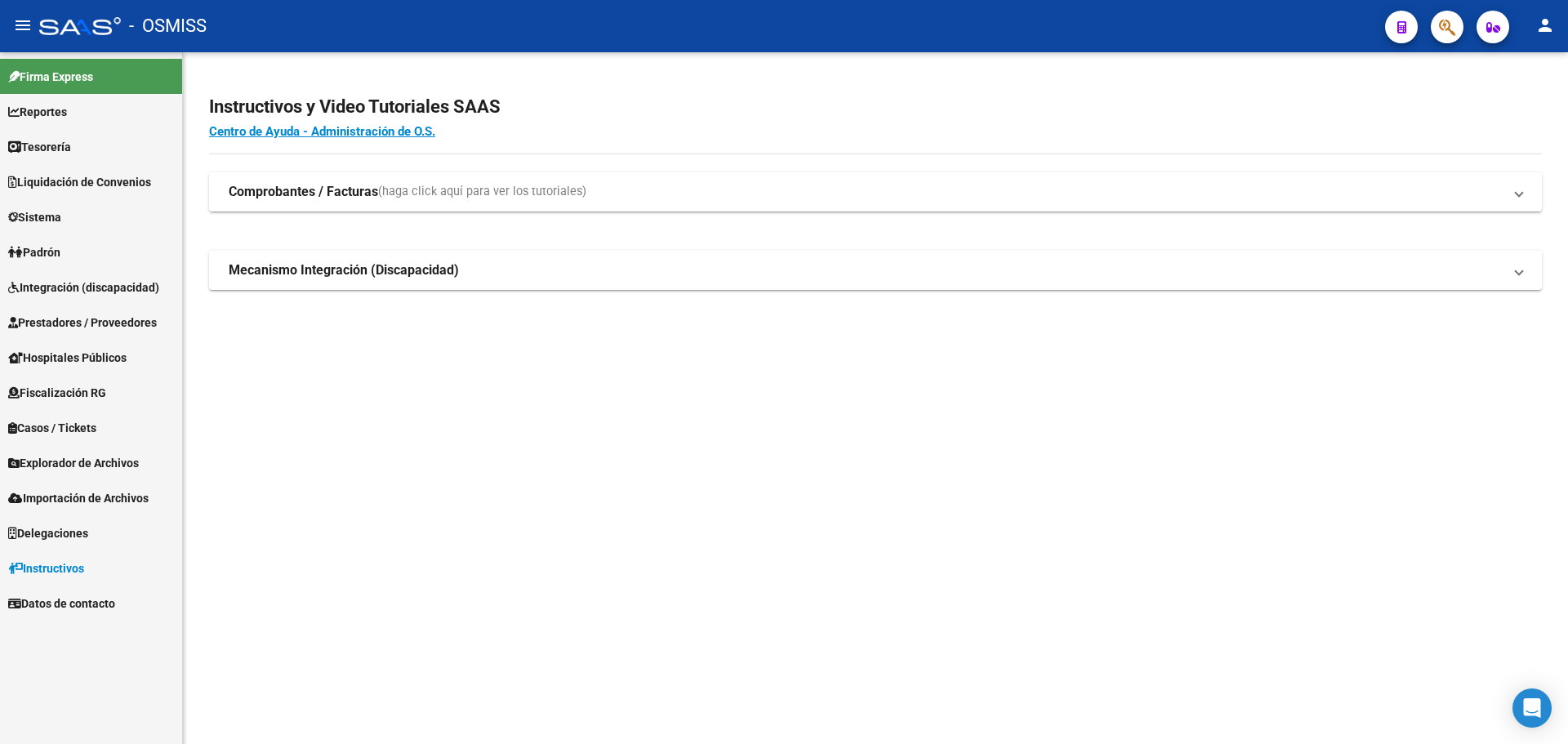
click at [127, 143] on link "Tesorería" at bounding box center [91, 146] width 182 height 35
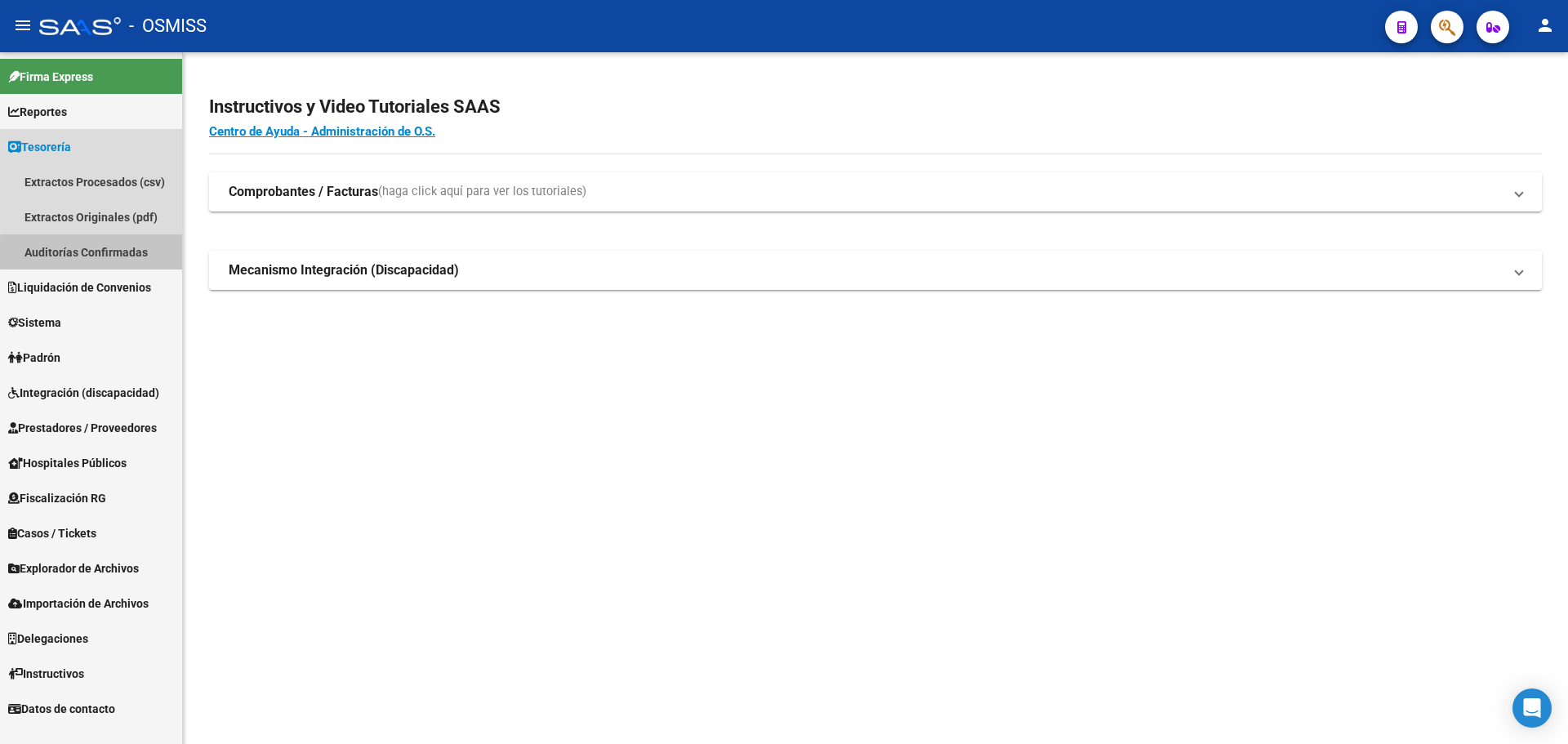
click at [134, 252] on link "Auditorías Confirmadas" at bounding box center [91, 251] width 182 height 35
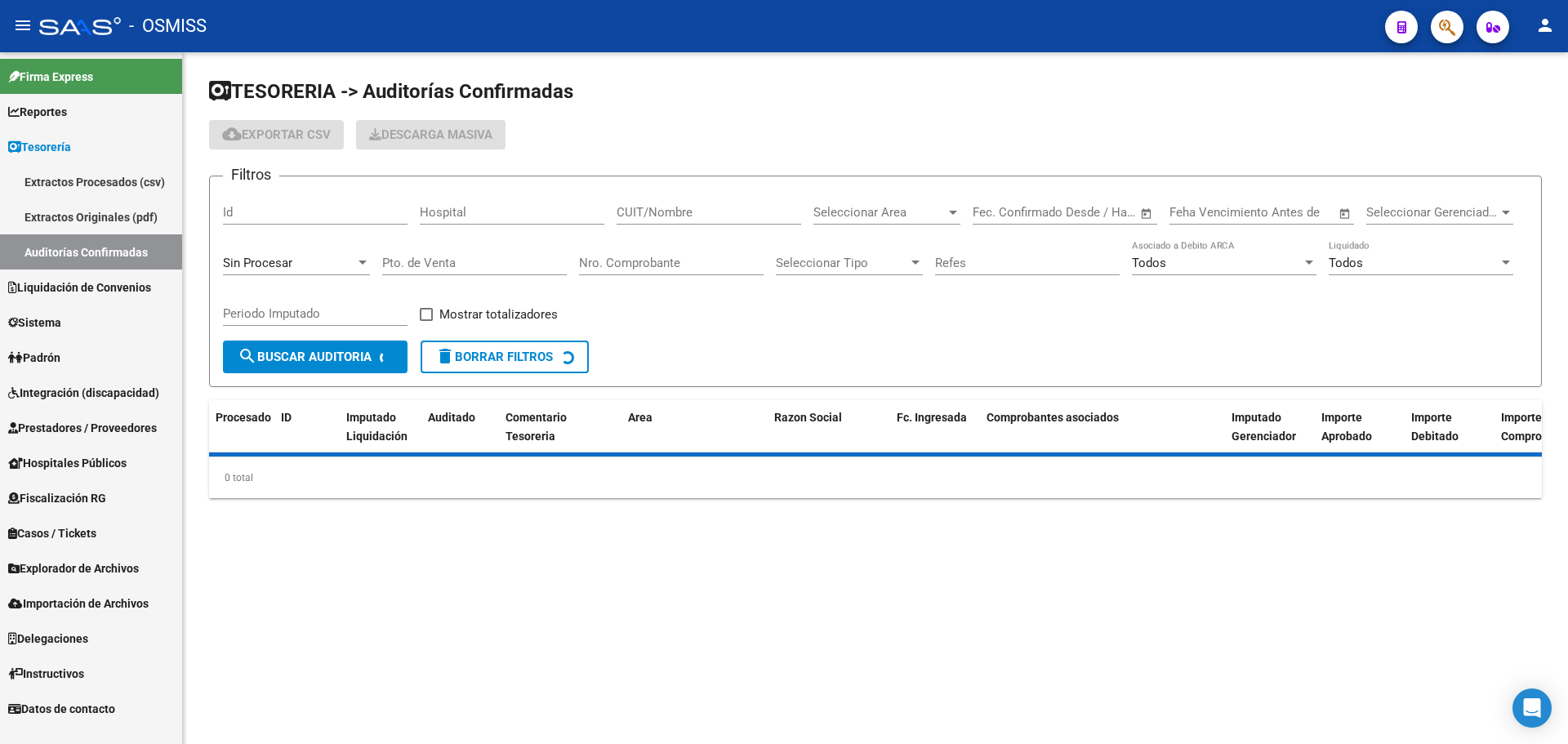
click at [299, 250] on div "Sin Procesar" at bounding box center [297, 258] width 147 height 35
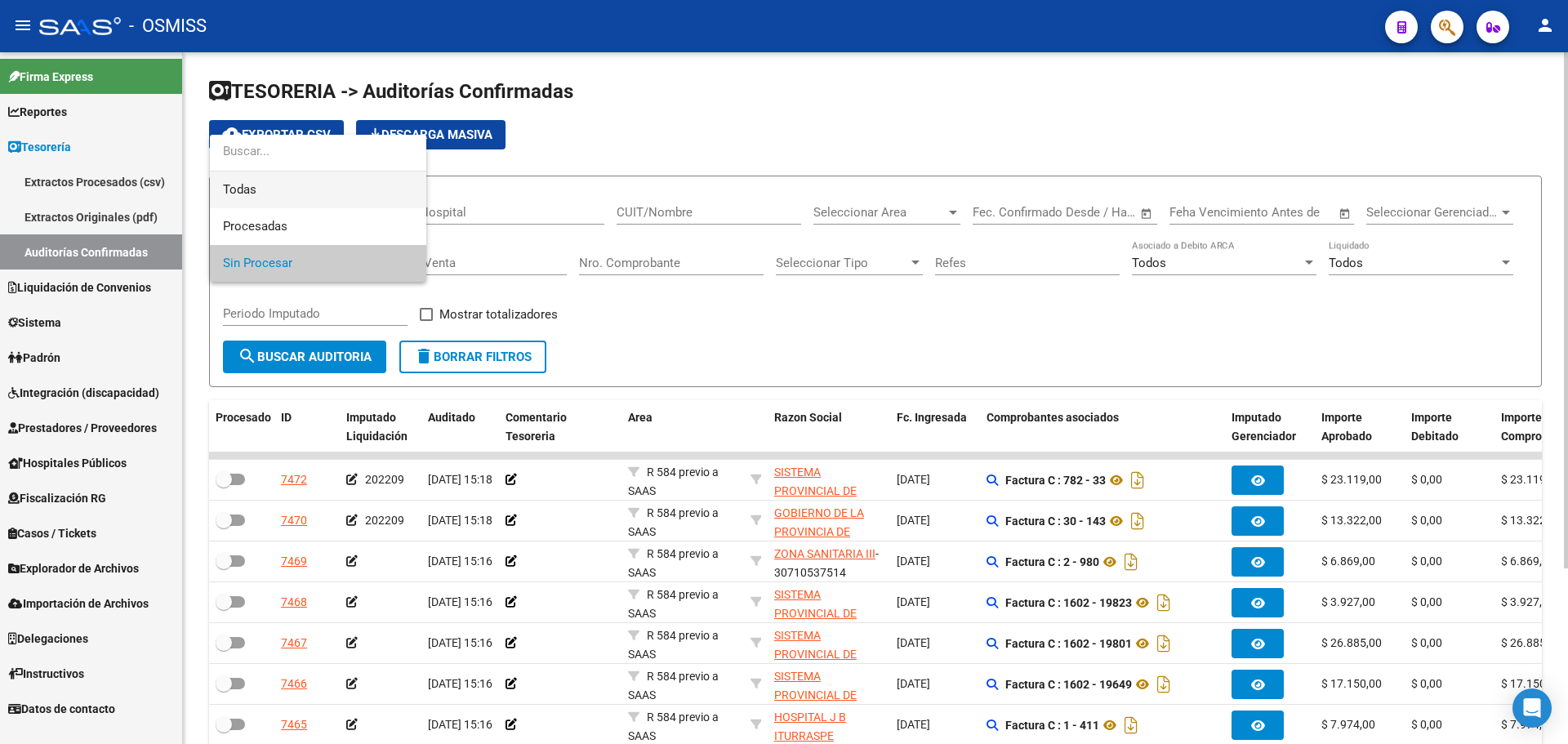
click at [305, 200] on span "Todas" at bounding box center [318, 190] width 190 height 37
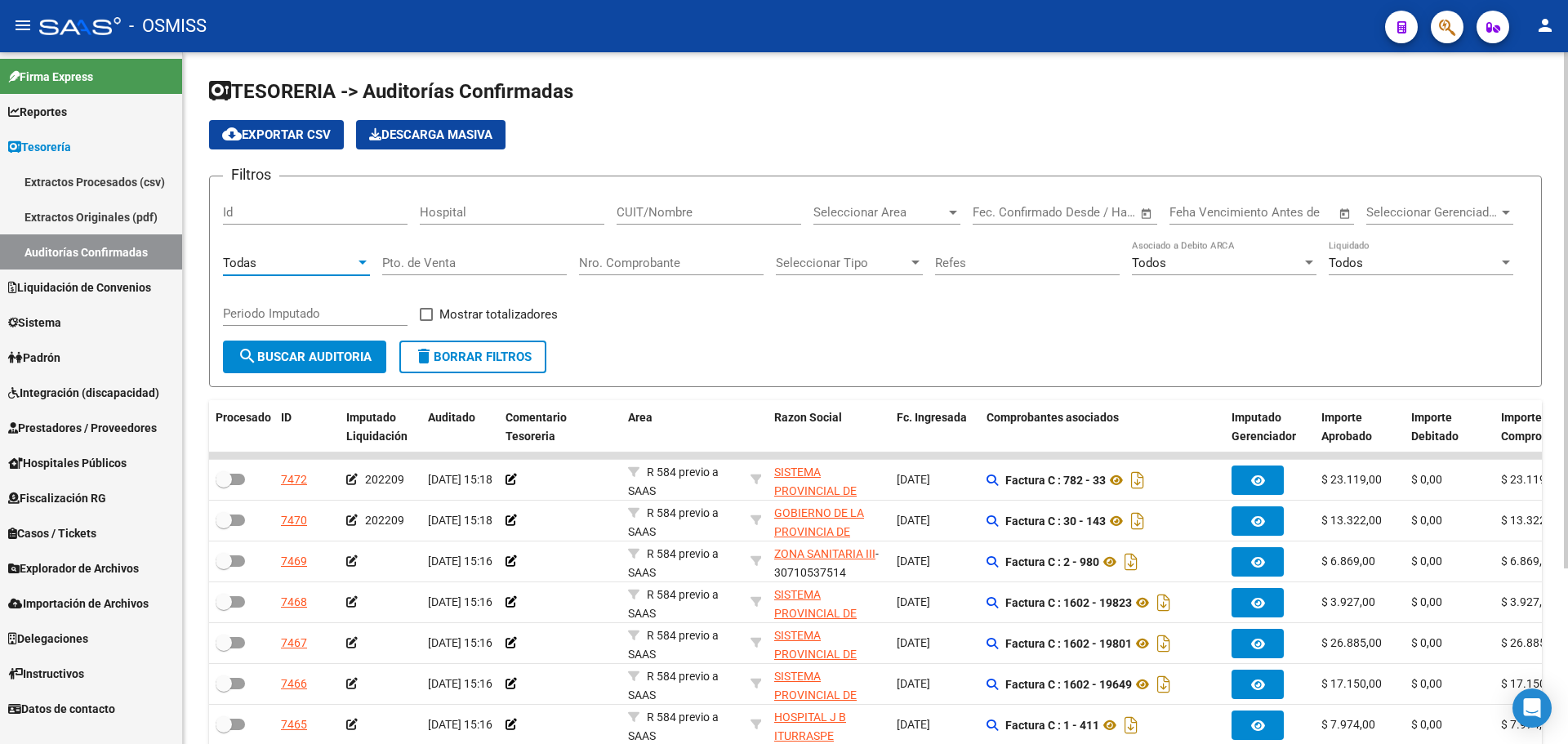
click at [706, 259] on input "Nro. Comprobante" at bounding box center [672, 263] width 185 height 15
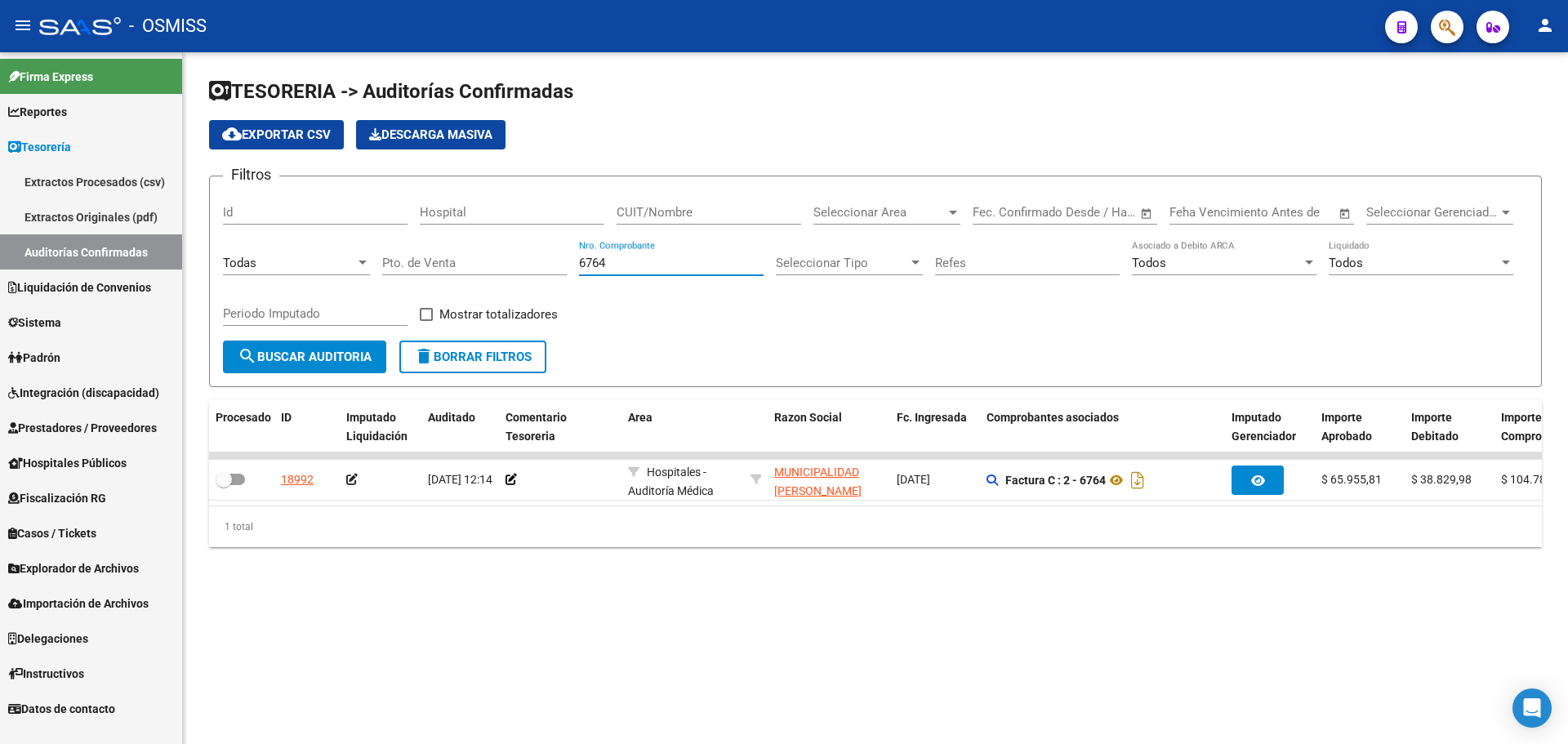
scroll to position [0, 167]
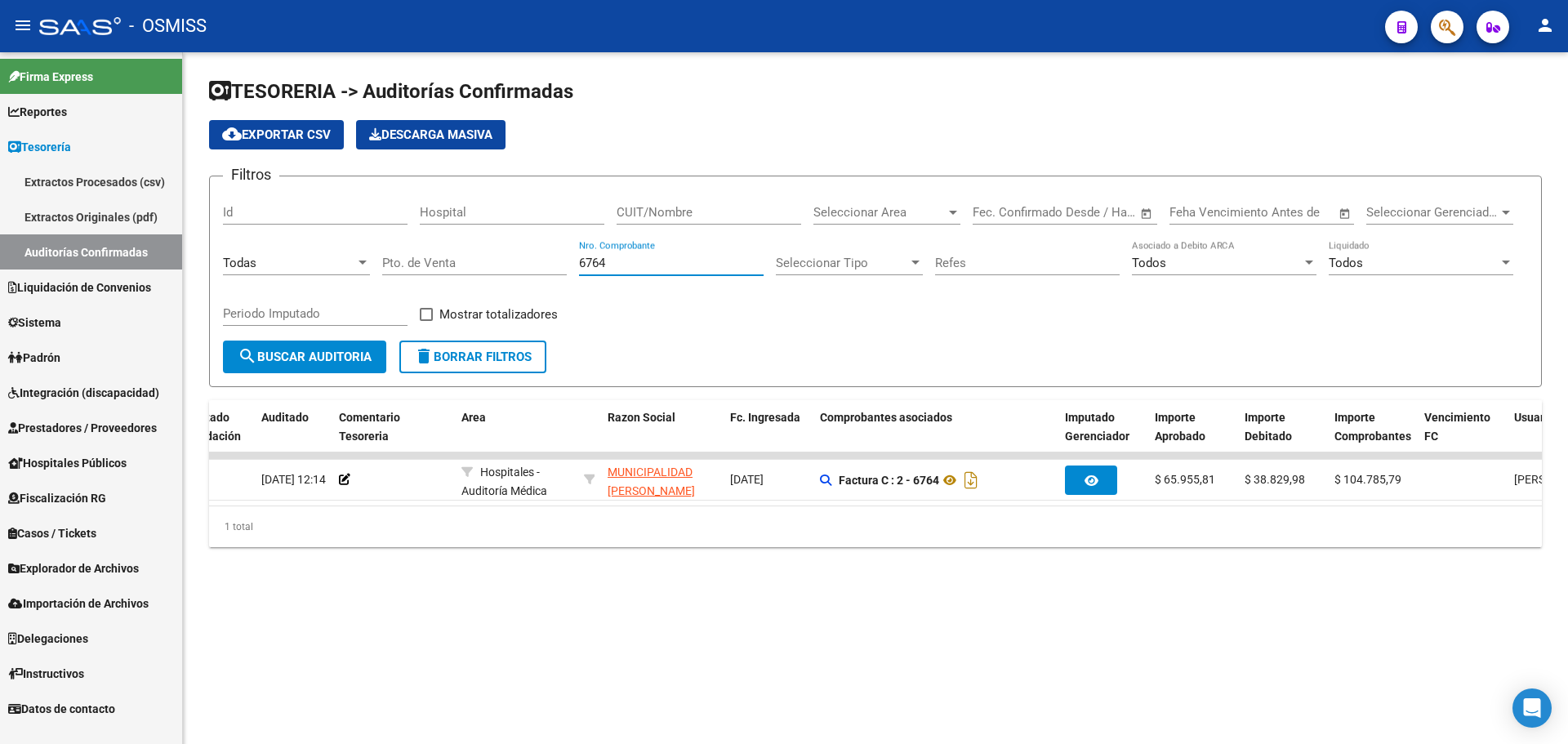
type input "6764"
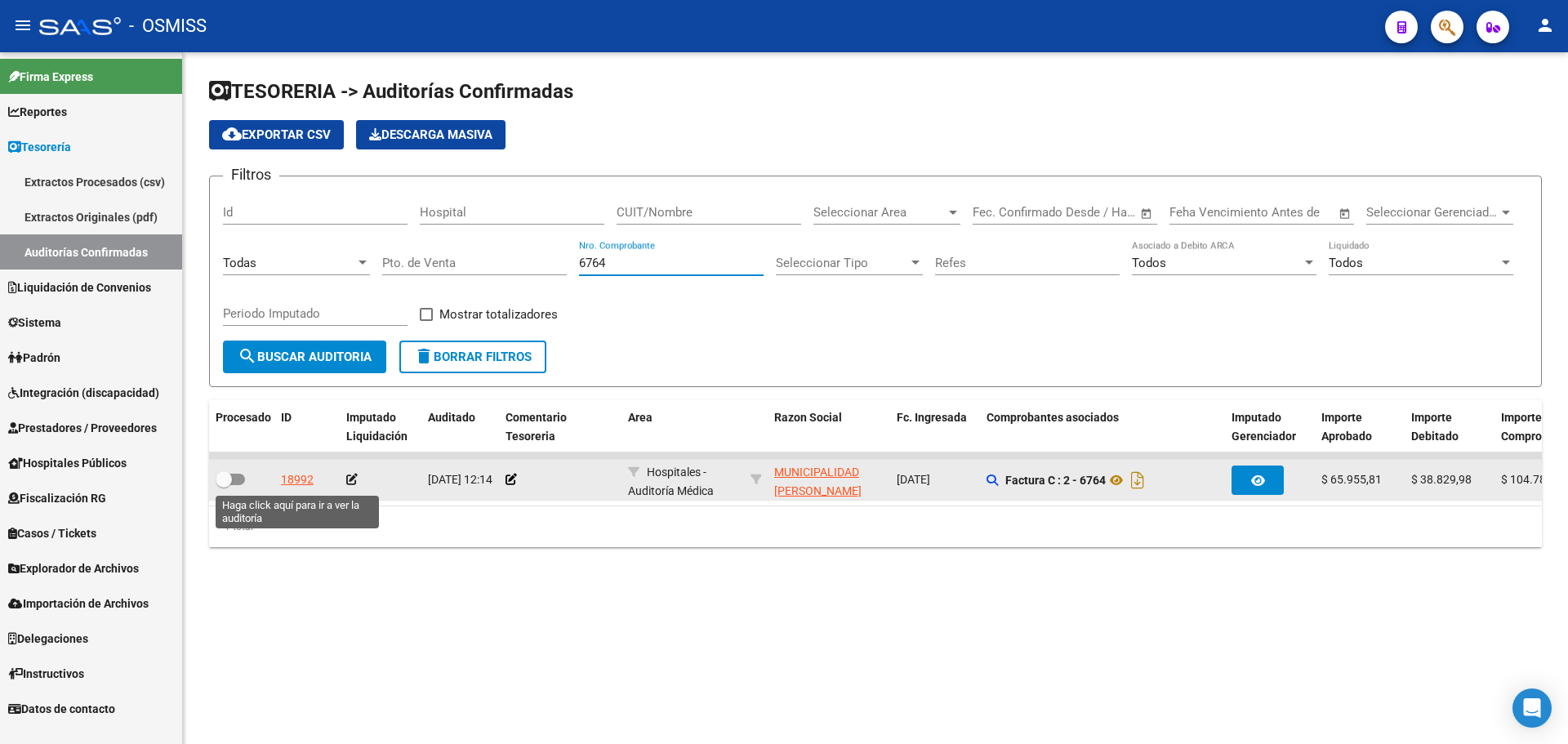
click at [307, 479] on div "18992" at bounding box center [297, 480] width 33 height 19
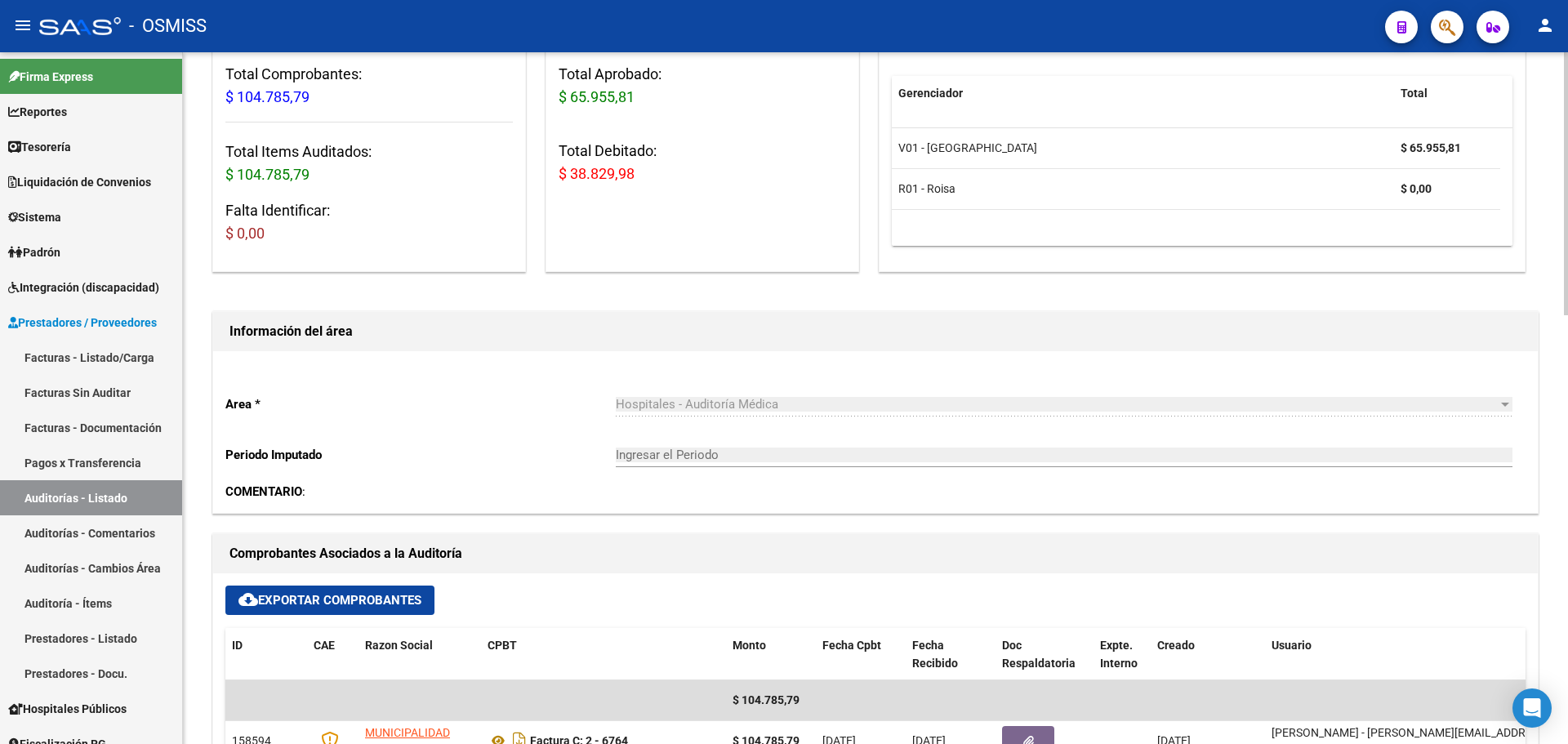
scroll to position [327, 0]
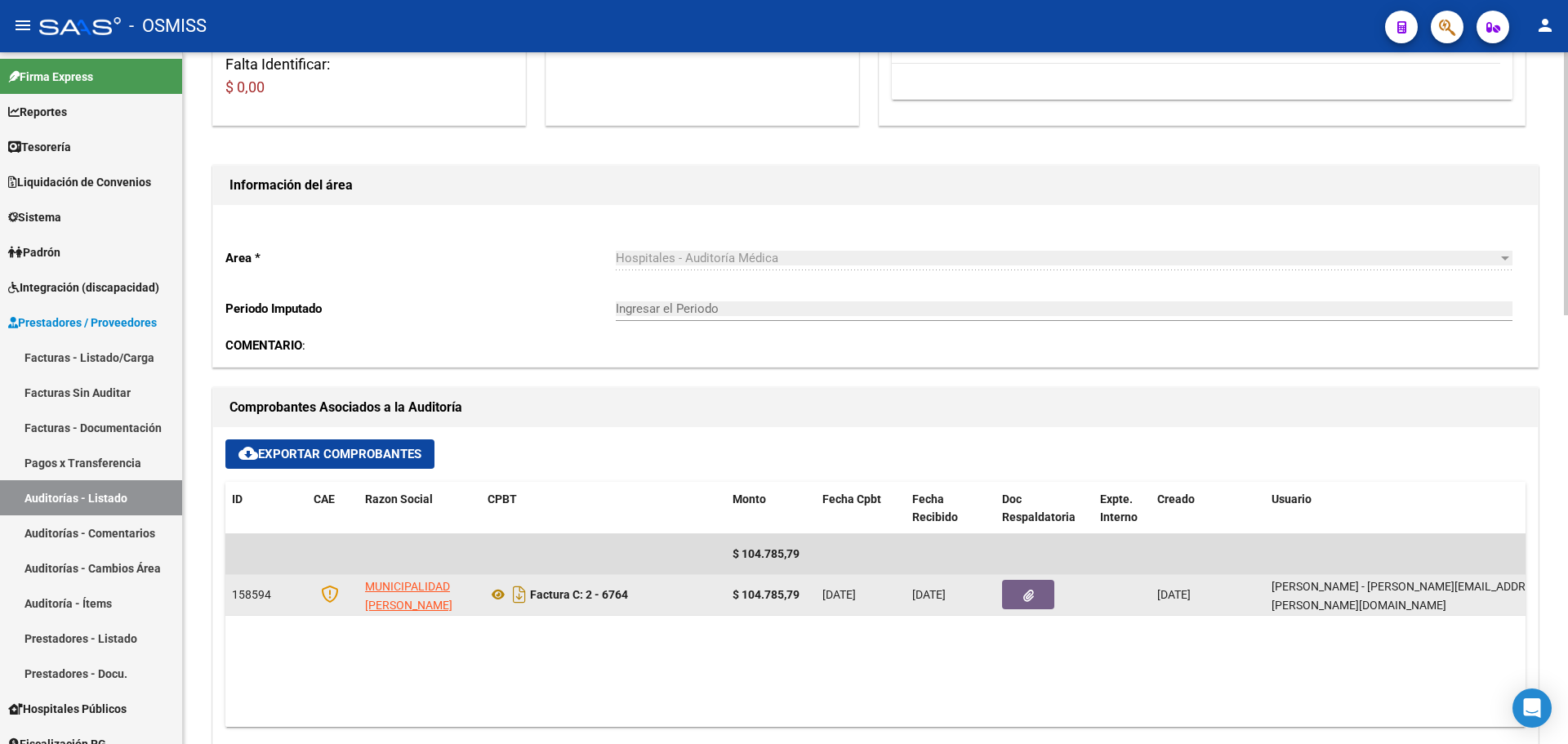
click at [1030, 609] on button "button" at bounding box center [1028, 594] width 53 height 29
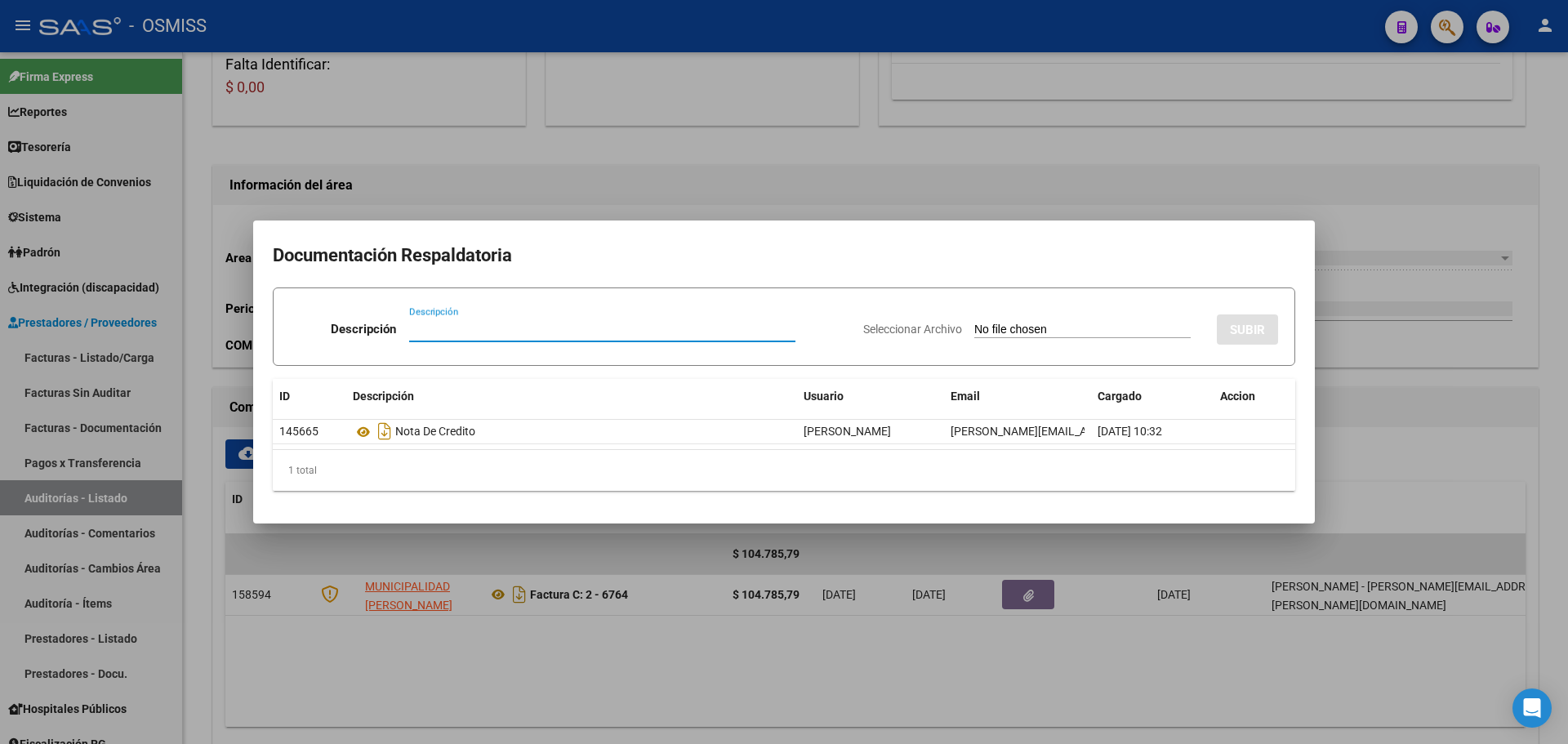
click at [1213, 611] on div at bounding box center [784, 372] width 1568 height 744
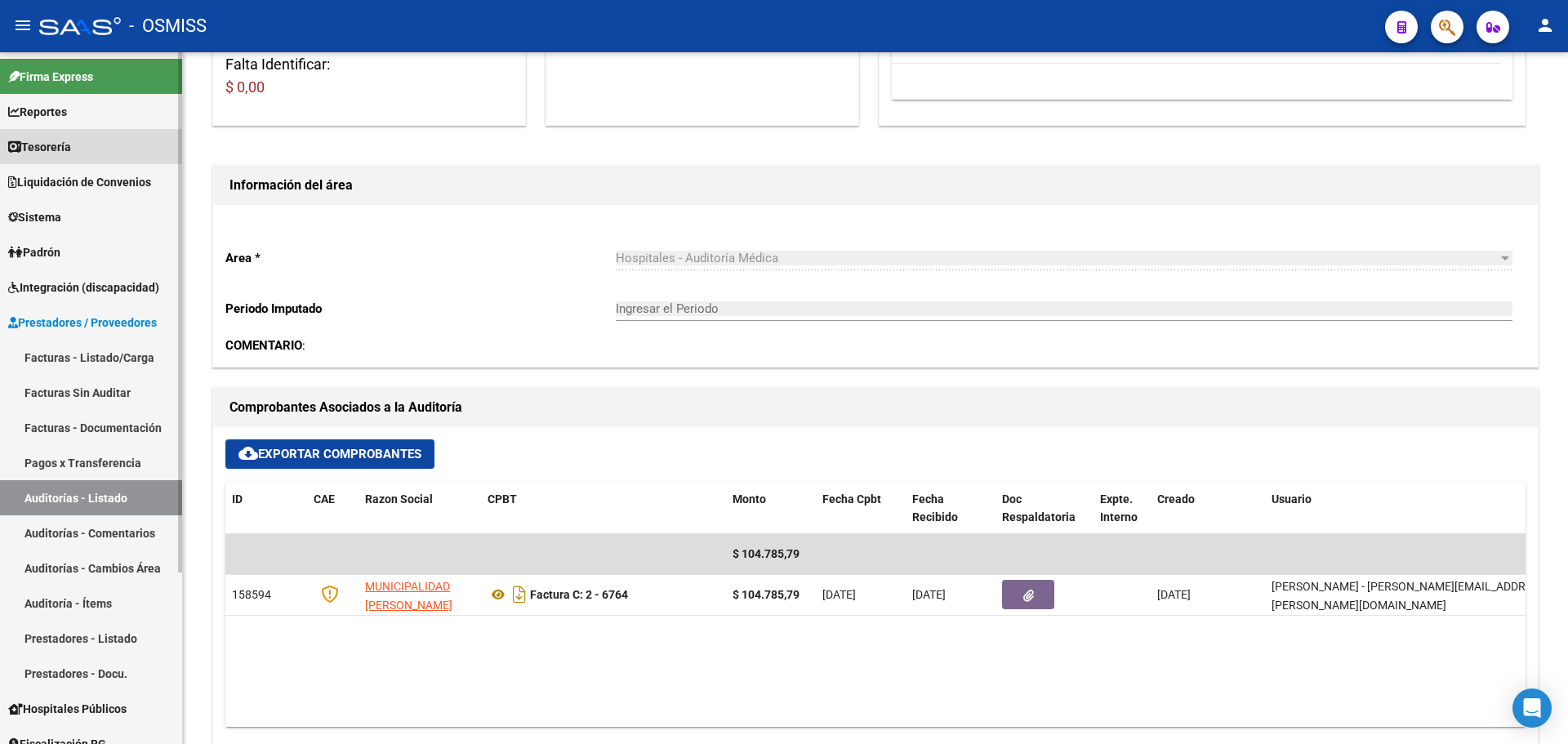
click at [67, 156] on link "Tesorería" at bounding box center [91, 146] width 182 height 35
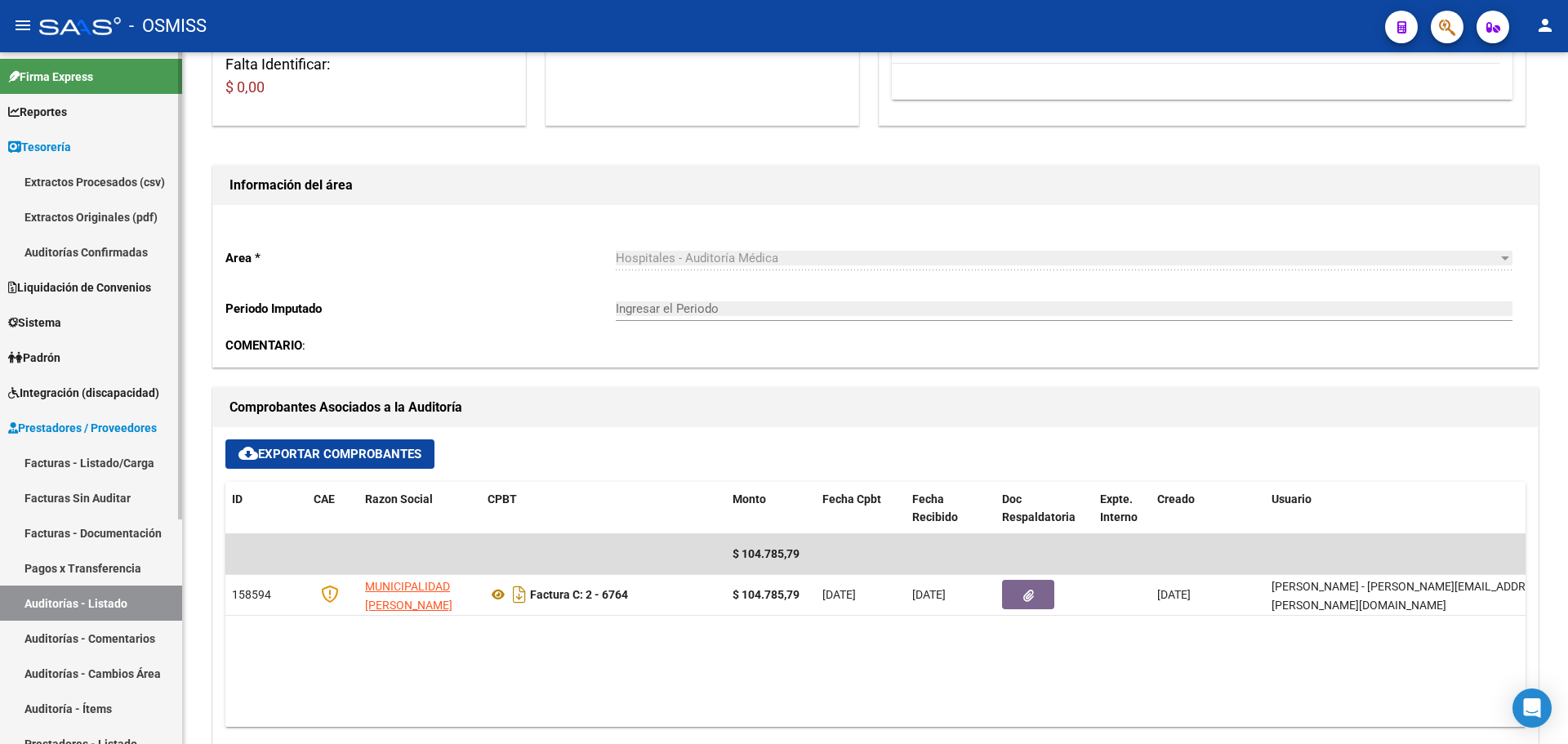
click at [78, 251] on link "Auditorías Confirmadas" at bounding box center [91, 251] width 182 height 35
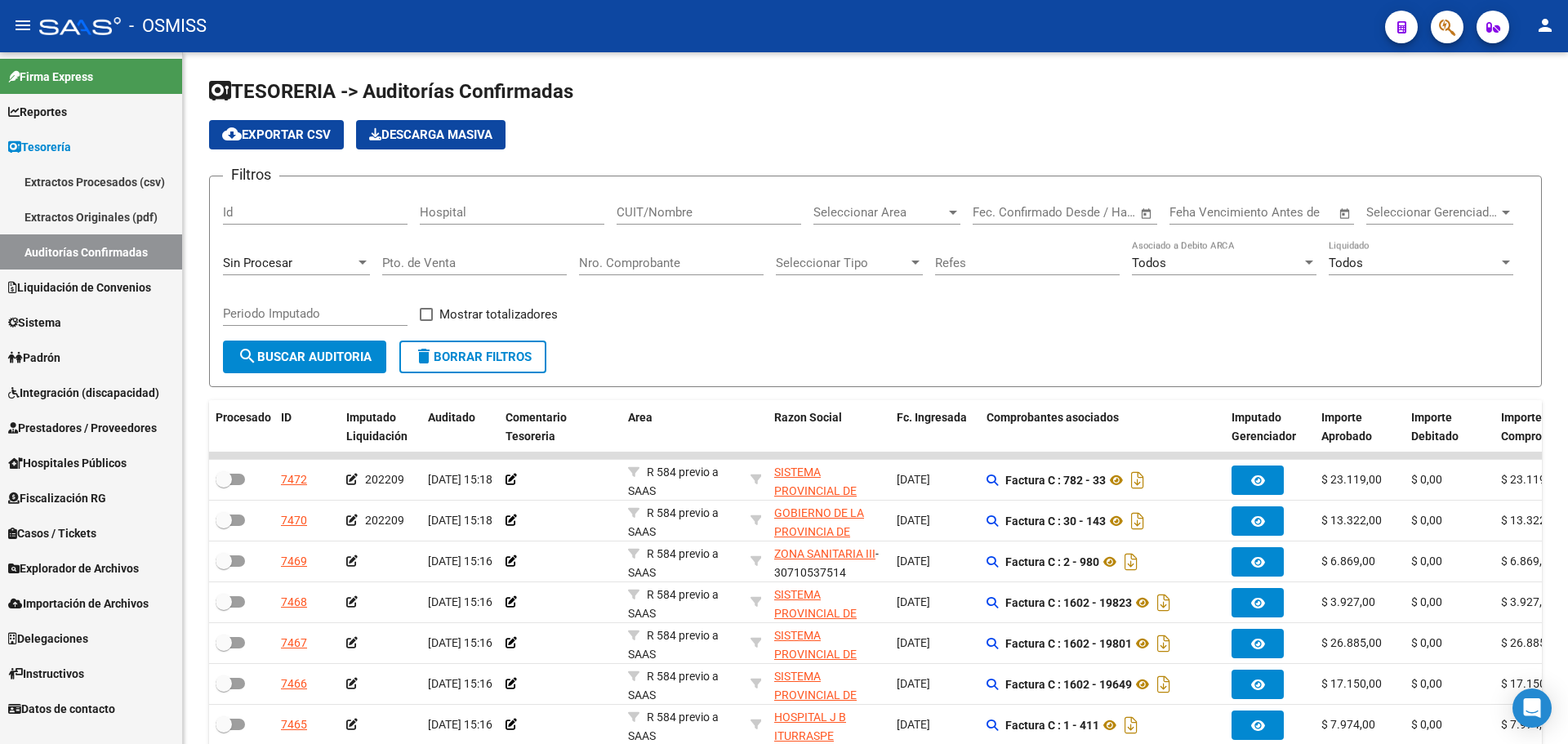
click at [287, 273] on div "Sin Procesar" at bounding box center [297, 258] width 147 height 35
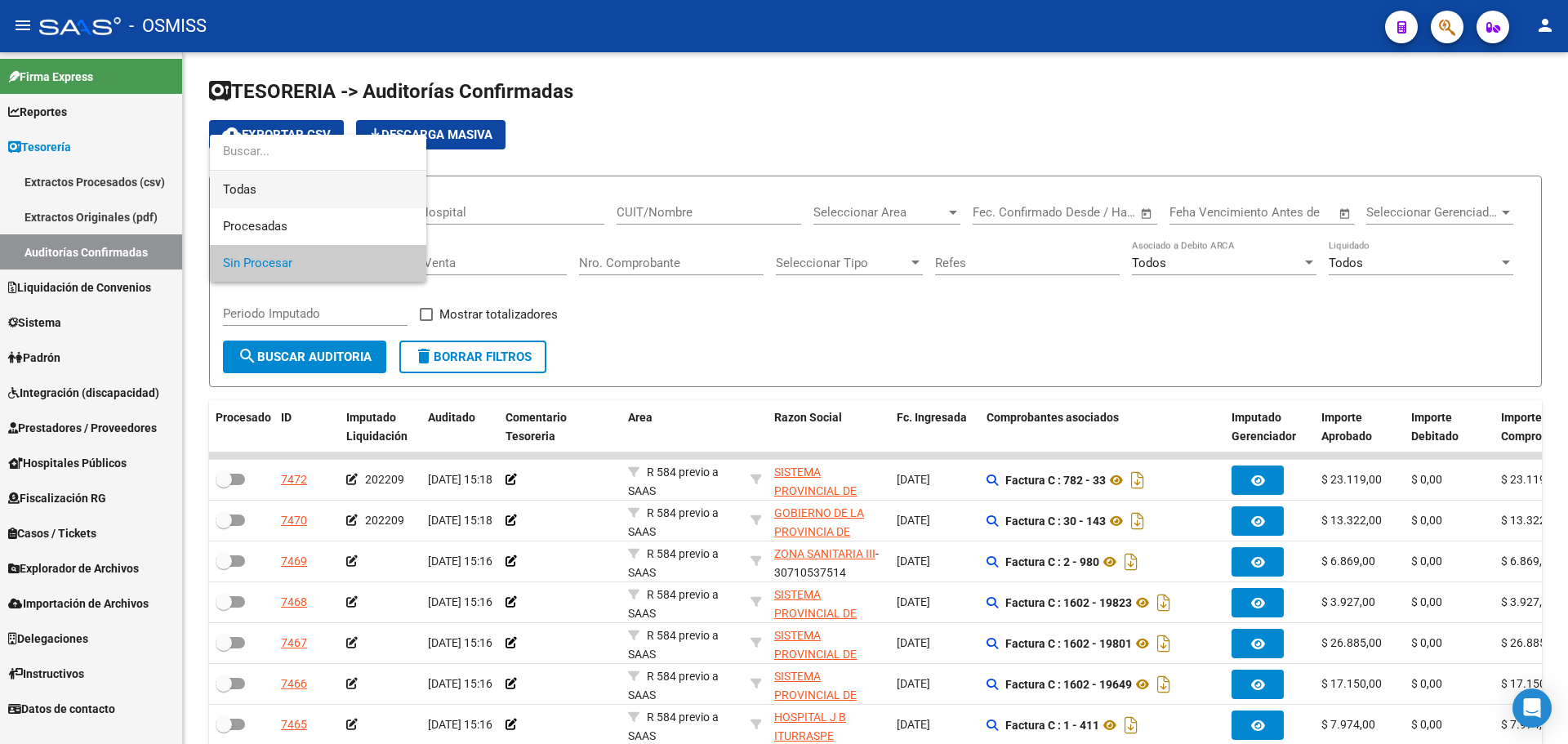
click at [275, 207] on span "Todas" at bounding box center [318, 190] width 190 height 37
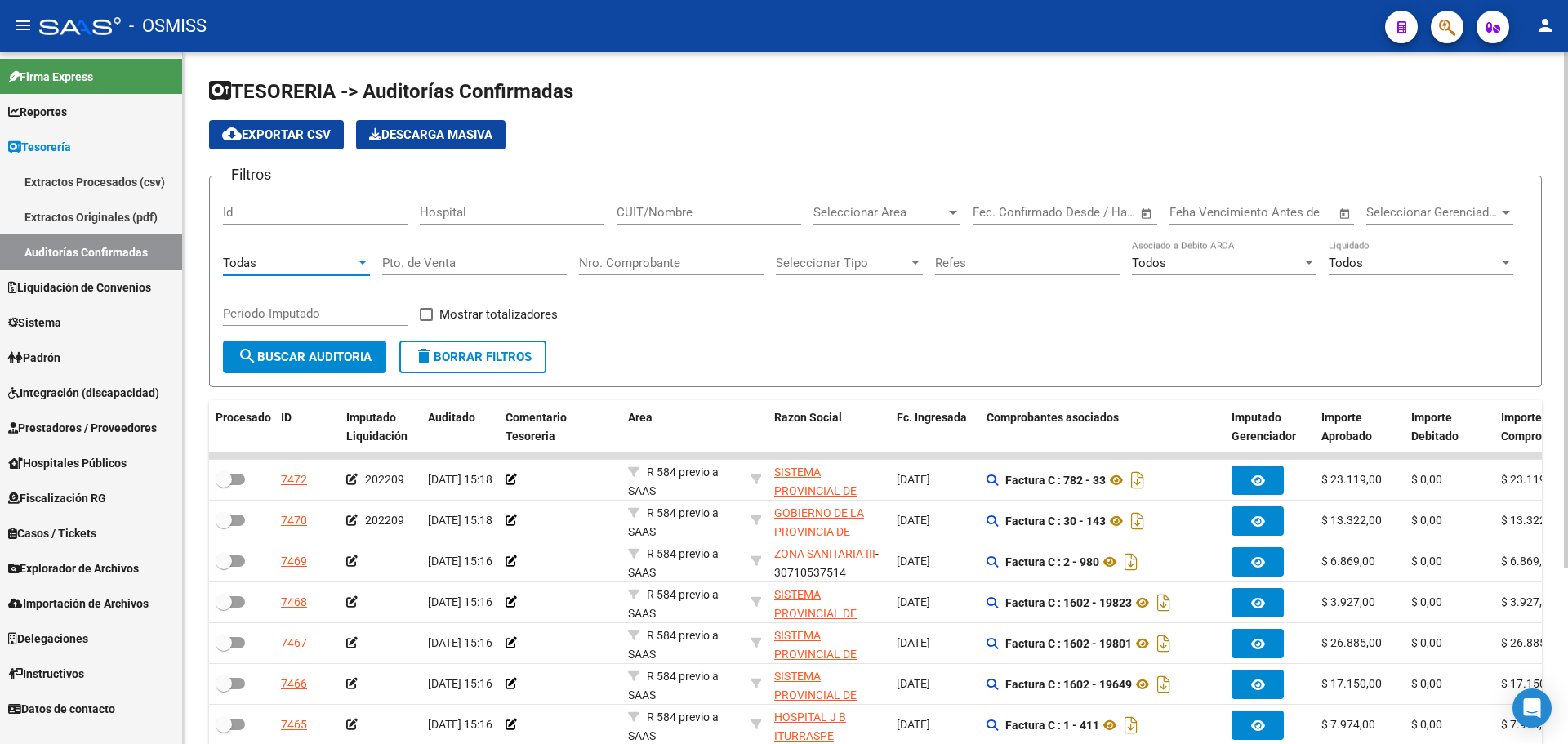
click at [654, 265] on input "Nro. Comprobante" at bounding box center [672, 263] width 185 height 15
type input "291"
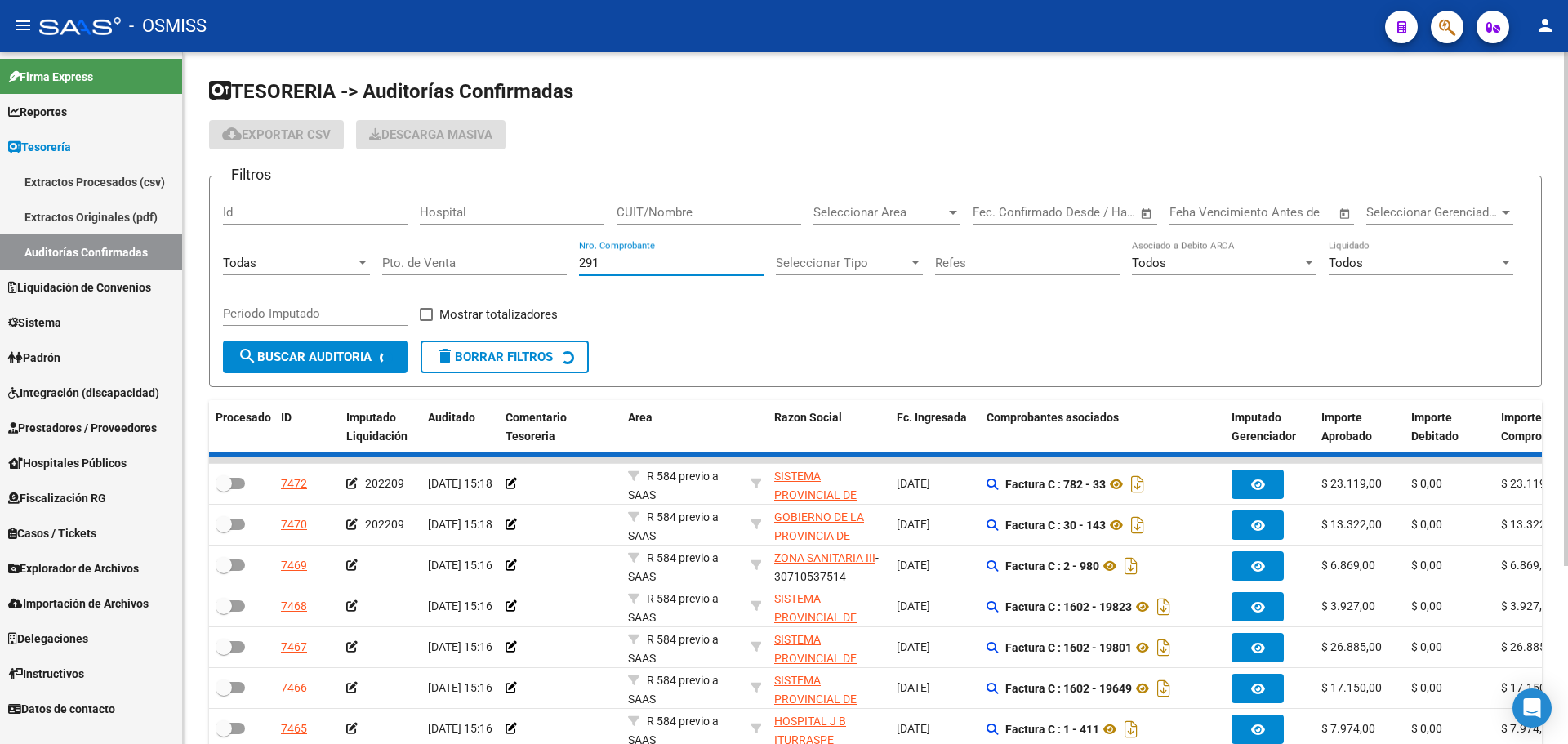
checkbox input "true"
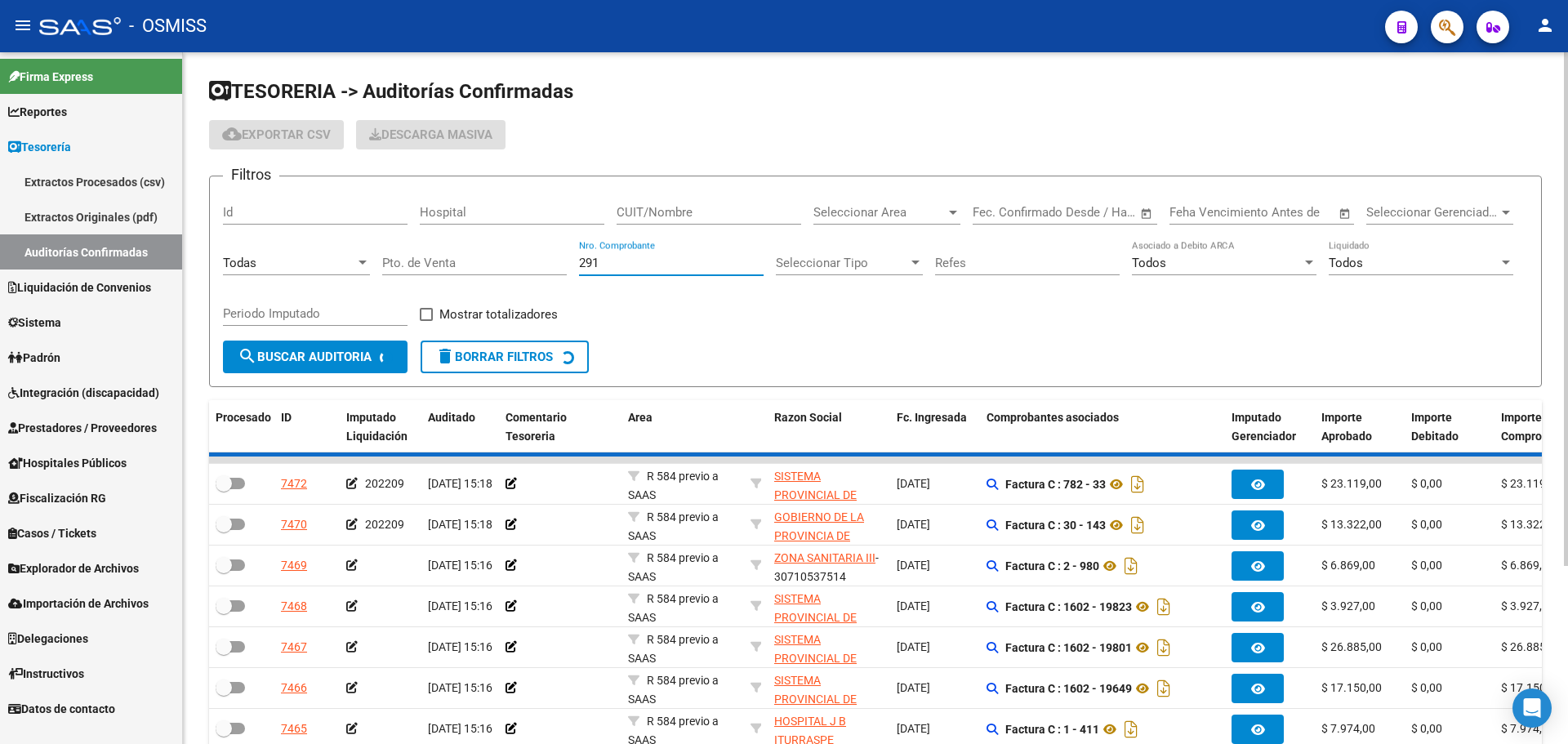
checkbox input "true"
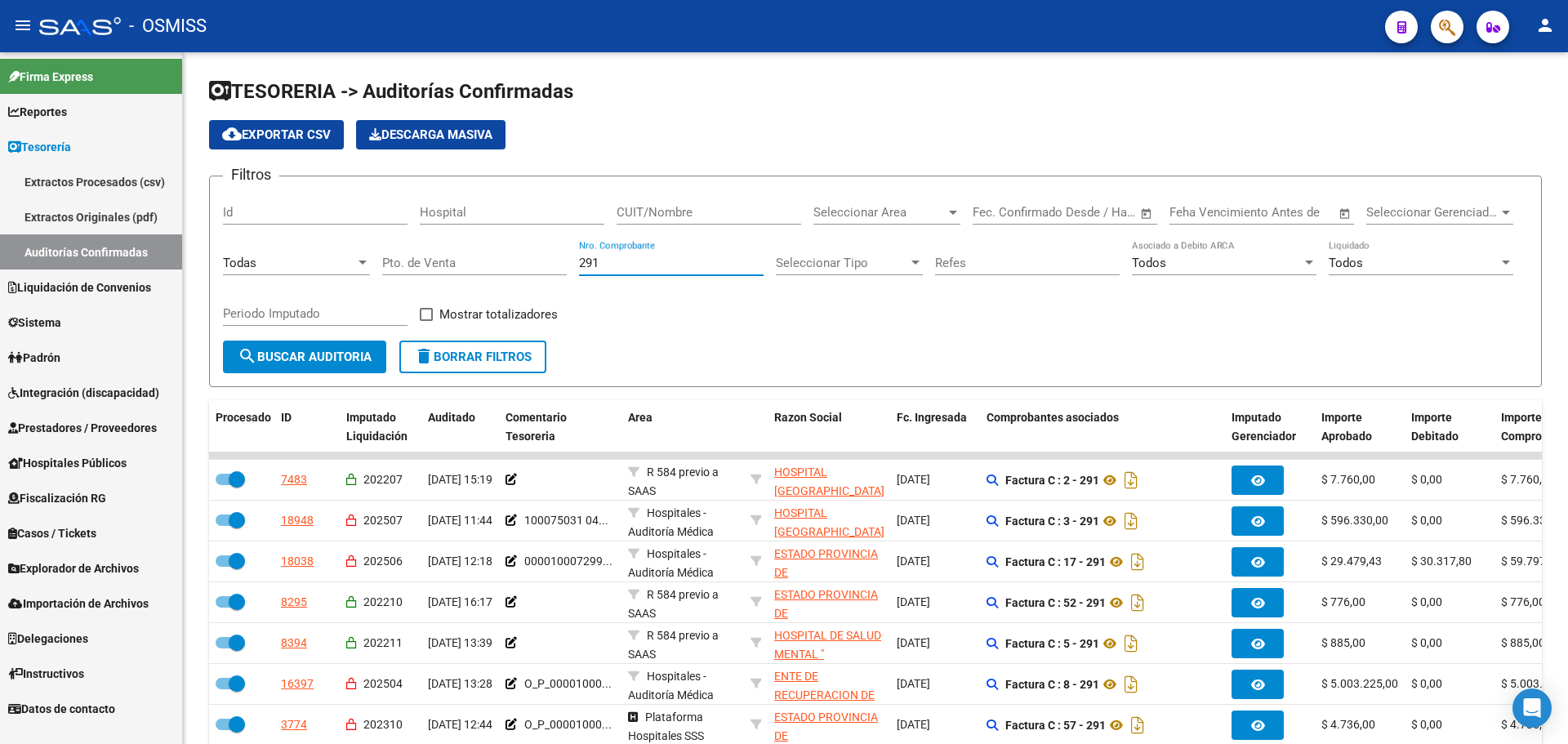
type input "291"
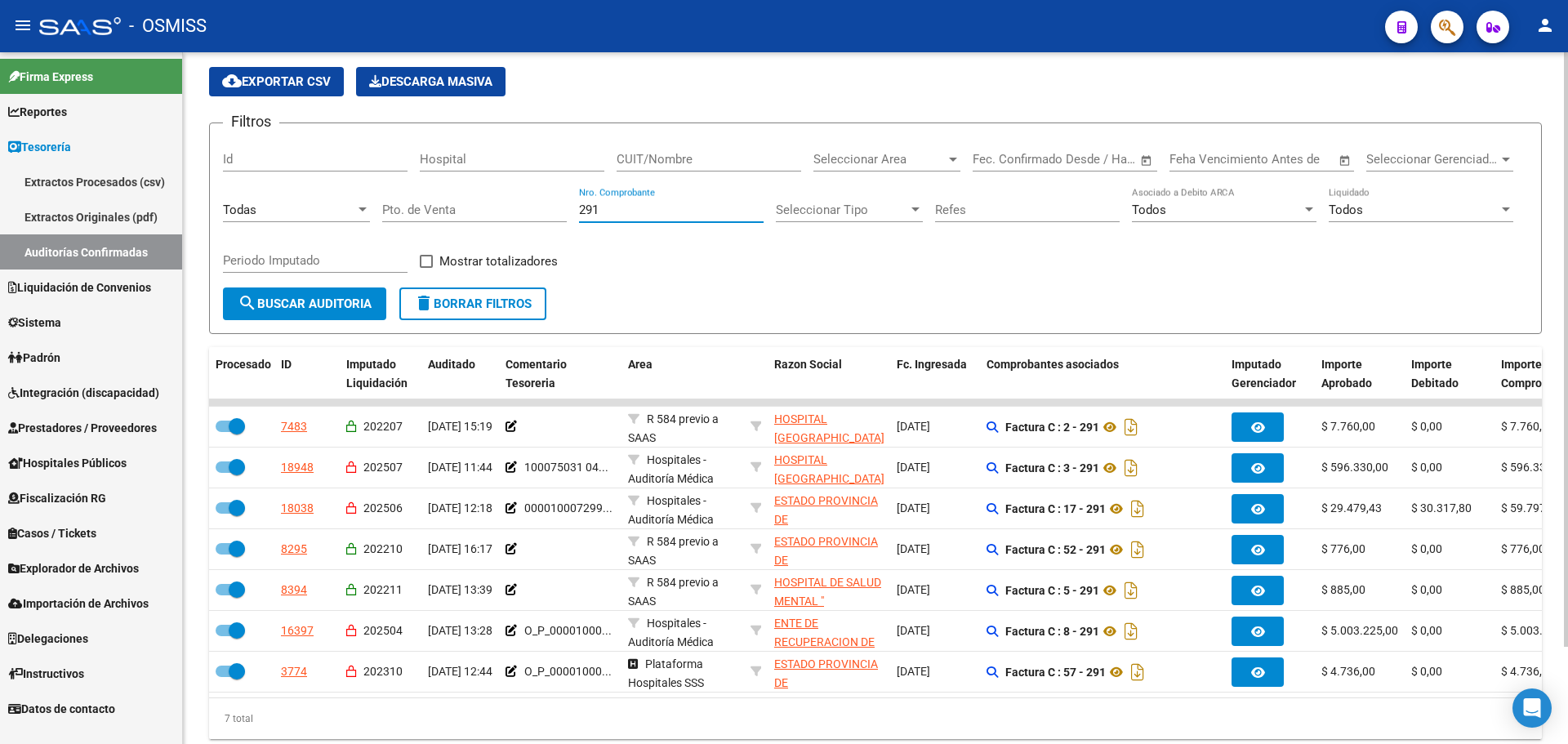
scroll to position [82, 0]
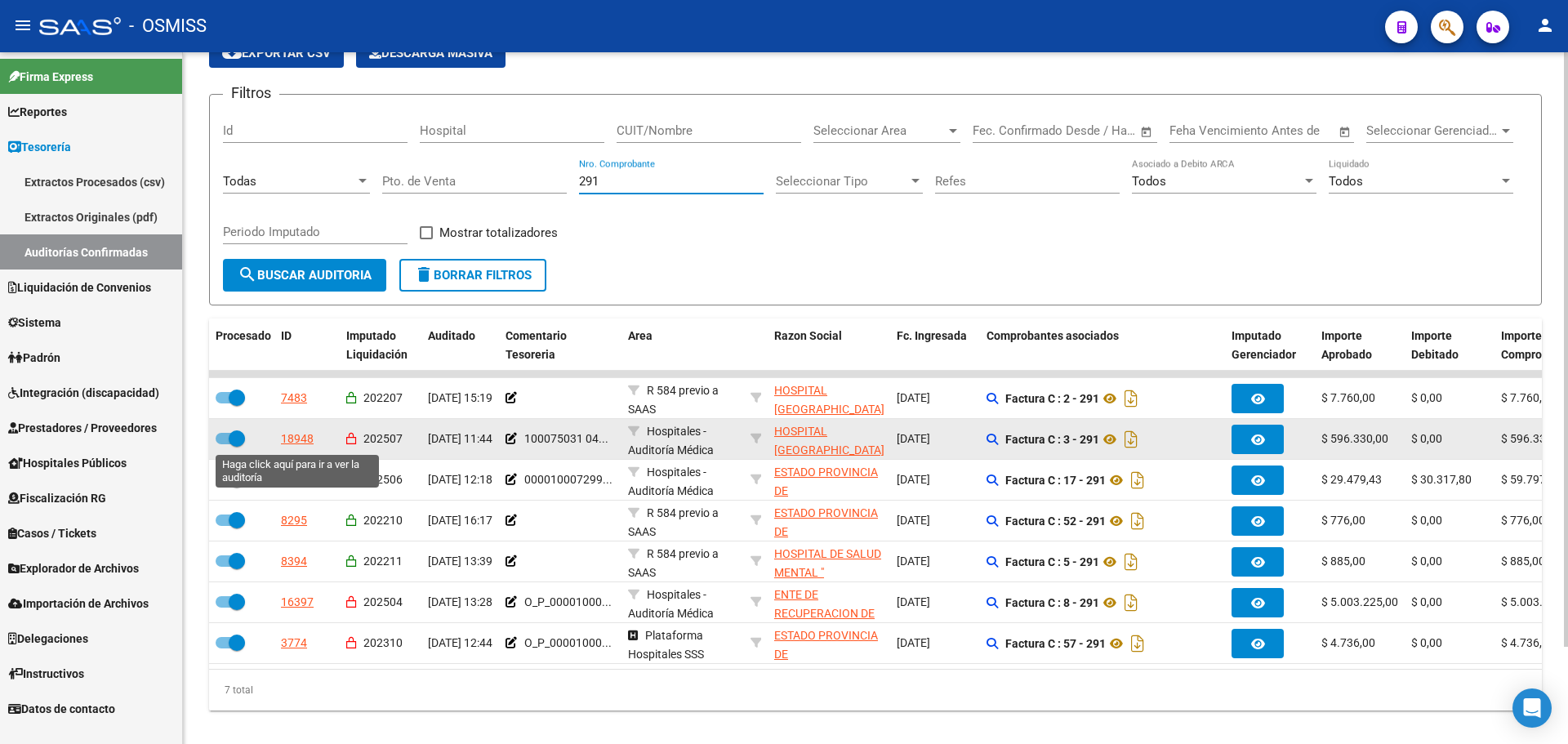
click at [291, 434] on div "18948" at bounding box center [297, 439] width 33 height 19
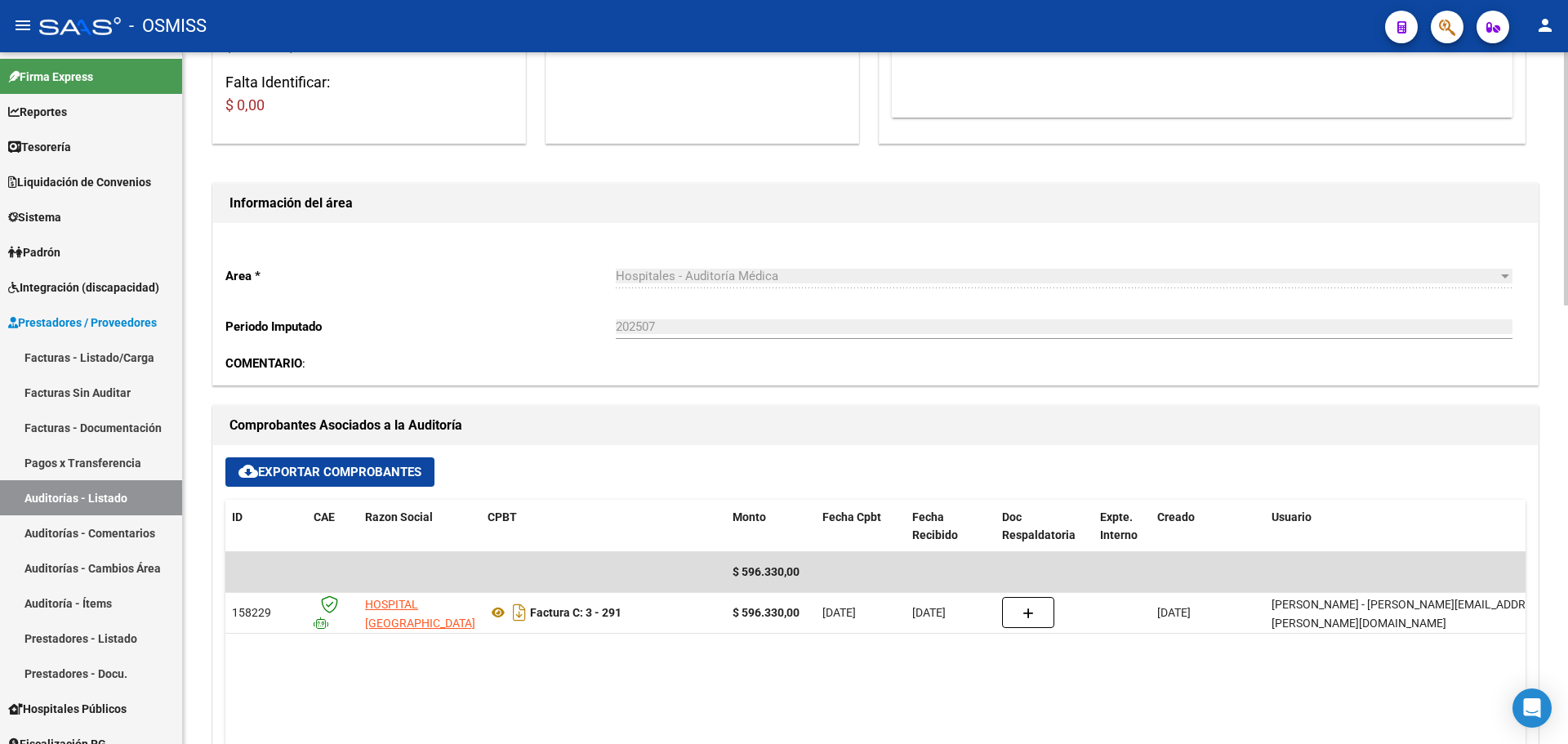
scroll to position [408, 0]
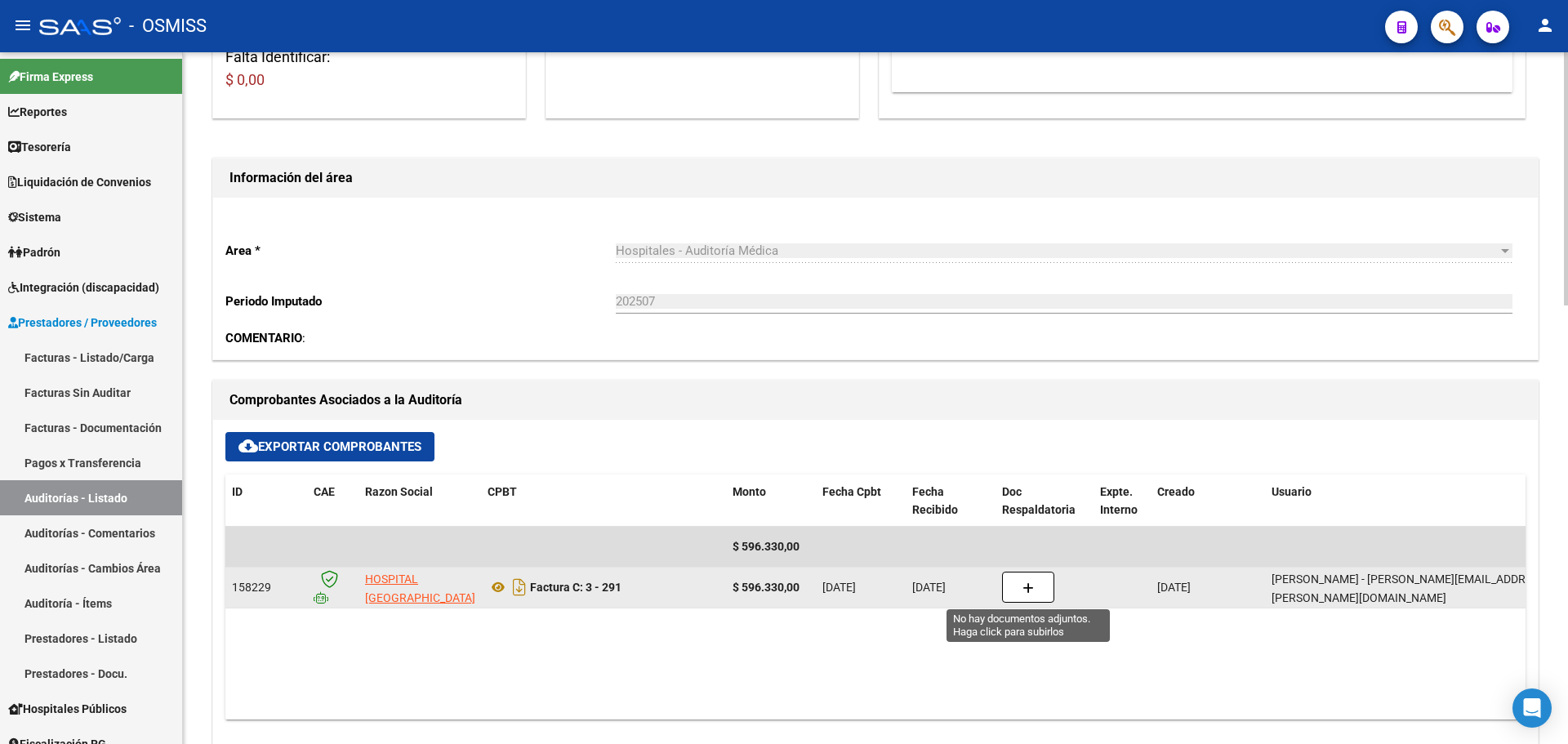
click at [1032, 592] on icon "button" at bounding box center [1028, 589] width 12 height 13
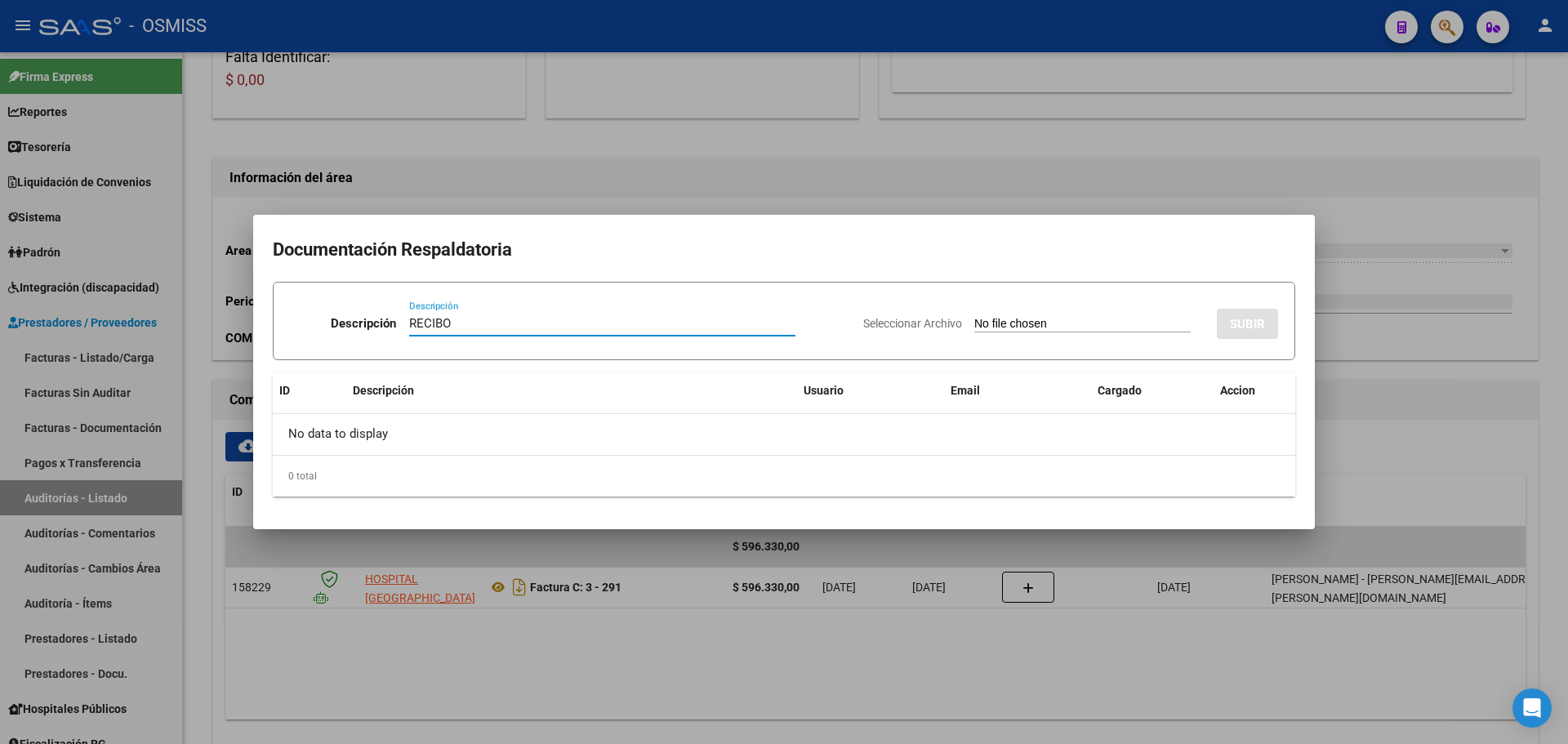
type input "RECIBO"
click at [1045, 325] on input "Seleccionar Archivo" at bounding box center [1082, 324] width 217 height 15
type input "C:\fakepath\FC. 291 HOSPITAL CAÑADA DE GOMEZ.pdf"
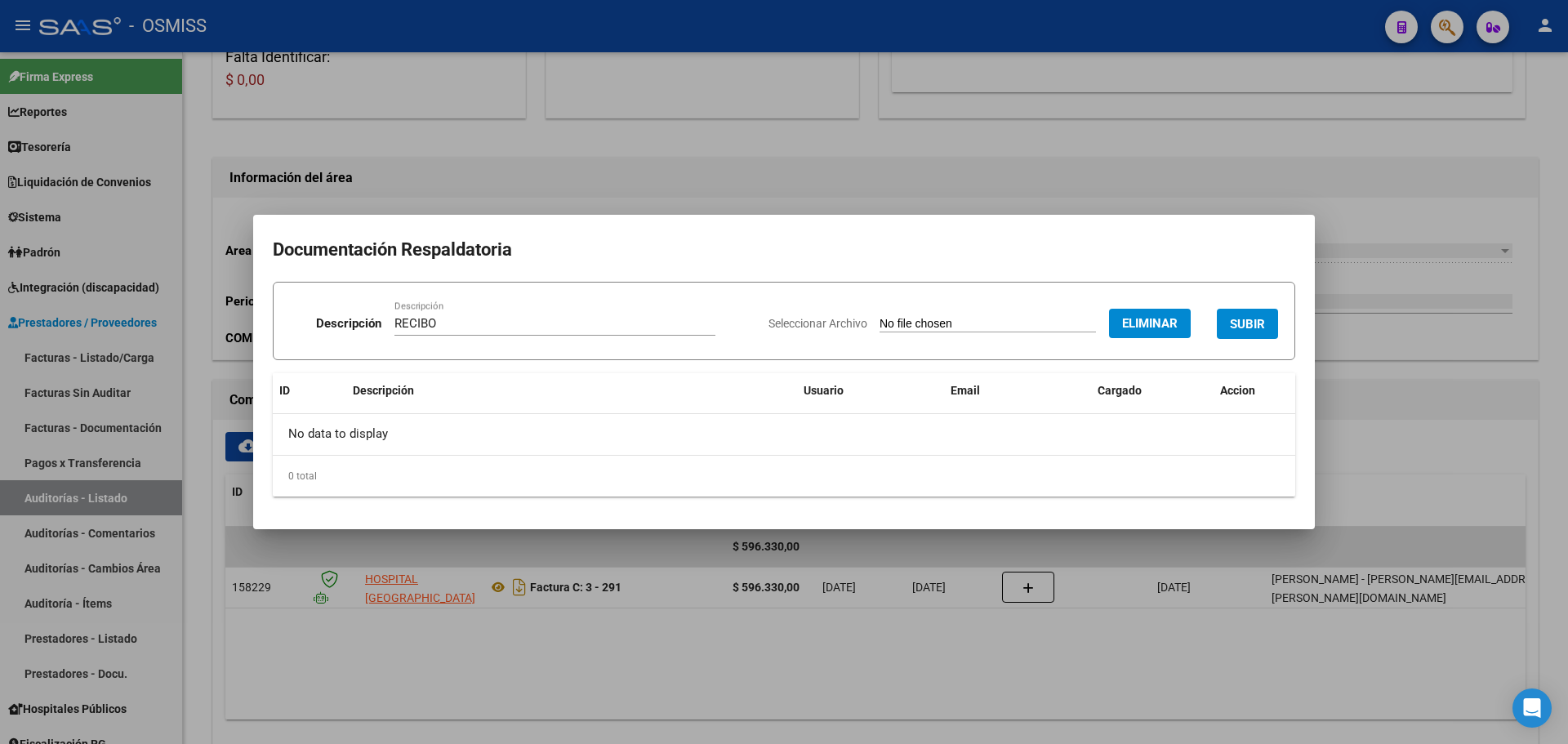
click at [1241, 317] on span "SUBIR" at bounding box center [1247, 324] width 35 height 15
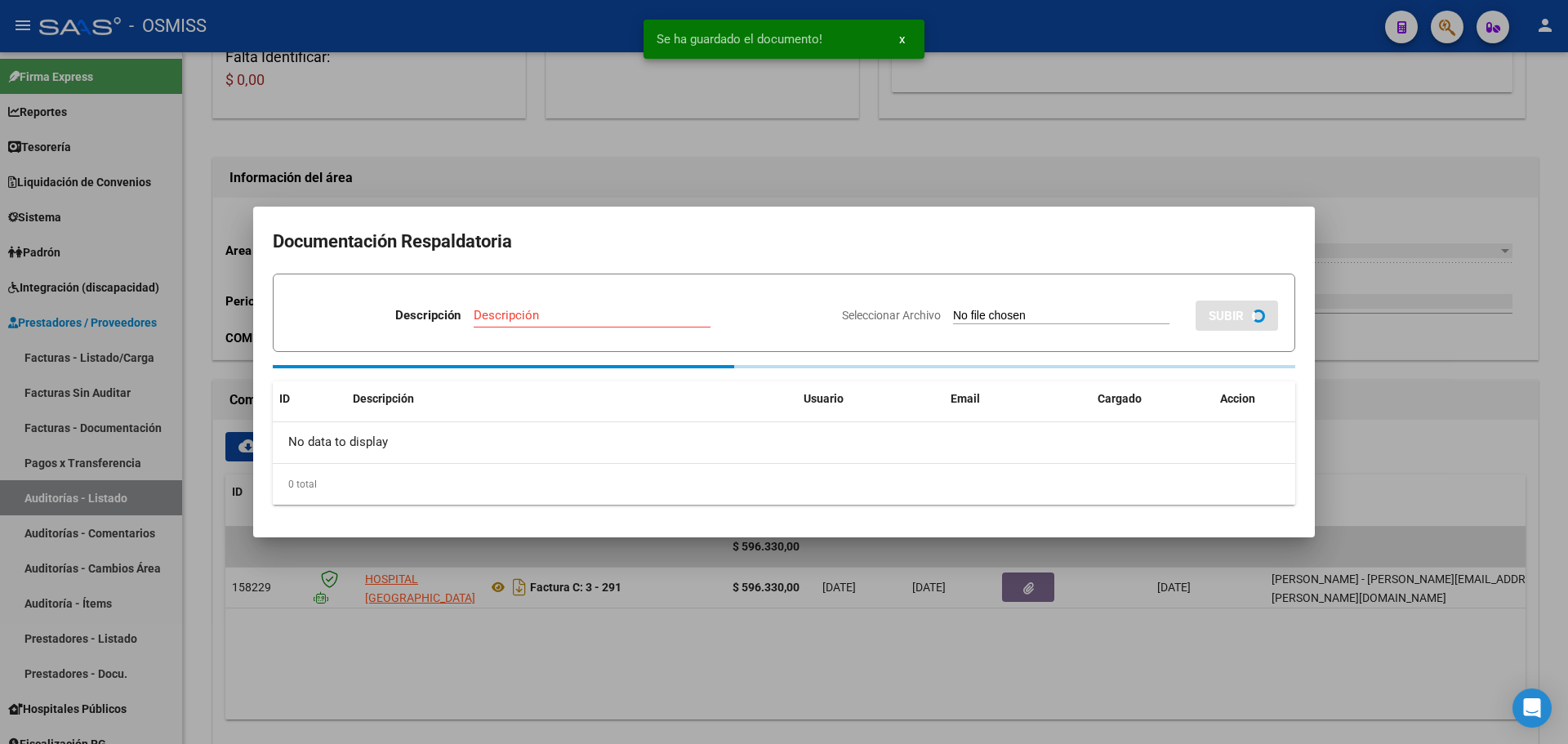
click at [619, 177] on div at bounding box center [784, 372] width 1568 height 744
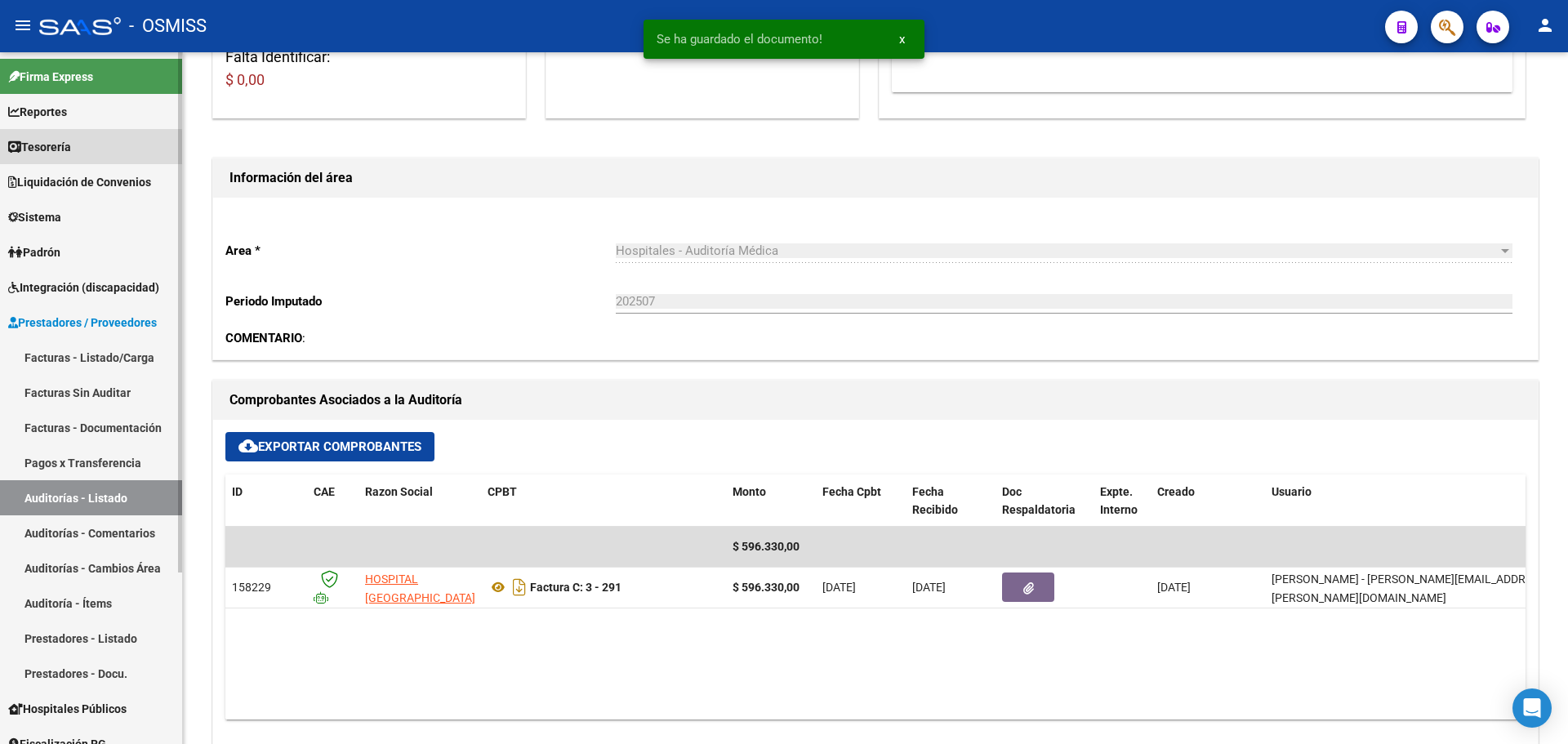
click at [24, 159] on link "Tesorería" at bounding box center [91, 146] width 182 height 35
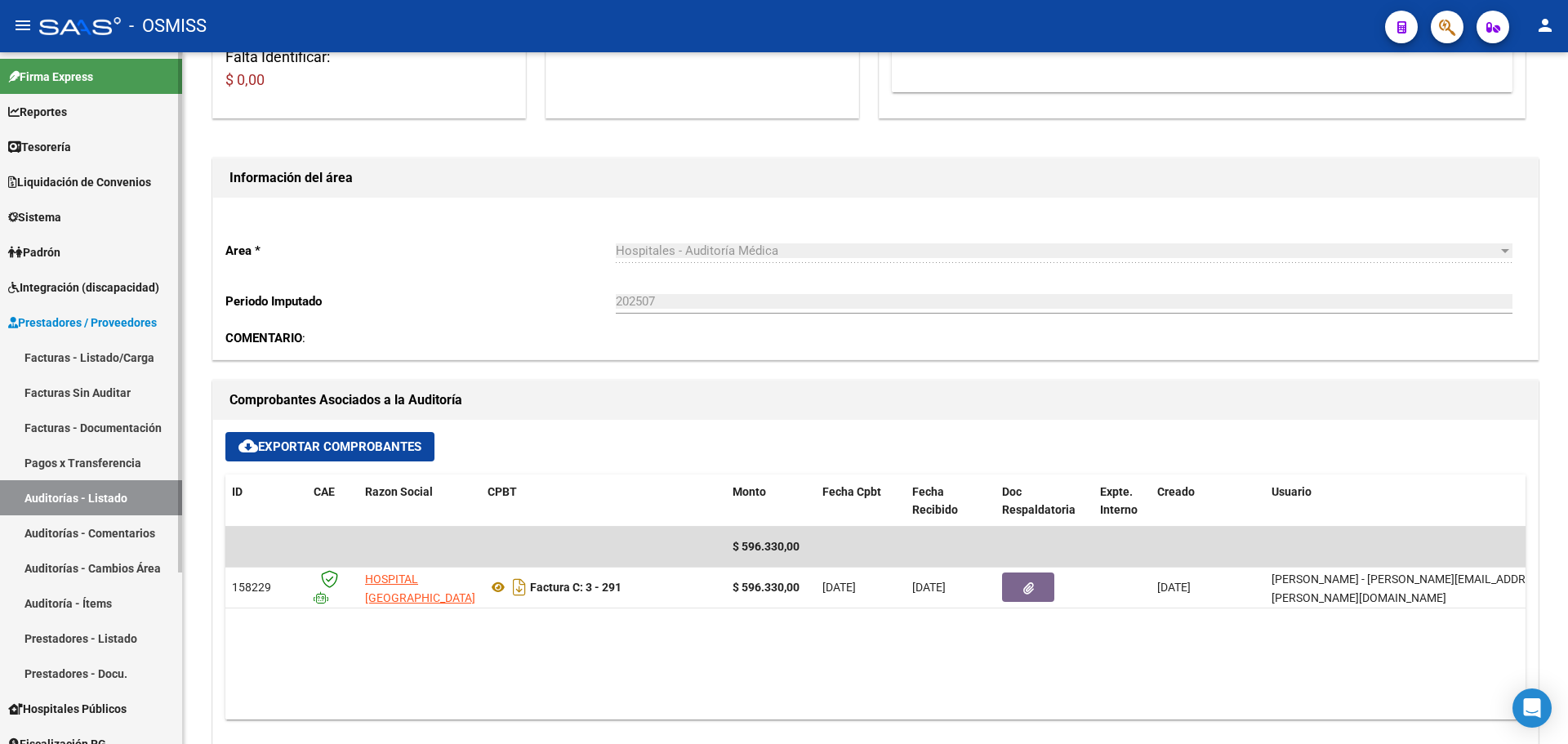
click at [4, 147] on link "Tesorería" at bounding box center [91, 146] width 182 height 35
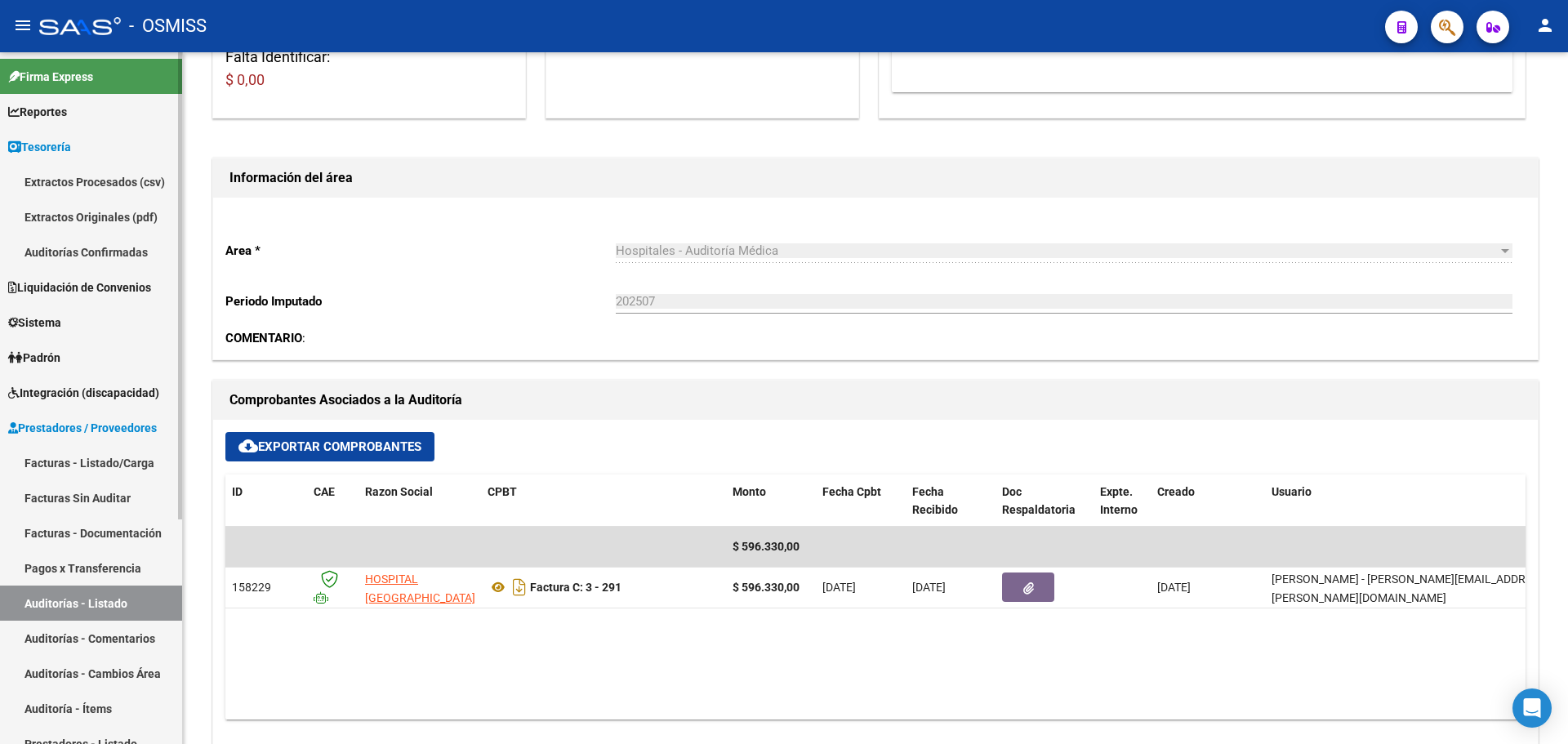
click at [73, 244] on link "Auditorías Confirmadas" at bounding box center [91, 251] width 182 height 35
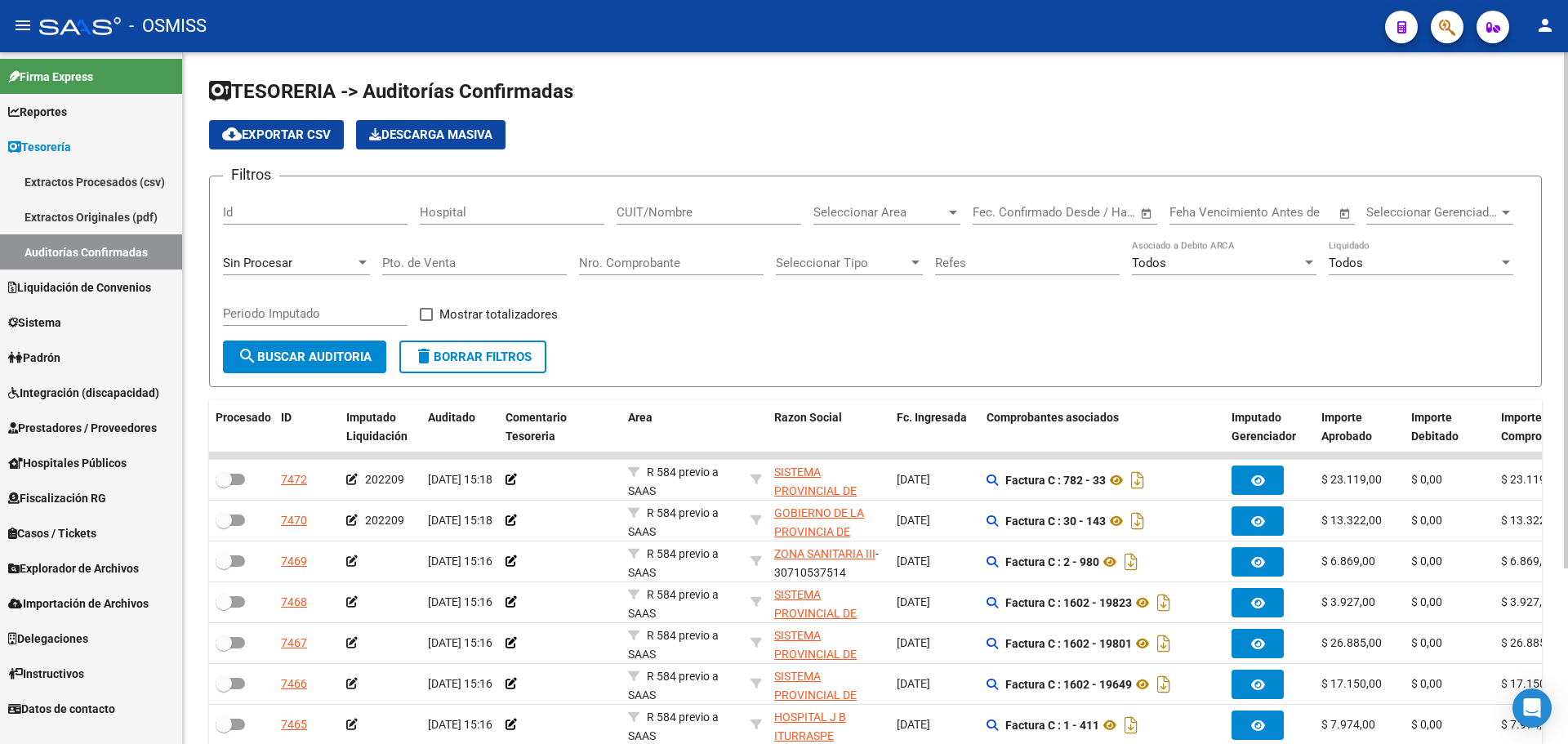
click at [325, 272] on div "Sin Procesar" at bounding box center [297, 258] width 147 height 35
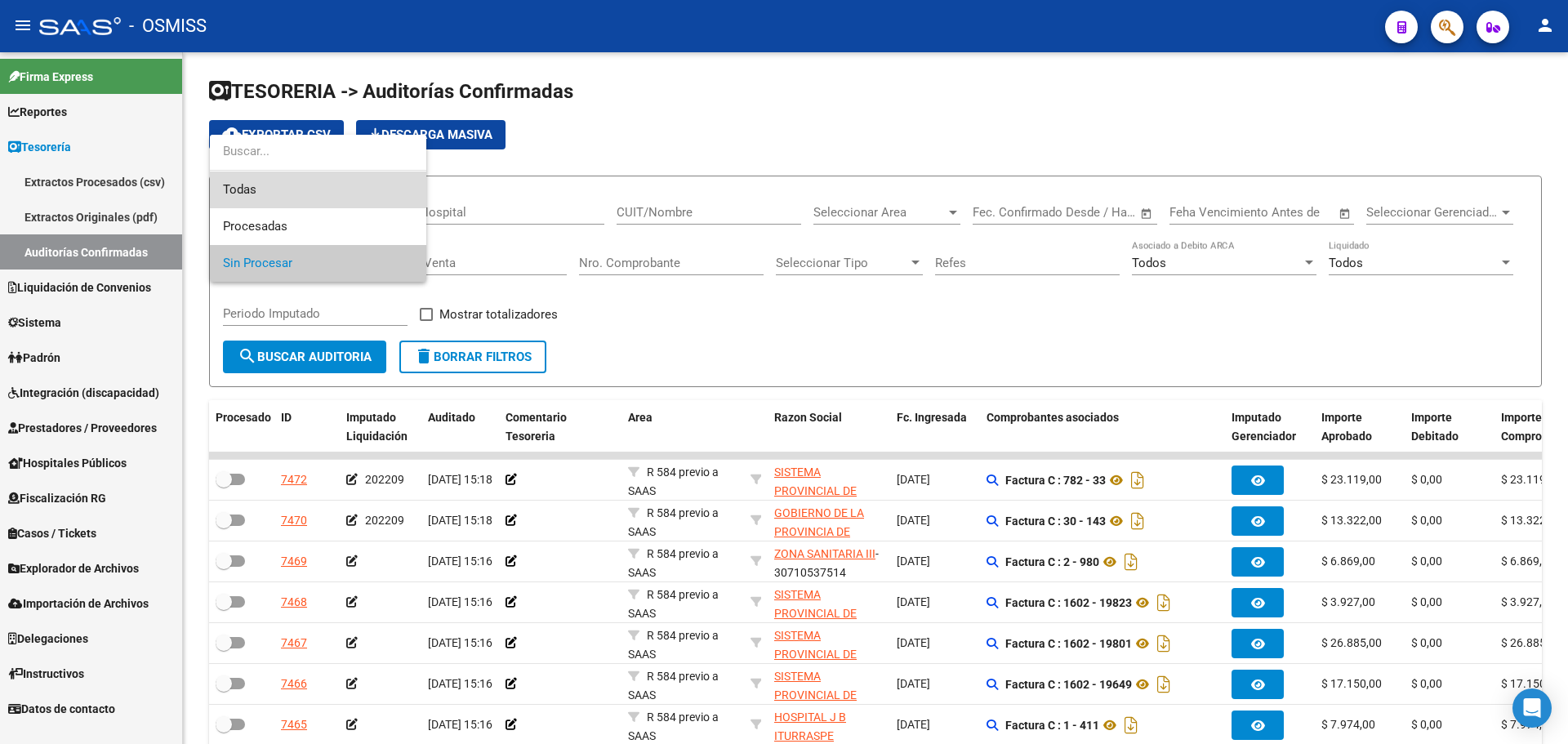
click at [295, 191] on span "Todas" at bounding box center [318, 190] width 190 height 37
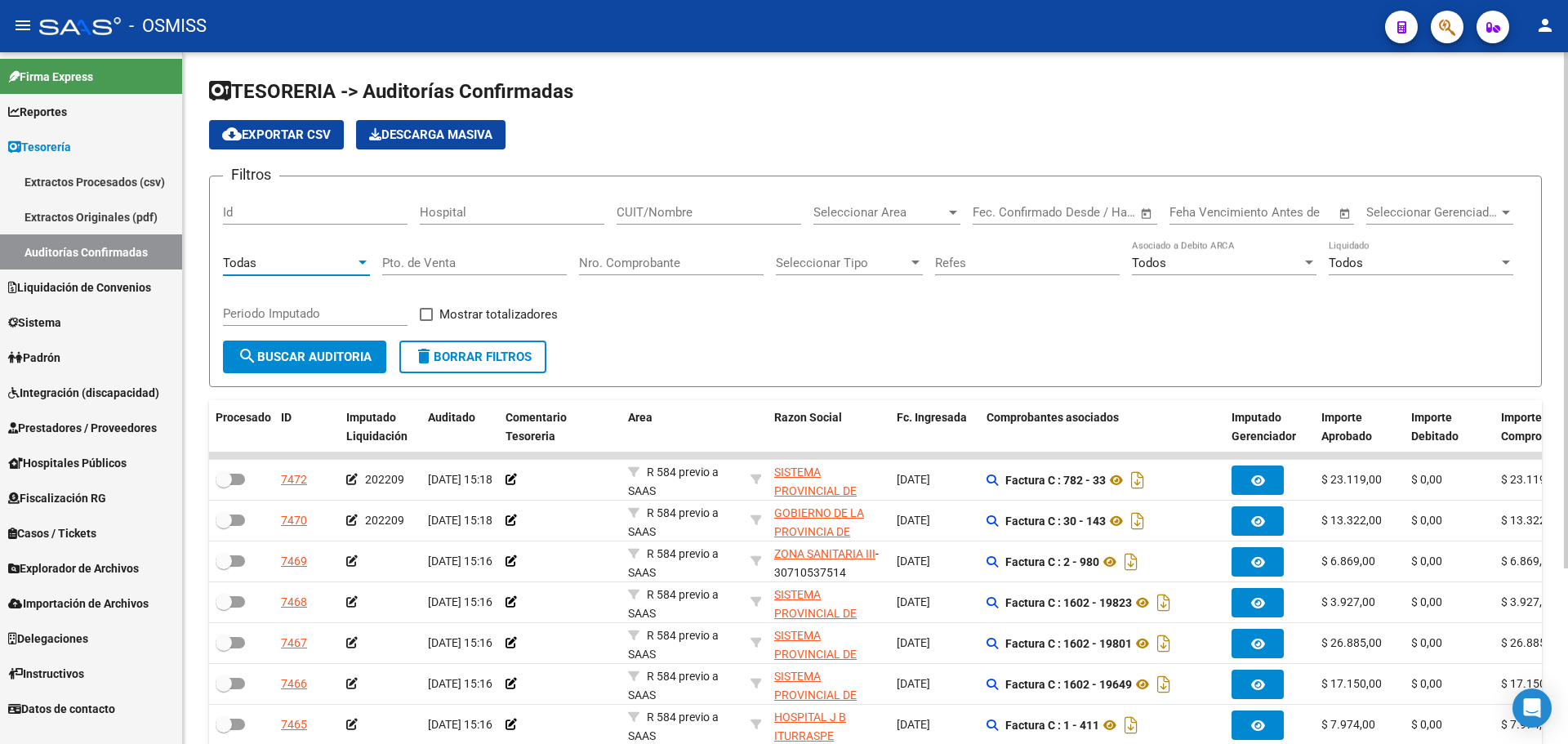
click at [661, 257] on input "Nro. Comprobante" at bounding box center [672, 263] width 185 height 15
type input "292"
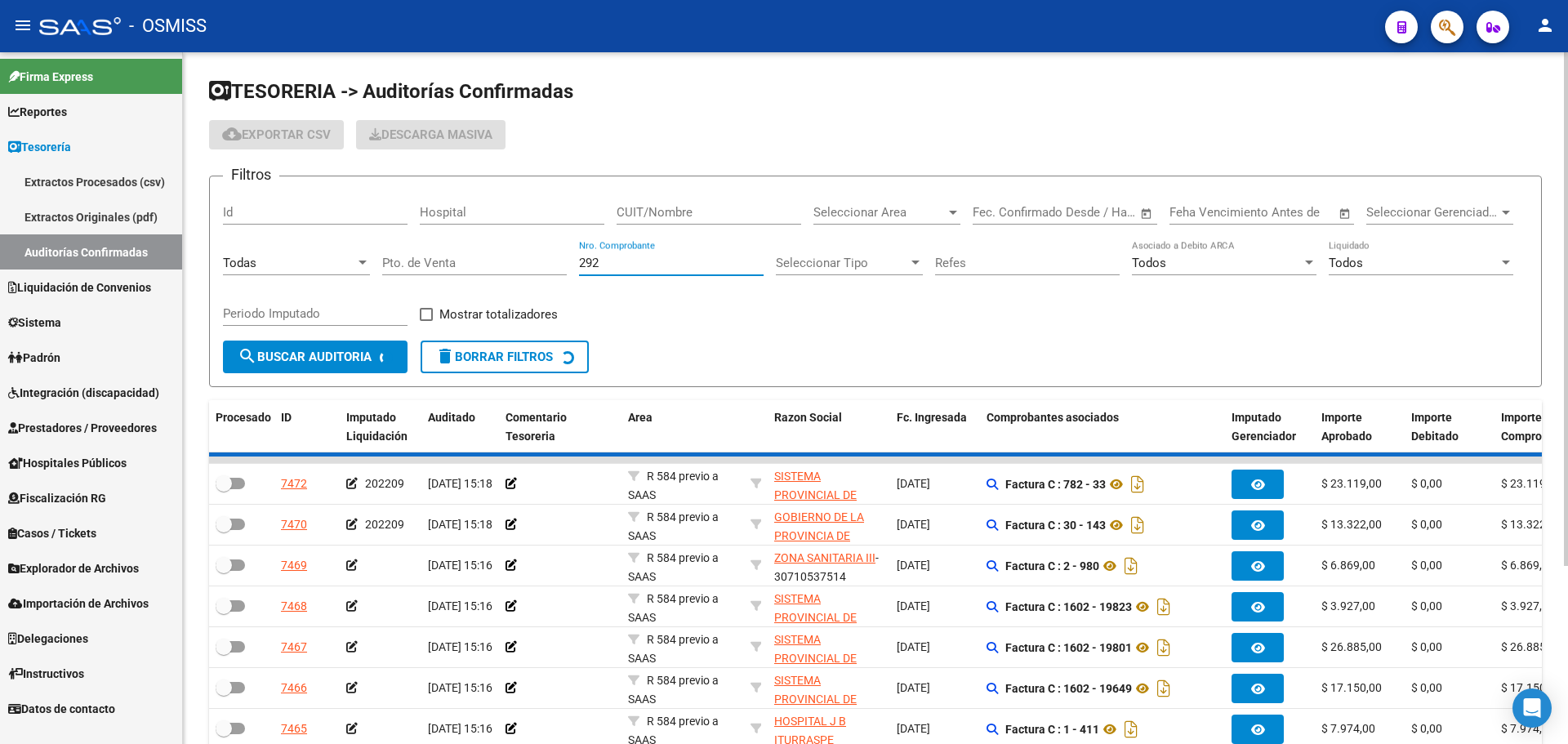
checkbox input "true"
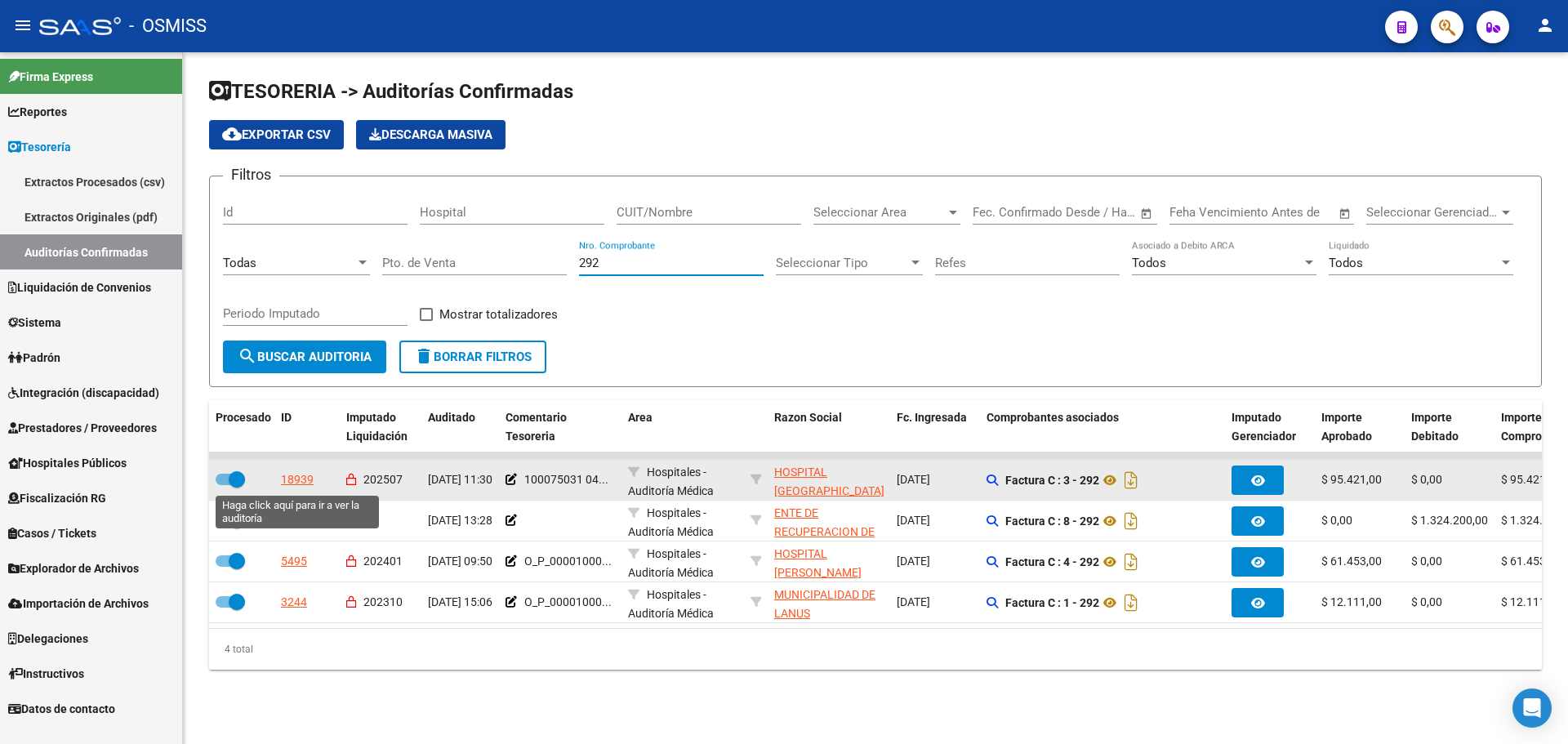
type input "292"
click at [293, 484] on div "18939" at bounding box center [297, 480] width 33 height 19
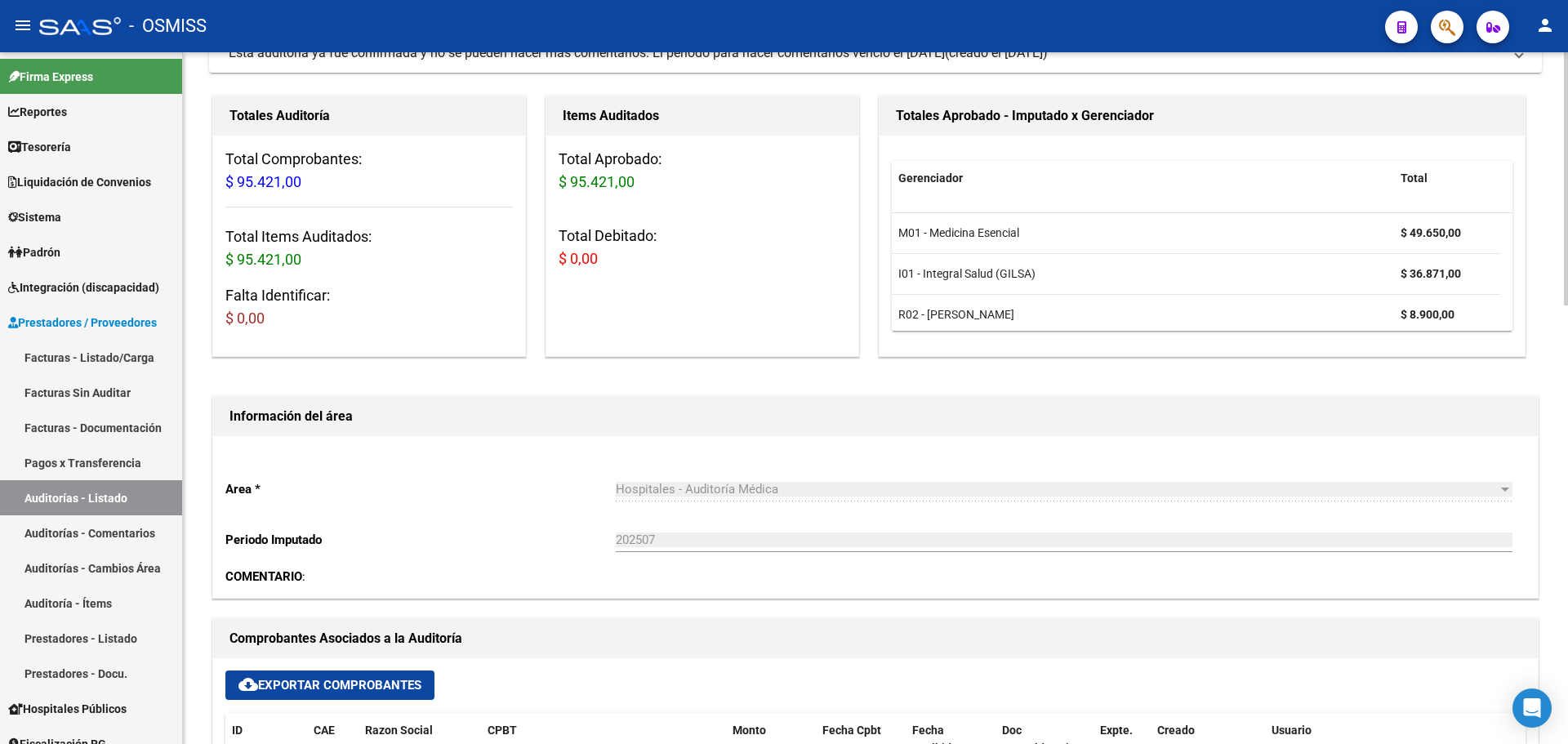
scroll to position [327, 0]
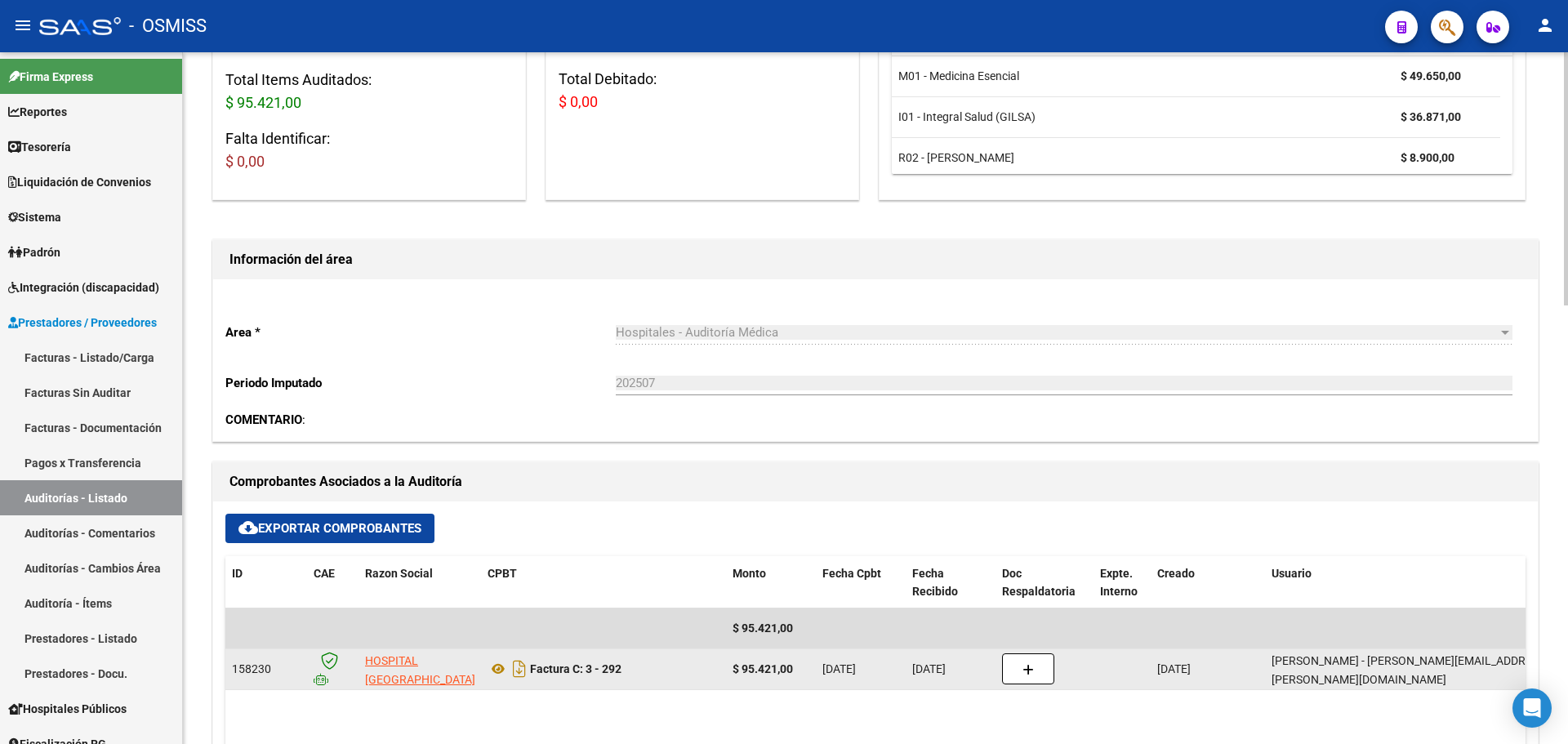
click at [1045, 666] on button "button" at bounding box center [1028, 670] width 53 height 31
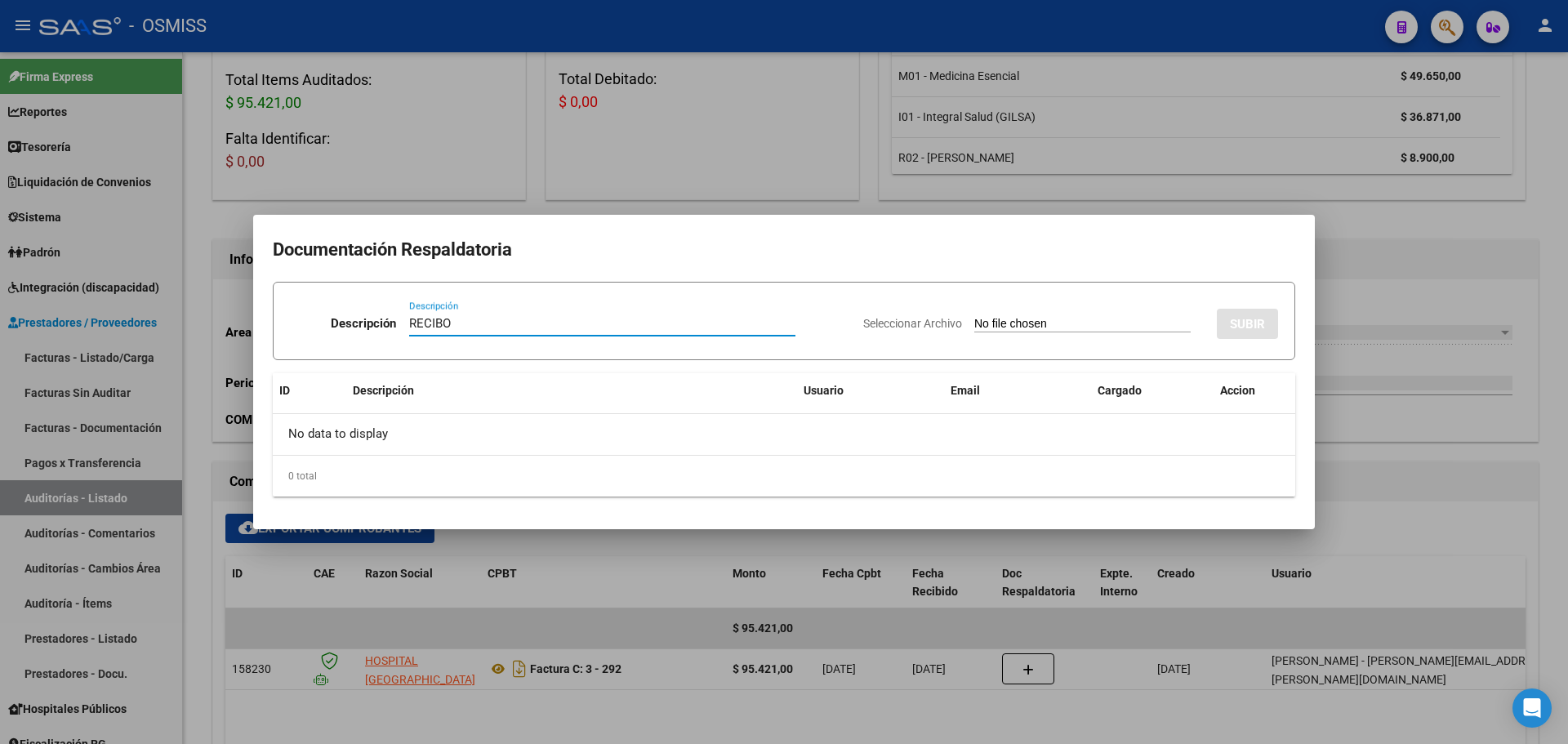
type input "RECIBO"
click at [1020, 324] on input "Seleccionar Archivo" at bounding box center [1082, 324] width 217 height 15
type input "C:\fakepath\FC. 292 HOSPITAL CAÑADA DE GOMEZ.pdf"
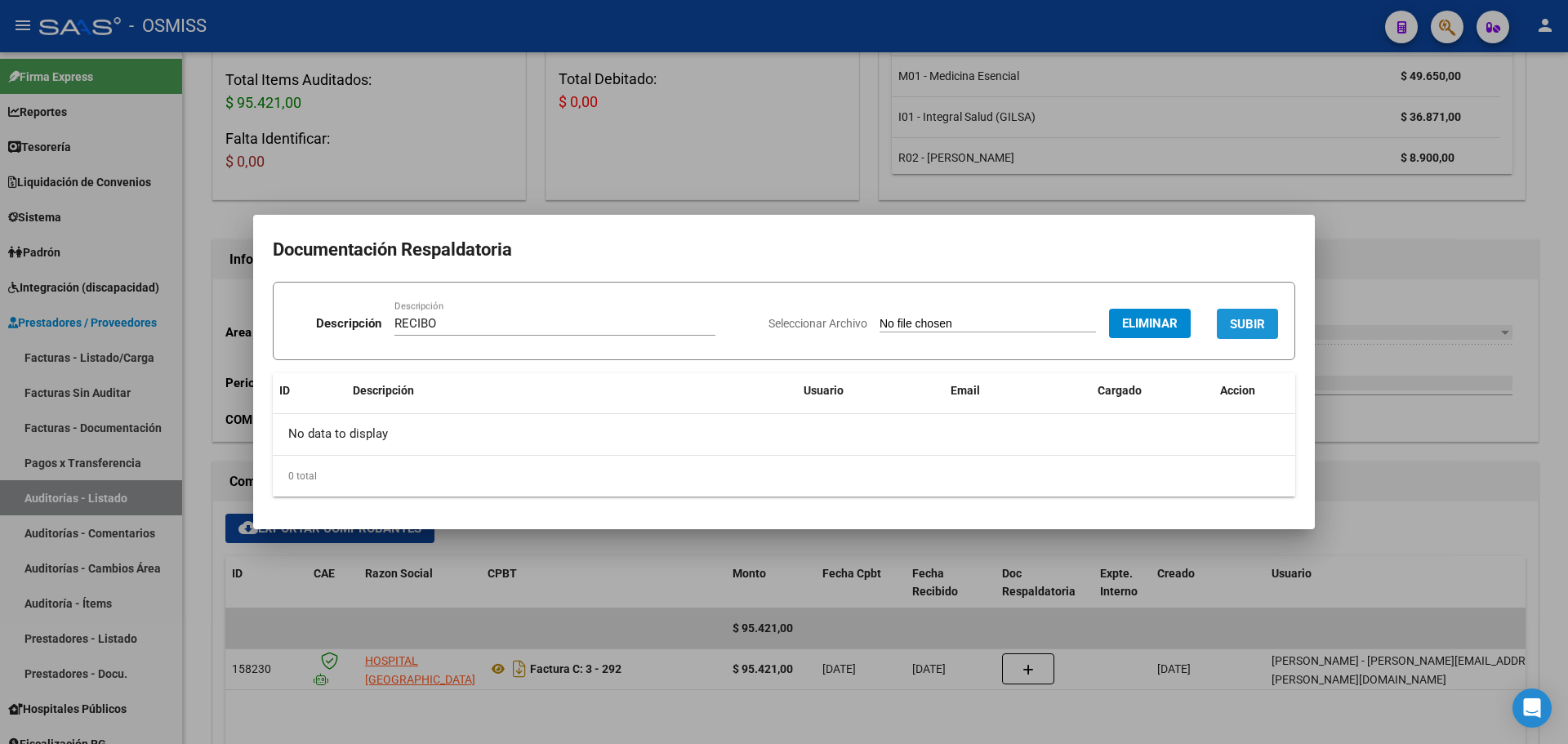
click at [1228, 318] on button "SUBIR" at bounding box center [1248, 323] width 62 height 30
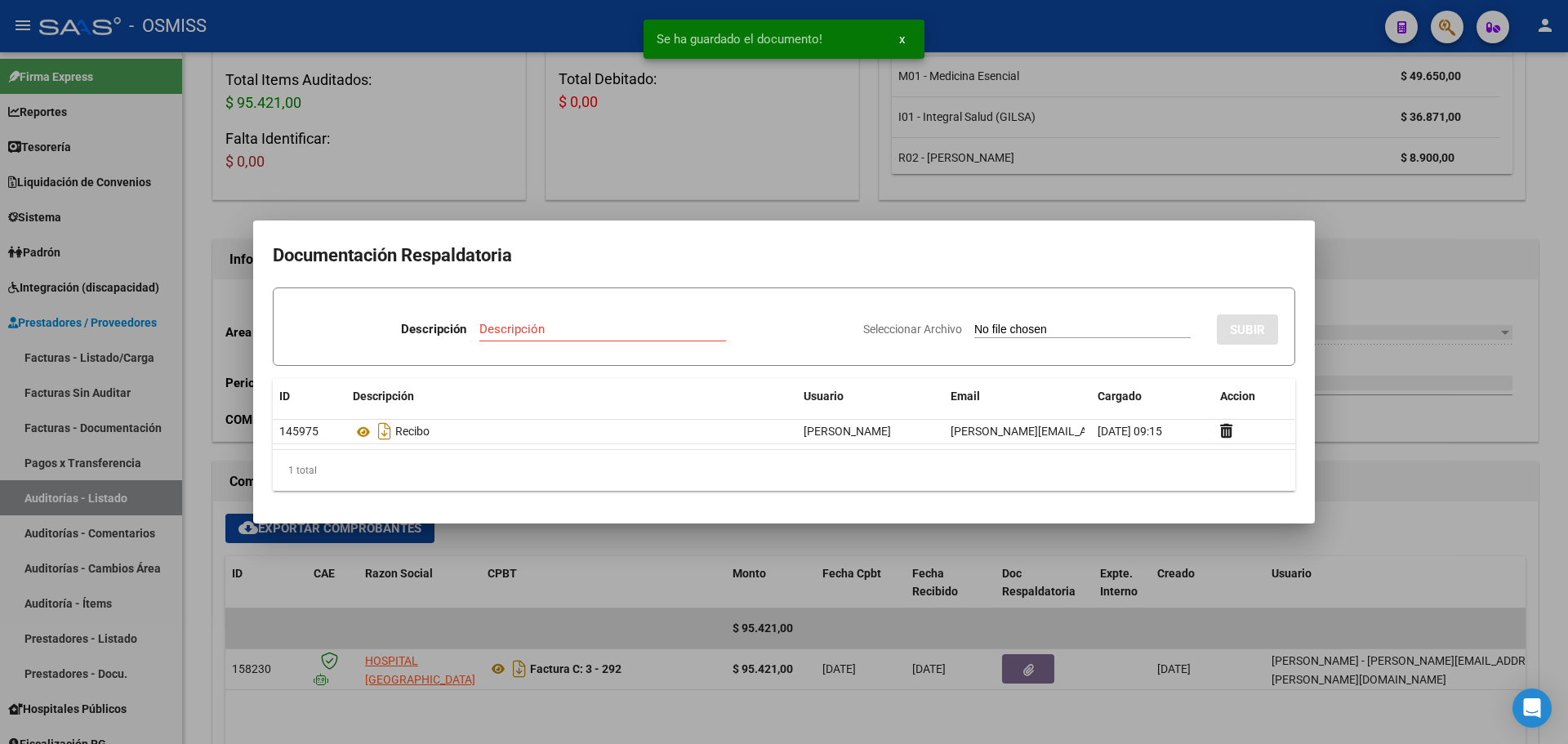
click at [773, 138] on div at bounding box center [784, 372] width 1568 height 744
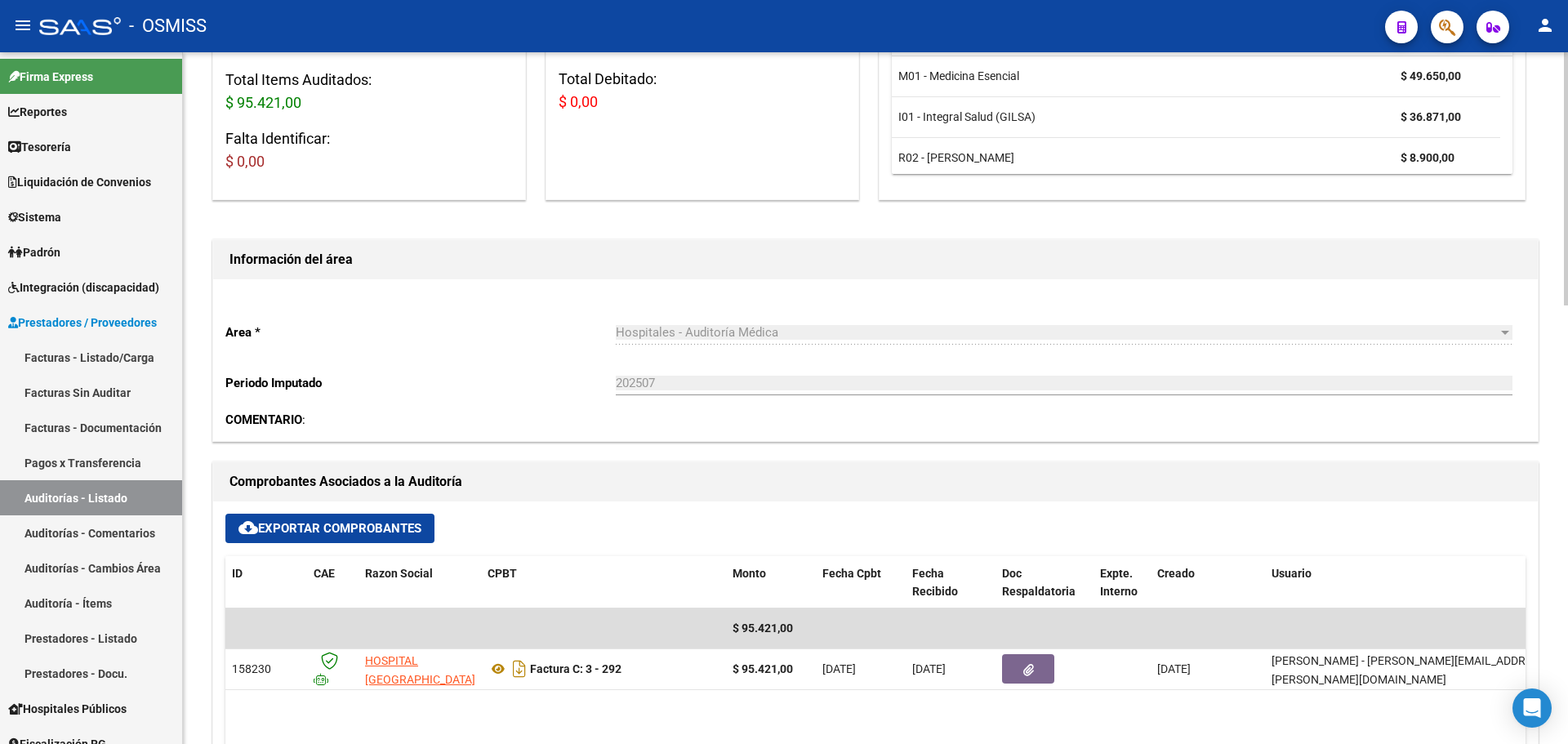
drag, startPoint x: 754, startPoint y: 361, endPoint x: 440, endPoint y: 275, distance: 325.6
click at [735, 360] on div "202507 Ingresar el Periodo" at bounding box center [1064, 377] width 897 height 35
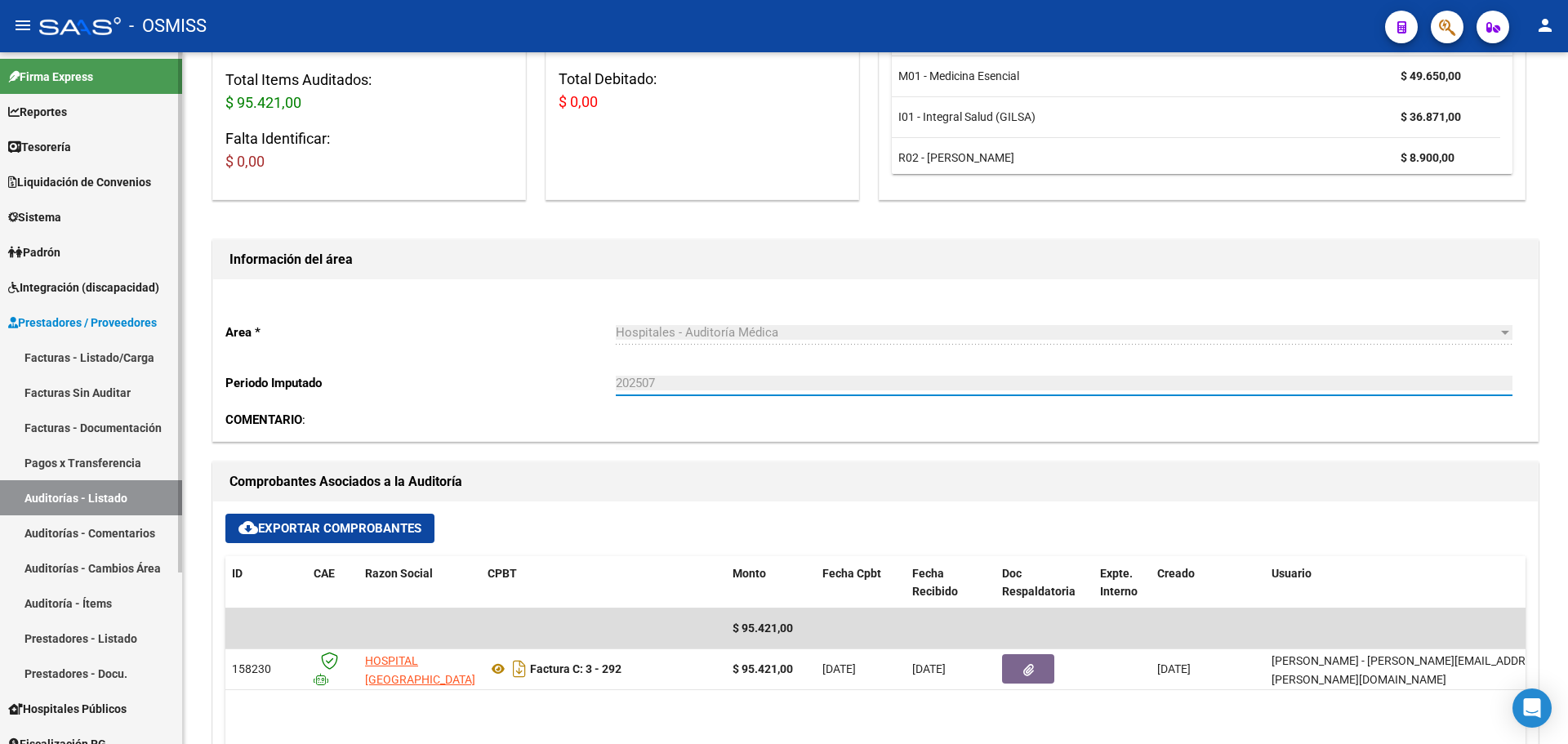
click at [62, 158] on link "Tesorería" at bounding box center [91, 146] width 182 height 35
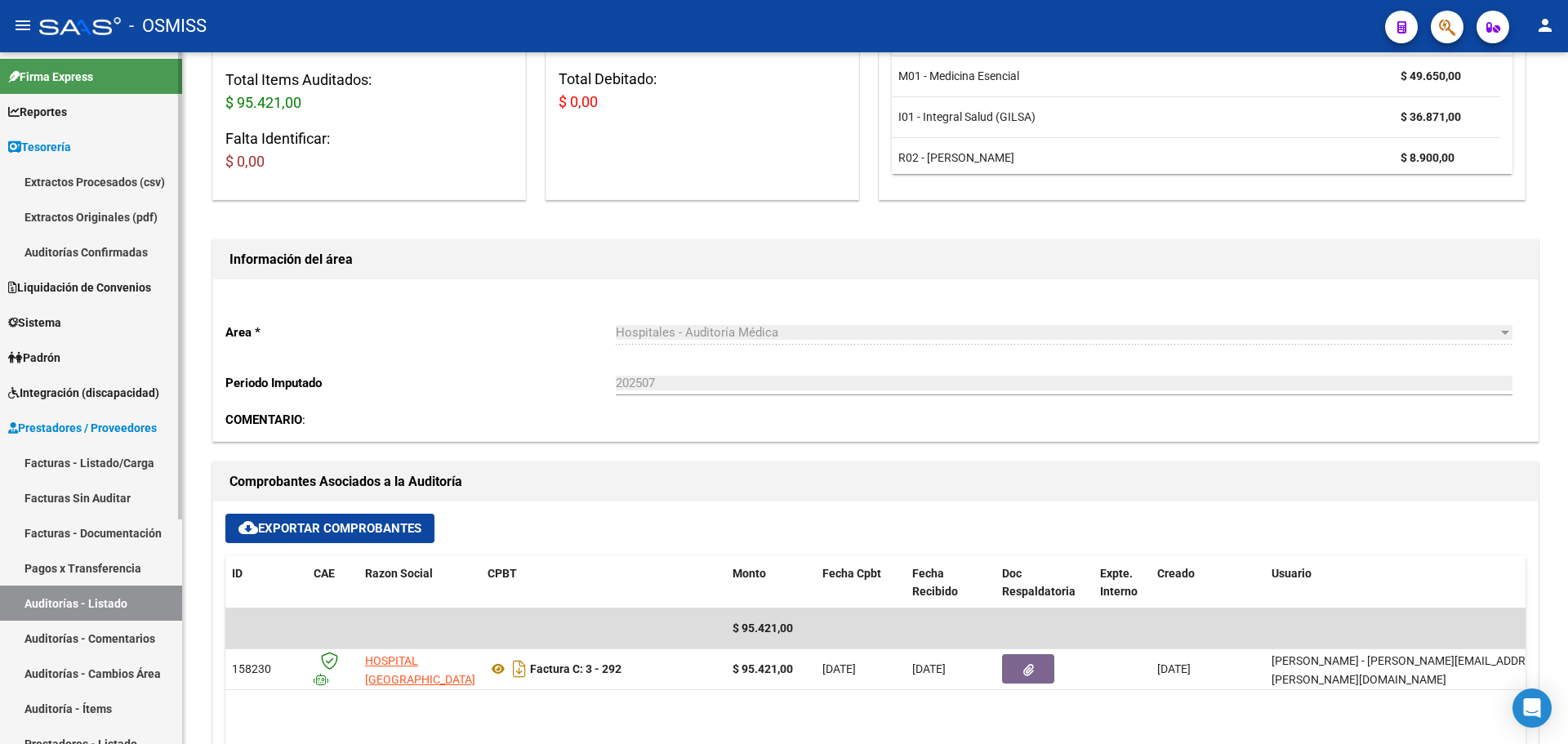
click at [94, 242] on link "Auditorías Confirmadas" at bounding box center [91, 251] width 182 height 35
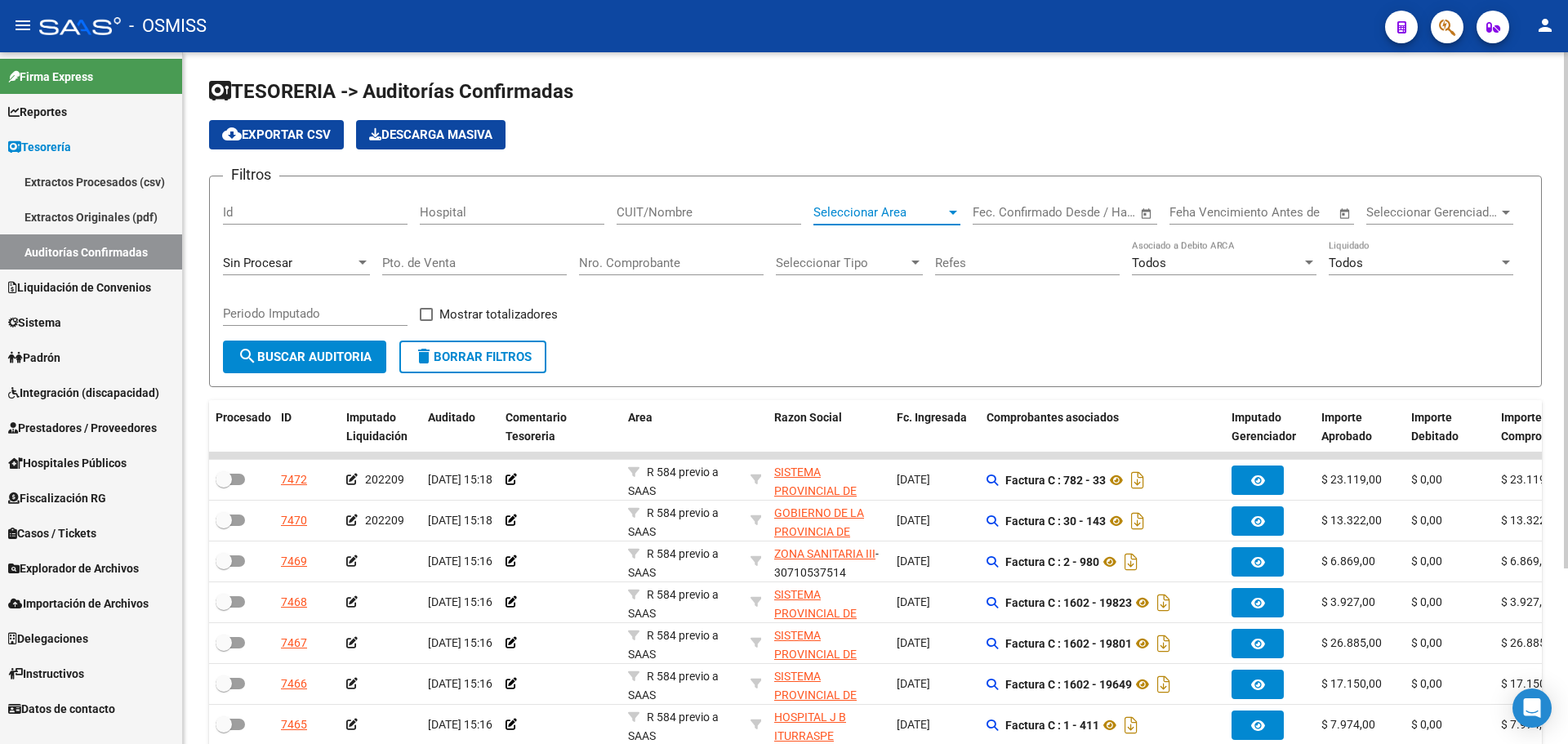
click at [854, 218] on span "Seleccionar Area" at bounding box center [880, 212] width 132 height 15
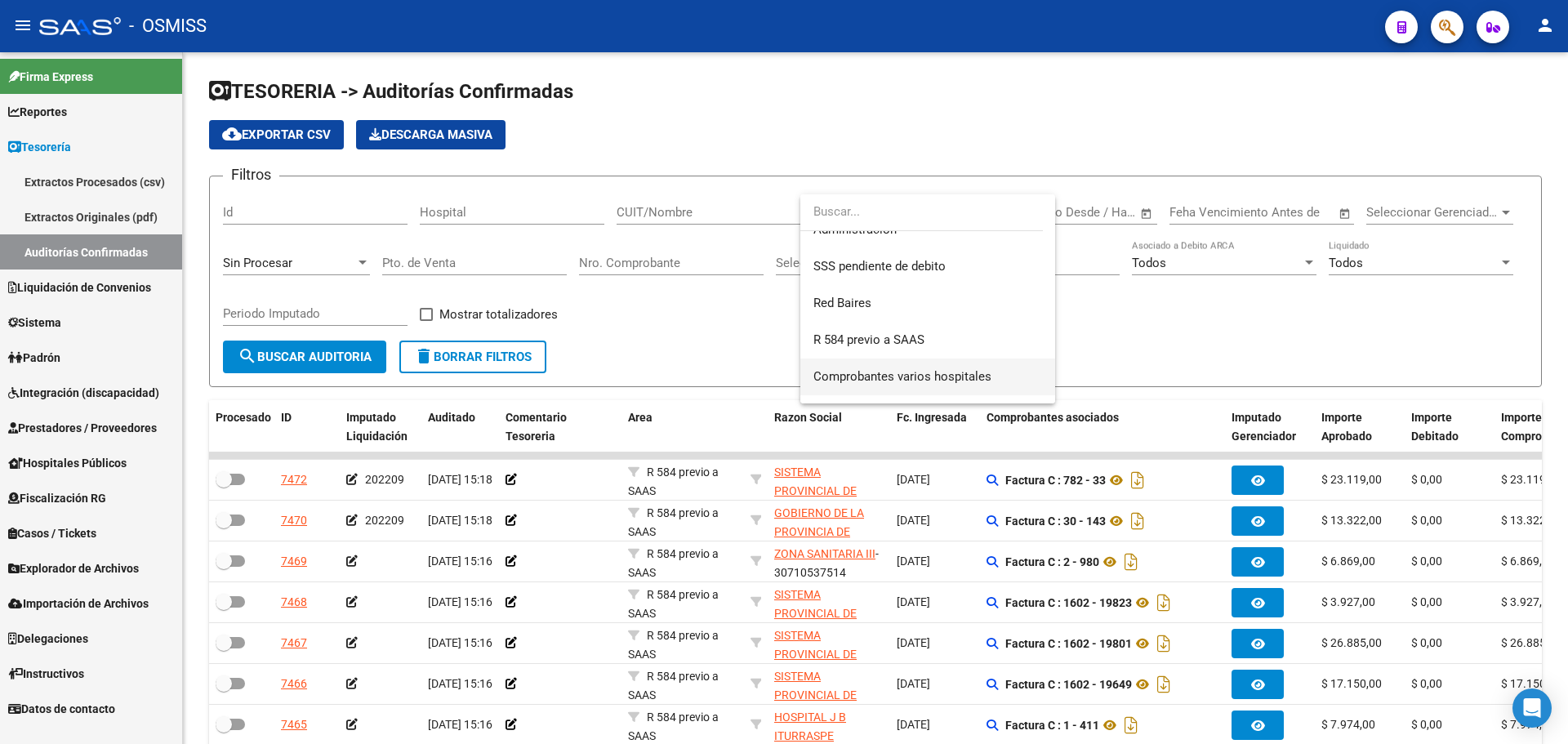
scroll to position [489, 0]
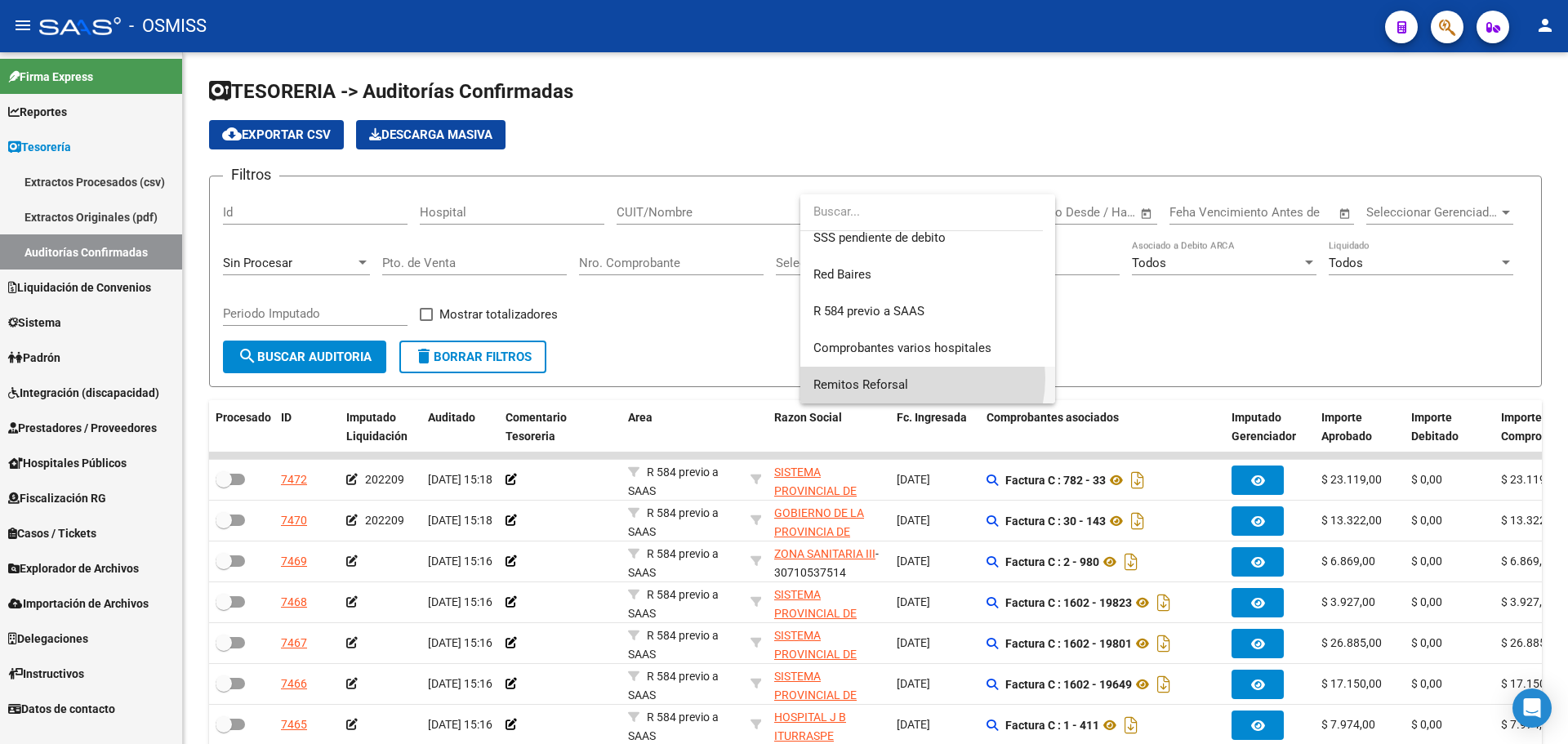
click at [914, 378] on span "Remitos Reforsal" at bounding box center [928, 385] width 229 height 37
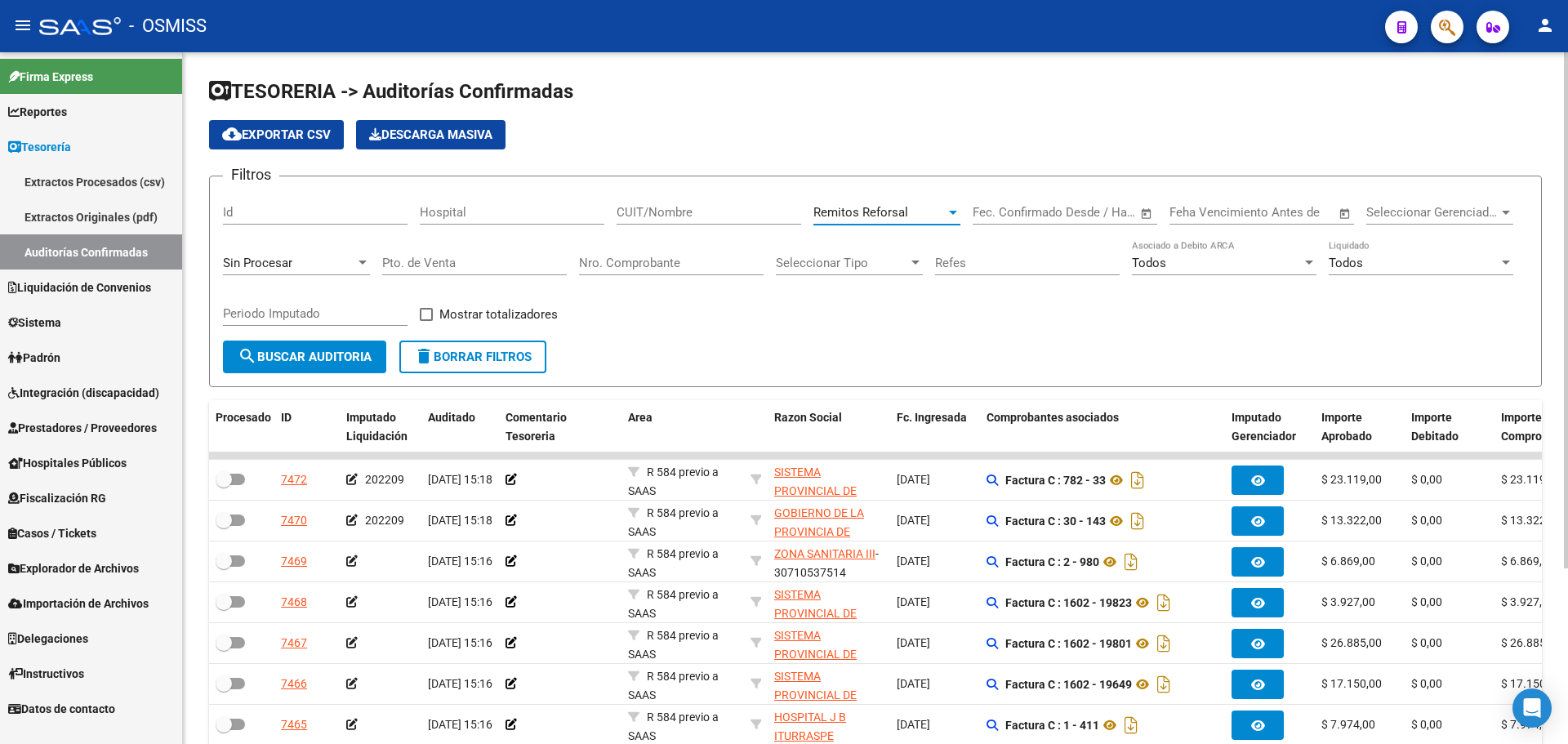
click at [313, 363] on span "search Buscar Auditoria" at bounding box center [305, 357] width 134 height 15
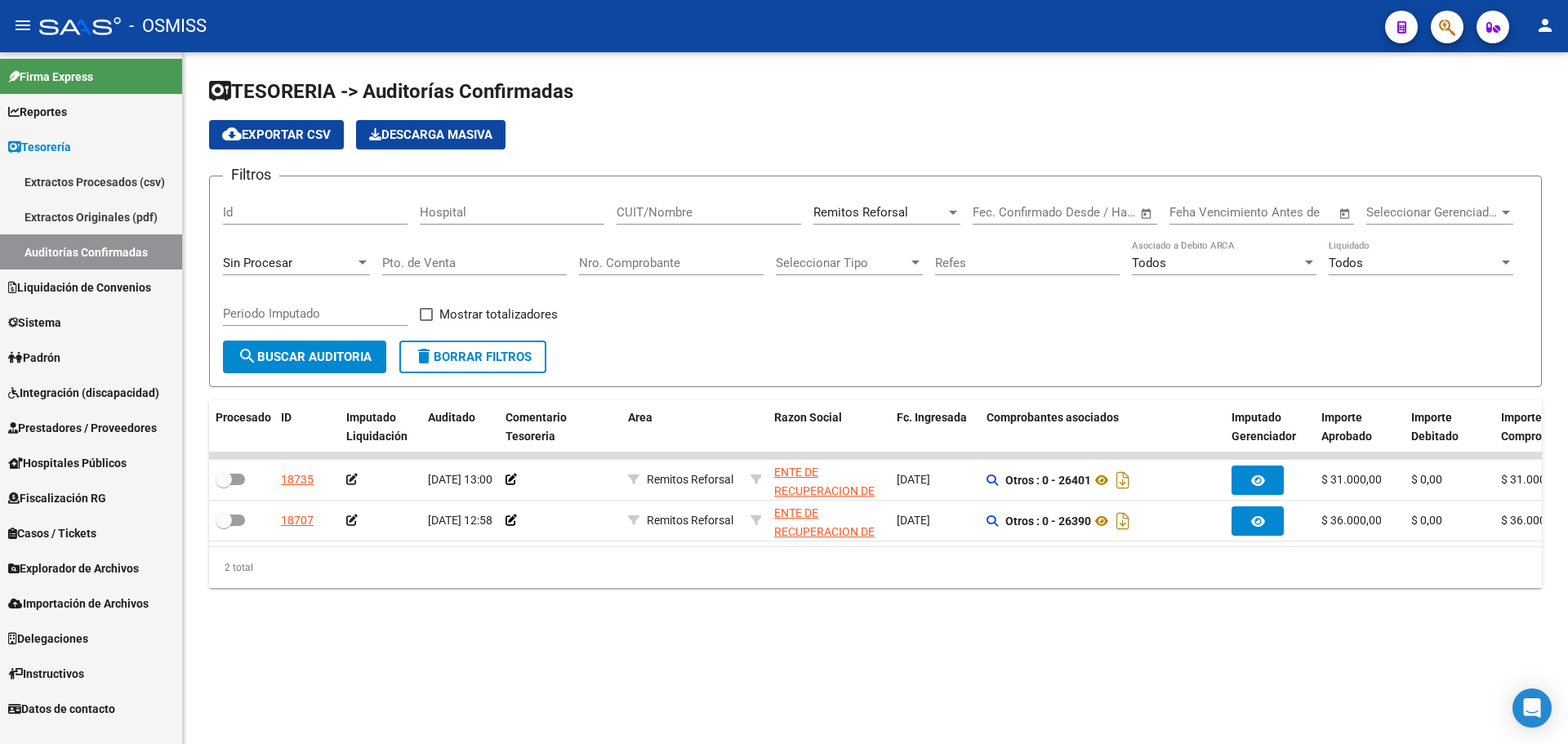
click at [531, 588] on div "2 total" at bounding box center [876, 567] width 1333 height 41
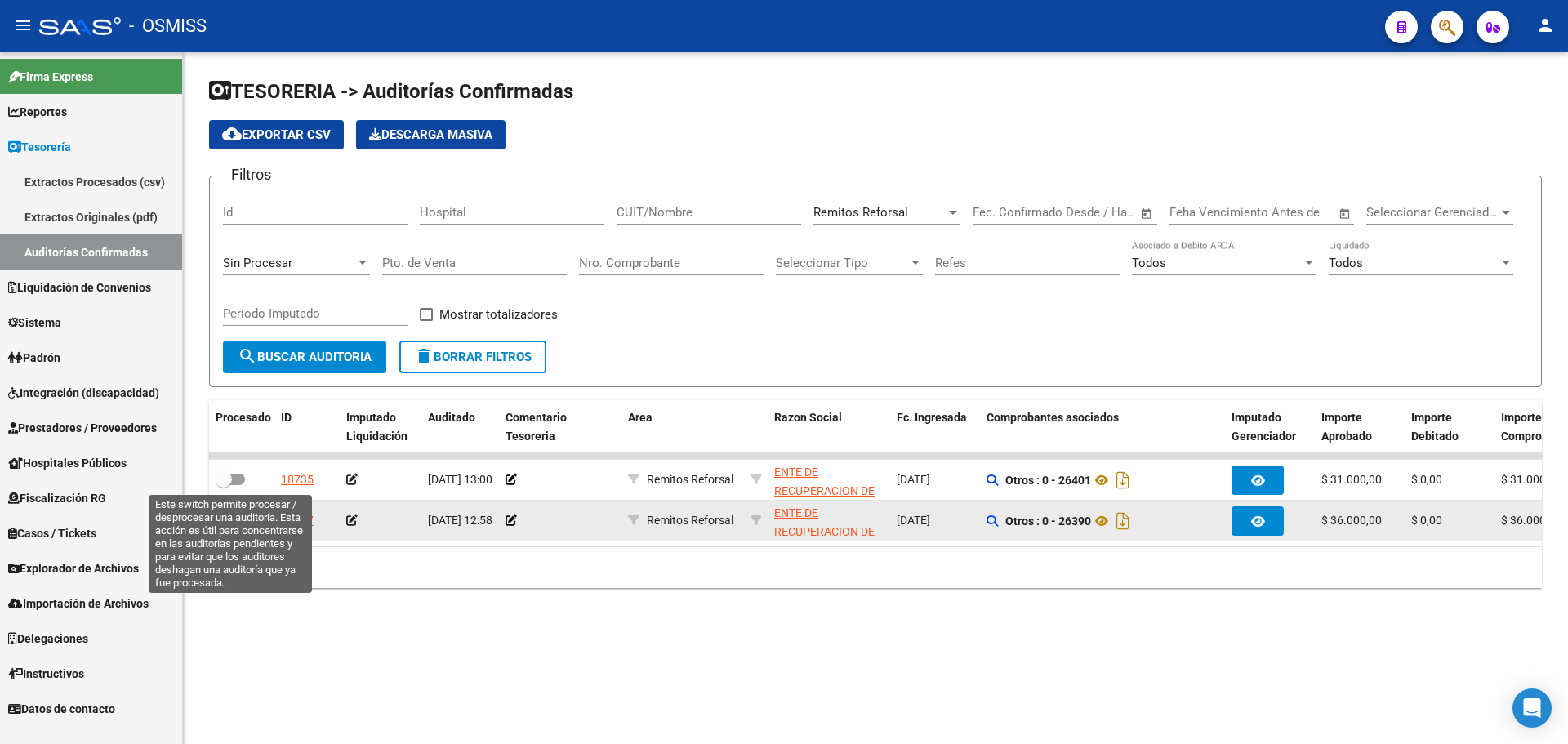
drag, startPoint x: 239, startPoint y: 478, endPoint x: 246, endPoint y: 503, distance: 26.0
click at [239, 478] on span at bounding box center [230, 479] width 29 height 12
click at [224, 485] on input "checkbox" at bounding box center [223, 485] width 1 height 1
checkbox input "true"
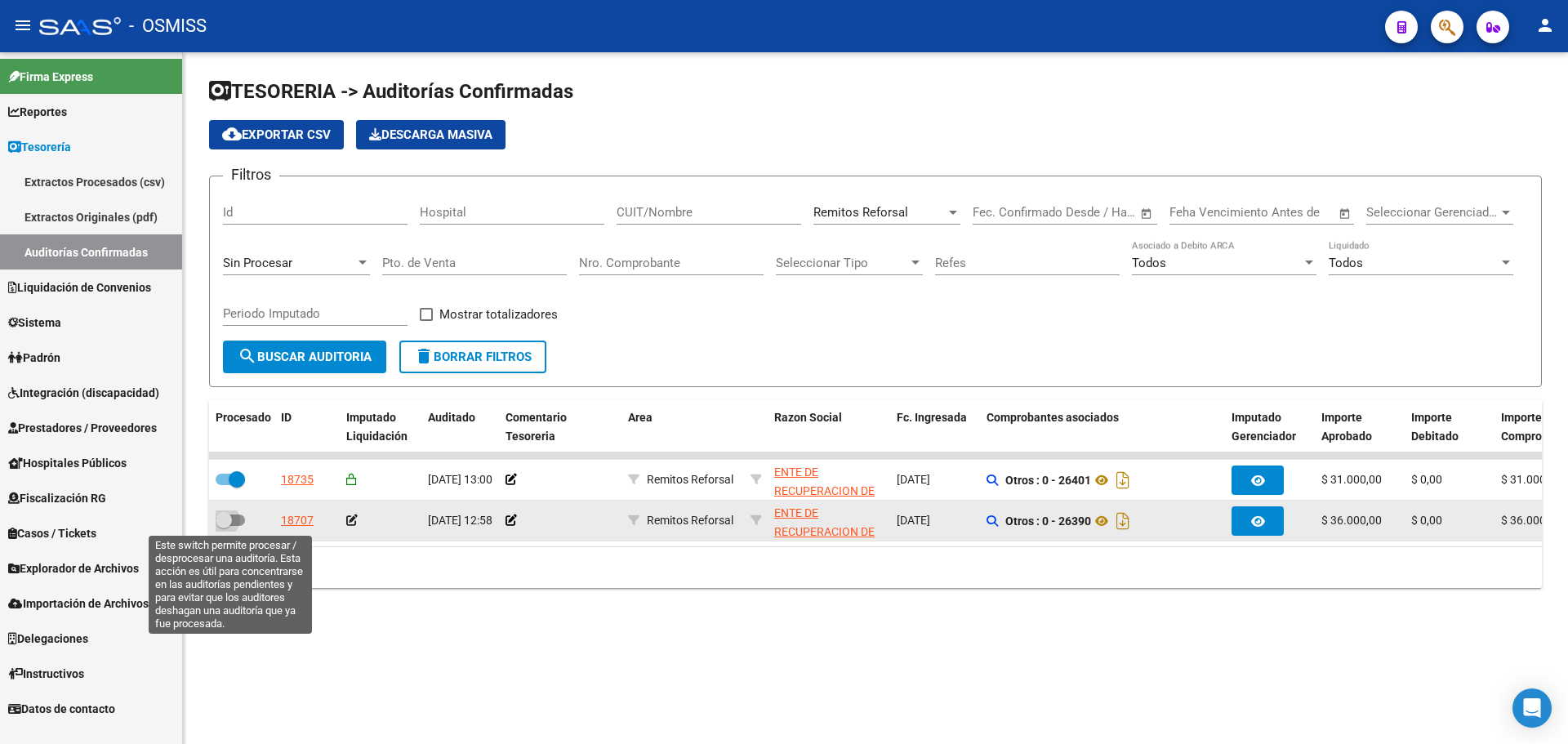
click at [244, 524] on label at bounding box center [230, 521] width 29 height 20
click at [224, 526] on input "checkbox" at bounding box center [223, 526] width 1 height 1
checkbox input "true"
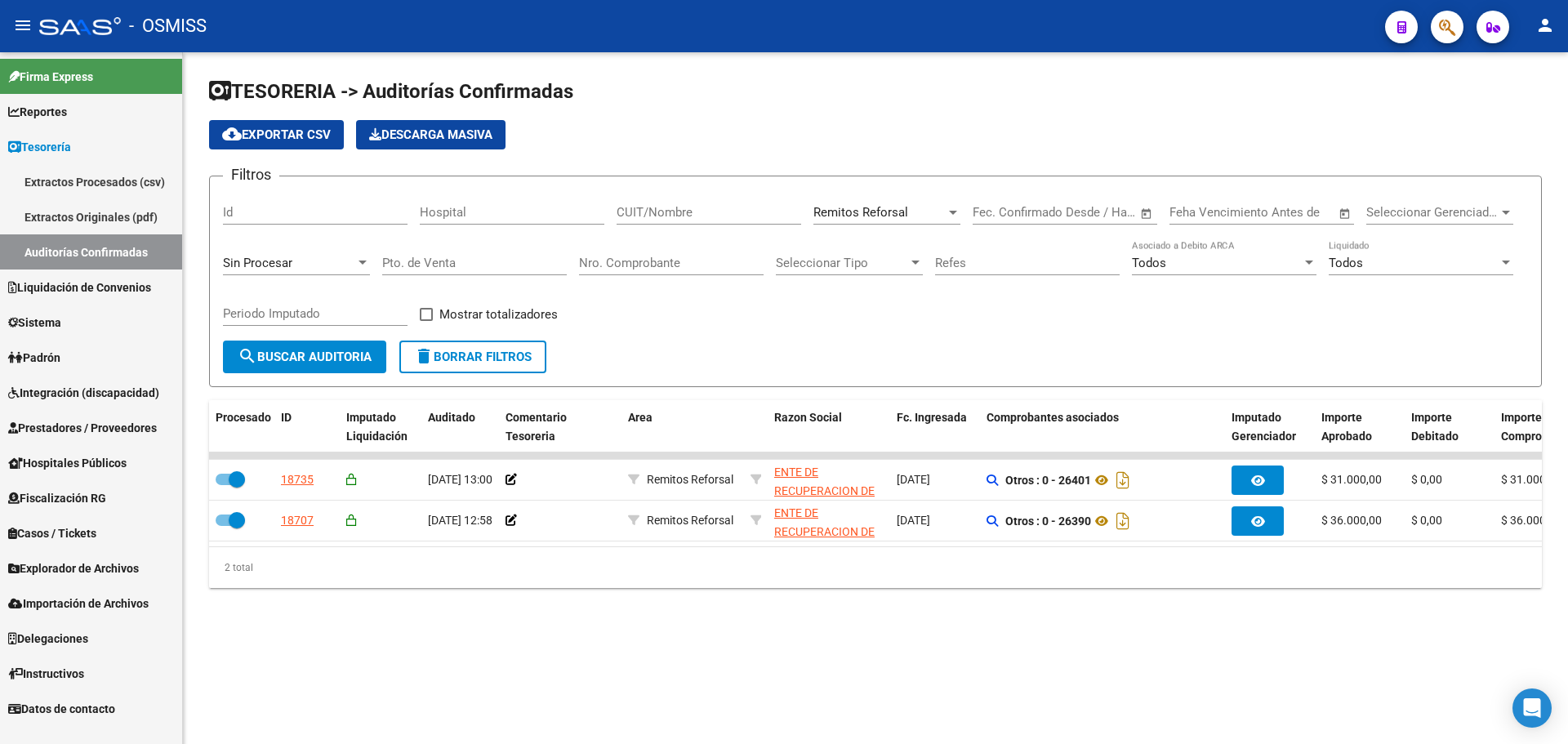
click at [369, 358] on span "search Buscar Auditoria" at bounding box center [305, 357] width 134 height 15
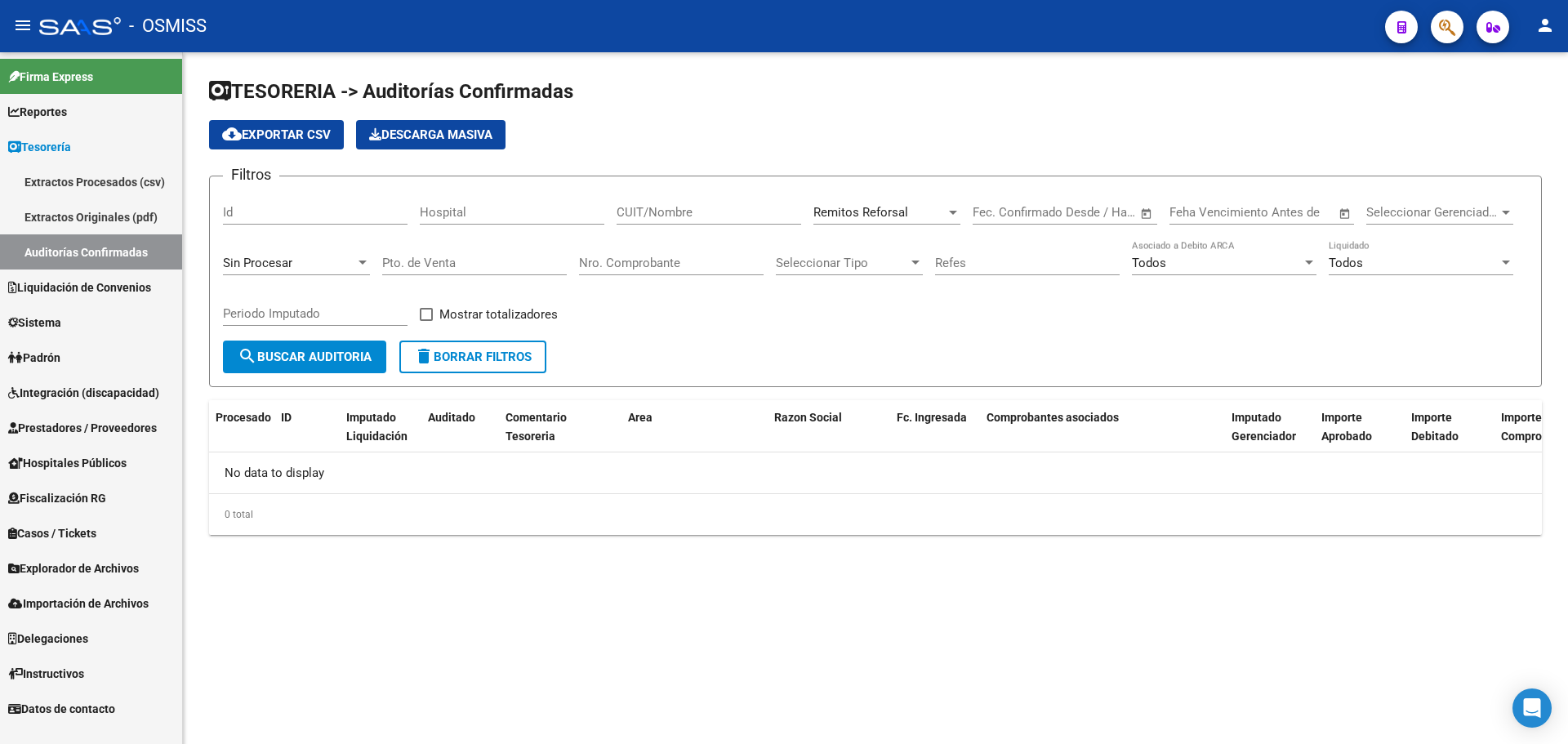
click at [693, 336] on div "Filtros Id Hospital CUIT/Nombre Remitos Reforsal Seleccionar Area Start date – …" at bounding box center [875, 265] width 1305 height 152
click at [834, 213] on span "Remitos Reforsal" at bounding box center [861, 212] width 94 height 15
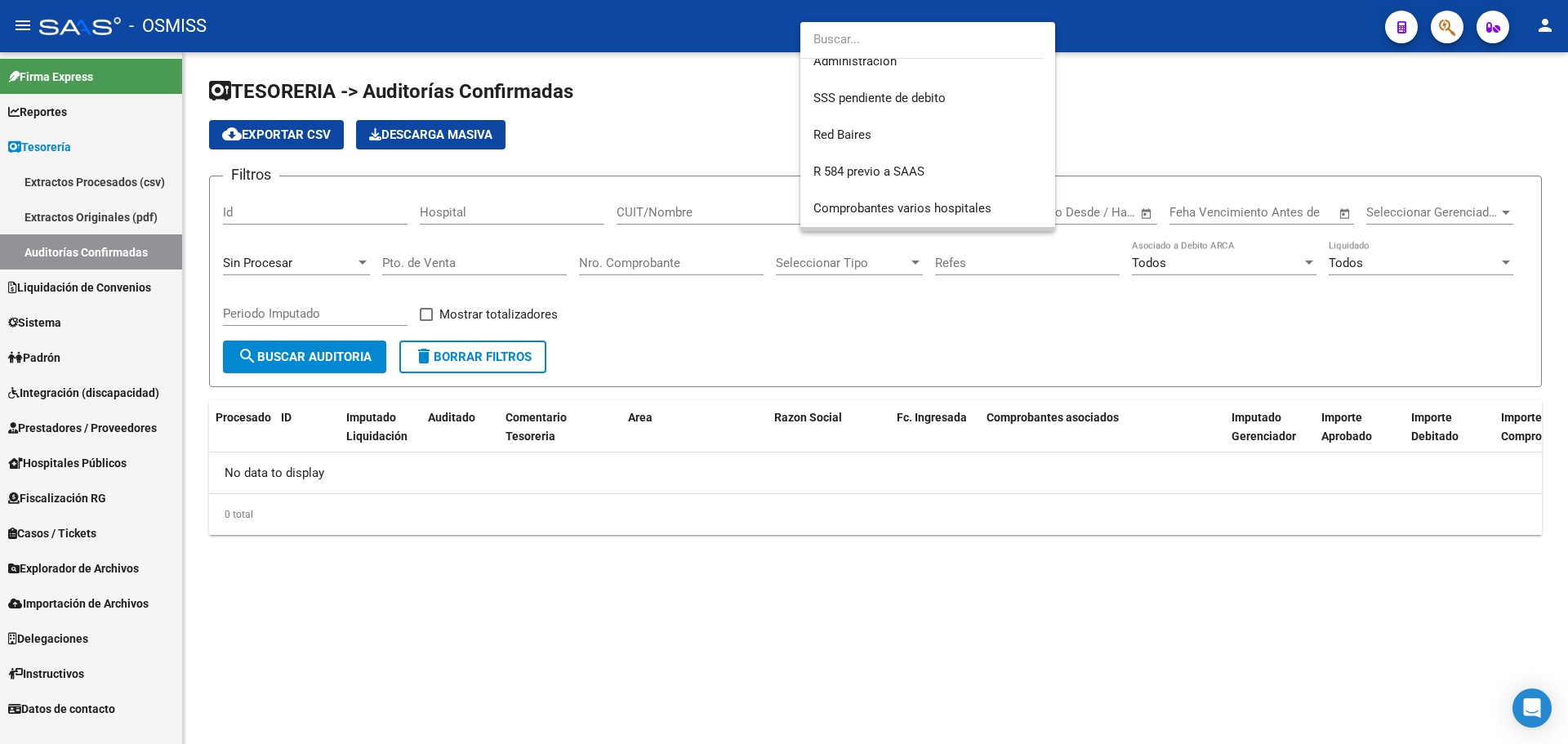
scroll to position [244, 0]
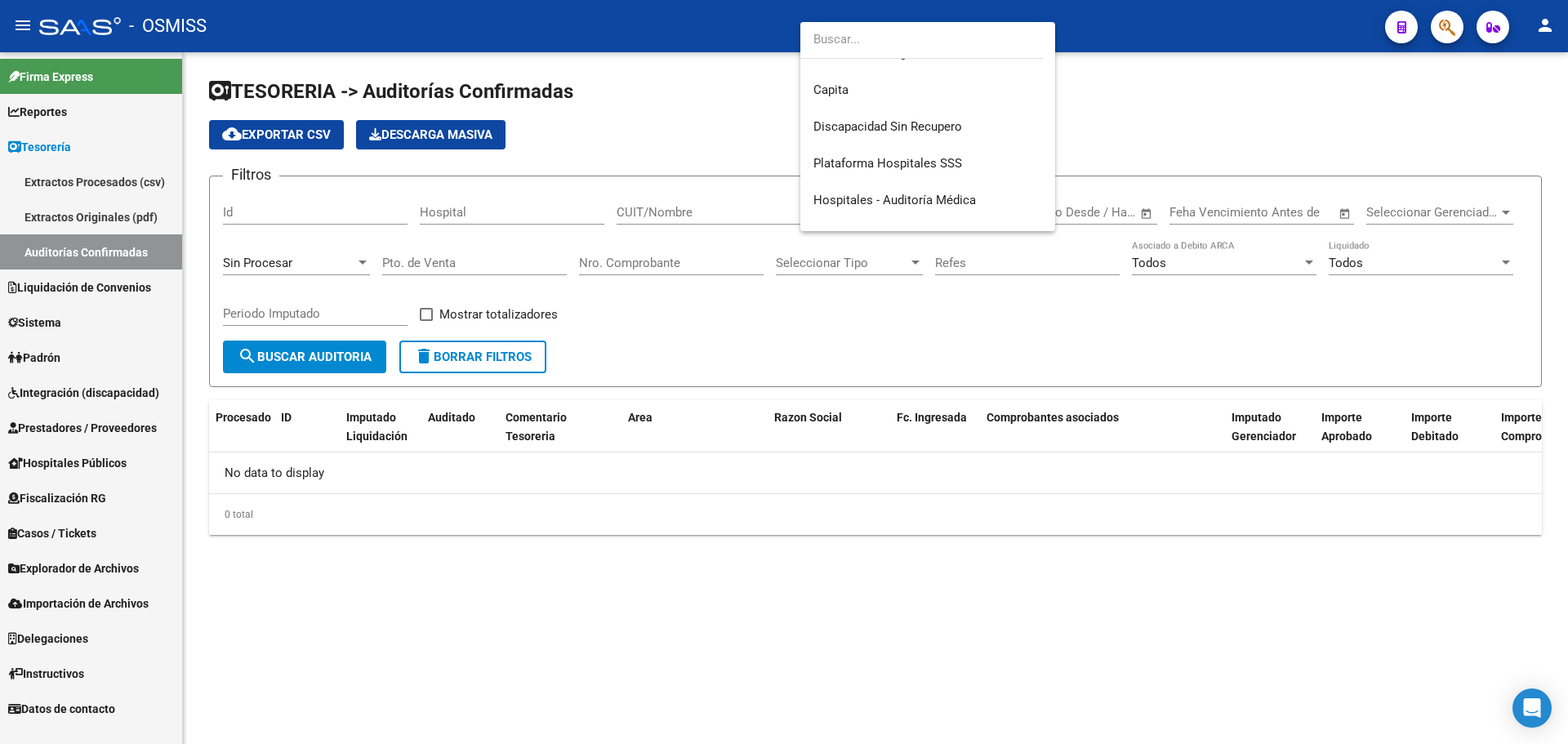
click at [461, 355] on div at bounding box center [784, 372] width 1568 height 744
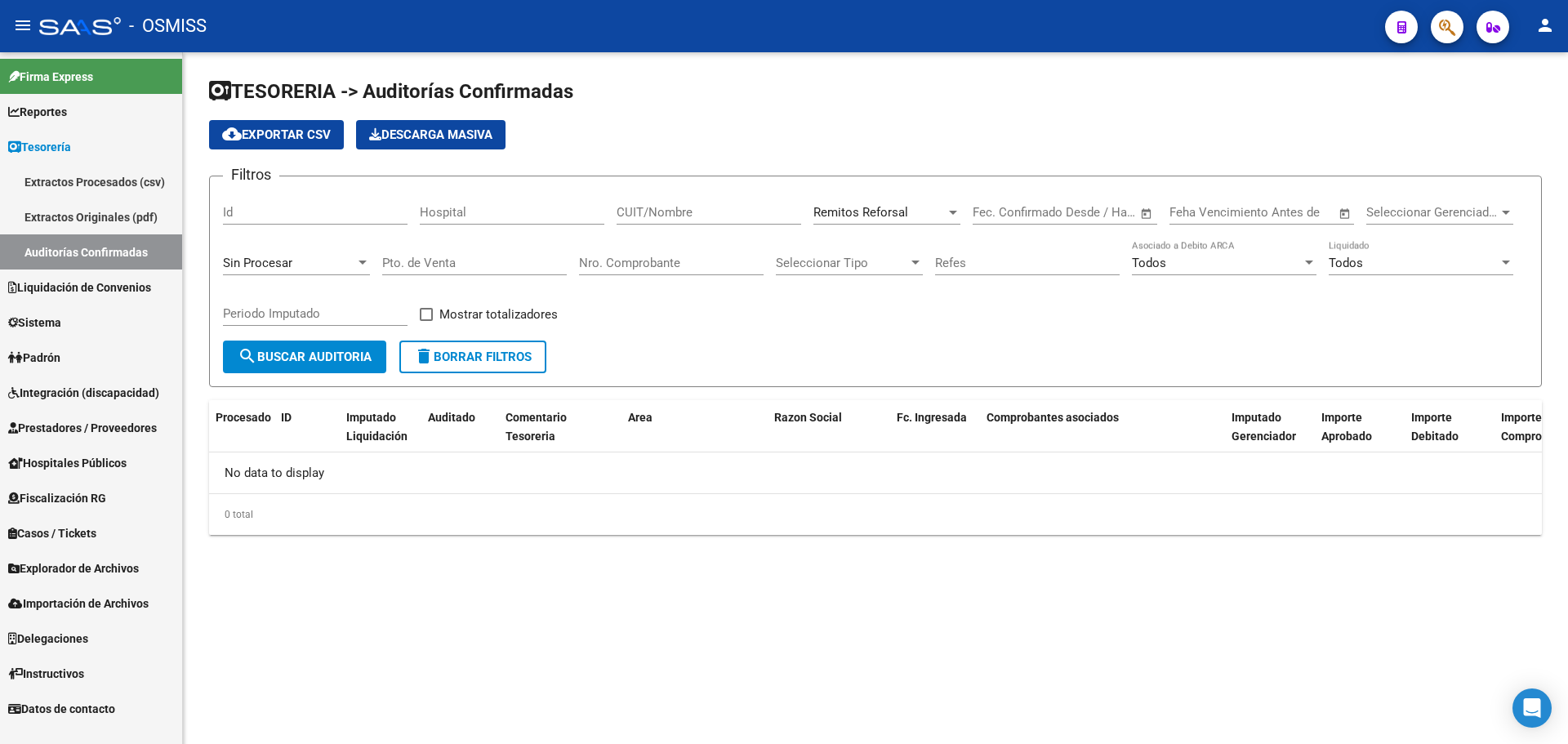
click at [465, 348] on button "delete Borrar Filtros" at bounding box center [472, 357] width 147 height 33
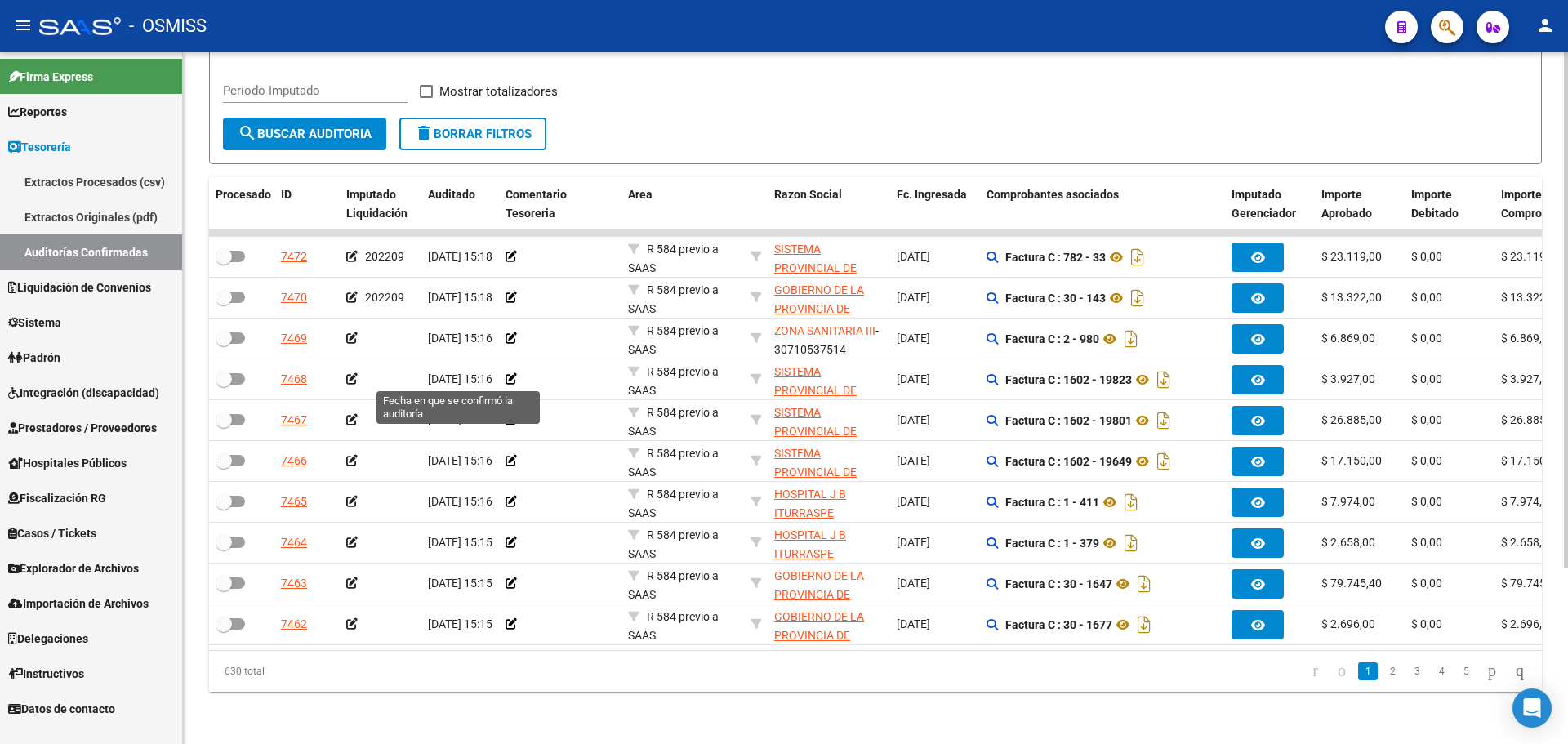
scroll to position [0, 0]
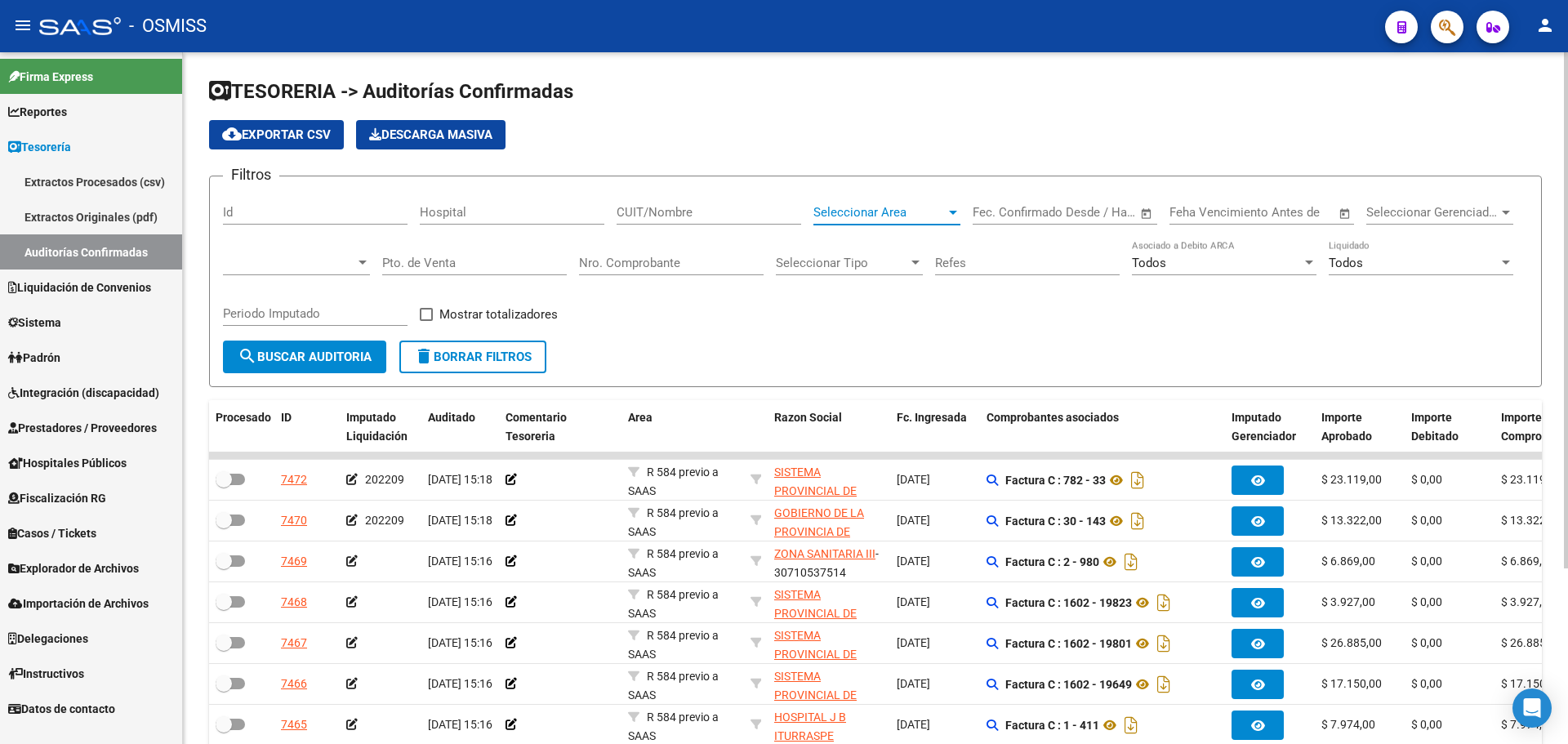
click at [859, 206] on span "Seleccionar Area" at bounding box center [880, 212] width 132 height 15
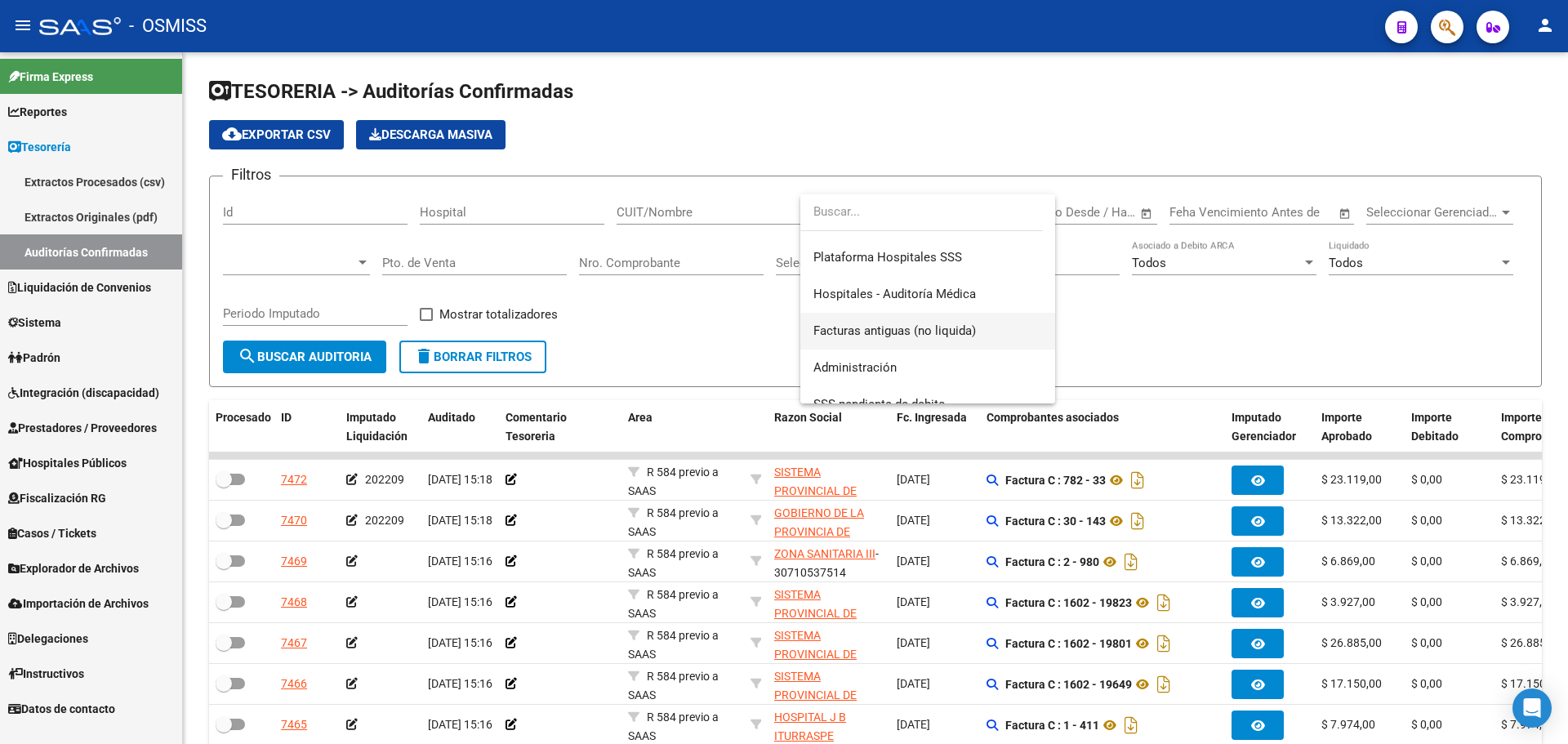
scroll to position [327, 0]
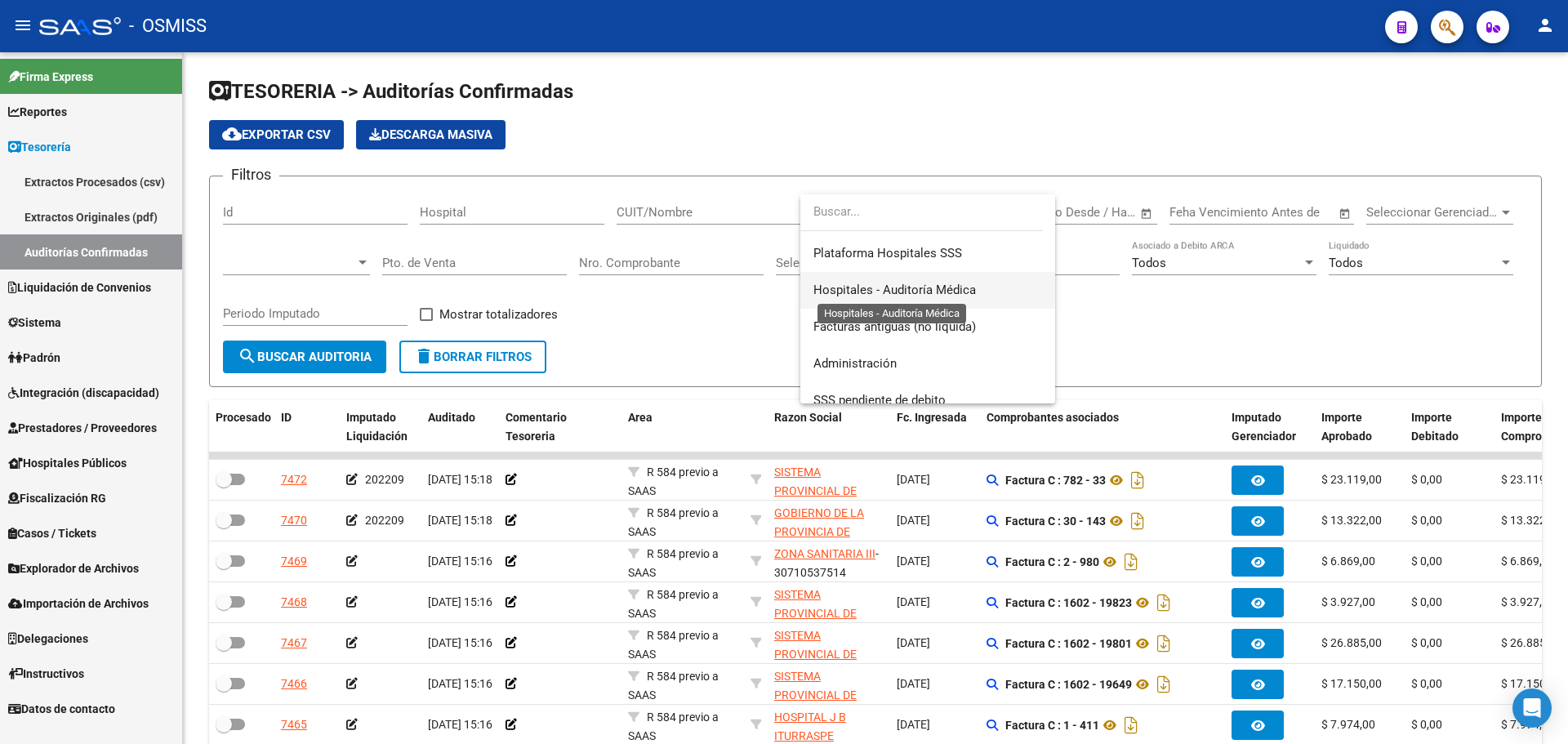
click at [931, 292] on span "Hospitales - Auditoría Médica" at bounding box center [894, 290] width 162 height 15
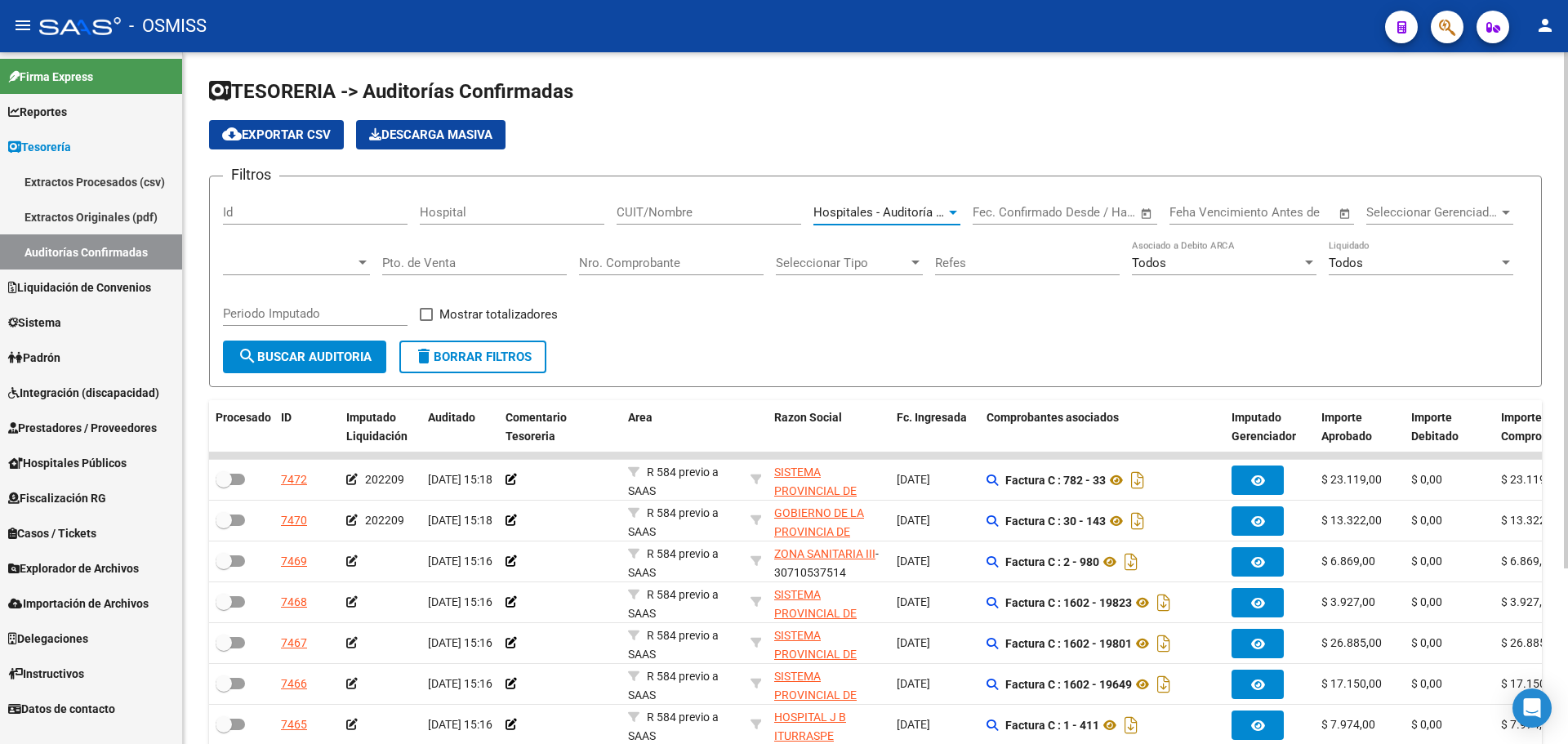
click at [365, 363] on span "search Buscar Auditoria" at bounding box center [305, 357] width 134 height 15
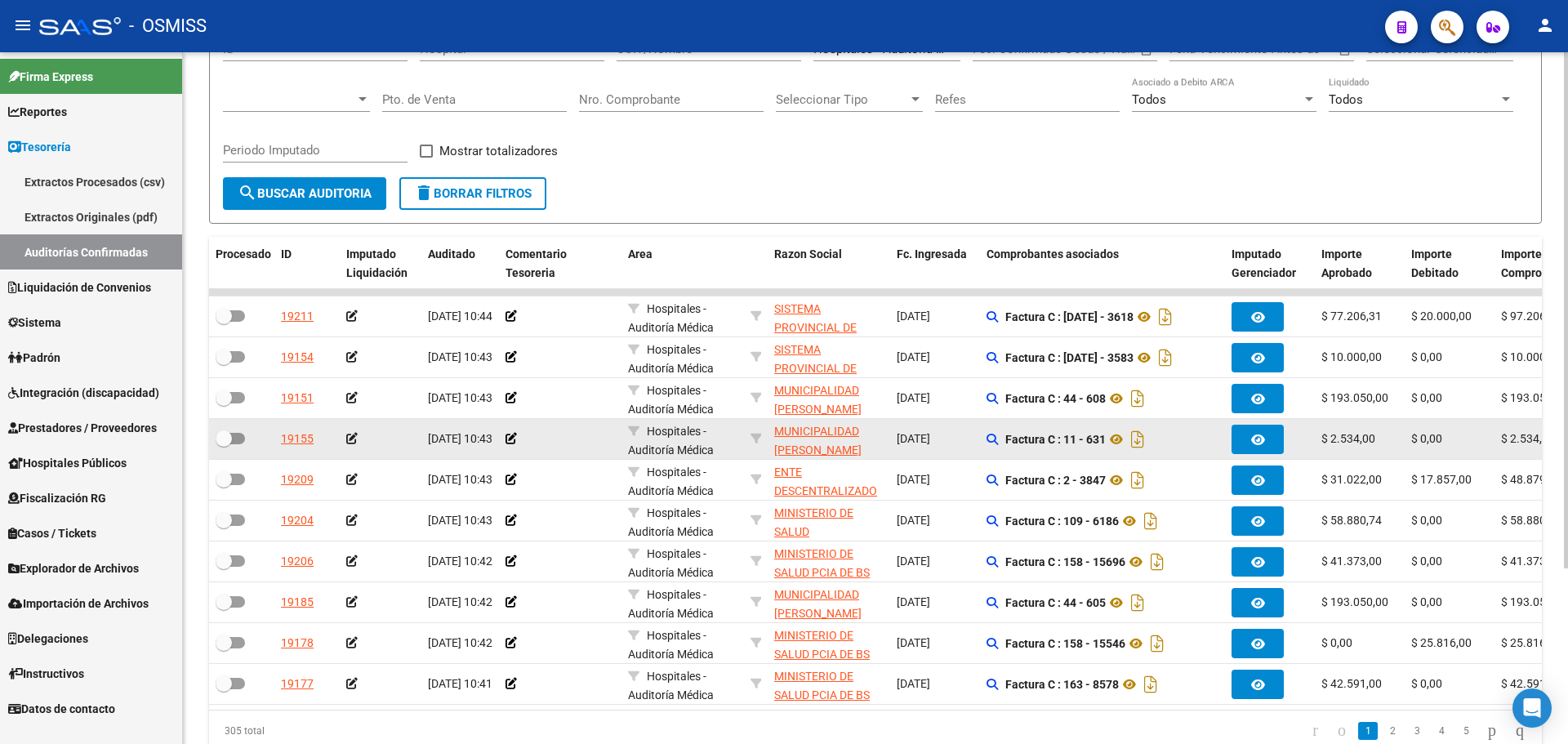
scroll to position [0, 0]
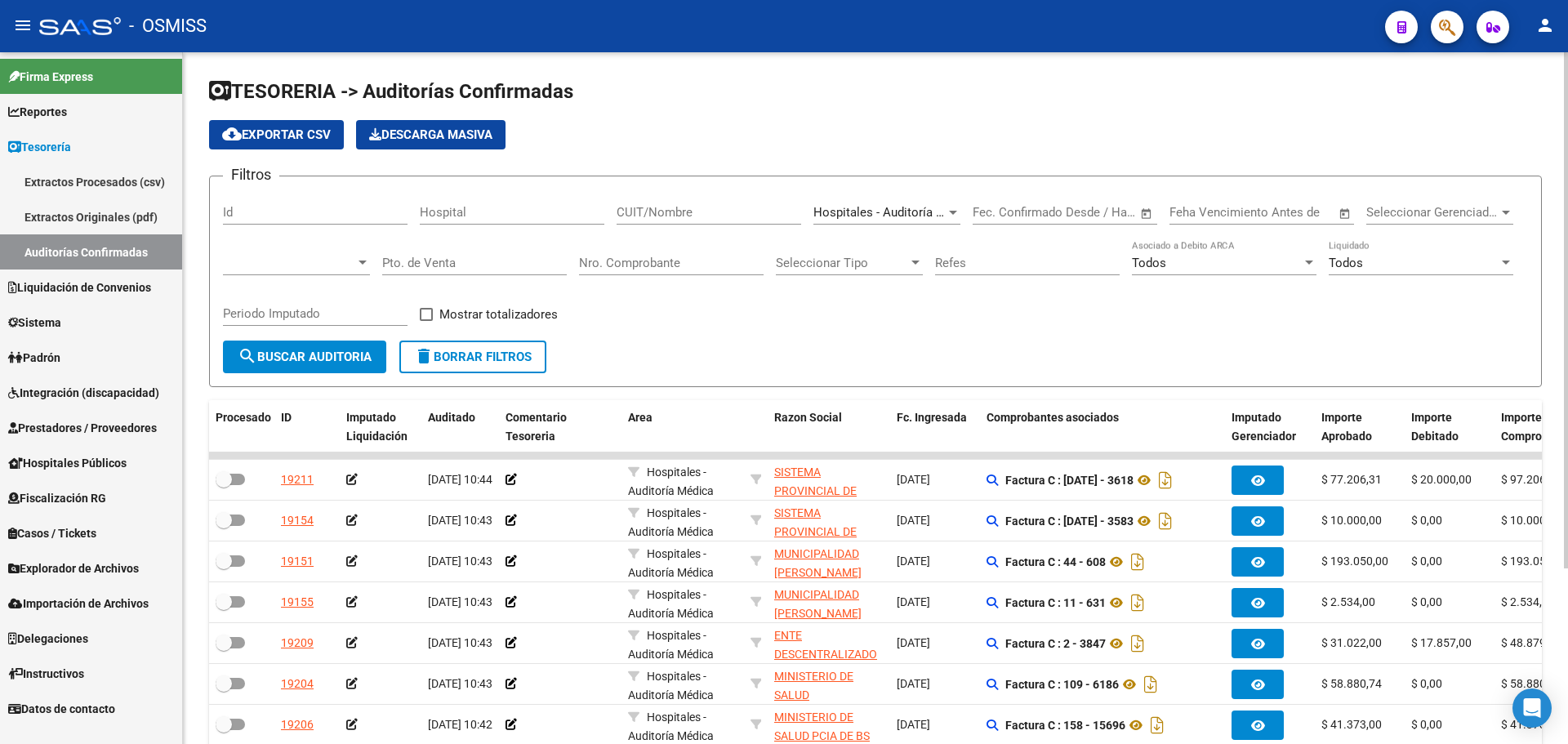
click at [674, 313] on div "Filtros Id Hospital CUIT/Nombre Hospitales - Auditoría Médica Seleccionar Area …" at bounding box center [875, 265] width 1305 height 152
click at [88, 240] on link "Auditorías Confirmadas" at bounding box center [91, 251] width 182 height 35
click at [478, 359] on span "delete Borrar Filtros" at bounding box center [473, 357] width 118 height 15
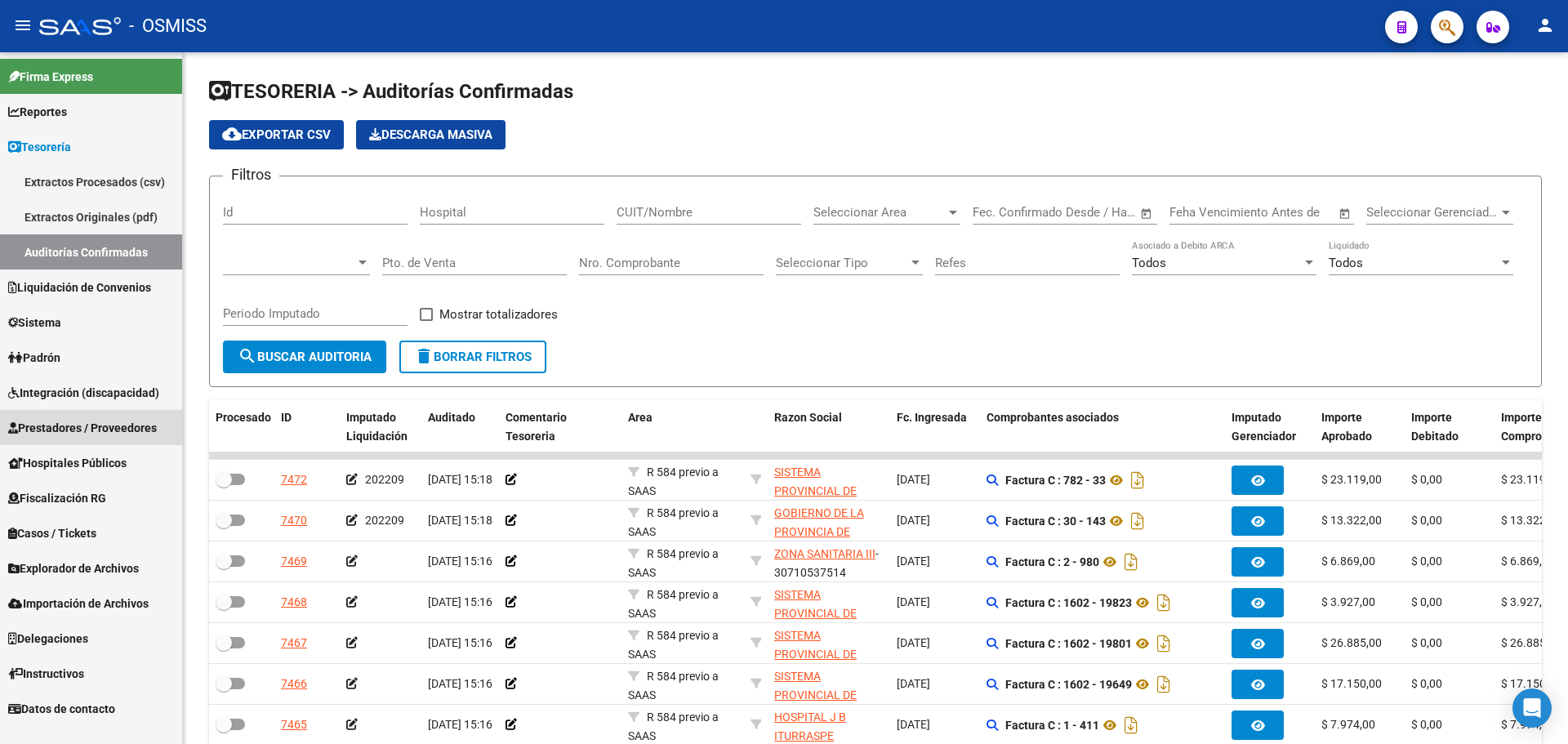
click at [79, 424] on span "Prestadores / Proveedores" at bounding box center [83, 428] width 149 height 18
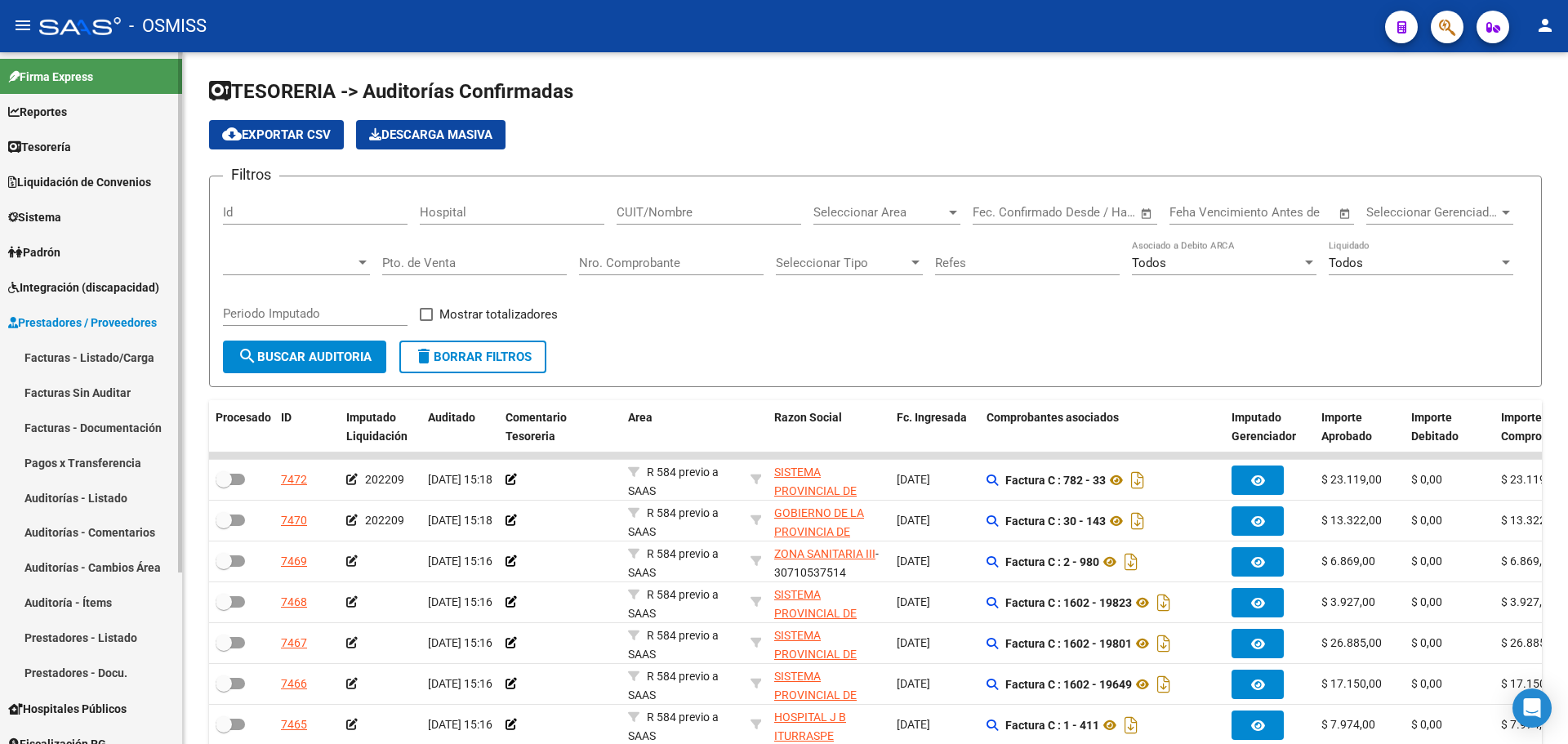
click at [80, 495] on link "Auditorías - Listado" at bounding box center [91, 498] width 182 height 35
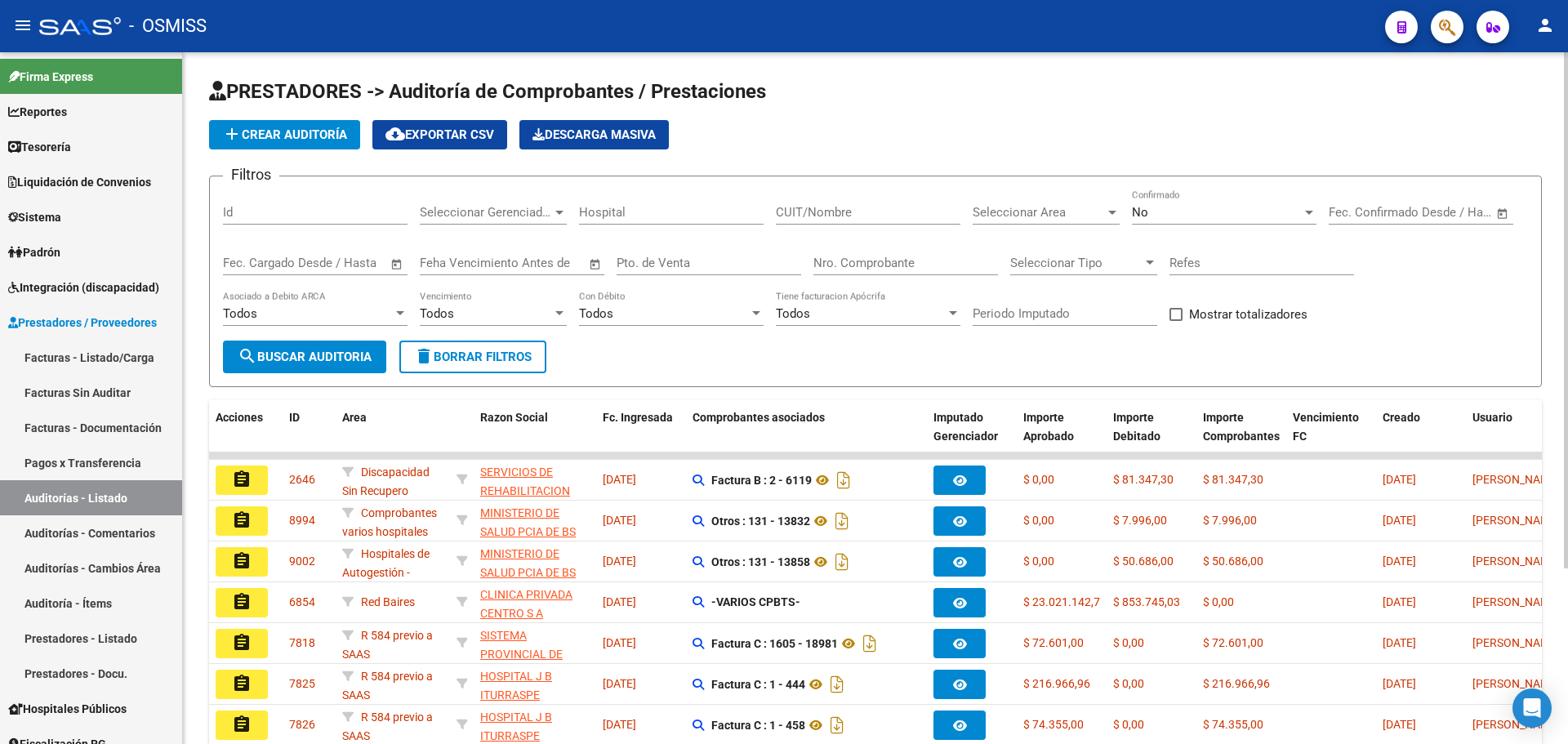
click at [1037, 213] on span "Seleccionar Area" at bounding box center [1039, 212] width 132 height 15
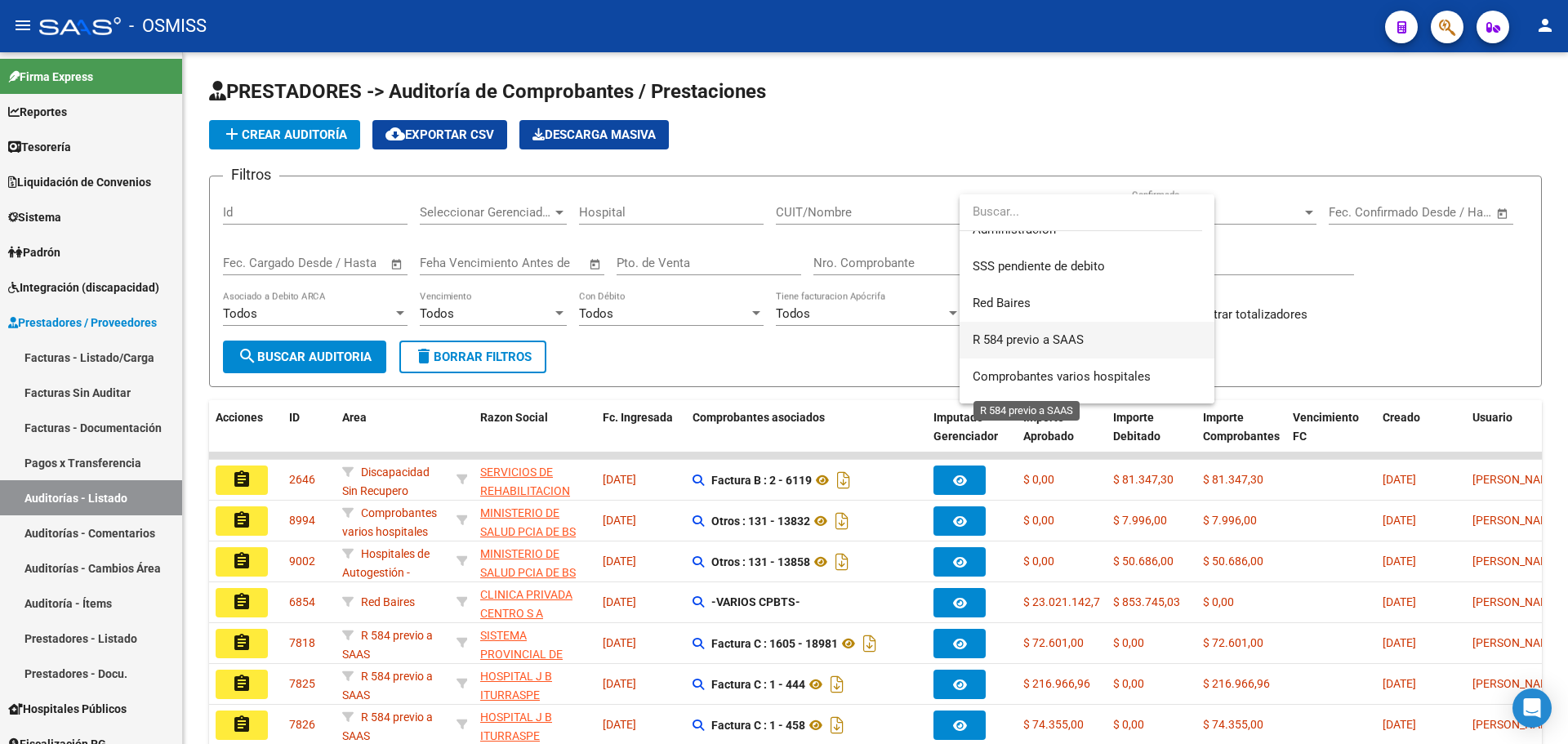
scroll to position [489, 0]
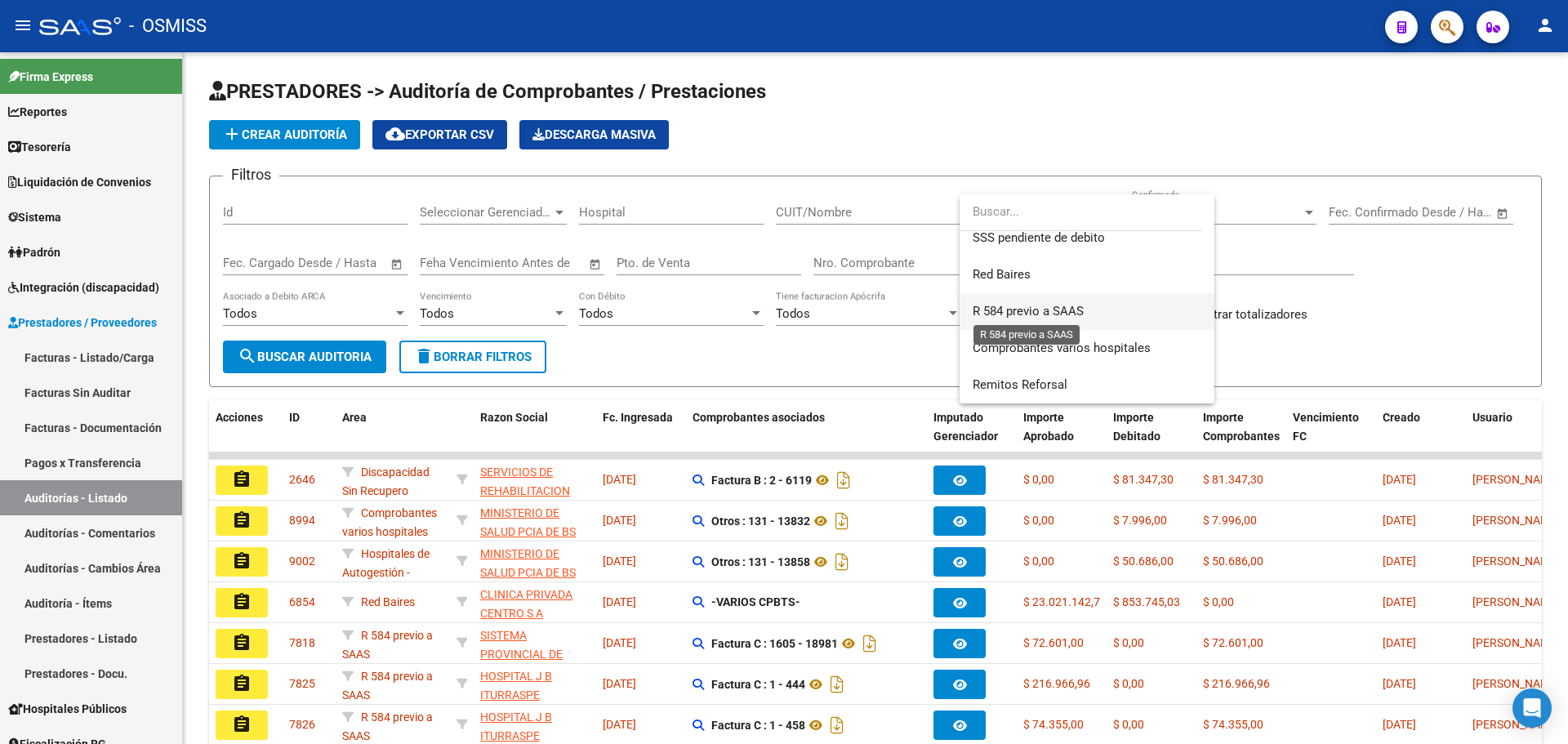
click at [1048, 307] on span "R 584 previo a SAAS" at bounding box center [1028, 311] width 111 height 15
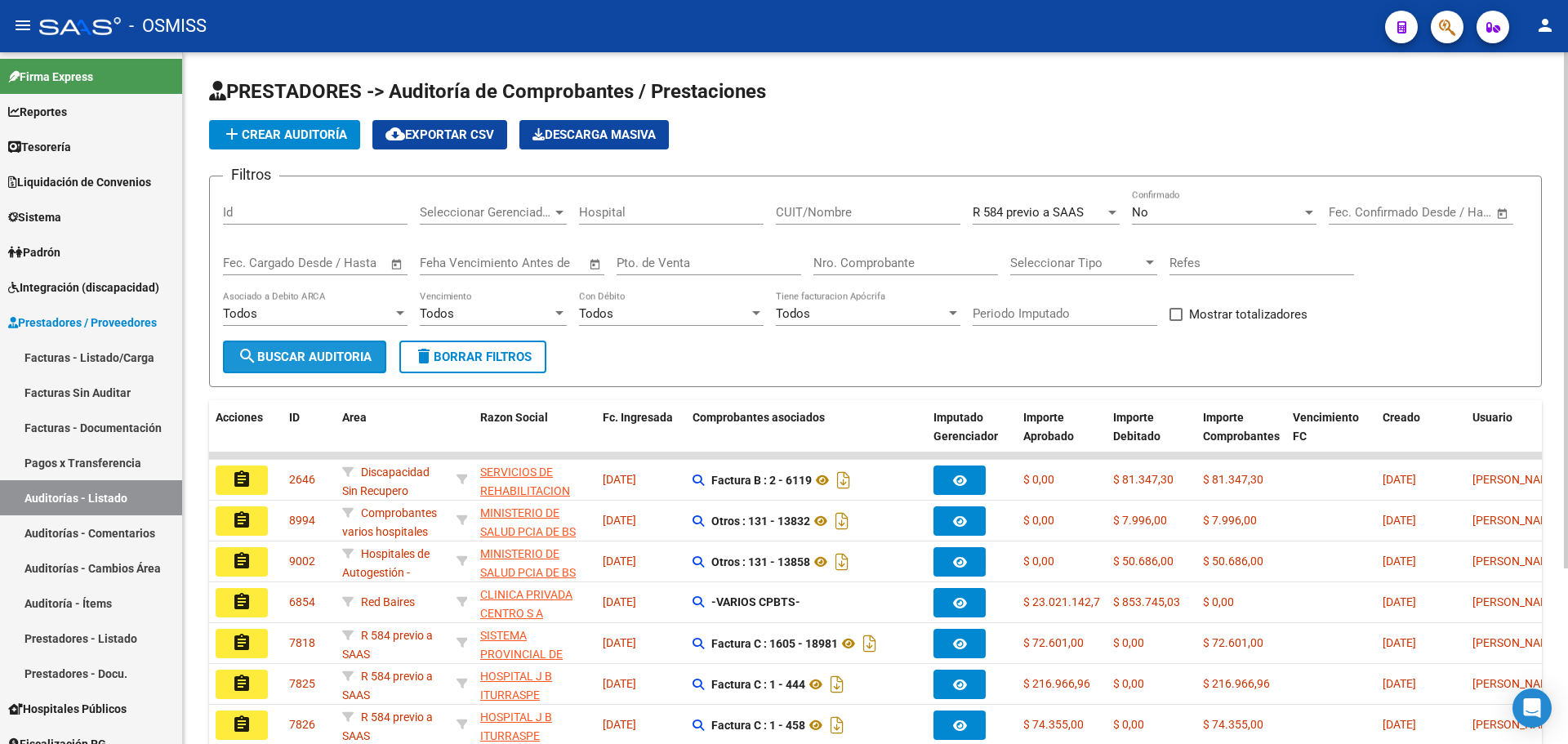
click at [315, 342] on button "search Buscar Auditoria" at bounding box center [305, 357] width 163 height 33
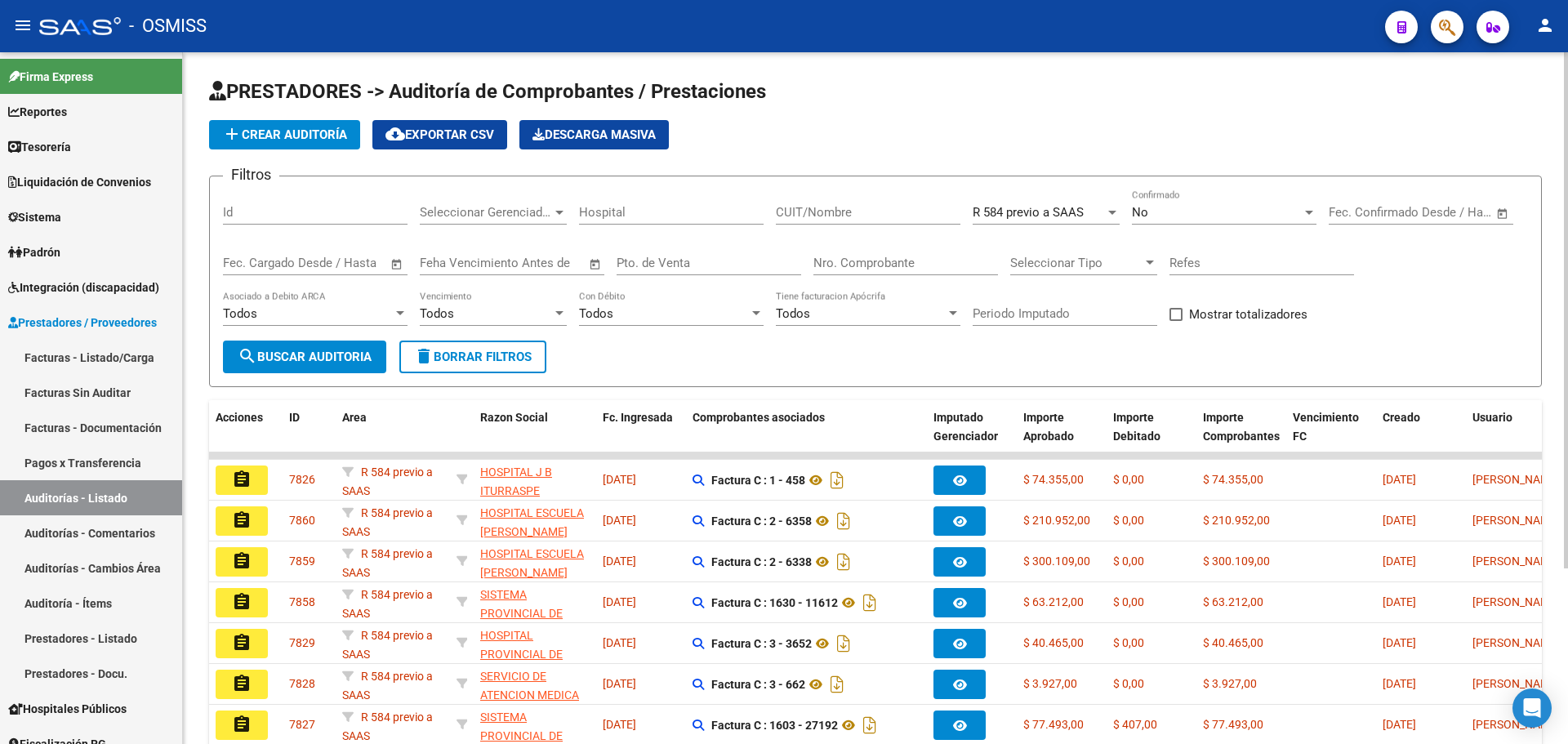
scroll to position [235, 0]
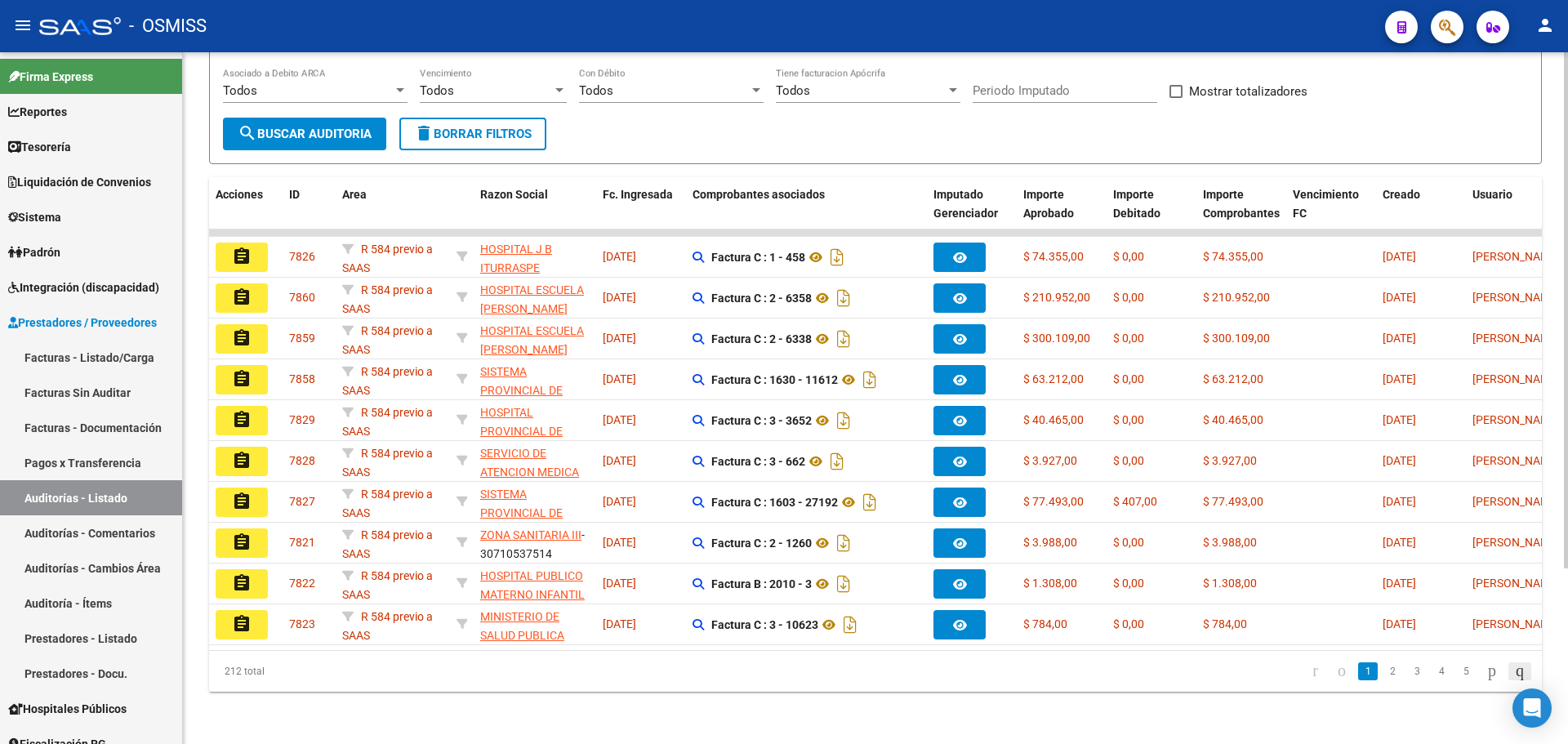
click at [1514, 674] on icon "go to last page" at bounding box center [1520, 671] width 13 height 20
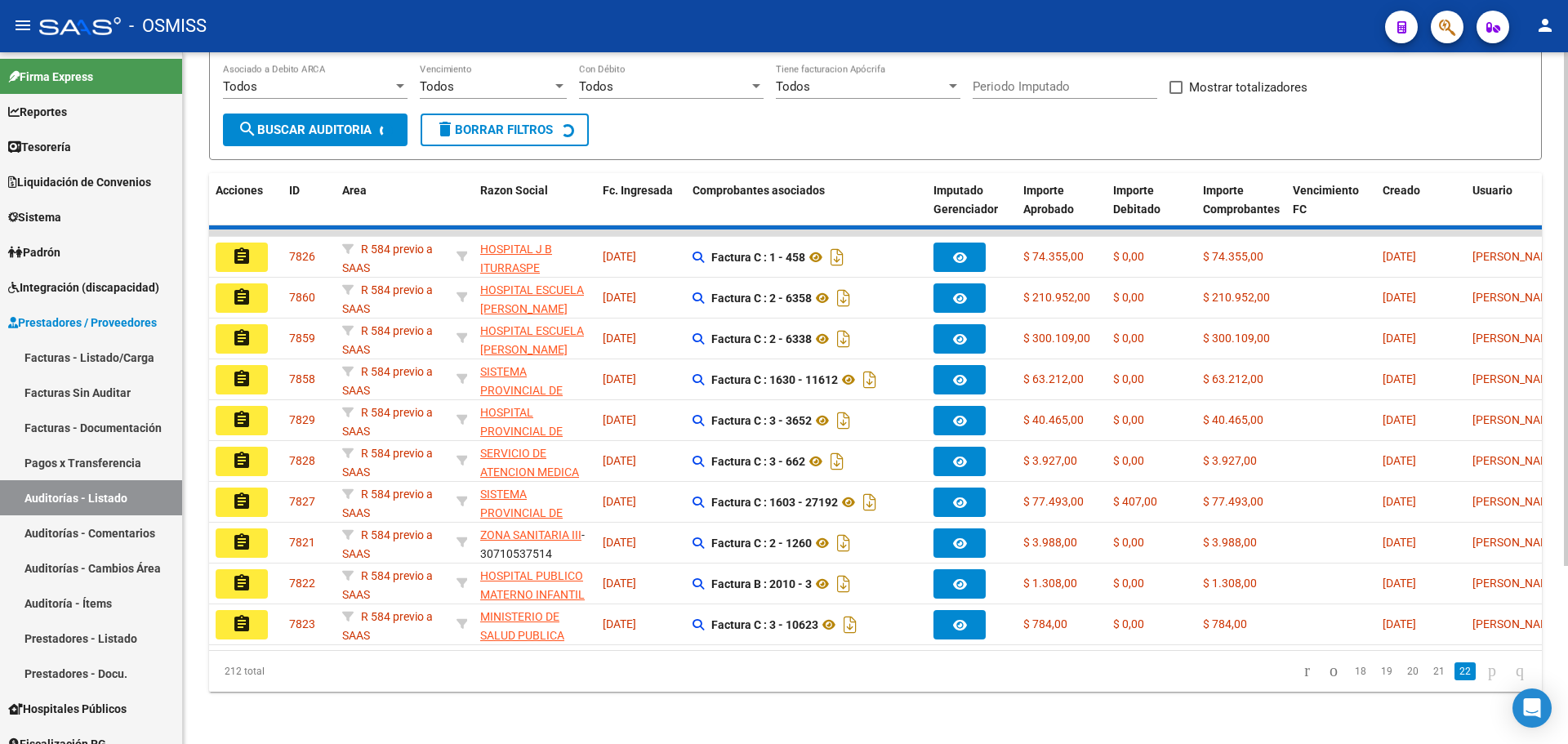
scroll to position [0, 0]
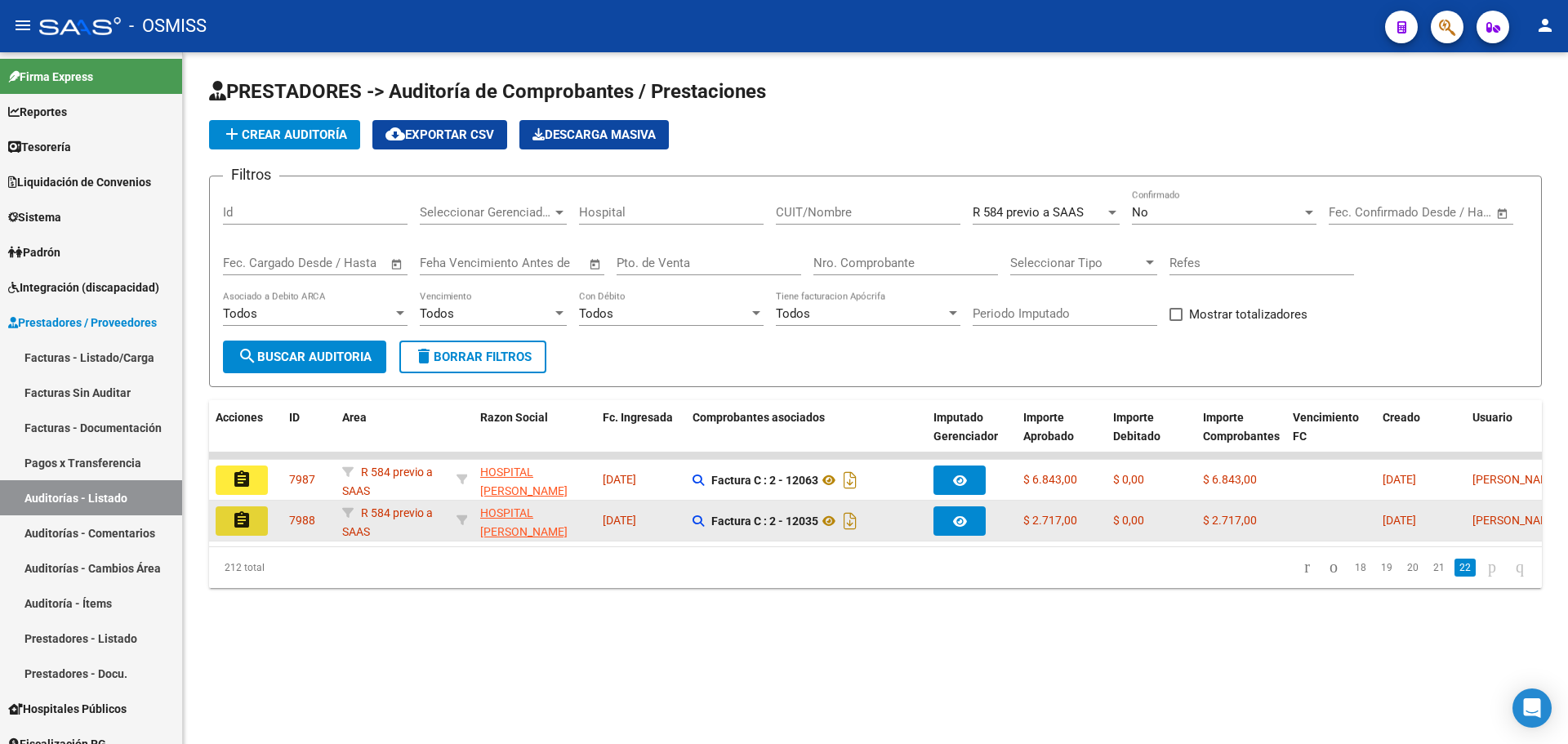
click at [229, 514] on button "assignment" at bounding box center [242, 521] width 53 height 29
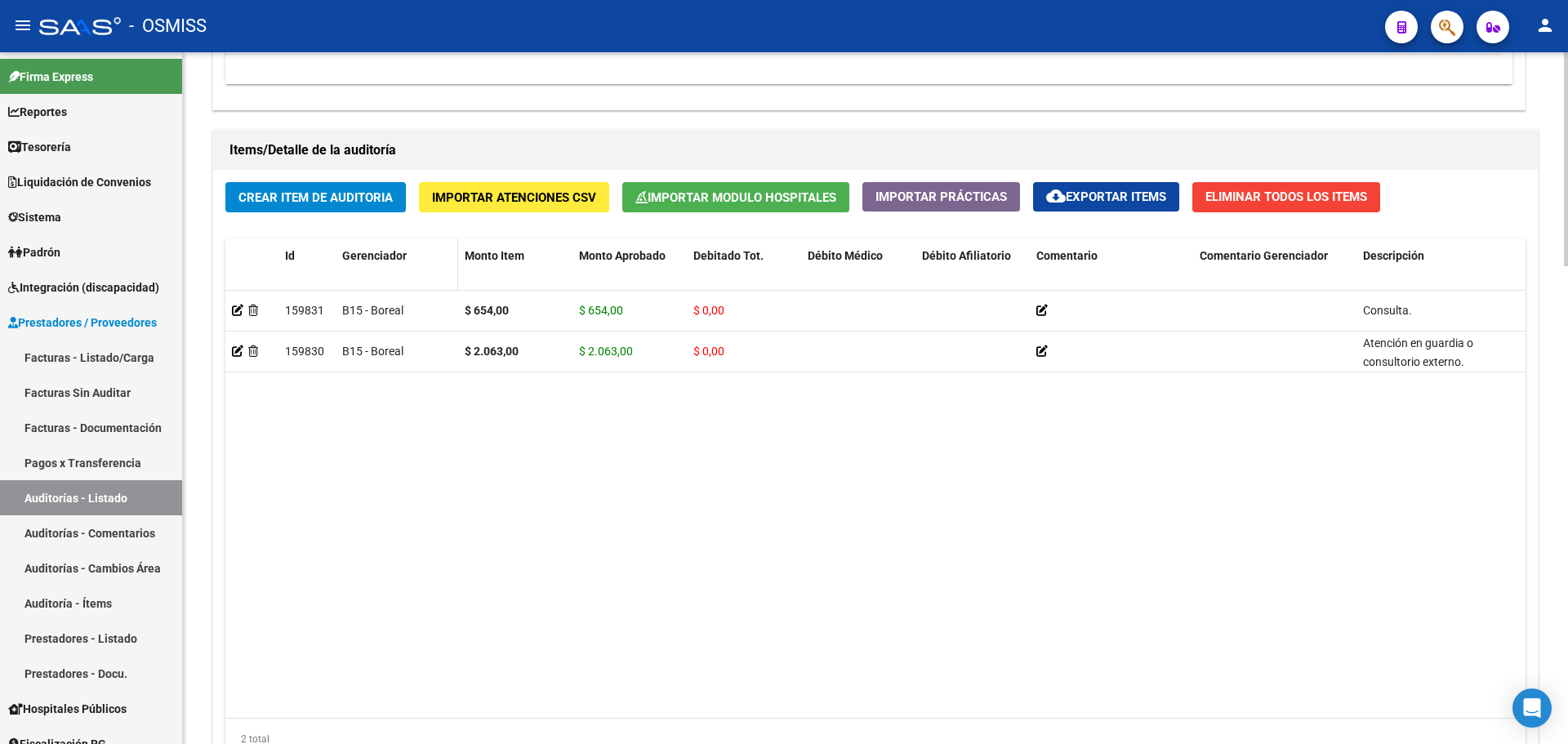
scroll to position [1546, 0]
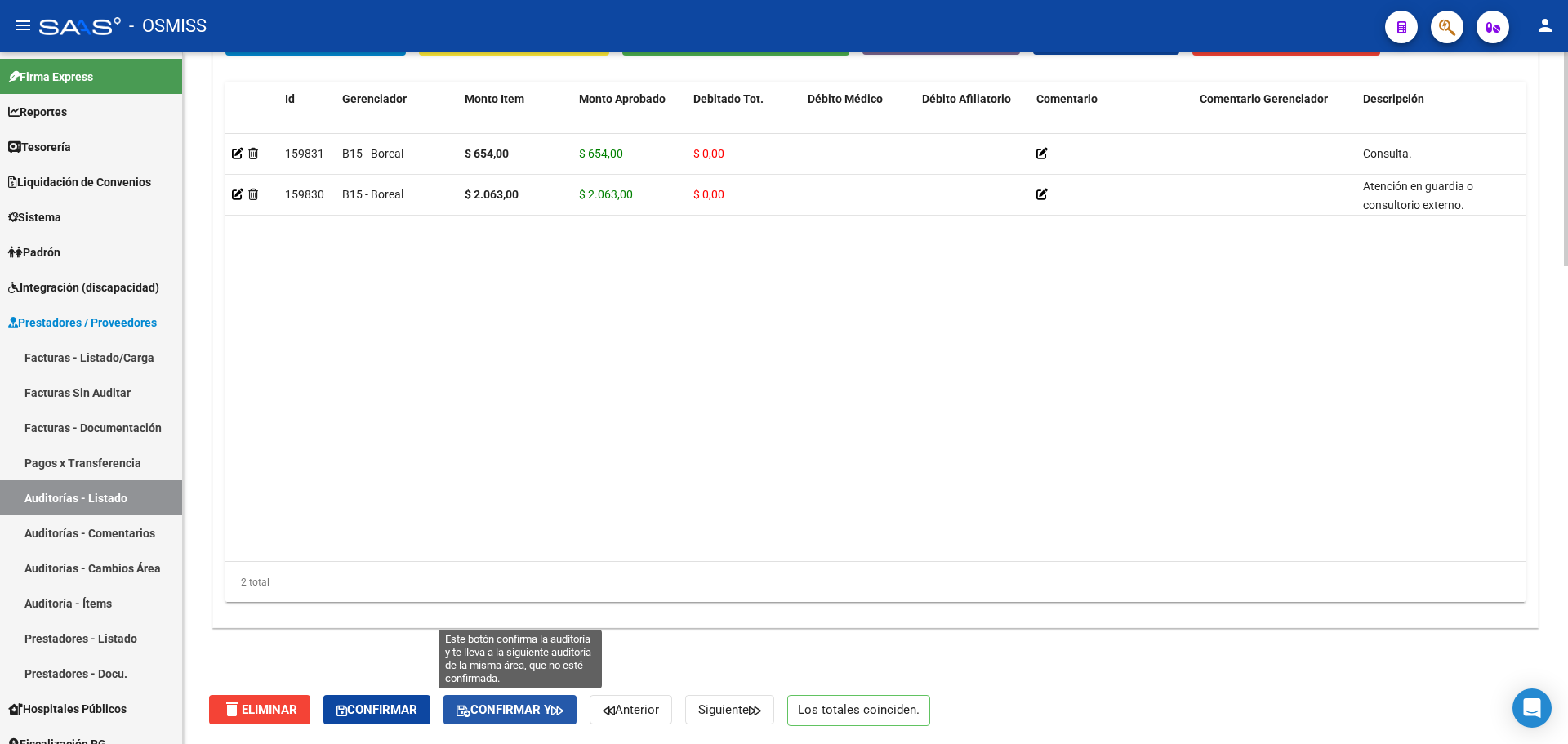
click at [563, 711] on icon "button" at bounding box center [558, 711] width 13 height 13
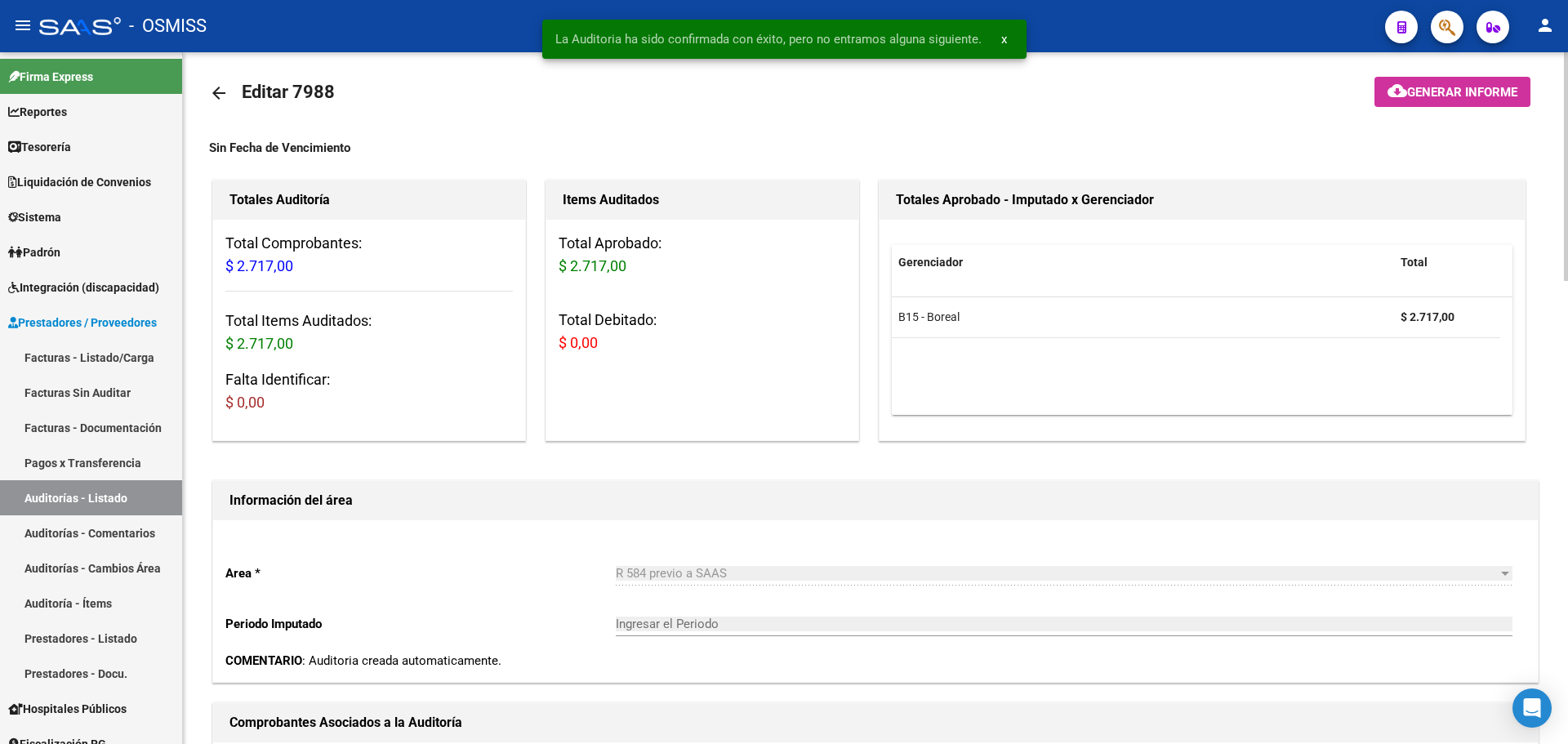
scroll to position [0, 0]
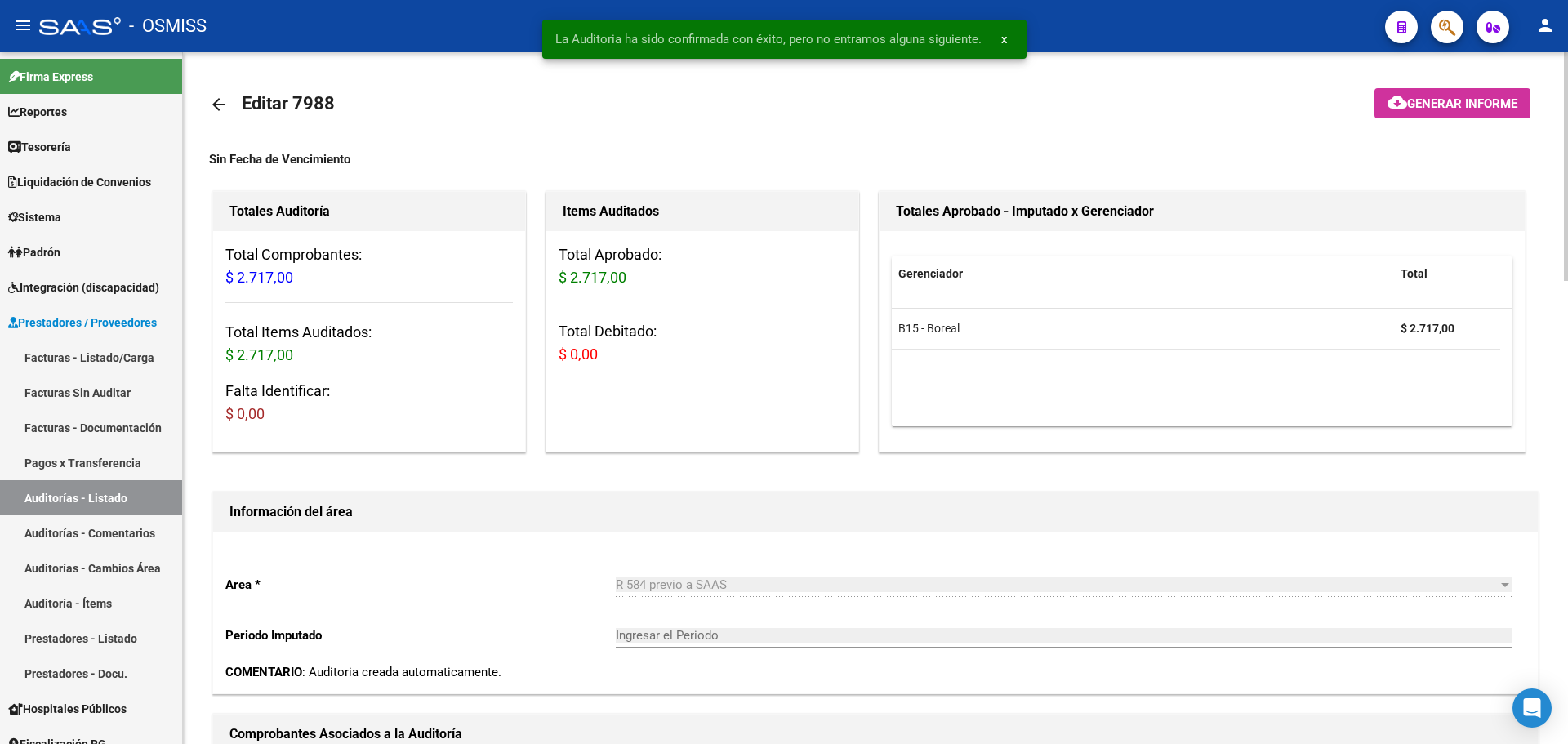
click at [219, 113] on mat-icon "arrow_back" at bounding box center [219, 104] width 20 height 20
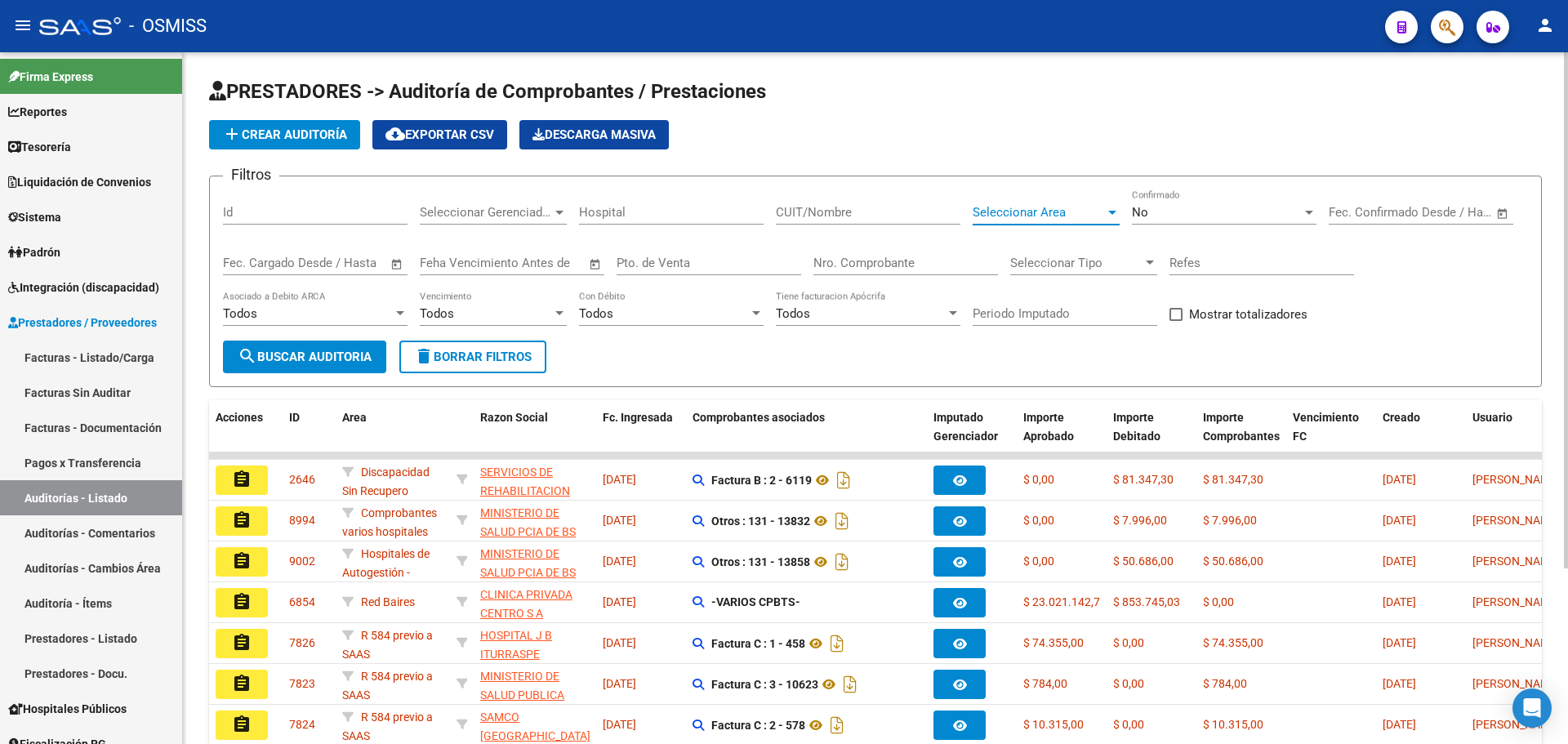
click at [1046, 213] on span "Seleccionar Area" at bounding box center [1039, 212] width 132 height 15
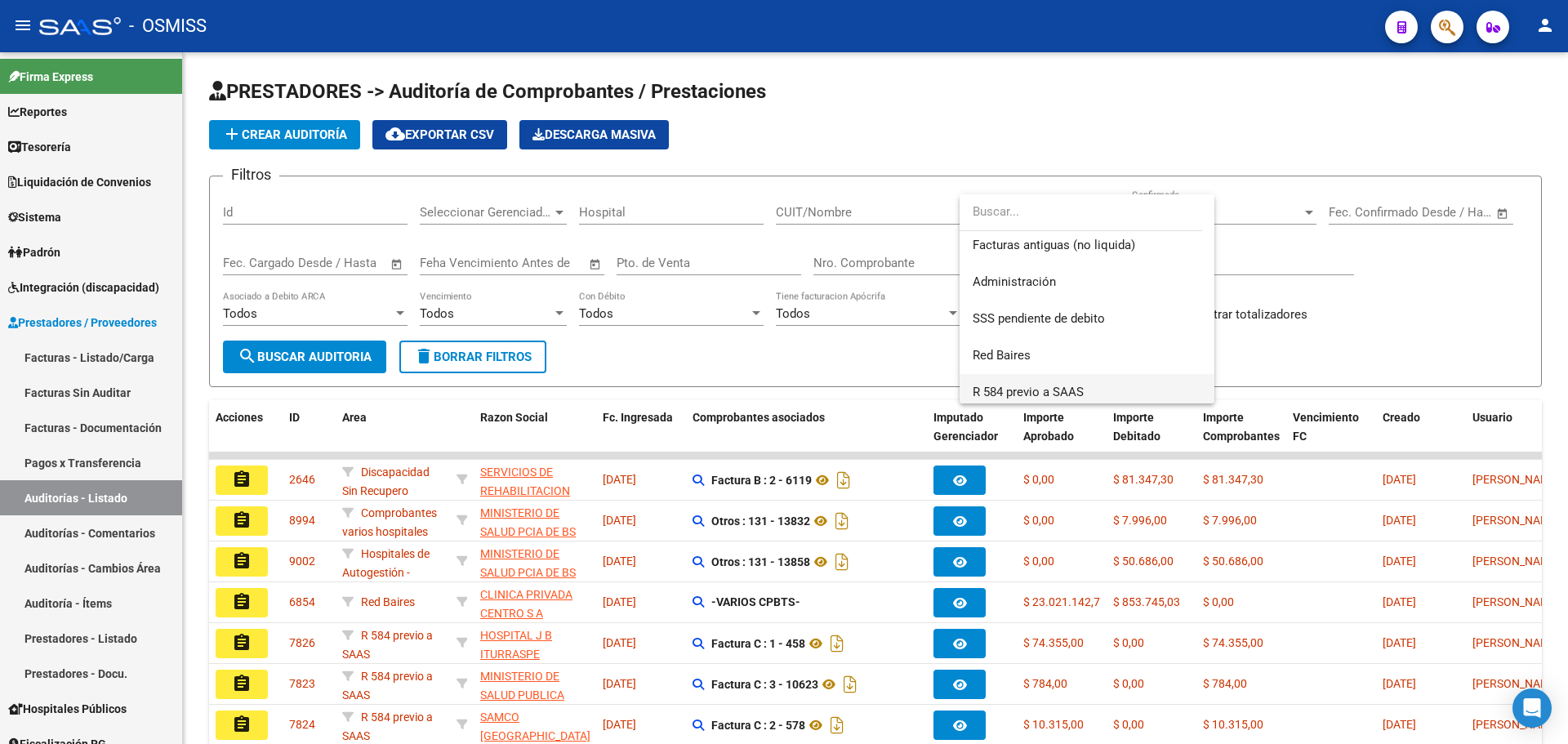
click at [1065, 384] on span "R 584 previo a SAAS" at bounding box center [1087, 392] width 229 height 37
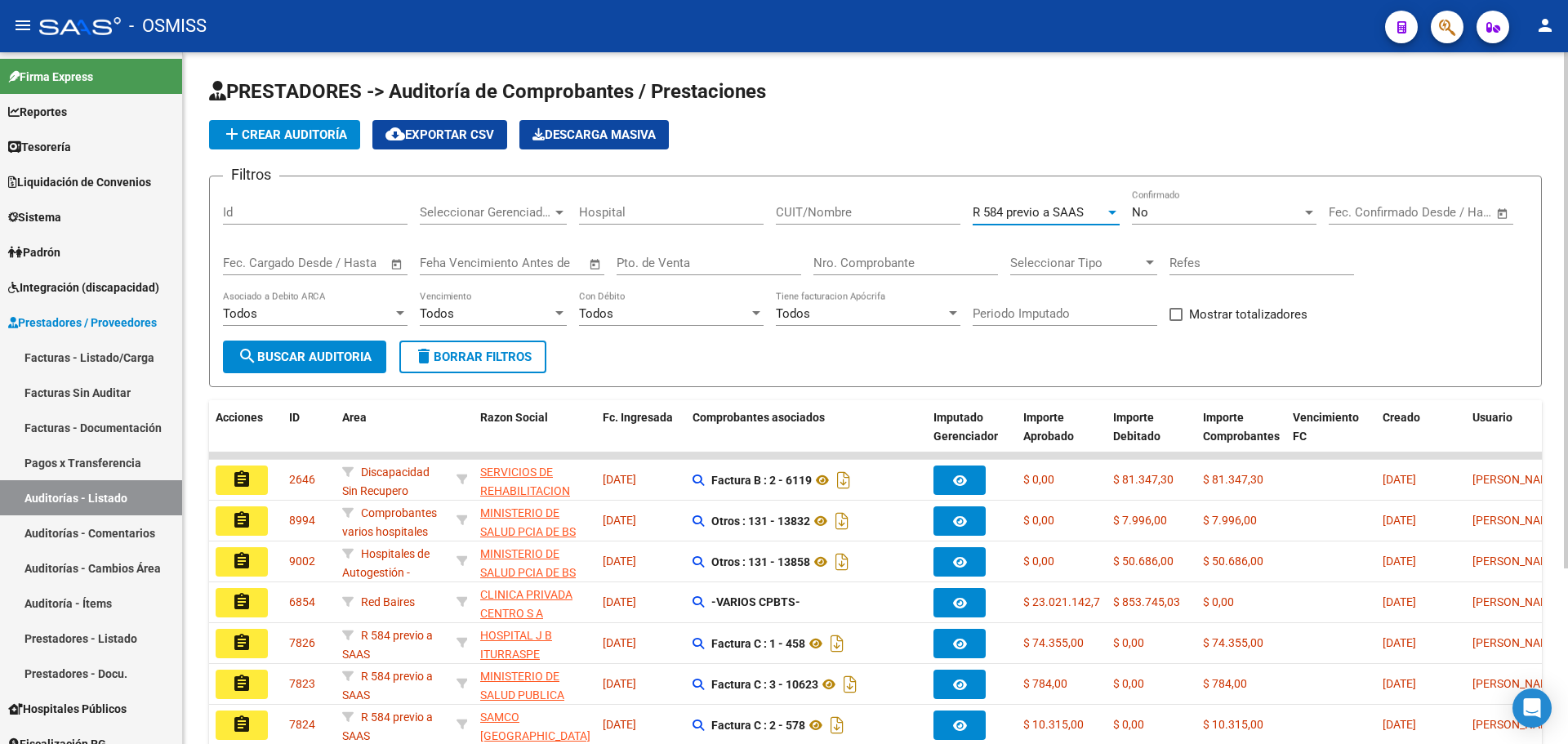
click at [328, 363] on span "search Buscar Auditoria" at bounding box center [305, 357] width 134 height 15
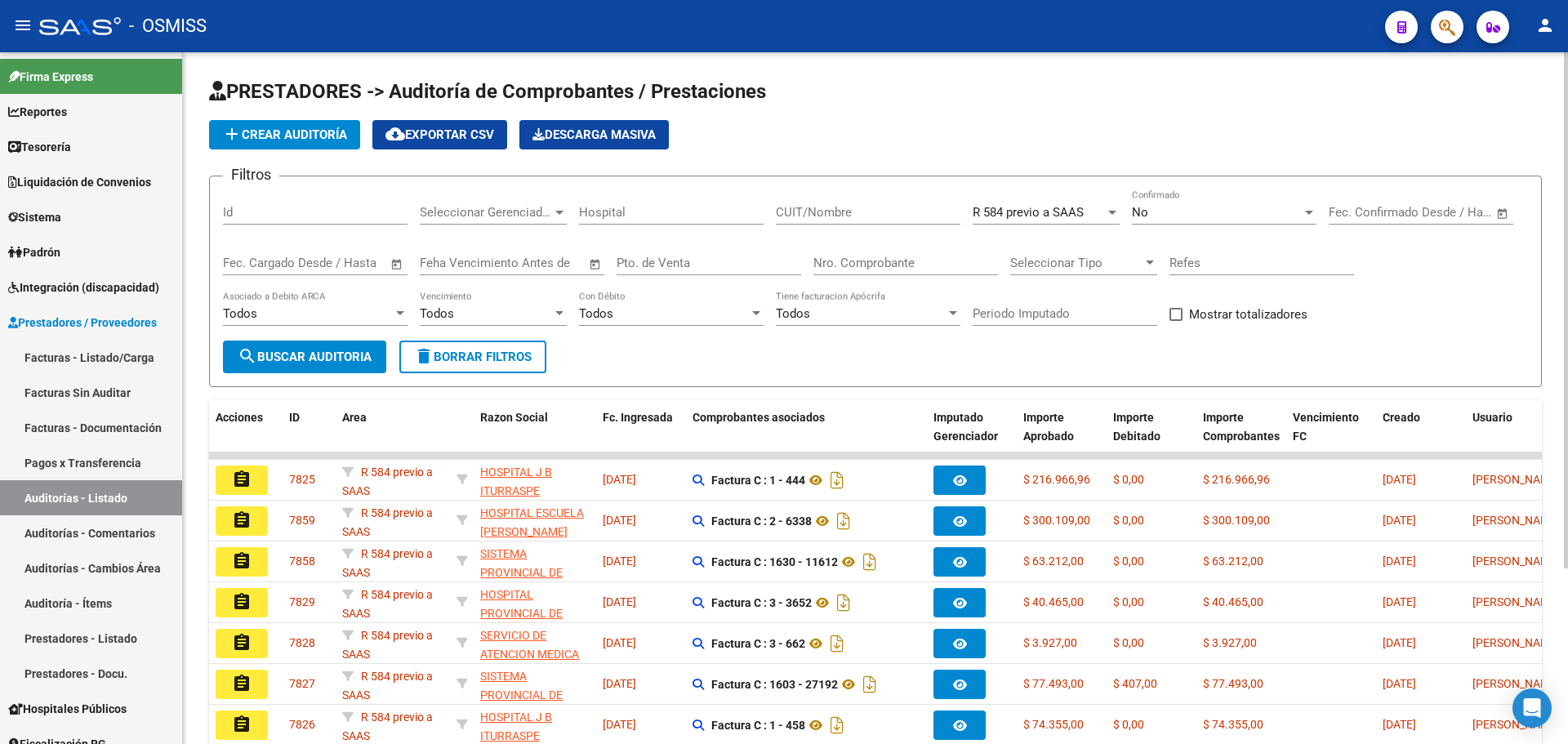
scroll to position [235, 0]
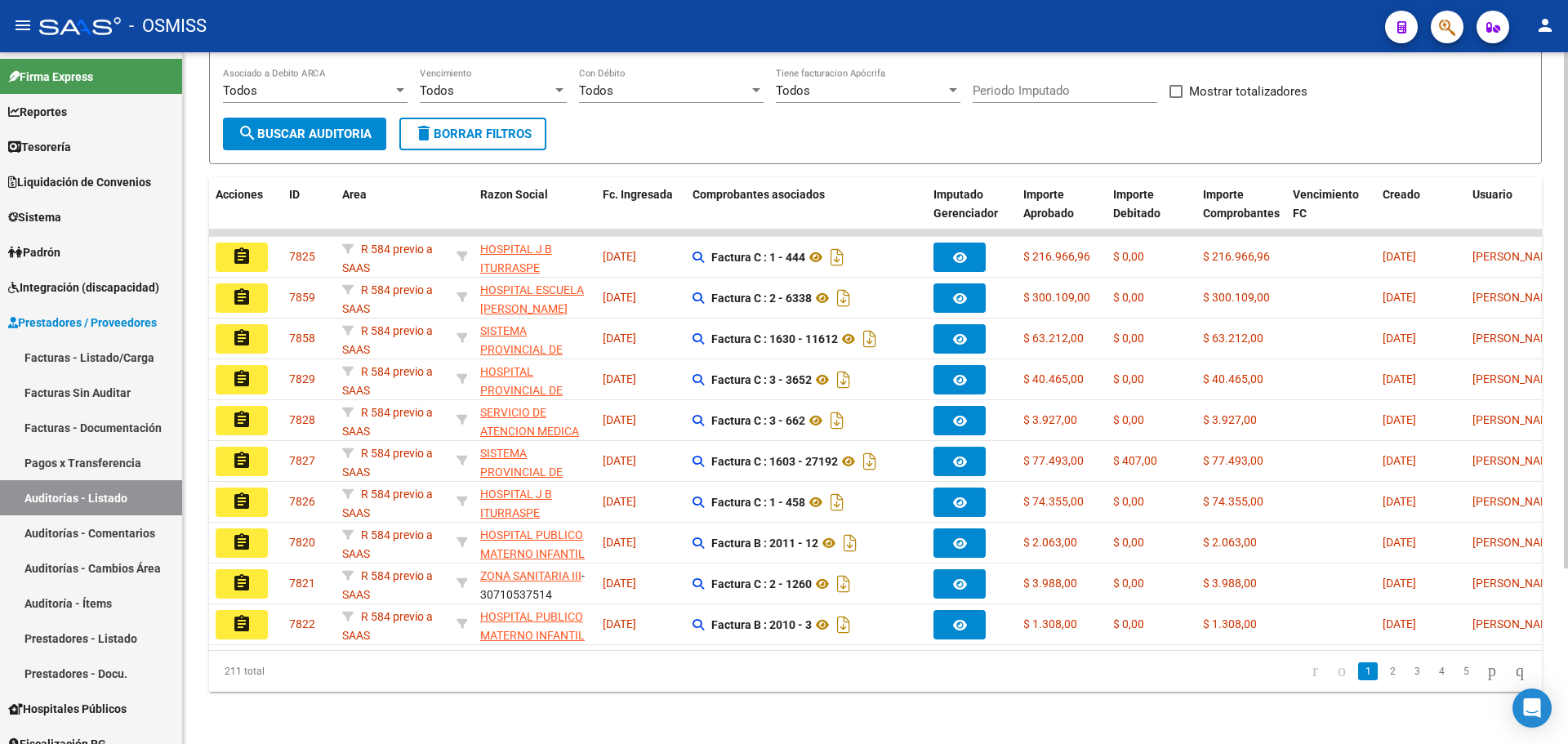
drag, startPoint x: 1516, startPoint y: 667, endPoint x: 1446, endPoint y: 643, distance: 74.0
click at [1516, 667] on icon "go to last page" at bounding box center [1520, 671] width 13 height 20
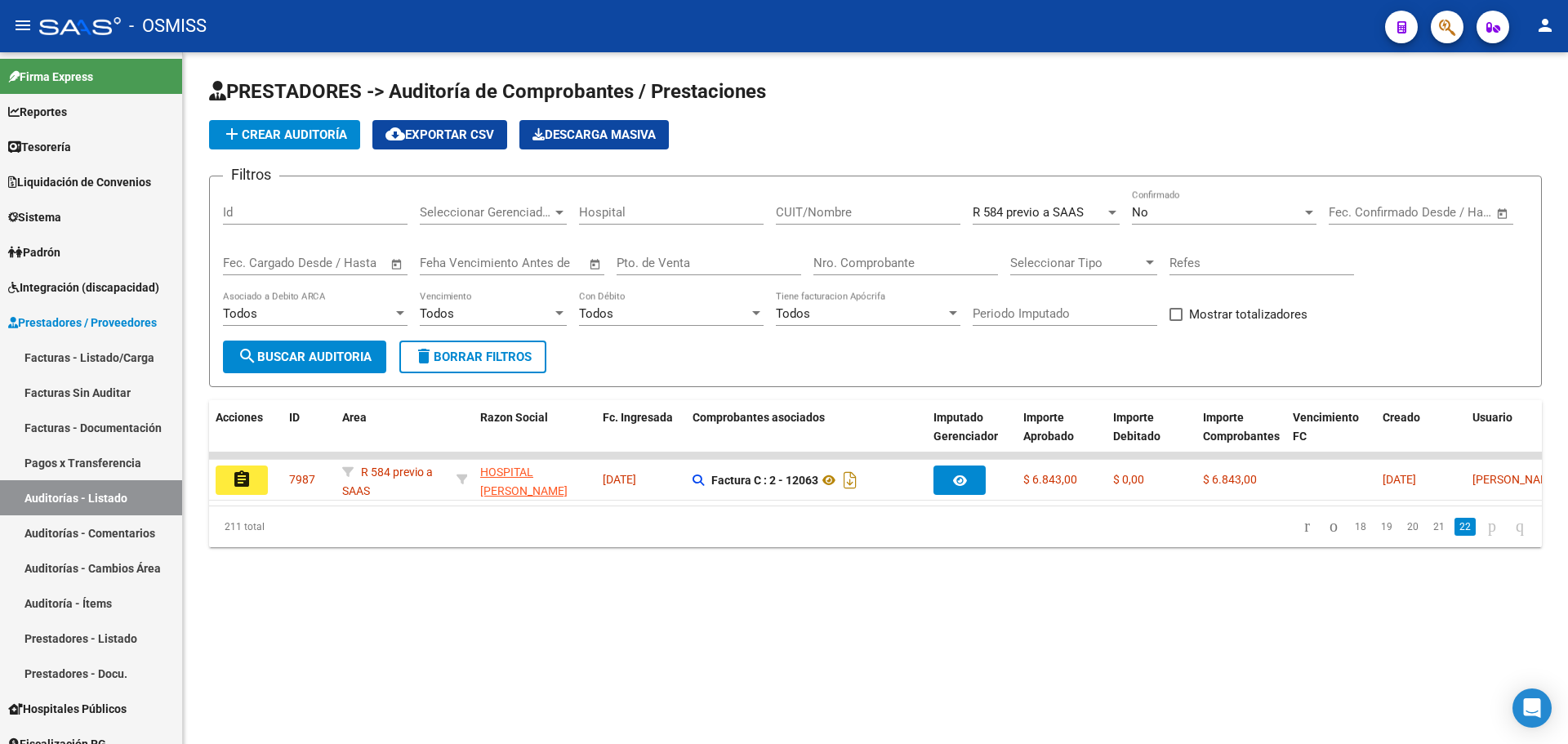
scroll to position [0, 0]
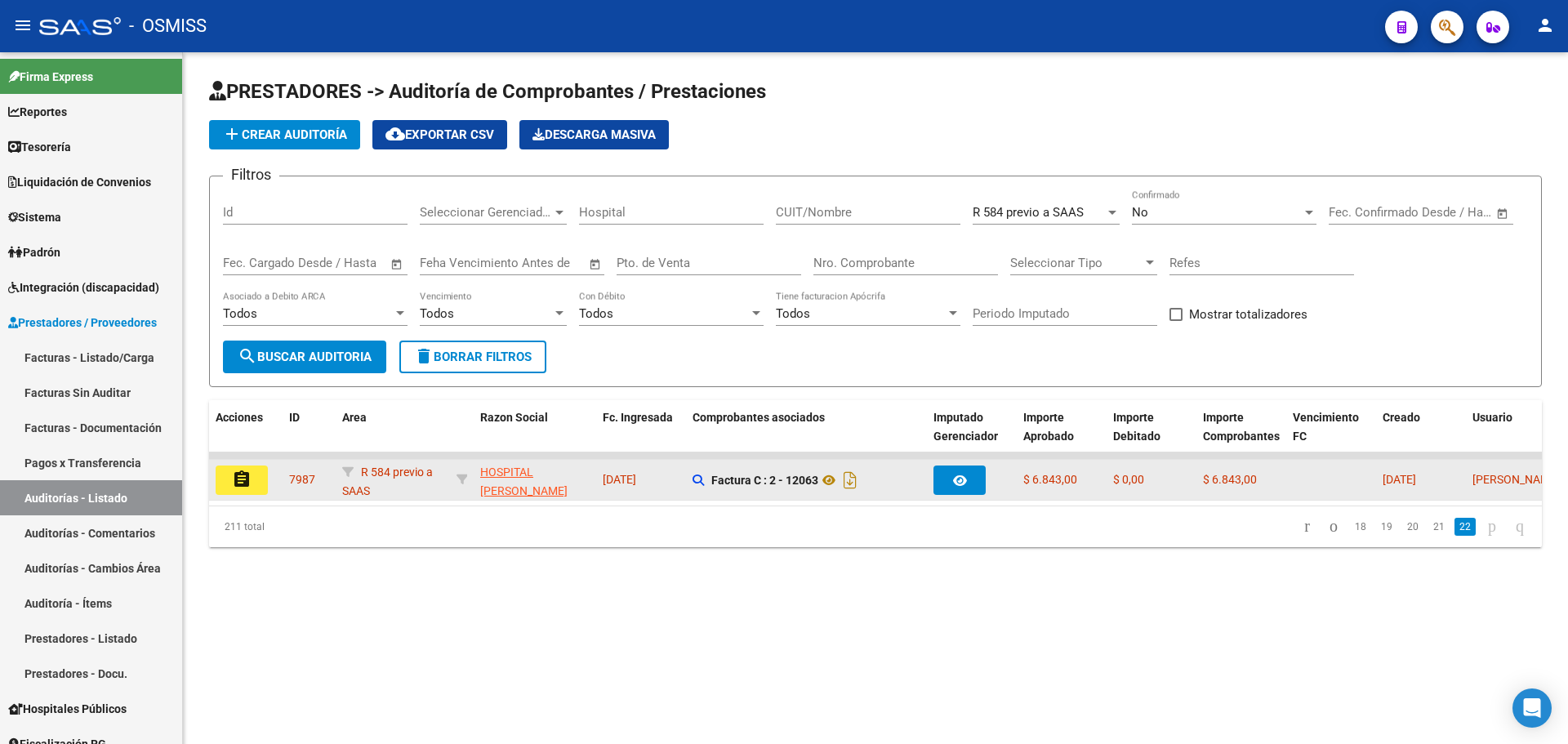
click at [251, 481] on button "assignment" at bounding box center [242, 480] width 53 height 29
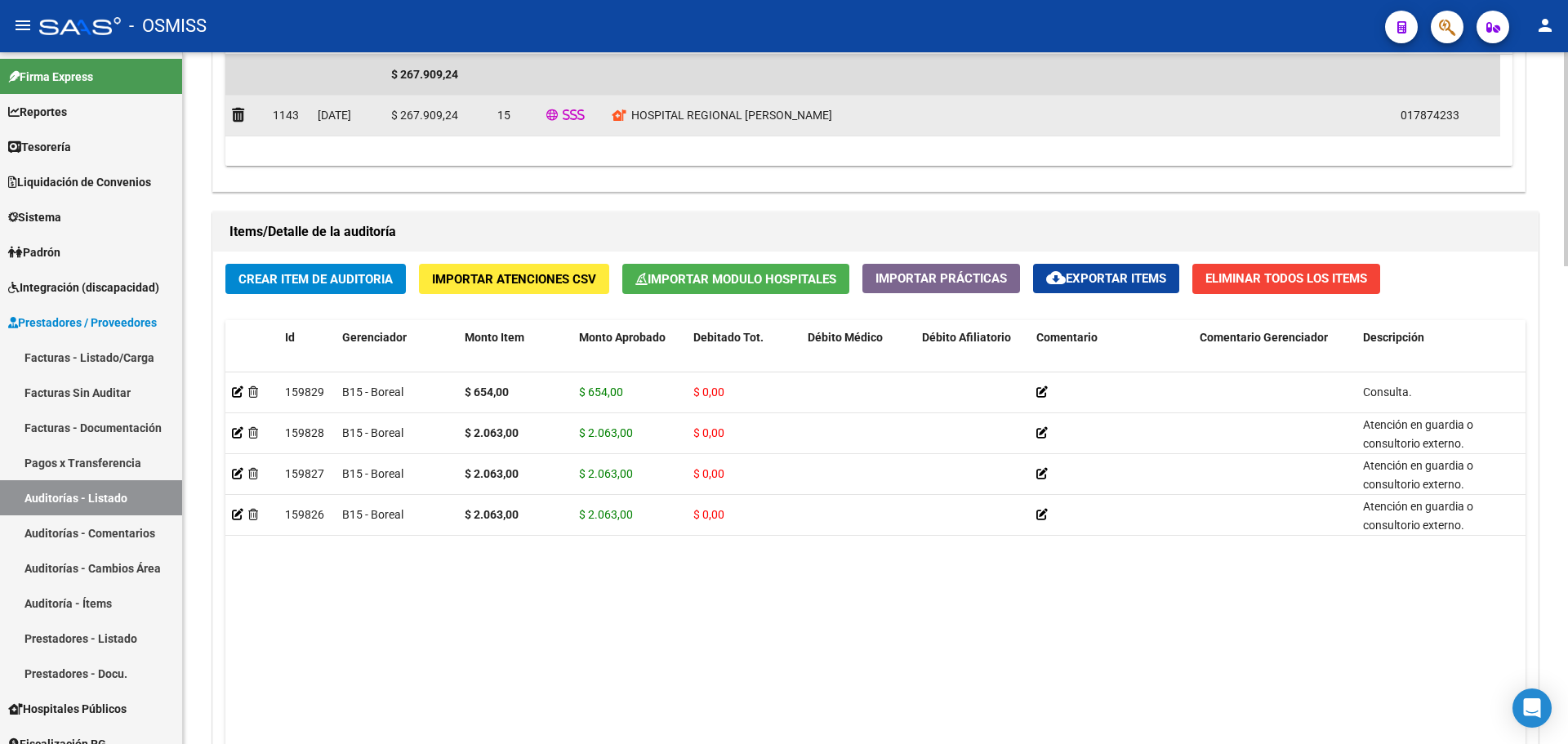
scroll to position [1546, 0]
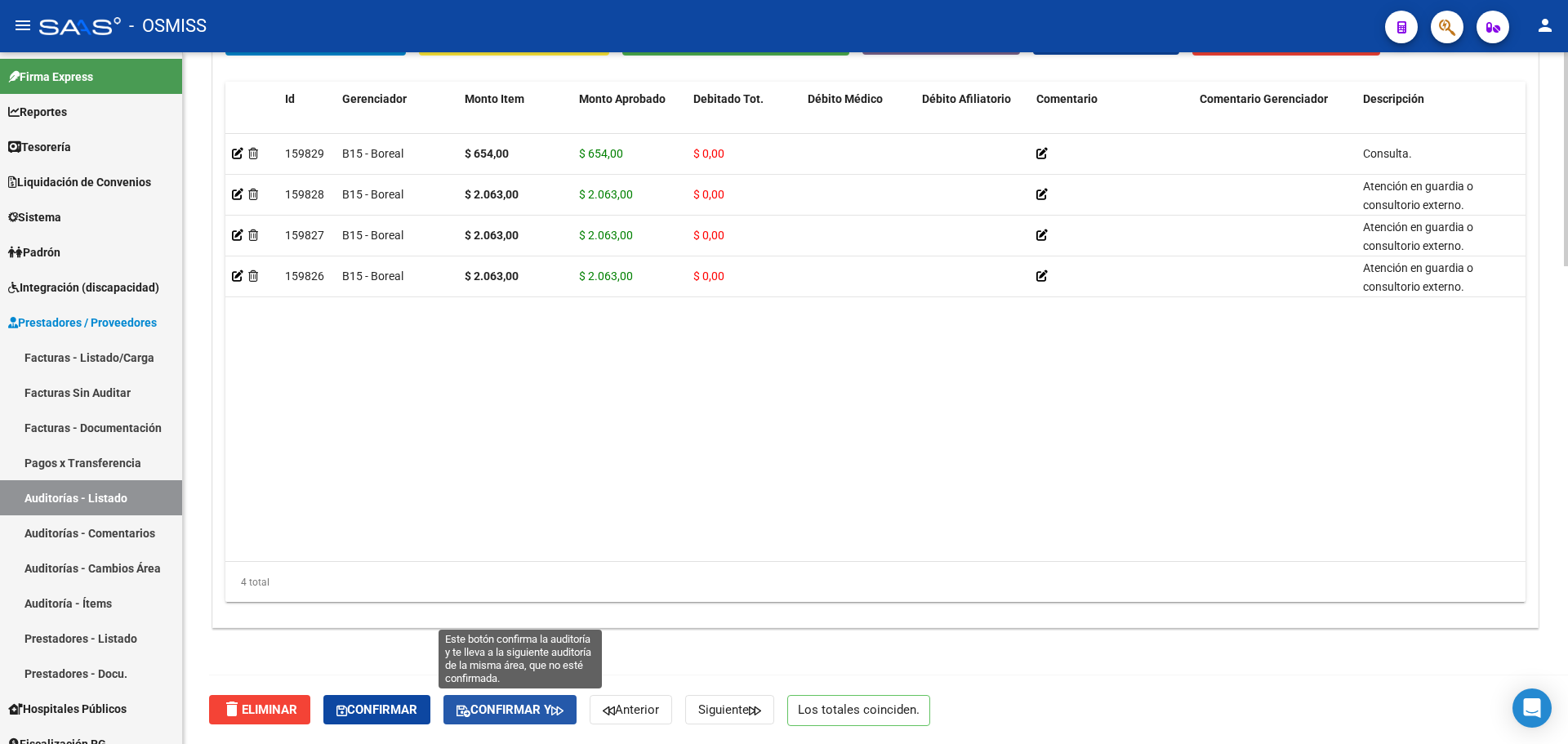
click at [527, 711] on span "Confirmar y" at bounding box center [510, 710] width 107 height 15
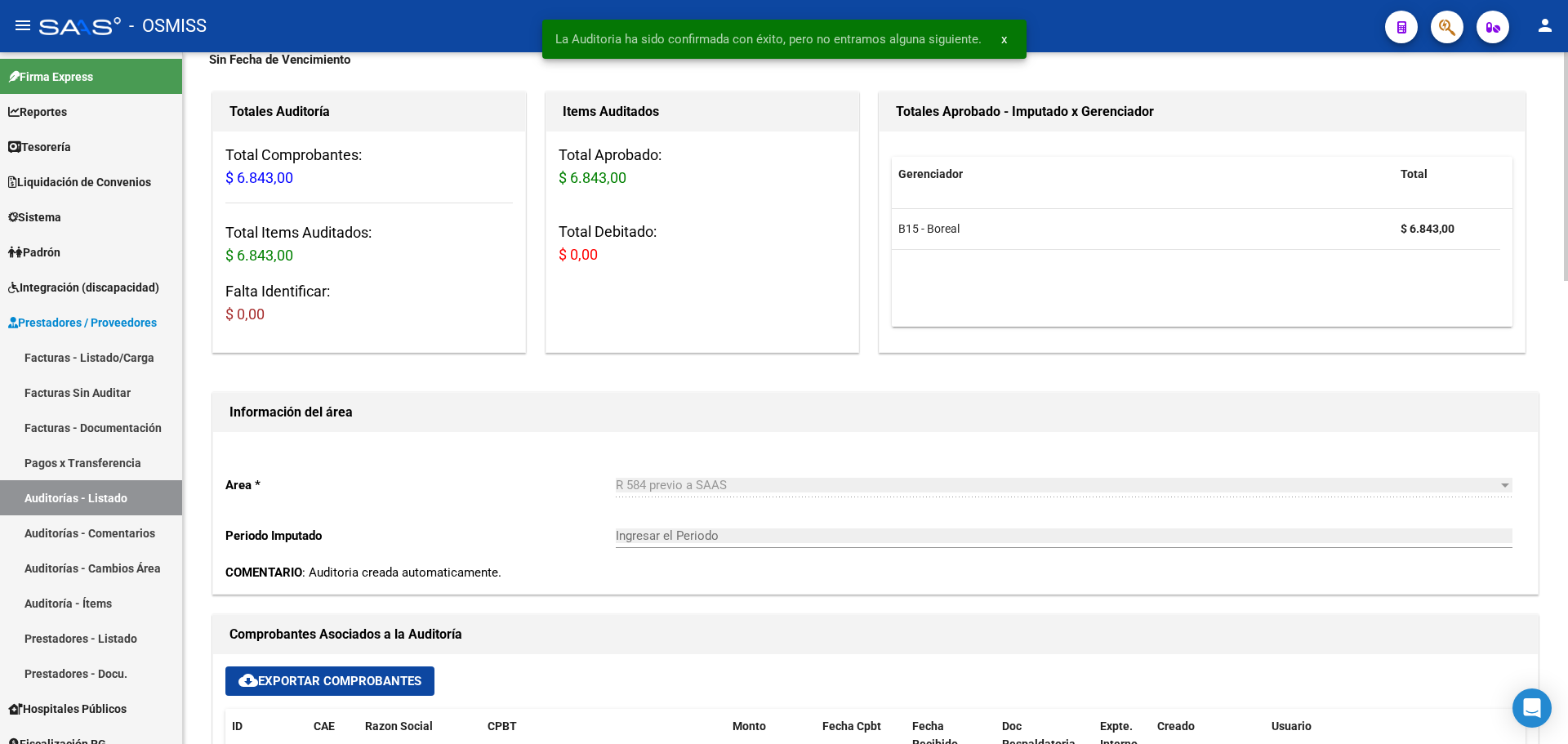
scroll to position [0, 0]
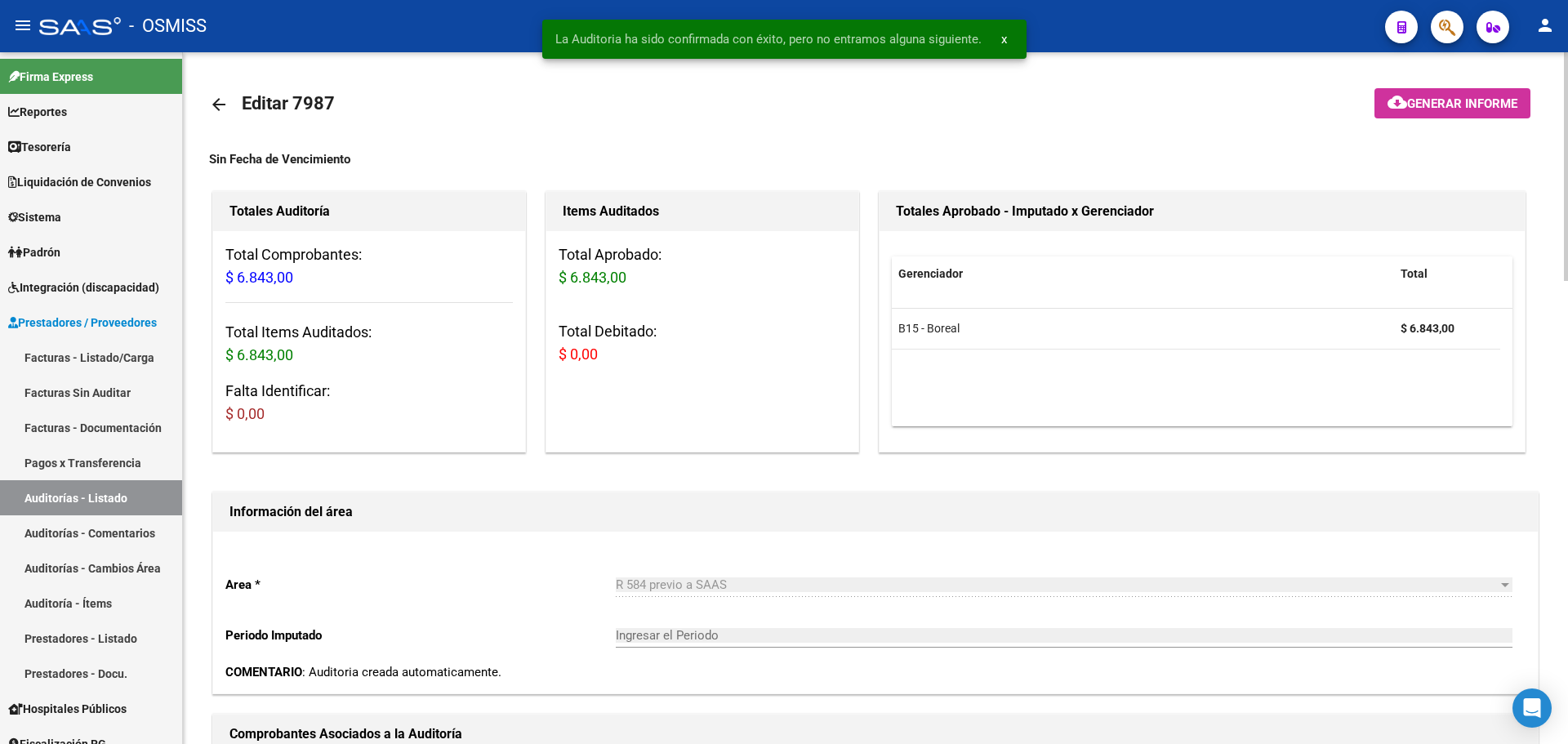
click at [219, 107] on mat-icon "arrow_back" at bounding box center [219, 104] width 20 height 20
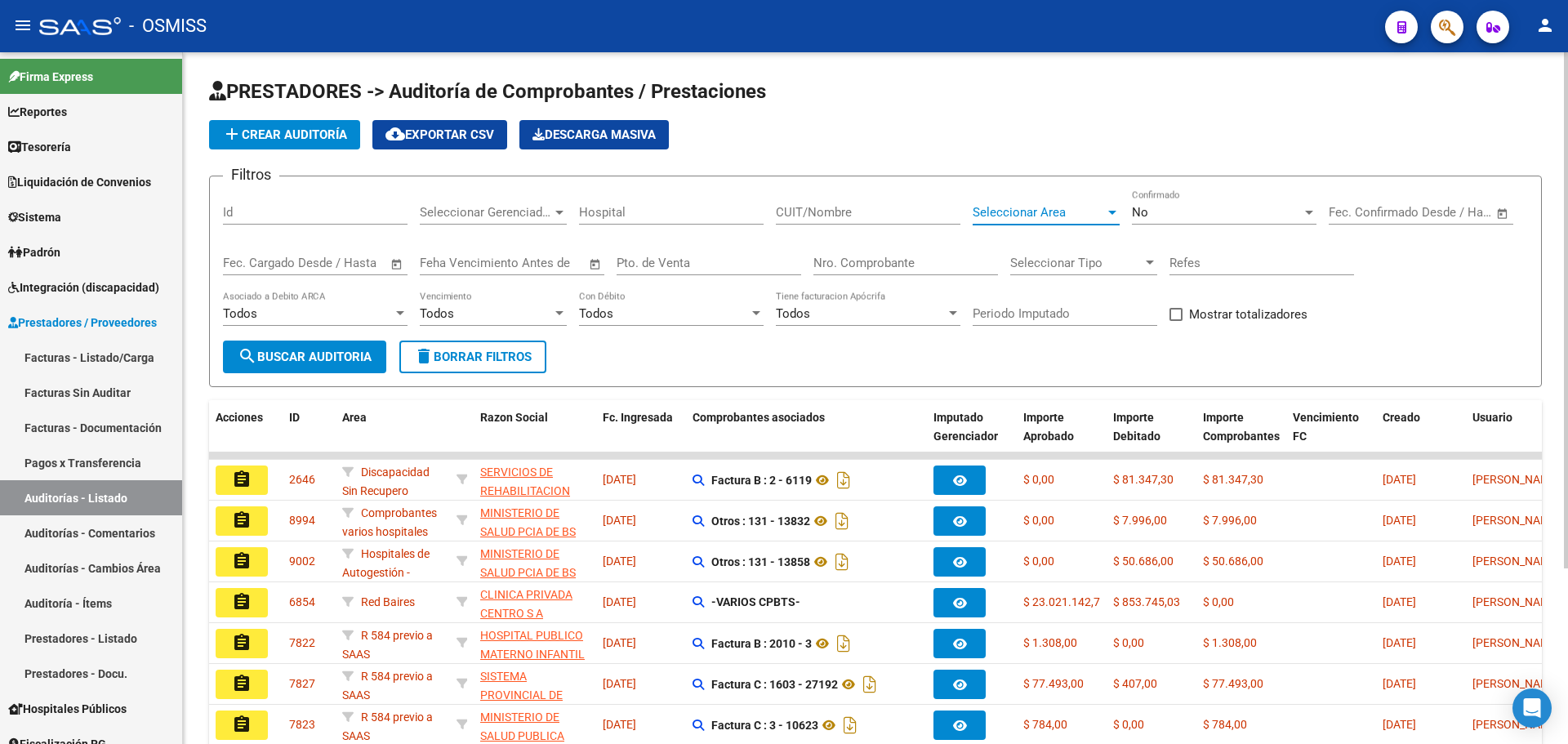
click at [1070, 207] on span "Seleccionar Area" at bounding box center [1039, 212] width 132 height 15
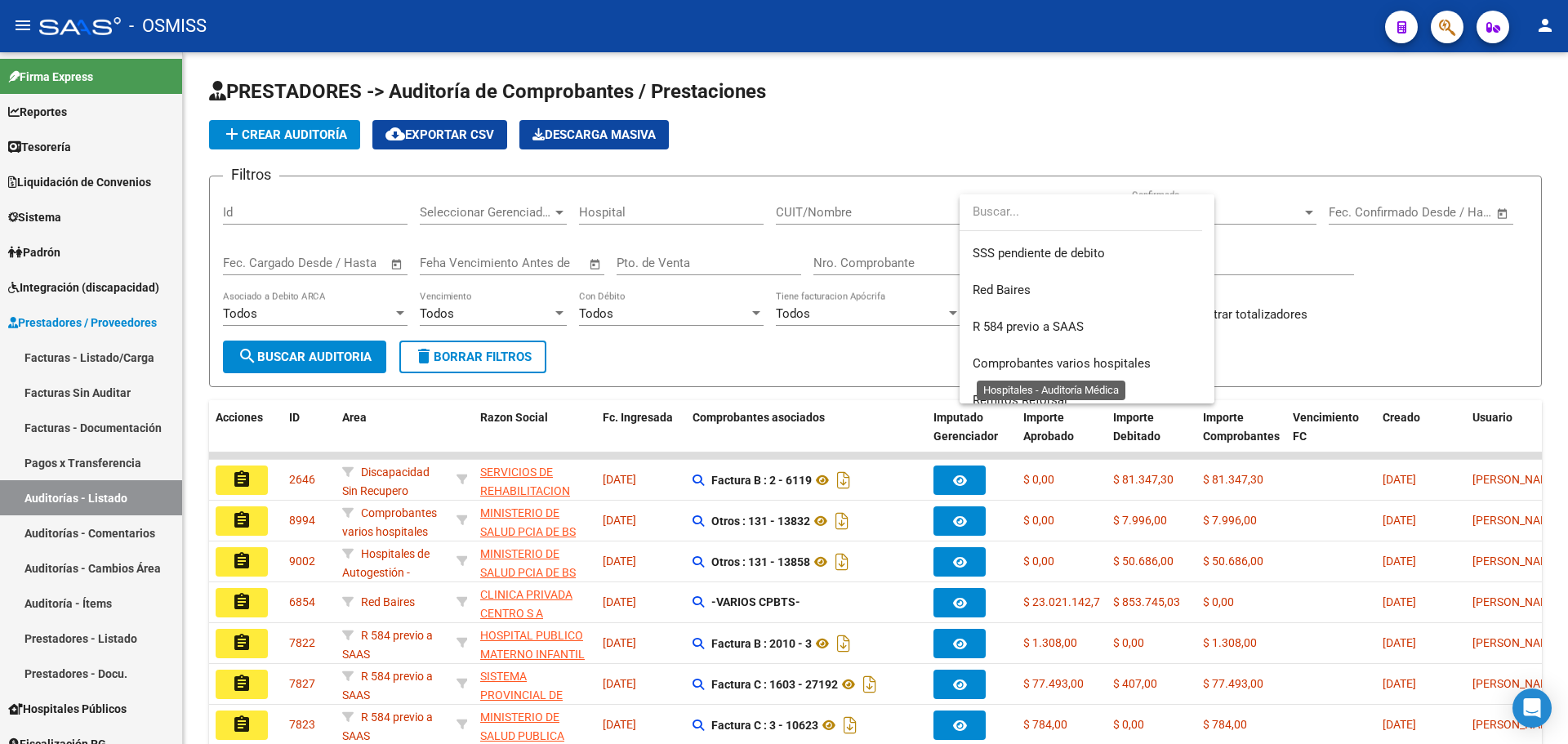
scroll to position [489, 0]
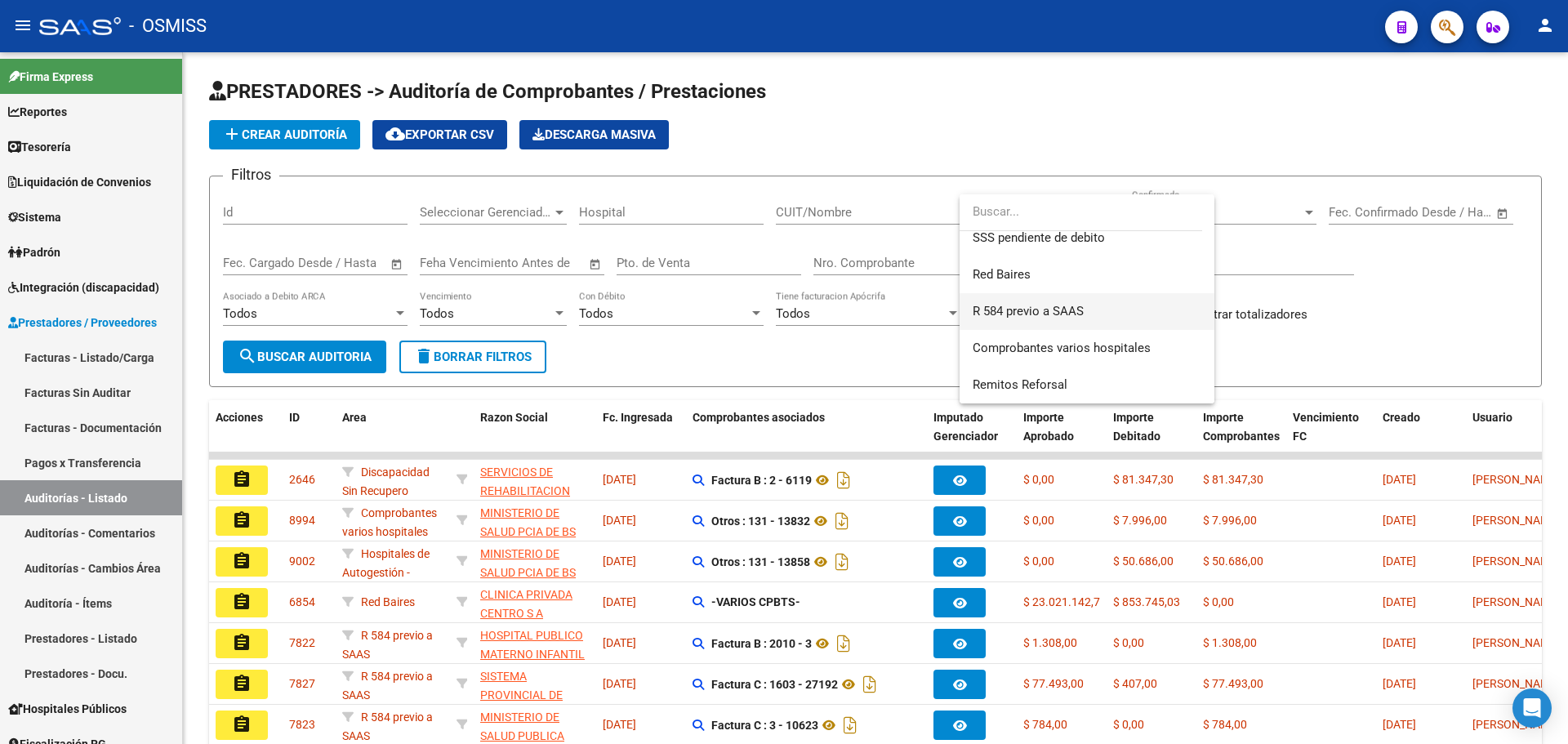
click at [1030, 320] on span "R 584 previo a SAAS" at bounding box center [1087, 311] width 229 height 37
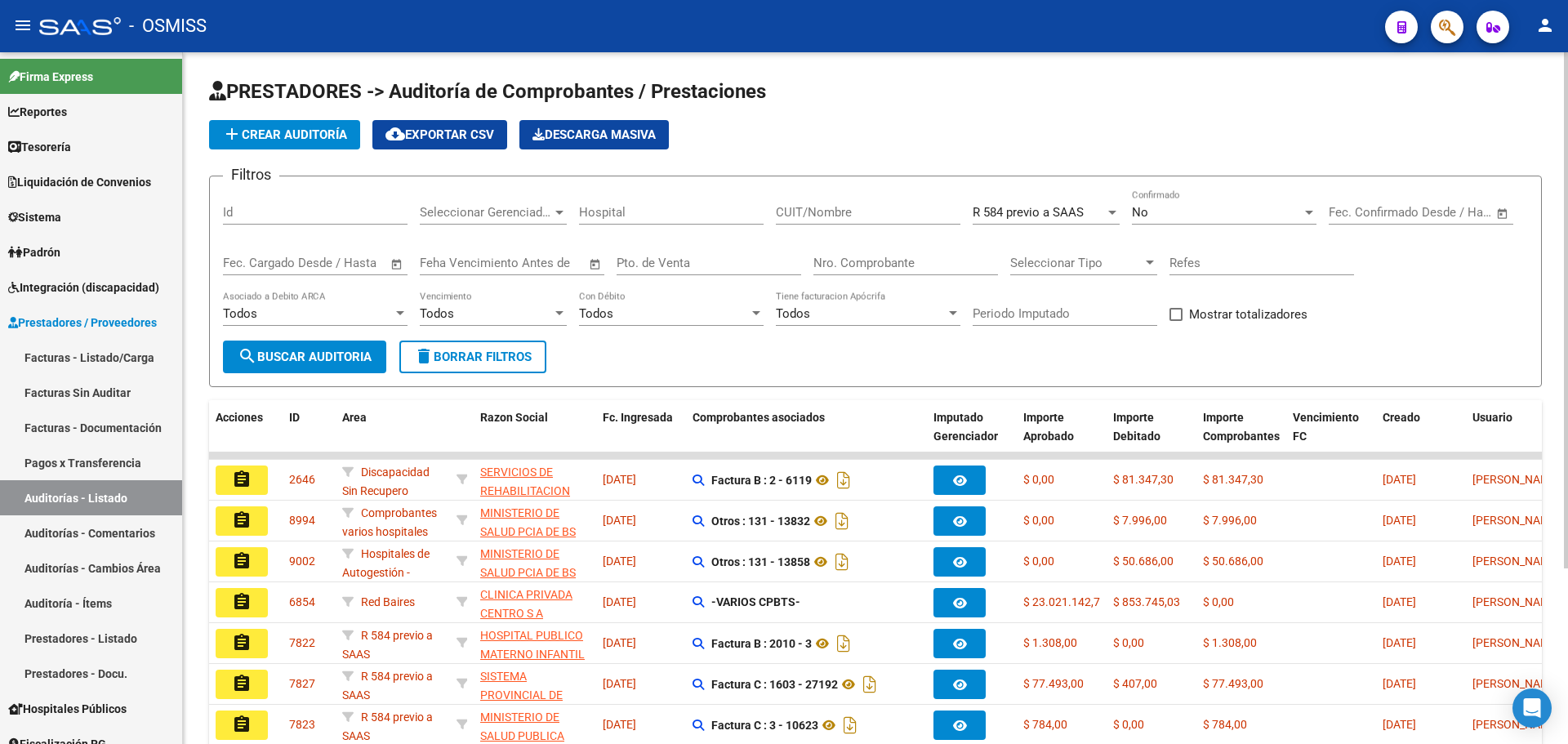
click at [340, 374] on form "Filtros Id Seleccionar Gerenciador Seleccionar Gerenciador Hospital CUIT/Nombre…" at bounding box center [876, 281] width 1333 height 211
click at [341, 355] on span "search Buscar Auditoria" at bounding box center [305, 357] width 134 height 15
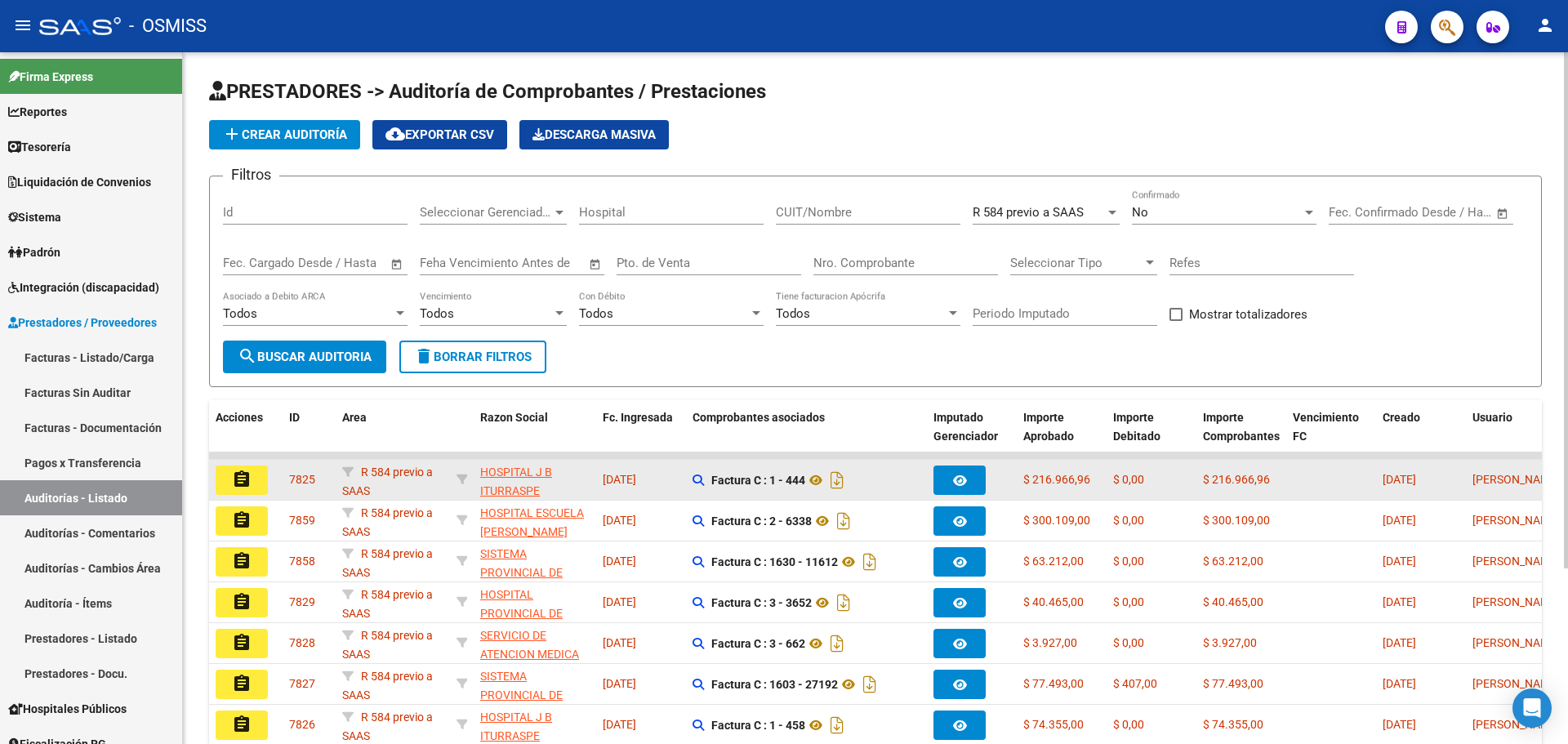
click at [252, 491] on button "assignment" at bounding box center [242, 480] width 53 height 29
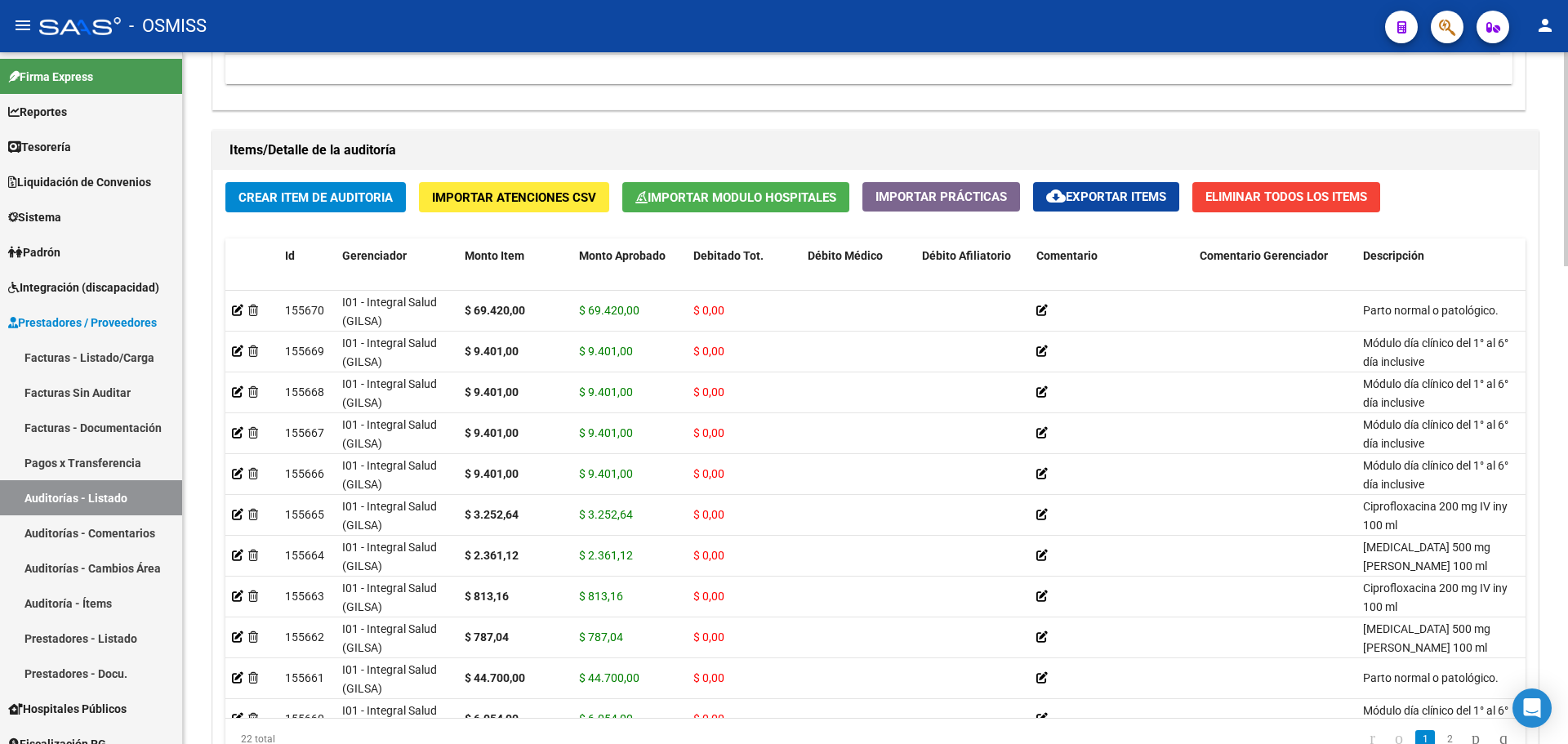
scroll to position [1546, 0]
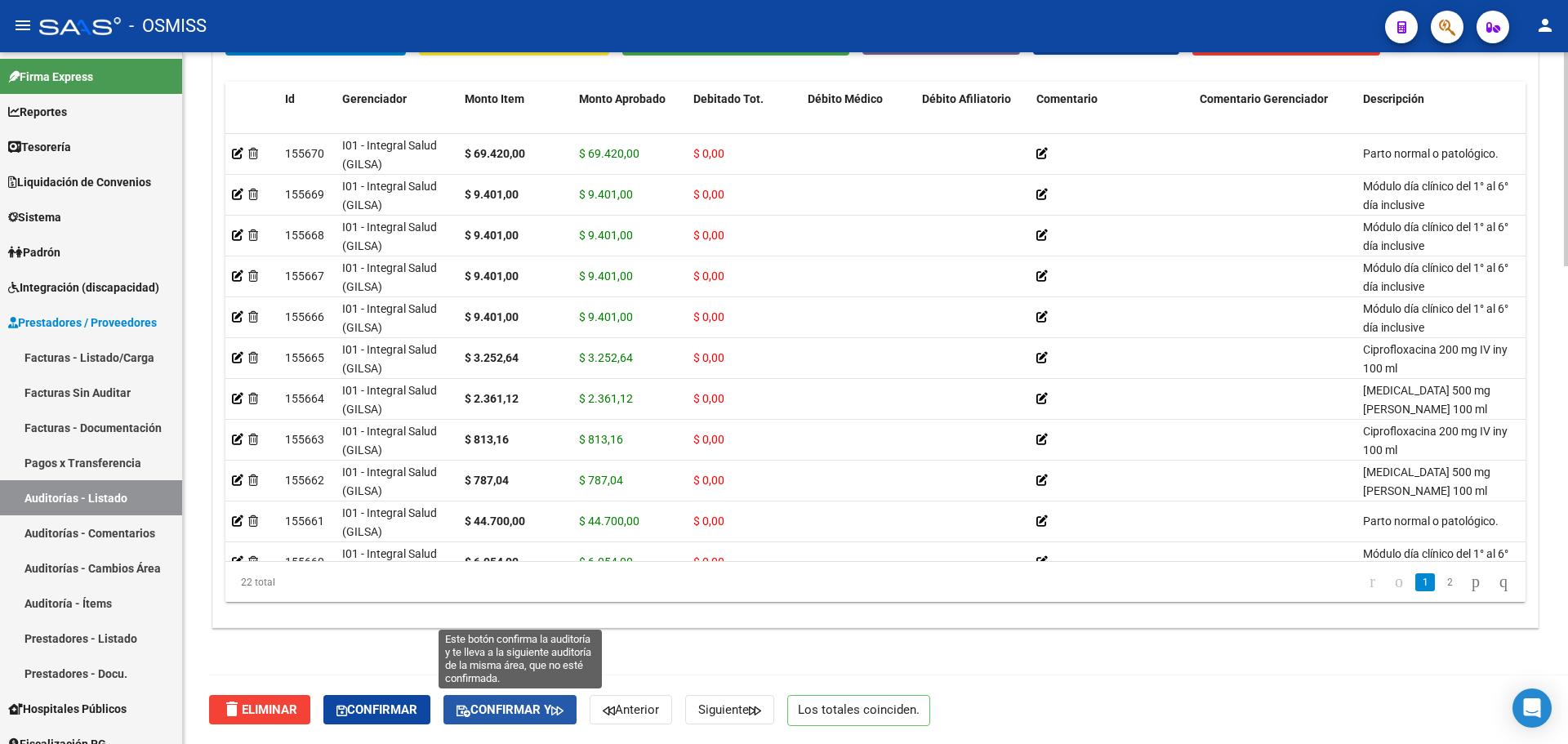
click at [522, 716] on span "Confirmar y" at bounding box center [510, 710] width 107 height 15
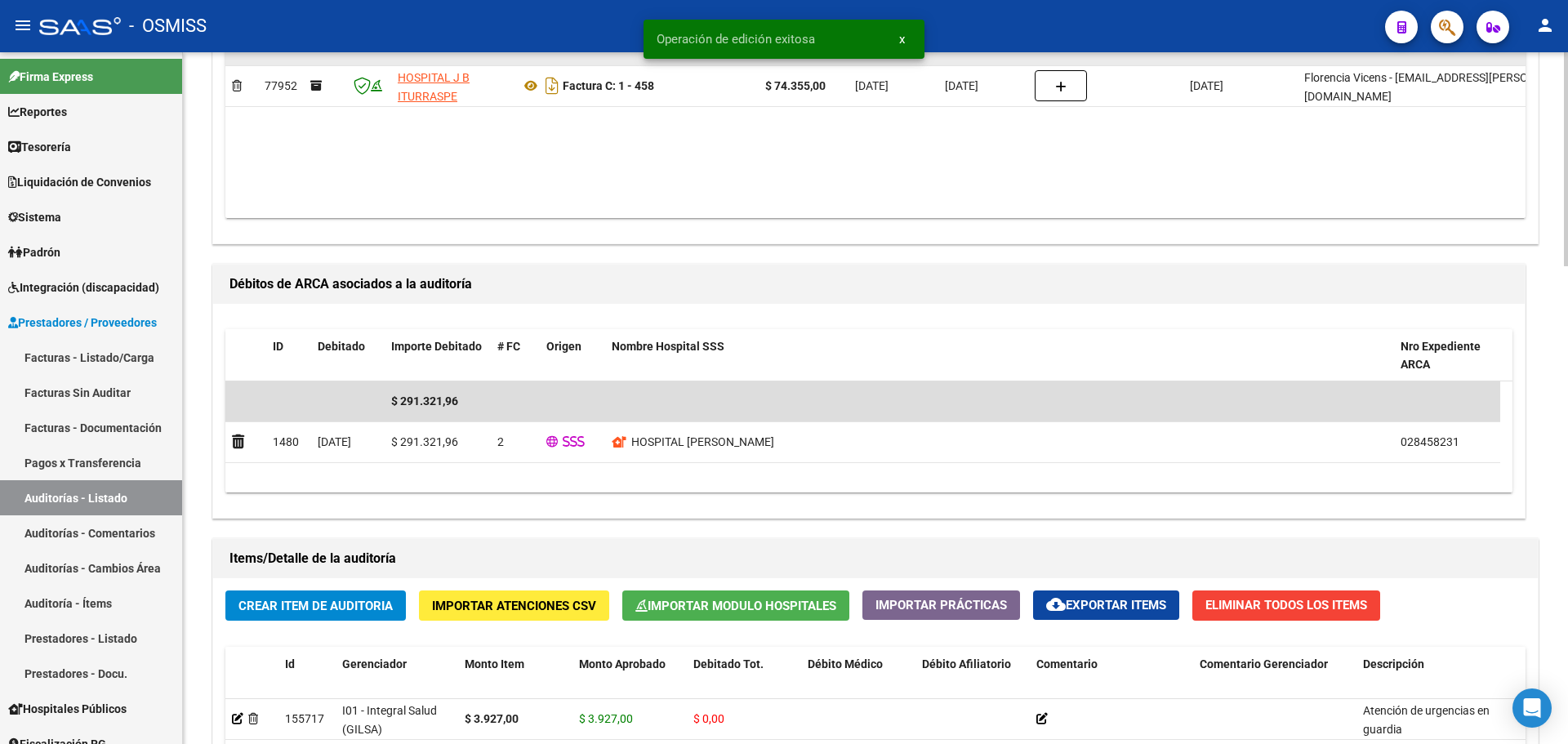
scroll to position [1546, 0]
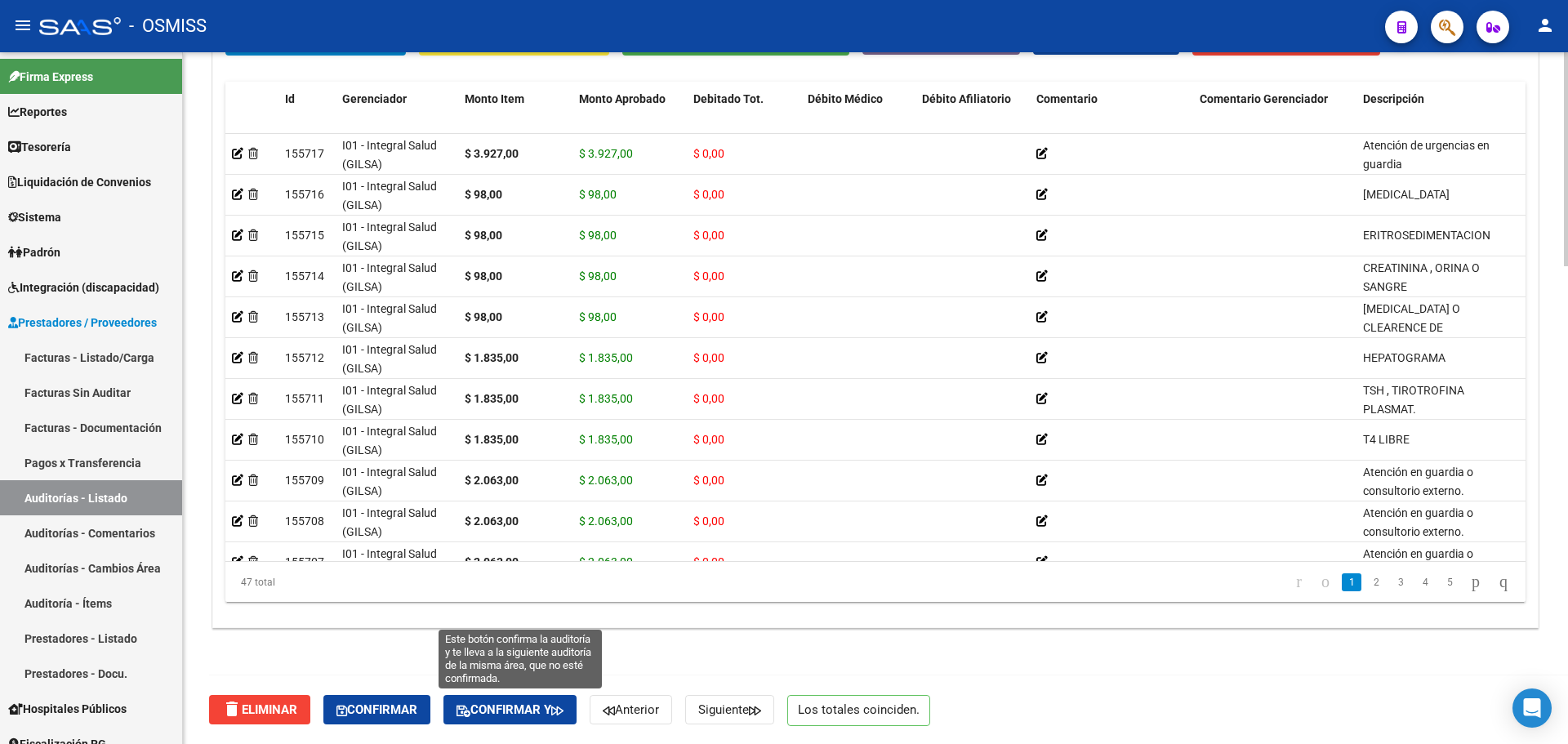
click at [538, 712] on span "Confirmar y" at bounding box center [510, 710] width 107 height 15
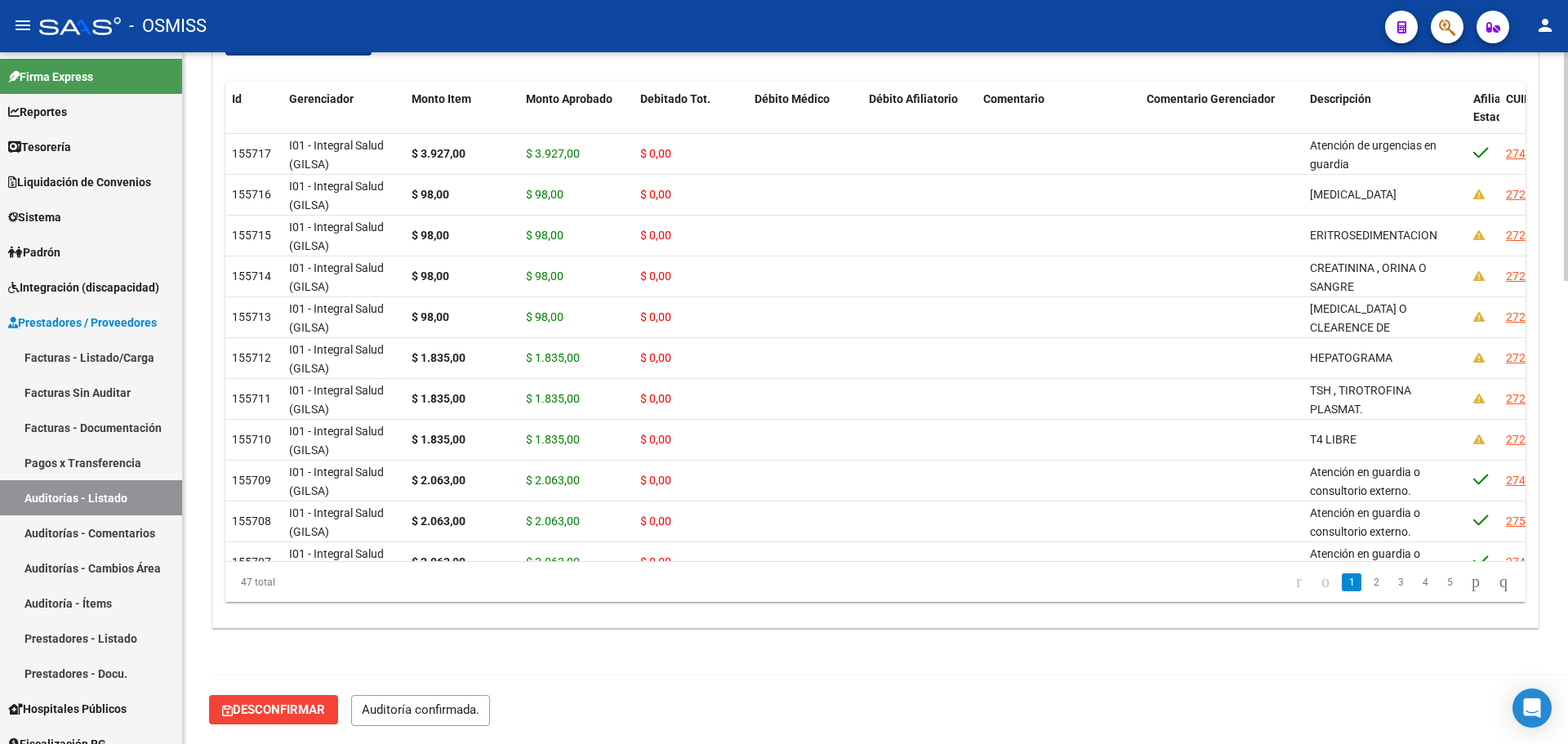
scroll to position [1401, 0]
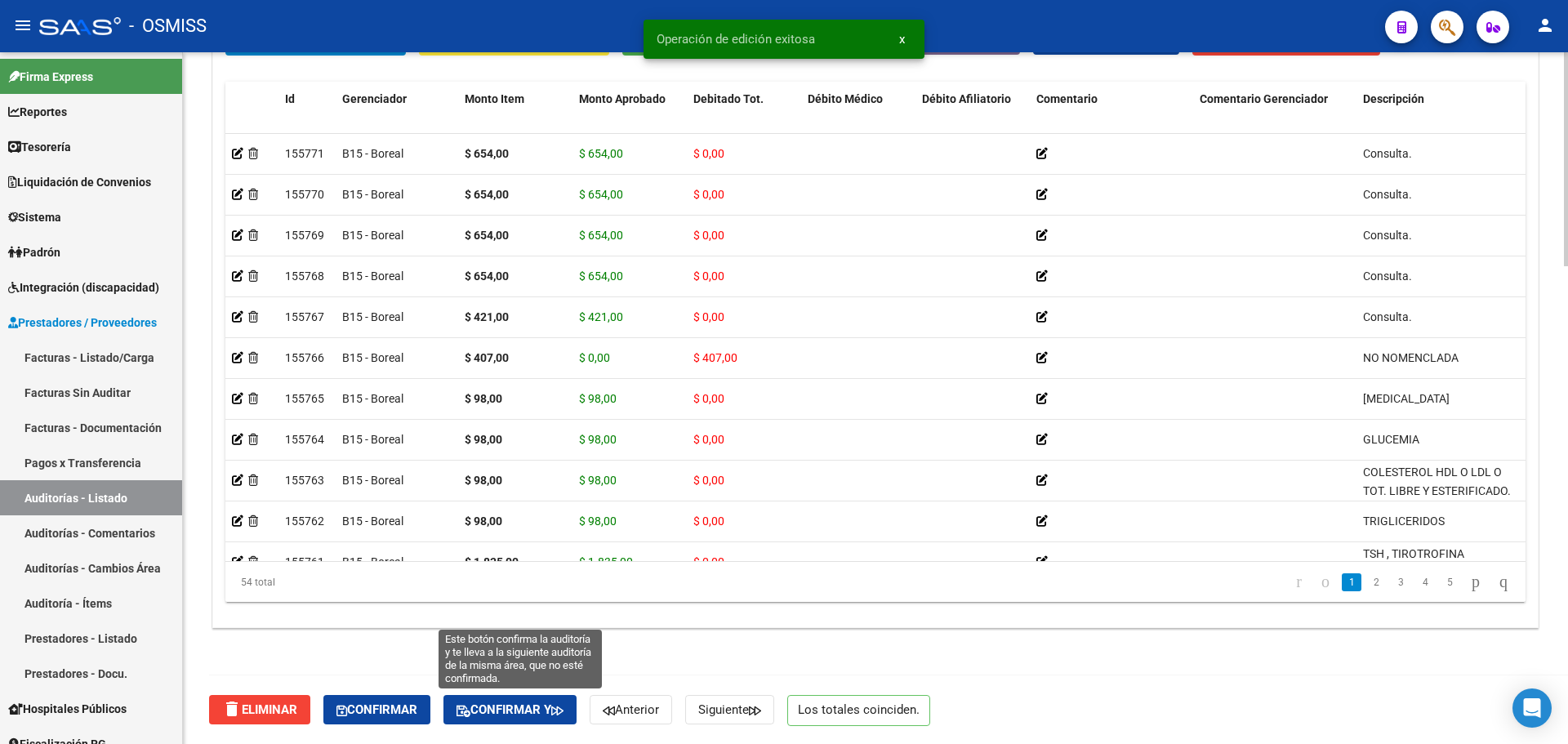
click at [544, 709] on span "Confirmar y" at bounding box center [510, 710] width 107 height 15
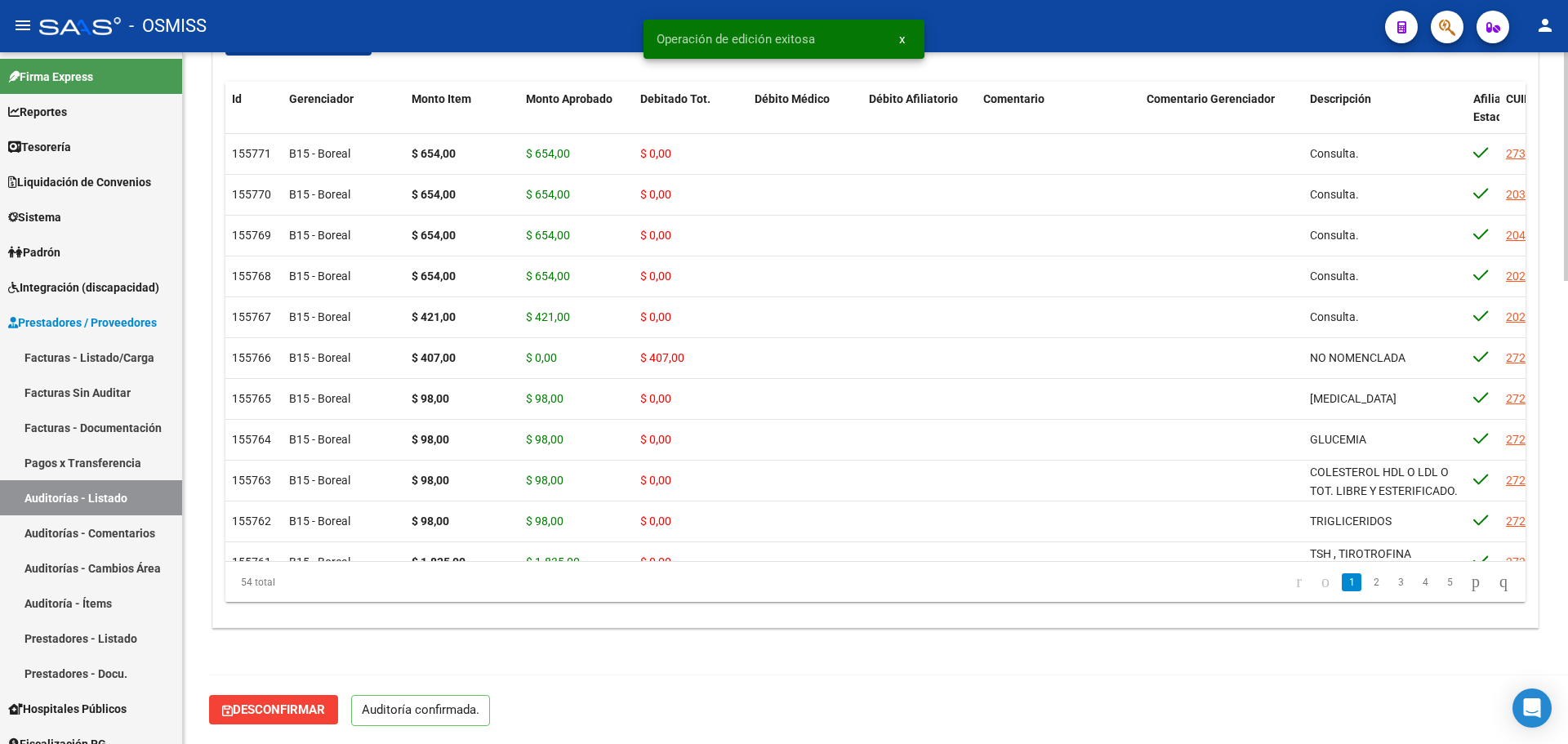
scroll to position [1401, 0]
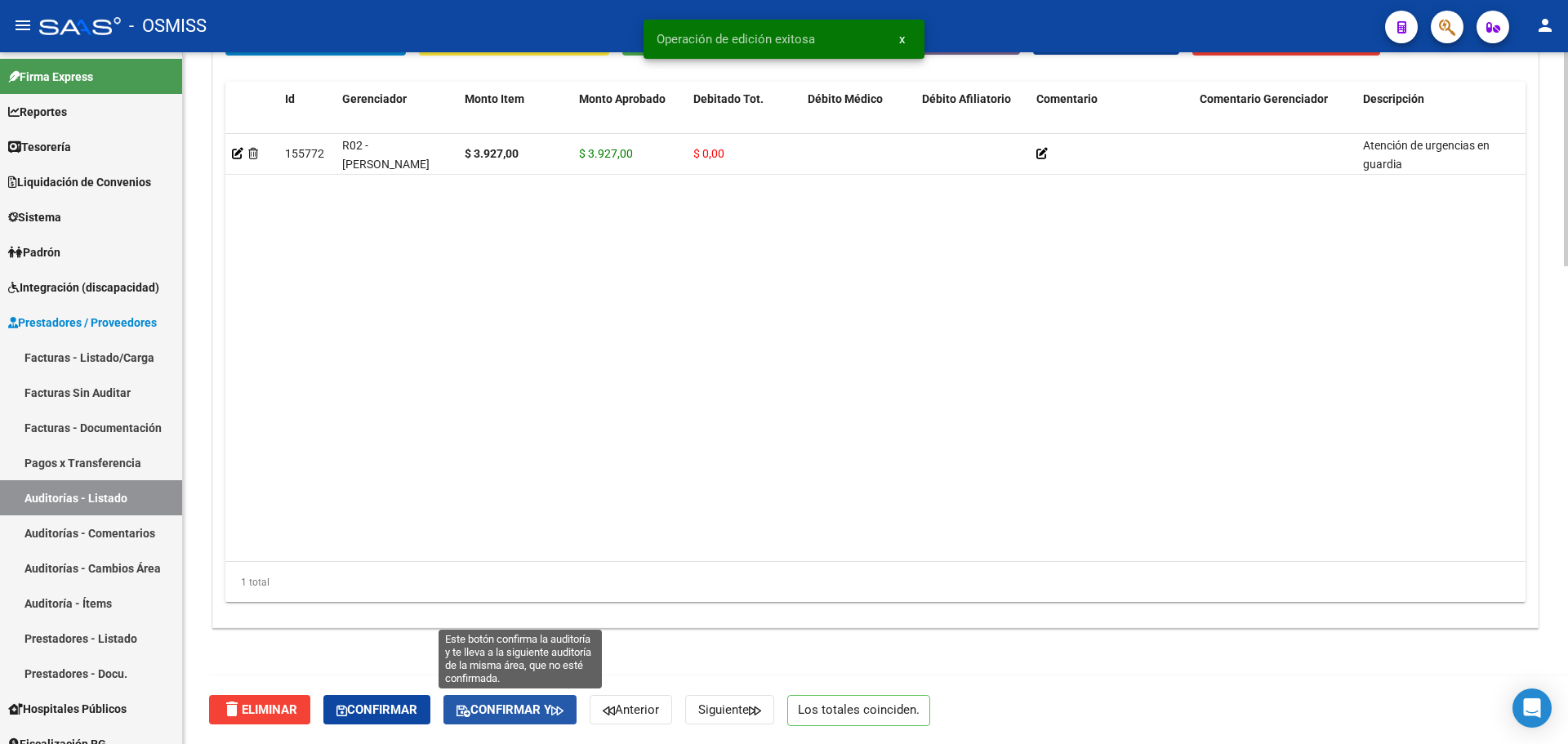
click at [521, 706] on span "Confirmar y" at bounding box center [510, 710] width 107 height 15
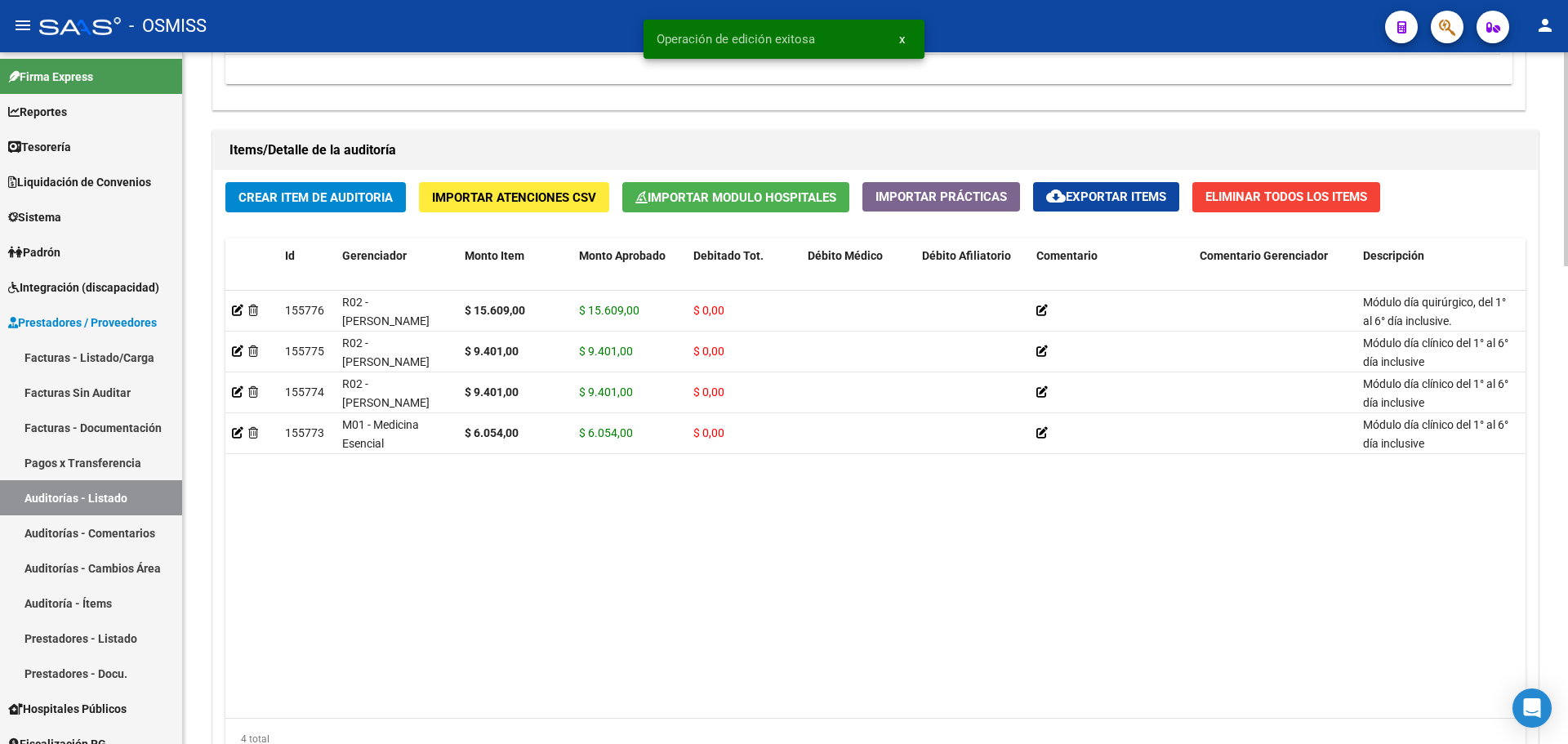
scroll to position [1546, 0]
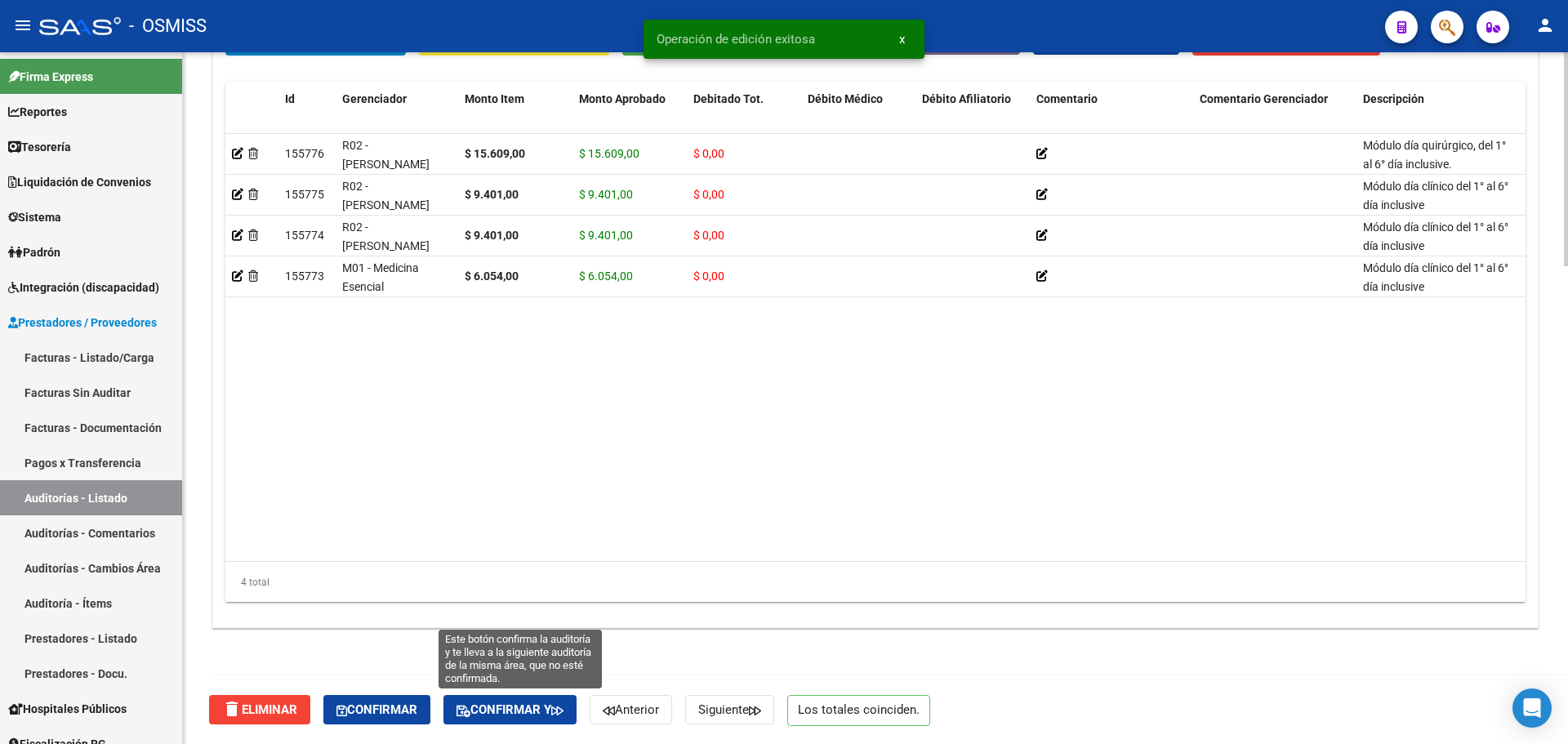
click at [522, 707] on span "Confirmar y" at bounding box center [510, 710] width 107 height 15
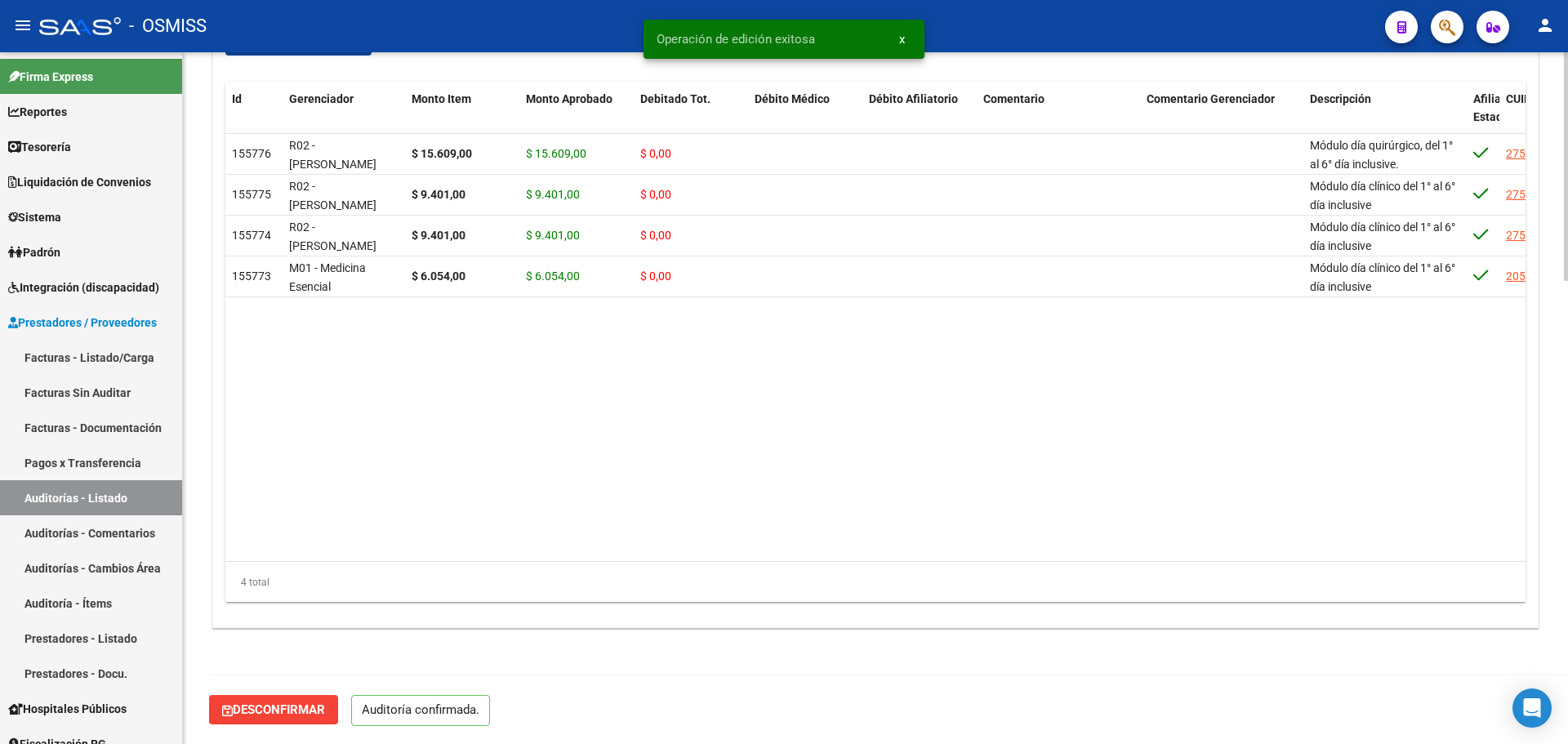
scroll to position [1401, 0]
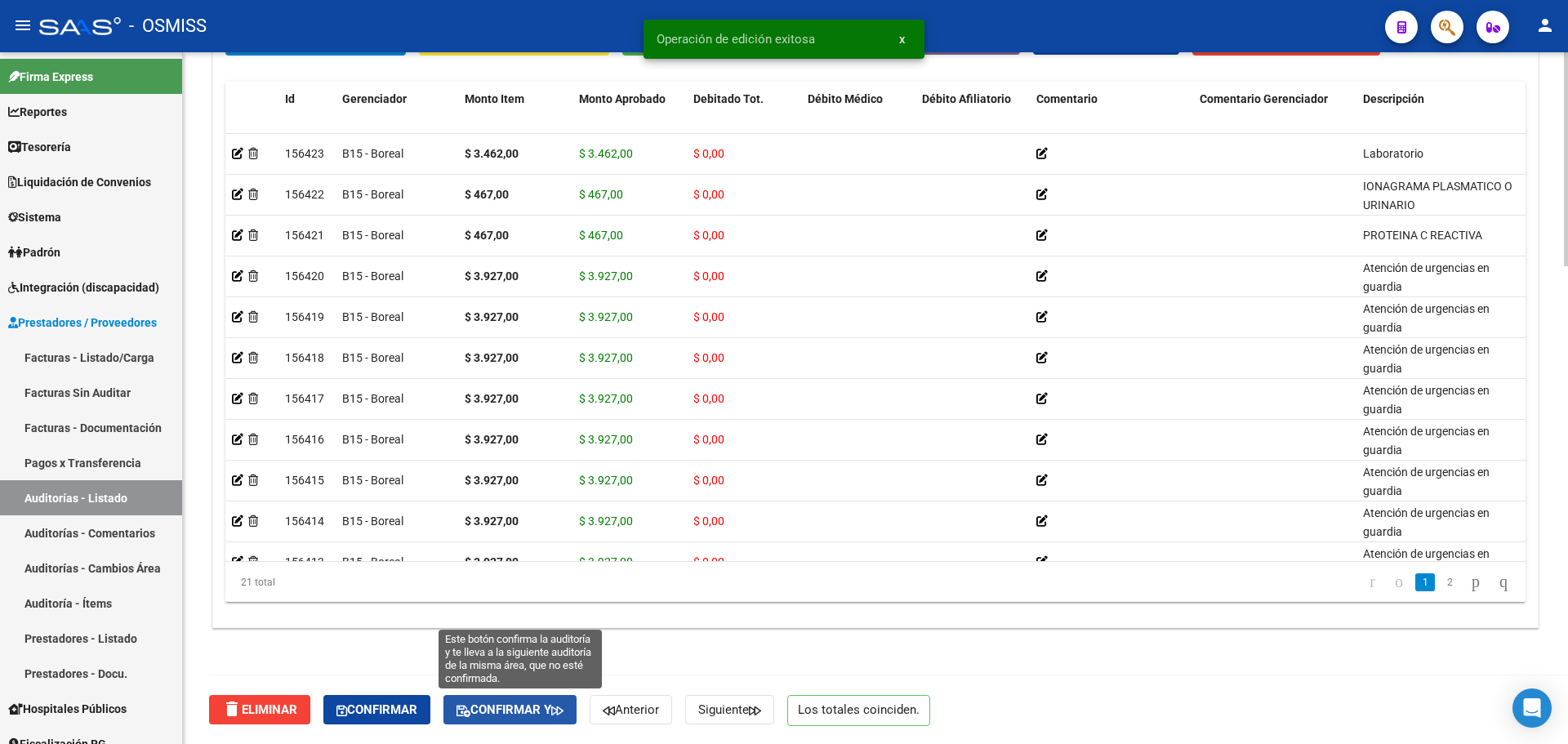
click at [528, 704] on span "Confirmar y" at bounding box center [510, 710] width 107 height 15
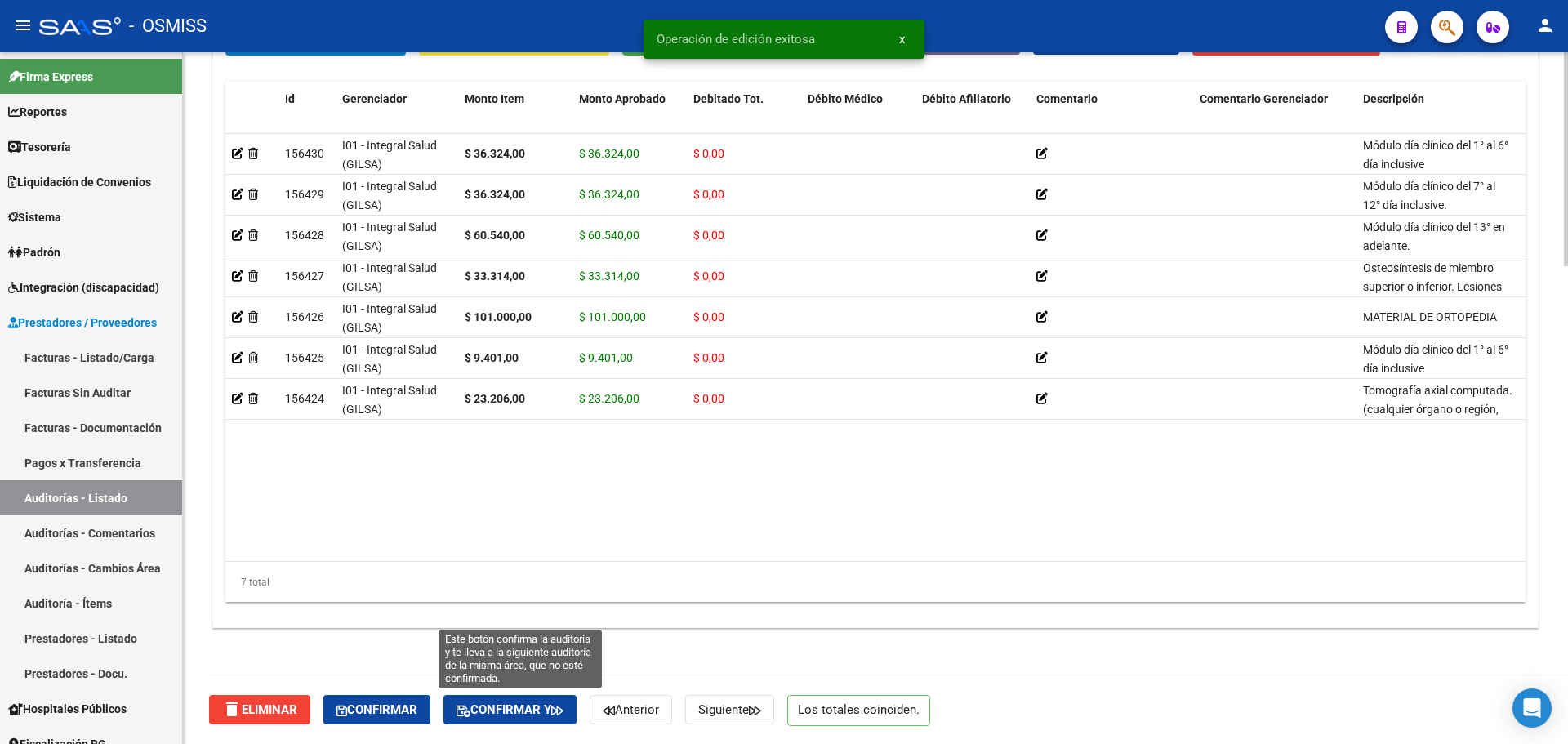
click at [545, 719] on button "Confirmar y" at bounding box center [510, 710] width 133 height 29
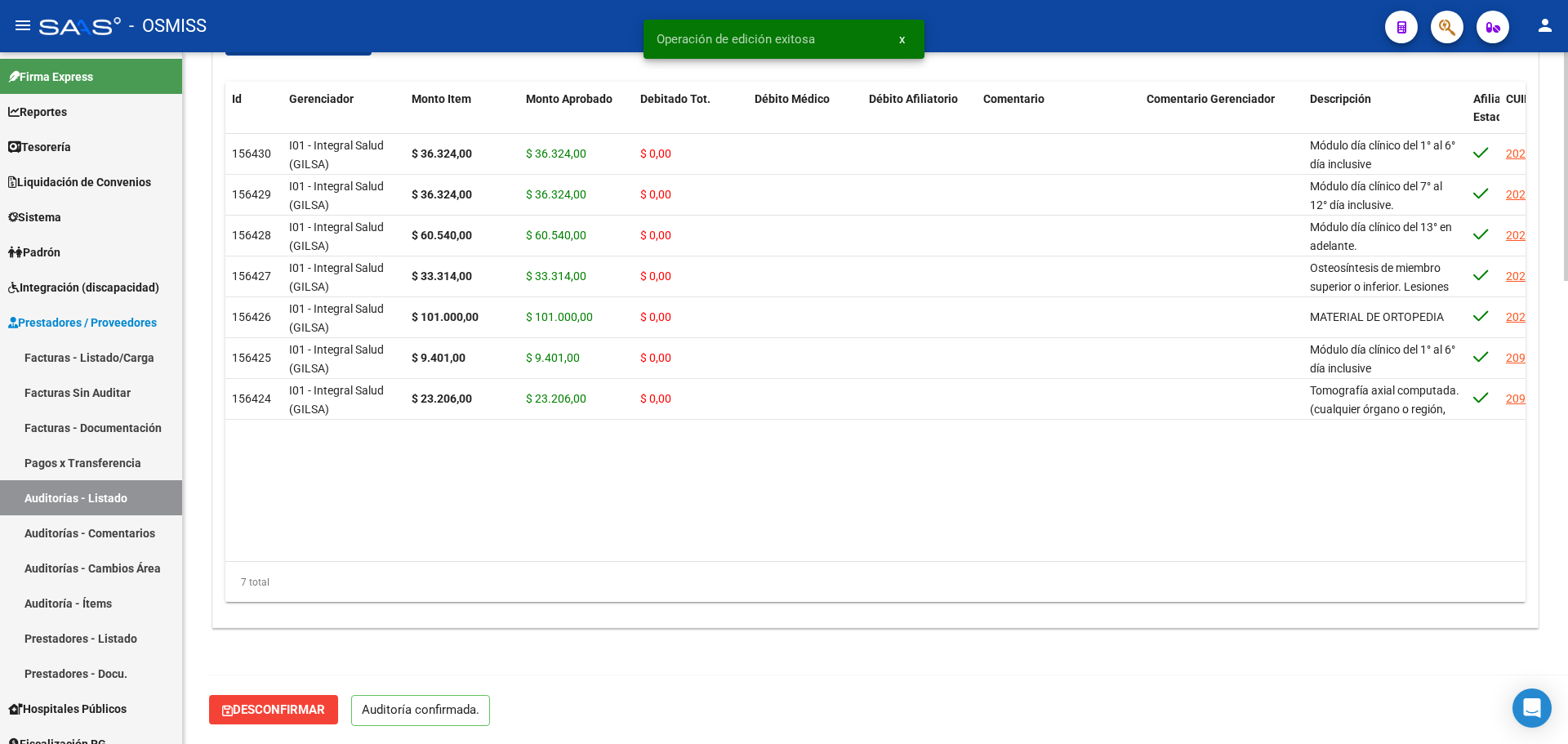
scroll to position [1401, 0]
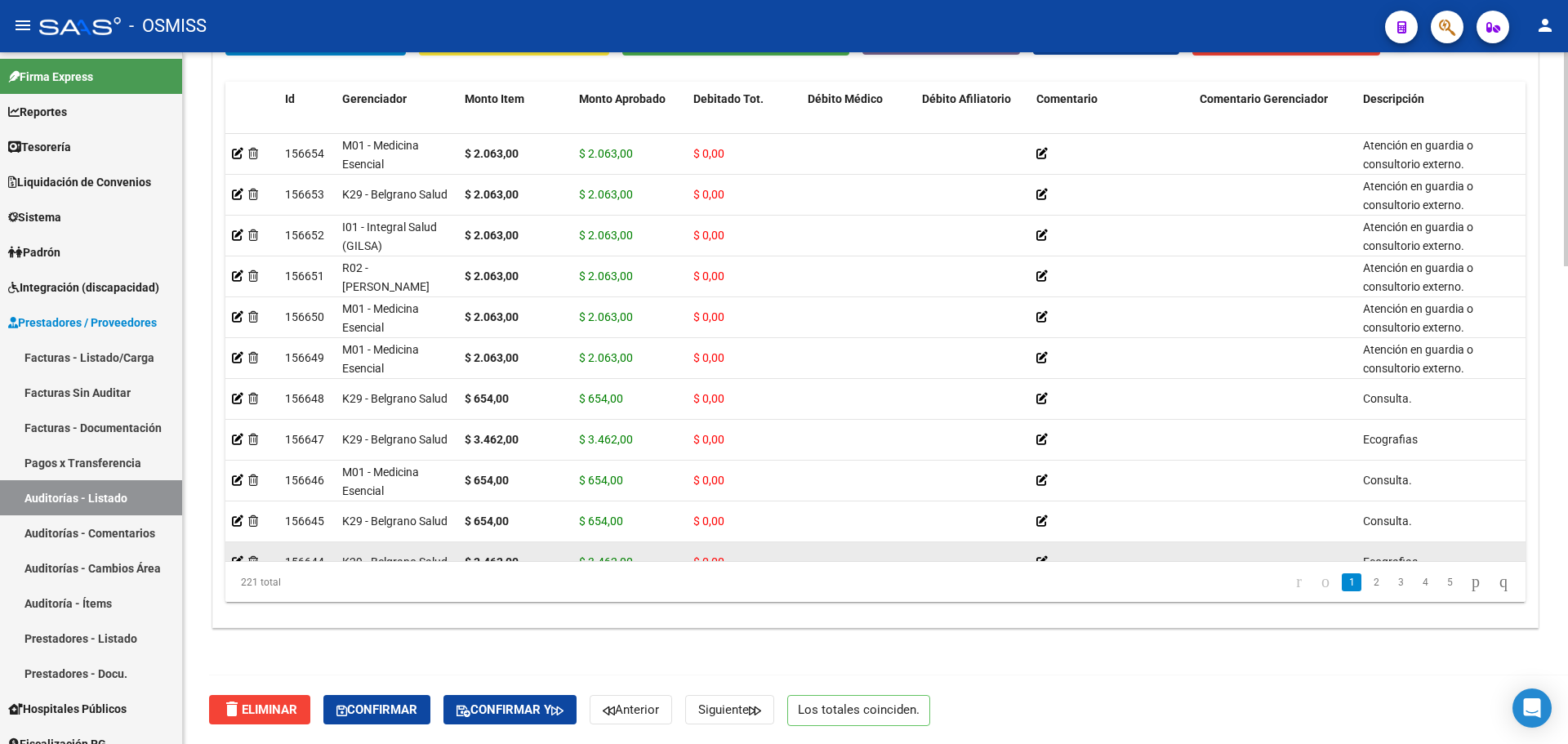
scroll to position [408, 0]
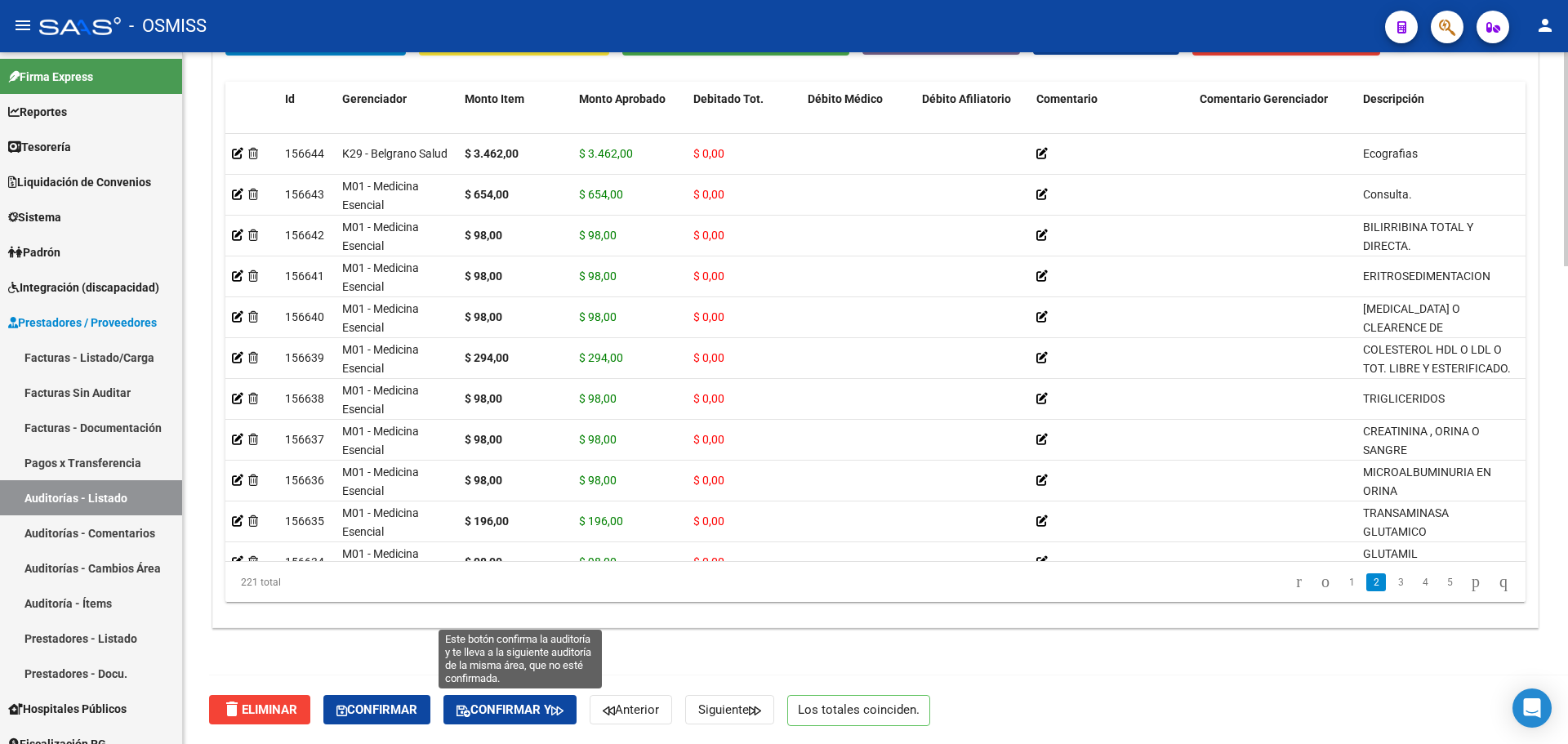
click at [535, 717] on span "Confirmar y" at bounding box center [510, 710] width 107 height 15
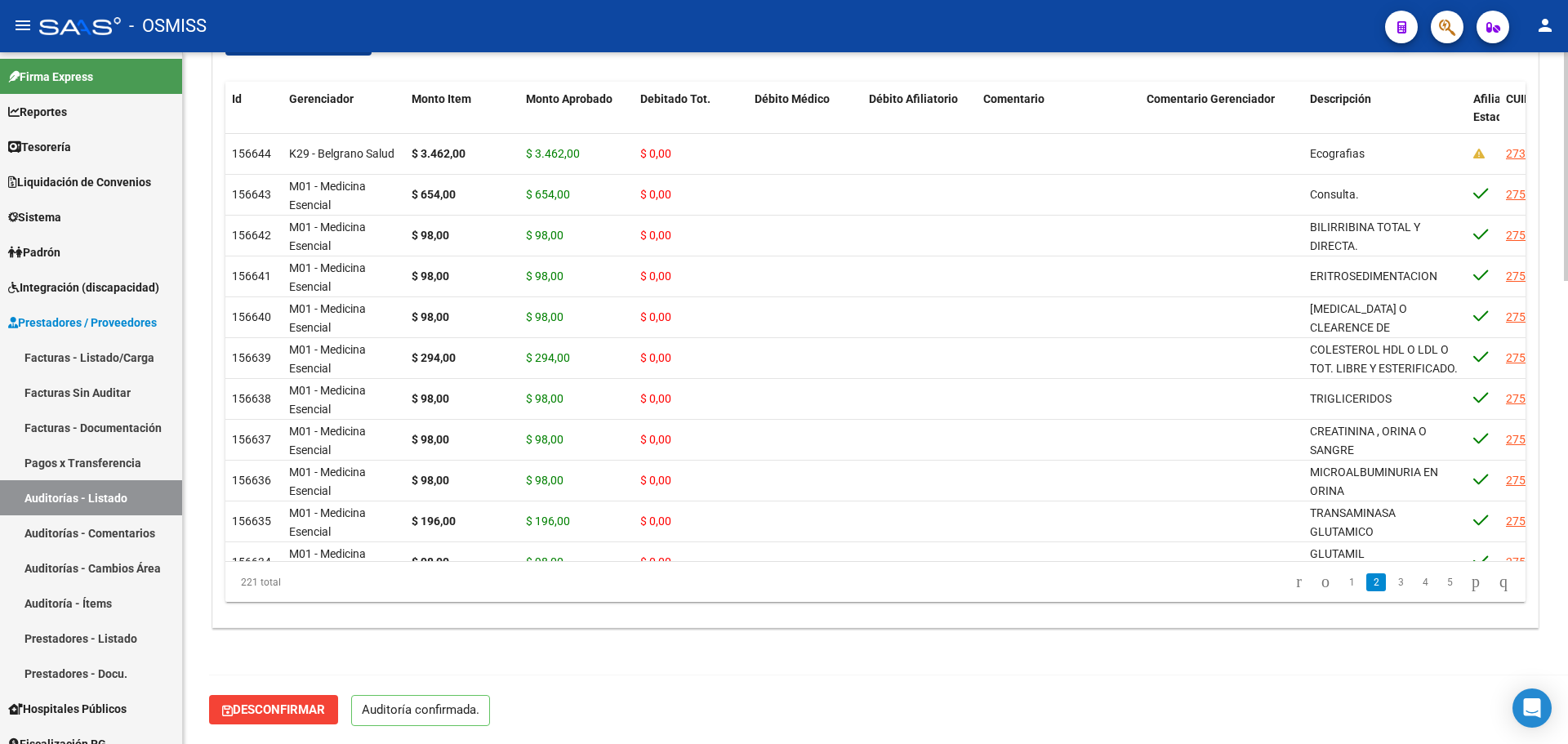
scroll to position [1401, 0]
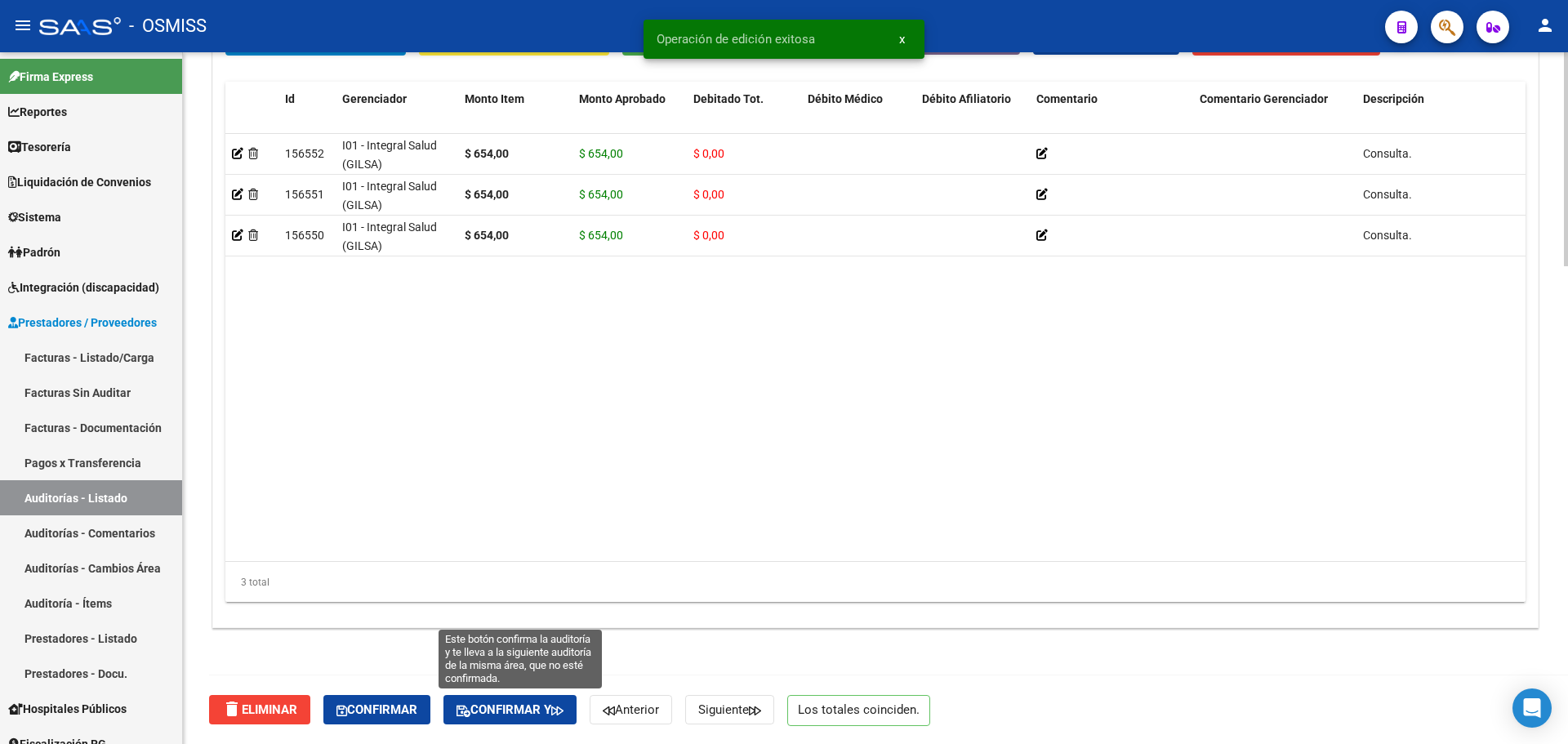
click at [523, 700] on button "Confirmar y" at bounding box center [510, 710] width 133 height 29
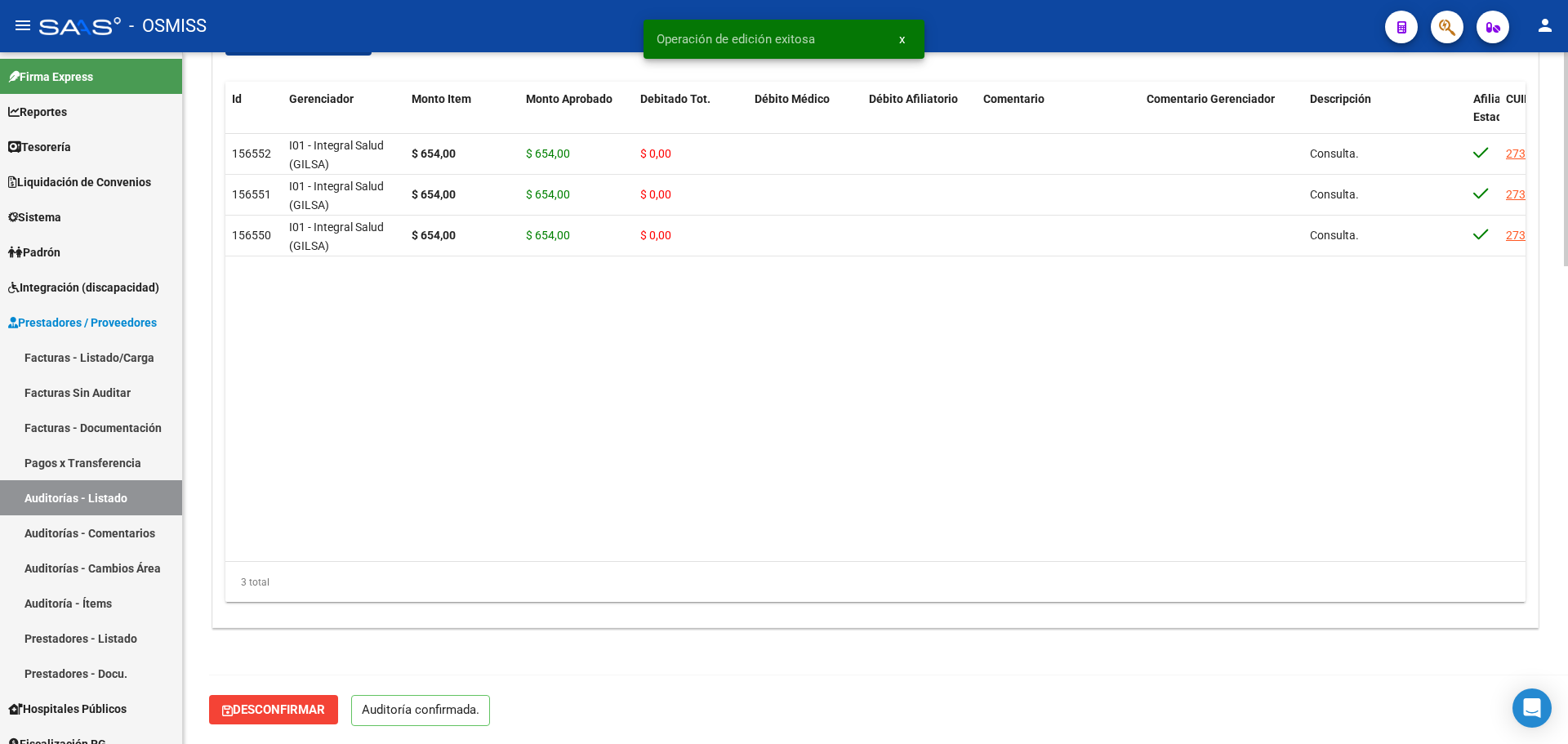
scroll to position [1401, 0]
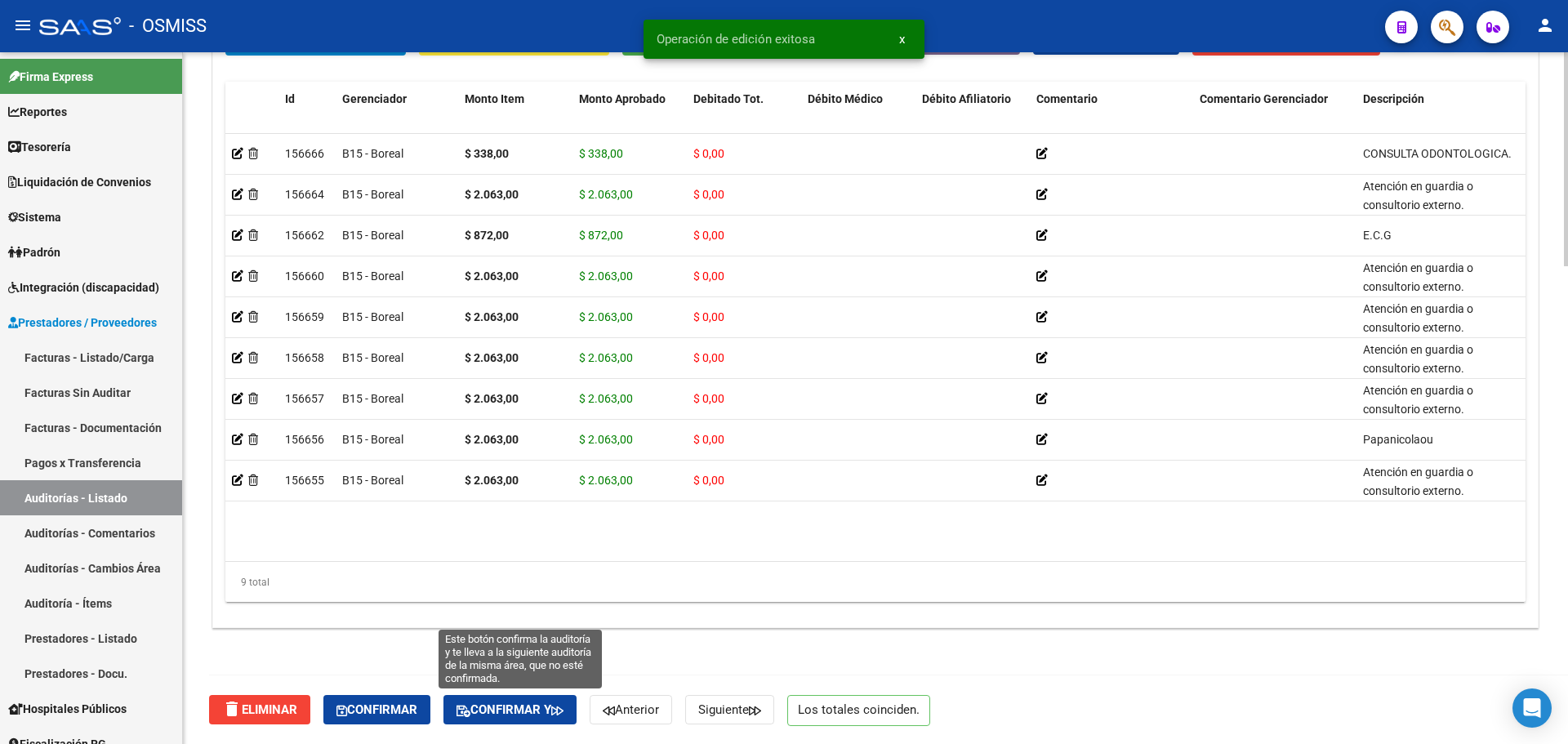
click at [550, 711] on span "Confirmar y" at bounding box center [510, 710] width 107 height 15
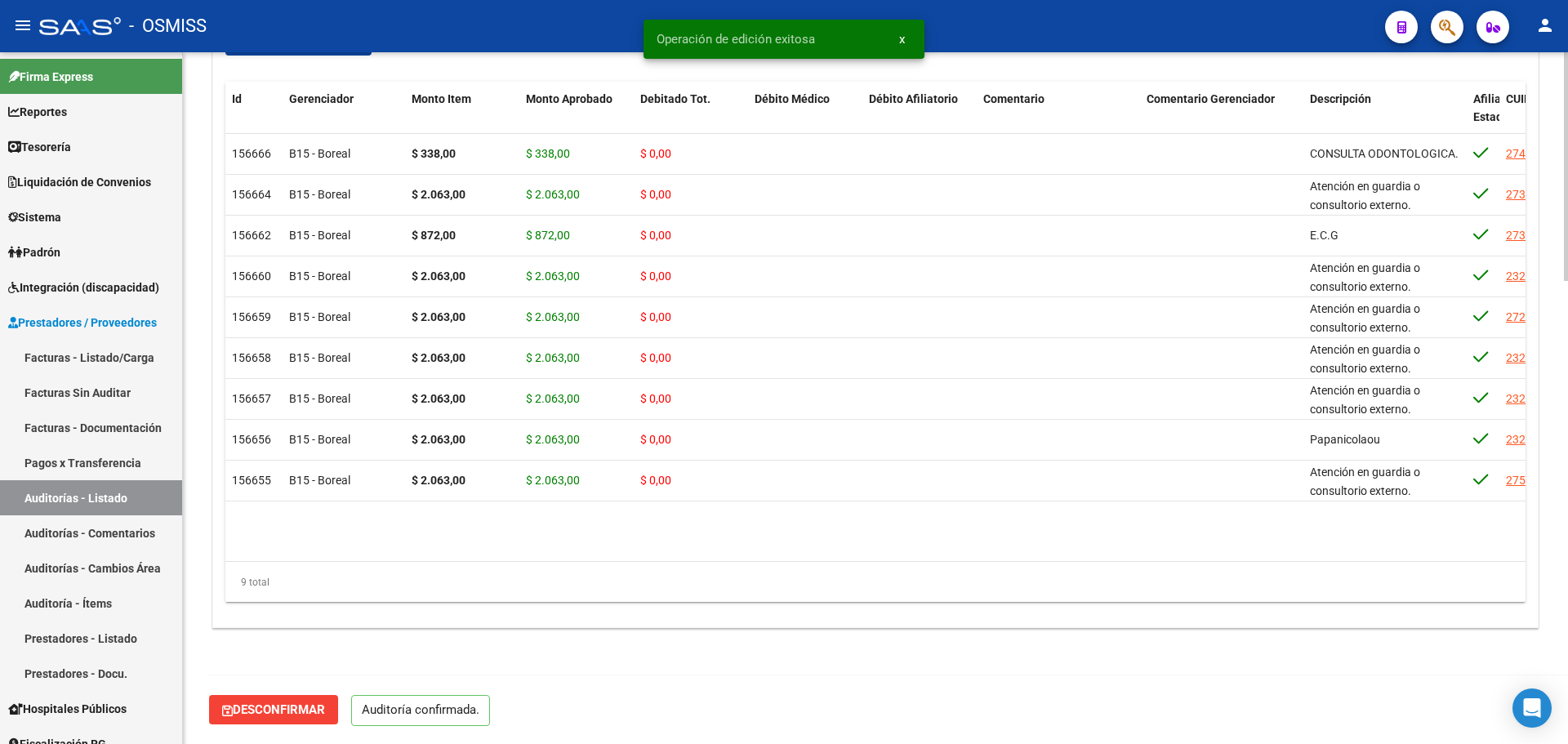
scroll to position [1401, 0]
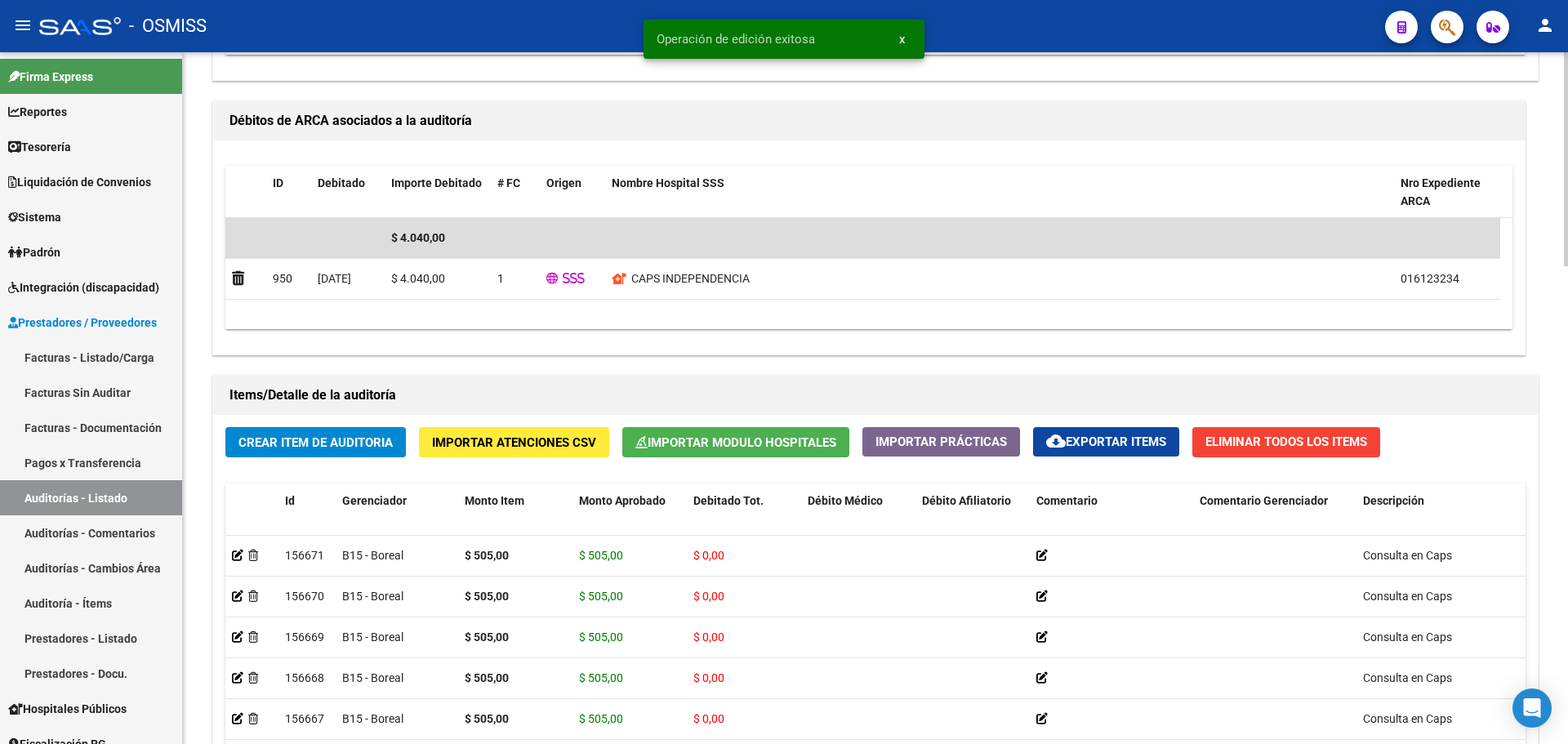
scroll to position [1546, 0]
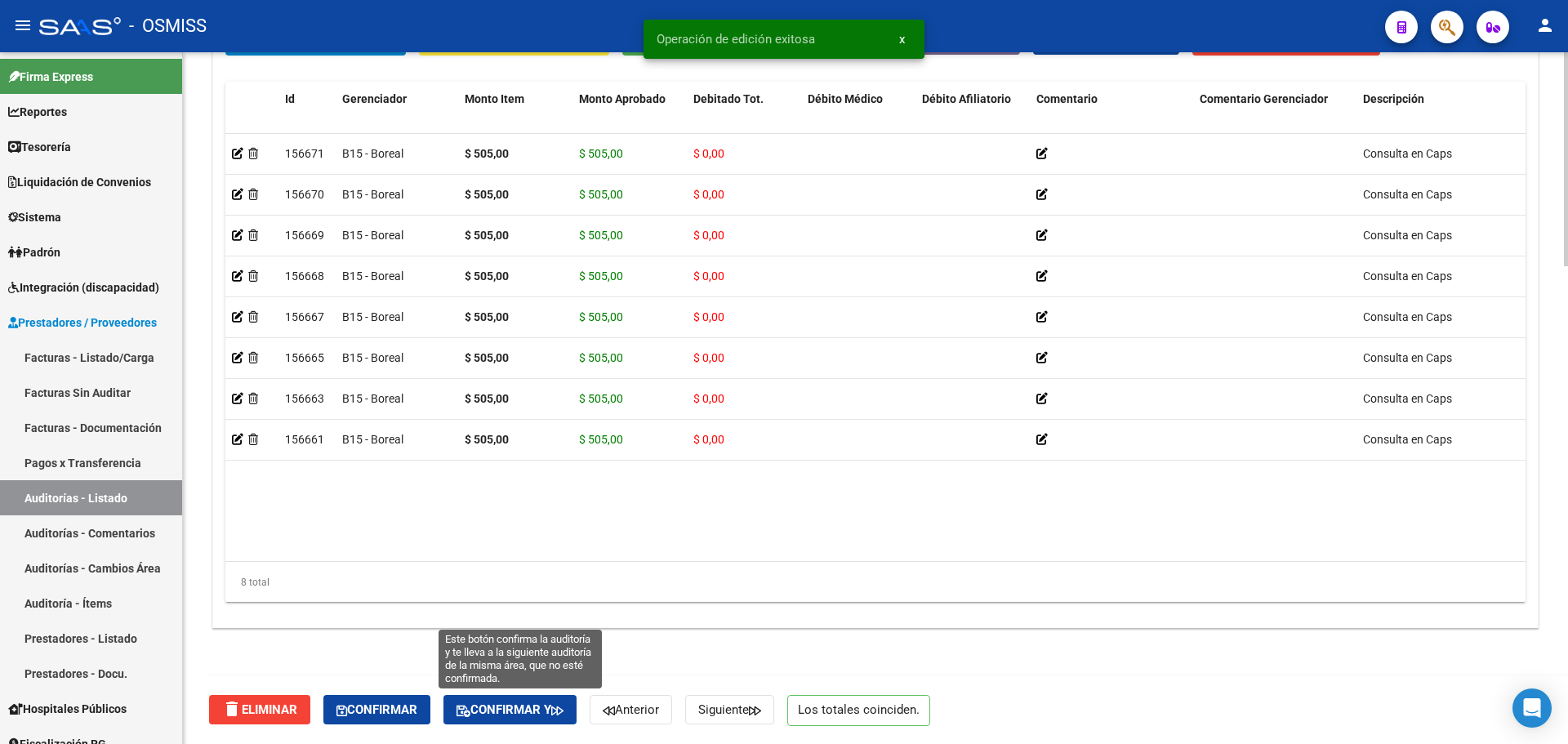
click at [547, 720] on button "Confirmar y" at bounding box center [510, 710] width 133 height 29
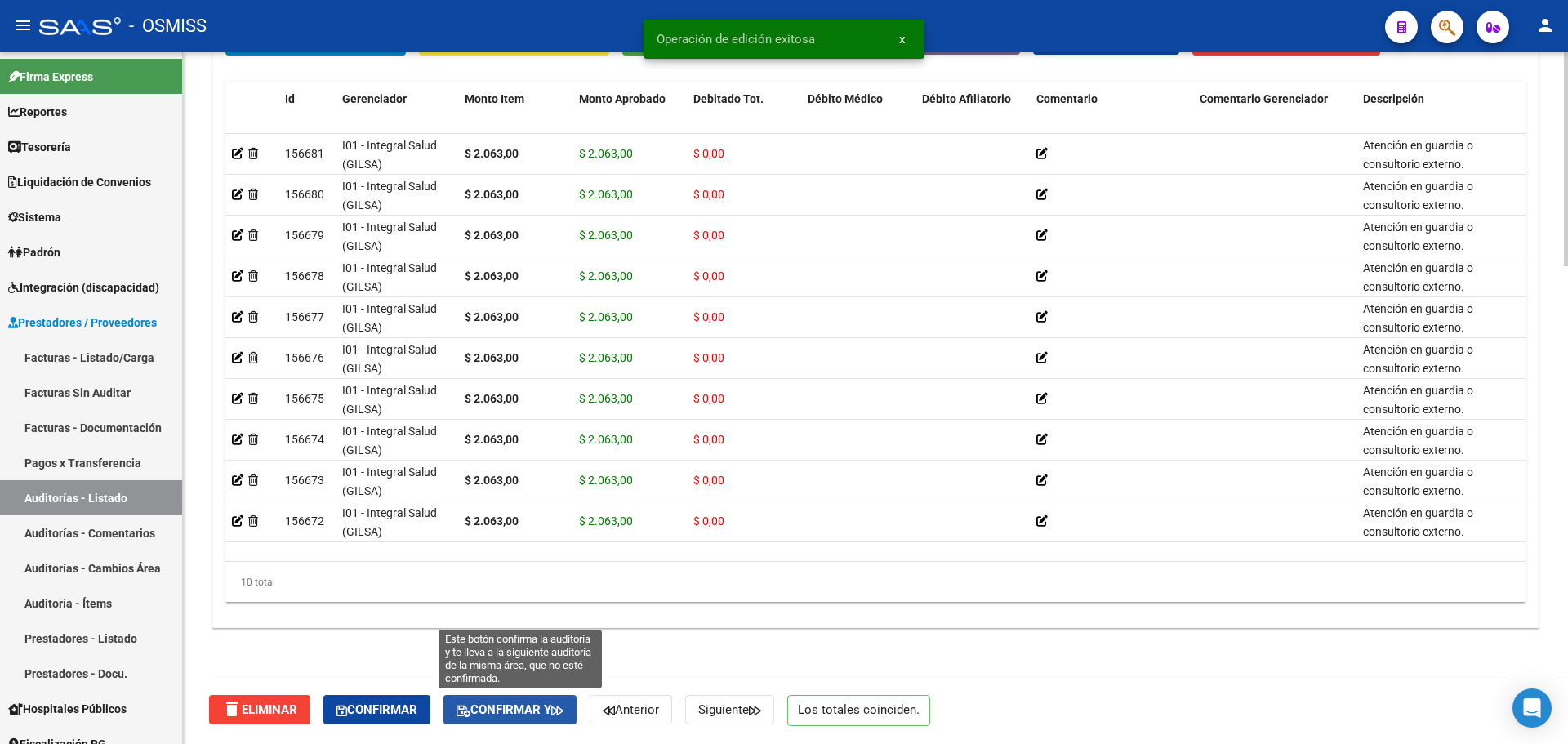
click at [523, 720] on button "Confirmar y" at bounding box center [510, 710] width 133 height 29
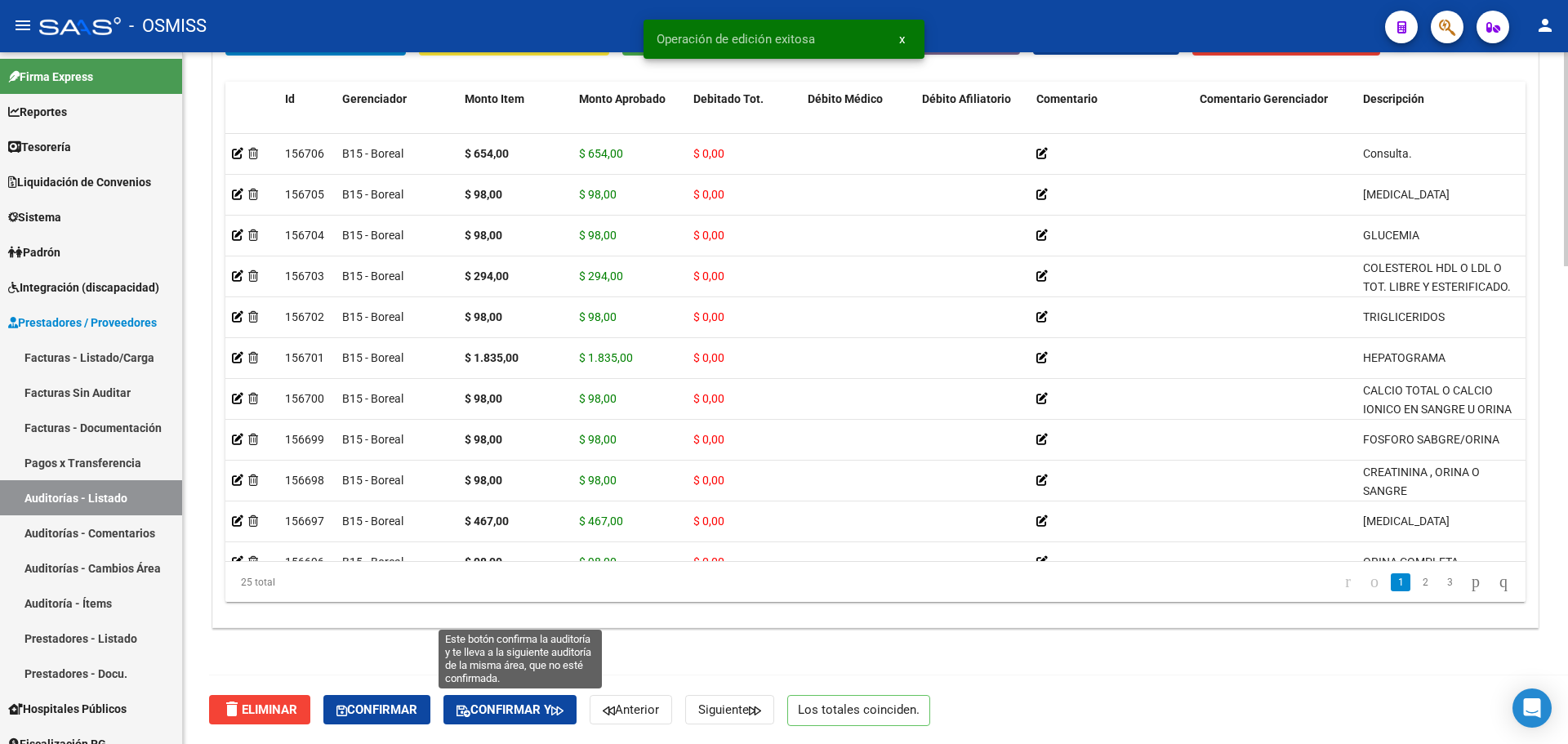
click at [486, 723] on button "Confirmar y" at bounding box center [510, 710] width 133 height 29
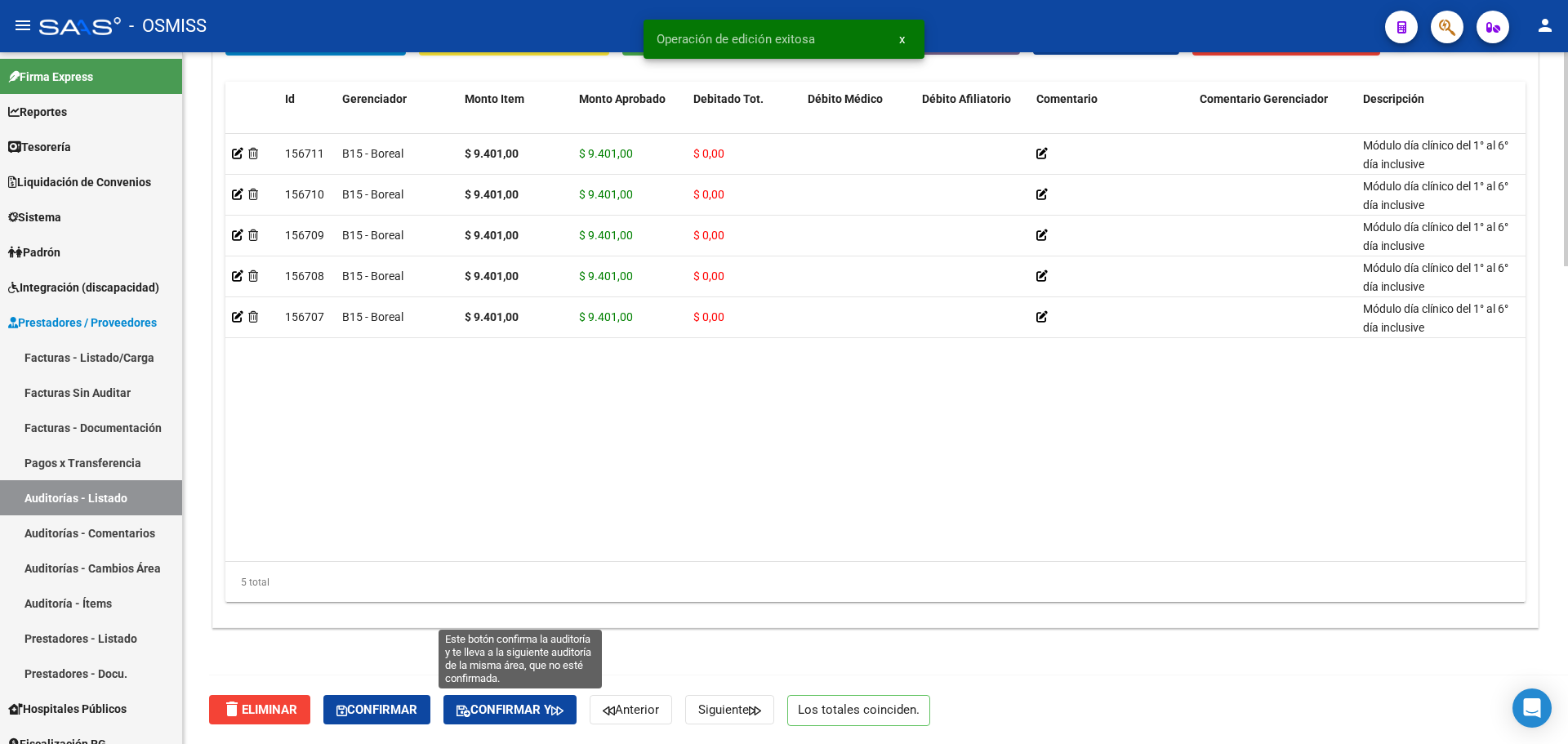
click at [550, 714] on span "Confirmar y" at bounding box center [510, 710] width 107 height 15
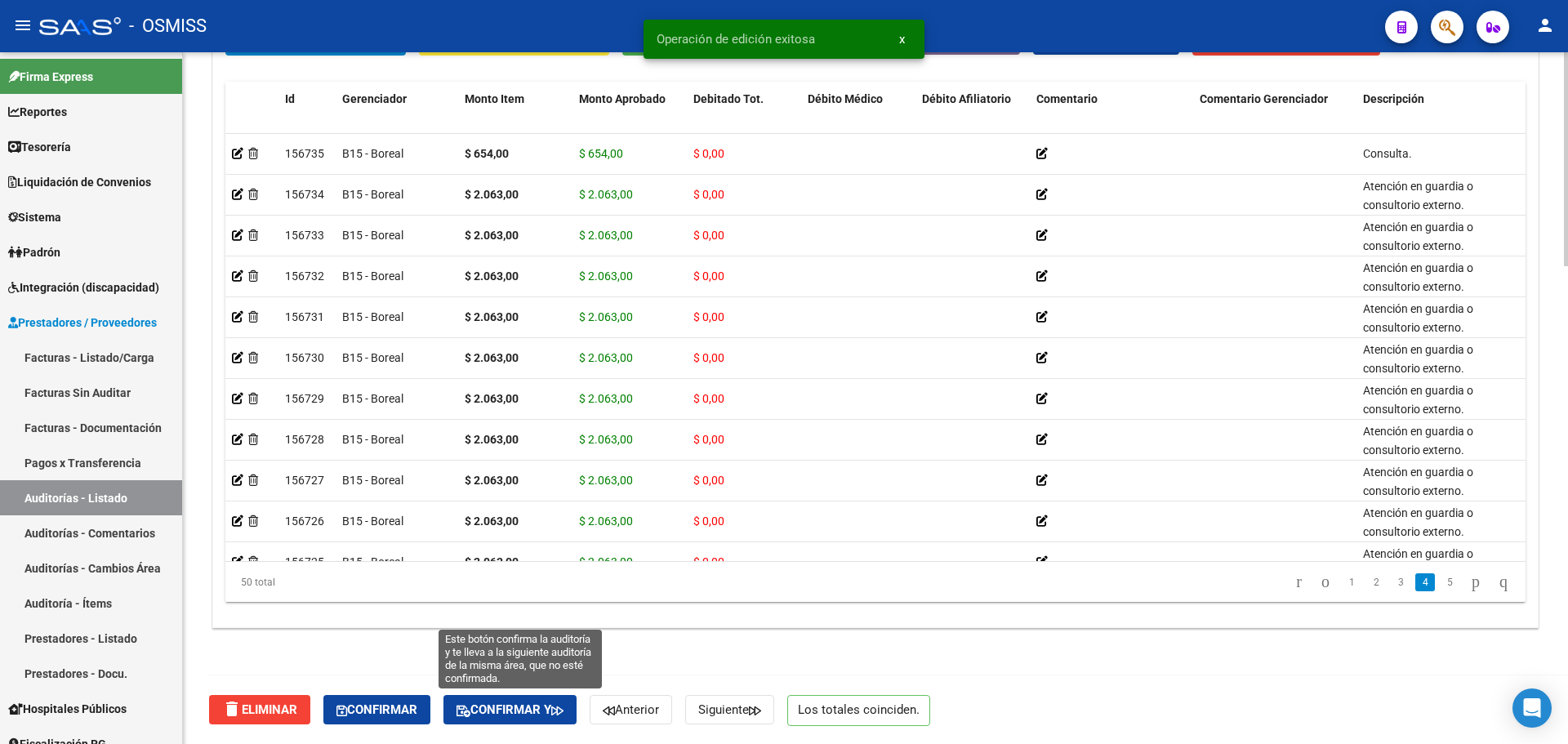
click at [497, 716] on span "Confirmar y" at bounding box center [510, 710] width 107 height 15
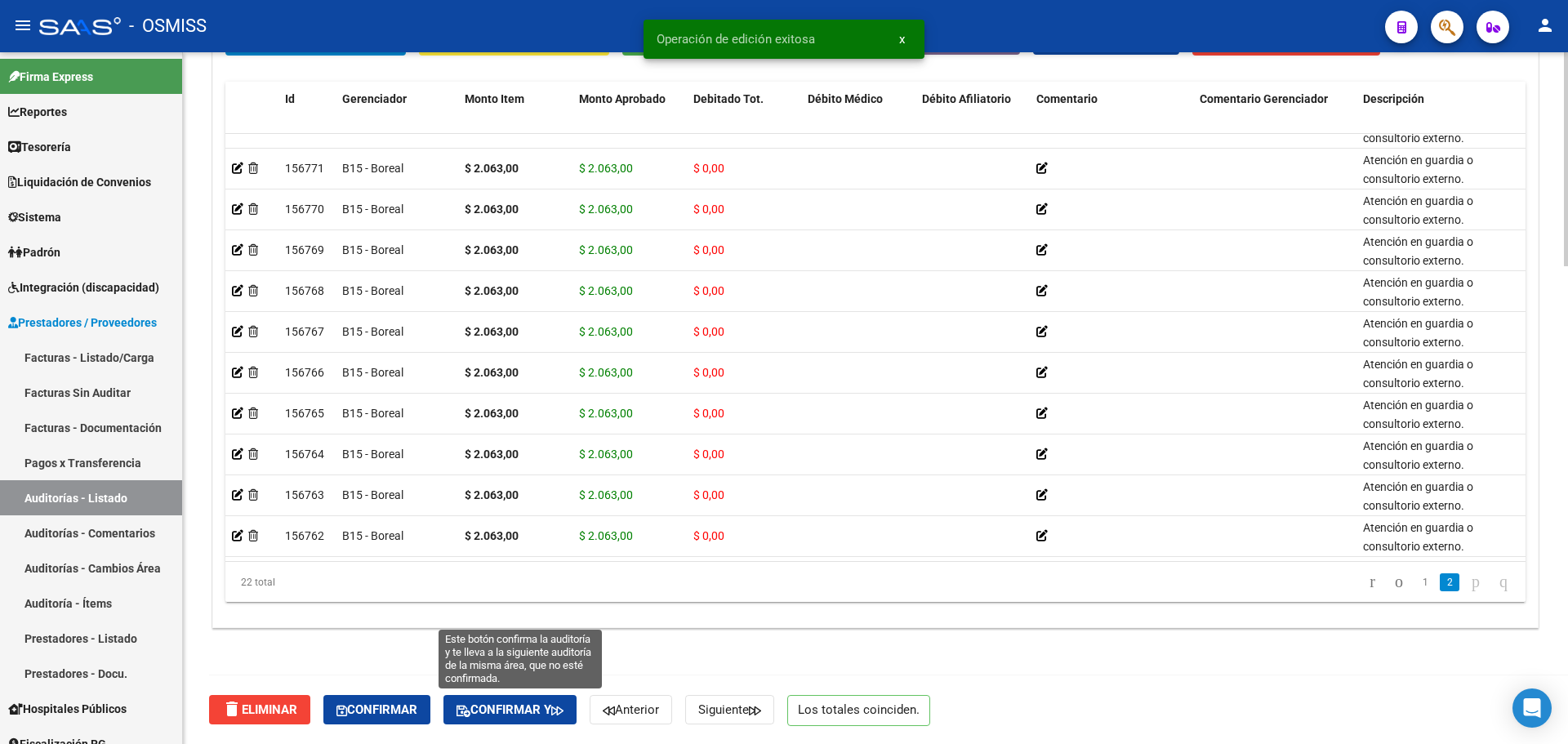
click at [527, 711] on span "Confirmar y" at bounding box center [510, 710] width 107 height 15
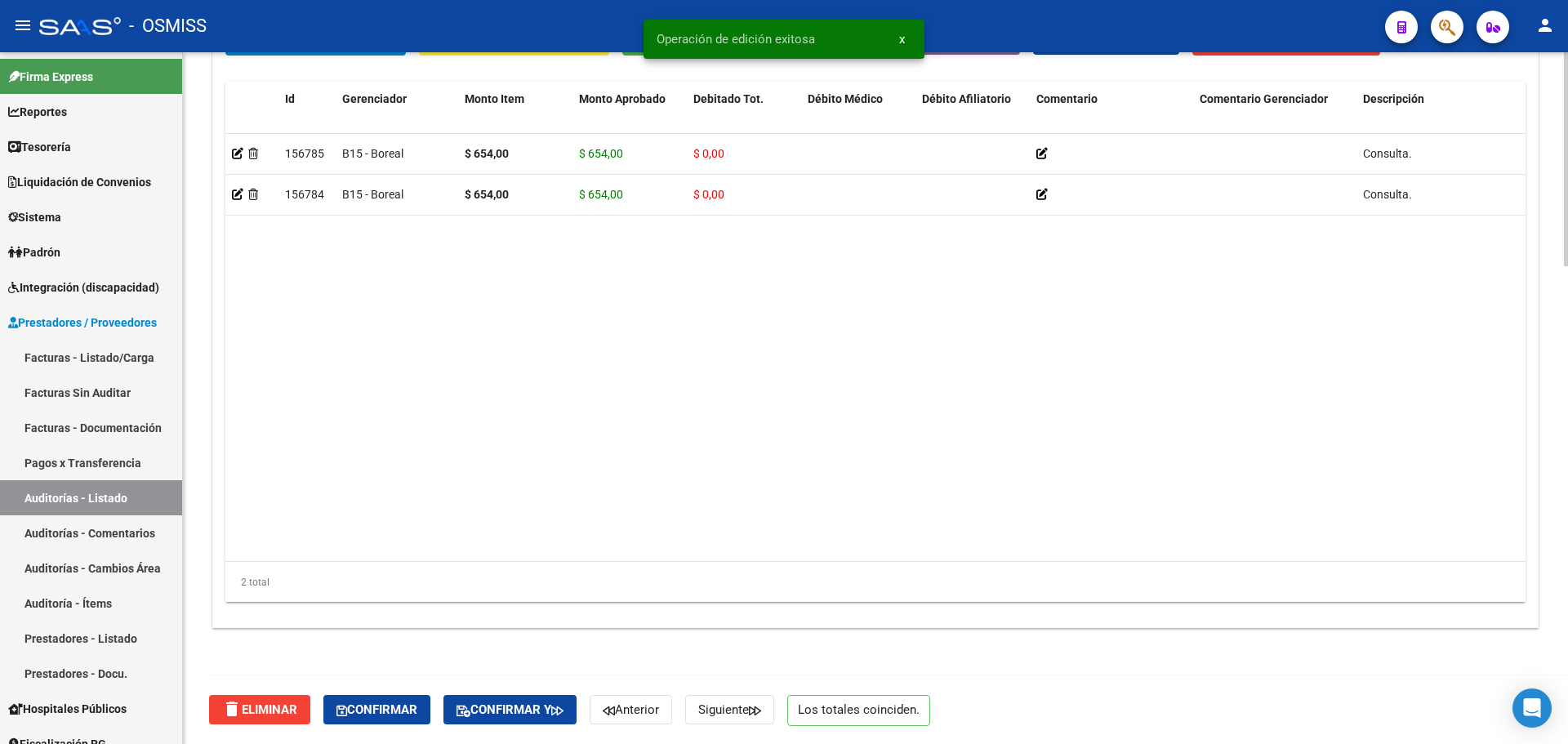
click at [553, 727] on div "delete Eliminar Confirmar Confirmar y Anterior Siguiente Los totales coinciden." at bounding box center [882, 710] width 1347 height 69
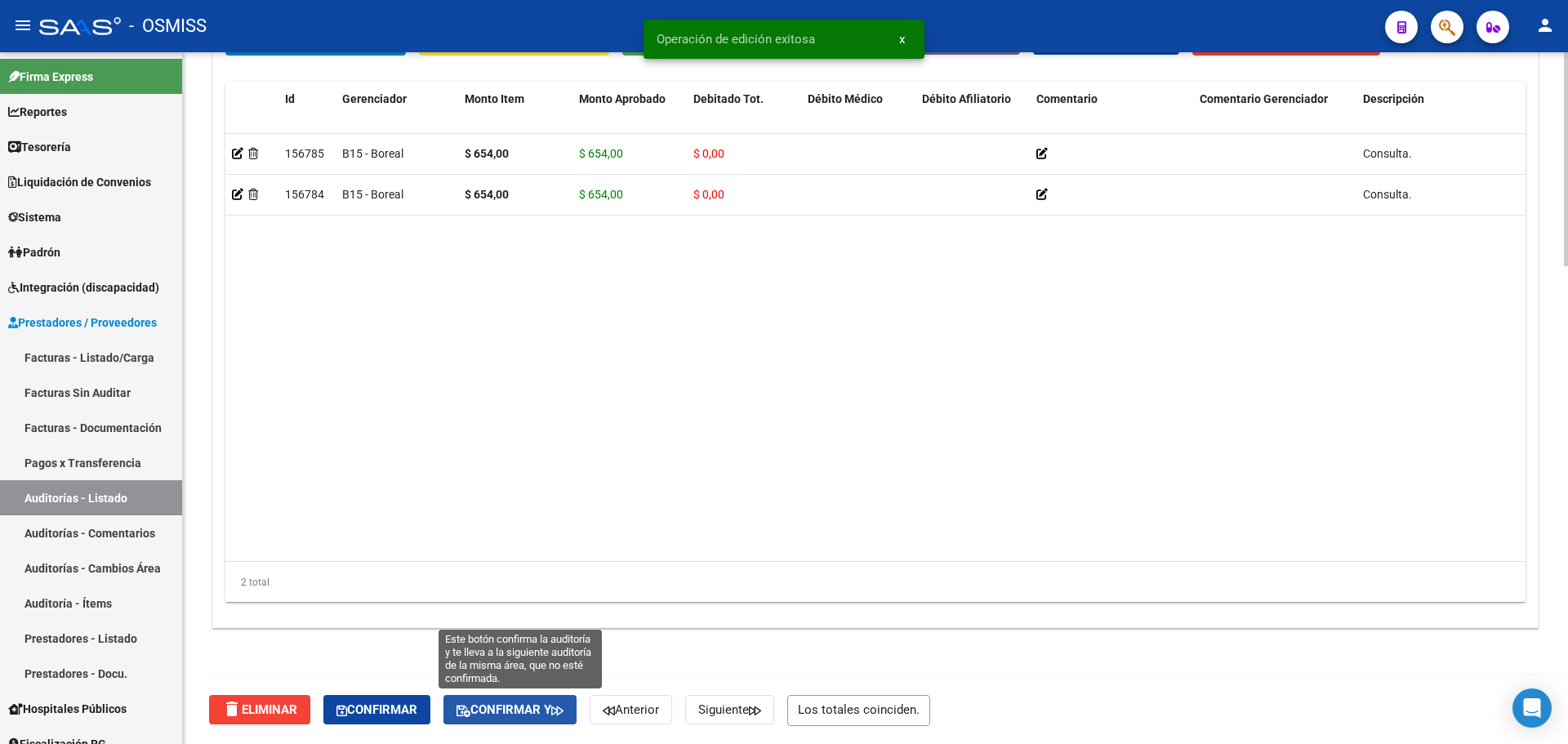
click at [548, 697] on button "Confirmar y" at bounding box center [510, 710] width 133 height 29
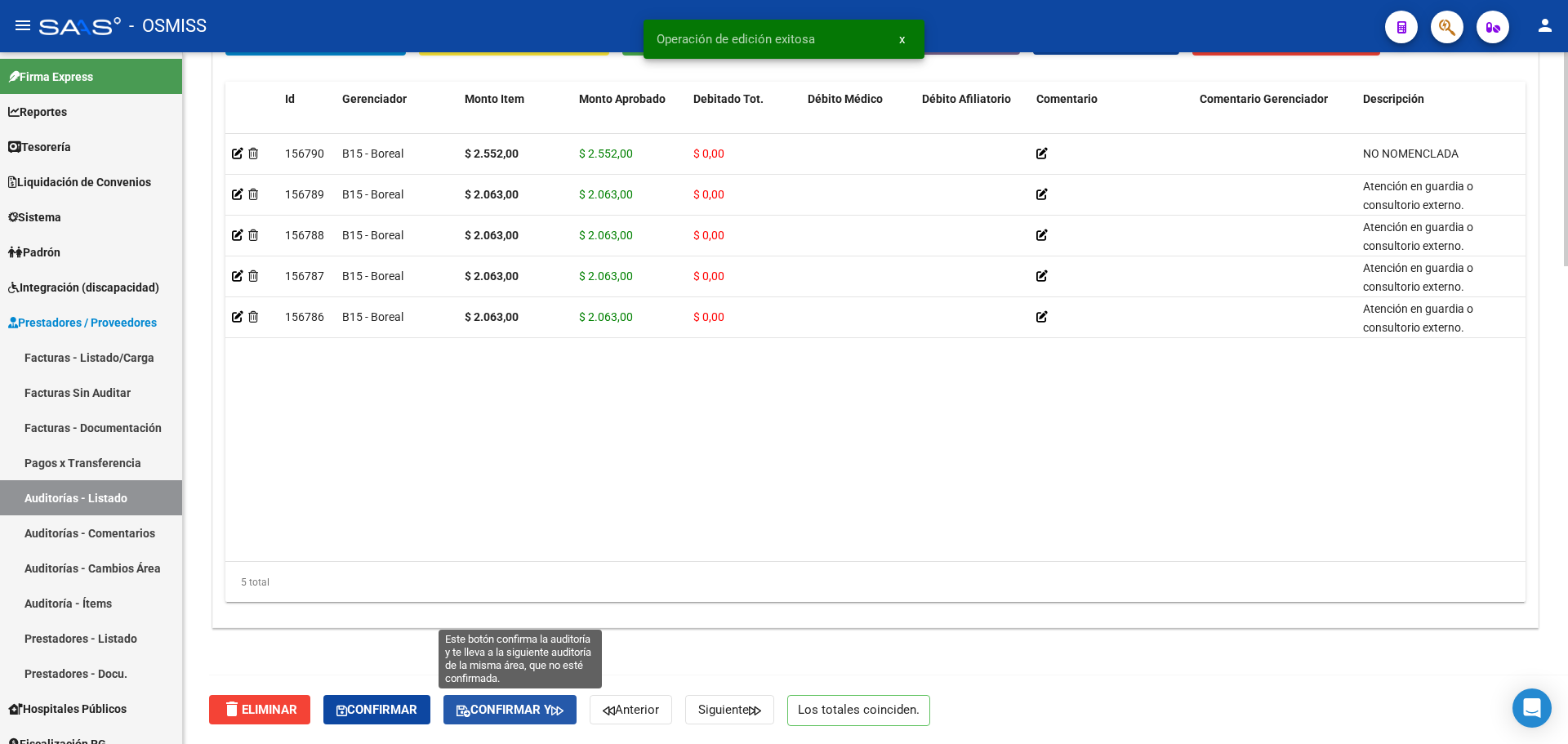
click at [509, 723] on button "Confirmar y" at bounding box center [510, 710] width 133 height 29
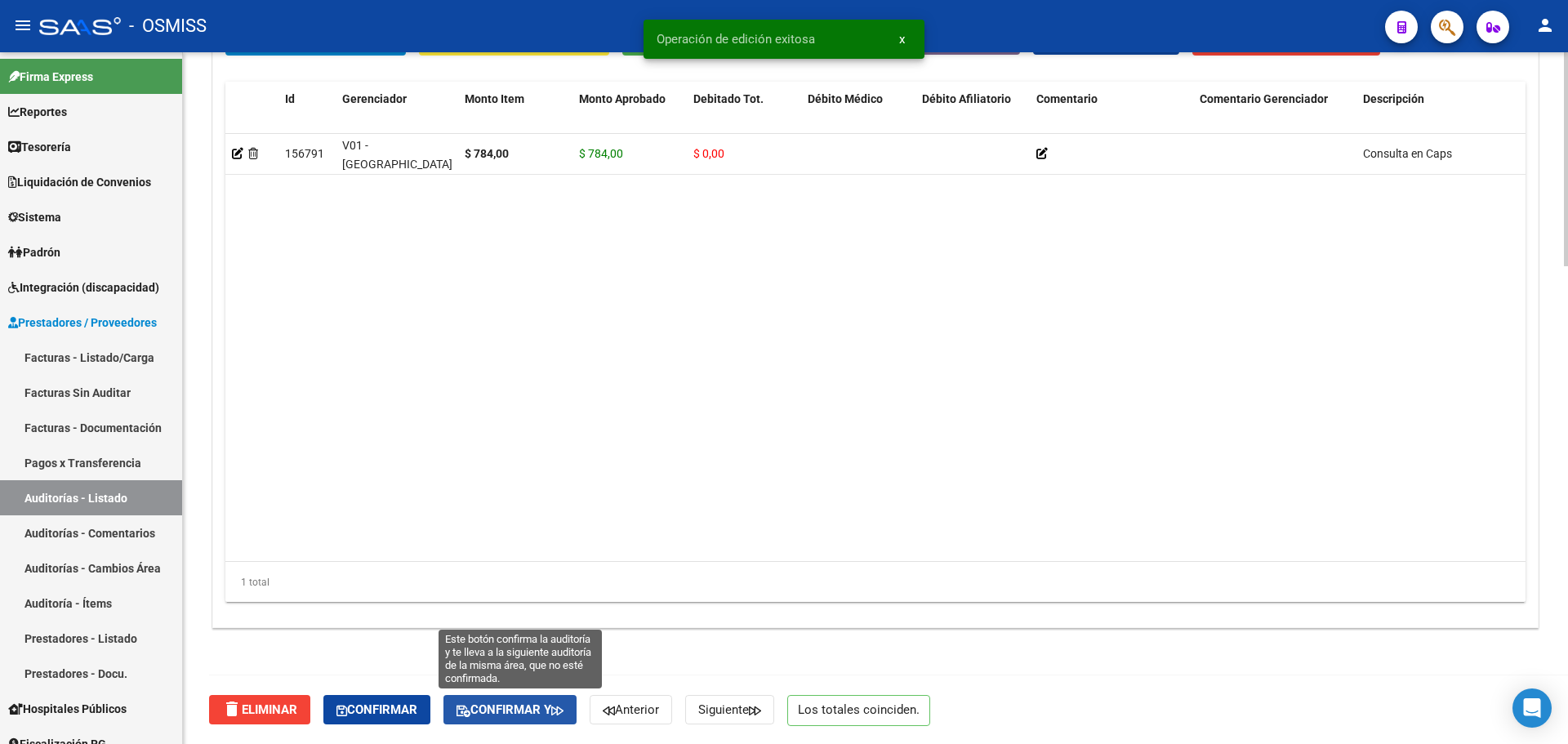
click at [517, 720] on button "Confirmar y" at bounding box center [510, 710] width 133 height 29
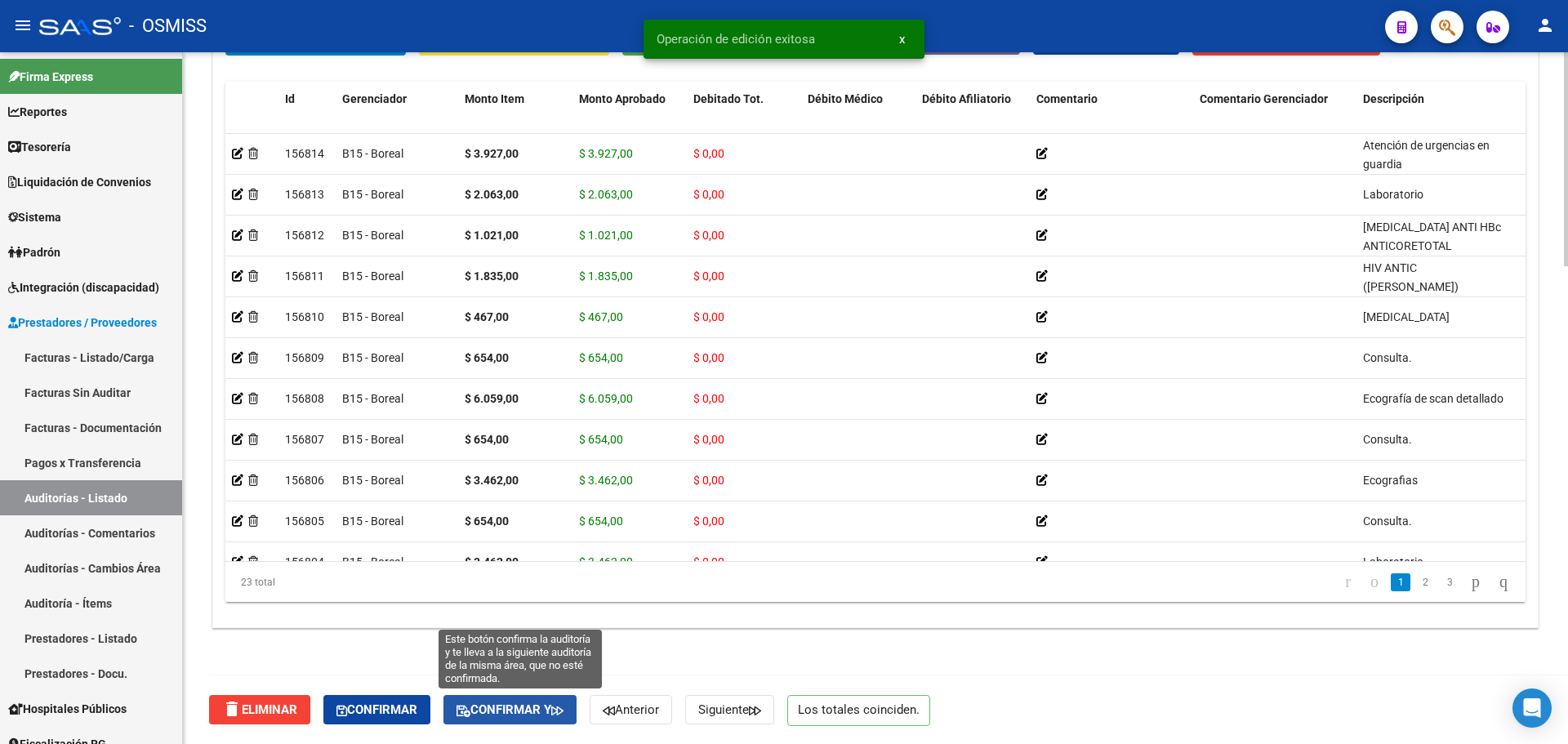
click at [538, 708] on span "Confirmar y" at bounding box center [510, 710] width 107 height 15
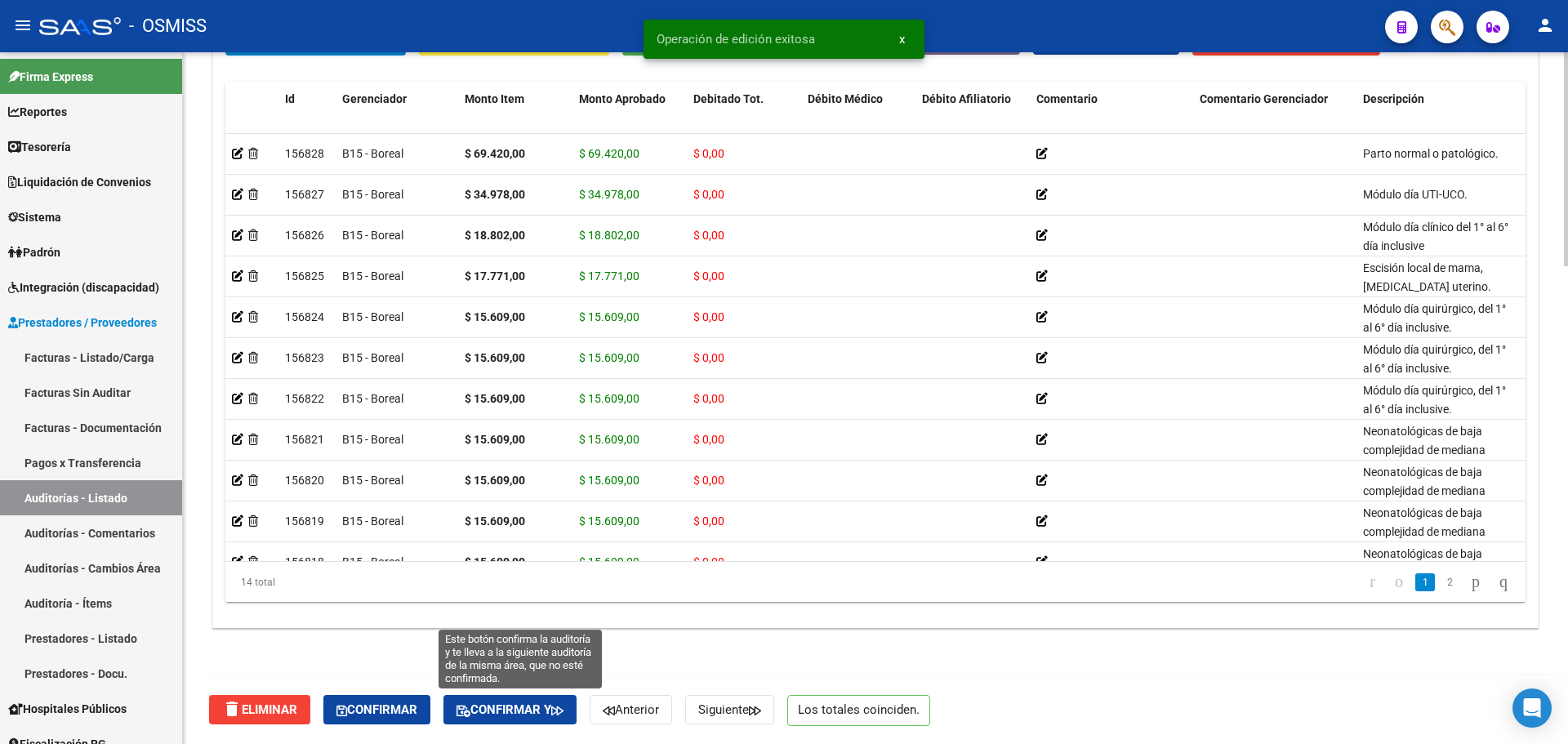
click at [561, 704] on span "Confirmar y" at bounding box center [510, 710] width 107 height 15
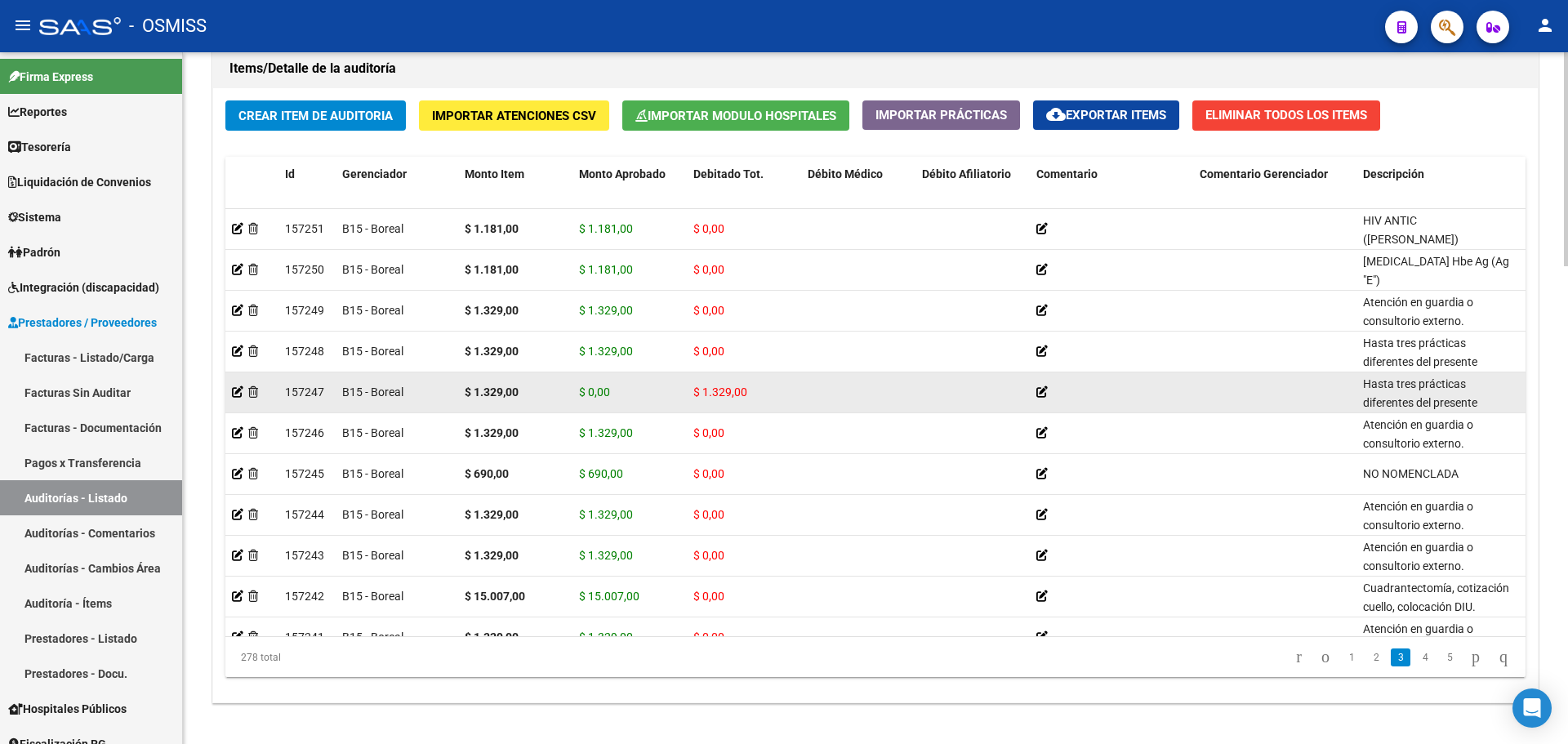
click at [251, 399] on div at bounding box center [252, 392] width 40 height 19
click at [251, 396] on icon at bounding box center [253, 392] width 10 height 12
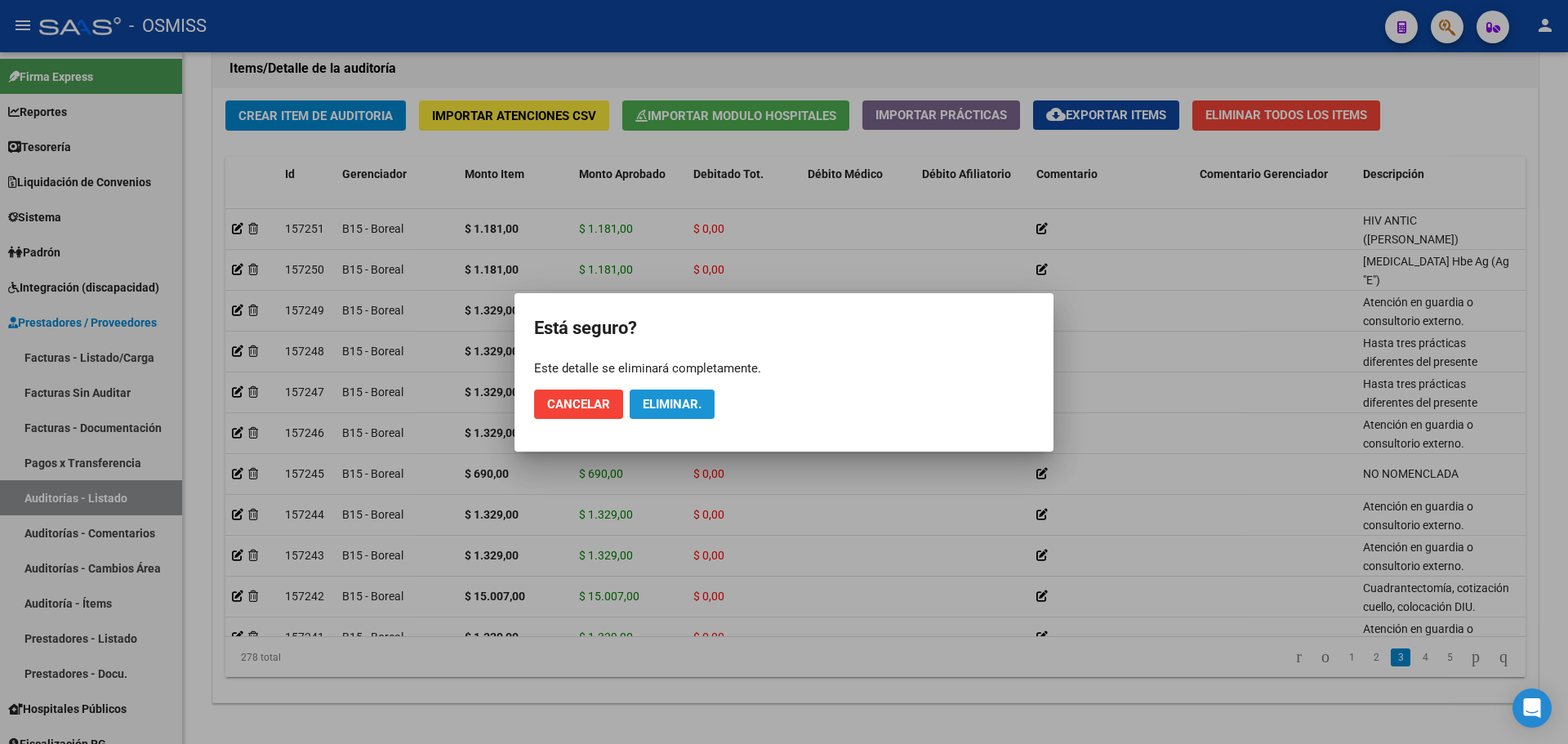
click at [702, 398] on span "Eliminar." at bounding box center [672, 405] width 59 height 15
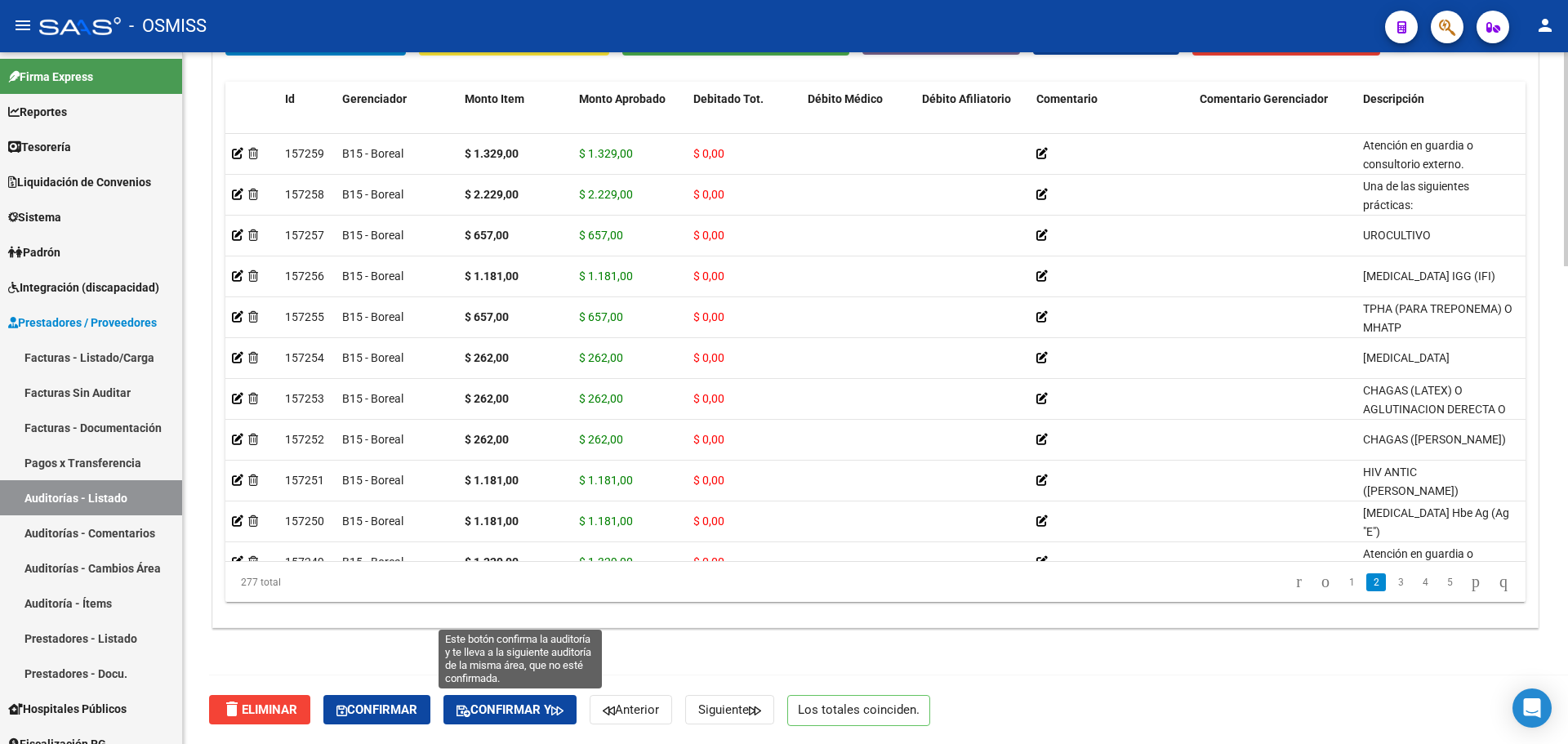
click at [514, 715] on span "Confirmar y" at bounding box center [510, 710] width 107 height 15
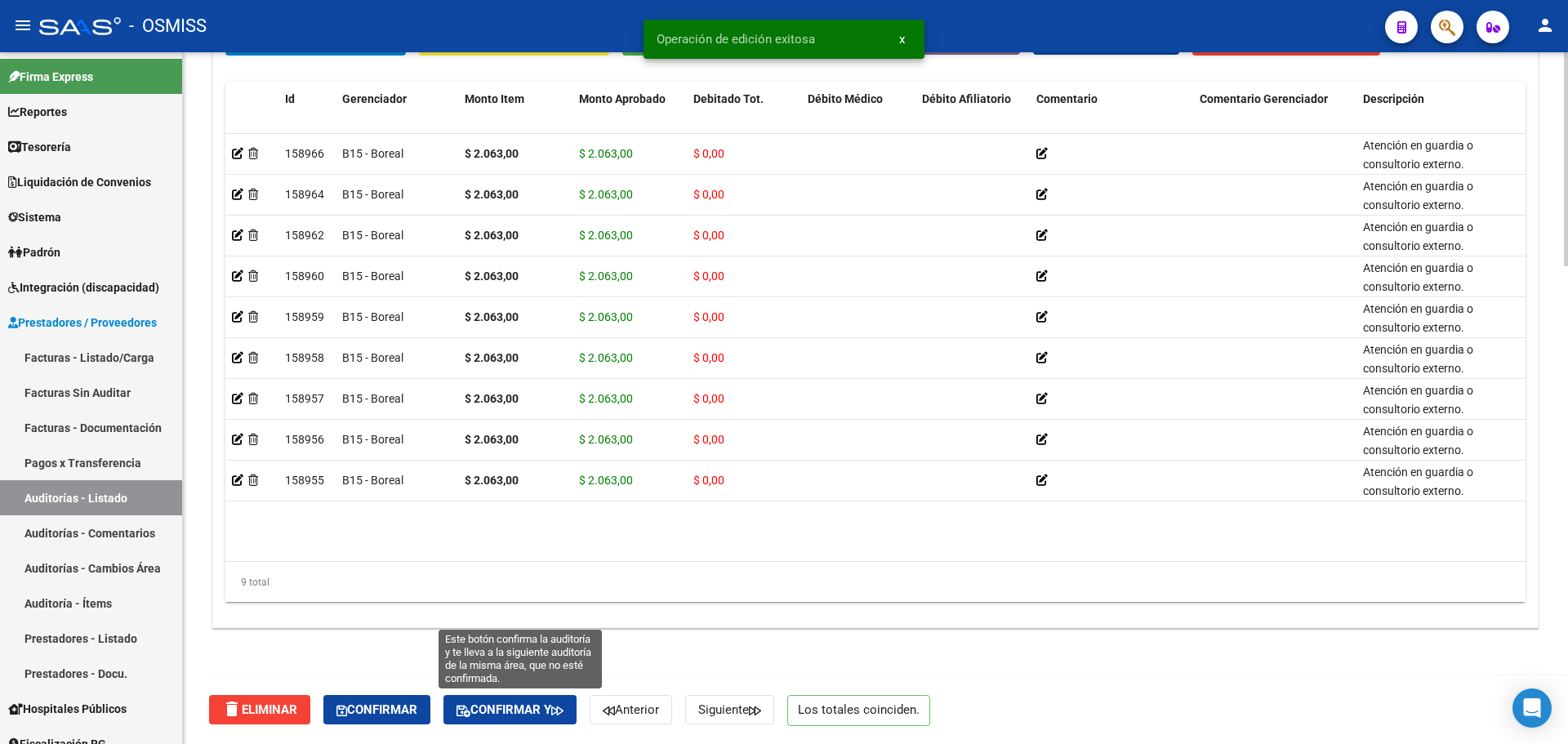
click at [526, 717] on span "Confirmar y" at bounding box center [510, 710] width 107 height 15
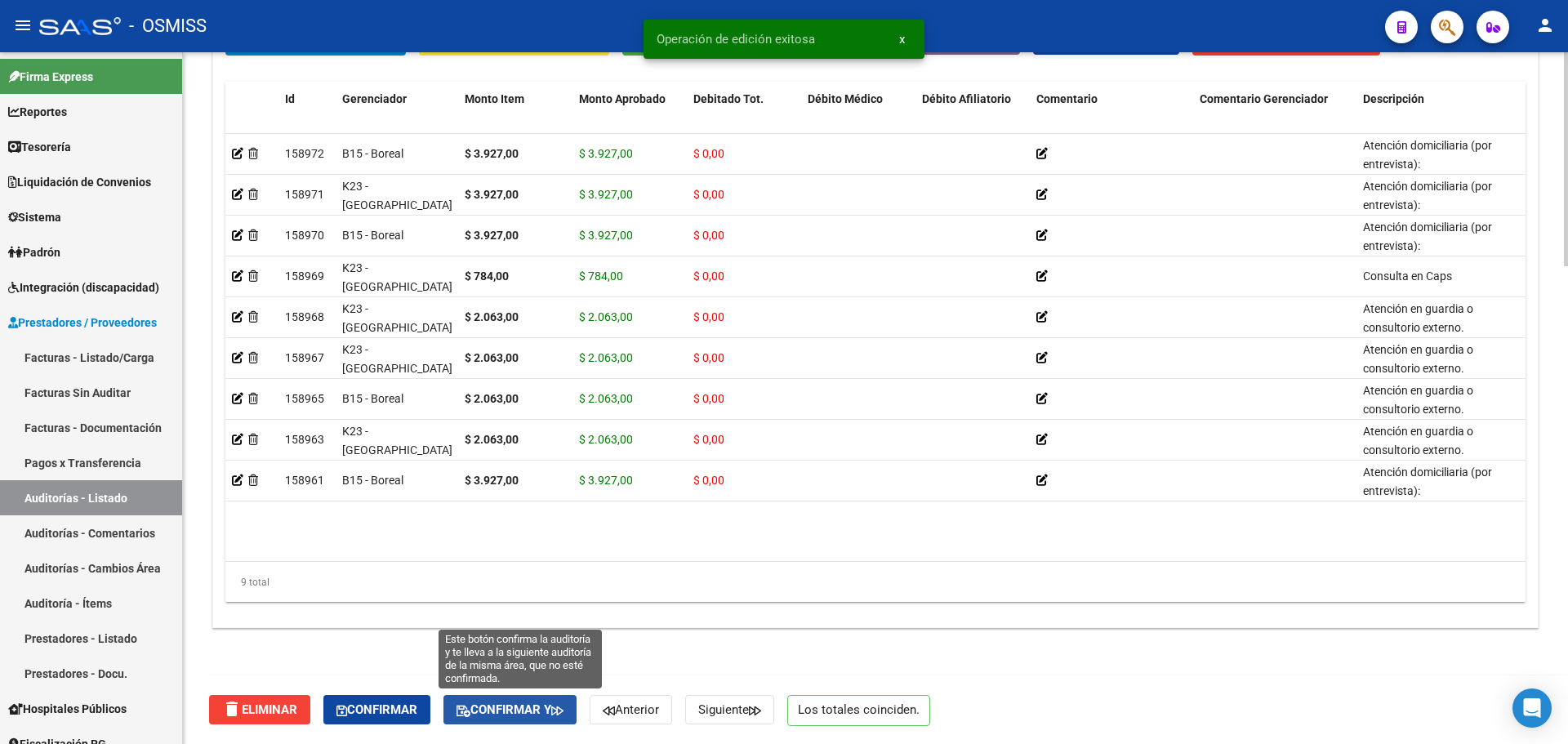
click at [542, 702] on button "Confirmar y" at bounding box center [510, 710] width 133 height 29
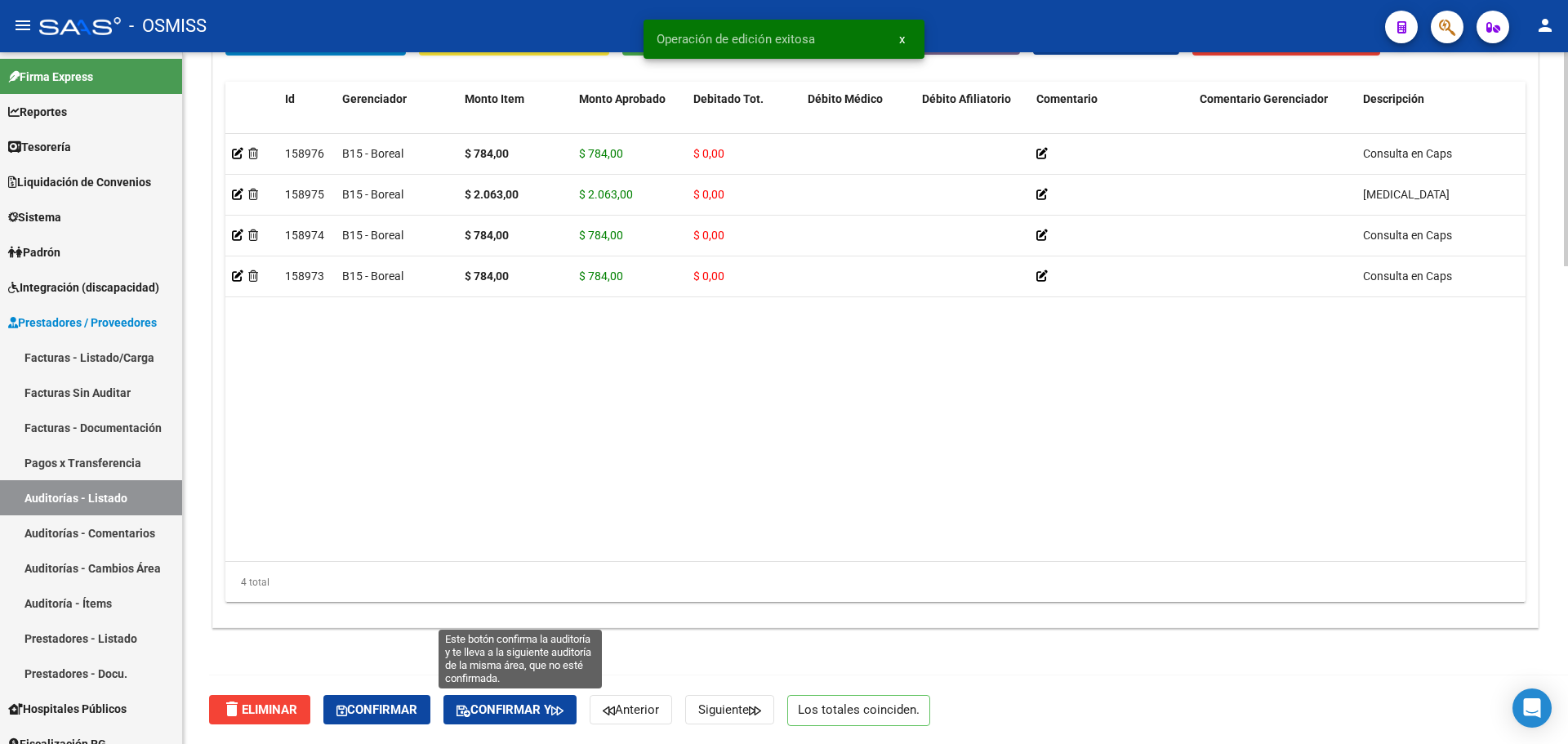
click at [537, 702] on button "Confirmar y" at bounding box center [510, 710] width 133 height 29
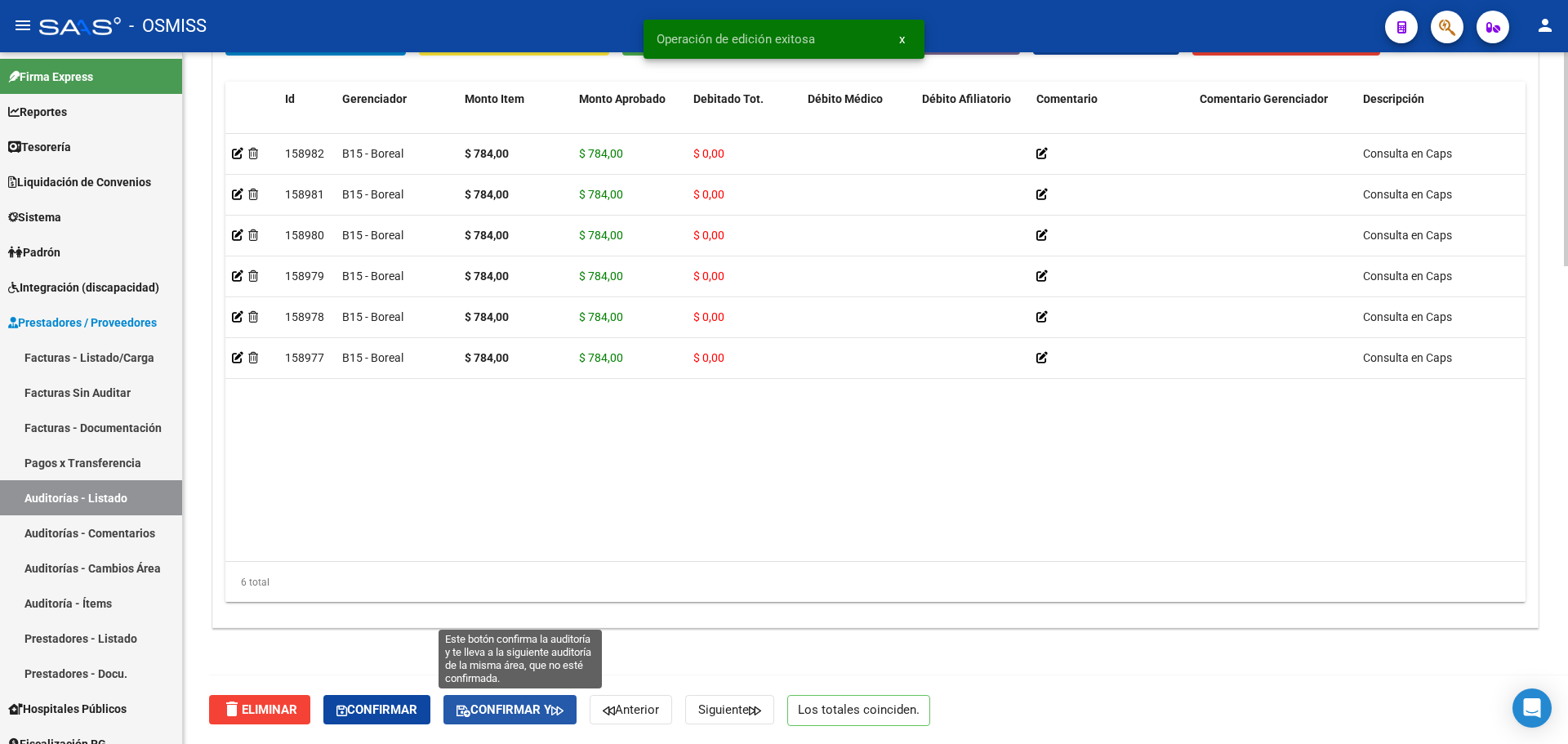
click at [552, 705] on span "Confirmar y" at bounding box center [510, 710] width 107 height 15
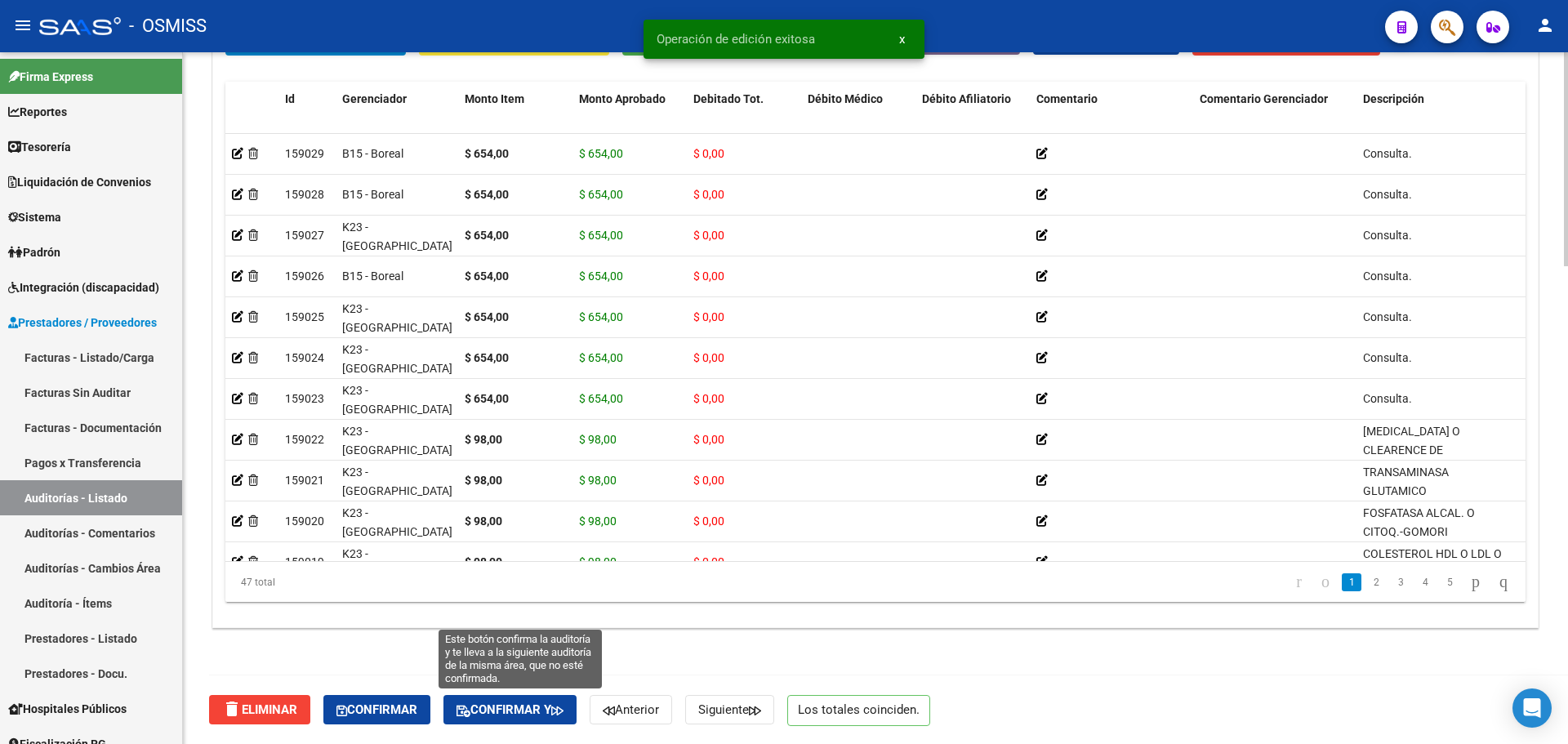
click at [563, 711] on icon "button" at bounding box center [558, 711] width 13 height 13
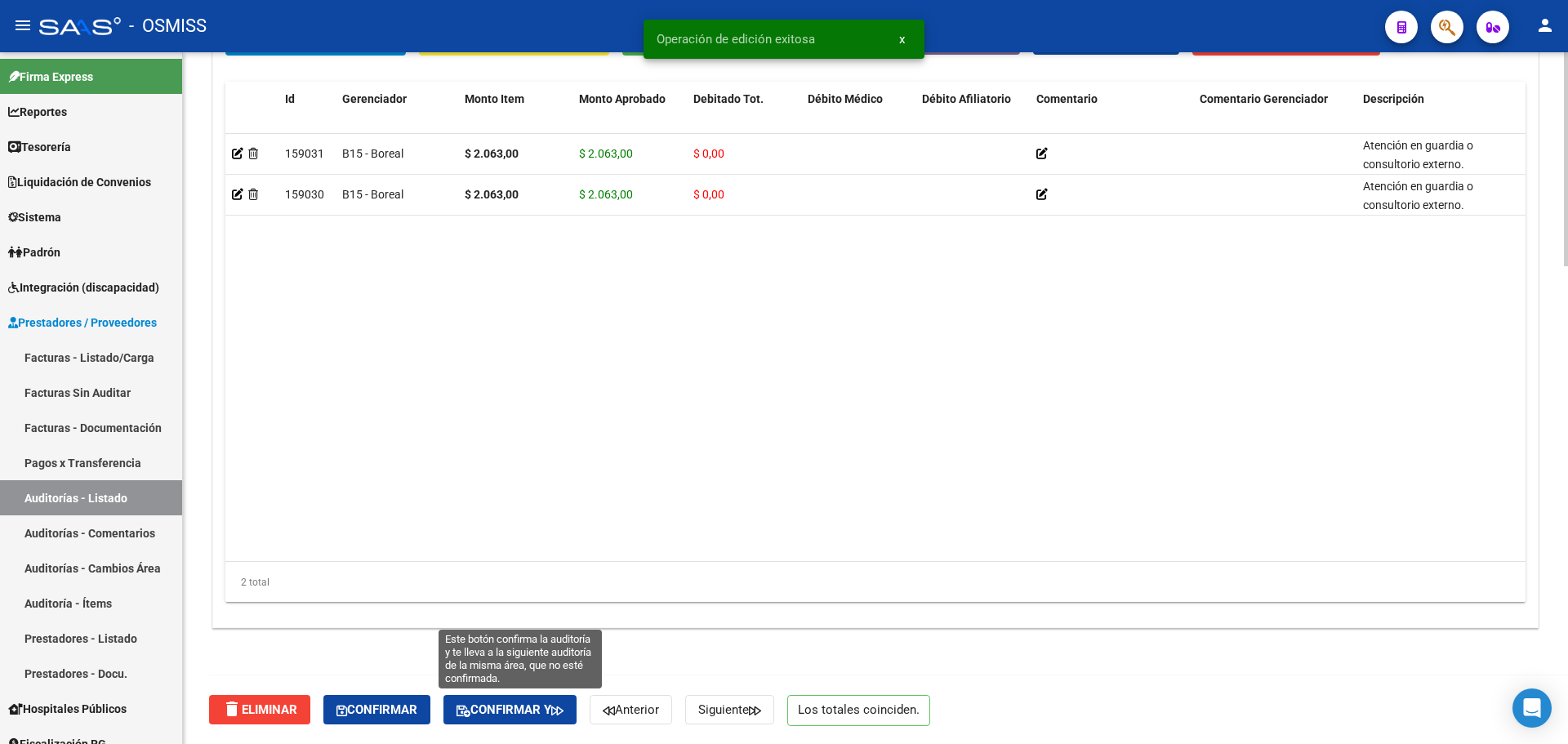
click at [563, 714] on icon "button" at bounding box center [558, 711] width 13 height 13
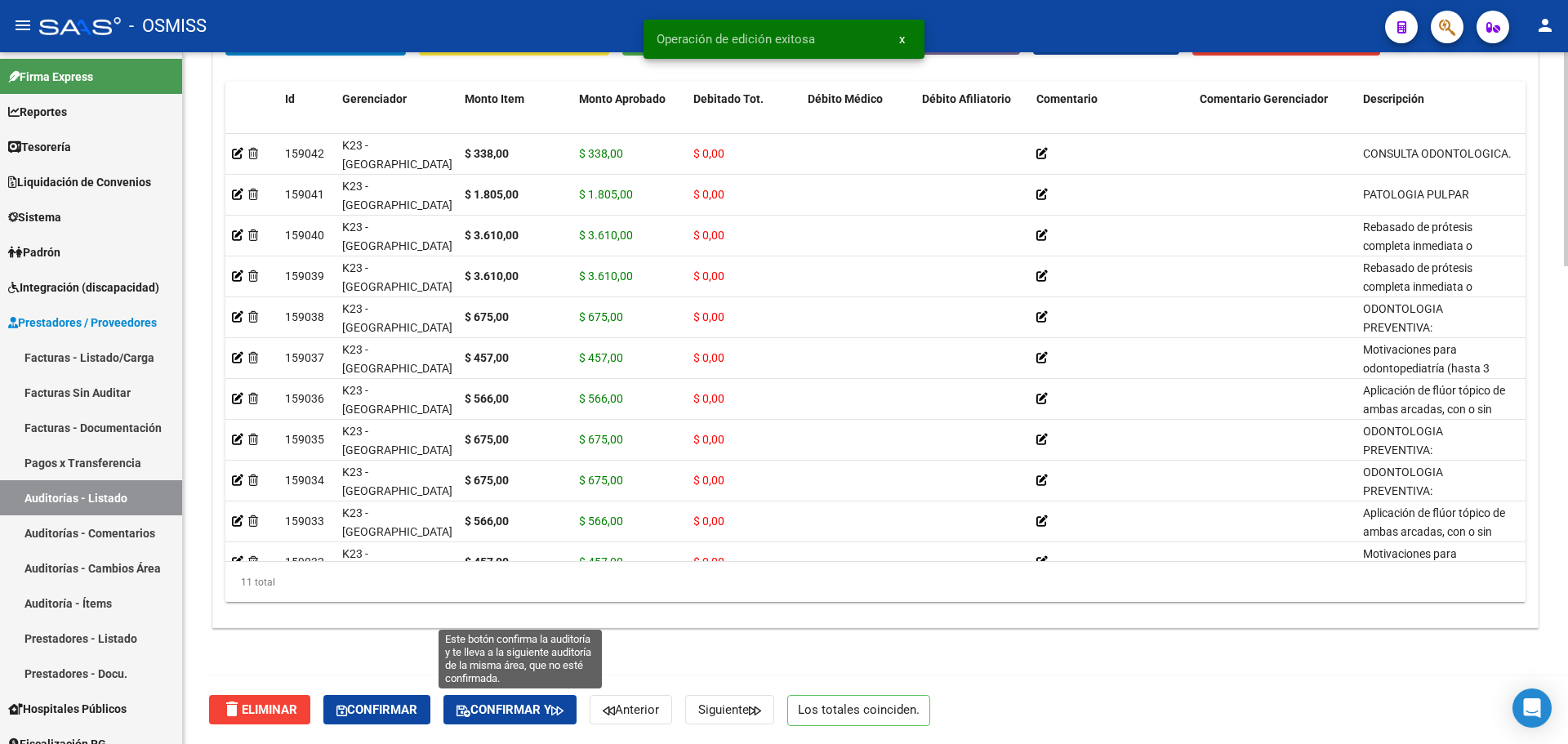
click at [531, 720] on button "Confirmar y" at bounding box center [510, 710] width 133 height 29
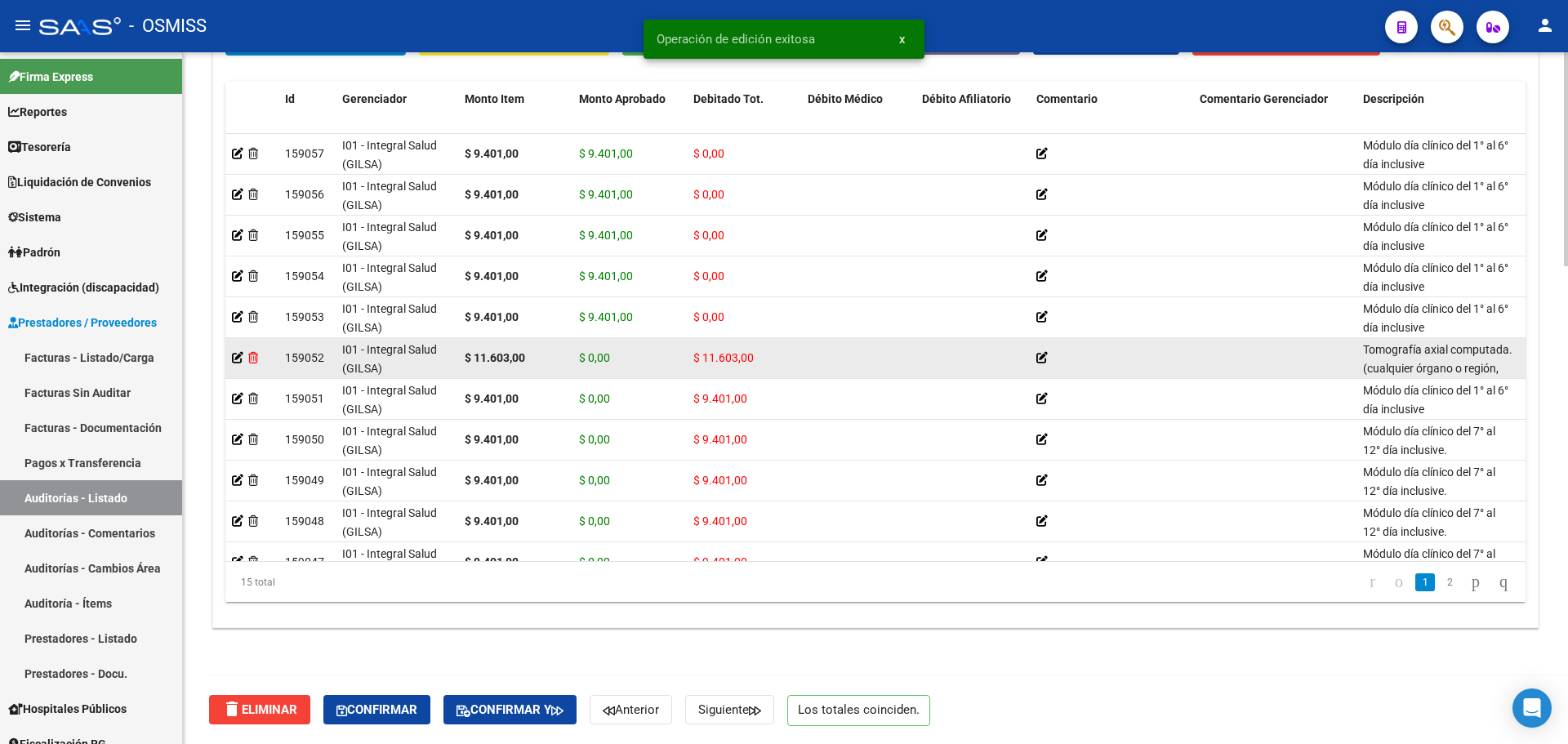
click at [257, 359] on icon at bounding box center [253, 357] width 10 height 12
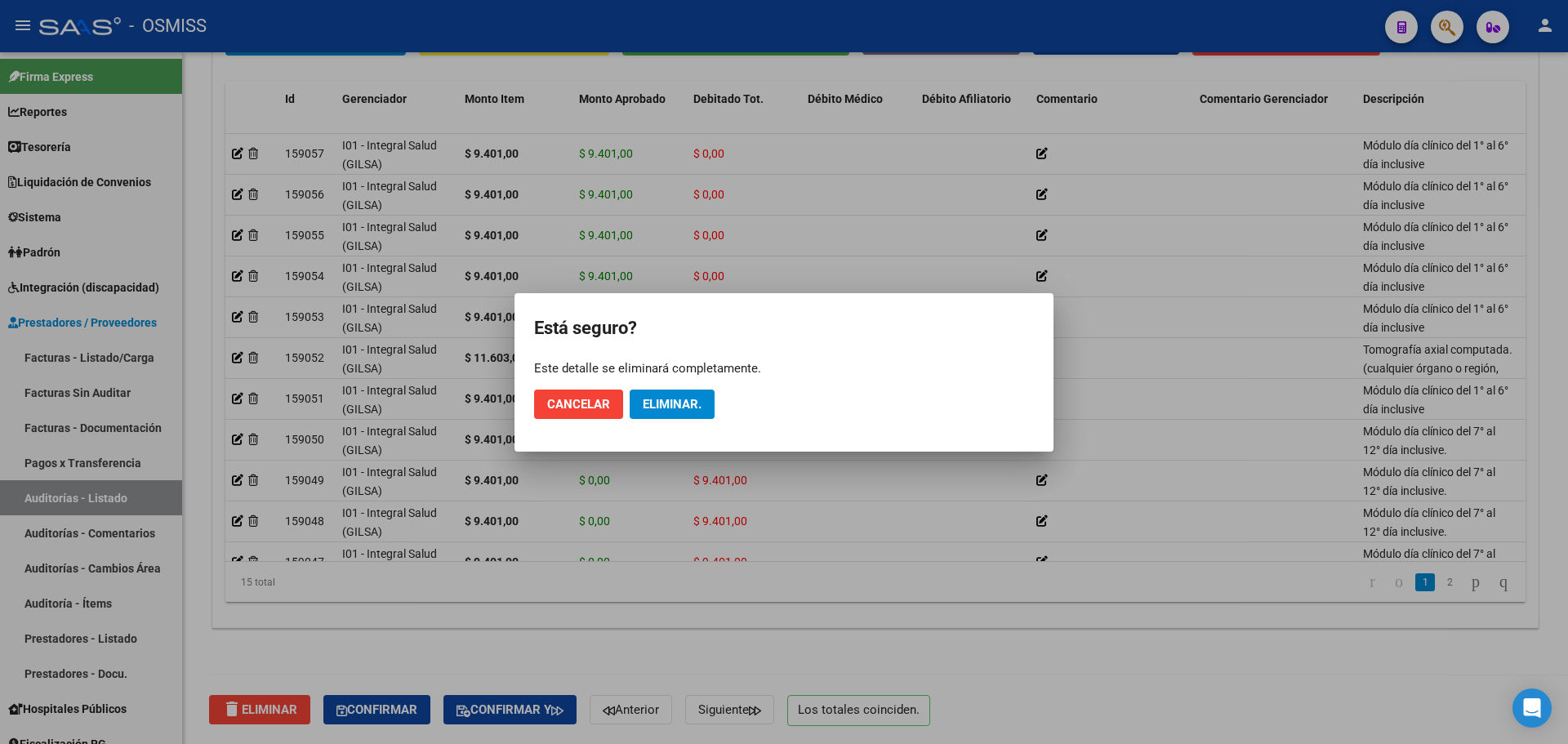
click at [718, 400] on mat-dialog-actions "Cancelar Eliminar." at bounding box center [784, 404] width 500 height 55
click at [694, 407] on span "Eliminar." at bounding box center [672, 405] width 59 height 15
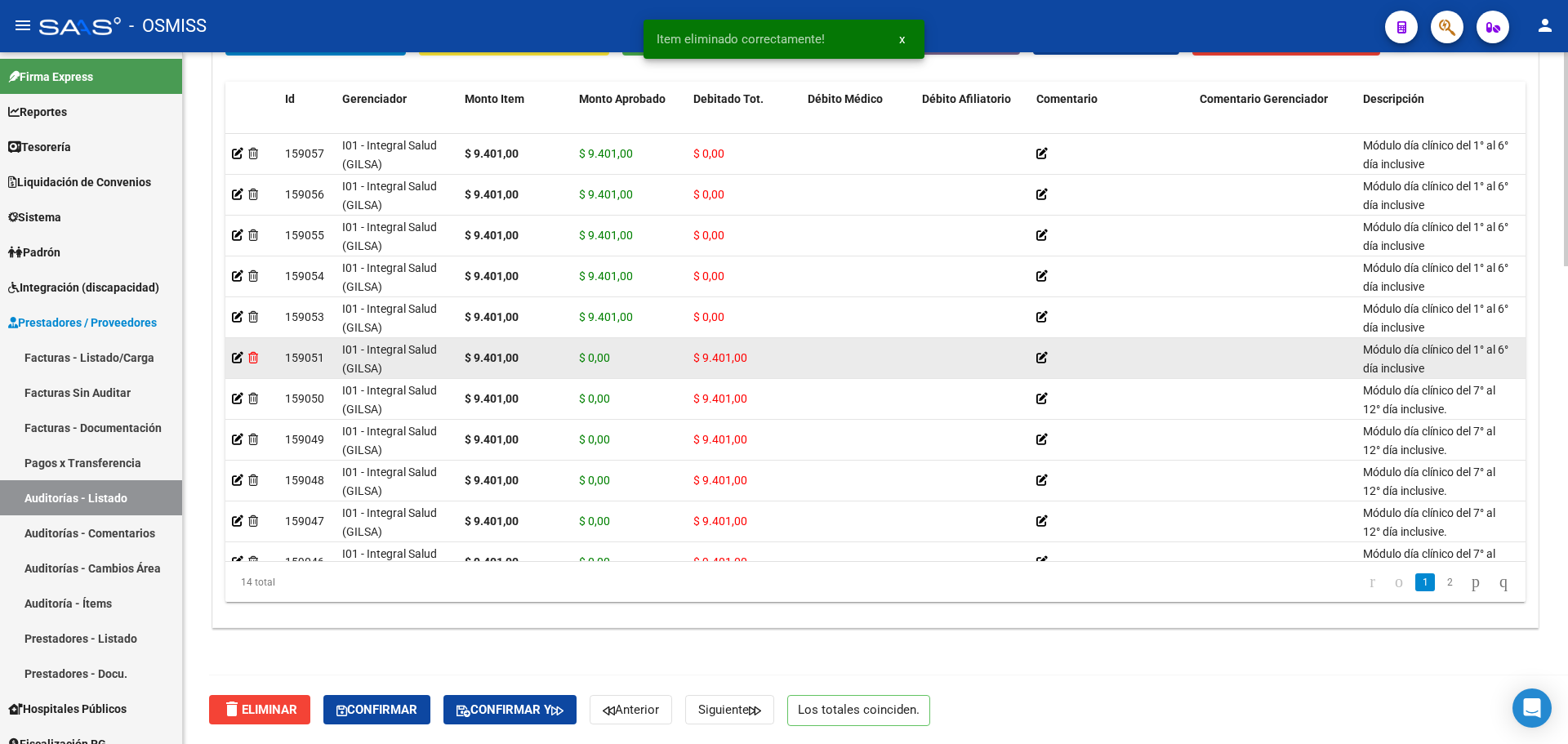
click at [257, 357] on icon at bounding box center [253, 357] width 10 height 12
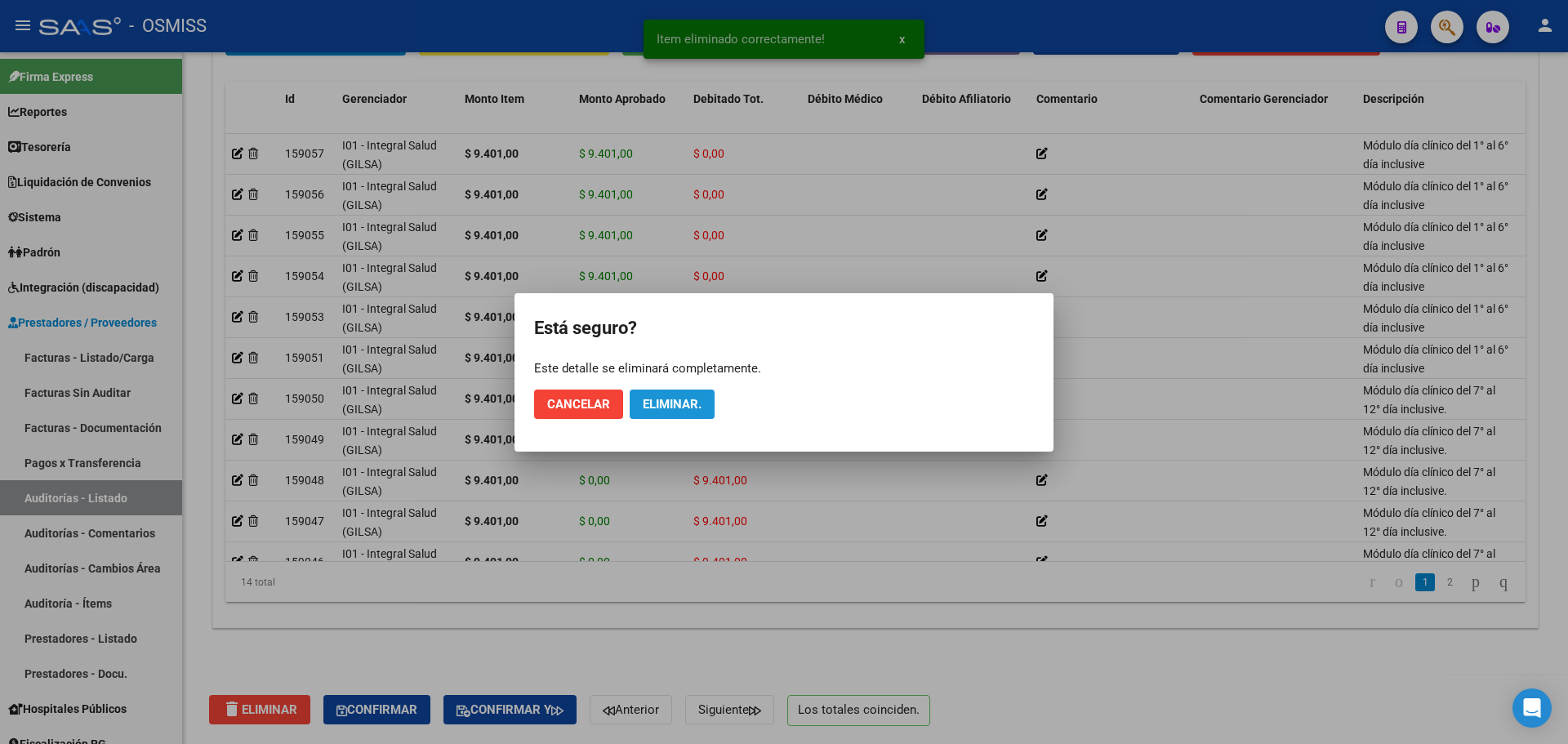
click at [674, 406] on span "Eliminar." at bounding box center [672, 405] width 59 height 15
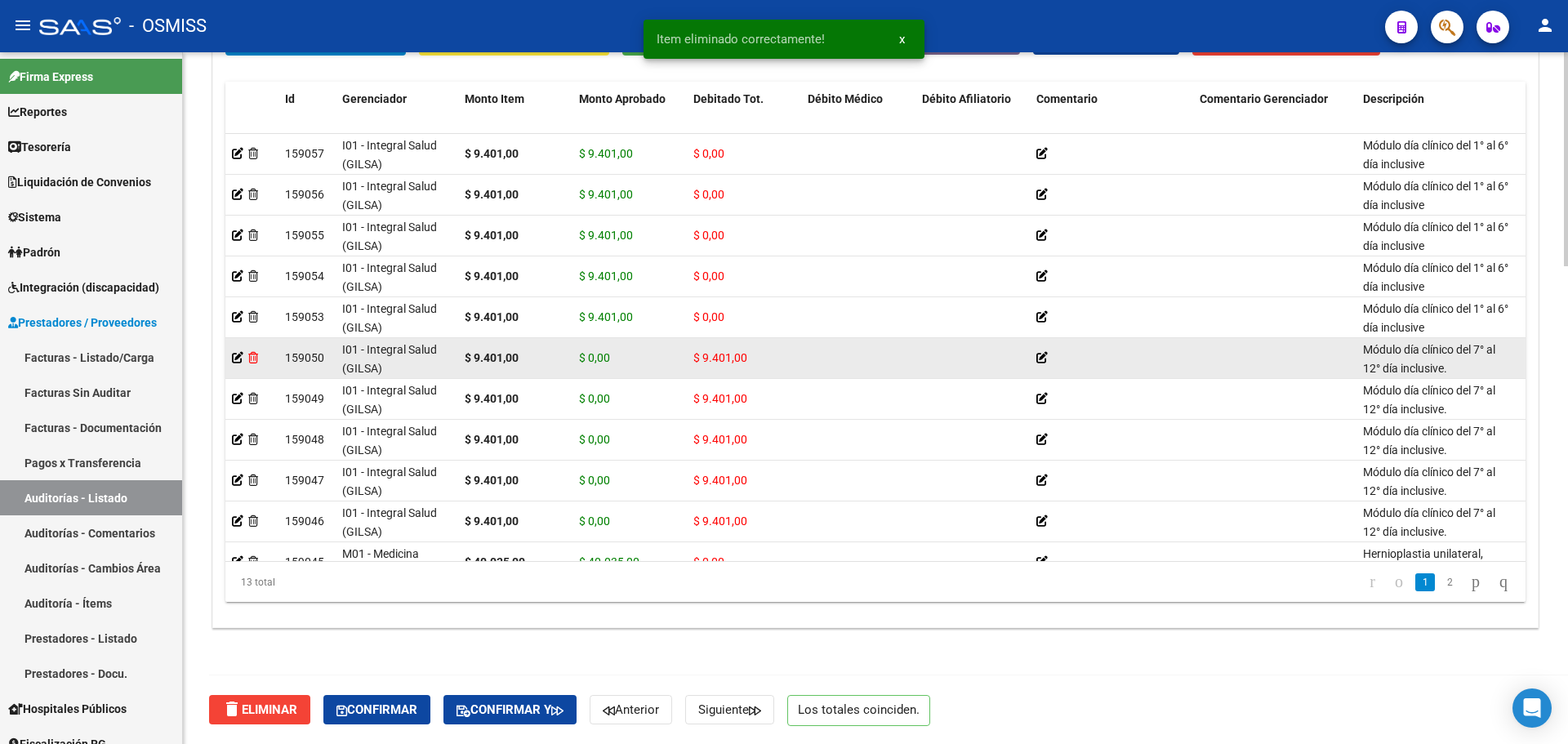
click at [254, 358] on icon at bounding box center [253, 357] width 10 height 12
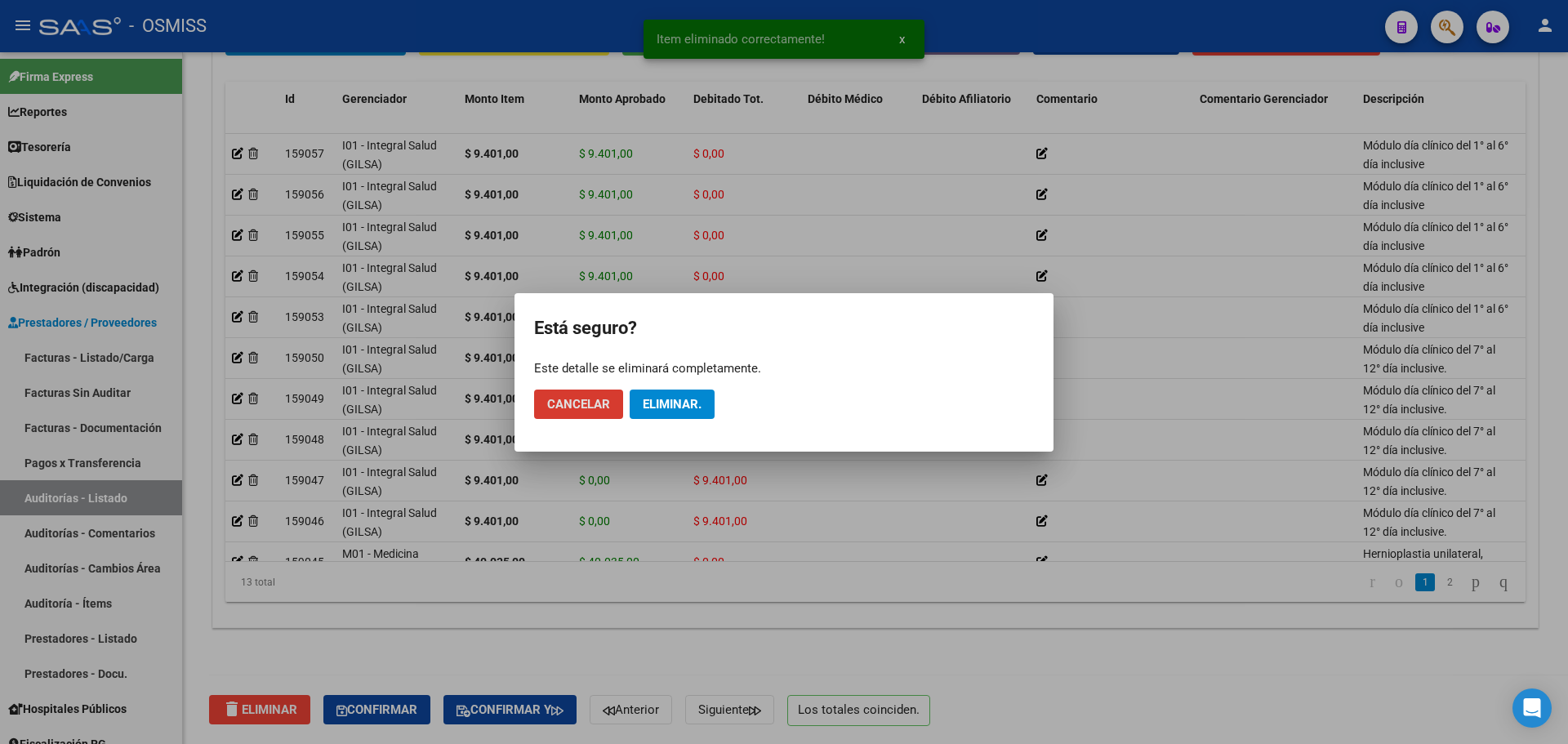
click at [670, 414] on button "Eliminar." at bounding box center [672, 405] width 85 height 29
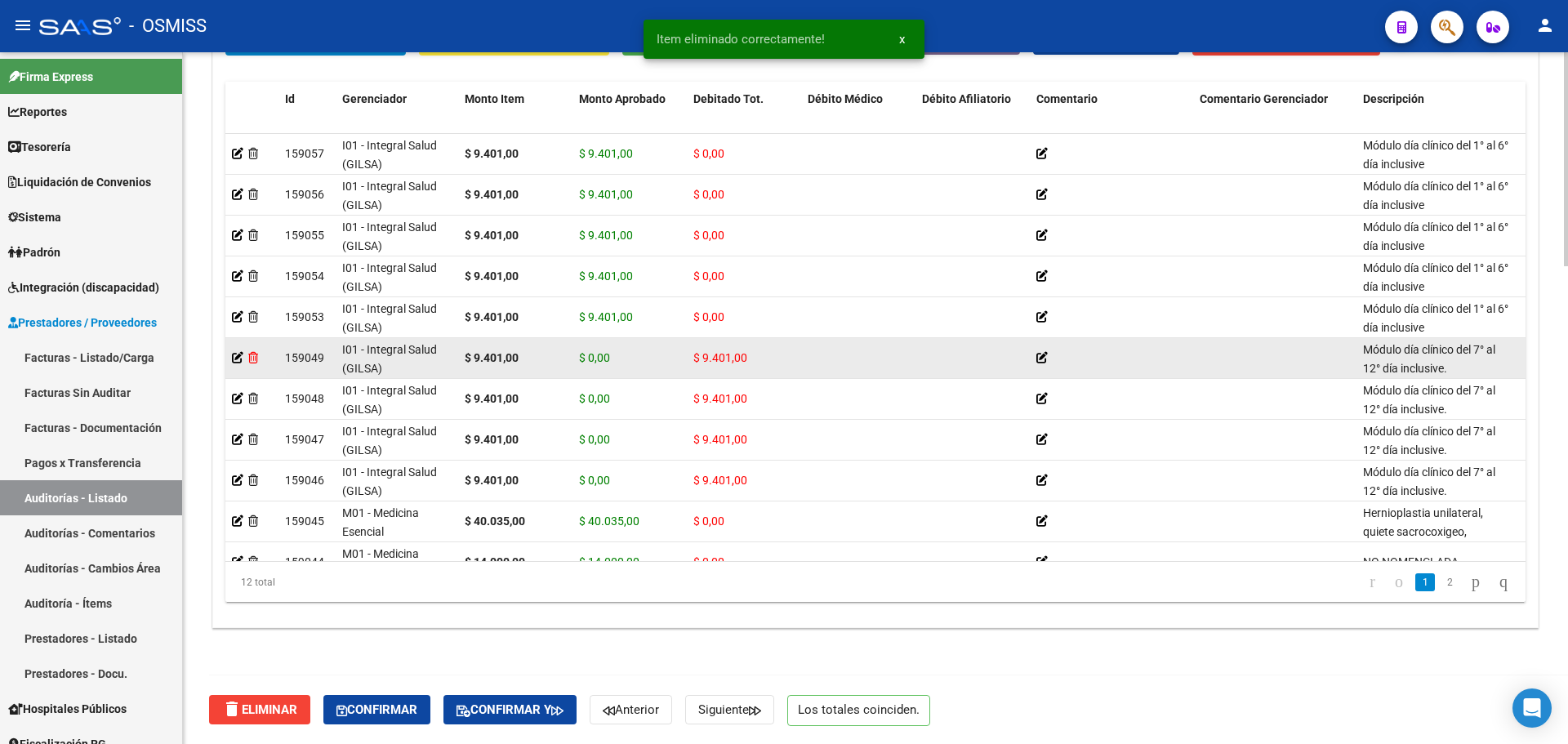
click at [250, 357] on icon at bounding box center [253, 357] width 10 height 12
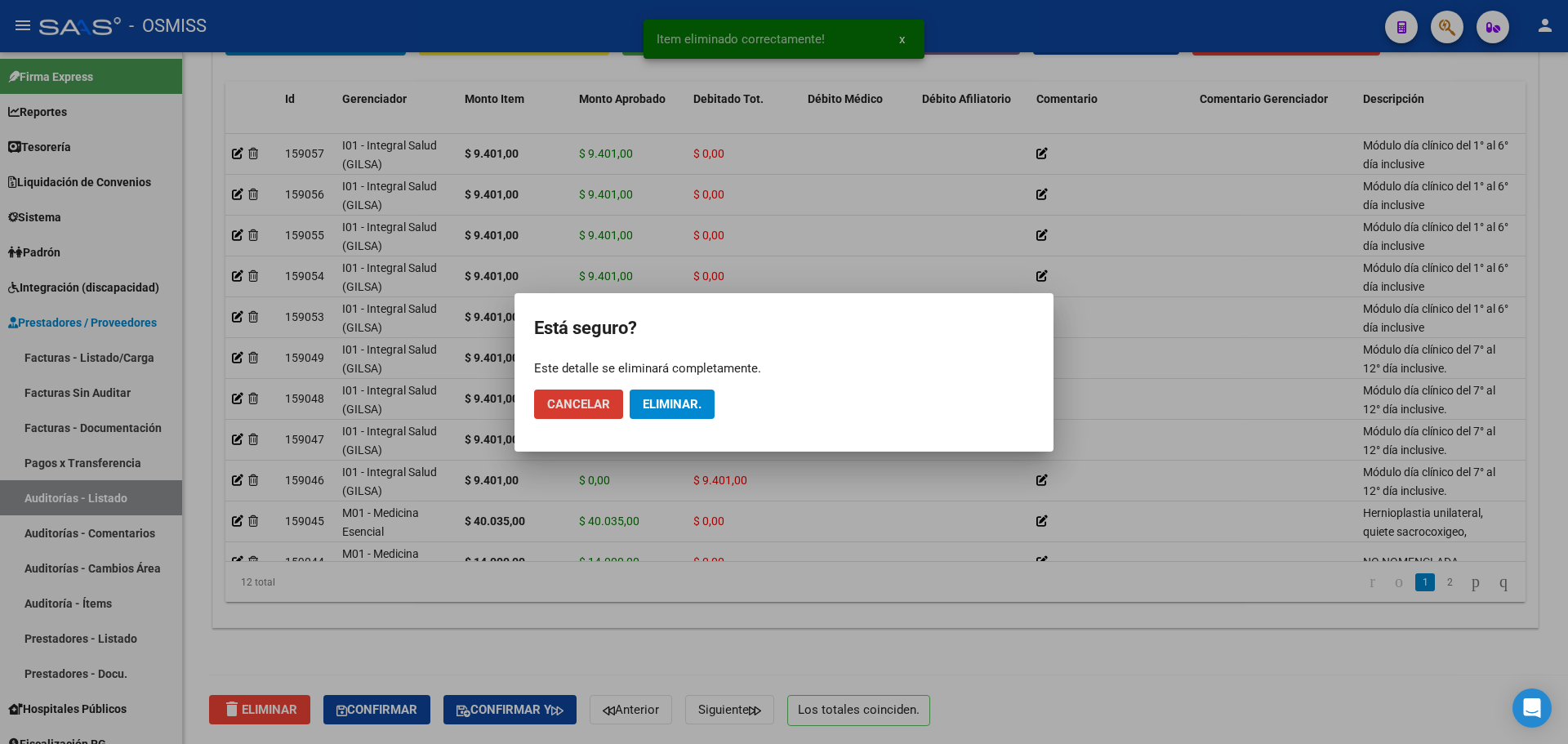
click at [661, 403] on span "Eliminar." at bounding box center [672, 405] width 59 height 15
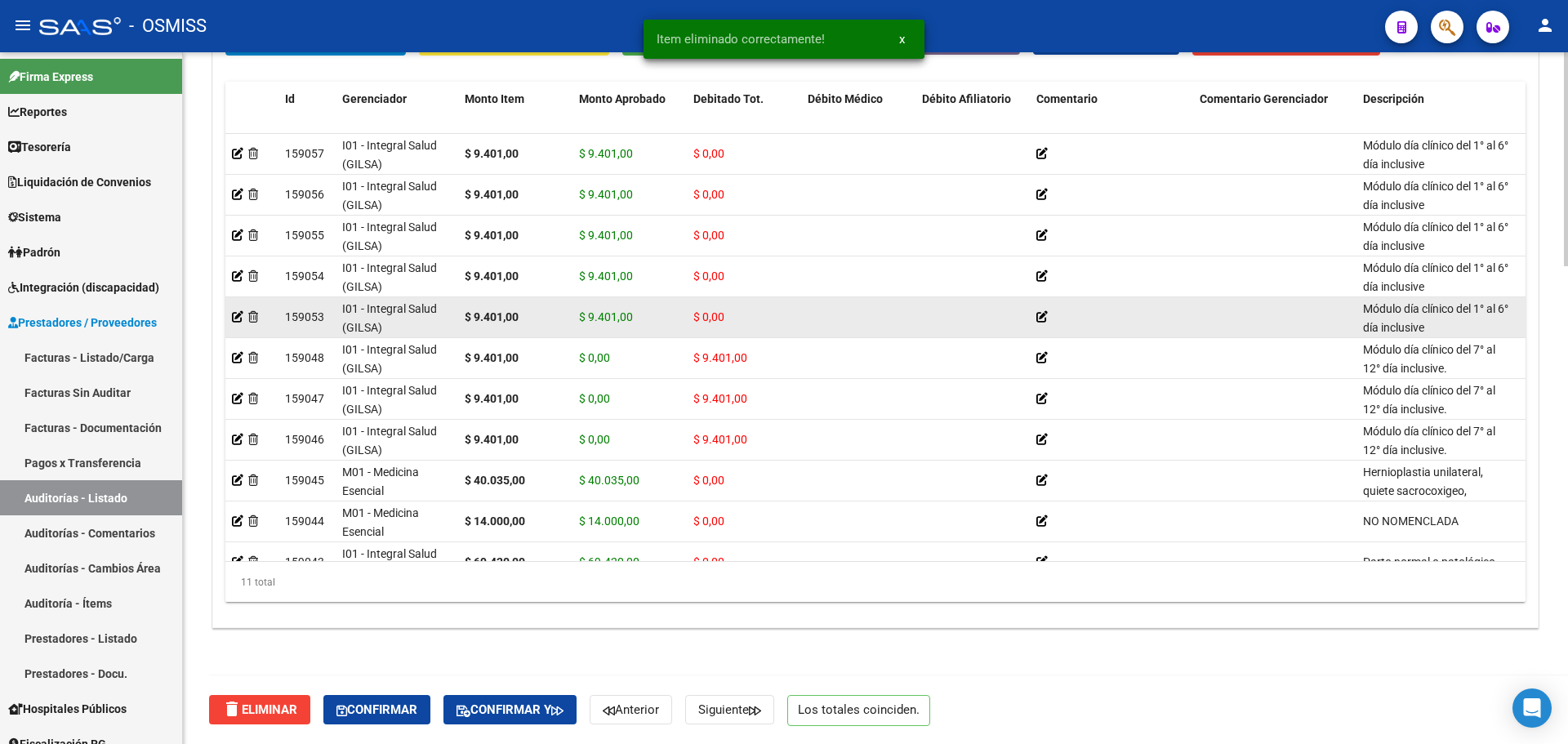
scroll to position [1546, 0]
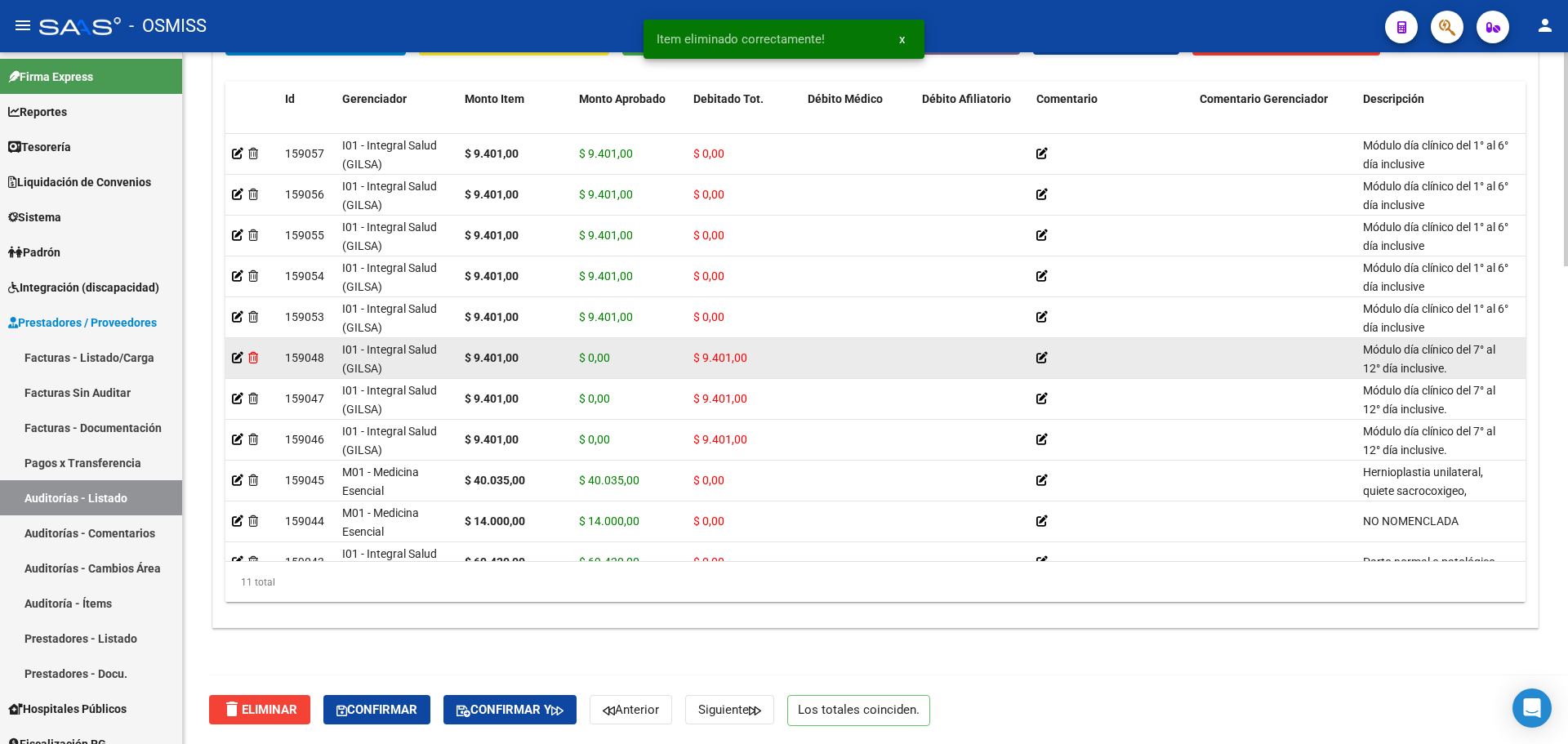
click at [251, 357] on icon at bounding box center [253, 357] width 10 height 12
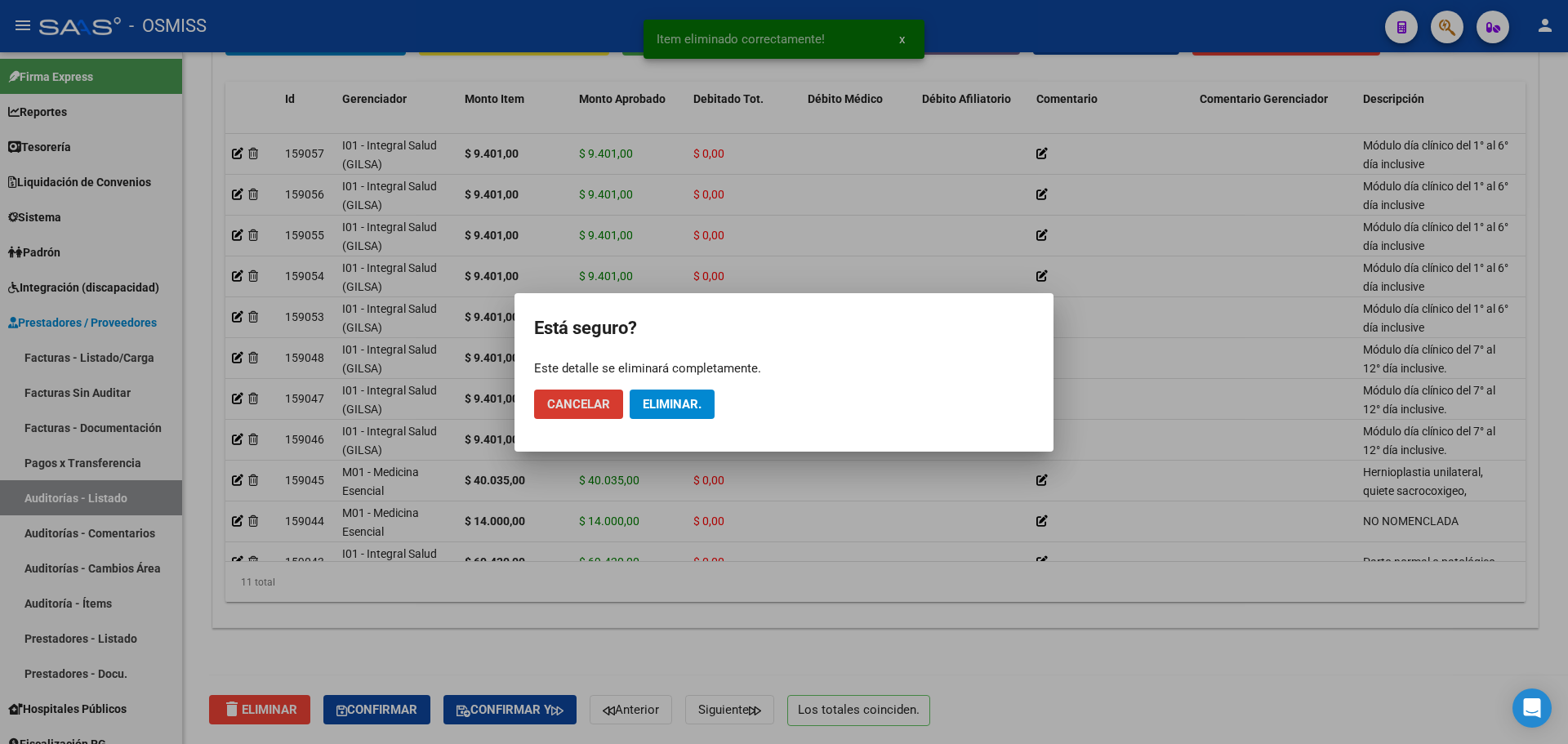
click at [650, 404] on span "Eliminar." at bounding box center [672, 405] width 59 height 15
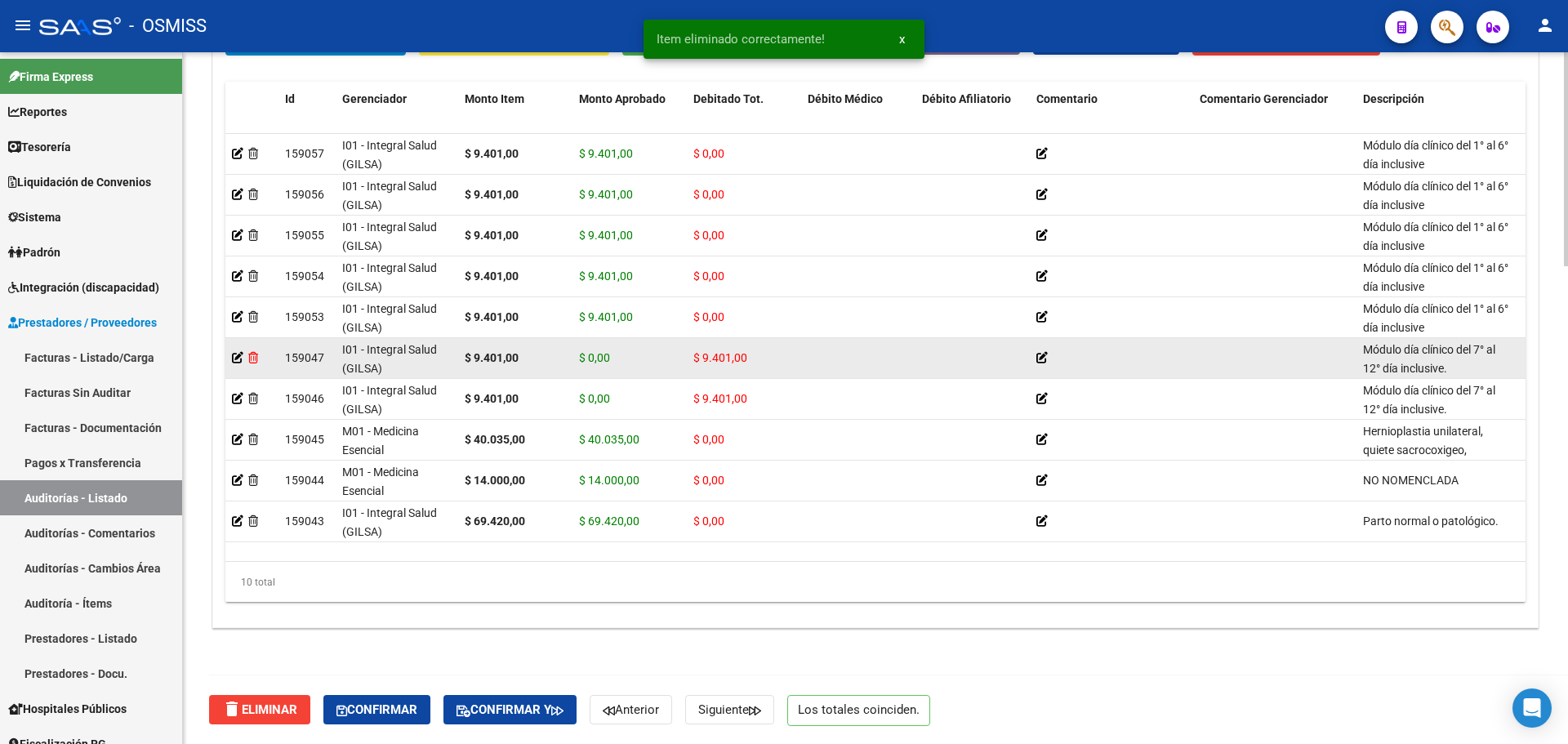
click at [253, 360] on icon at bounding box center [253, 357] width 10 height 12
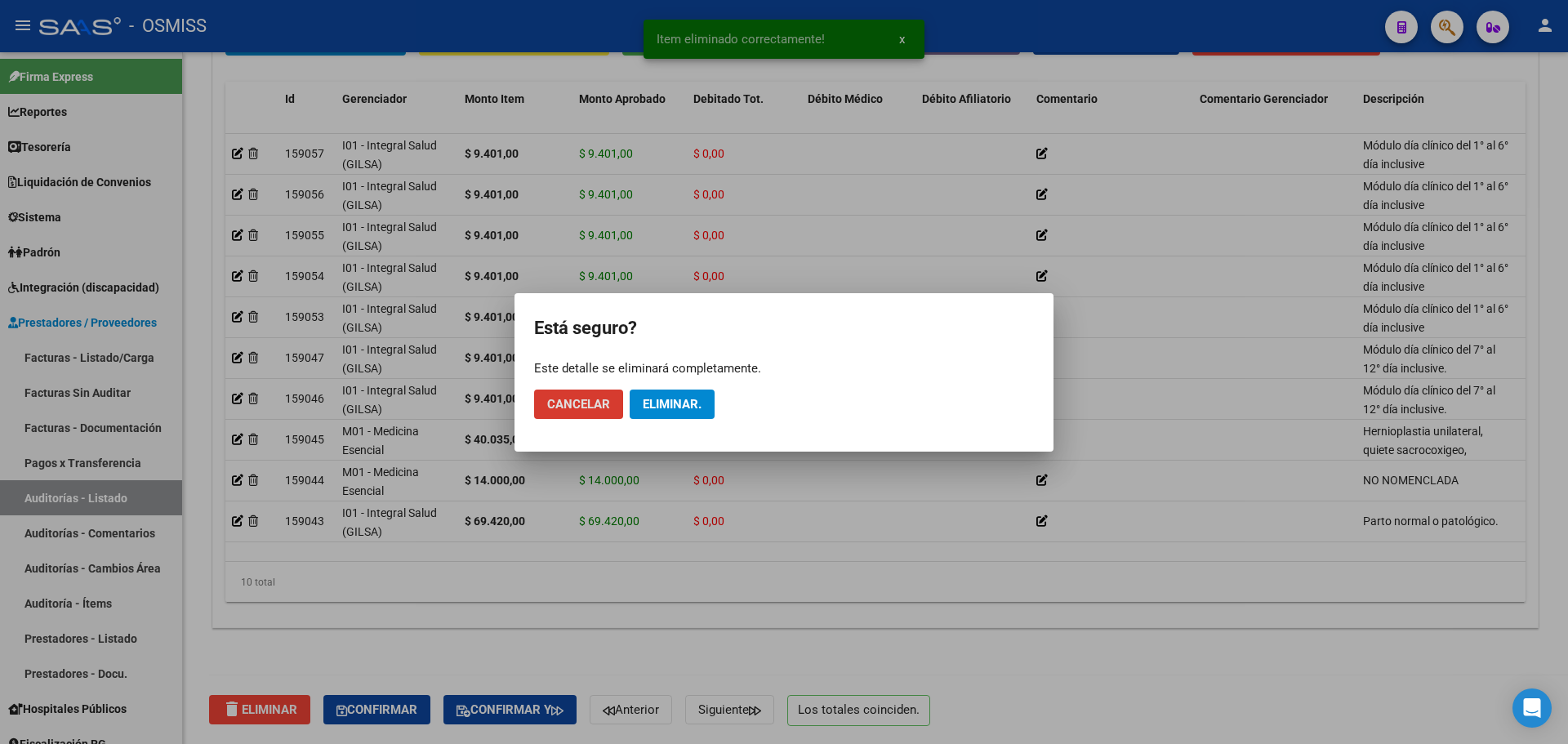
click at [690, 404] on span "Eliminar." at bounding box center [672, 405] width 59 height 15
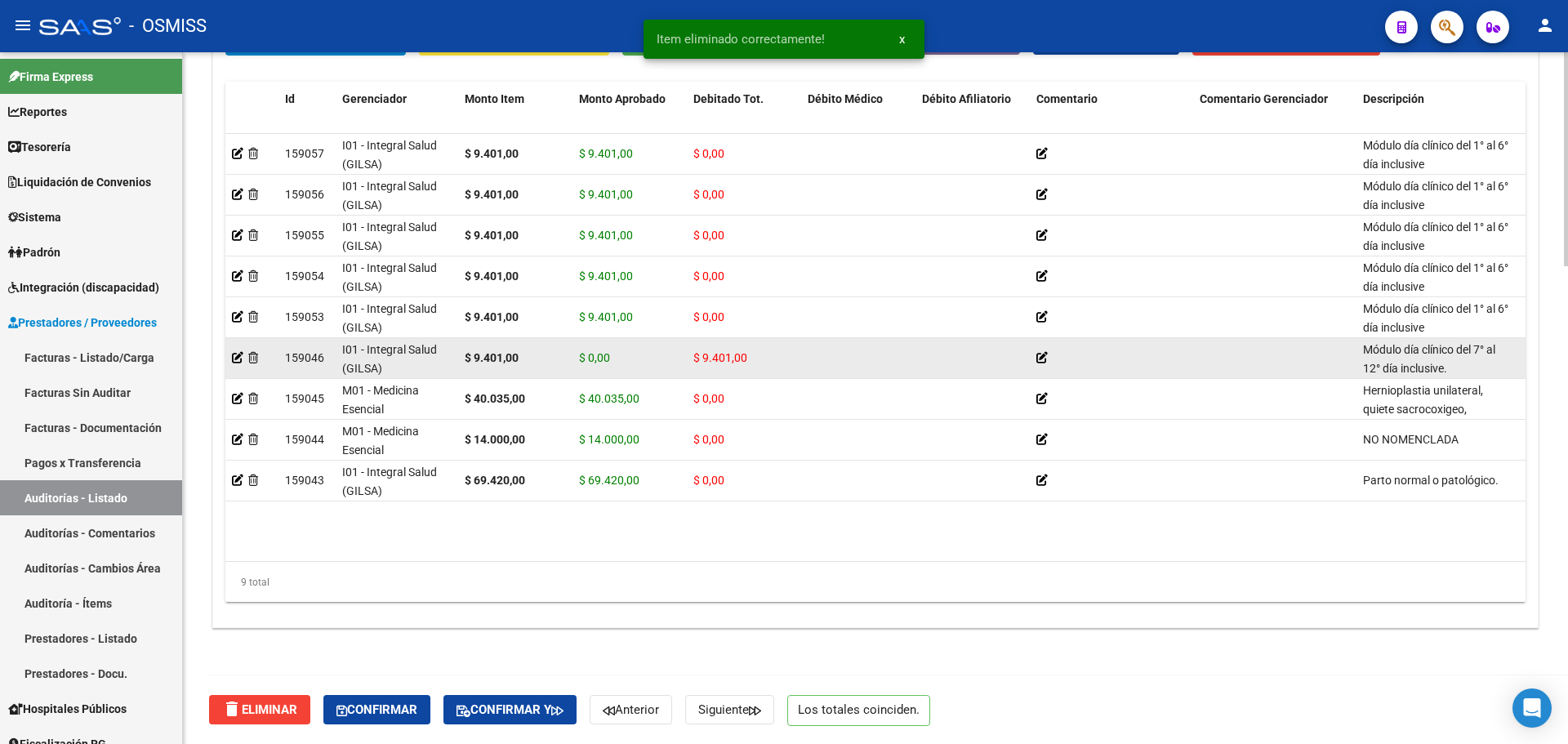
click at [254, 364] on div at bounding box center [252, 358] width 40 height 19
click at [257, 358] on icon at bounding box center [253, 357] width 10 height 12
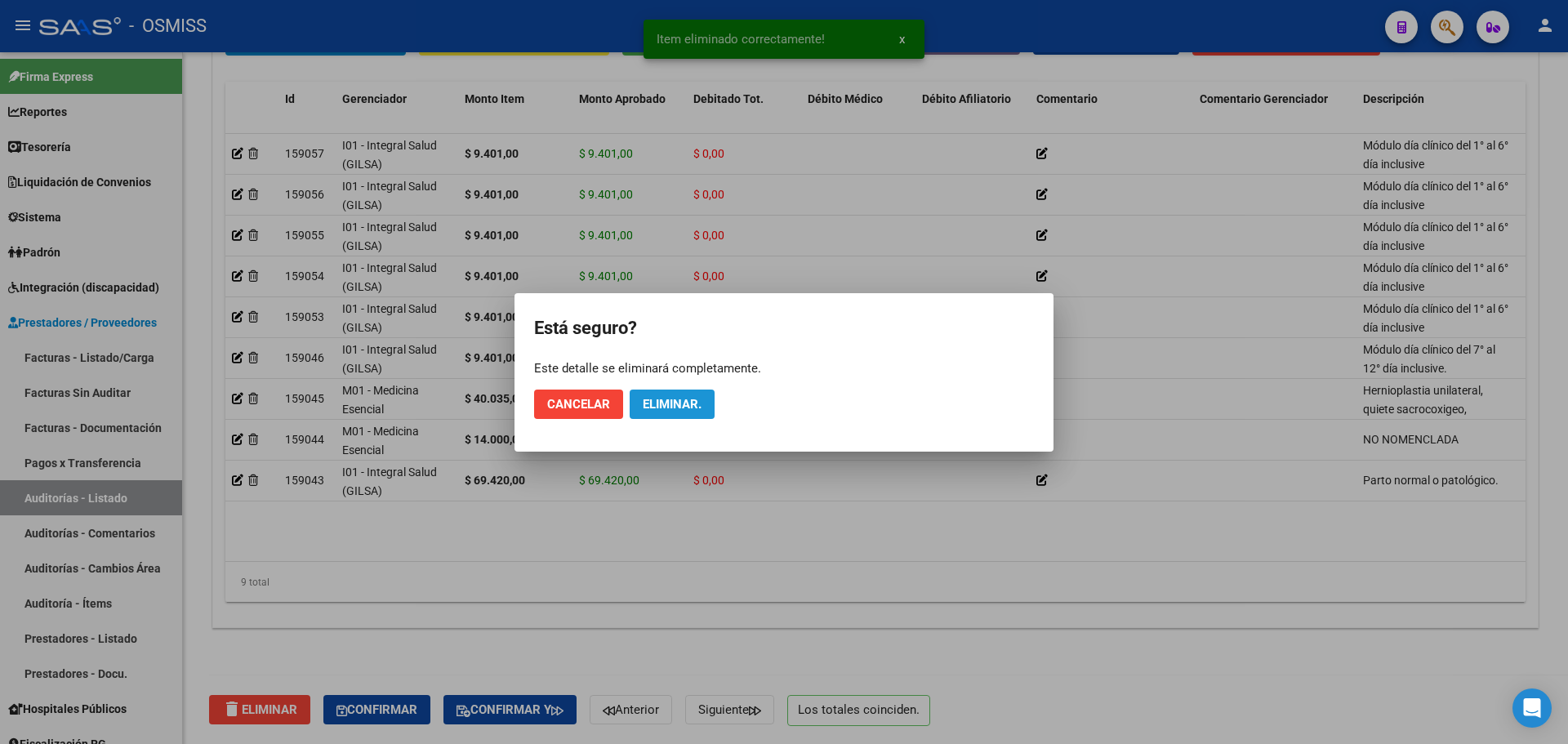
click at [701, 406] on span "Eliminar." at bounding box center [672, 405] width 59 height 15
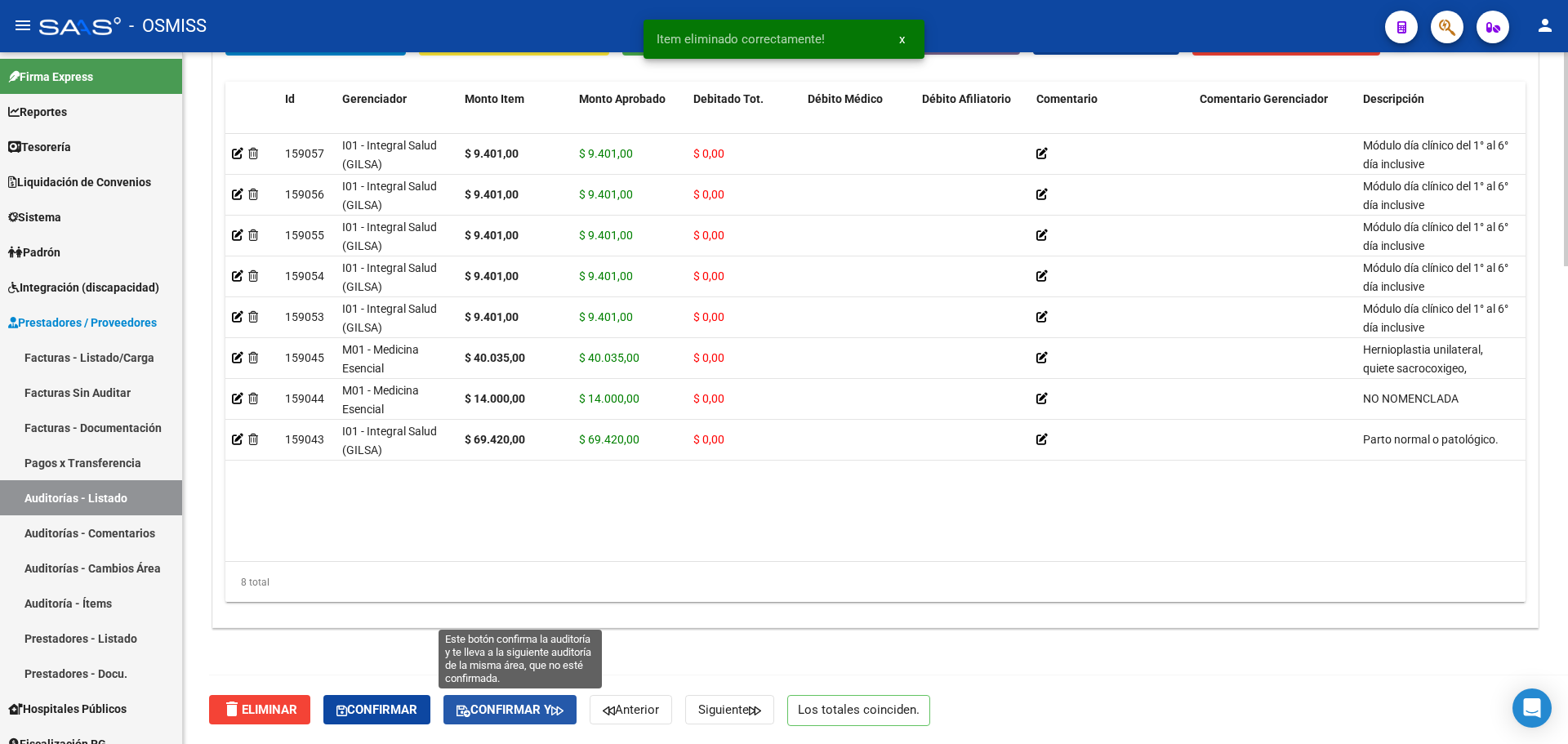
click at [541, 716] on span "Confirmar y" at bounding box center [510, 710] width 107 height 15
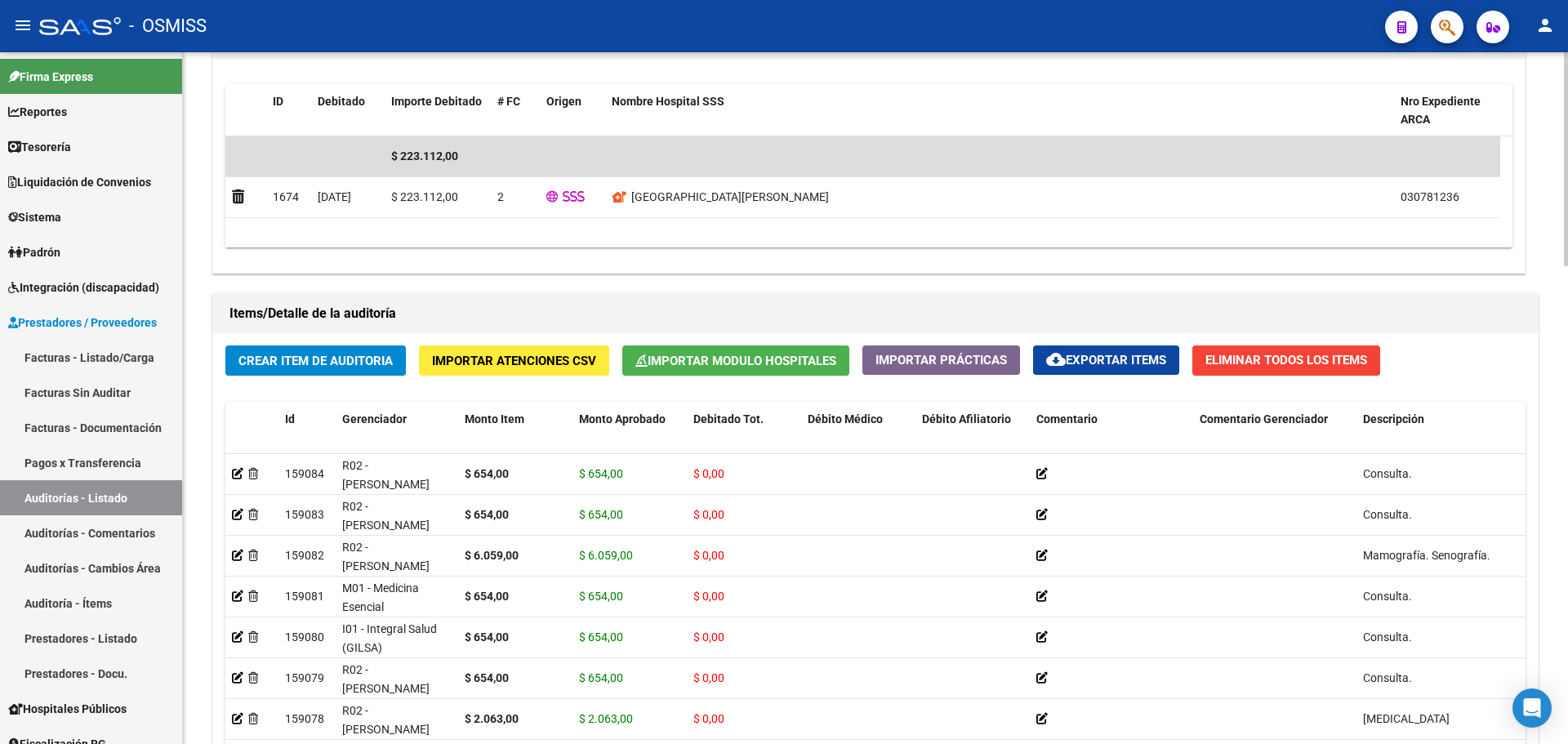
scroll to position [1546, 0]
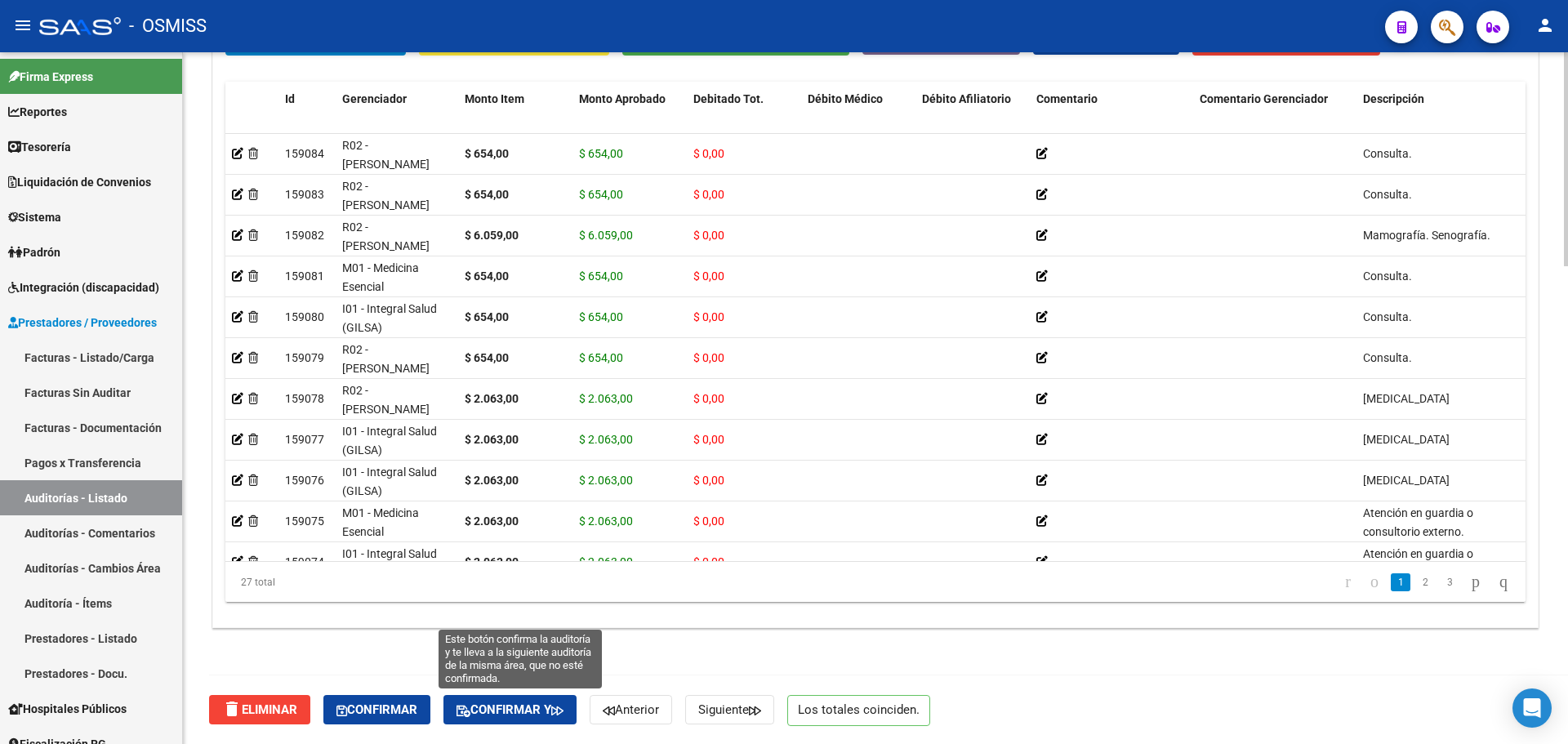
click at [531, 711] on span "Confirmar y" at bounding box center [510, 710] width 107 height 15
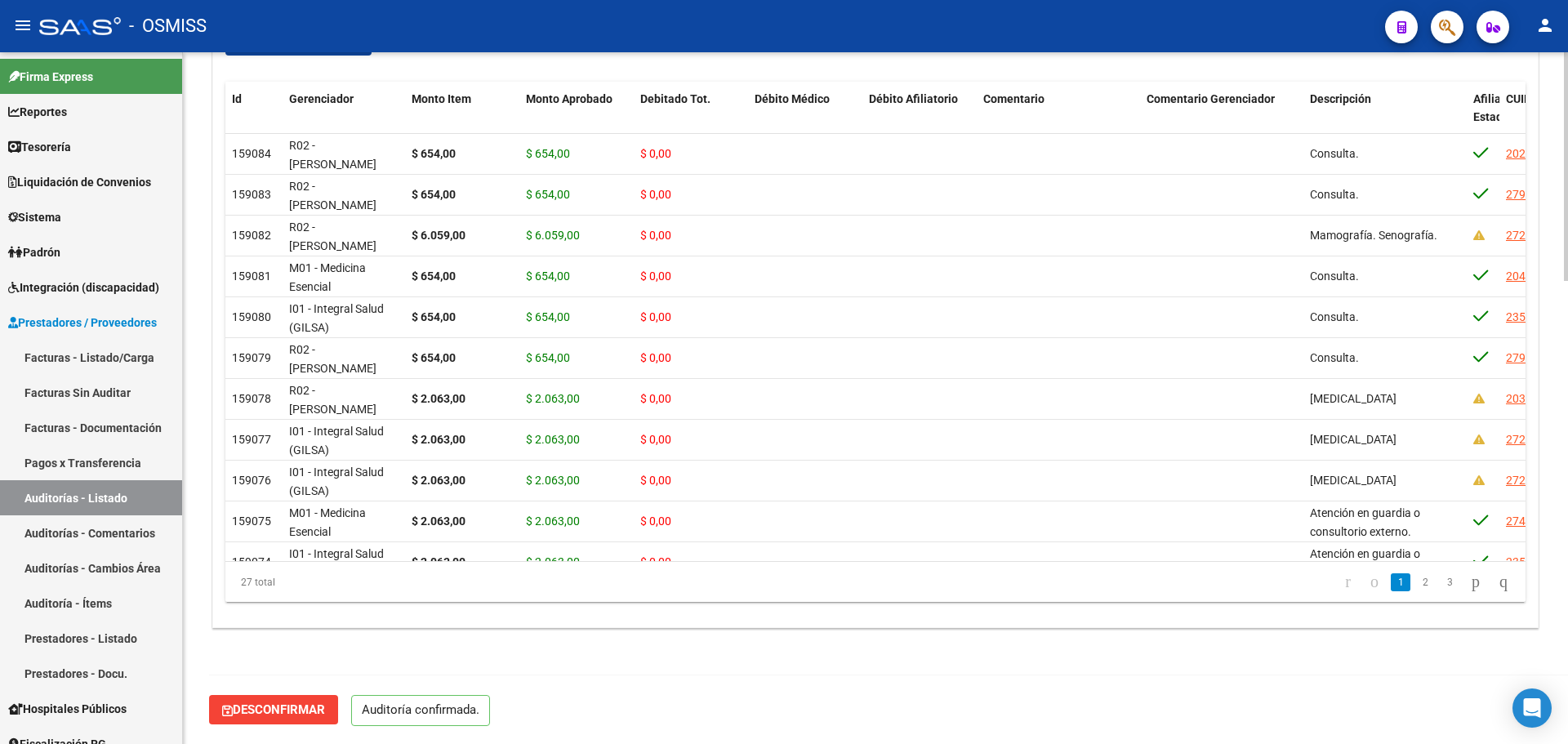
scroll to position [1401, 0]
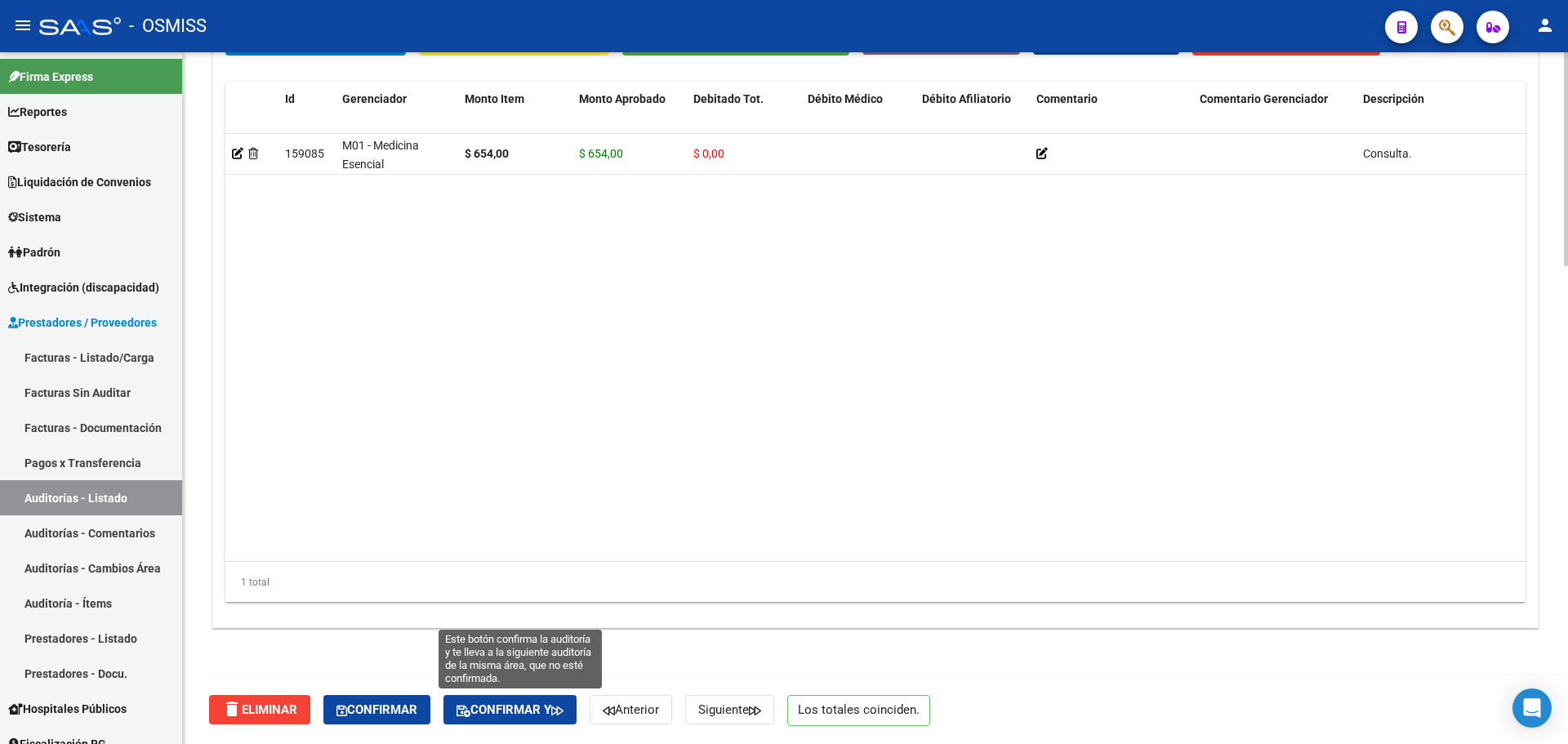
click at [549, 705] on span "Confirmar y" at bounding box center [510, 710] width 107 height 15
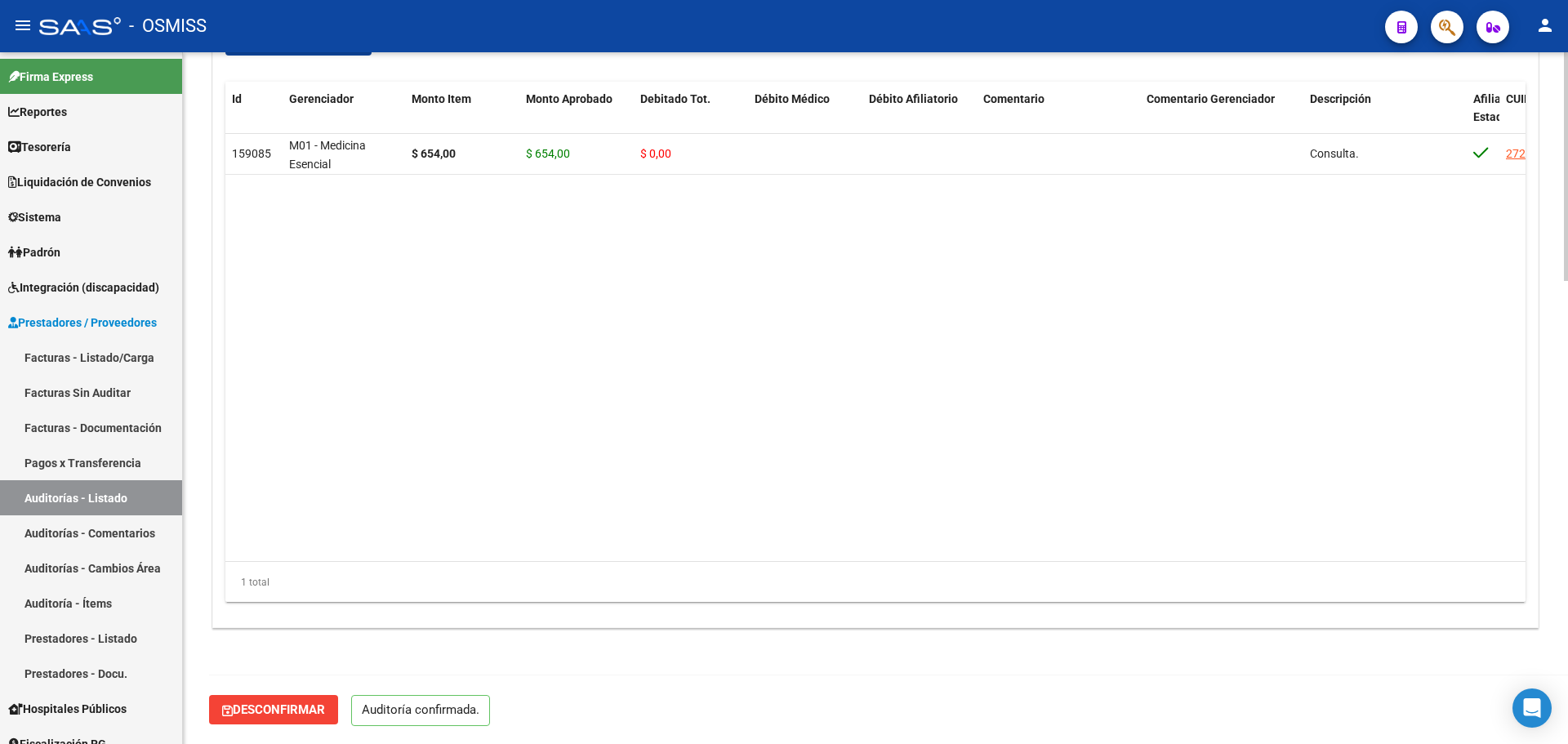
scroll to position [1401, 0]
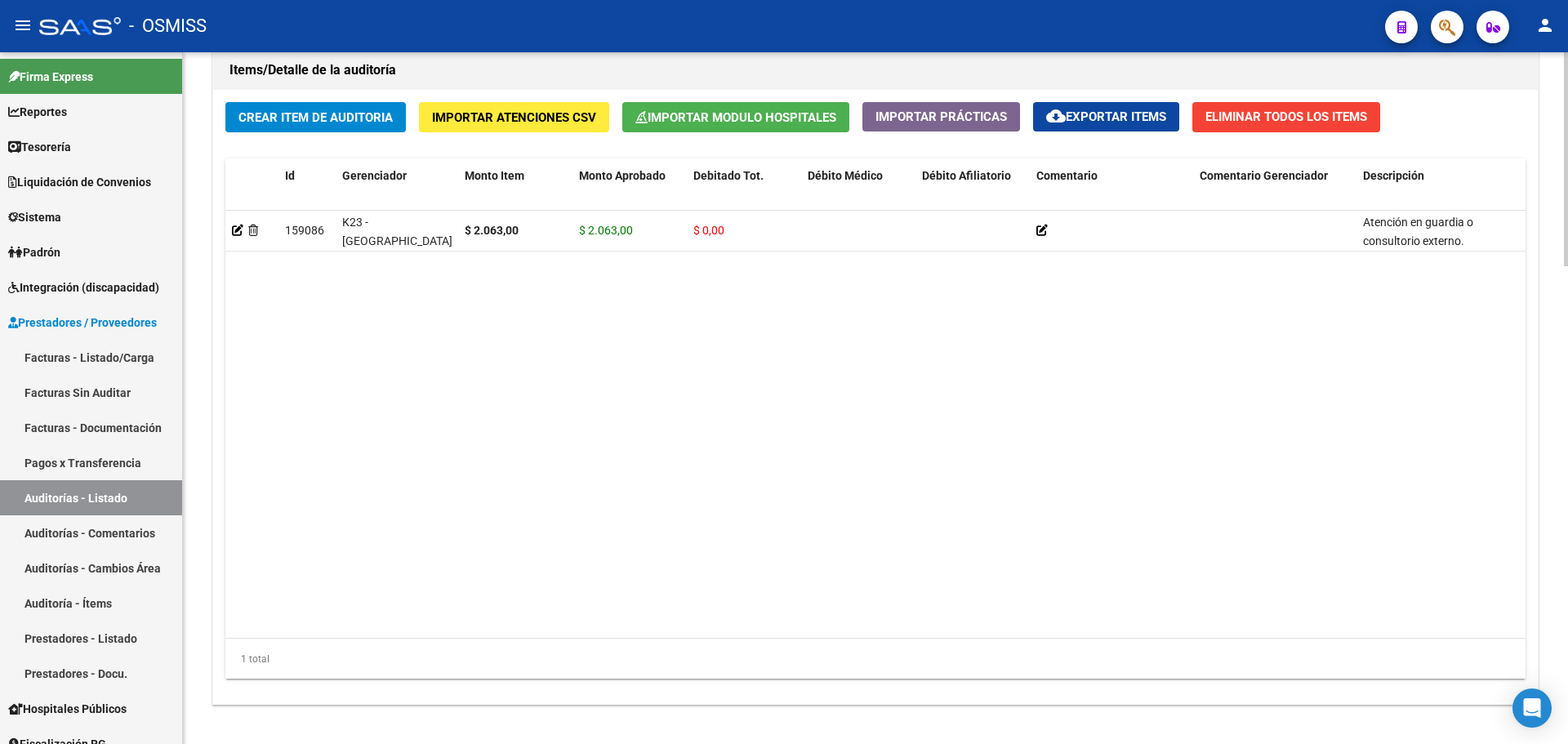
scroll to position [1546, 0]
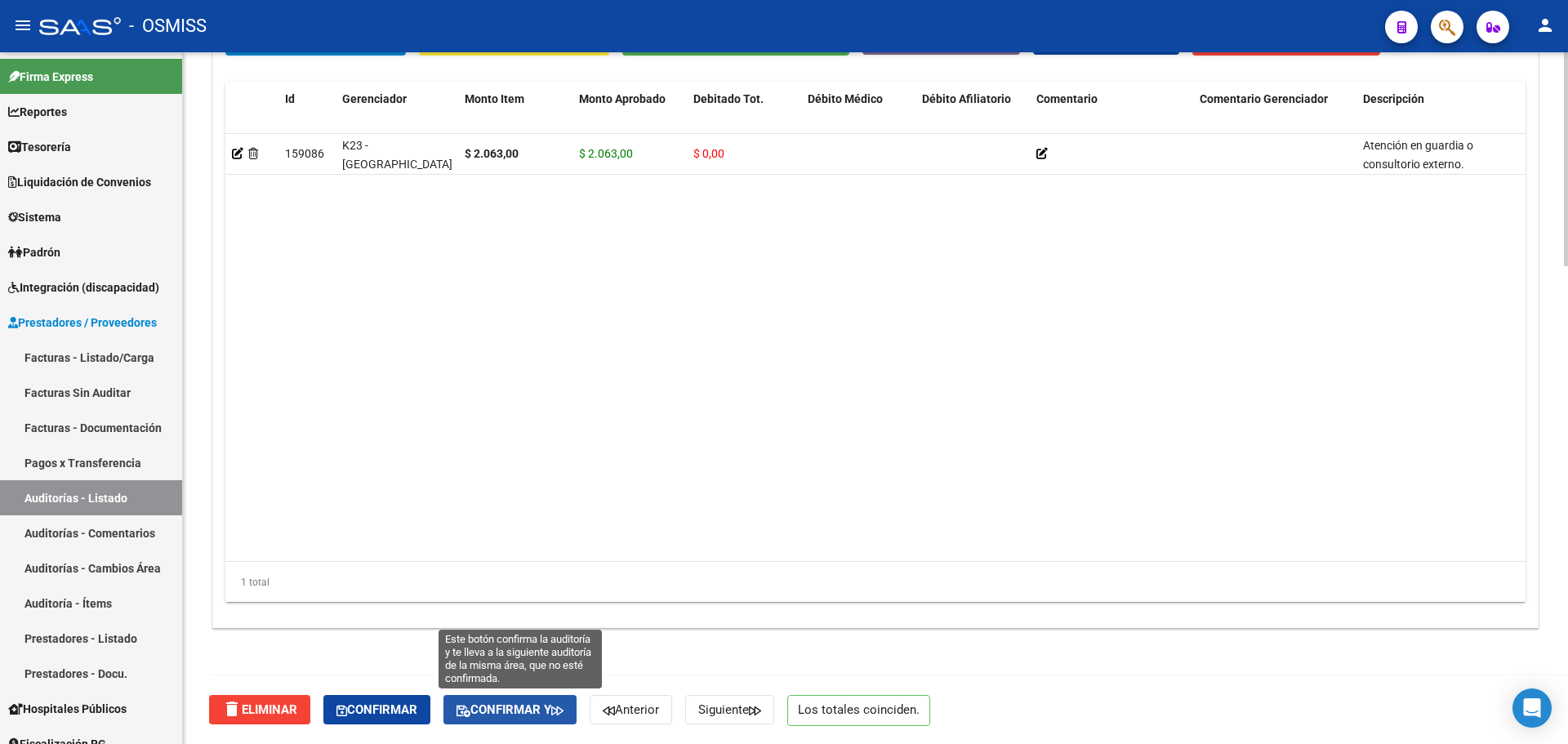
click at [559, 708] on span "Confirmar y" at bounding box center [510, 710] width 107 height 15
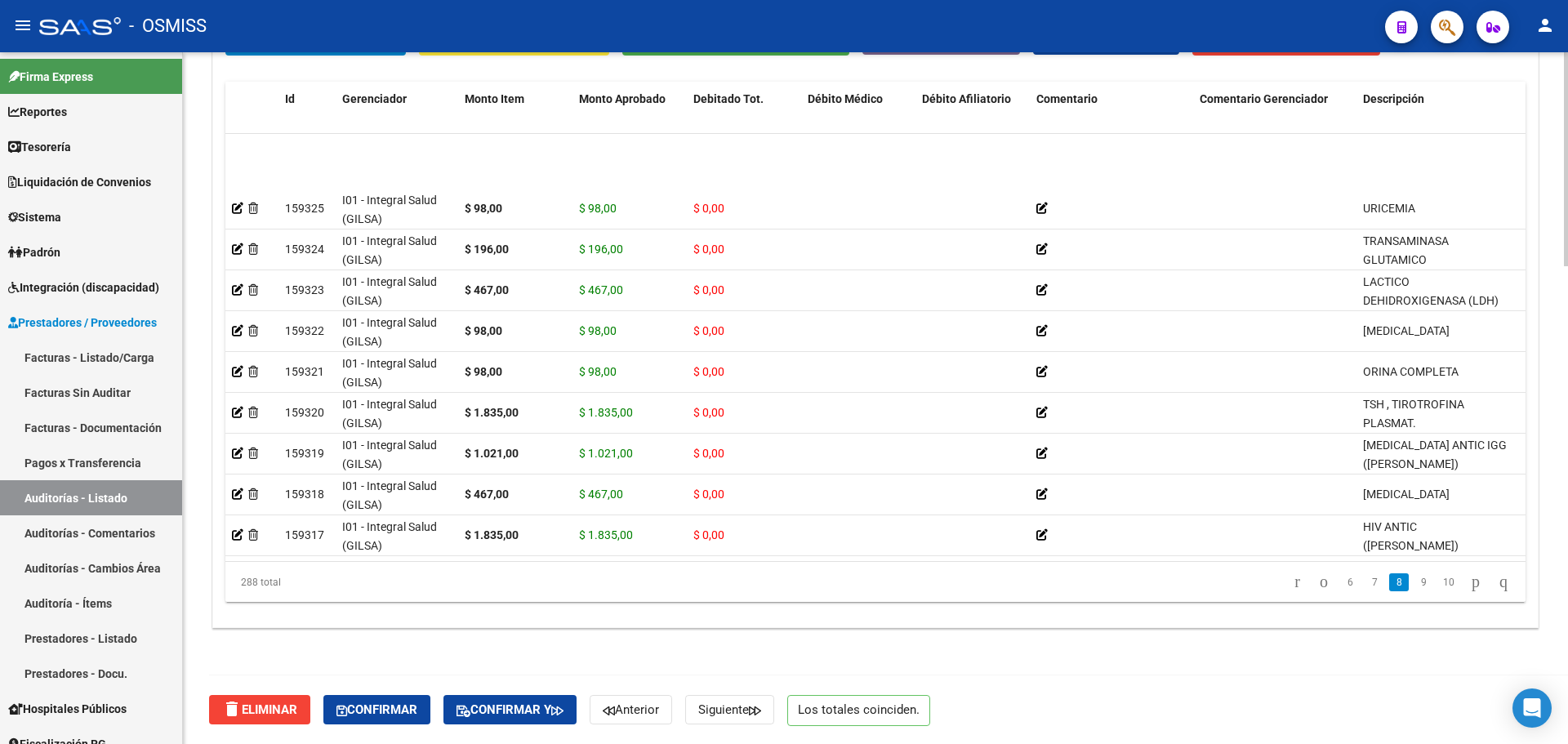
scroll to position [3105, 0]
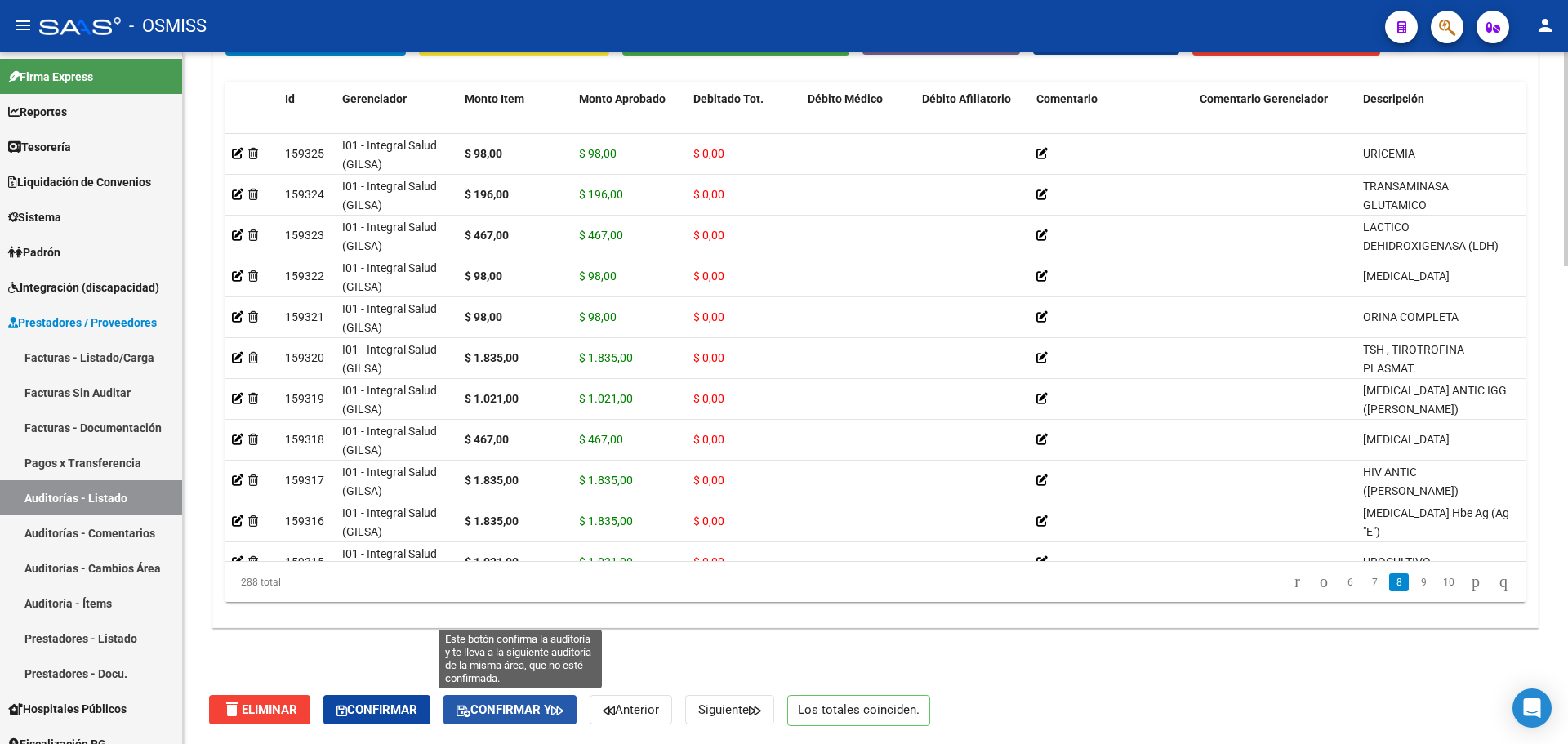
click at [551, 713] on span "Confirmar y" at bounding box center [510, 710] width 107 height 15
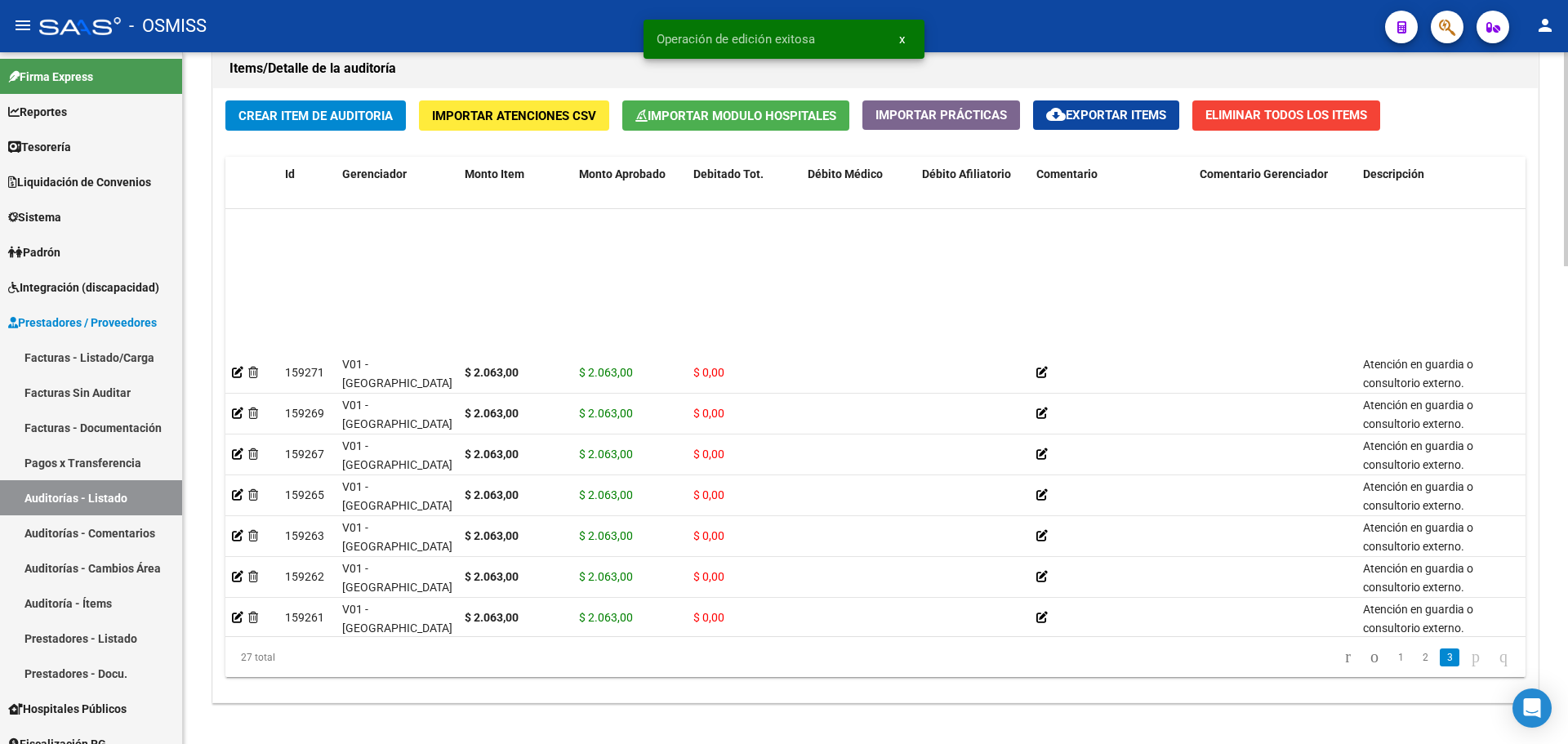
scroll to position [572, 0]
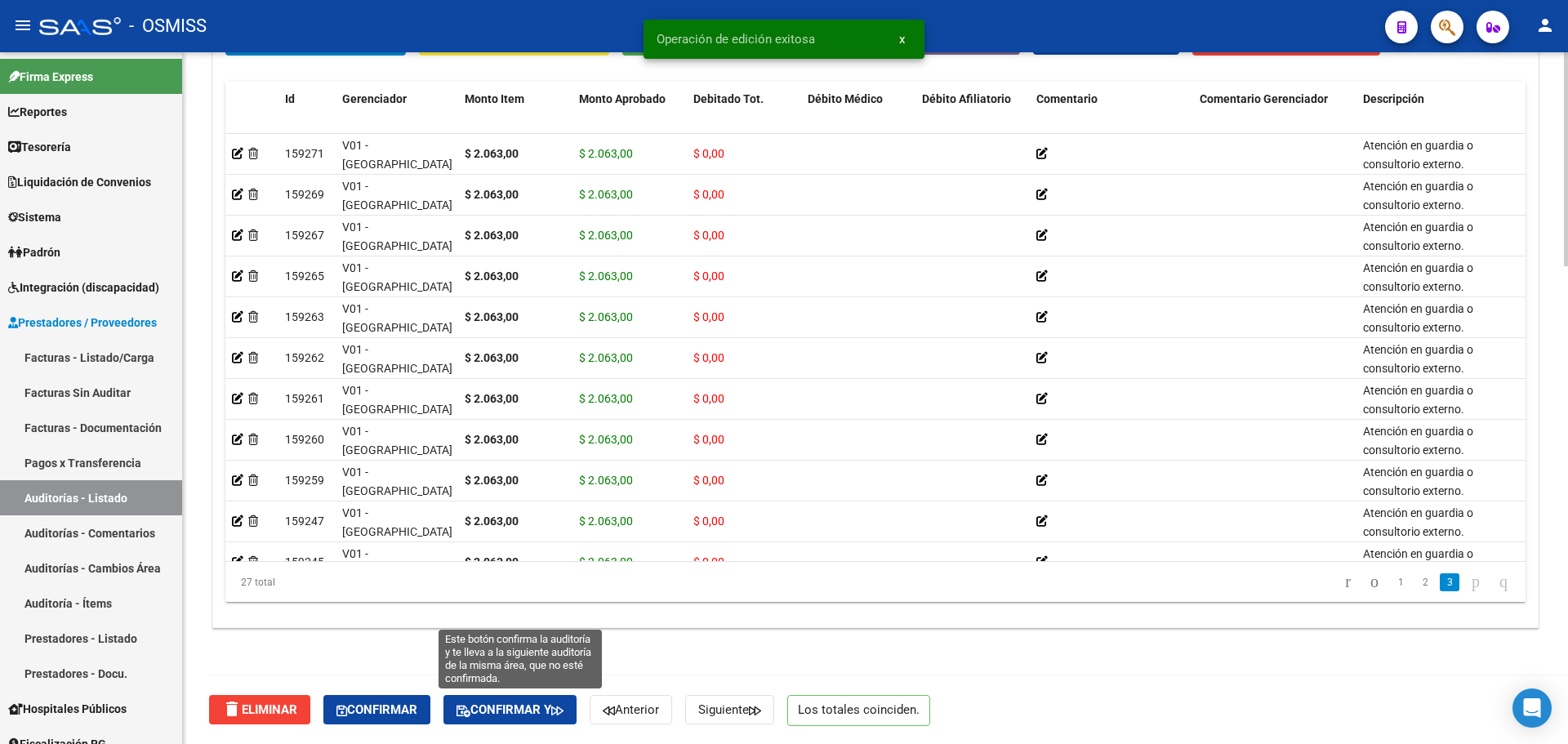
click at [563, 715] on icon "button" at bounding box center [558, 711] width 13 height 13
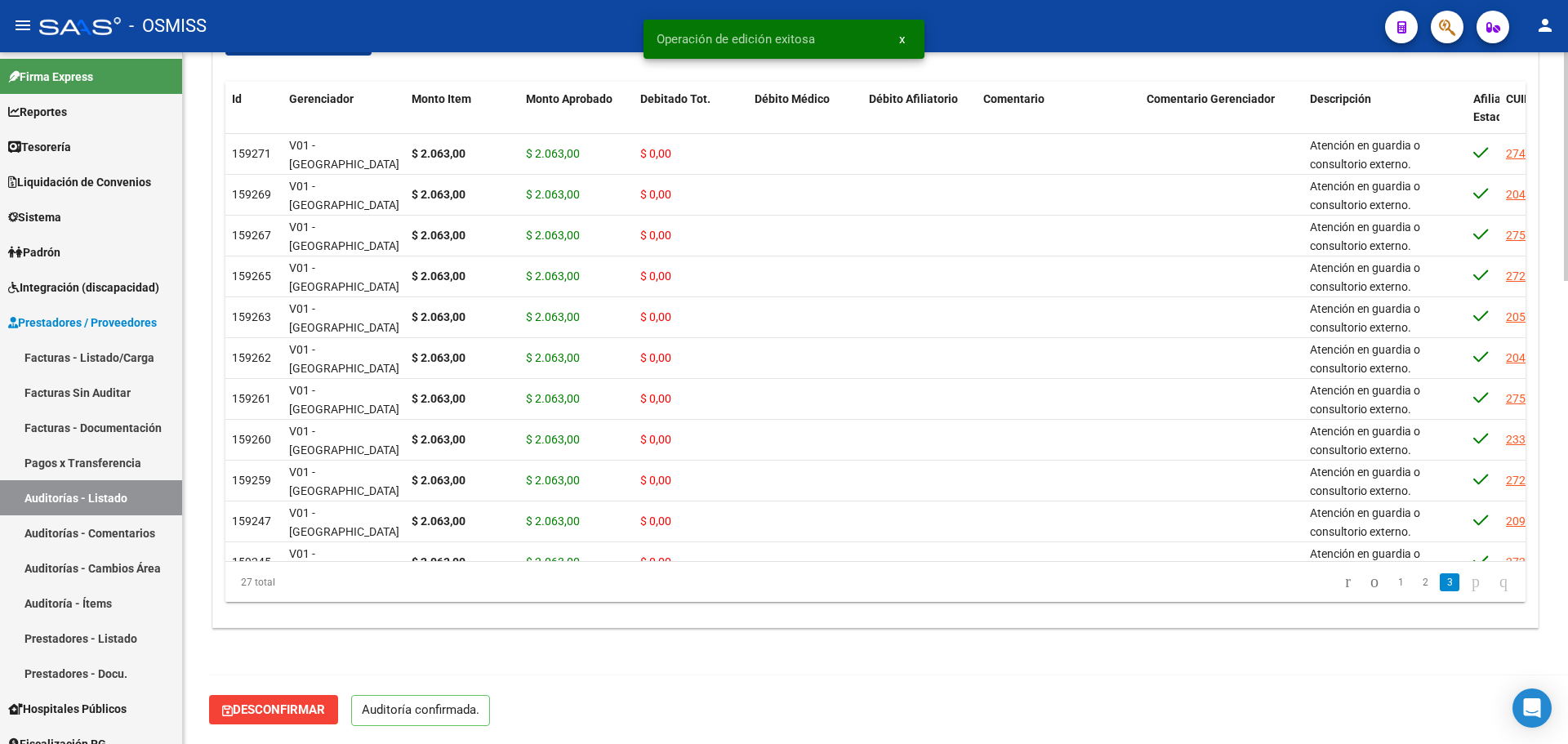
scroll to position [1401, 0]
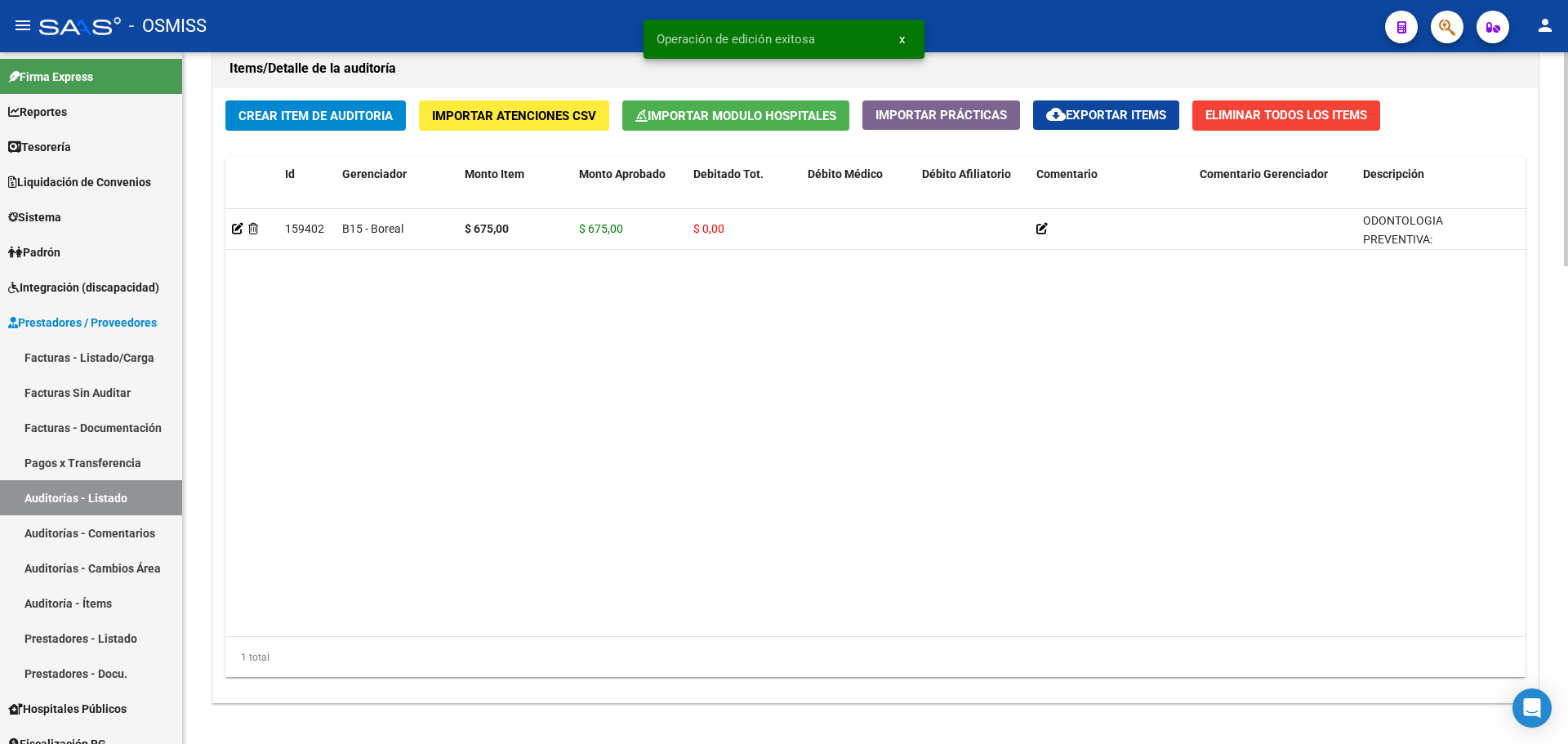
scroll to position [1546, 0]
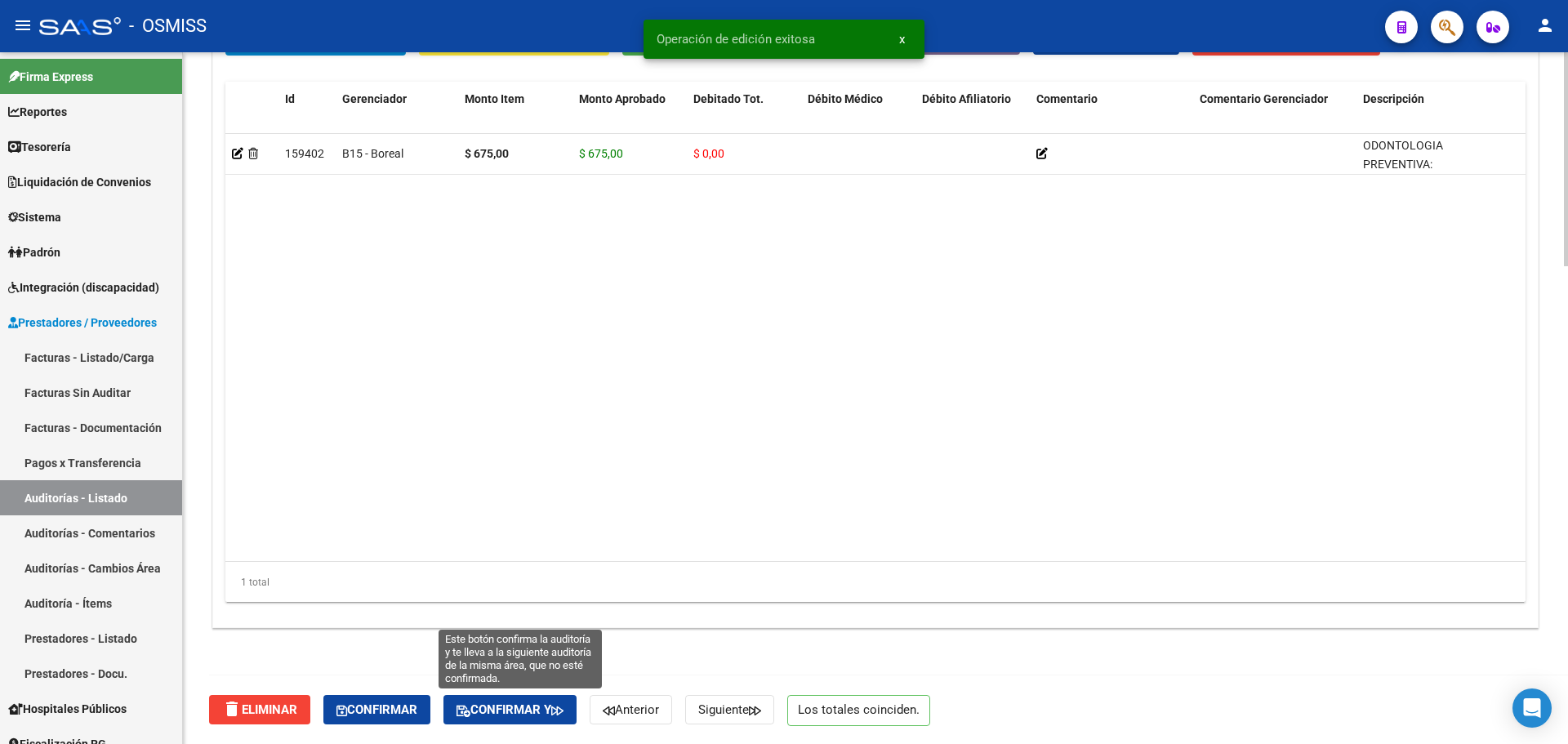
click at [507, 712] on span "Confirmar y" at bounding box center [510, 710] width 107 height 15
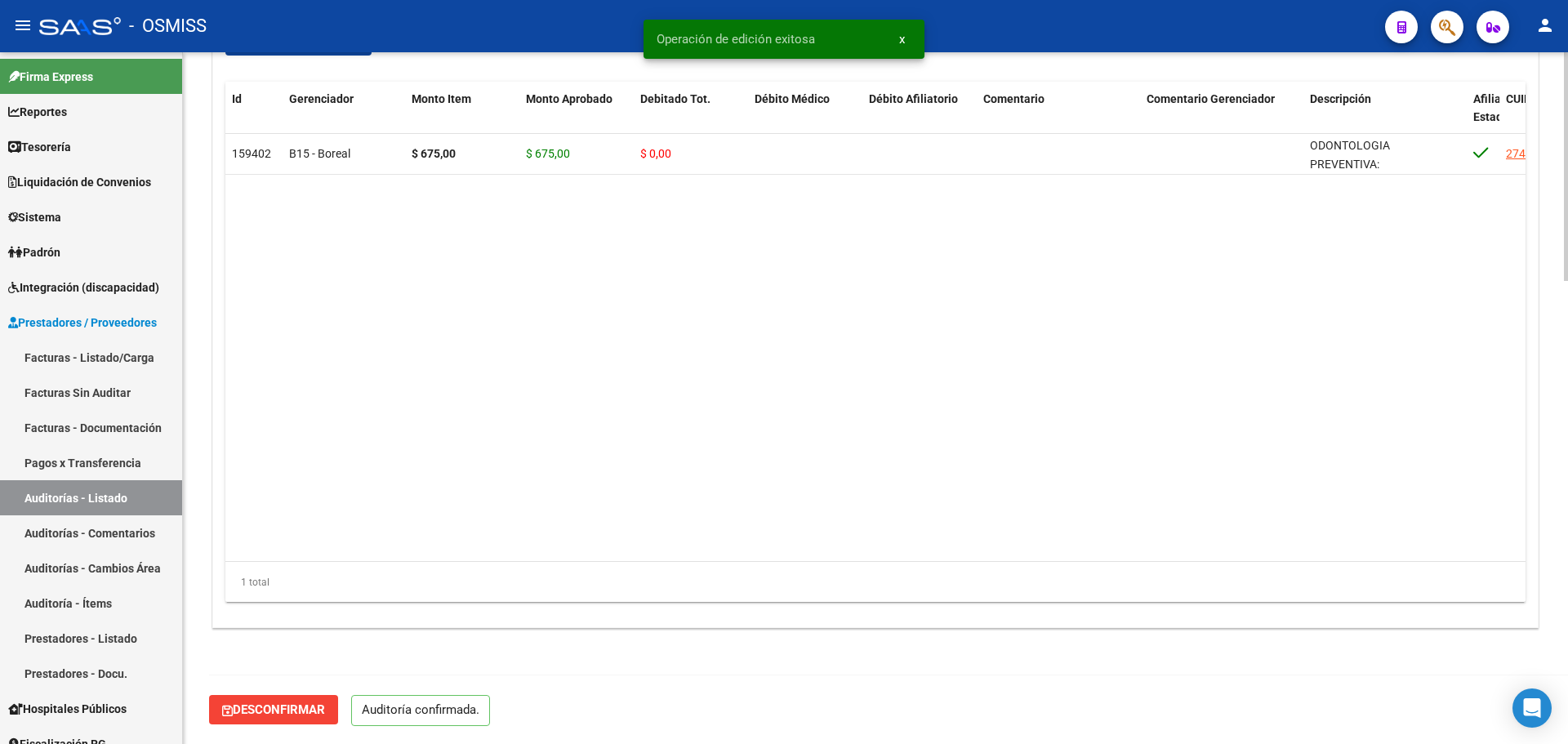
scroll to position [1401, 0]
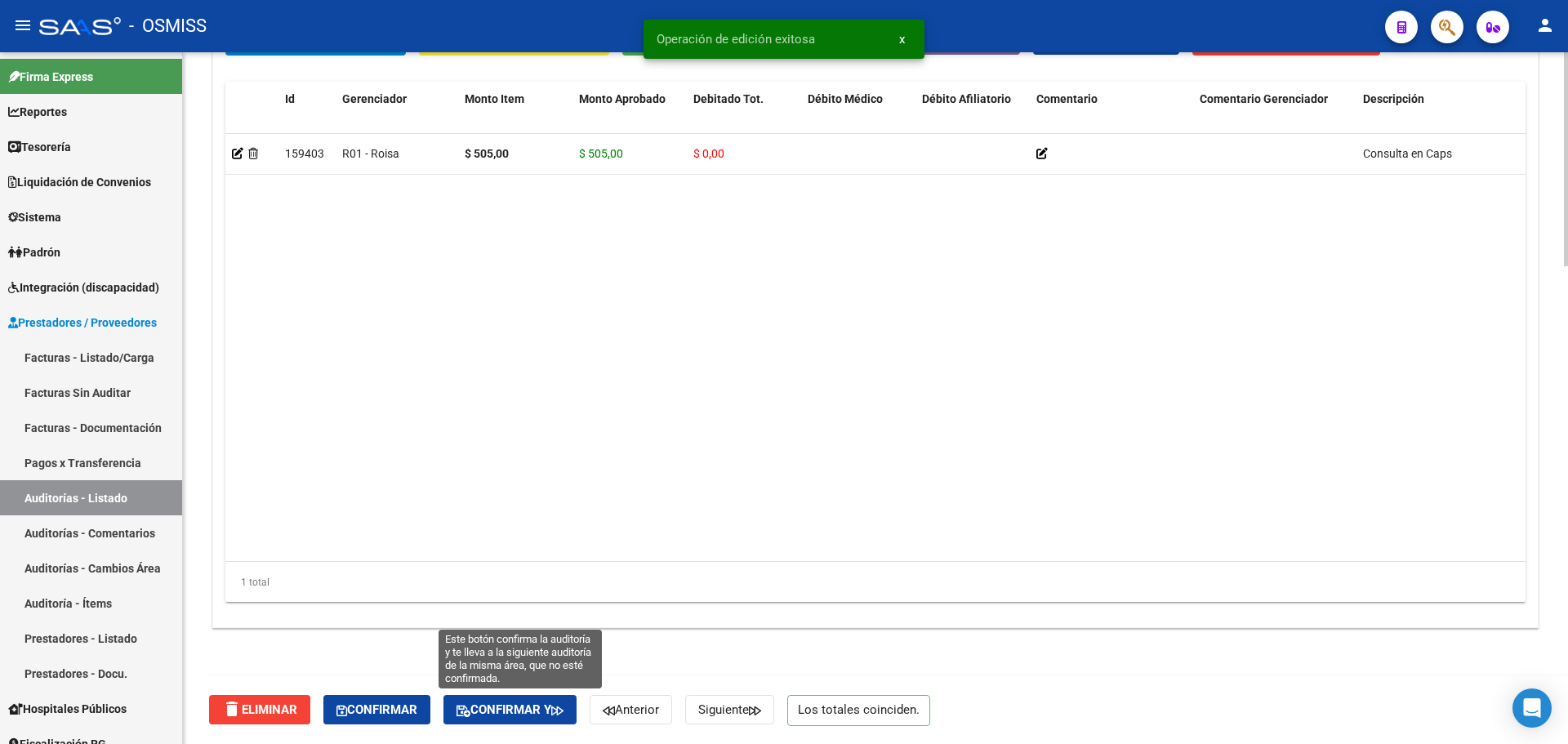
click at [529, 704] on span "Confirmar y" at bounding box center [510, 710] width 107 height 15
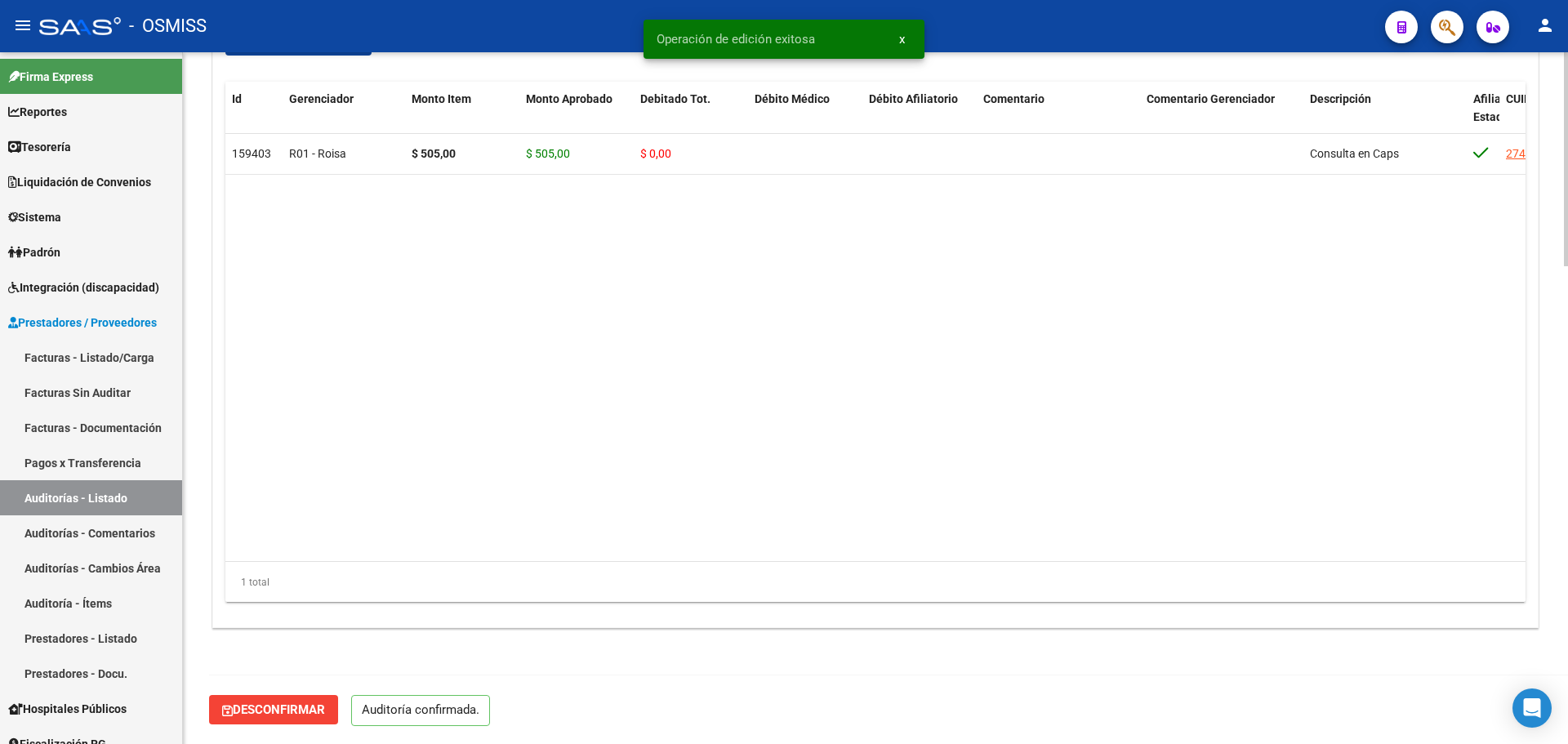
scroll to position [1401, 0]
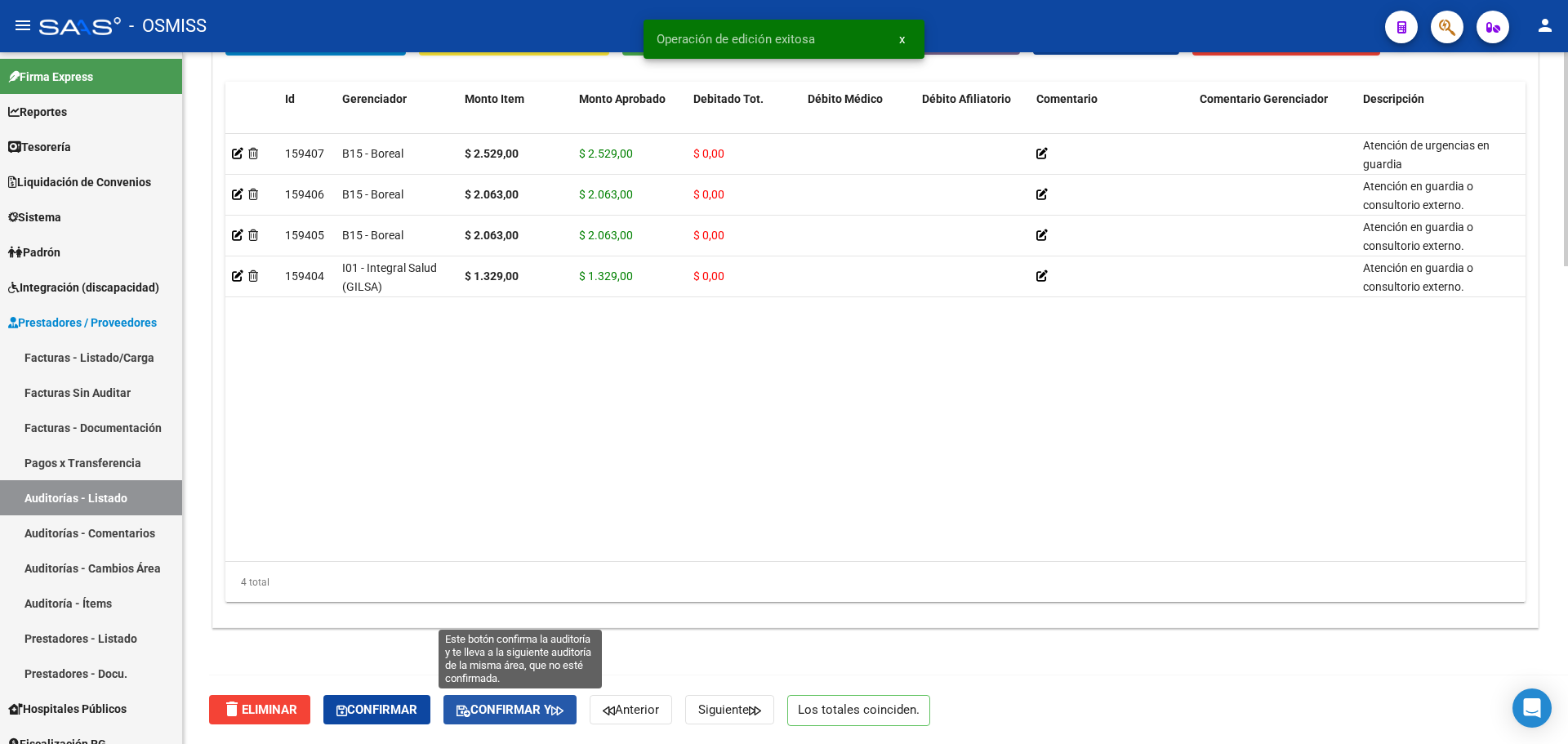
click at [576, 725] on button "Confirmar y" at bounding box center [510, 710] width 133 height 29
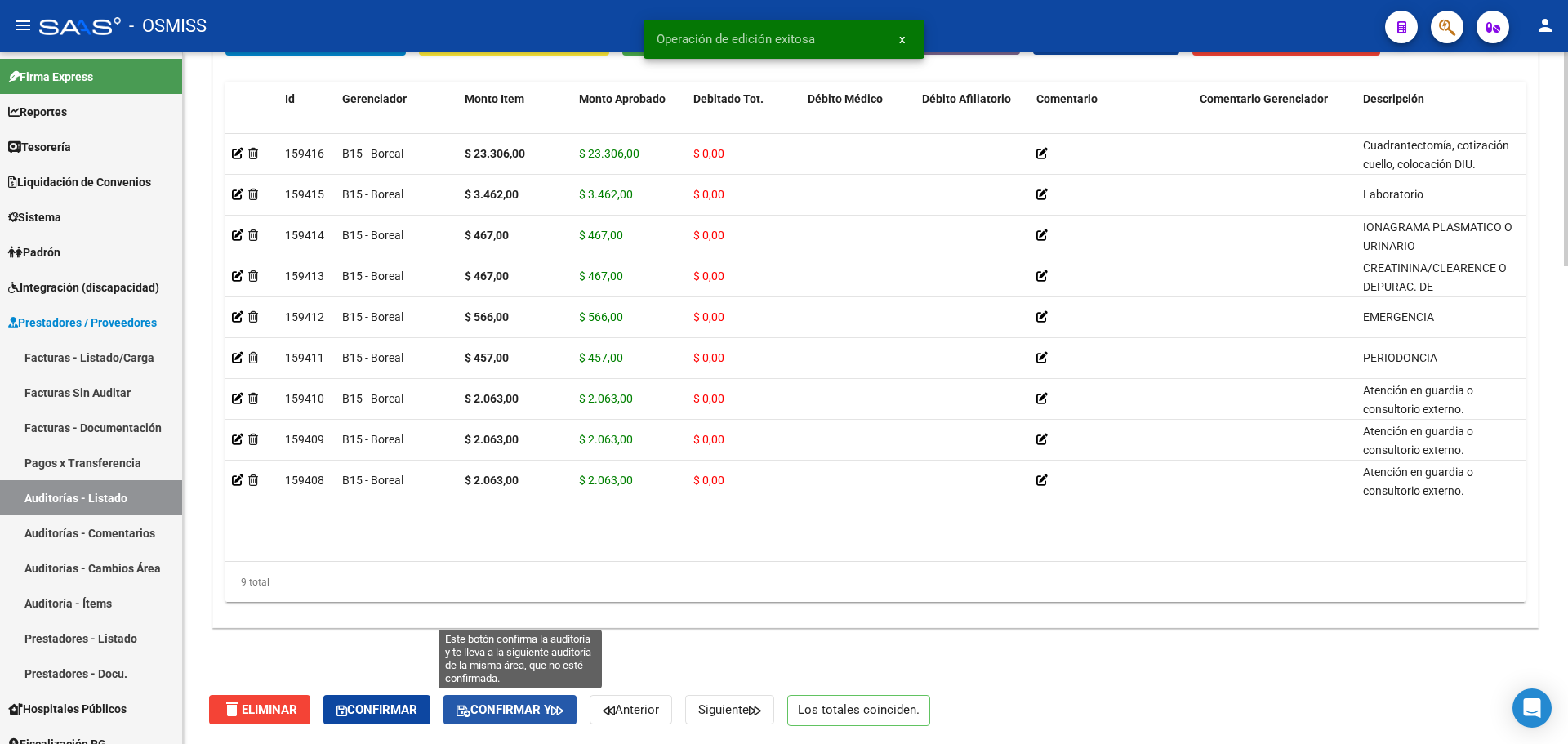
click at [534, 723] on button "Confirmar y" at bounding box center [510, 710] width 133 height 29
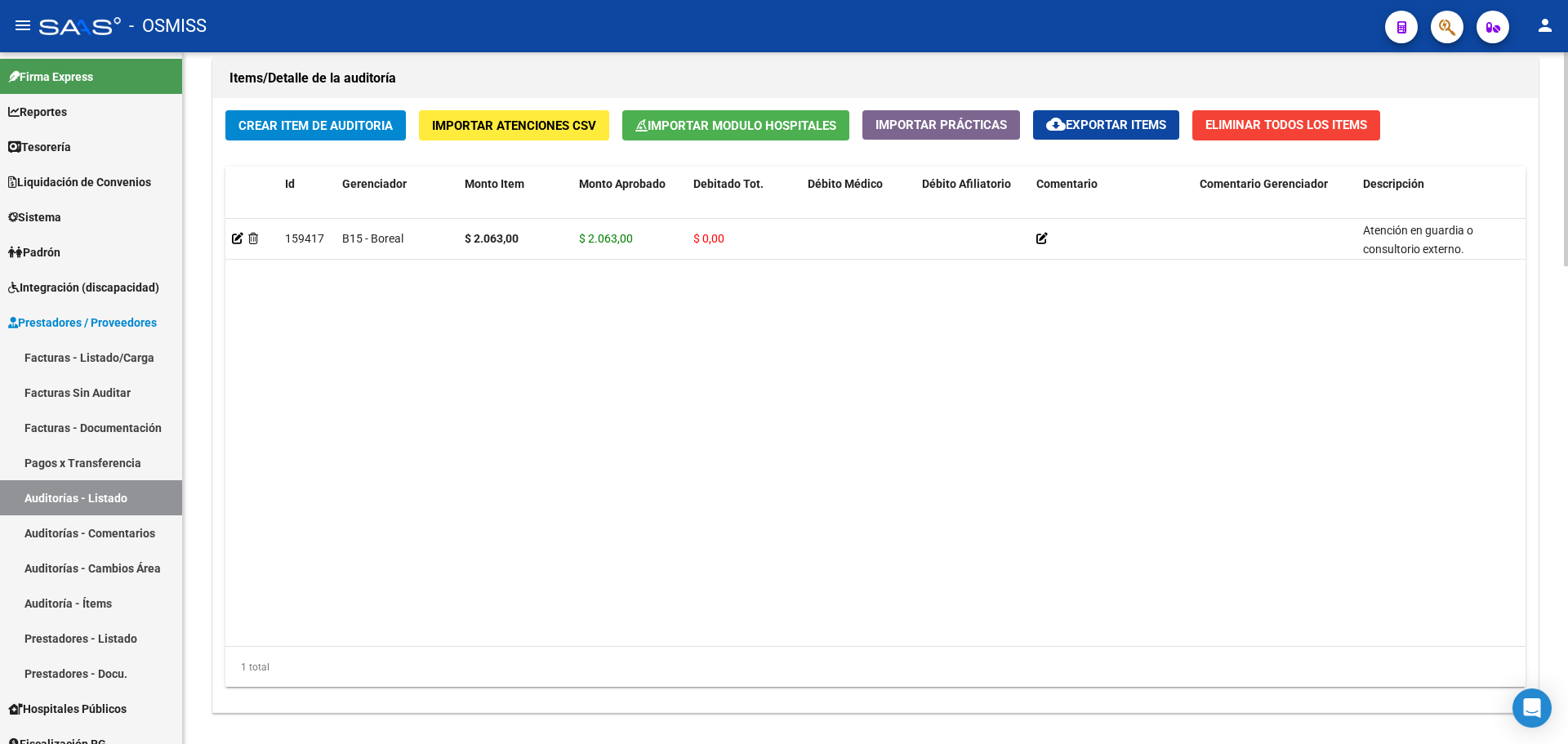
scroll to position [1546, 0]
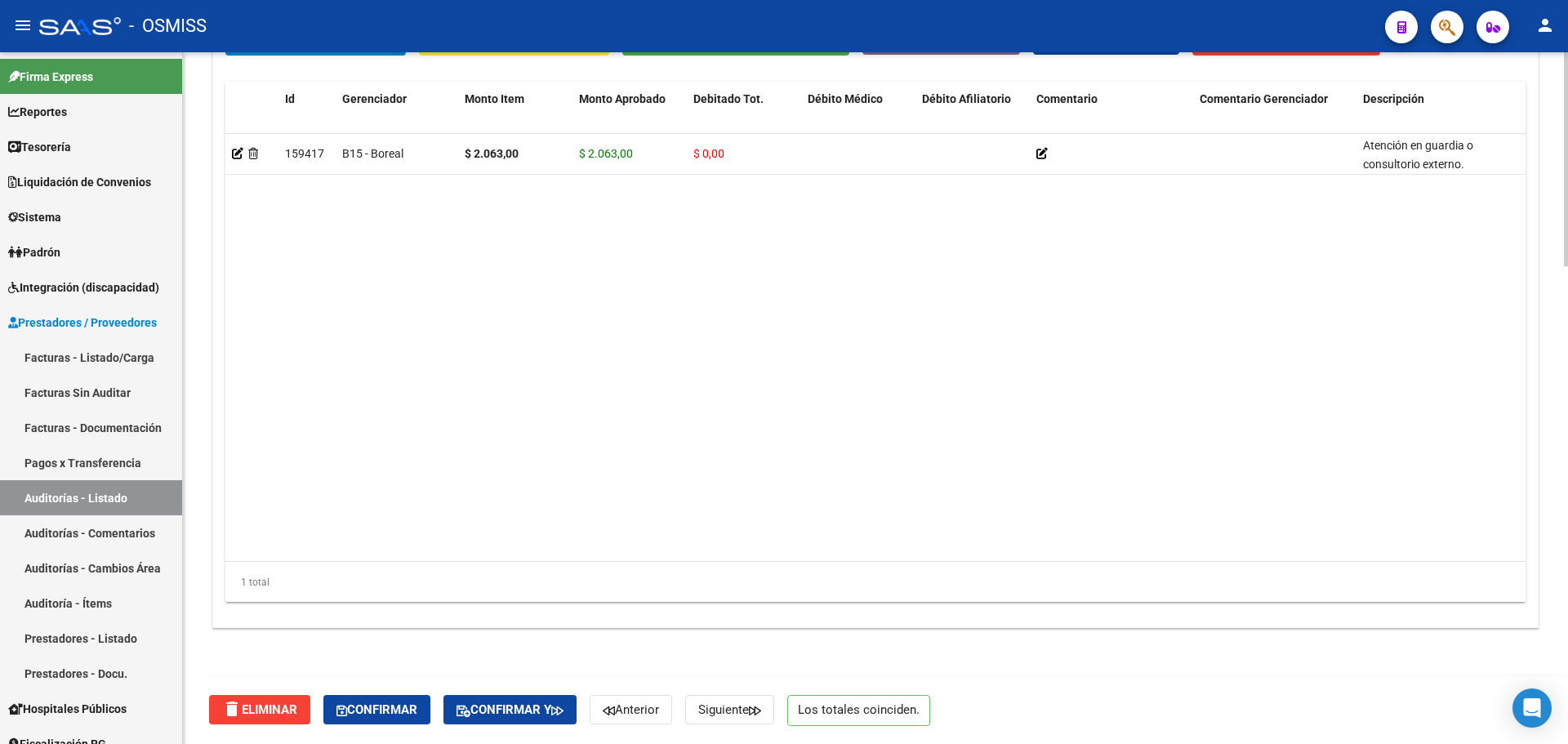
click at [484, 728] on div "delete Eliminar Confirmar Confirmar y Anterior Siguiente Los totales coinciden." at bounding box center [882, 710] width 1347 height 69
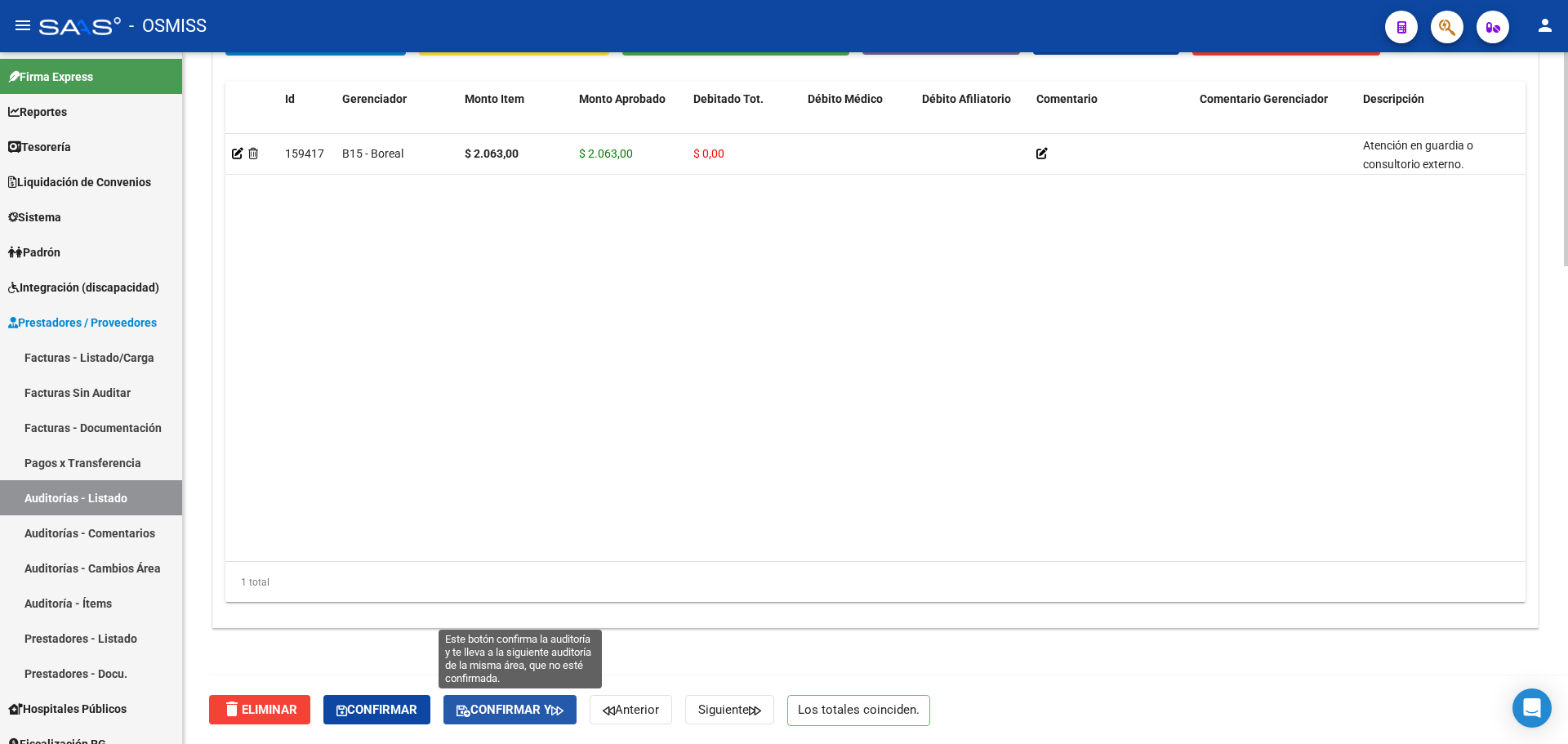
click at [496, 710] on span "Confirmar y" at bounding box center [510, 710] width 107 height 15
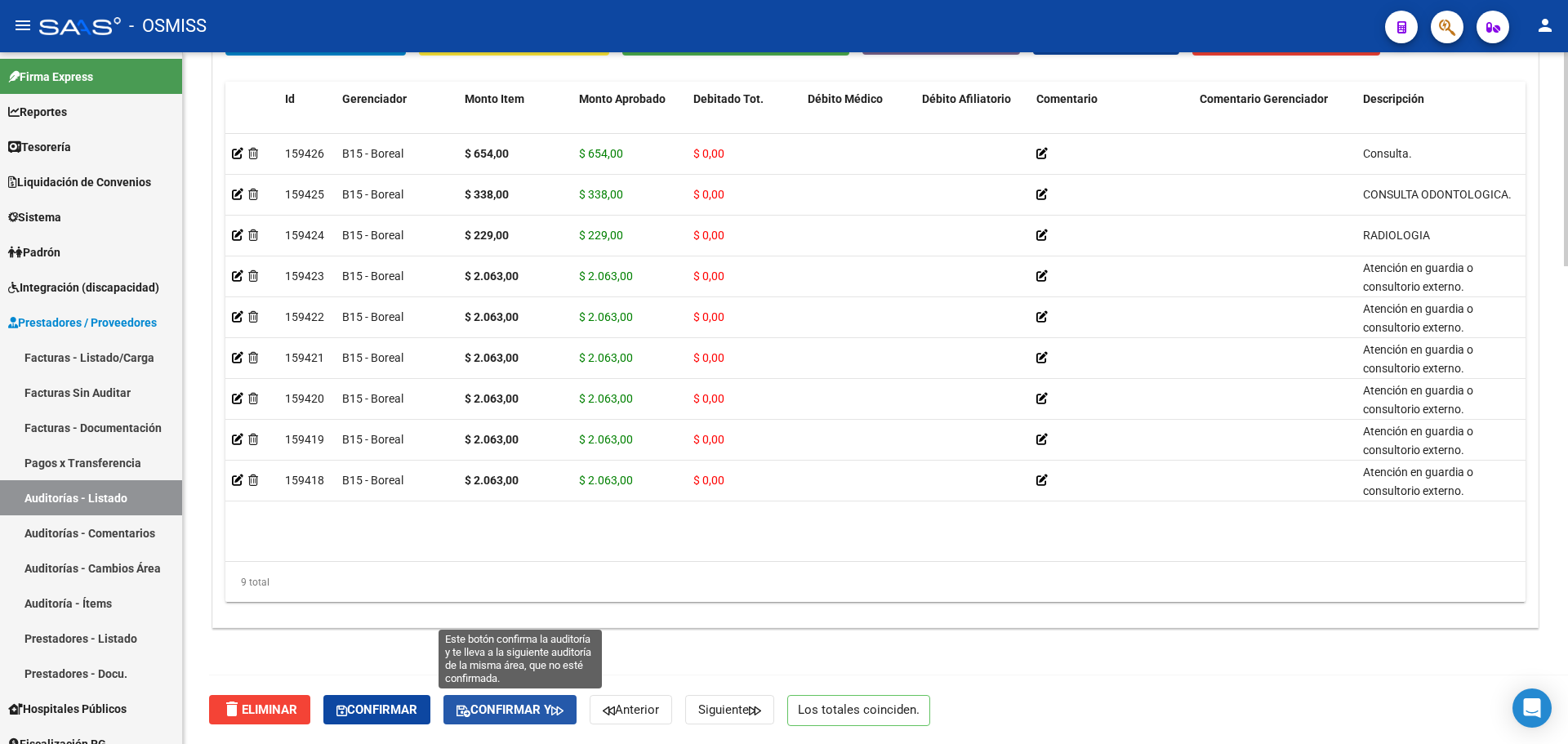
click at [556, 711] on span "Confirmar y" at bounding box center [510, 710] width 107 height 15
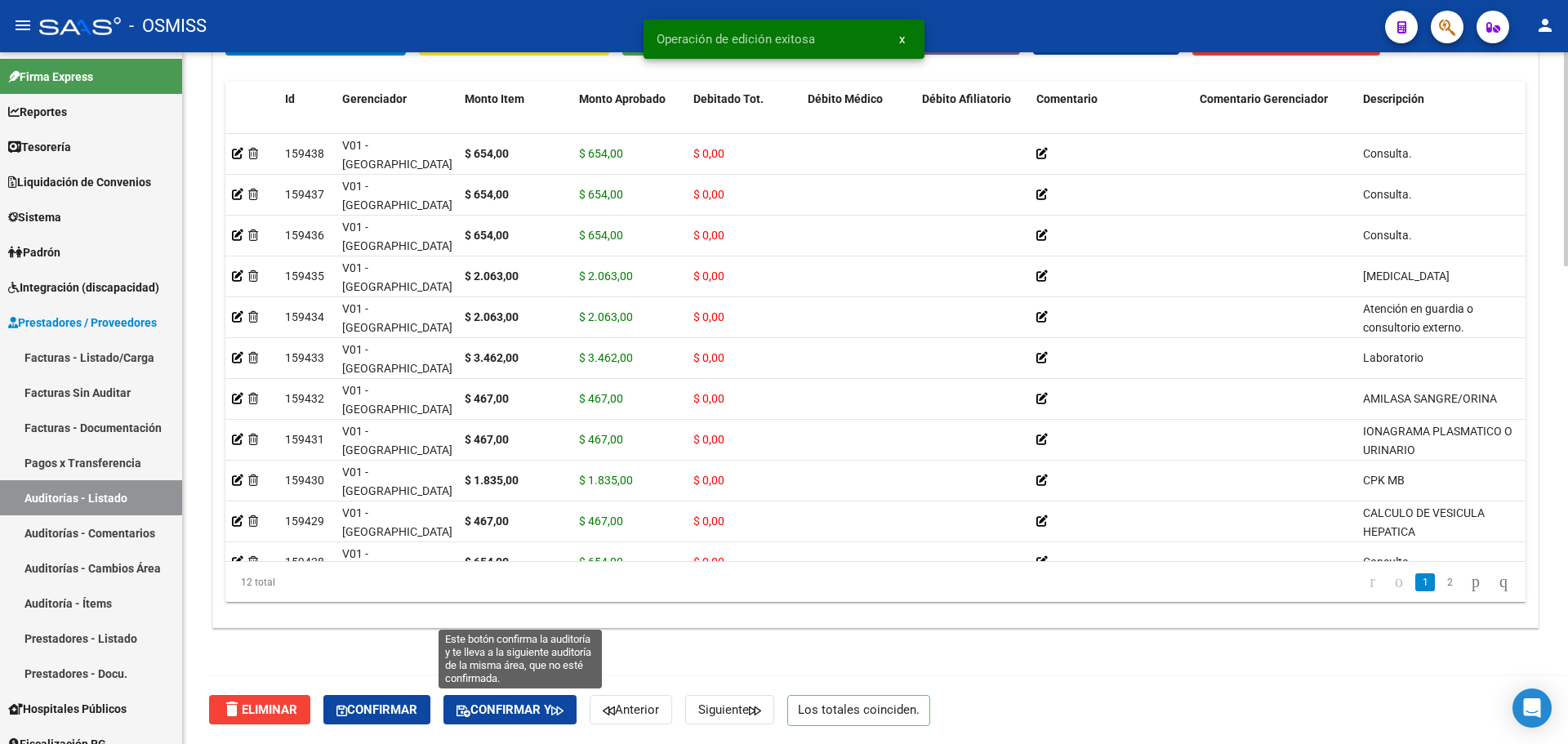
click at [497, 710] on span "Confirmar y" at bounding box center [510, 710] width 107 height 15
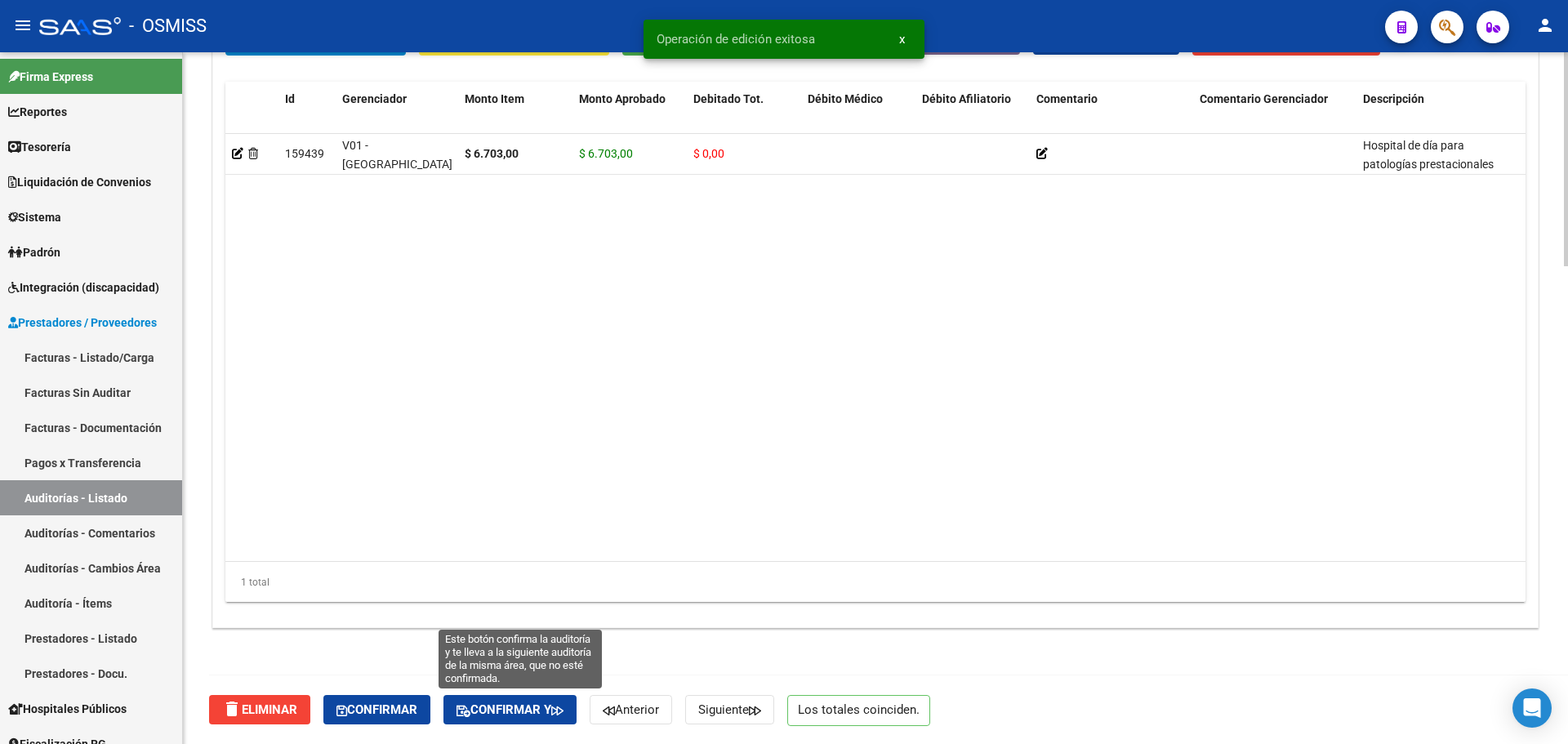
click at [511, 703] on span "Confirmar y" at bounding box center [510, 710] width 107 height 15
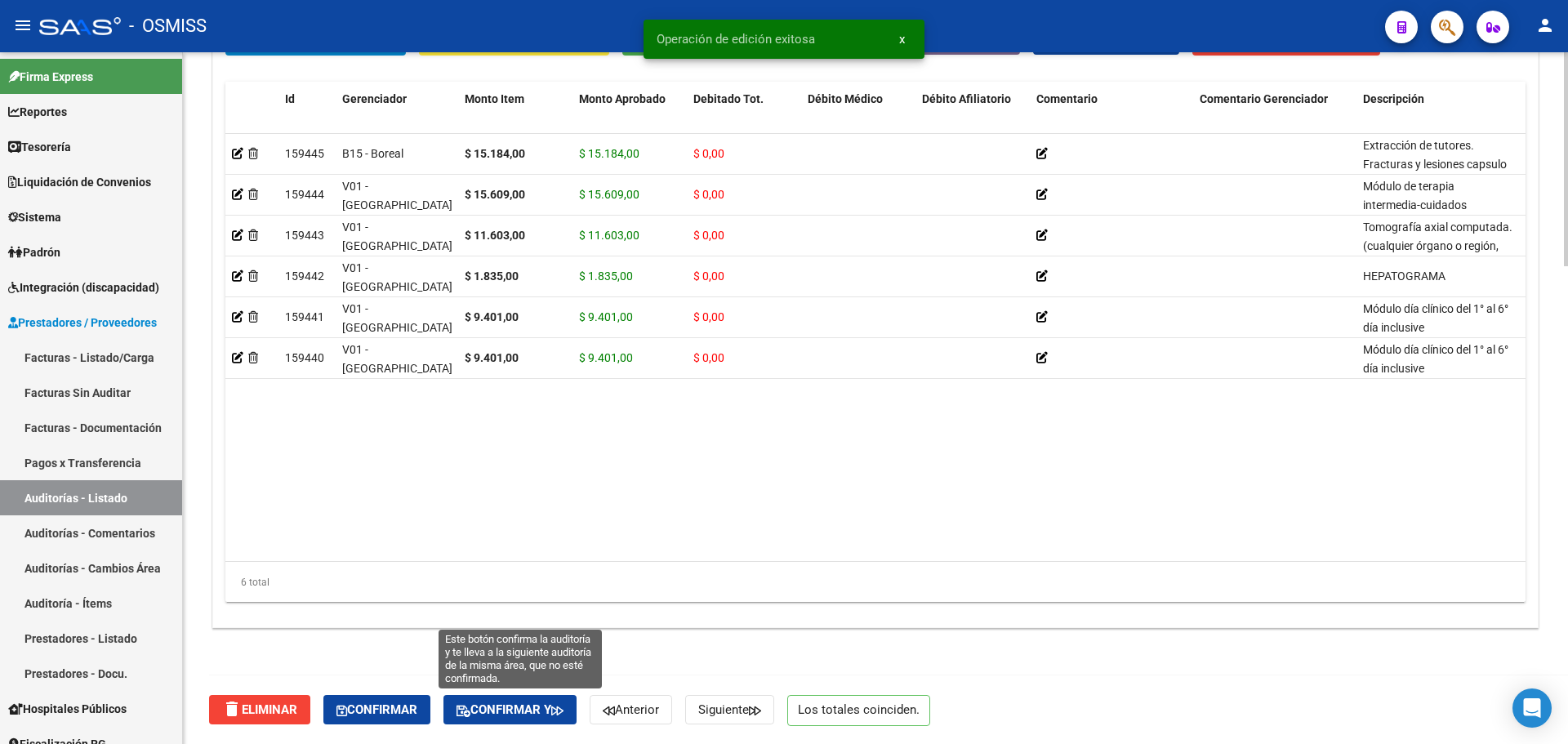
click at [481, 714] on span "Confirmar y" at bounding box center [510, 710] width 107 height 15
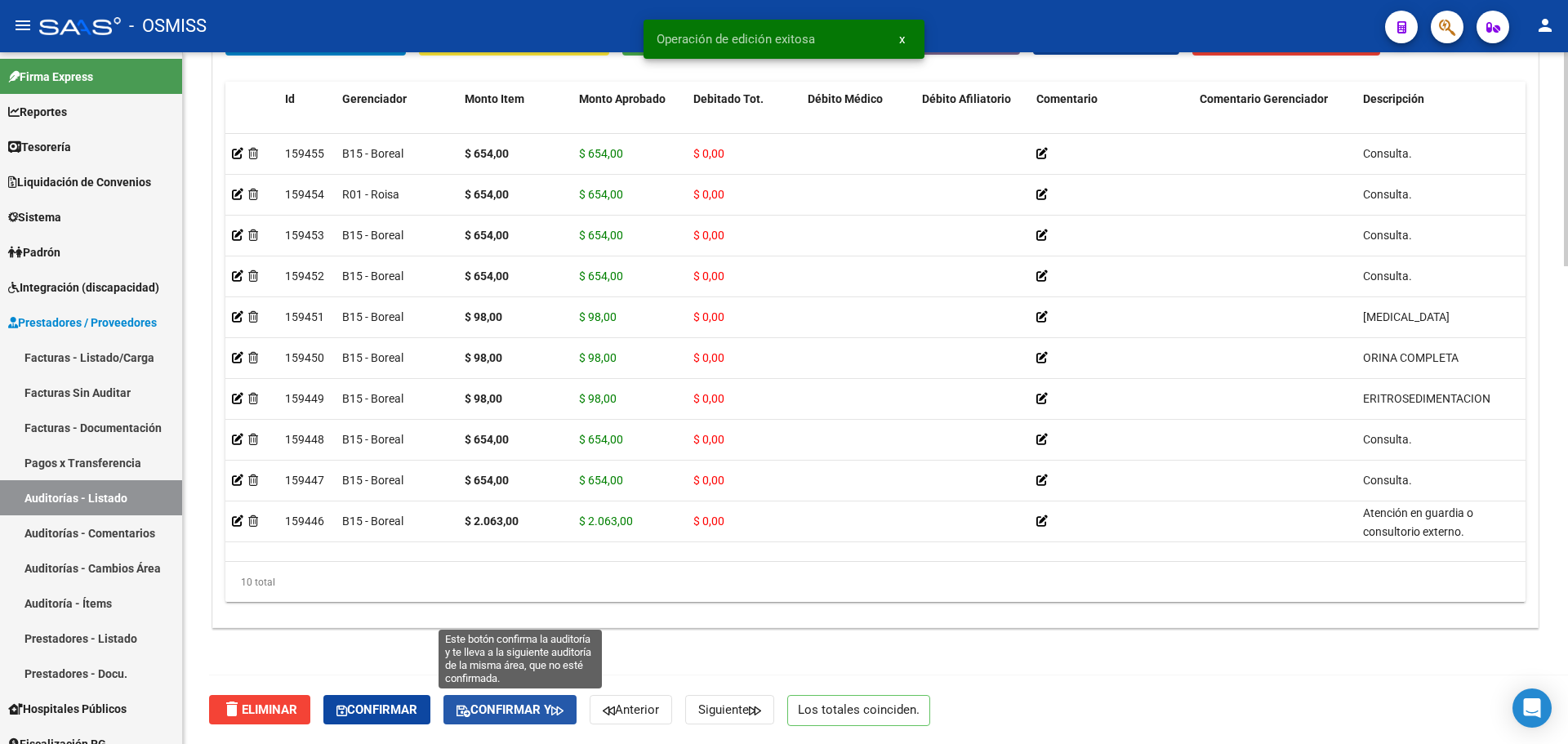
click at [509, 721] on button "Confirmar y" at bounding box center [510, 710] width 133 height 29
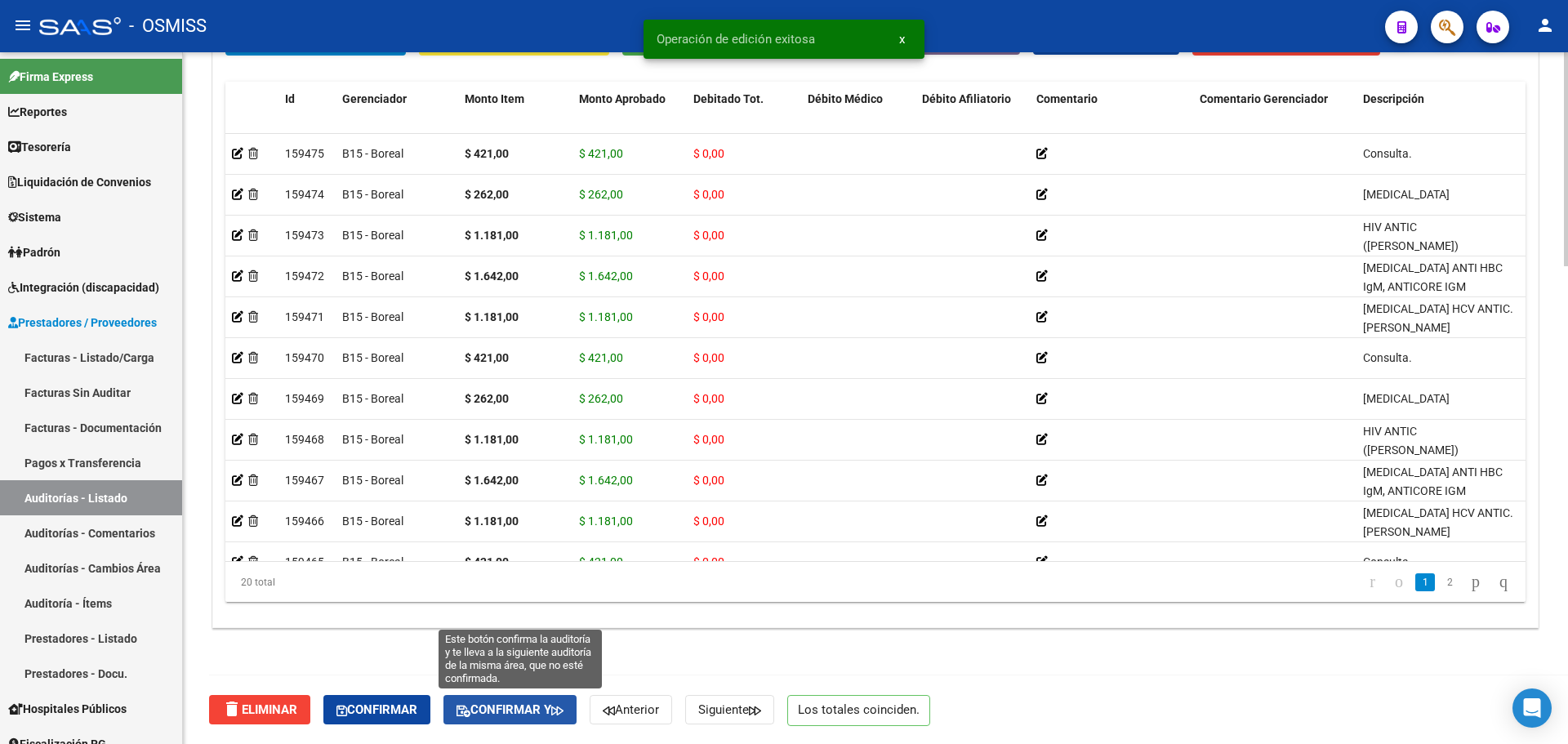
click at [531, 706] on span "Confirmar y" at bounding box center [510, 710] width 107 height 15
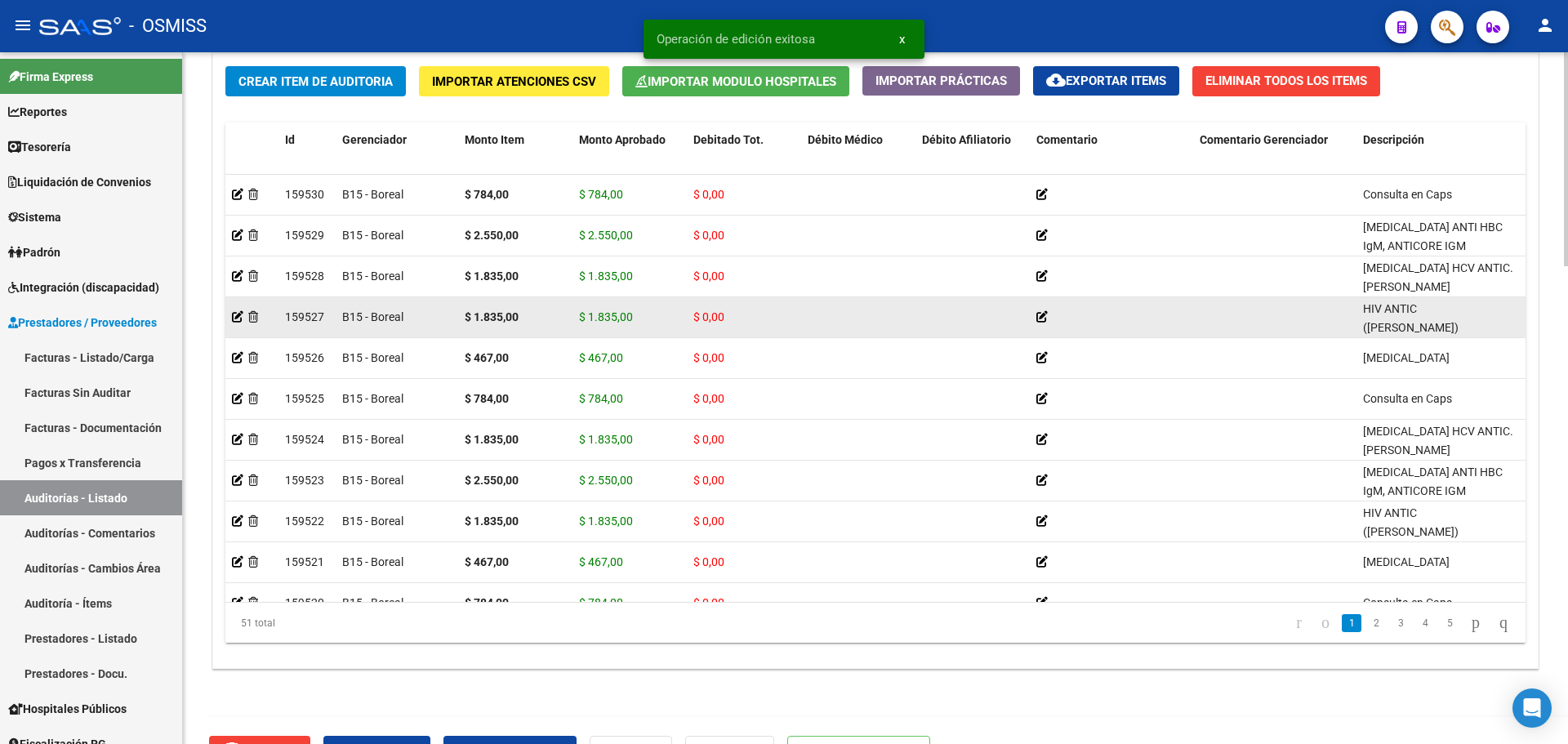
scroll to position [1546, 0]
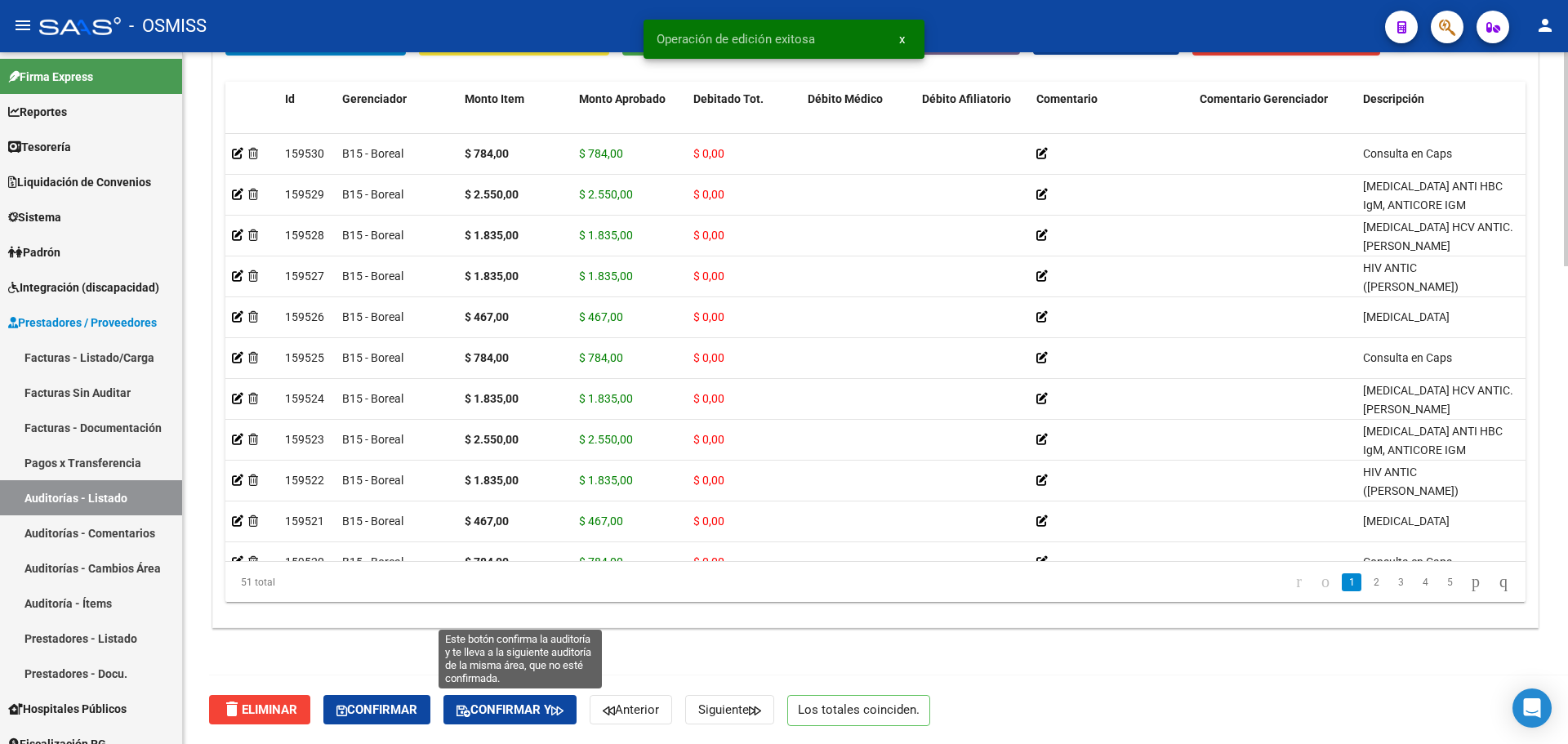
click at [501, 720] on button "Confirmar y" at bounding box center [510, 710] width 133 height 29
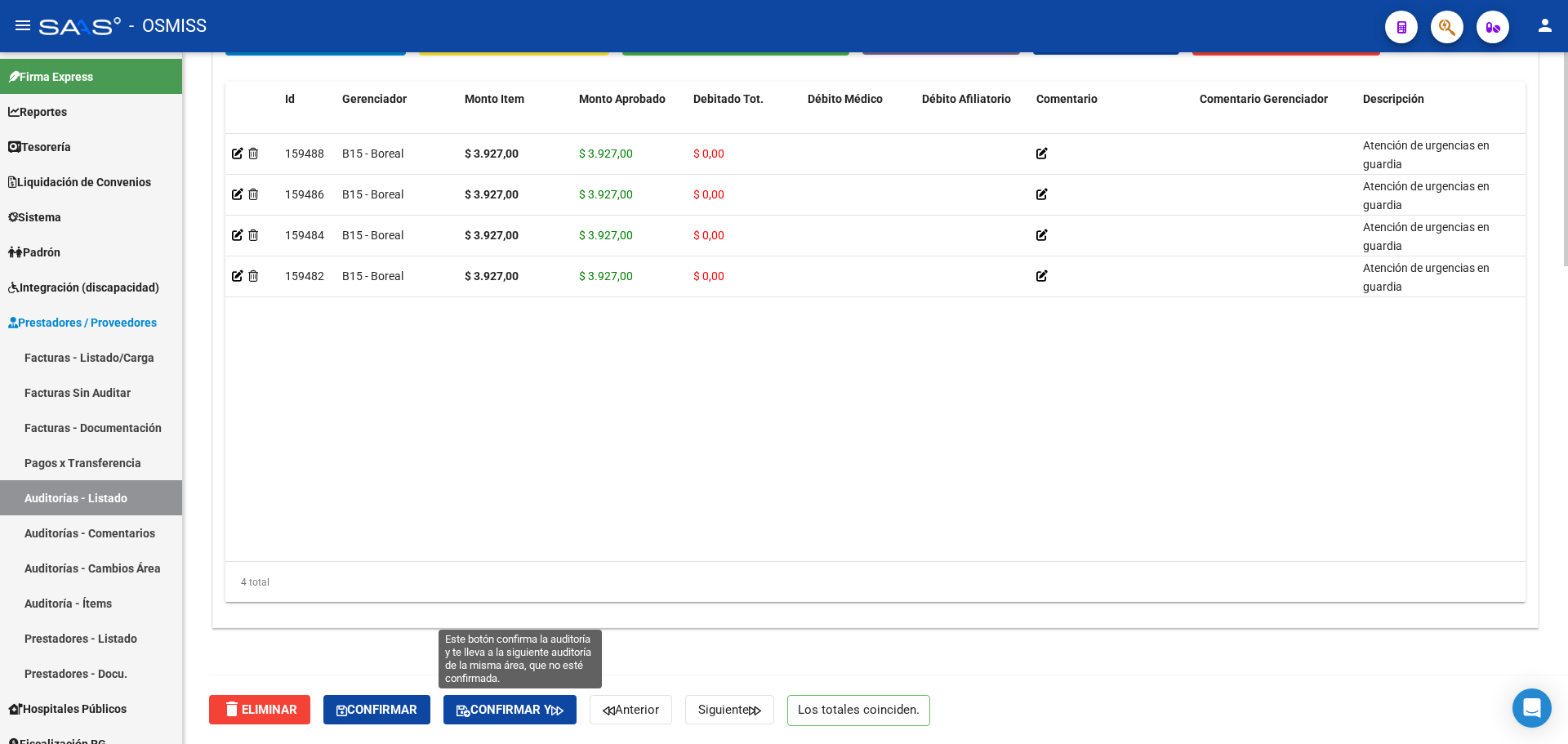
click at [527, 712] on span "Confirmar y" at bounding box center [510, 710] width 107 height 15
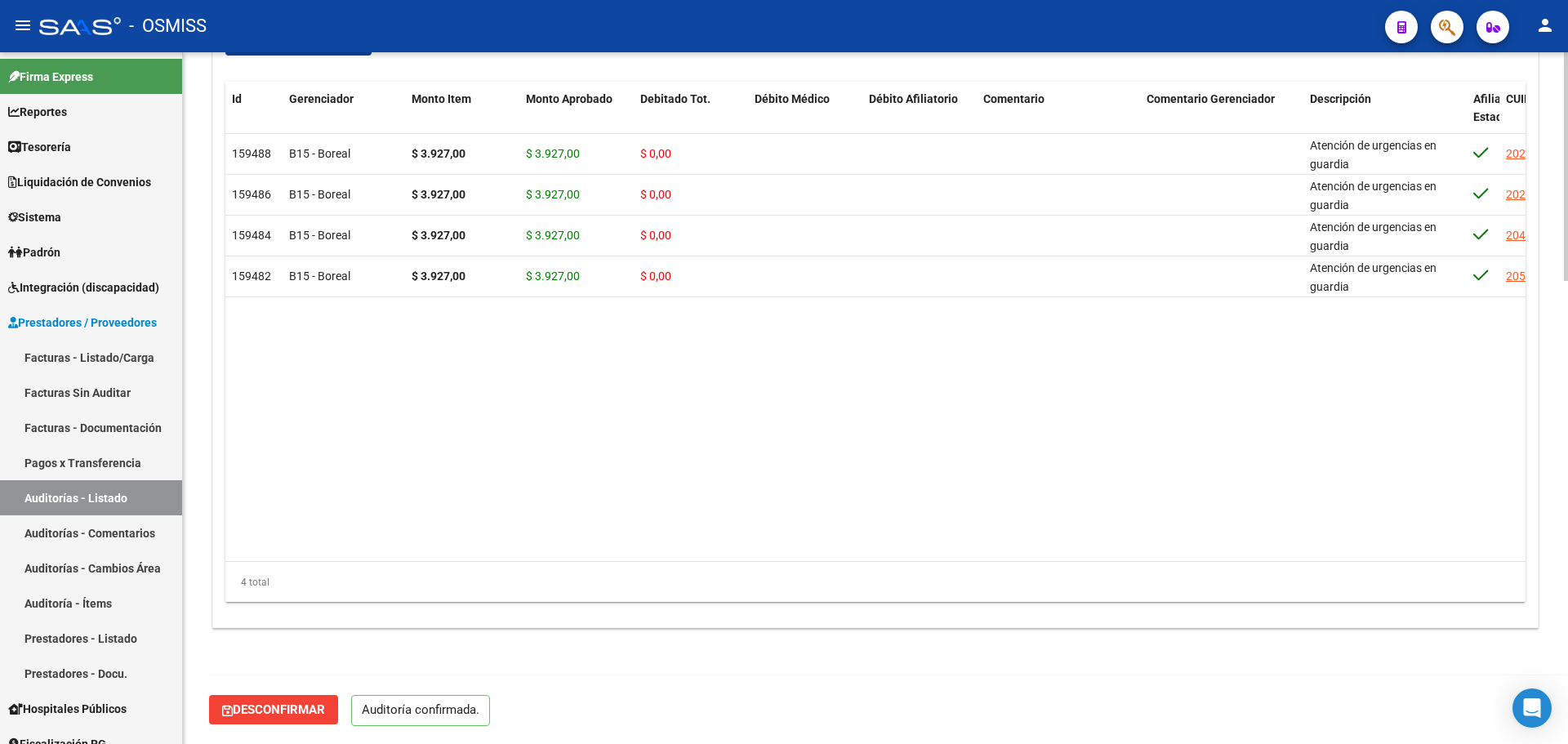
scroll to position [1401, 0]
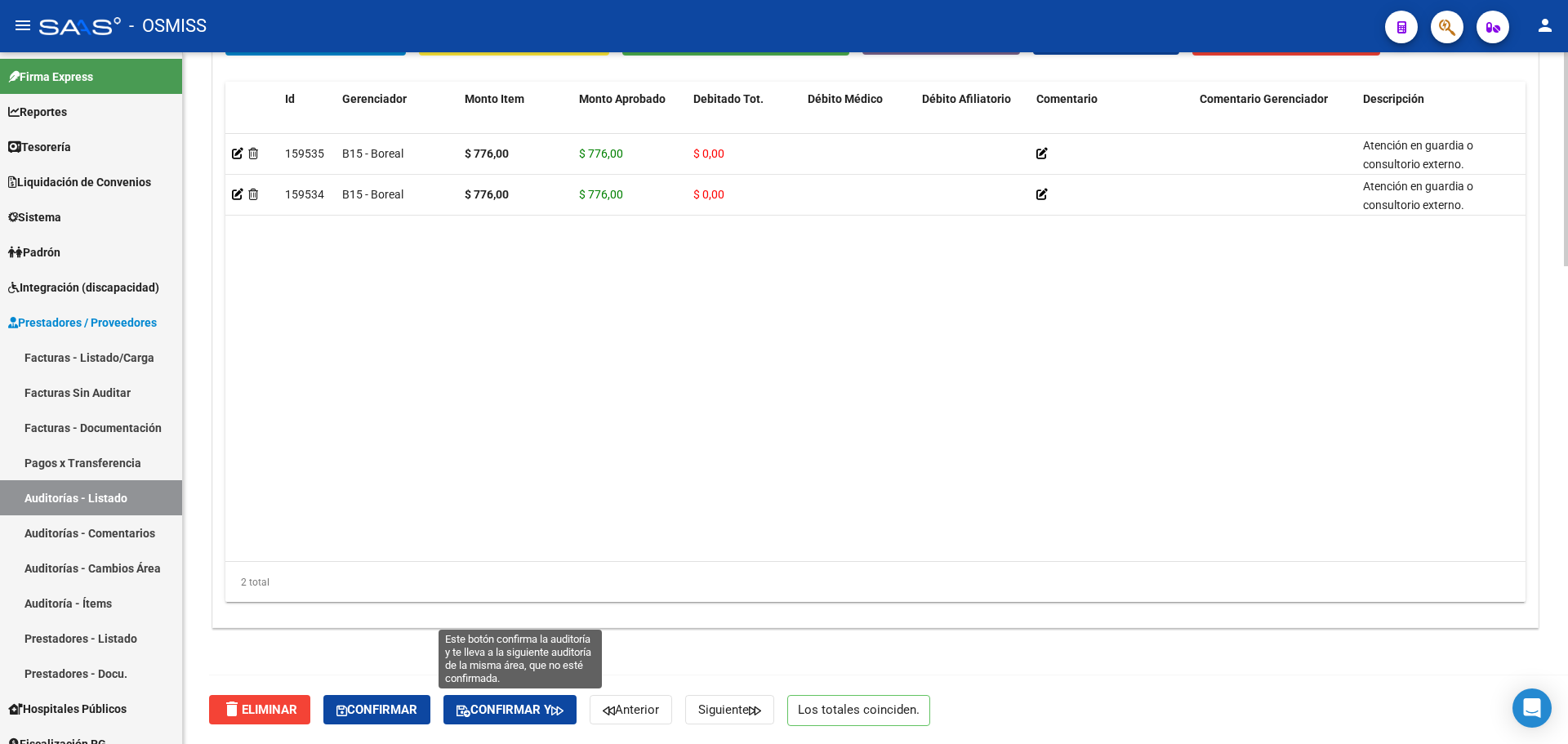
click at [515, 715] on span "Confirmar y" at bounding box center [510, 710] width 107 height 15
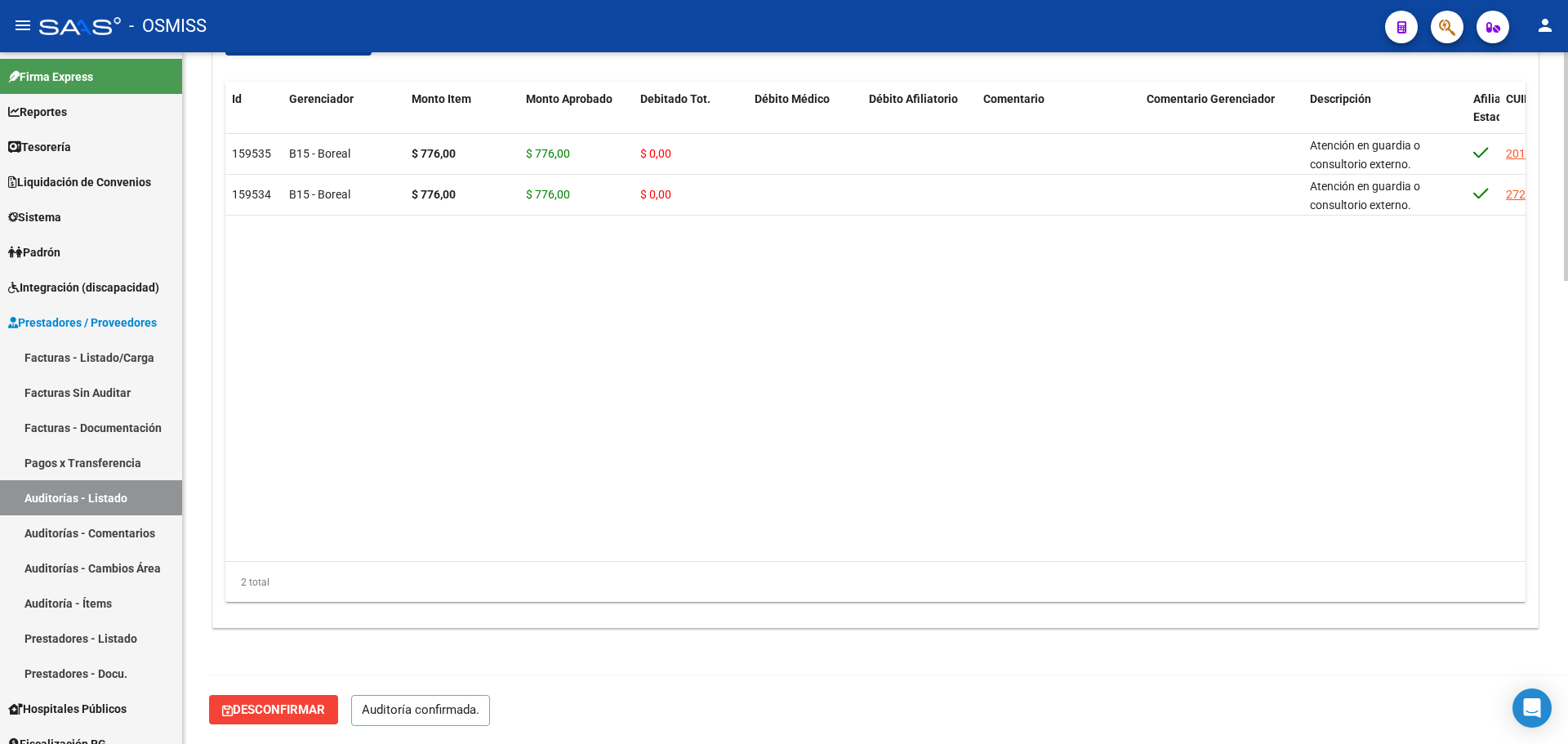
scroll to position [1401, 0]
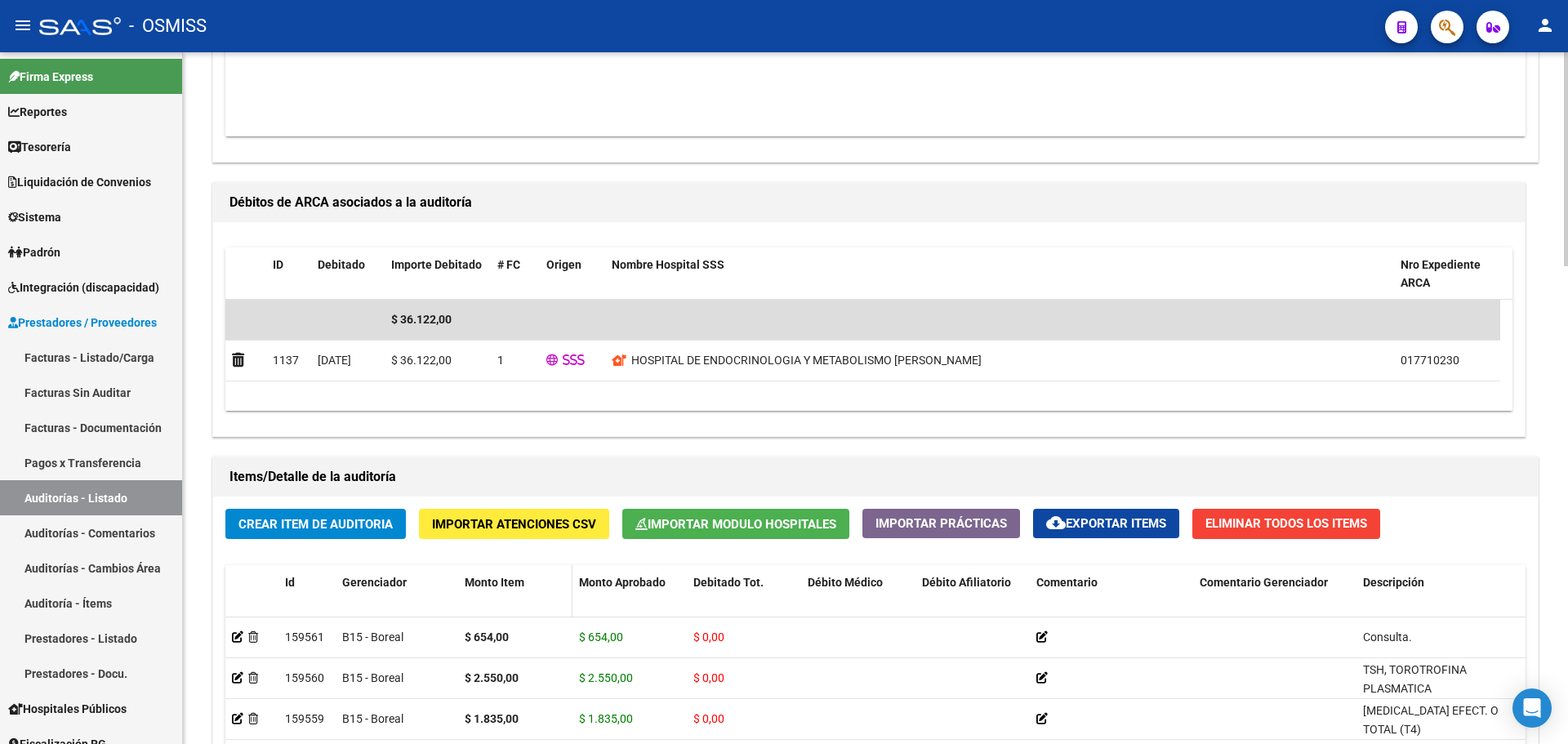
scroll to position [1546, 0]
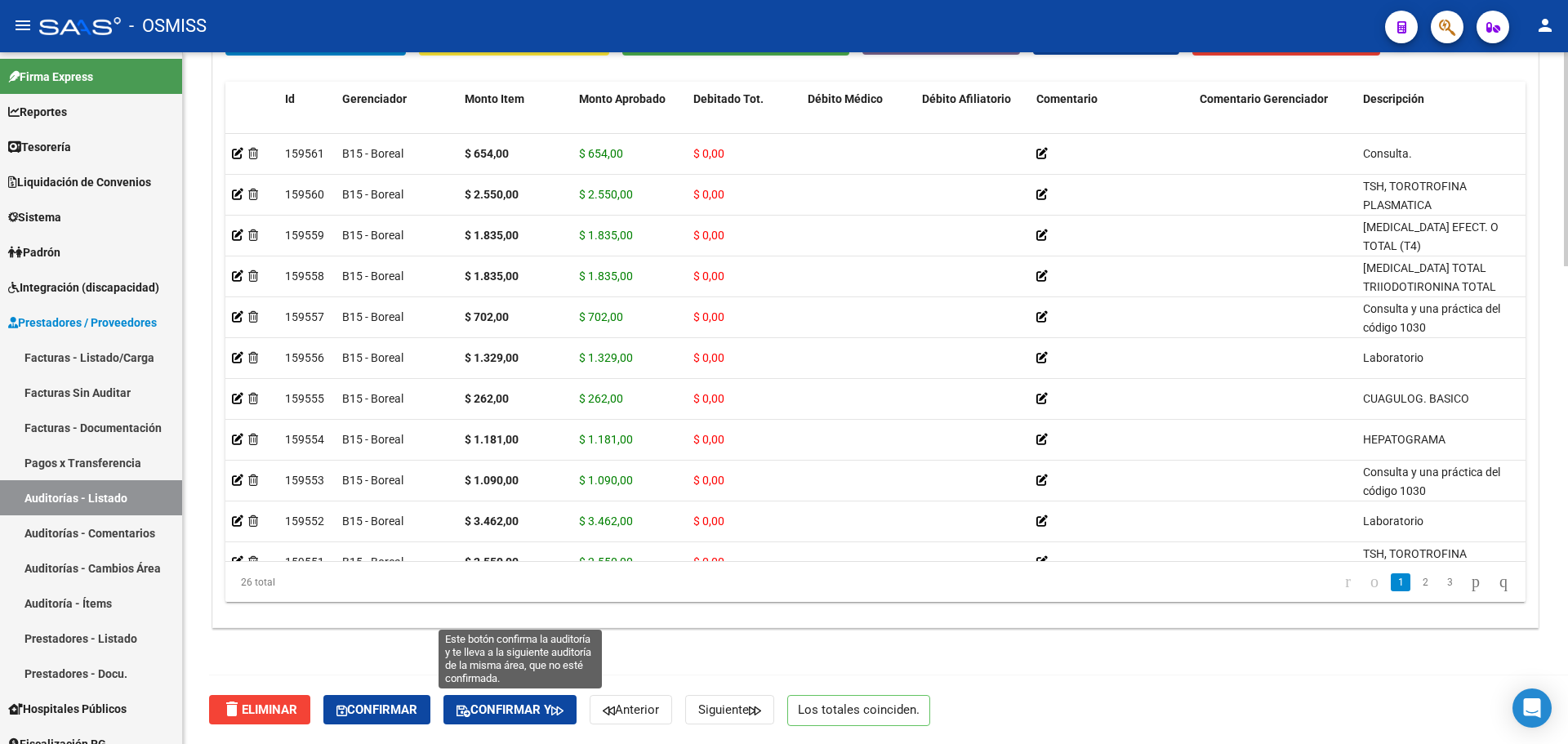
click at [515, 710] on span "Confirmar y" at bounding box center [510, 710] width 107 height 15
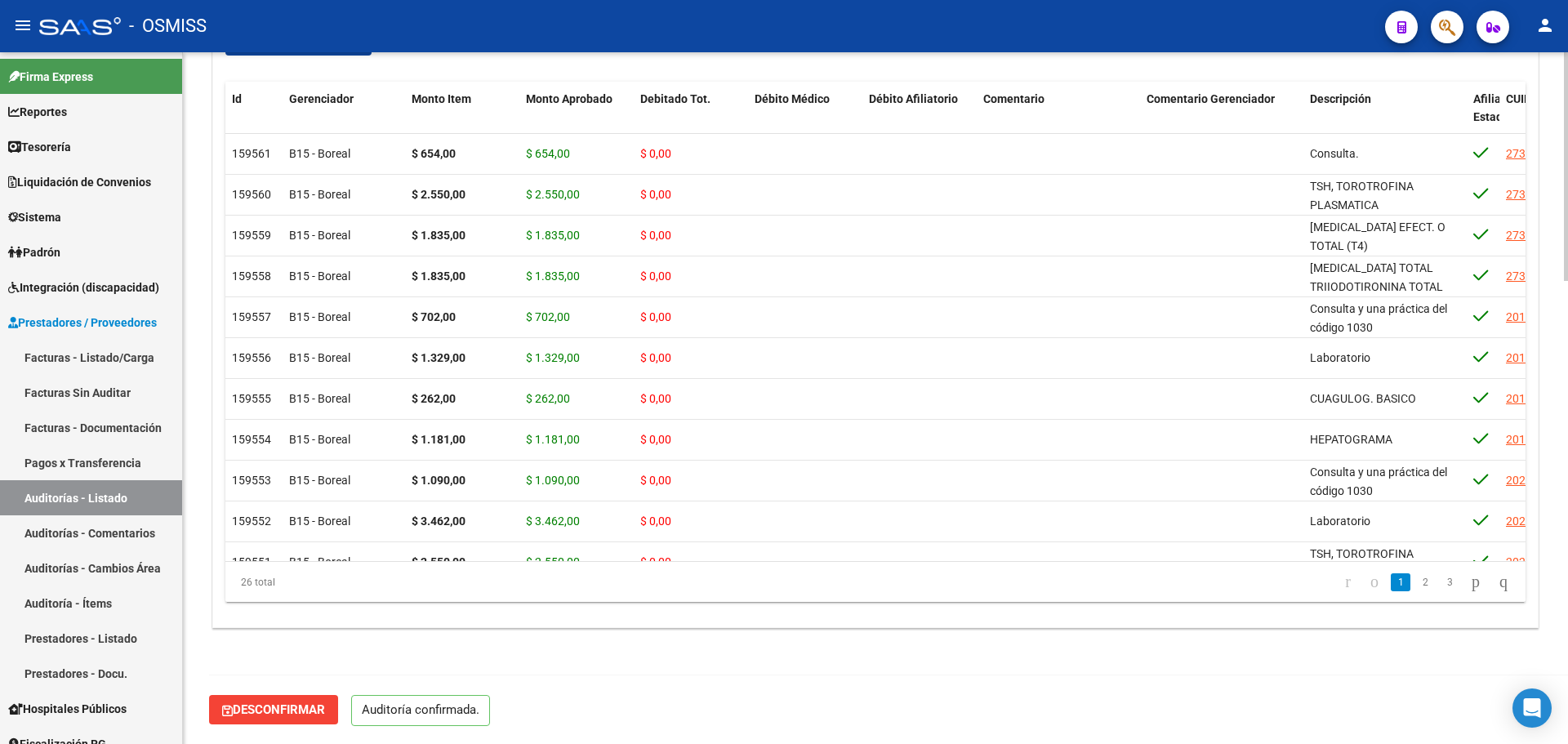
scroll to position [1401, 0]
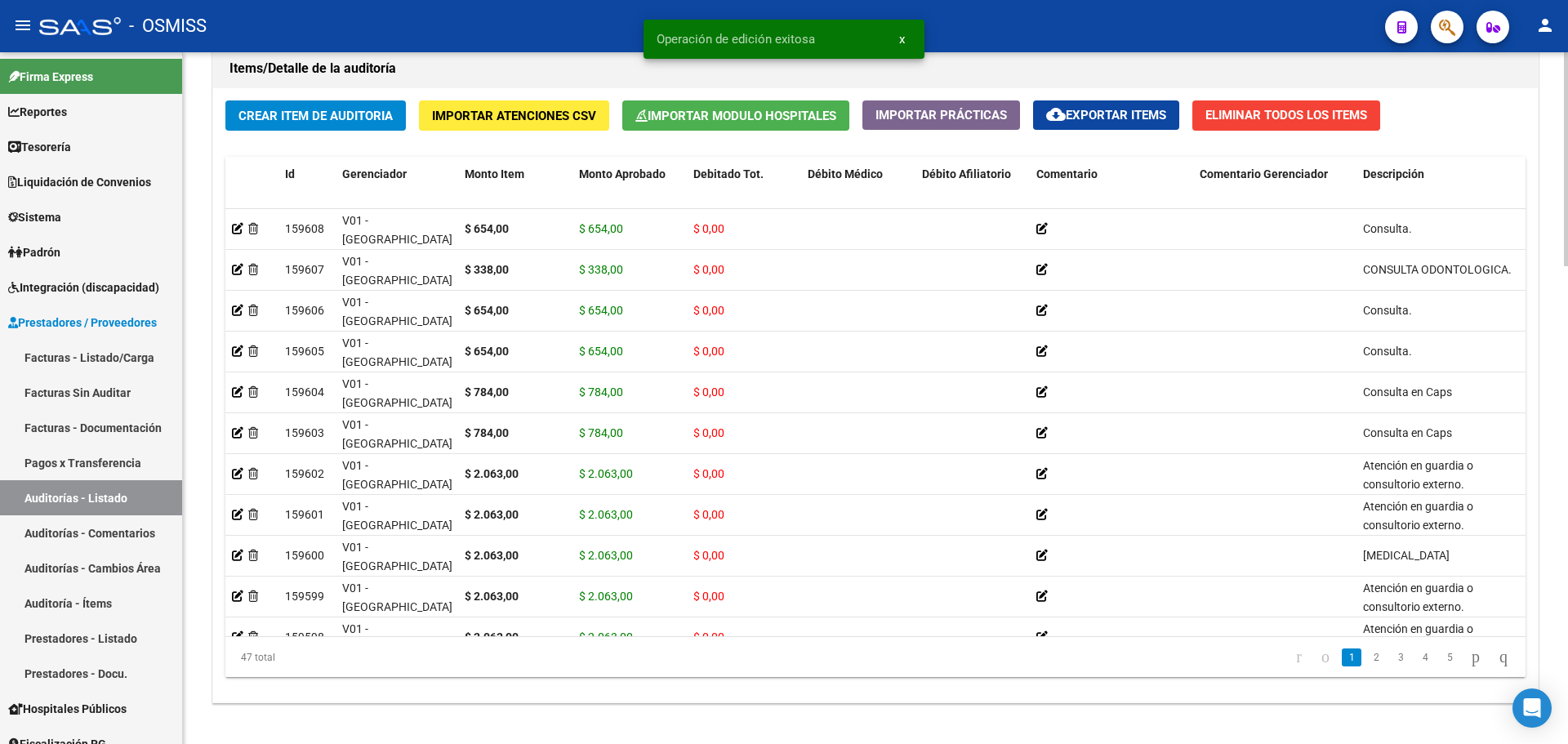
scroll to position [1546, 0]
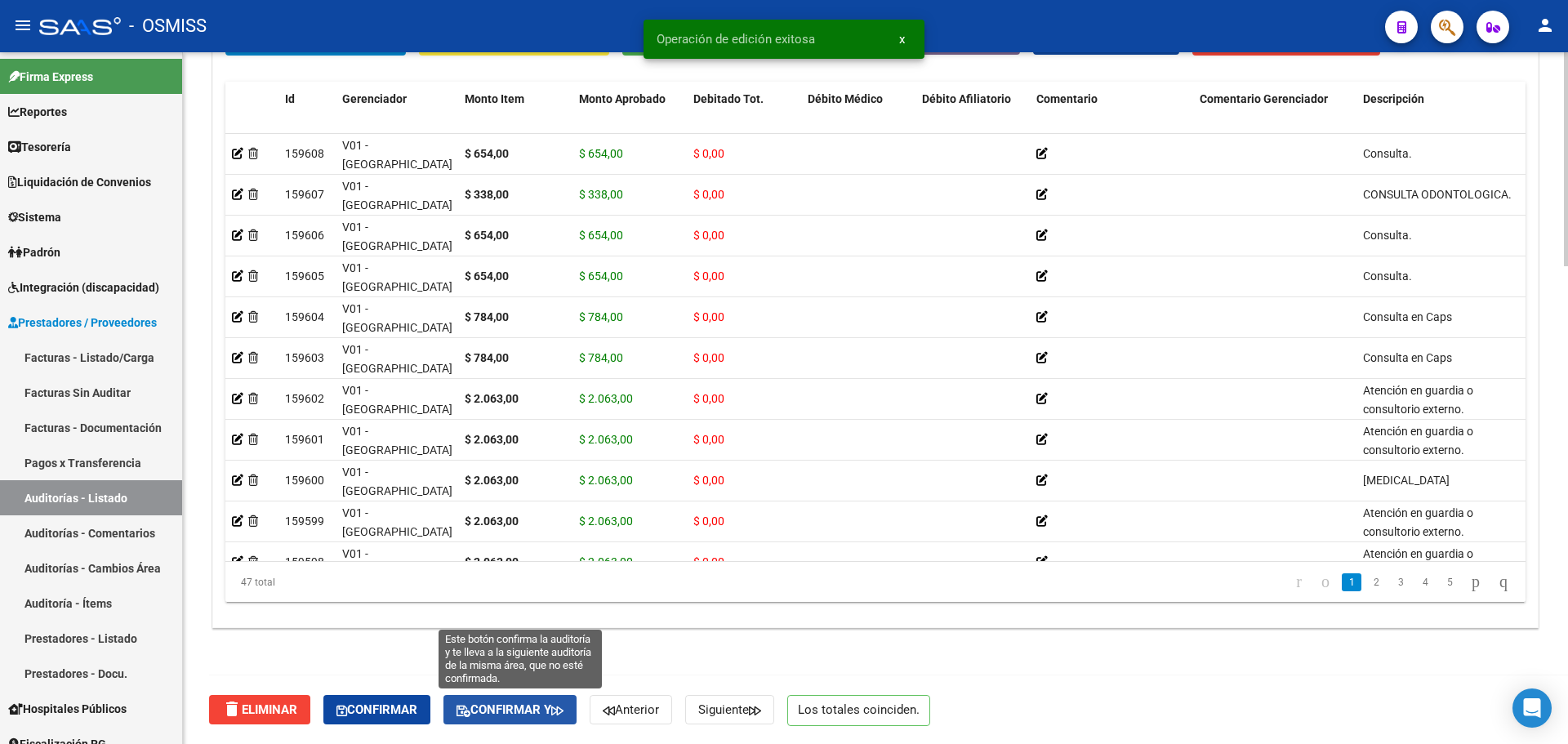
click at [533, 707] on span "Confirmar y" at bounding box center [510, 710] width 107 height 15
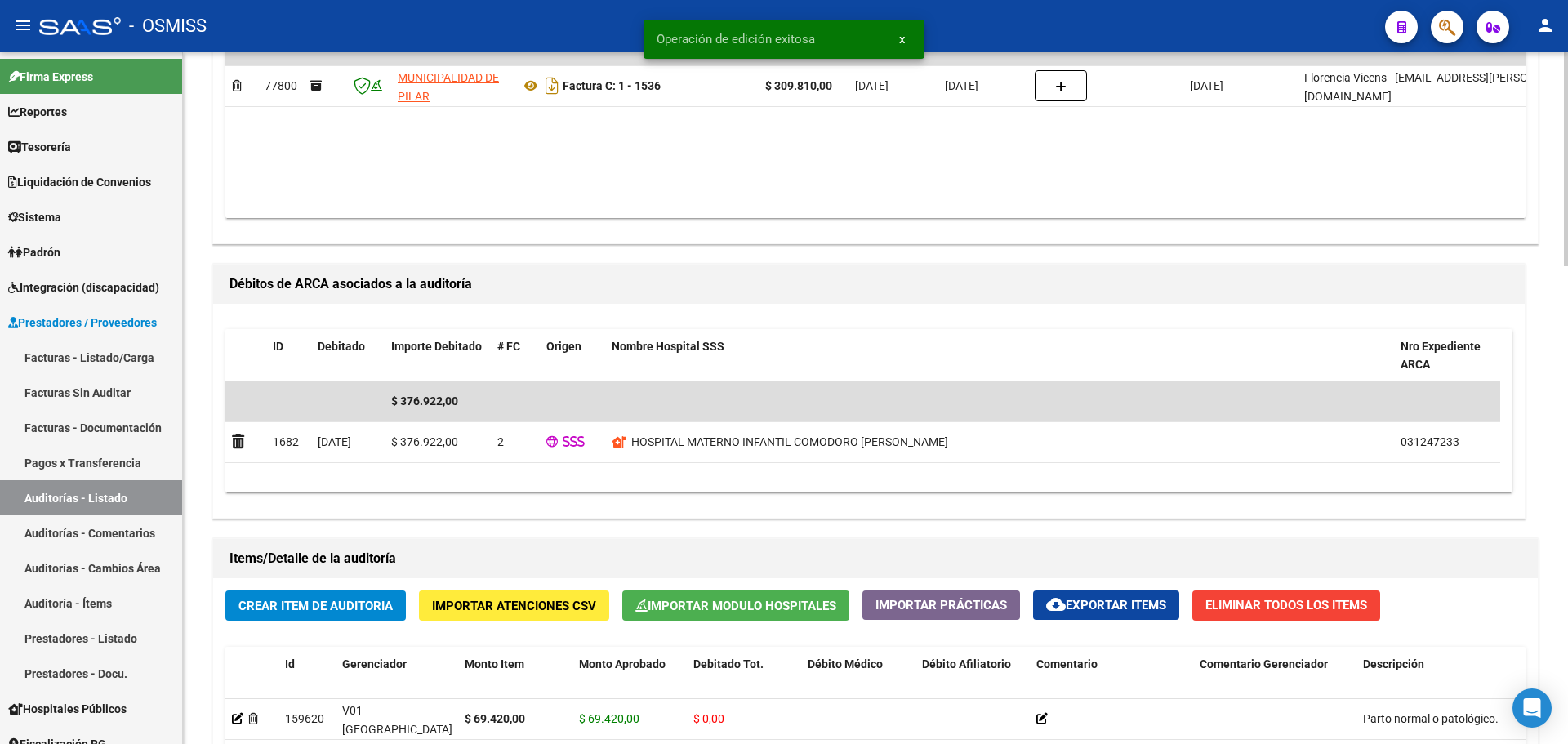
scroll to position [1546, 0]
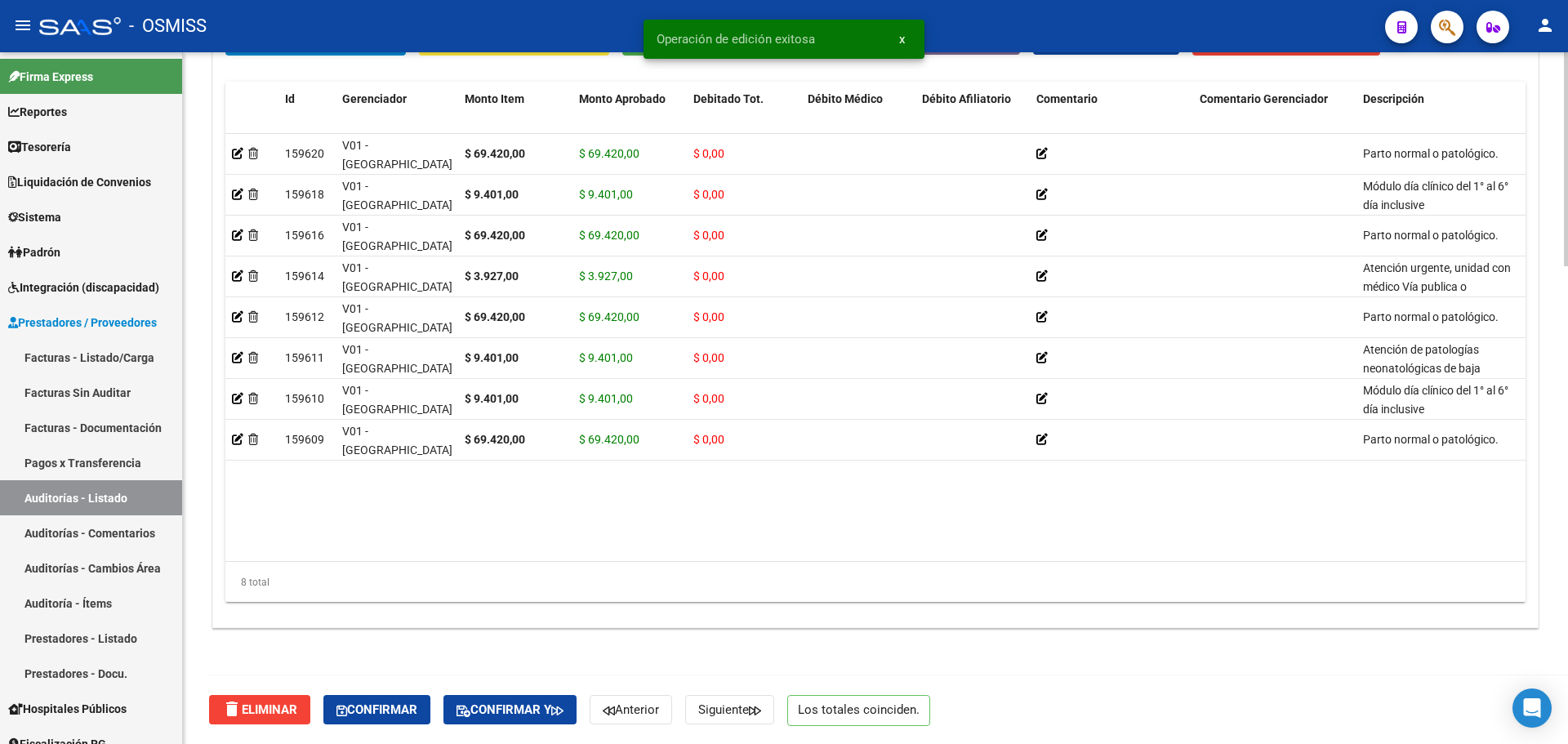
click at [529, 728] on div "delete Eliminar Confirmar Confirmar y Anterior Siguiente Los totales coinciden." at bounding box center [882, 710] width 1347 height 69
click at [530, 722] on button "Confirmar y" at bounding box center [510, 710] width 133 height 29
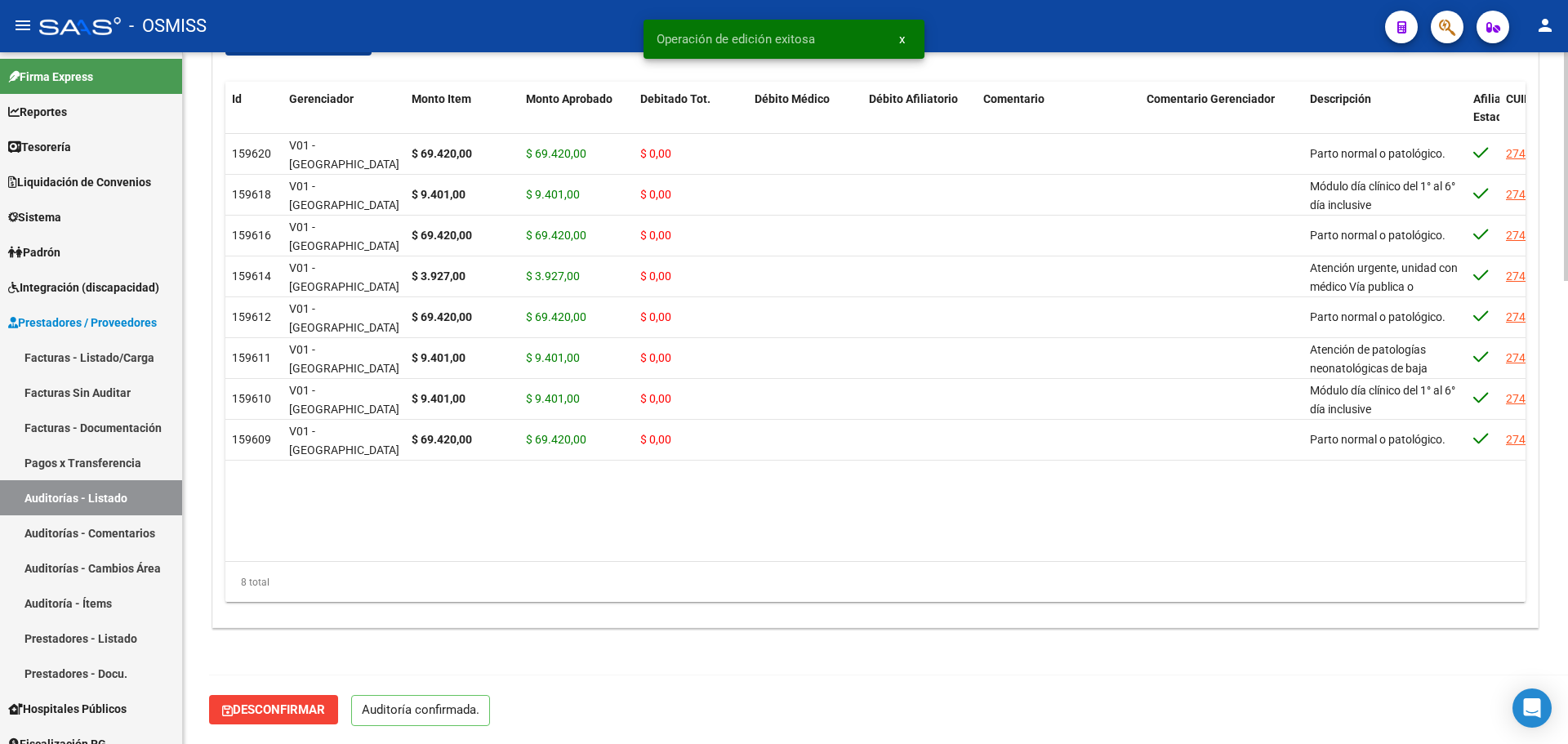
scroll to position [1401, 0]
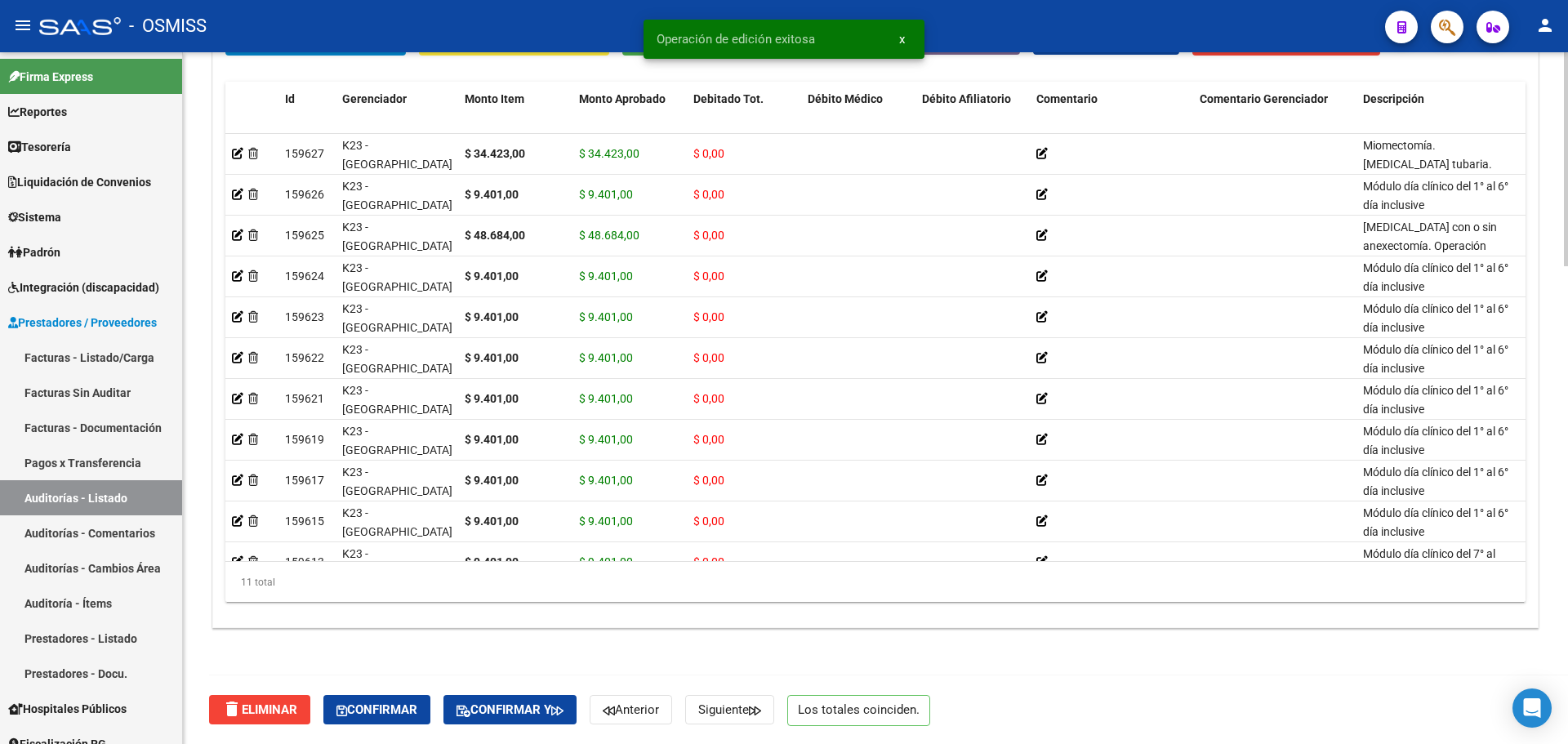
scroll to position [38, 0]
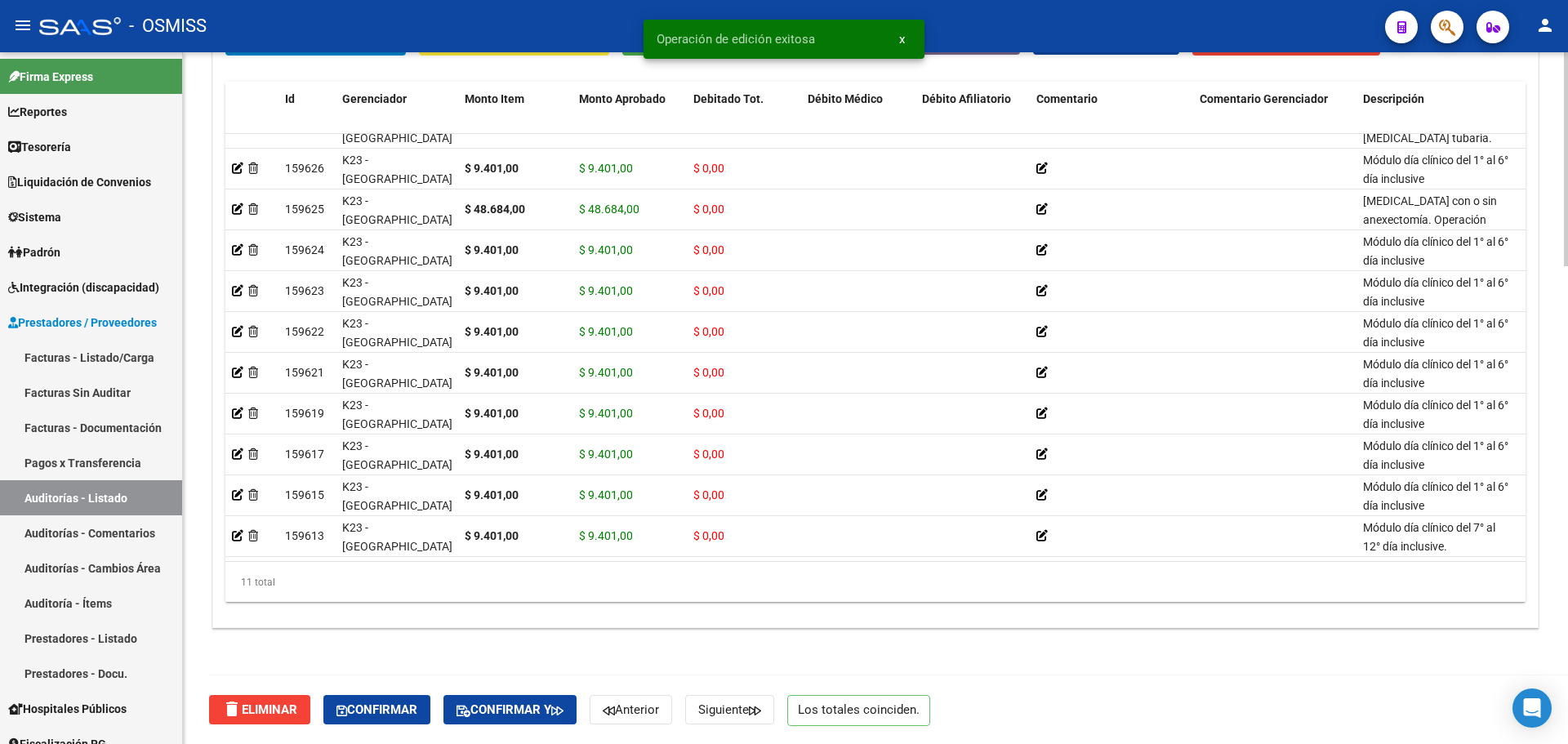
click at [522, 728] on div "delete Eliminar Confirmar Confirmar y Anterior Siguiente Los totales coinciden." at bounding box center [882, 710] width 1347 height 69
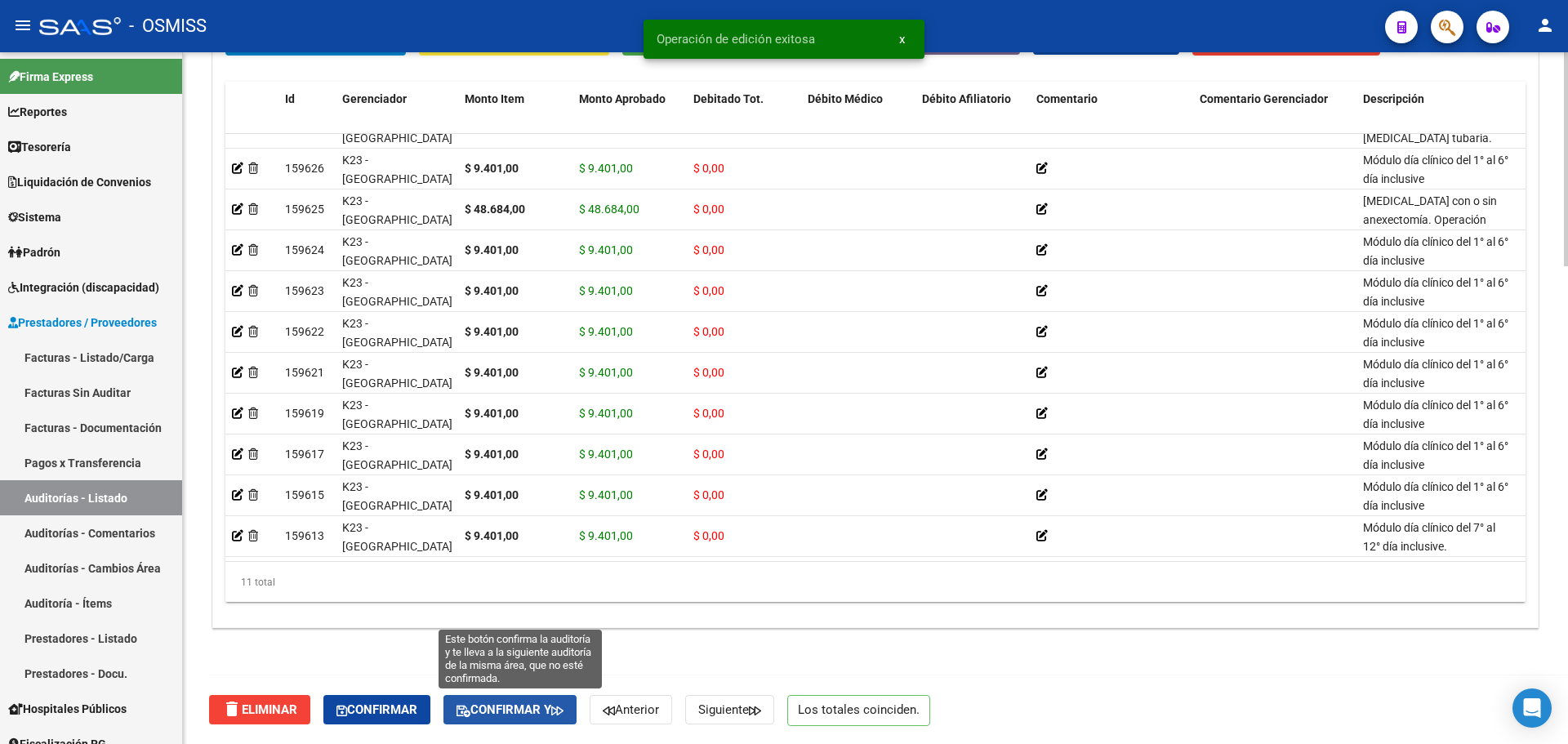
click at [522, 718] on span "Confirmar y" at bounding box center [510, 710] width 107 height 15
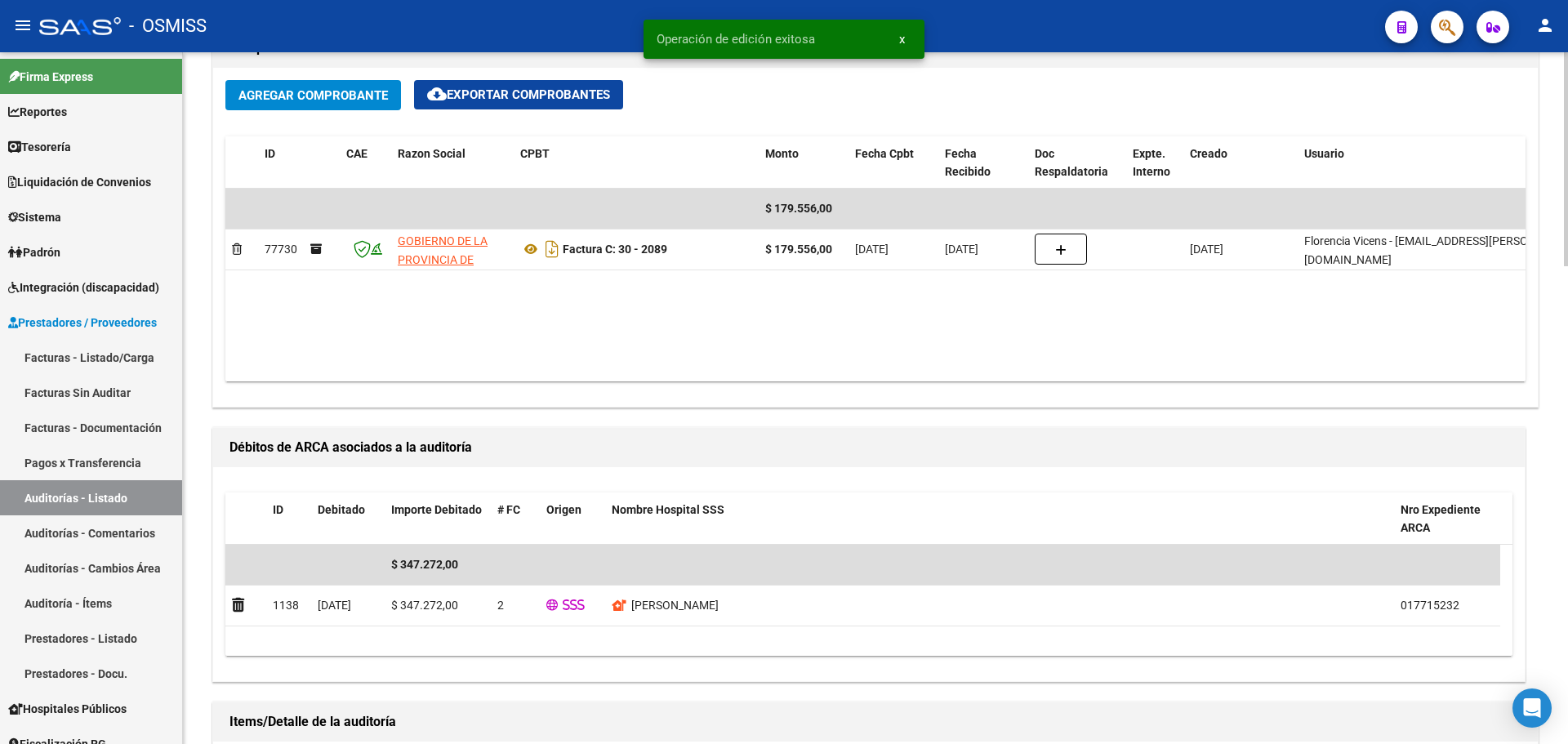
scroll to position [1471, 0]
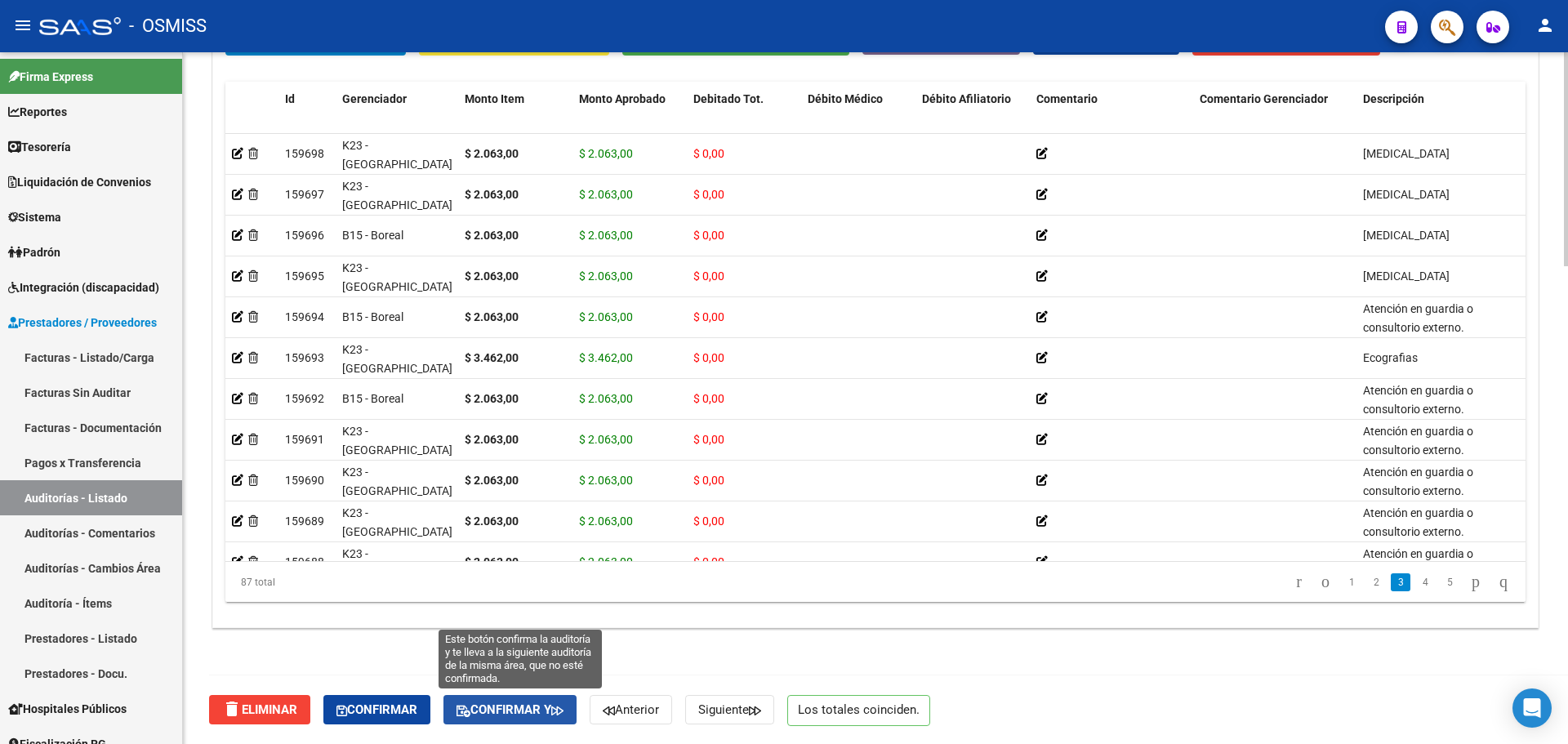
click at [520, 709] on span "Confirmar y" at bounding box center [510, 710] width 107 height 15
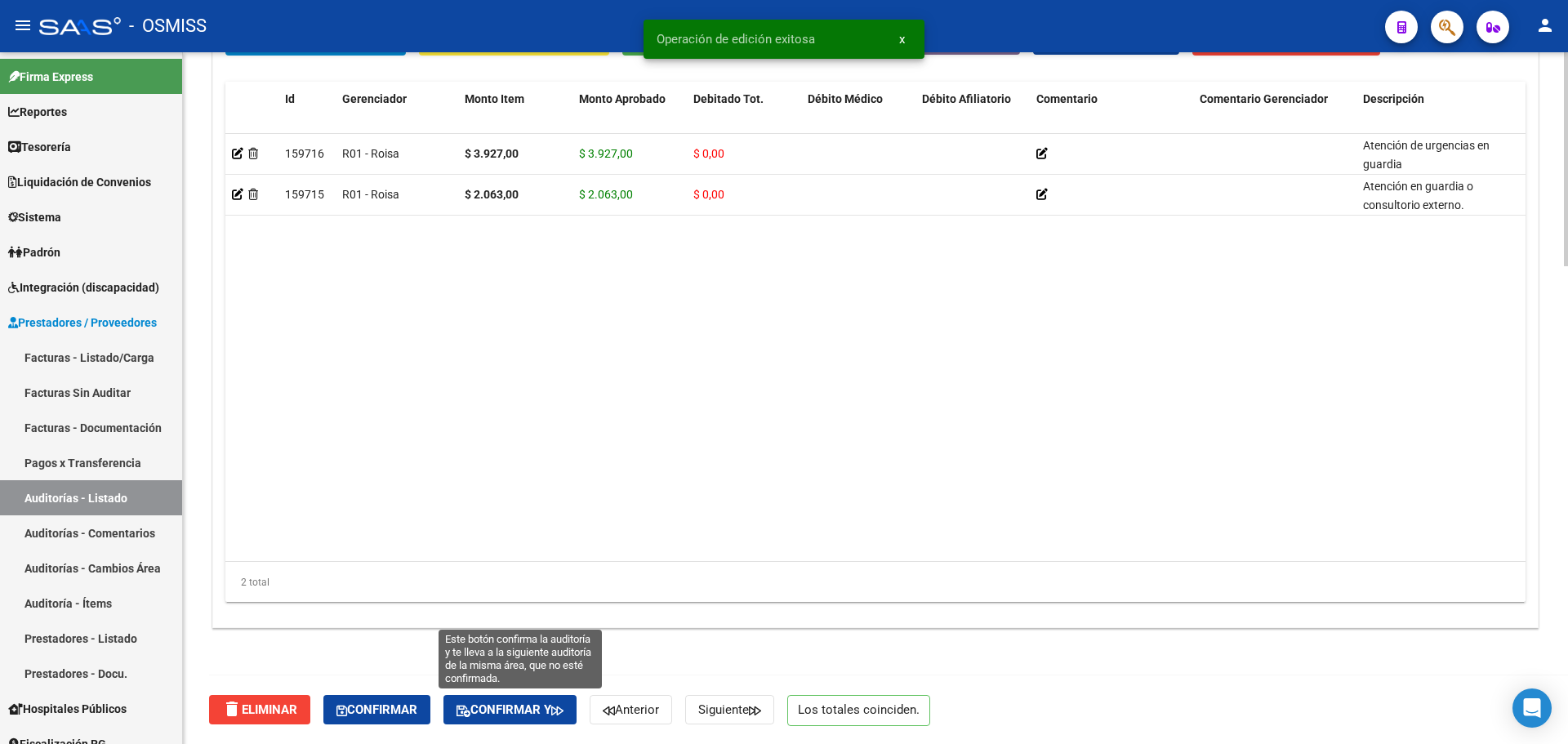
click at [519, 711] on span "Confirmar y" at bounding box center [510, 710] width 107 height 15
click at [502, 715] on span "Confirmar y" at bounding box center [510, 710] width 107 height 15
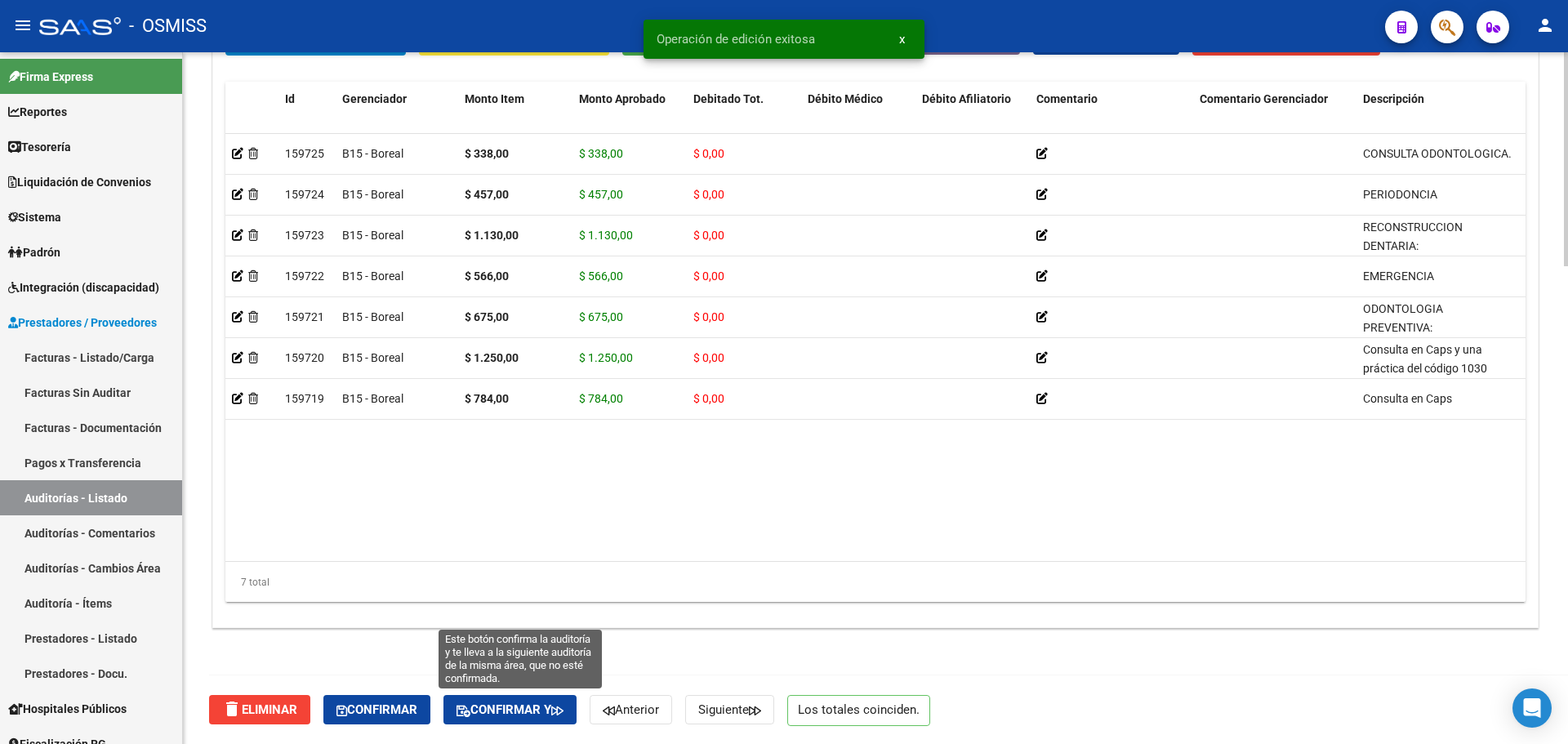
click at [552, 710] on span "Confirmar y" at bounding box center [510, 710] width 107 height 15
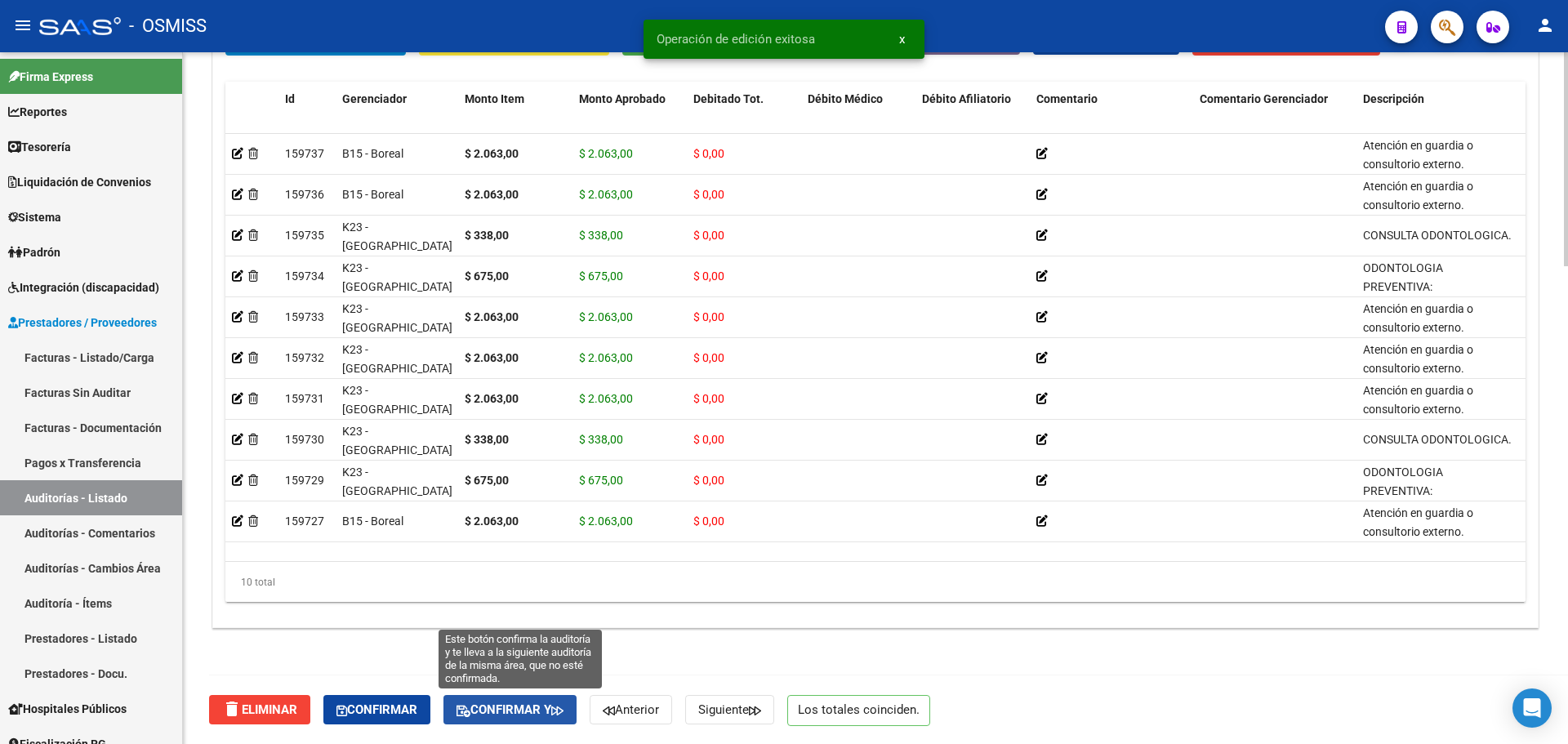
click at [521, 705] on span "Confirmar y" at bounding box center [510, 710] width 107 height 15
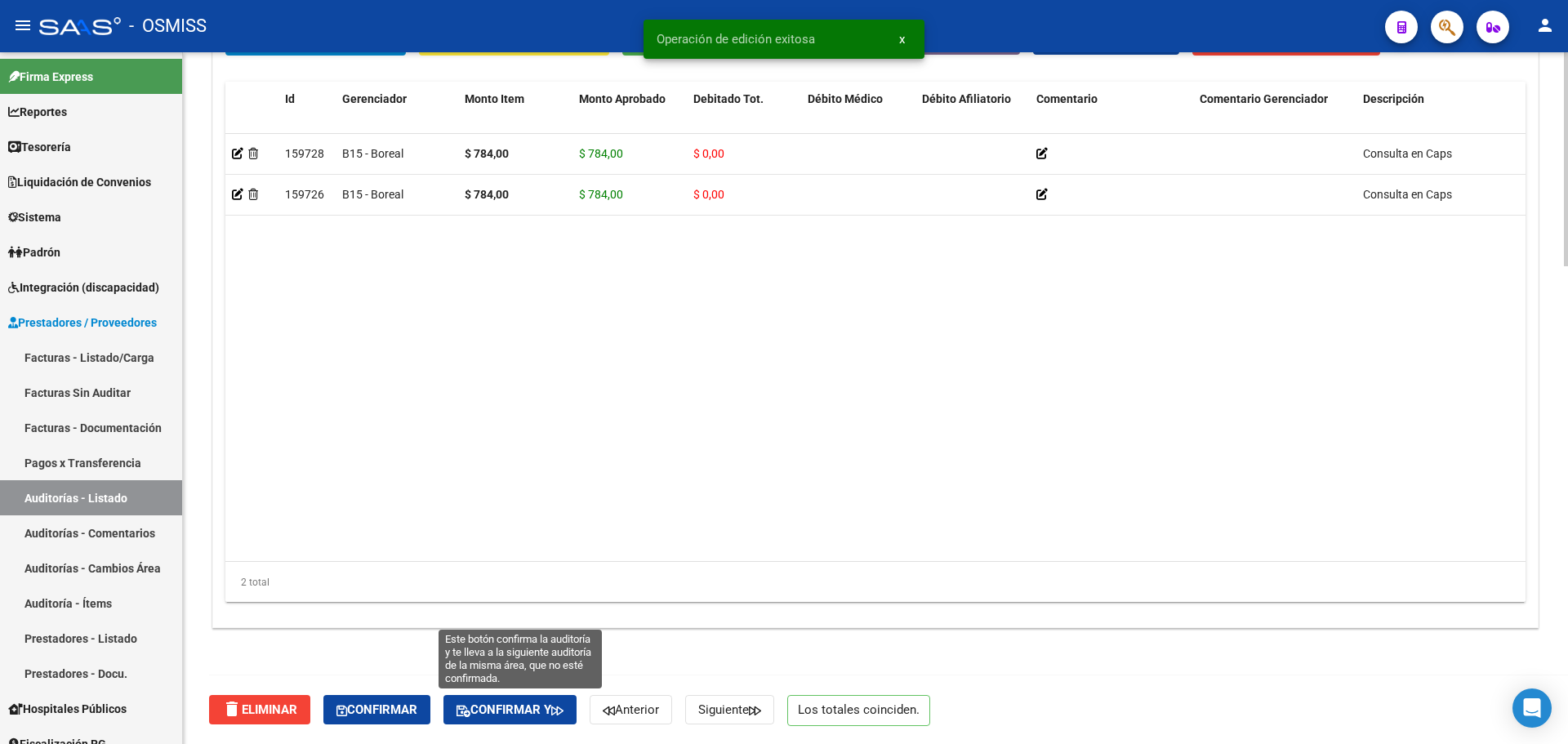
click at [519, 709] on span "Confirmar y" at bounding box center [510, 710] width 107 height 15
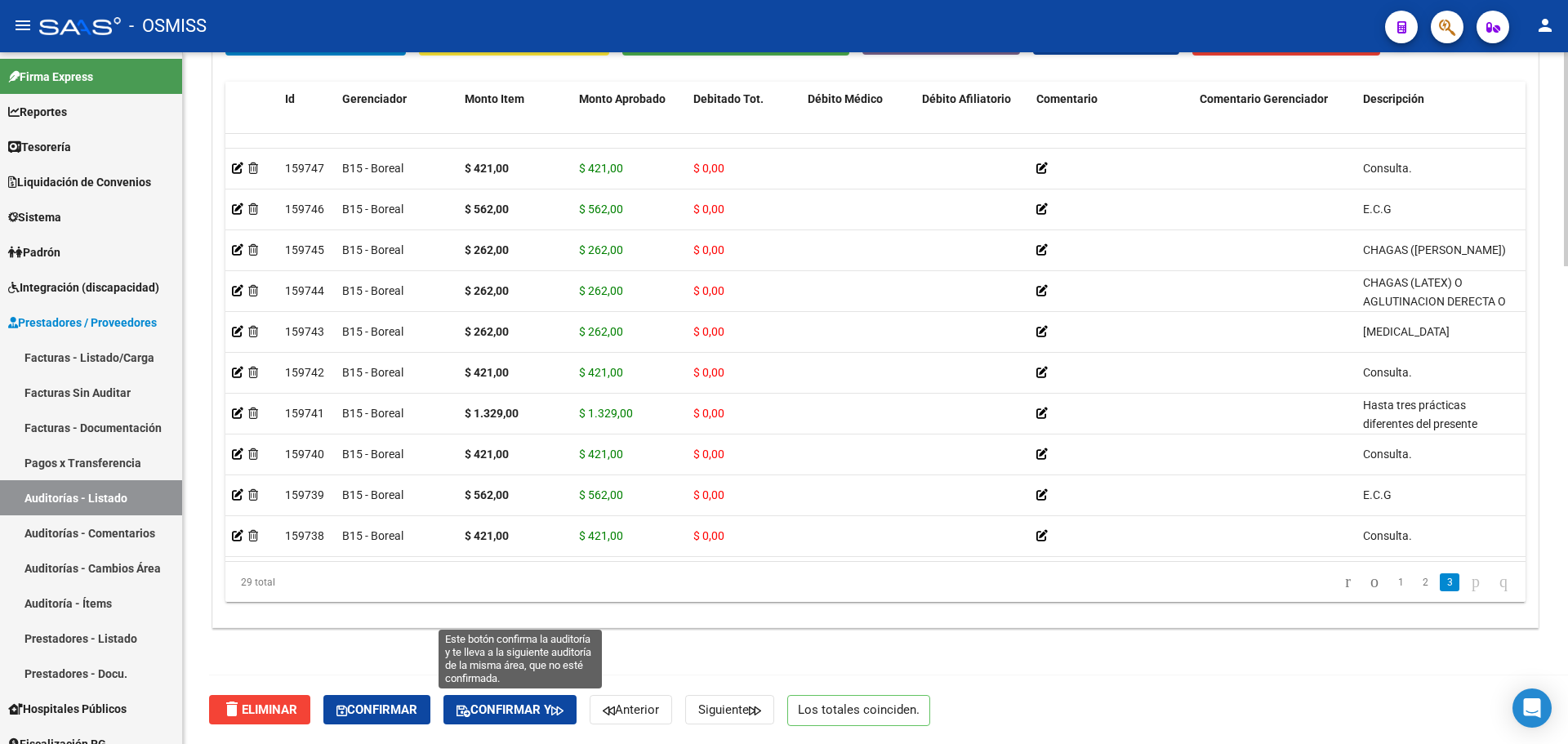
click at [501, 718] on span "Confirmar y" at bounding box center [510, 710] width 107 height 15
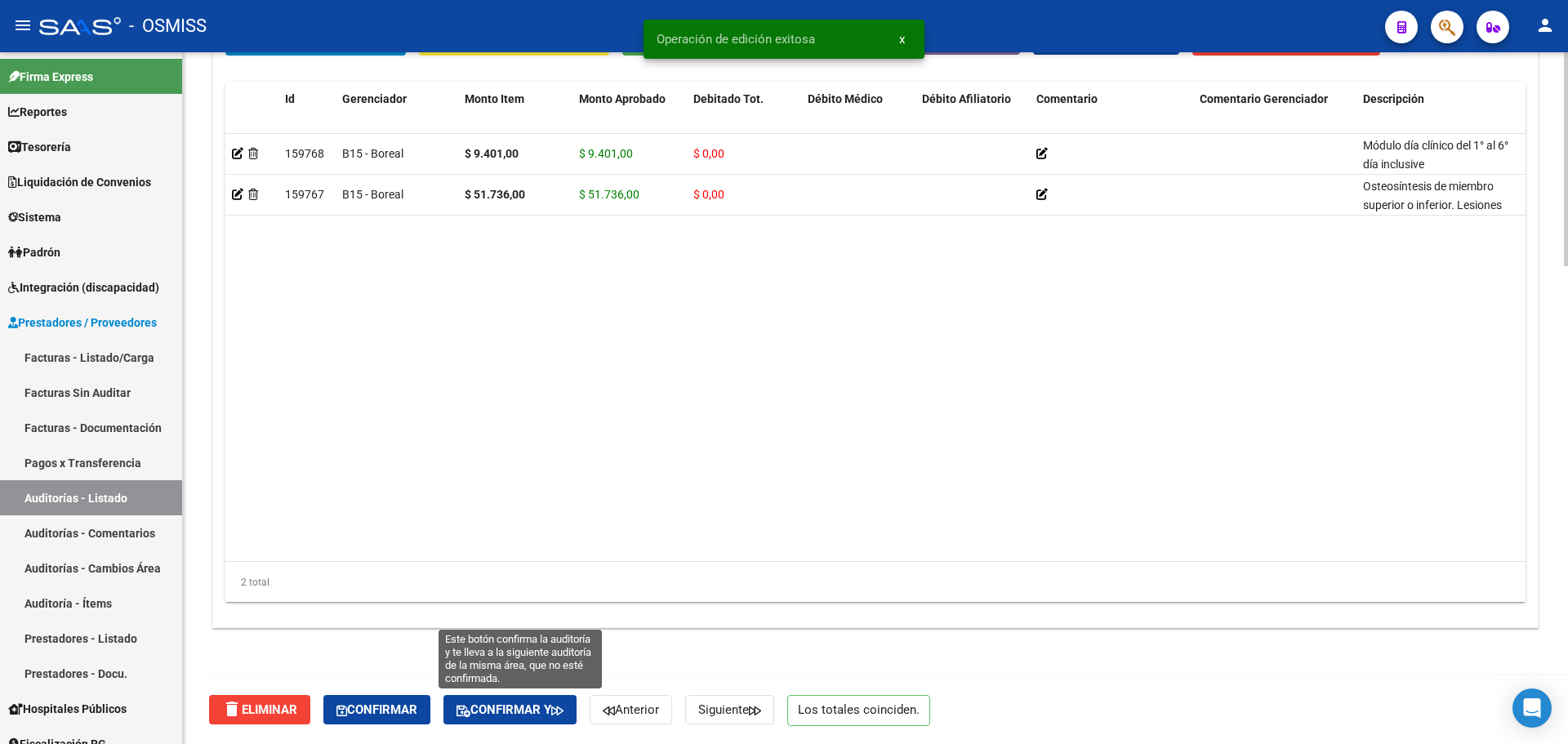
click at [535, 718] on span "Confirmar y" at bounding box center [510, 710] width 107 height 15
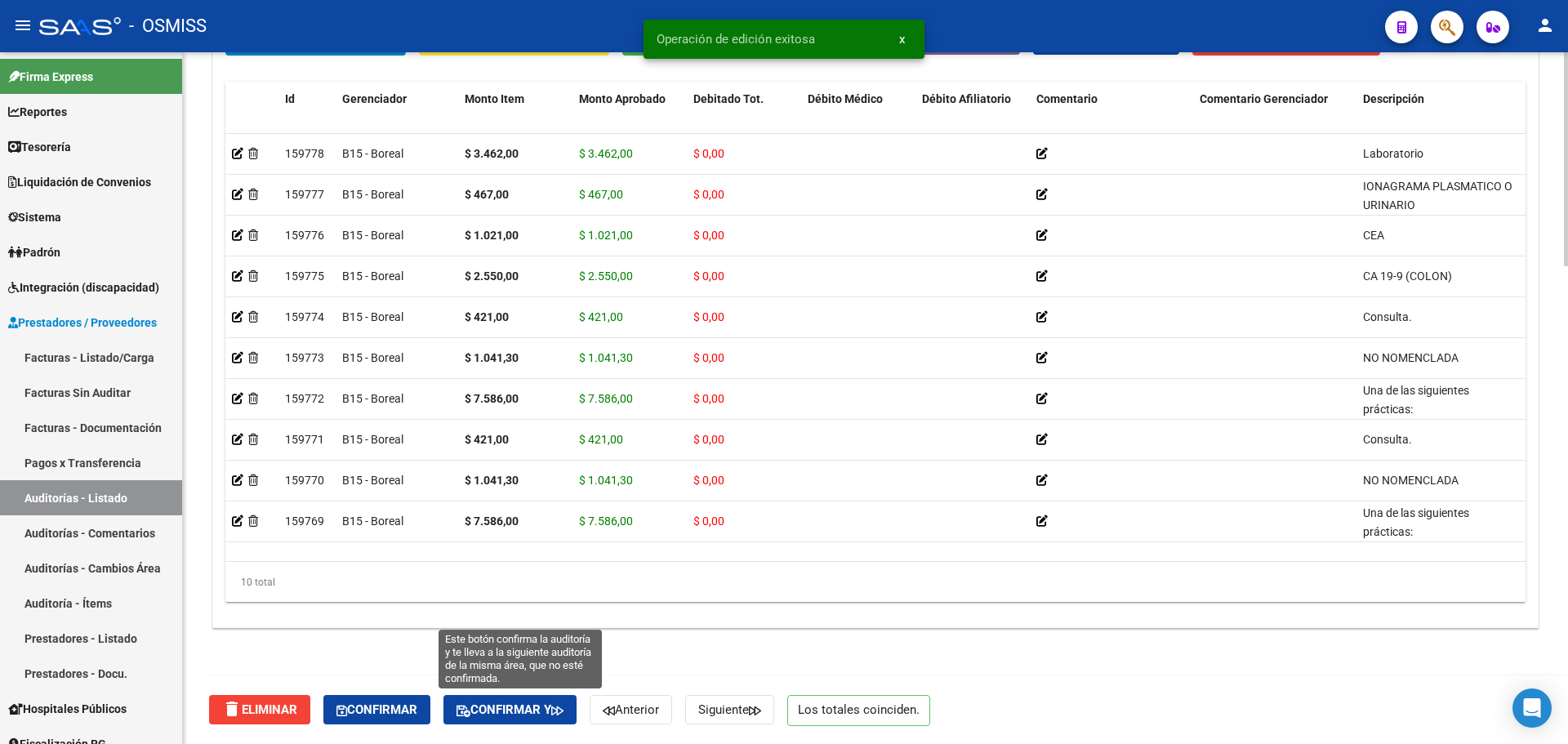
click at [509, 715] on span "Confirmar y" at bounding box center [510, 710] width 107 height 15
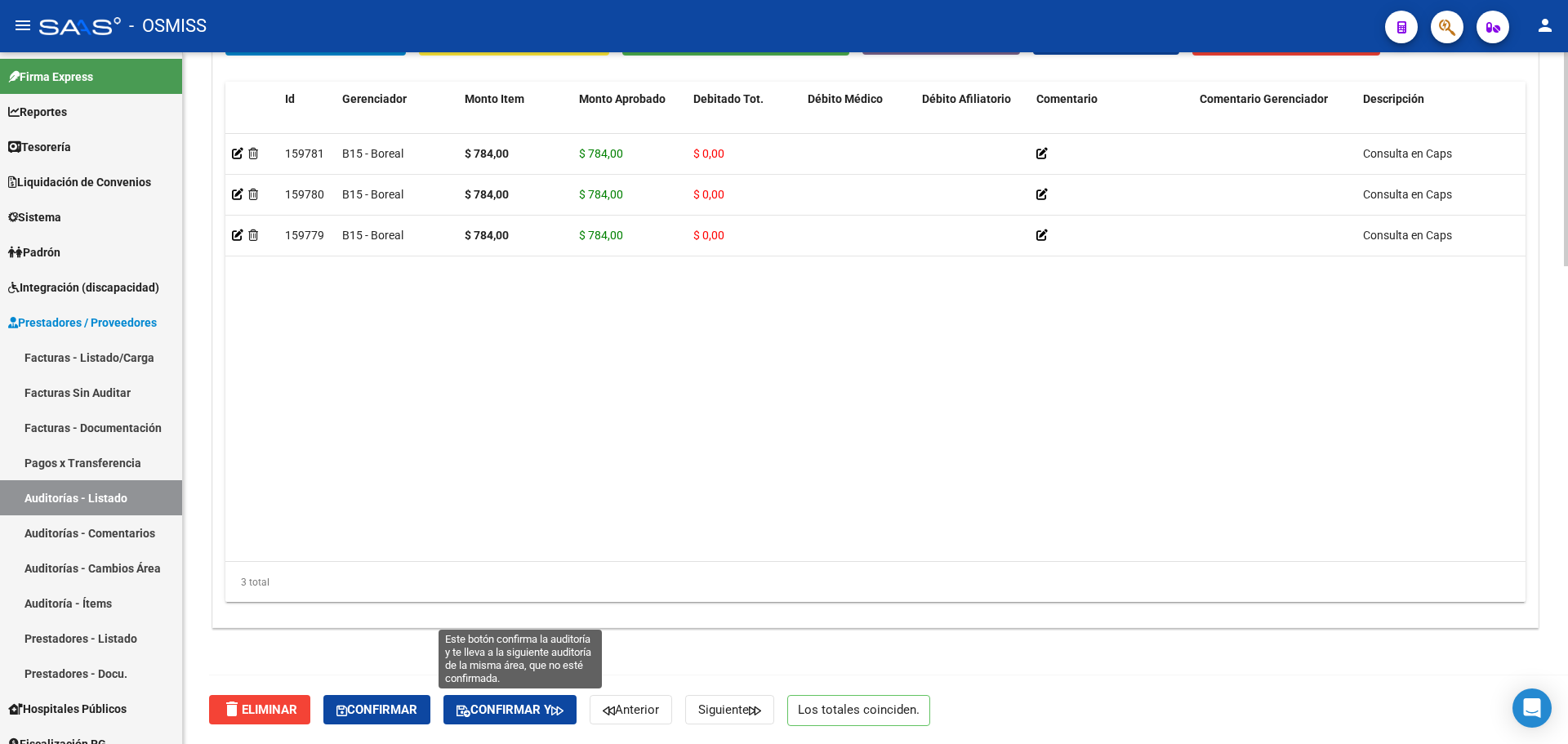
click at [497, 715] on span "Confirmar y" at bounding box center [510, 710] width 107 height 15
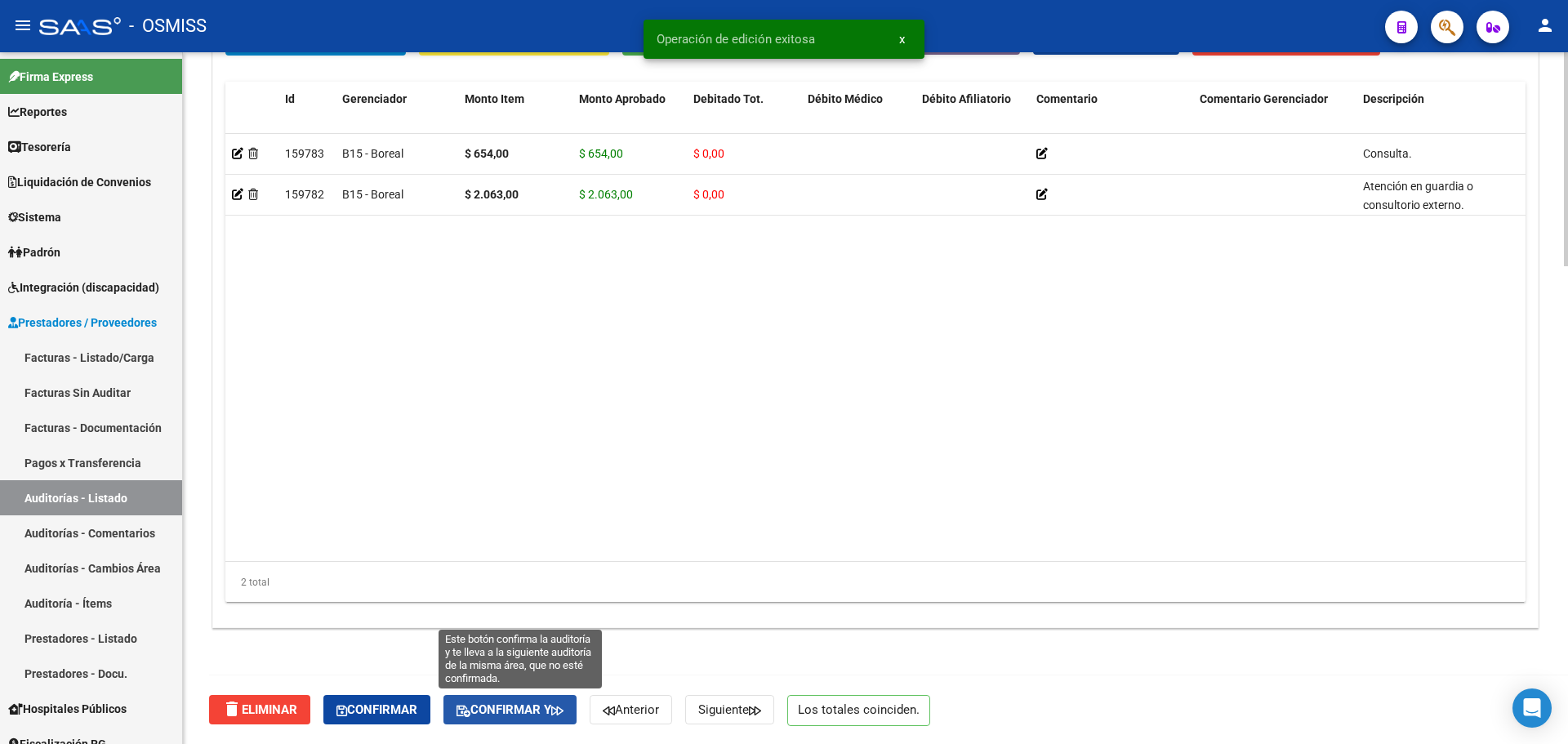
click at [514, 711] on span "Confirmar y" at bounding box center [510, 710] width 107 height 15
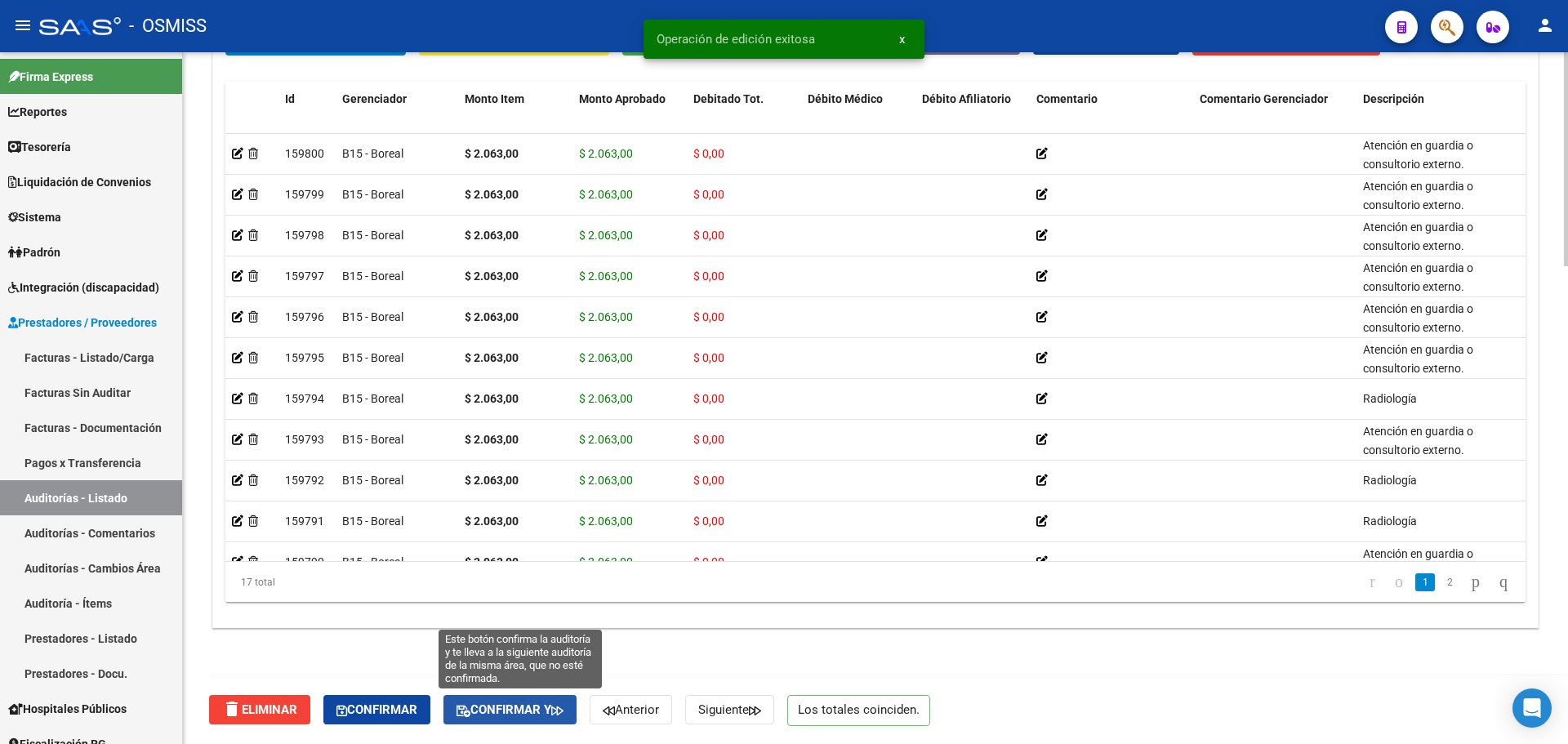
click at [541, 720] on button "Confirmar y" at bounding box center [510, 710] width 133 height 29
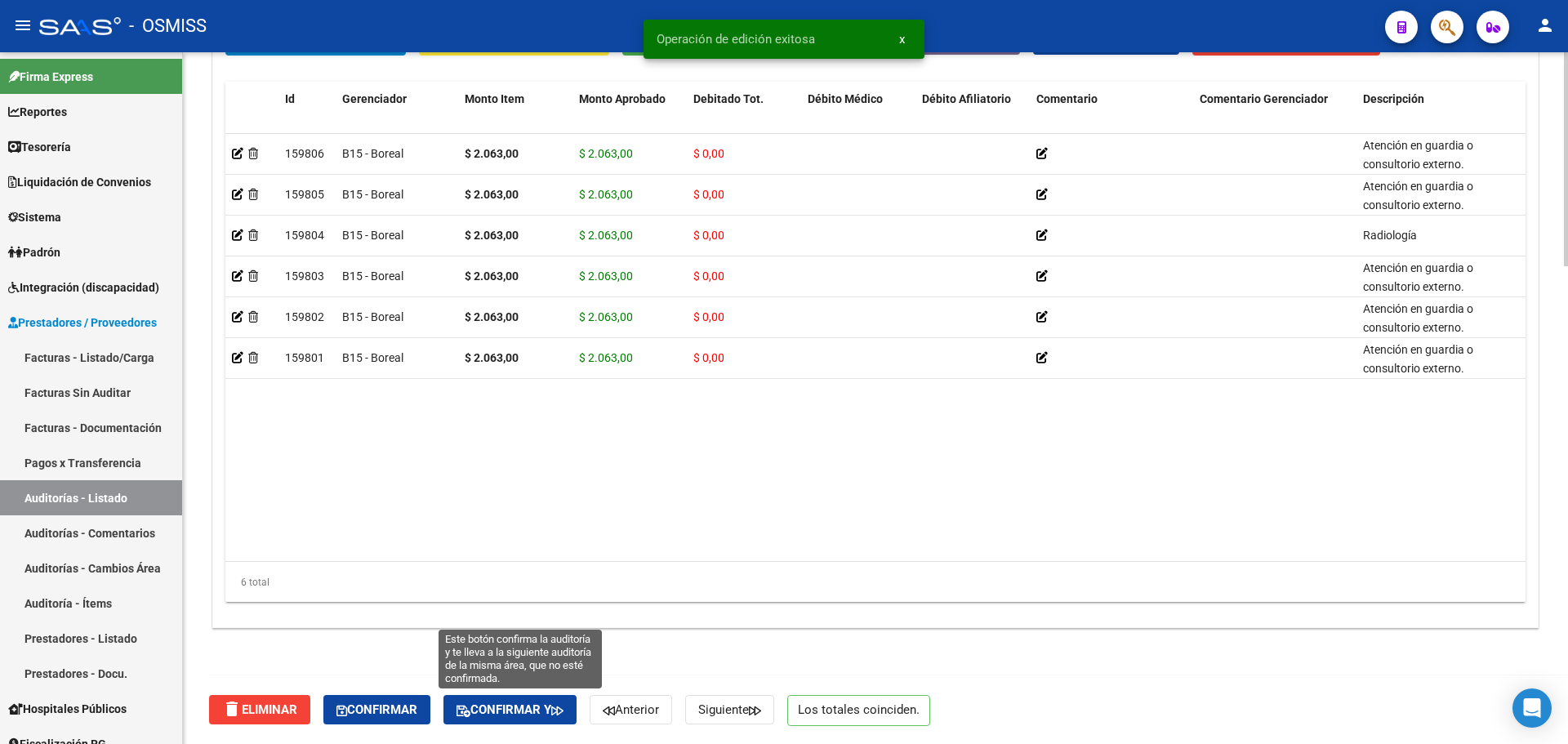
click at [497, 710] on span "Confirmar y" at bounding box center [510, 710] width 107 height 15
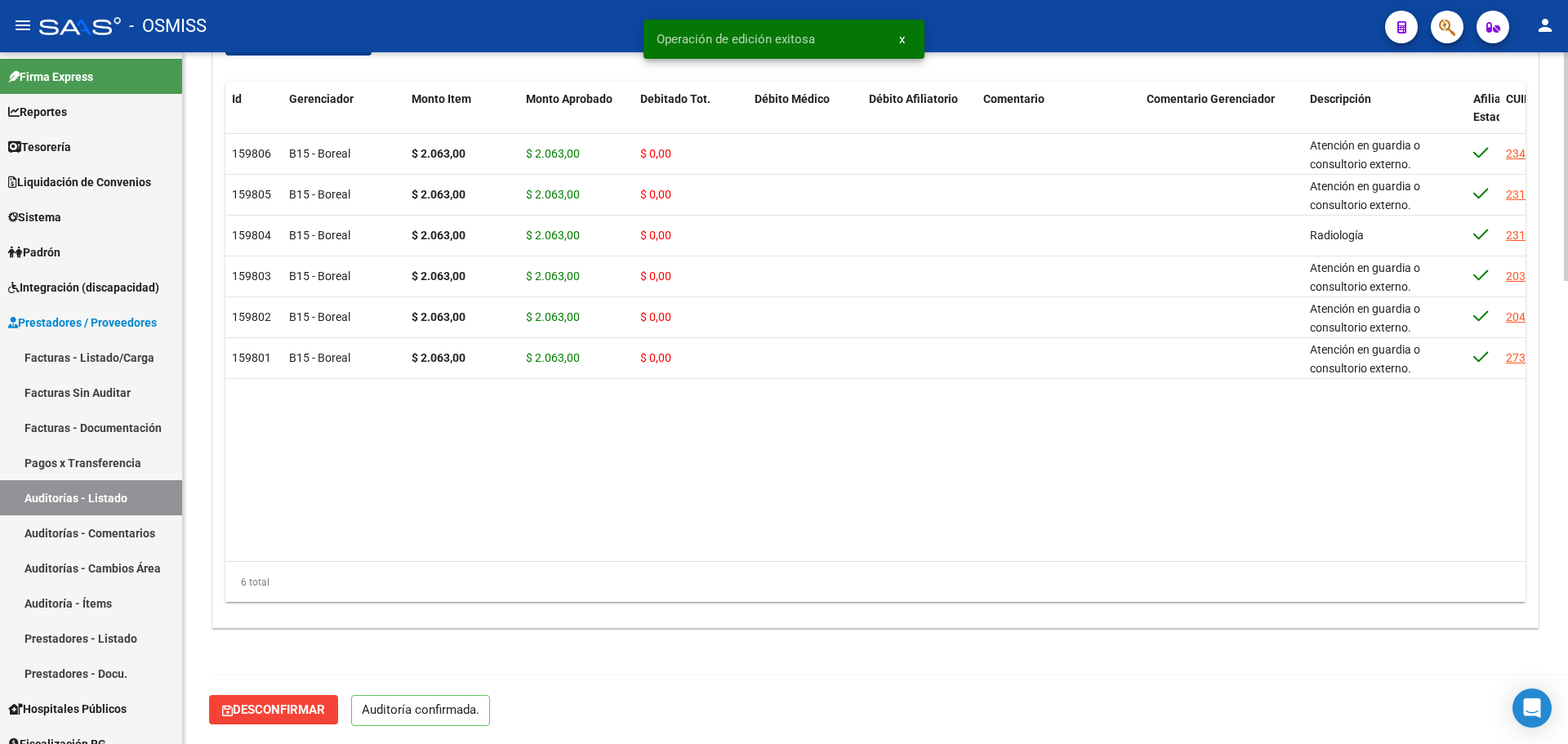
scroll to position [1401, 0]
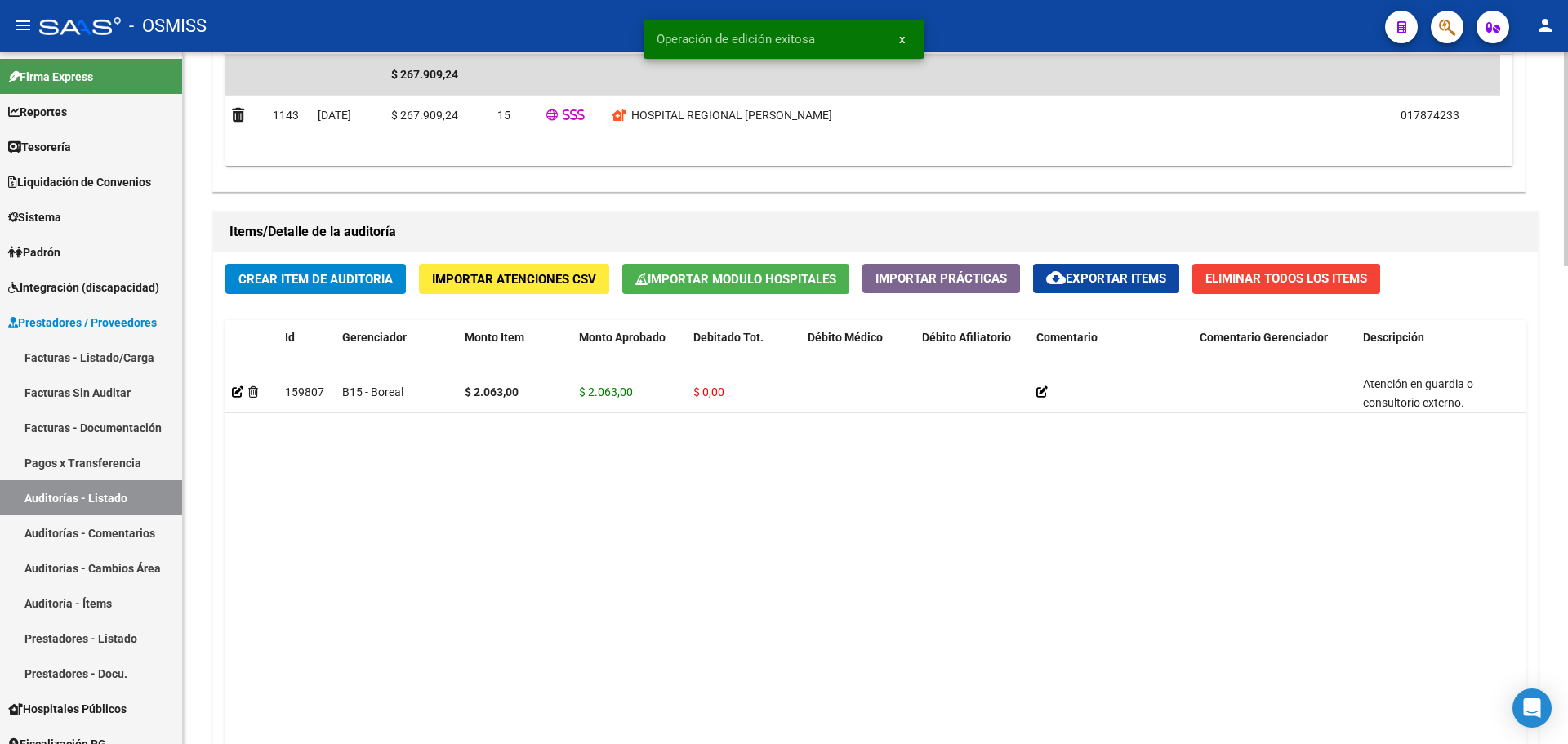
scroll to position [1546, 0]
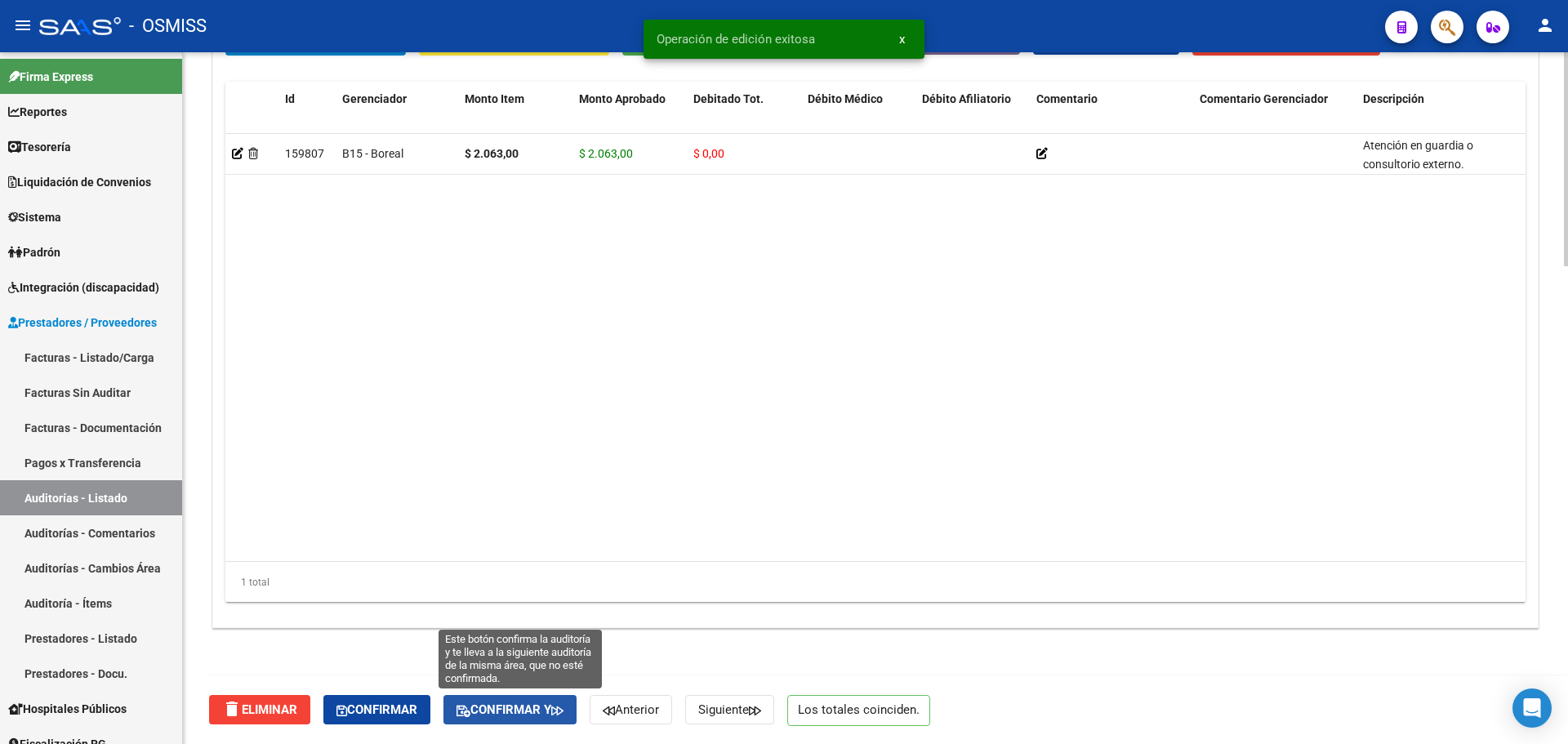
click at [484, 720] on button "Confirmar y" at bounding box center [510, 710] width 133 height 29
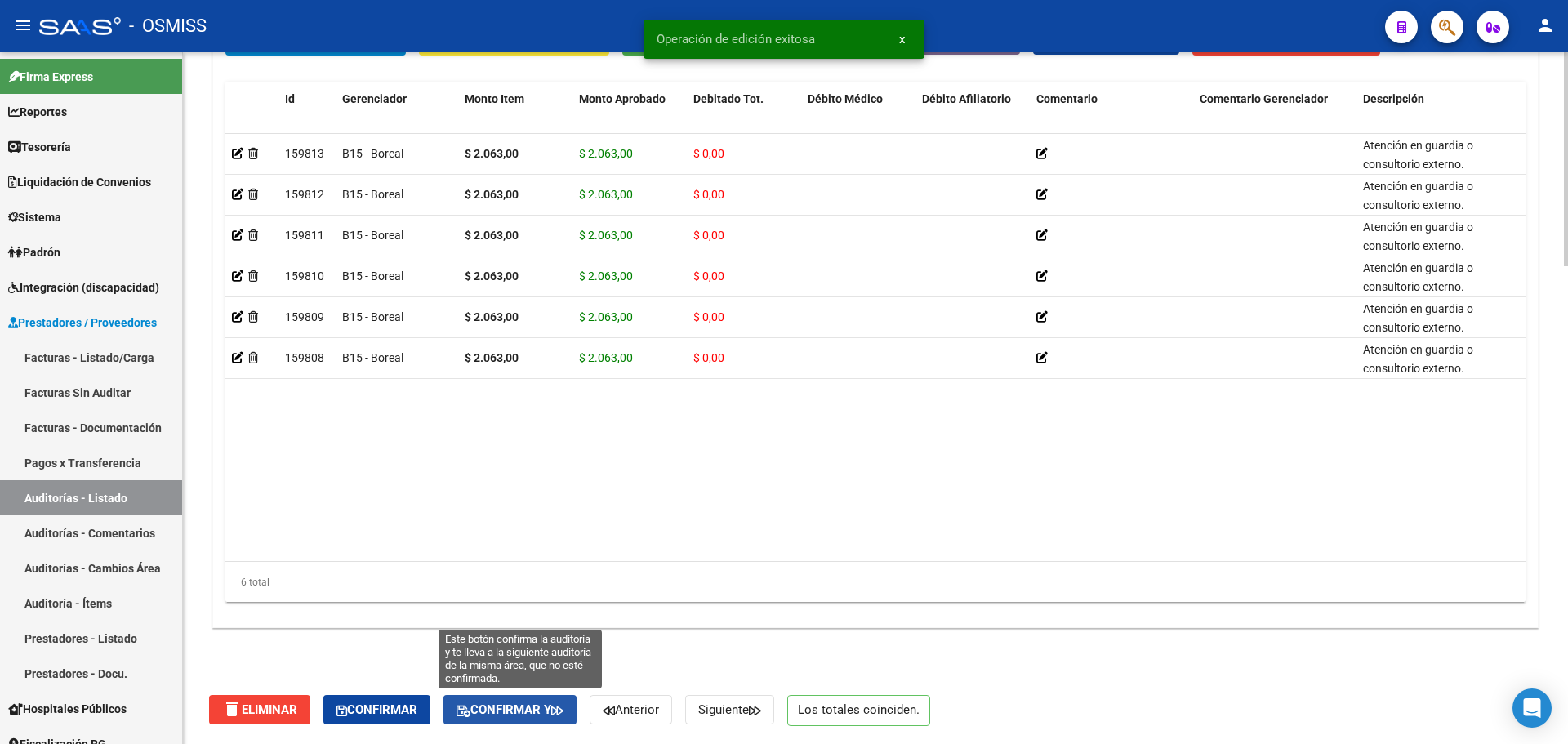
click at [543, 721] on button "Confirmar y" at bounding box center [510, 710] width 133 height 29
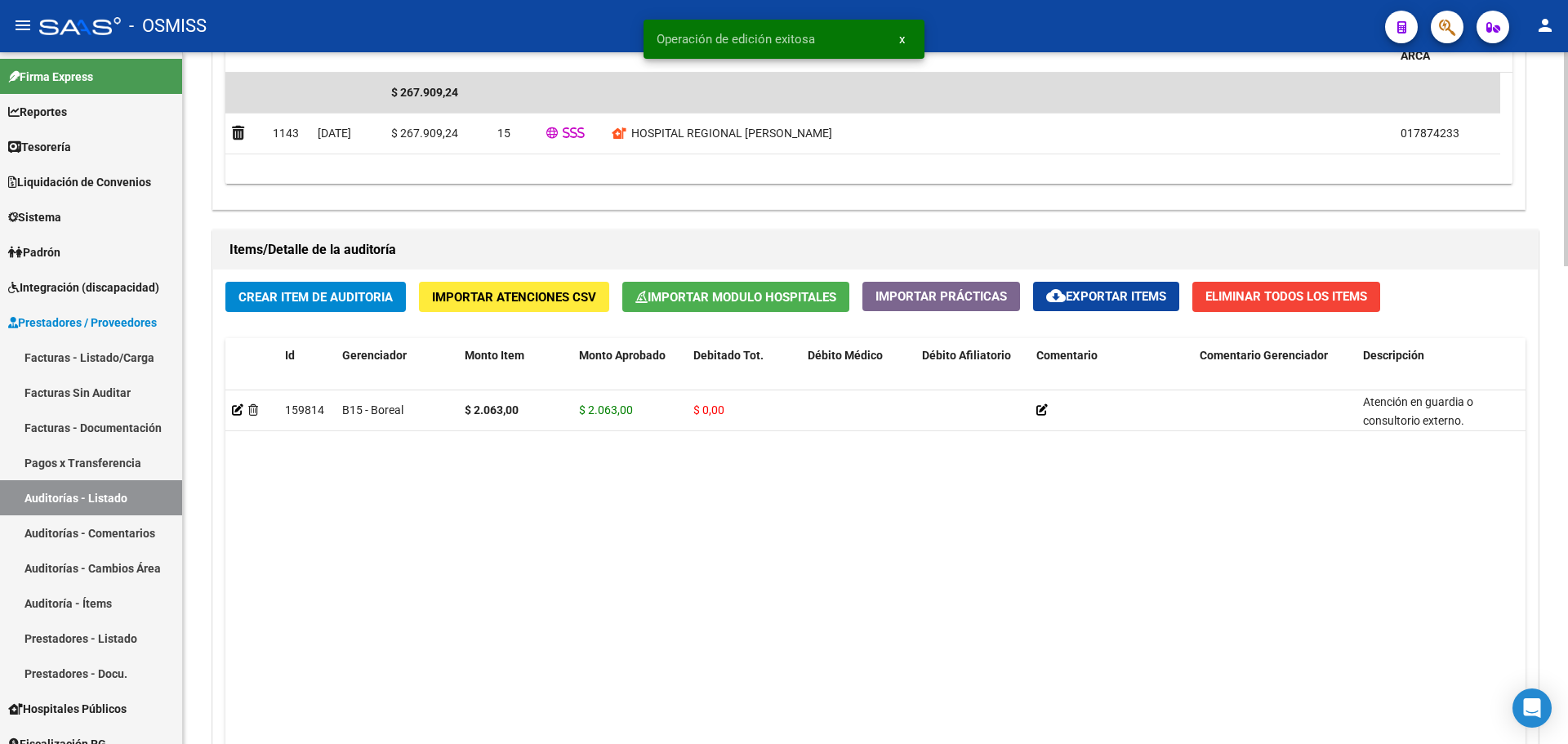
scroll to position [1546, 0]
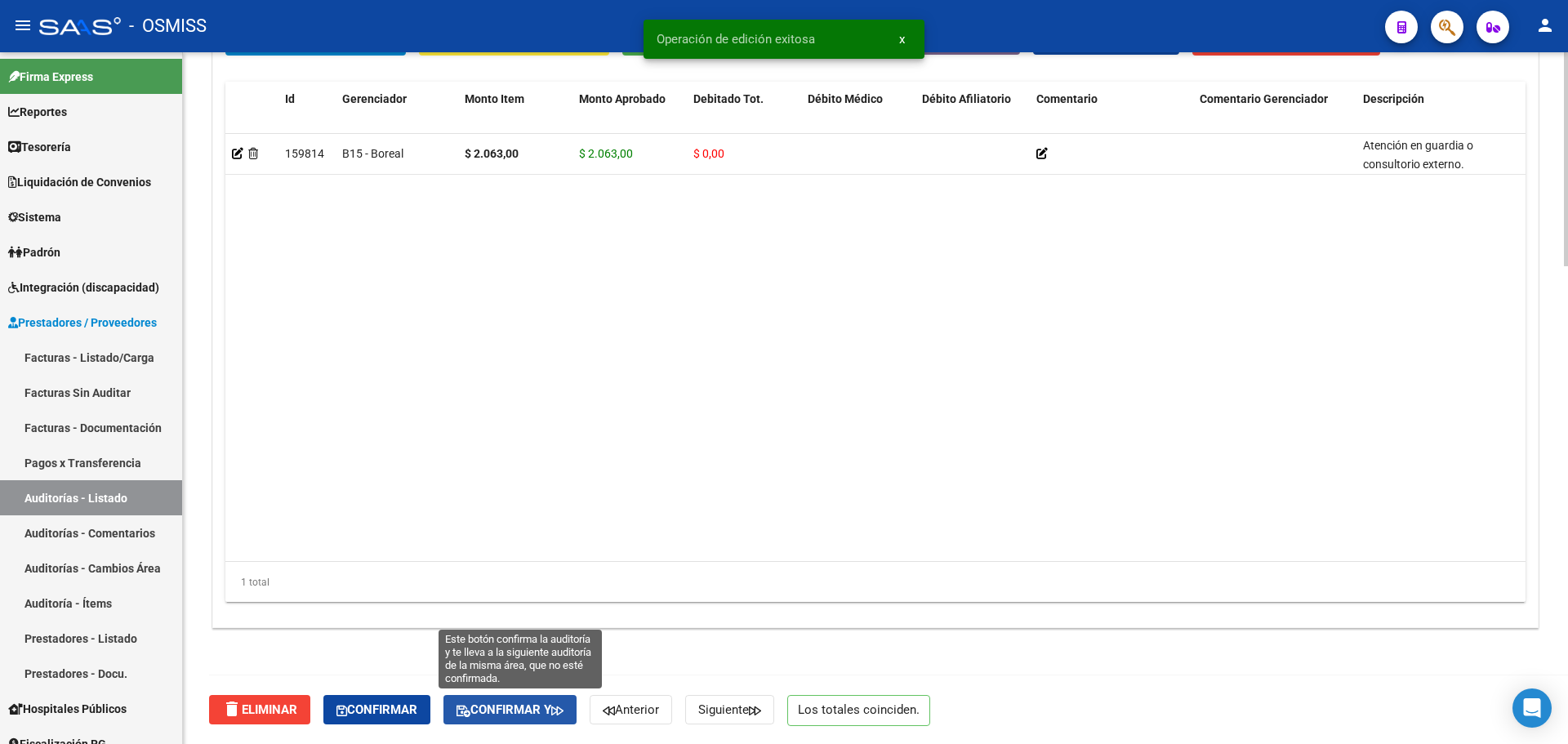
click at [546, 714] on span "Confirmar y" at bounding box center [510, 710] width 107 height 15
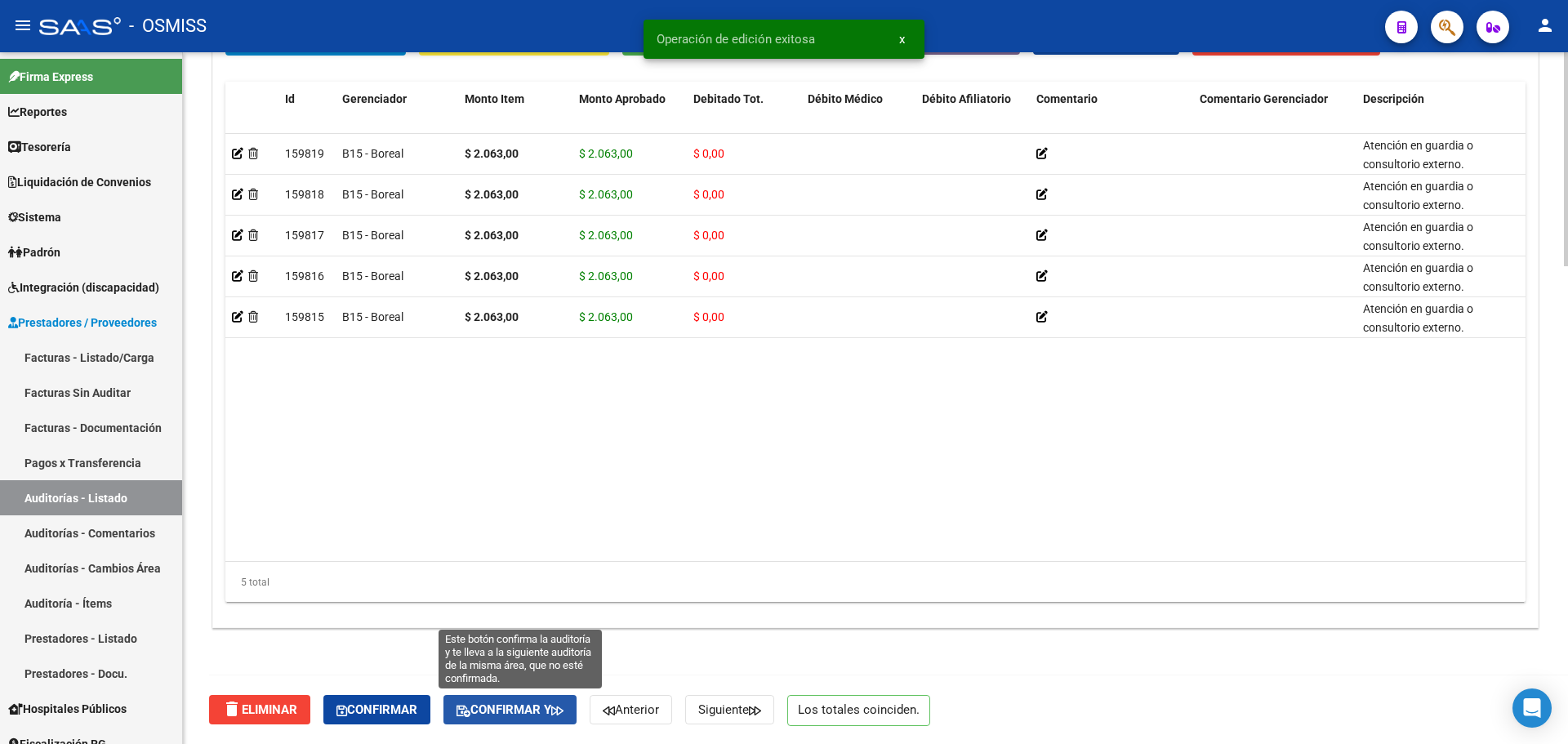
click at [530, 701] on button "Confirmar y" at bounding box center [510, 710] width 133 height 29
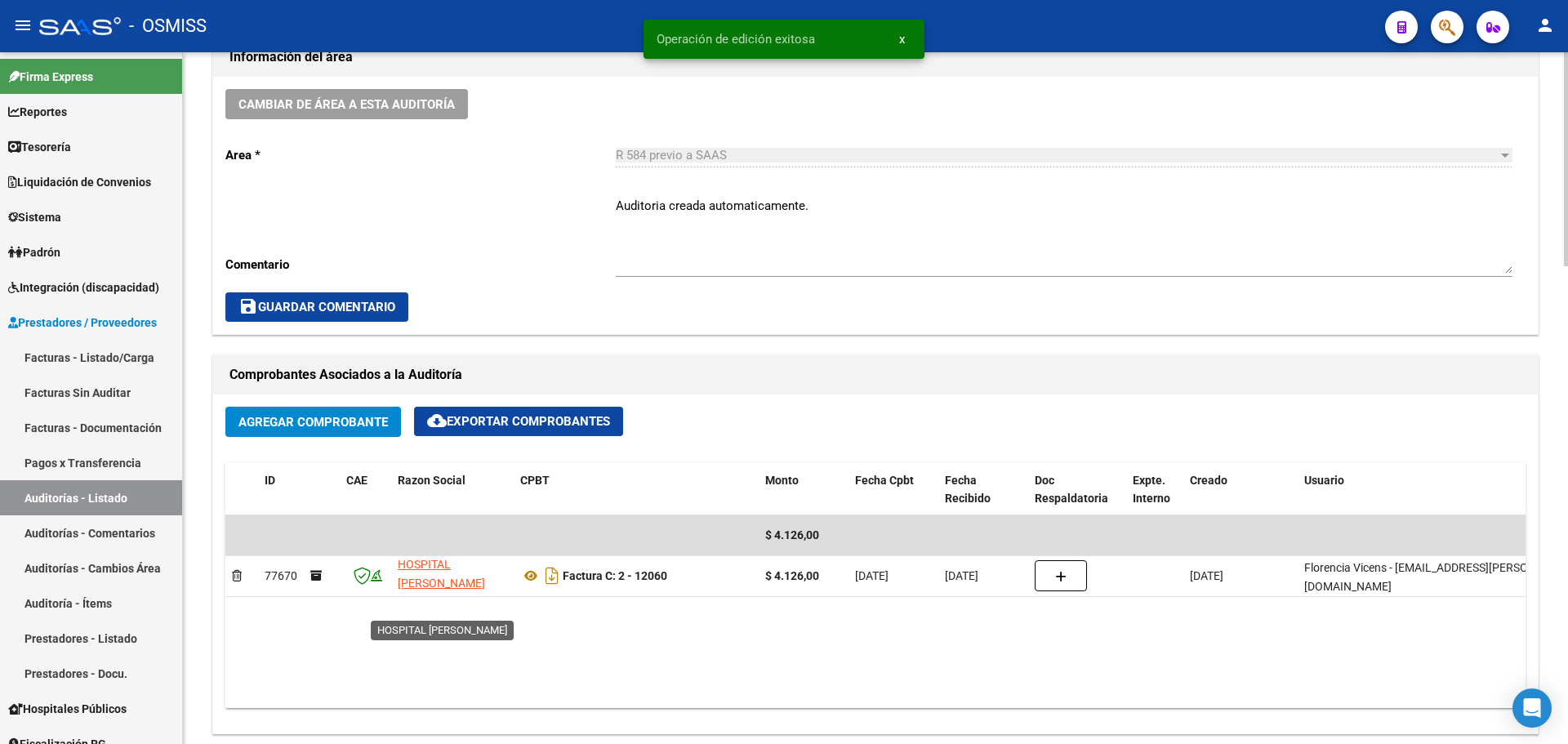
scroll to position [21, 0]
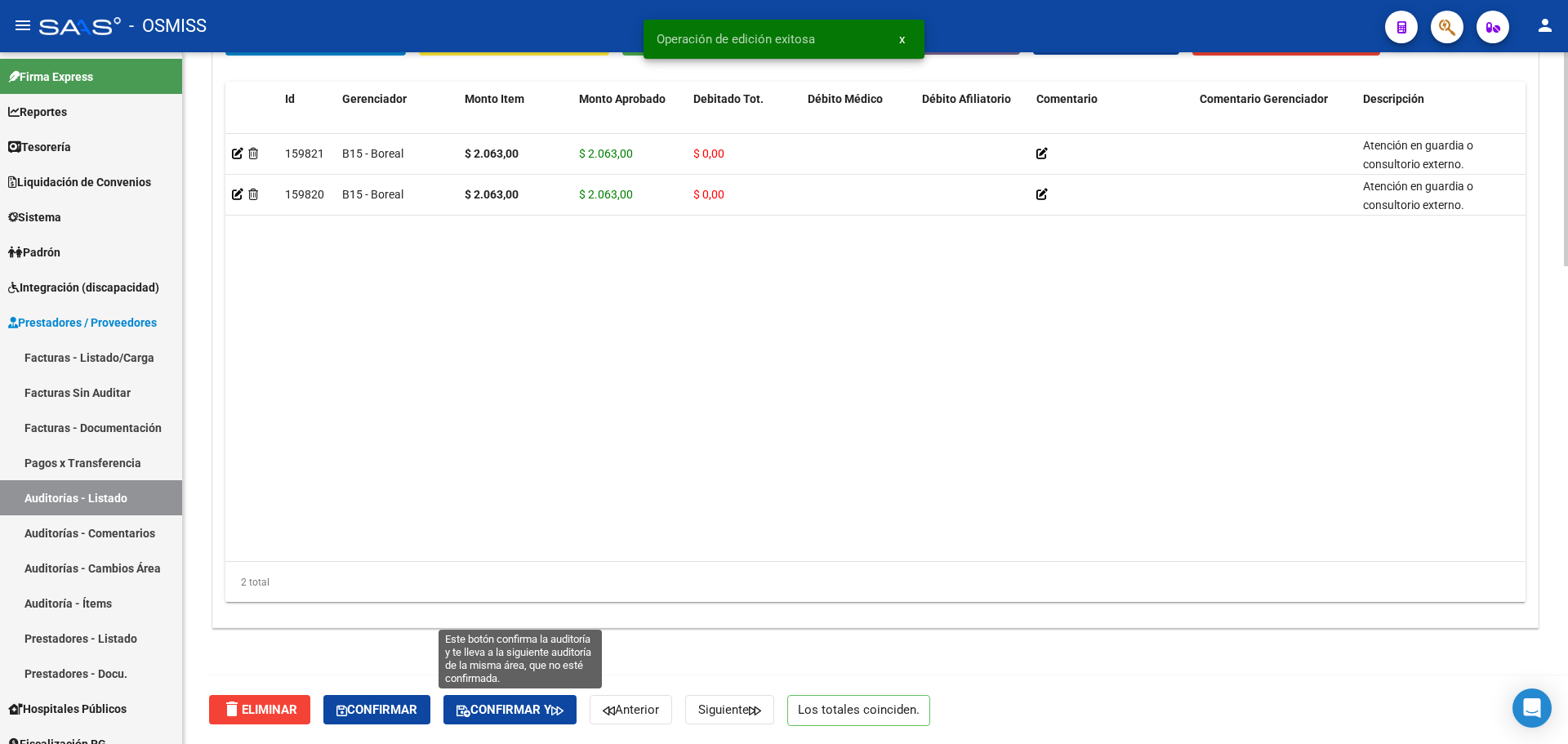
click at [563, 713] on icon "button" at bounding box center [558, 711] width 13 height 13
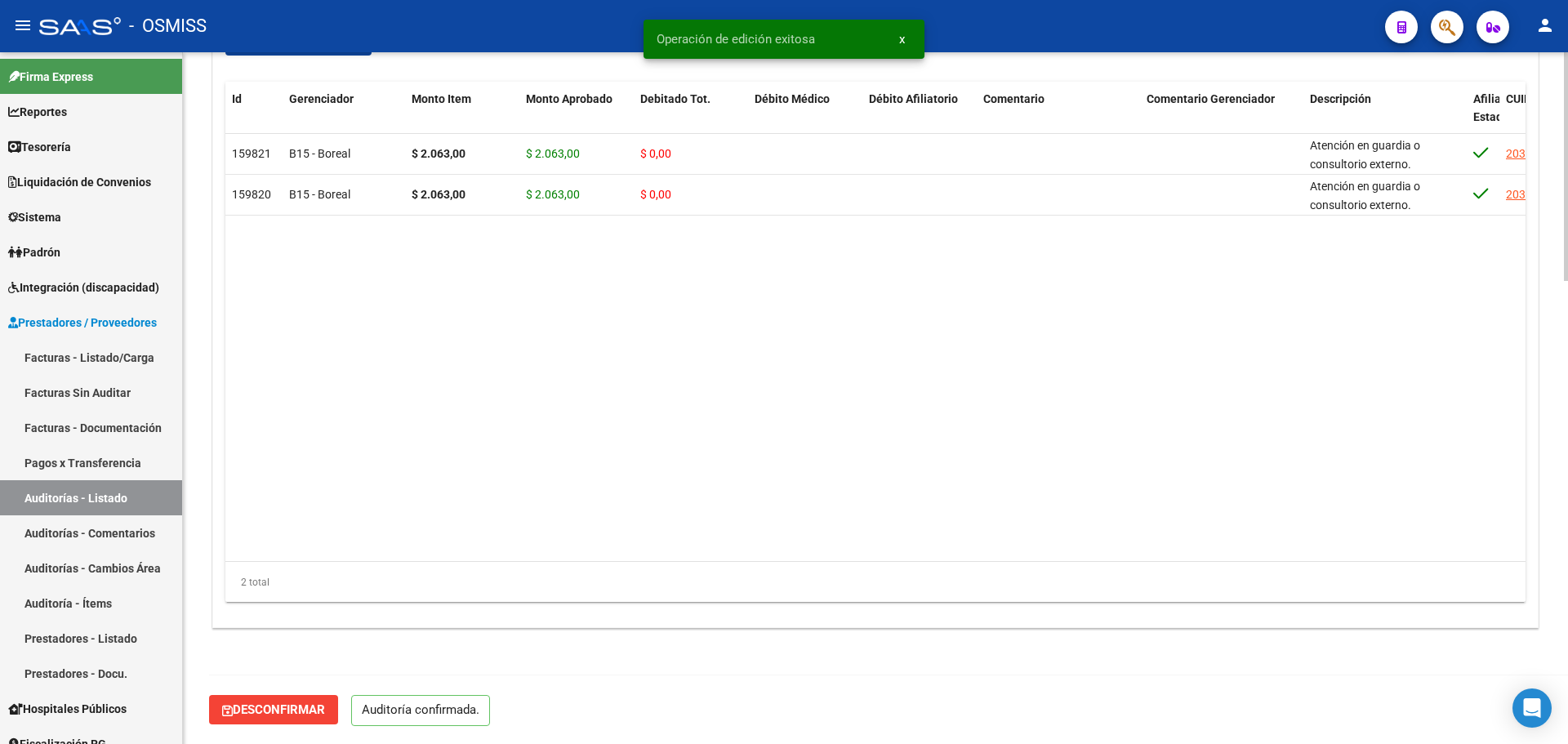
scroll to position [1401, 0]
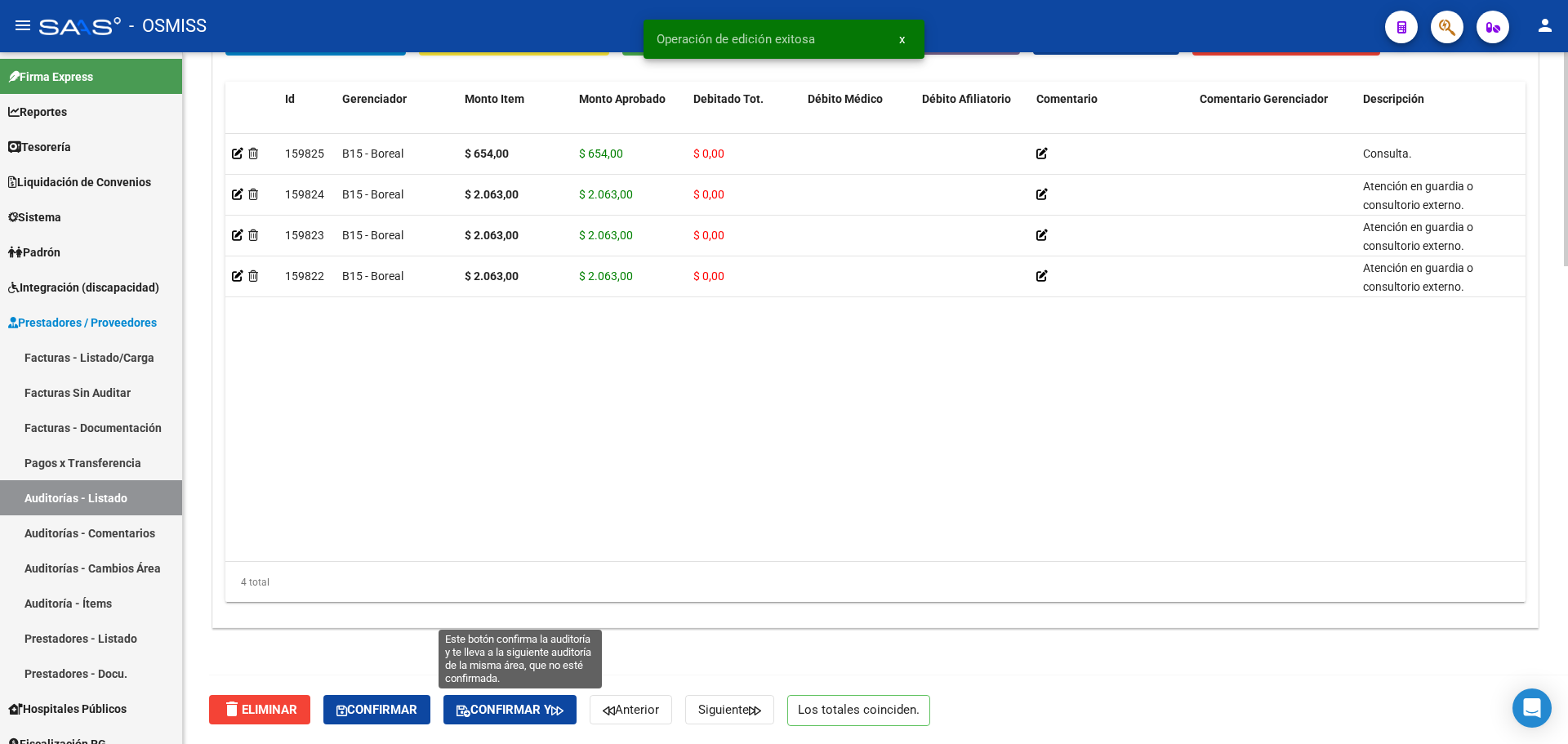
click at [533, 711] on span "Confirmar y" at bounding box center [510, 710] width 107 height 15
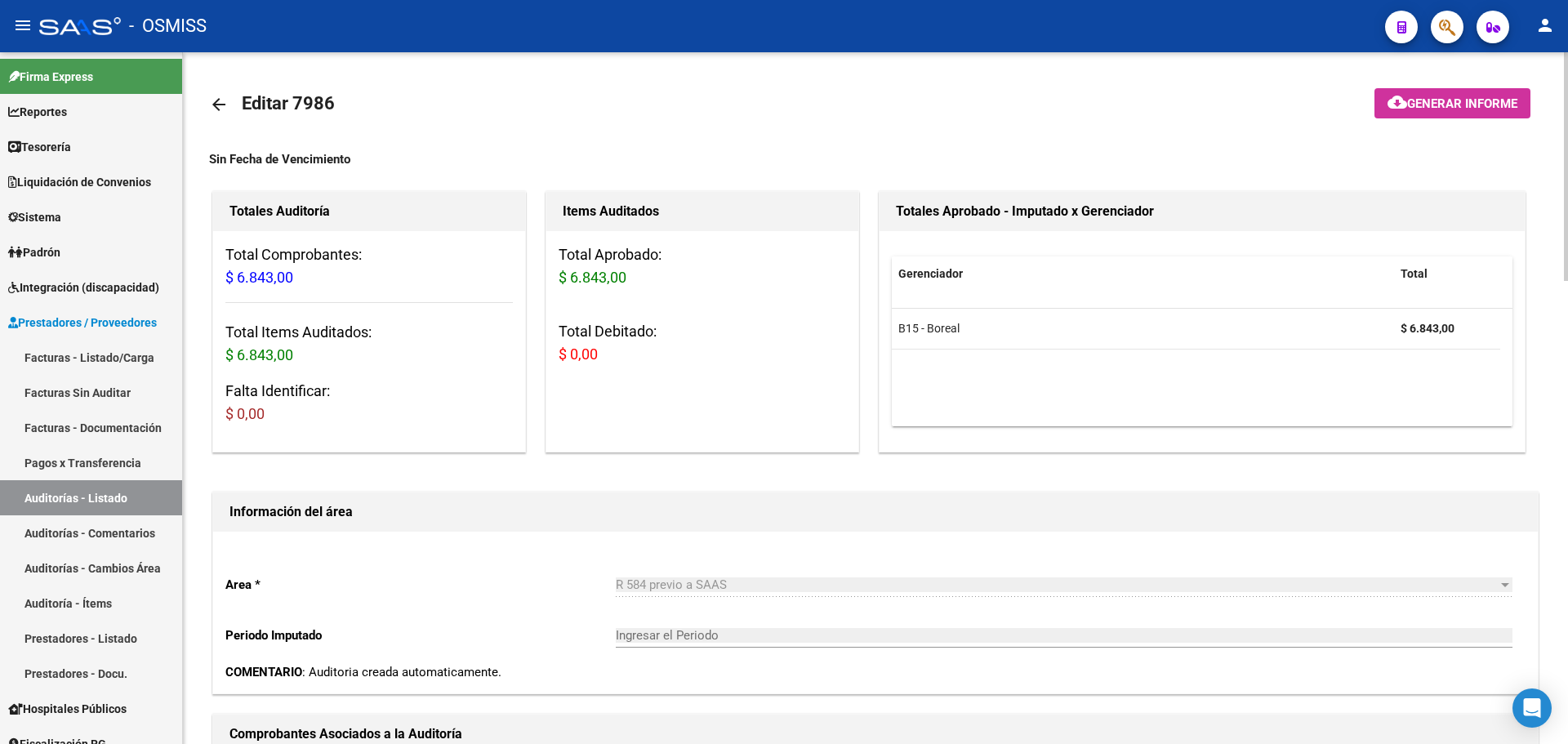
click at [226, 105] on mat-icon "arrow_back" at bounding box center [219, 104] width 20 height 20
click at [98, 486] on link "Auditorías - Listado" at bounding box center [91, 498] width 182 height 35
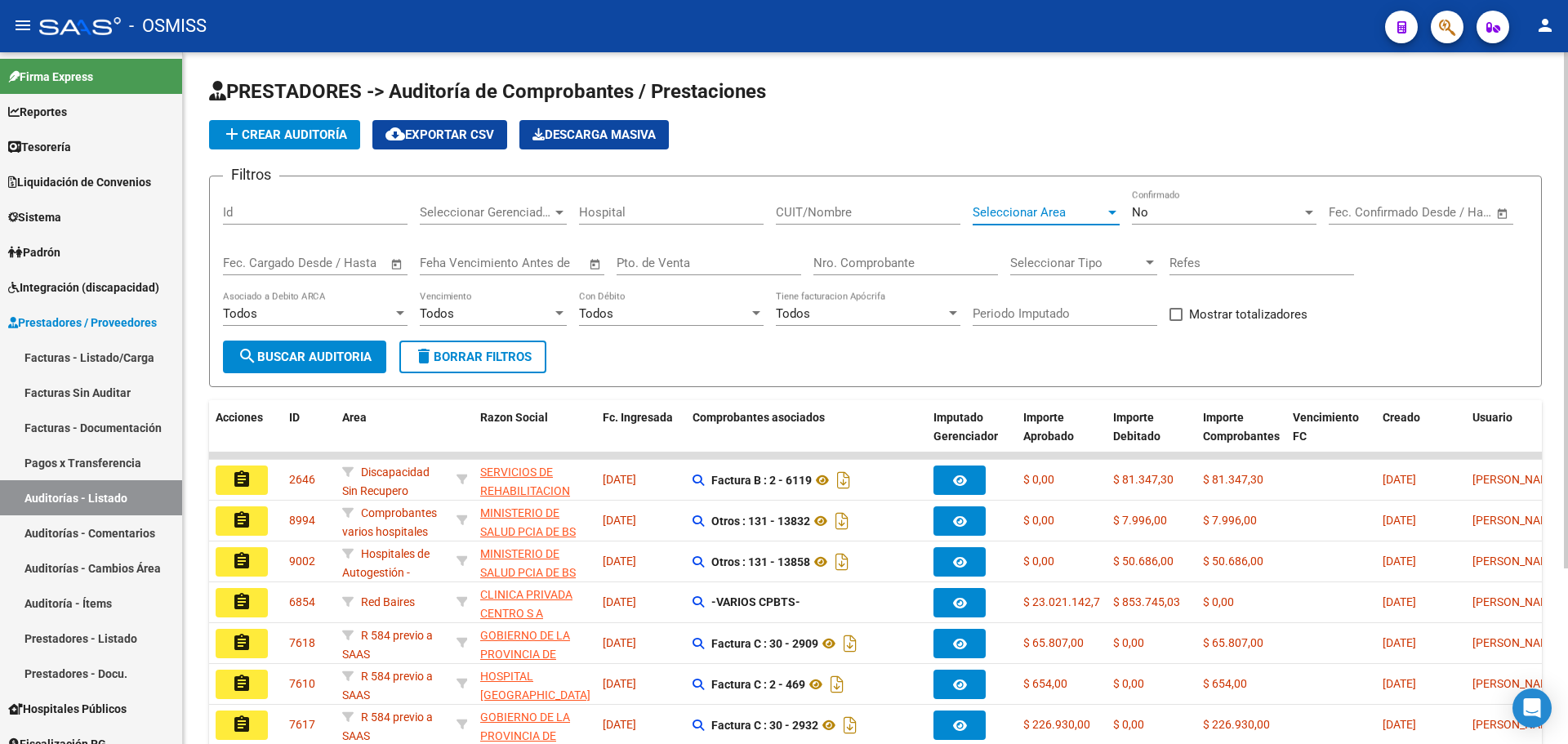
click at [1057, 210] on span "Seleccionar Area" at bounding box center [1039, 212] width 132 height 15
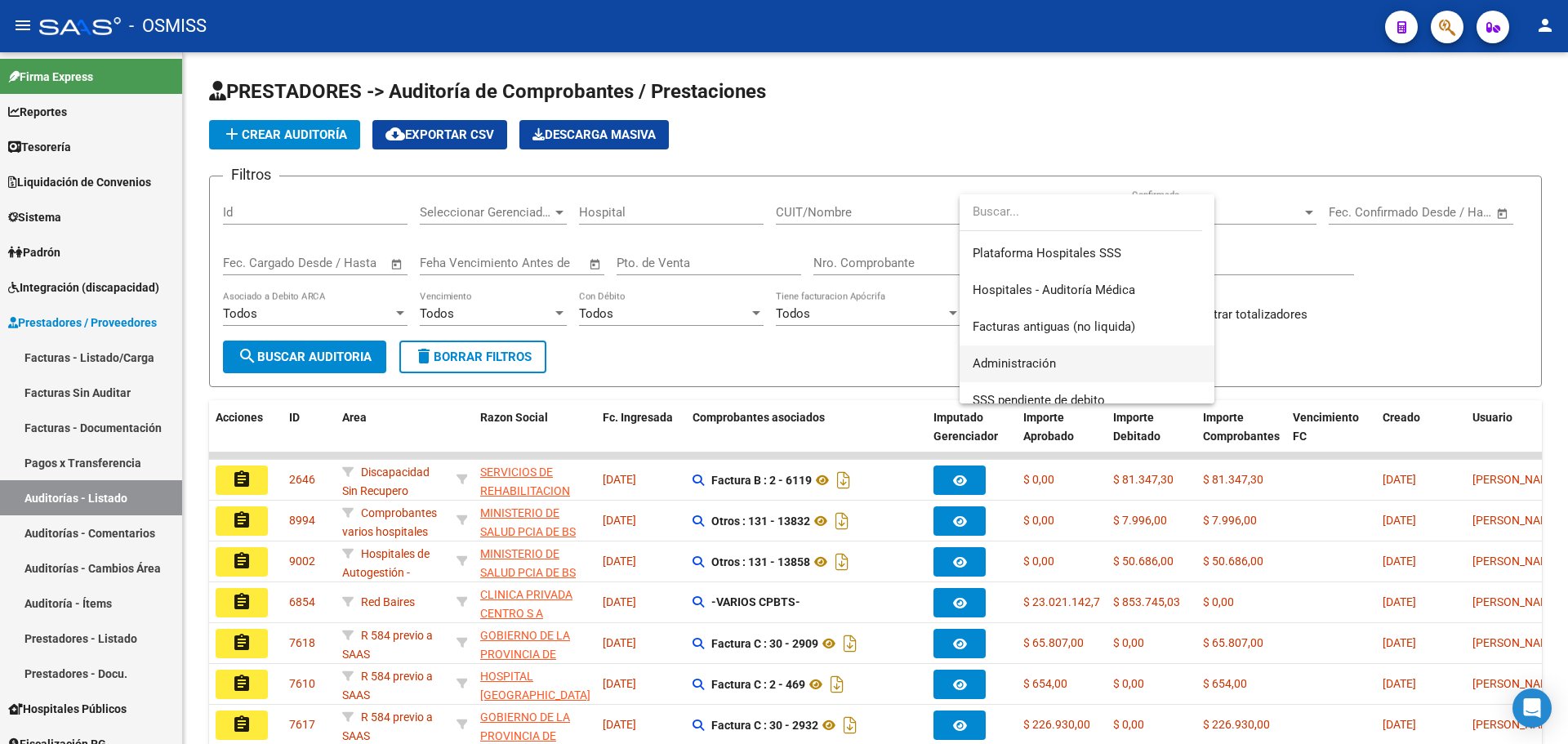
scroll to position [489, 0]
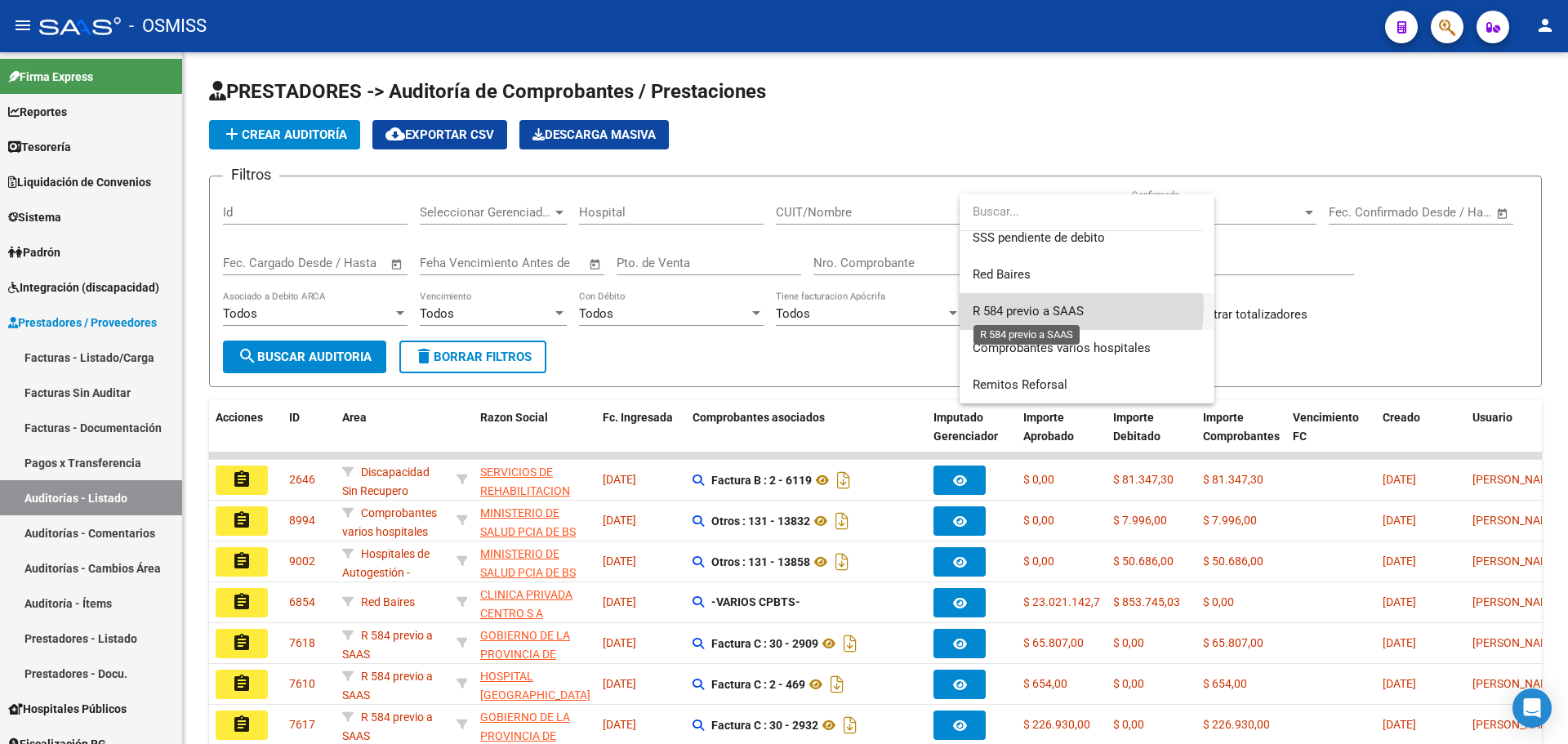
click at [1057, 308] on span "R 584 previo a SAAS" at bounding box center [1028, 311] width 111 height 15
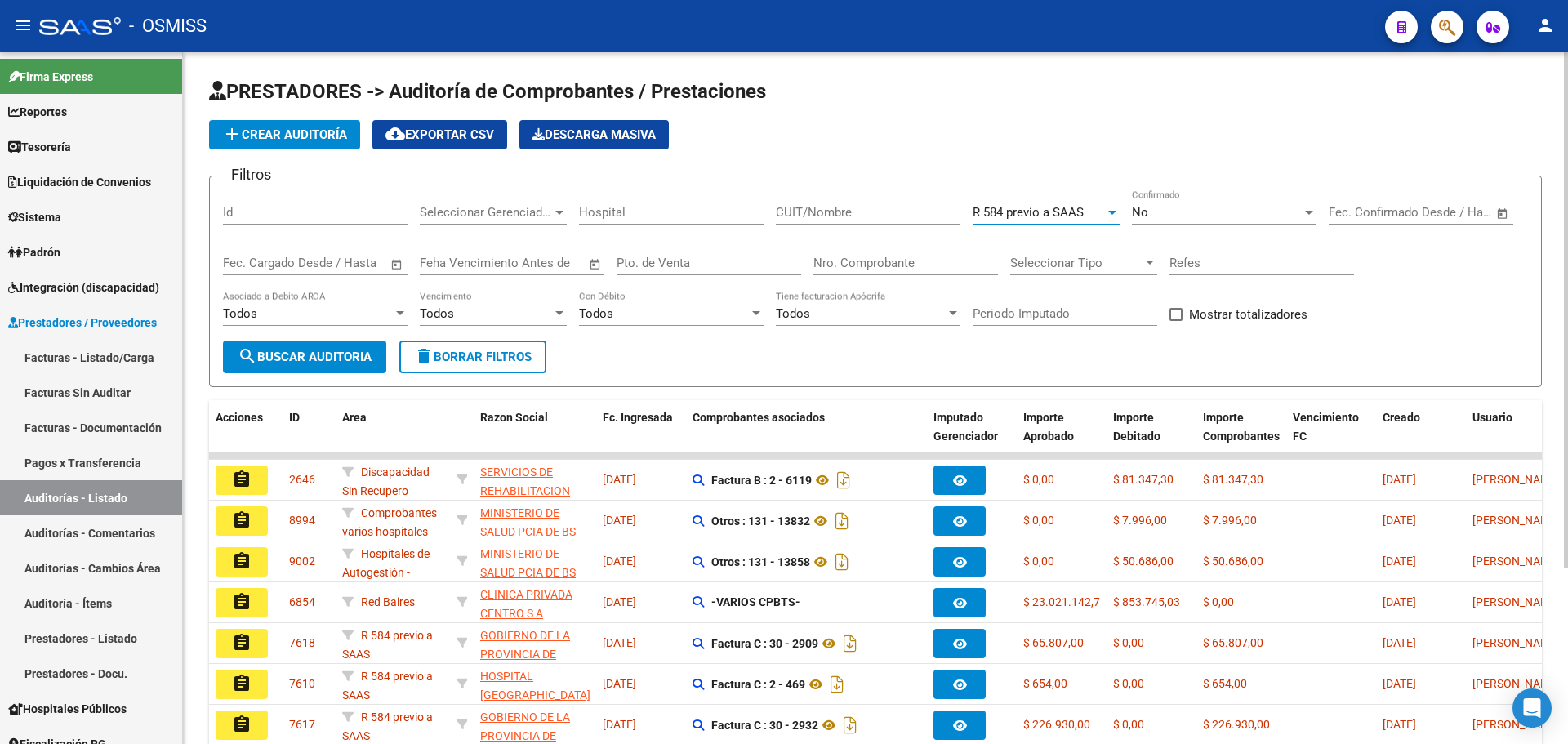
click at [299, 343] on button "search Buscar Auditoria" at bounding box center [305, 357] width 163 height 33
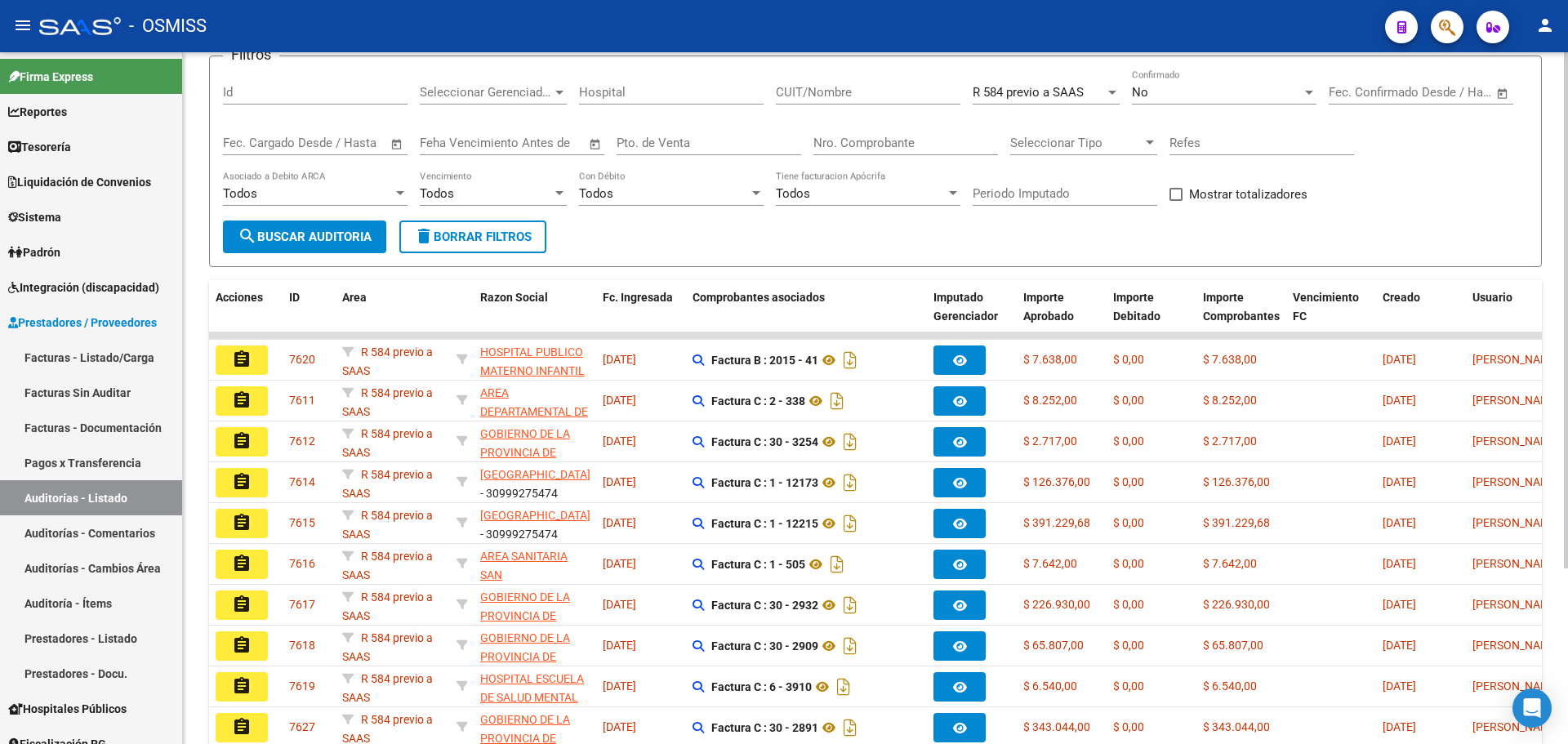
scroll to position [235, 0]
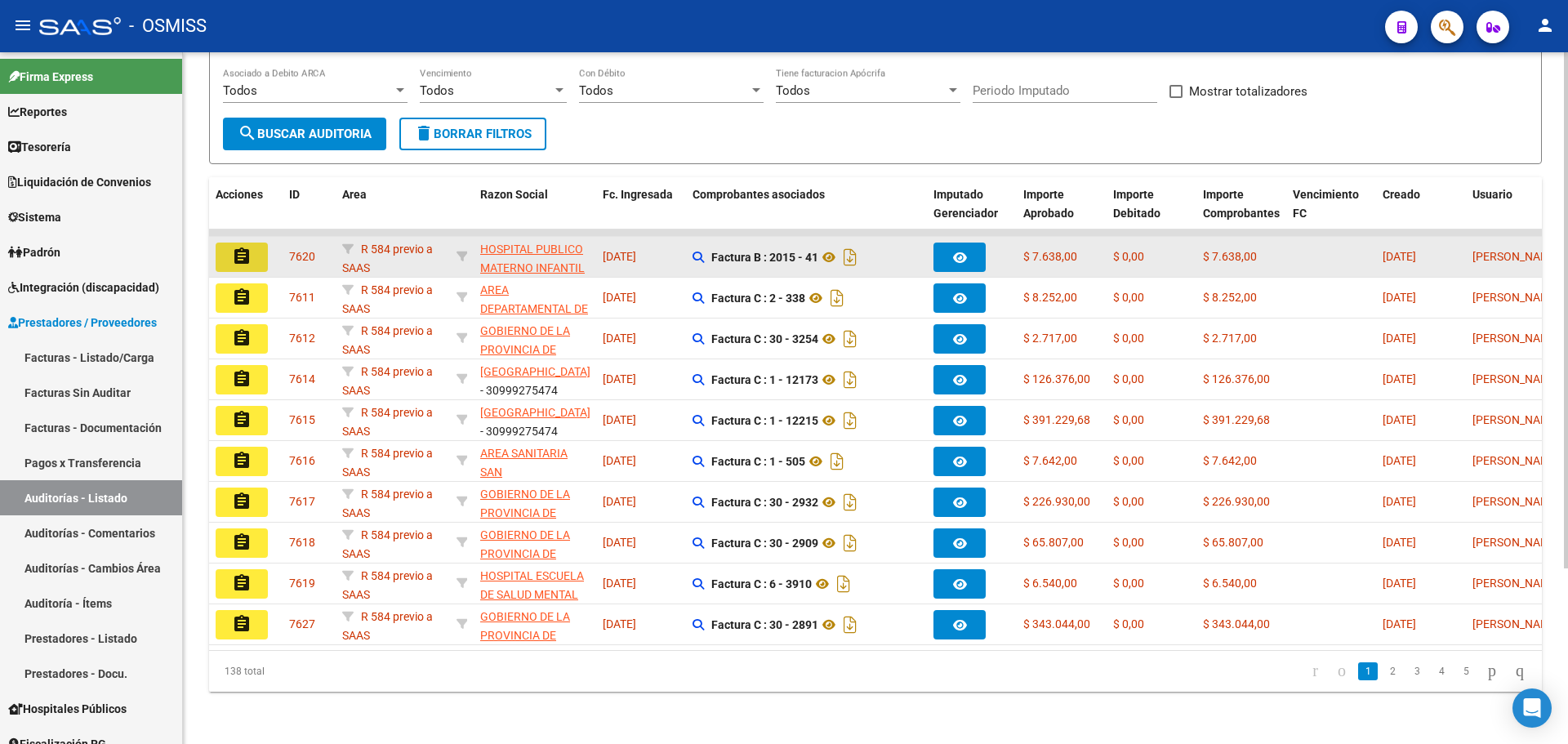
click at [248, 249] on mat-icon "assignment" at bounding box center [242, 257] width 20 height 20
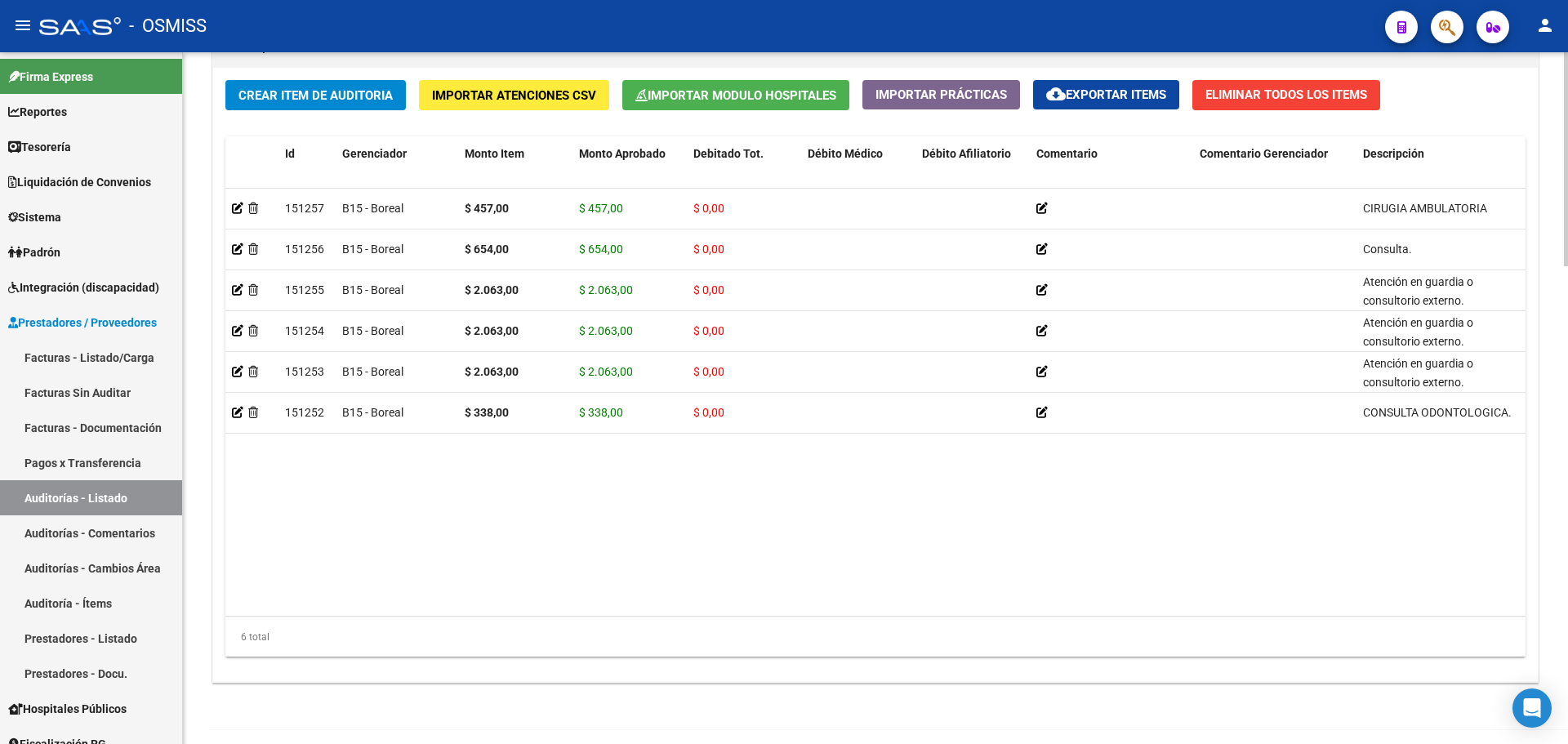
scroll to position [1546, 0]
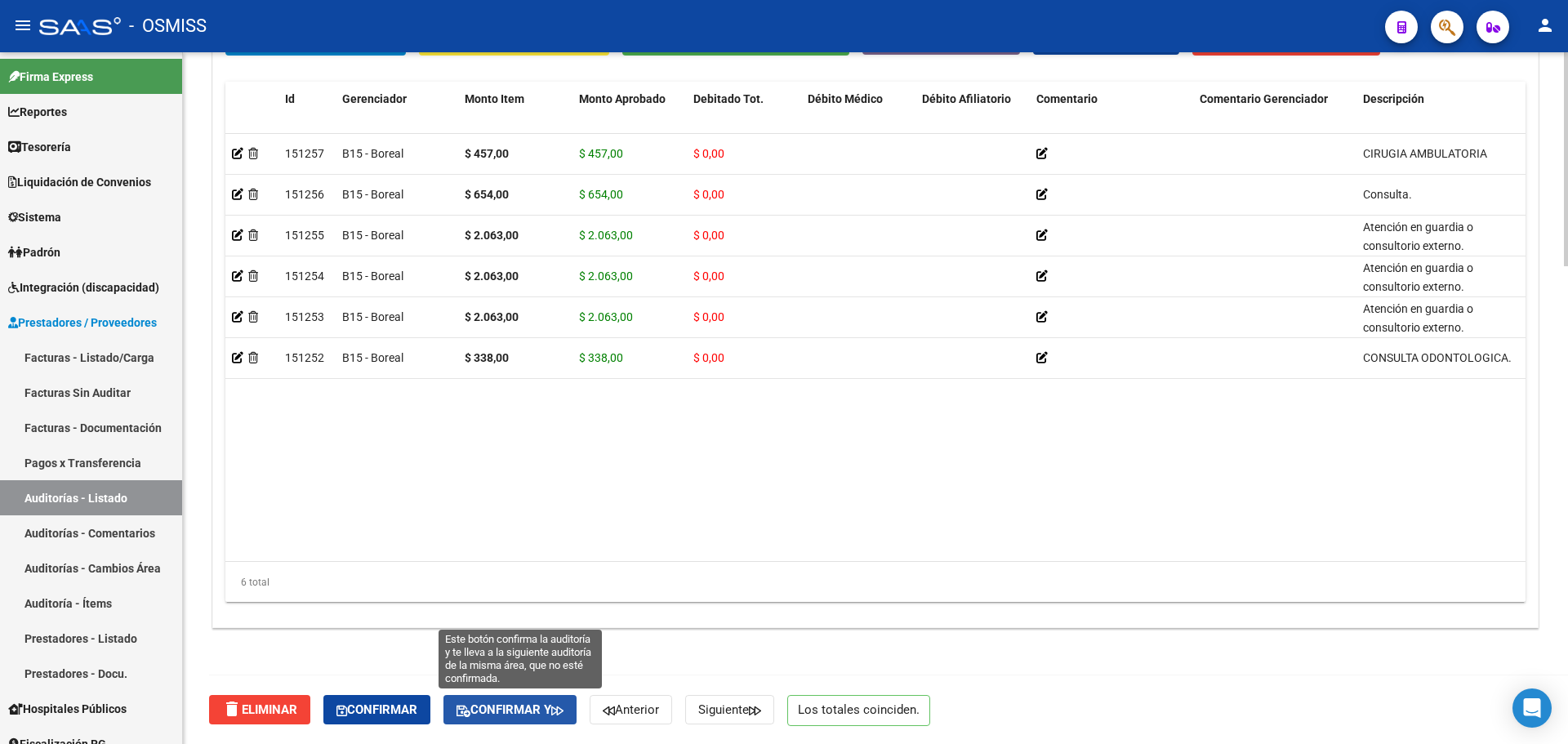
click at [551, 715] on span "Confirmar y" at bounding box center [510, 710] width 107 height 15
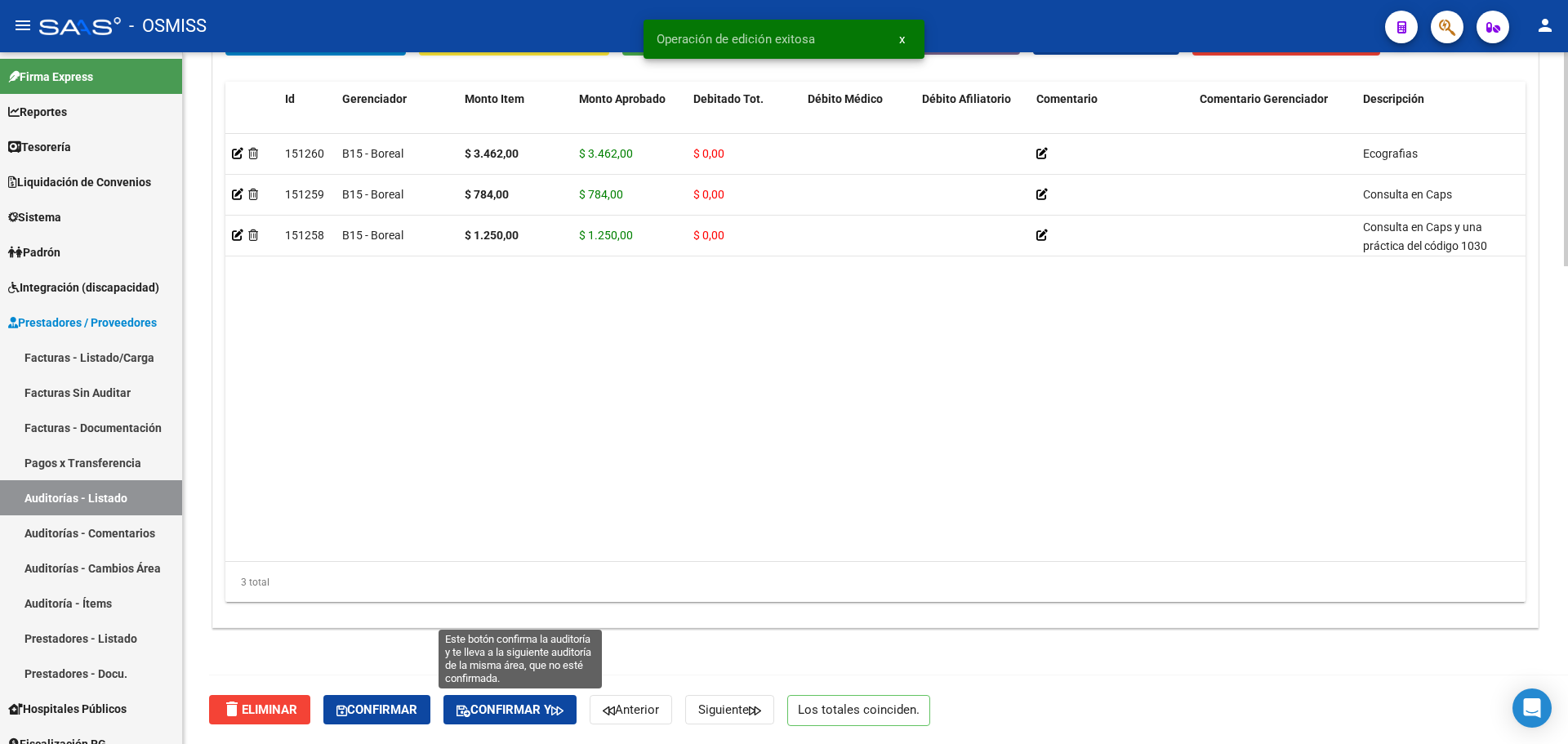
click at [556, 722] on button "Confirmar y" at bounding box center [510, 710] width 133 height 29
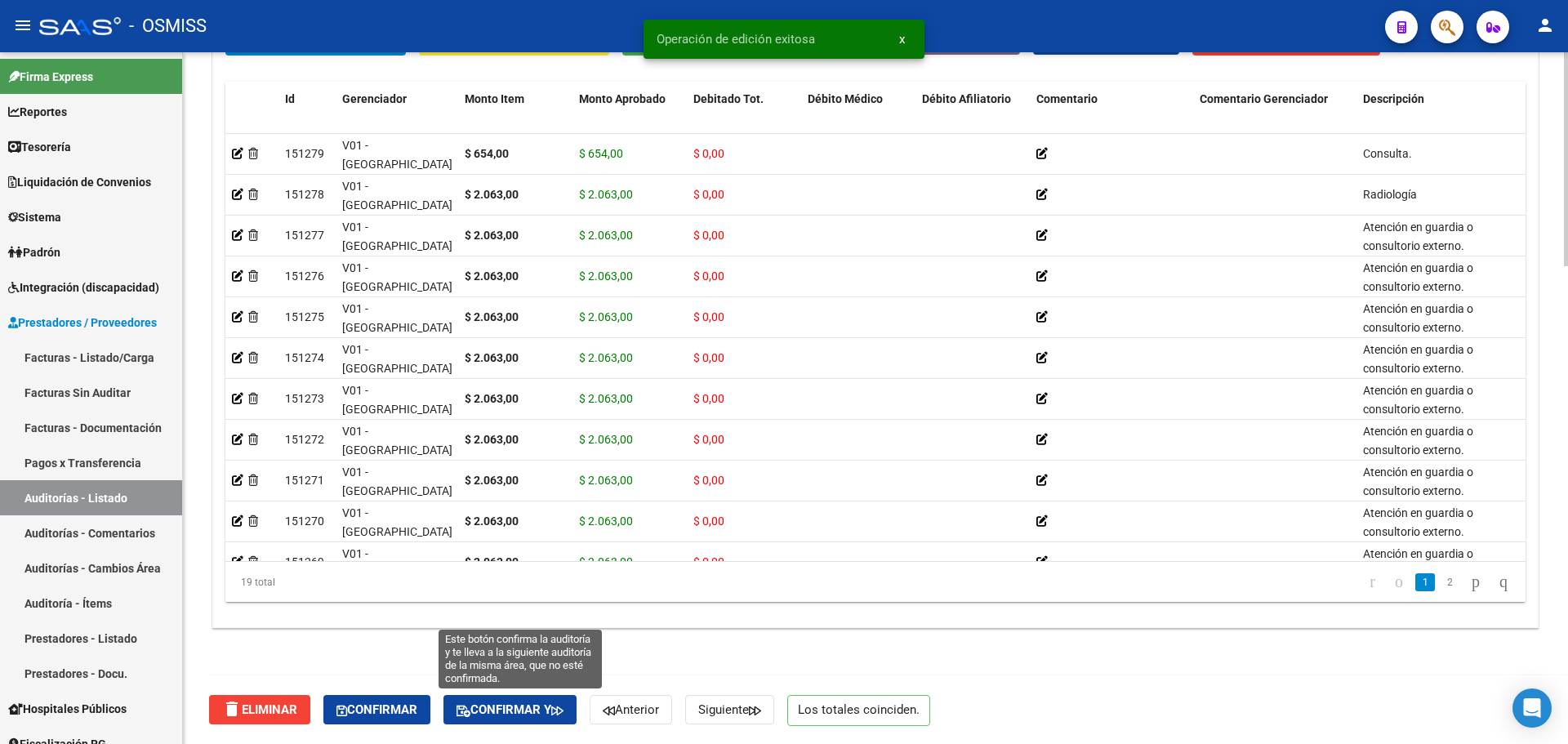
click at [502, 711] on span "Confirmar y" at bounding box center [510, 710] width 107 height 15
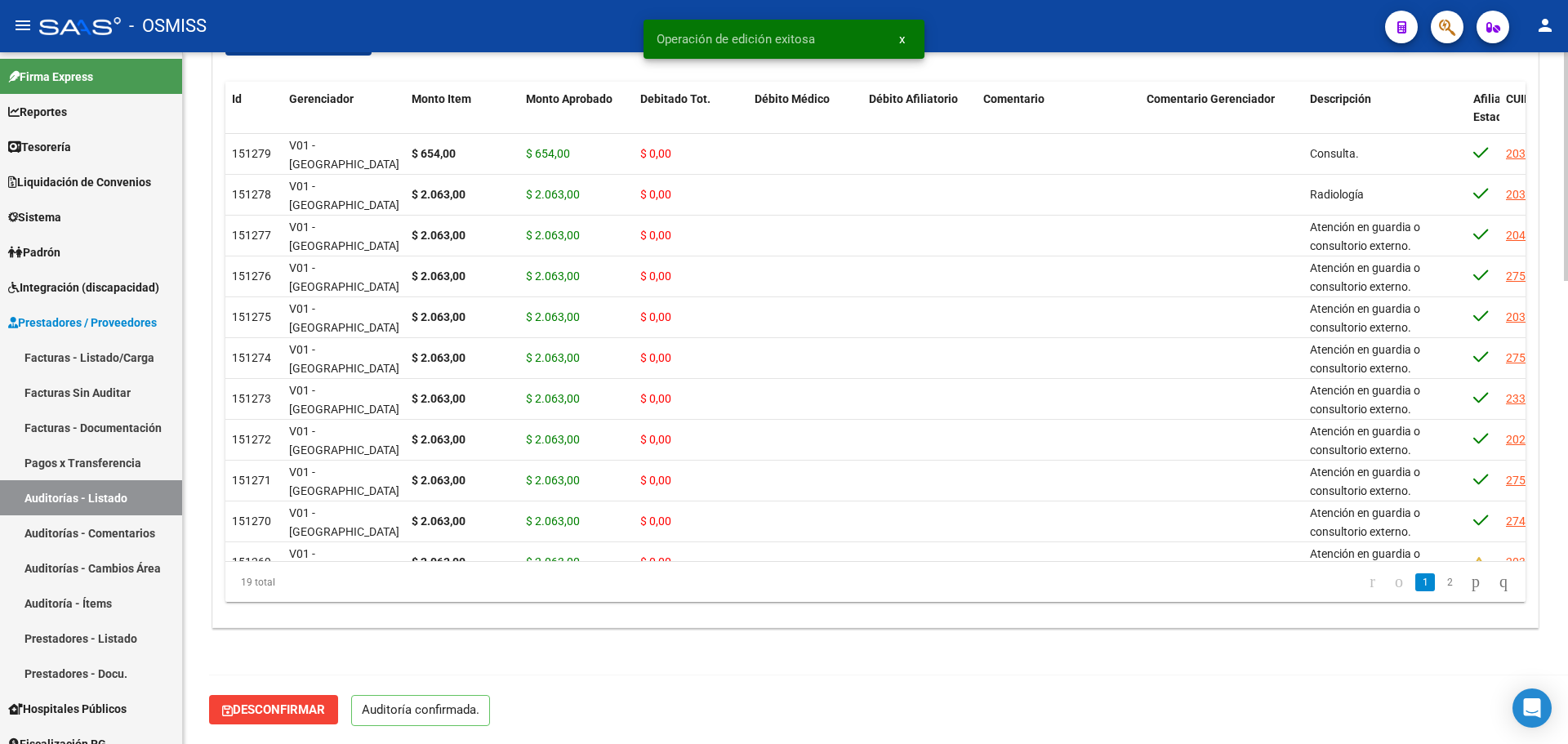
scroll to position [1401, 0]
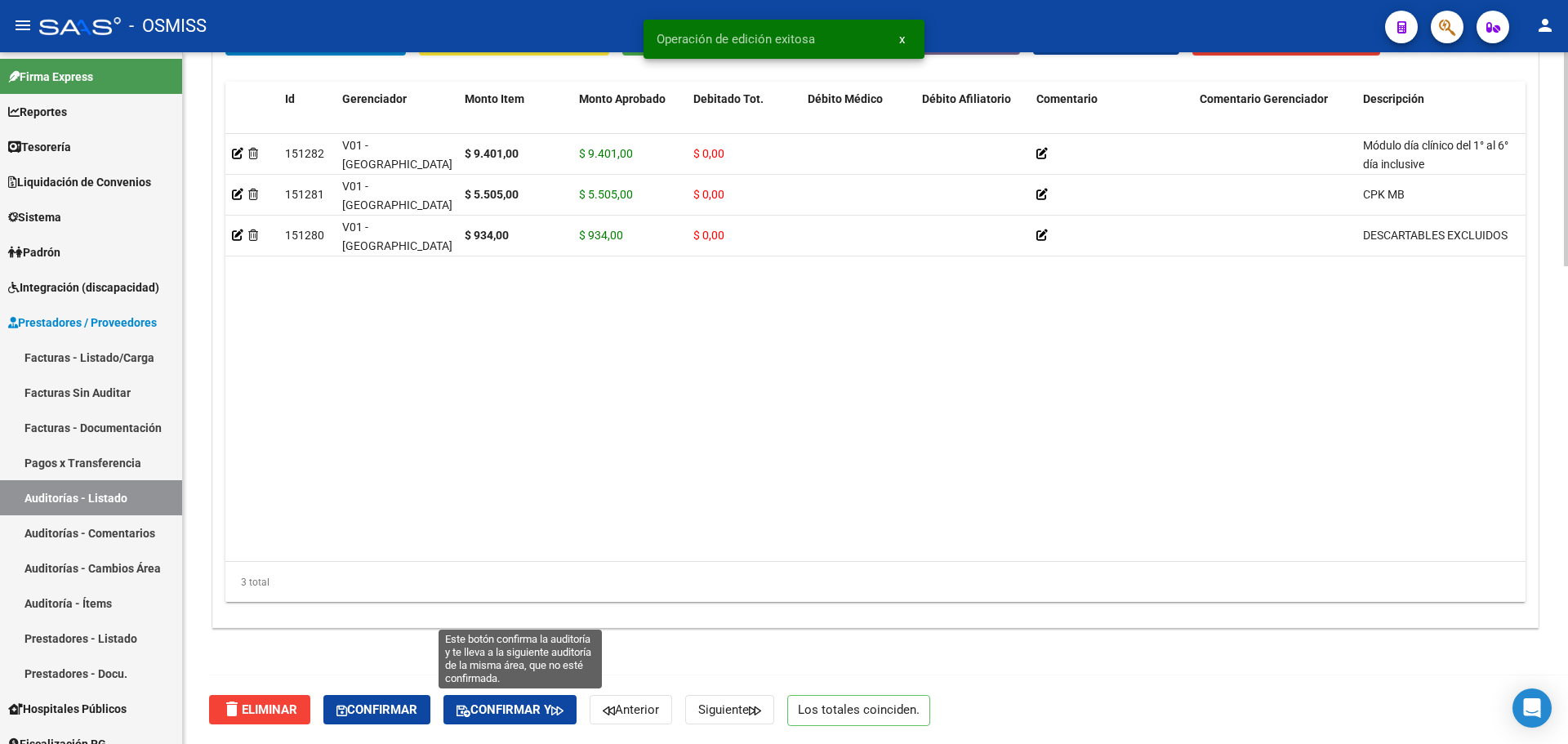
click at [548, 719] on button "Confirmar y" at bounding box center [510, 710] width 133 height 29
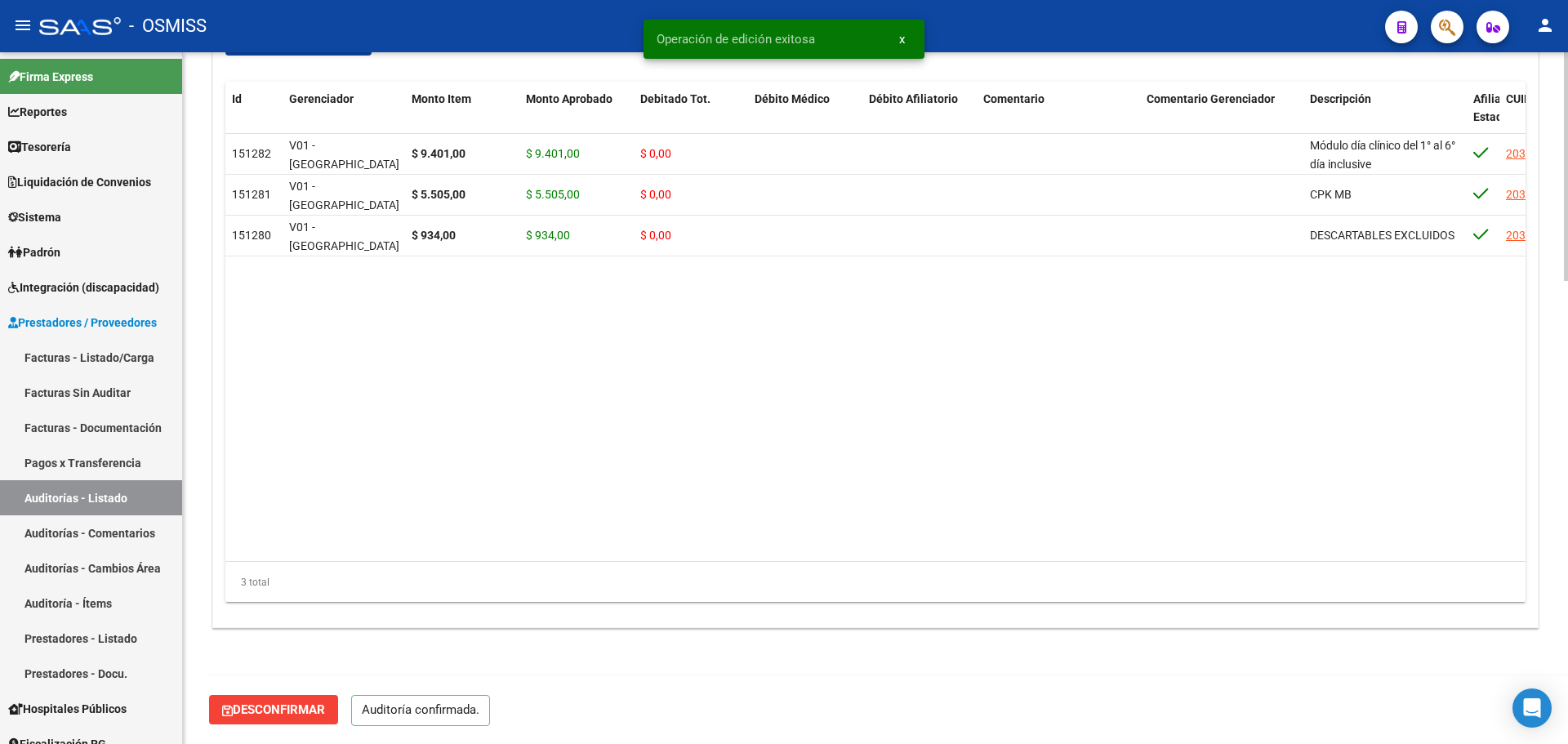
scroll to position [1401, 0]
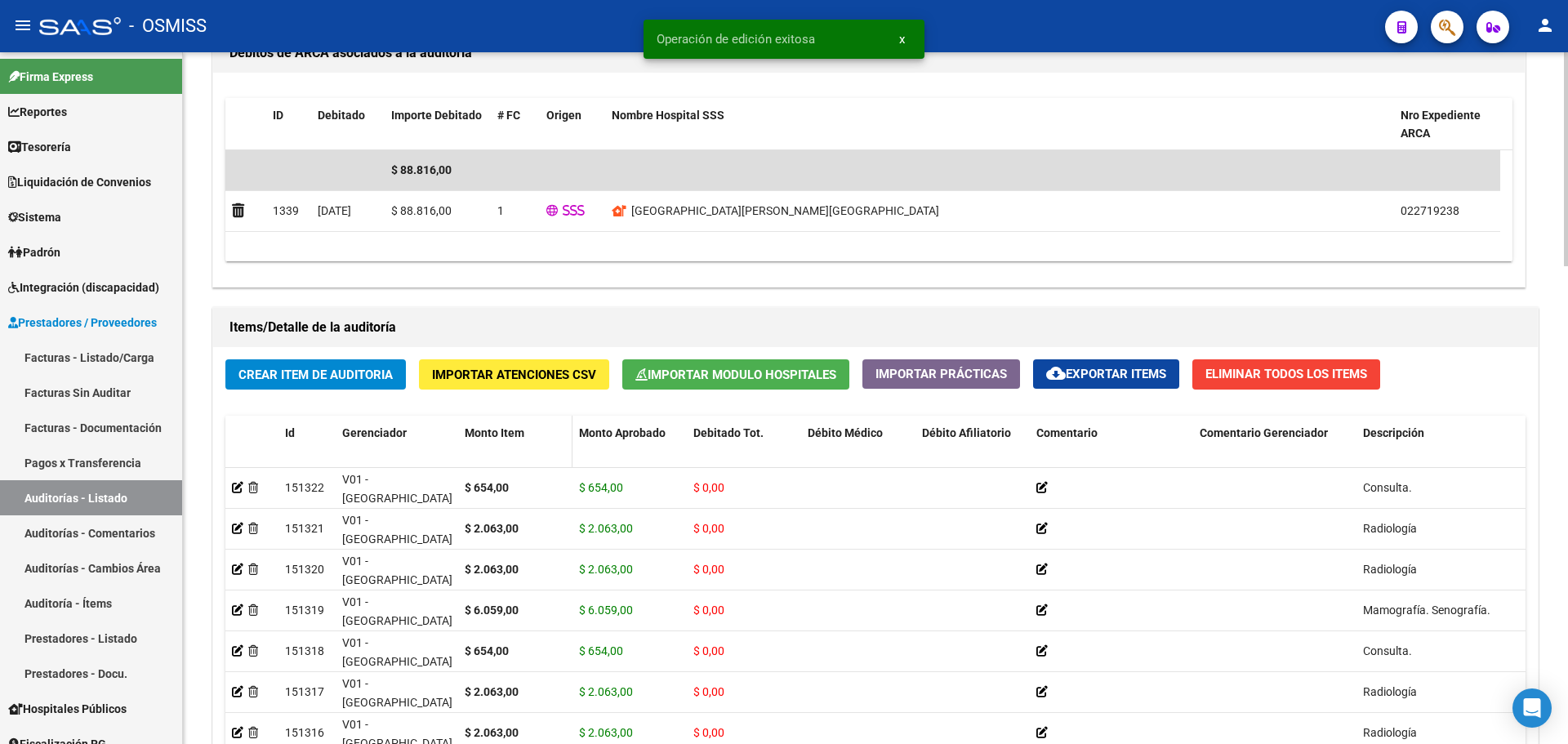
scroll to position [1546, 0]
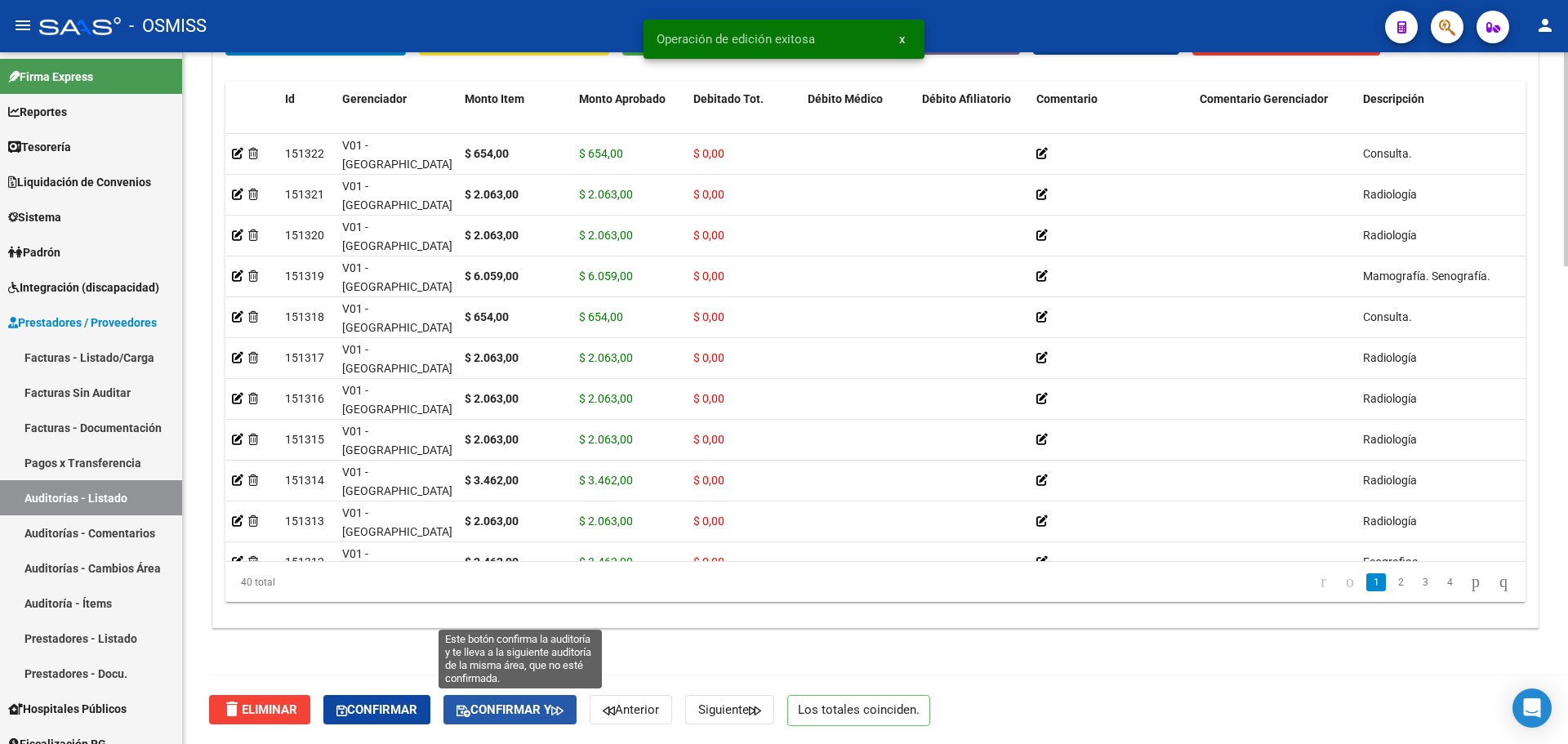
click at [517, 710] on span "Confirmar y" at bounding box center [510, 710] width 107 height 15
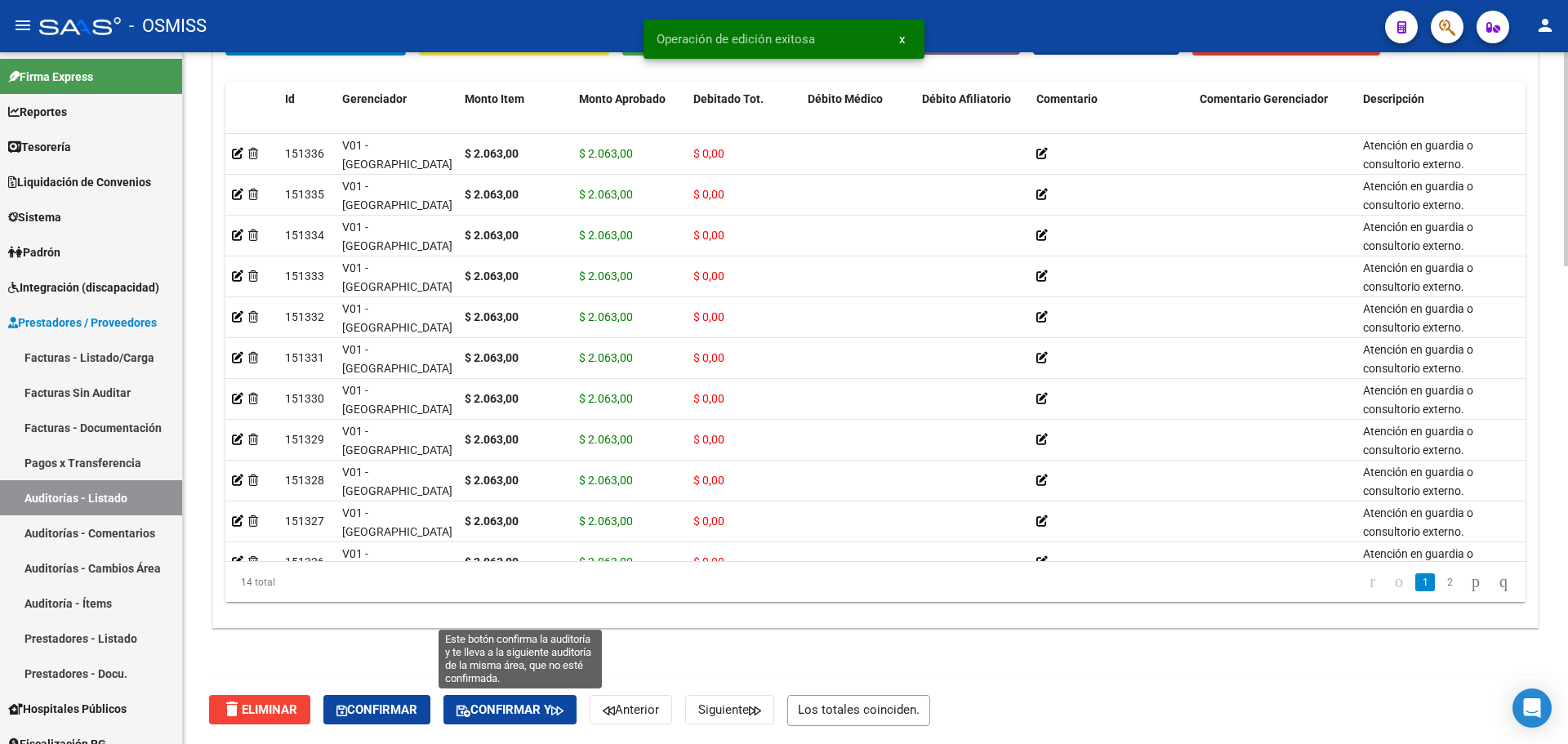
click at [538, 714] on span "Confirmar y" at bounding box center [510, 710] width 107 height 15
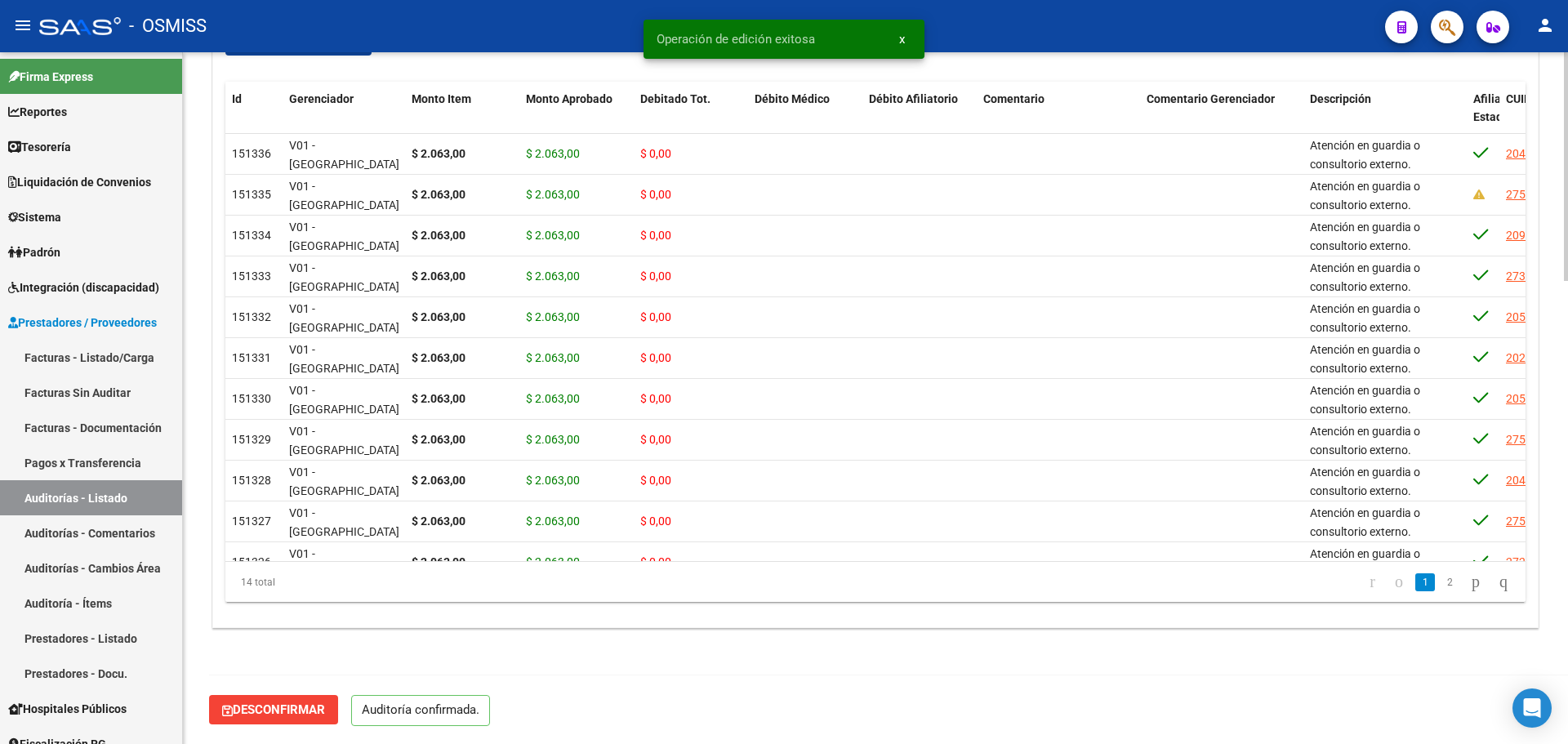
scroll to position [1401, 0]
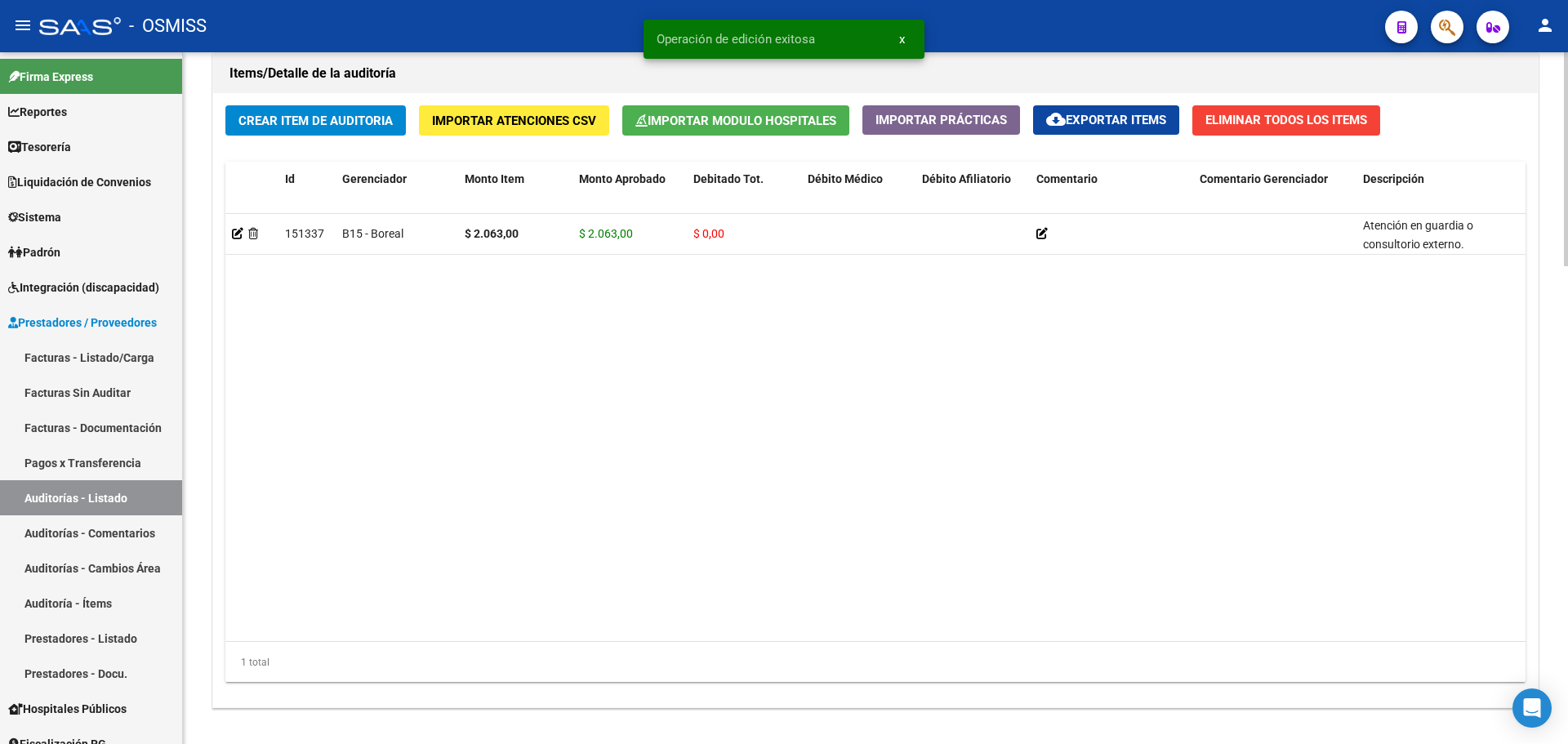
scroll to position [1546, 0]
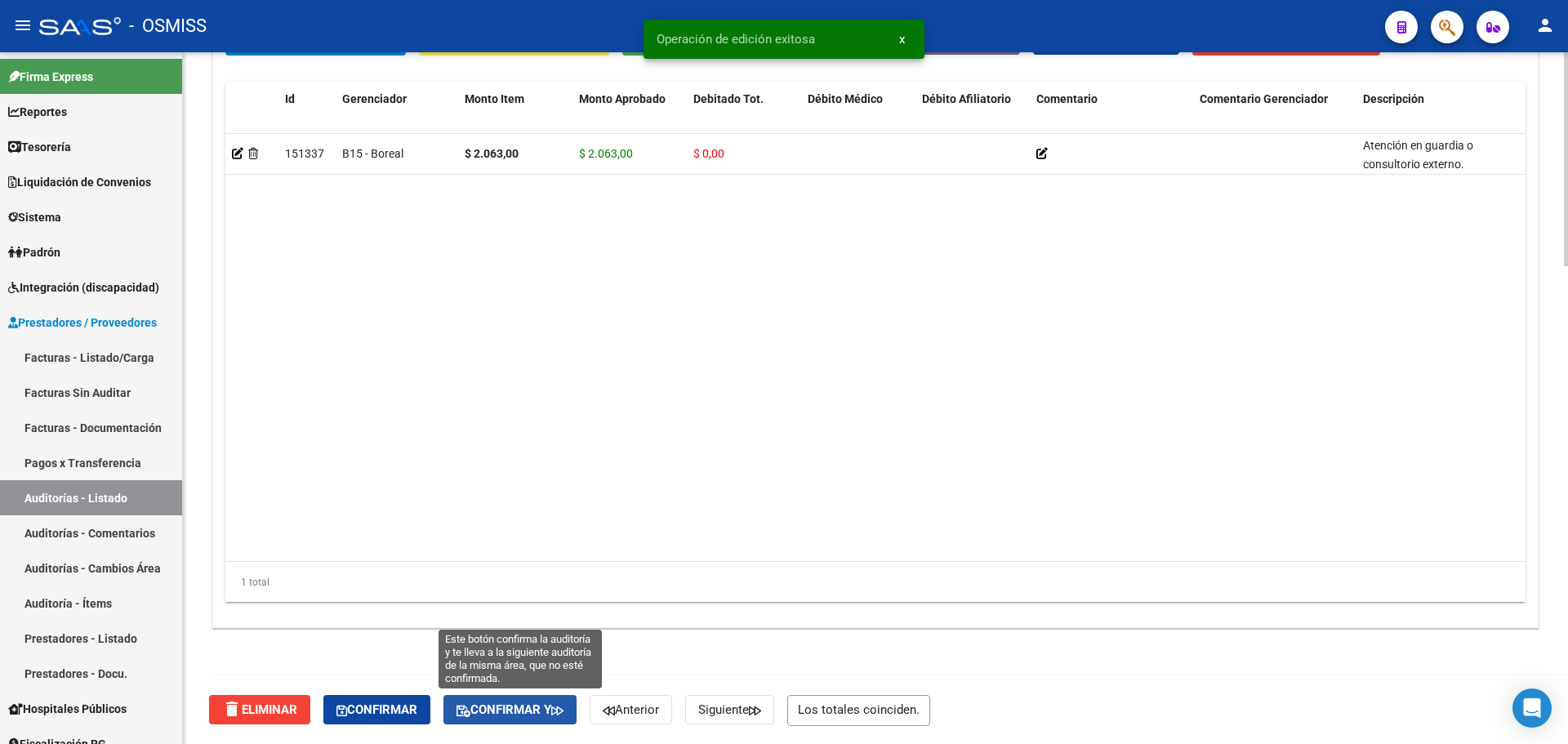
click at [525, 704] on span "Confirmar y" at bounding box center [510, 710] width 107 height 15
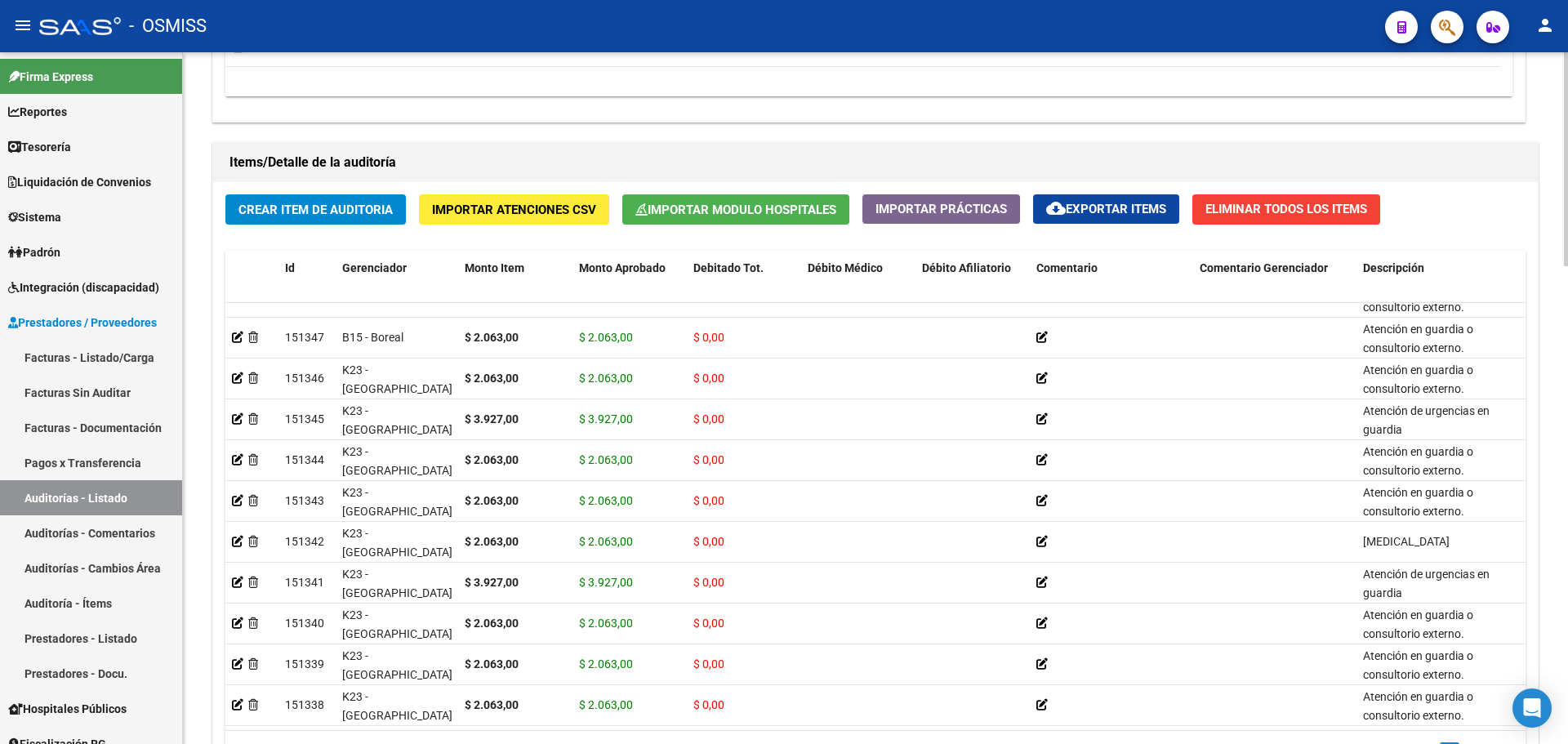
scroll to position [1546, 0]
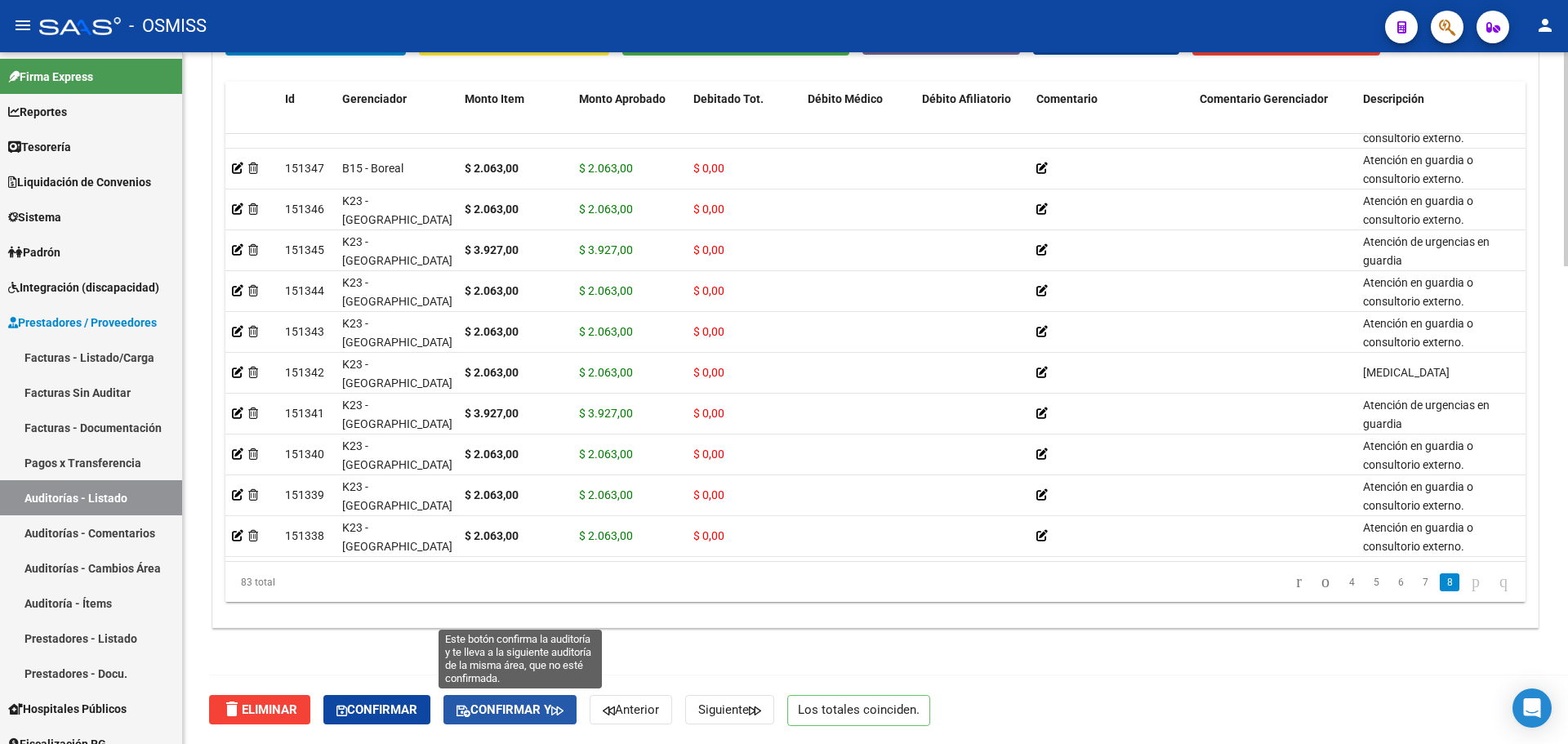
click at [551, 710] on span "Confirmar y" at bounding box center [510, 710] width 107 height 15
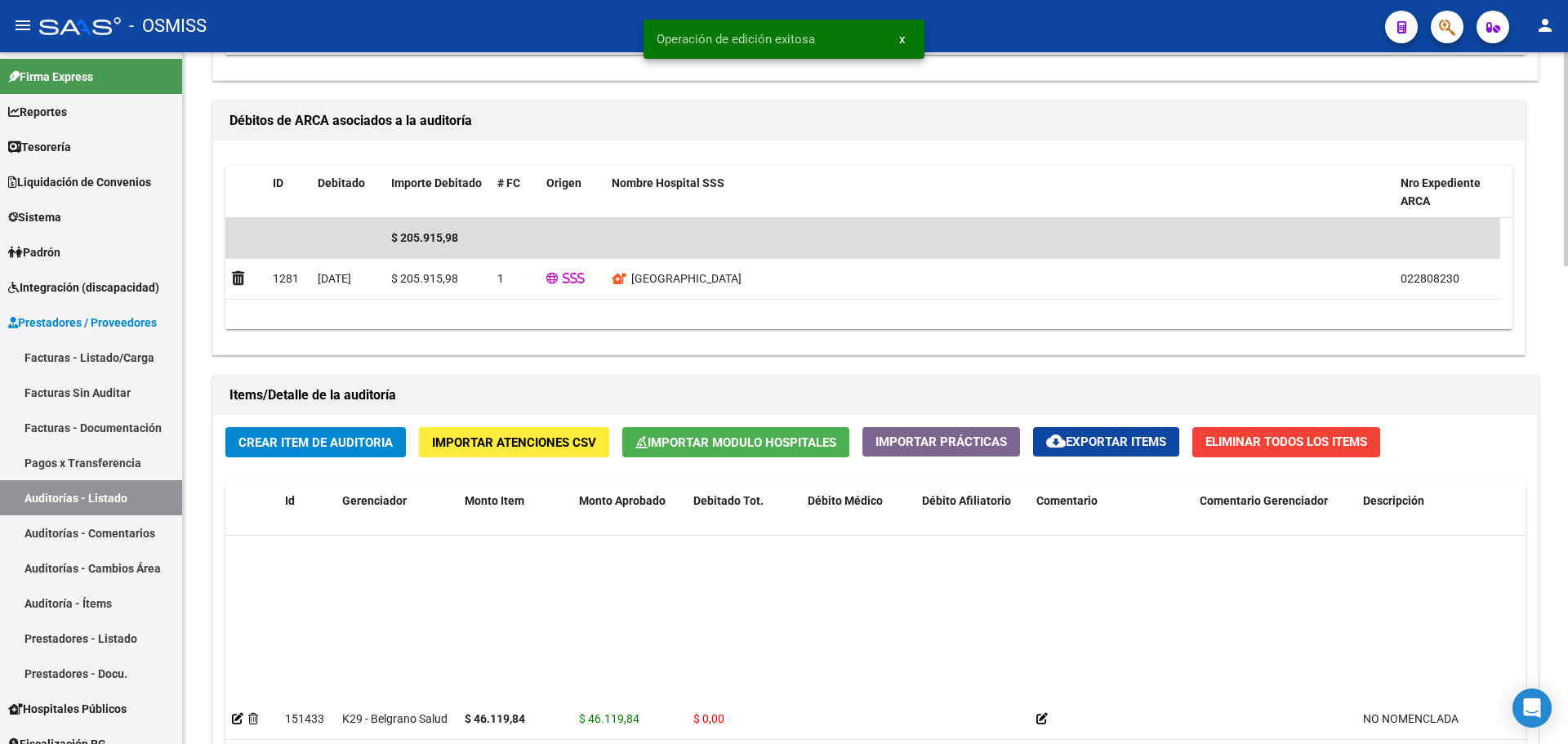
scroll to position [284, 0]
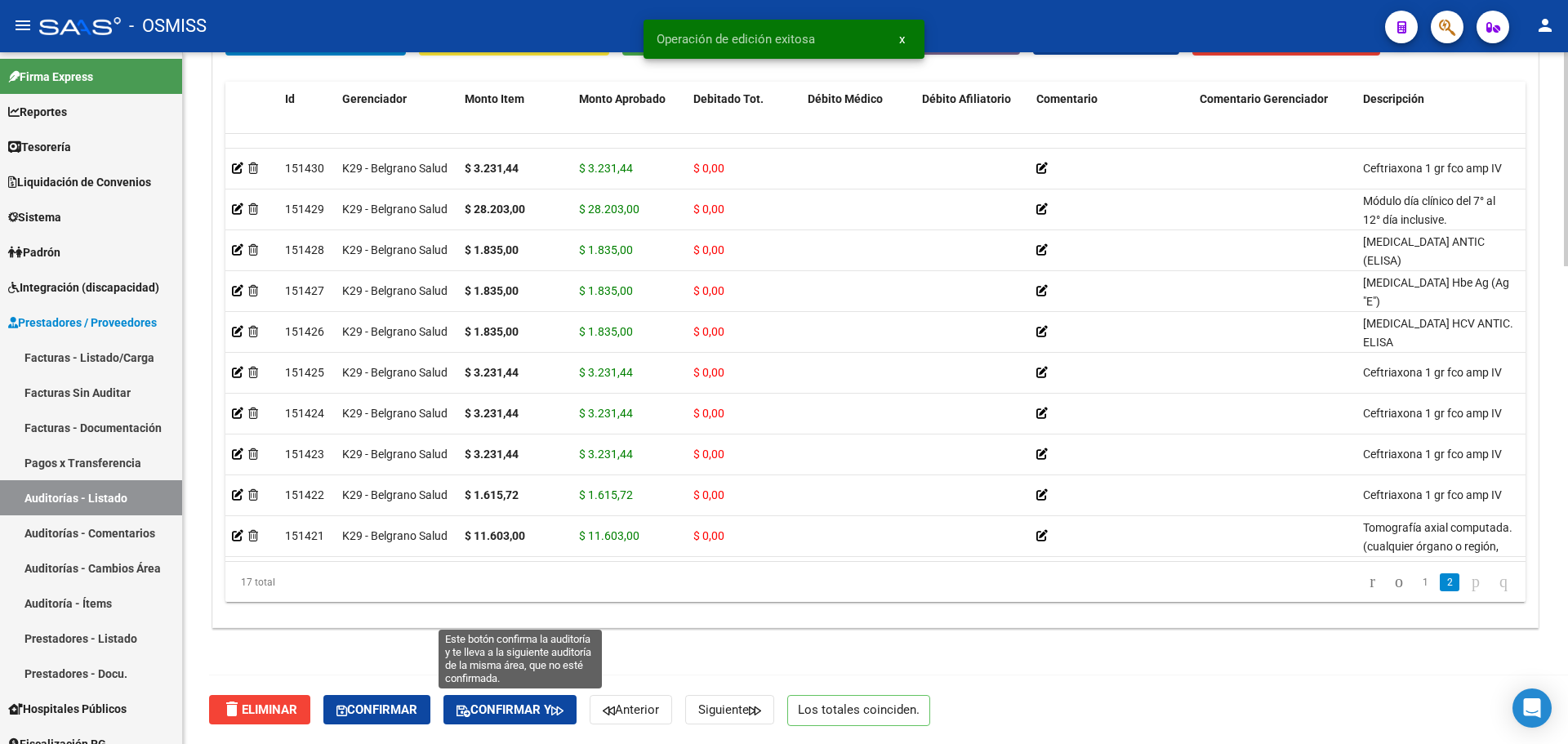
click at [501, 701] on button "Confirmar y" at bounding box center [510, 710] width 133 height 29
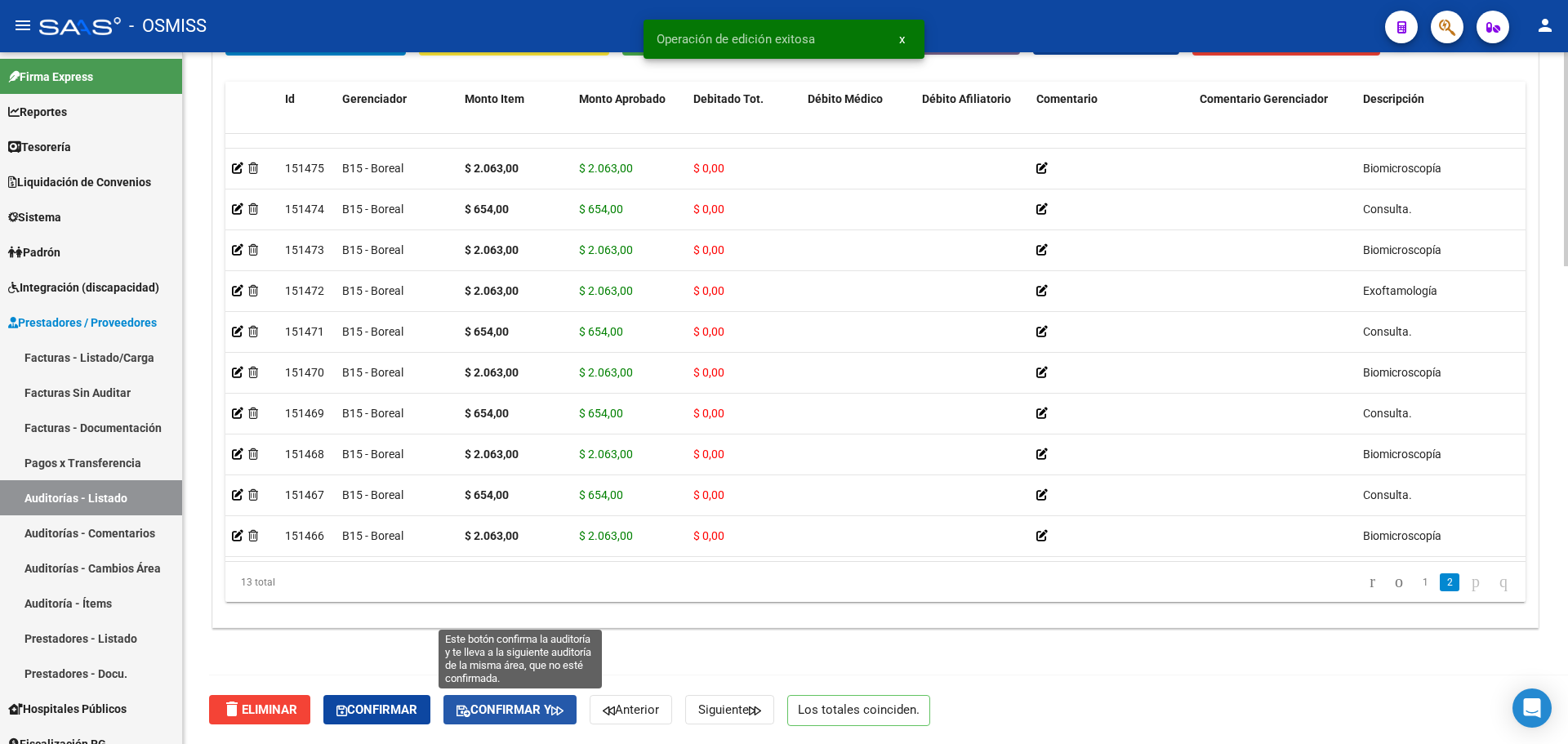
click at [508, 711] on span "Confirmar y" at bounding box center [510, 710] width 107 height 15
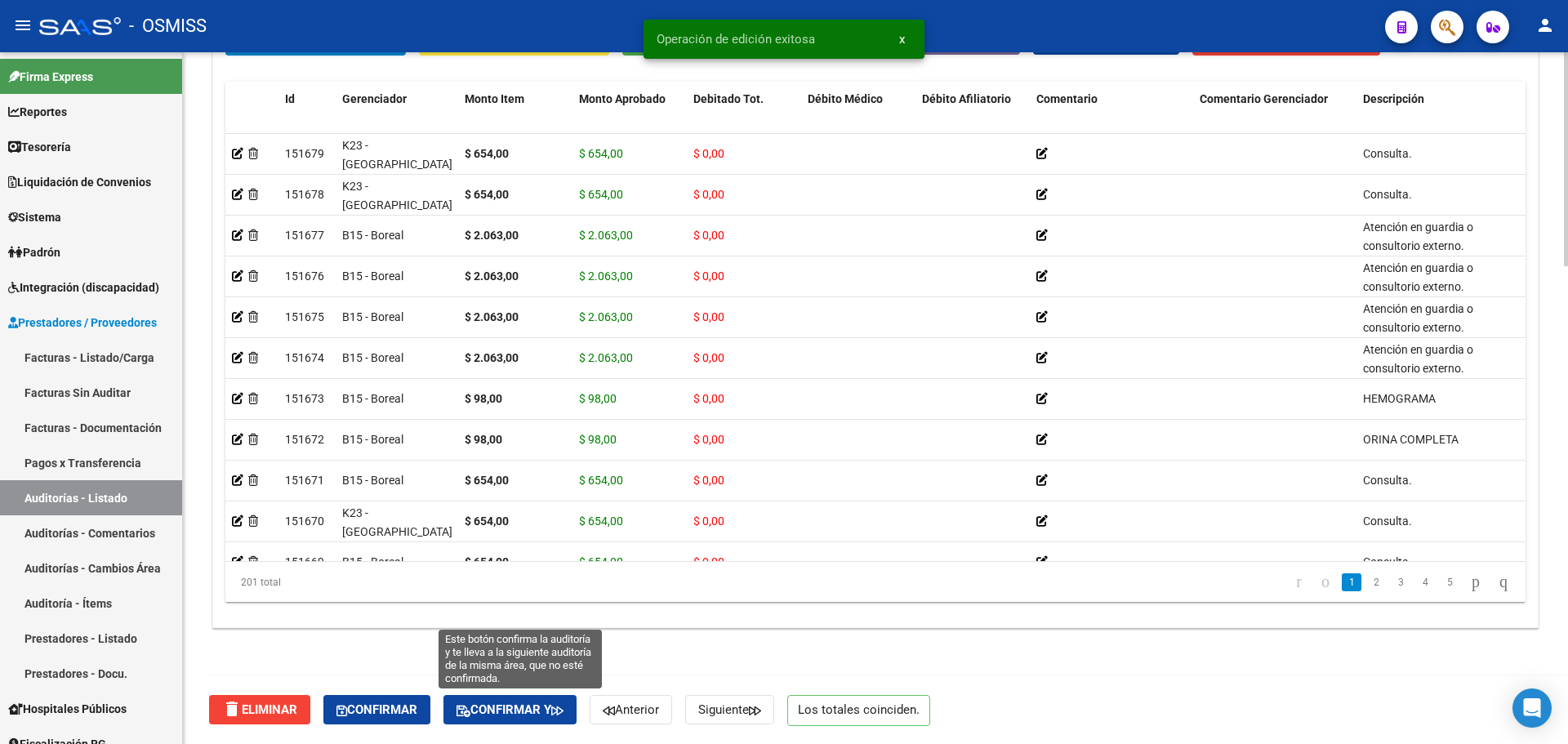
click at [526, 720] on button "Confirmar y" at bounding box center [510, 710] width 133 height 29
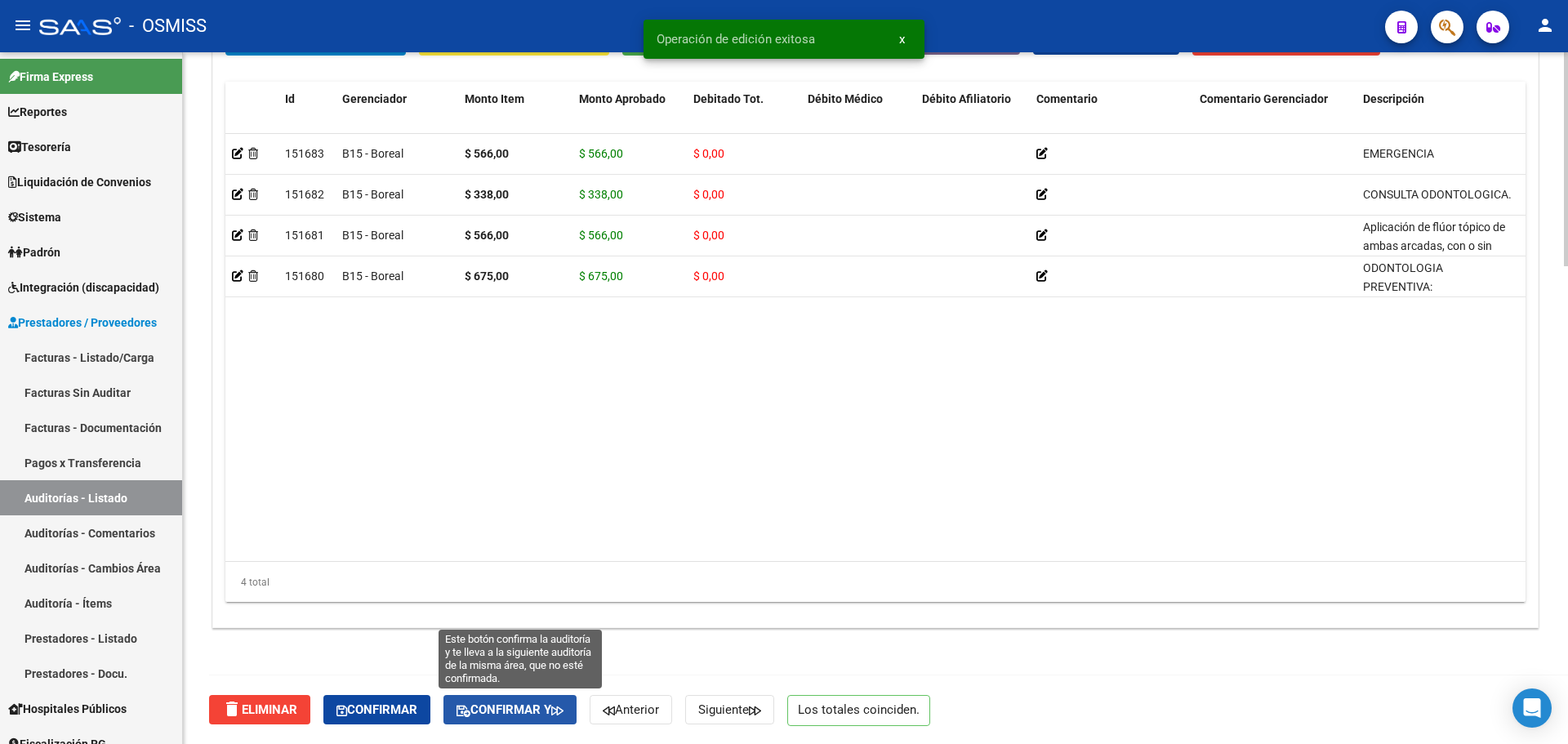
click at [527, 711] on span "Confirmar y" at bounding box center [510, 710] width 107 height 15
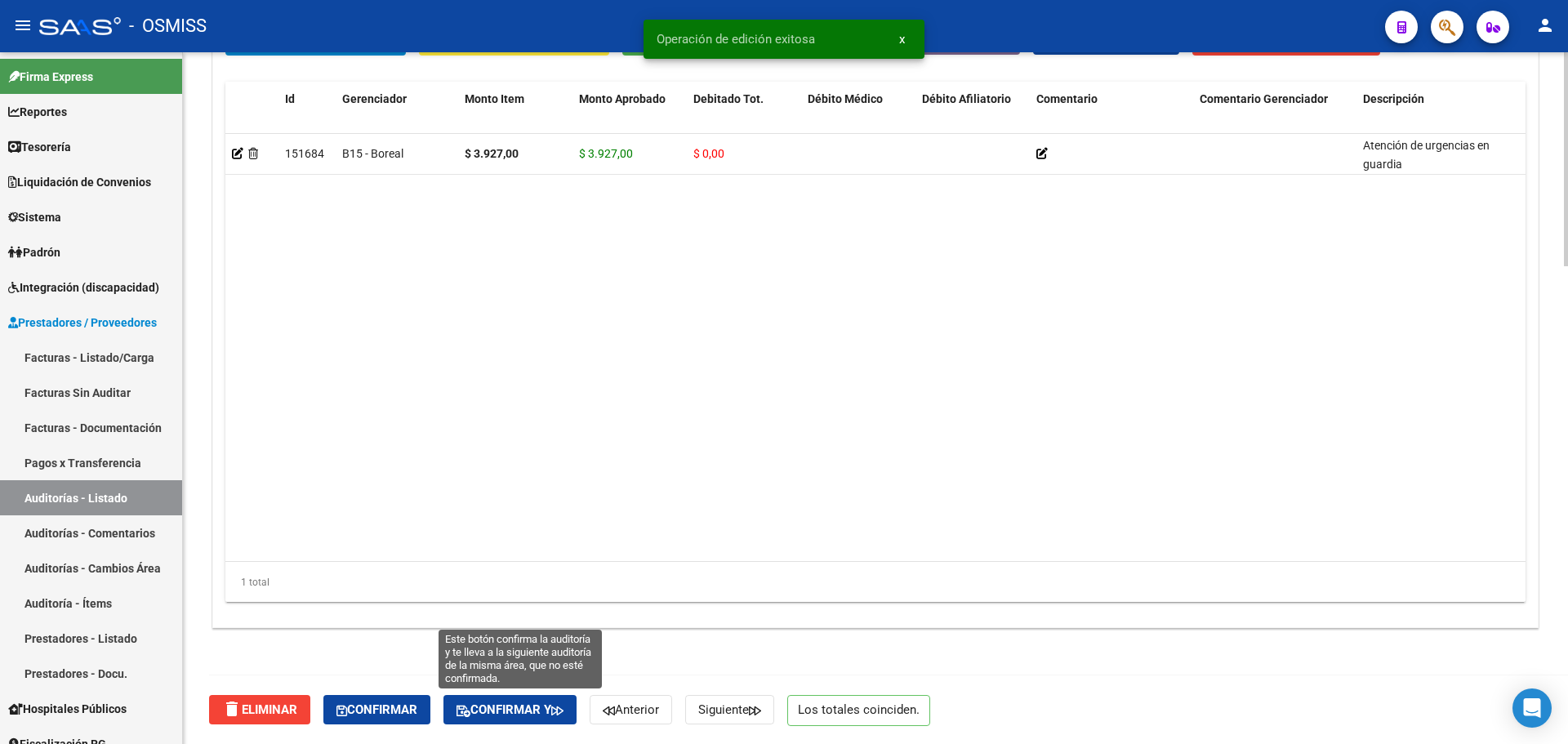
click at [536, 720] on button "Confirmar y" at bounding box center [510, 710] width 133 height 29
click at [525, 716] on span "Confirmar y" at bounding box center [510, 710] width 107 height 15
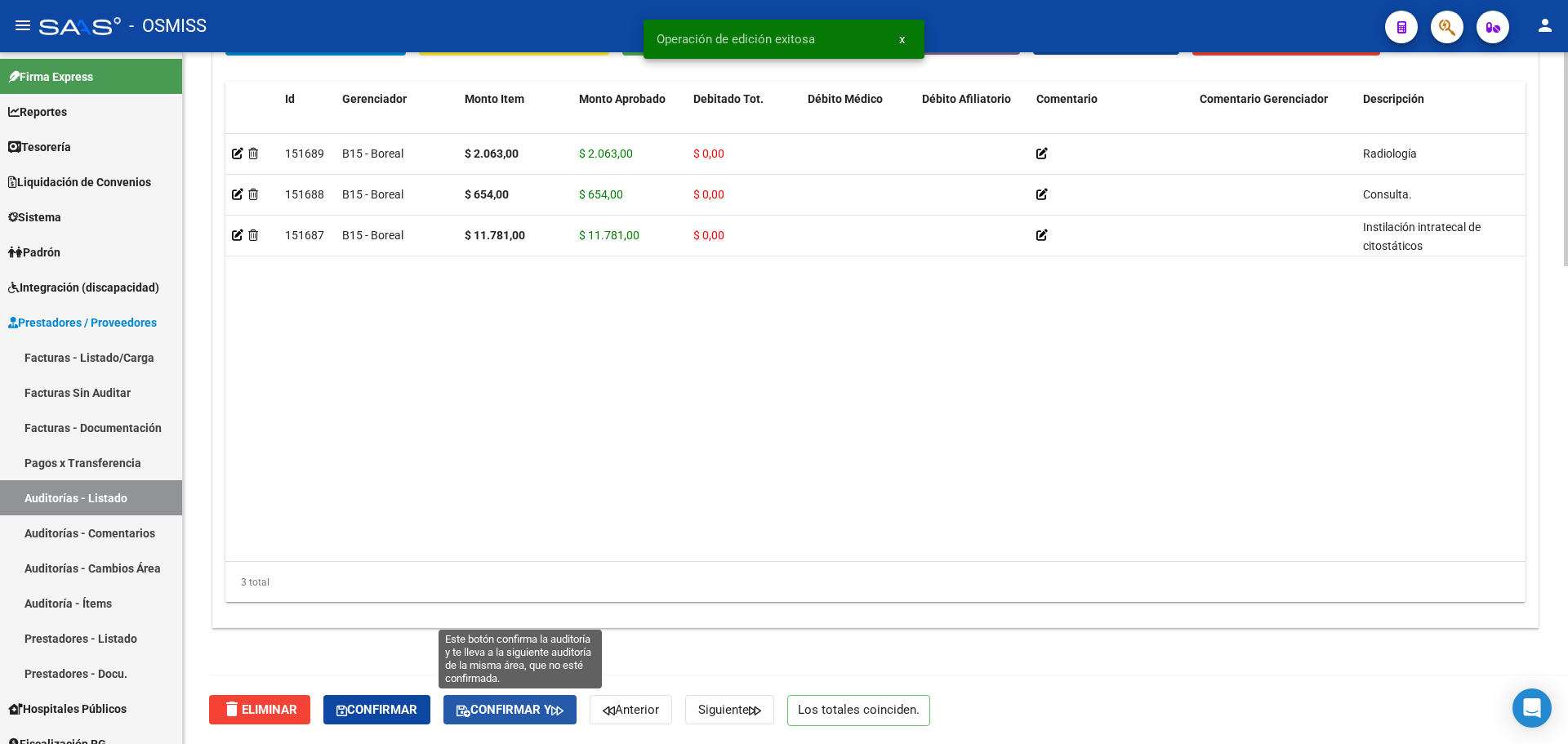
click at [510, 711] on span "Confirmar y" at bounding box center [510, 710] width 107 height 15
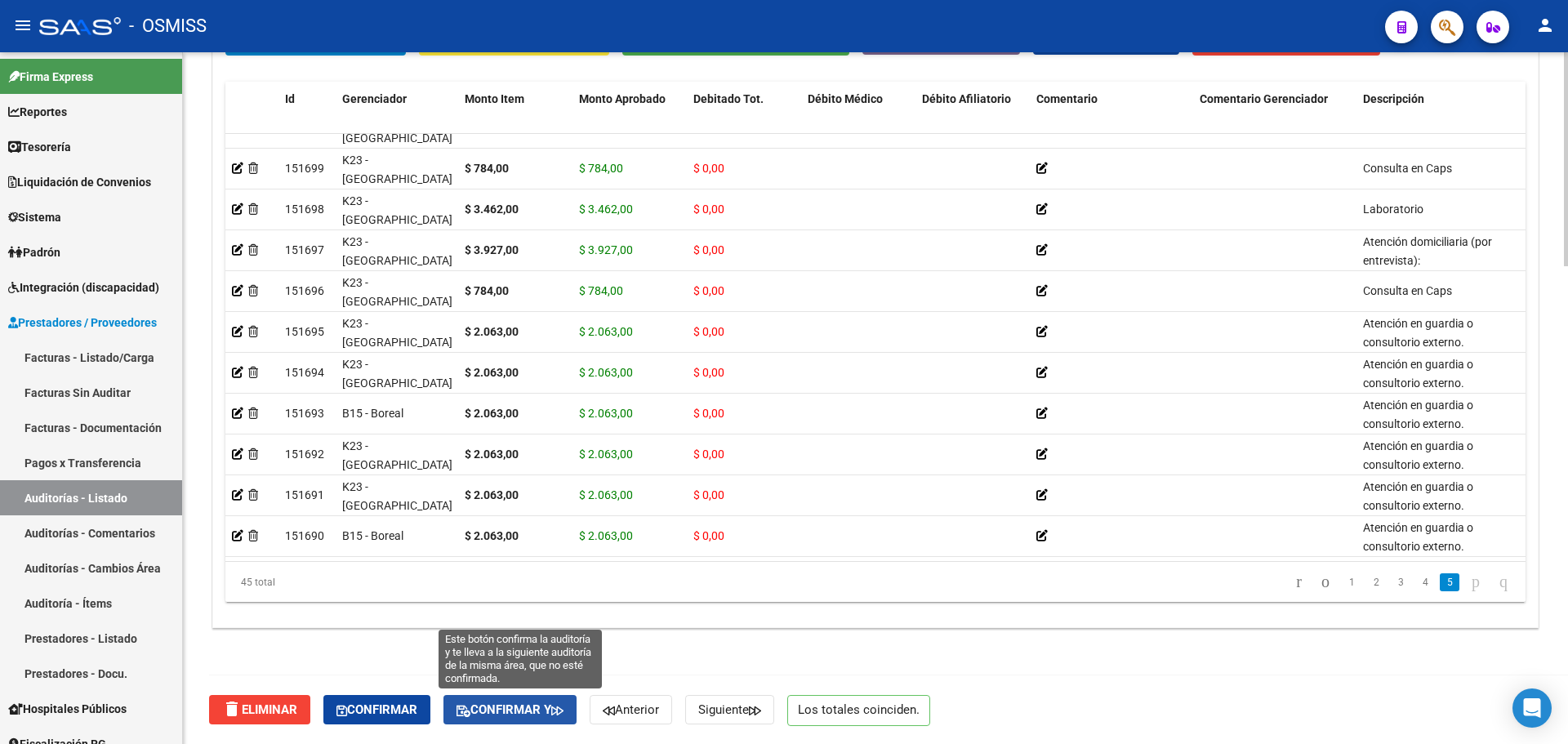
click at [547, 717] on span "Confirmar y" at bounding box center [510, 710] width 107 height 15
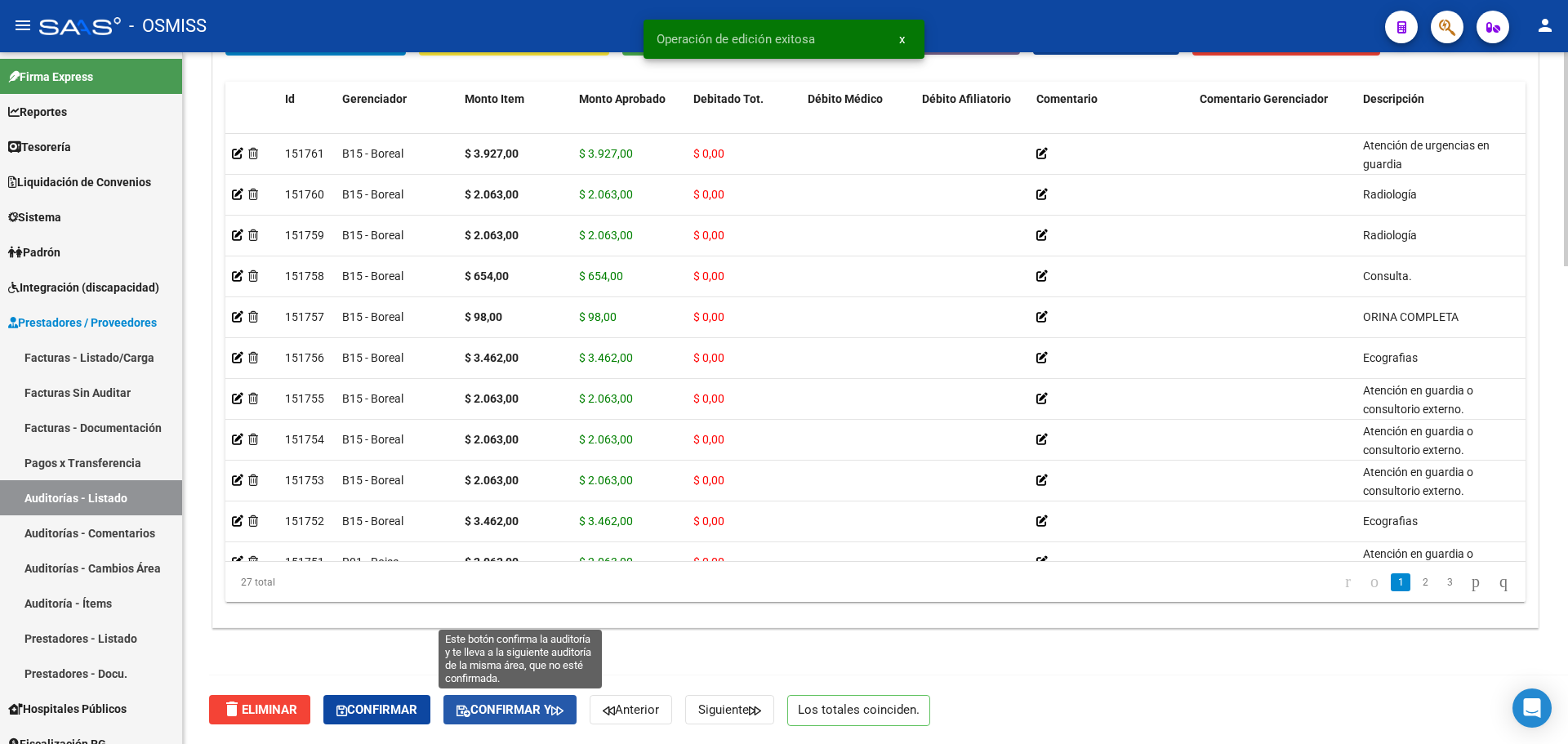
click at [553, 704] on span "Confirmar y" at bounding box center [510, 710] width 107 height 15
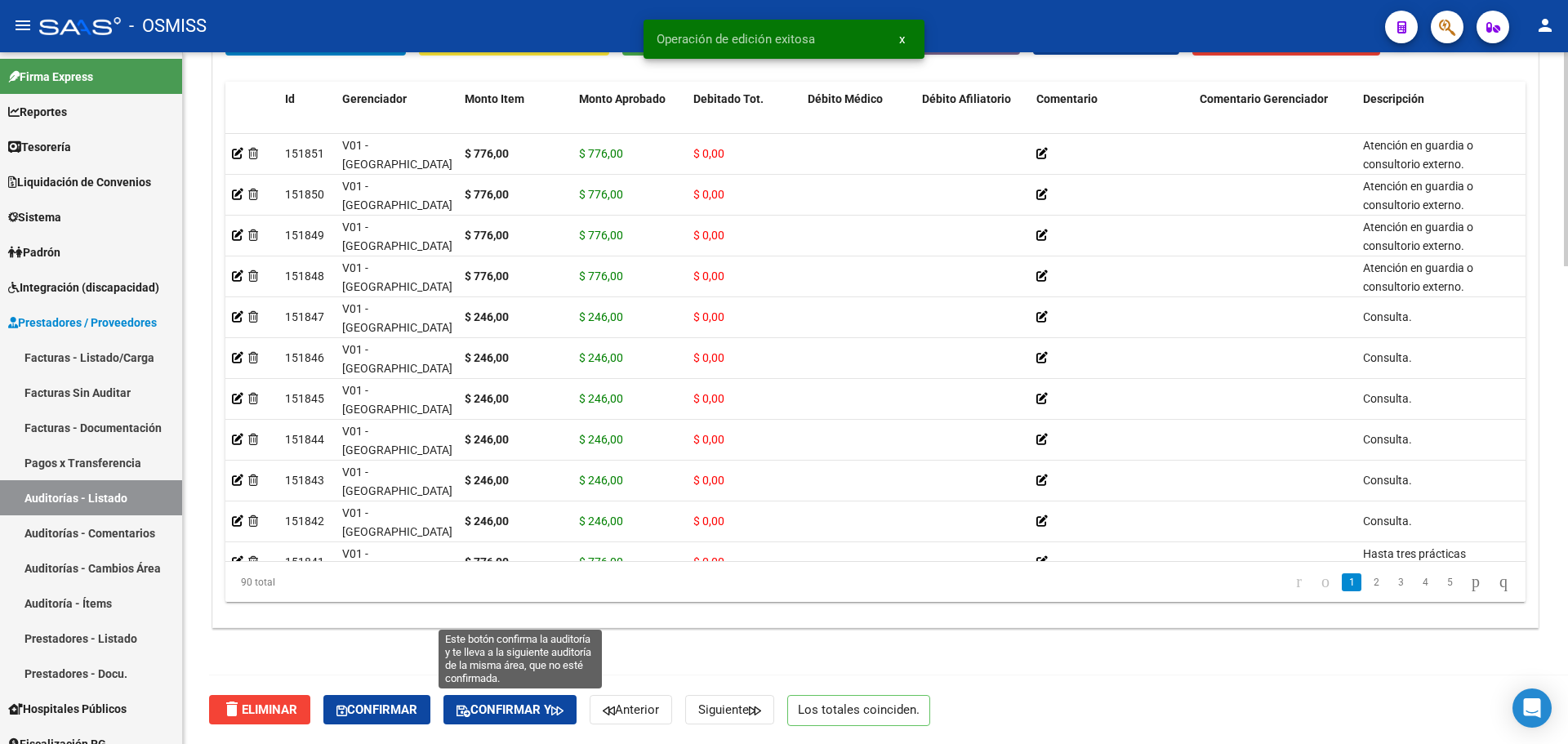
click at [563, 721] on button "Confirmar y" at bounding box center [510, 710] width 133 height 29
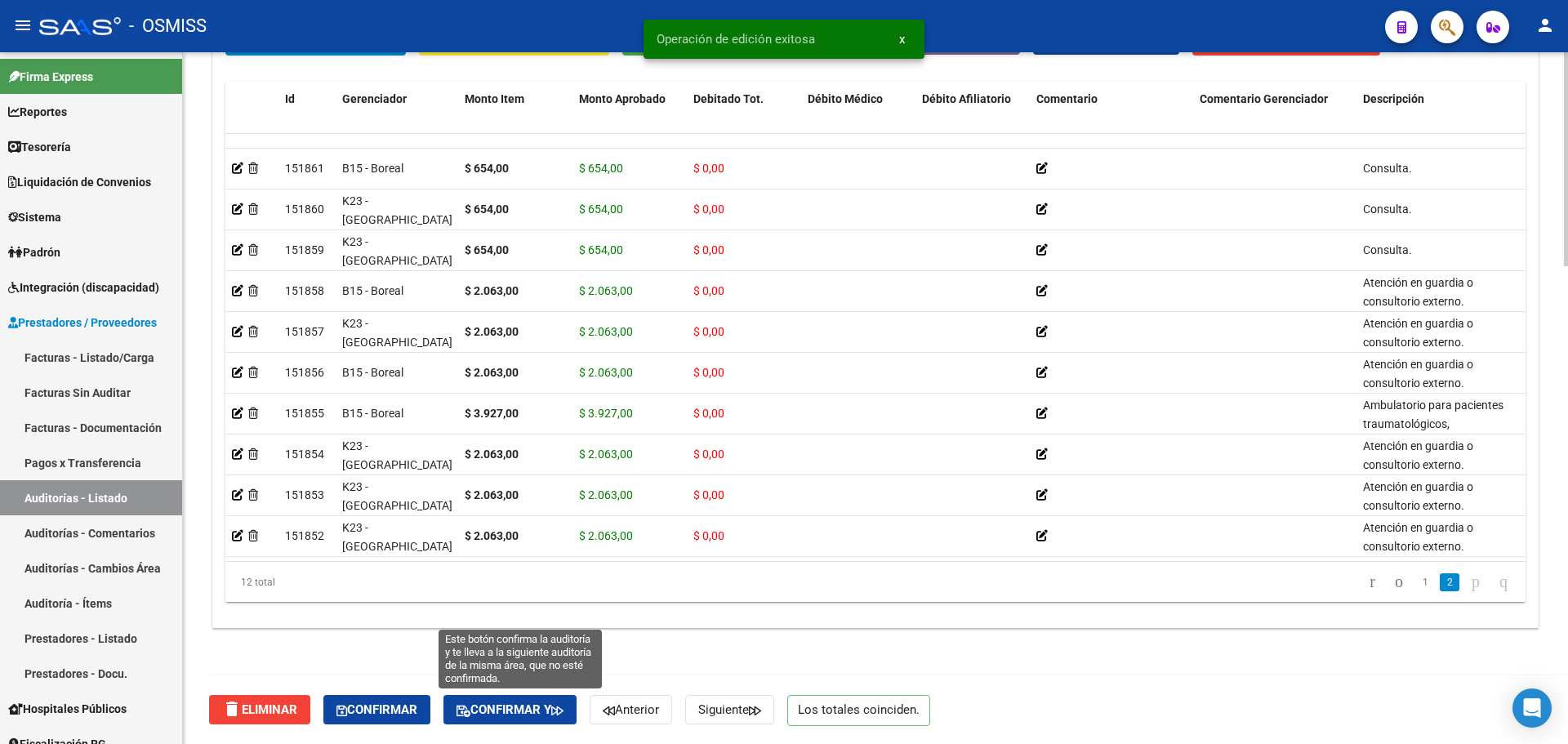
click at [527, 719] on button "Confirmar y" at bounding box center [510, 710] width 133 height 29
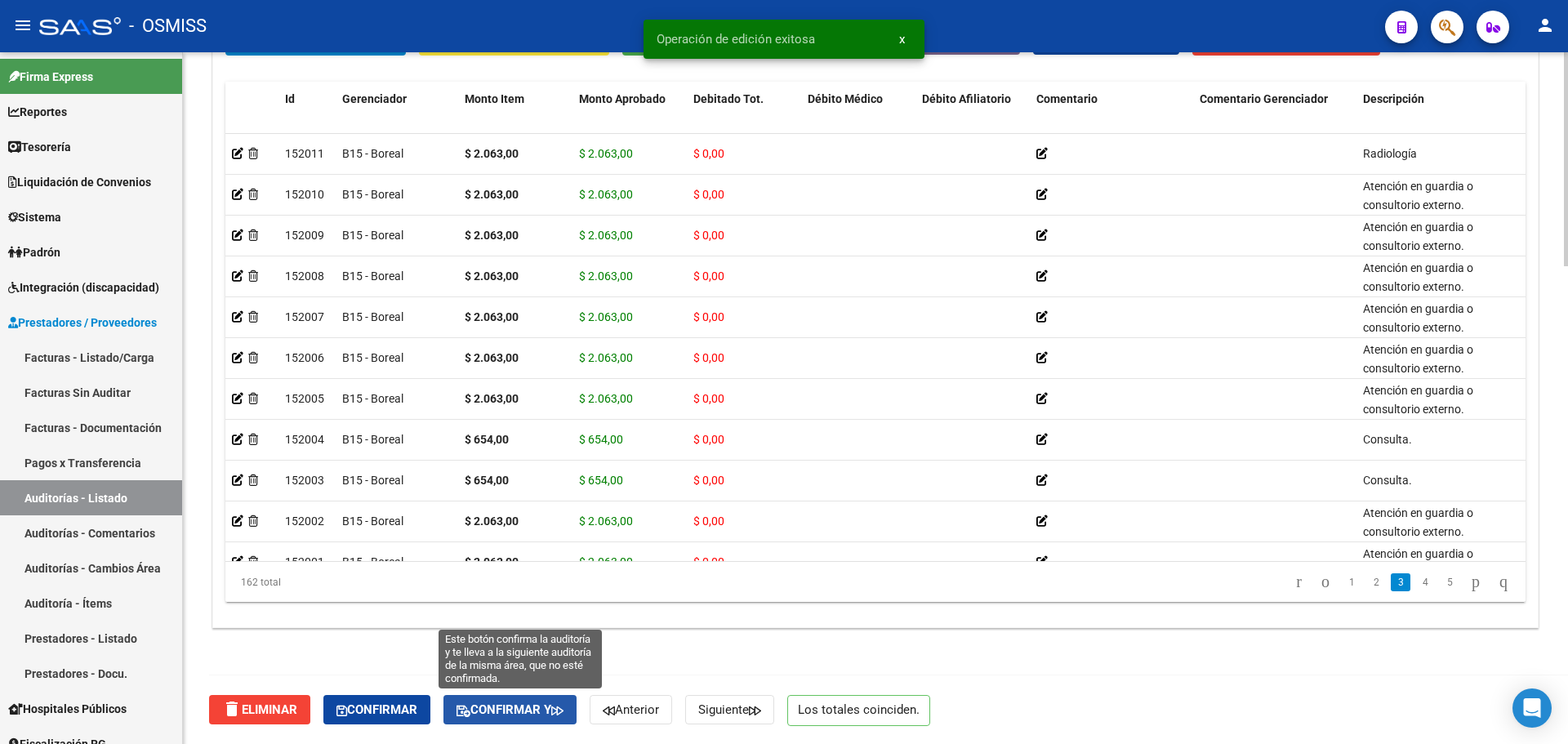
click at [535, 724] on button "Confirmar y" at bounding box center [510, 710] width 133 height 29
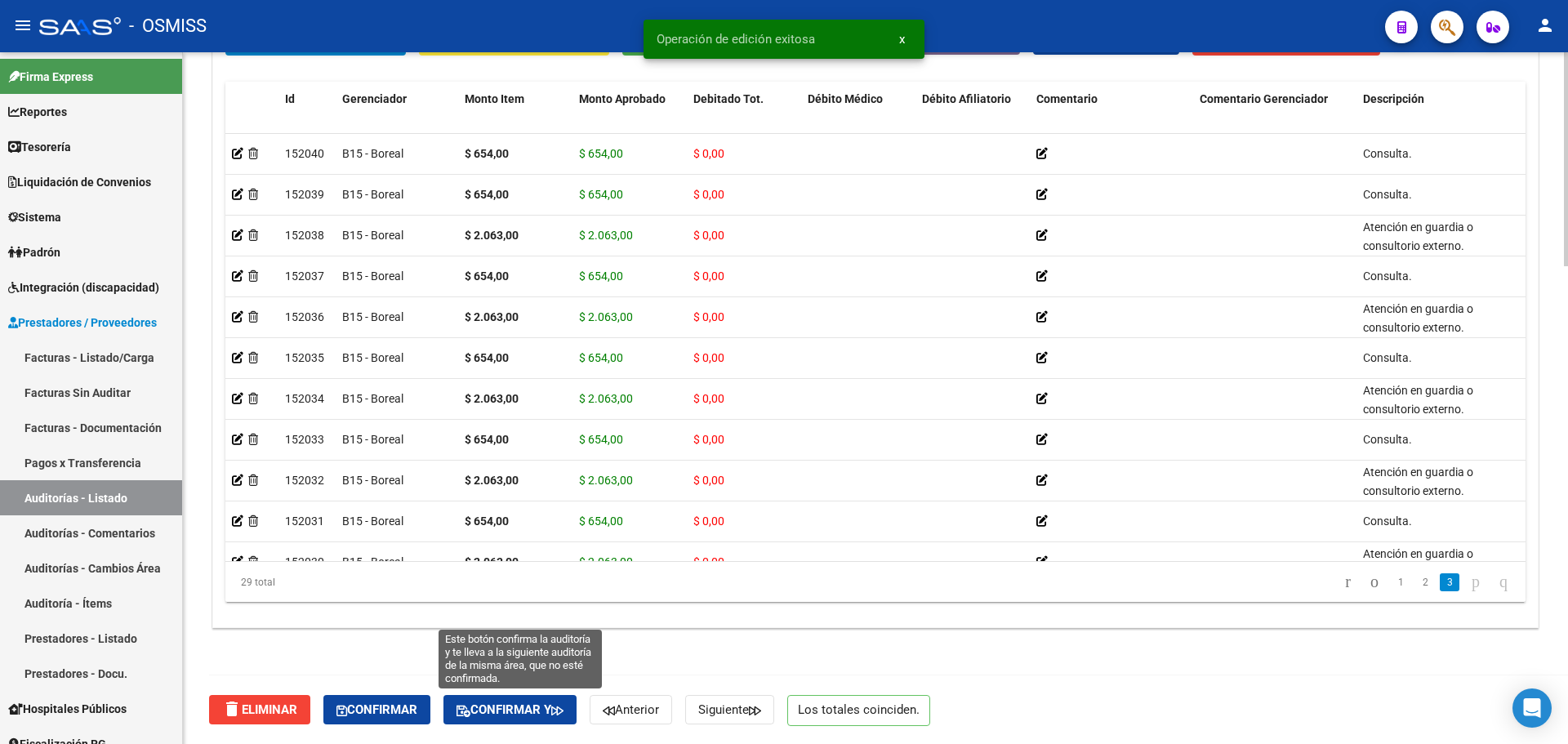
click at [541, 719] on button "Confirmar y" at bounding box center [510, 710] width 133 height 29
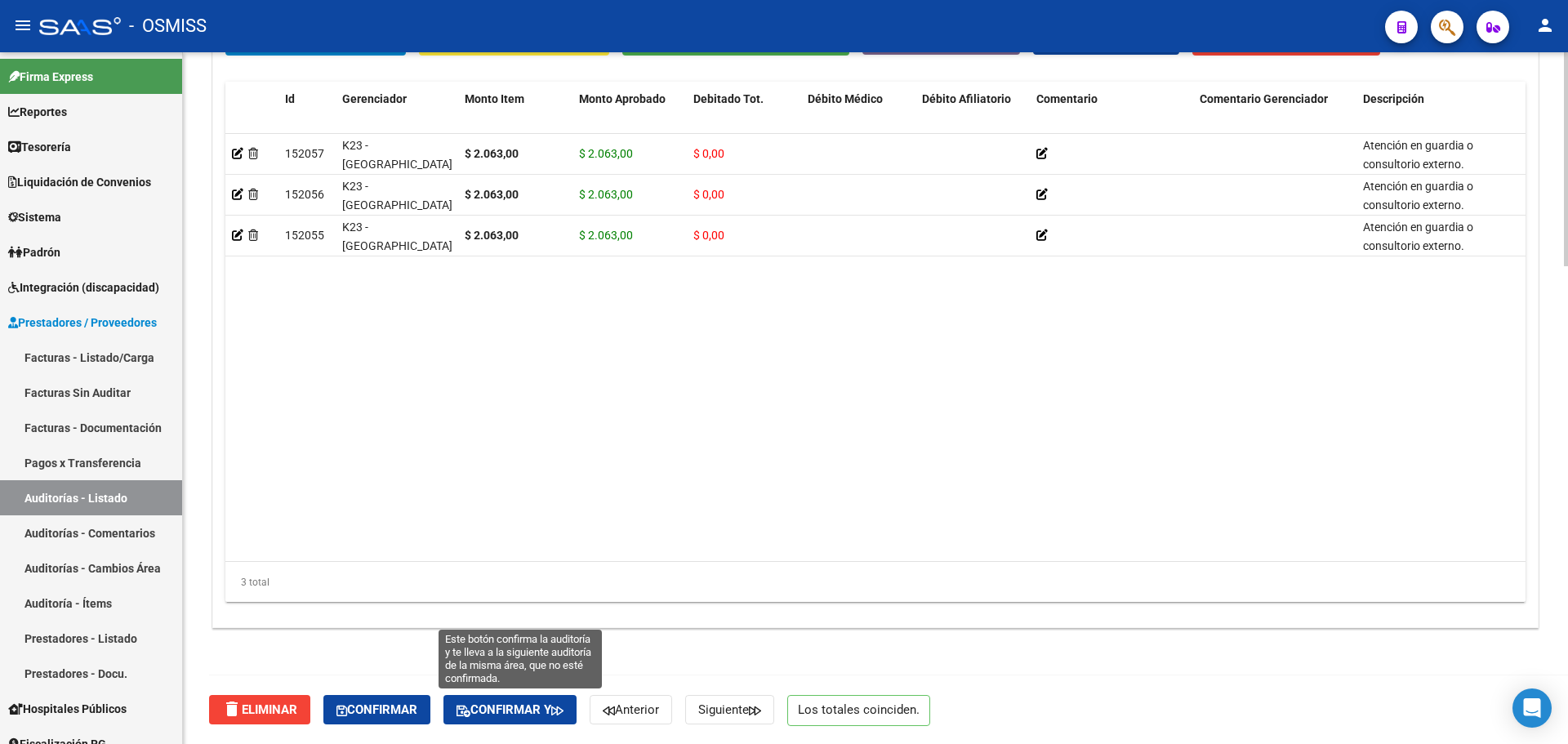
click at [531, 722] on button "Confirmar y" at bounding box center [510, 710] width 133 height 29
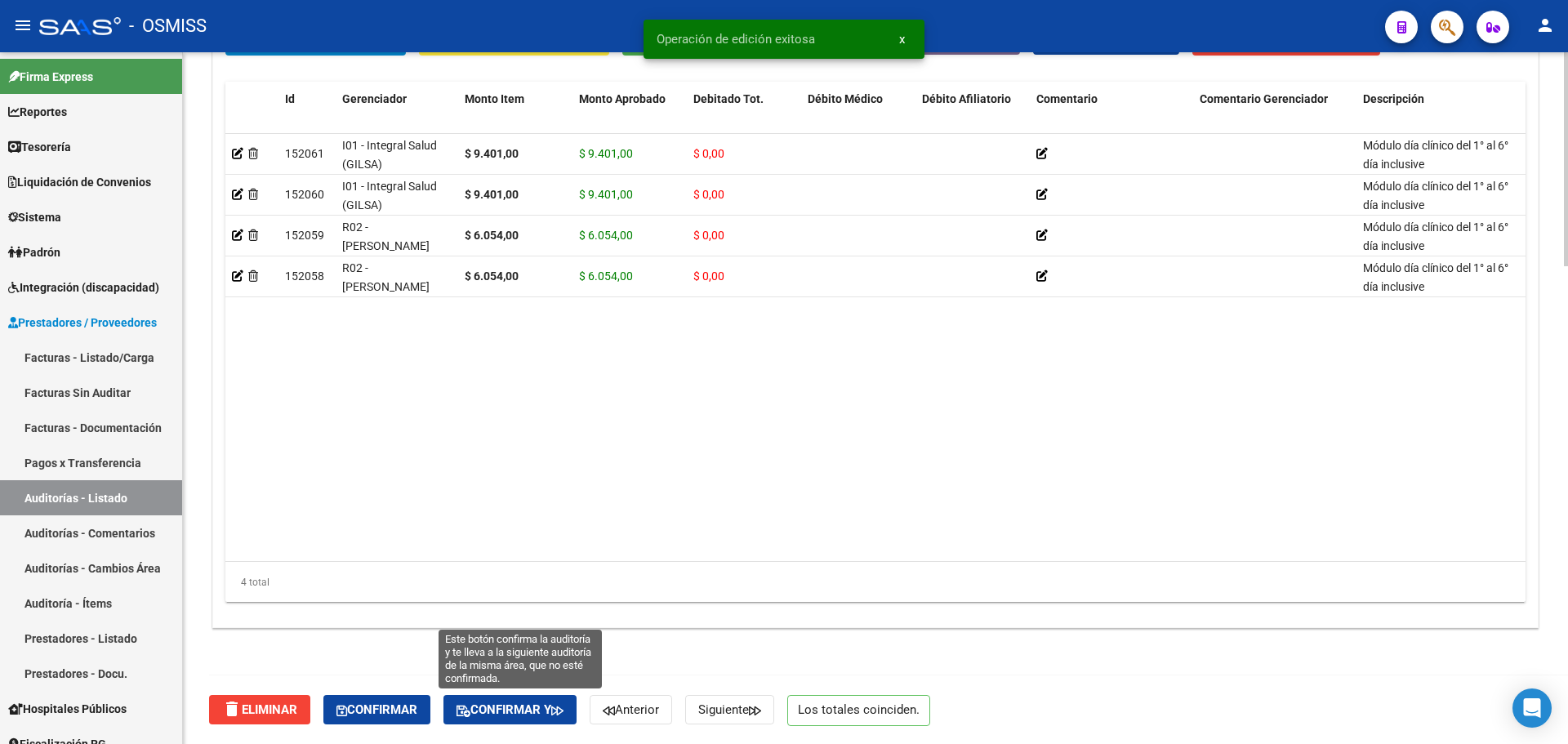
click at [550, 716] on span "Confirmar y" at bounding box center [510, 710] width 107 height 15
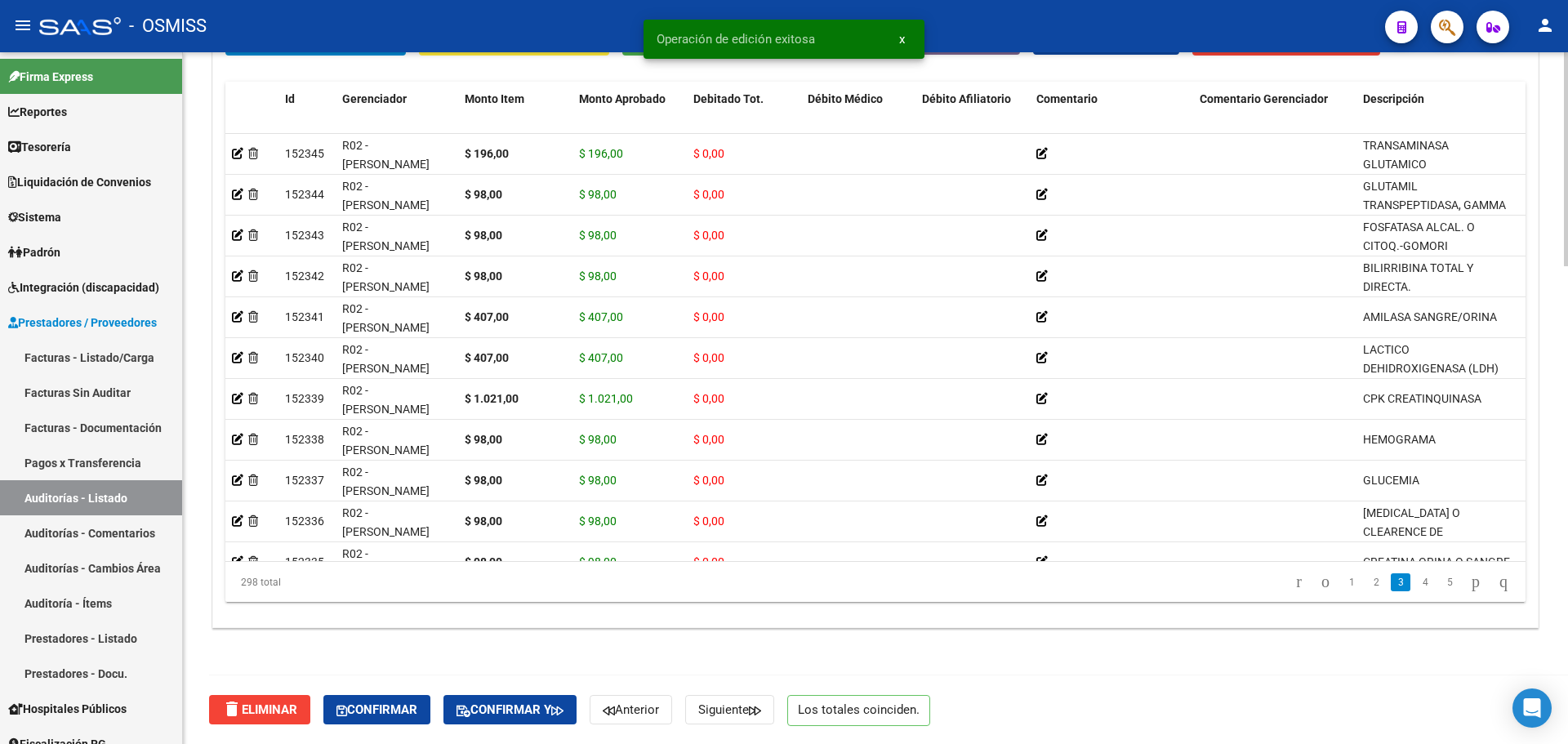
click at [561, 721] on button "Confirmar y" at bounding box center [510, 710] width 133 height 29
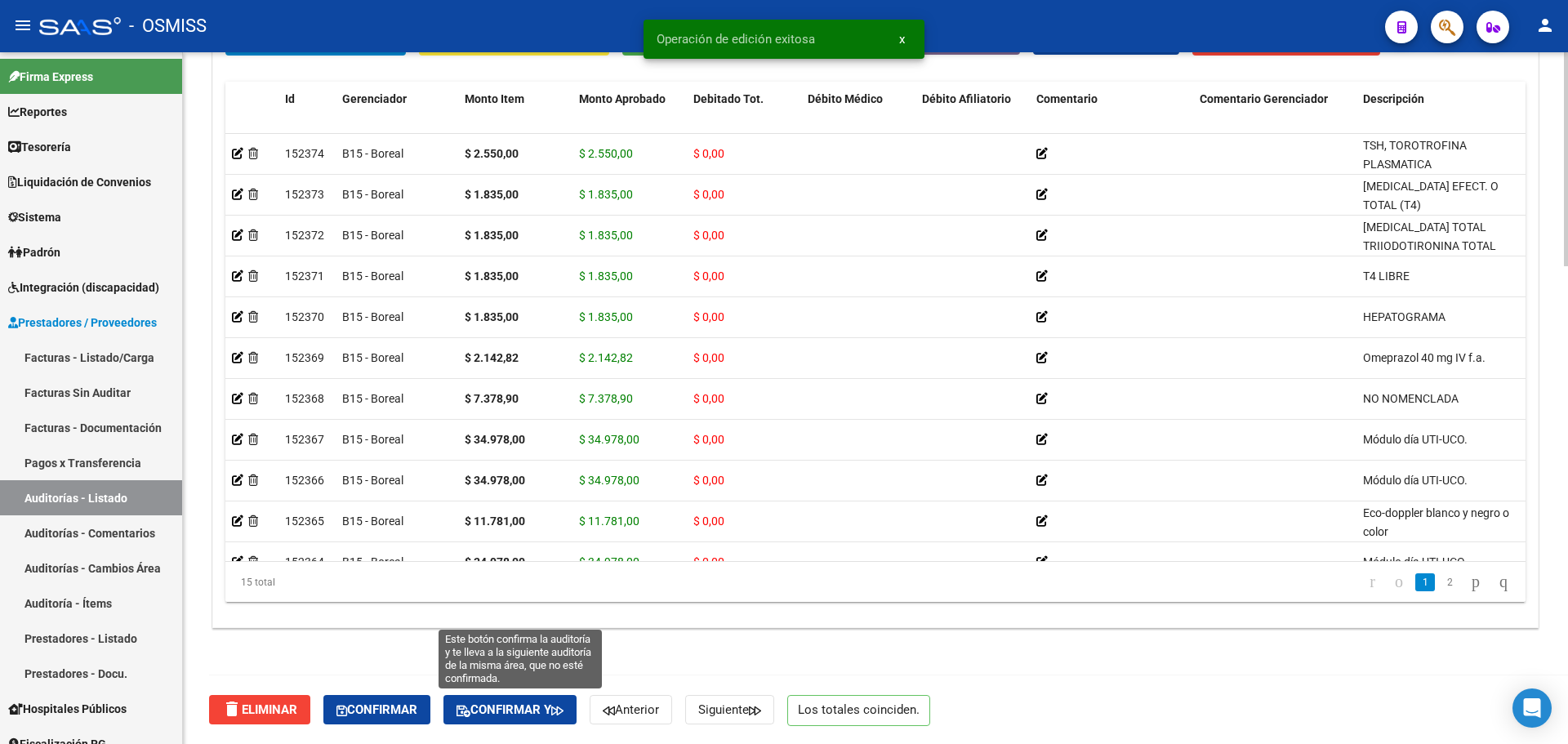
click at [483, 716] on span "Confirmar y" at bounding box center [510, 710] width 107 height 15
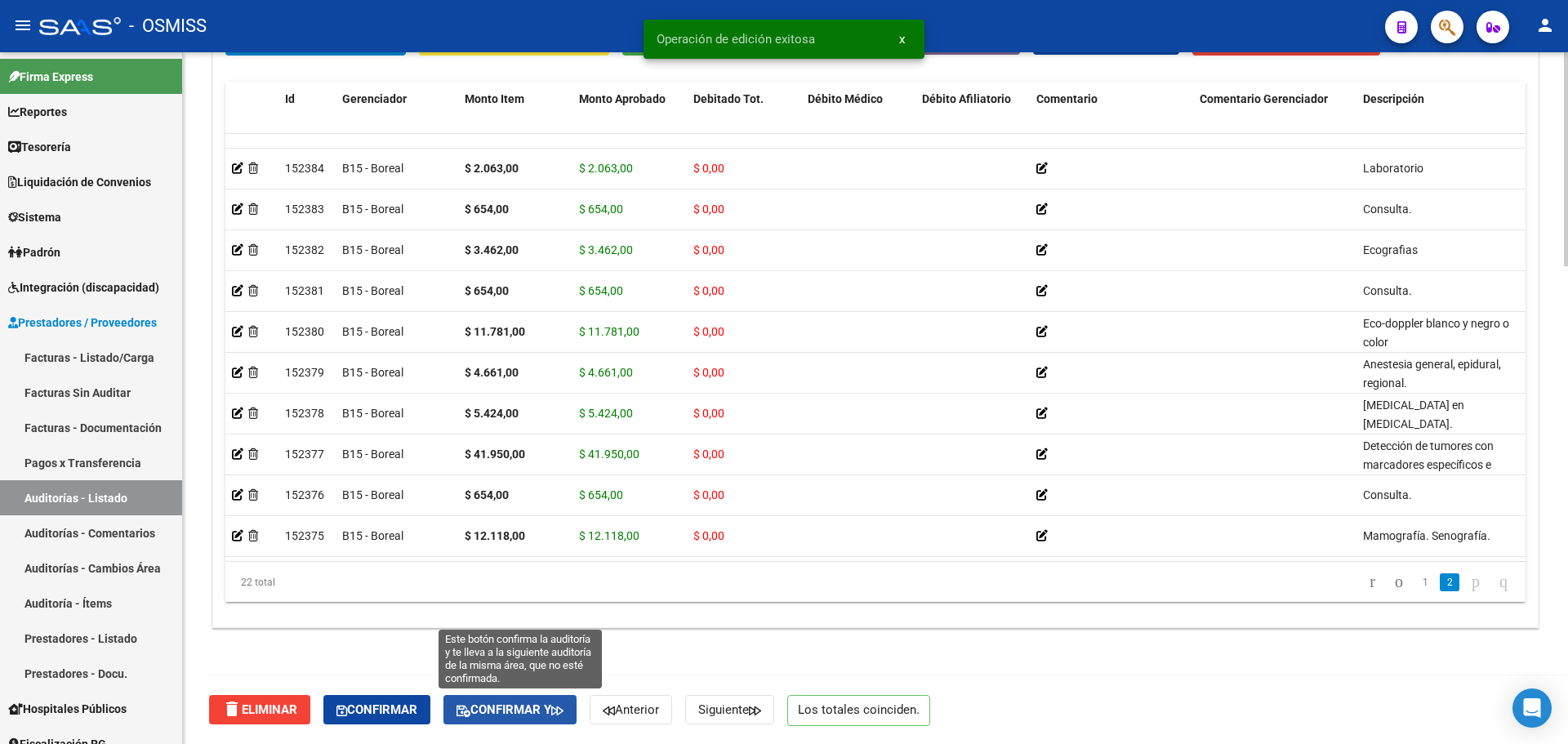
click at [577, 710] on button "Confirmar y" at bounding box center [510, 710] width 133 height 29
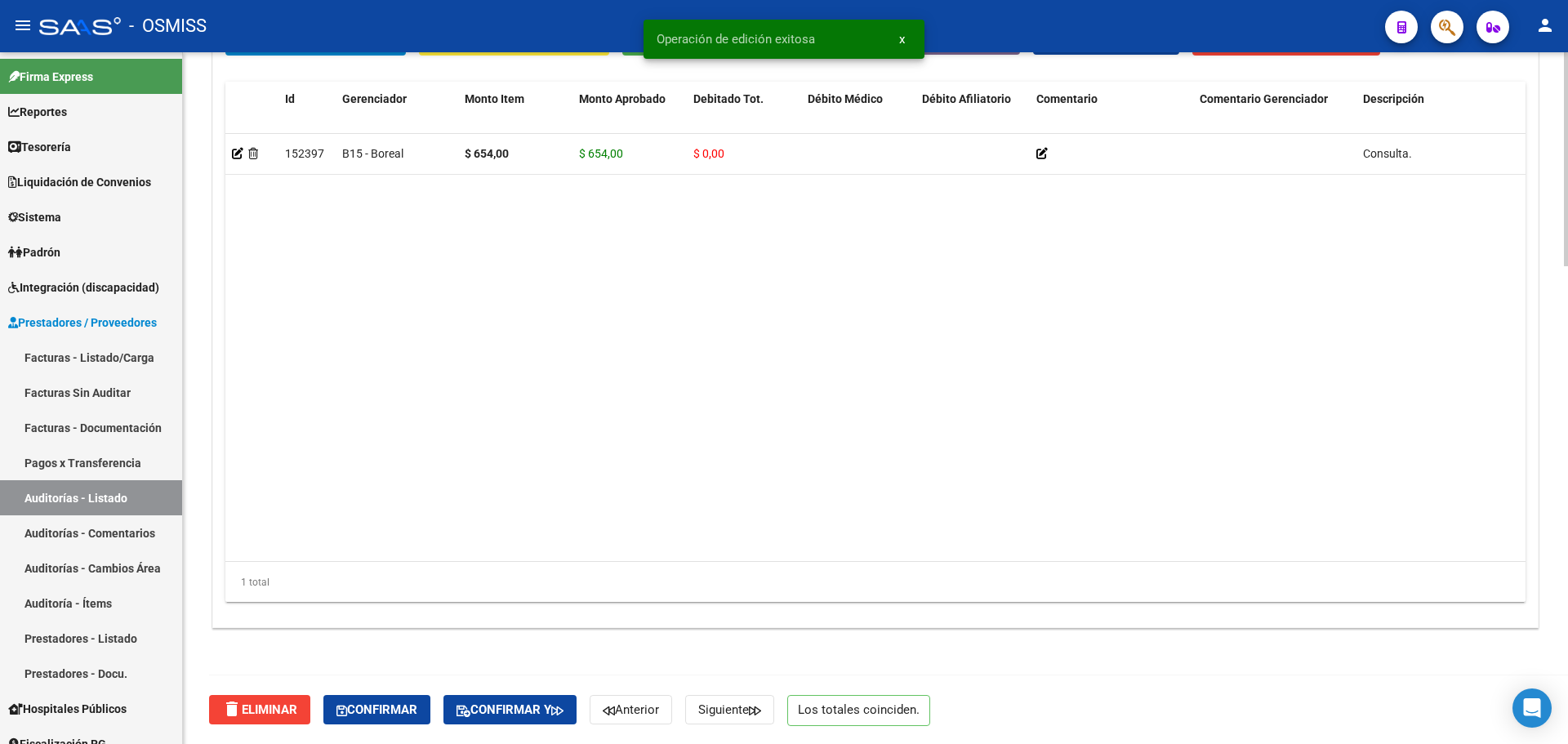
click at [530, 713] on span "Confirmar y" at bounding box center [510, 710] width 107 height 15
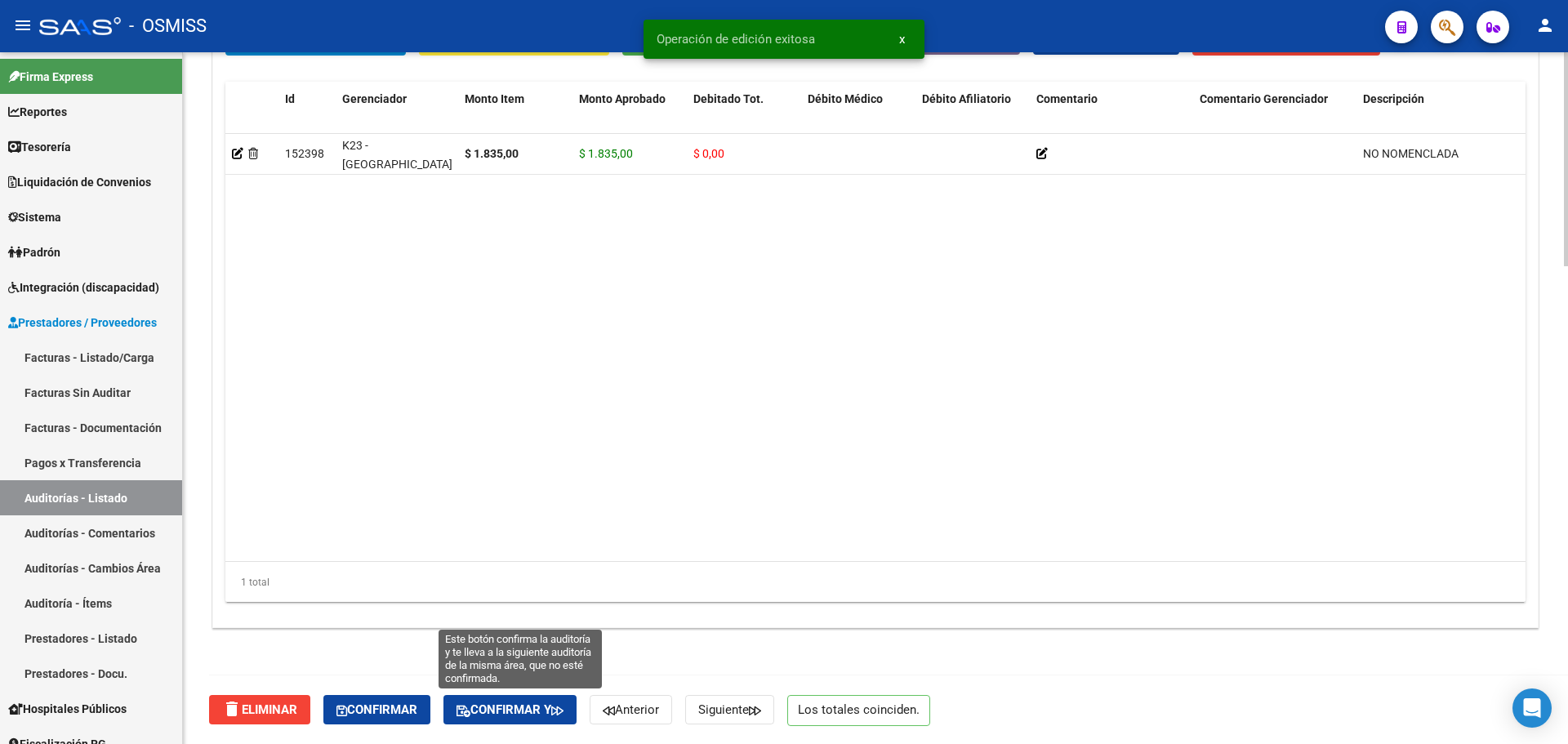
click at [510, 709] on span "Confirmar y" at bounding box center [510, 710] width 107 height 15
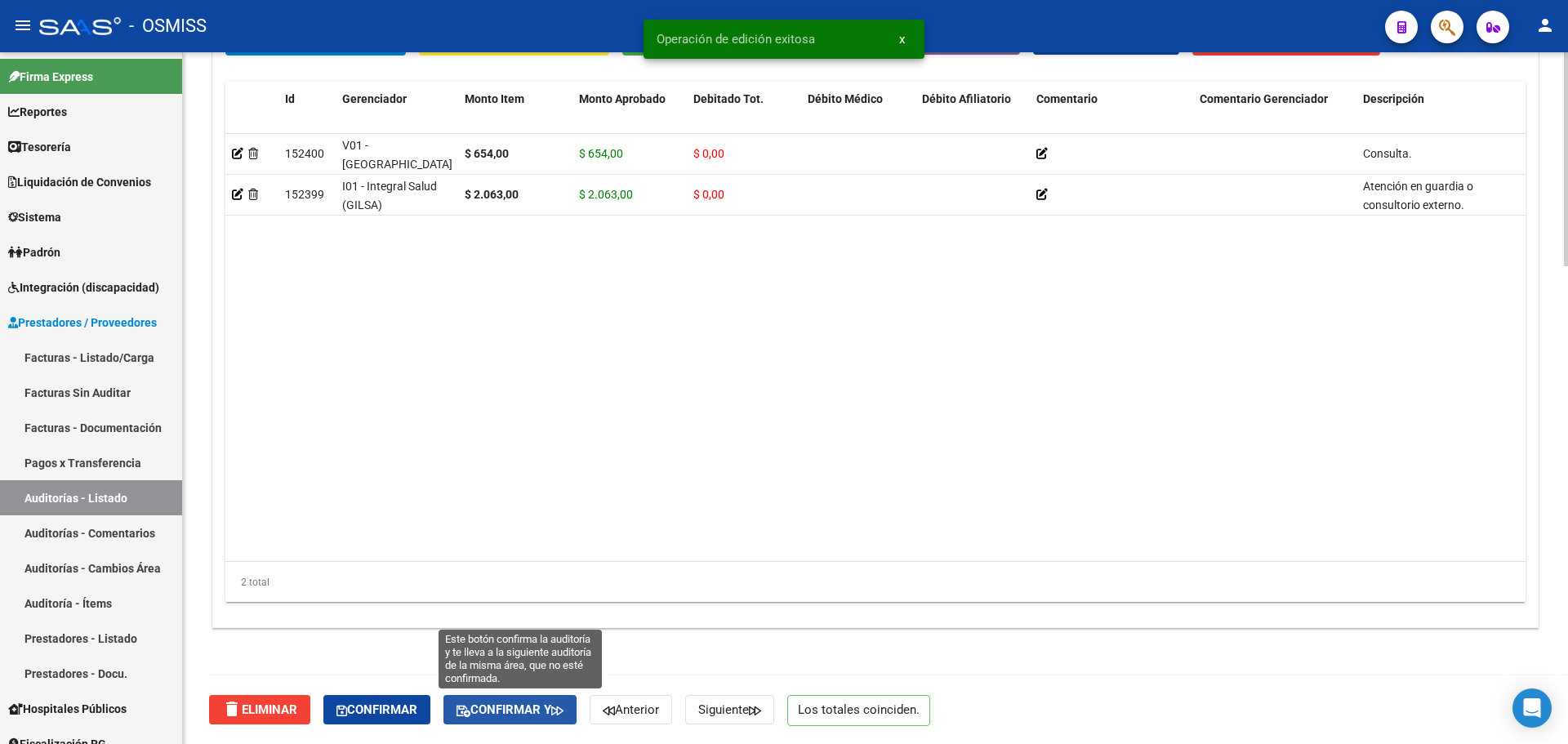
click at [520, 708] on span "Confirmar y" at bounding box center [510, 710] width 107 height 15
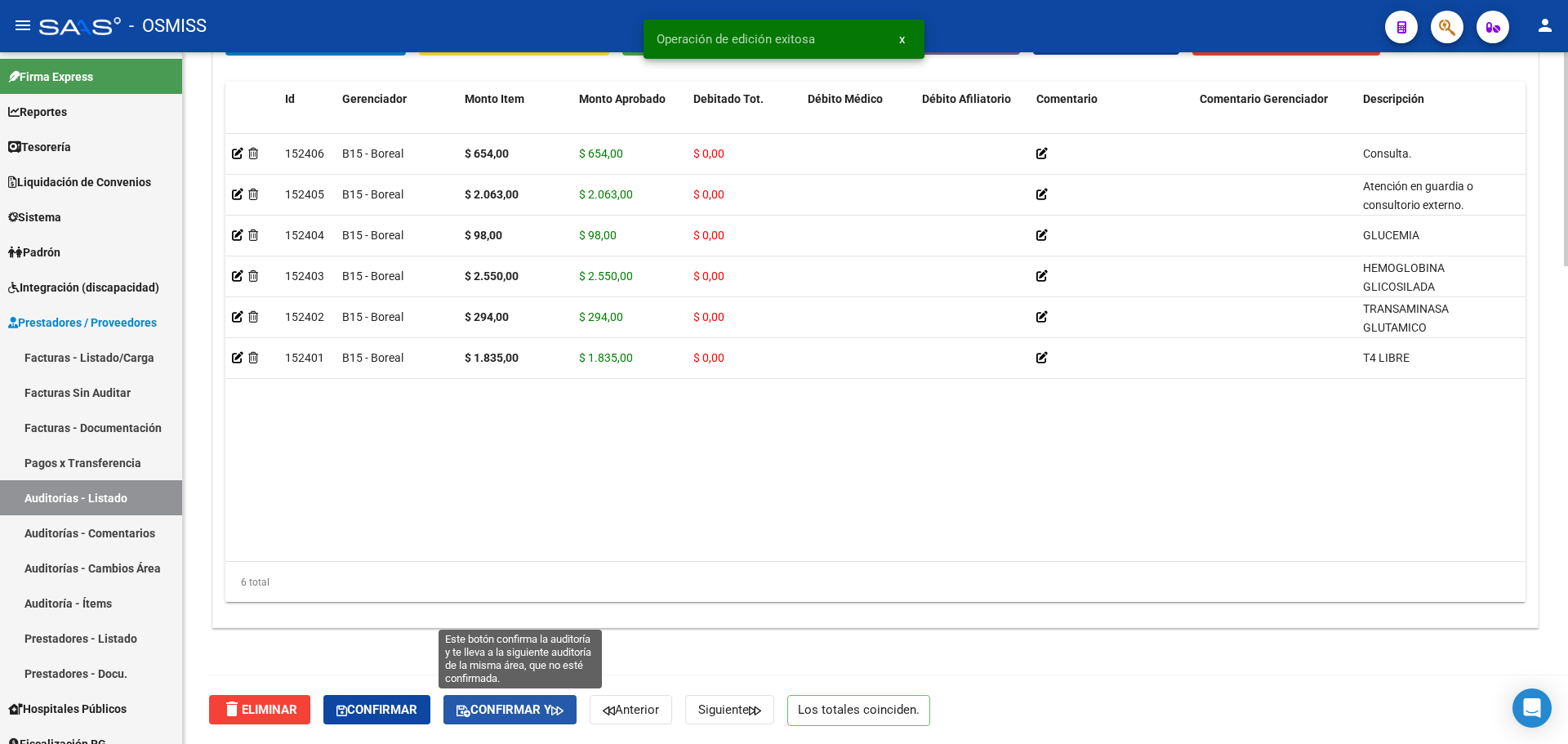
click at [532, 709] on span "Confirmar y" at bounding box center [510, 710] width 107 height 15
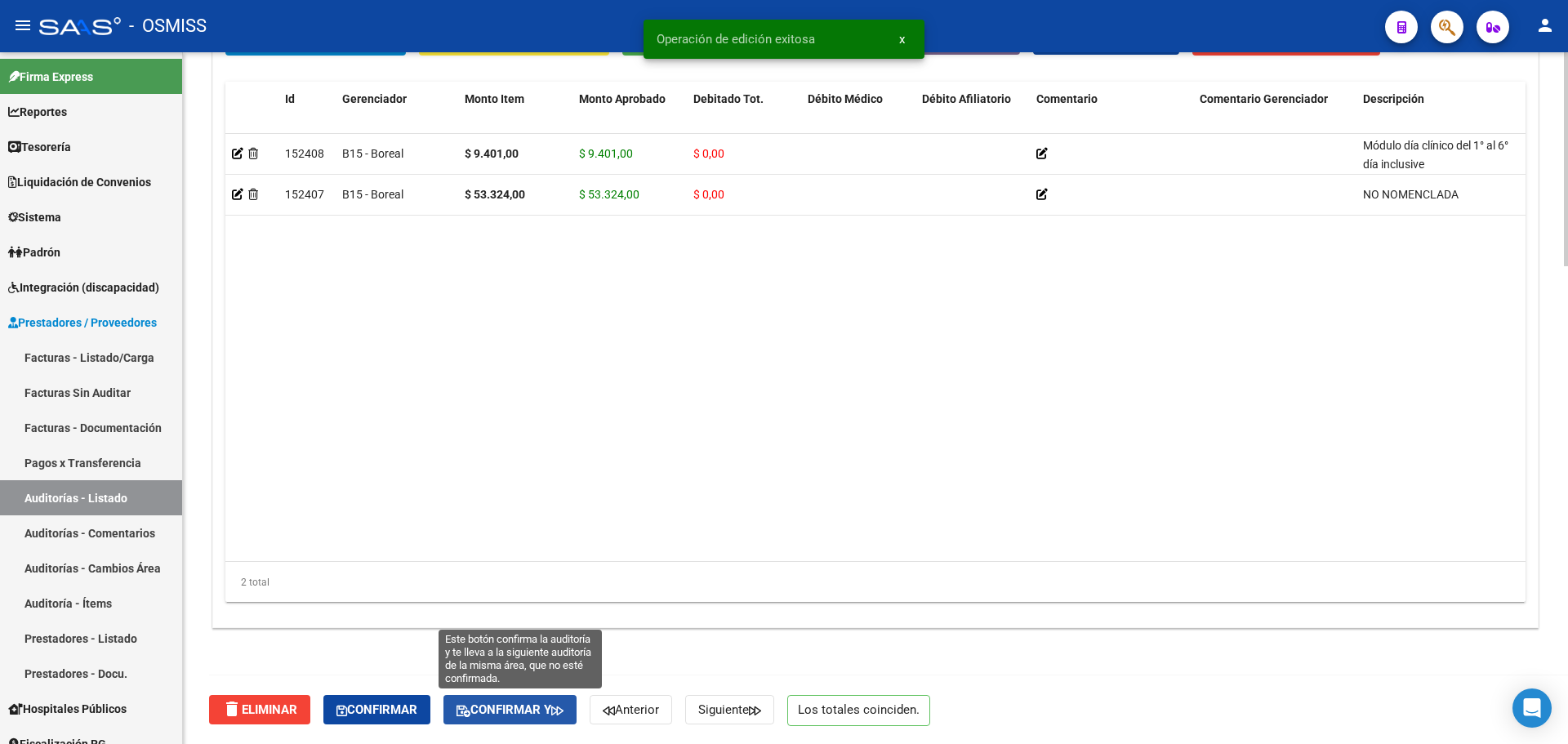
click at [553, 712] on span "Confirmar y" at bounding box center [510, 710] width 107 height 15
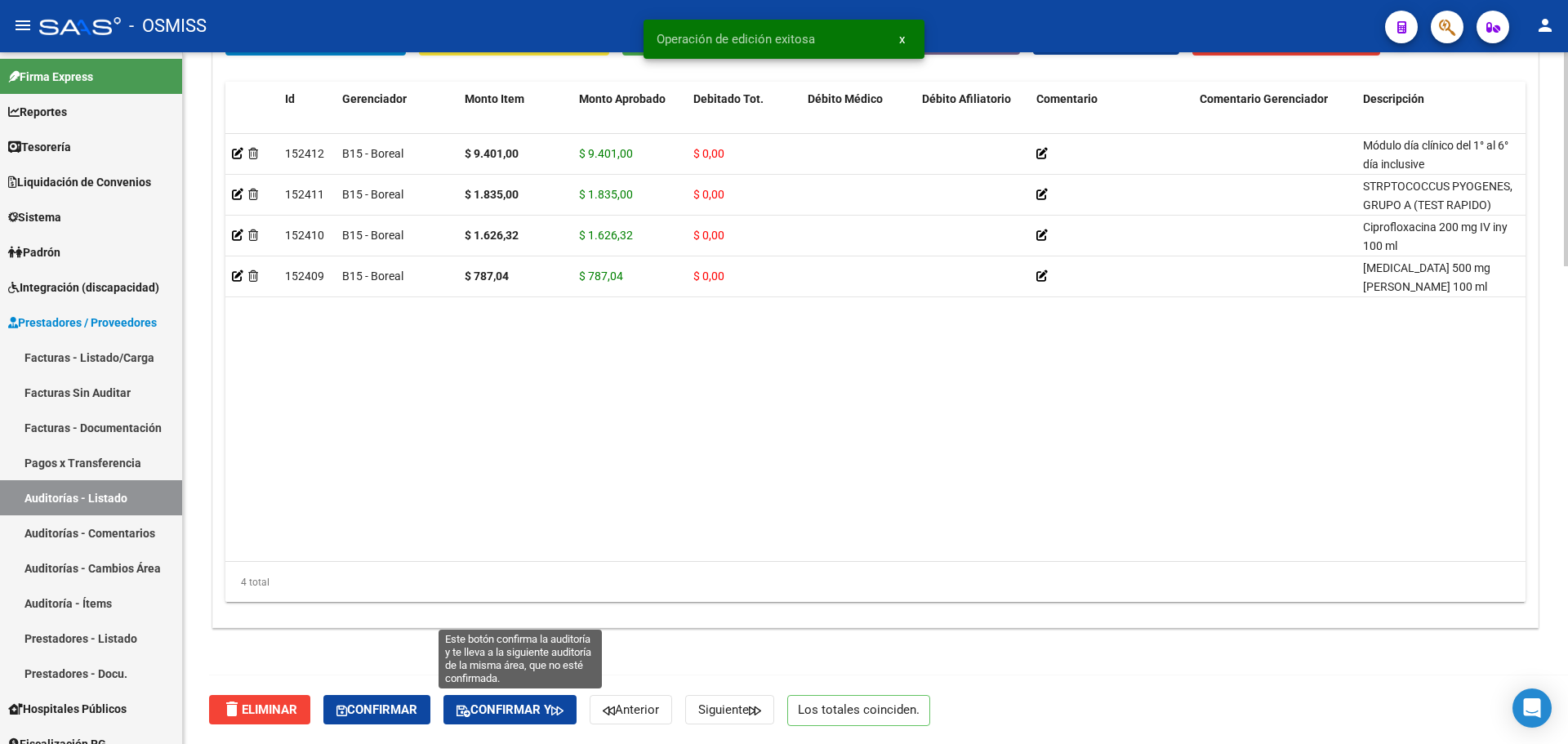
click at [533, 700] on button "Confirmar y" at bounding box center [510, 710] width 133 height 29
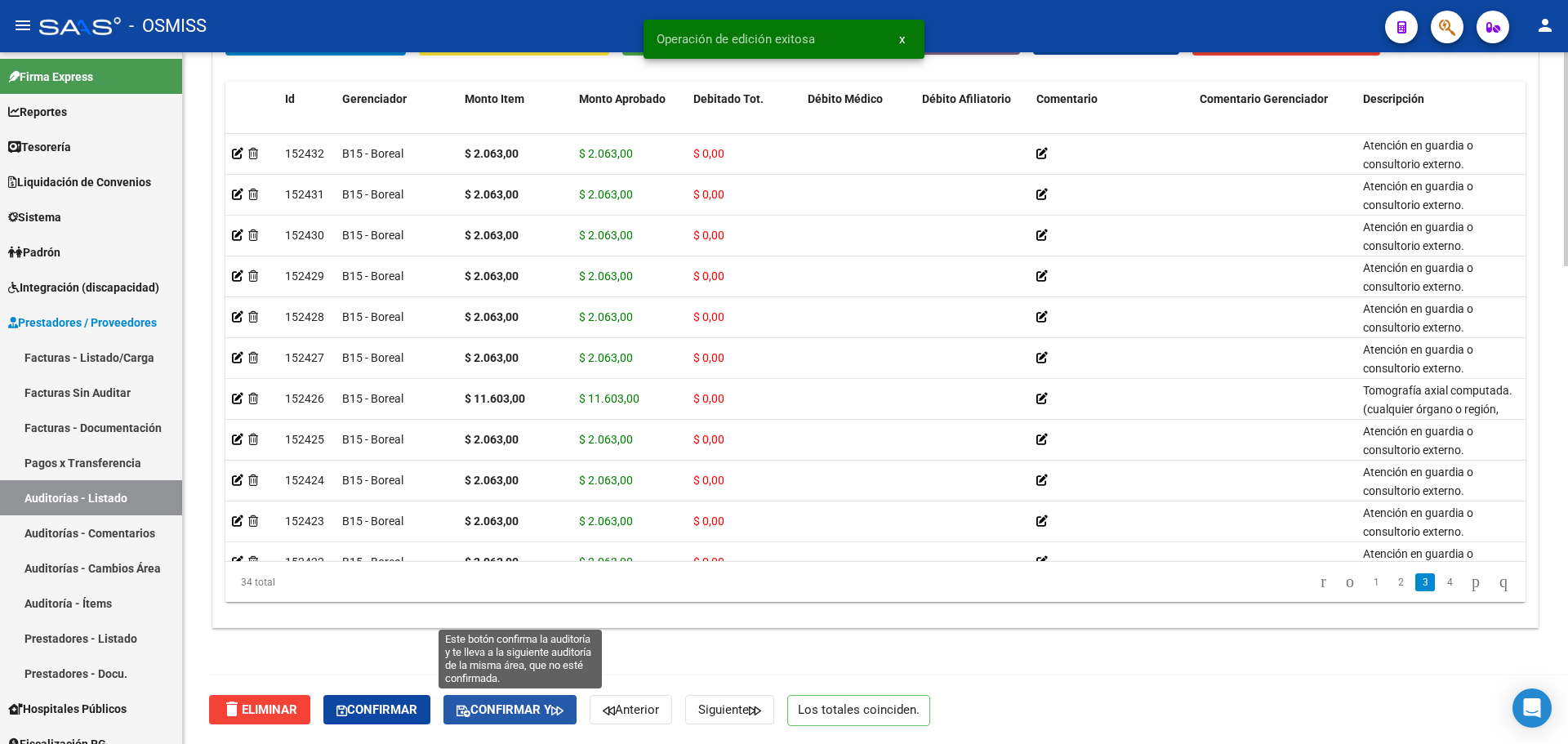
click at [488, 715] on span "Confirmar y" at bounding box center [510, 710] width 107 height 15
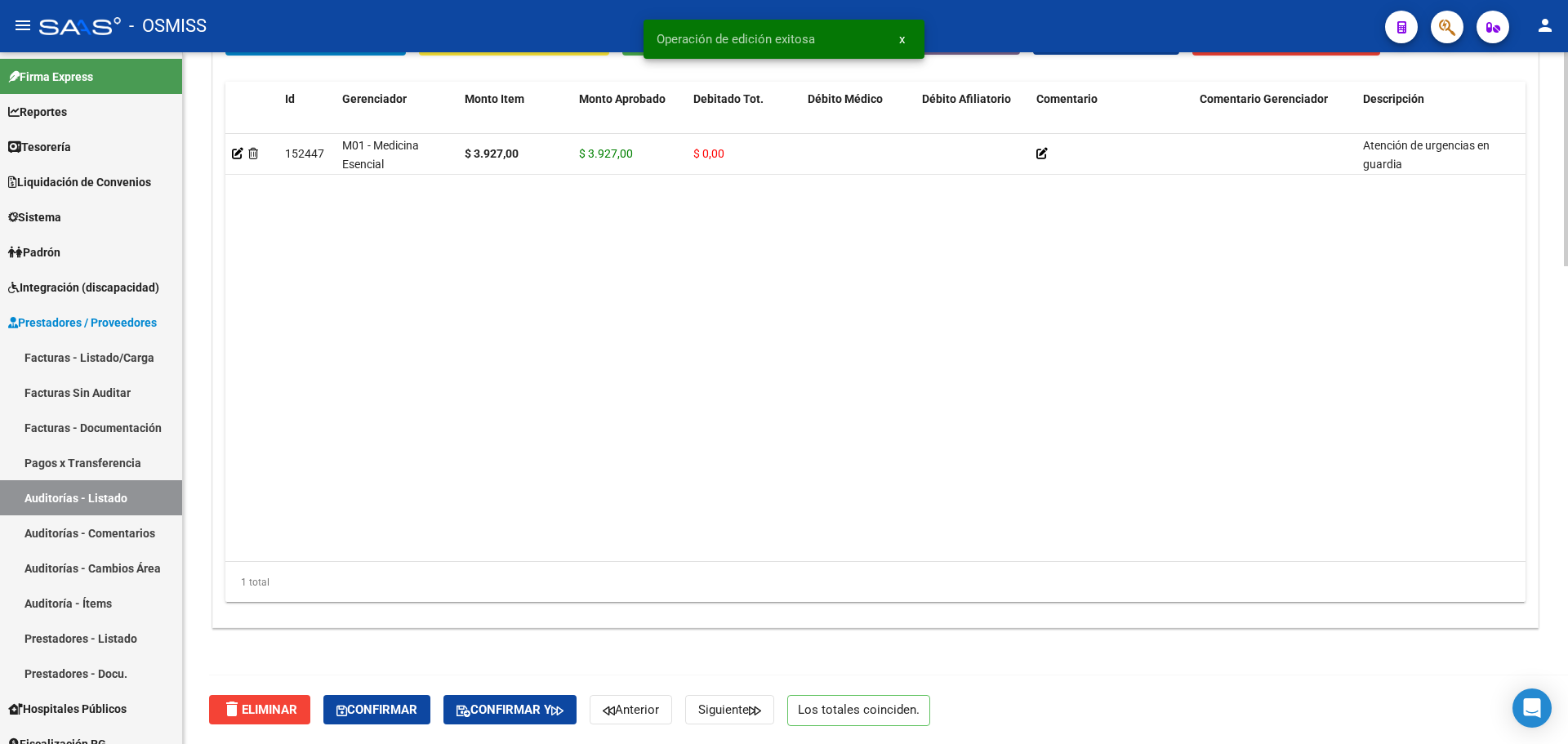
click at [551, 732] on div "delete Eliminar Confirmar Confirmar y Anterior Siguiente Los totales coinciden." at bounding box center [882, 710] width 1347 height 69
click at [550, 718] on span "Confirmar y" at bounding box center [510, 710] width 107 height 15
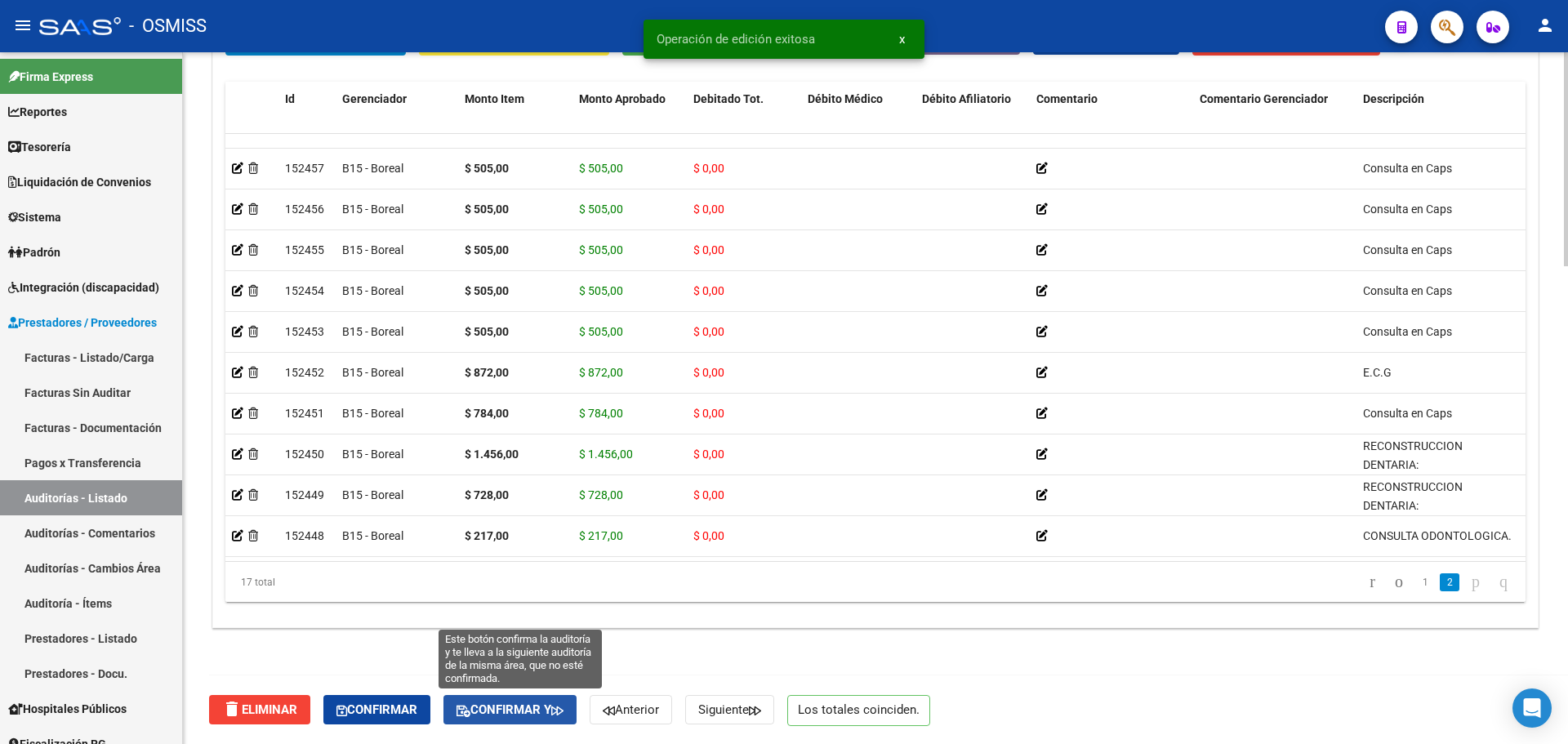
click at [481, 720] on button "Confirmar y" at bounding box center [510, 710] width 133 height 29
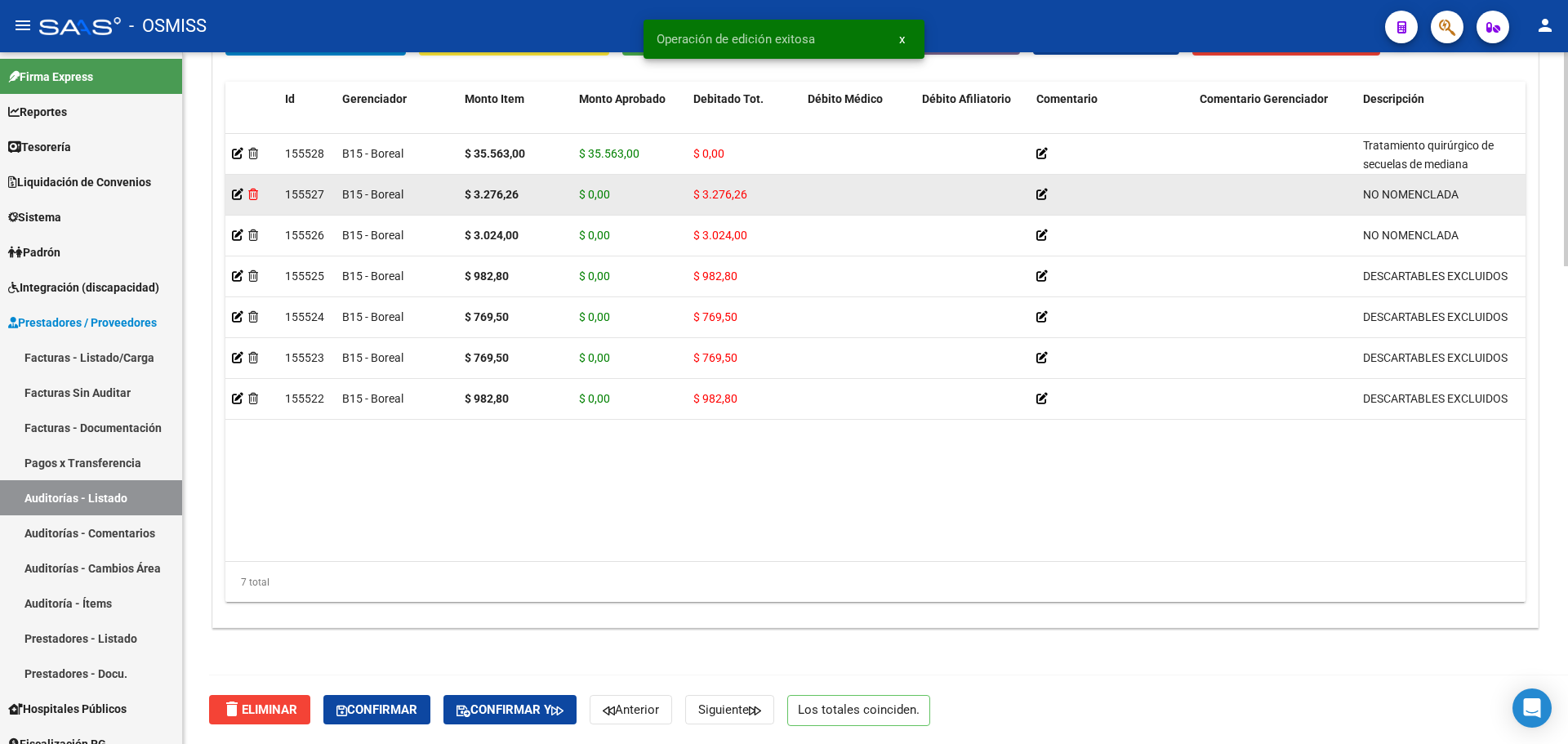
click at [252, 190] on icon at bounding box center [253, 194] width 10 height 12
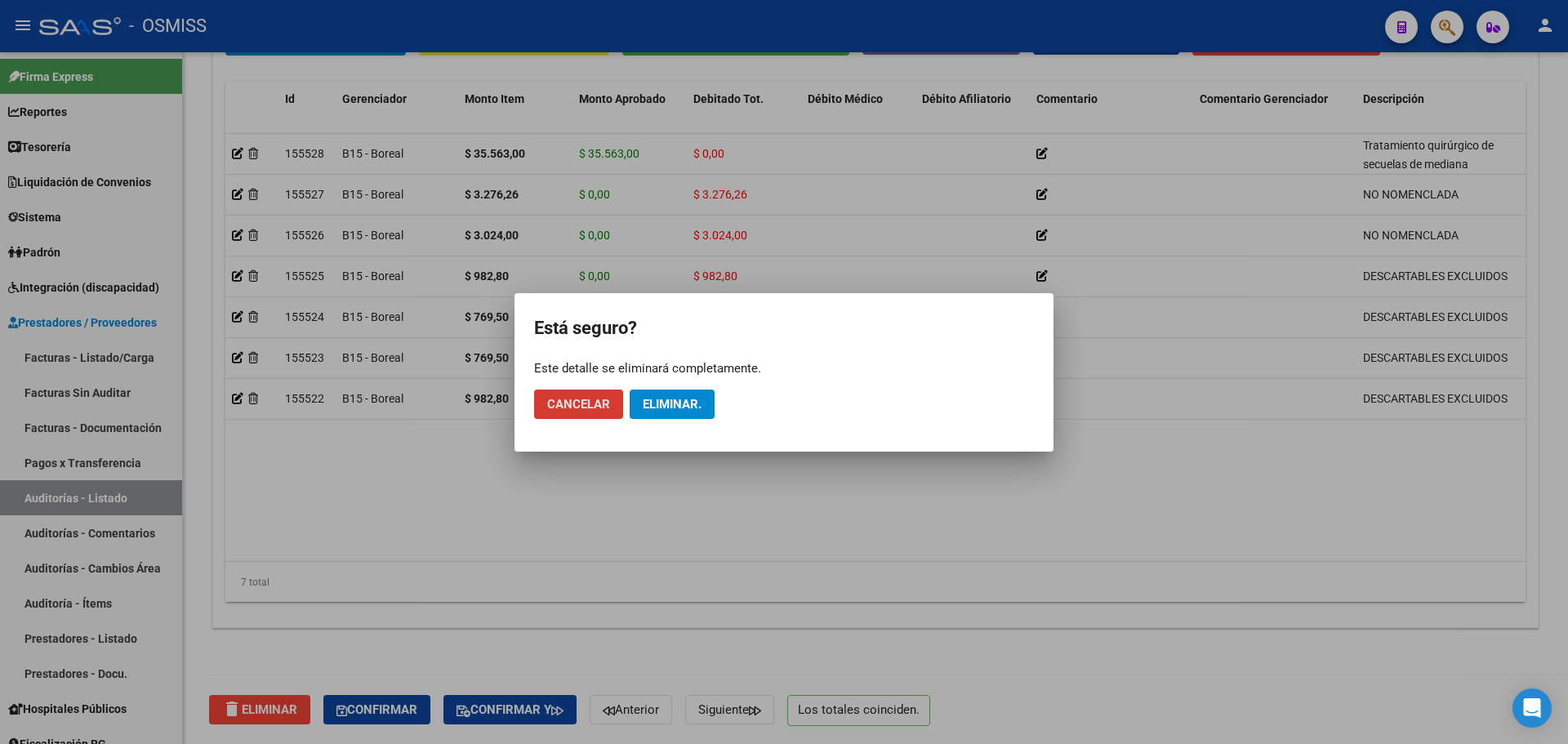
click at [687, 406] on span "Eliminar." at bounding box center [672, 405] width 59 height 15
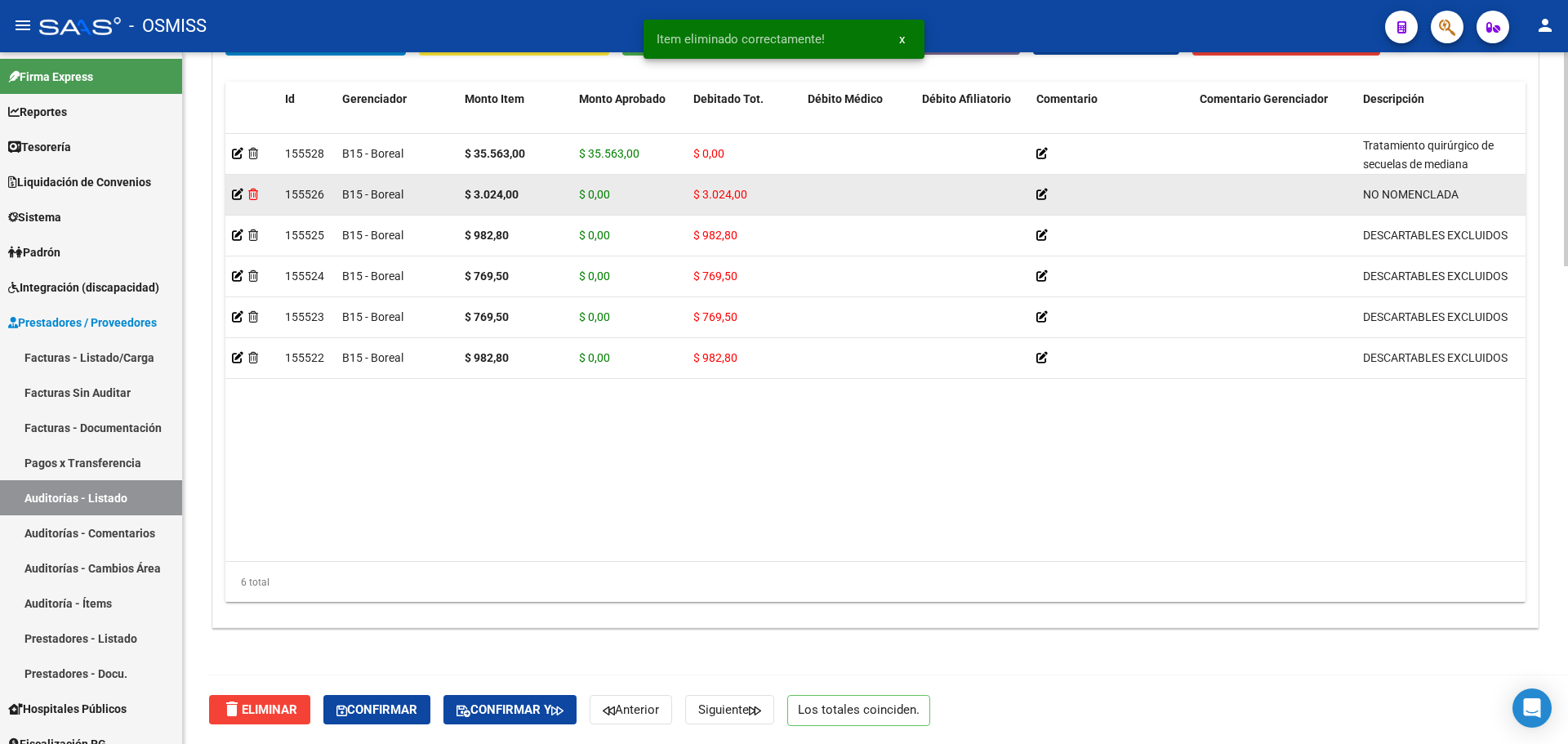
click at [255, 193] on icon at bounding box center [253, 194] width 10 height 12
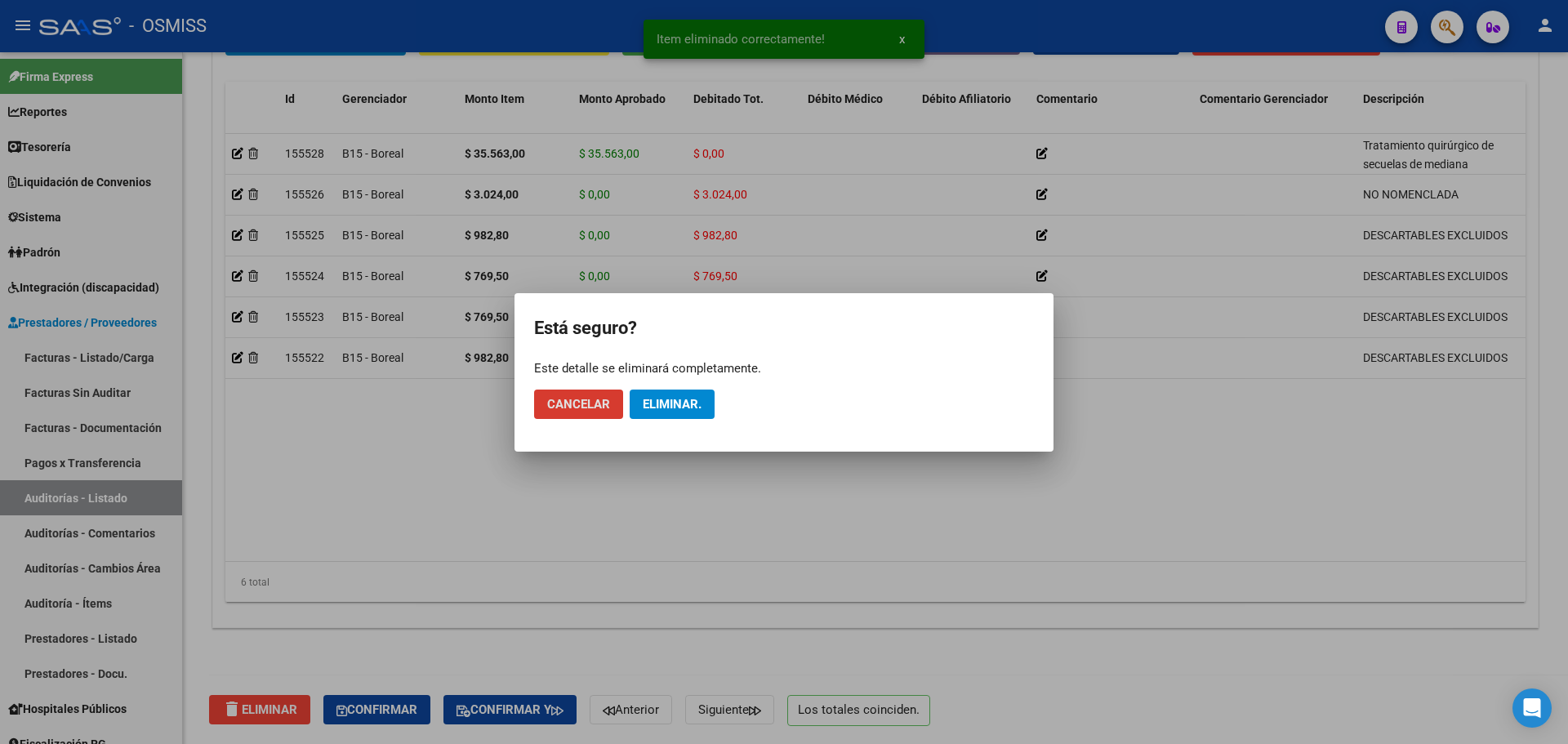
click at [659, 399] on span "Eliminar." at bounding box center [672, 405] width 59 height 15
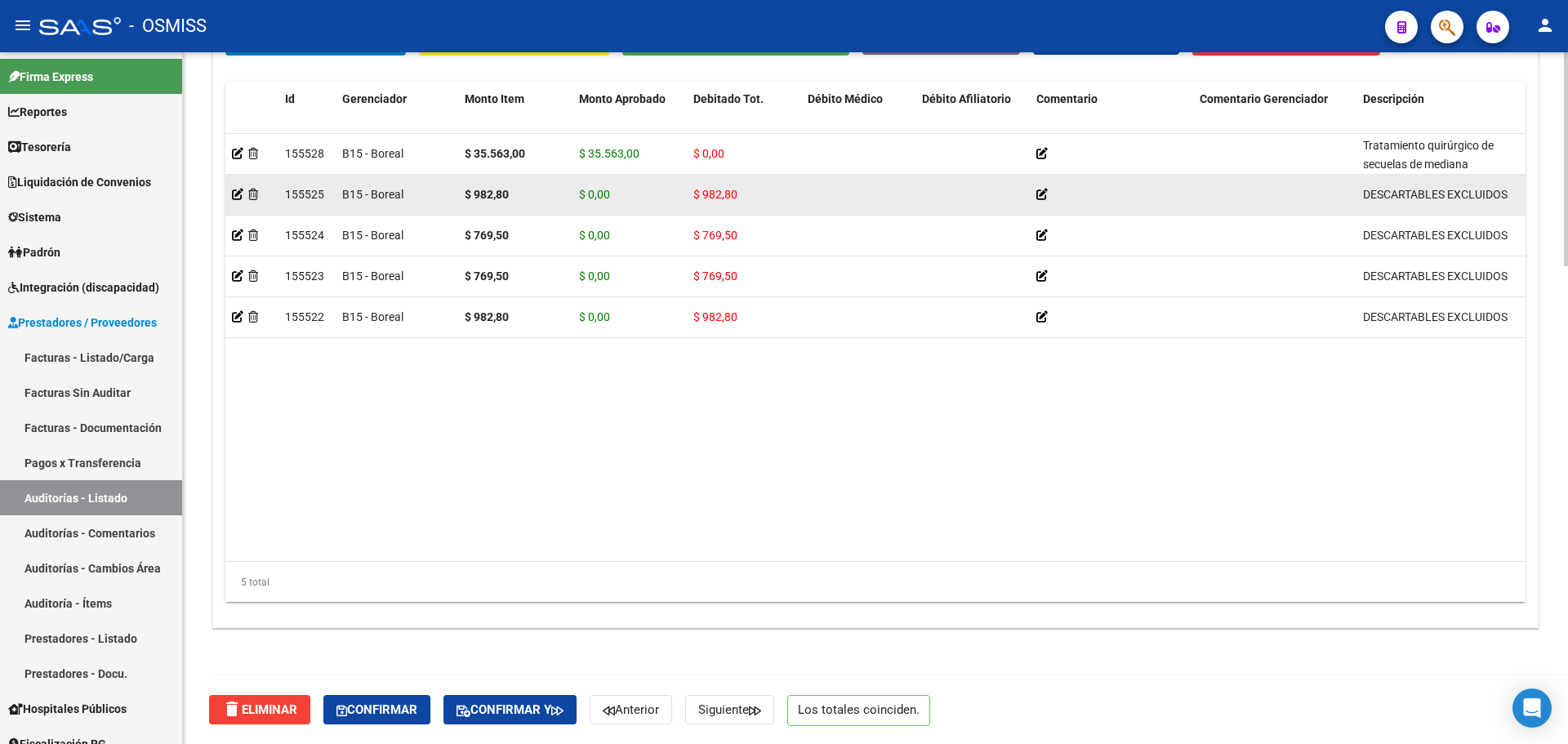
click at [245, 195] on div at bounding box center [252, 194] width 40 height 19
click at [252, 195] on icon at bounding box center [253, 194] width 10 height 12
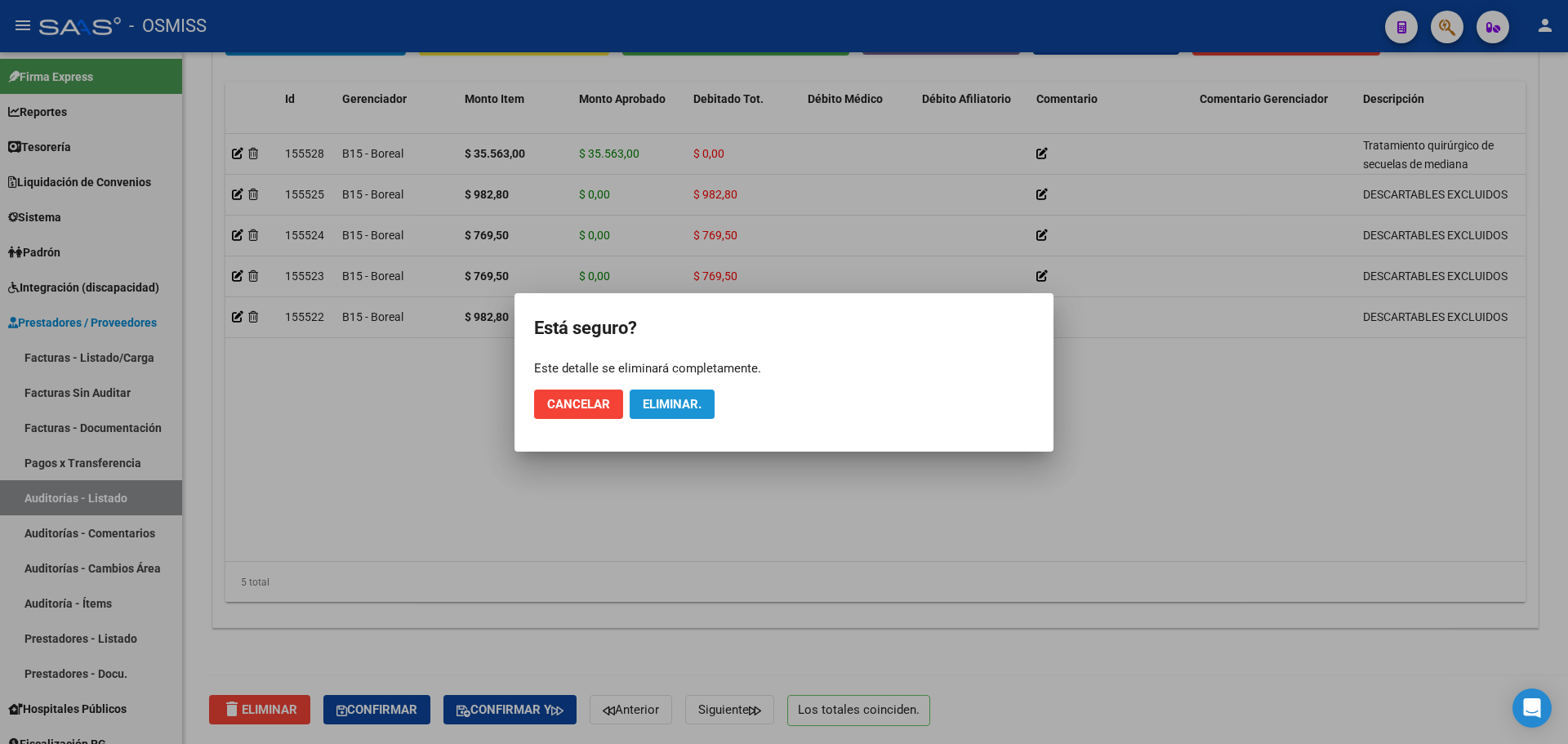
click at [662, 407] on span "Eliminar." at bounding box center [672, 405] width 59 height 15
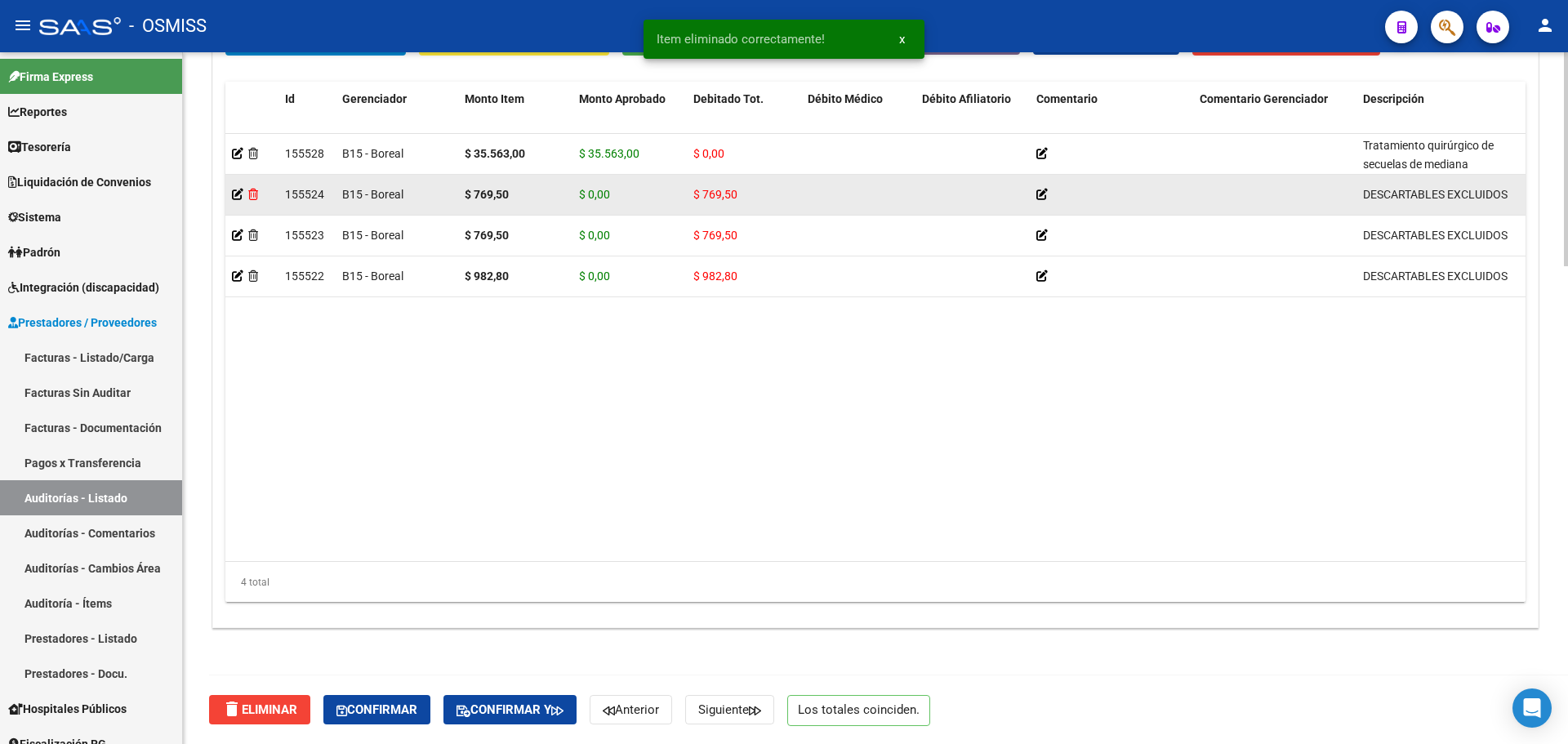
click at [250, 194] on icon at bounding box center [253, 194] width 10 height 12
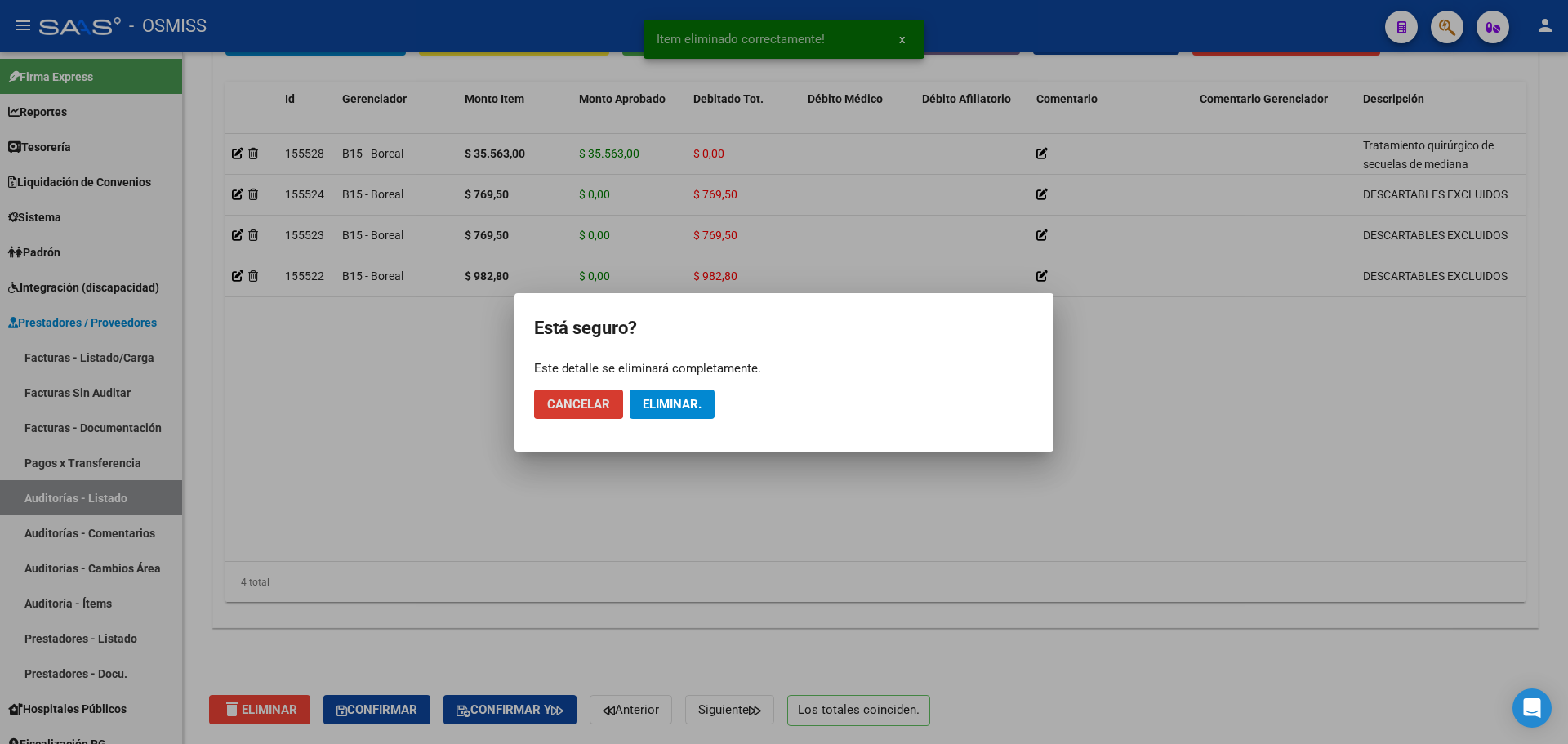
click at [693, 416] on button "Eliminar." at bounding box center [672, 405] width 85 height 29
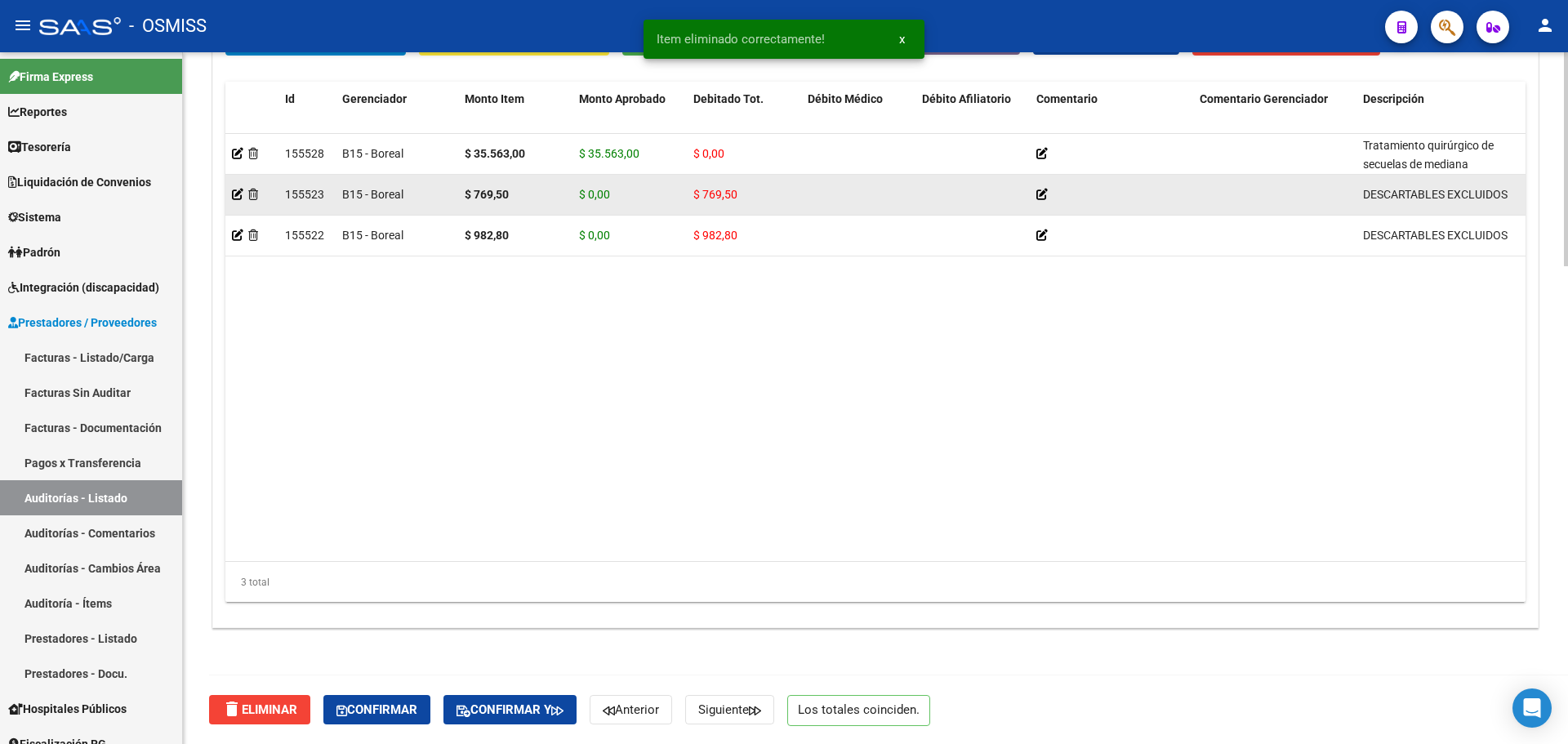
click at [259, 200] on div at bounding box center [252, 194] width 40 height 19
click at [249, 195] on icon at bounding box center [253, 194] width 10 height 12
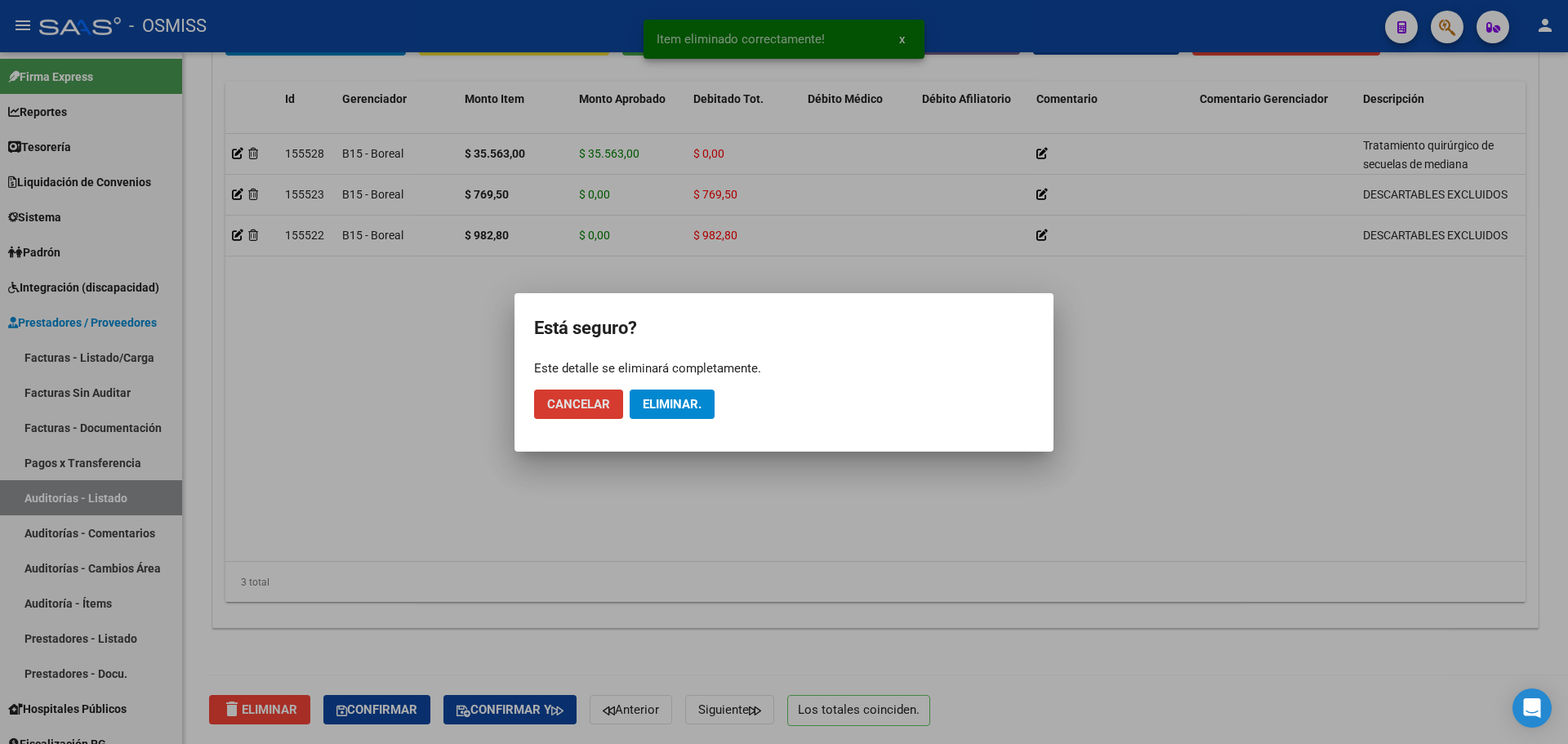
click at [662, 417] on button "Eliminar." at bounding box center [672, 405] width 85 height 29
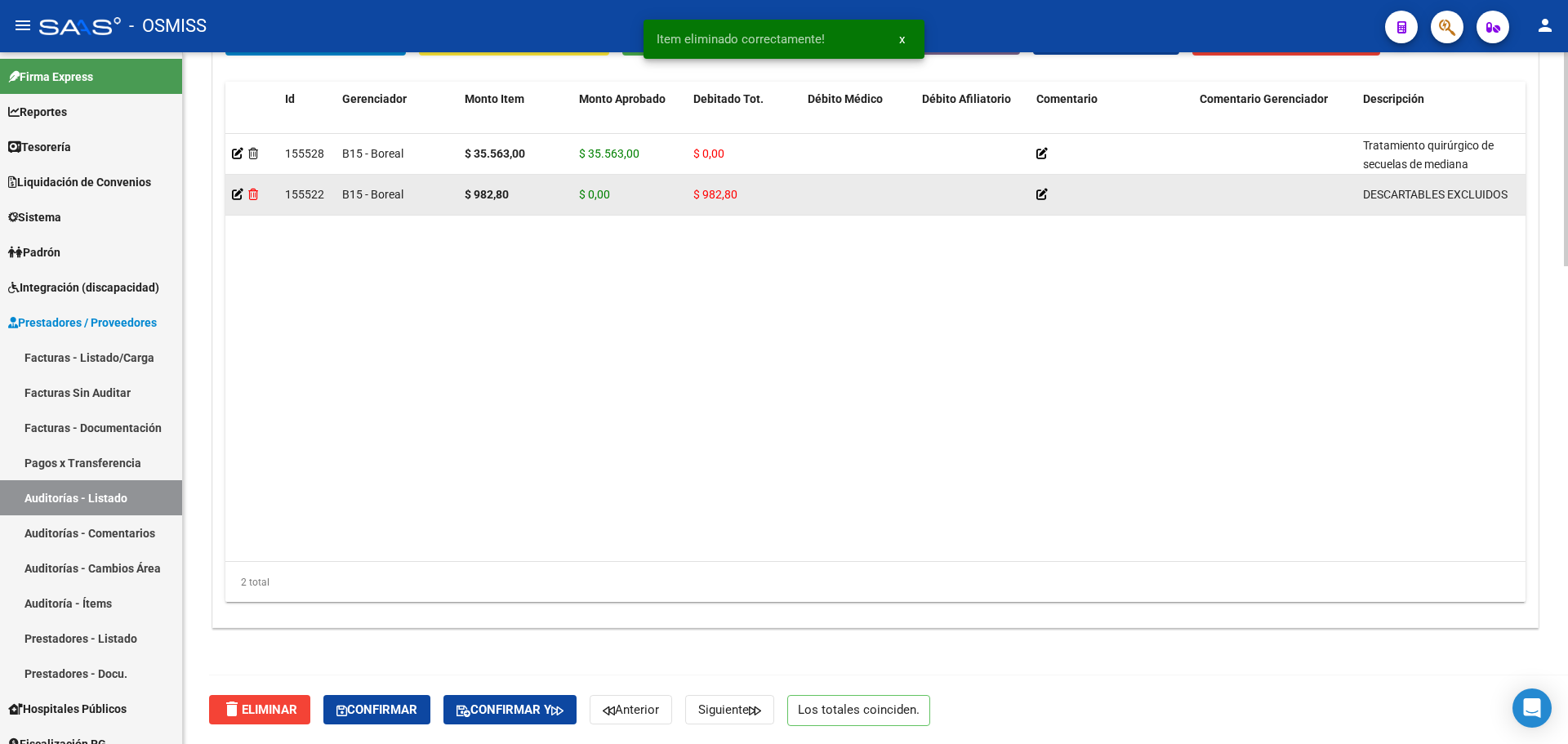
click at [253, 195] on icon at bounding box center [253, 194] width 10 height 12
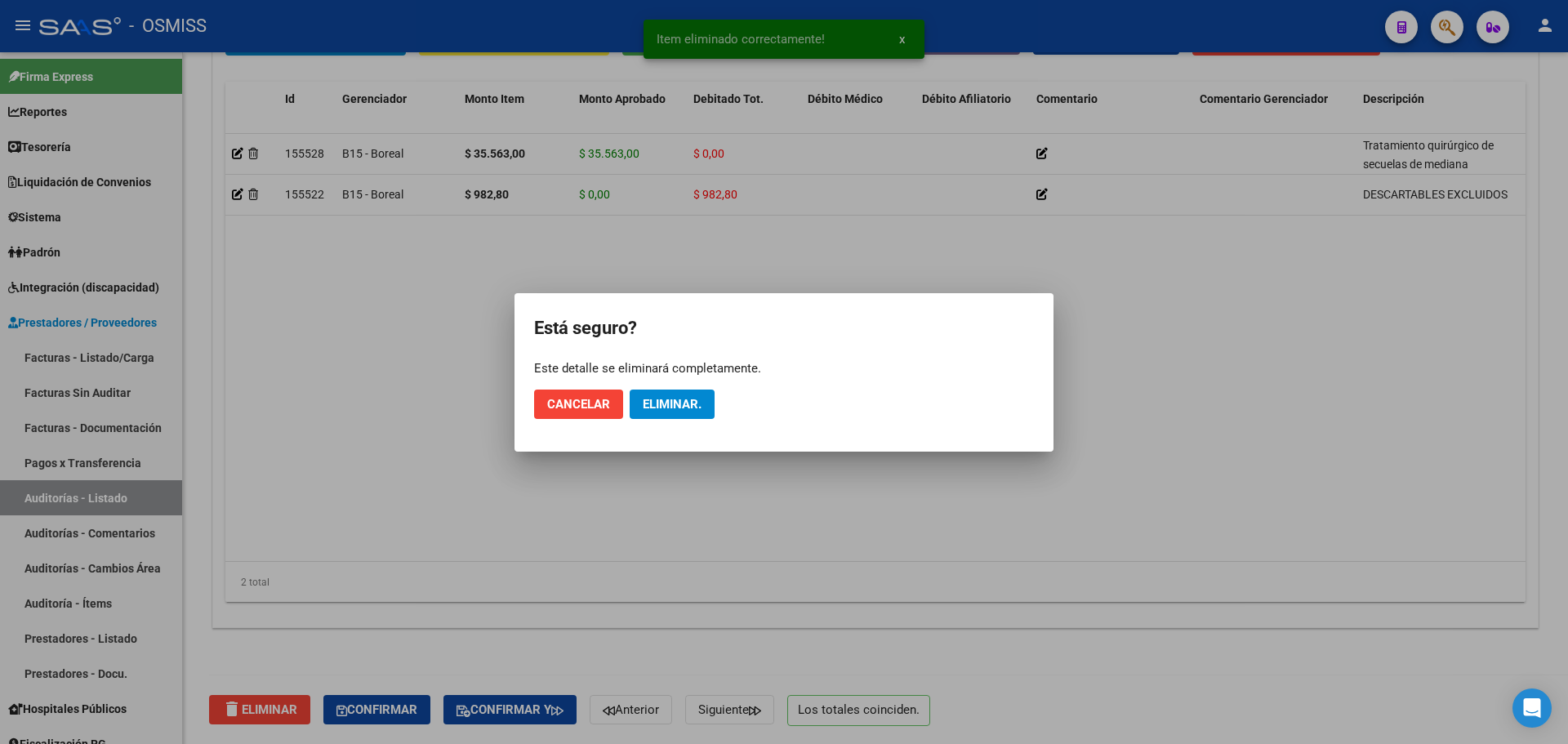
click at [654, 419] on mat-dialog-actions "Cancelar Eliminar." at bounding box center [784, 404] width 500 height 55
click at [656, 409] on span "Eliminar." at bounding box center [672, 405] width 59 height 15
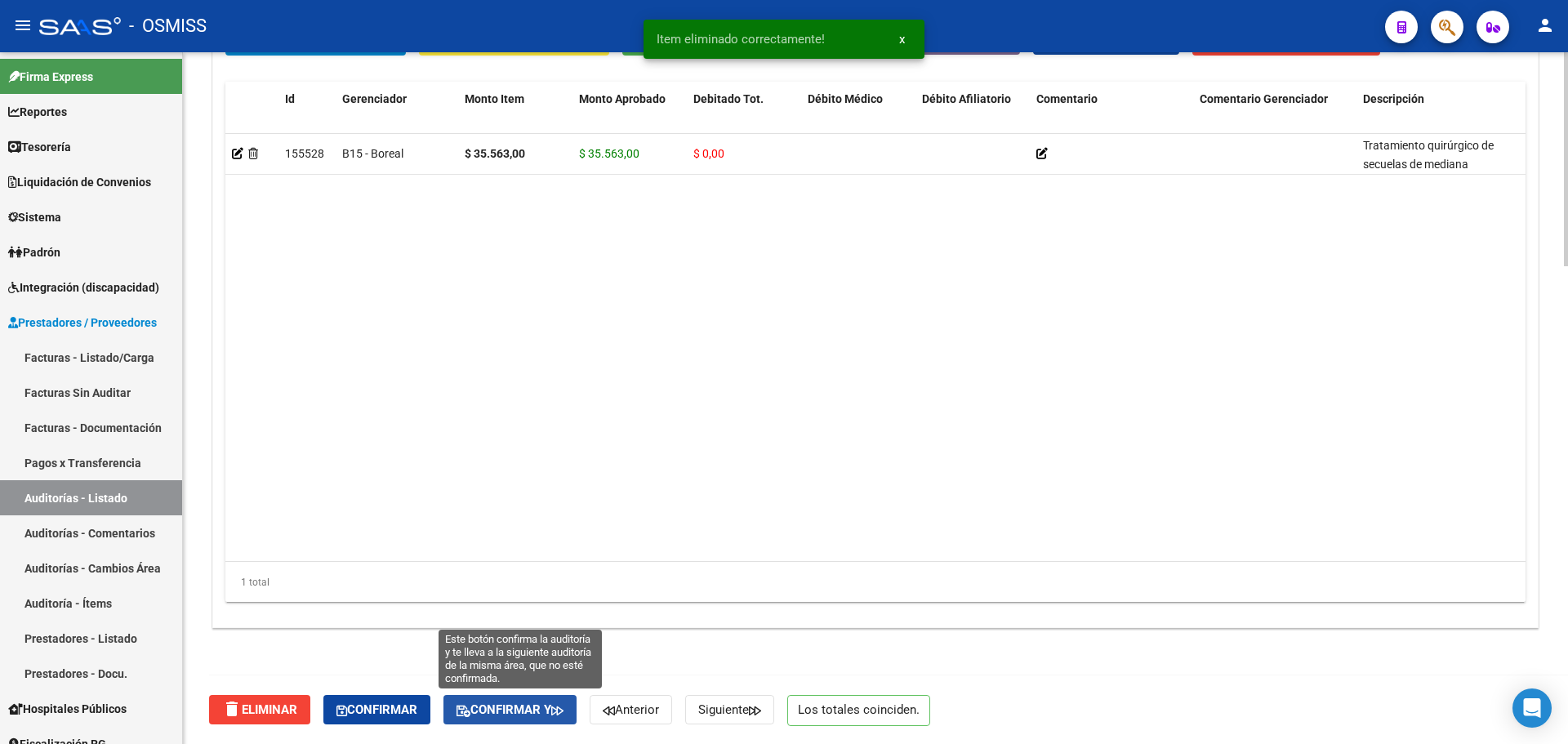
click at [497, 709] on span "Confirmar y" at bounding box center [510, 710] width 107 height 15
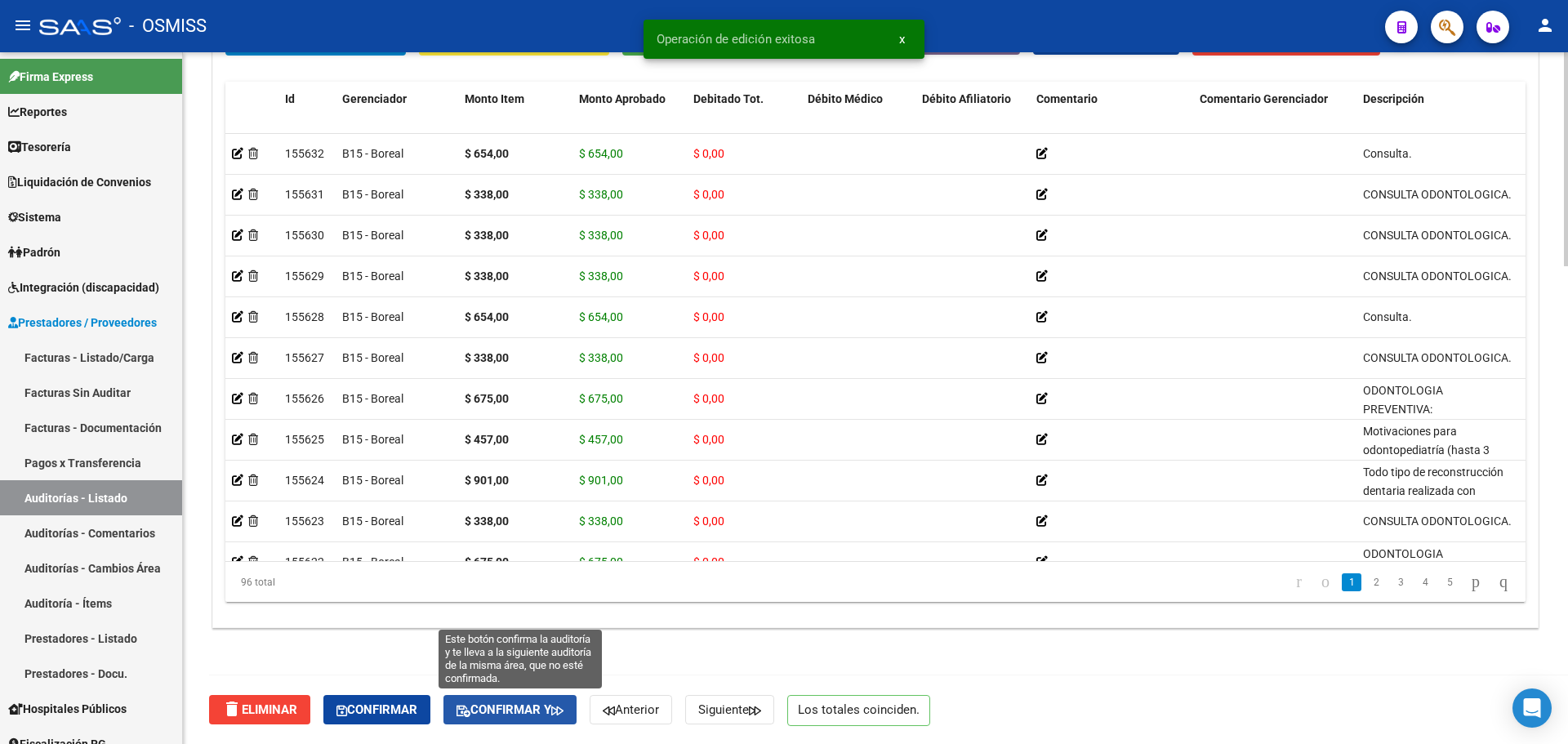
click at [513, 708] on span "Confirmar y" at bounding box center [510, 710] width 107 height 15
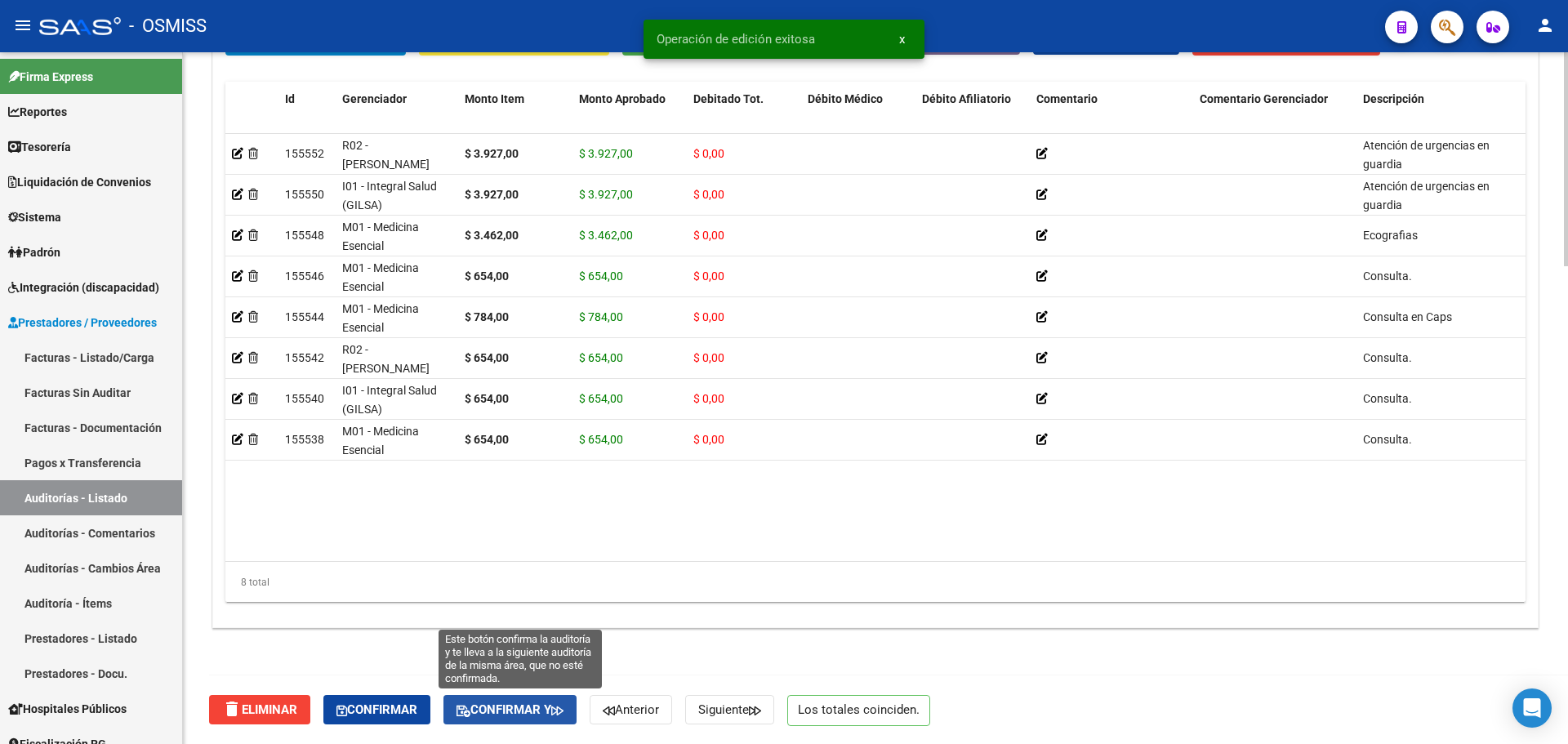
click at [505, 710] on span "Confirmar y" at bounding box center [510, 710] width 107 height 15
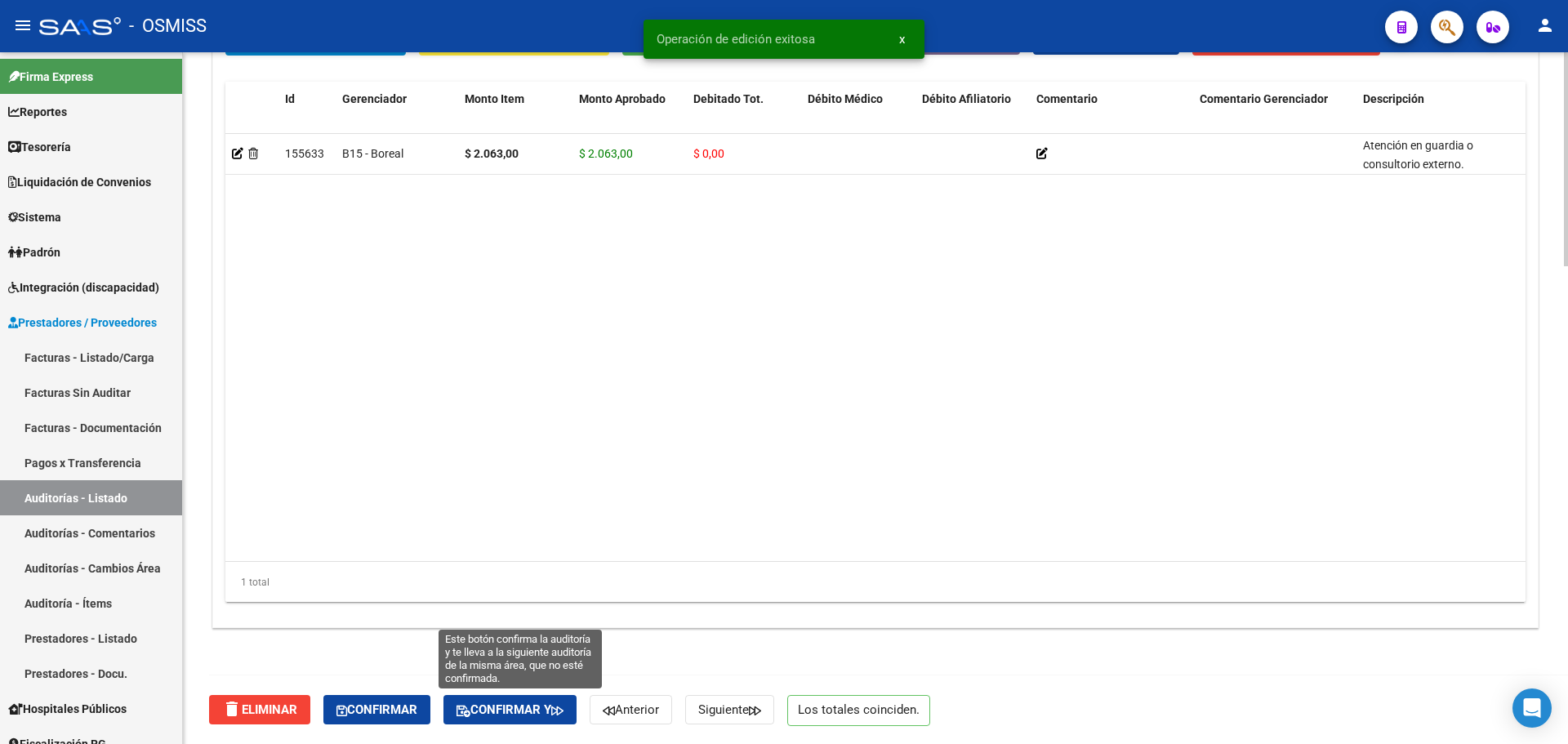
click at [498, 700] on button "Confirmar y" at bounding box center [510, 710] width 133 height 29
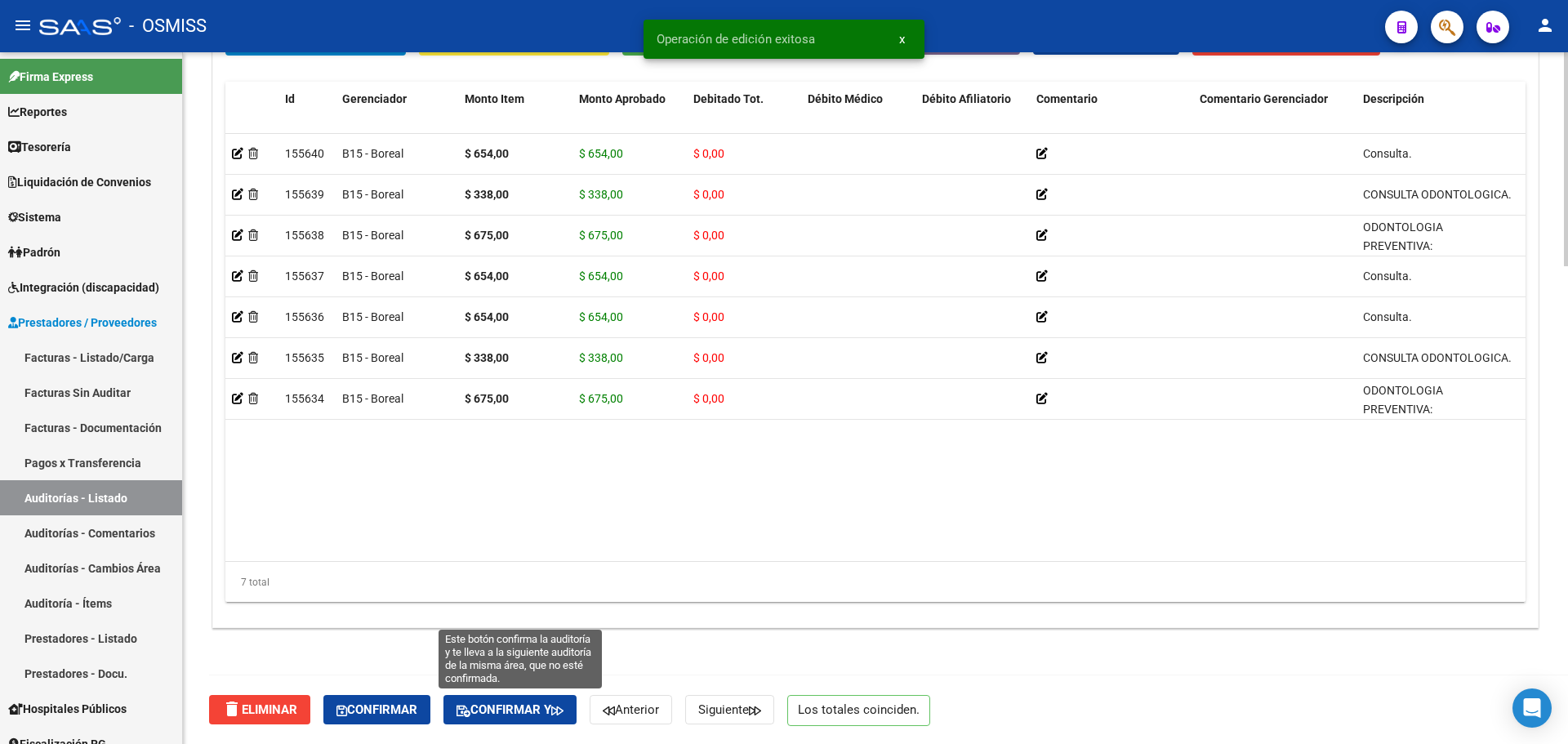
click at [564, 700] on button "Confirmar y" at bounding box center [510, 710] width 133 height 29
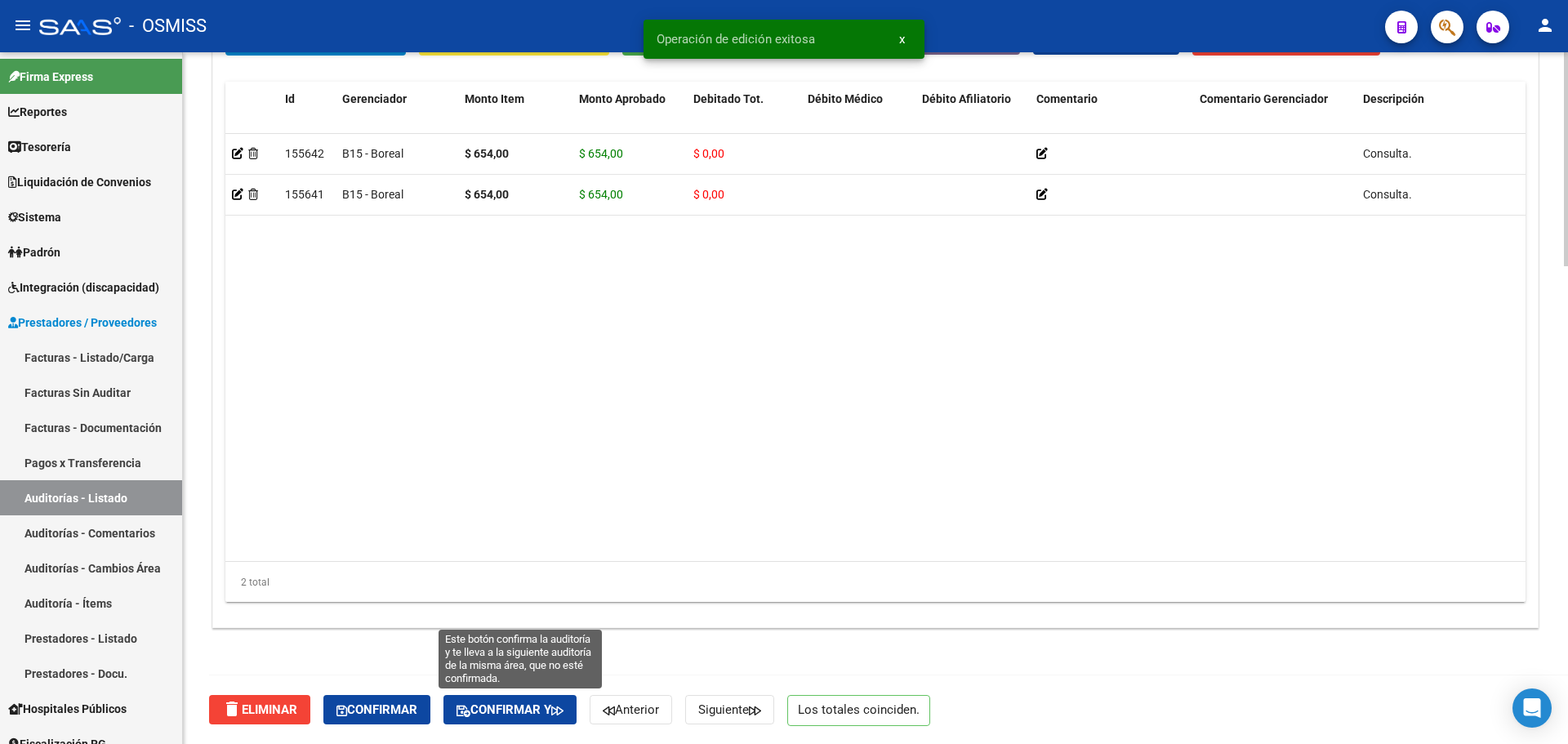
click at [541, 711] on span "Confirmar y" at bounding box center [510, 710] width 107 height 15
click at [499, 704] on span "Confirmar y" at bounding box center [510, 710] width 107 height 15
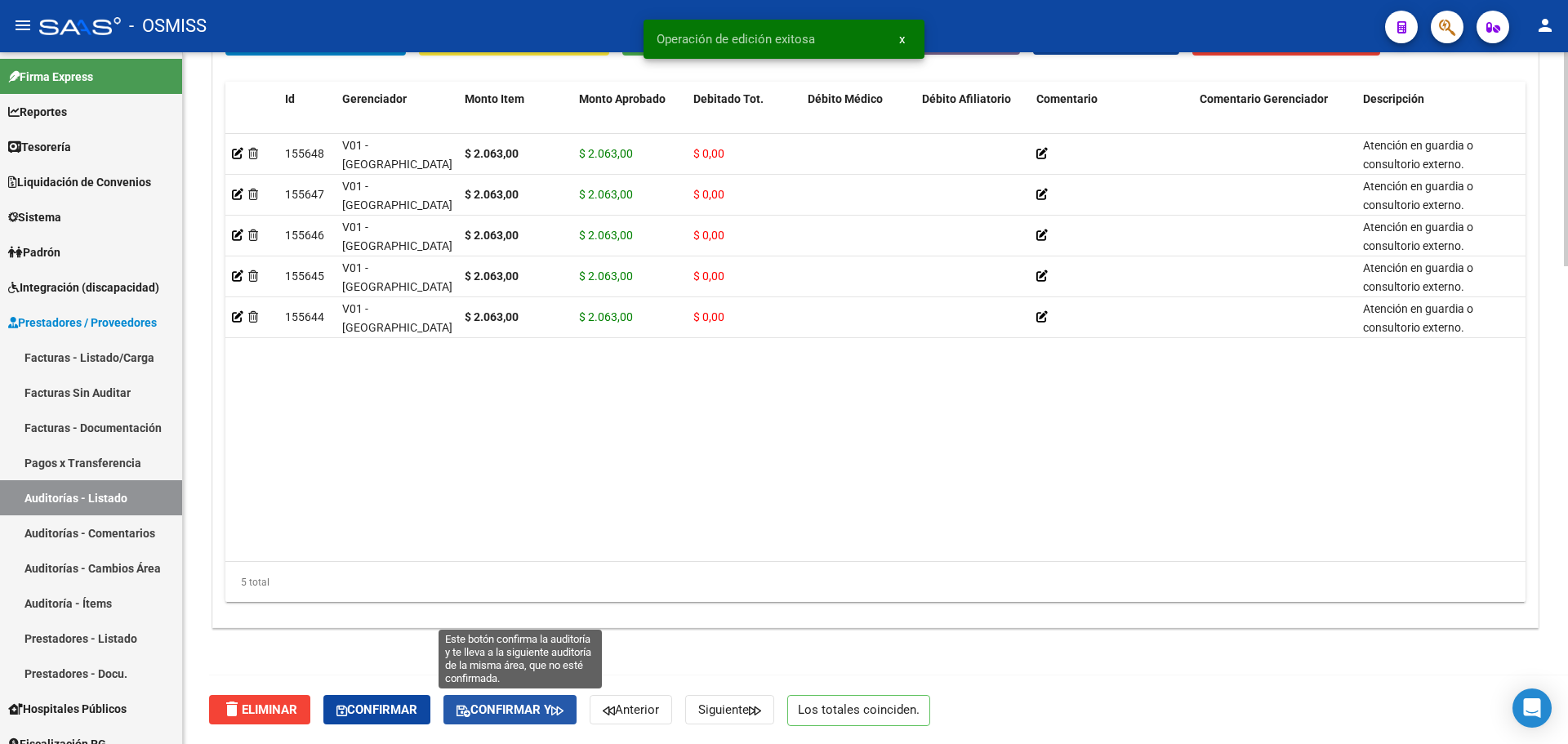
click at [552, 720] on button "Confirmar y" at bounding box center [510, 710] width 133 height 29
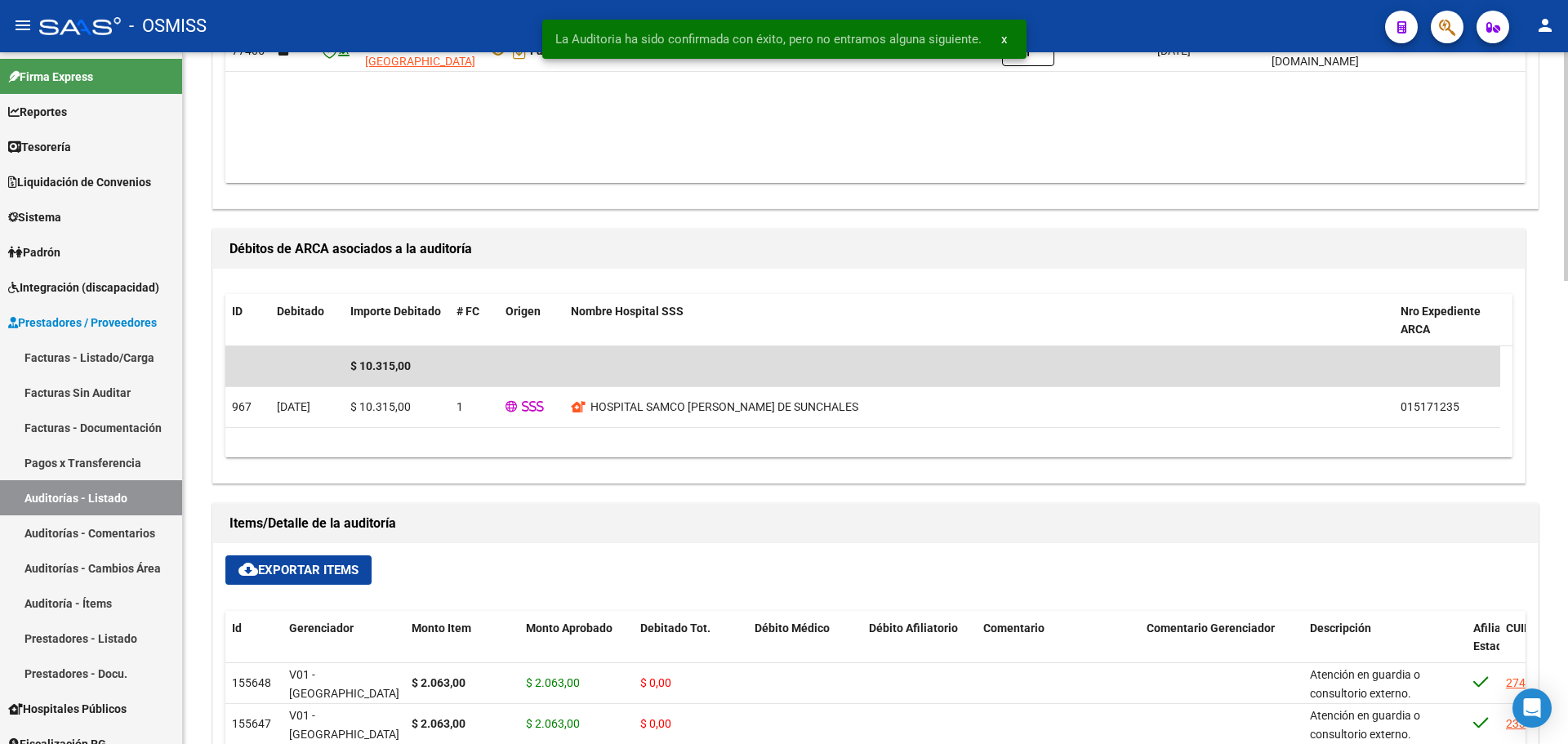
scroll to position [1401, 0]
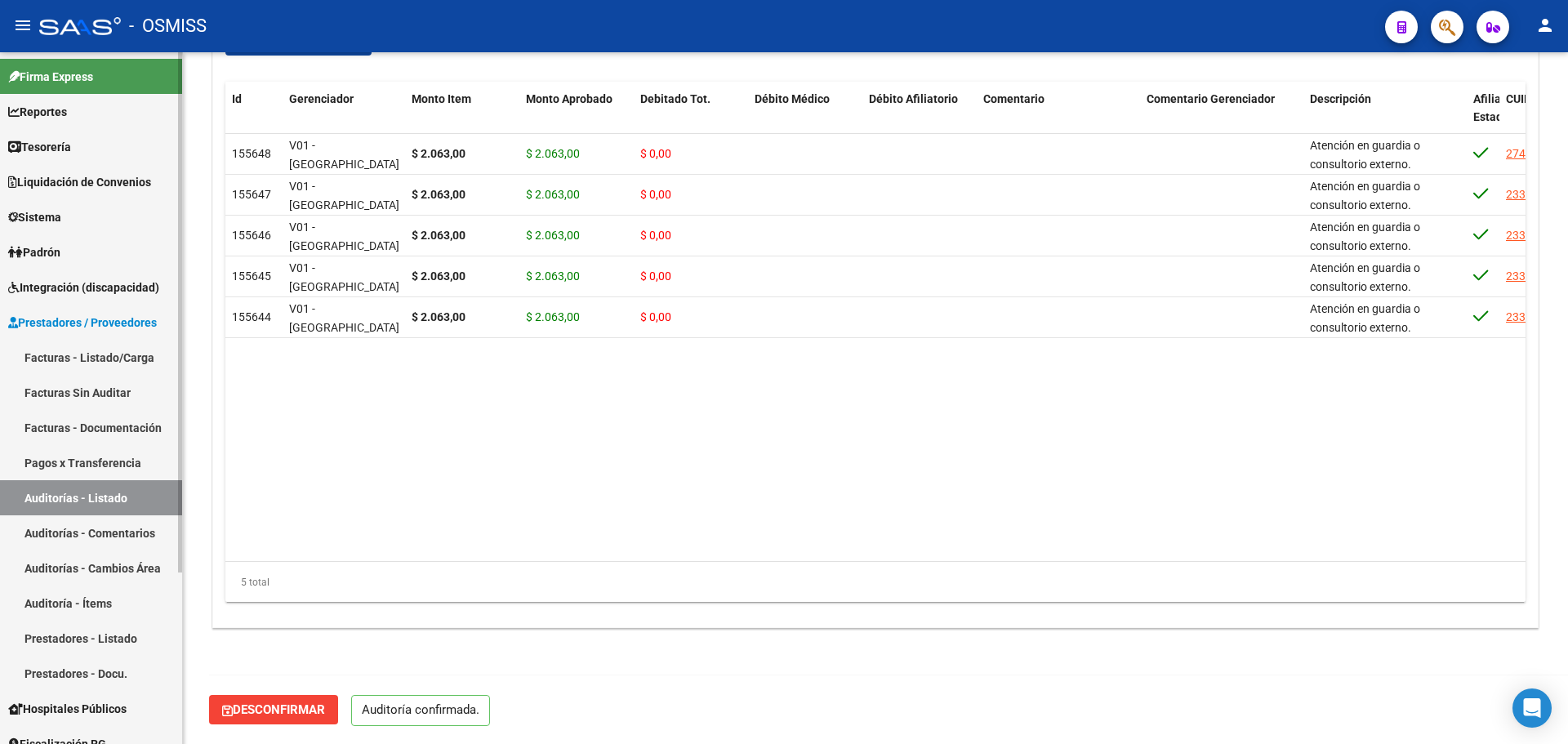
click at [82, 489] on link "Auditorías - Listado" at bounding box center [91, 498] width 182 height 35
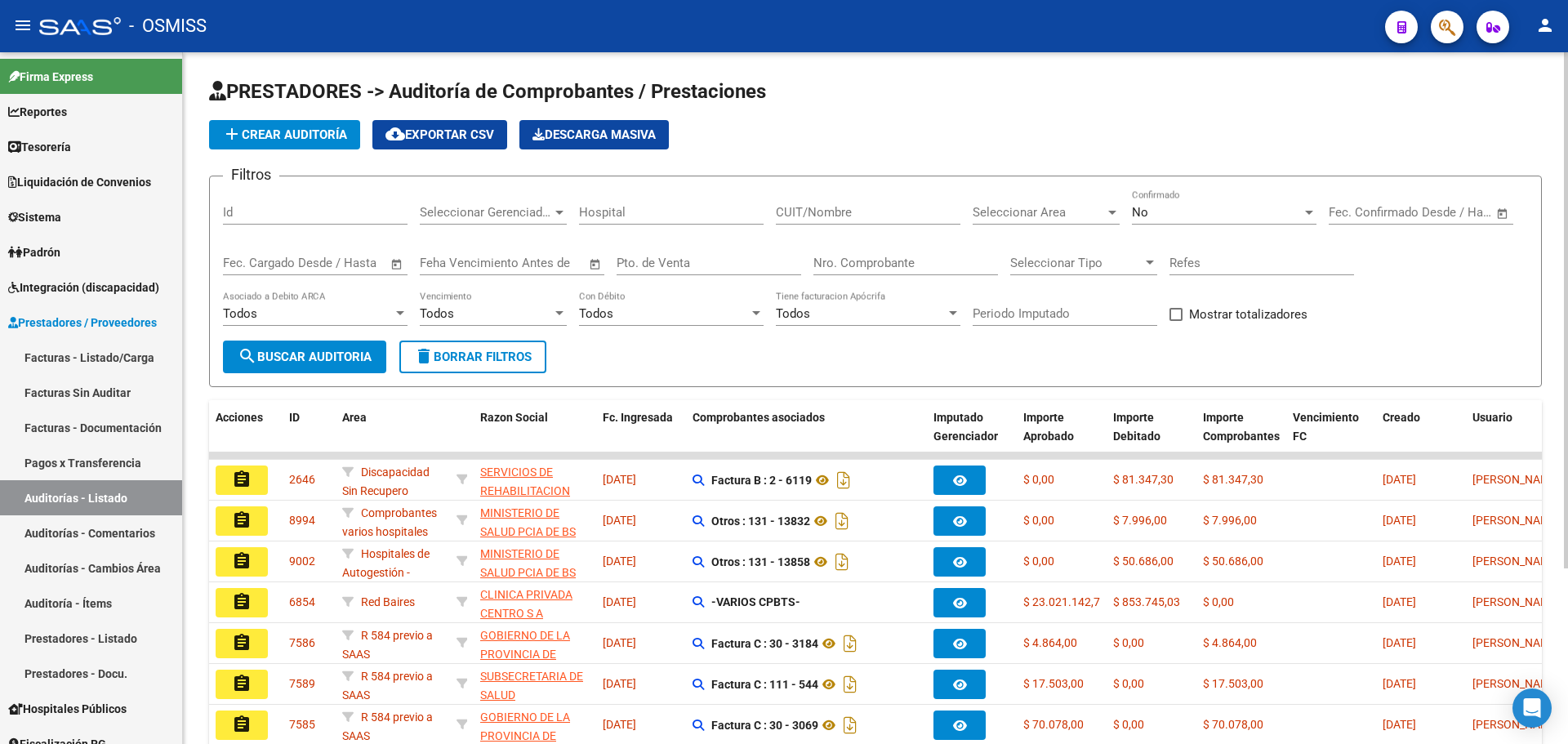
click at [1023, 199] on div "Seleccionar Area Seleccionar Area" at bounding box center [1047, 207] width 147 height 35
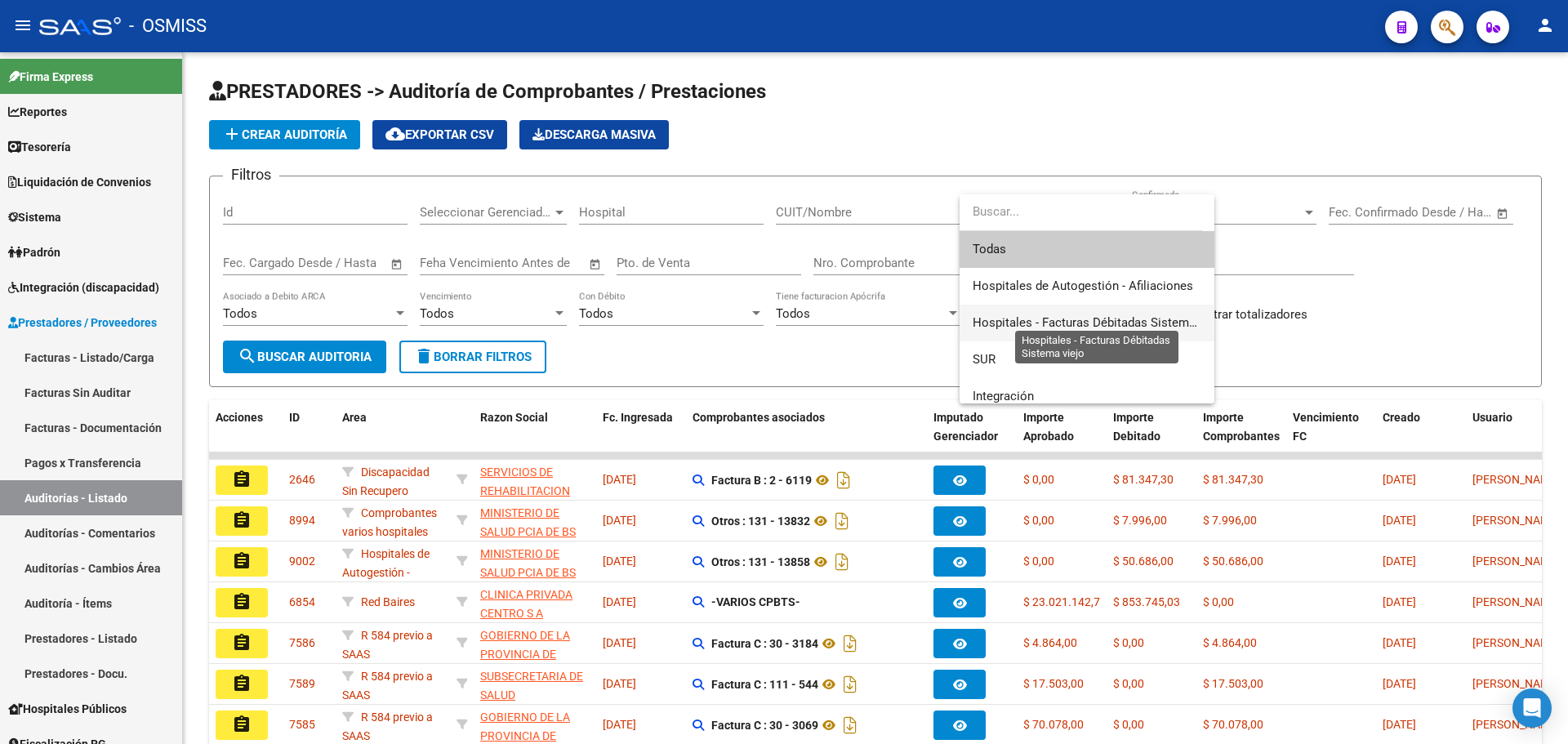
scroll to position [408, 0]
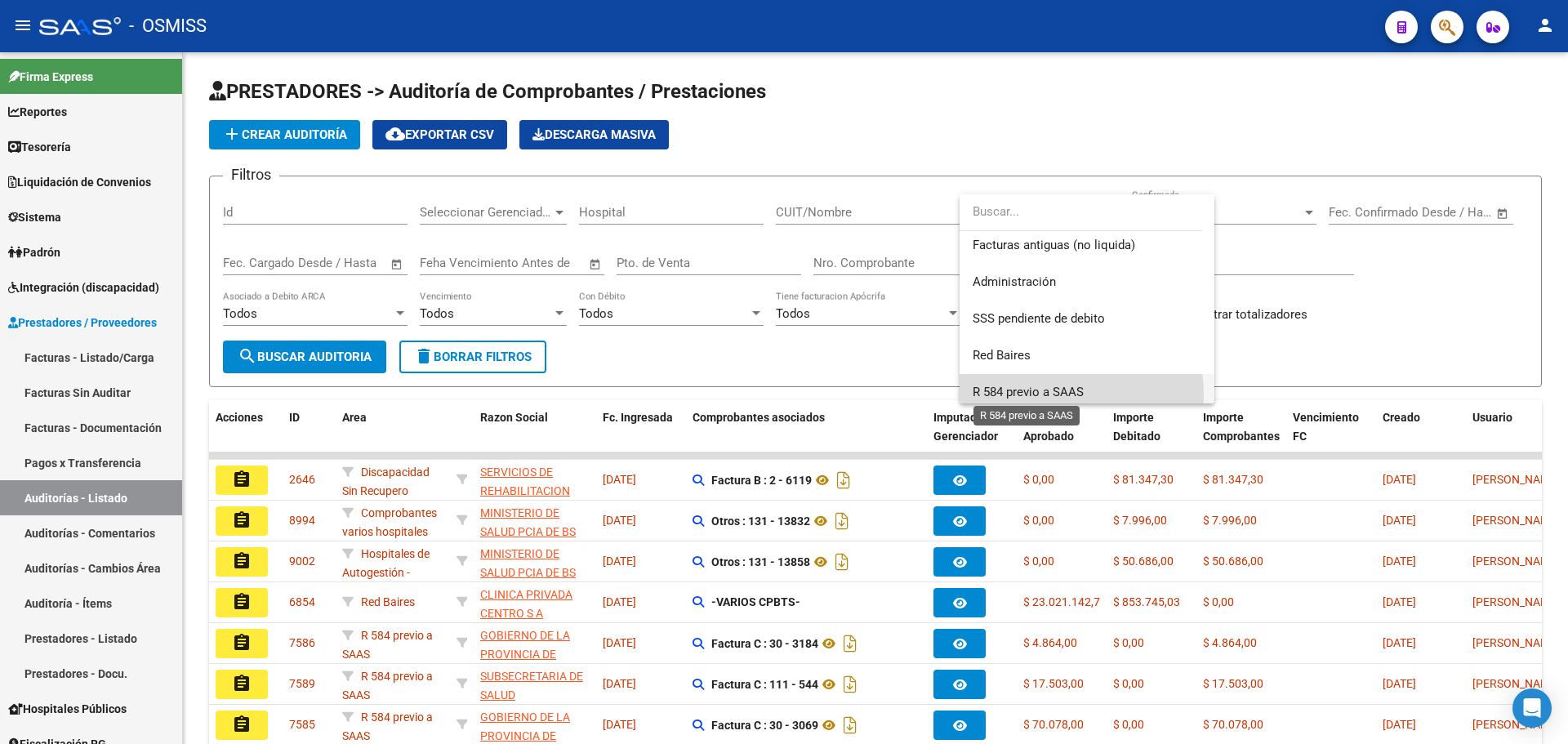
click at [1038, 396] on span "R 584 previo a SAAS" at bounding box center [1028, 392] width 111 height 15
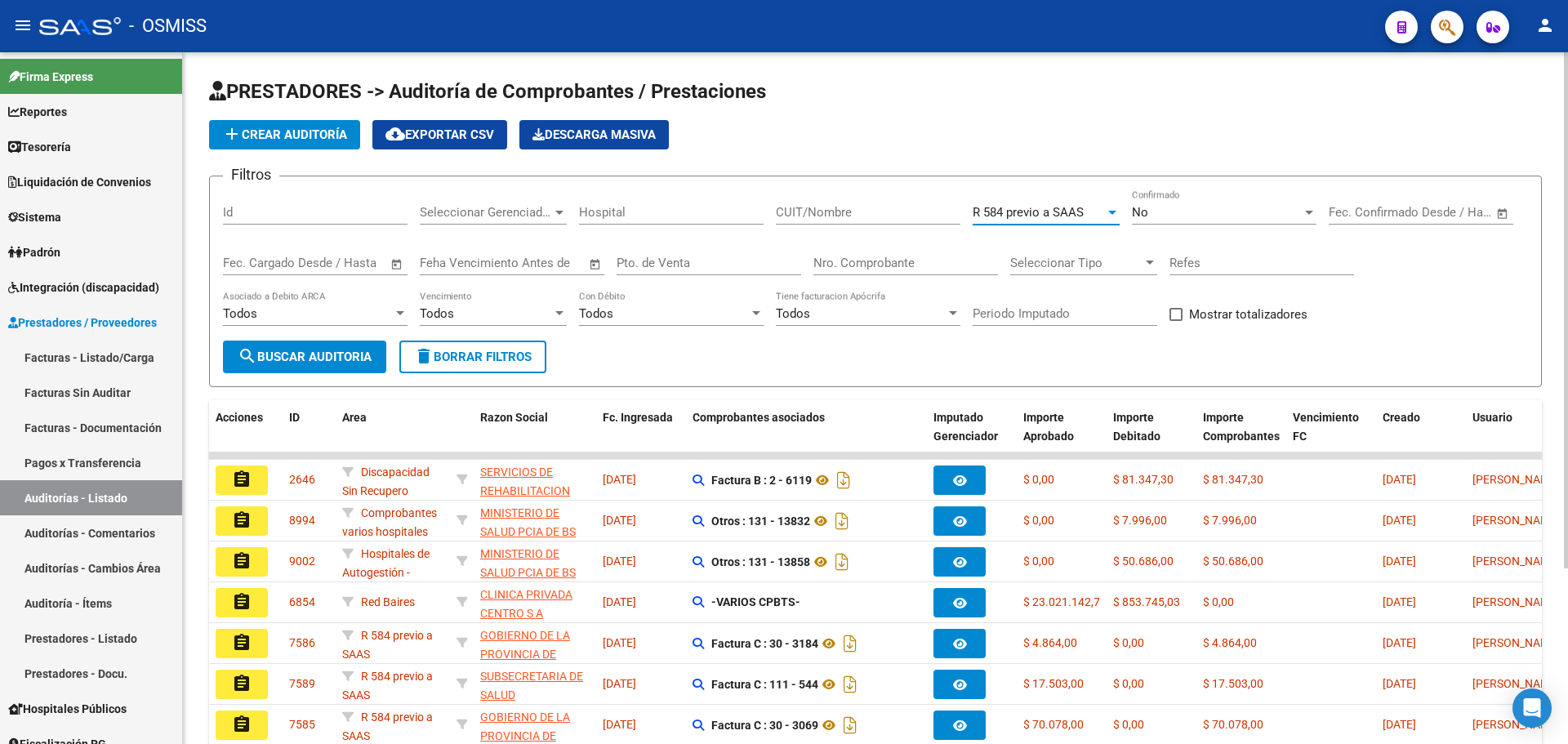
click at [310, 348] on button "search Buscar Auditoria" at bounding box center [305, 357] width 163 height 33
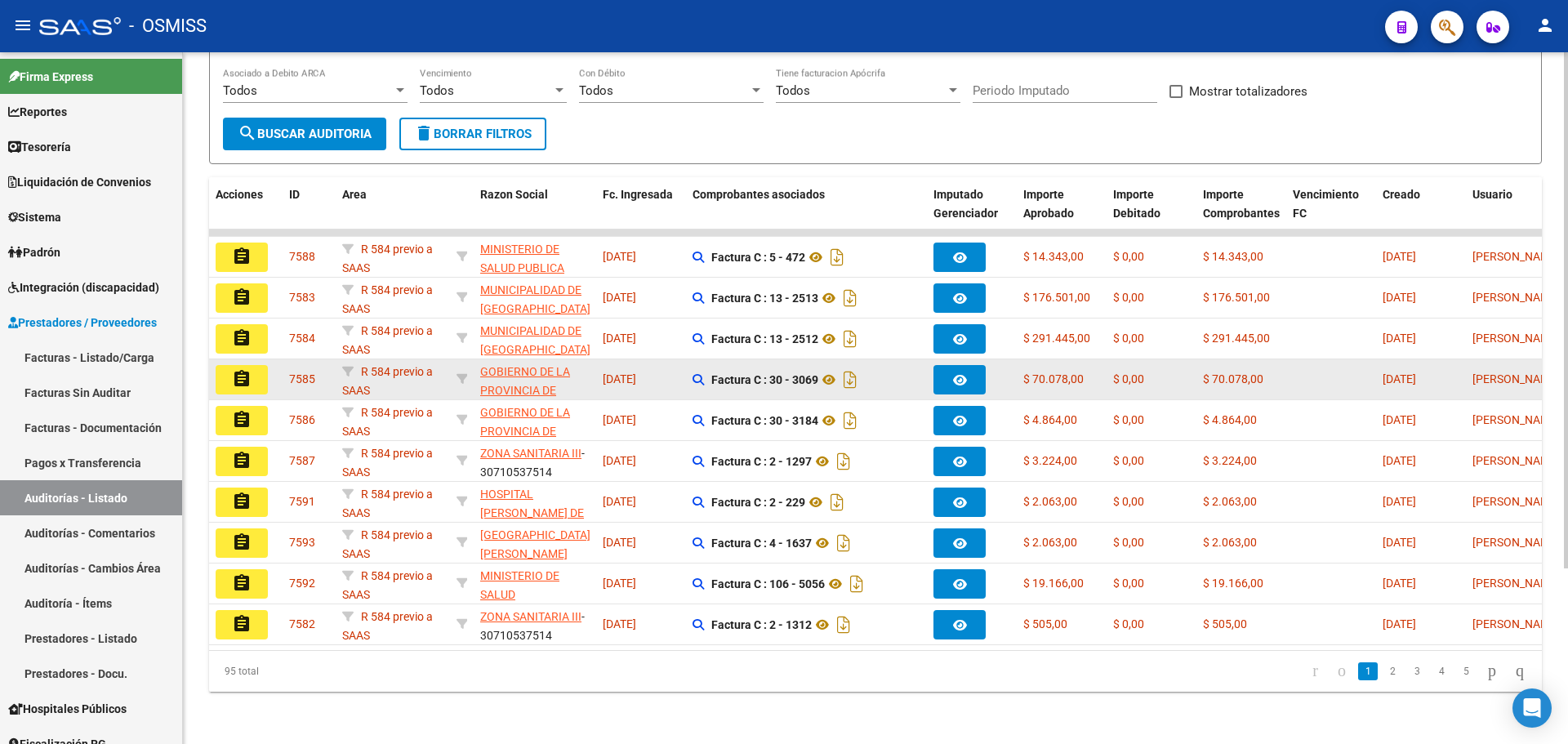
scroll to position [235, 0]
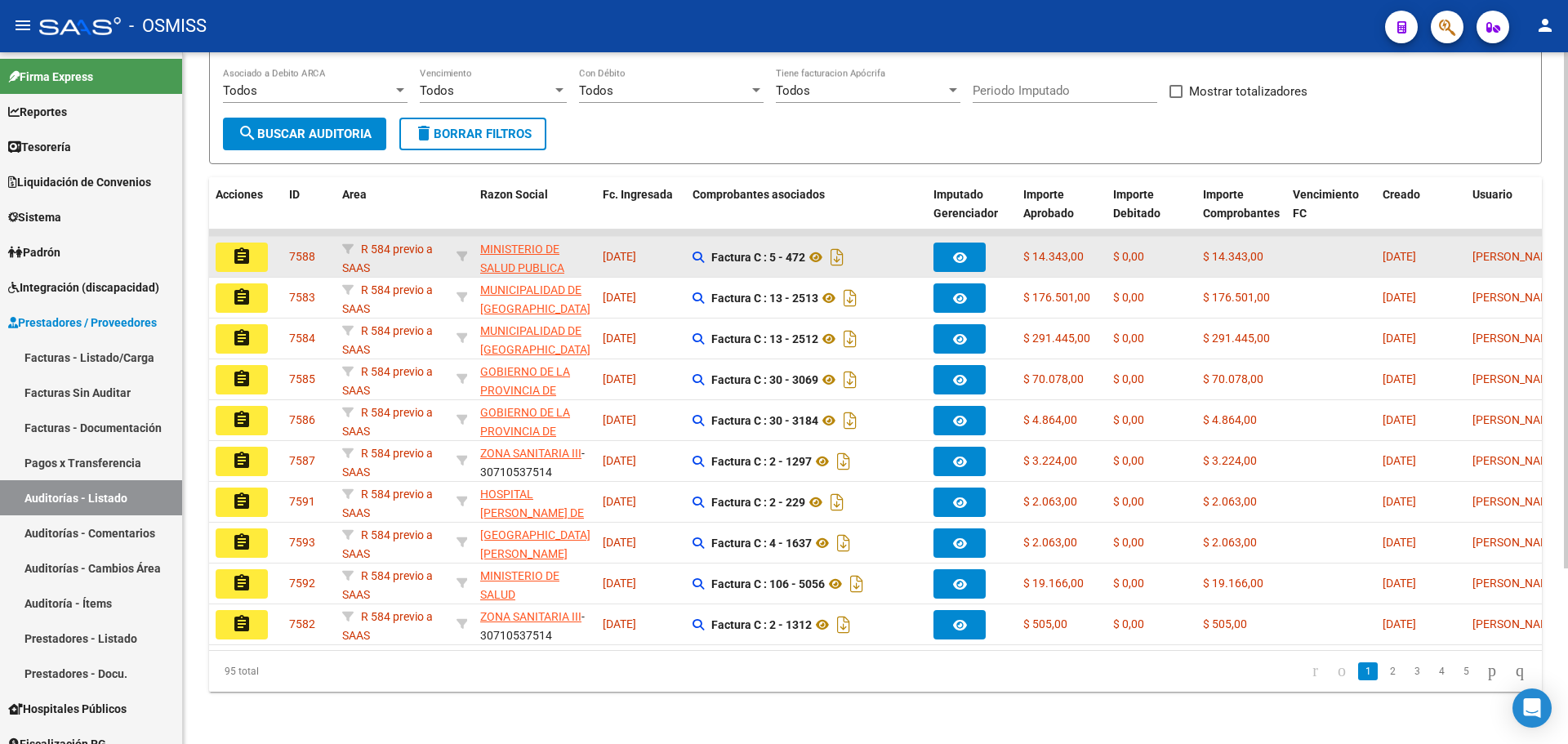
click at [239, 250] on mat-icon "assignment" at bounding box center [242, 257] width 20 height 20
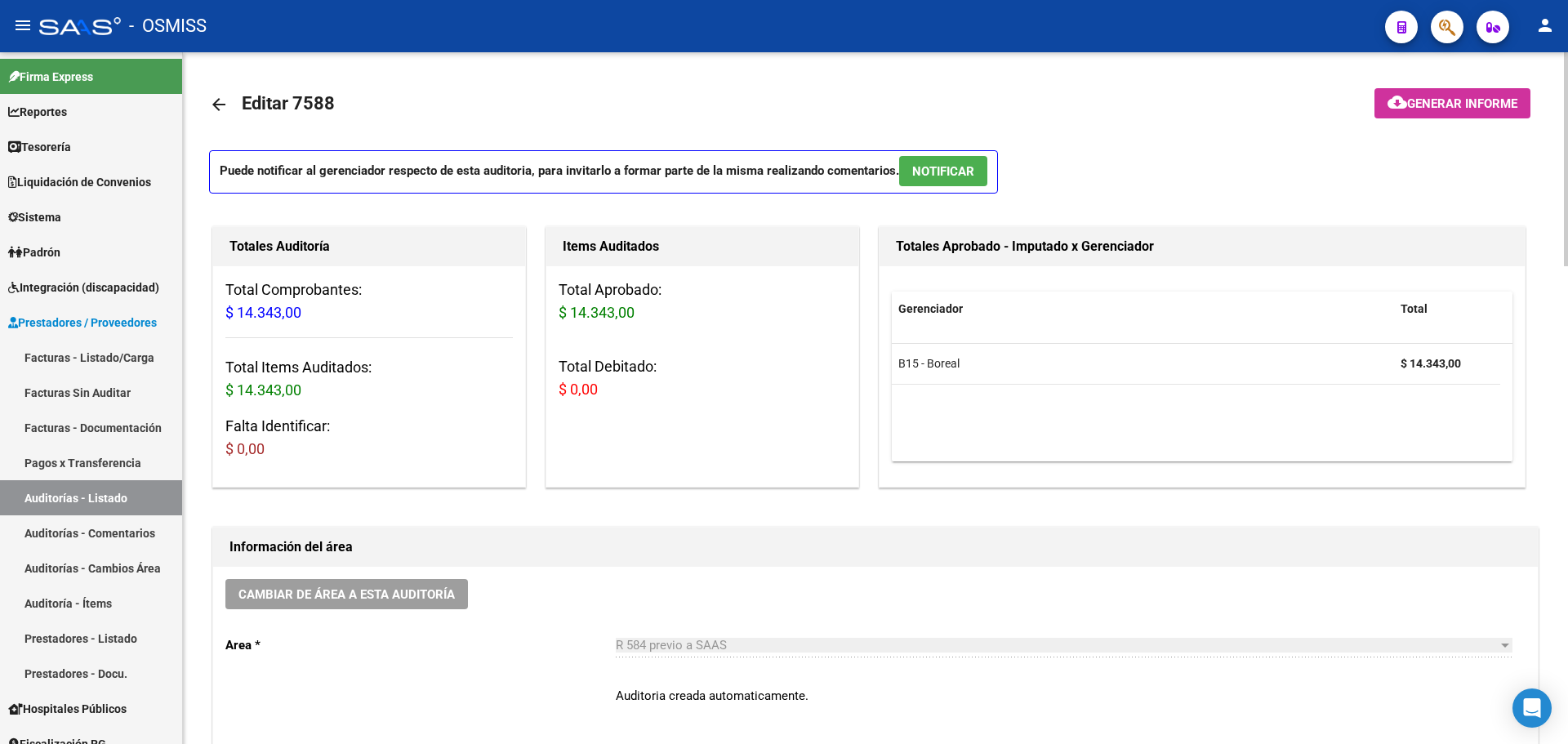
scroll to position [654, 0]
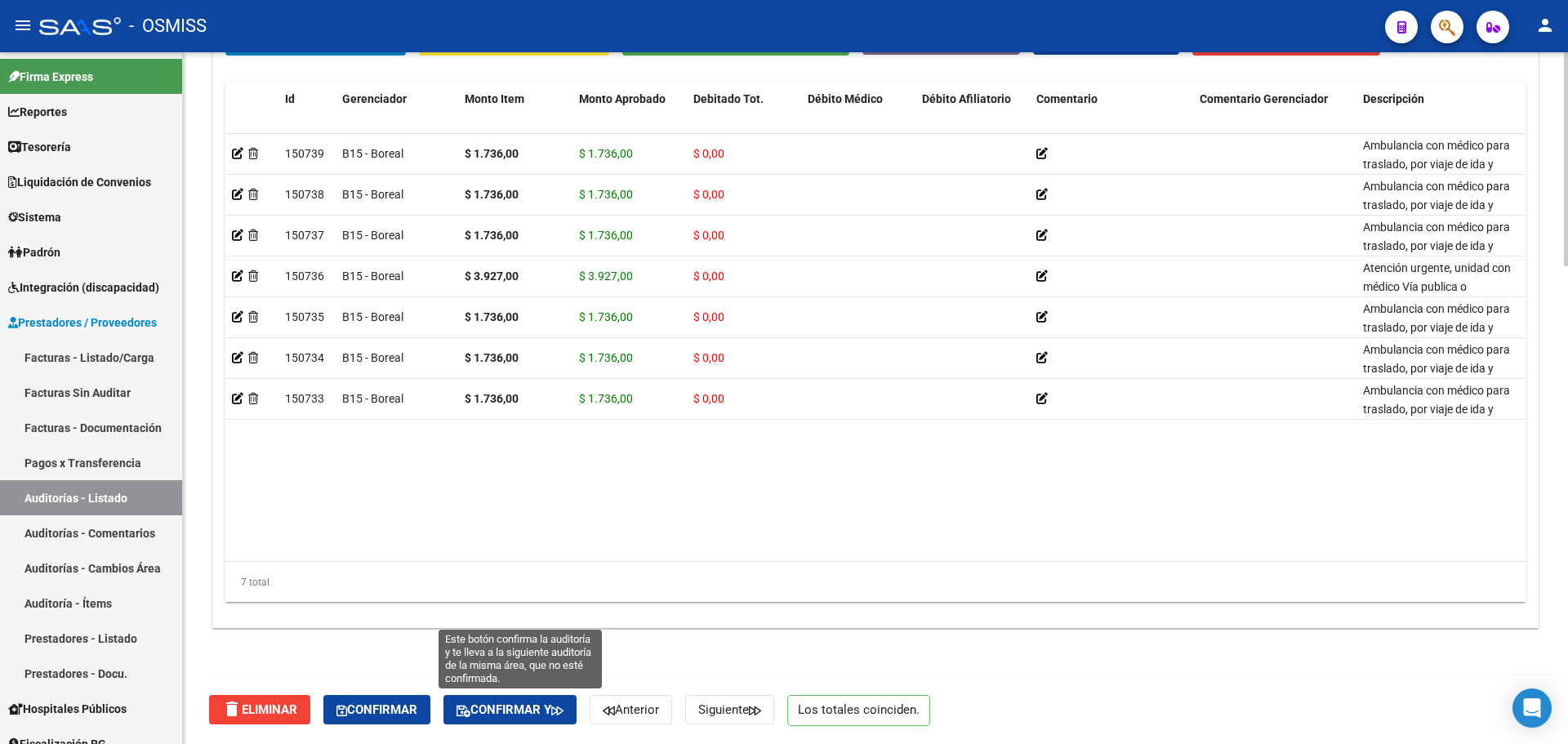
click at [541, 706] on span "Confirmar y" at bounding box center [510, 710] width 107 height 15
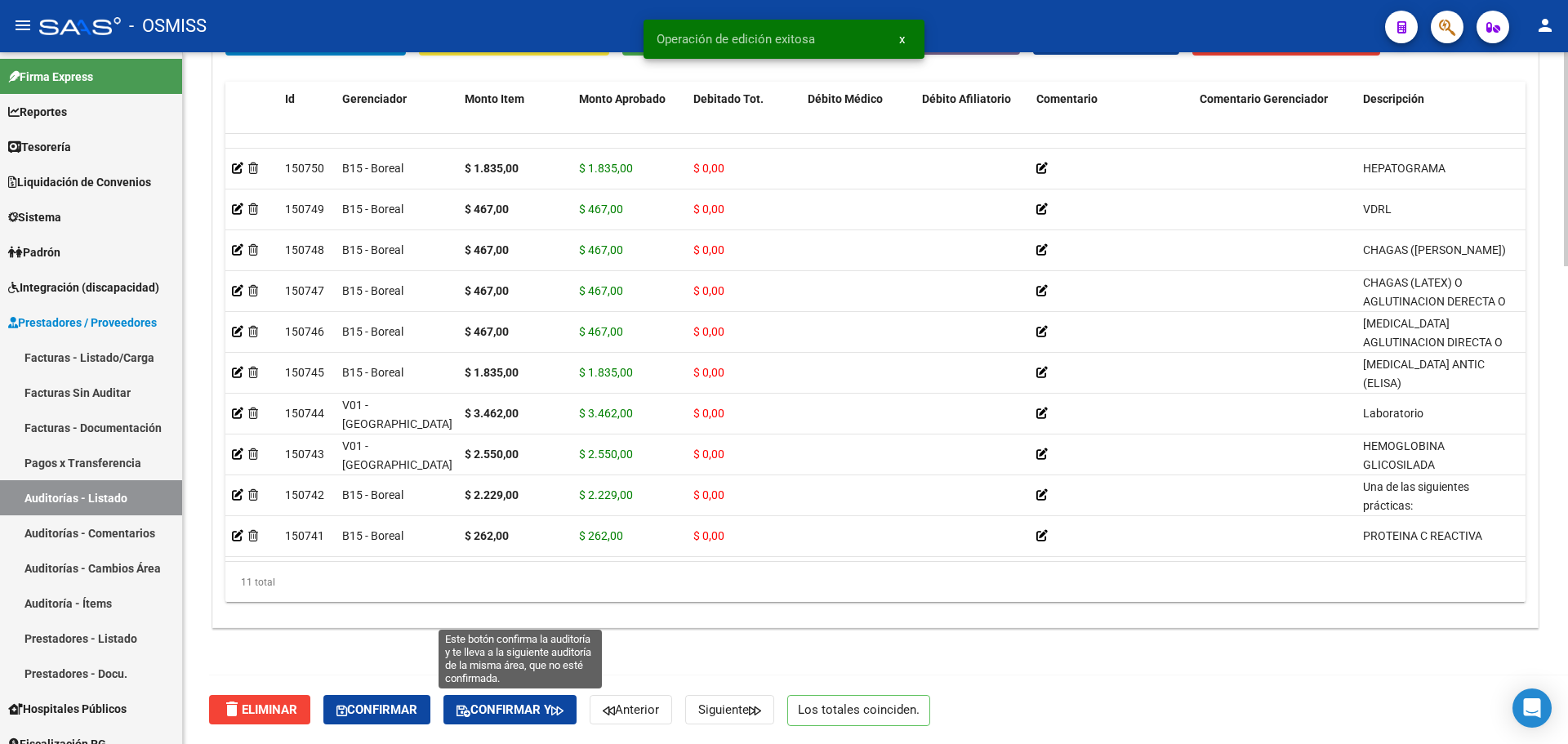
click at [549, 703] on span "Confirmar y" at bounding box center [510, 710] width 107 height 15
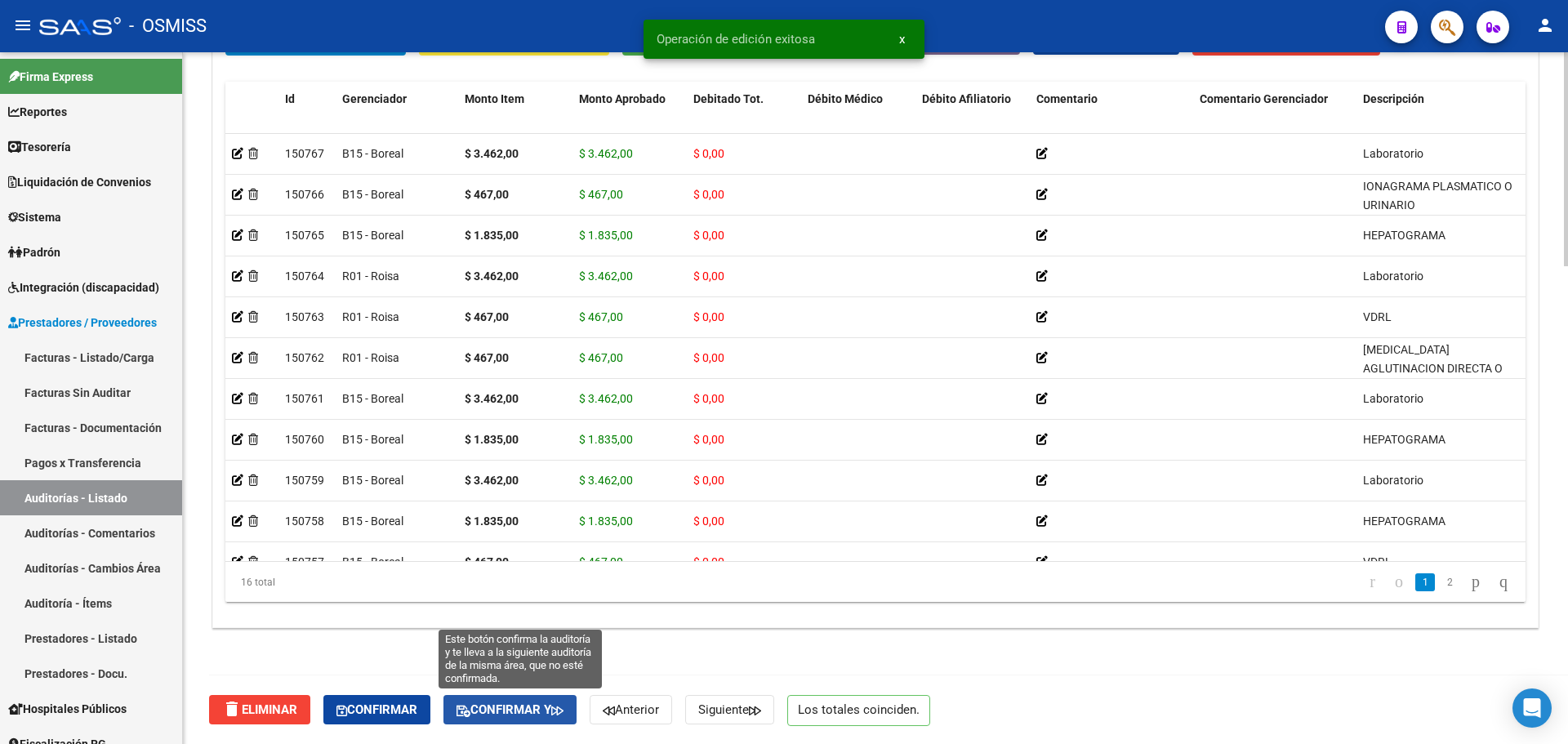
click at [516, 705] on span "Confirmar y" at bounding box center [510, 710] width 107 height 15
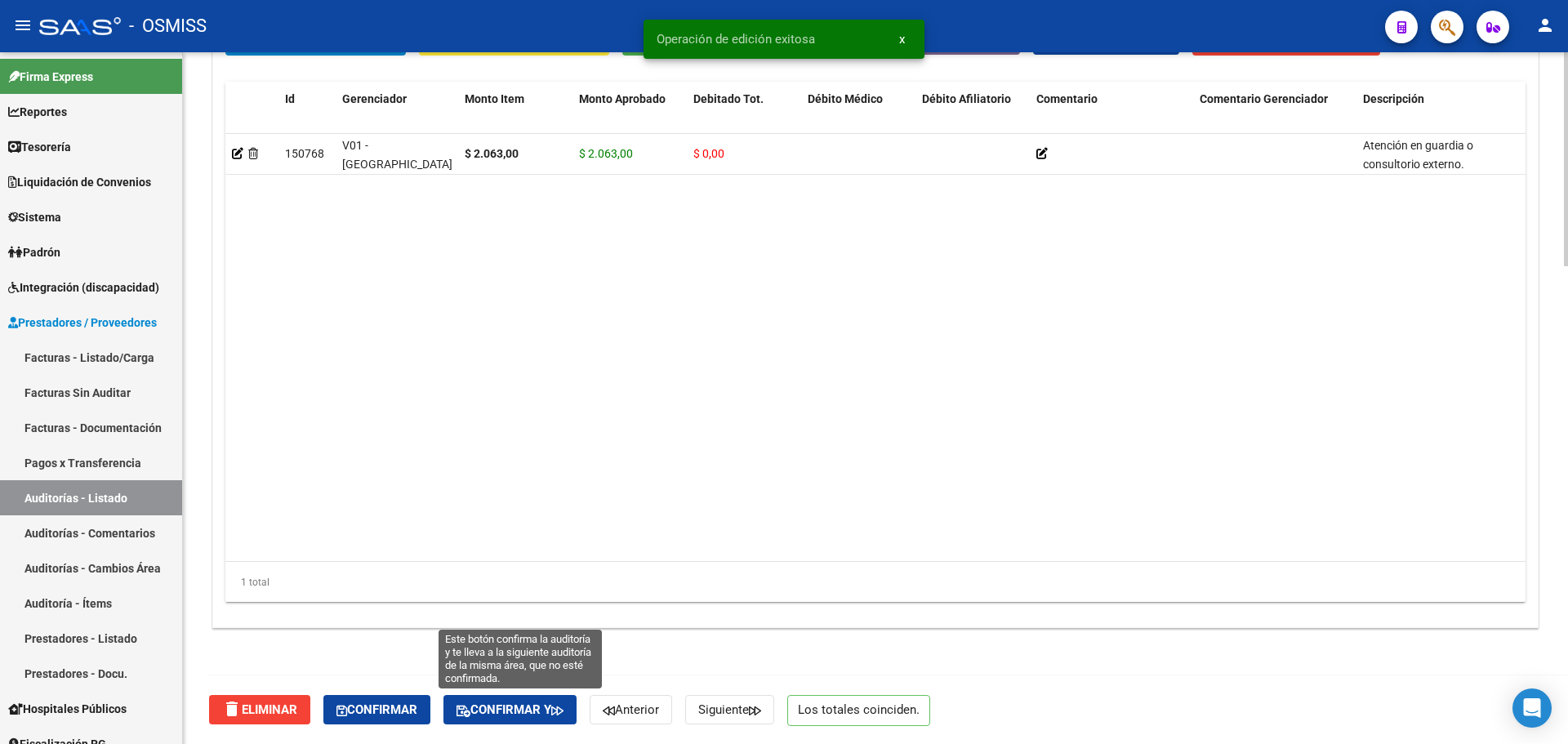
click at [538, 710] on span "Confirmar y" at bounding box center [510, 710] width 107 height 15
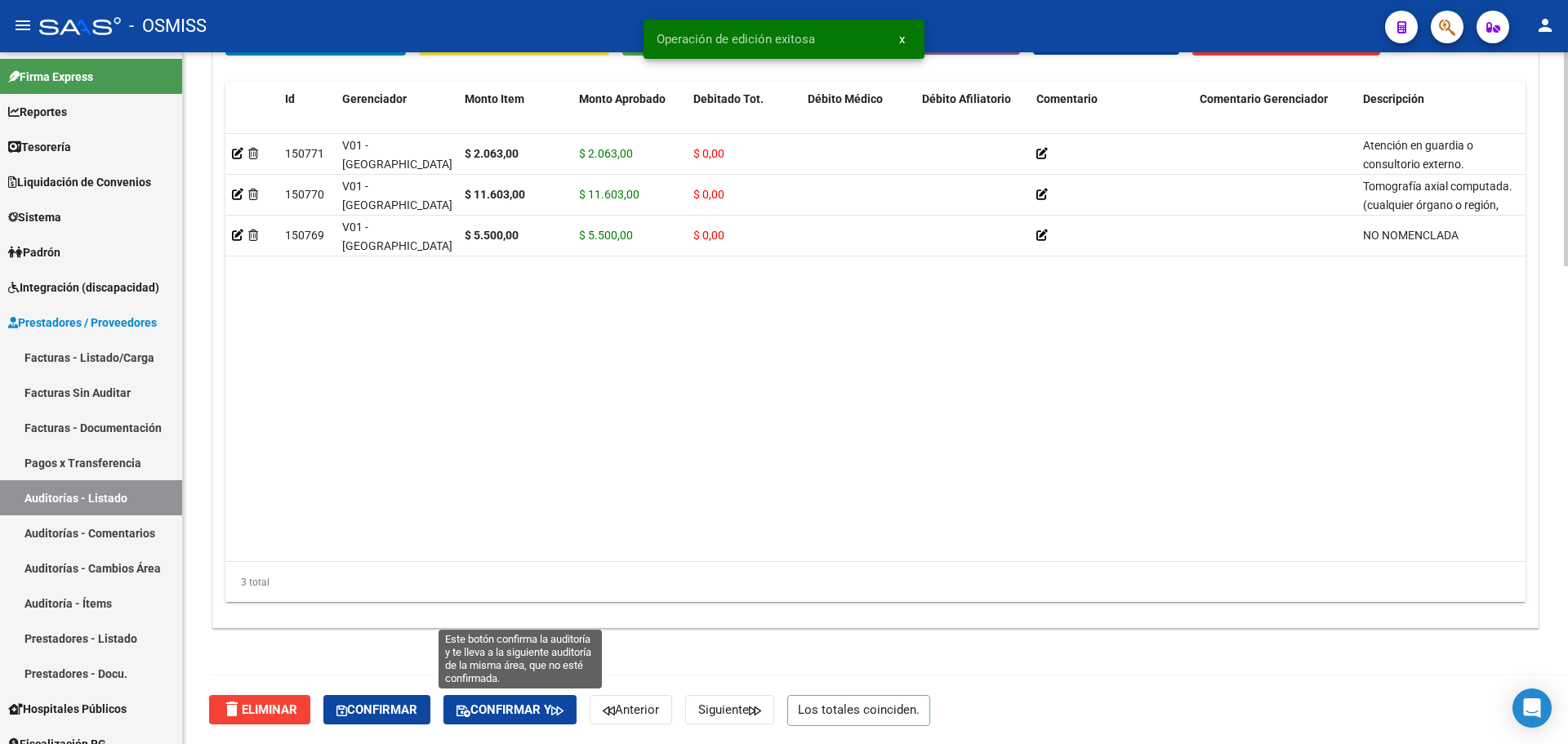
click at [502, 700] on button "Confirmar y" at bounding box center [510, 710] width 133 height 29
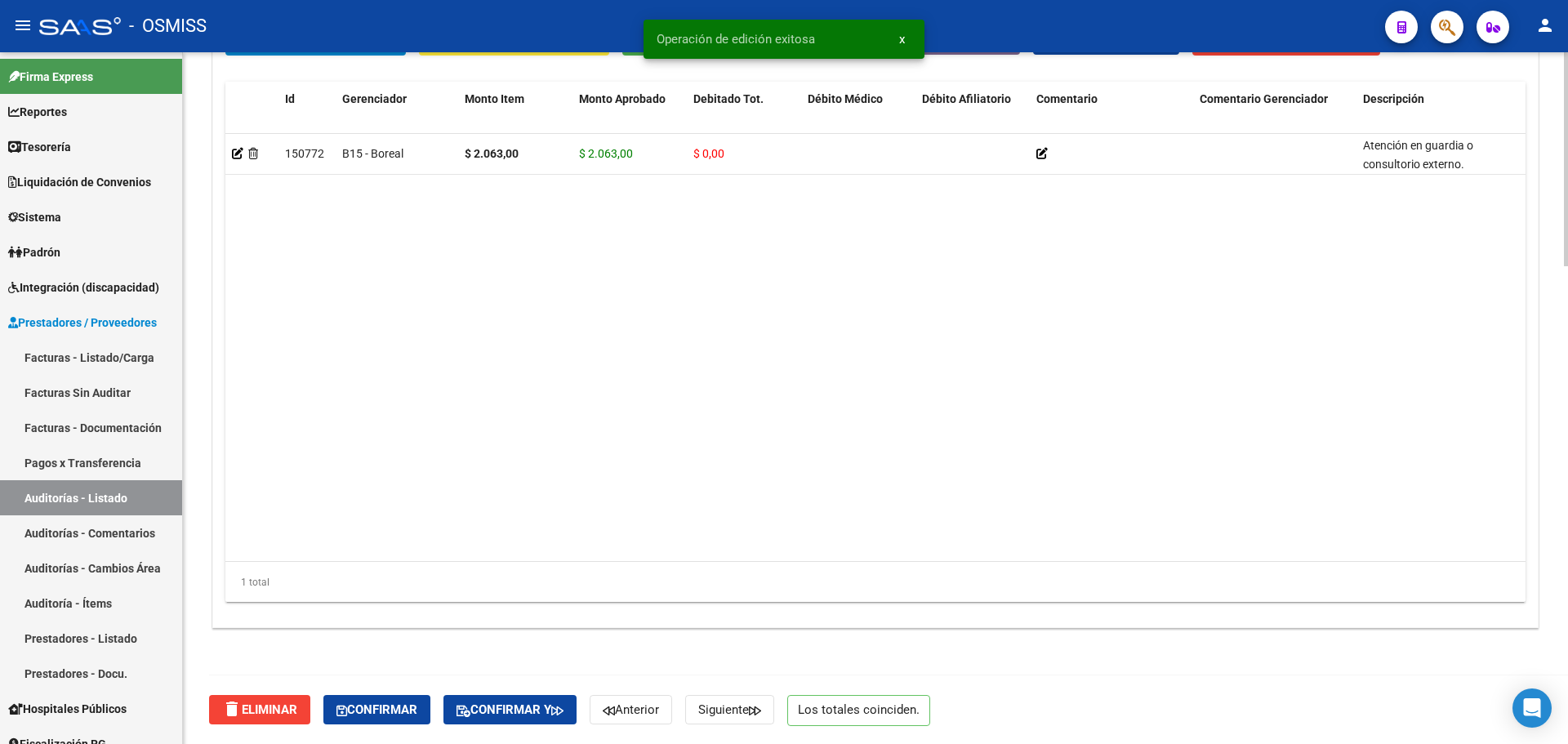
click at [532, 726] on div "delete Eliminar Confirmar Confirmar y Anterior Siguiente Los totales coinciden." at bounding box center [882, 710] width 1347 height 69
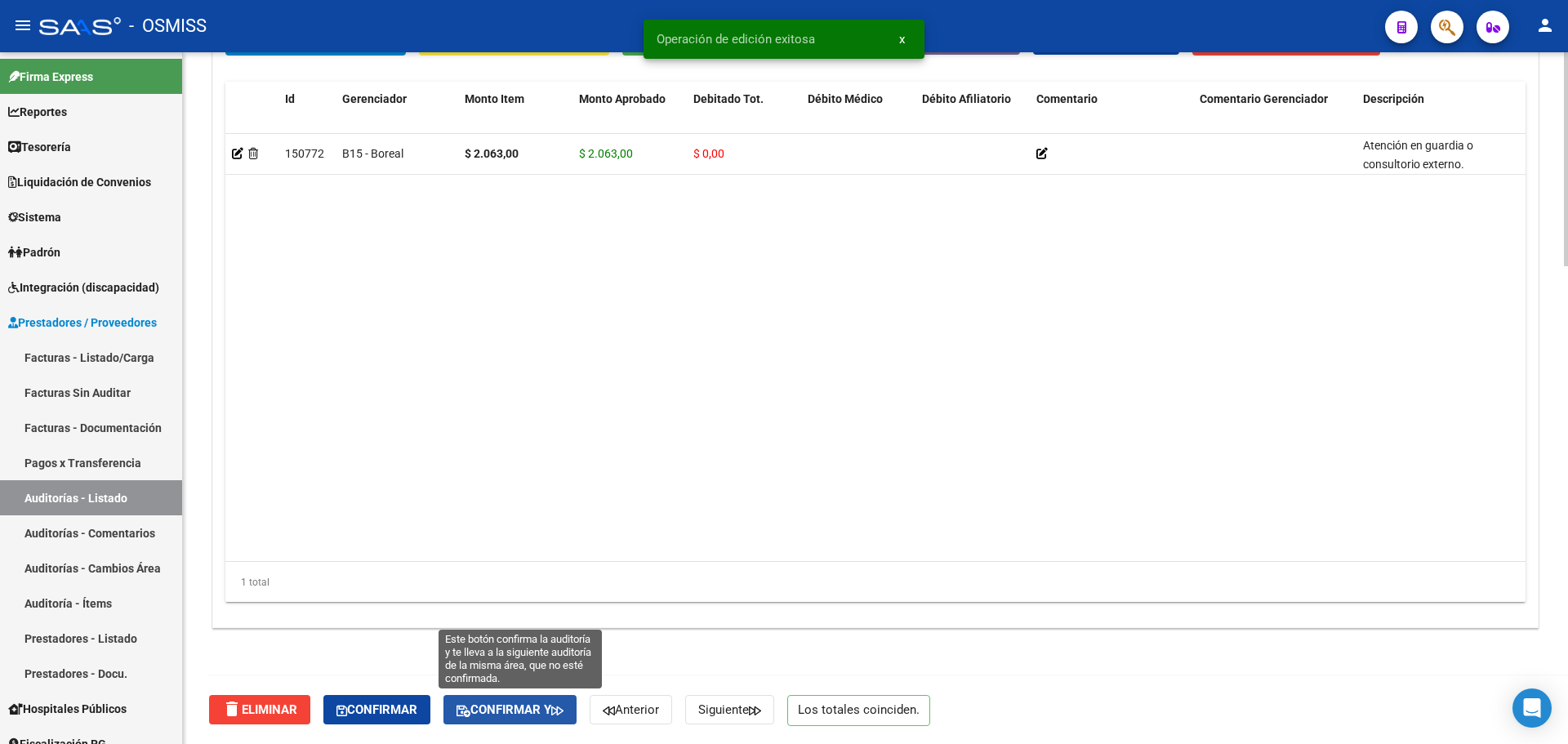
click at [543, 711] on span "Confirmar y" at bounding box center [510, 710] width 107 height 15
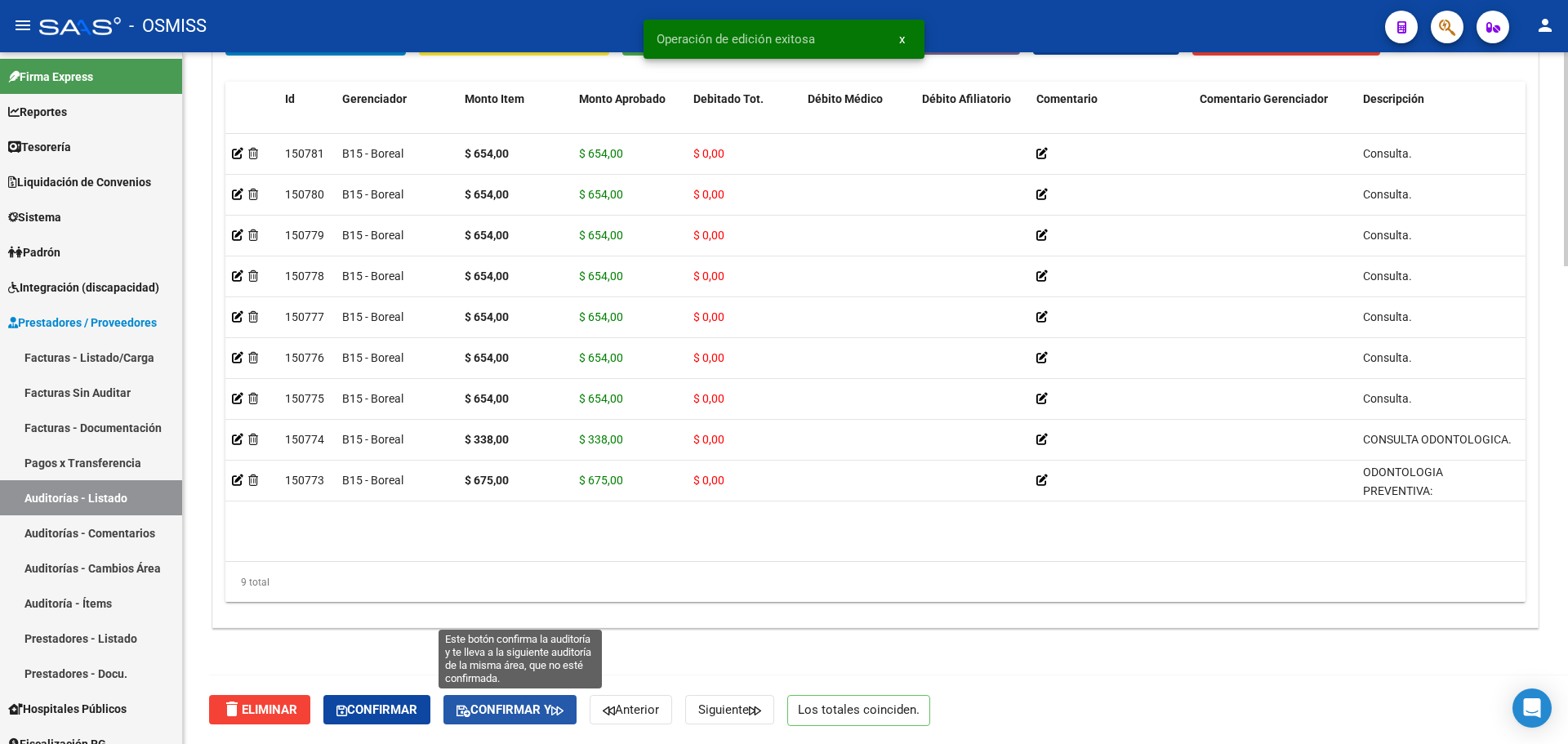
click at [506, 719] on button "Confirmar y" at bounding box center [510, 710] width 133 height 29
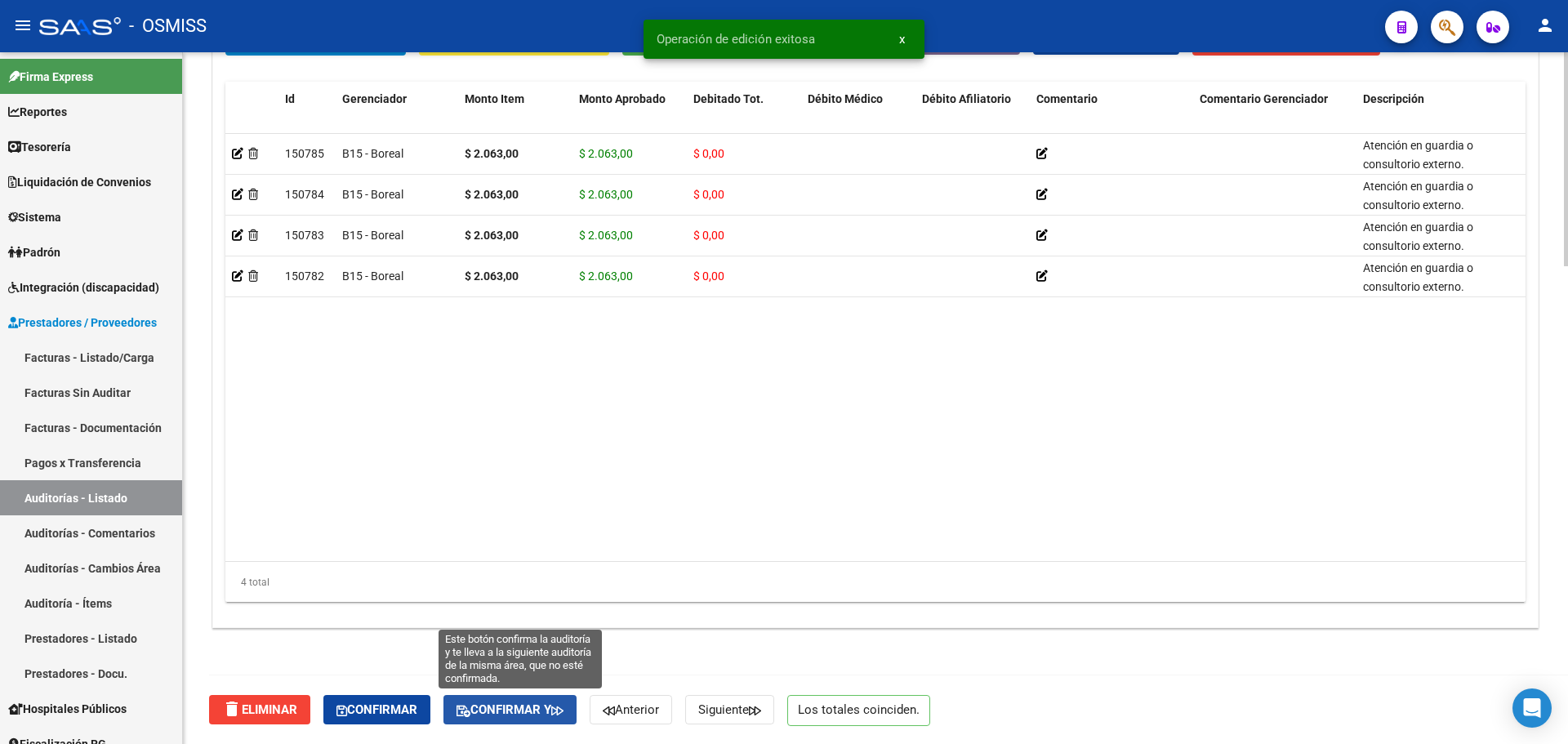
click at [522, 711] on span "Confirmar y" at bounding box center [510, 710] width 107 height 15
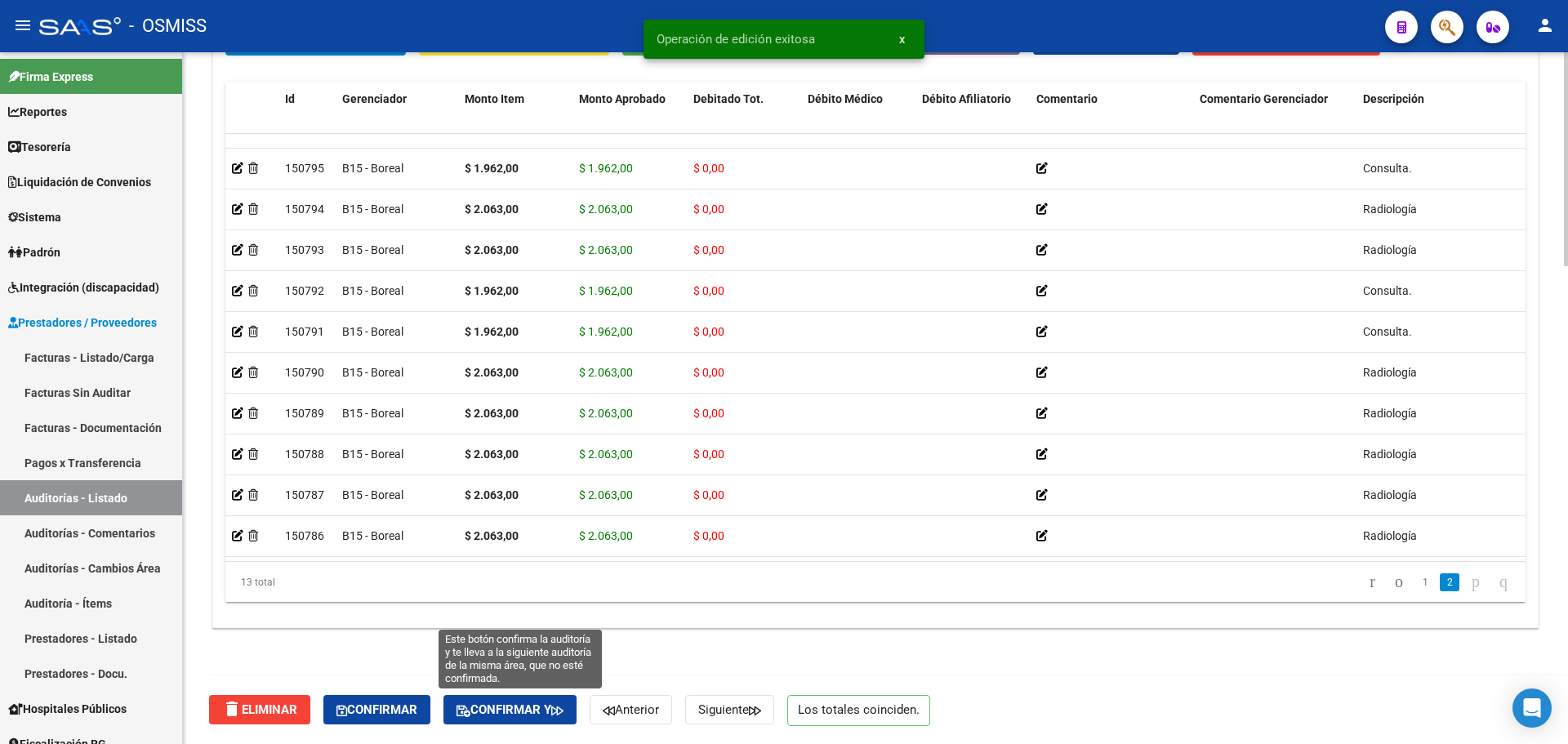
click at [517, 699] on button "Confirmar y" at bounding box center [510, 710] width 133 height 29
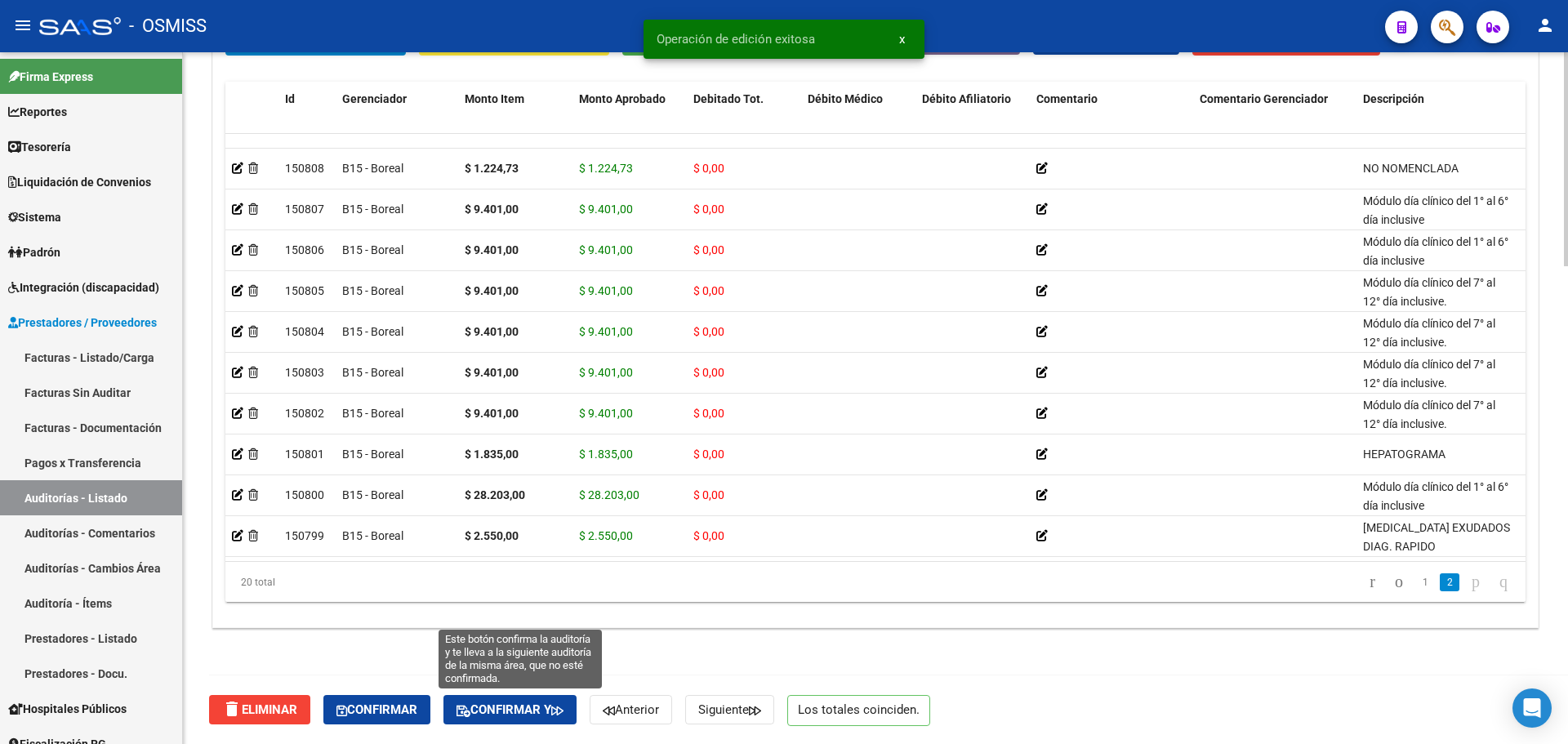
click at [527, 701] on button "Confirmar y" at bounding box center [510, 710] width 133 height 29
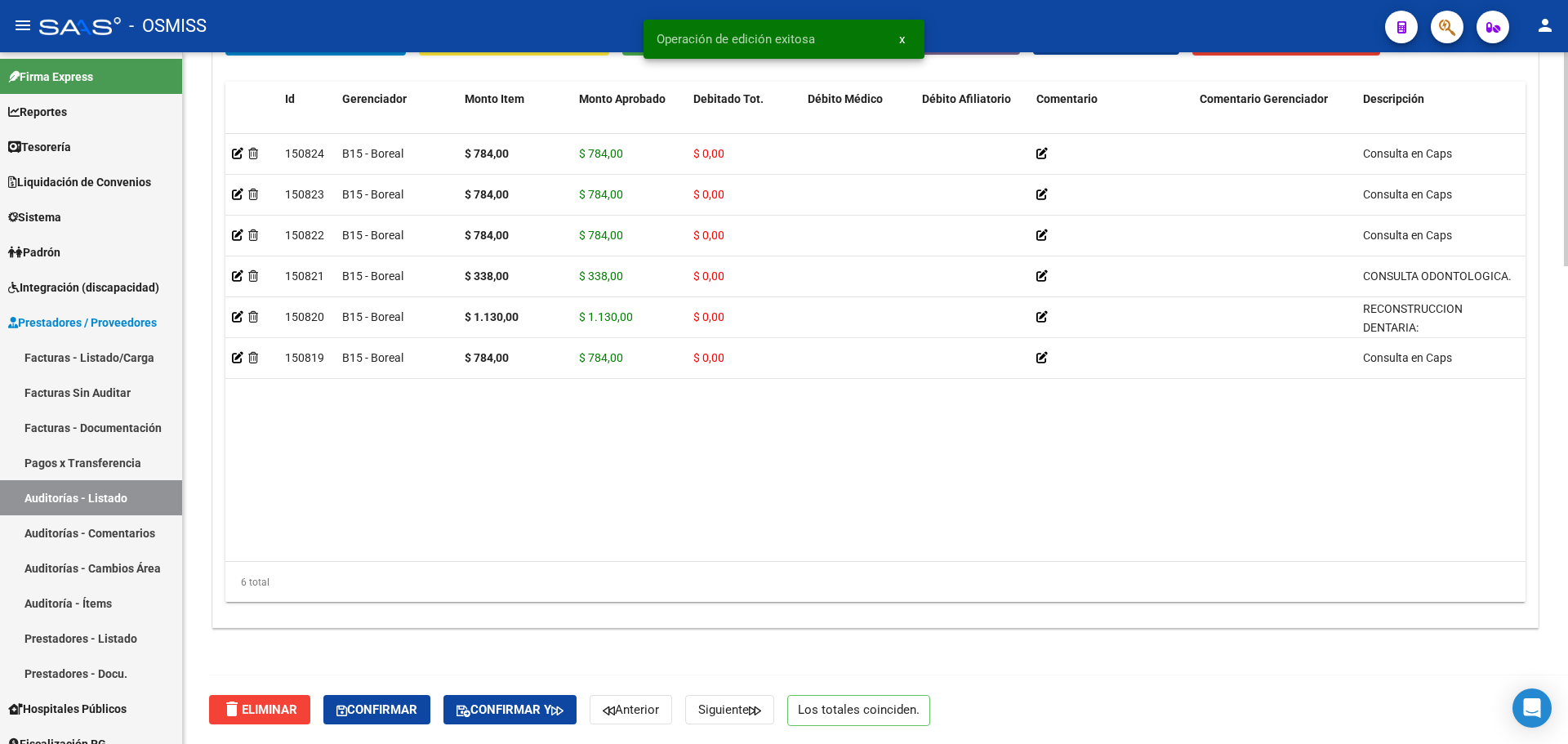
click at [558, 715] on span "Confirmar y" at bounding box center [510, 710] width 107 height 15
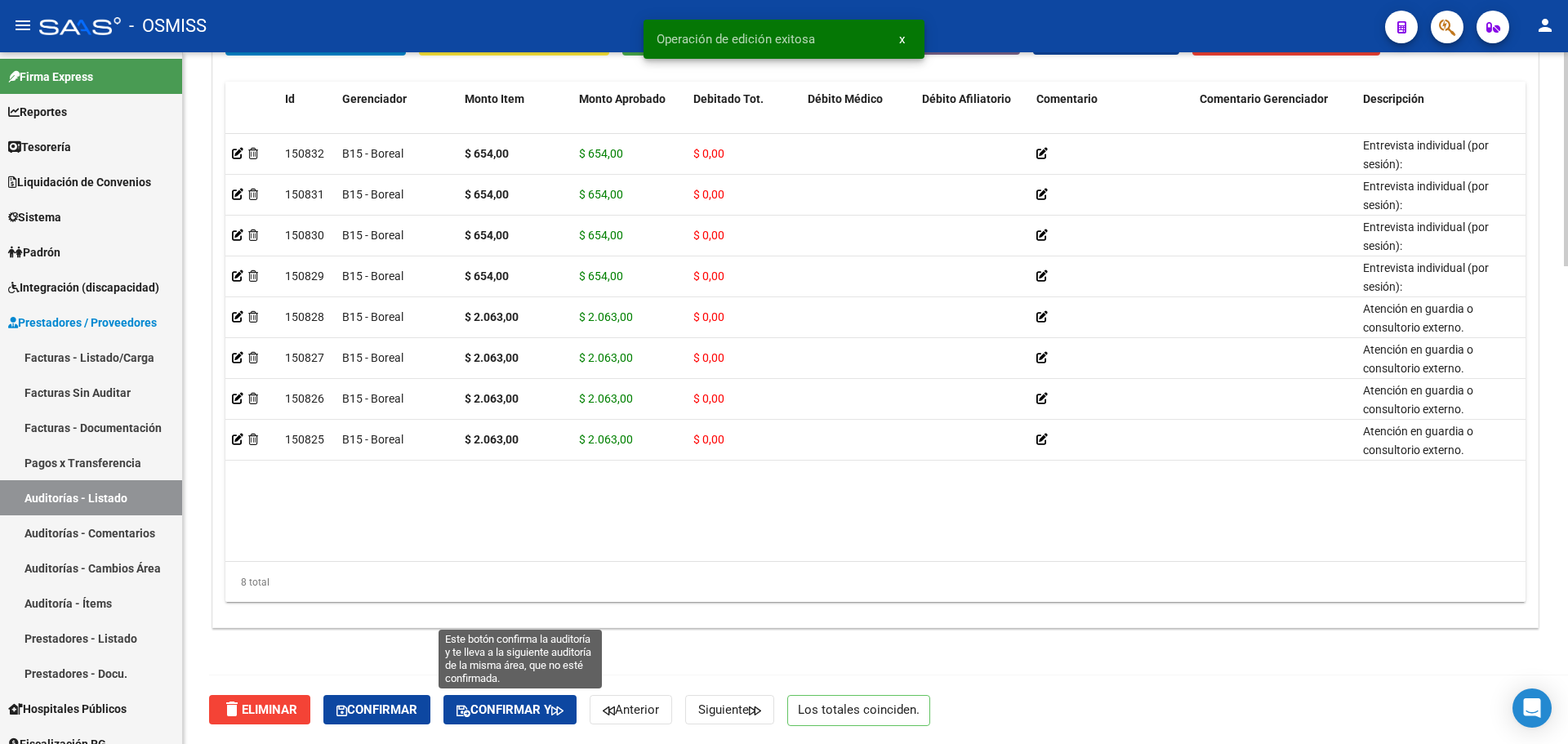
click at [531, 719] on button "Confirmar y" at bounding box center [510, 710] width 133 height 29
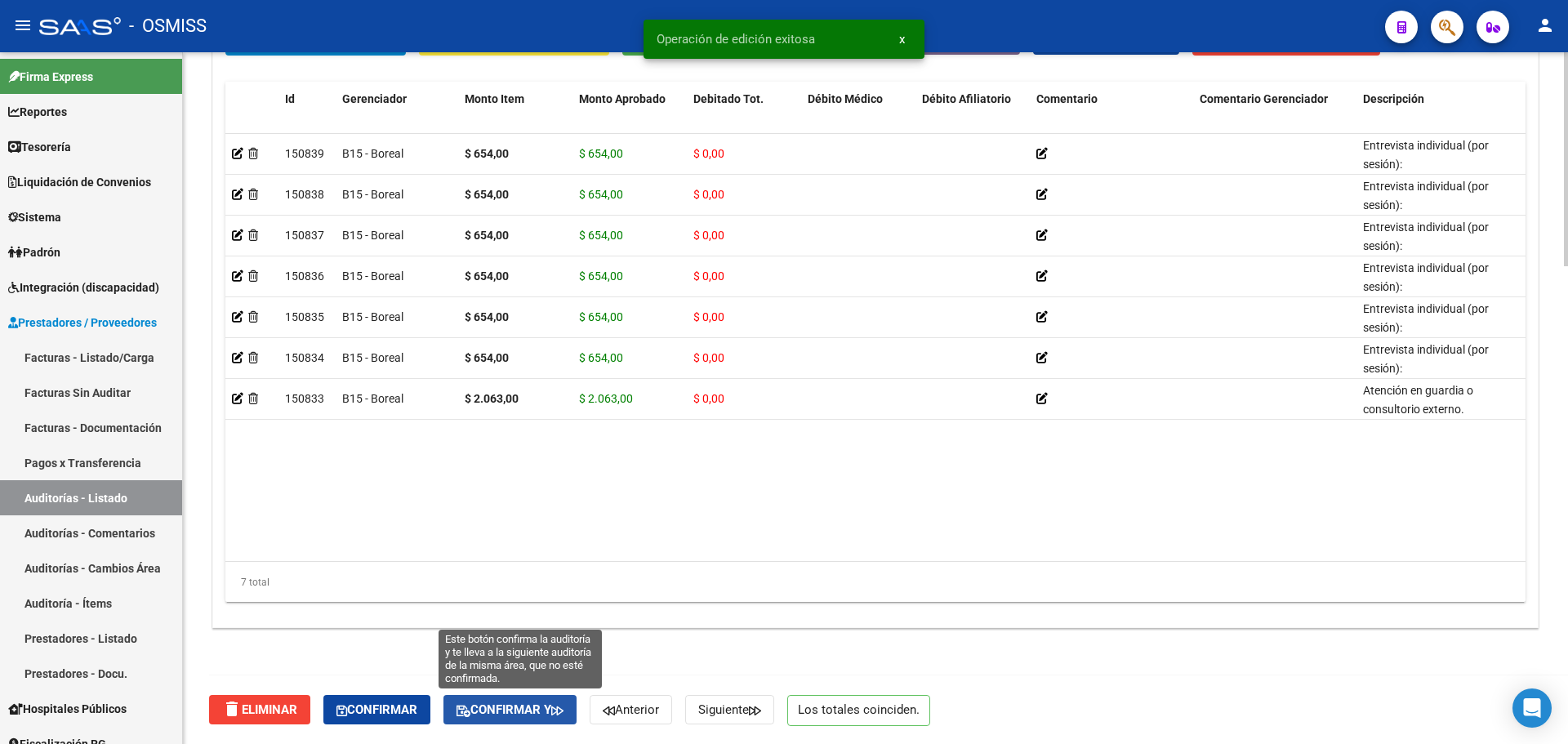
click at [547, 720] on button "Confirmar y" at bounding box center [510, 710] width 133 height 29
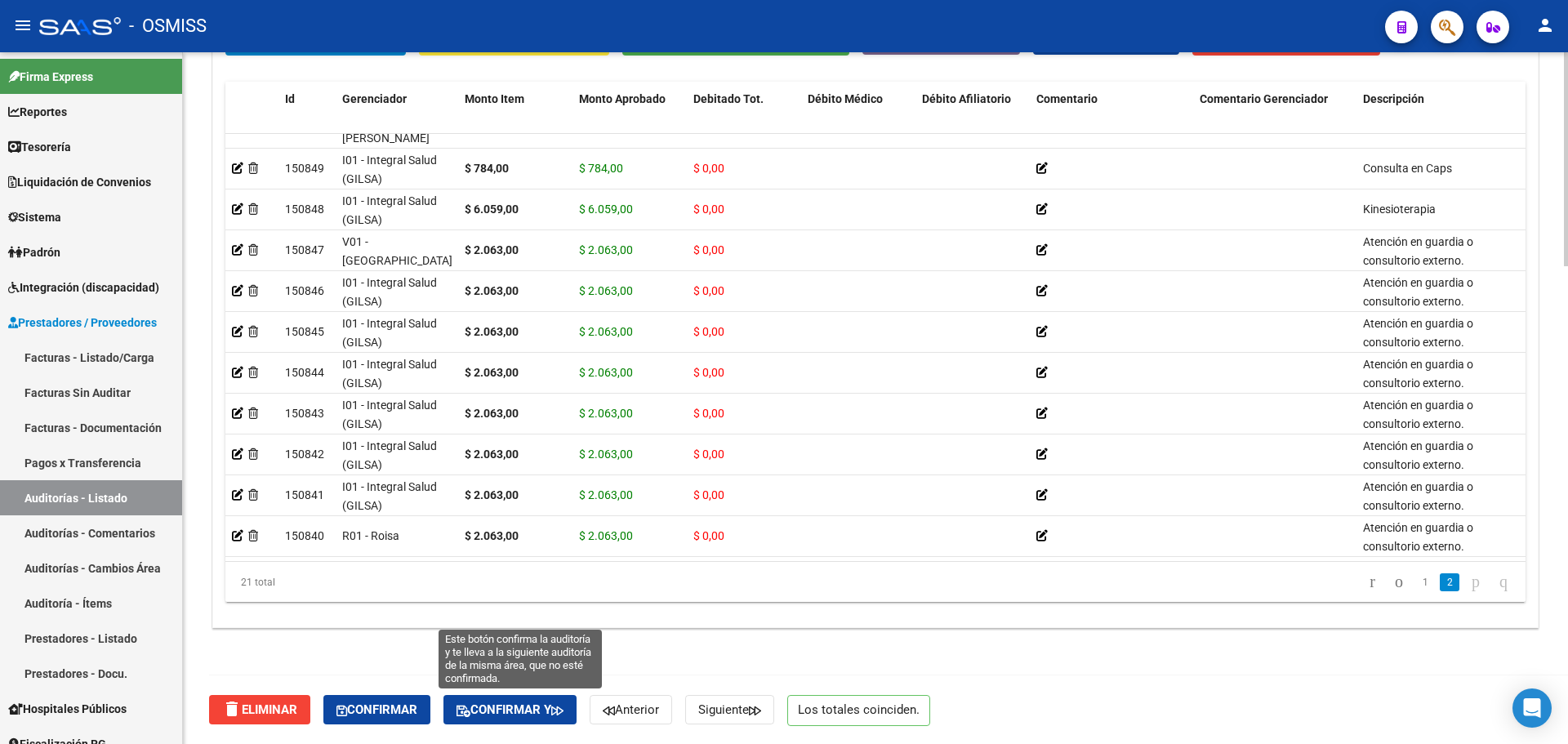
click at [502, 700] on button "Confirmar y" at bounding box center [510, 710] width 133 height 29
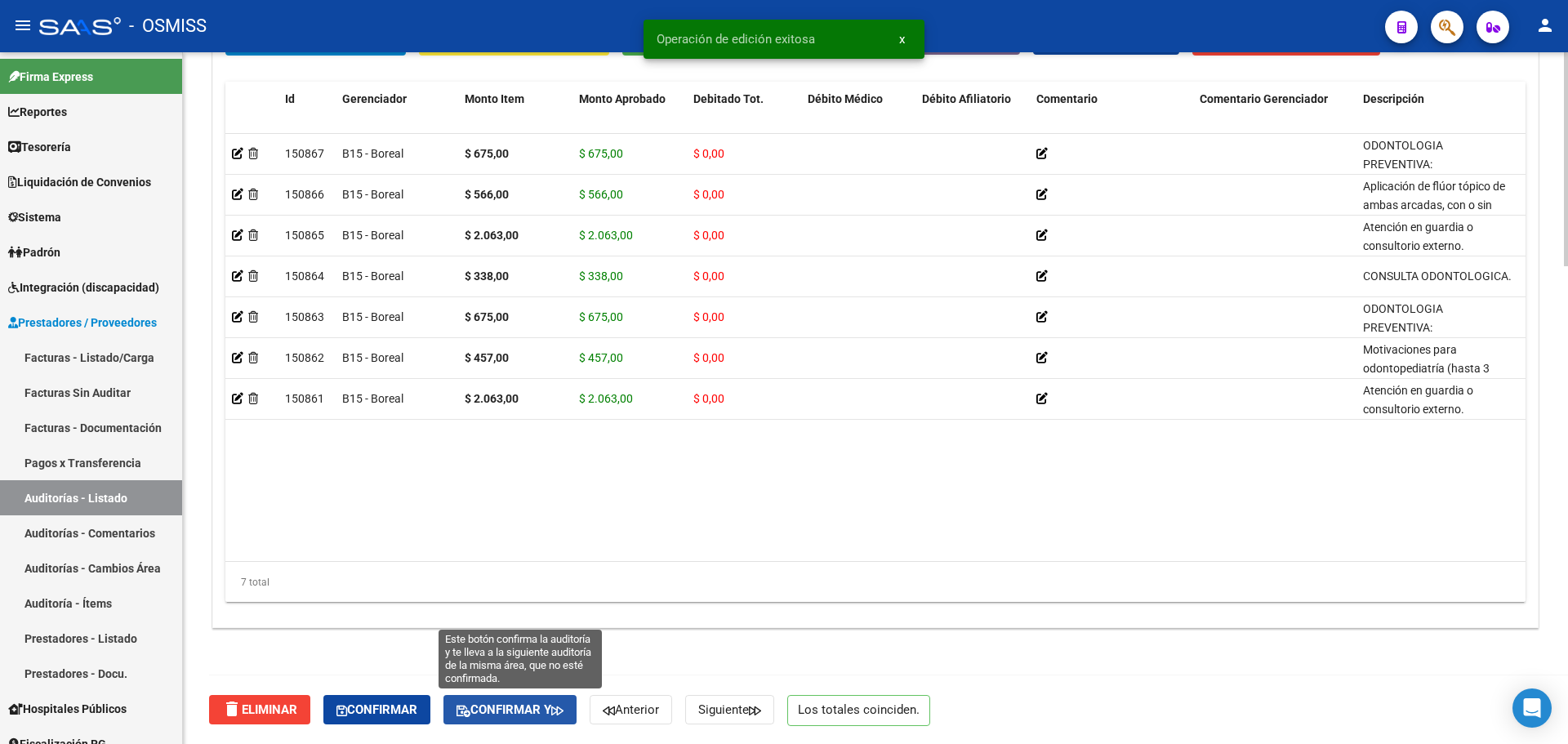
click at [518, 723] on button "Confirmar y" at bounding box center [510, 710] width 133 height 29
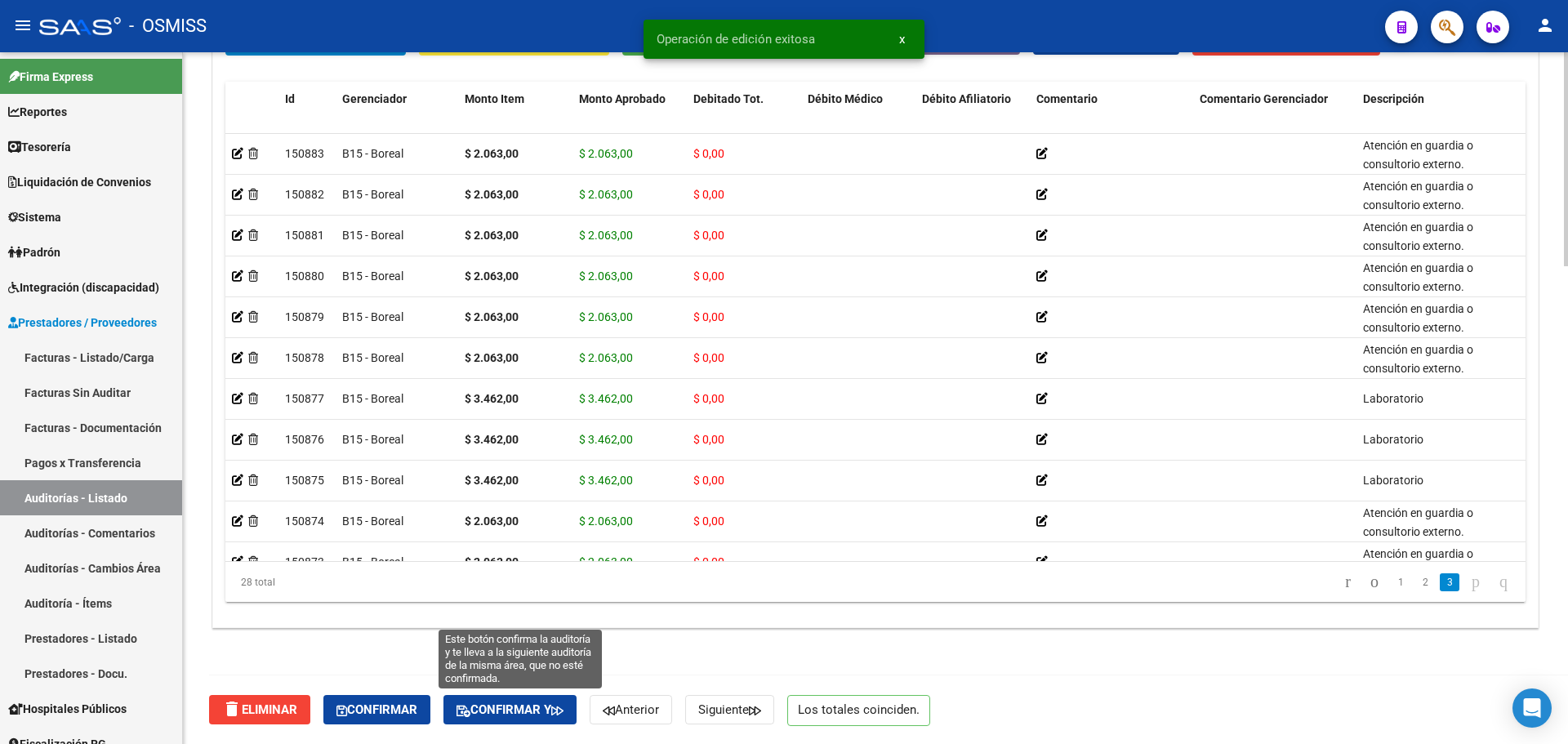
click at [520, 715] on span "Confirmar y" at bounding box center [510, 710] width 107 height 15
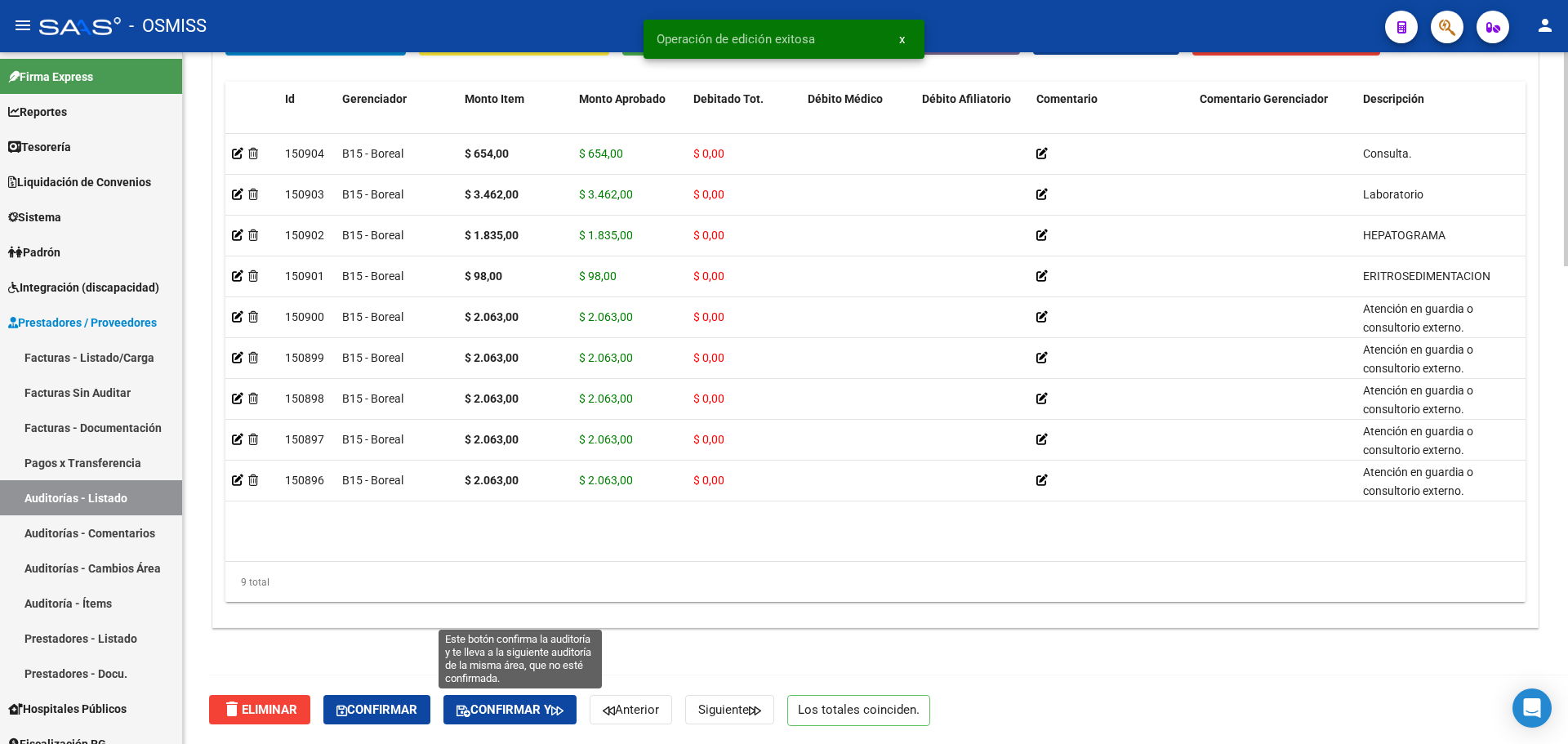
click at [514, 720] on button "Confirmar y" at bounding box center [510, 710] width 133 height 29
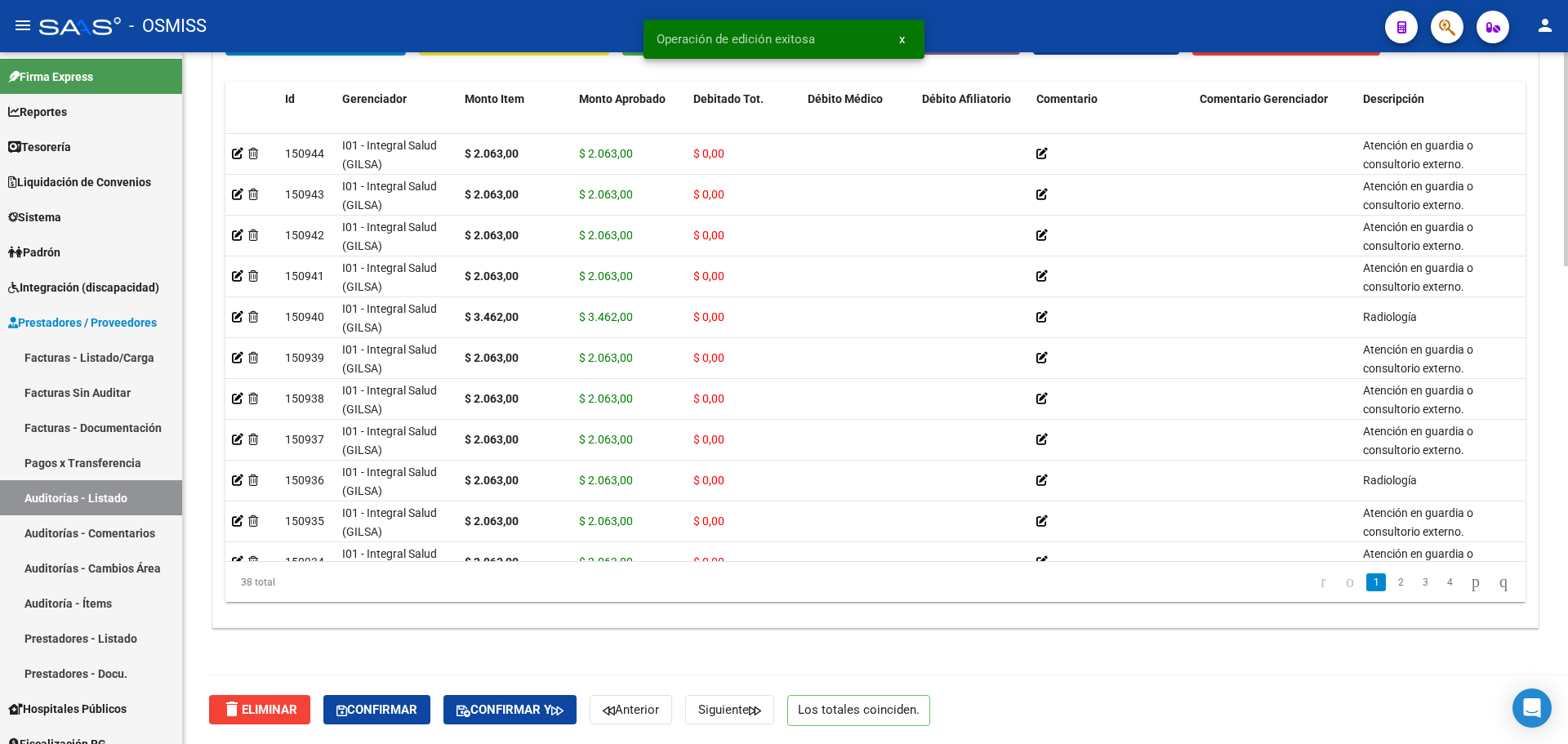
click at [555, 705] on span "Confirmar y" at bounding box center [510, 710] width 107 height 15
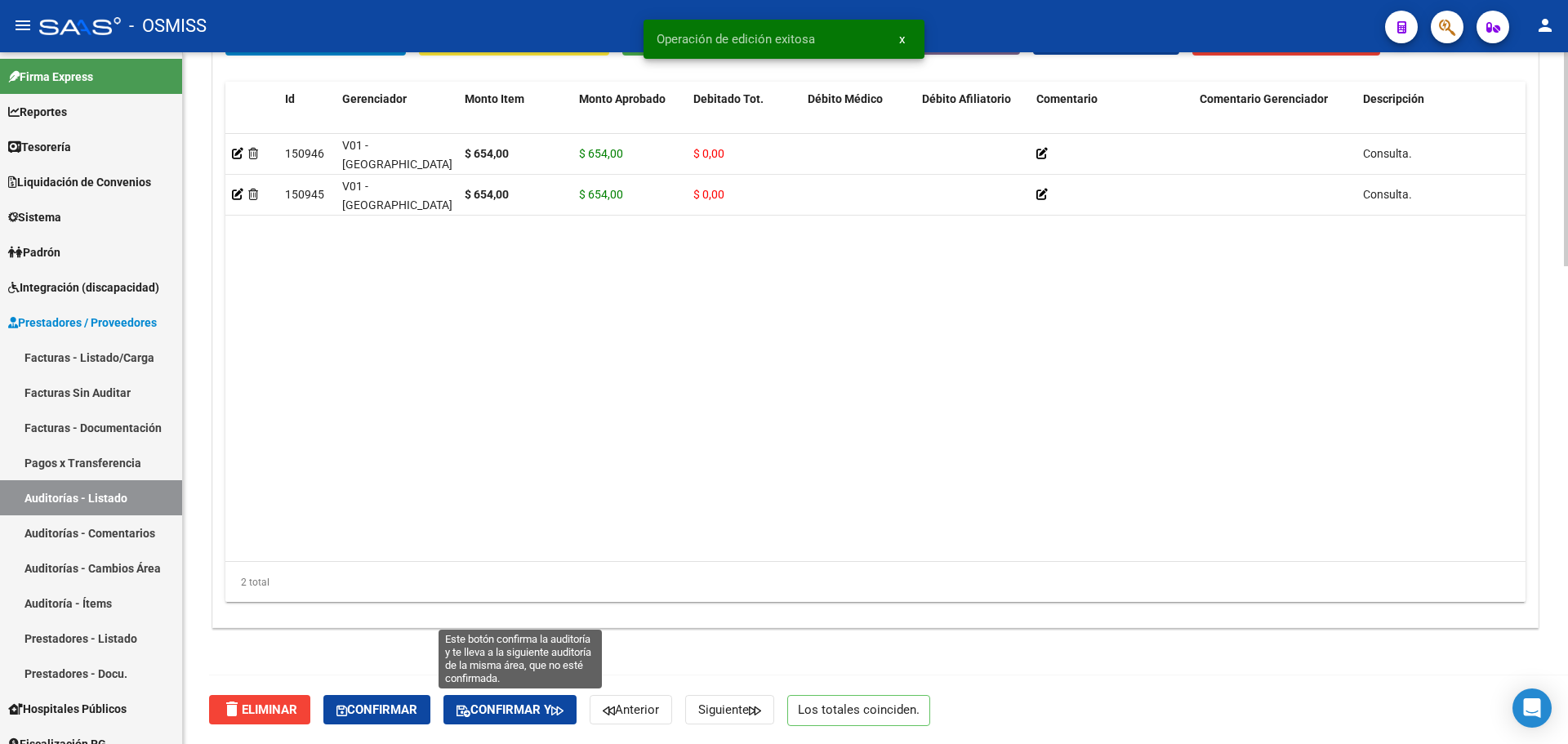
click at [575, 723] on button "Confirmar y" at bounding box center [510, 710] width 133 height 29
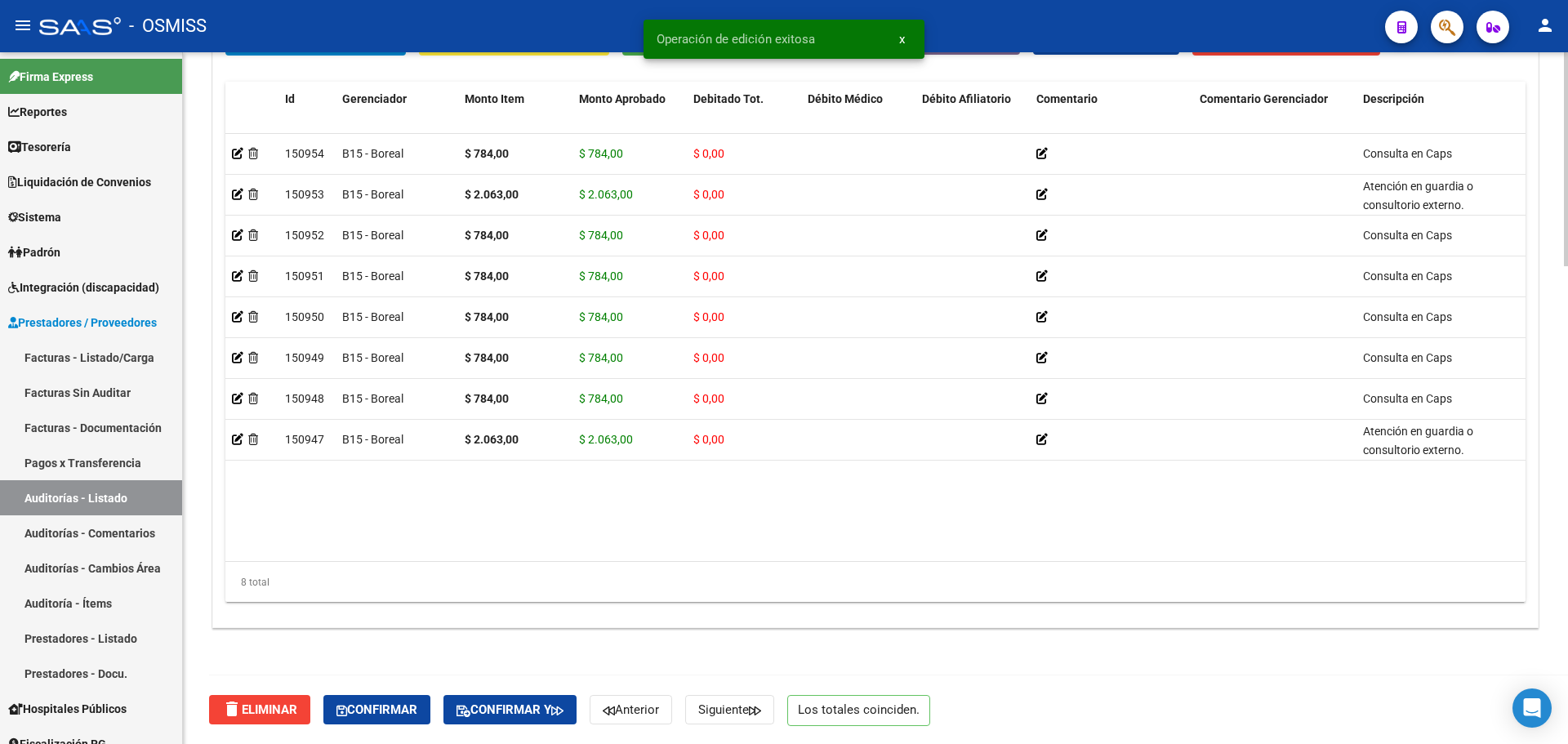
click at [535, 716] on span "Confirmar y" at bounding box center [510, 710] width 107 height 15
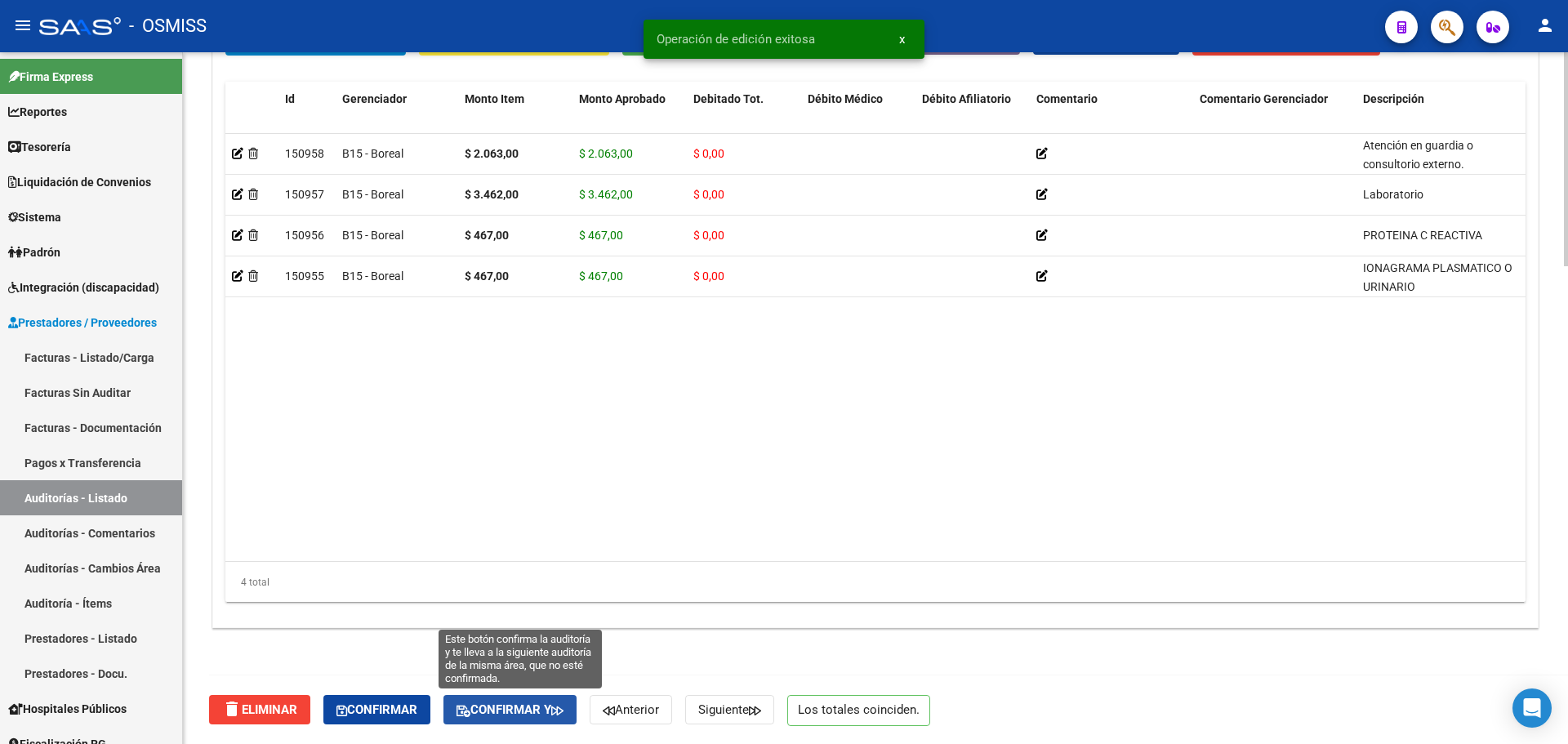
click at [493, 703] on span "Confirmar y" at bounding box center [510, 710] width 107 height 15
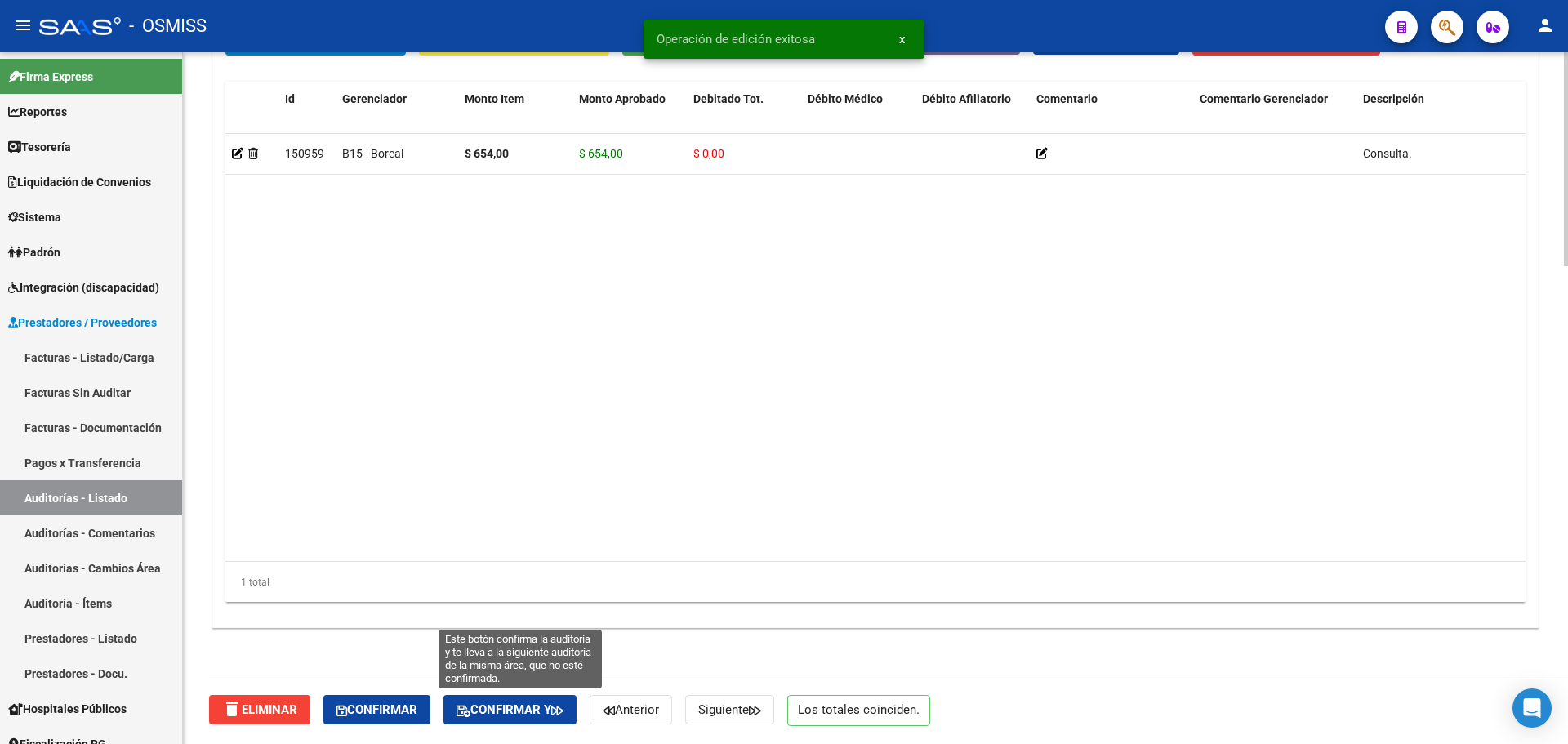
click at [532, 699] on button "Confirmar y" at bounding box center [510, 710] width 133 height 29
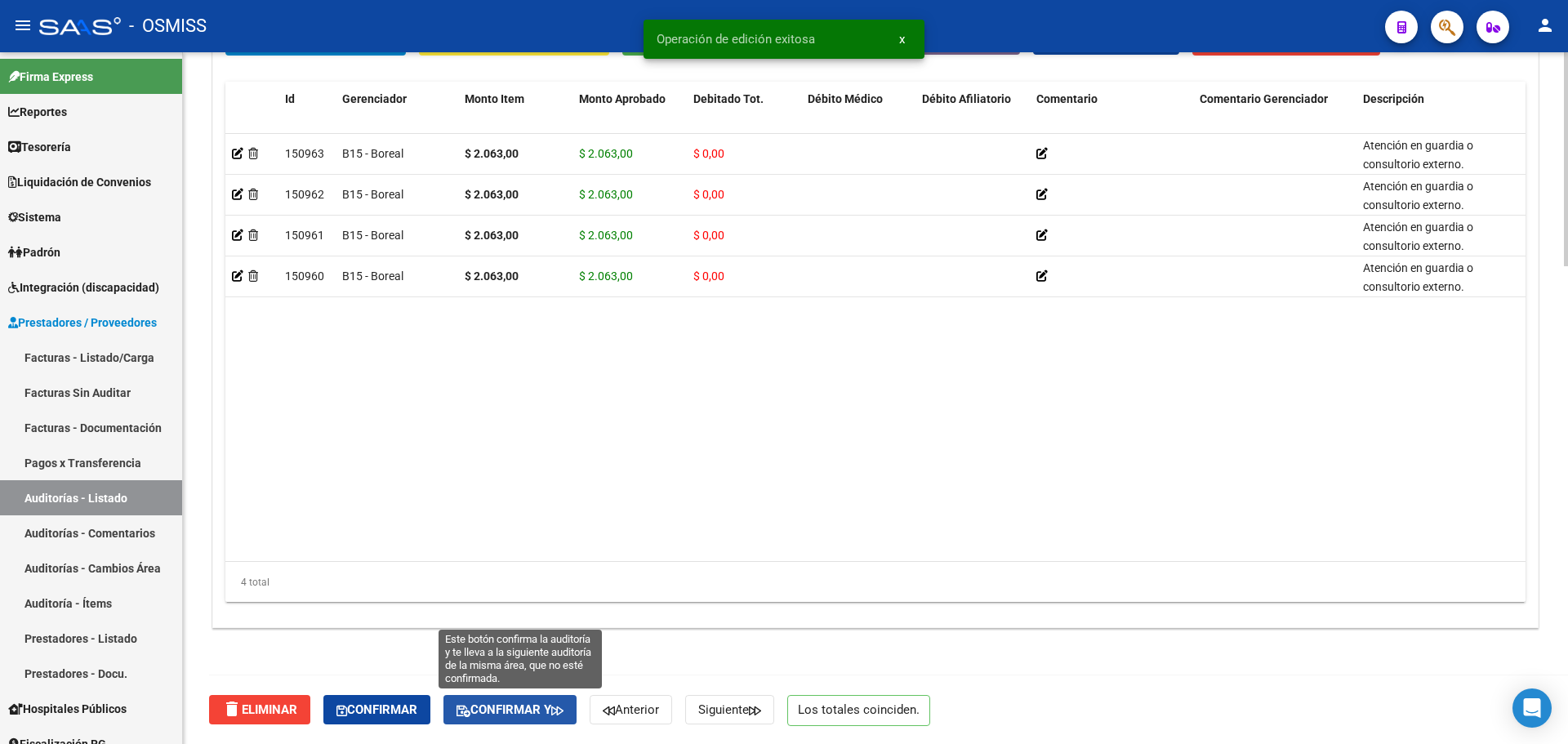
click at [489, 708] on span "Confirmar y" at bounding box center [510, 710] width 107 height 15
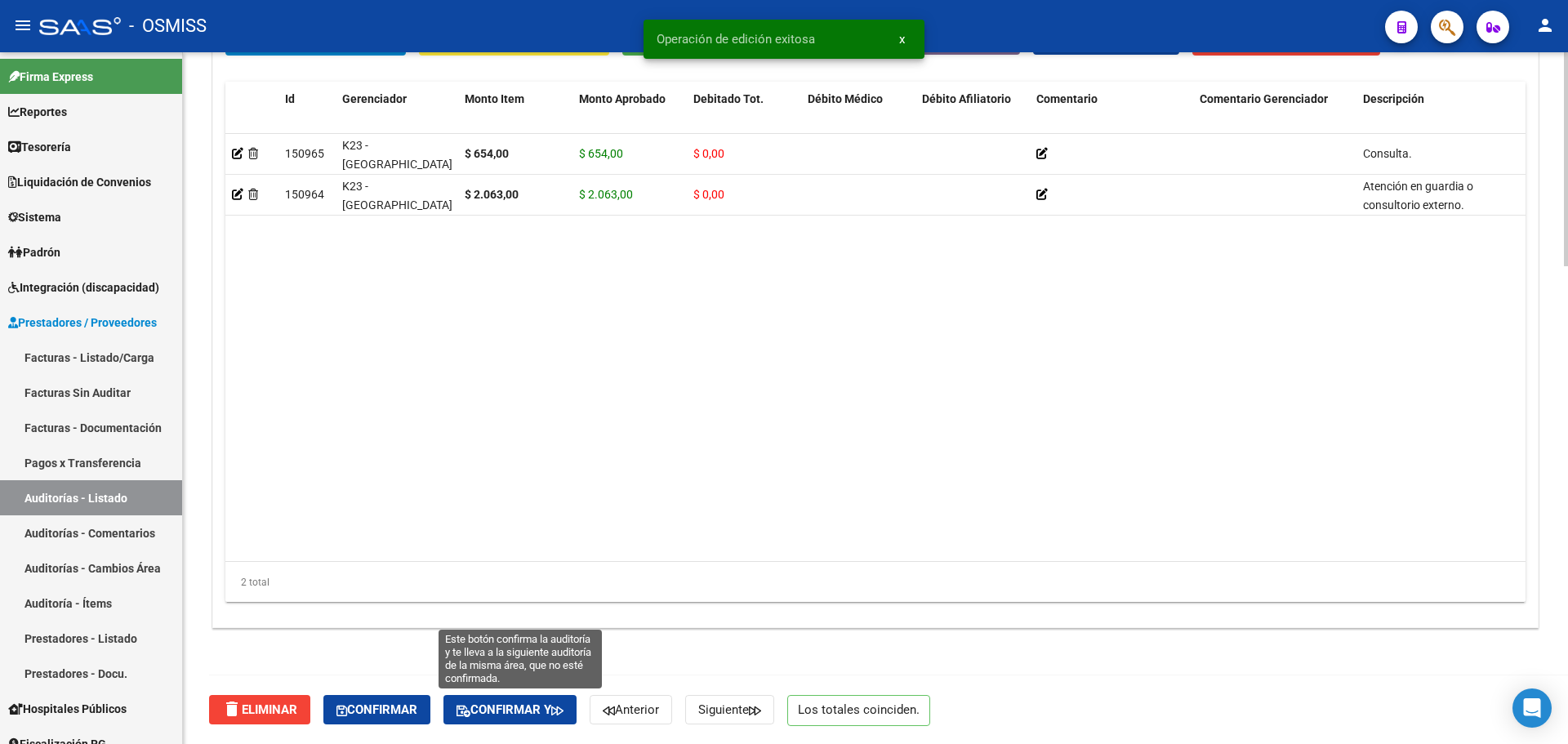
click at [537, 716] on span "Confirmar y" at bounding box center [510, 710] width 107 height 15
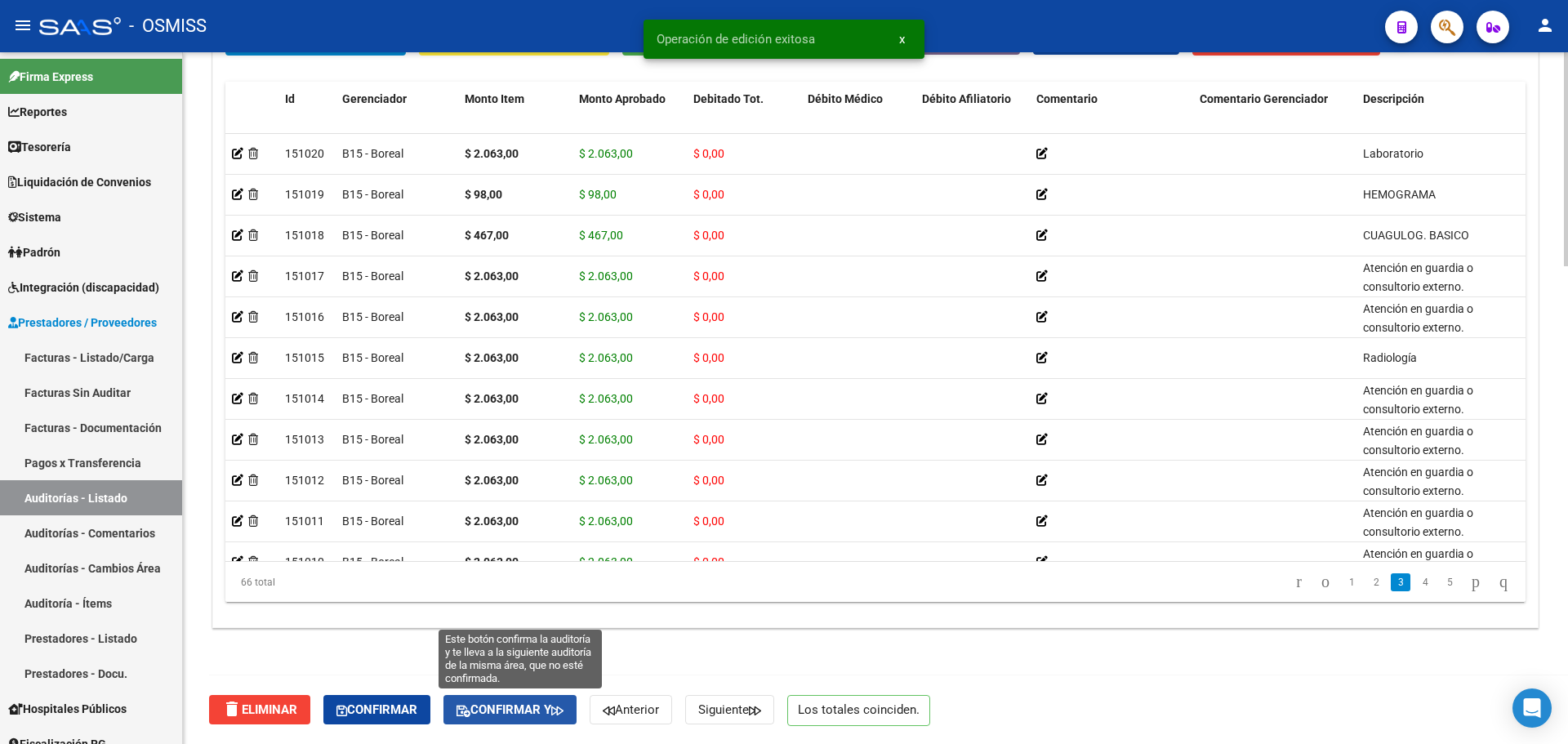
click at [512, 711] on span "Confirmar y" at bounding box center [510, 710] width 107 height 15
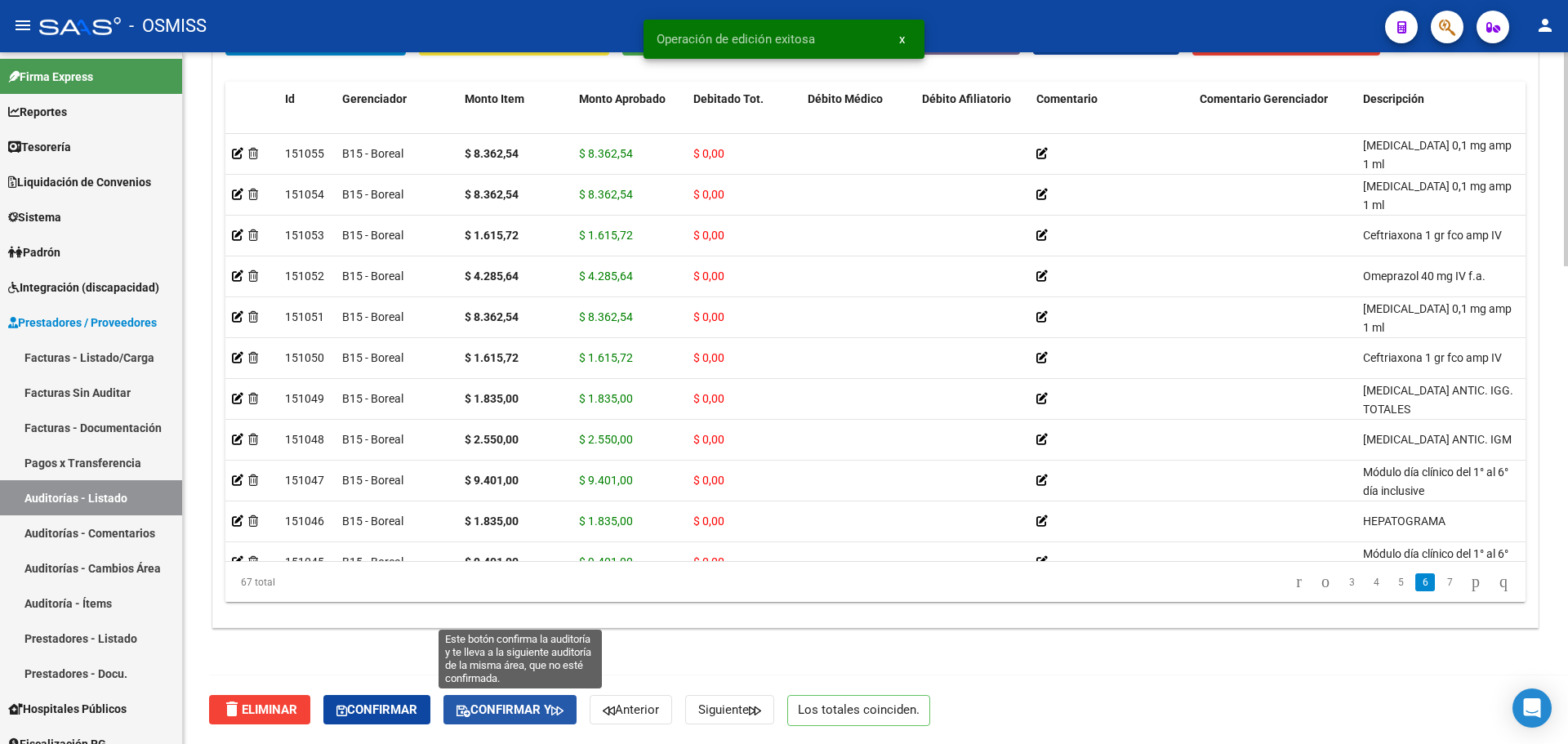
click at [560, 704] on span "Confirmar y" at bounding box center [510, 710] width 107 height 15
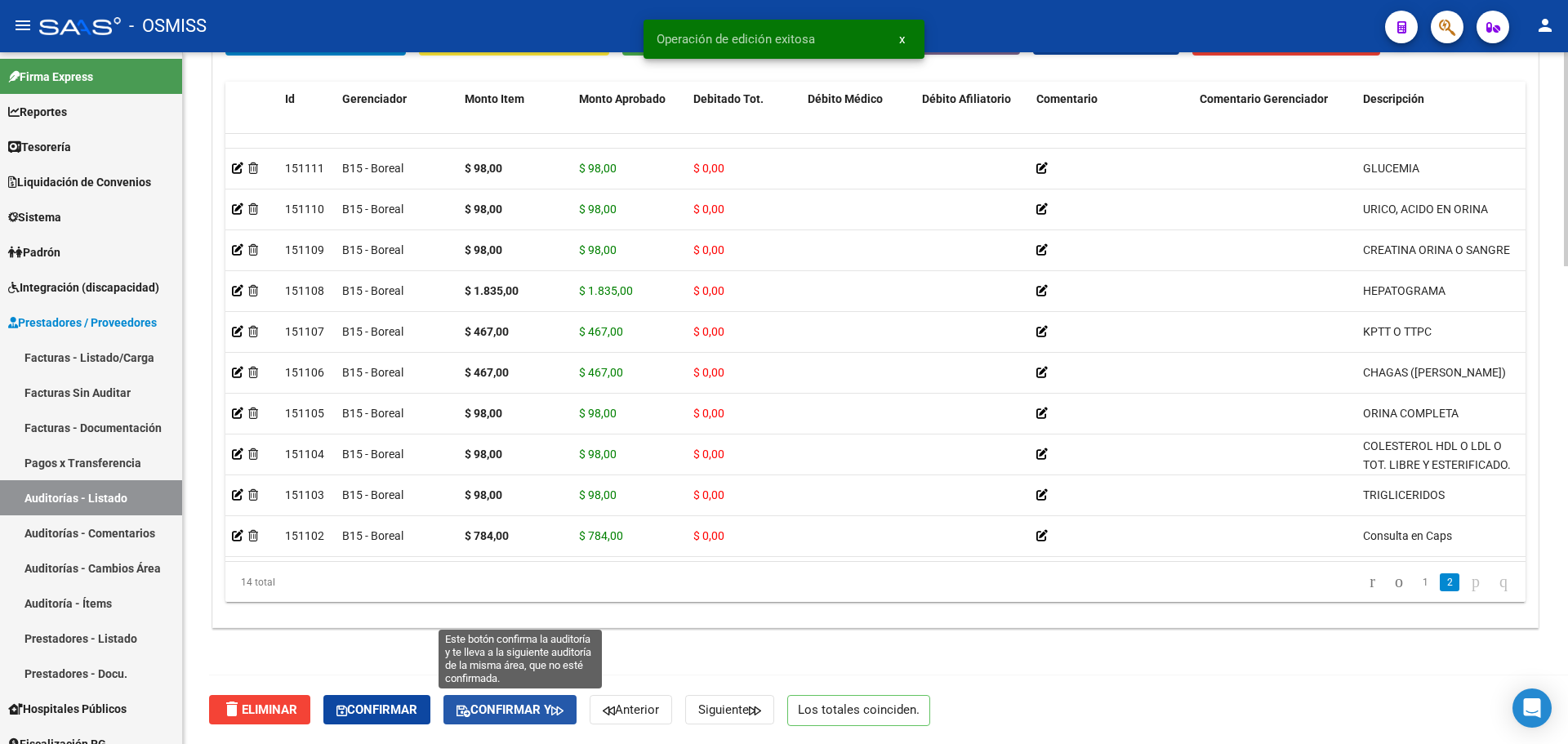
click at [557, 720] on button "Confirmar y" at bounding box center [510, 710] width 133 height 29
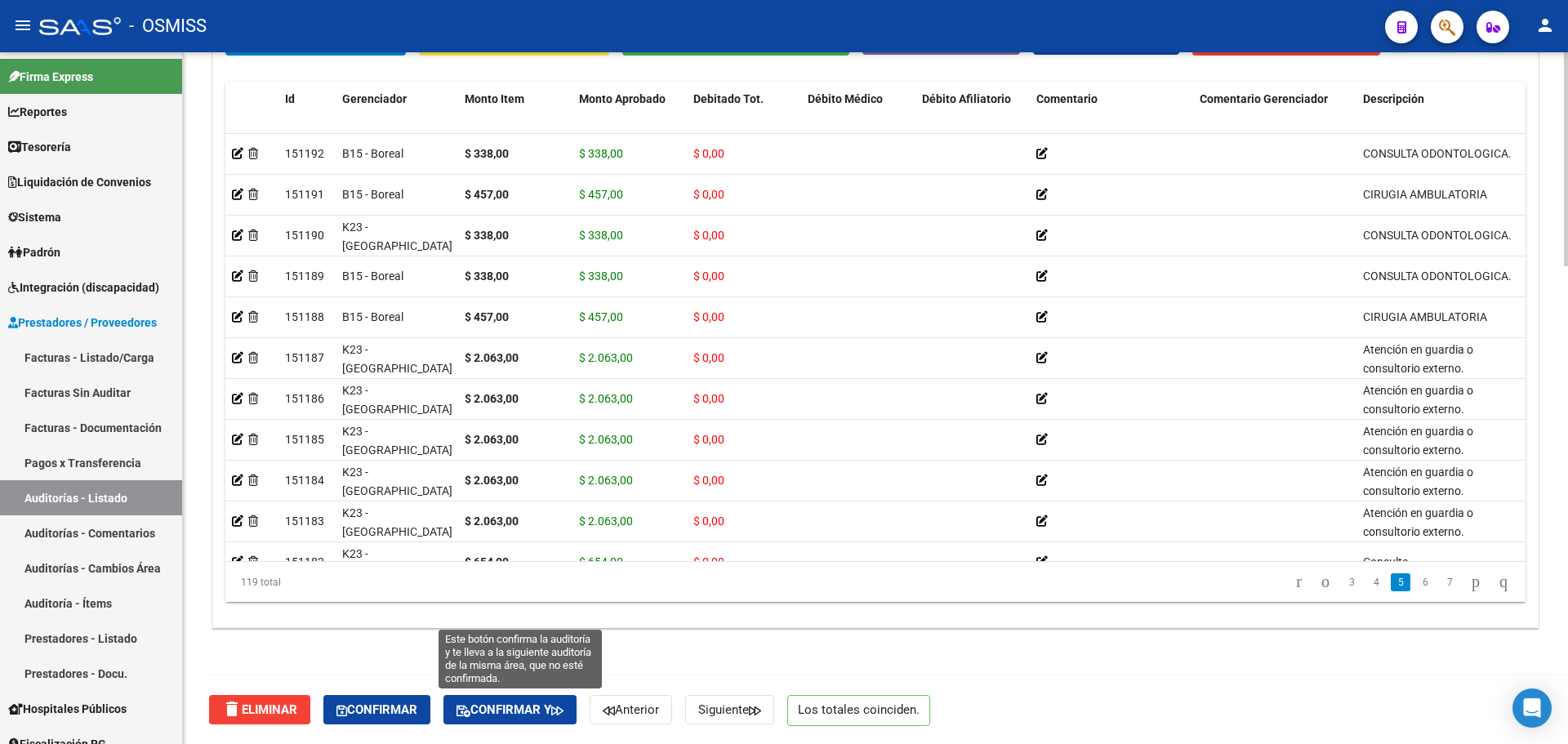
click at [488, 707] on span "Confirmar y" at bounding box center [510, 710] width 107 height 15
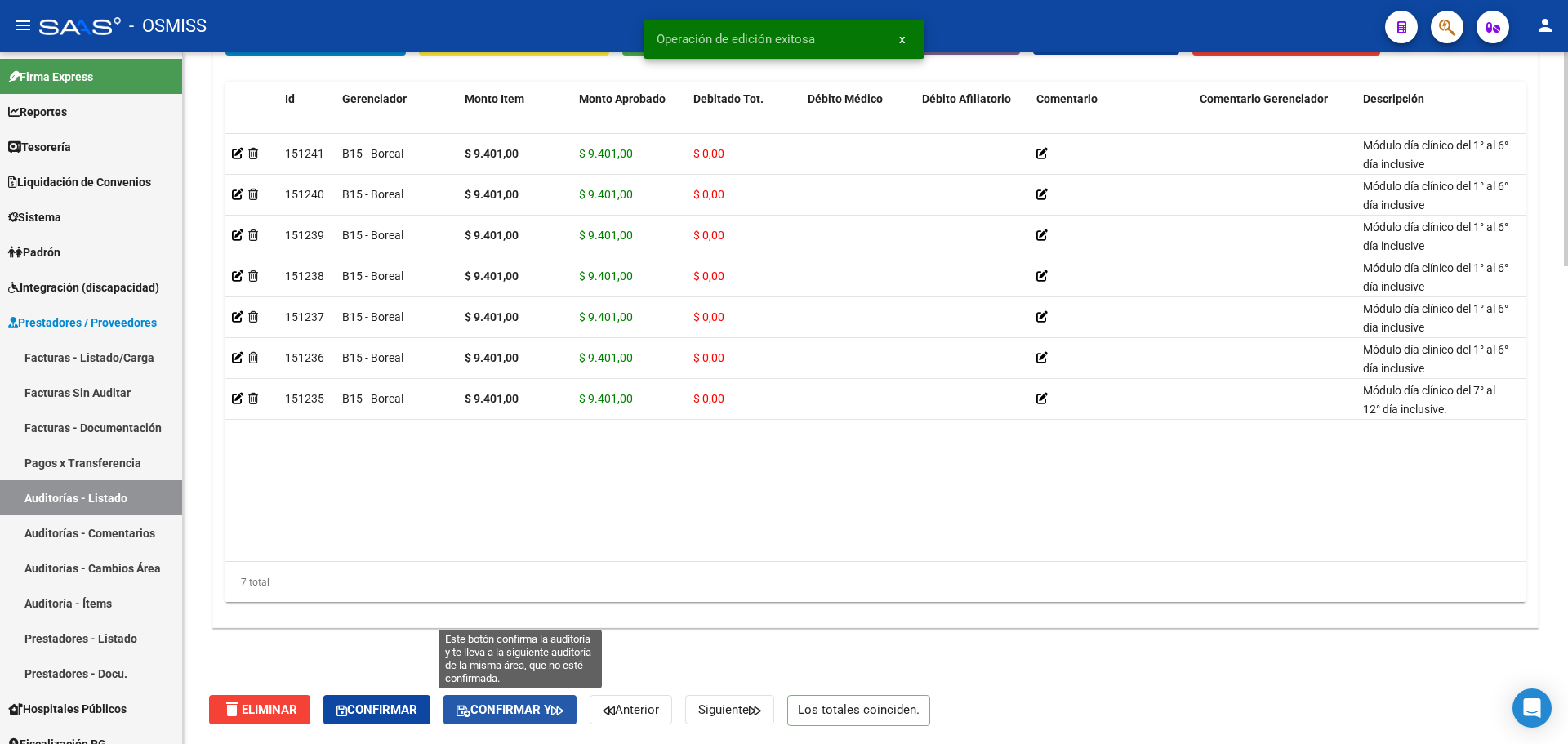
click at [563, 713] on icon "button" at bounding box center [558, 711] width 13 height 13
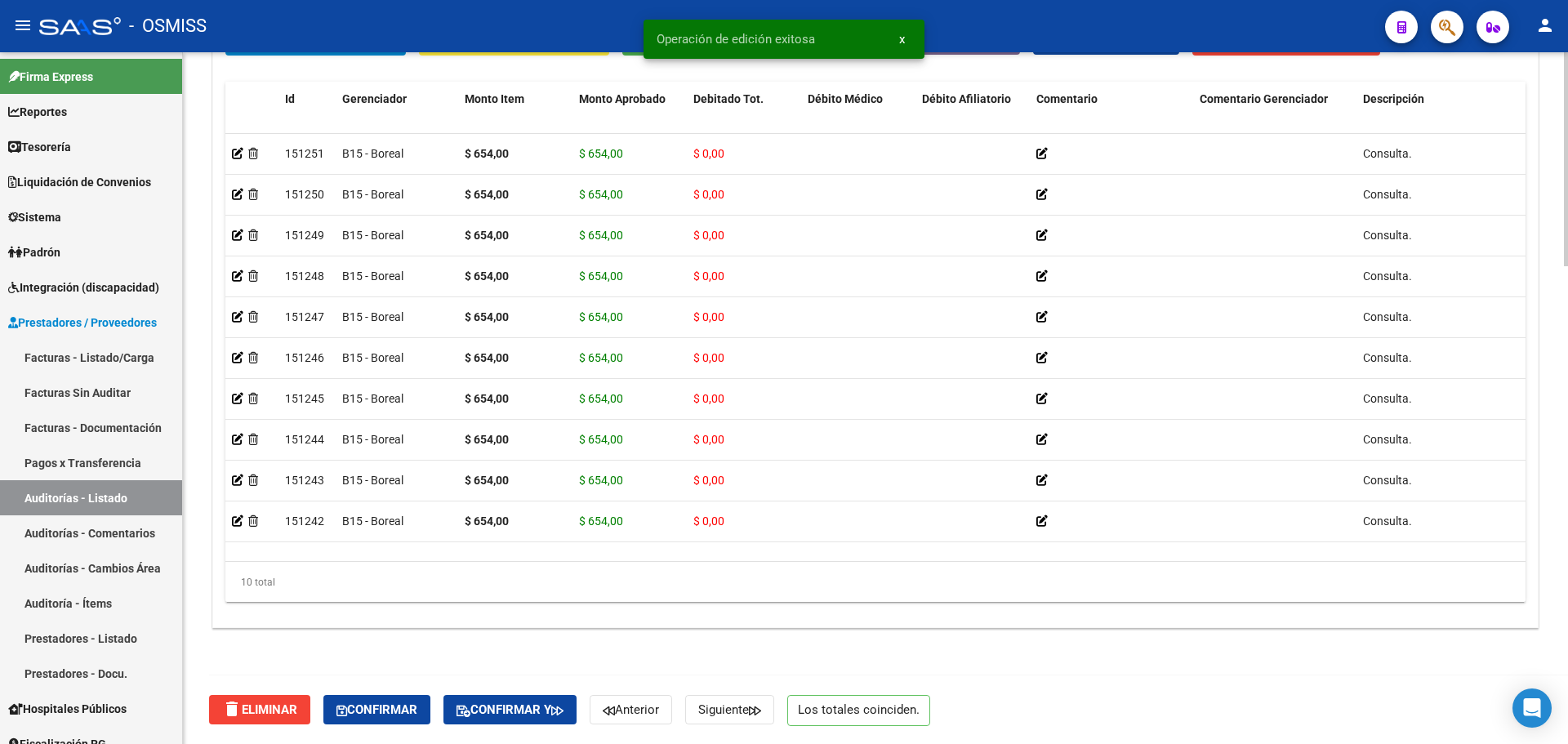
click at [512, 732] on div "delete Eliminar Confirmar Confirmar y Anterior Siguiente Los totales coinciden." at bounding box center [882, 710] width 1347 height 69
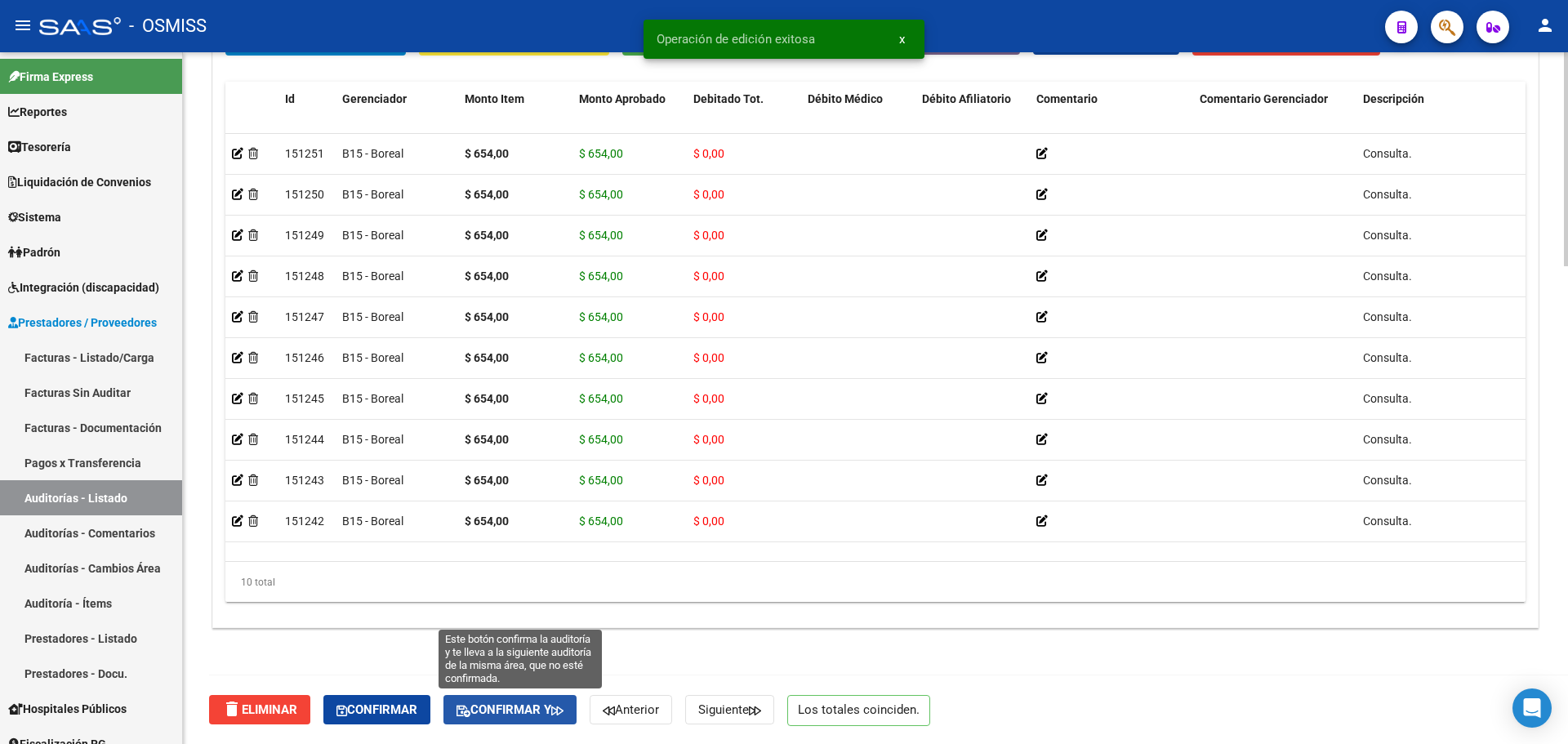
click at [515, 720] on button "Confirmar y" at bounding box center [510, 710] width 133 height 29
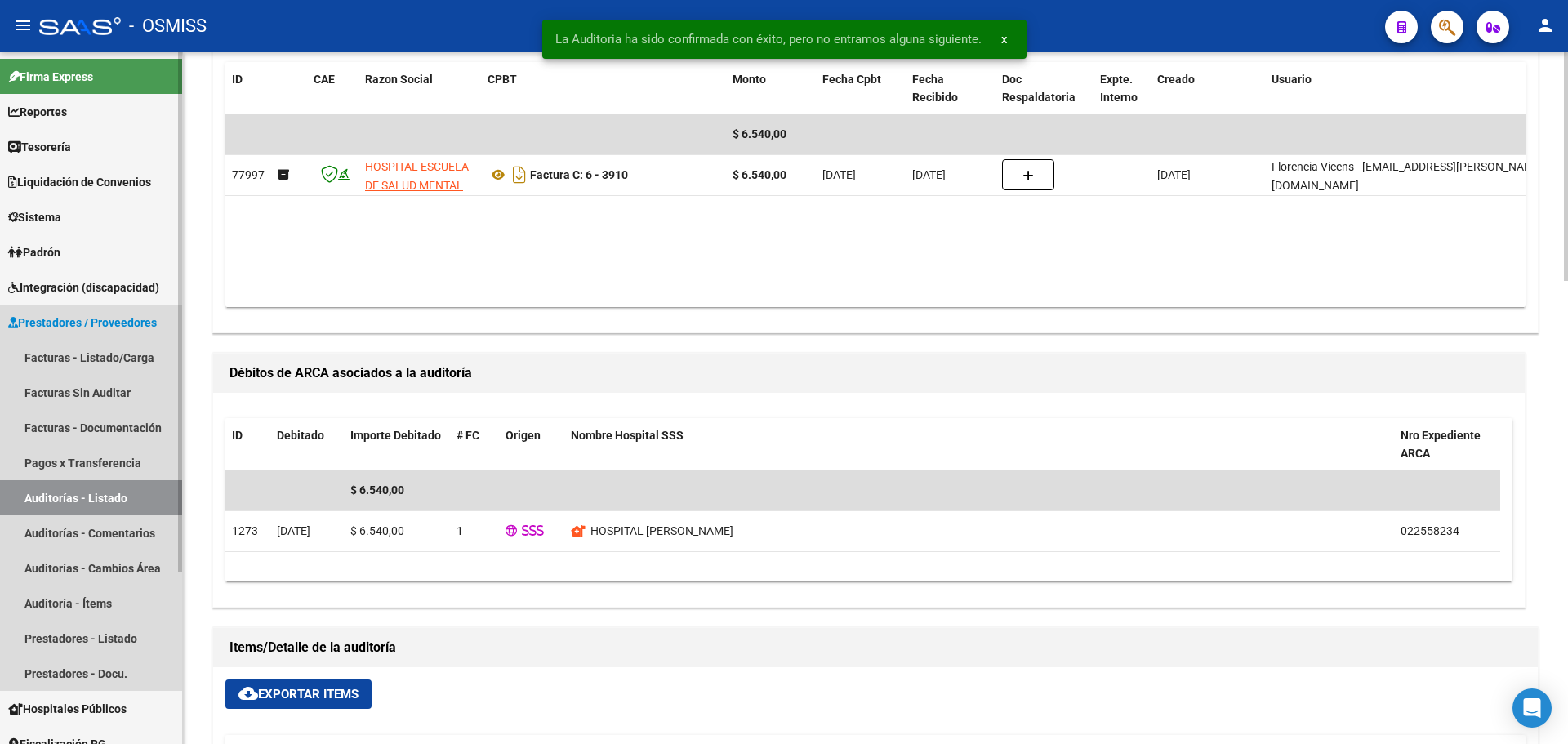
click at [50, 492] on link "Auditorías - Listado" at bounding box center [91, 498] width 182 height 35
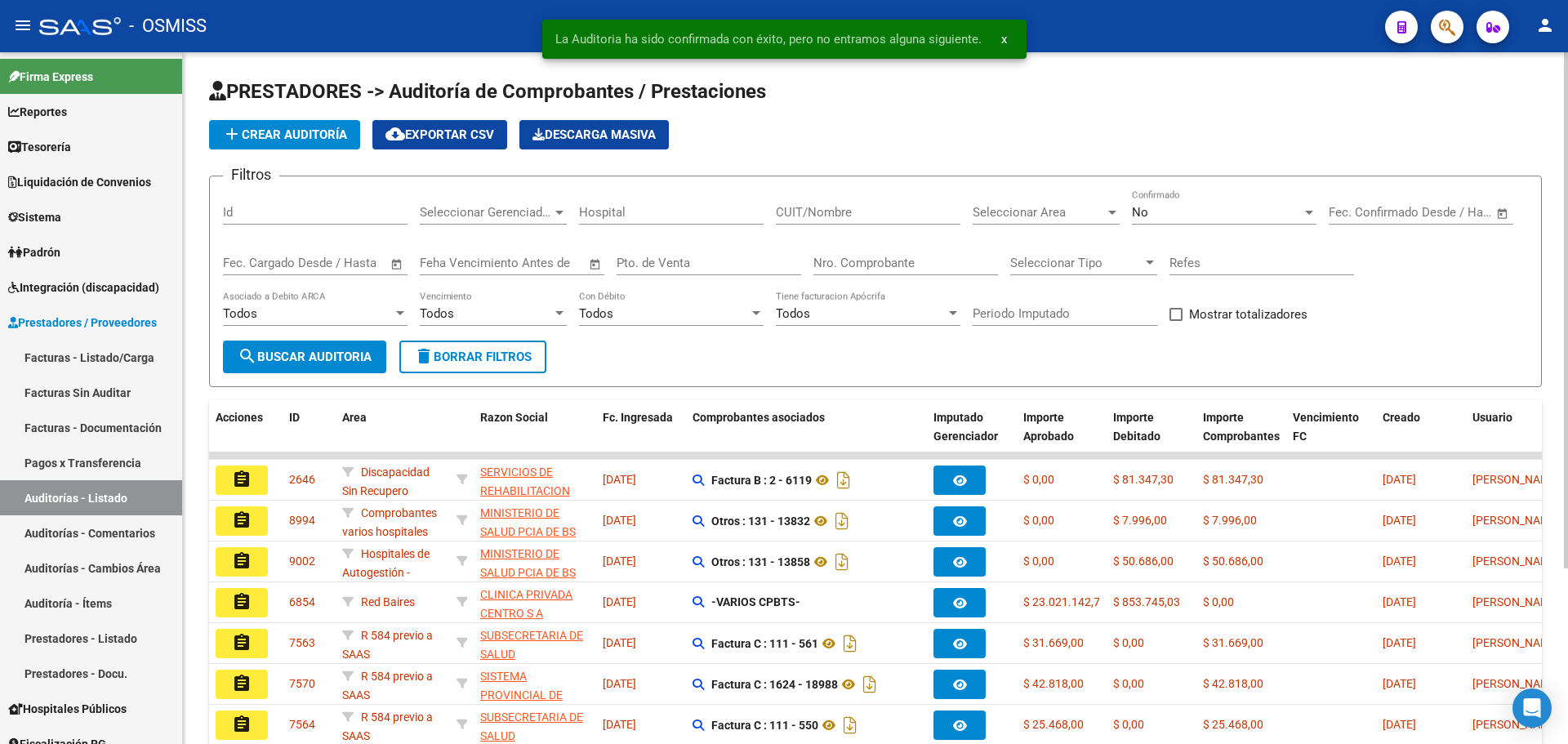
click at [1000, 201] on div "Seleccionar Area Seleccionar Area" at bounding box center [1047, 207] width 147 height 35
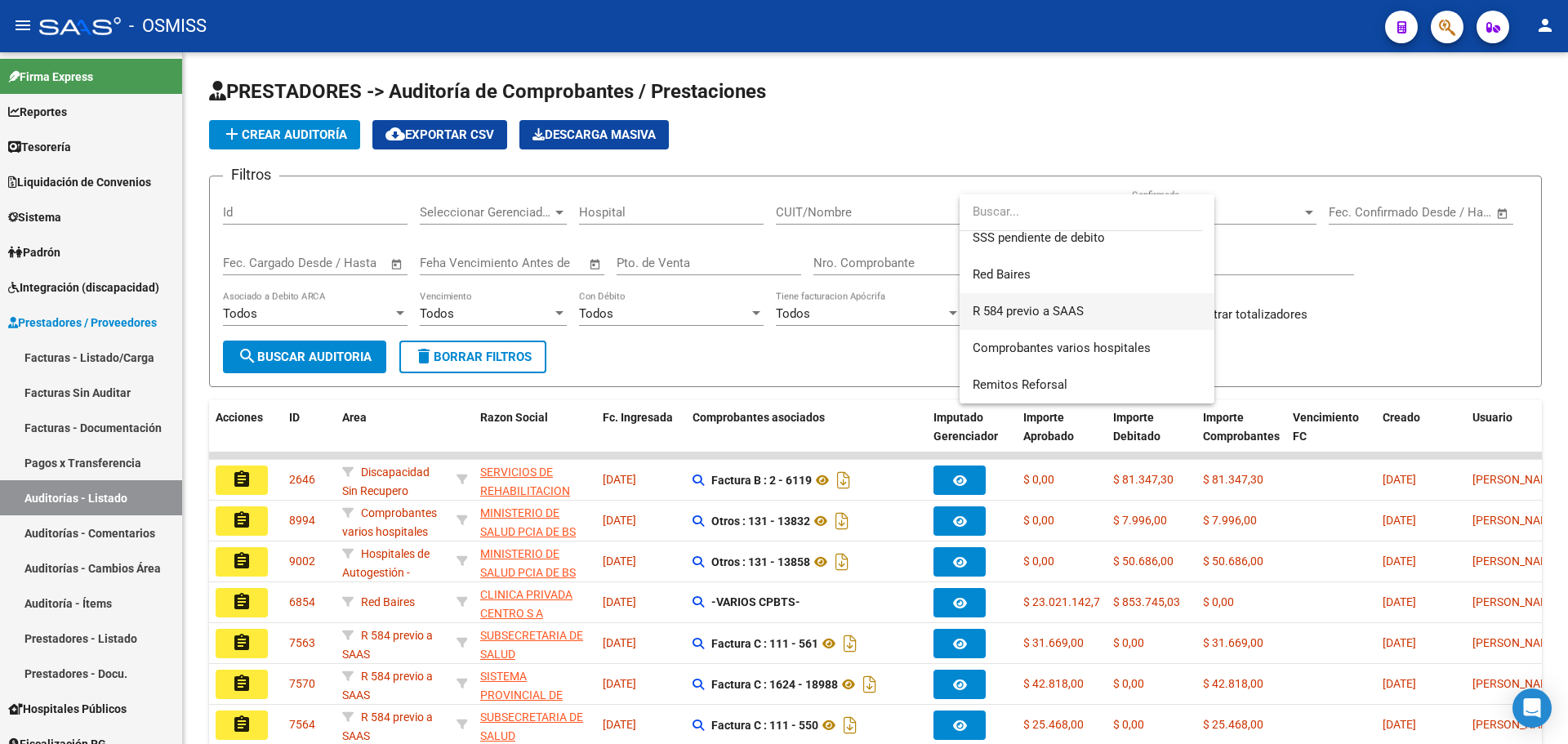
click at [1090, 327] on span "R 584 previo a SAAS" at bounding box center [1087, 311] width 229 height 37
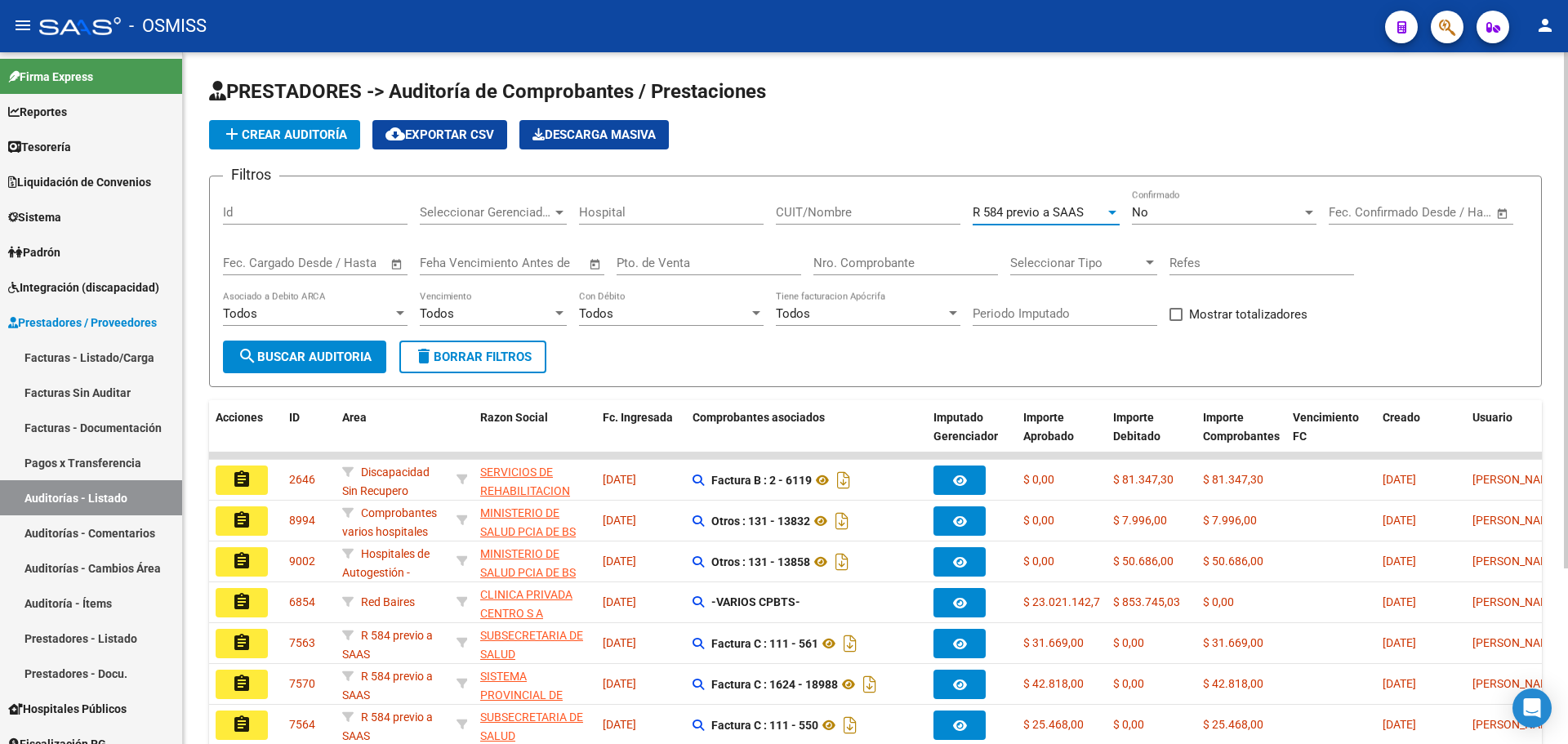
click at [278, 360] on span "search Buscar Auditoria" at bounding box center [305, 357] width 134 height 15
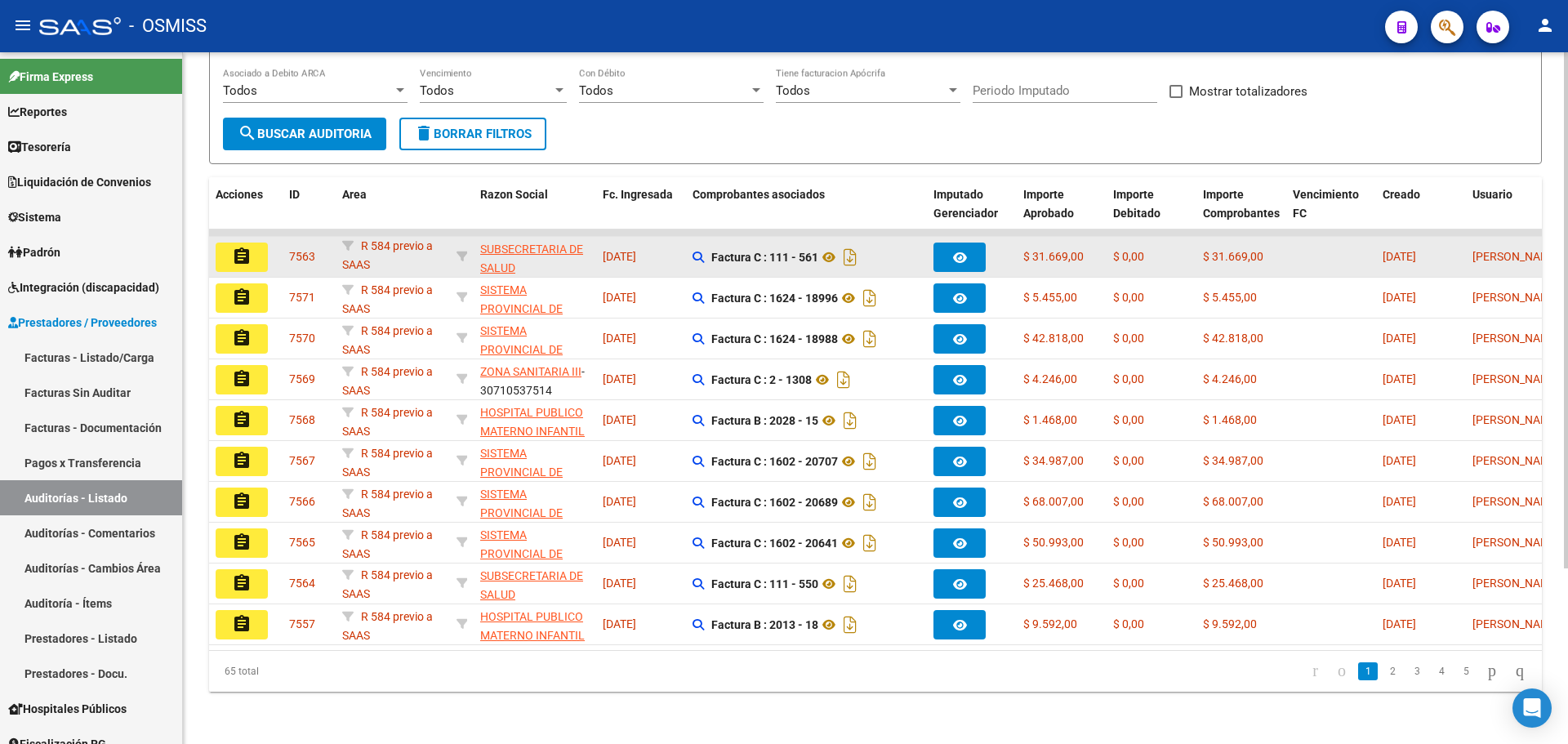
click at [240, 247] on mat-icon "assignment" at bounding box center [242, 257] width 20 height 20
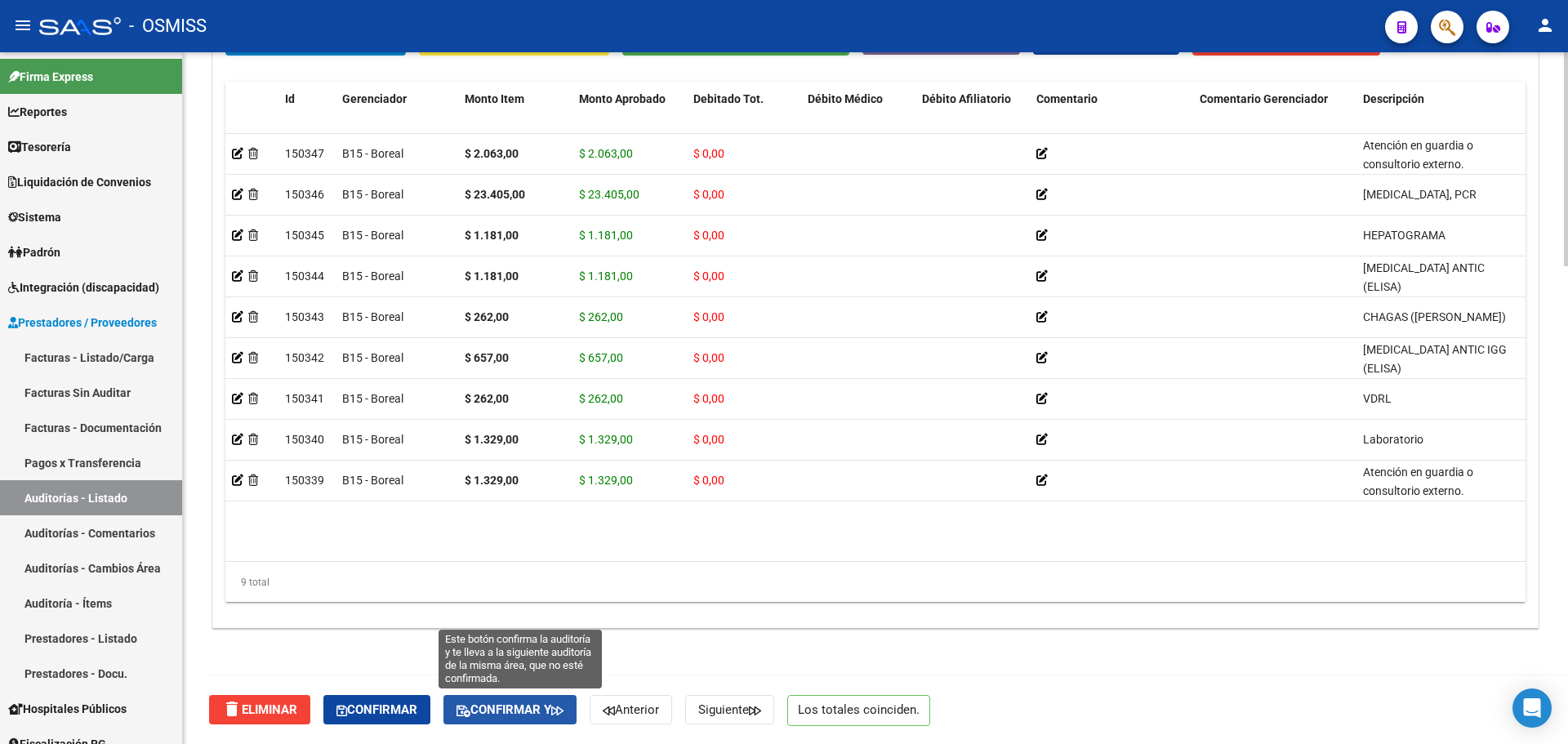
click at [535, 713] on span "Confirmar y" at bounding box center [510, 710] width 107 height 15
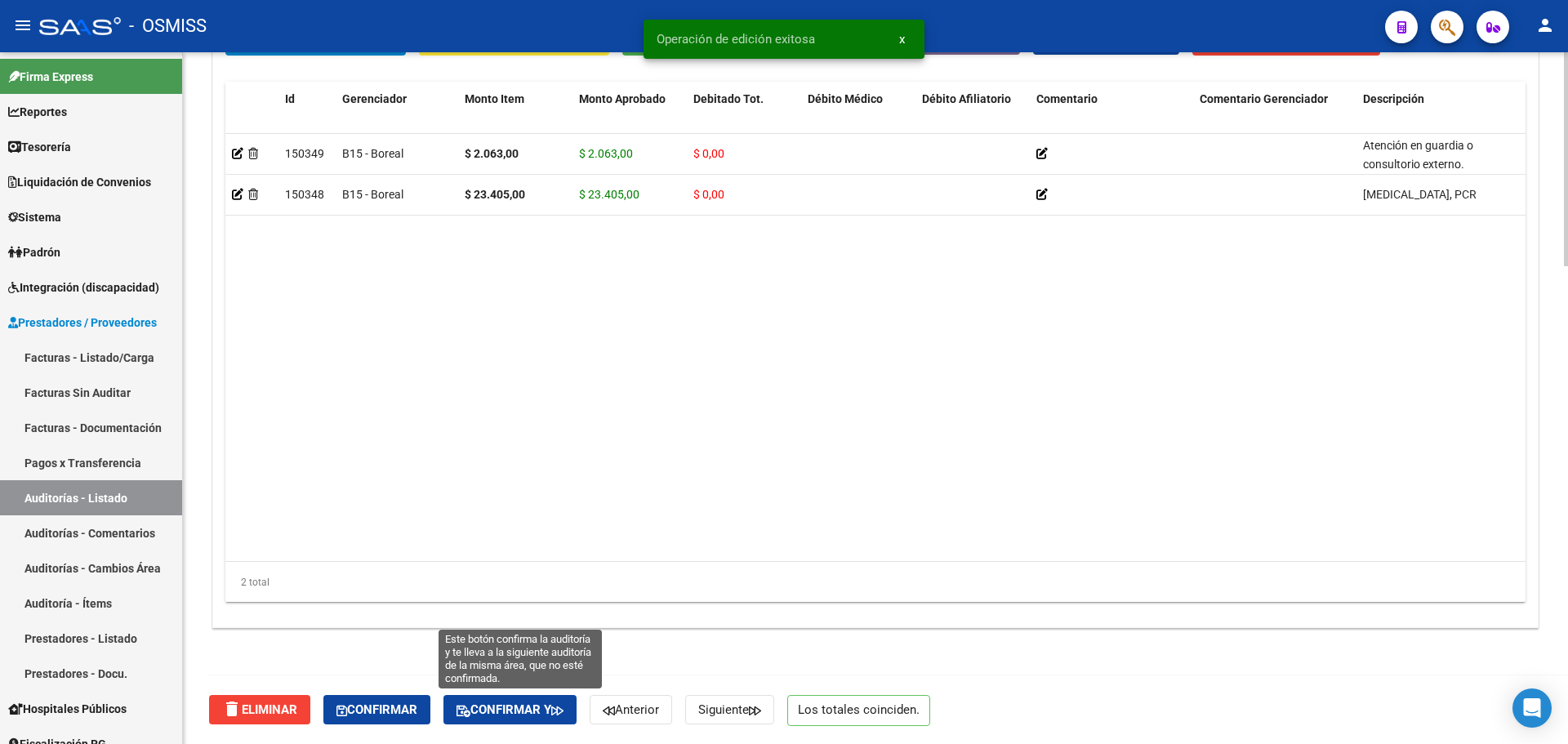
click at [555, 720] on button "Confirmar y" at bounding box center [510, 710] width 133 height 29
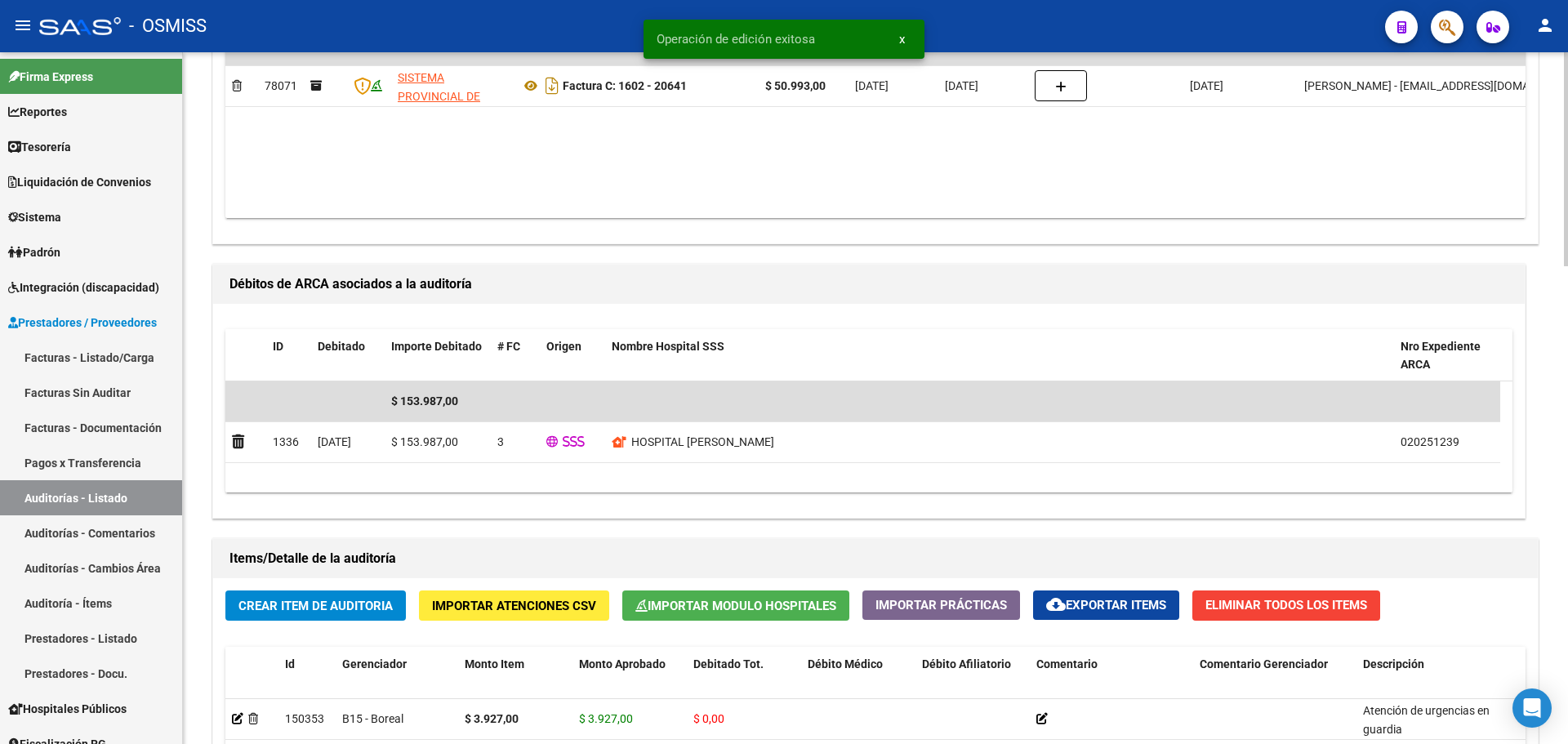
scroll to position [1546, 0]
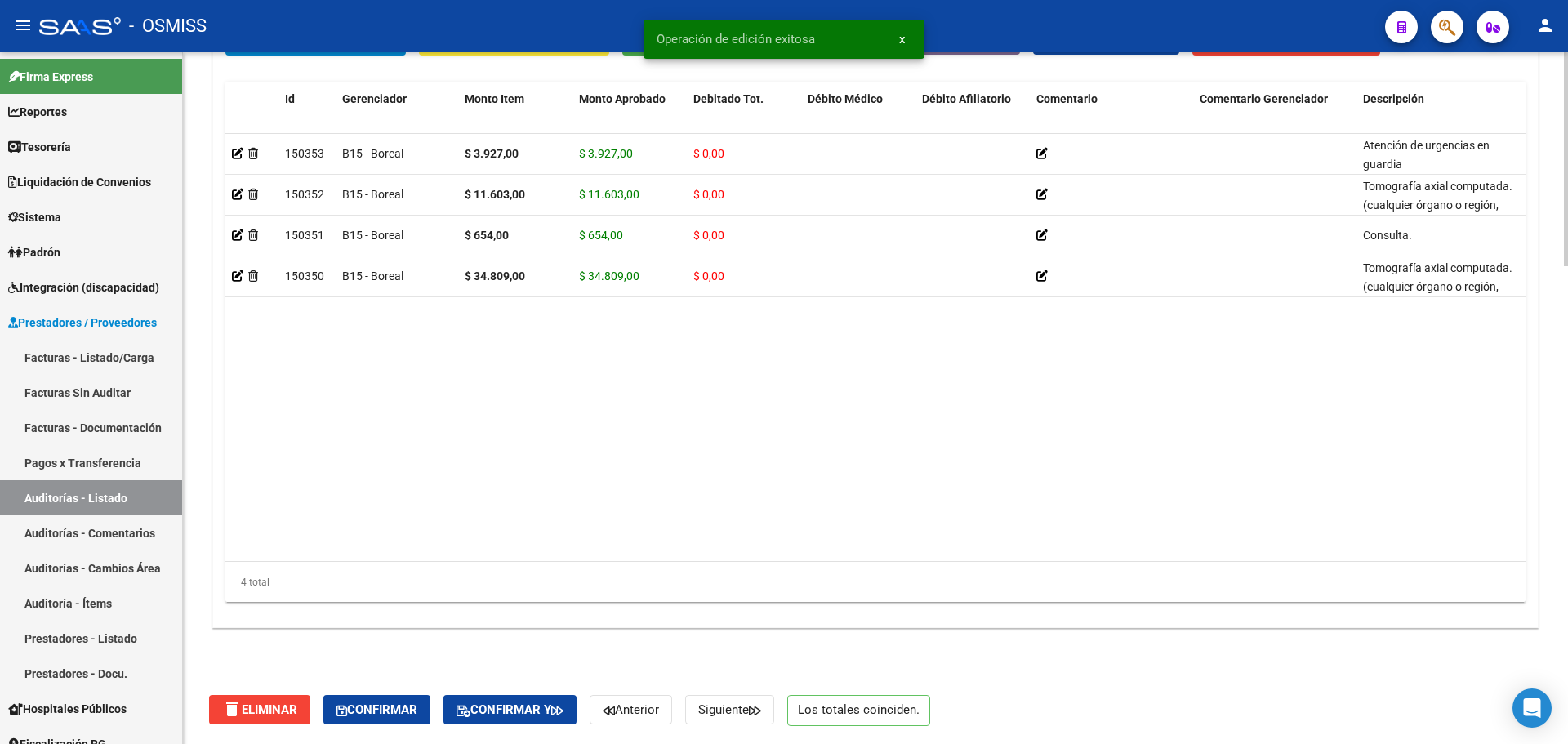
click at [555, 706] on span "Confirmar y" at bounding box center [510, 710] width 107 height 15
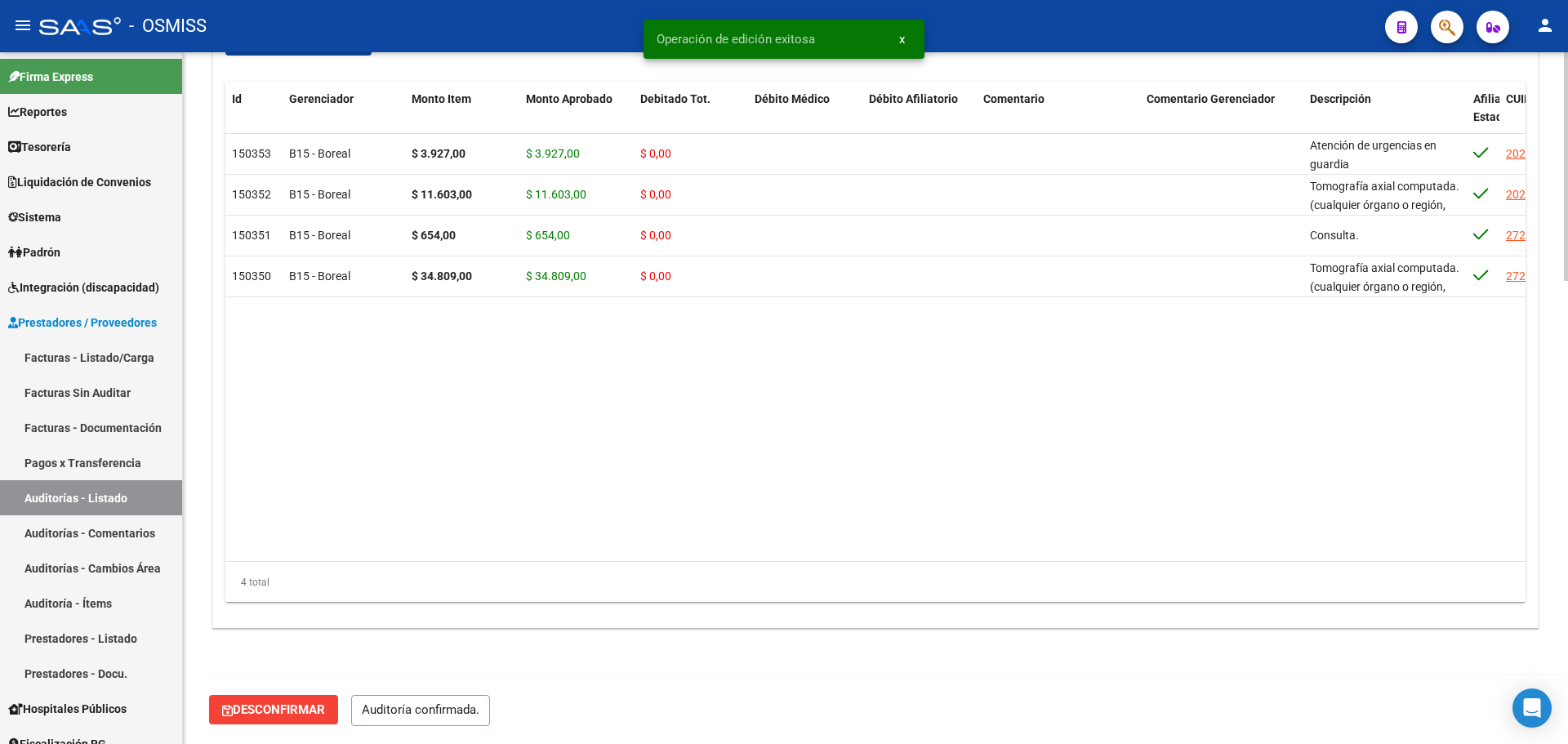
scroll to position [1401, 0]
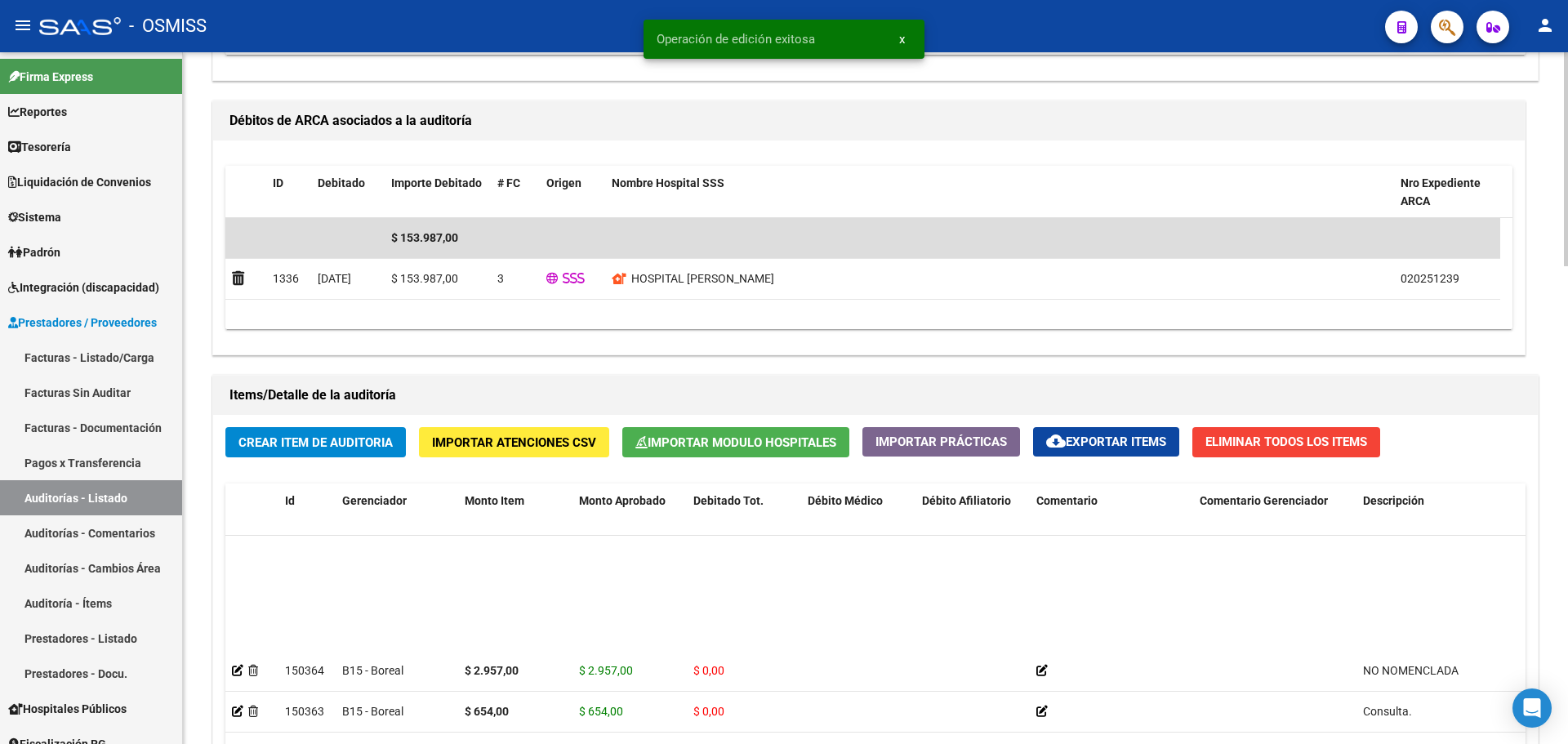
scroll to position [488, 0]
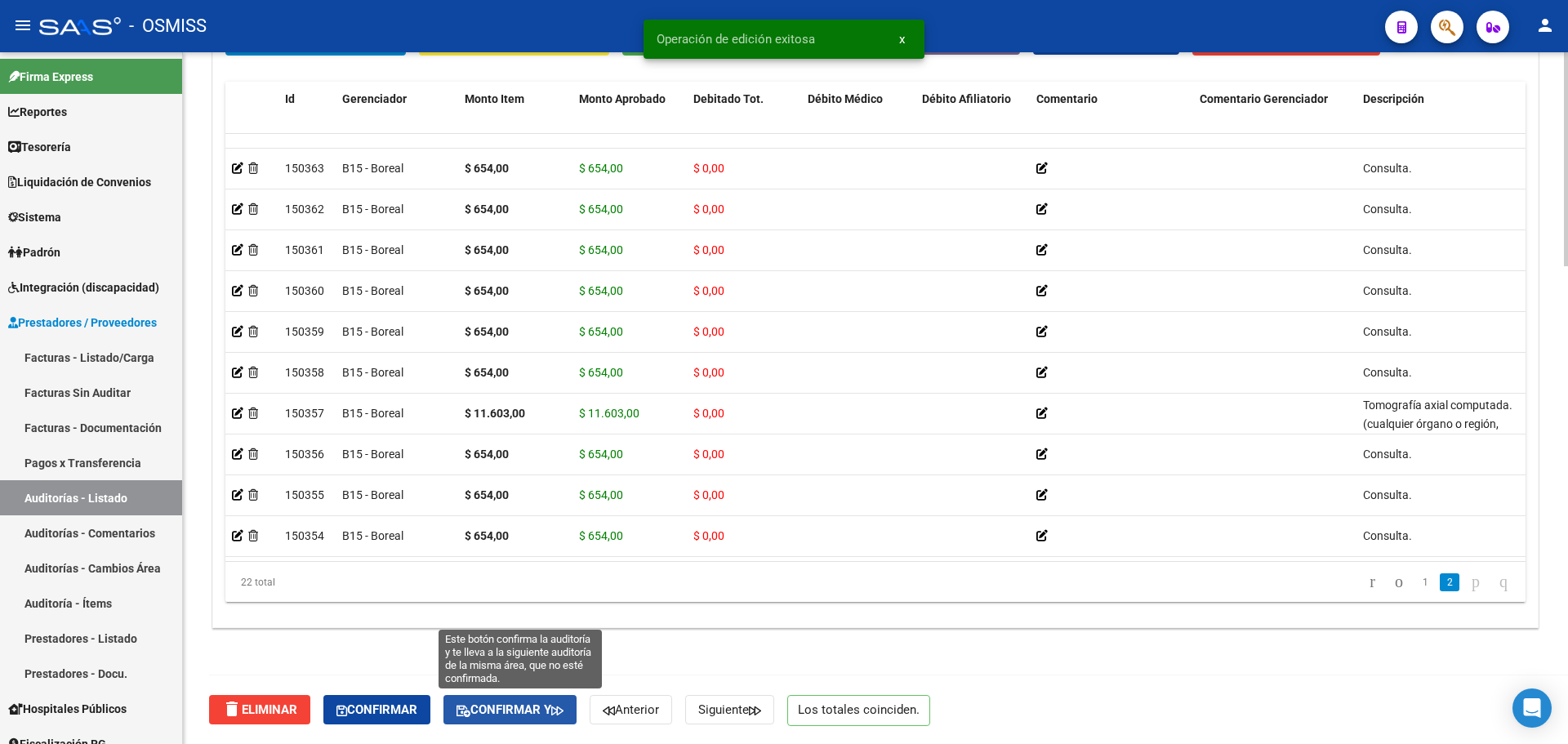
click at [492, 708] on span "Confirmar y" at bounding box center [510, 710] width 107 height 15
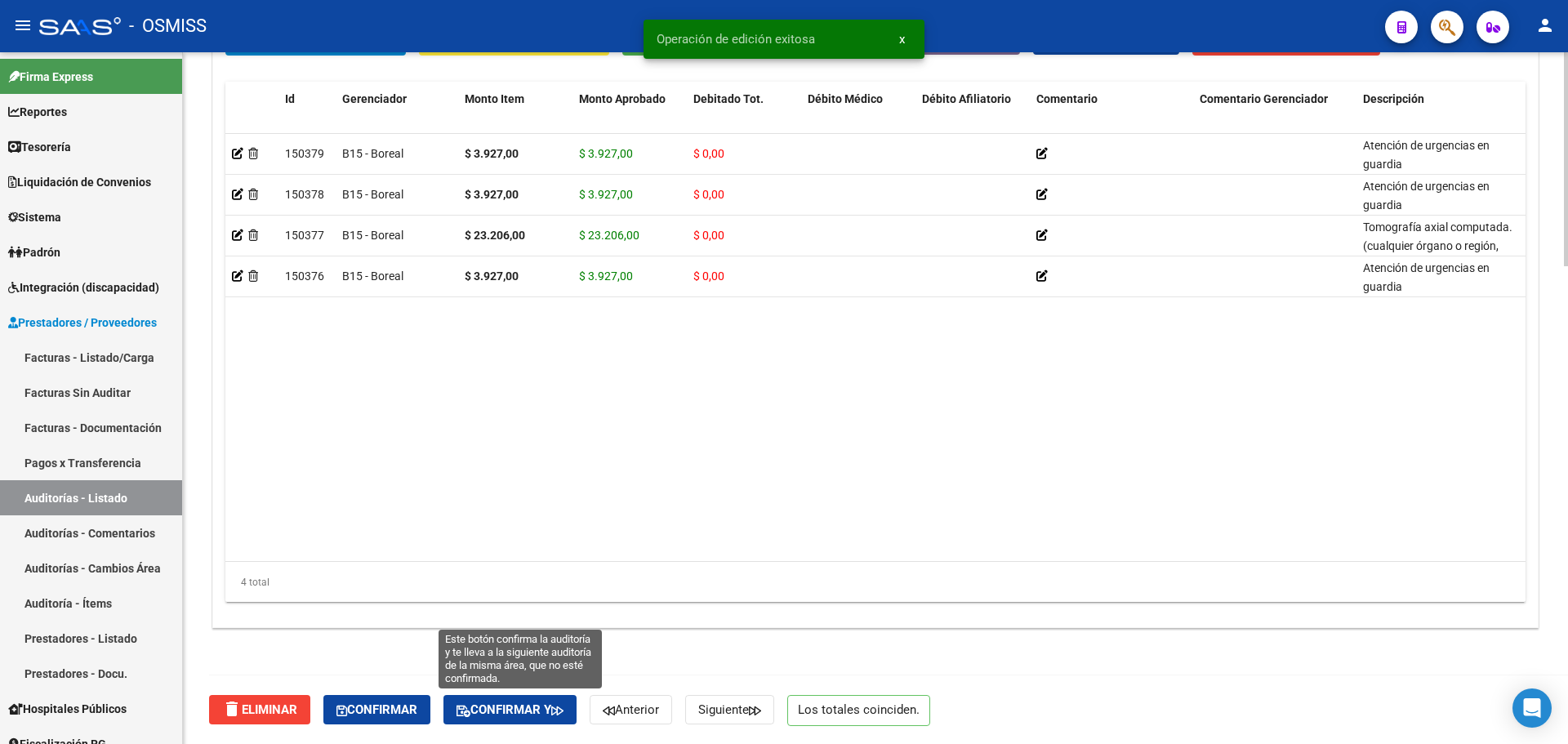
click at [551, 710] on span "Confirmar y" at bounding box center [510, 710] width 107 height 15
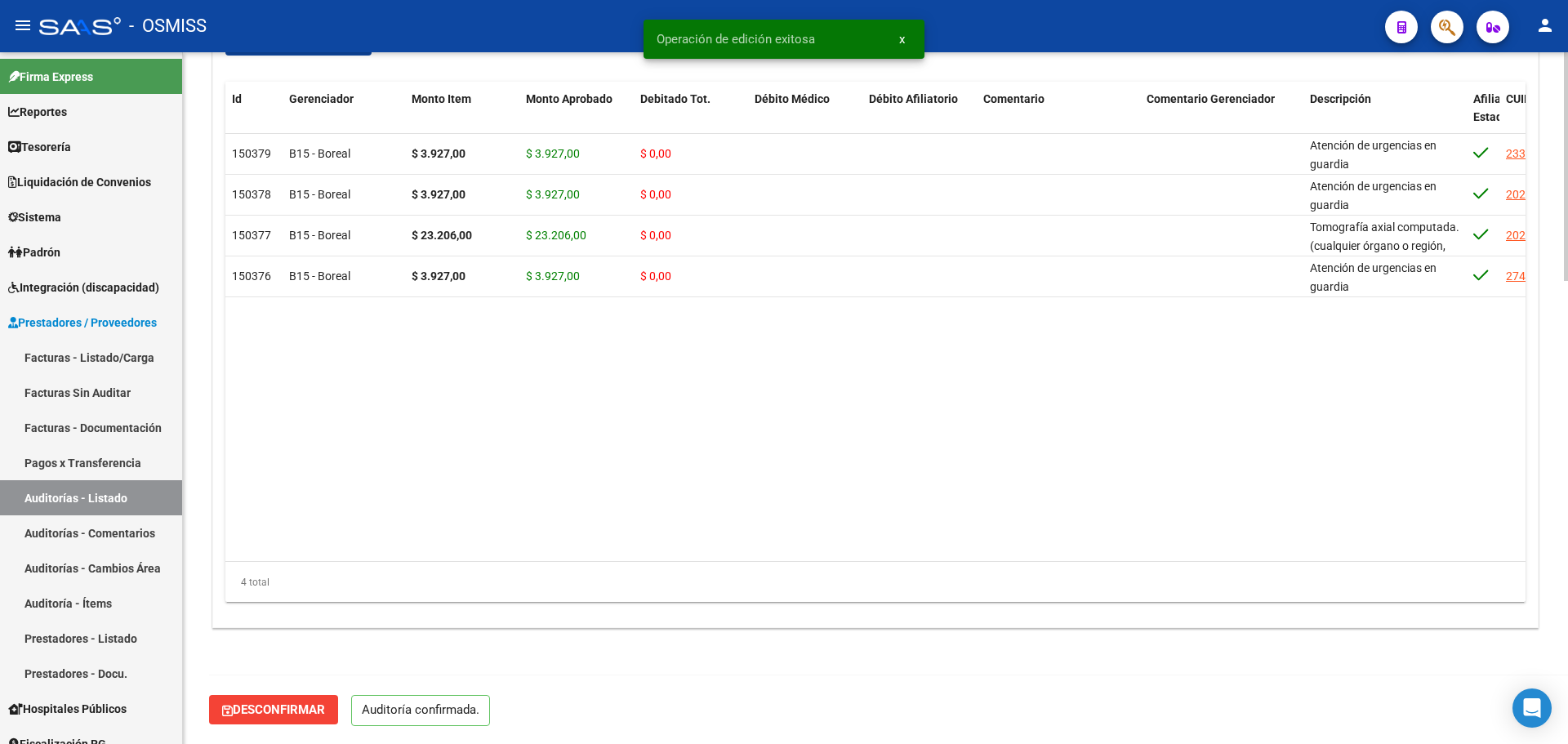
scroll to position [1401, 0]
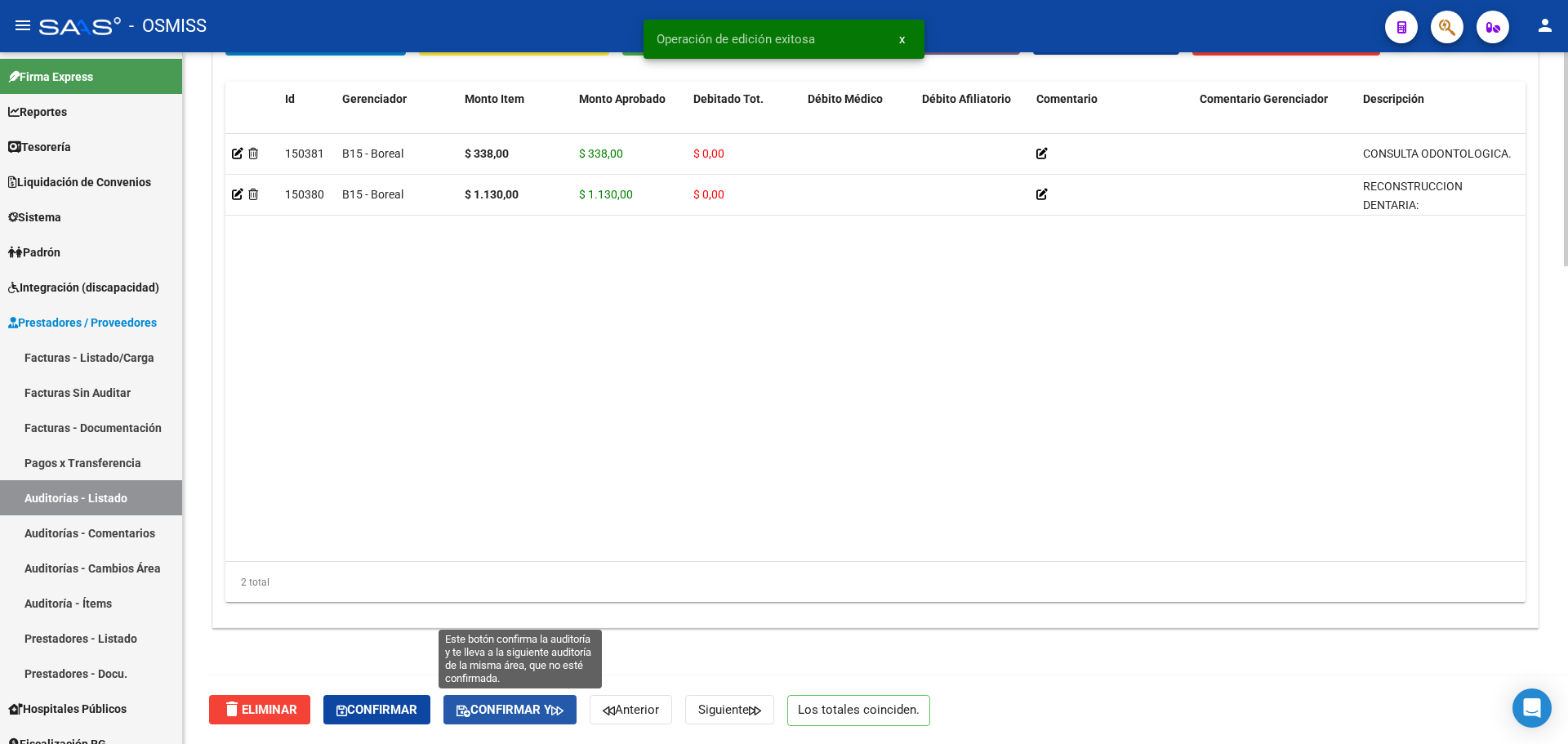
click at [550, 716] on span "Confirmar y" at bounding box center [510, 710] width 107 height 15
click at [516, 707] on span "Confirmar y" at bounding box center [510, 710] width 107 height 15
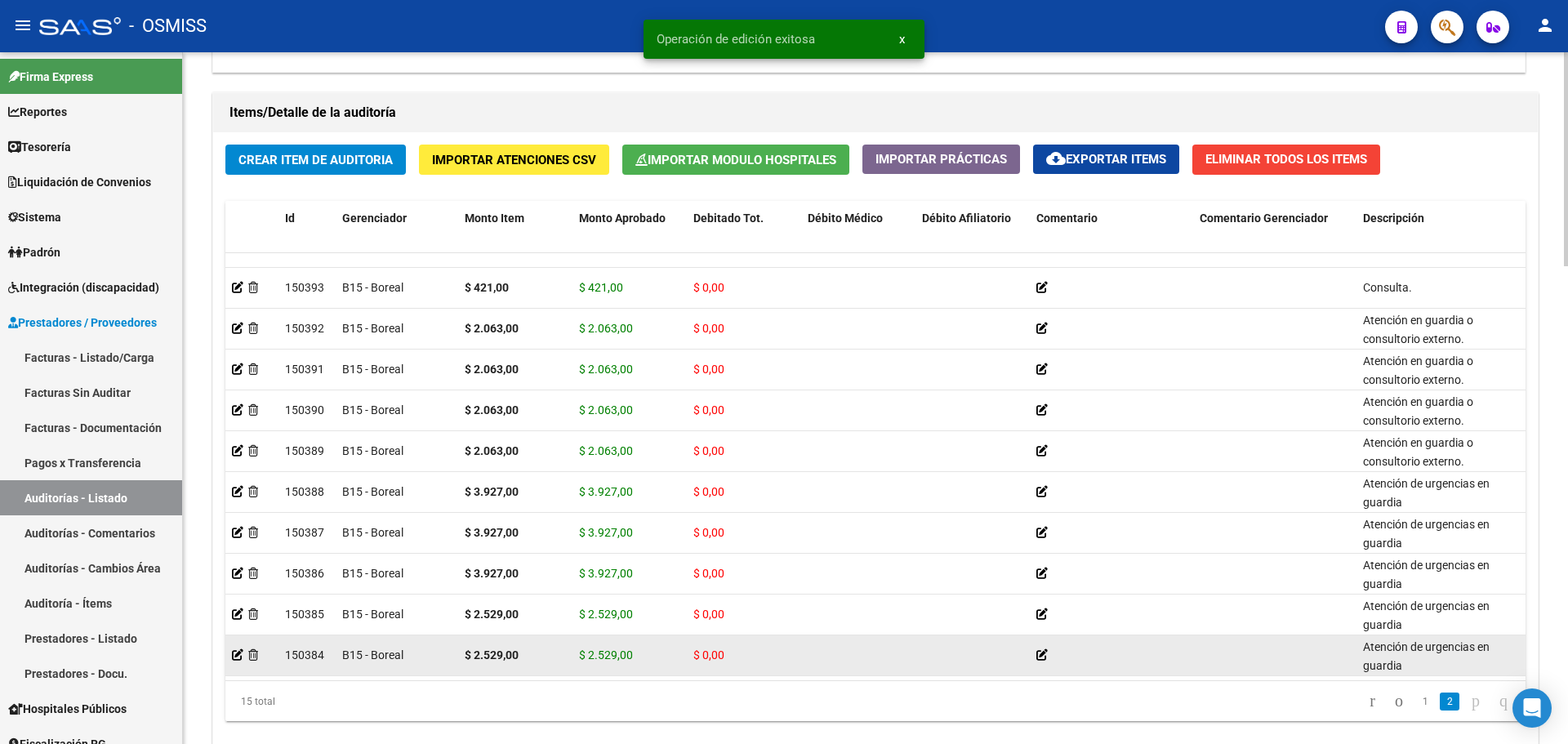
scroll to position [1546, 0]
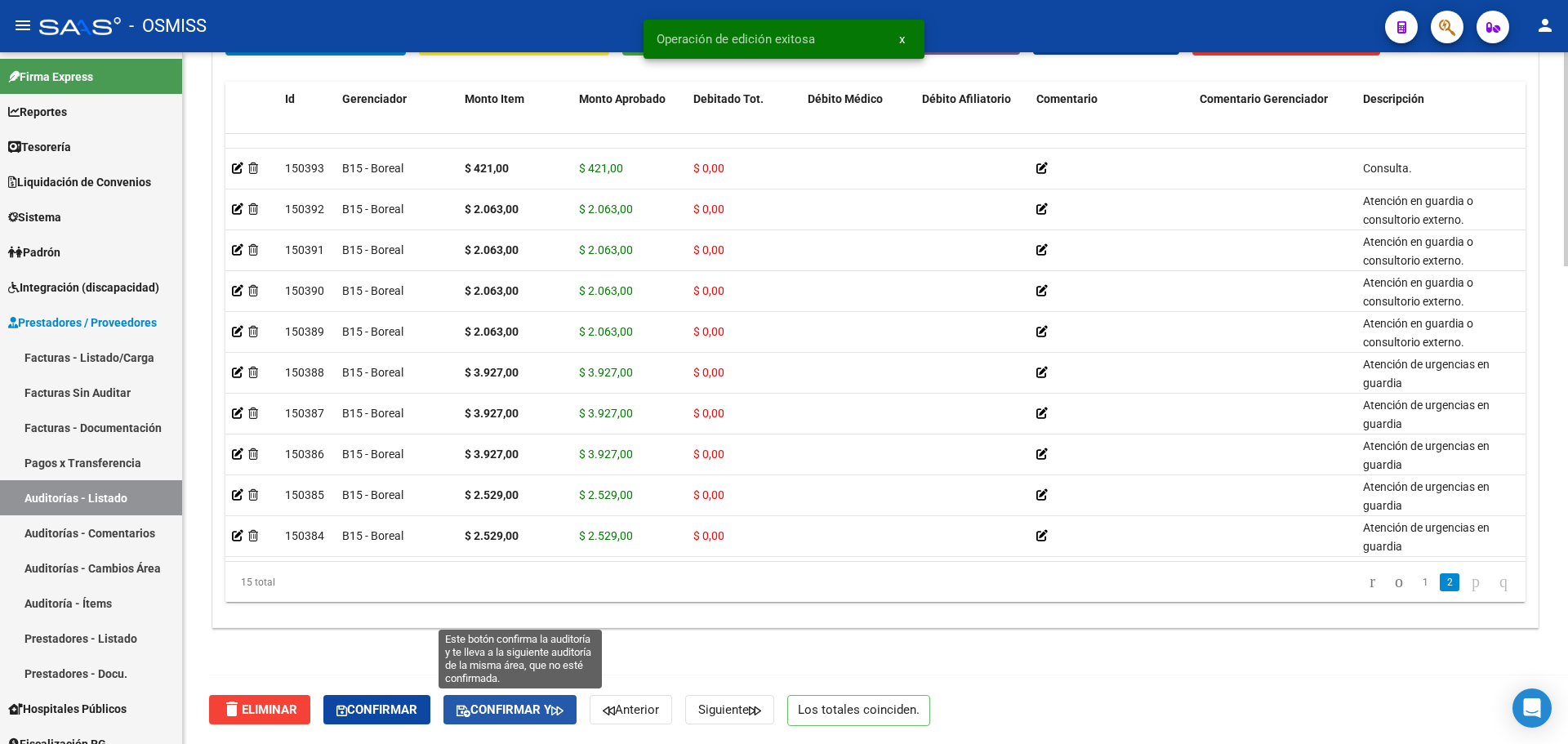
click at [539, 721] on button "Confirmar y" at bounding box center [510, 710] width 133 height 29
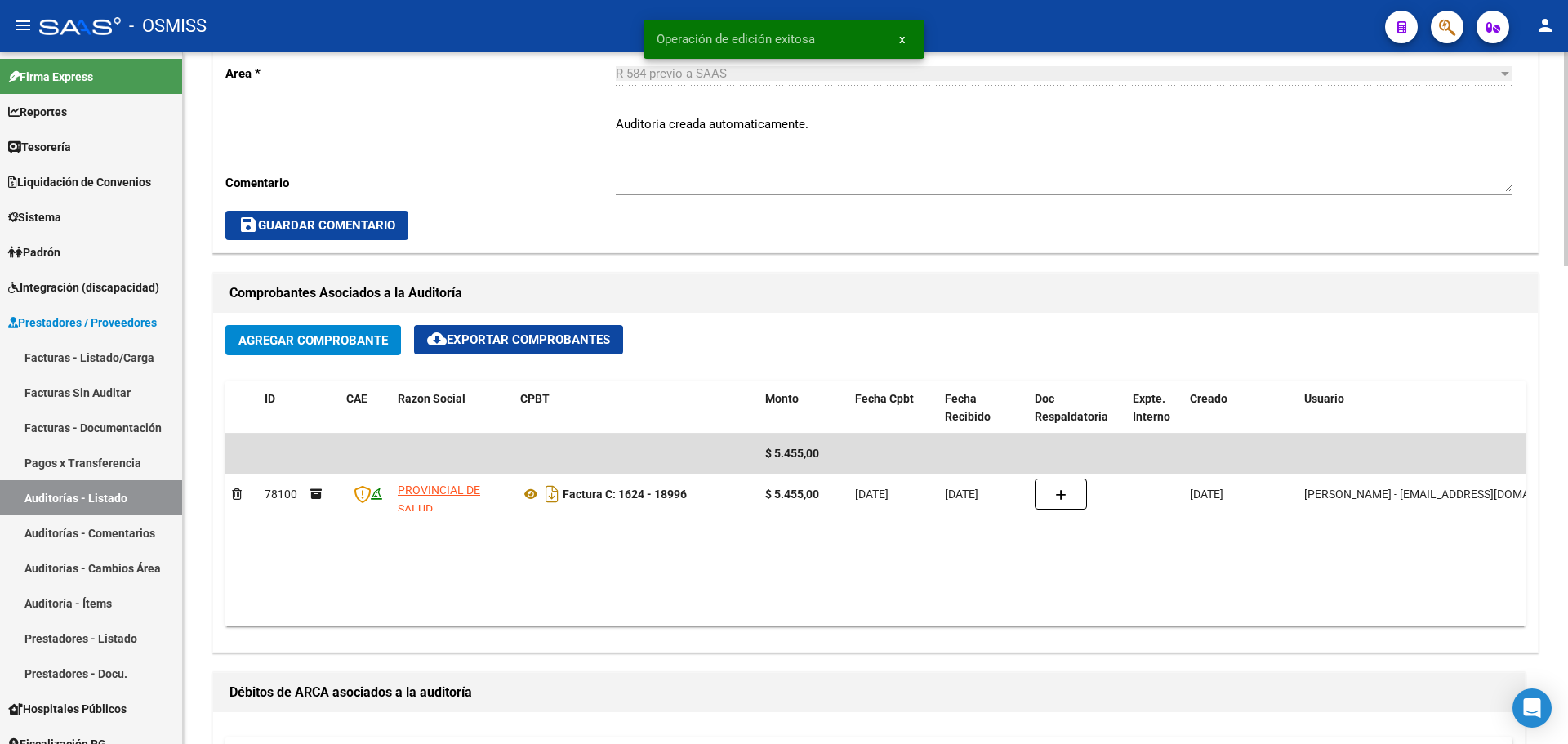
scroll to position [21, 0]
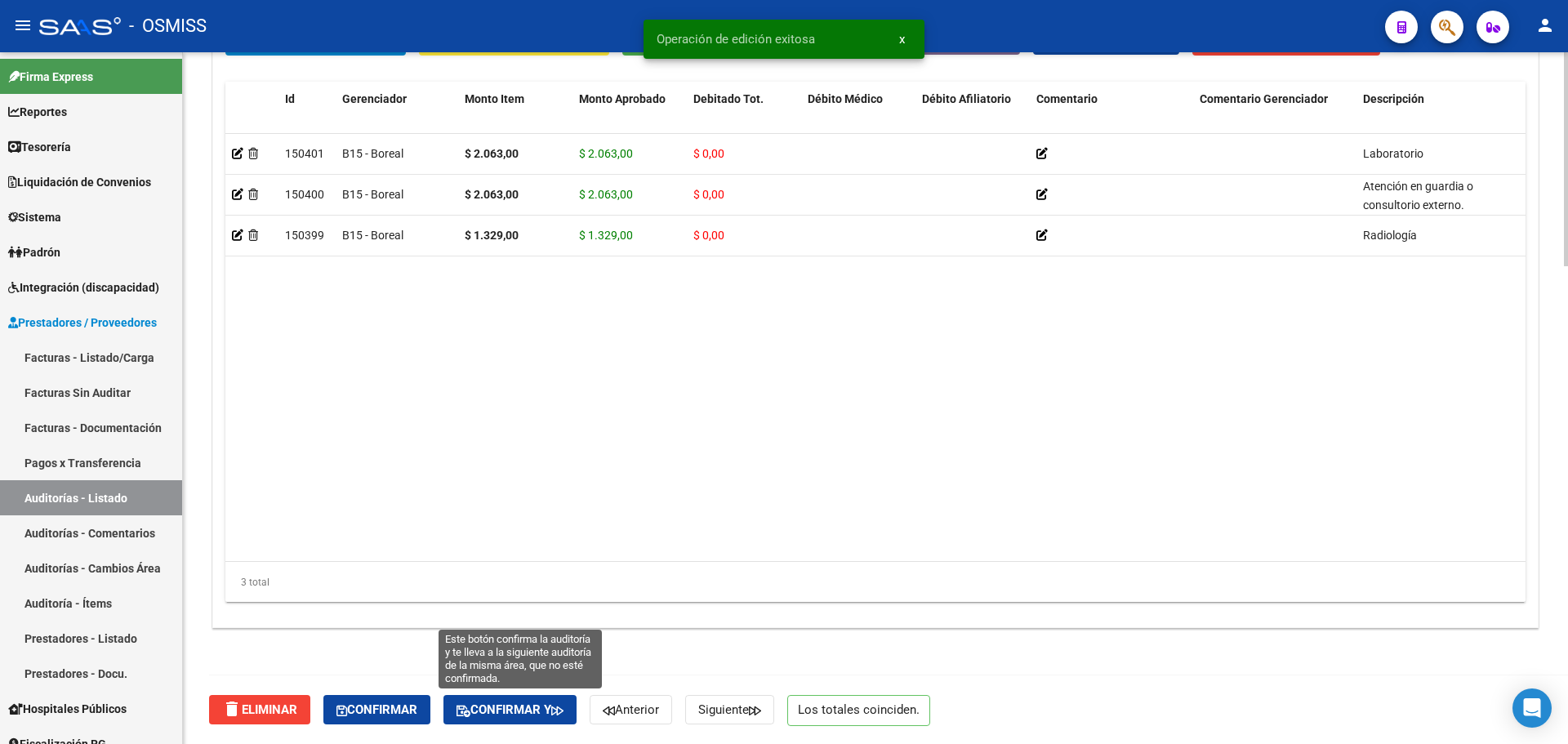
click at [521, 708] on span "Confirmar y" at bounding box center [510, 710] width 107 height 15
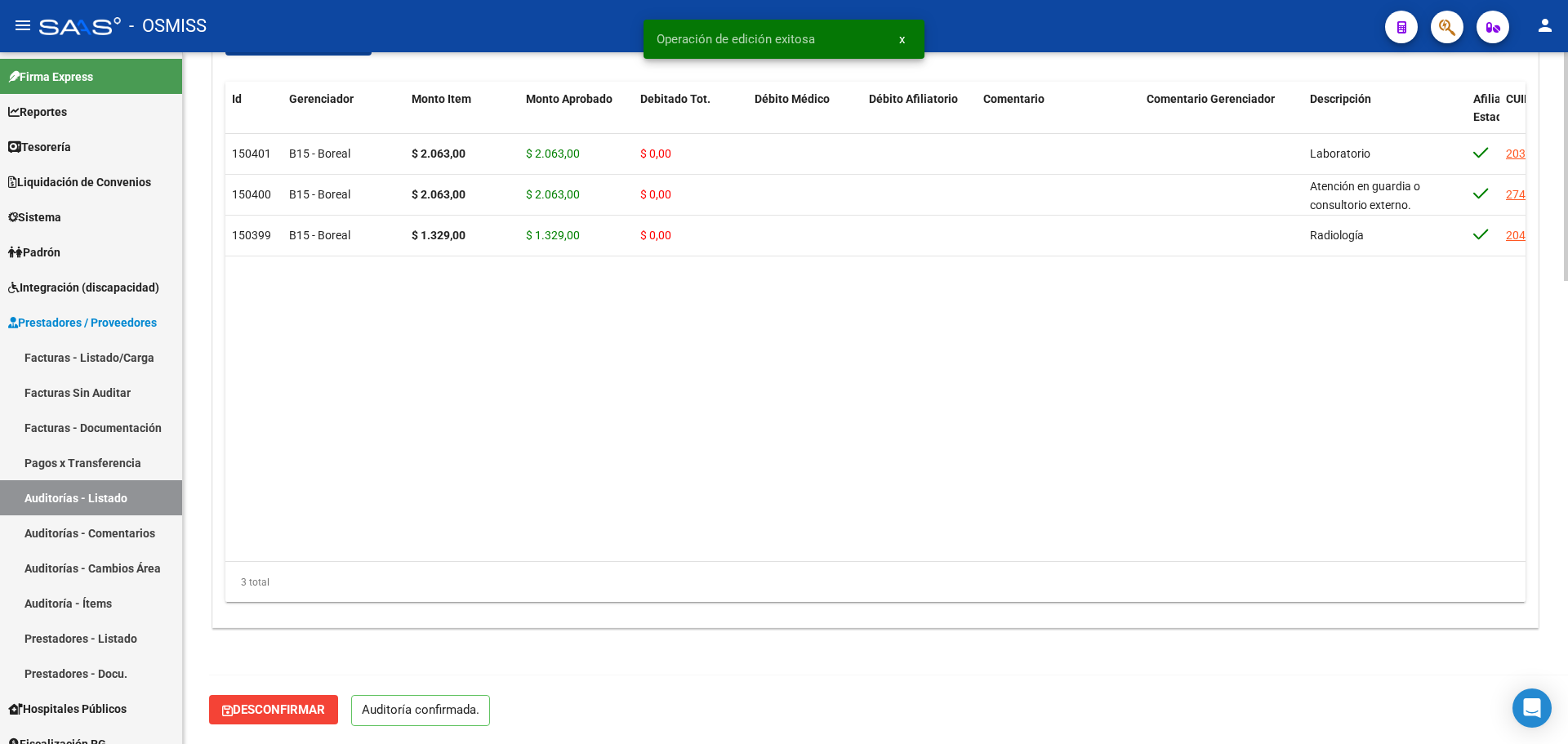
scroll to position [1401, 0]
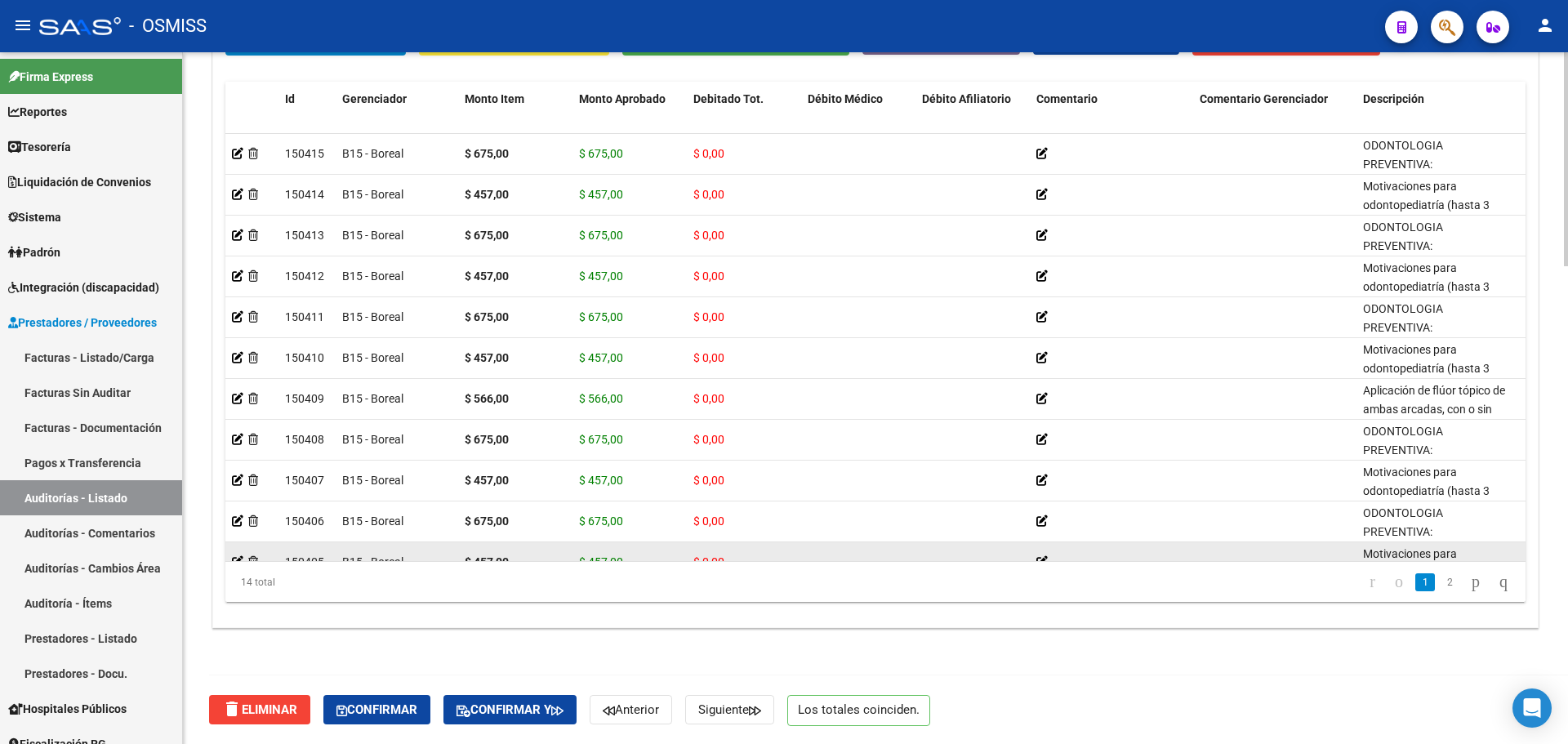
scroll to position [161, 0]
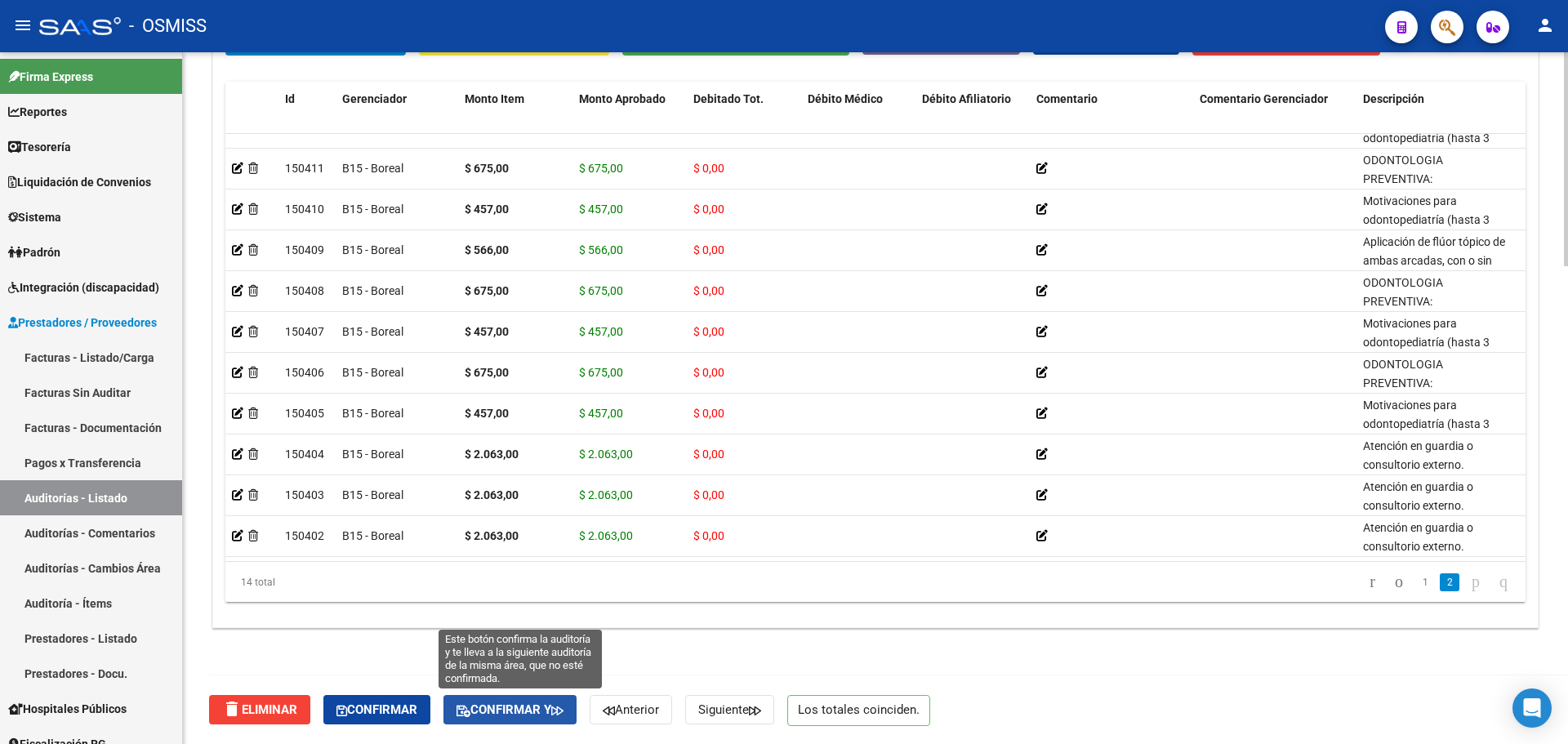
click at [529, 709] on span "Confirmar y" at bounding box center [510, 710] width 107 height 15
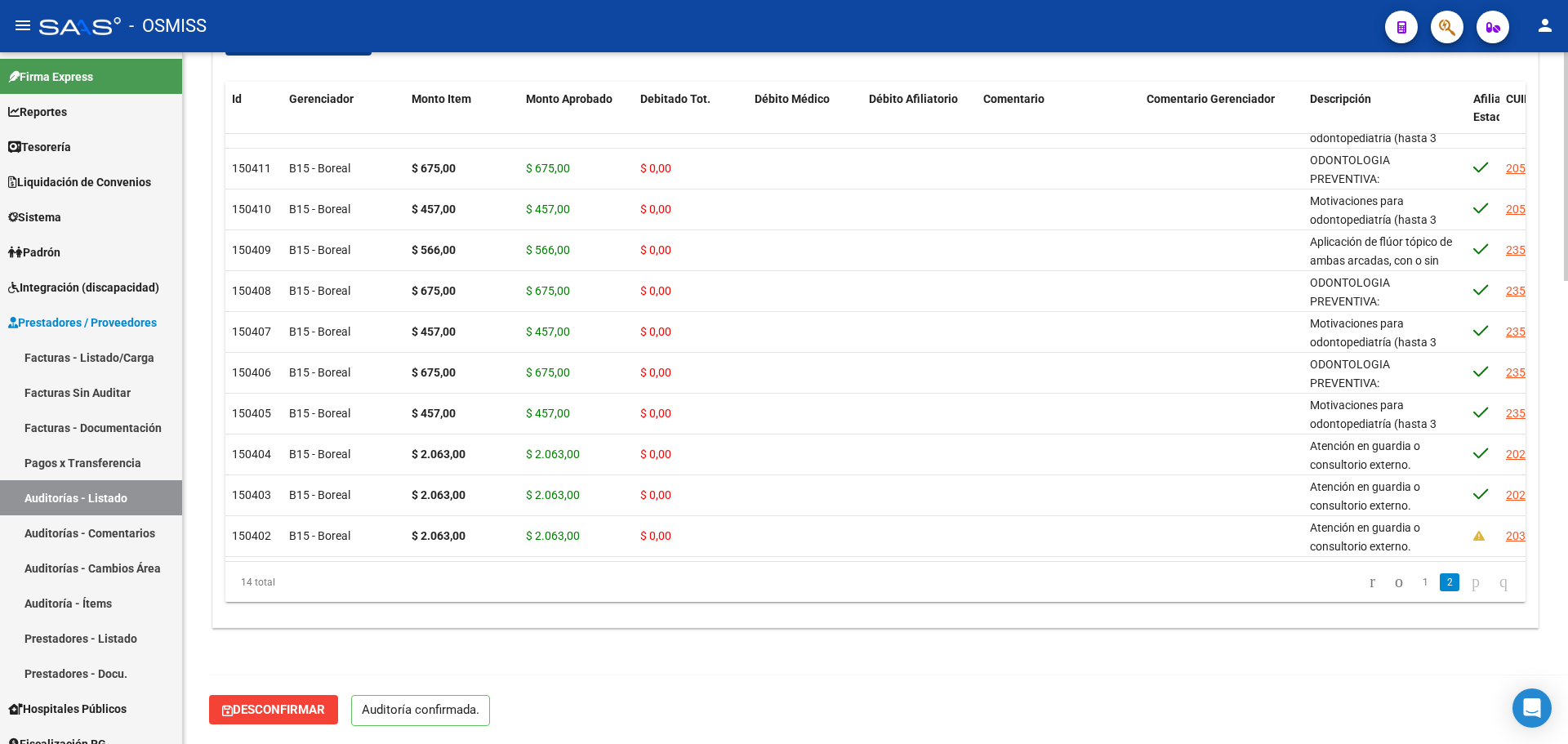
scroll to position [1401, 0]
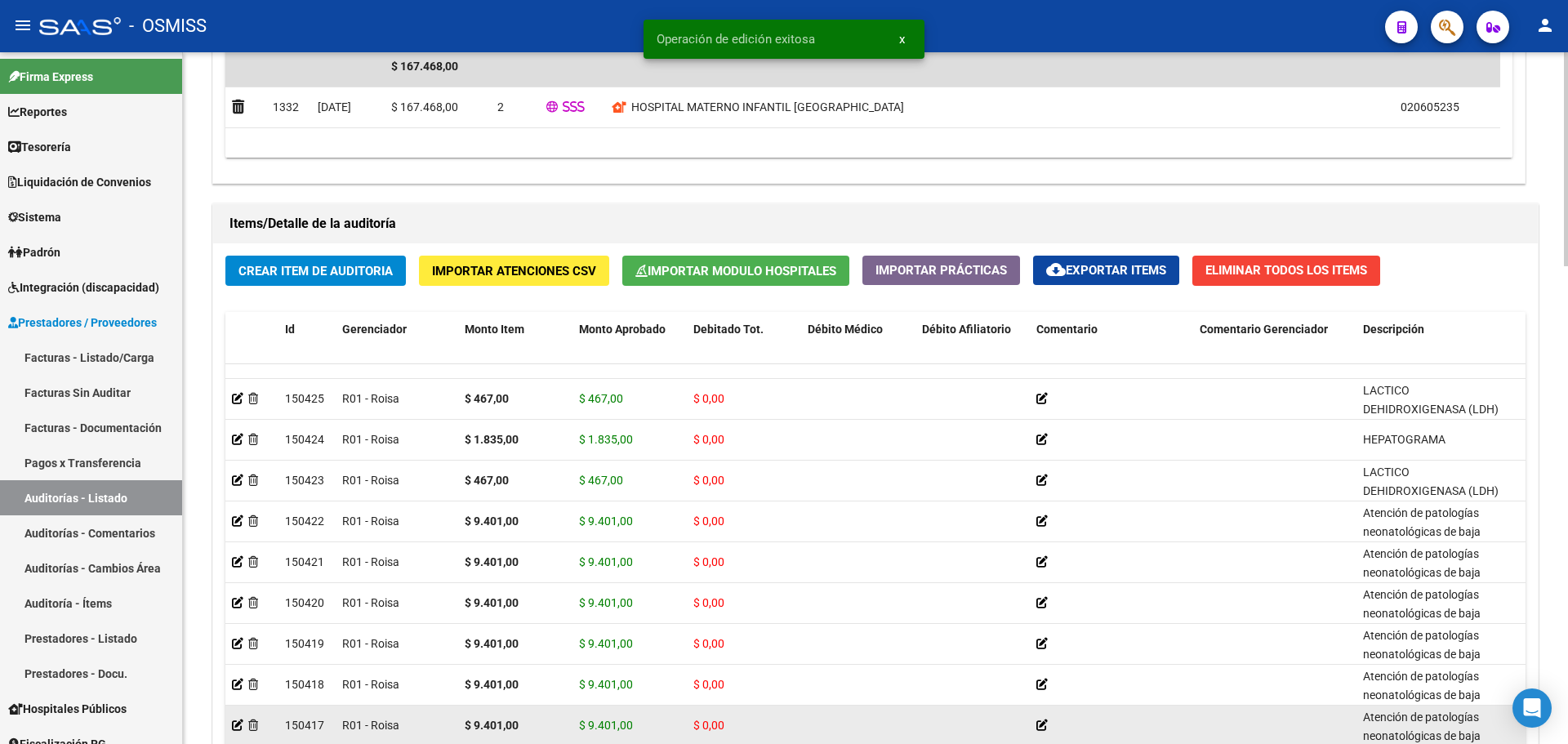
scroll to position [1546, 0]
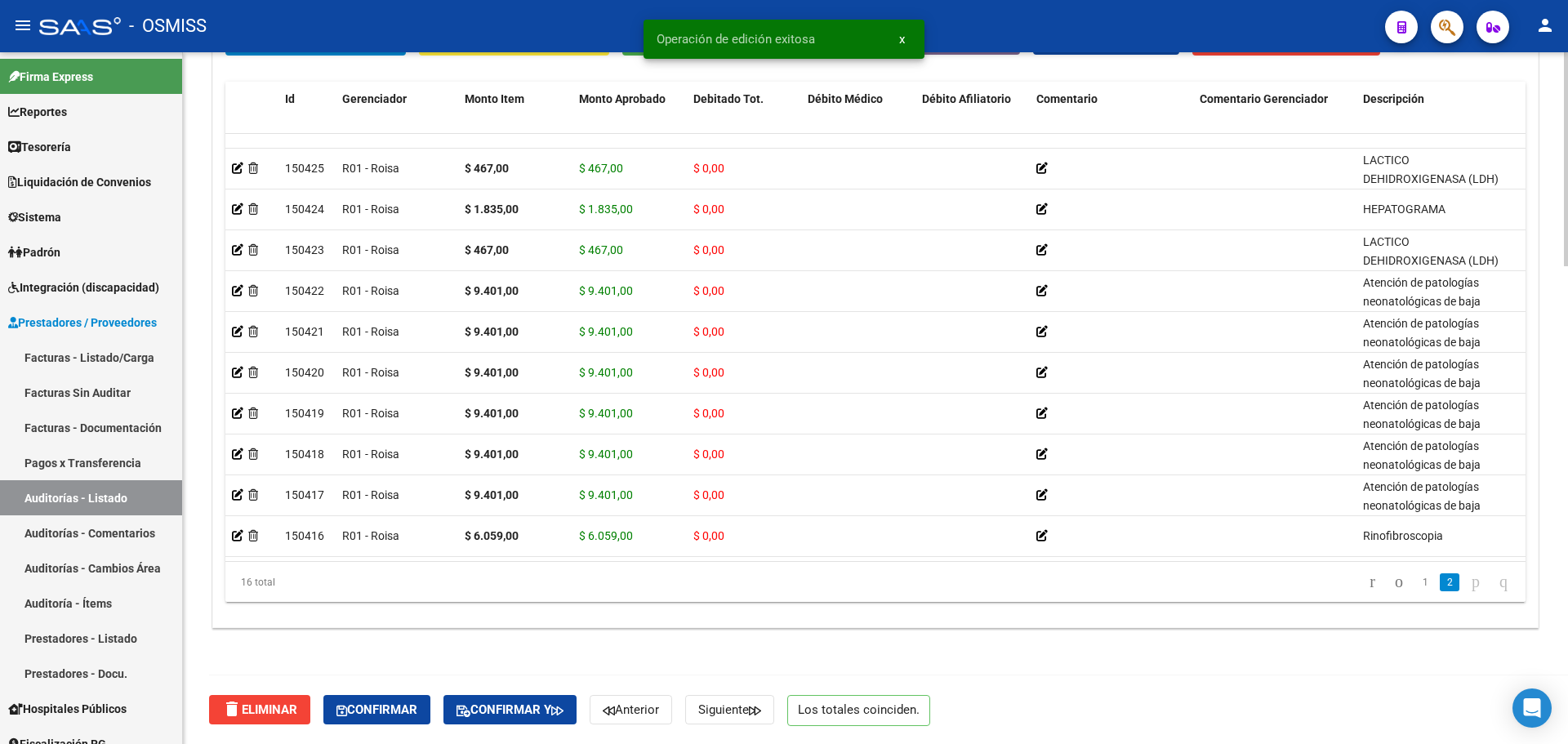
click at [543, 701] on div "delete Eliminar Confirmar Confirmar y Anterior Siguiente Los totales coinciden." at bounding box center [882, 710] width 1347 height 69
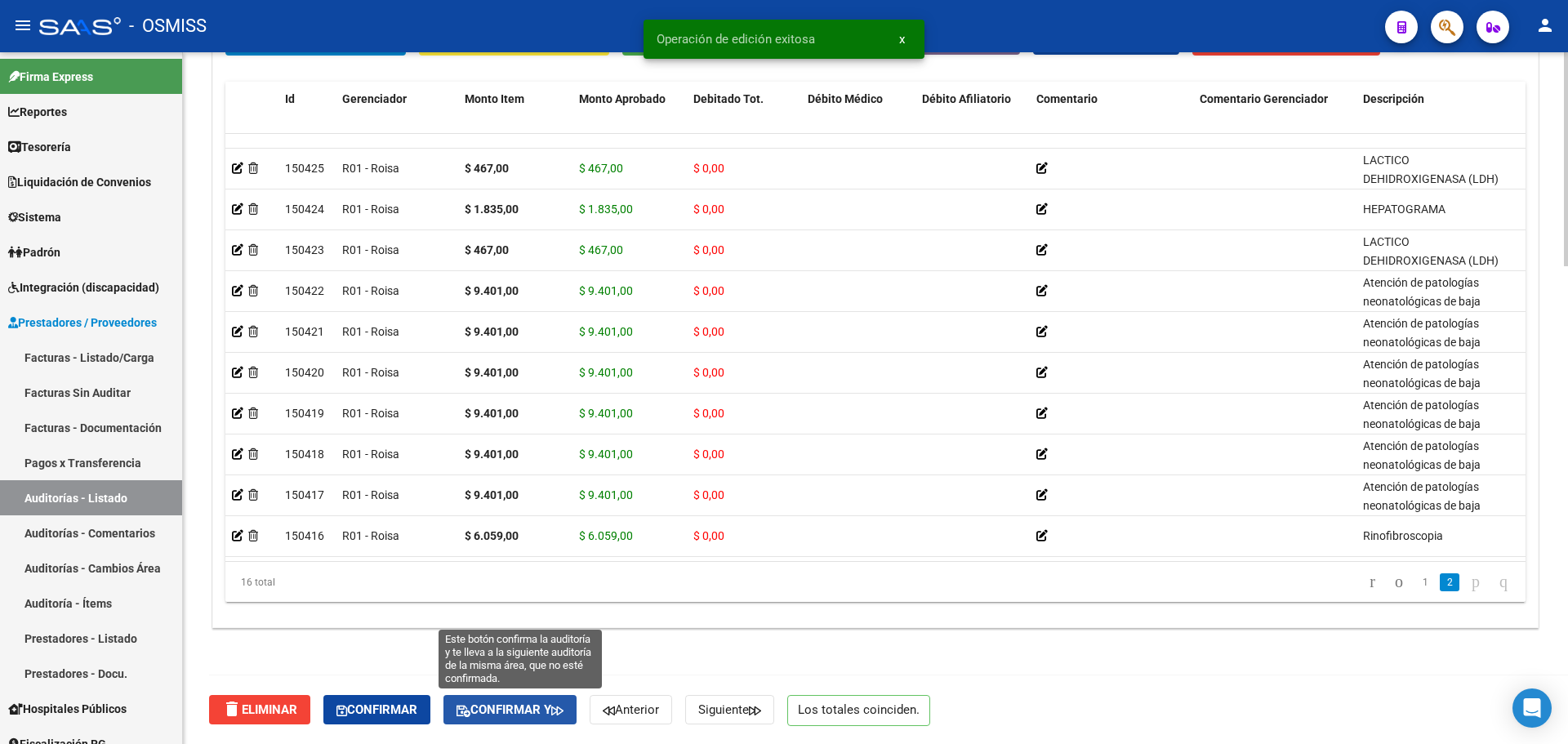
click at [543, 704] on span "Confirmar y" at bounding box center [510, 710] width 107 height 15
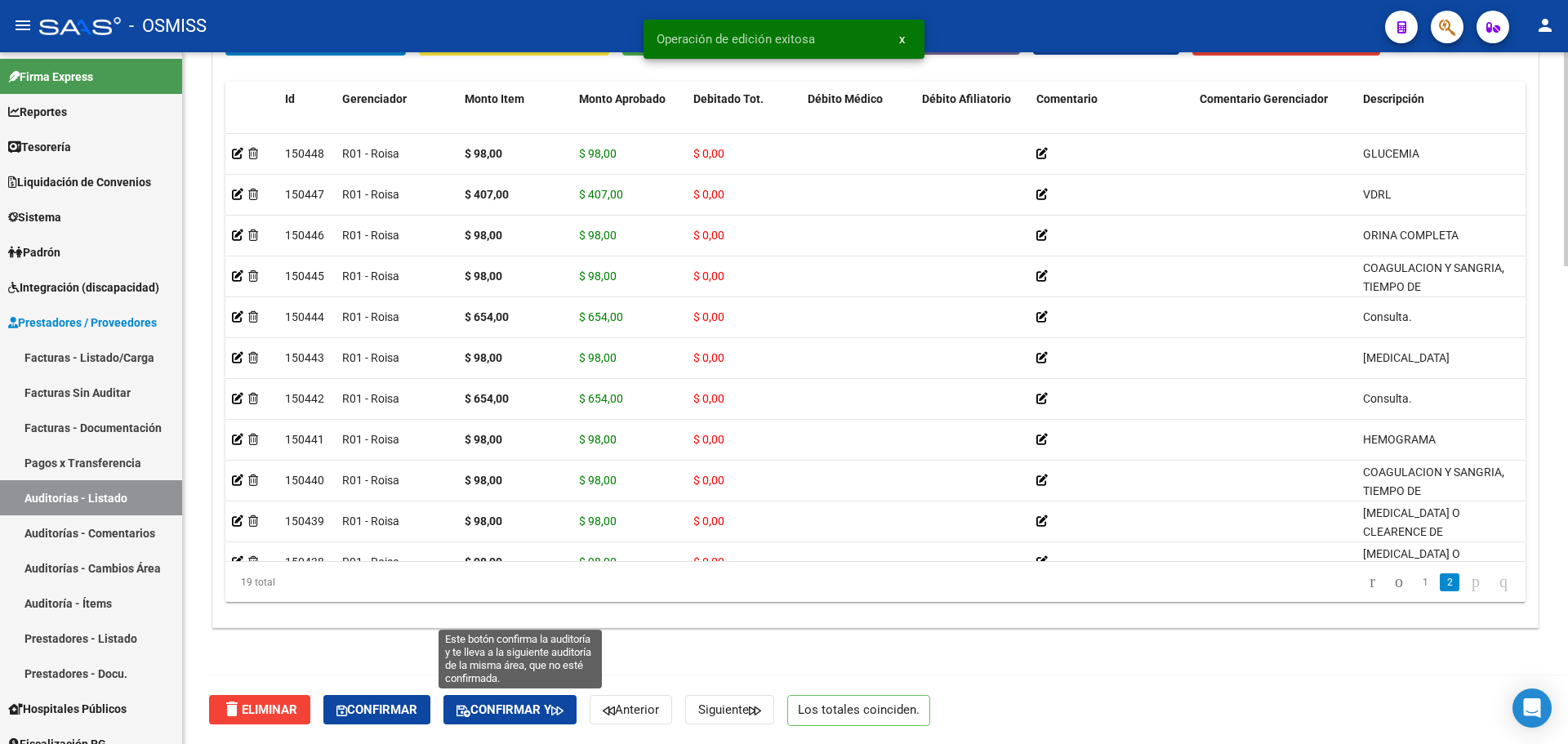
click at [549, 720] on button "Confirmar y" at bounding box center [510, 710] width 133 height 29
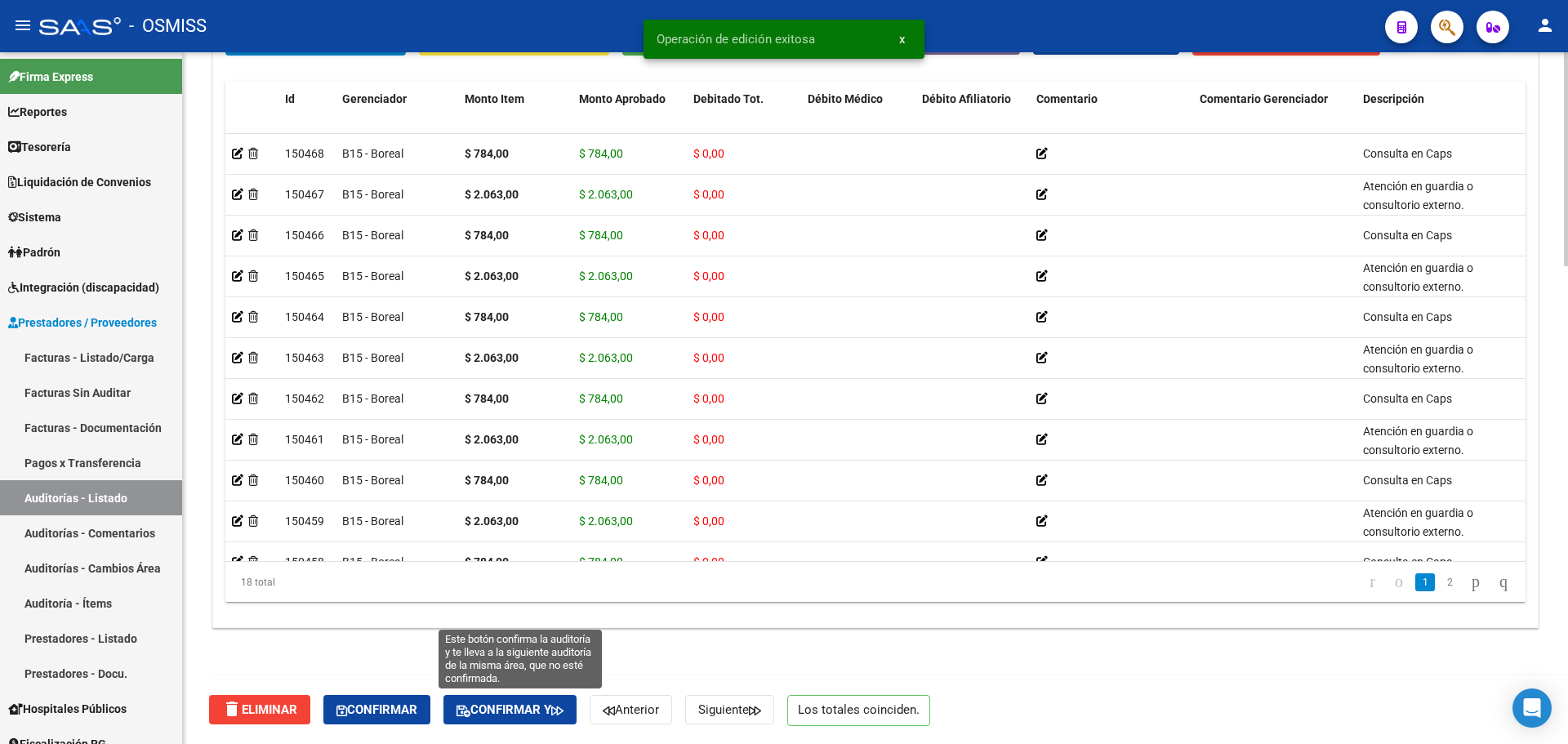
click at [533, 708] on span "Confirmar y" at bounding box center [510, 710] width 107 height 15
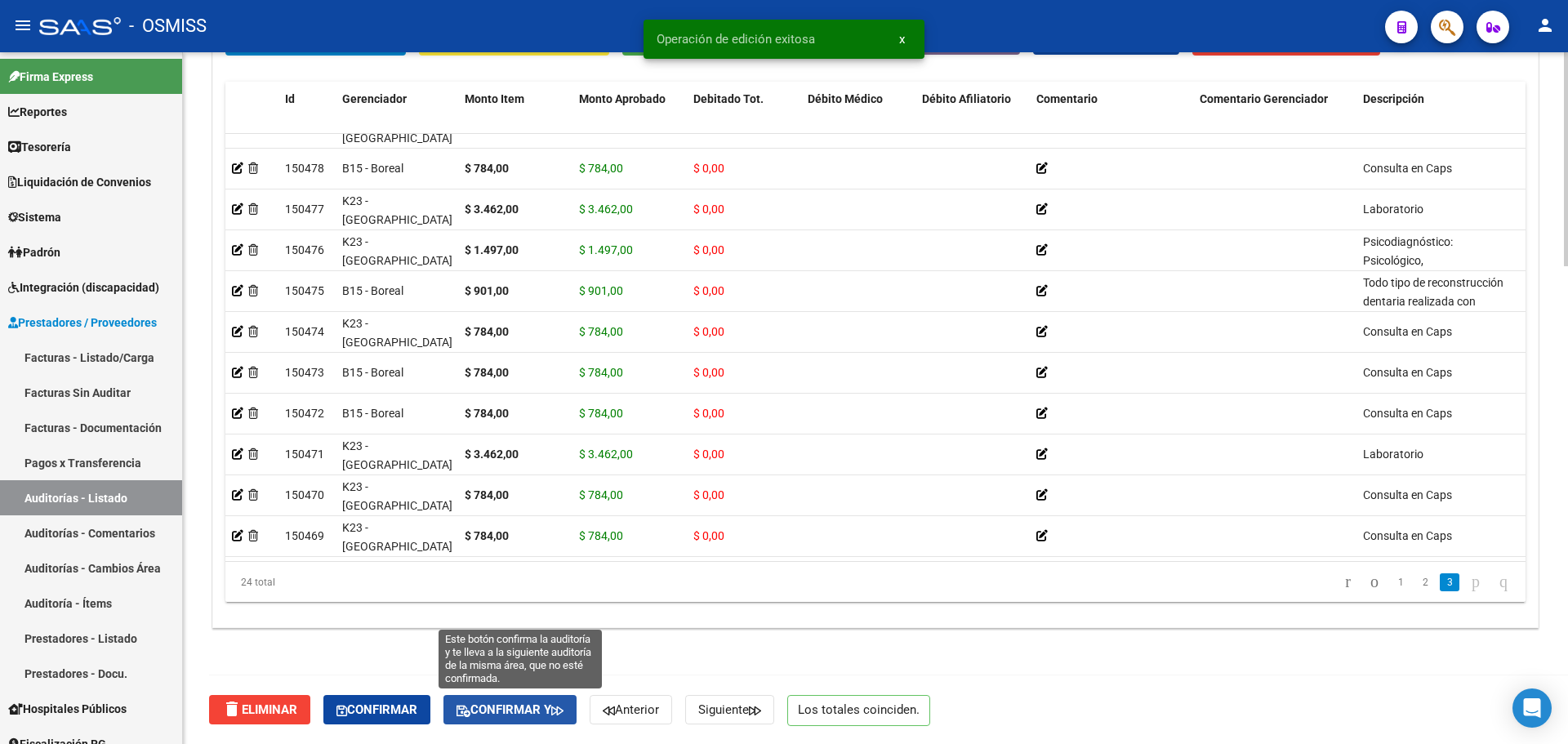
click at [506, 707] on span "Confirmar y" at bounding box center [510, 710] width 107 height 15
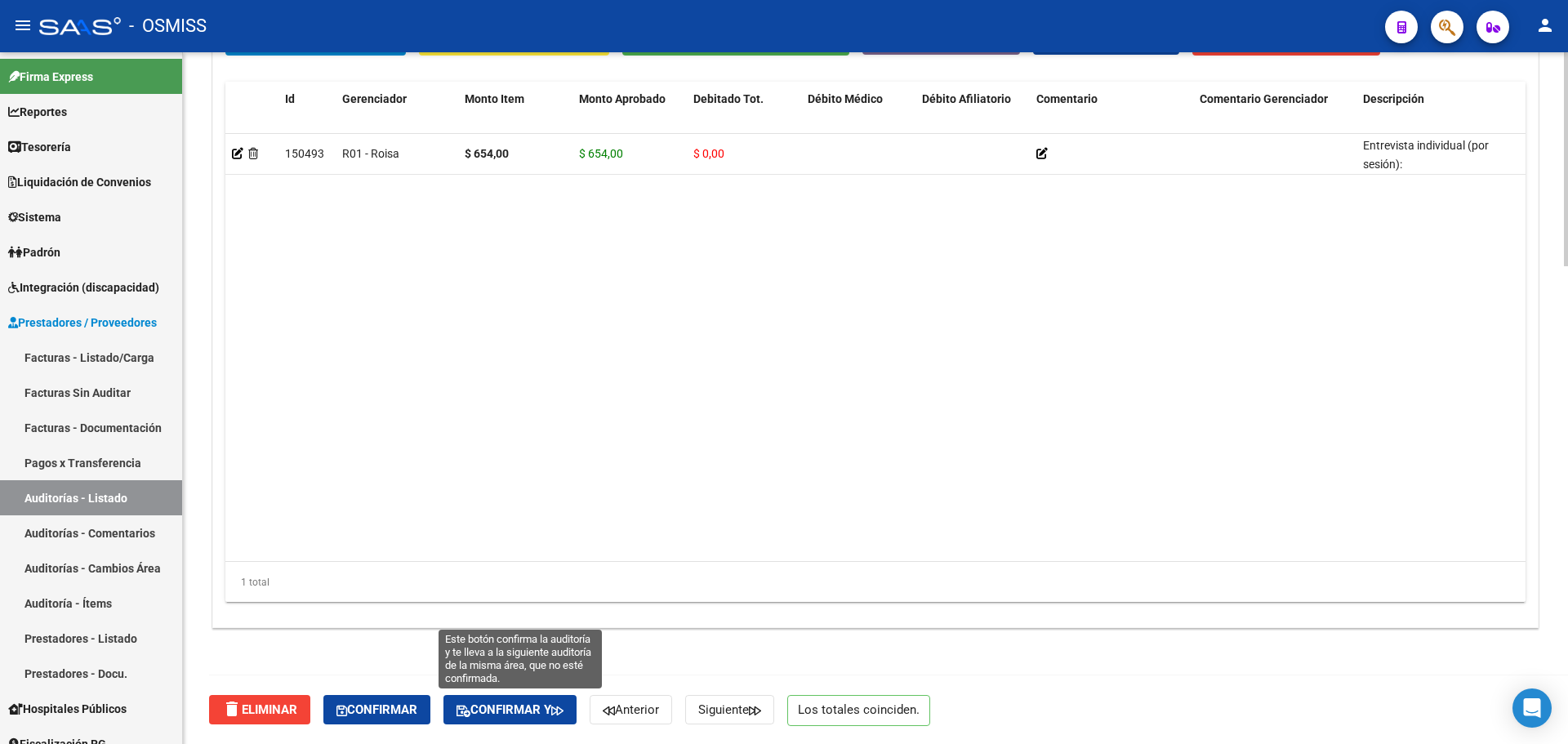
click at [525, 701] on button "Confirmar y" at bounding box center [510, 710] width 133 height 29
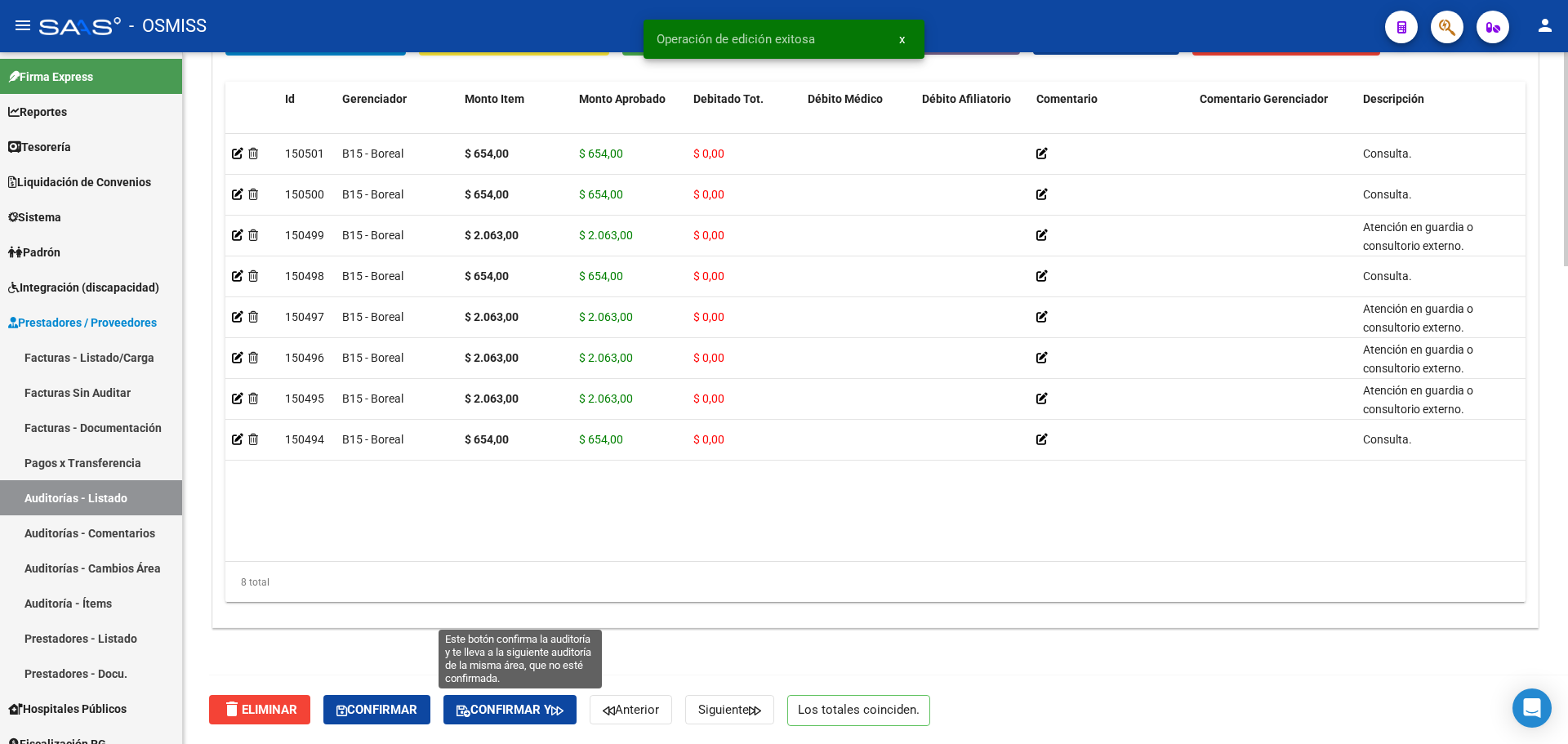
click at [536, 710] on span "Confirmar y" at bounding box center [510, 710] width 107 height 15
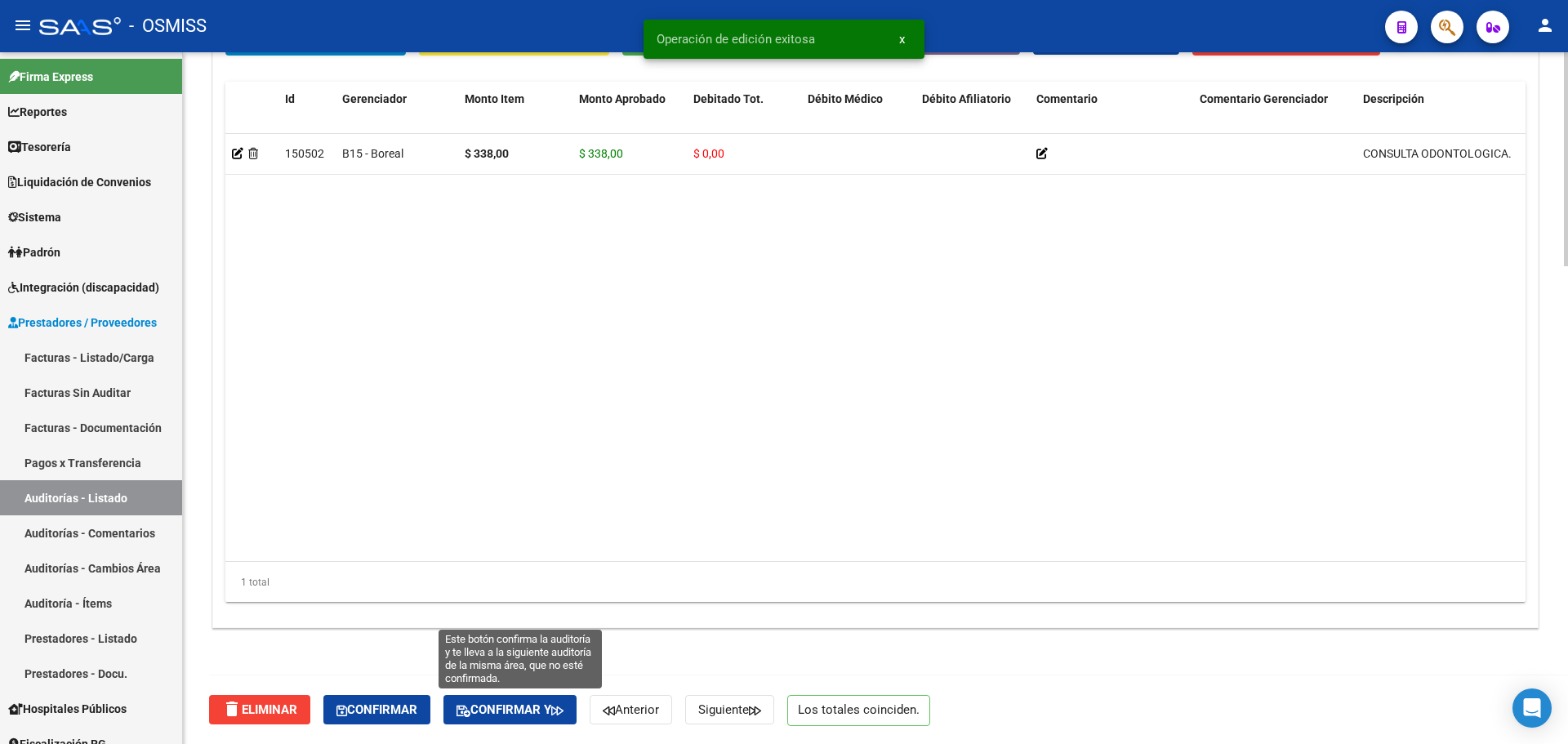
click at [544, 702] on button "Confirmar y" at bounding box center [510, 710] width 133 height 29
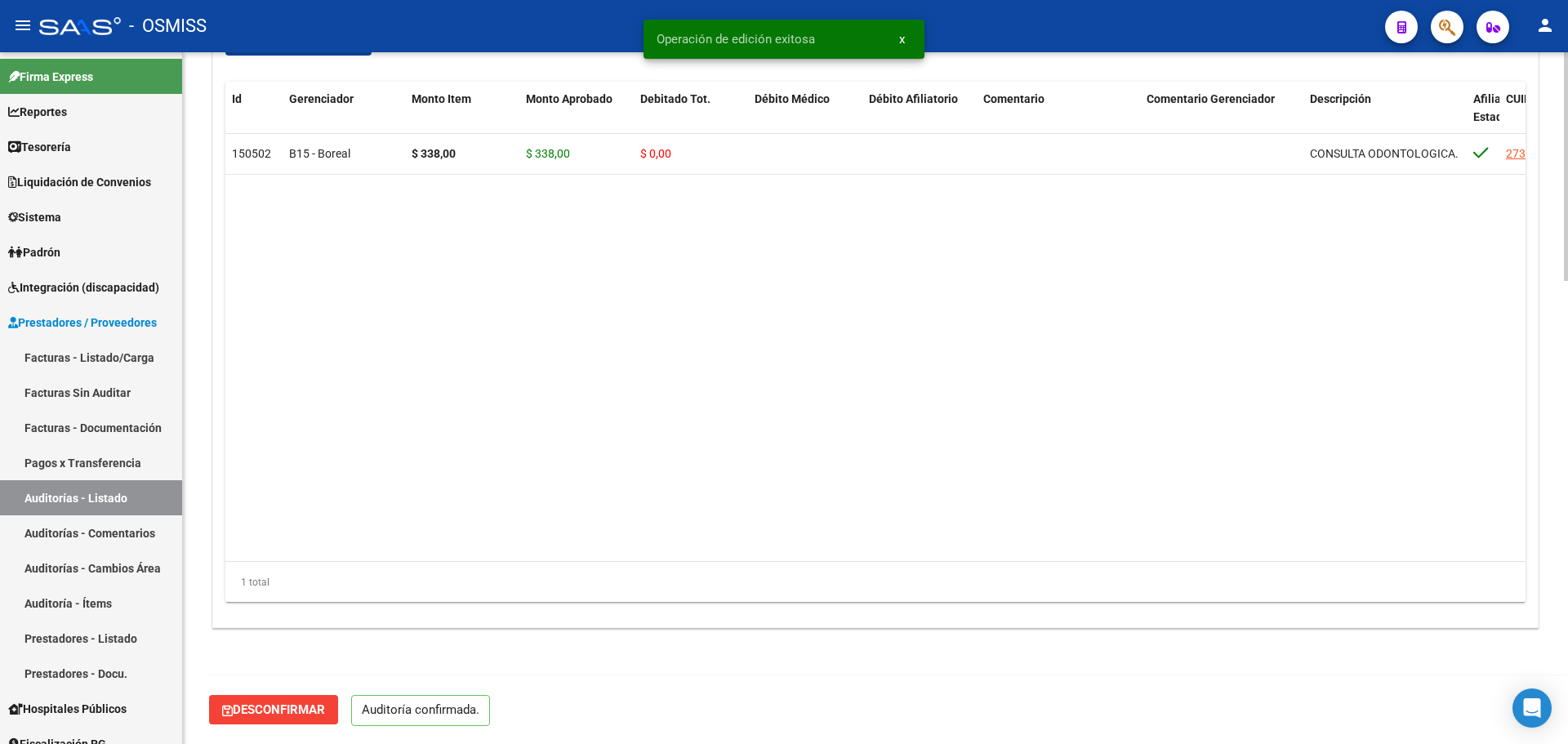
scroll to position [1401, 0]
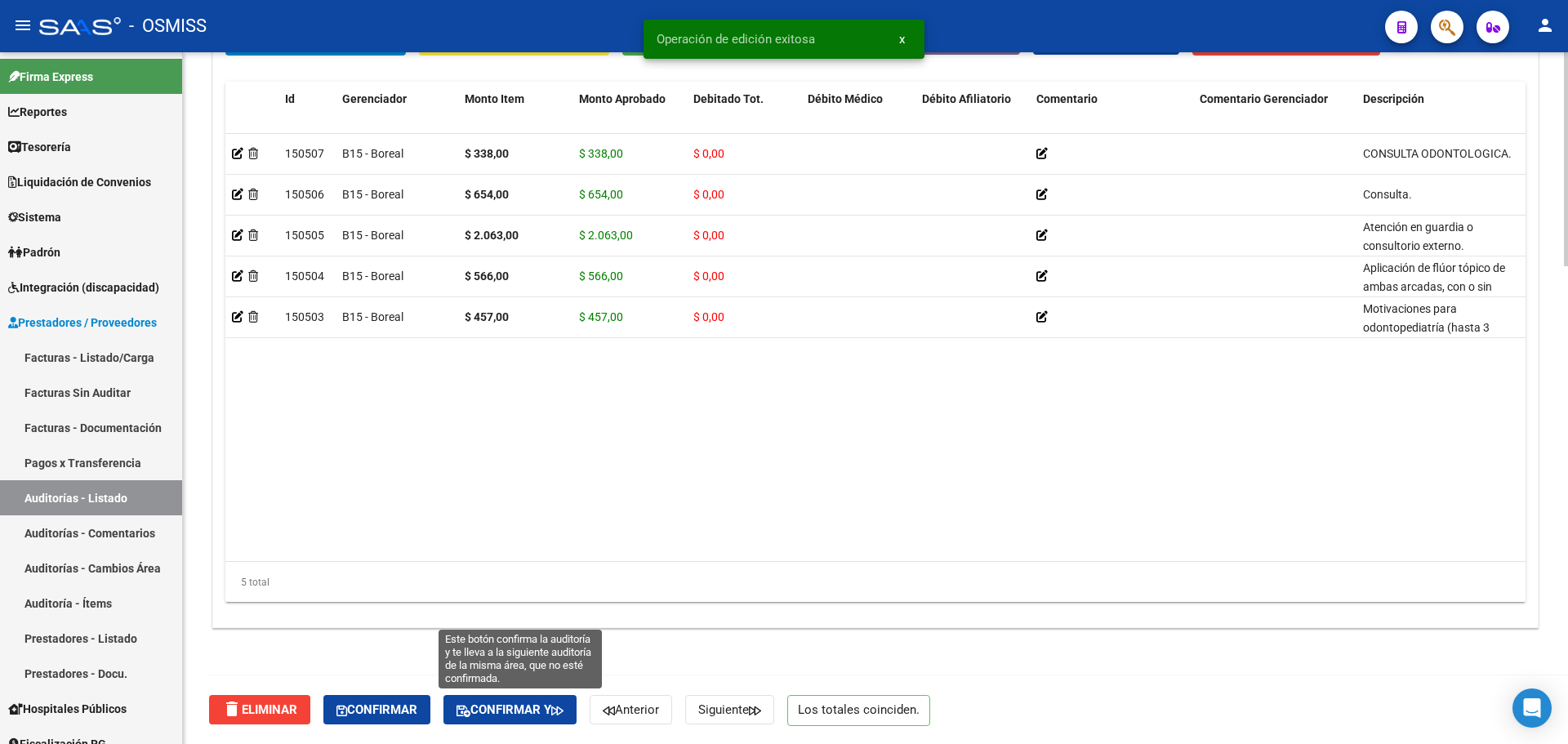
click at [528, 707] on span "Confirmar y" at bounding box center [510, 710] width 107 height 15
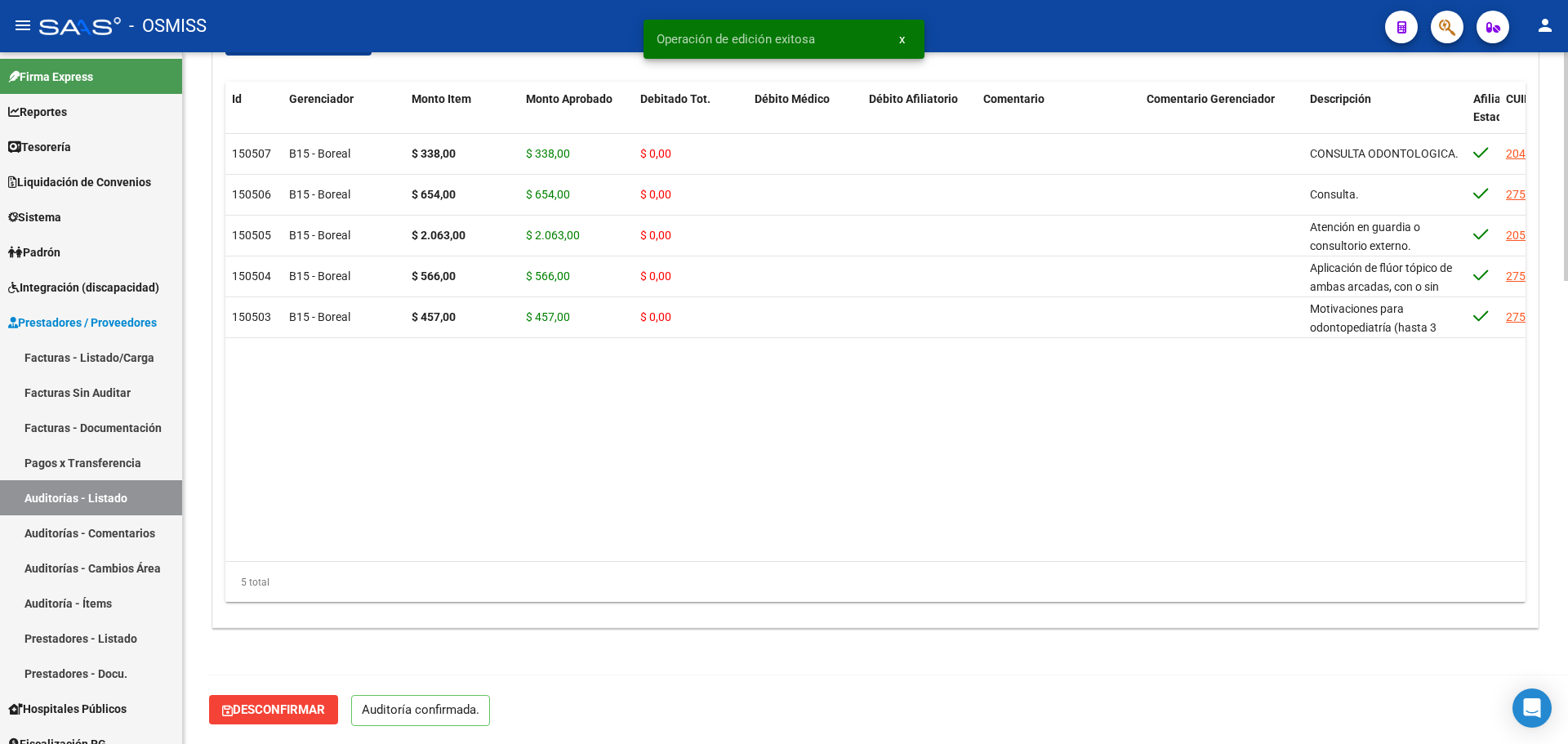
scroll to position [1401, 0]
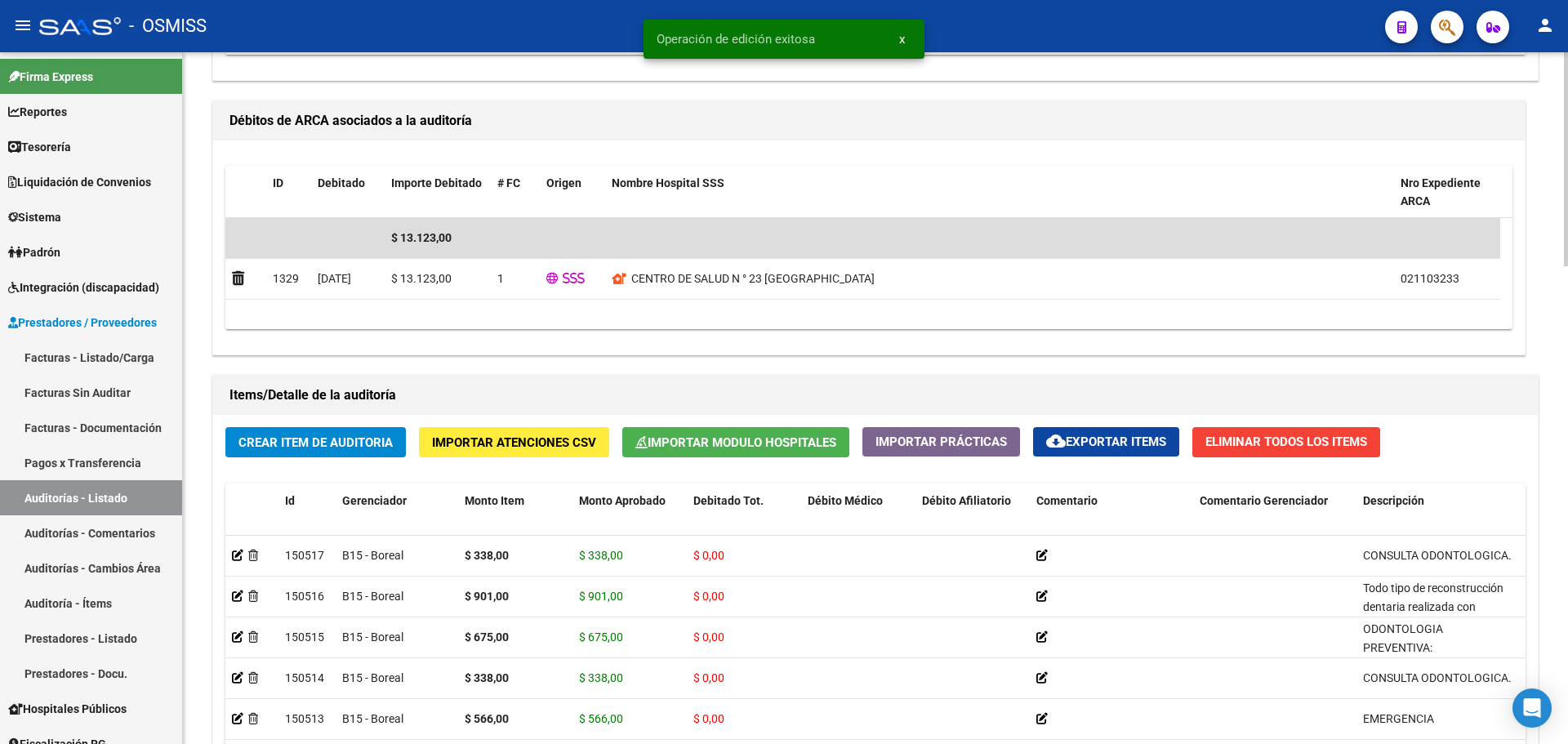
scroll to position [1546, 0]
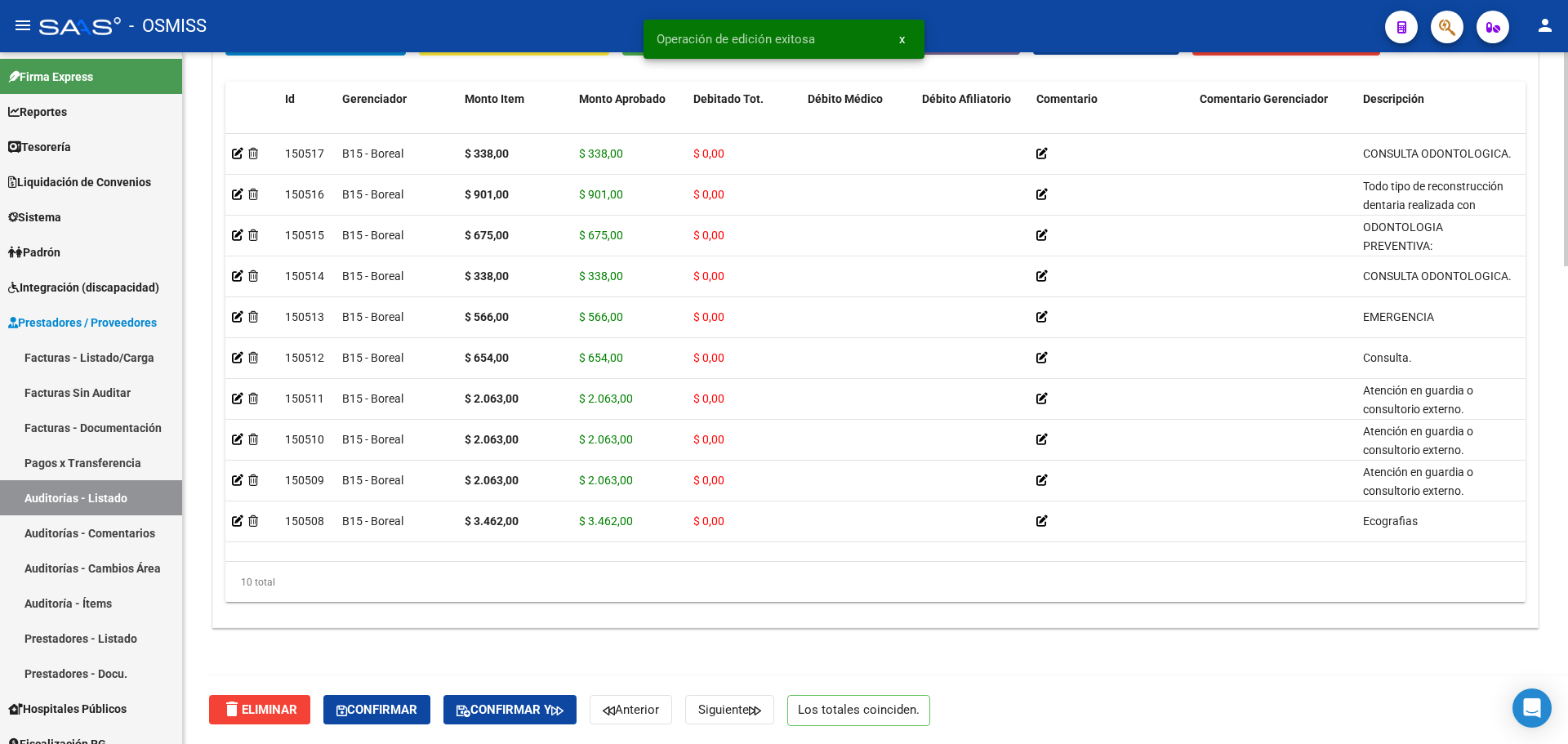
click at [546, 711] on span "Confirmar y" at bounding box center [510, 710] width 107 height 15
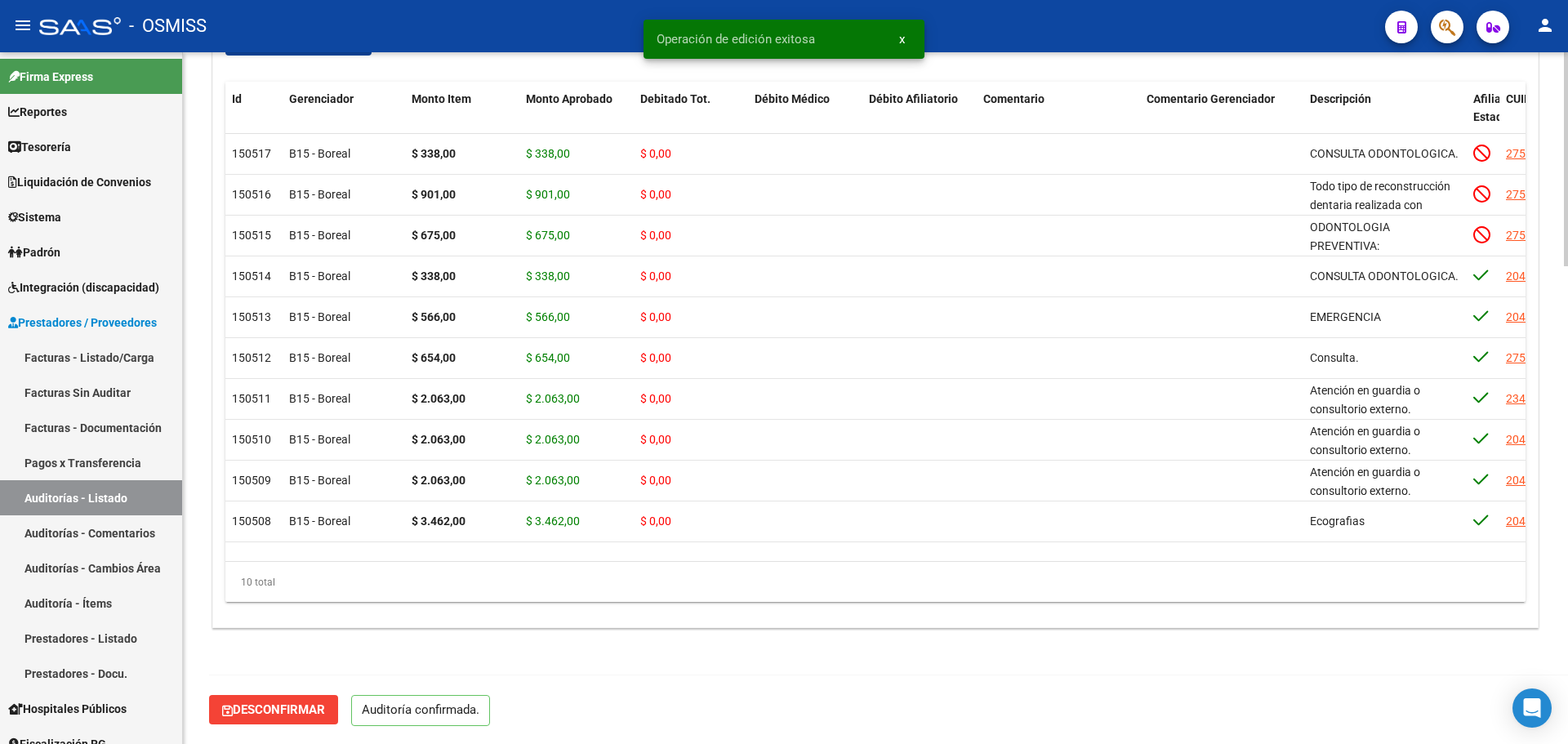
scroll to position [1401, 0]
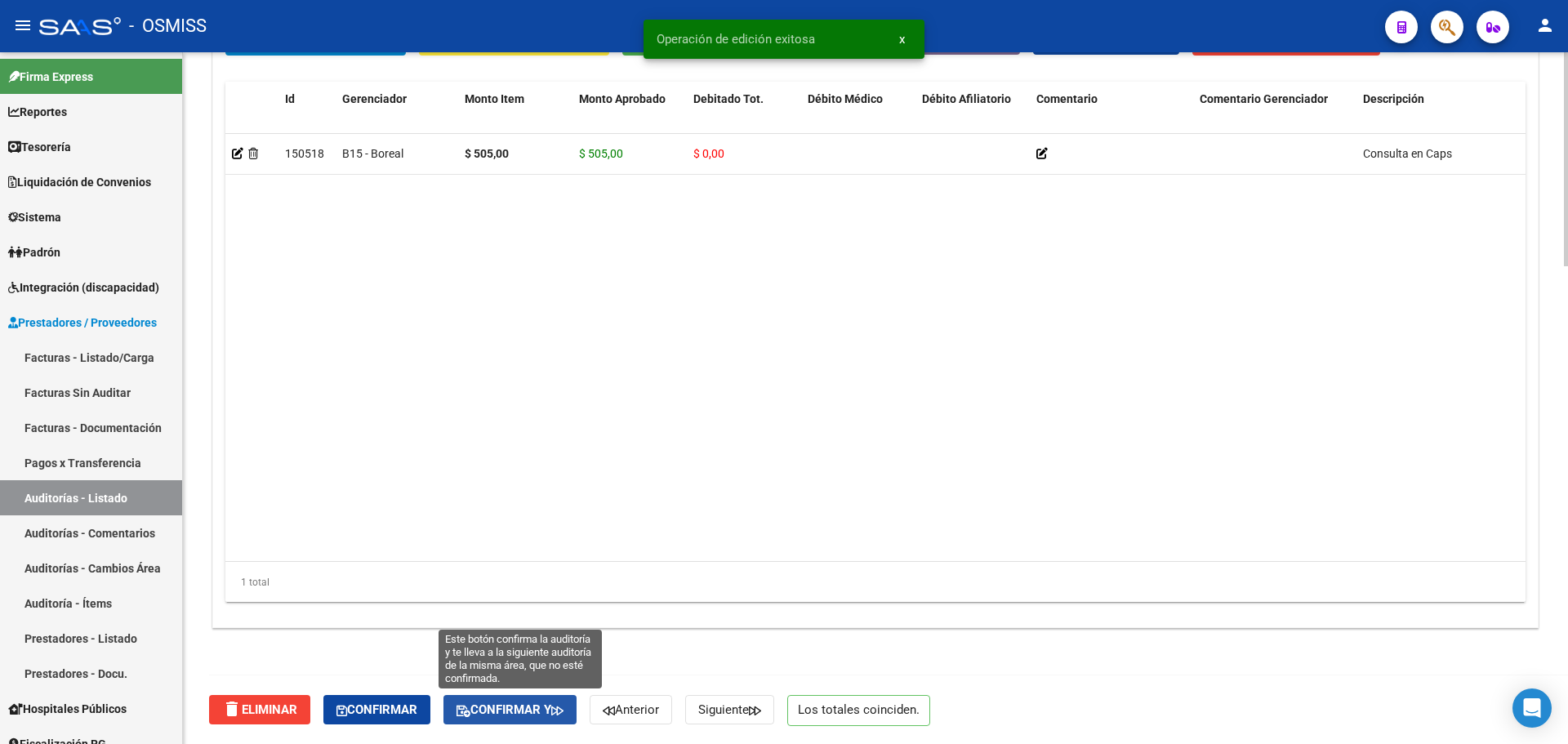
click at [558, 709] on span "Confirmar y" at bounding box center [510, 710] width 107 height 15
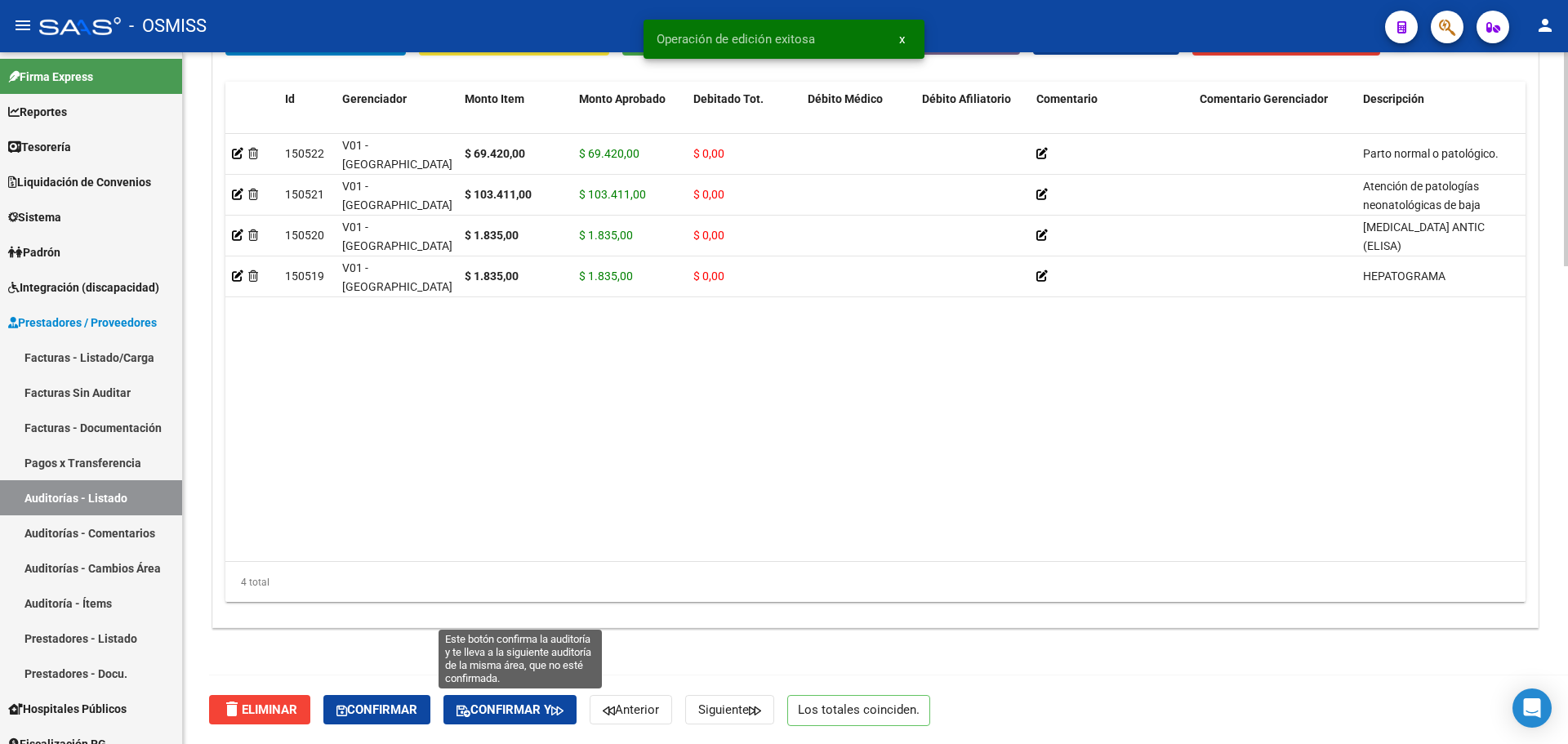
click at [537, 710] on span "Confirmar y" at bounding box center [510, 710] width 107 height 15
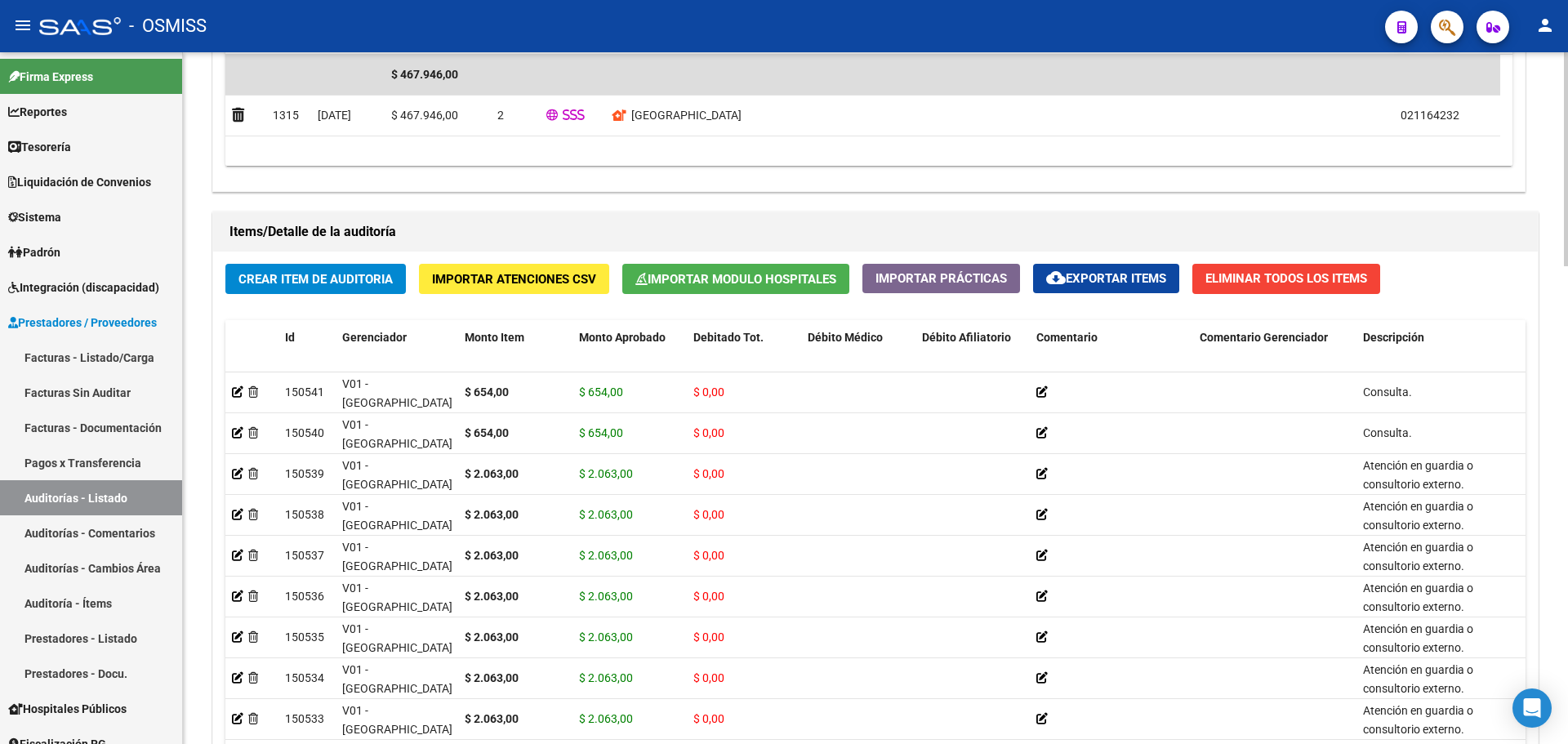
scroll to position [6004, 0]
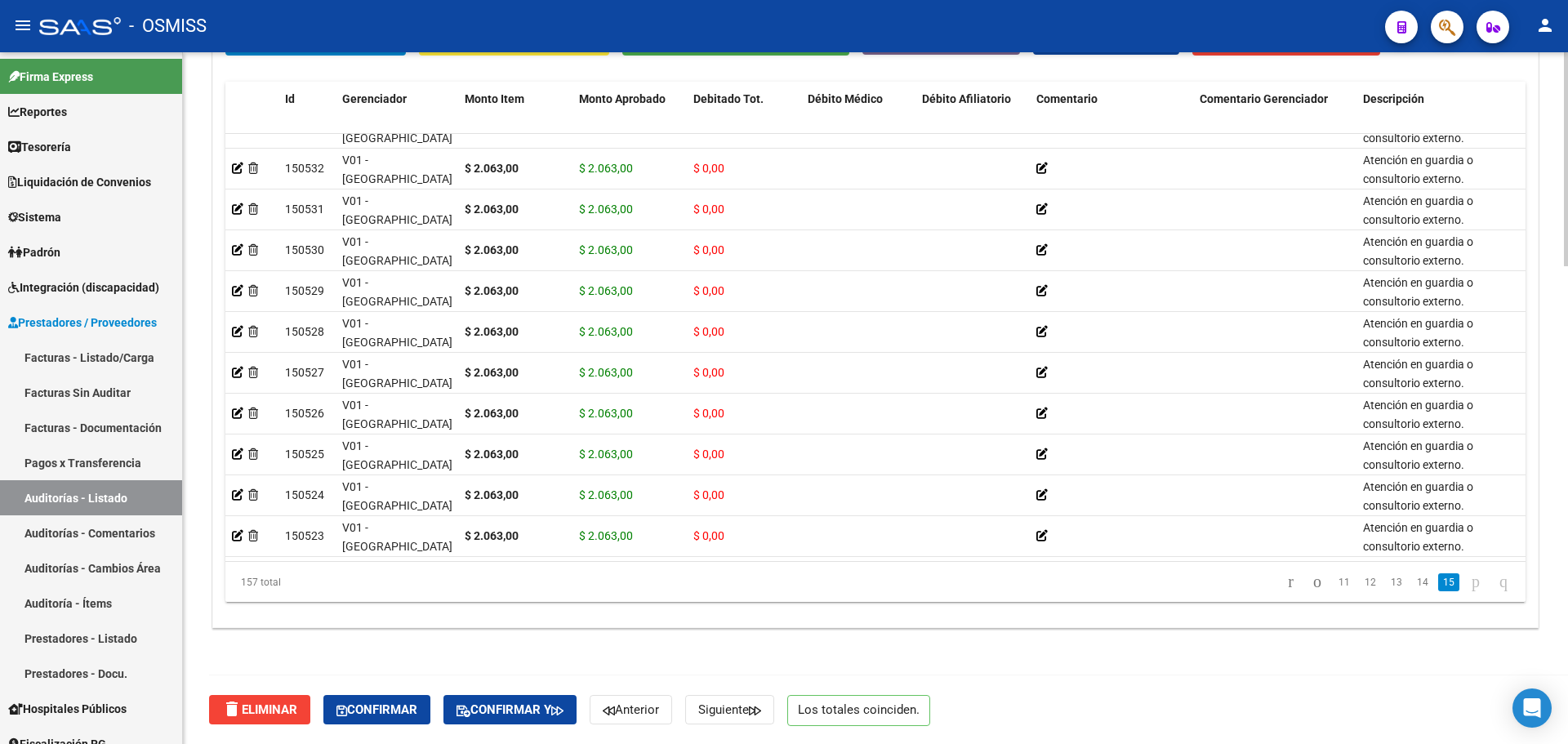
click at [531, 700] on button "Confirmar y" at bounding box center [510, 710] width 133 height 29
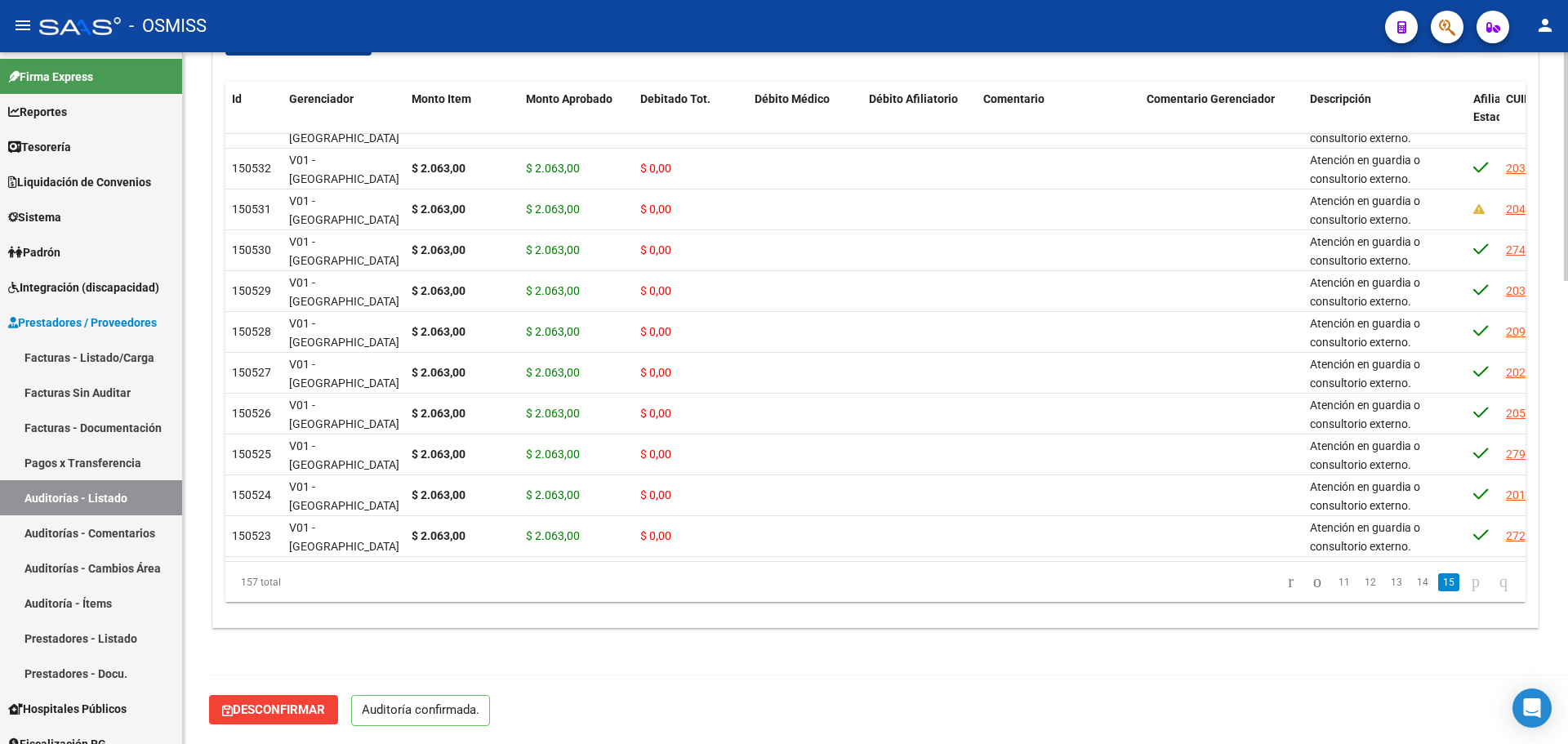
scroll to position [1401, 0]
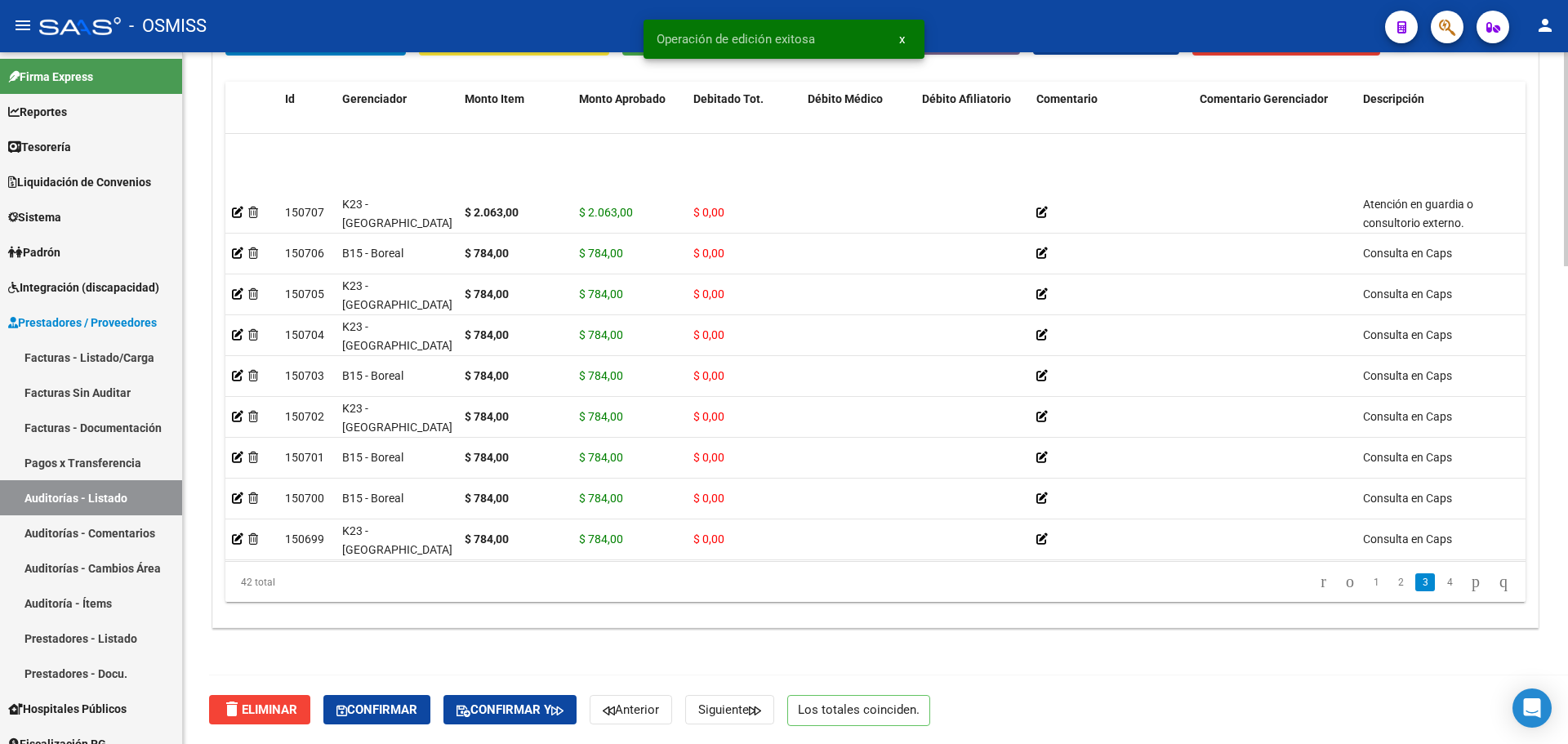
scroll to position [572, 0]
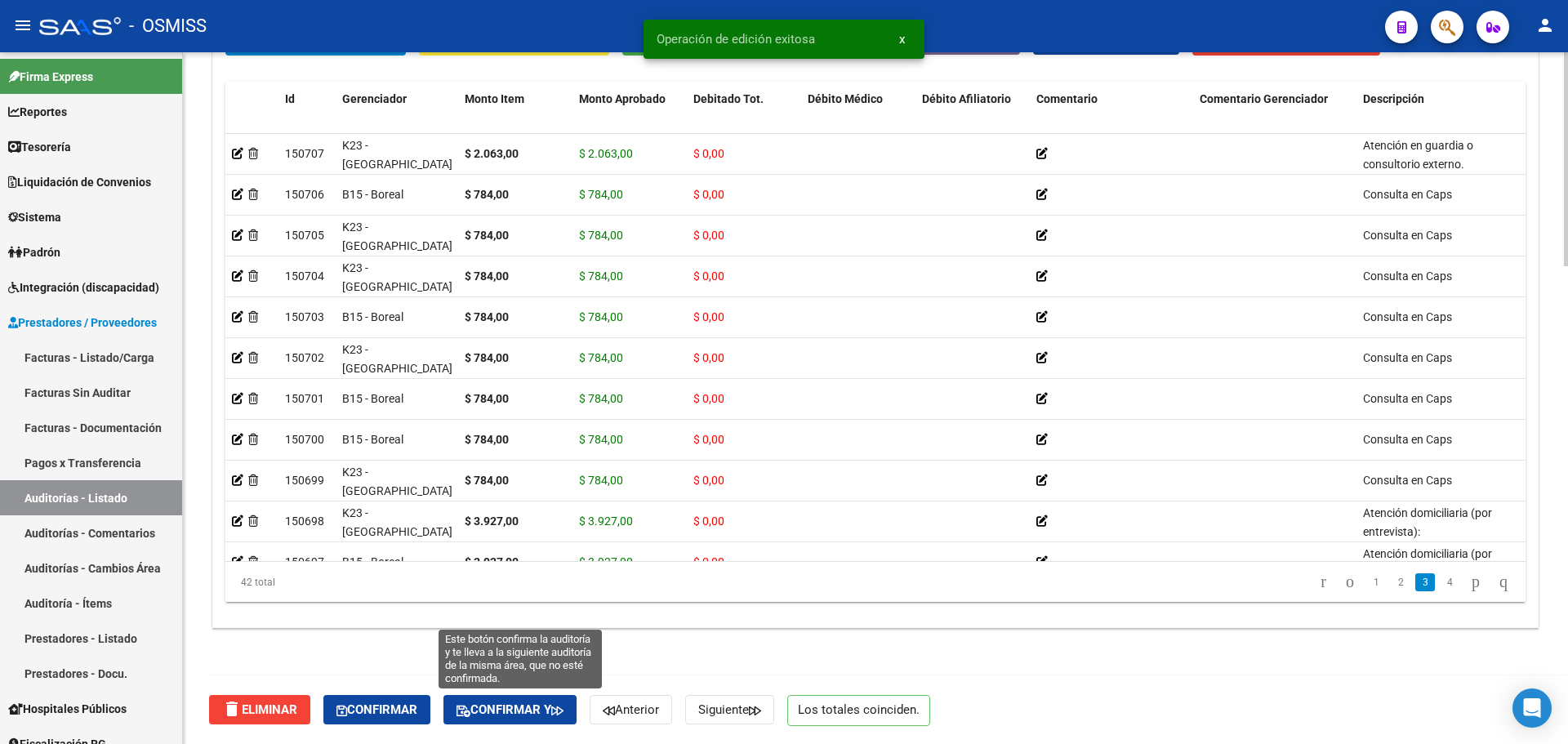
click at [495, 704] on span "Confirmar y" at bounding box center [510, 710] width 107 height 15
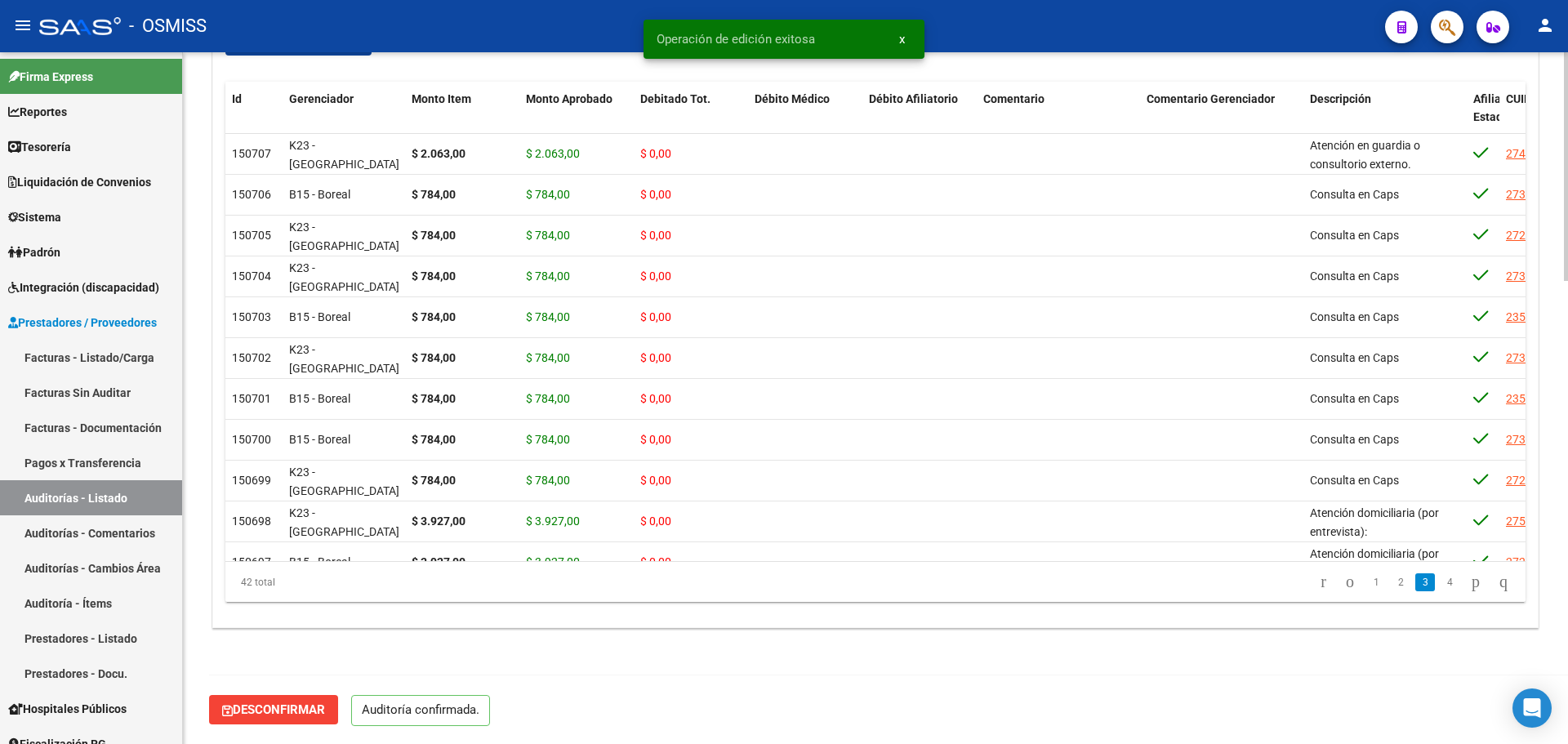
scroll to position [1401, 0]
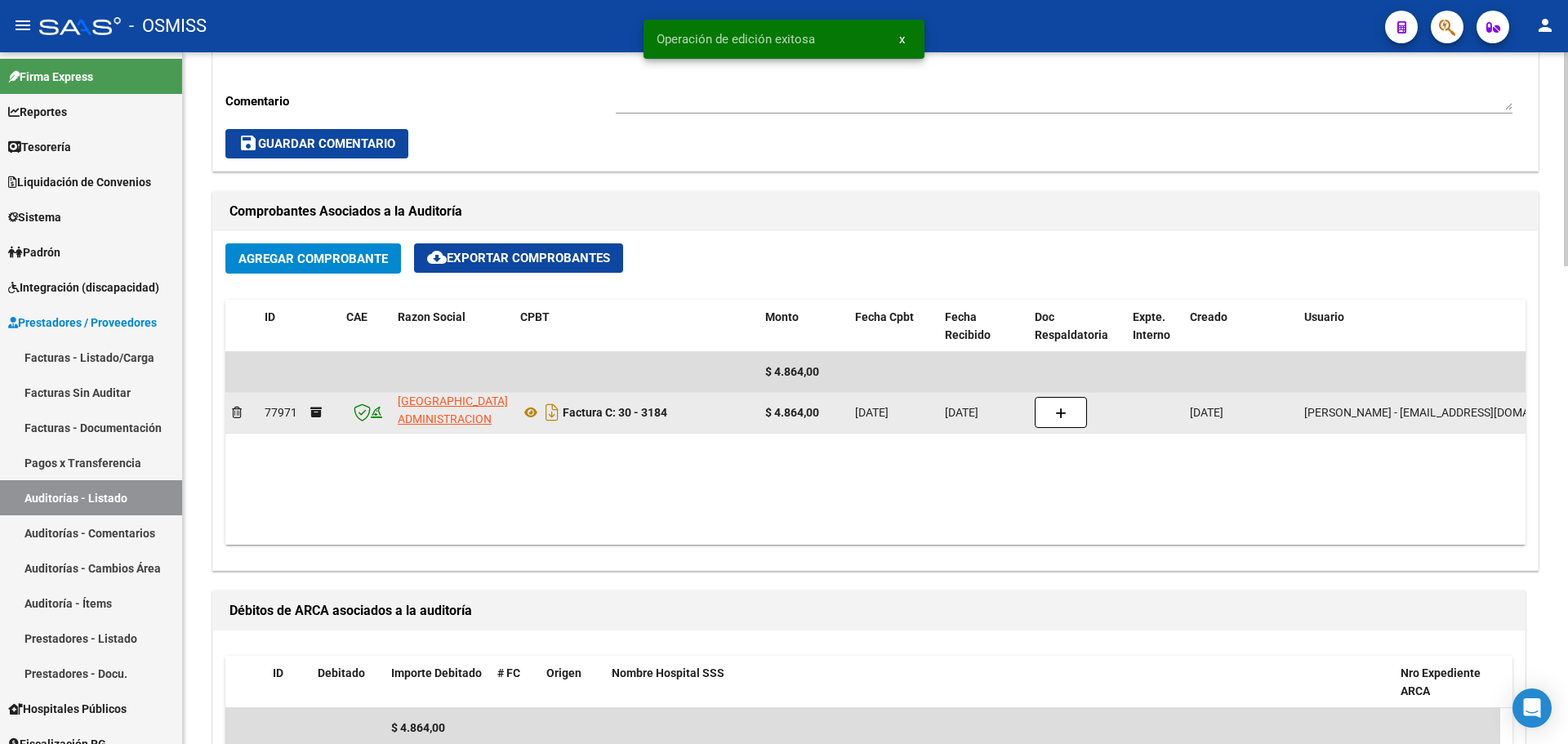
scroll to position [59, 0]
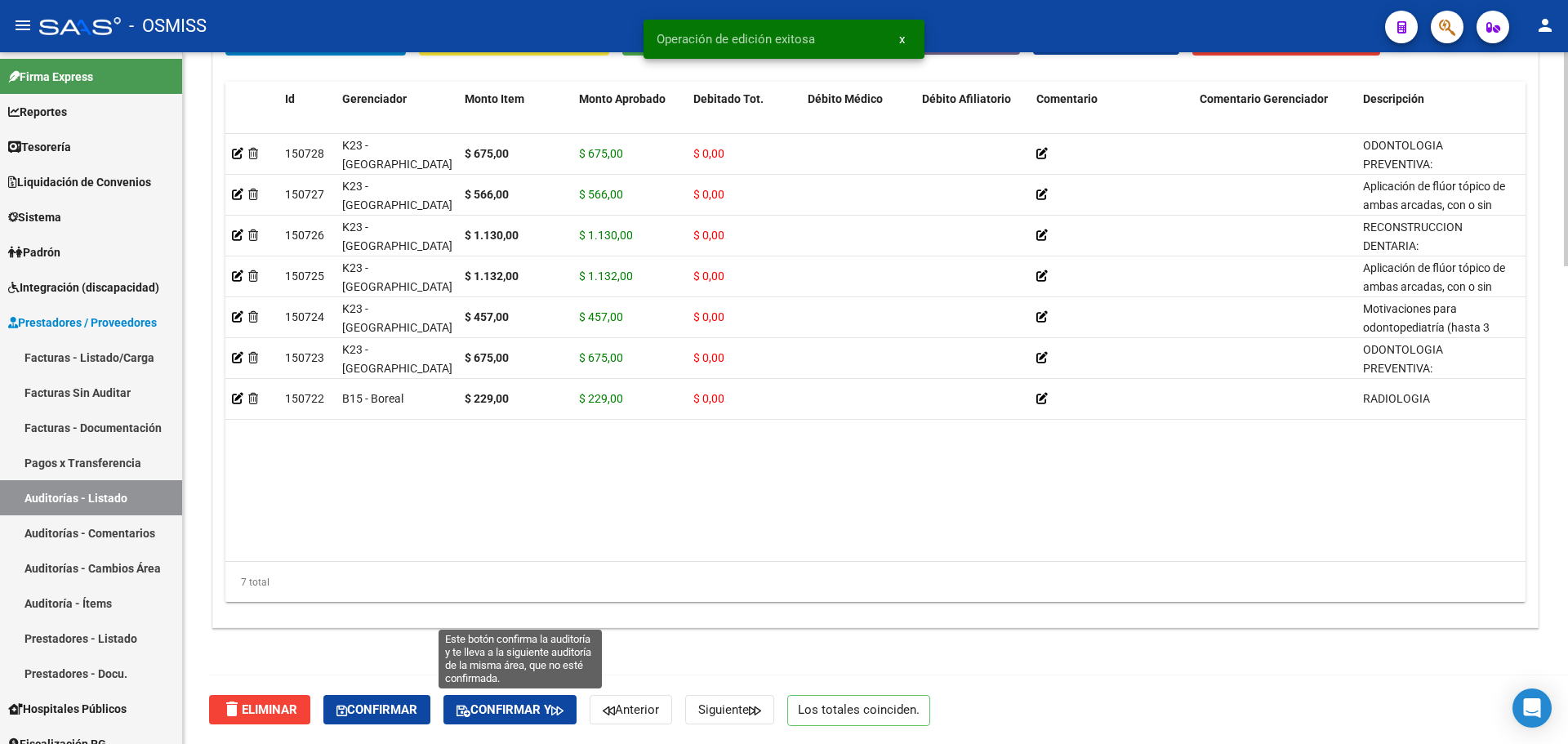
click at [509, 706] on span "Confirmar y" at bounding box center [510, 710] width 107 height 15
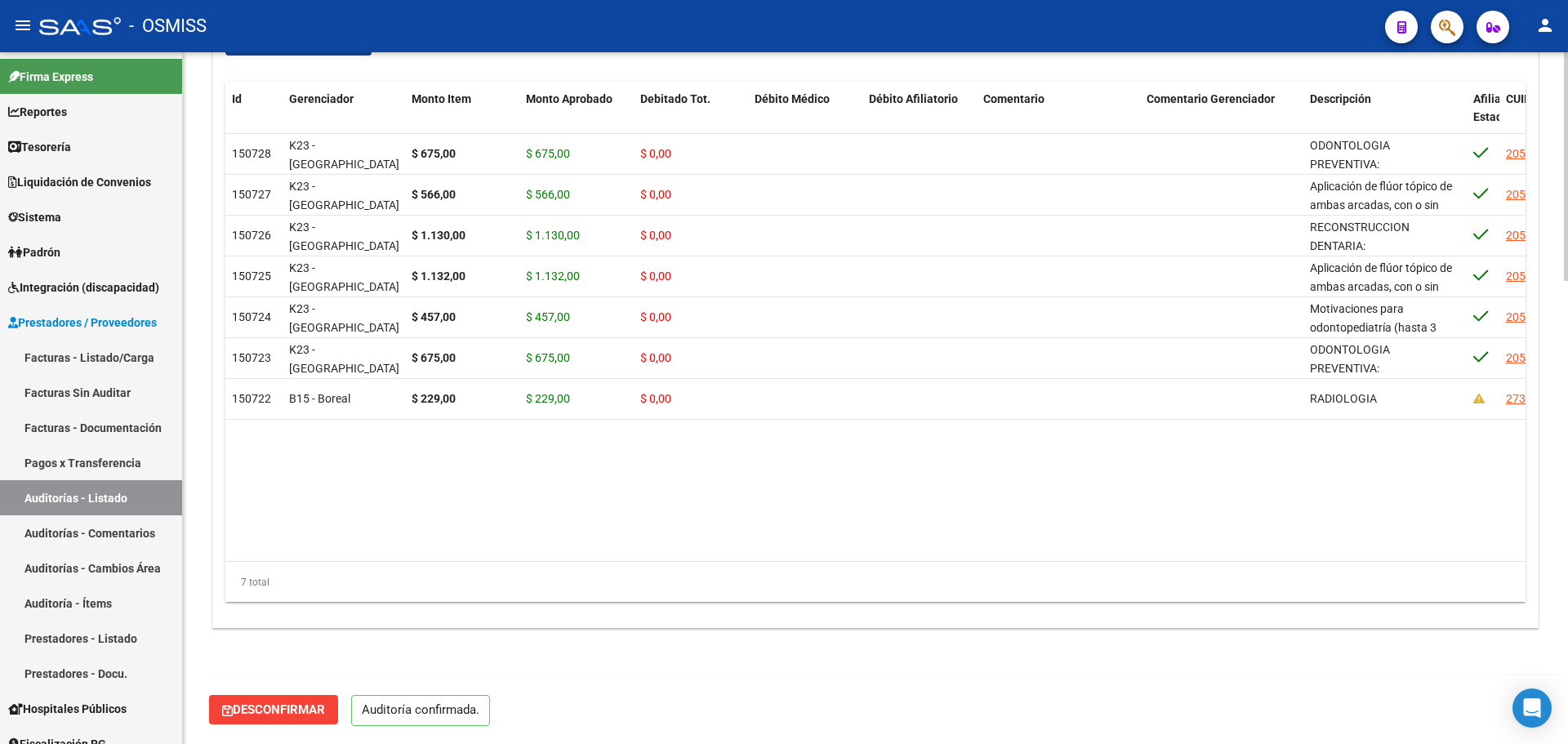
scroll to position [1401, 0]
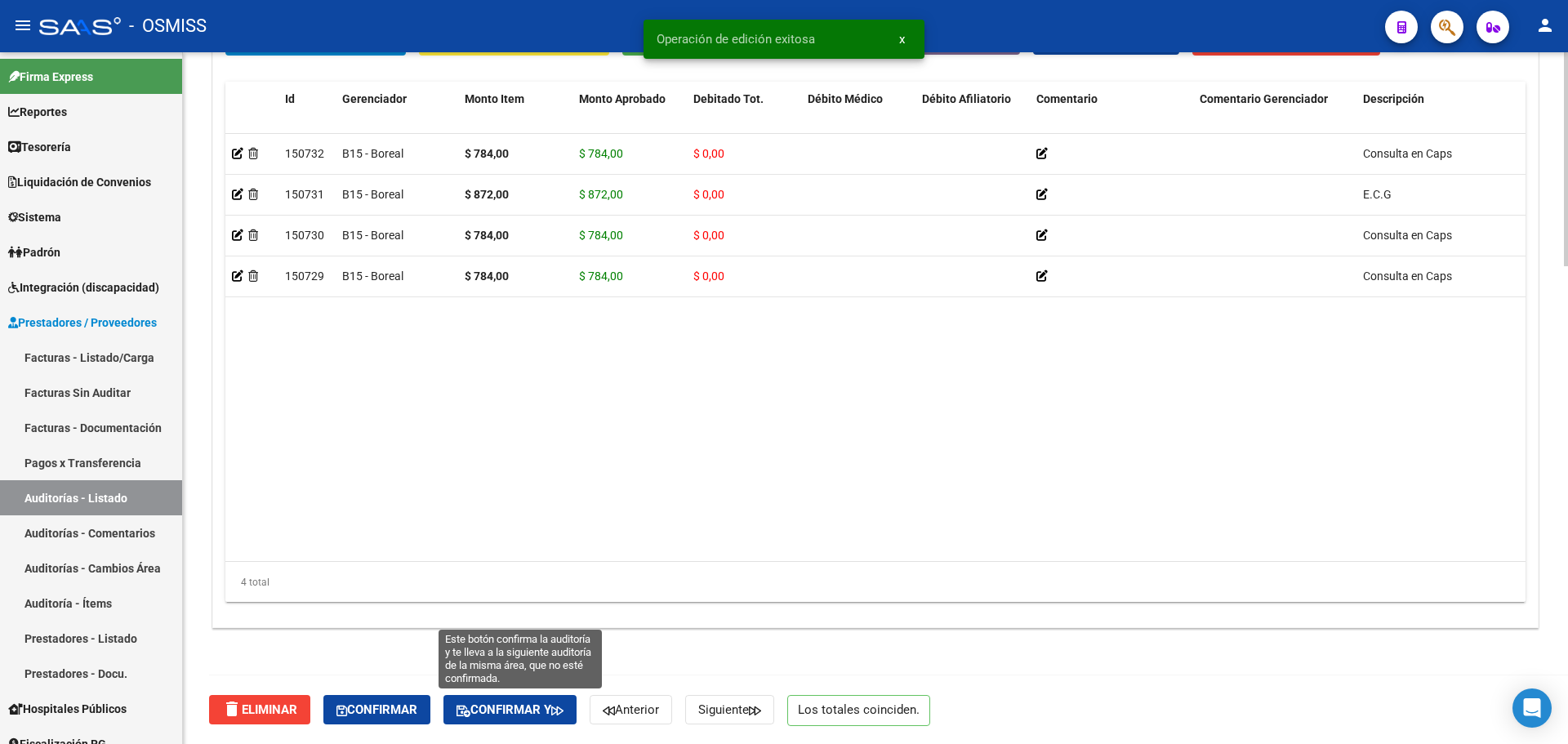
click at [554, 729] on div "delete Eliminar Confirmar Confirmar y Anterior Siguiente Los totales coinciden." at bounding box center [882, 710] width 1347 height 69
click at [549, 705] on span "Confirmar y" at bounding box center [510, 710] width 107 height 15
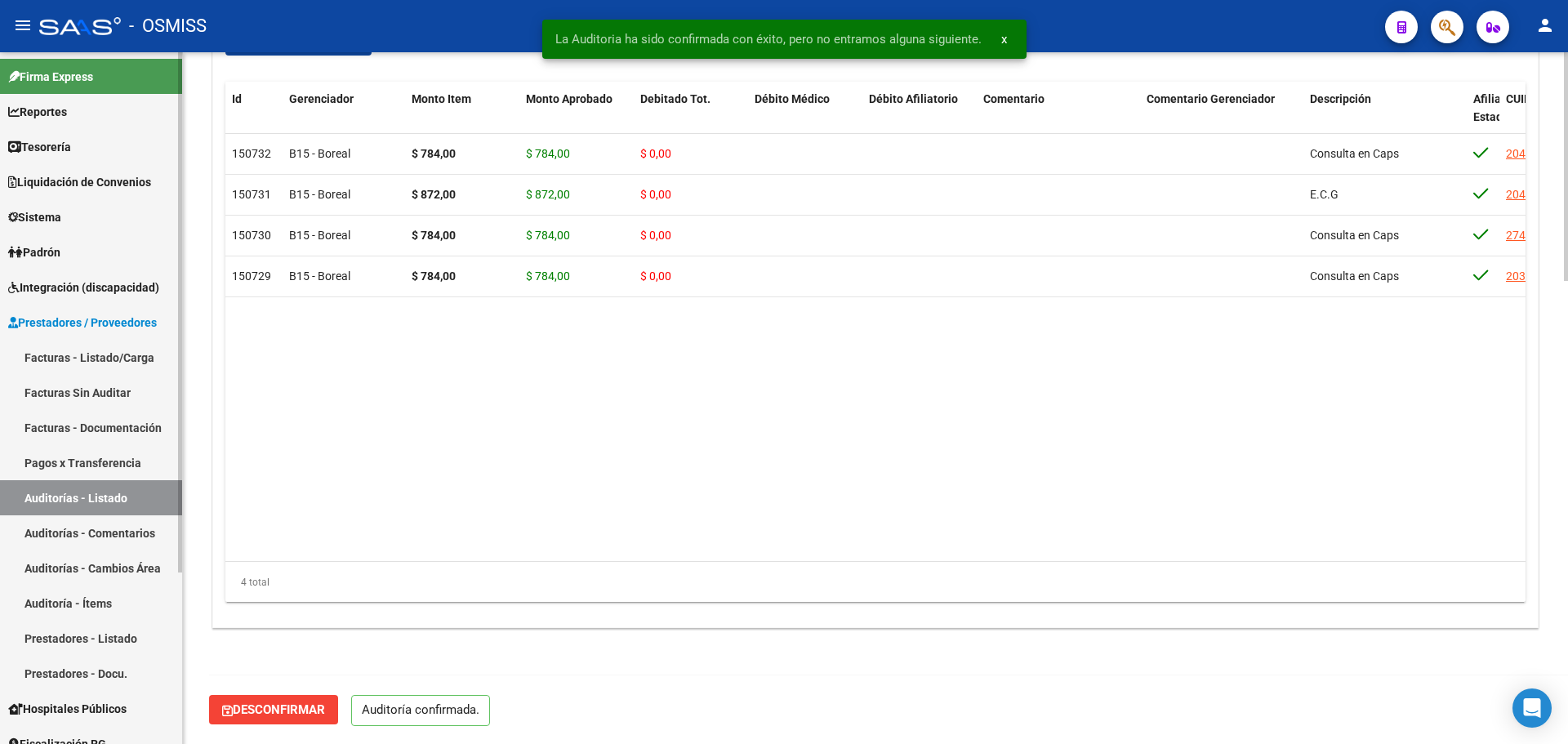
click at [84, 504] on link "Auditorías - Listado" at bounding box center [91, 498] width 182 height 35
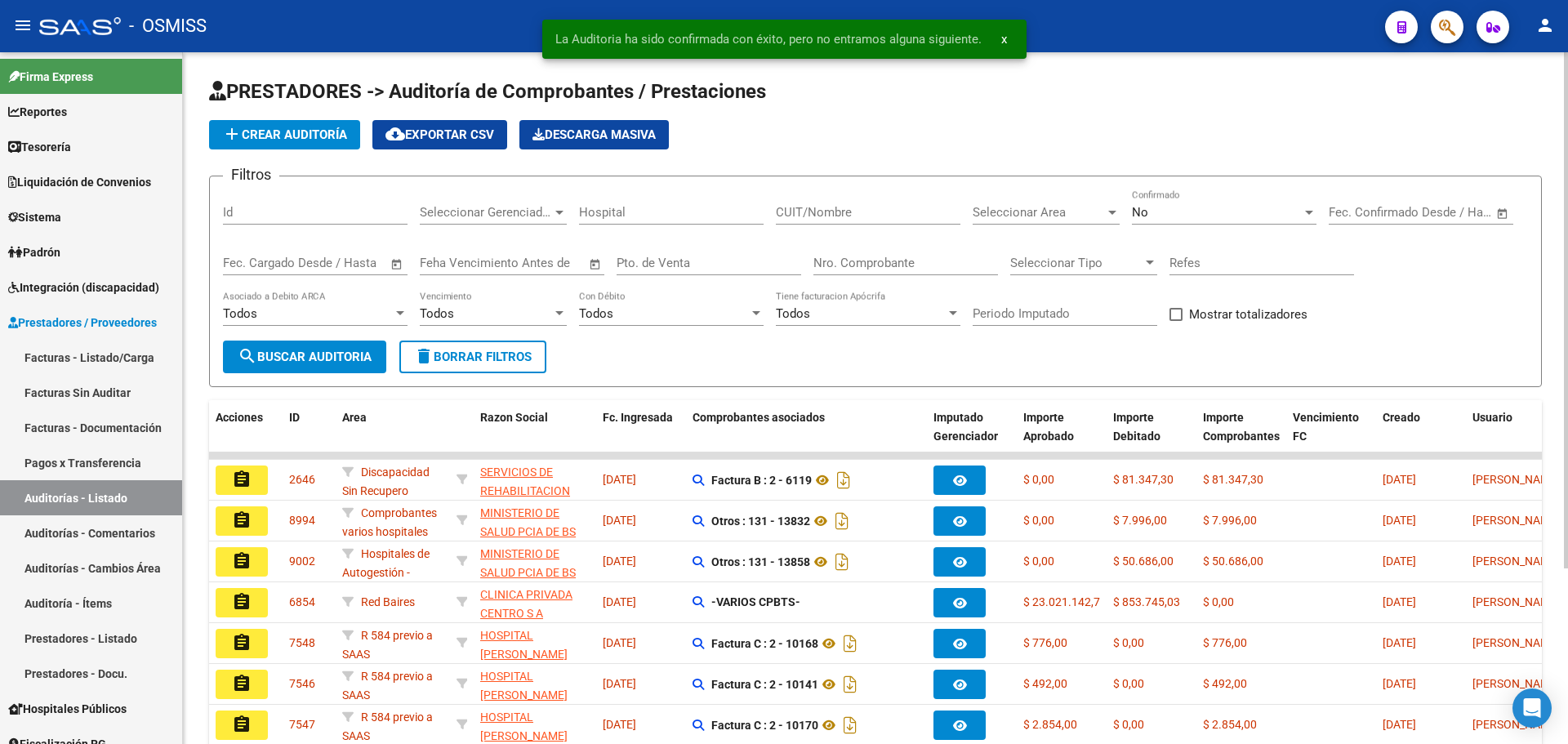
click at [1045, 210] on span "Seleccionar Area" at bounding box center [1039, 212] width 132 height 15
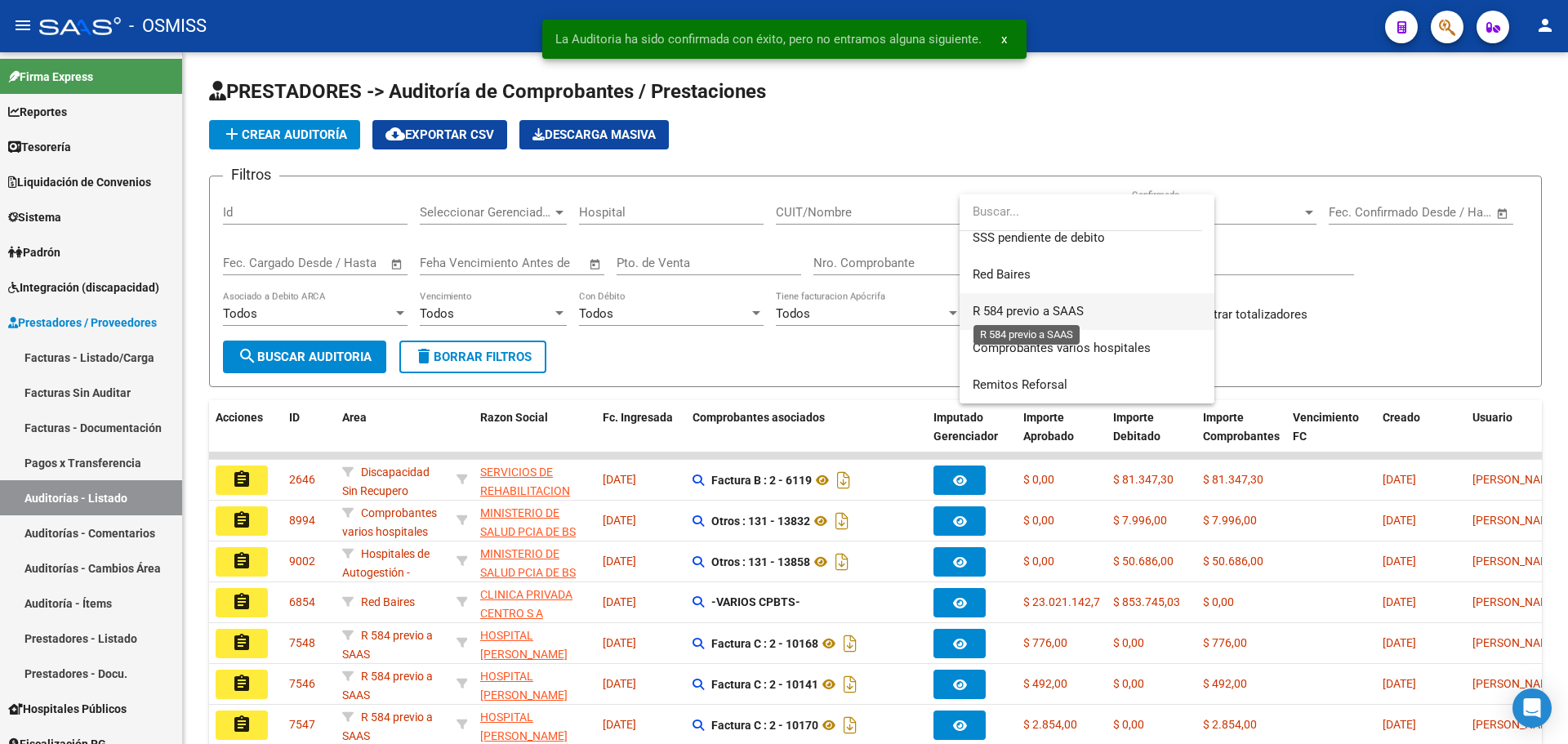
click at [1070, 314] on span "R 584 previo a SAAS" at bounding box center [1028, 311] width 111 height 15
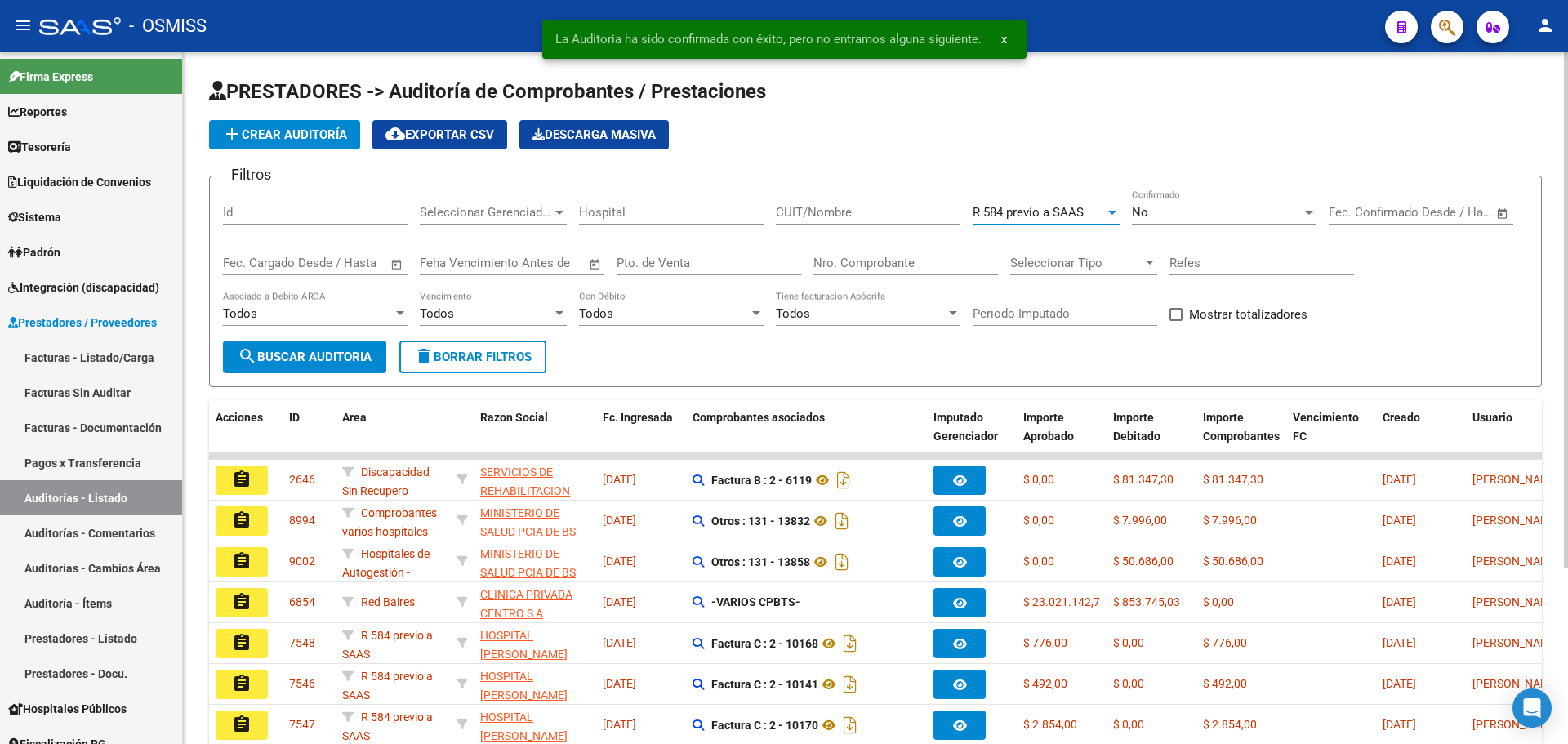
click at [300, 348] on button "search Buscar Auditoria" at bounding box center [305, 357] width 163 height 33
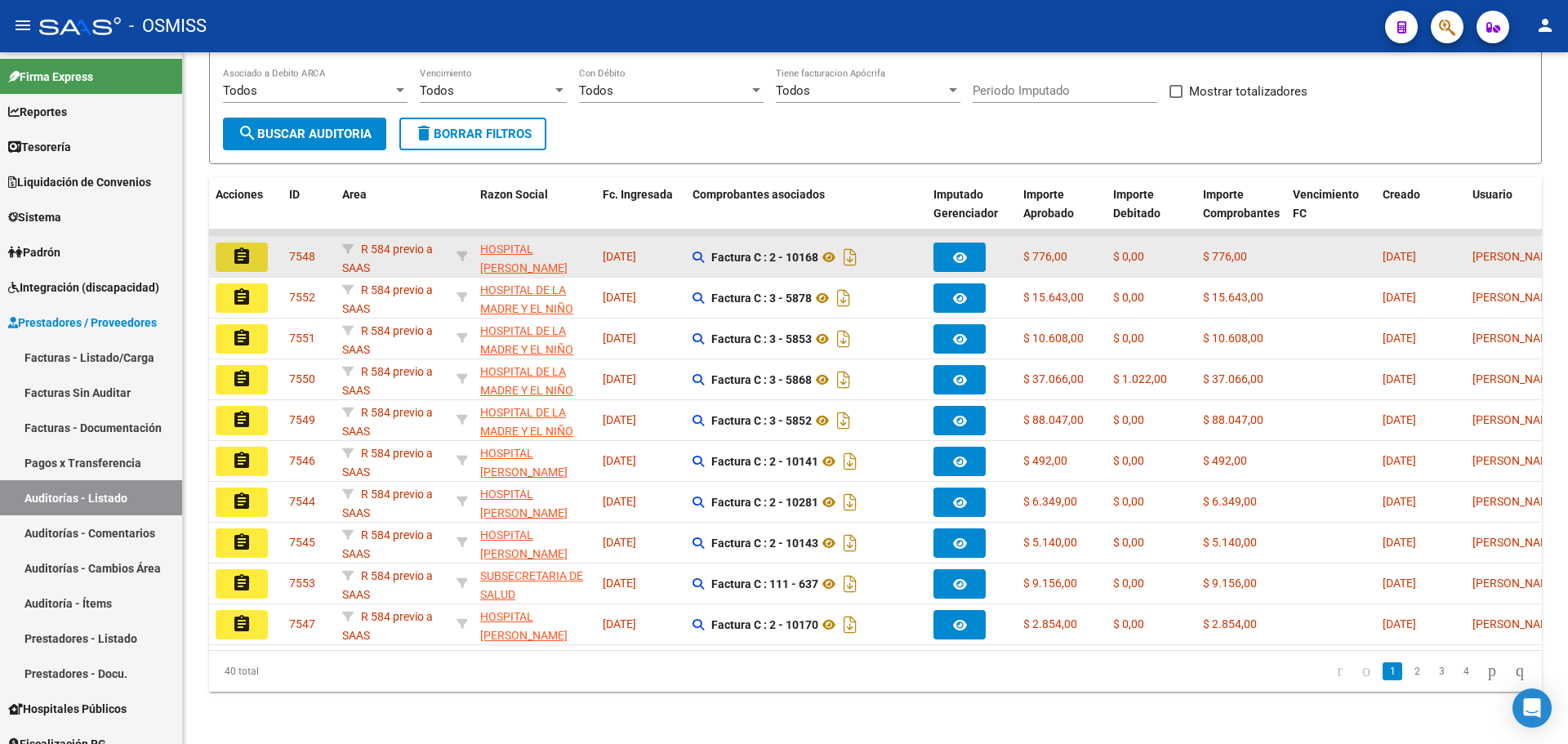
click at [238, 247] on mat-icon "assignment" at bounding box center [242, 257] width 20 height 20
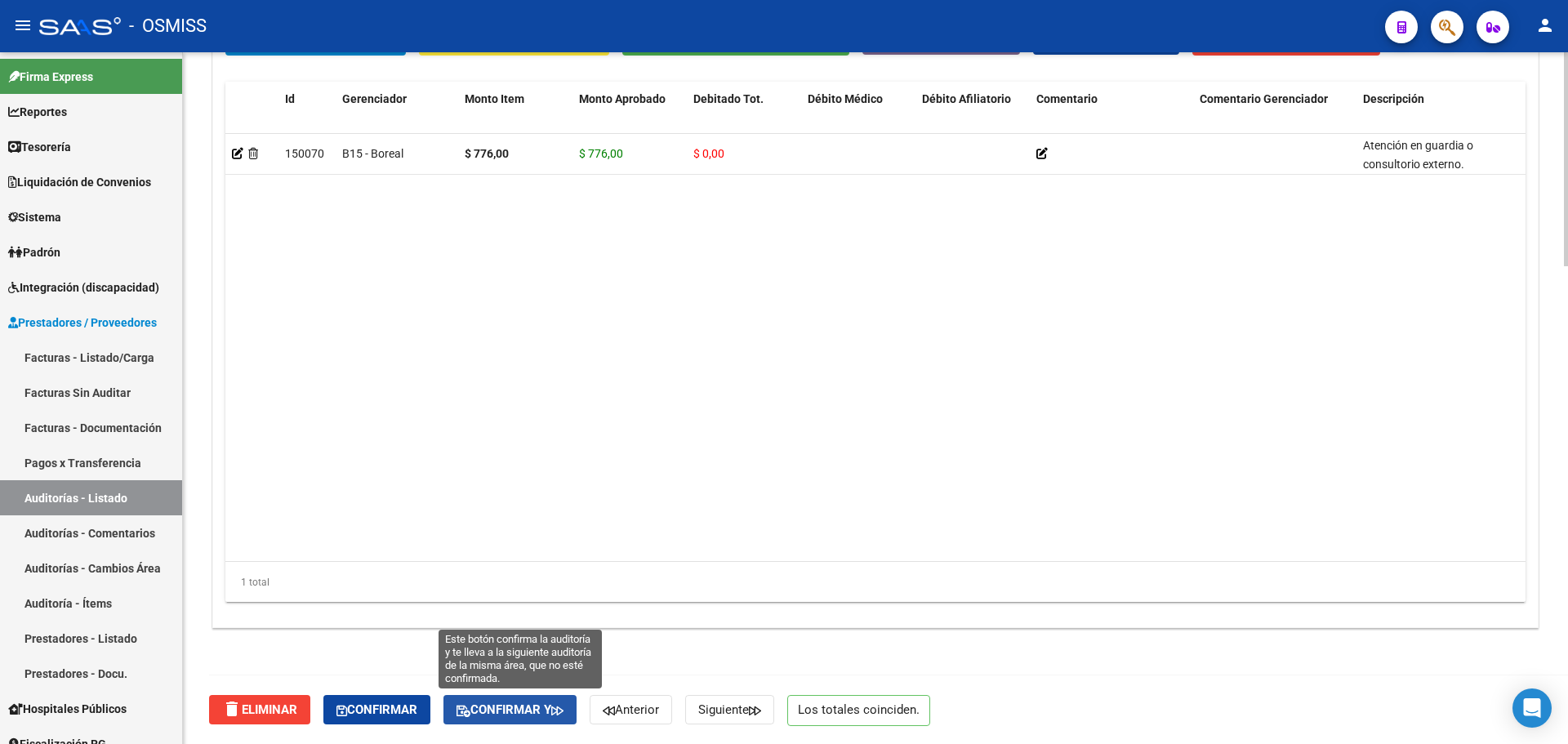
click at [544, 713] on span "Confirmar y" at bounding box center [510, 710] width 107 height 15
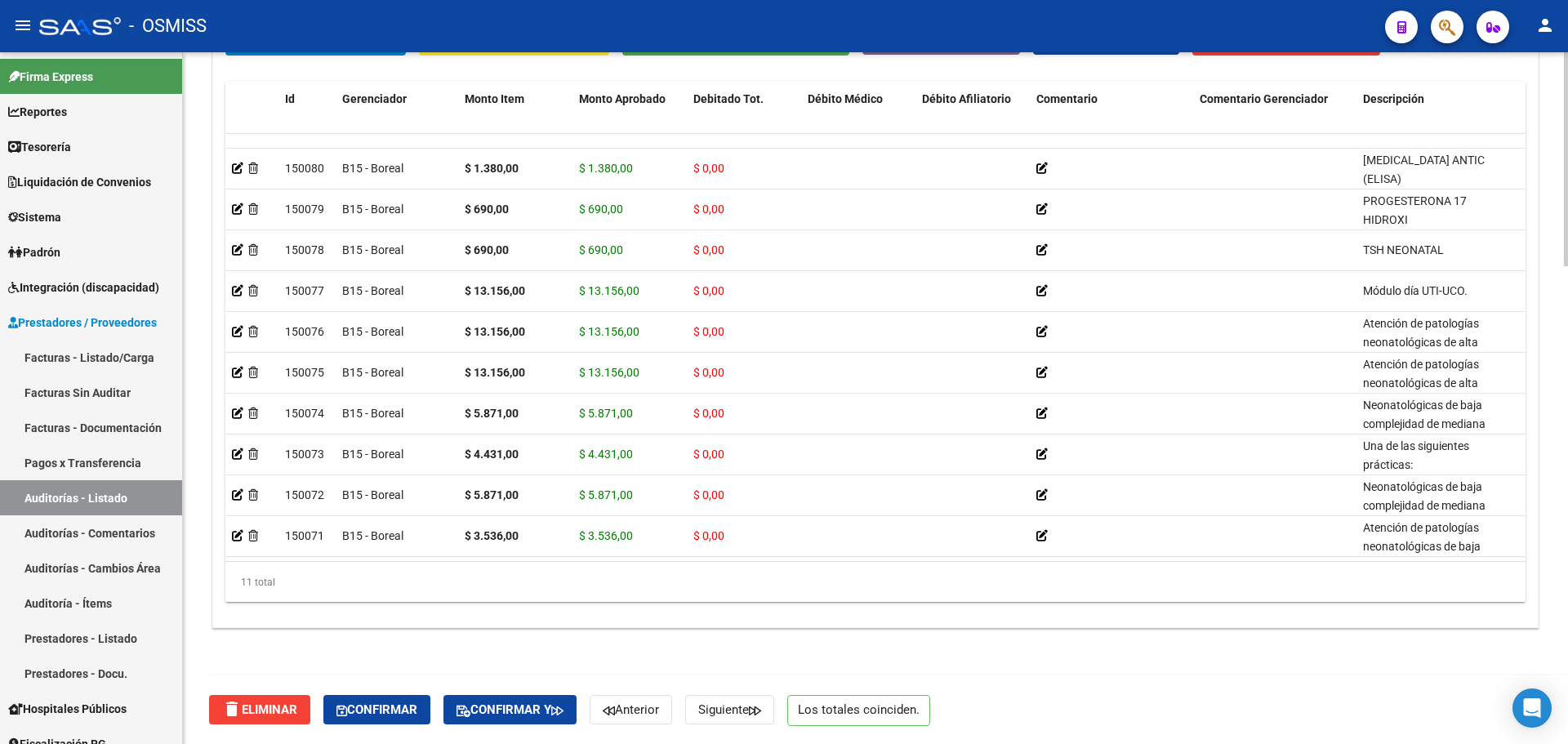
click at [1567, 663] on div at bounding box center [1566, 638] width 5 height 214
click at [509, 724] on button "Confirmar y" at bounding box center [510, 710] width 133 height 29
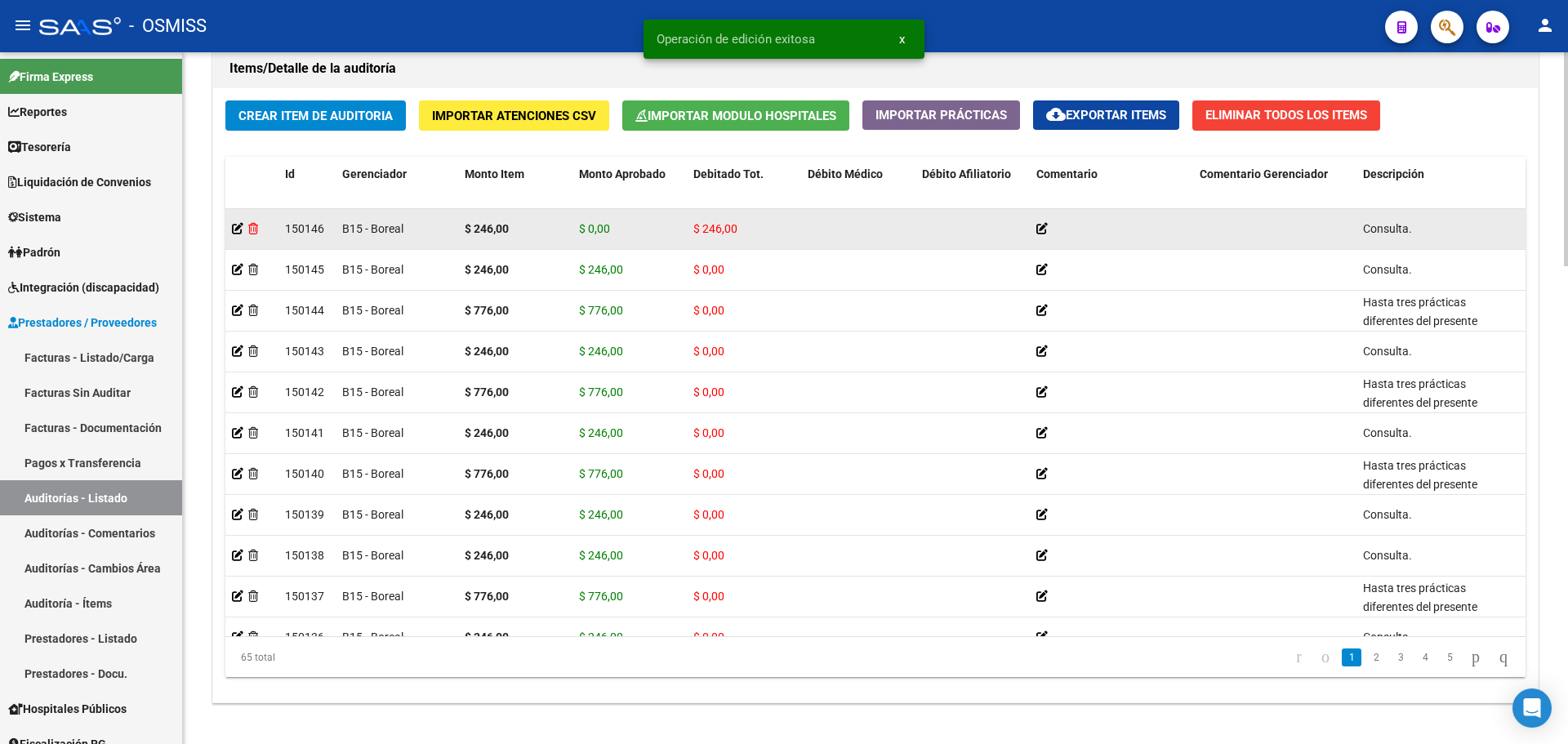
click at [258, 229] on icon at bounding box center [253, 229] width 10 height 12
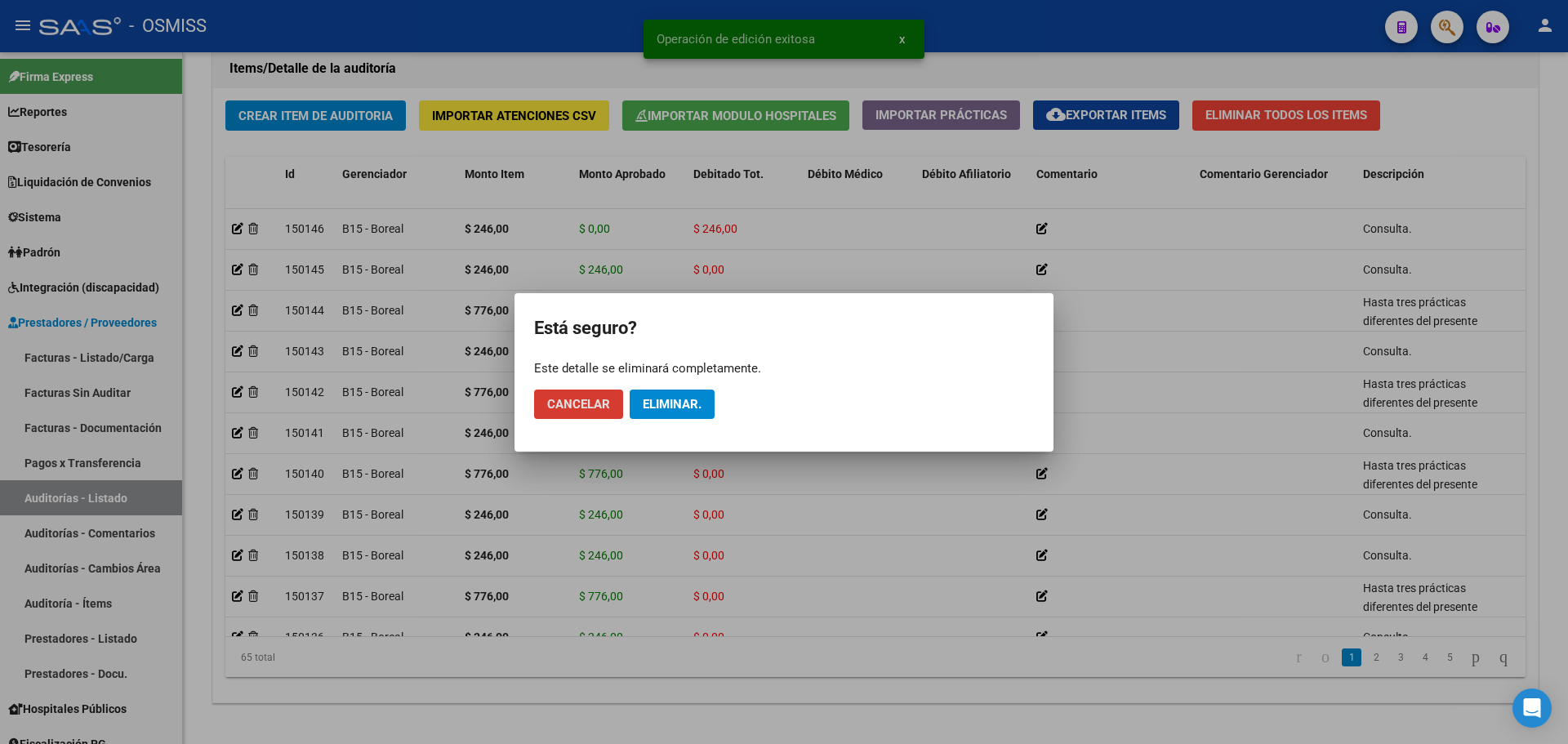
click at [692, 399] on span "Eliminar." at bounding box center [672, 405] width 59 height 15
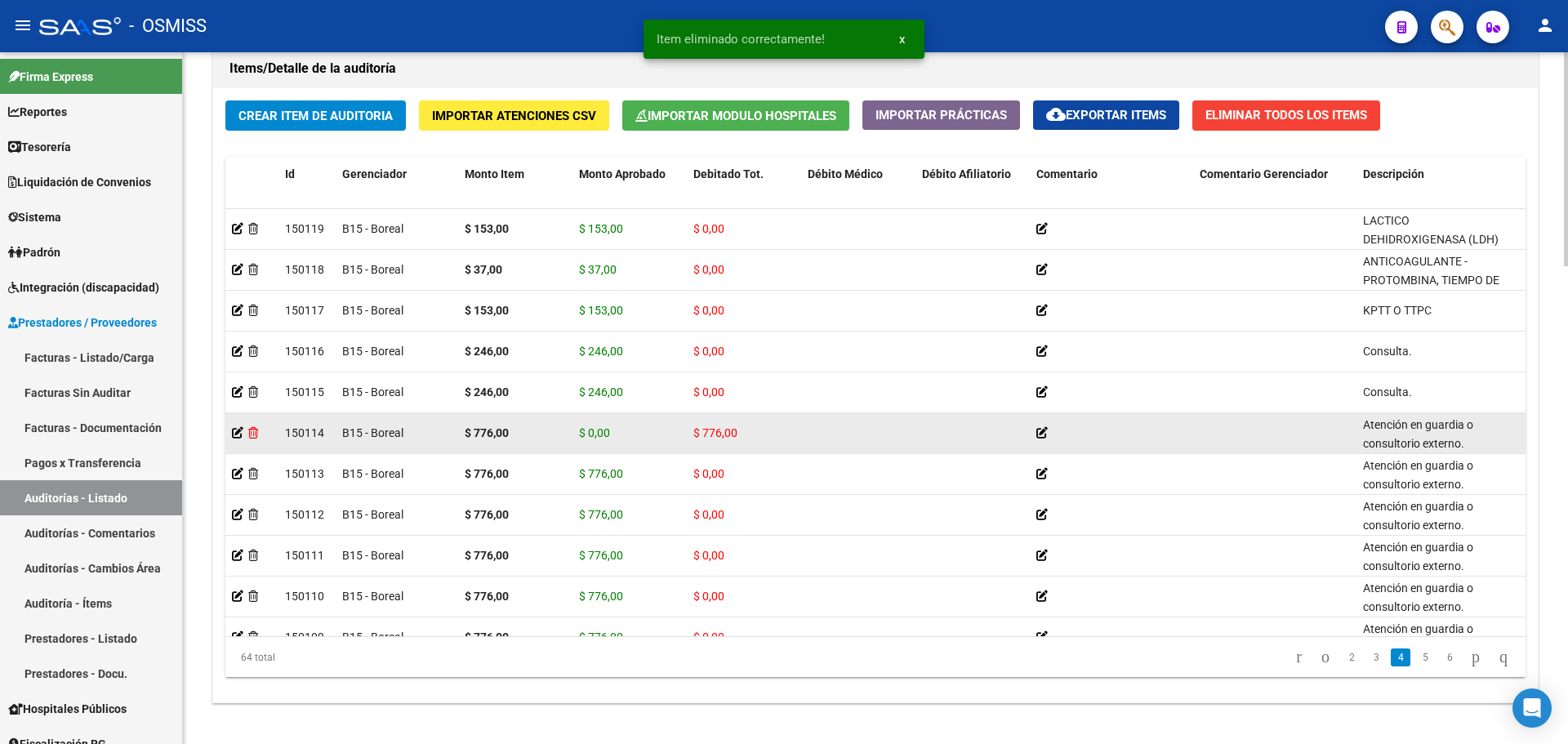
click at [253, 428] on icon at bounding box center [253, 433] width 10 height 12
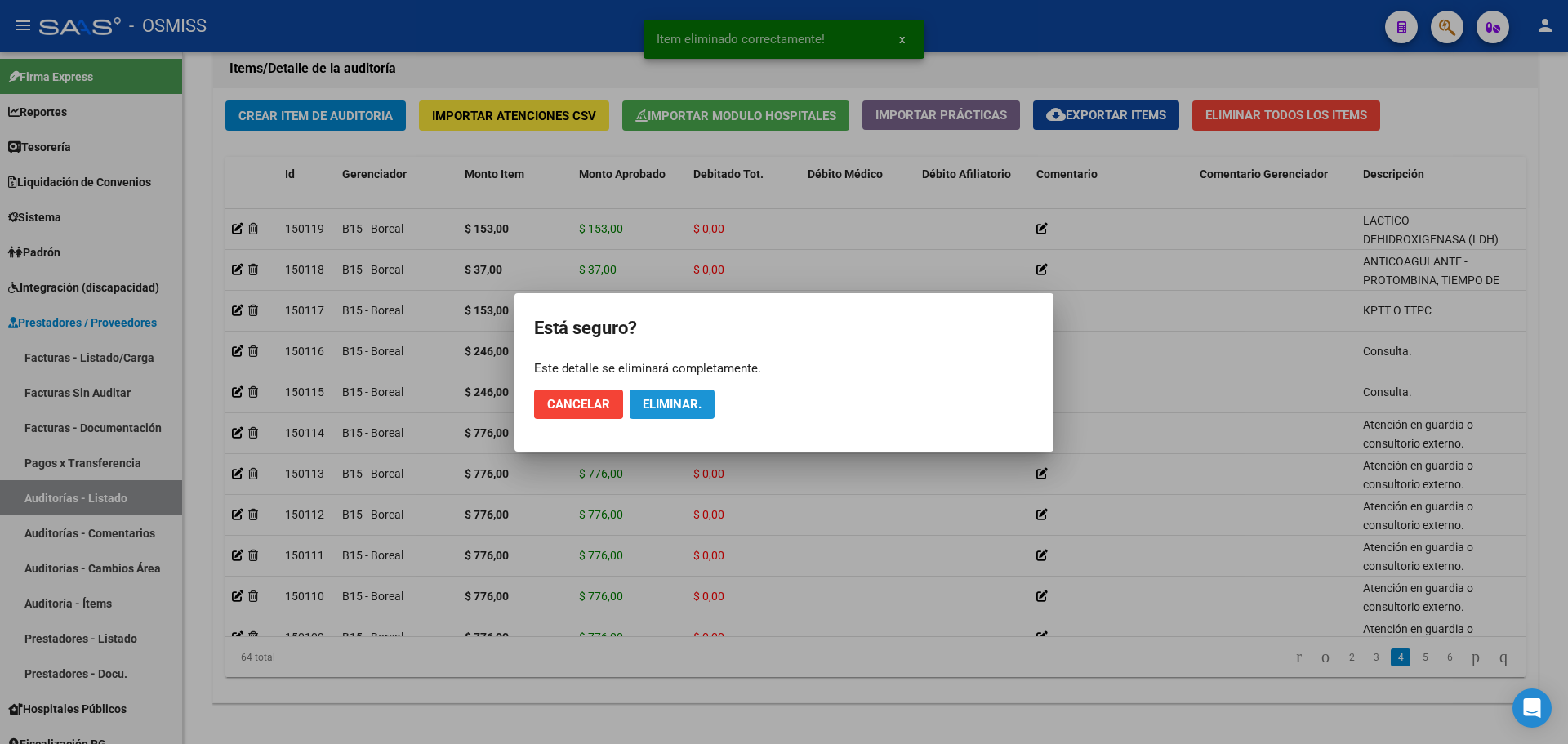
click at [667, 406] on span "Eliminar." at bounding box center [672, 405] width 59 height 15
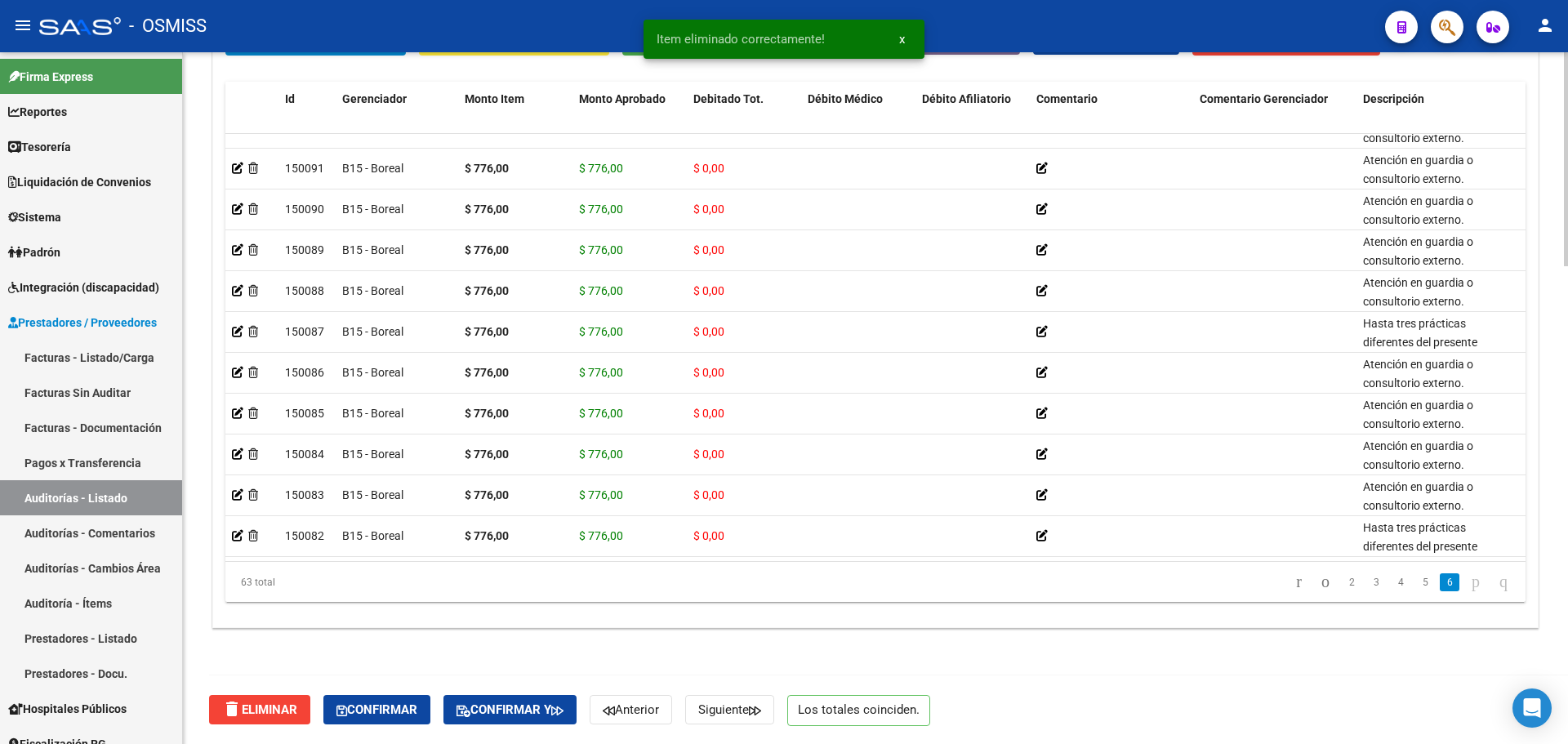
click at [1567, 682] on div at bounding box center [1566, 638] width 5 height 214
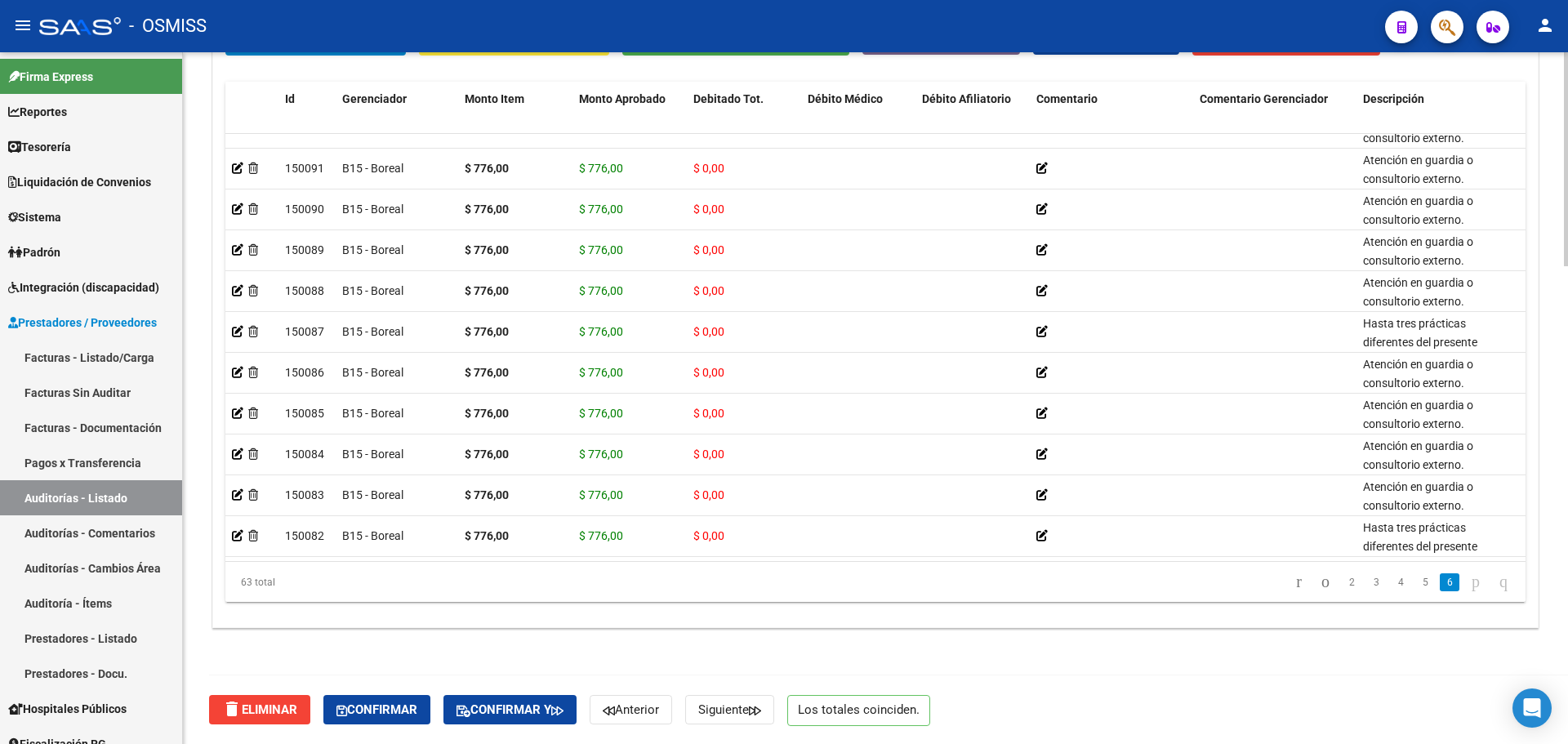
click at [540, 726] on div "delete Eliminar Confirmar Confirmar y Anterior Siguiente Los totales coinciden." at bounding box center [882, 710] width 1347 height 69
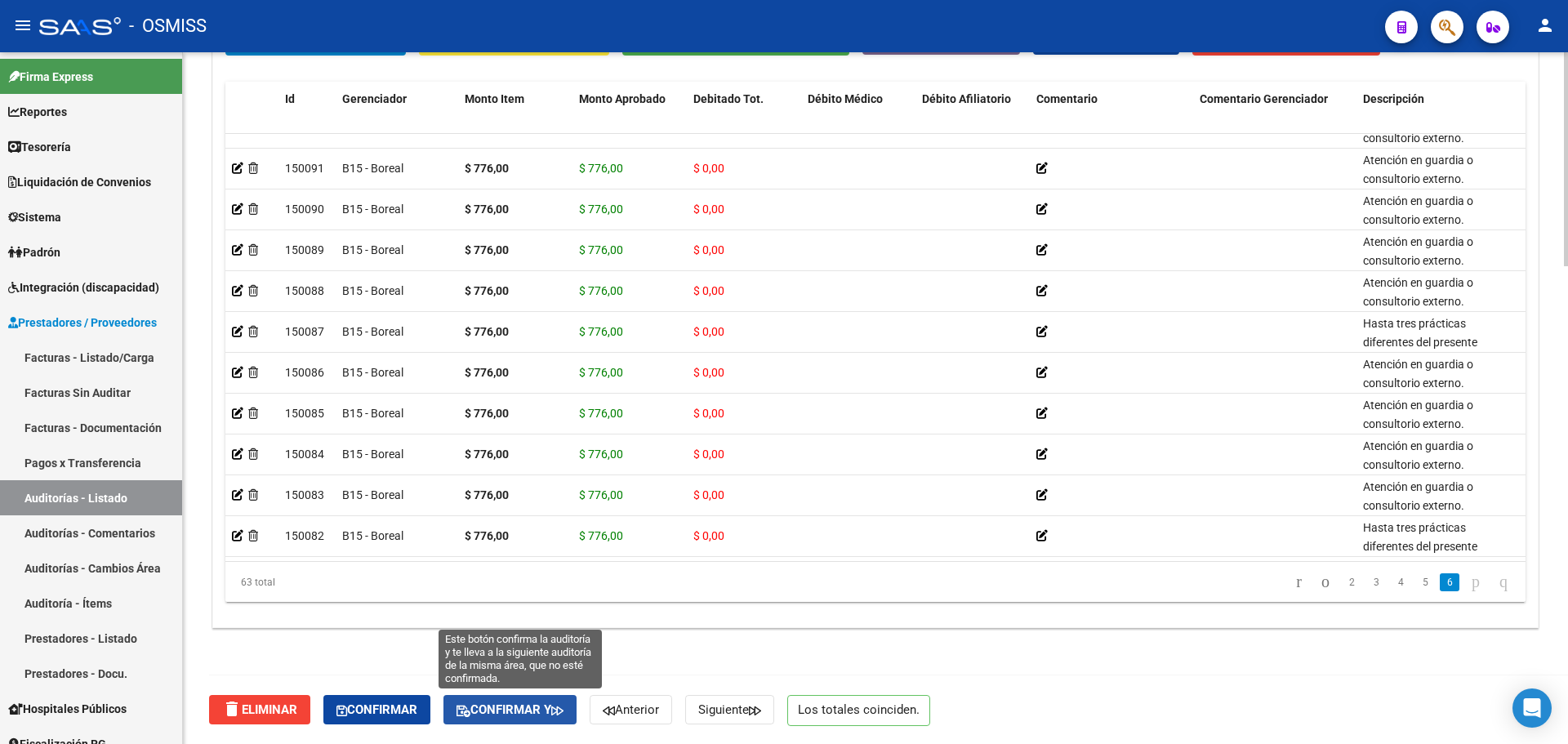
click at [540, 715] on span "Confirmar y" at bounding box center [510, 710] width 107 height 15
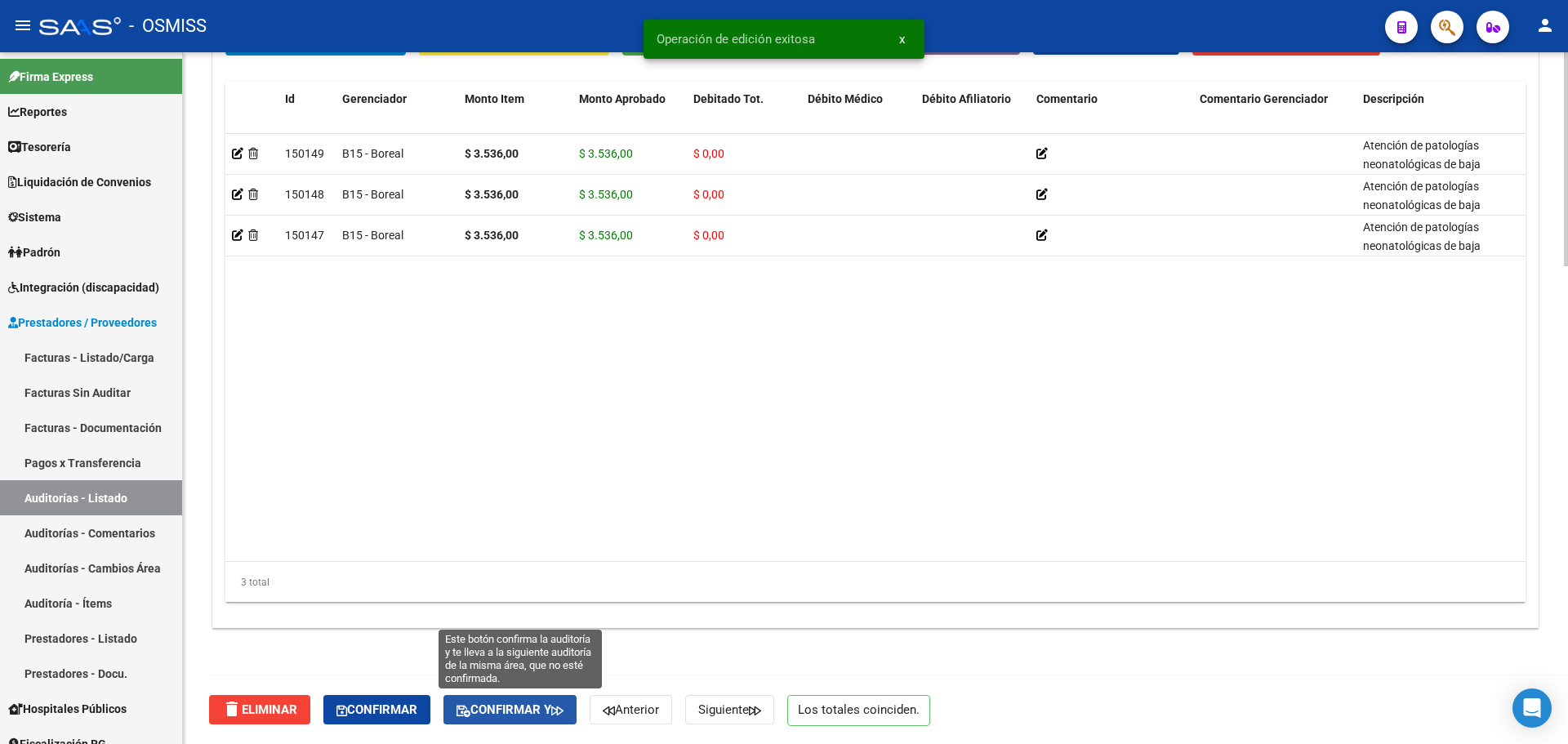
click at [537, 709] on span "Confirmar y" at bounding box center [510, 710] width 107 height 15
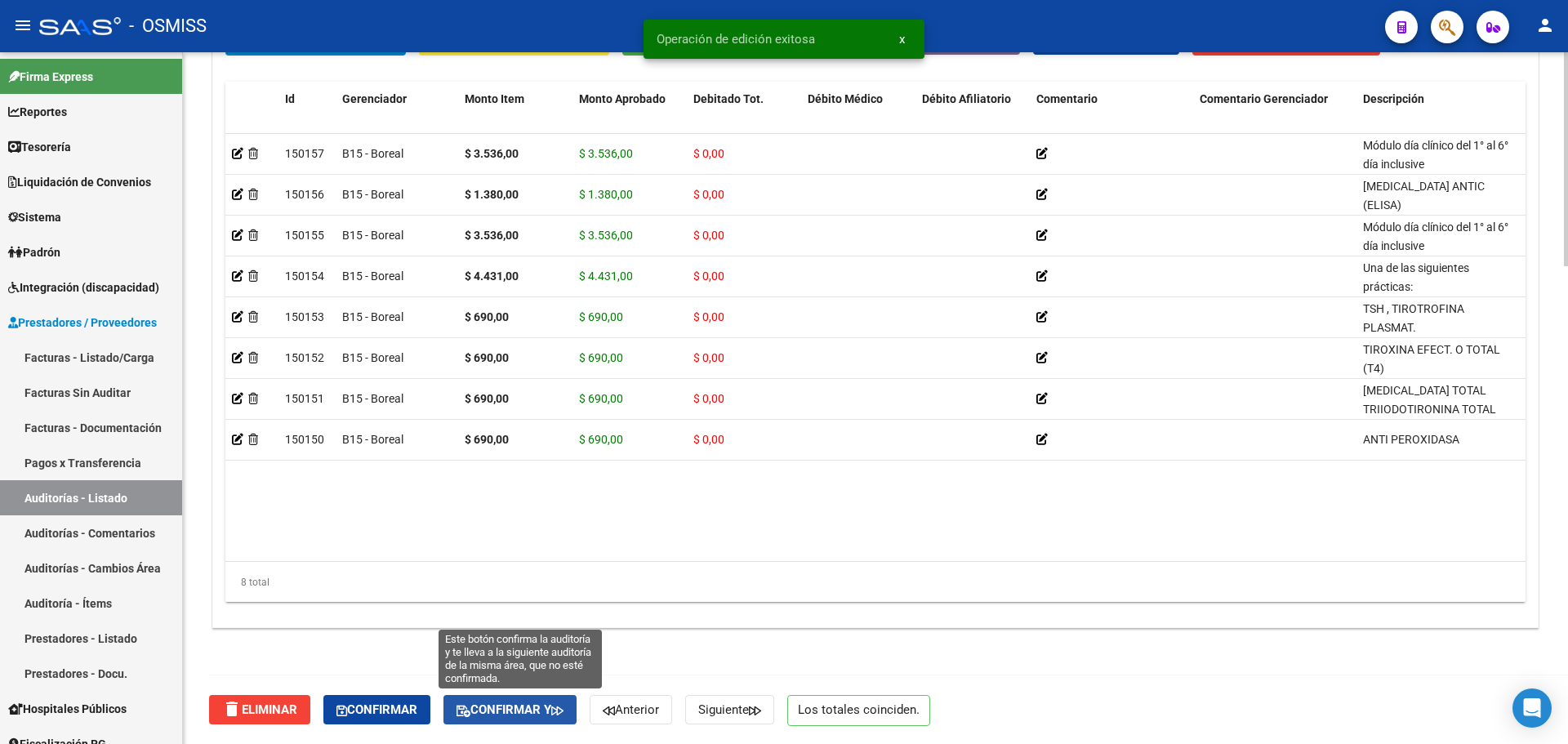
click at [522, 703] on button "Confirmar y" at bounding box center [510, 710] width 133 height 29
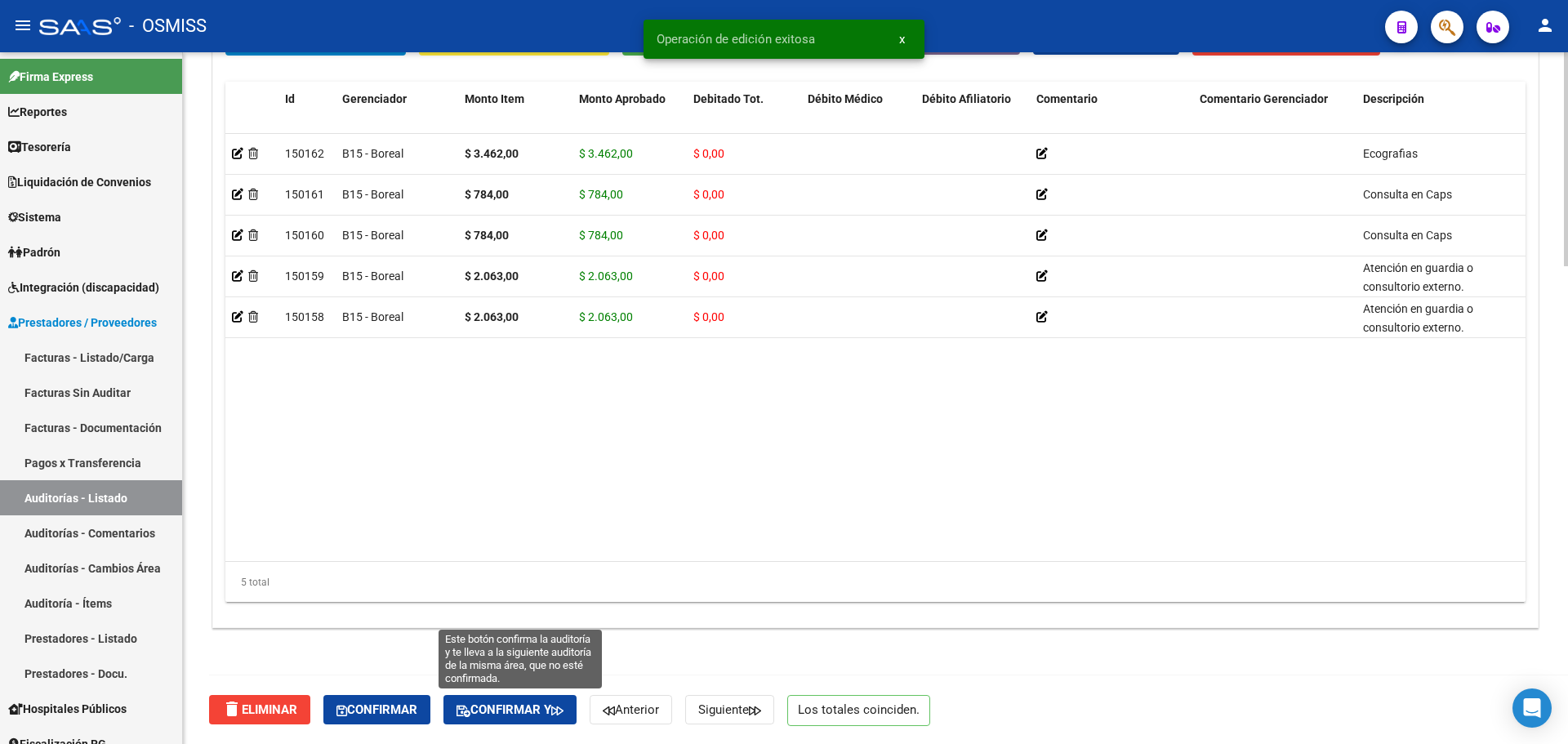
click at [502, 700] on button "Confirmar y" at bounding box center [510, 710] width 133 height 29
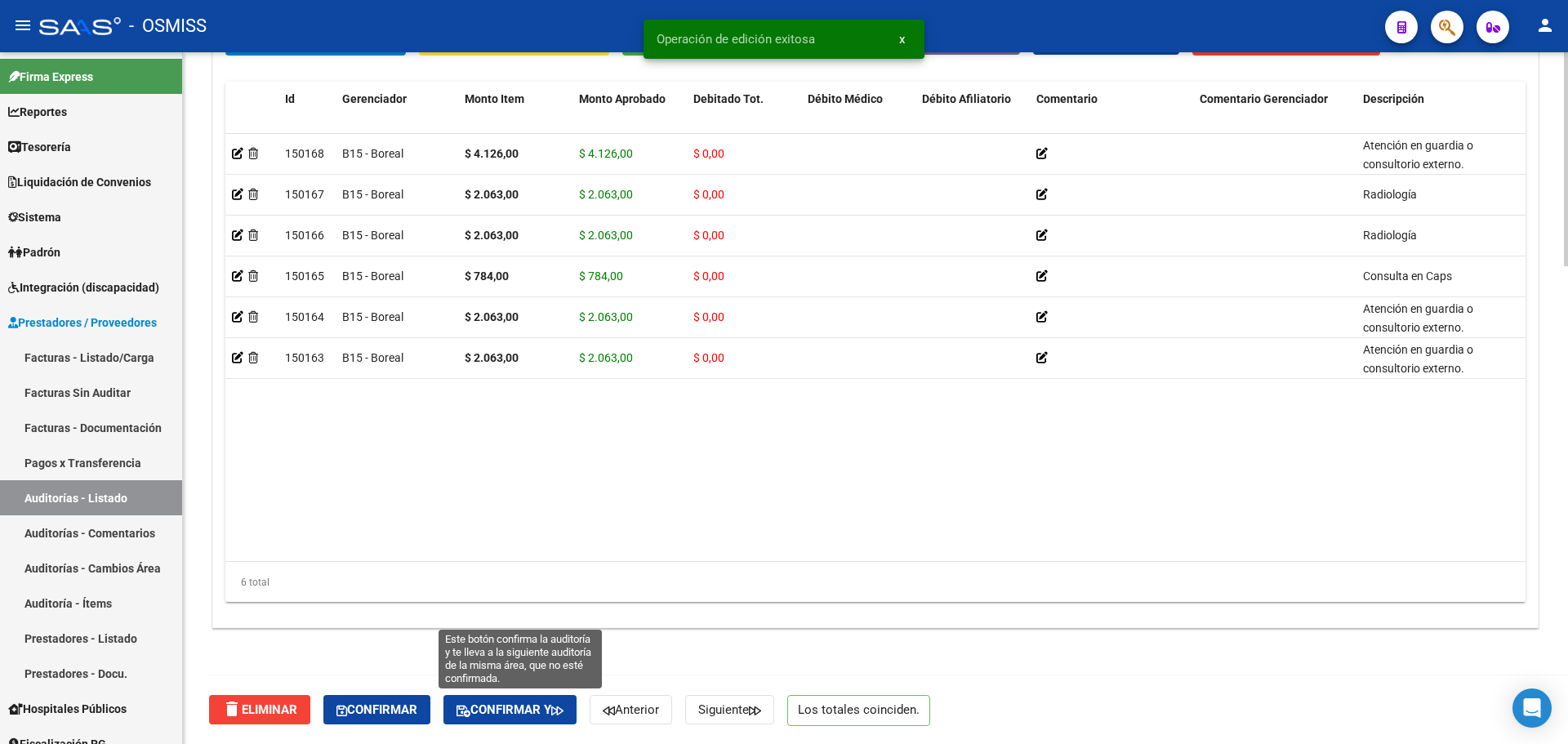
click at [513, 711] on span "Confirmar y" at bounding box center [510, 710] width 107 height 15
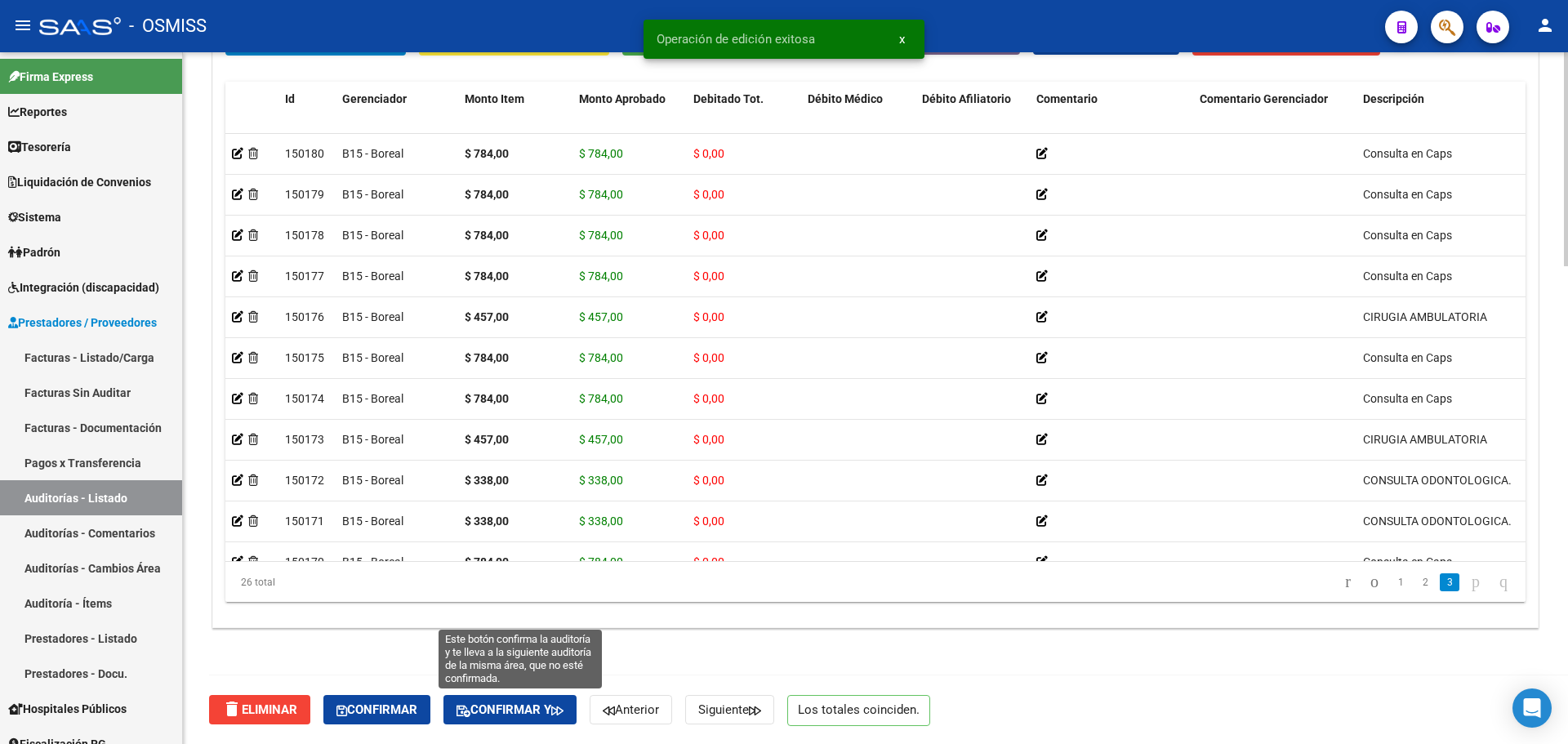
click at [473, 699] on button "Confirmar y" at bounding box center [510, 710] width 133 height 29
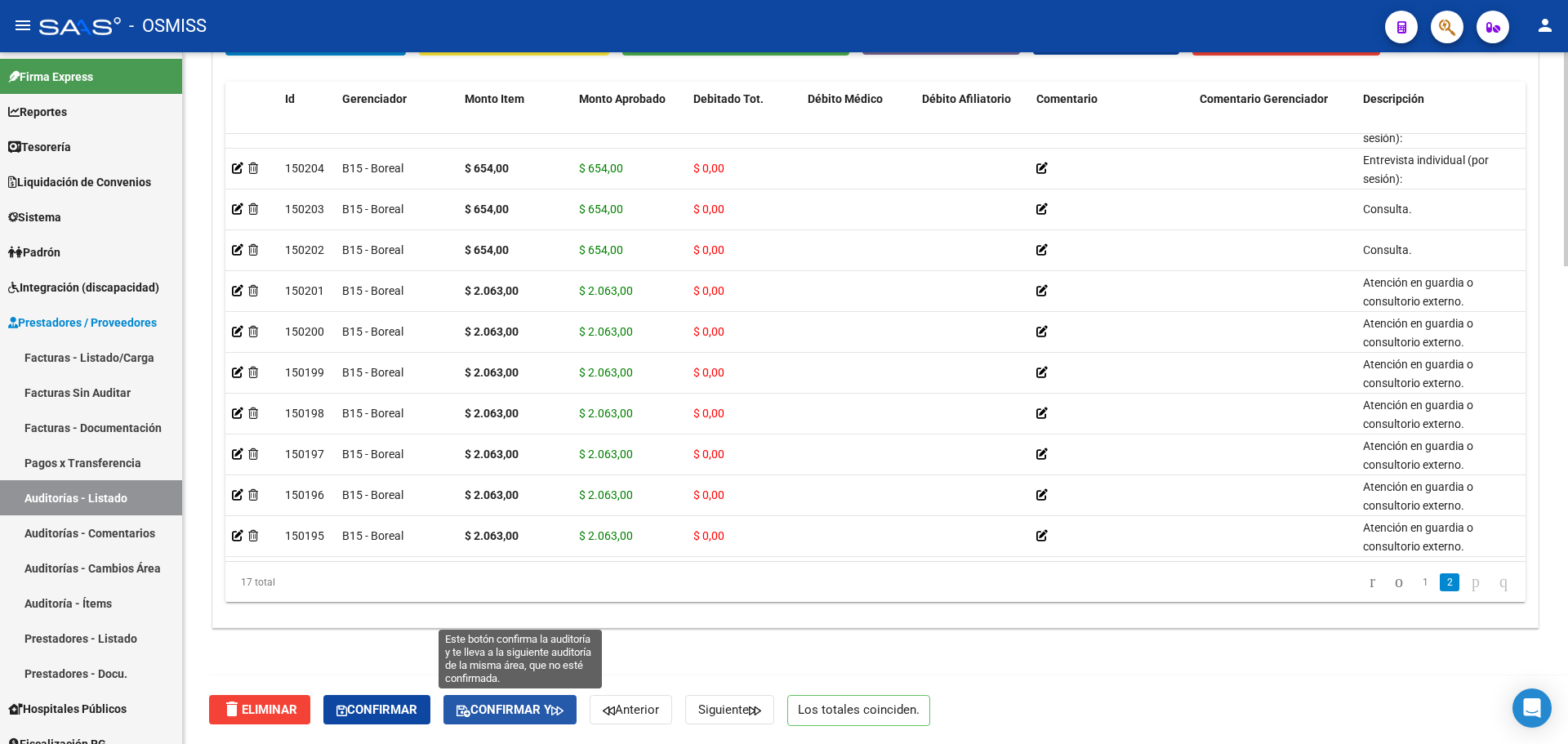
click at [573, 720] on button "Confirmar y" at bounding box center [510, 710] width 133 height 29
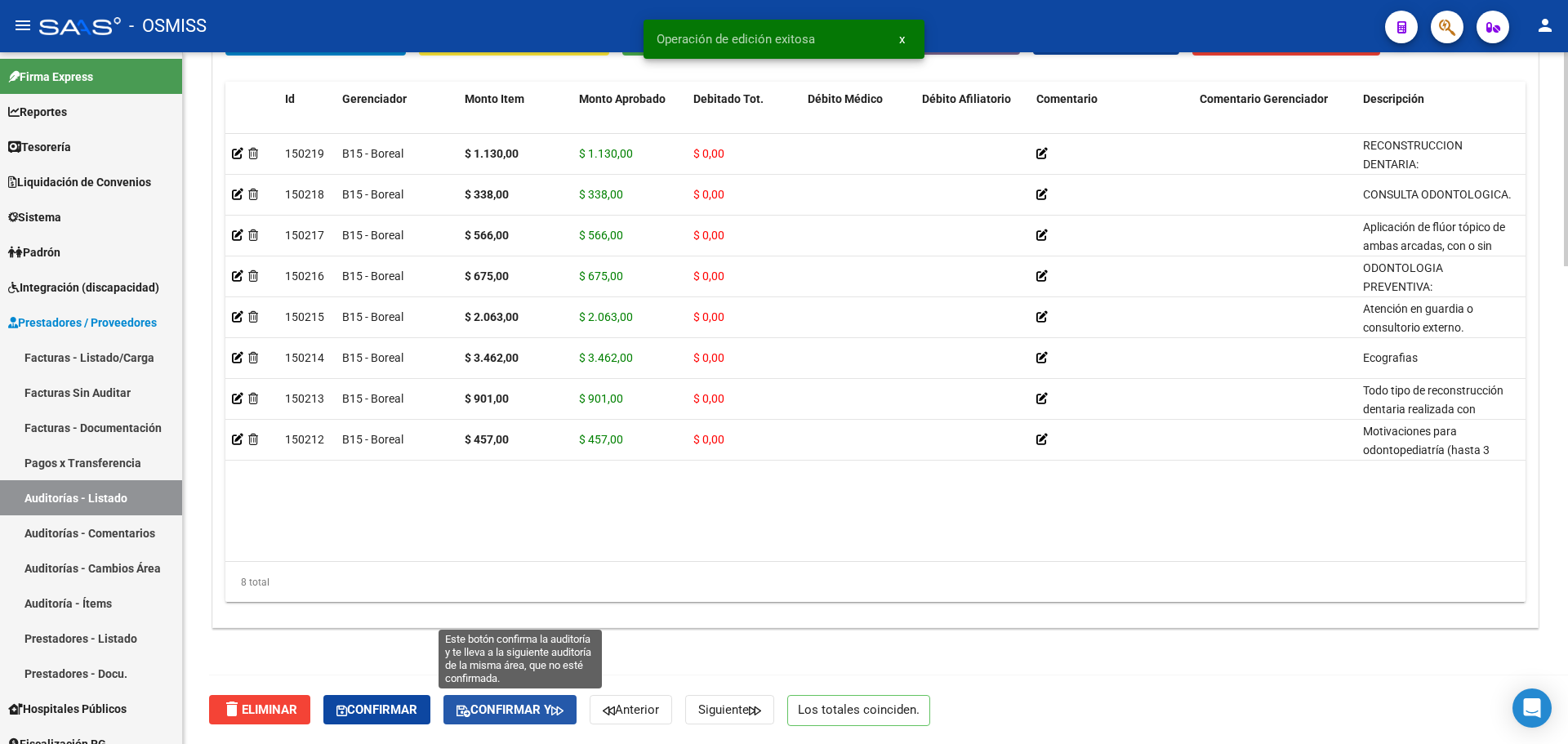
click at [527, 718] on span "Confirmar y" at bounding box center [510, 710] width 107 height 15
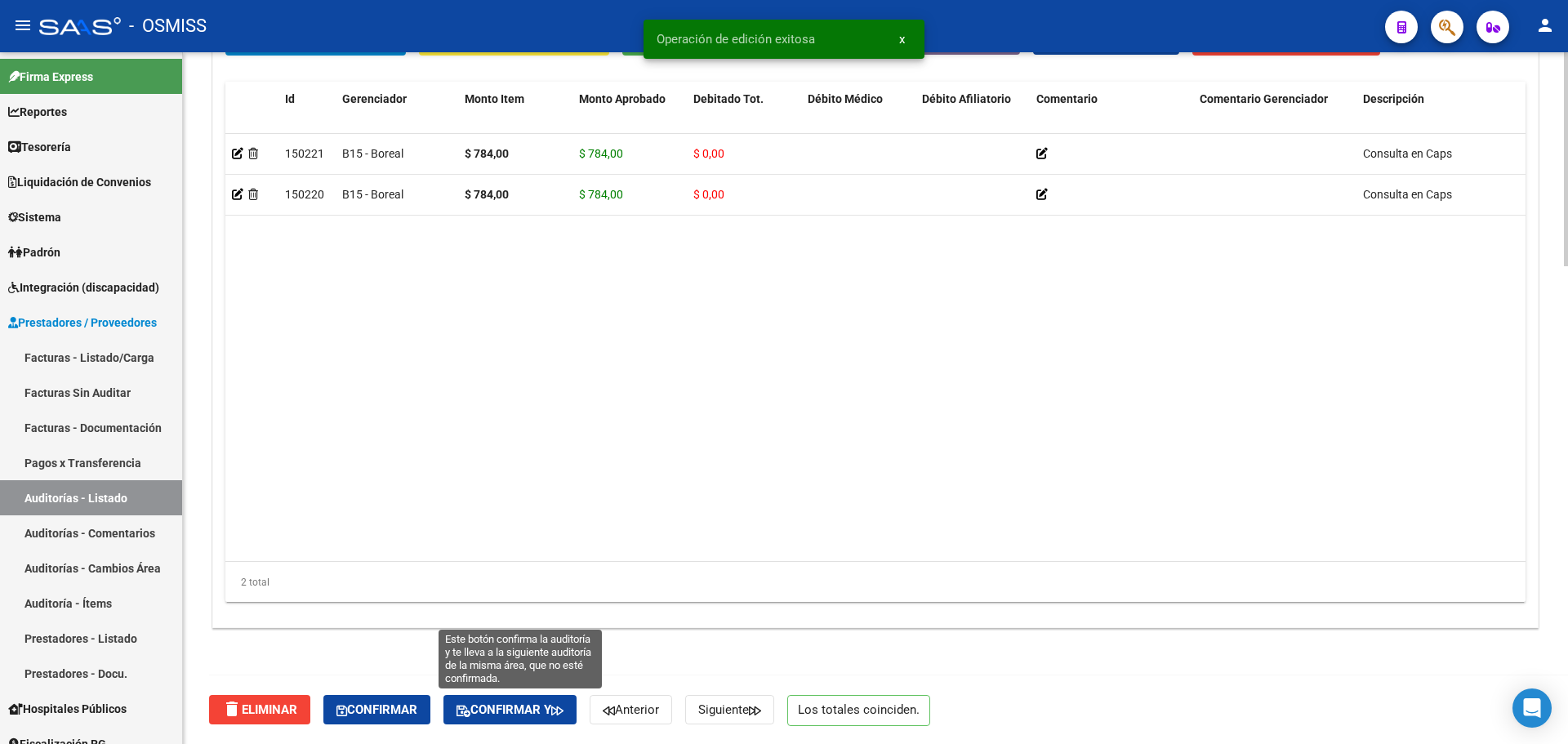
click at [522, 713] on span "Confirmar y" at bounding box center [510, 710] width 107 height 15
click at [559, 715] on span "Confirmar y" at bounding box center [510, 710] width 107 height 15
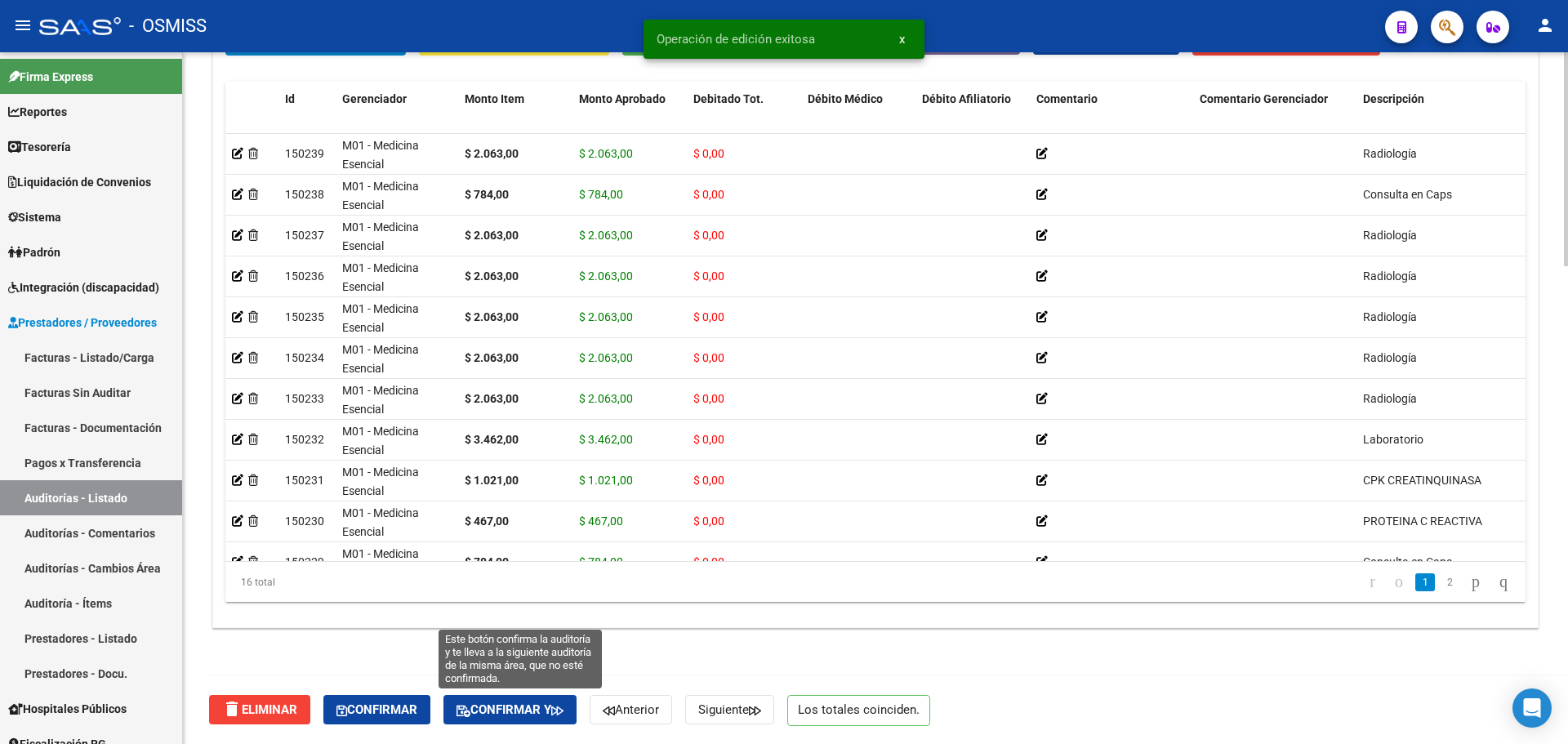
click at [508, 710] on span "Confirmar y" at bounding box center [510, 710] width 107 height 15
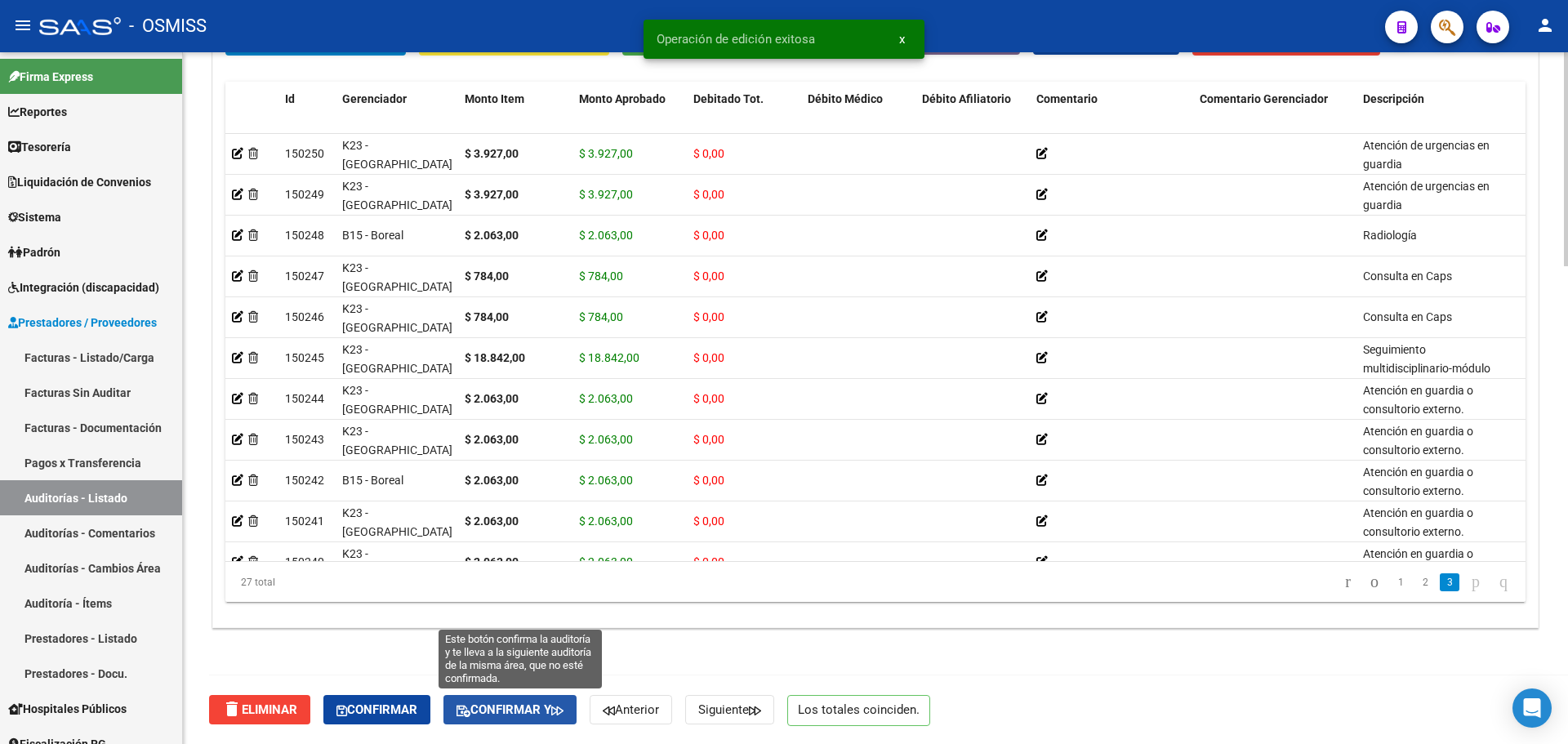
click at [509, 721] on button "Confirmar y" at bounding box center [510, 710] width 133 height 29
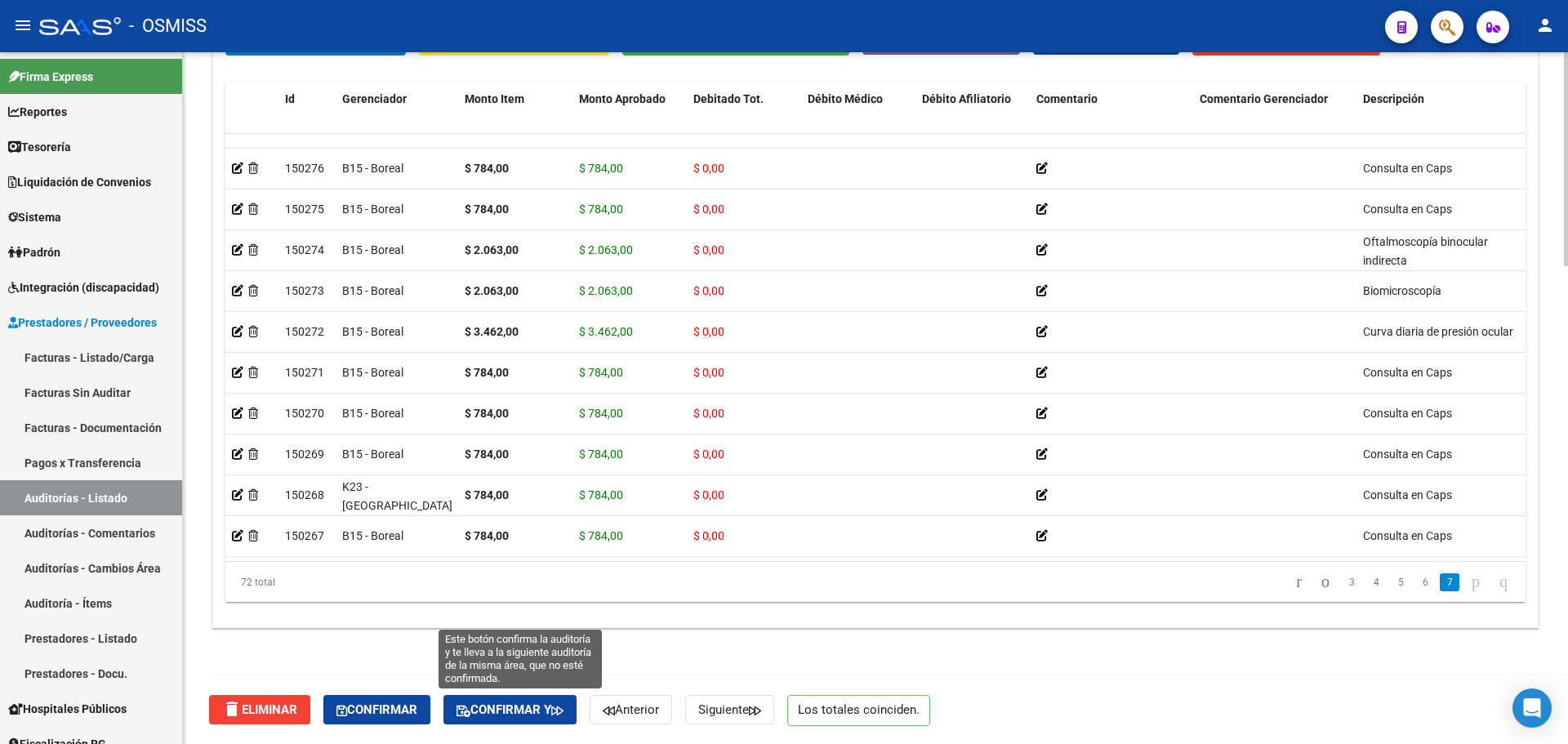
click at [485, 708] on span "Confirmar y" at bounding box center [510, 710] width 107 height 15
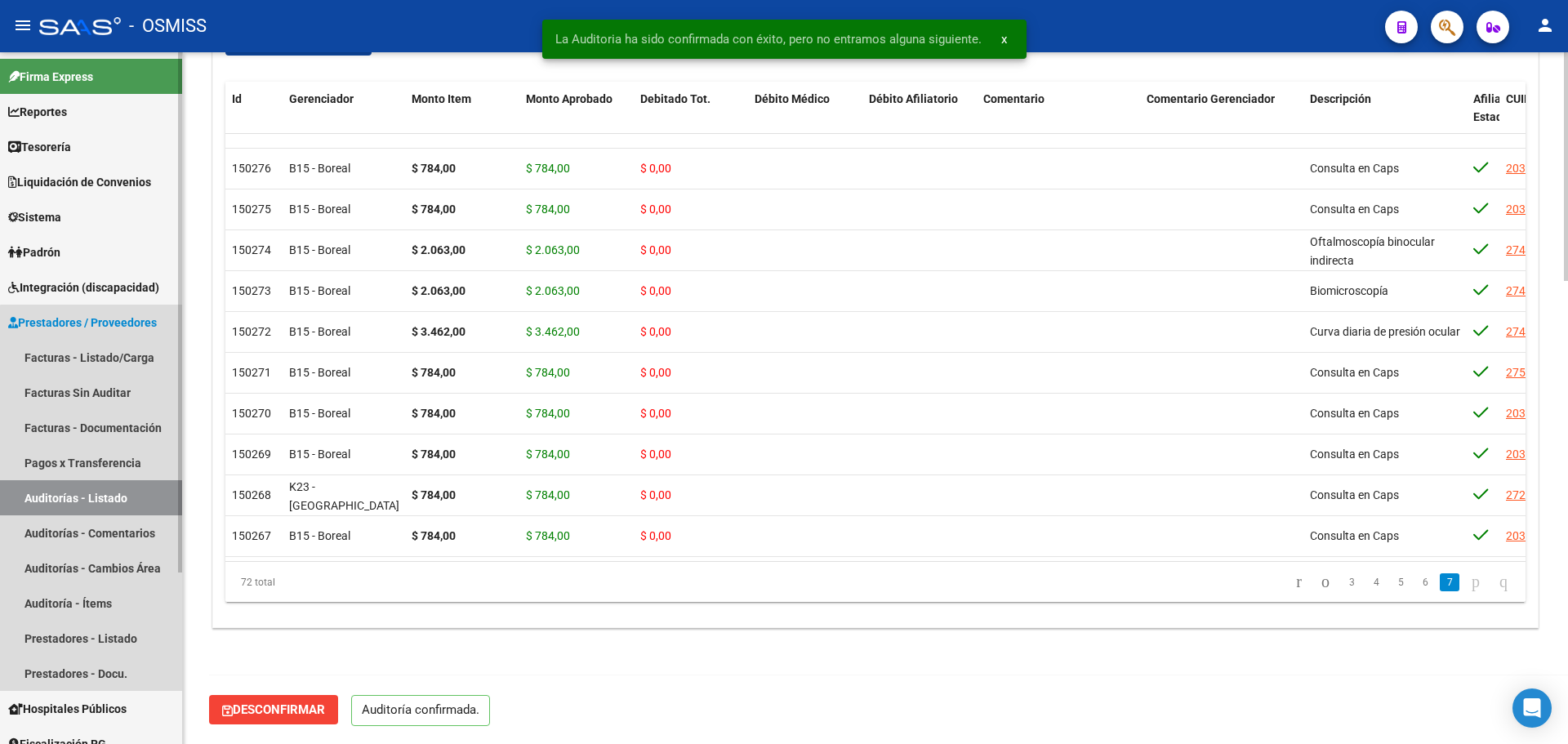
click at [127, 503] on link "Auditorías - Listado" at bounding box center [91, 498] width 182 height 35
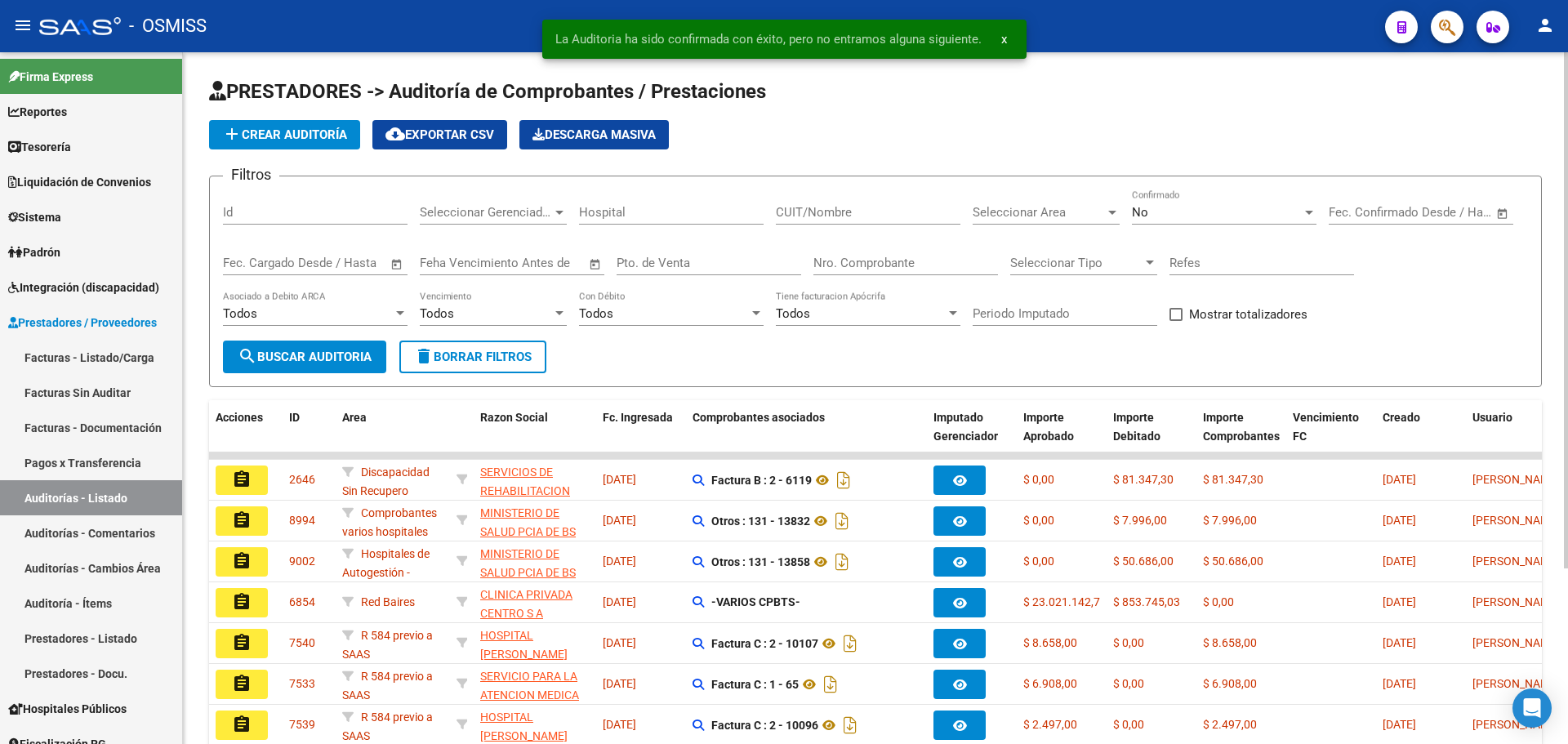
click at [1055, 208] on span "Seleccionar Area" at bounding box center [1039, 212] width 132 height 15
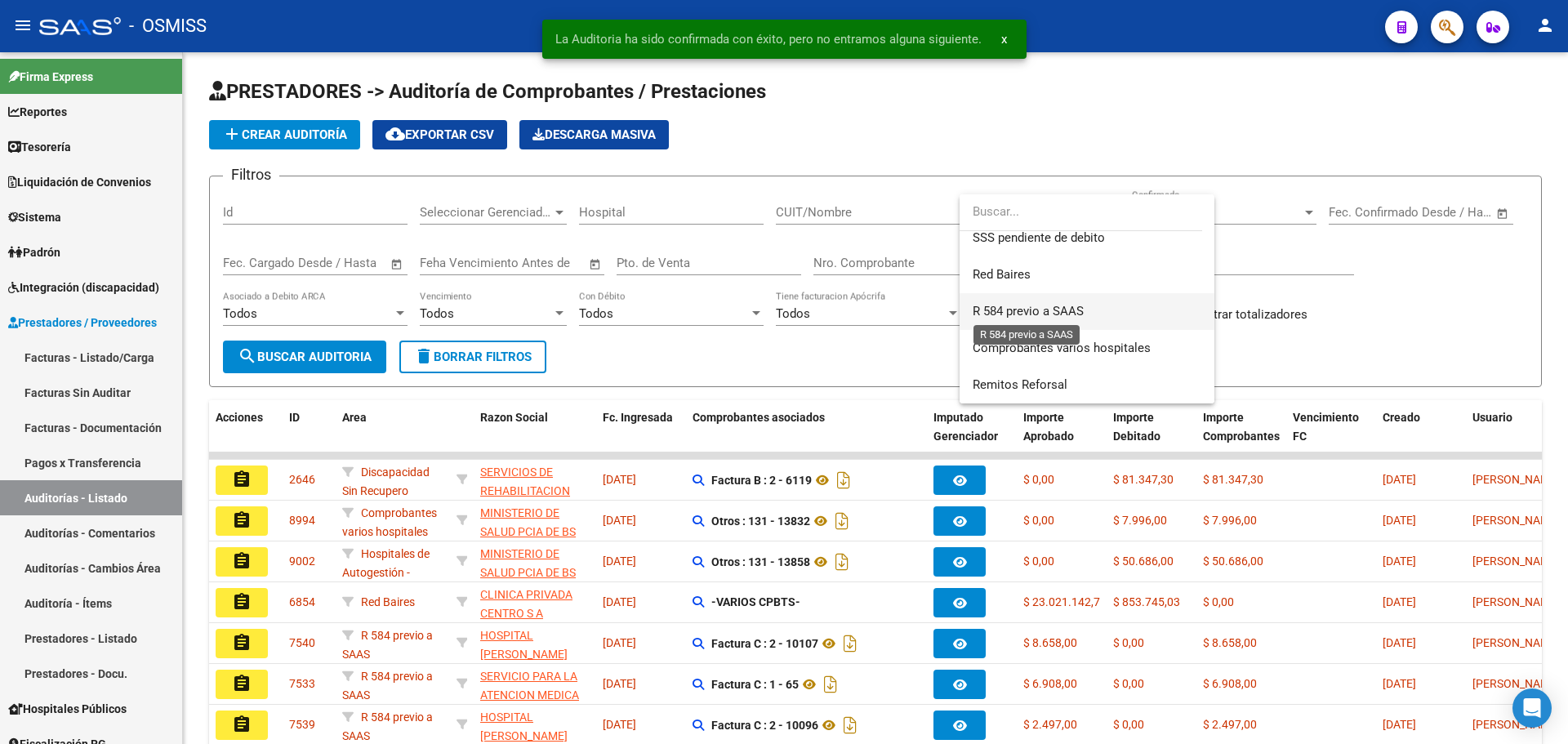
click at [1051, 308] on span "R 584 previo a SAAS" at bounding box center [1028, 311] width 111 height 15
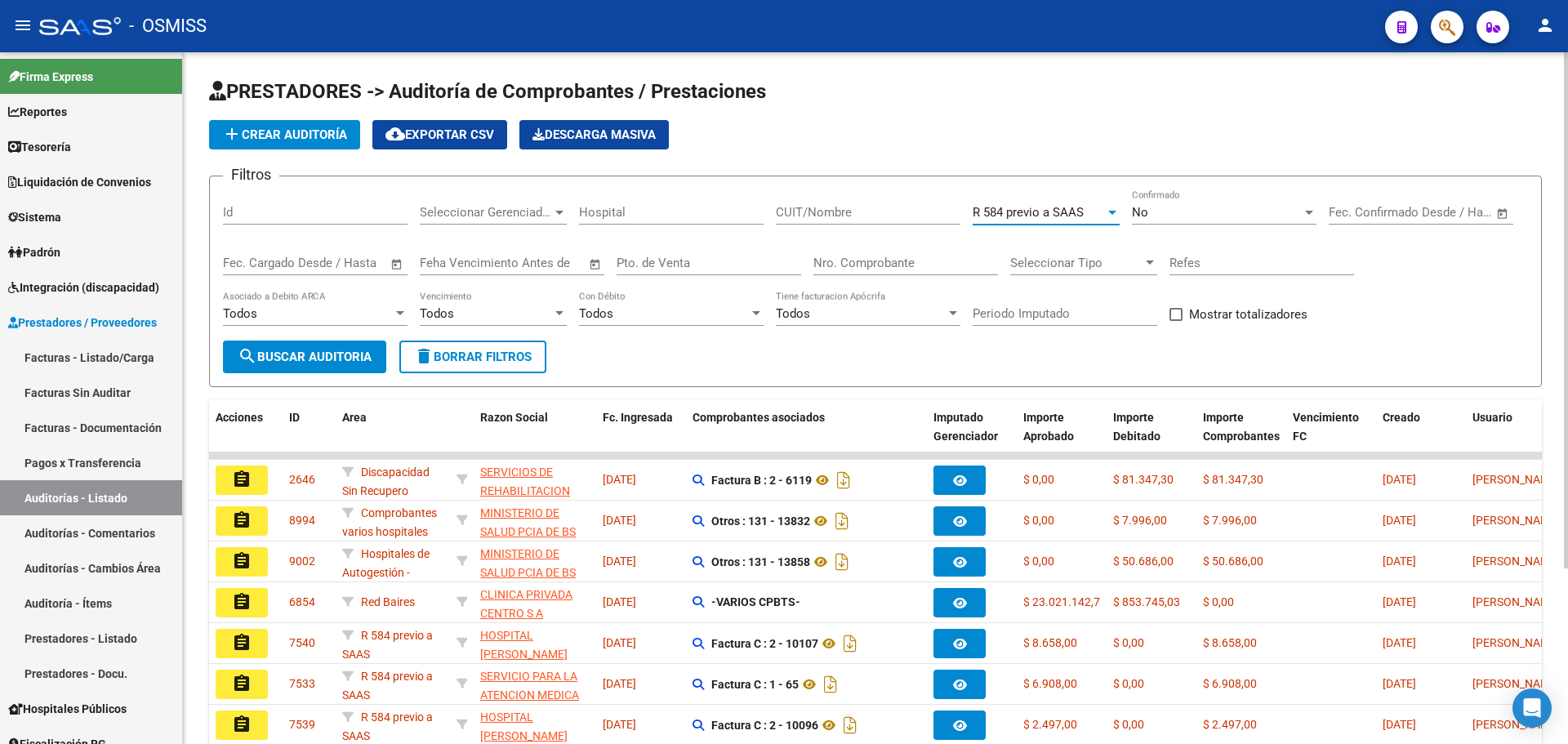
click at [305, 348] on button "search Buscar Auditoria" at bounding box center [305, 357] width 163 height 33
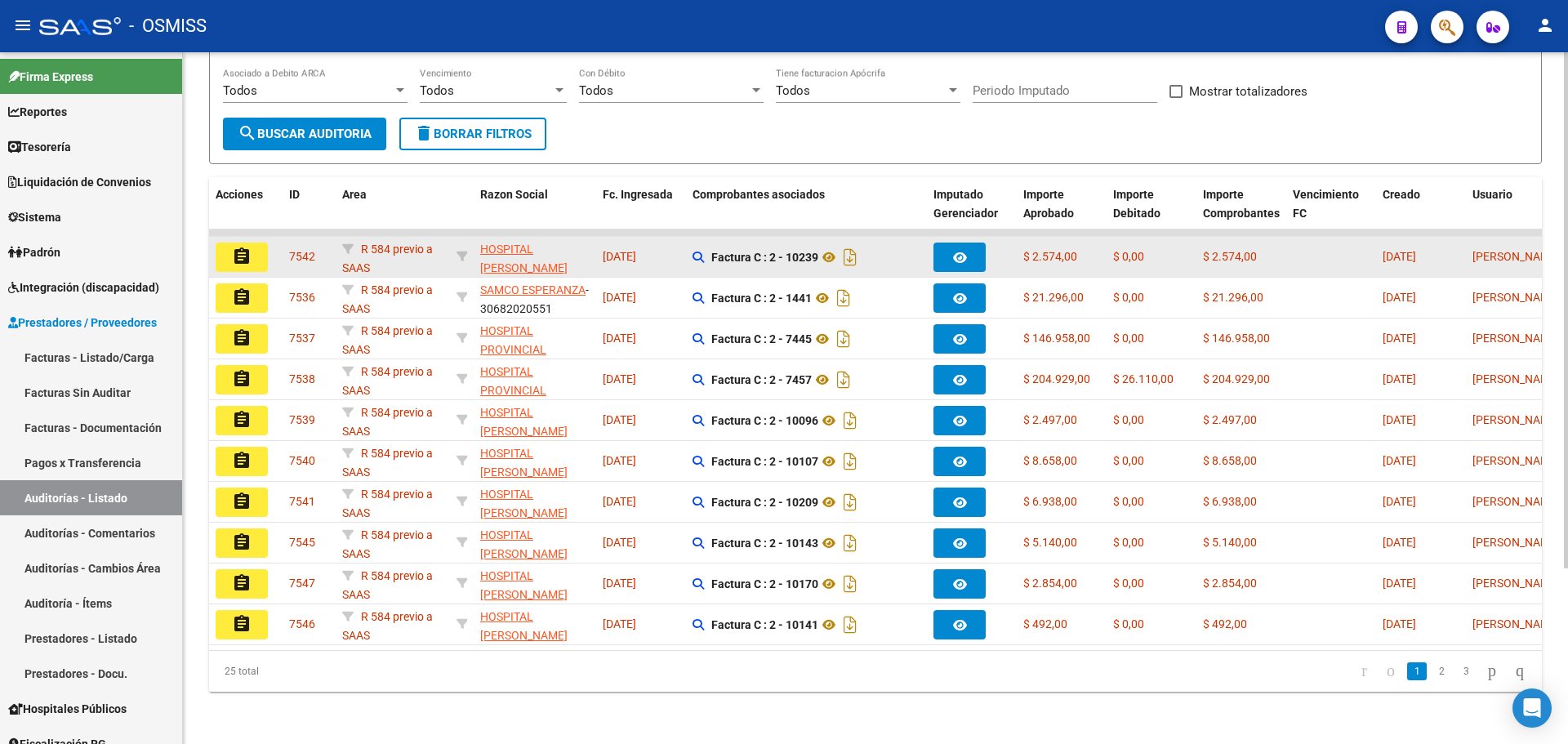
click at [242, 242] on button "assignment" at bounding box center [242, 257] width 53 height 29
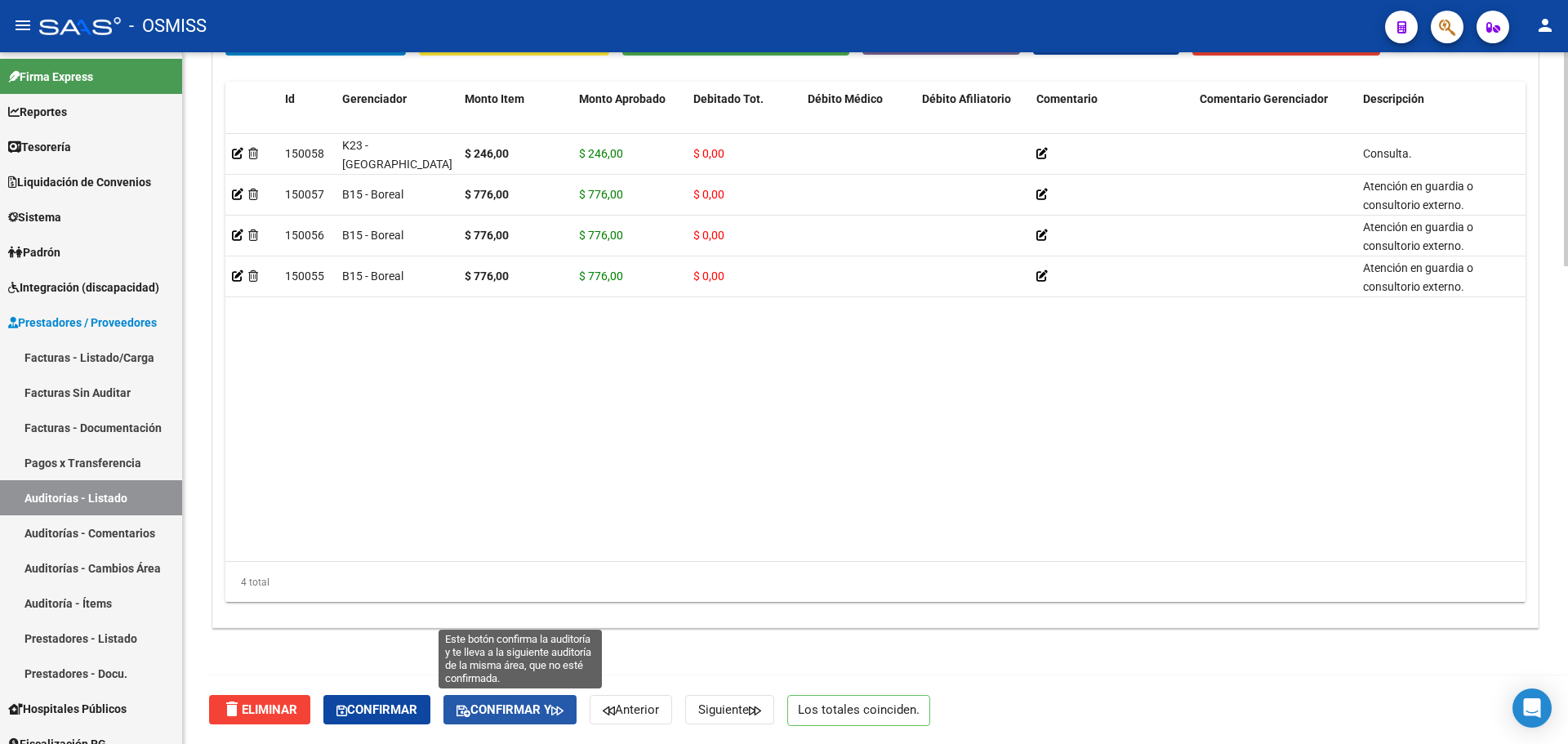
click at [523, 711] on span "Confirmar y" at bounding box center [510, 710] width 107 height 15
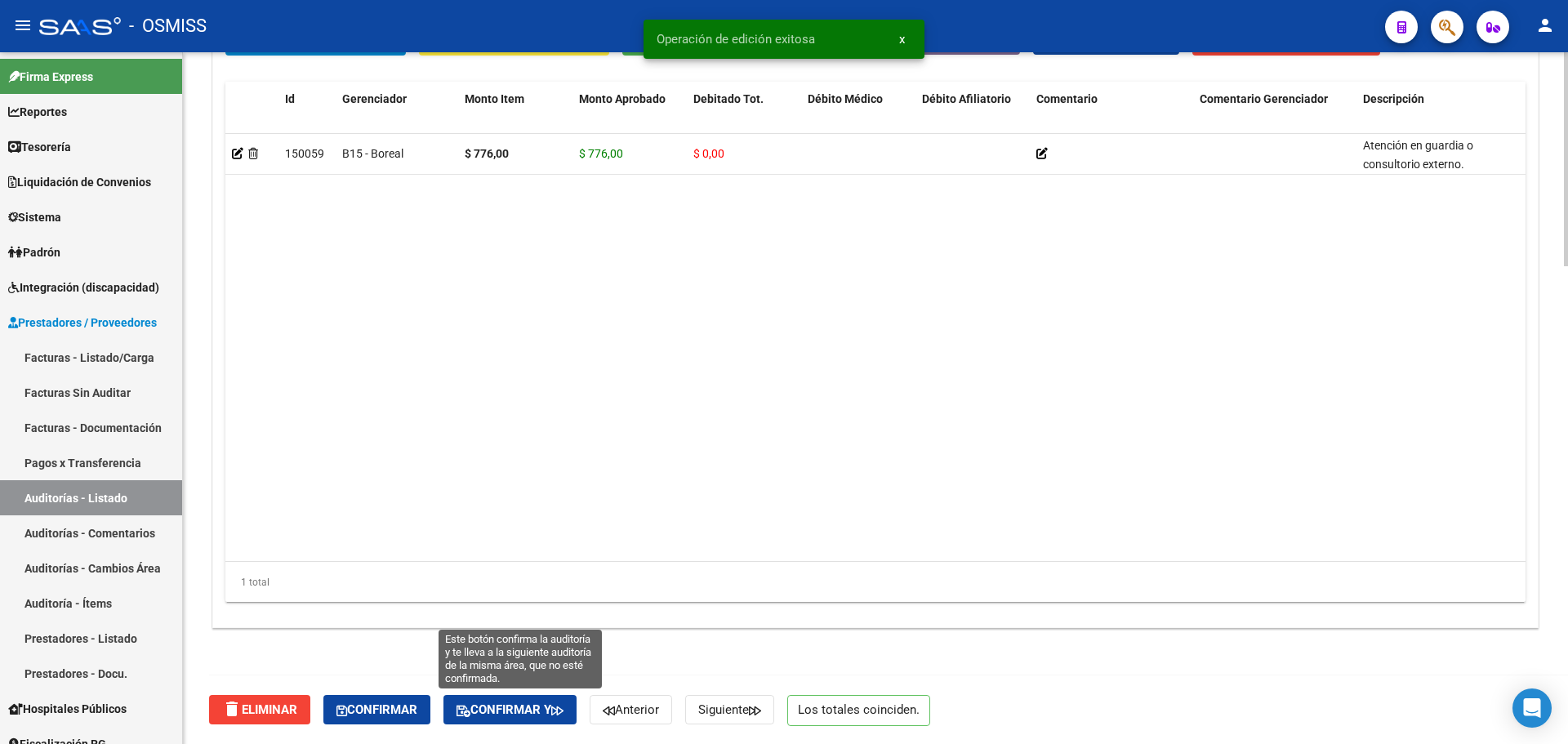
click at [559, 715] on span "Confirmar y" at bounding box center [510, 710] width 107 height 15
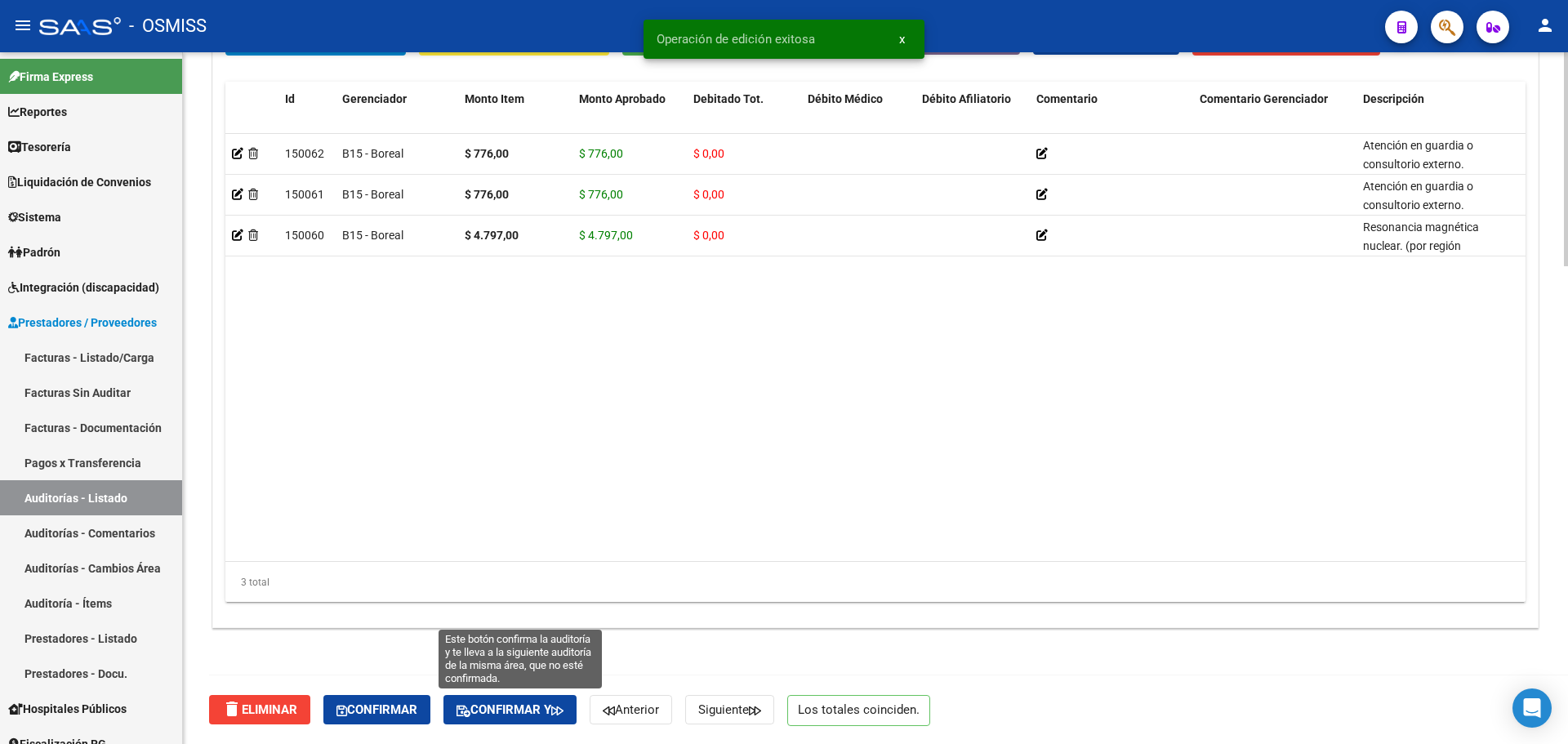
click at [521, 719] on button "Confirmar y" at bounding box center [510, 710] width 133 height 29
click at [529, 710] on span "Confirmar y" at bounding box center [510, 710] width 107 height 15
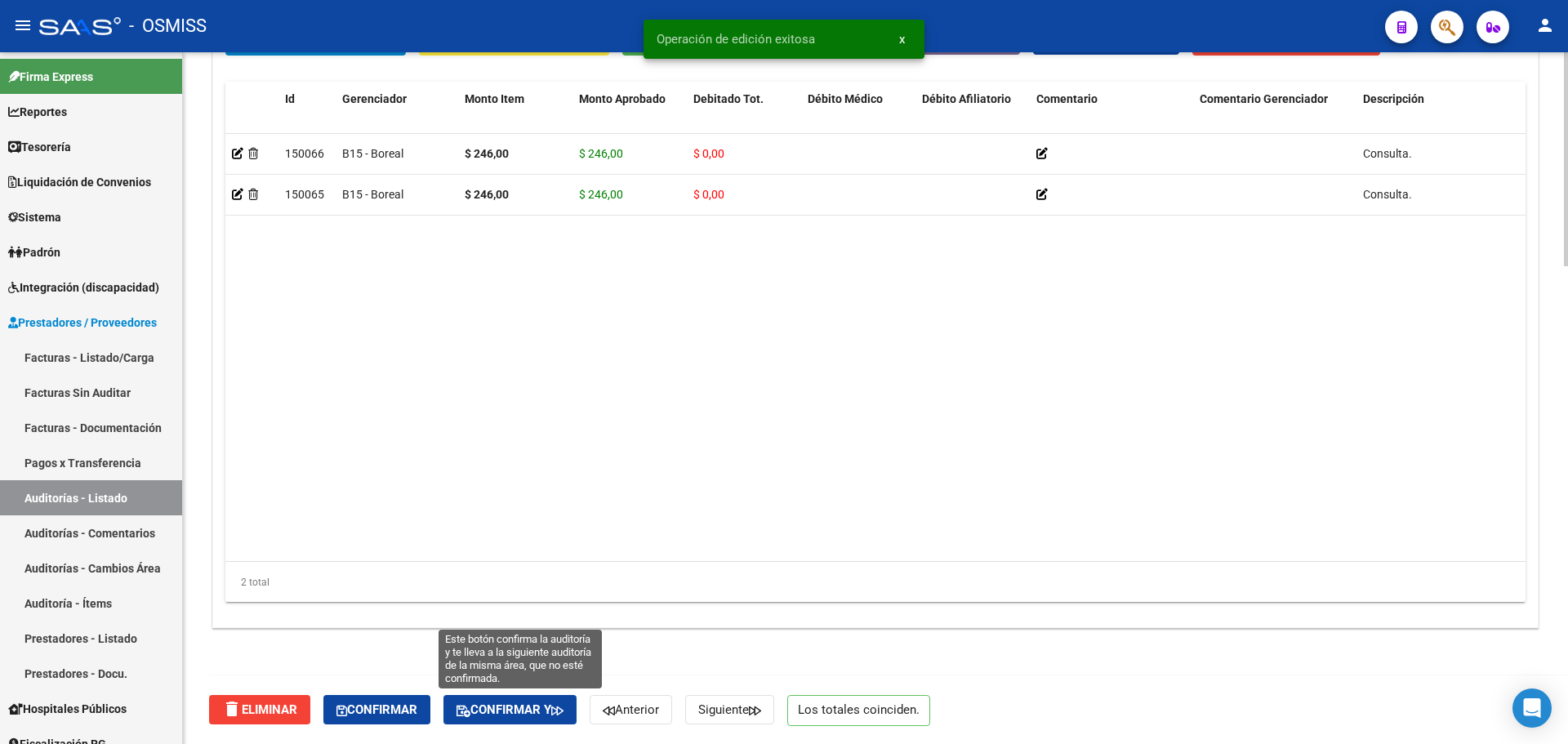
click at [563, 716] on icon "button" at bounding box center [558, 711] width 13 height 13
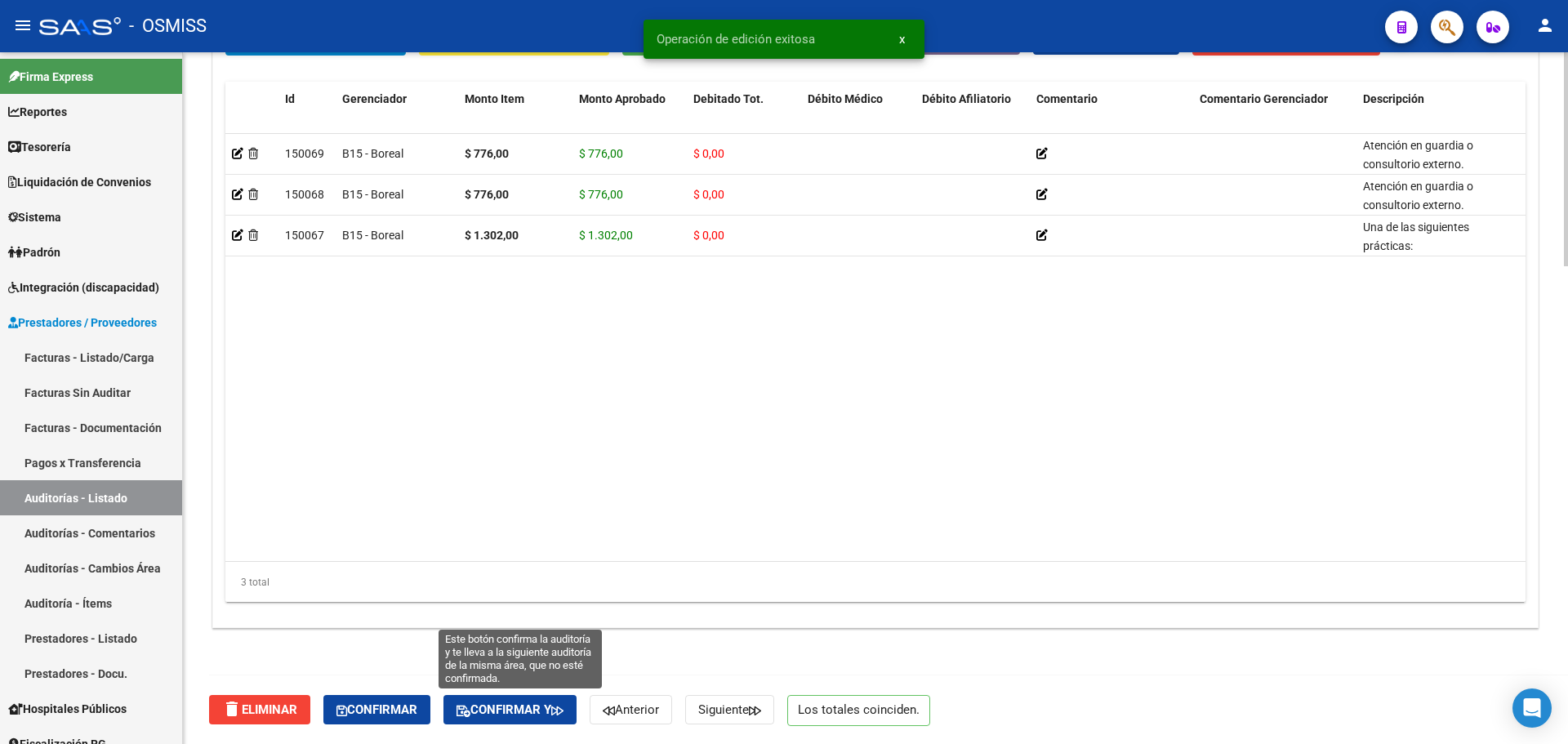
click at [531, 703] on span "Confirmar y" at bounding box center [510, 710] width 107 height 15
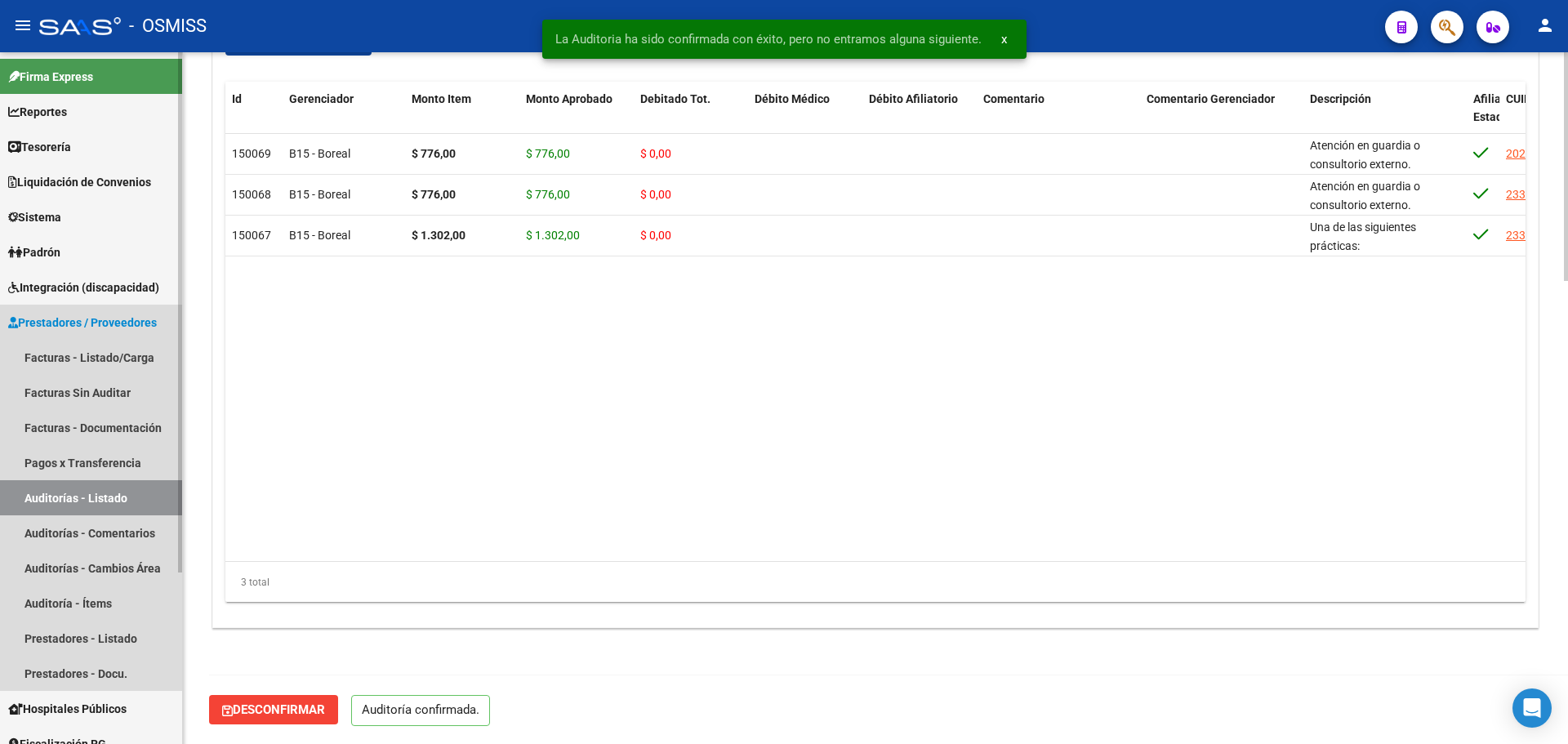
click at [92, 497] on link "Auditorías - Listado" at bounding box center [91, 498] width 182 height 35
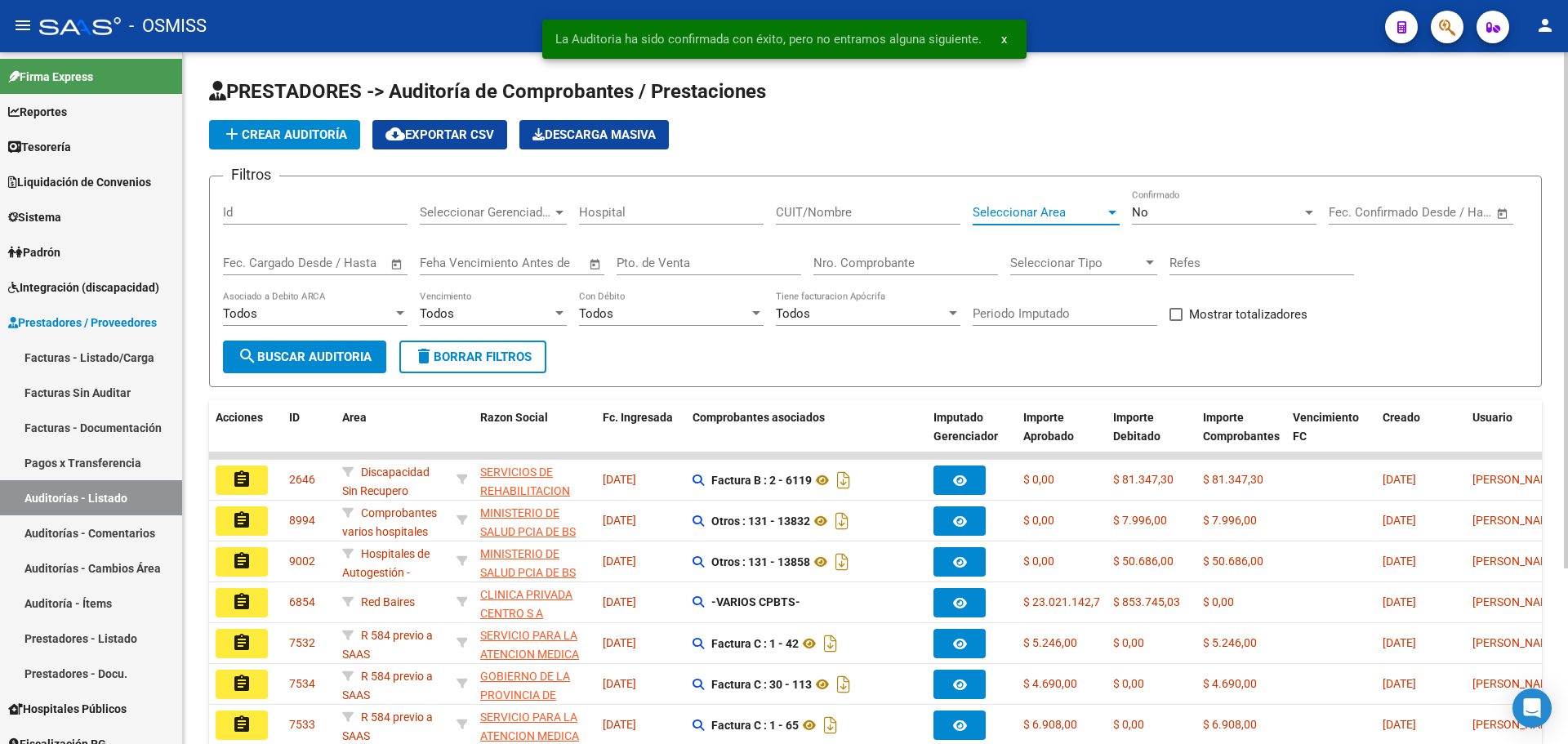
click at [1034, 207] on span "Seleccionar Area" at bounding box center [1039, 212] width 132 height 15
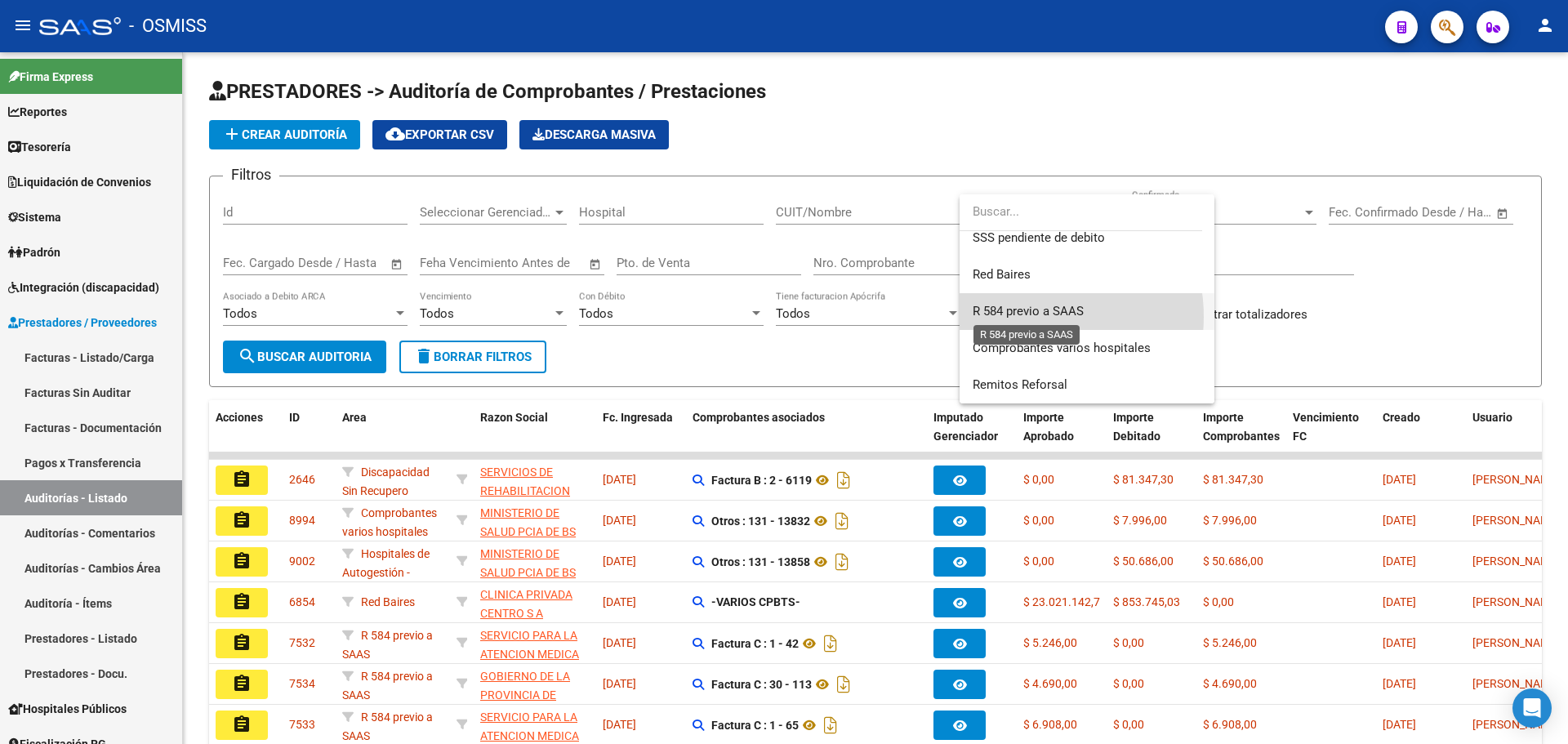
click at [1023, 317] on span "R 584 previo a SAAS" at bounding box center [1028, 311] width 111 height 15
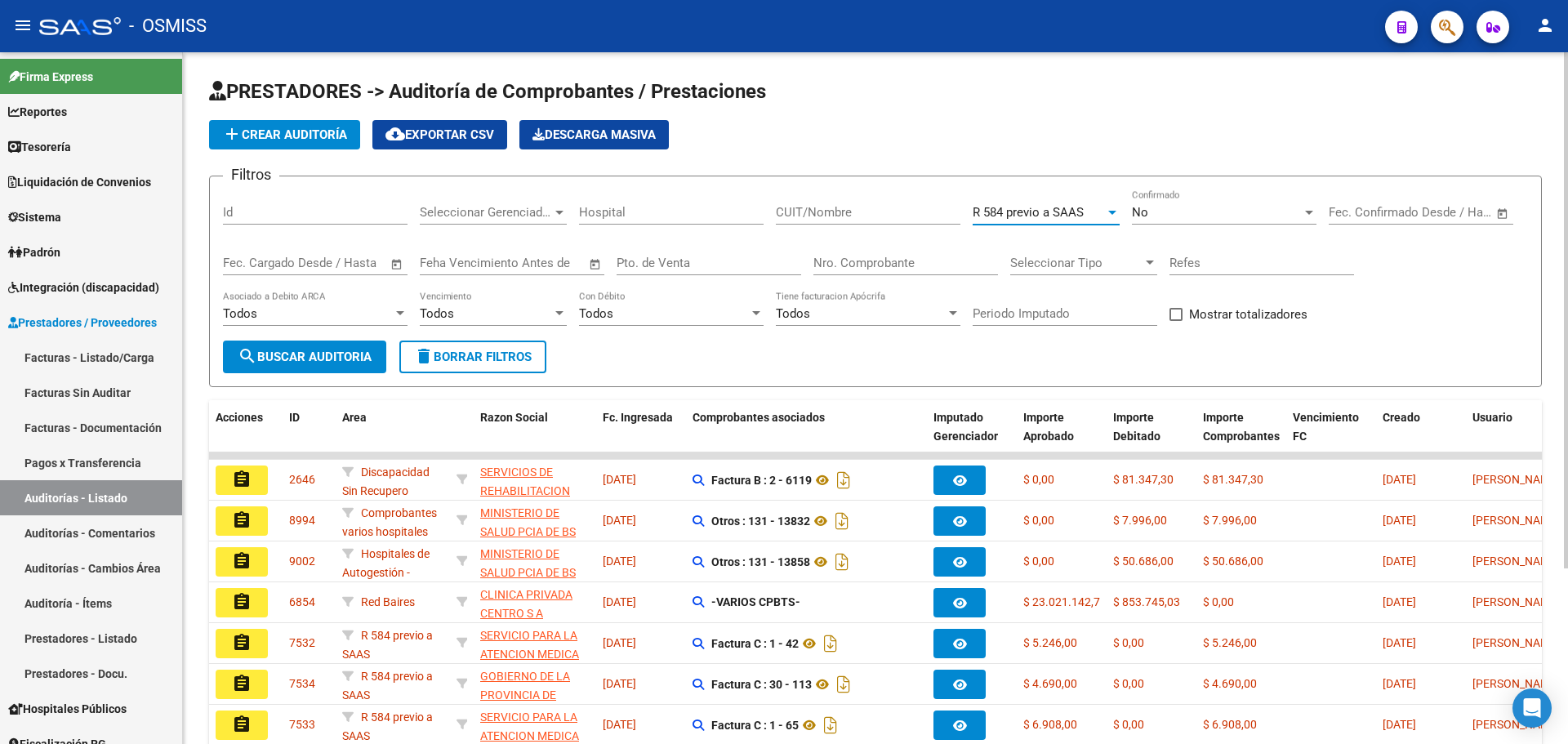
click at [283, 358] on span "search Buscar Auditoria" at bounding box center [305, 357] width 134 height 15
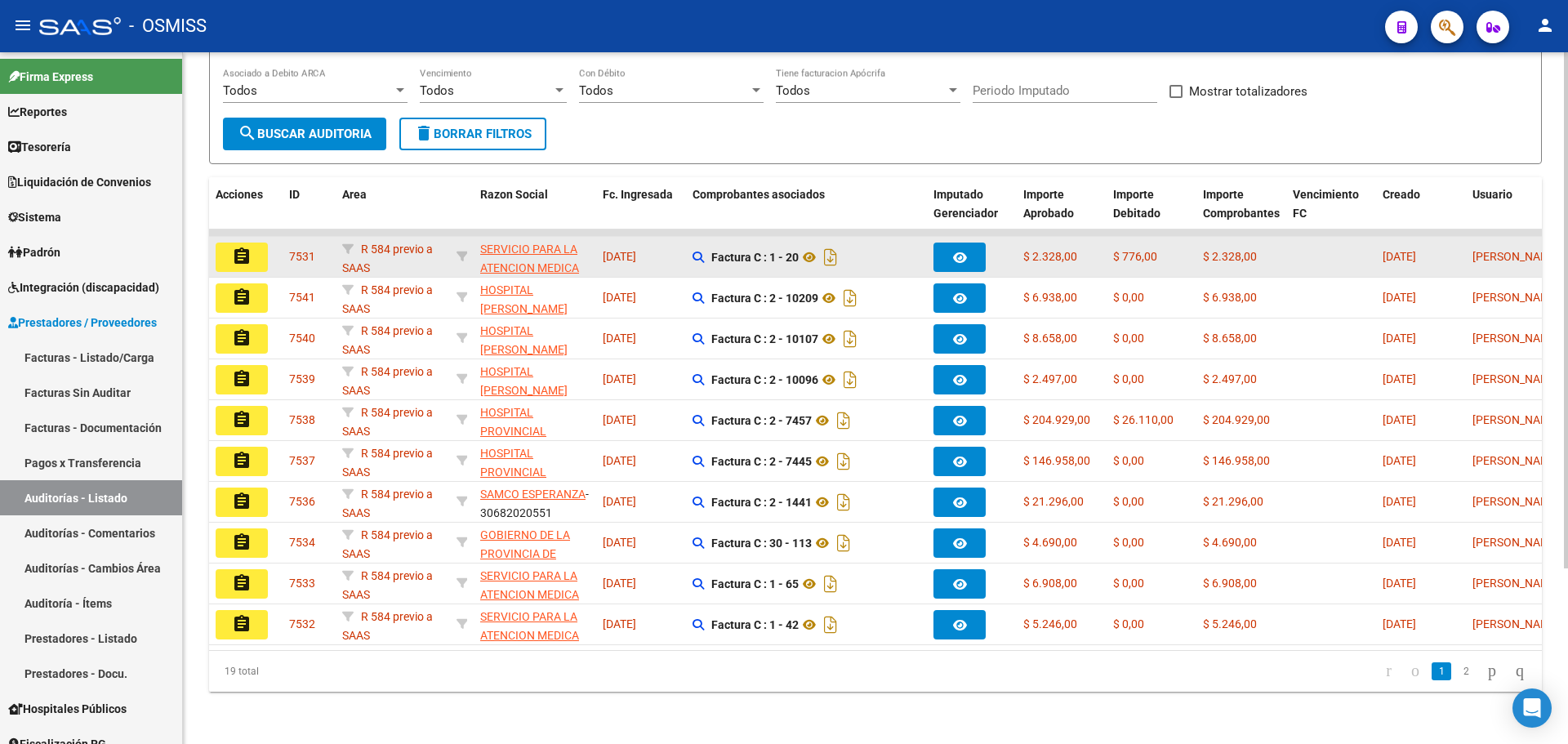
click at [232, 250] on mat-icon "assignment" at bounding box center [242, 257] width 20 height 20
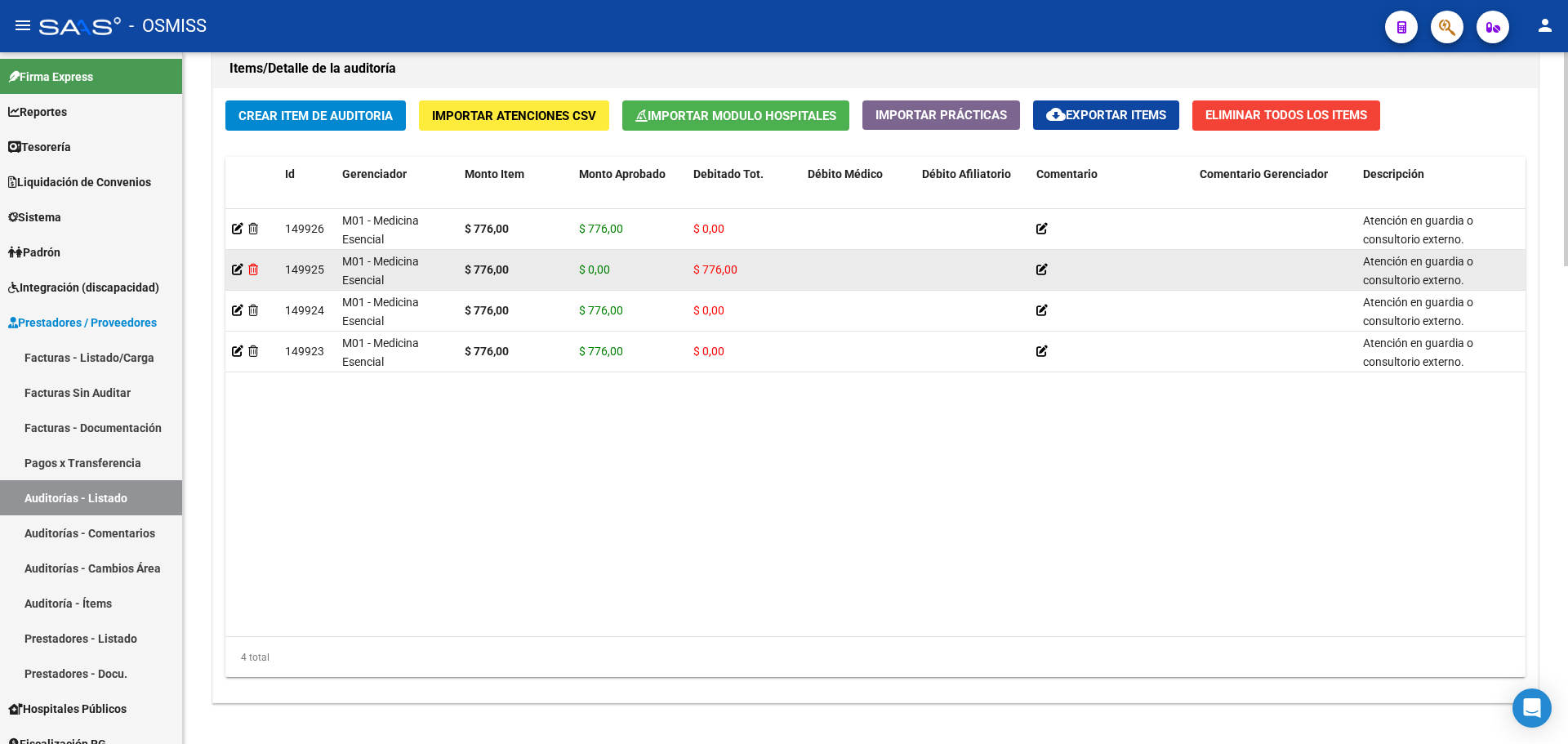
click at [253, 268] on icon at bounding box center [253, 269] width 10 height 12
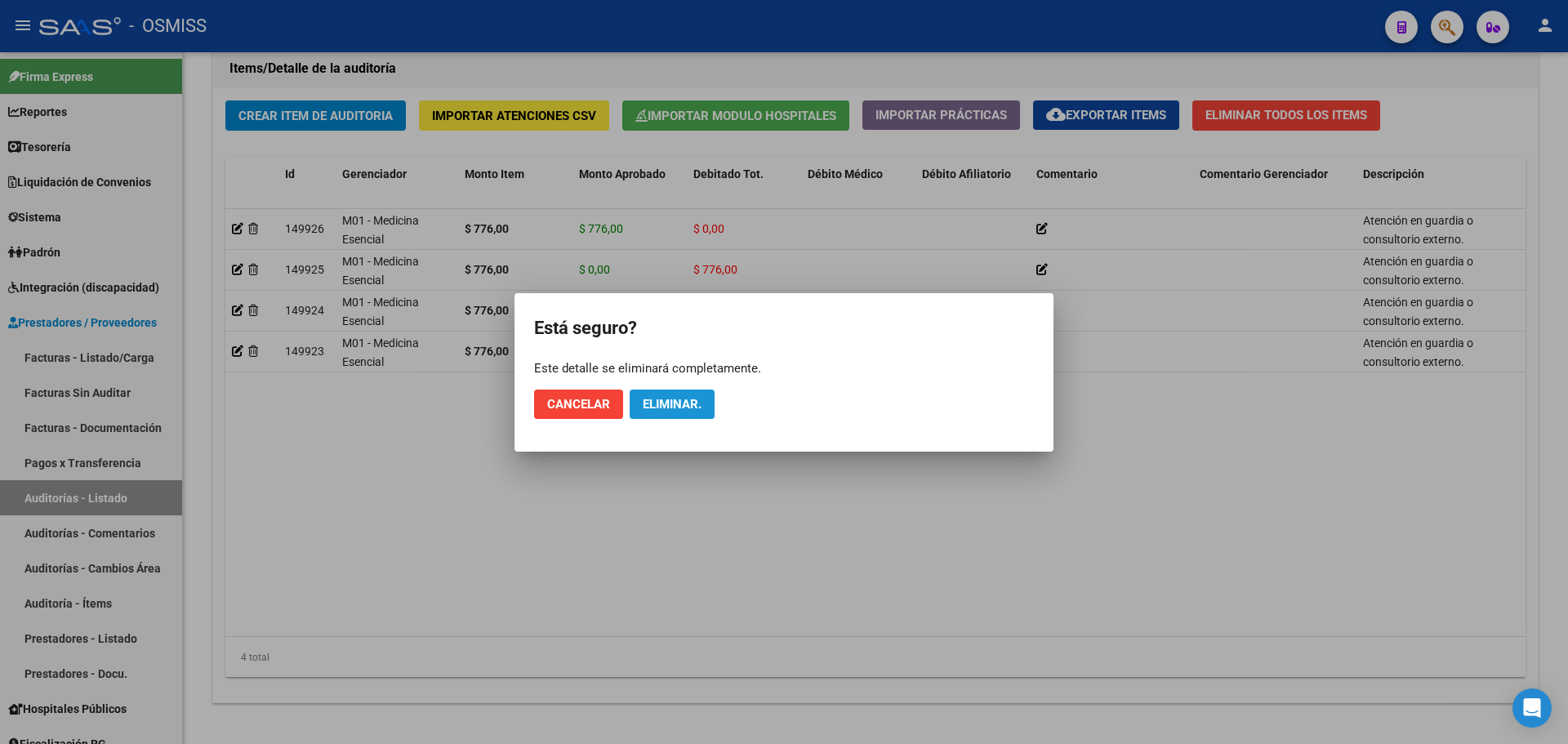
click at [667, 407] on span "Eliminar." at bounding box center [672, 405] width 59 height 15
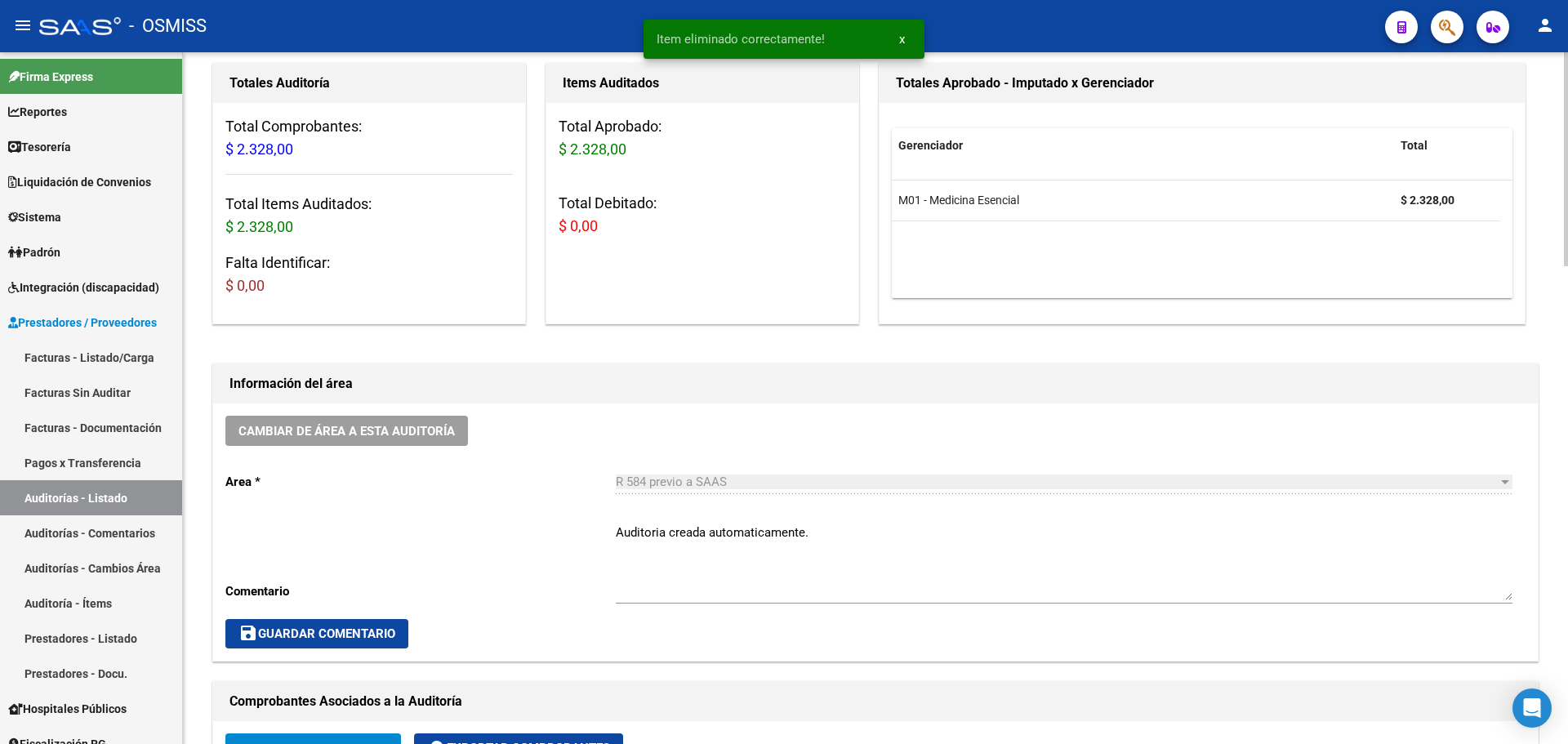
scroll to position [35, 0]
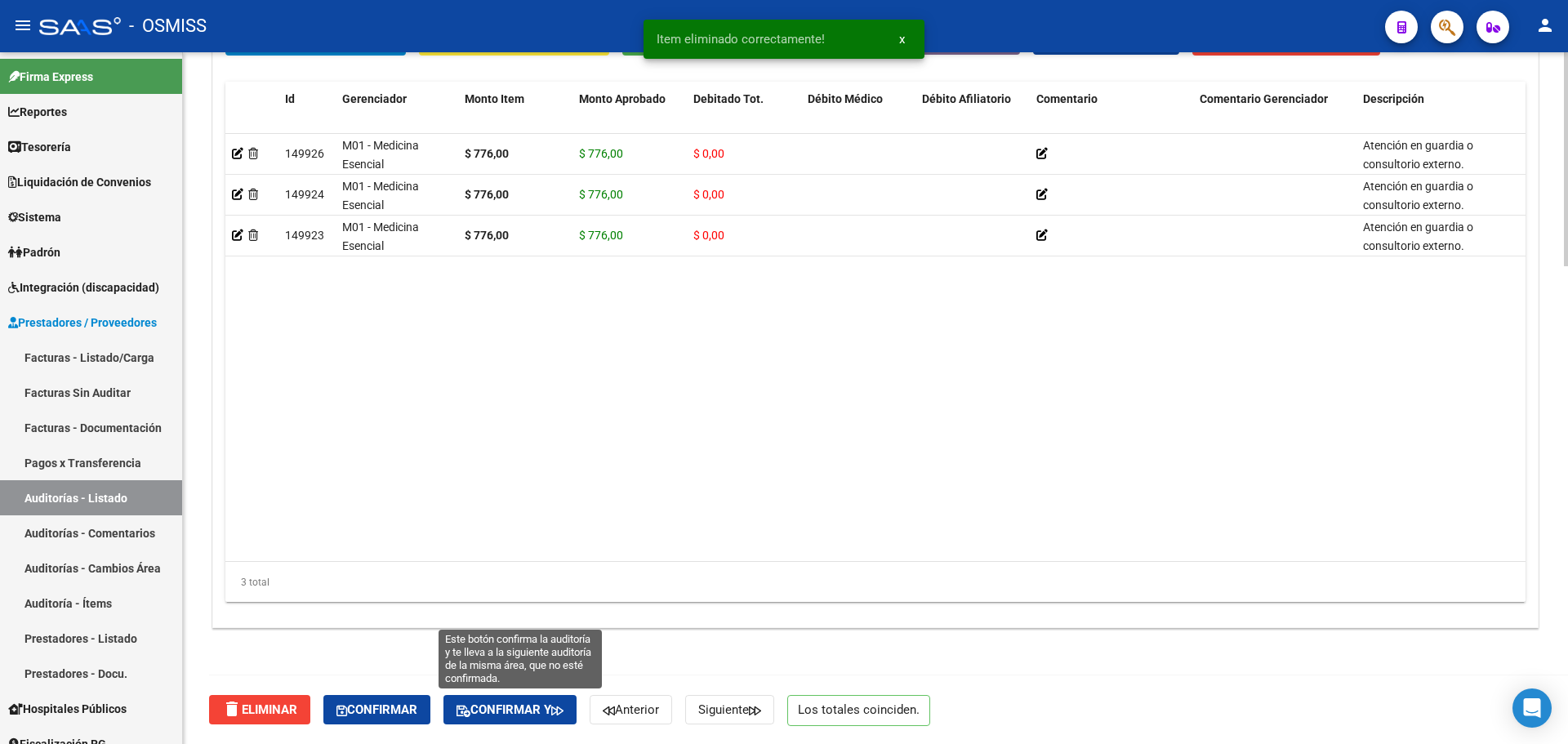
click at [508, 724] on button "Confirmar y" at bounding box center [510, 710] width 133 height 29
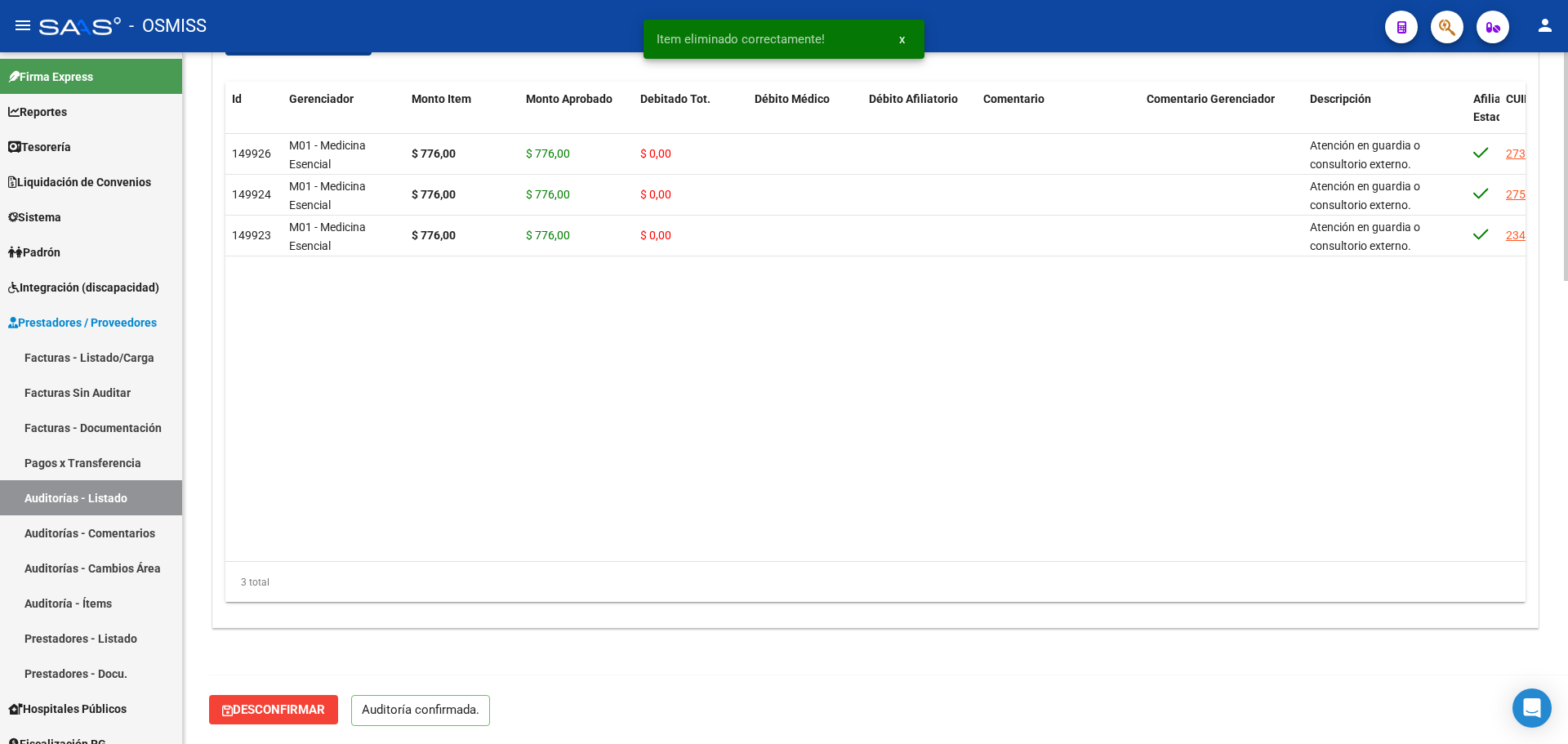
scroll to position [1401, 0]
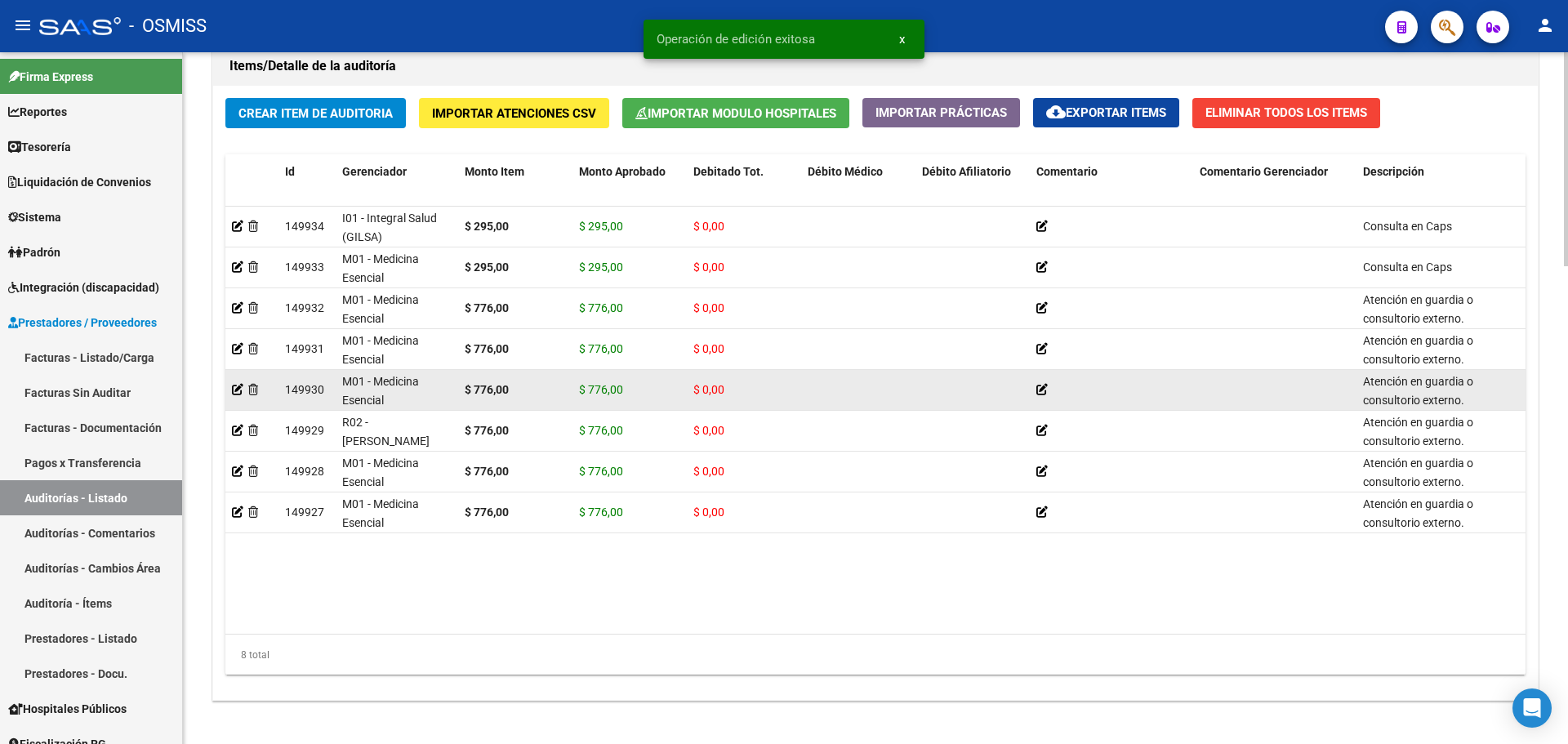
scroll to position [1546, 0]
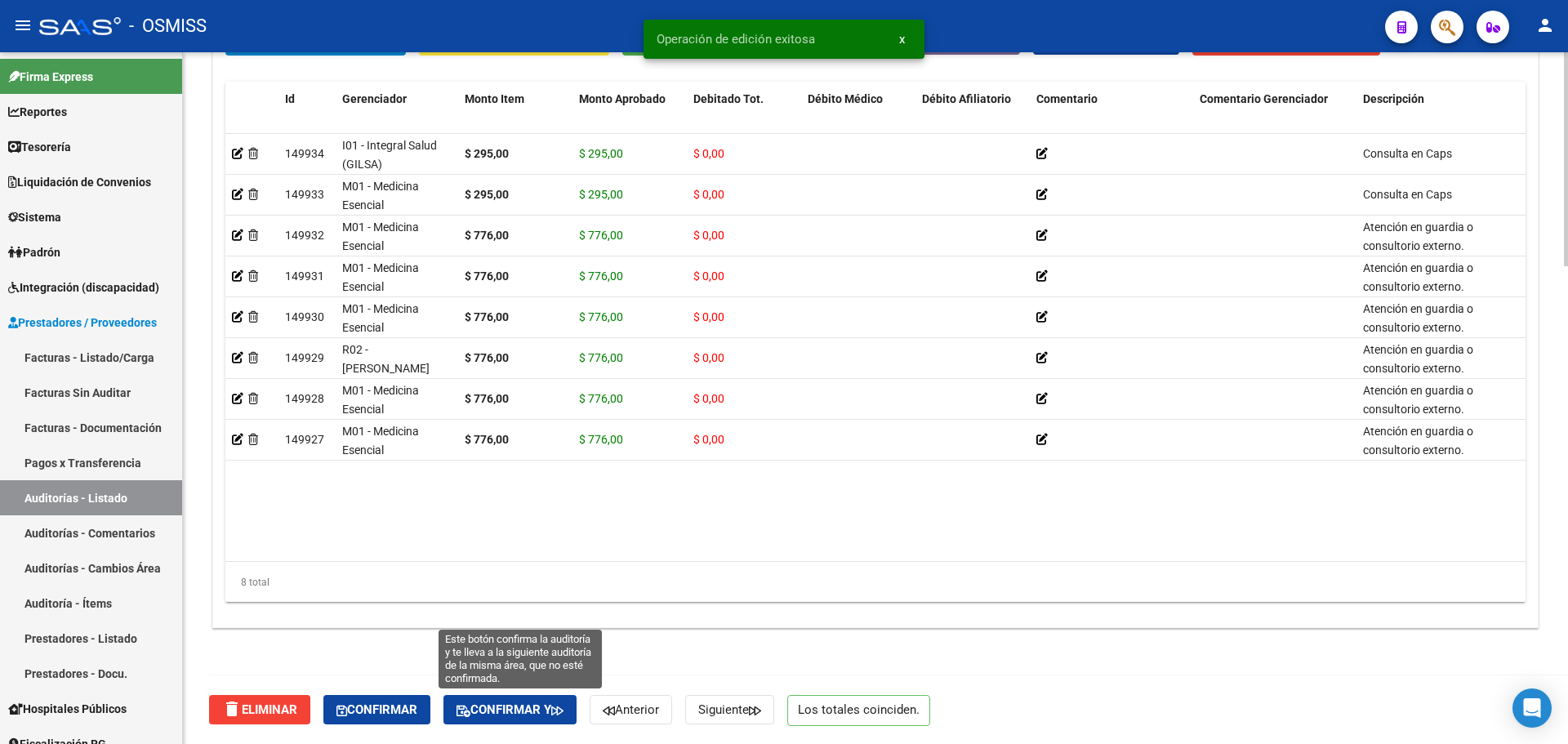
click at [558, 709] on span "Confirmar y" at bounding box center [510, 710] width 107 height 15
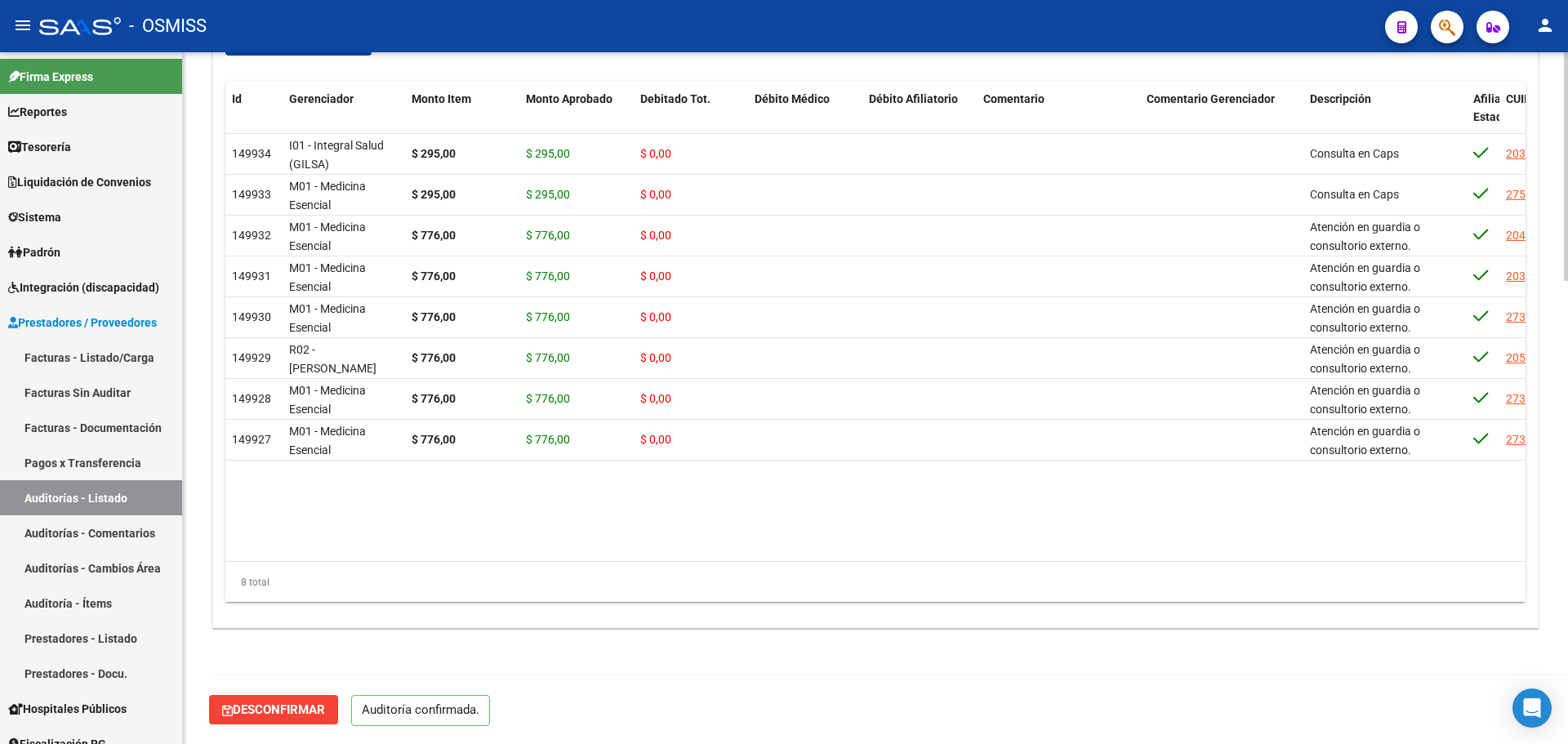
scroll to position [1401, 0]
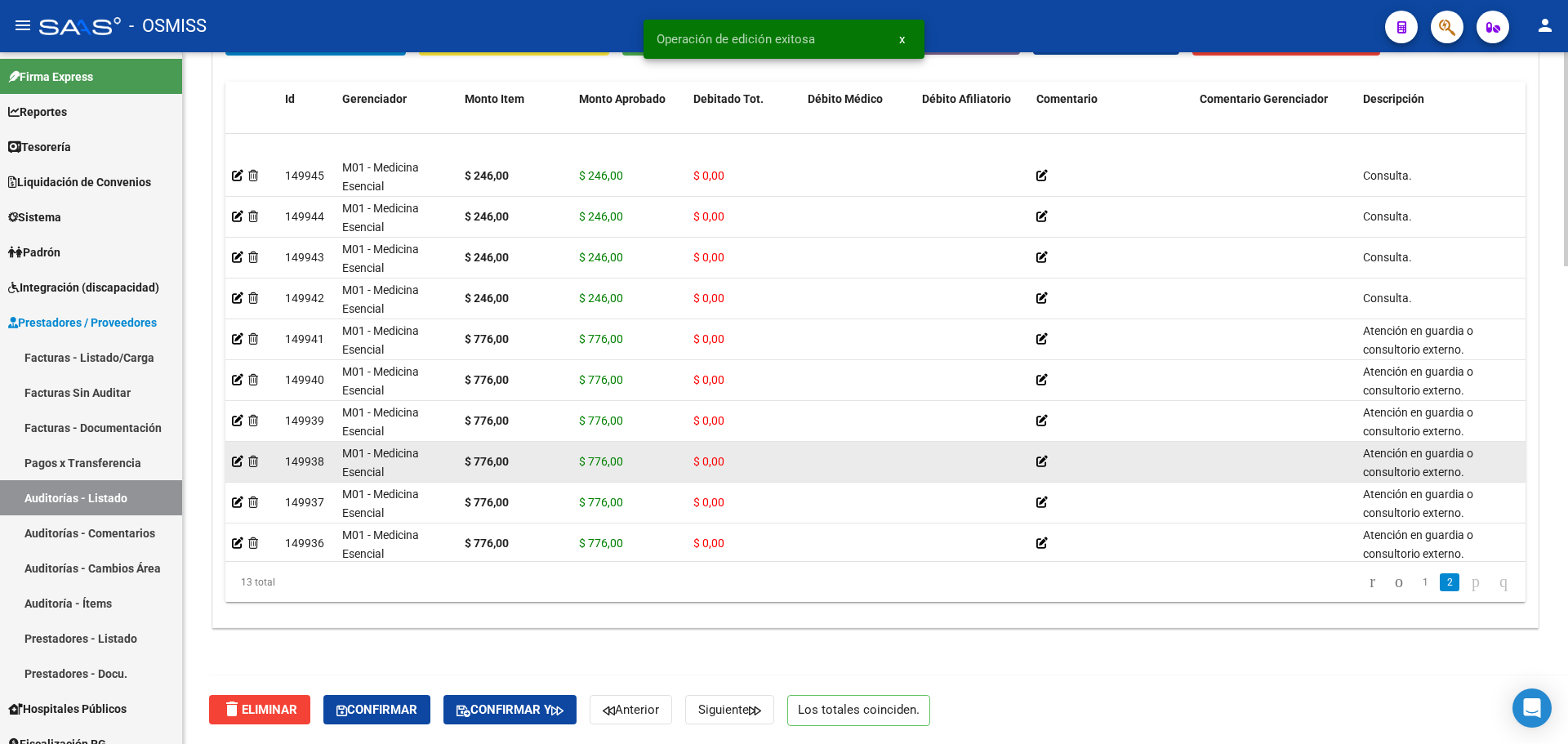
scroll to position [120, 0]
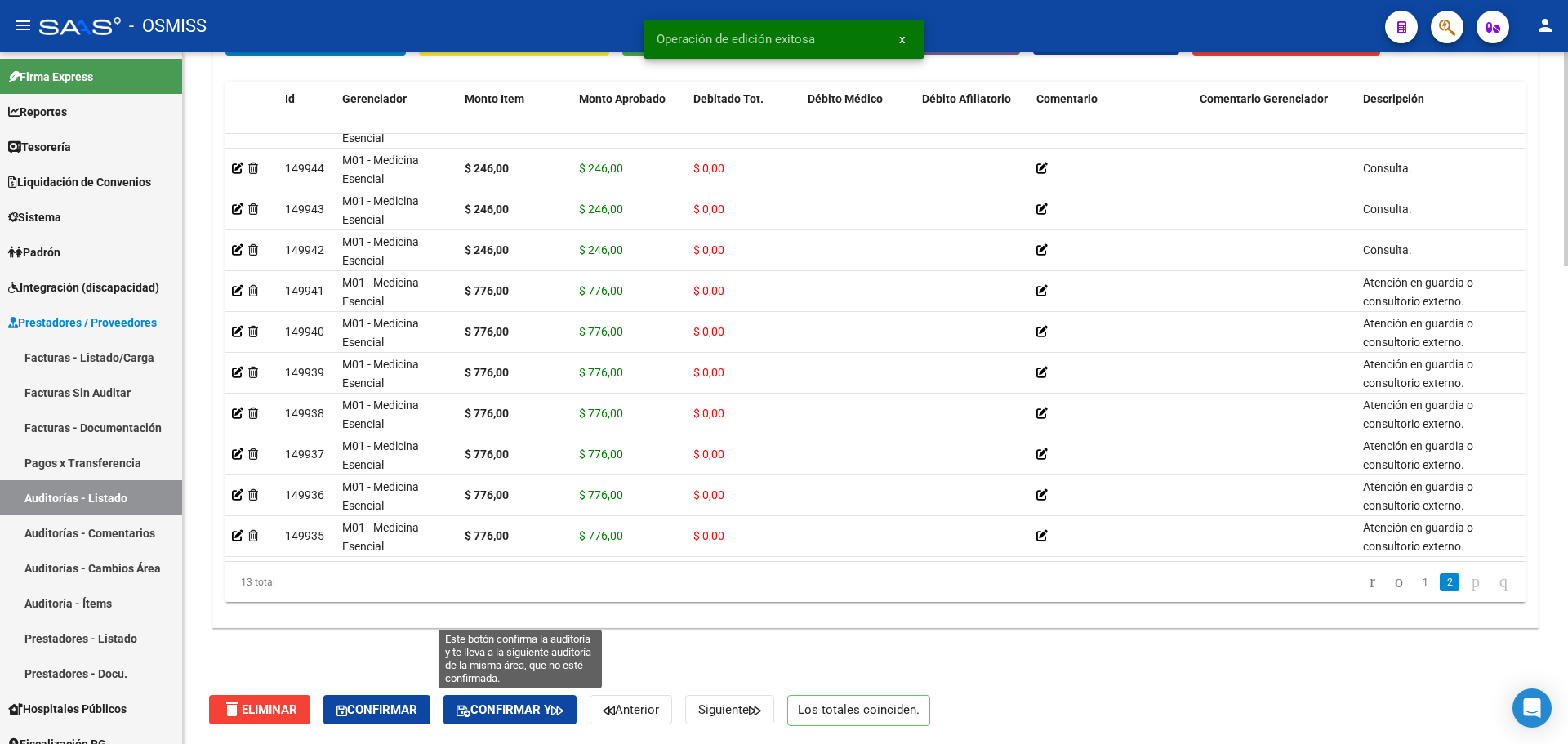
click at [563, 711] on icon "button" at bounding box center [558, 711] width 13 height 13
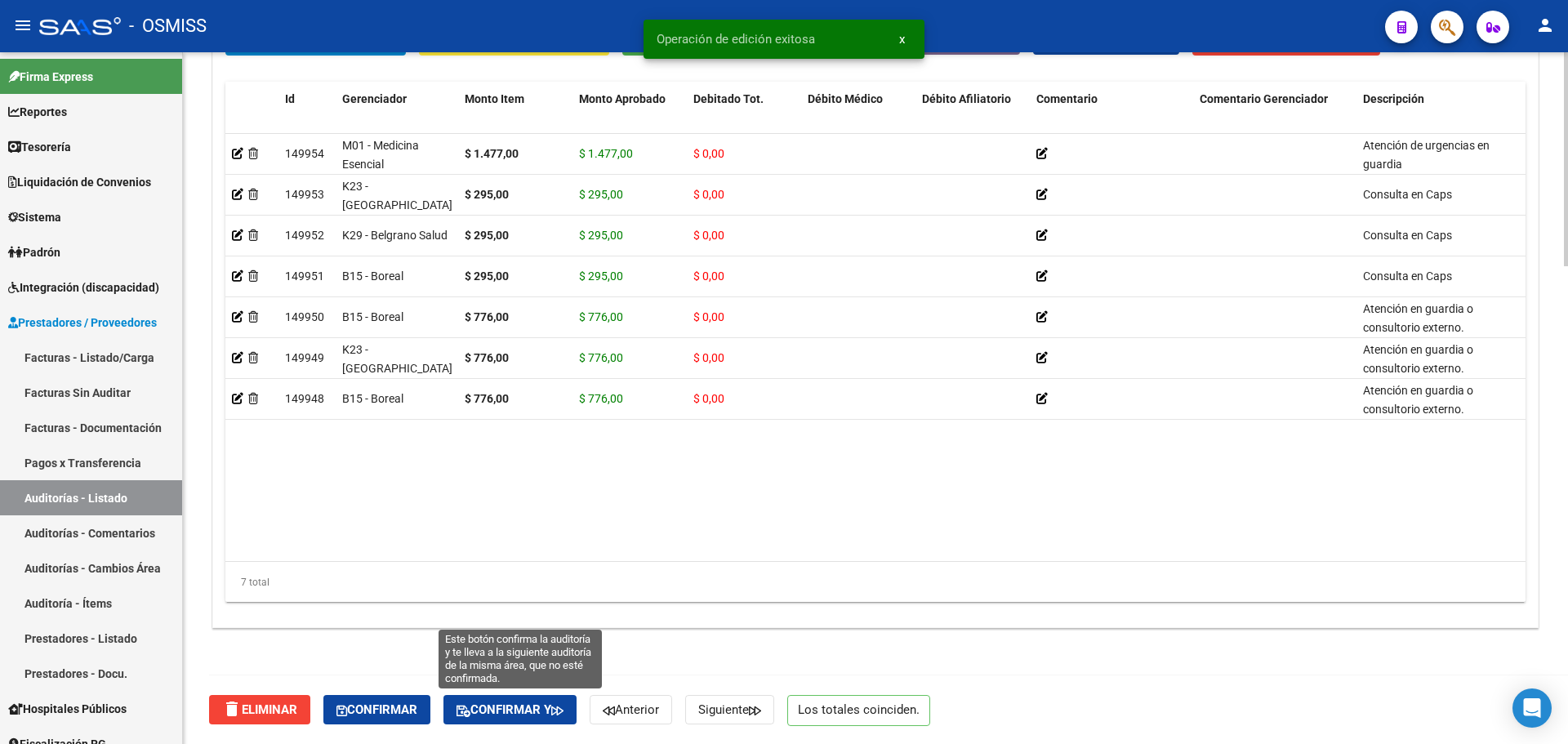
drag, startPoint x: 561, startPoint y: 720, endPoint x: 495, endPoint y: 643, distance: 101.4
click at [562, 720] on button "Confirmar y" at bounding box center [510, 710] width 133 height 29
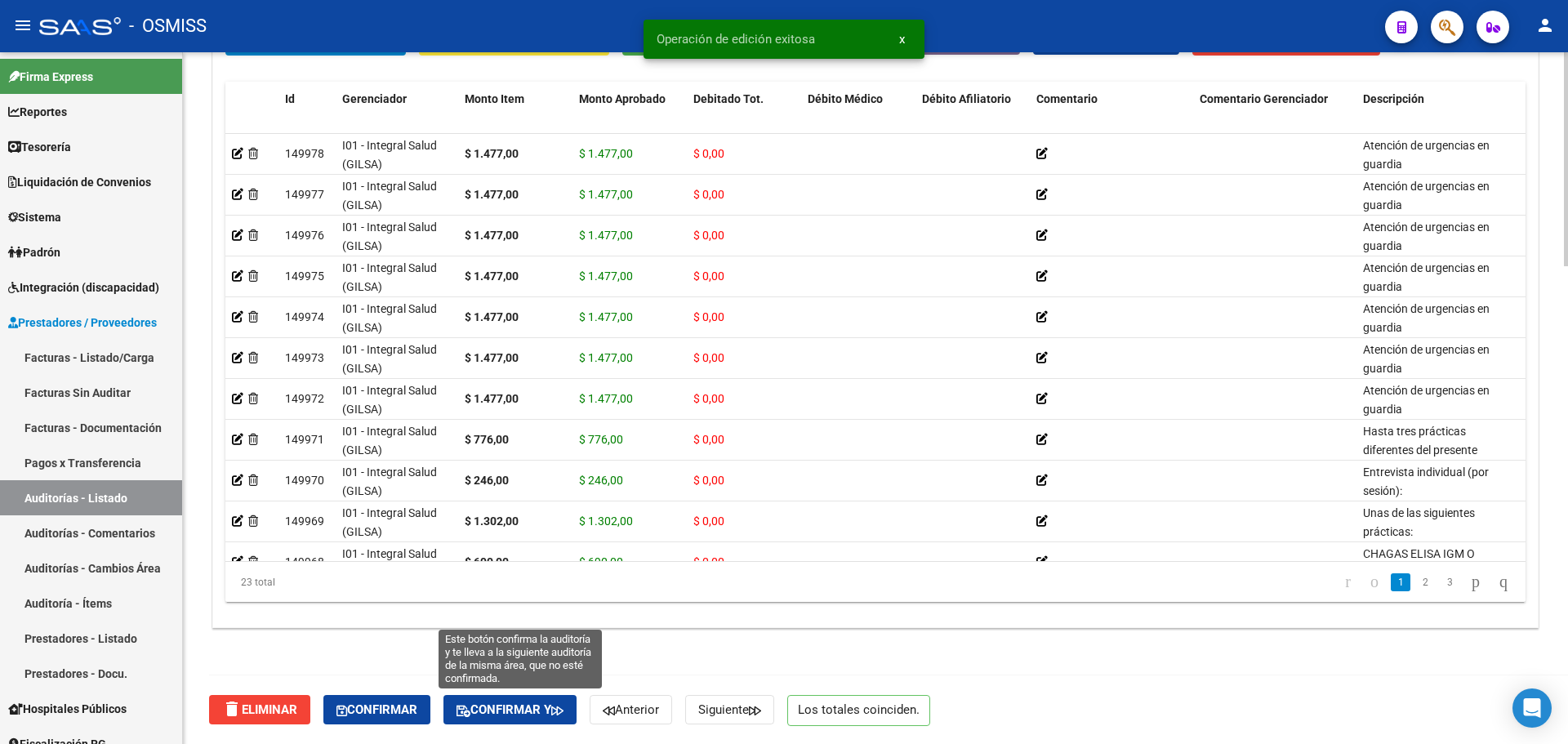
click at [522, 711] on span "Confirmar y" at bounding box center [510, 710] width 107 height 15
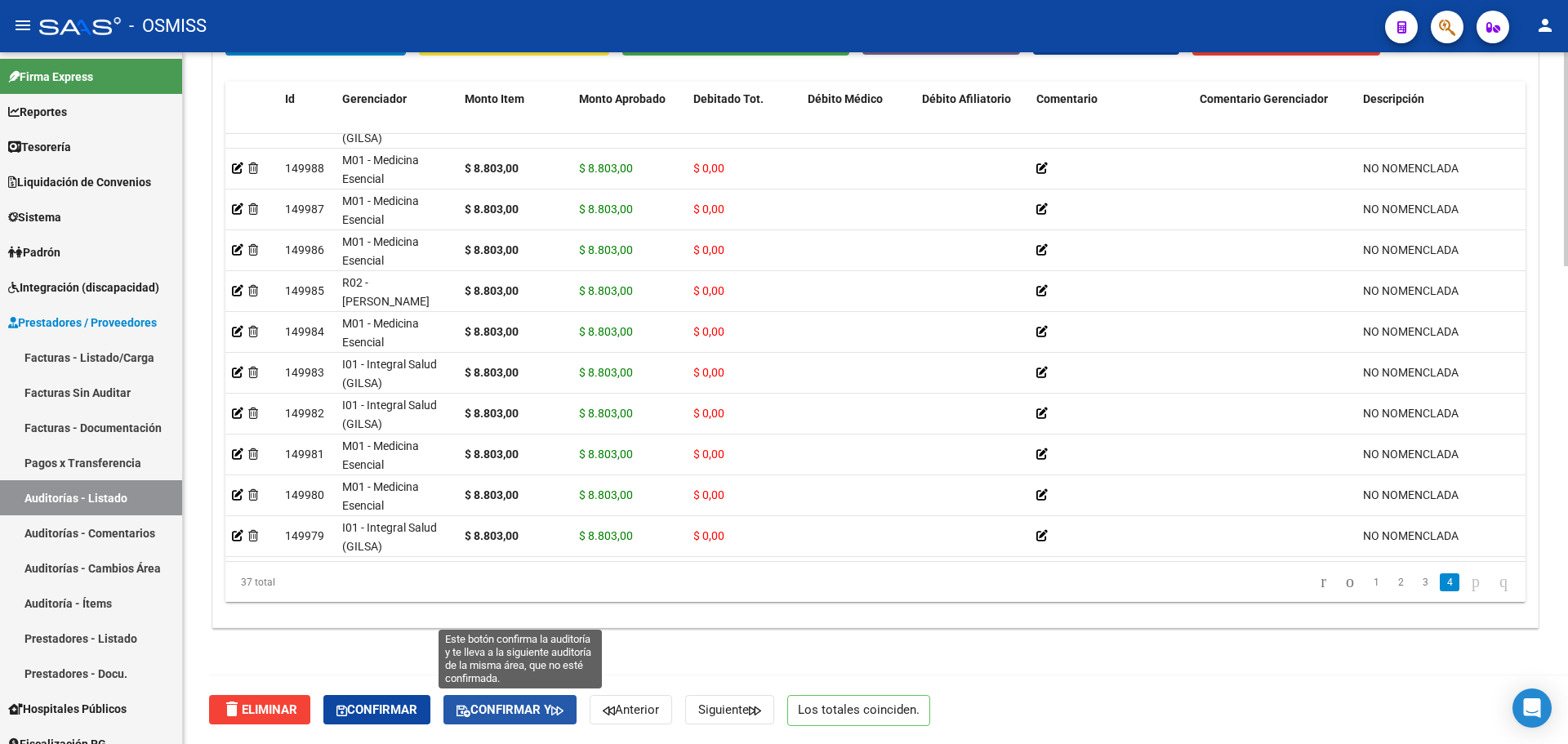
click at [500, 705] on span "Confirmar y" at bounding box center [510, 710] width 107 height 15
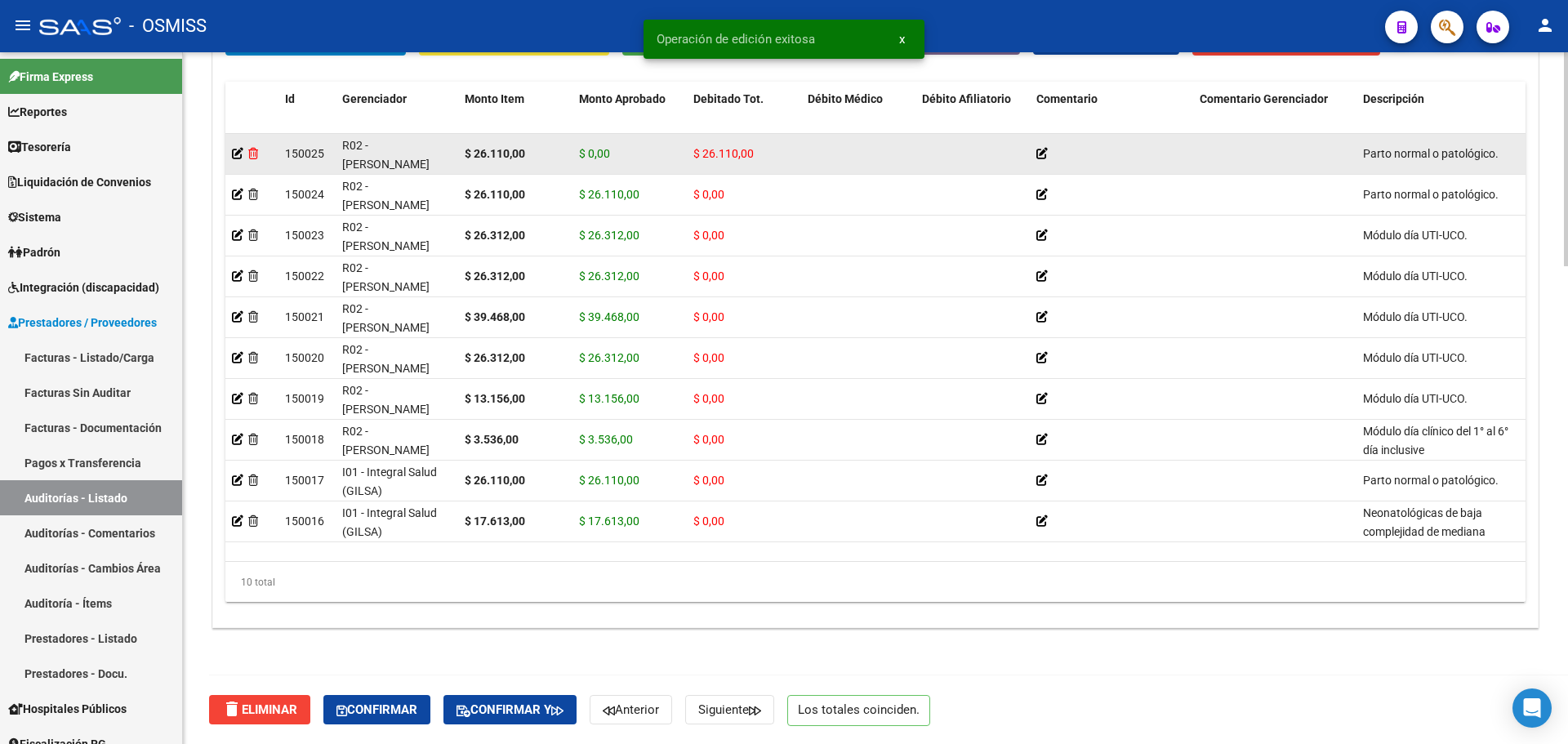
click at [253, 151] on icon at bounding box center [253, 153] width 10 height 12
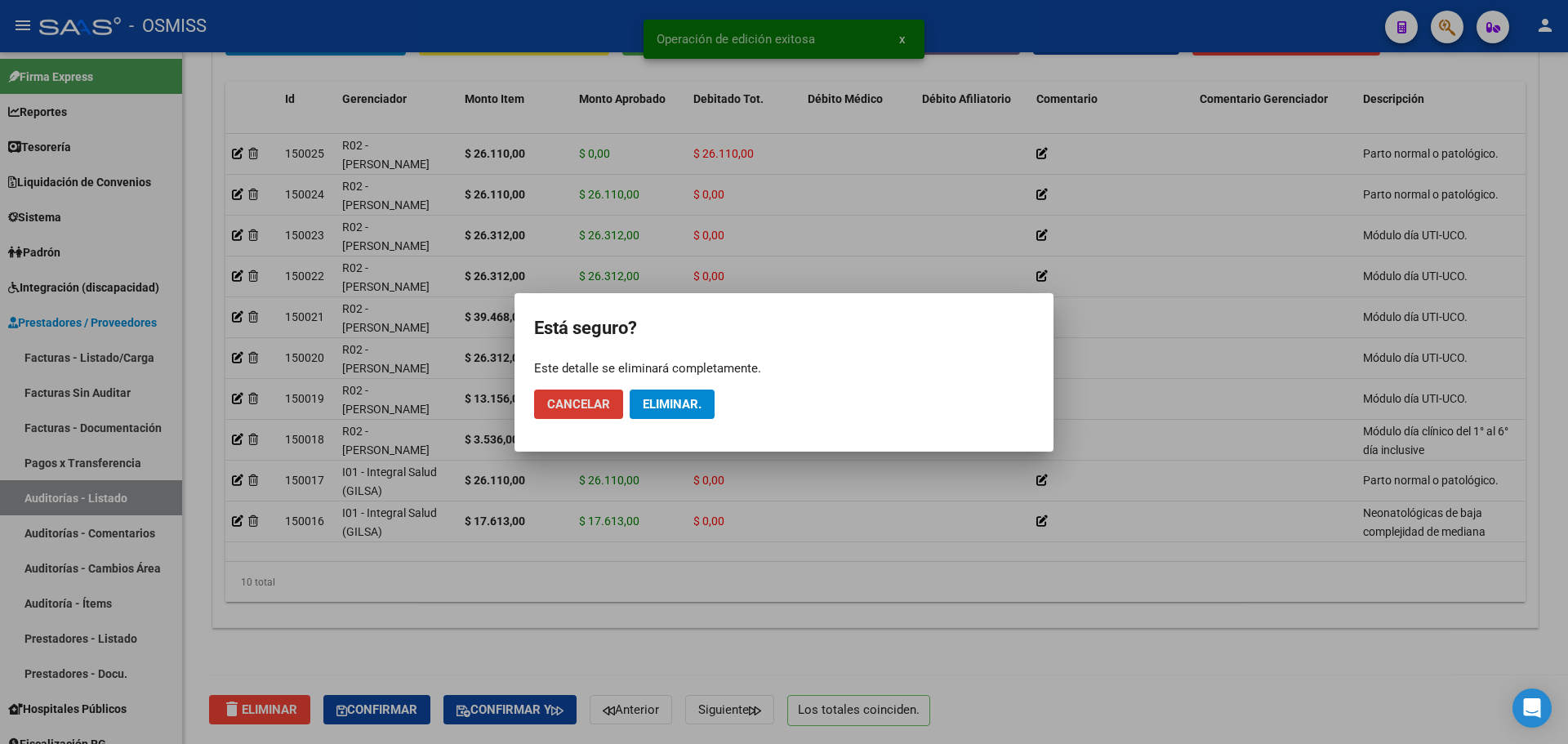
click at [693, 410] on span "Eliminar." at bounding box center [672, 405] width 59 height 15
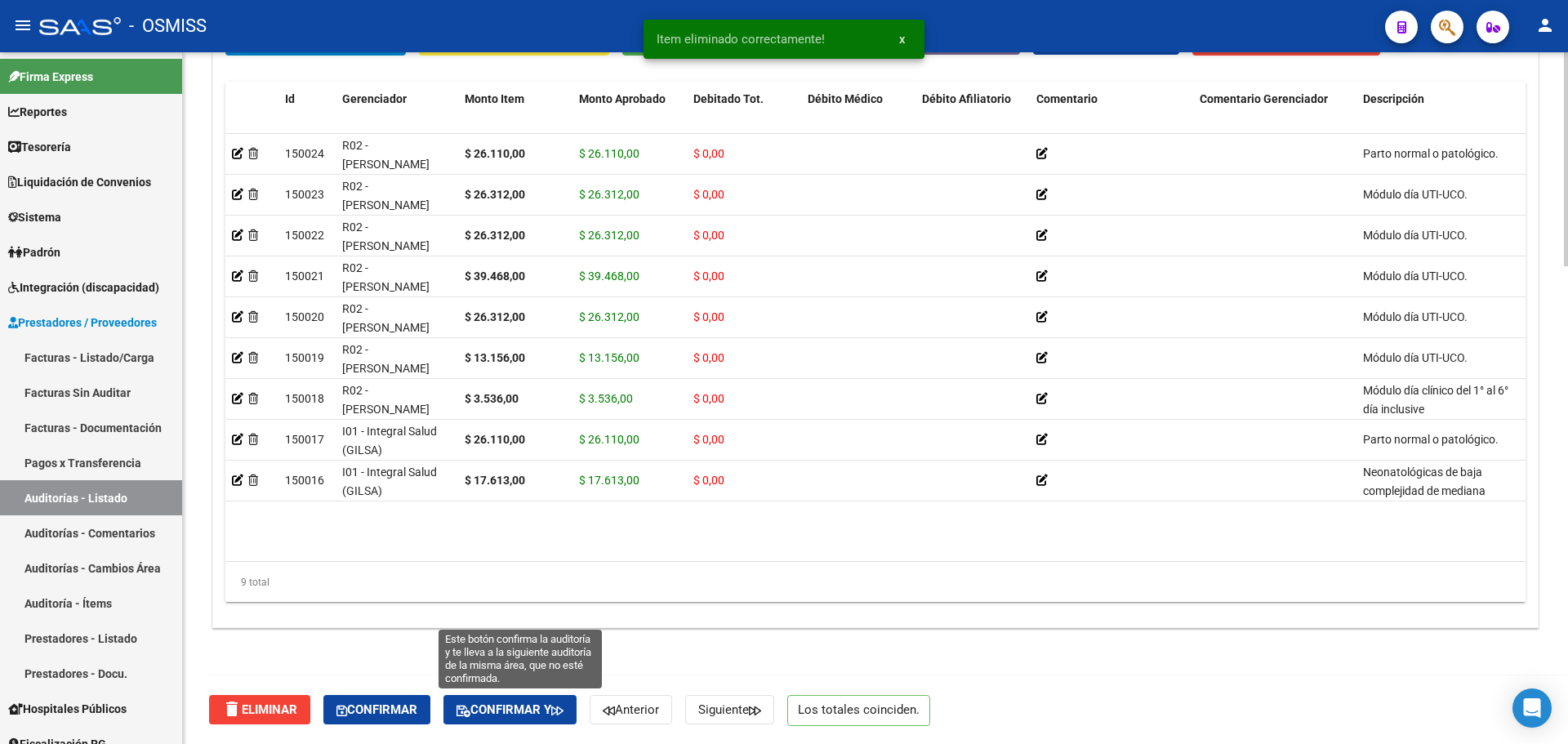
click at [550, 720] on button "Confirmar y" at bounding box center [510, 710] width 133 height 29
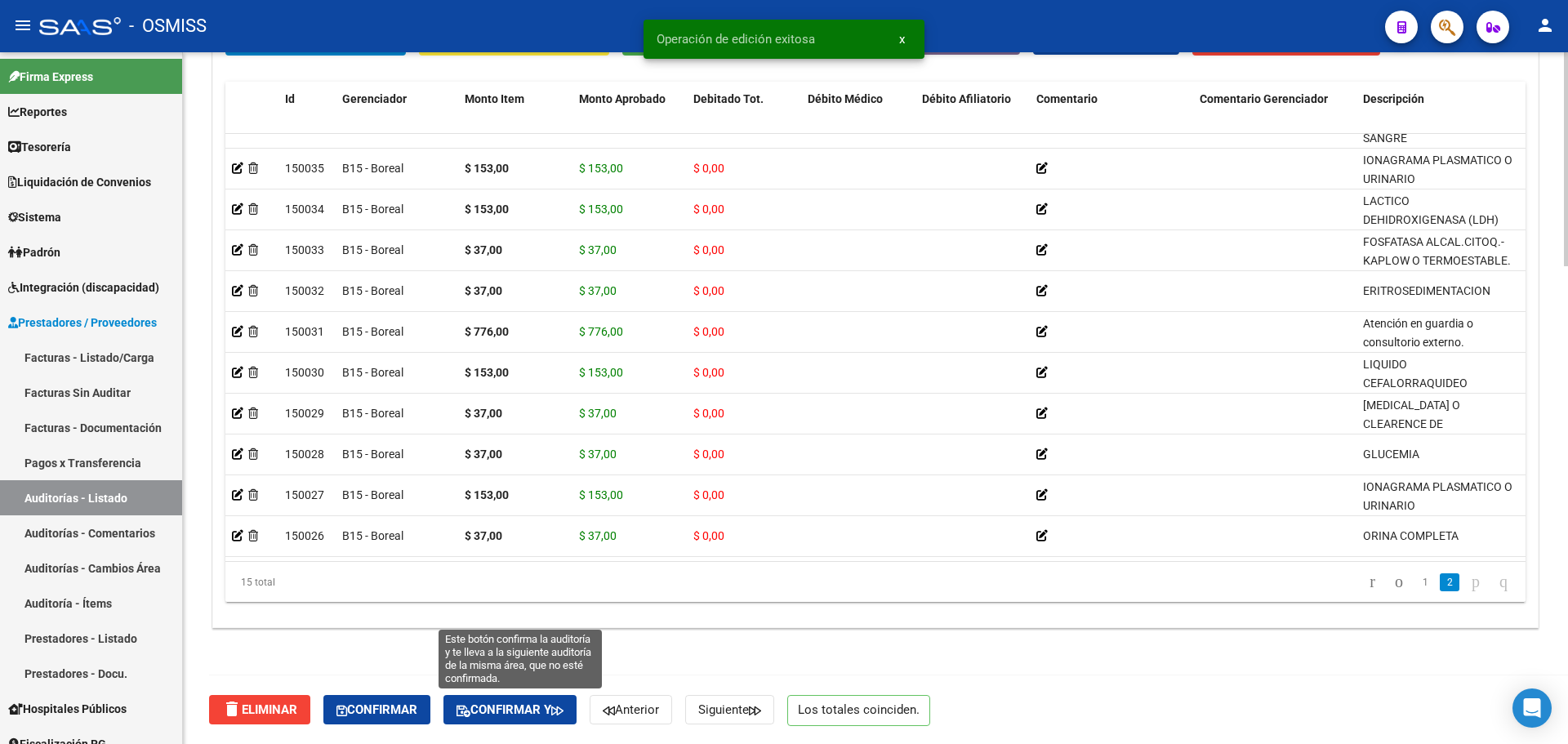
click at [544, 705] on span "Confirmar y" at bounding box center [510, 710] width 107 height 15
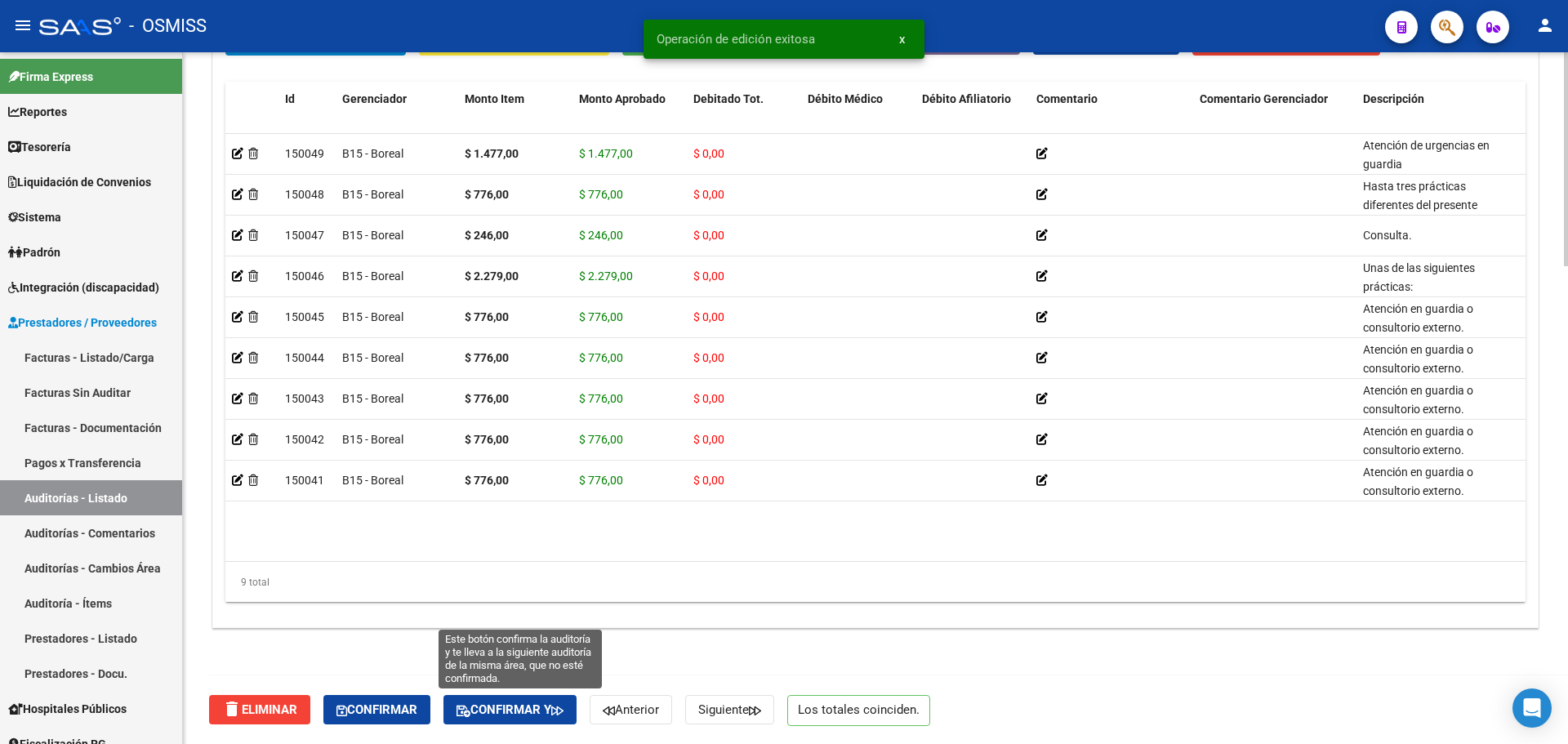
click at [535, 707] on span "Confirmar y" at bounding box center [510, 710] width 107 height 15
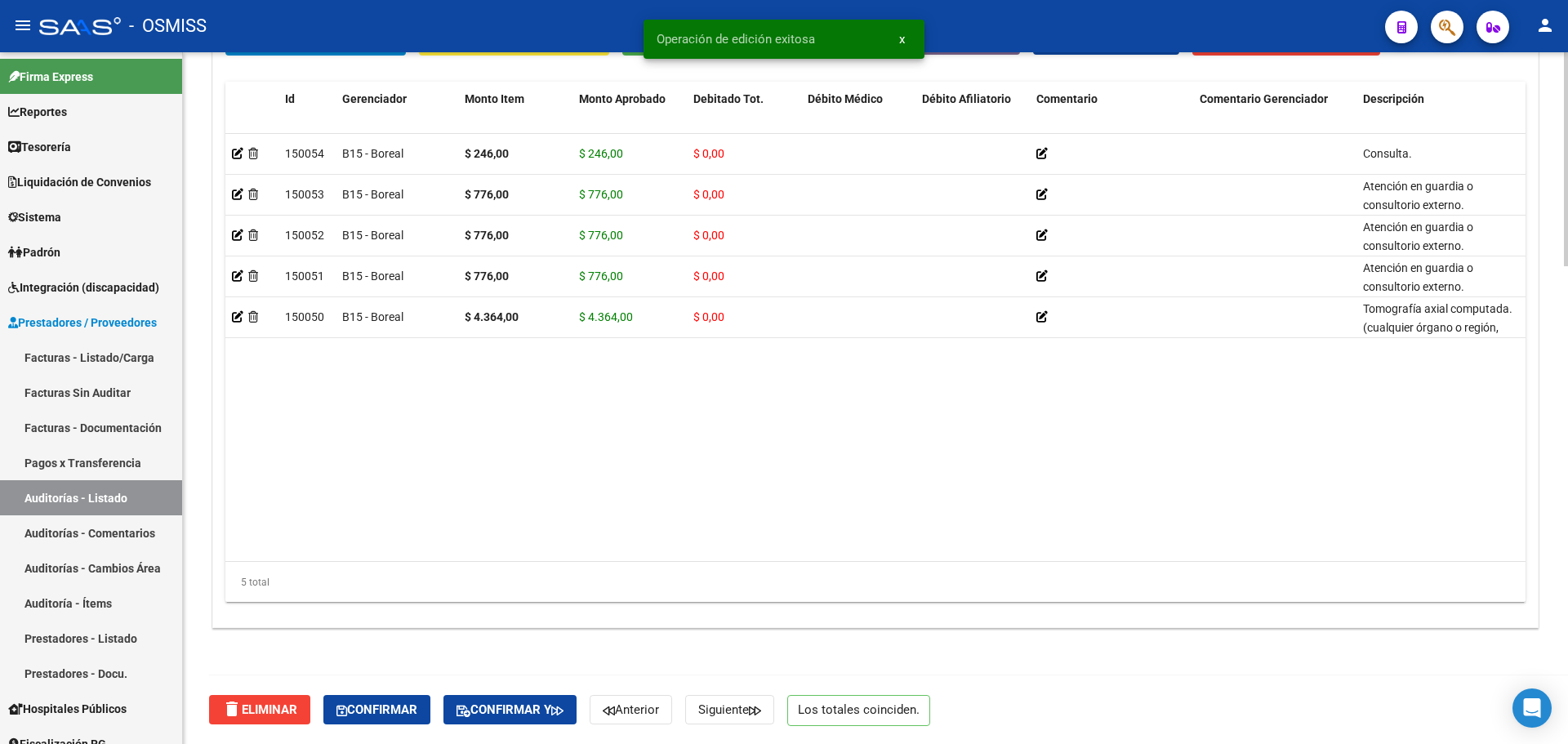
click at [553, 726] on div "delete Eliminar Confirmar Confirmar y Anterior Siguiente Los totales coinciden." at bounding box center [882, 710] width 1347 height 69
click at [552, 721] on button "Confirmar y" at bounding box center [510, 710] width 133 height 29
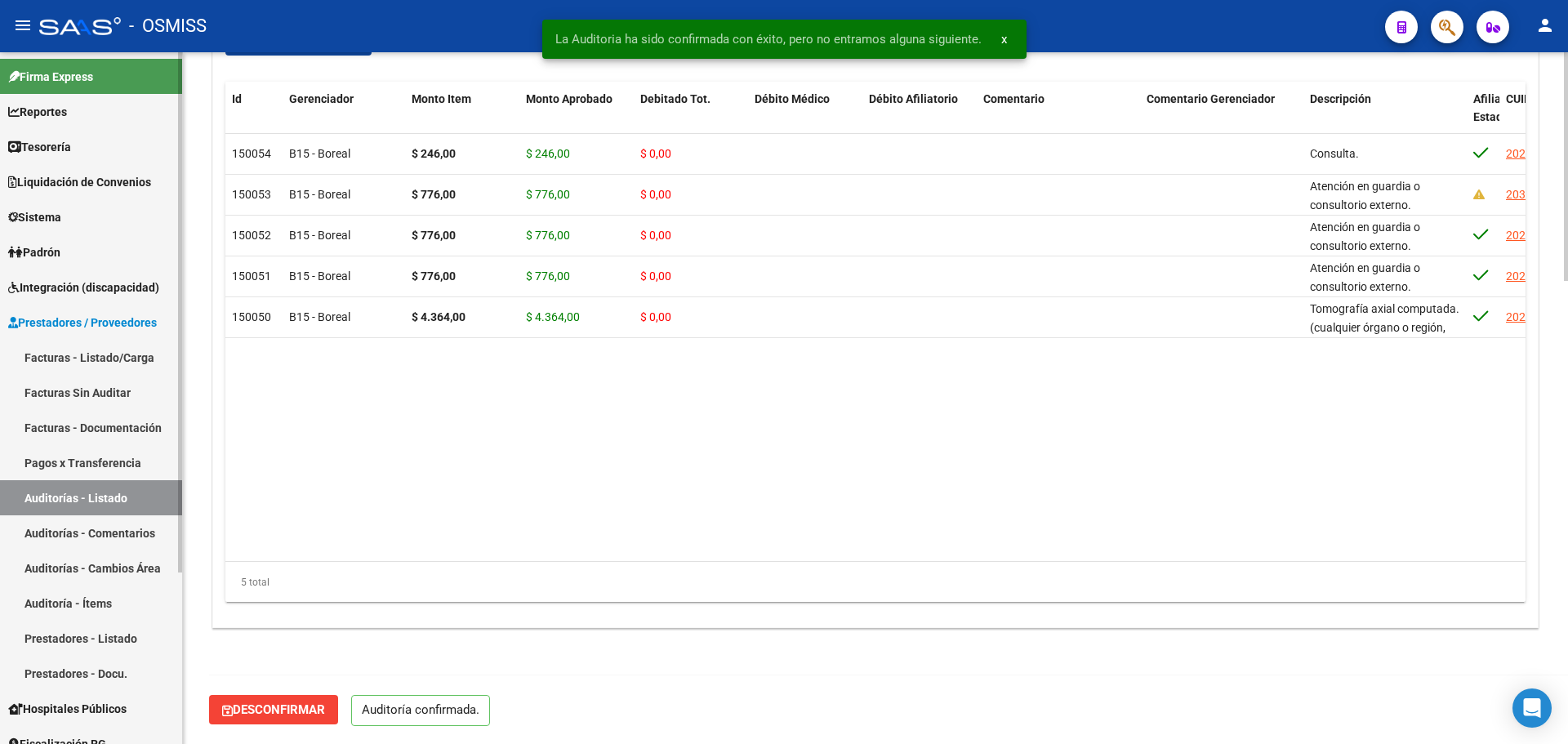
click at [130, 492] on link "Auditorías - Listado" at bounding box center [91, 498] width 182 height 35
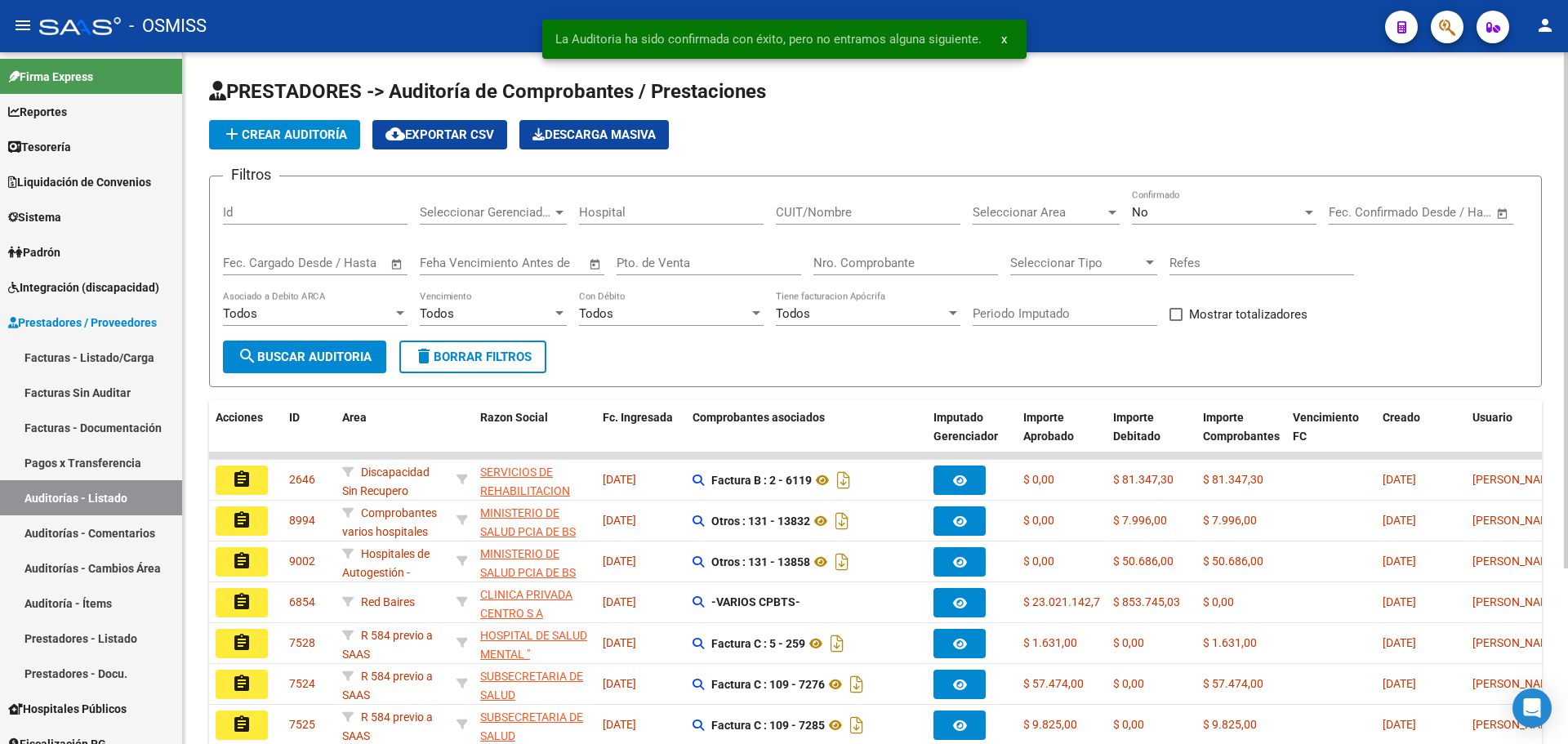
click at [1056, 216] on span "Seleccionar Area" at bounding box center [1039, 212] width 132 height 15
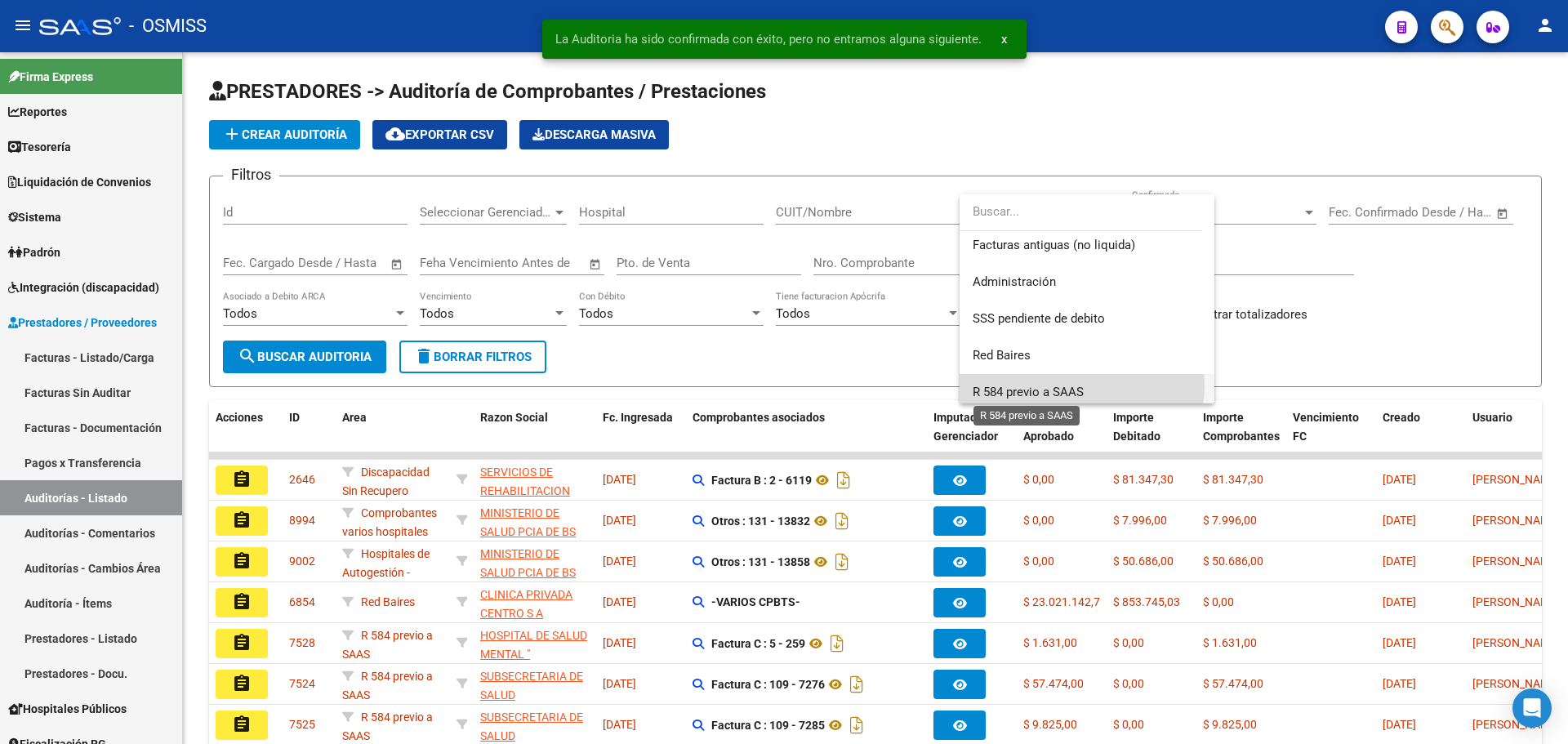
click at [1066, 385] on span "R 584 previo a SAAS" at bounding box center [1028, 392] width 111 height 15
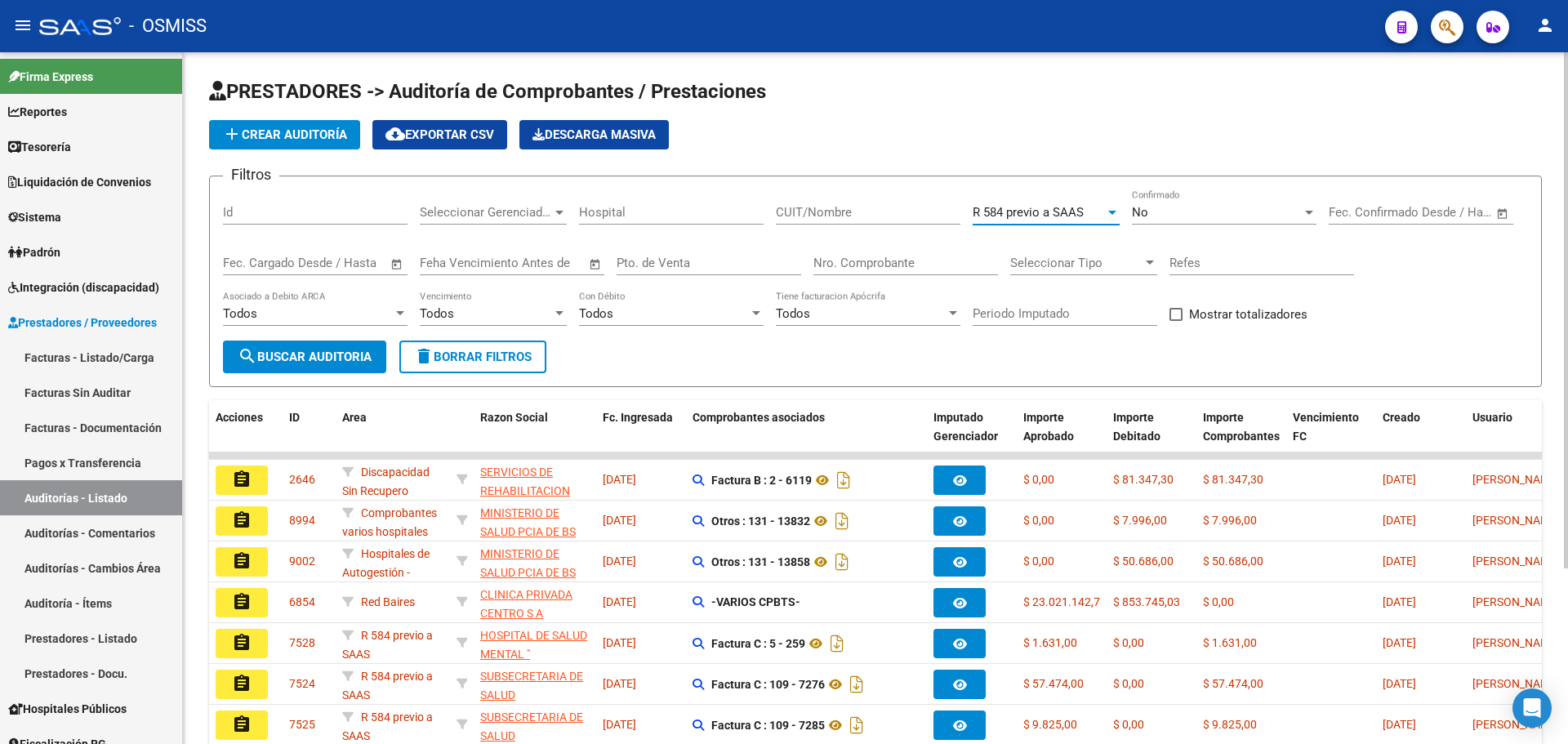
click at [312, 357] on span "search Buscar Auditoria" at bounding box center [305, 357] width 134 height 15
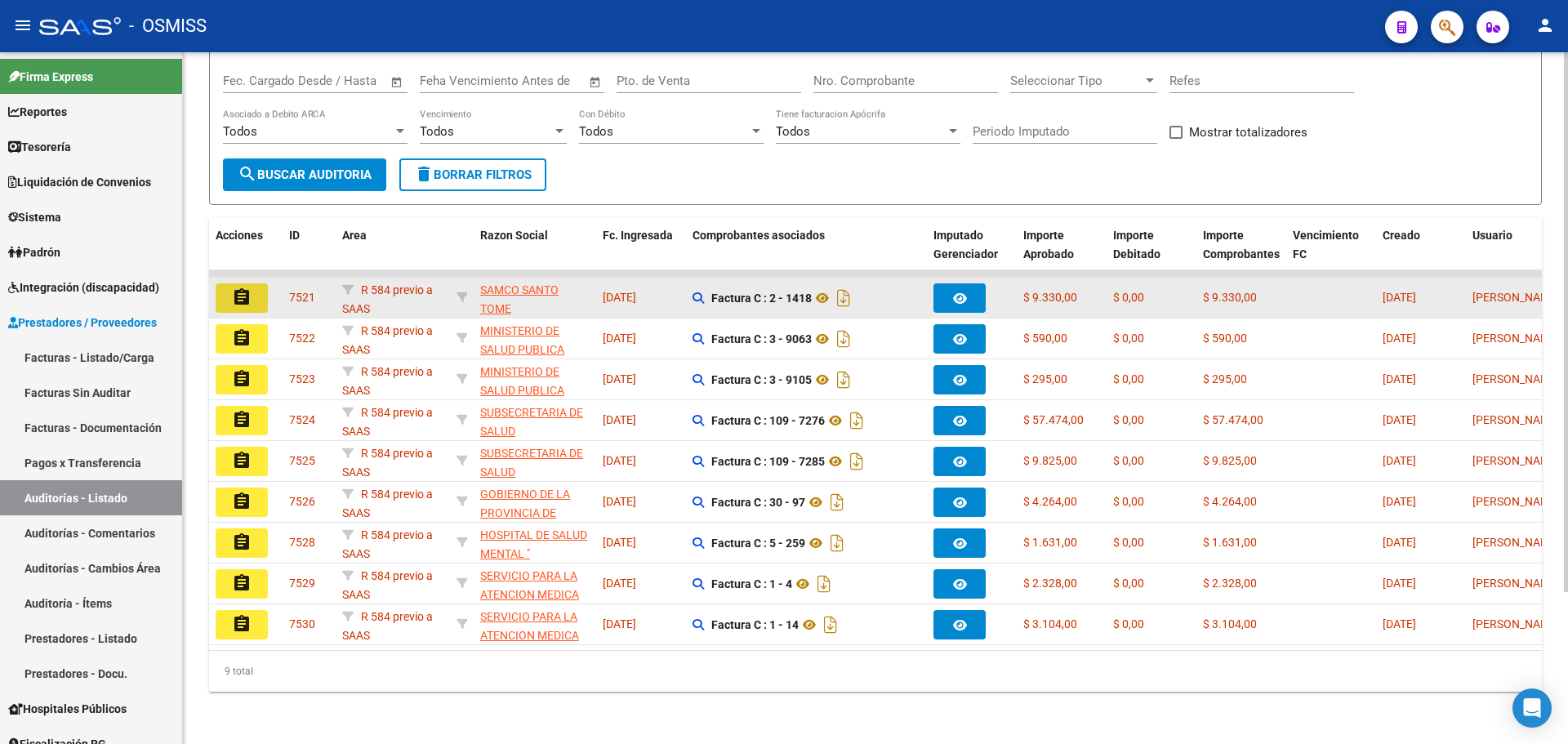
click at [230, 290] on button "assignment" at bounding box center [242, 299] width 53 height 29
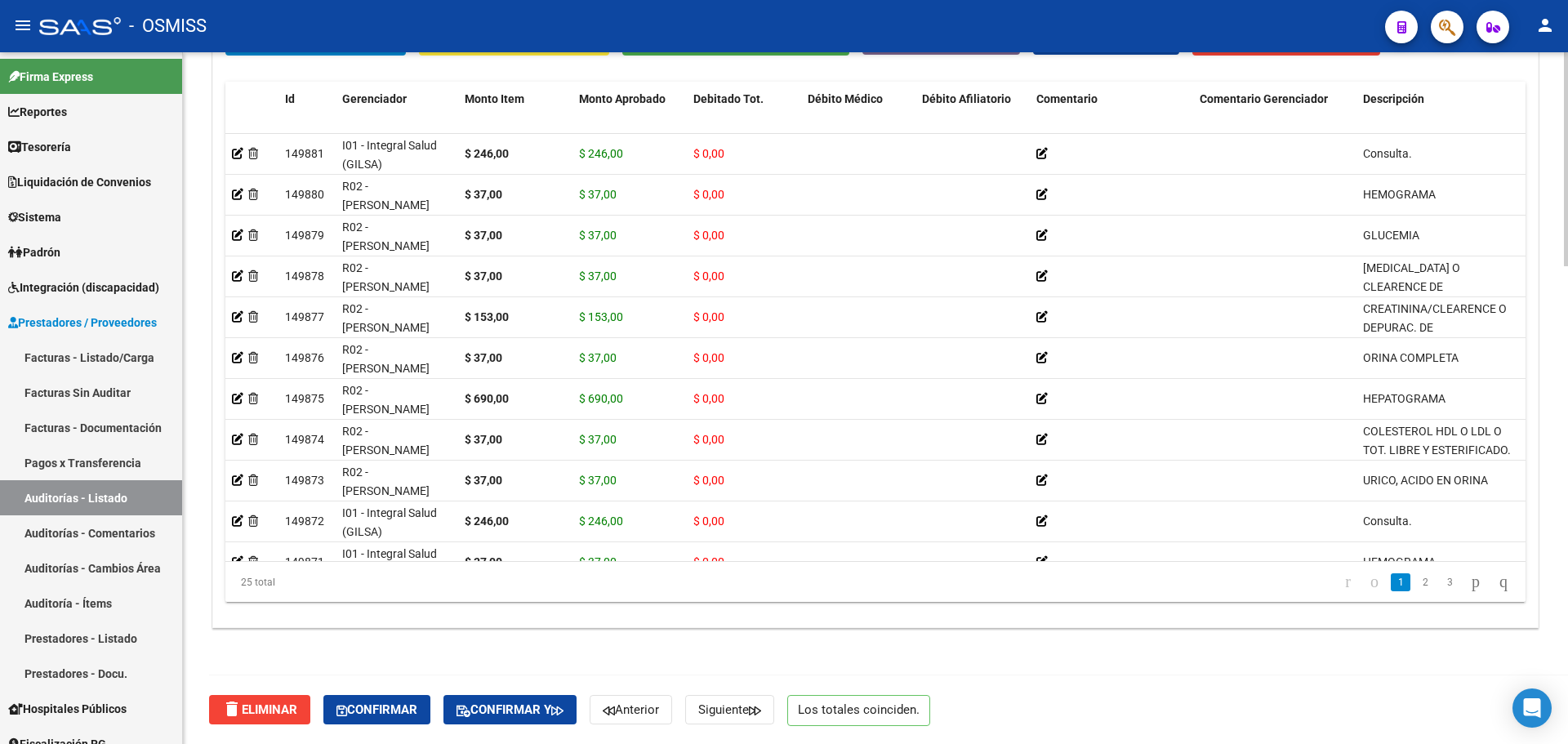
click at [521, 724] on button "Confirmar y" at bounding box center [510, 710] width 133 height 29
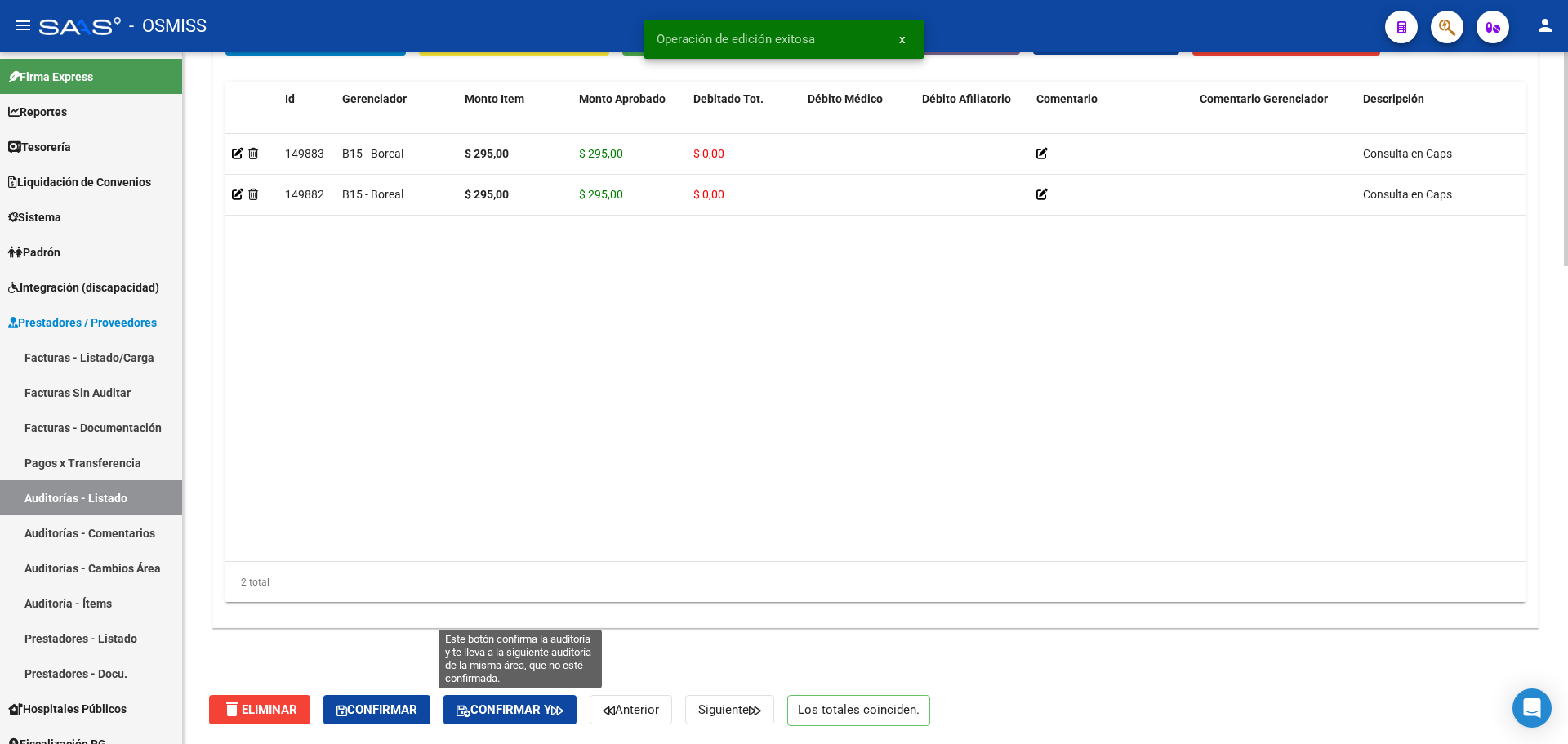
click at [517, 705] on span "Confirmar y" at bounding box center [510, 710] width 107 height 15
click at [522, 706] on span "Confirmar y" at bounding box center [510, 710] width 107 height 15
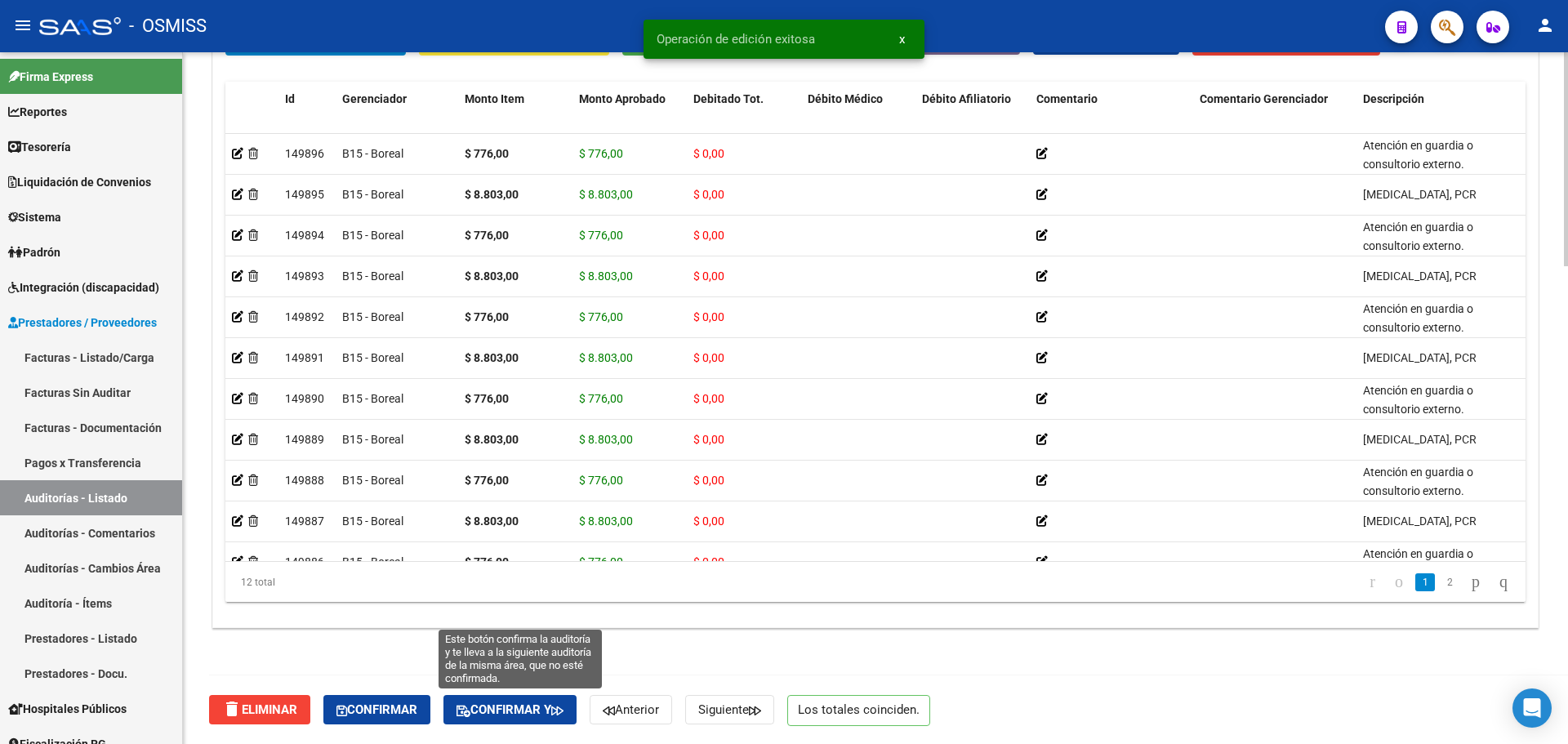
click at [547, 703] on span "Confirmar y" at bounding box center [510, 710] width 107 height 15
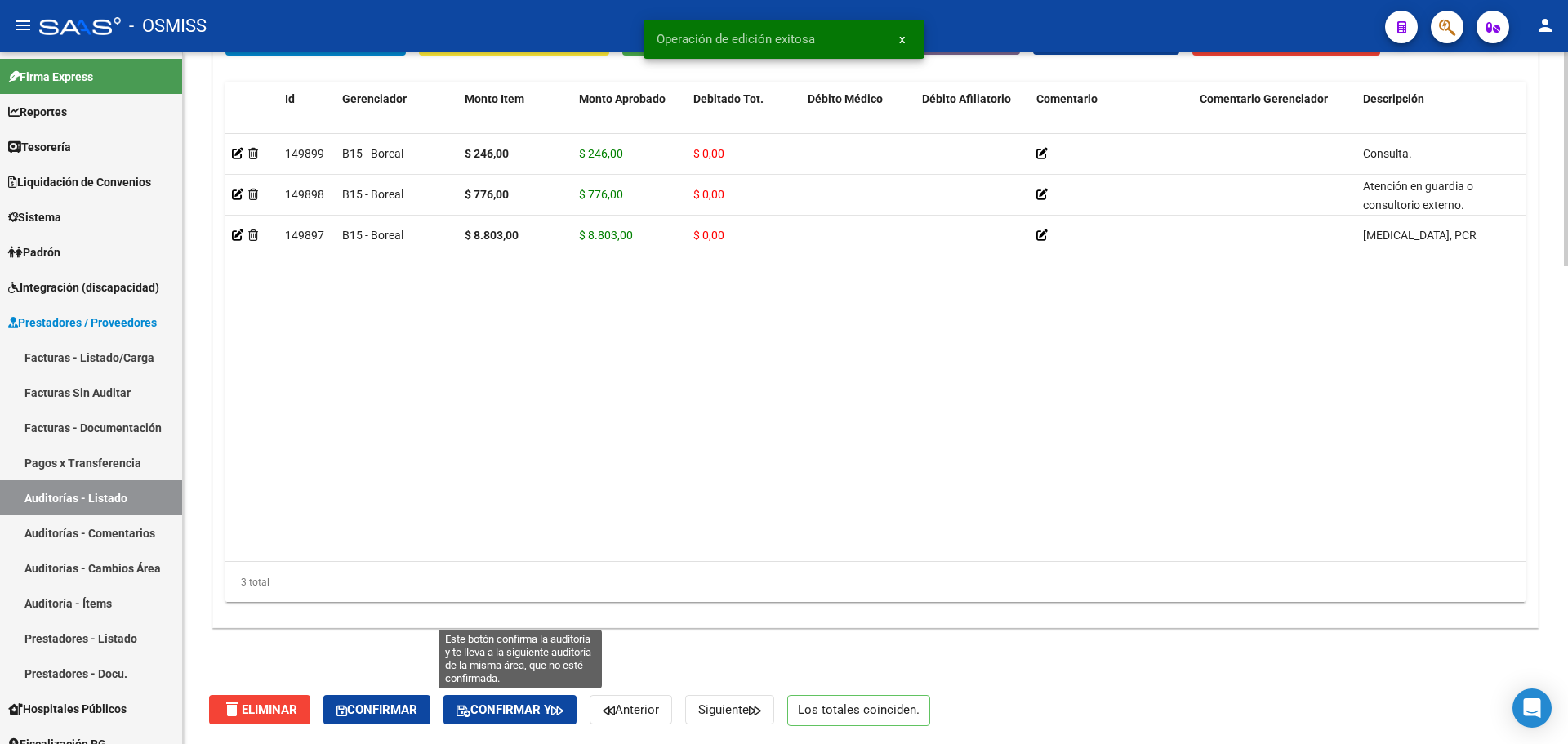
click at [531, 700] on button "Confirmar y" at bounding box center [510, 710] width 133 height 29
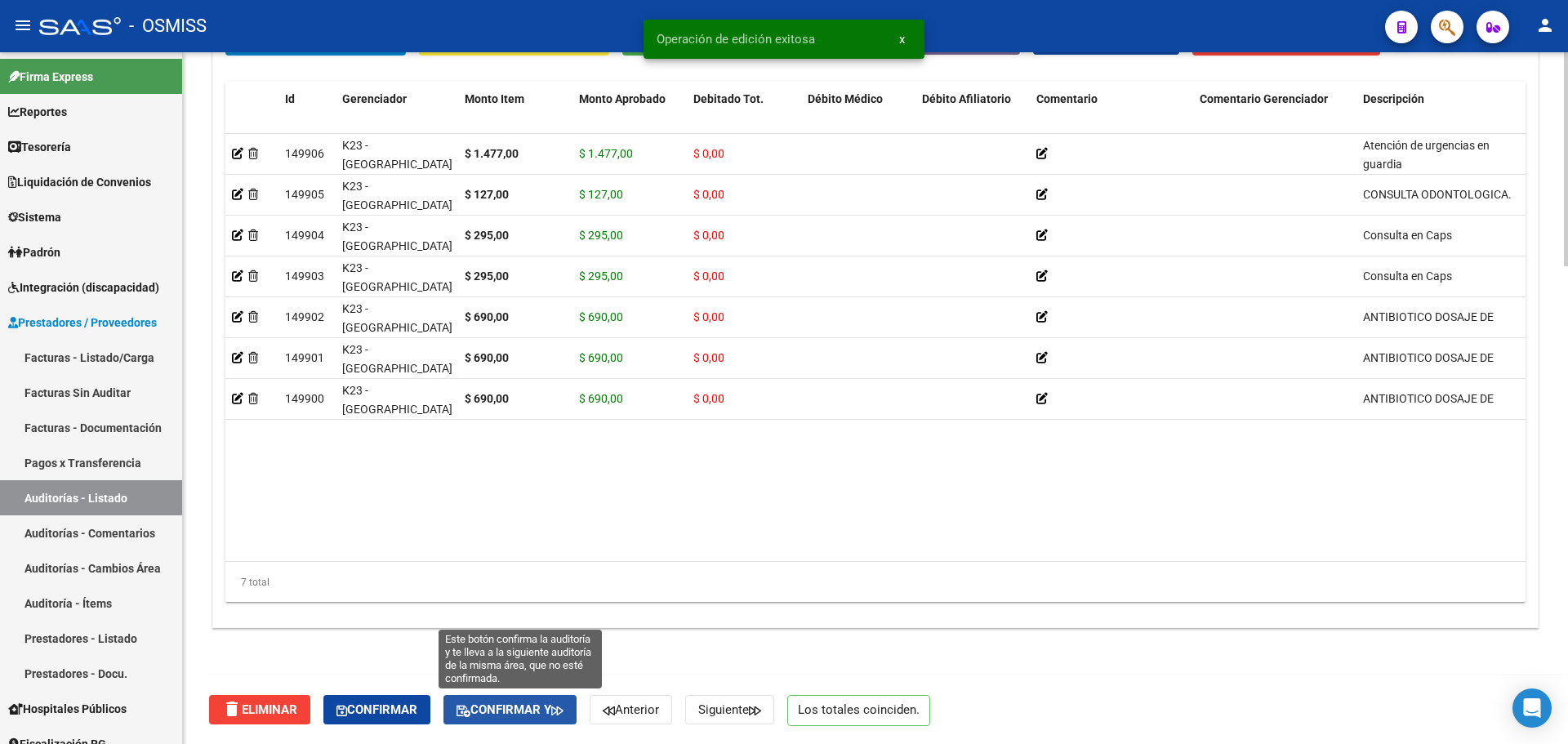
click at [543, 712] on span "Confirmar y" at bounding box center [510, 710] width 107 height 15
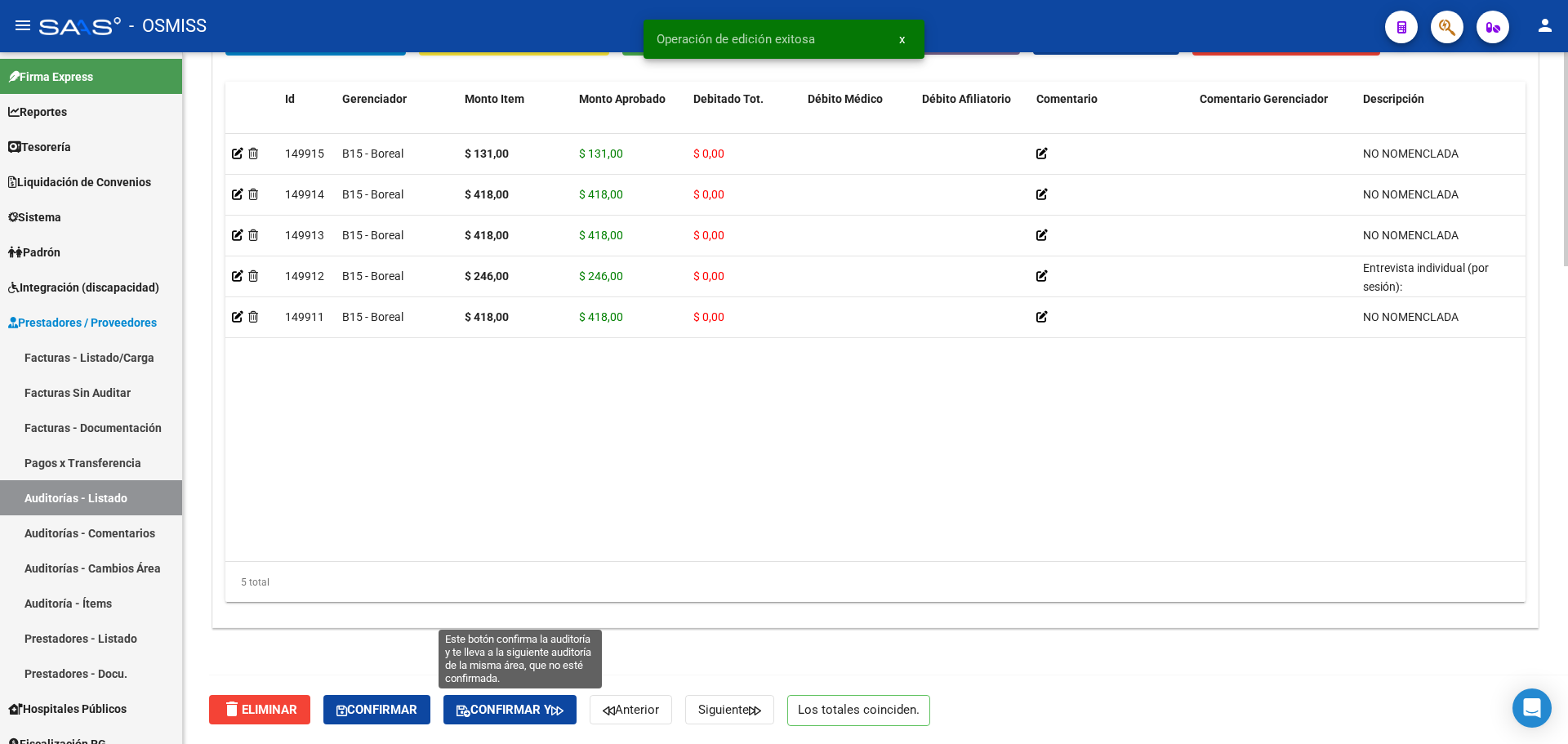
click at [547, 725] on button "Confirmar y" at bounding box center [510, 710] width 133 height 29
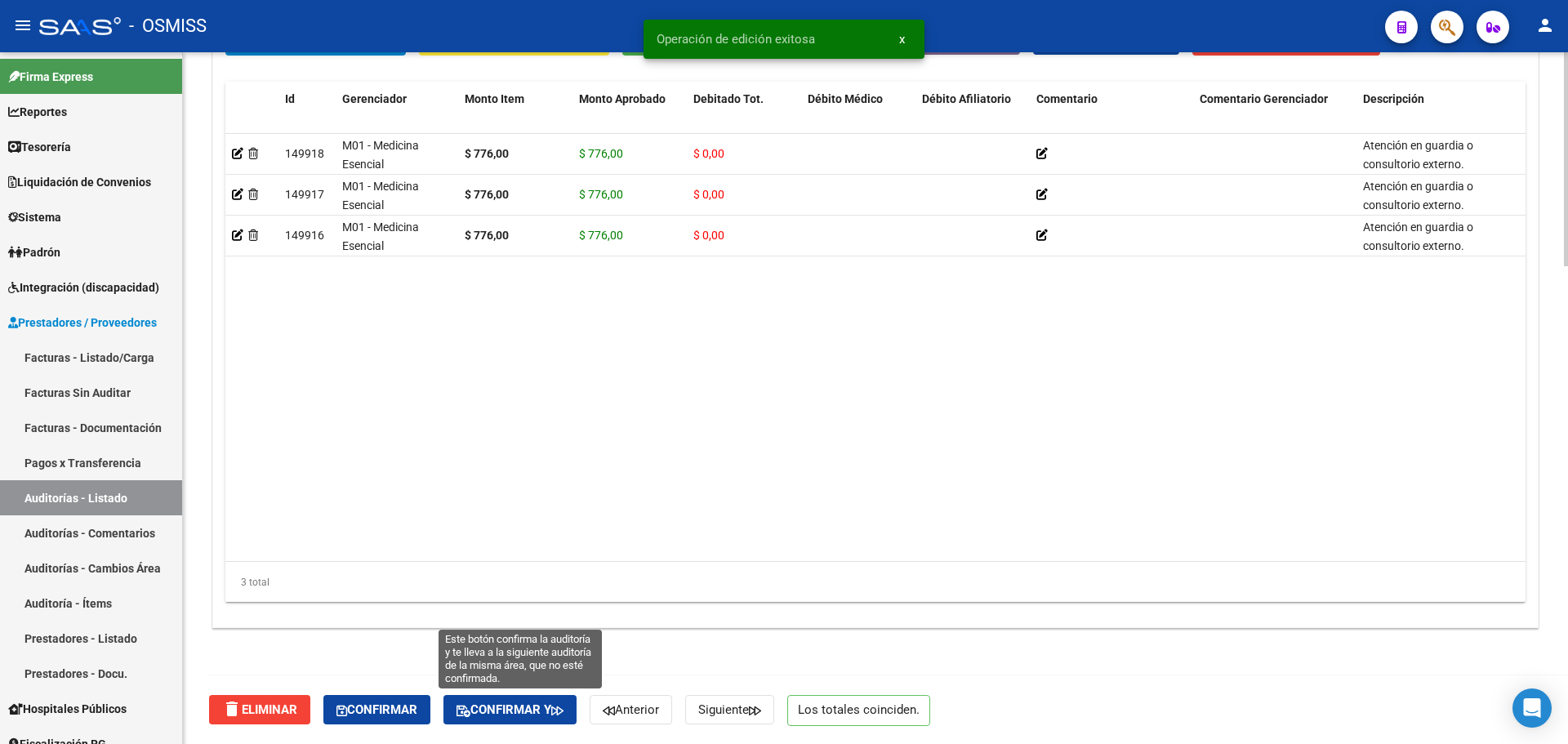
click at [517, 712] on span "Confirmar y" at bounding box center [510, 710] width 107 height 15
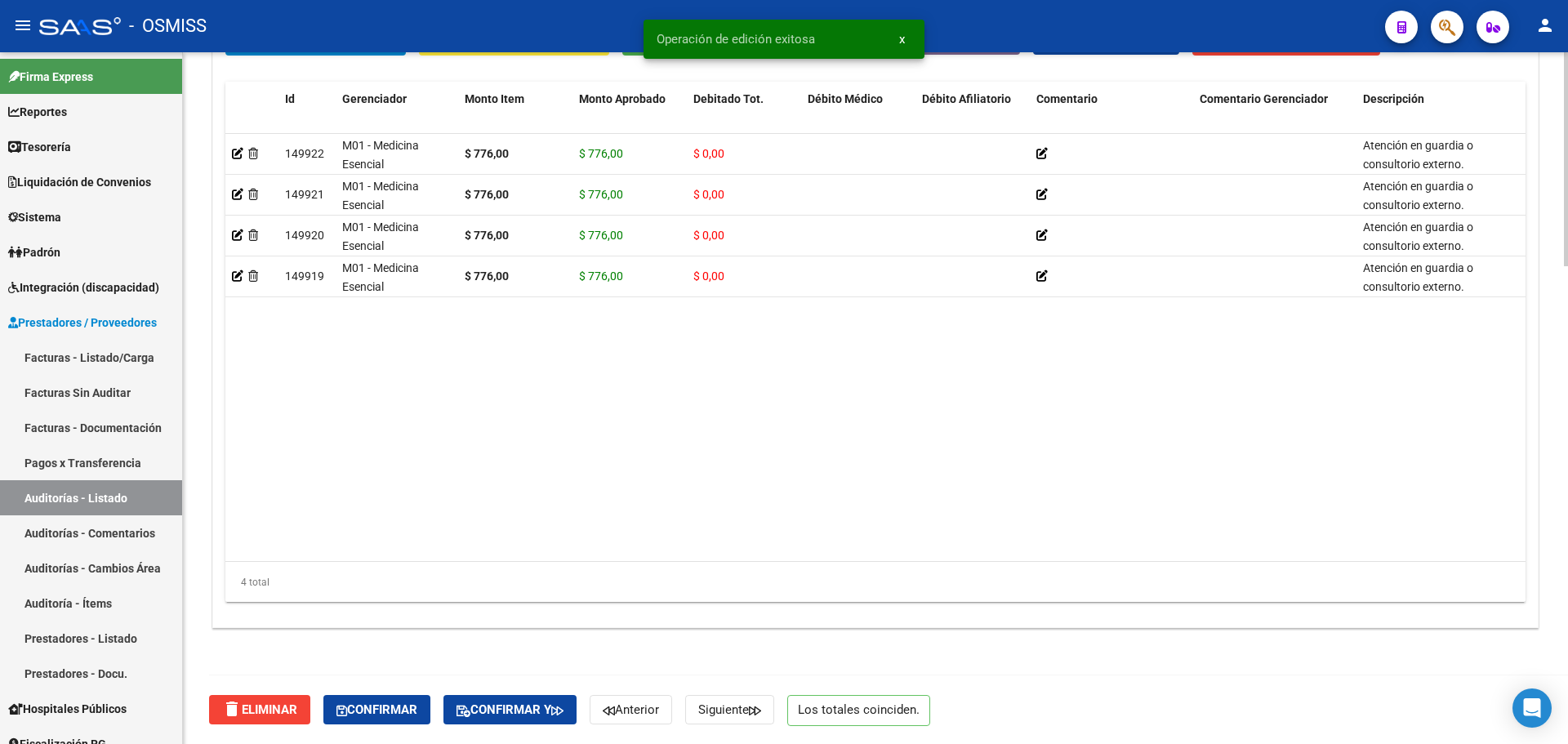
click at [514, 713] on span "Confirmar y" at bounding box center [510, 710] width 107 height 15
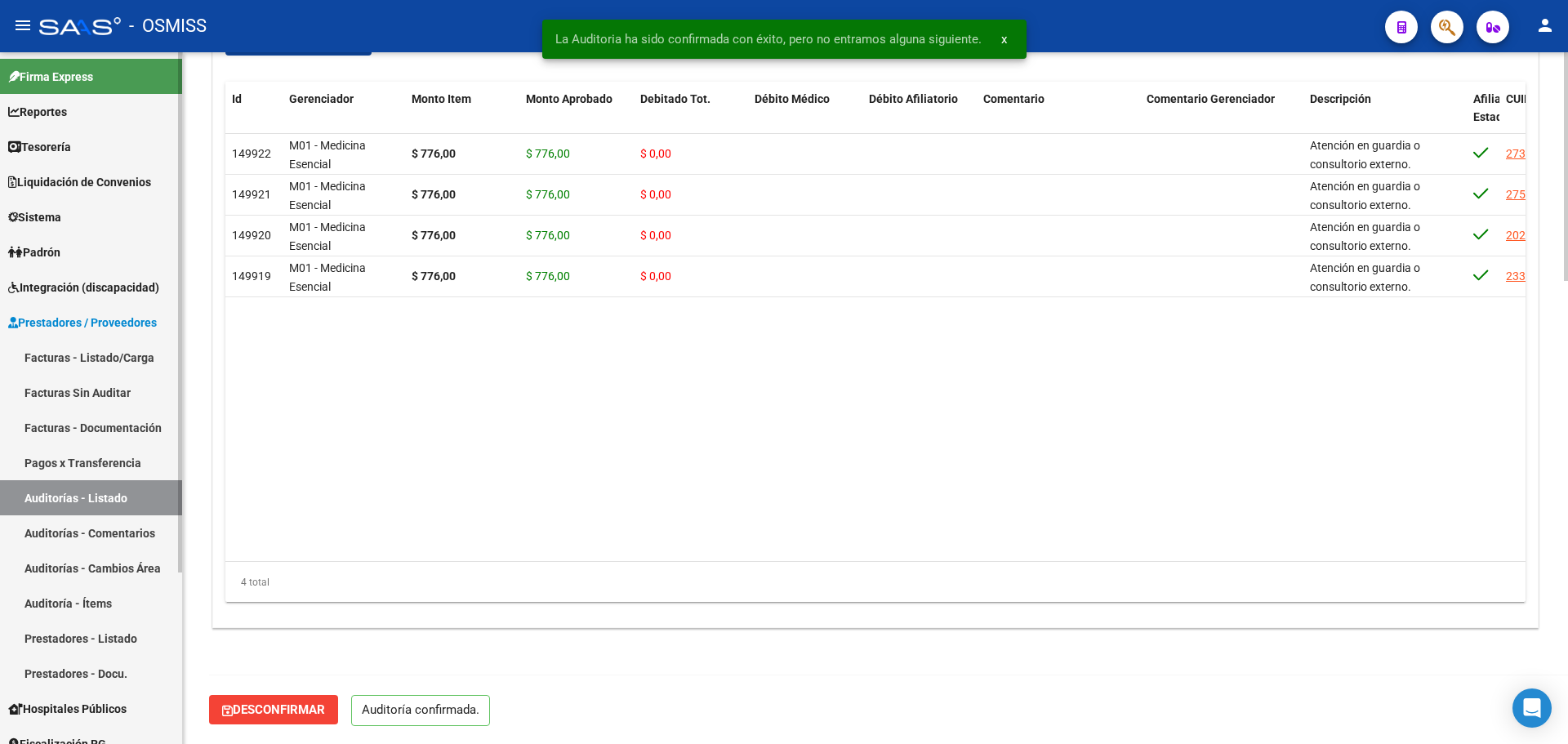
click at [125, 481] on link "Auditorías - Listado" at bounding box center [91, 498] width 182 height 35
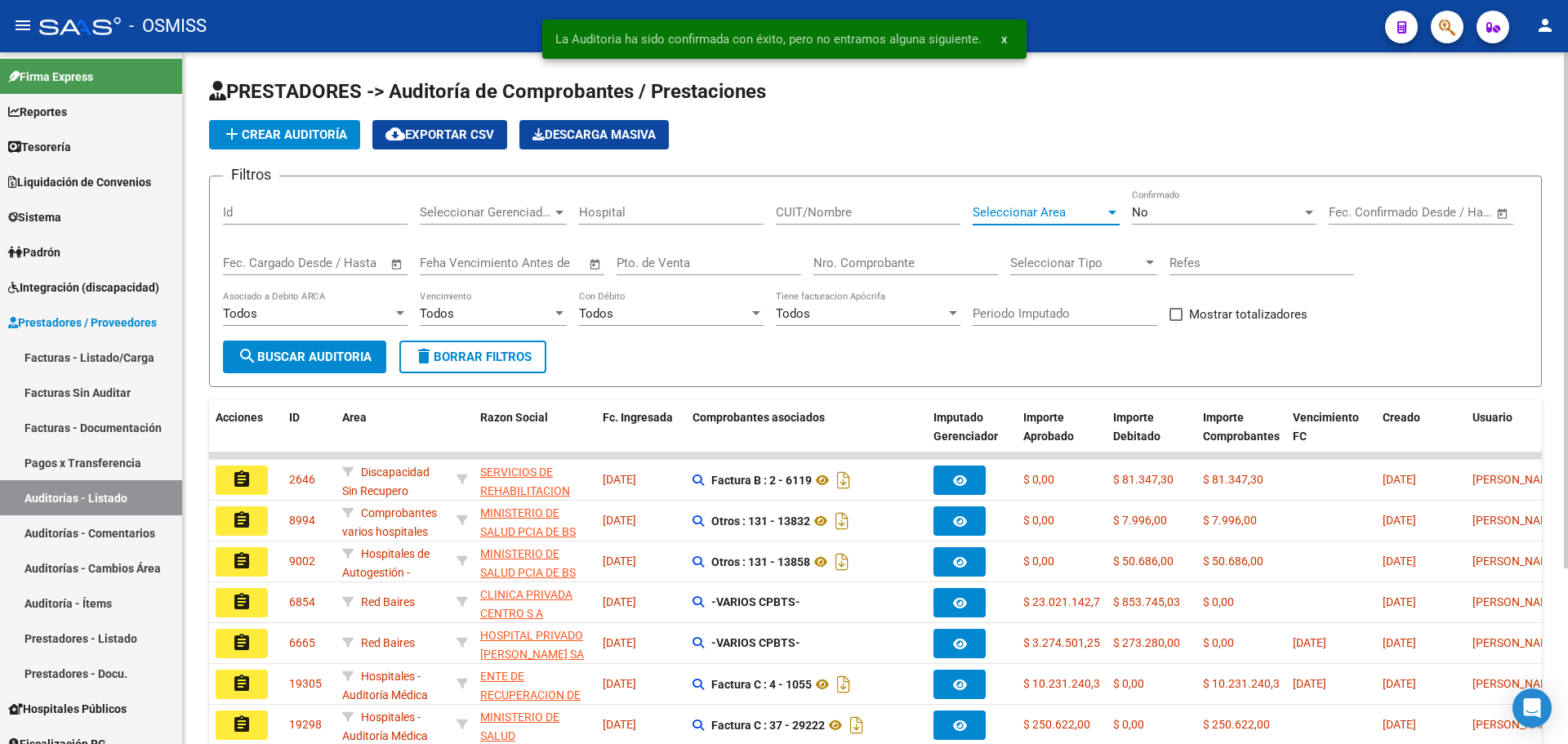
click at [1078, 217] on span "Seleccionar Area" at bounding box center [1039, 212] width 132 height 15
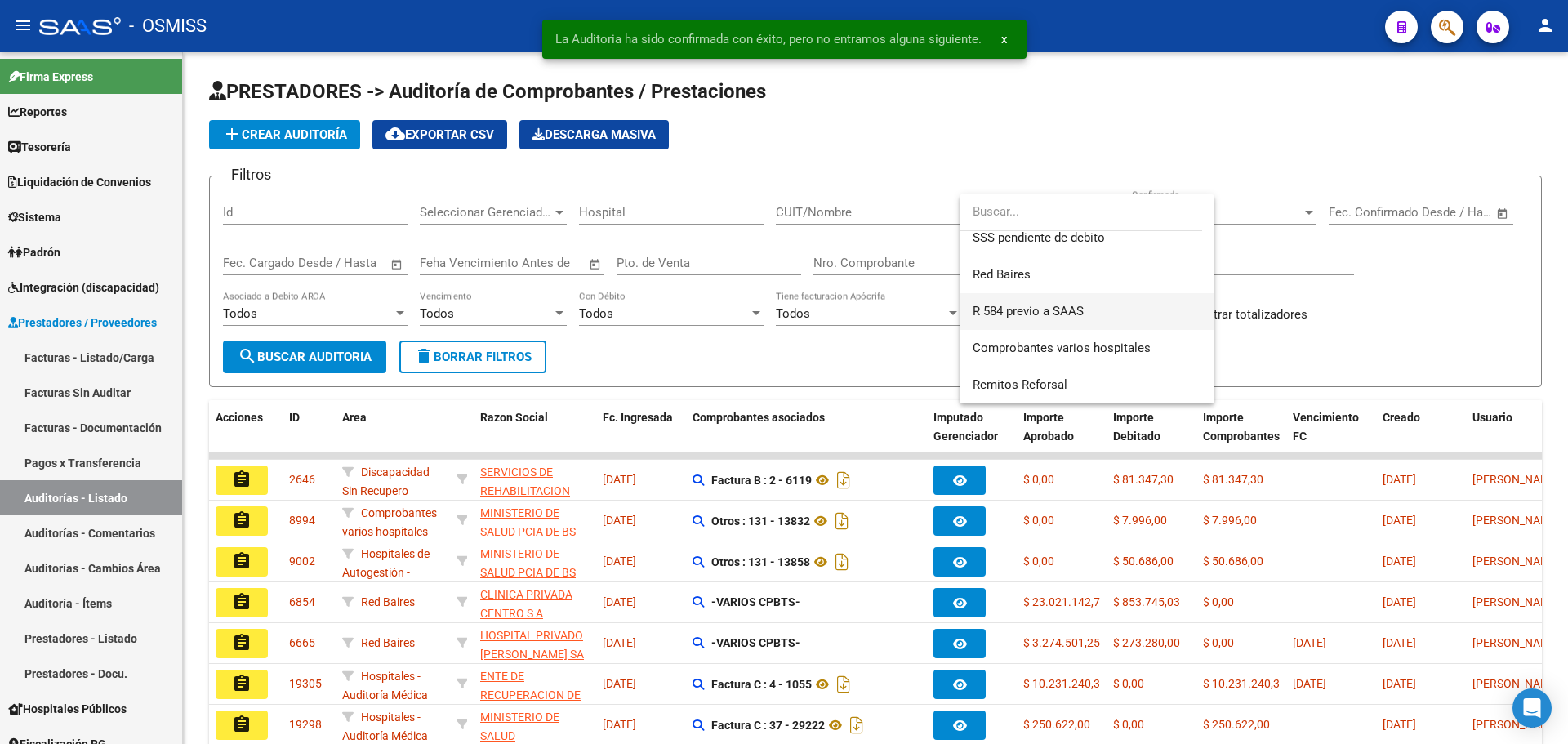
click at [1071, 311] on span "R 584 previo a SAAS" at bounding box center [1028, 311] width 111 height 15
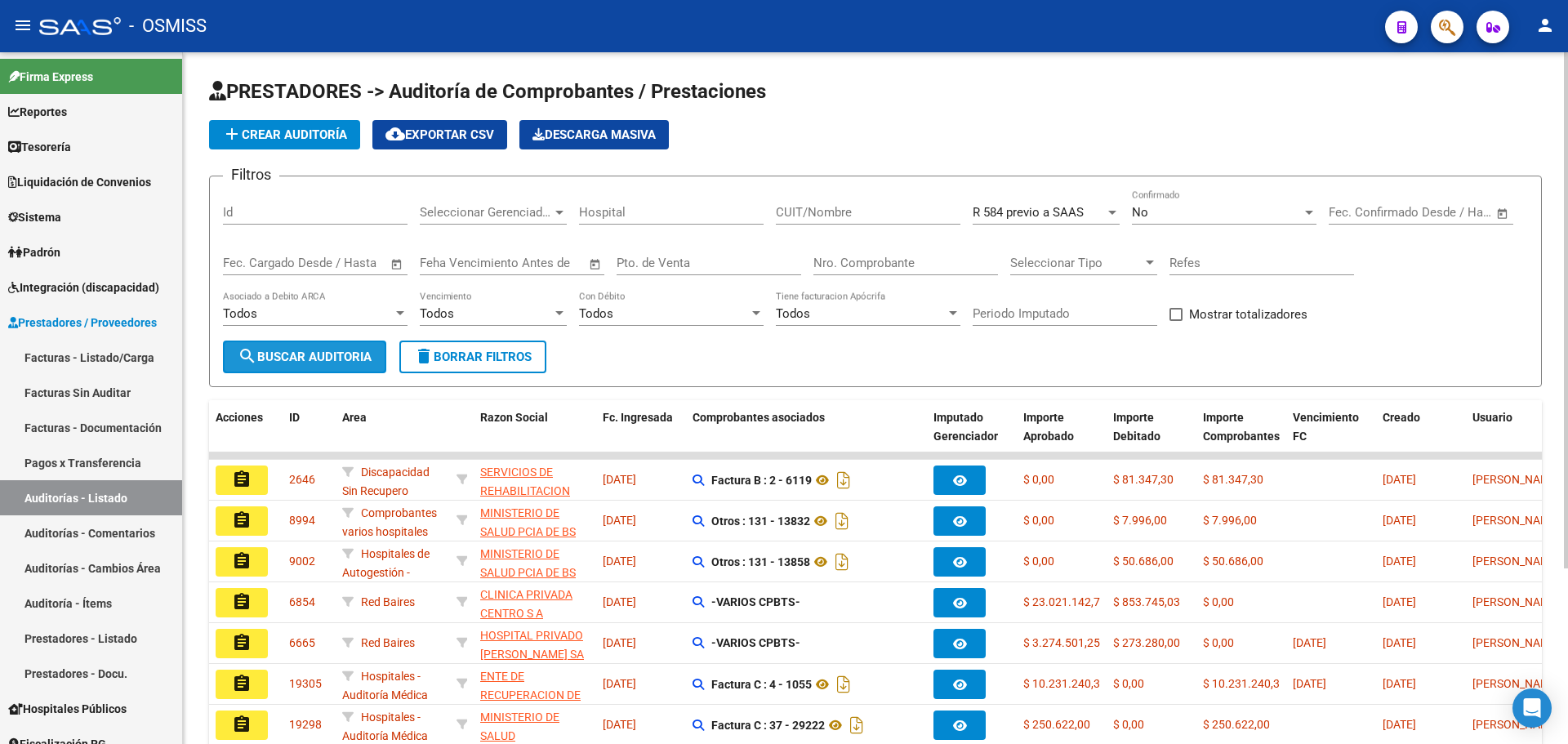
click at [325, 341] on button "search Buscar Auditoria" at bounding box center [305, 357] width 163 height 33
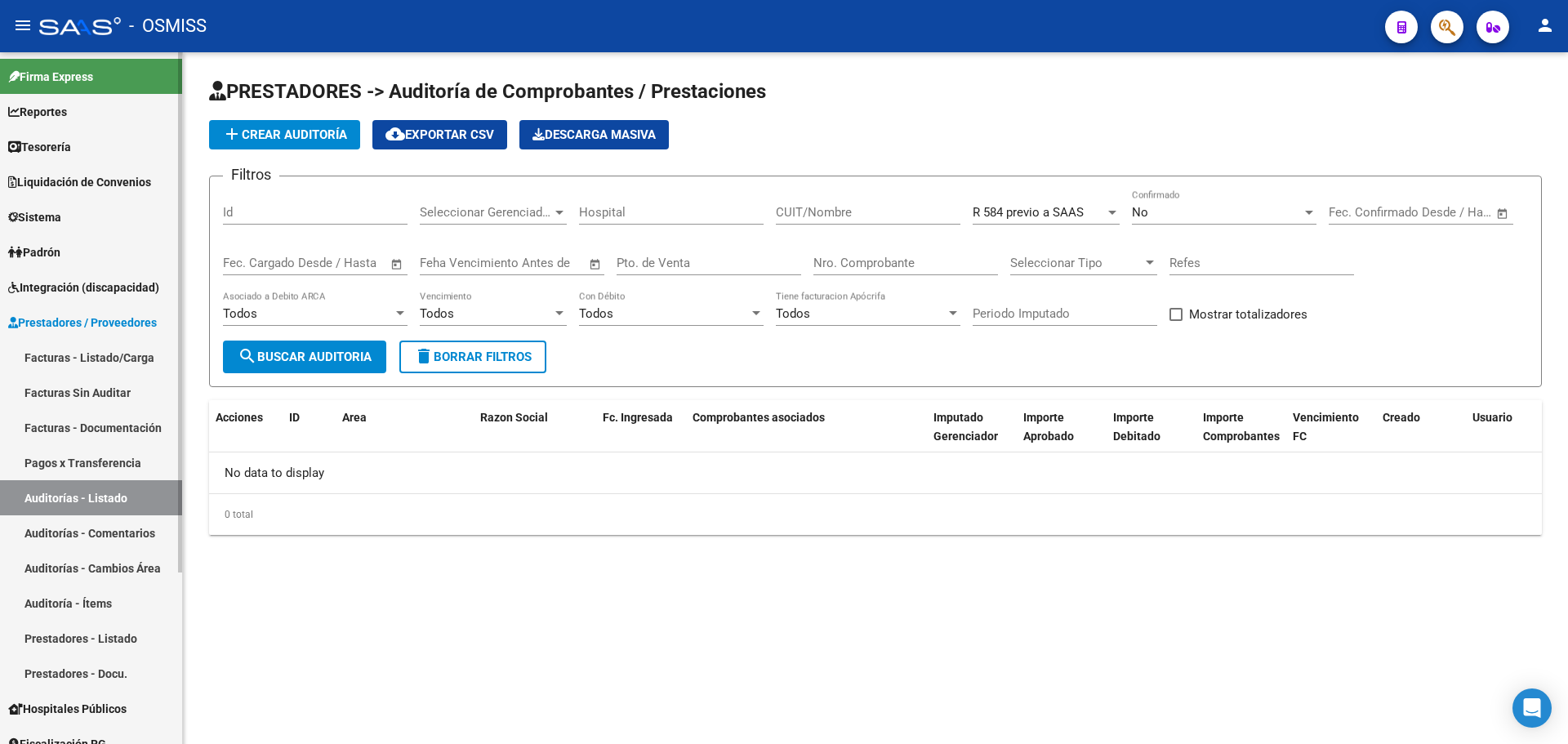
click at [70, 128] on link "Reportes" at bounding box center [91, 112] width 182 height 35
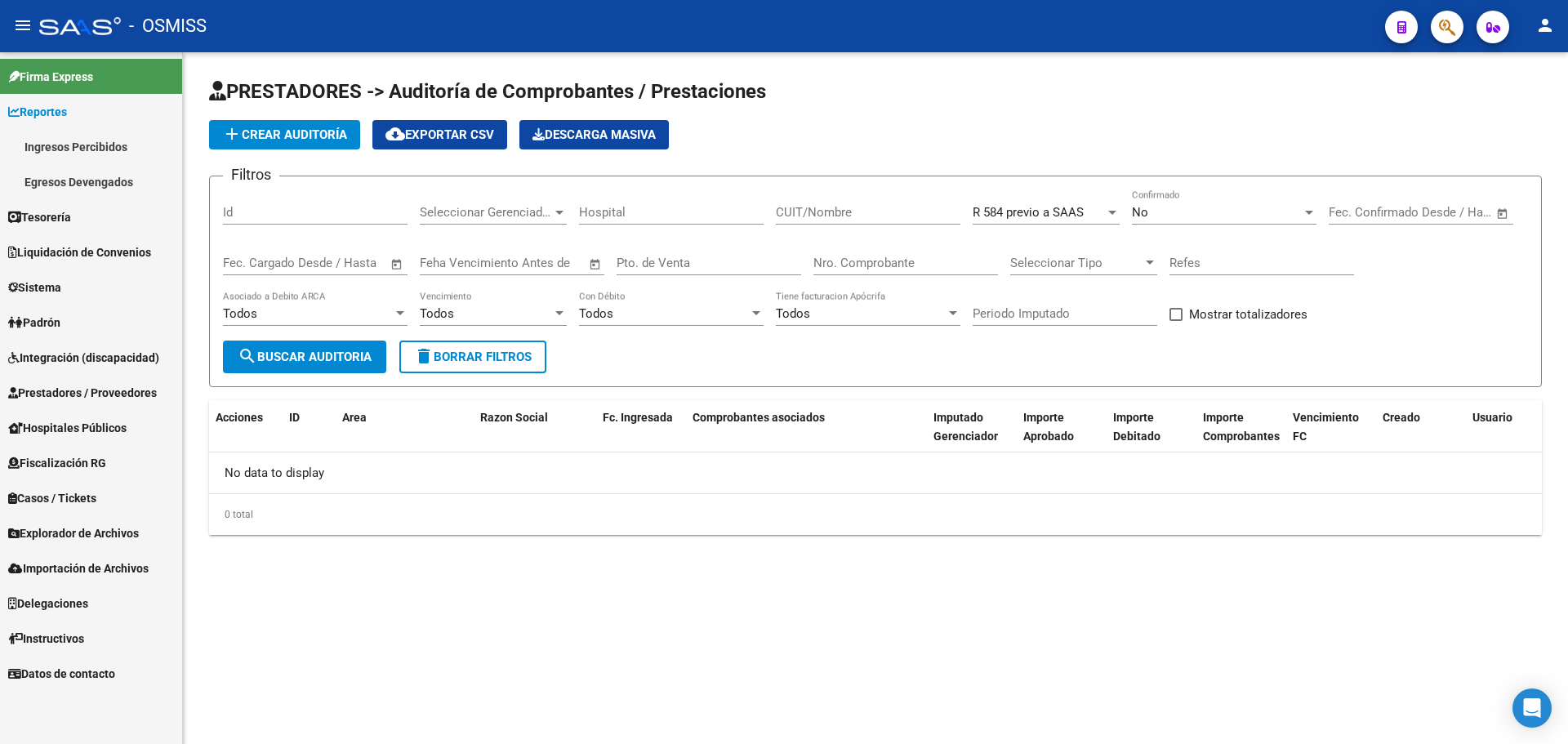
click at [67, 121] on link "Reportes" at bounding box center [91, 112] width 182 height 35
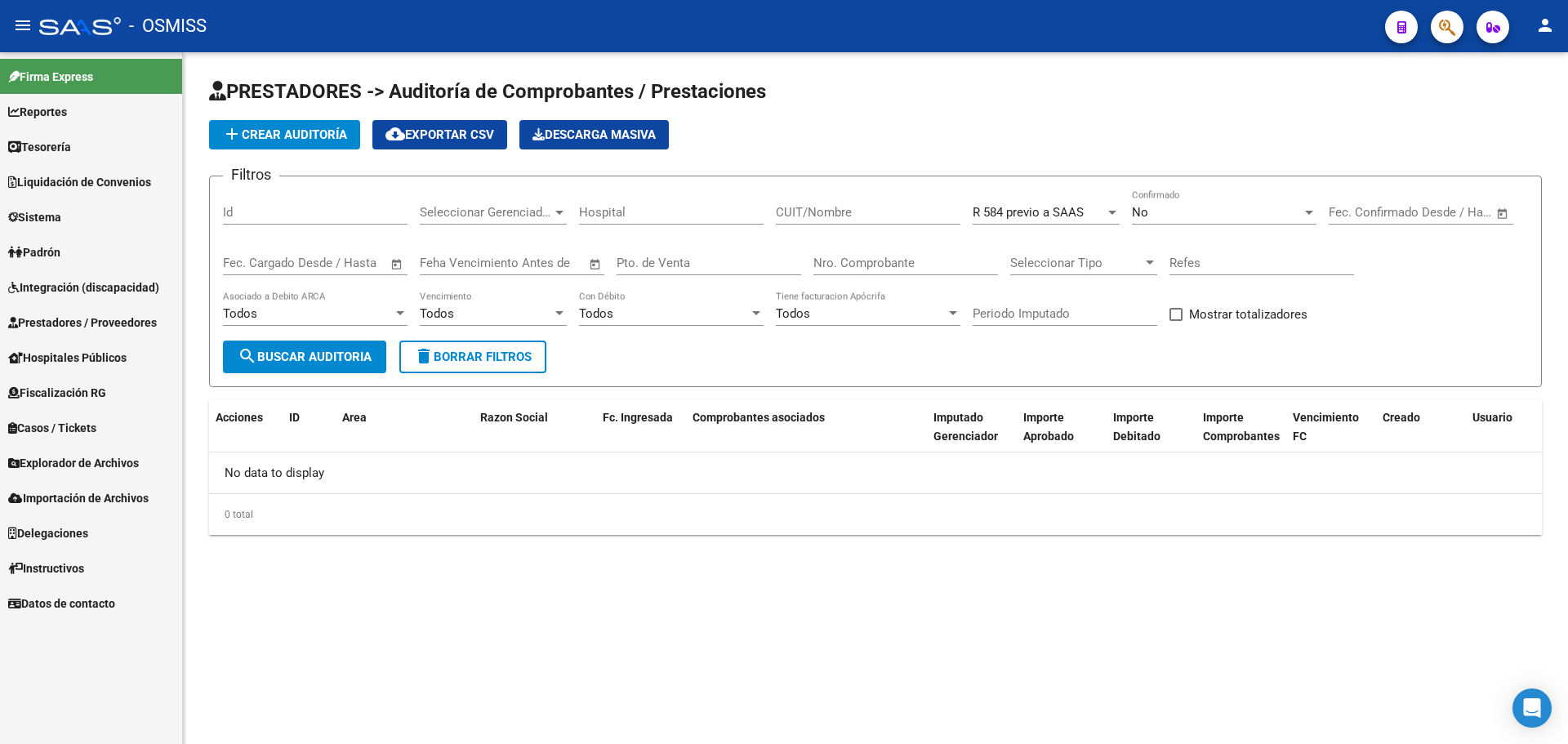
click at [55, 166] on link "Liquidación de Convenios" at bounding box center [91, 181] width 182 height 35
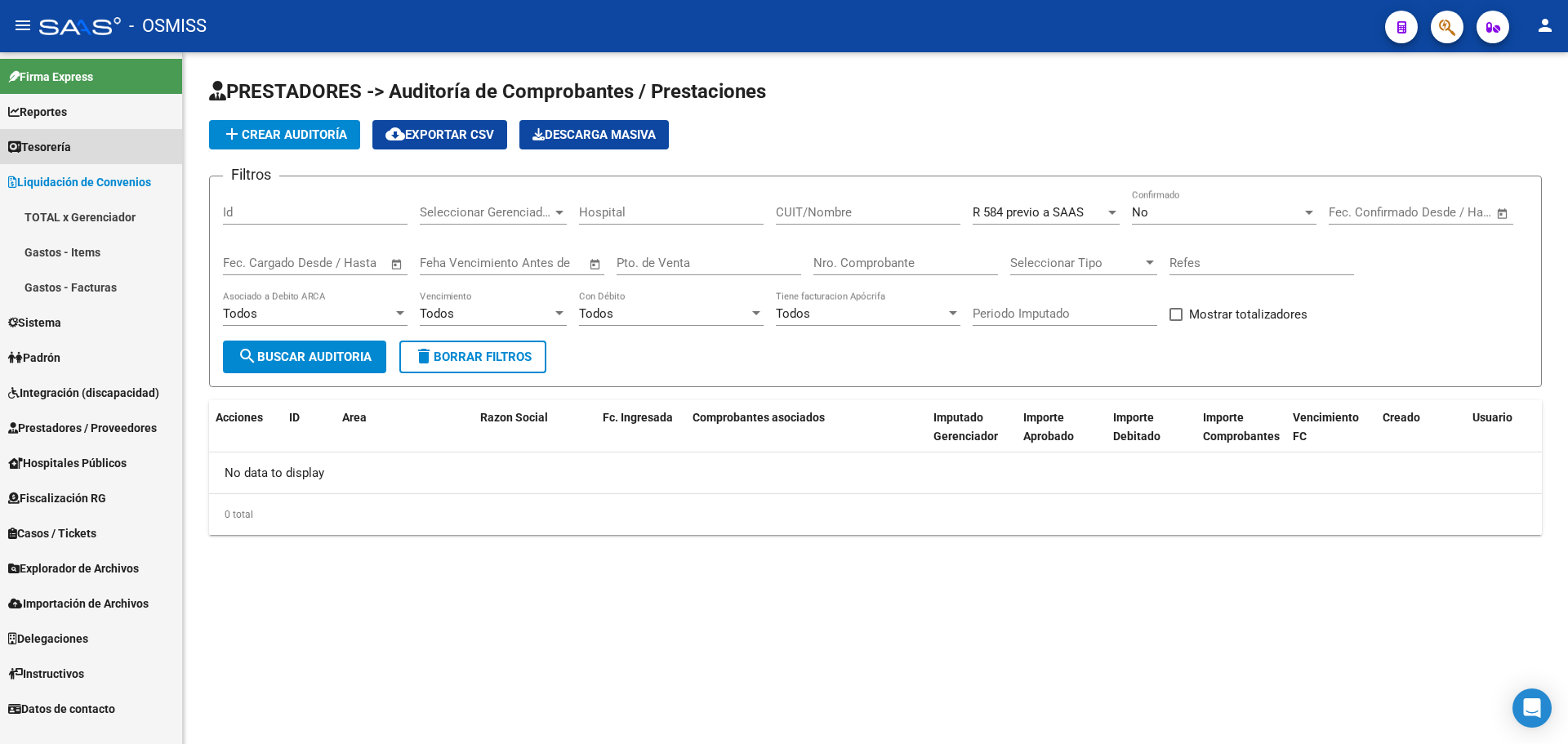
click at [55, 147] on span "Tesorería" at bounding box center [39, 147] width 63 height 18
click at [76, 262] on link "Auditorías Confirmadas" at bounding box center [91, 251] width 182 height 35
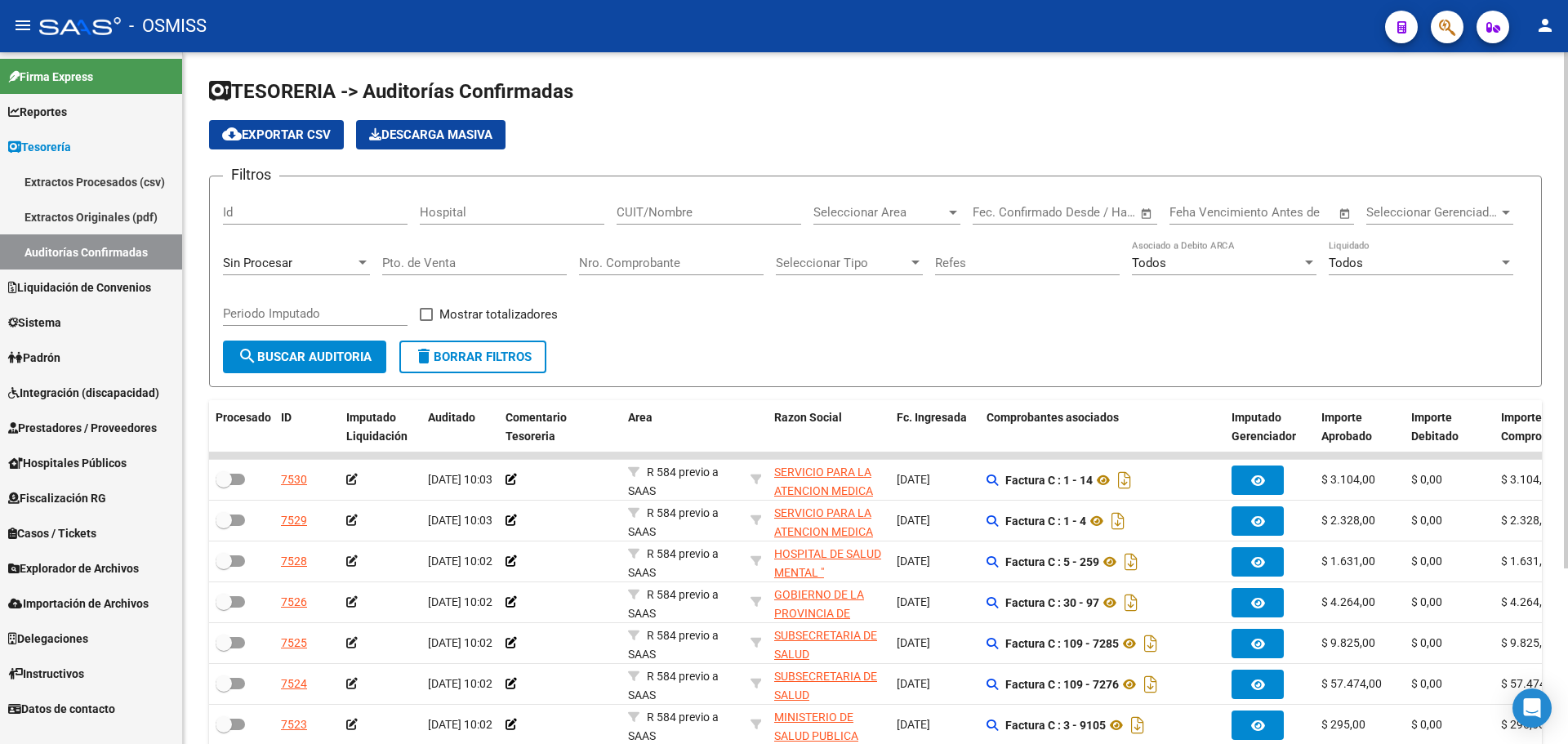
click at [913, 208] on span "Seleccionar Area" at bounding box center [880, 212] width 132 height 15
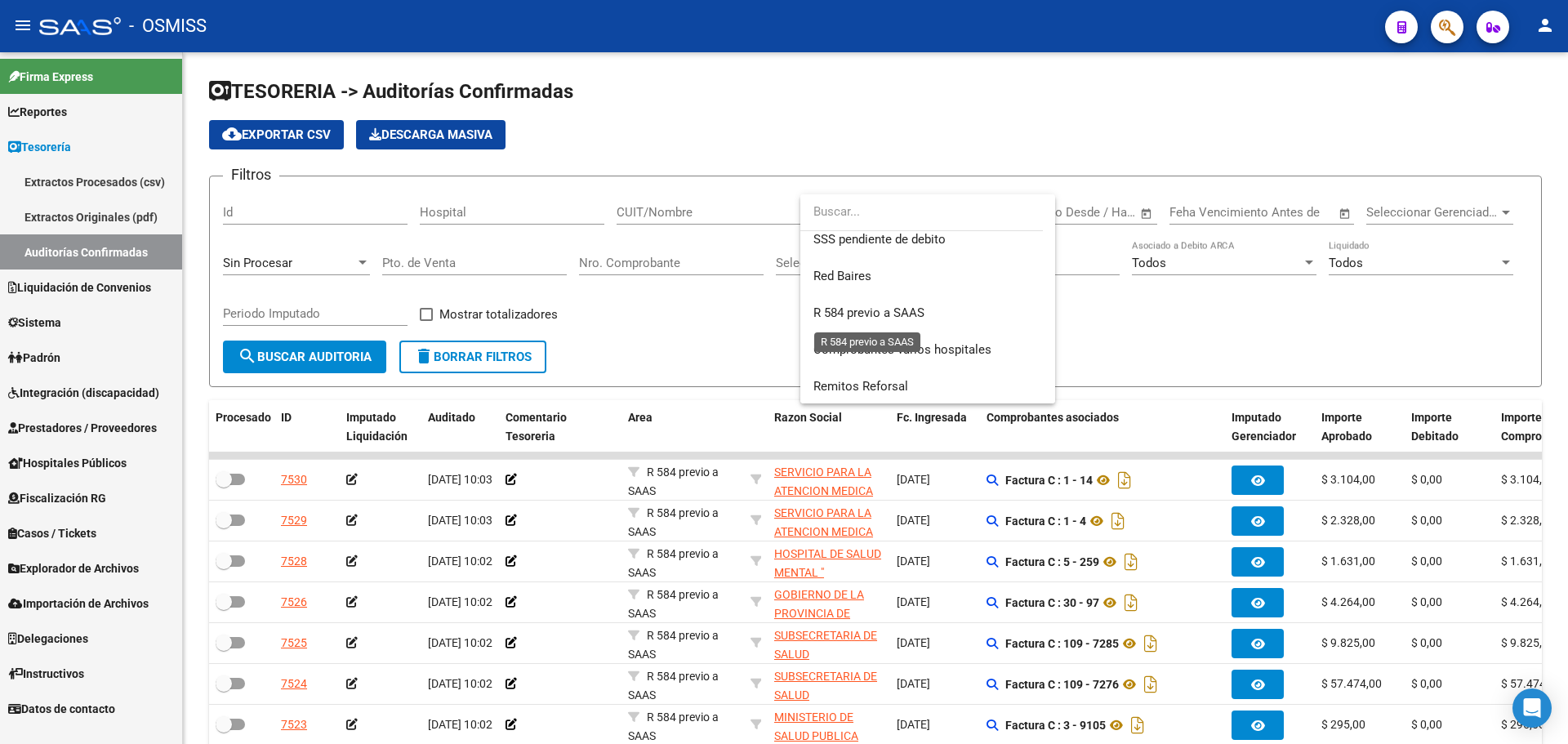
scroll to position [489, 0]
click at [852, 317] on span "R 584 previo a SAAS" at bounding box center [869, 311] width 111 height 15
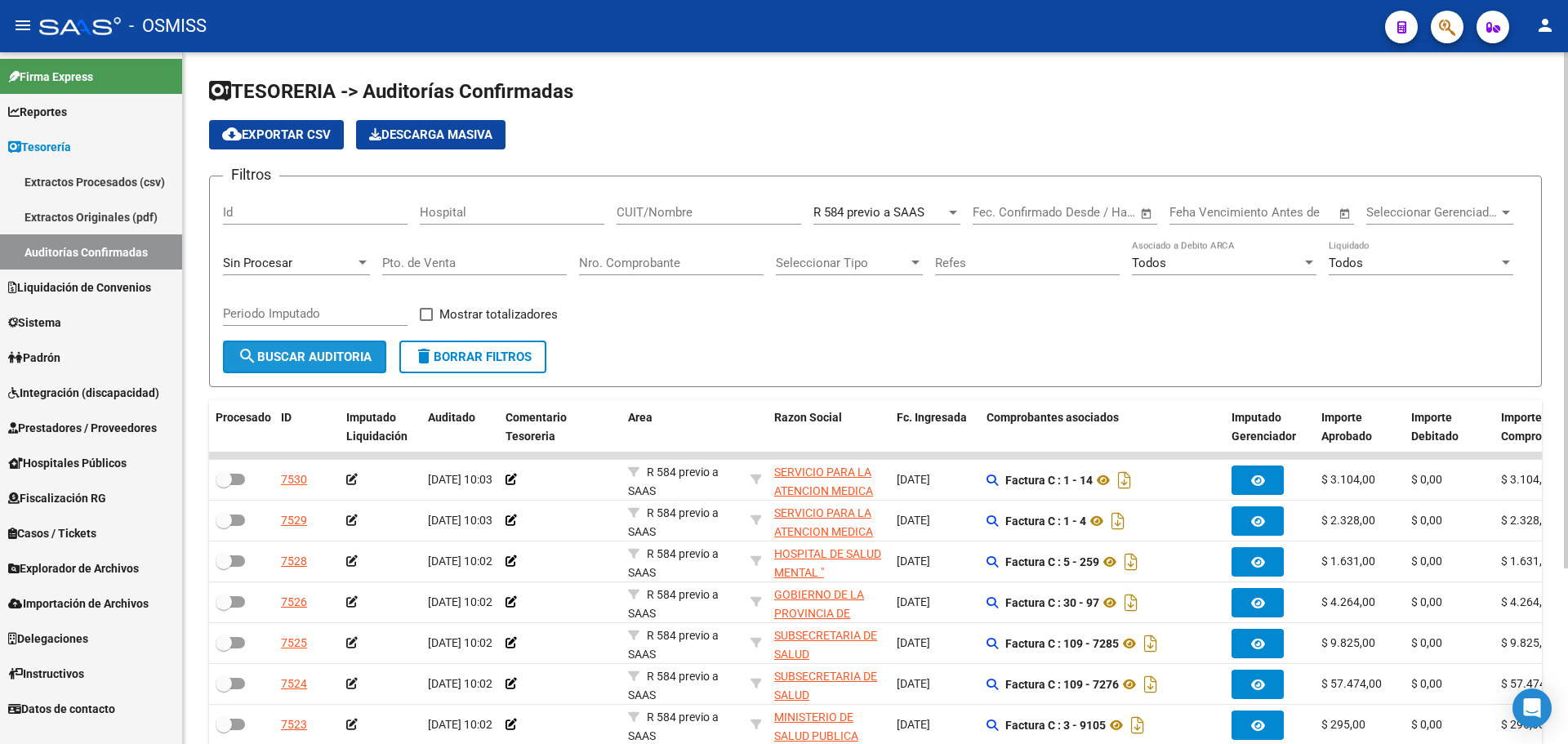
click at [307, 364] on span "search Buscar Auditoria" at bounding box center [305, 357] width 134 height 15
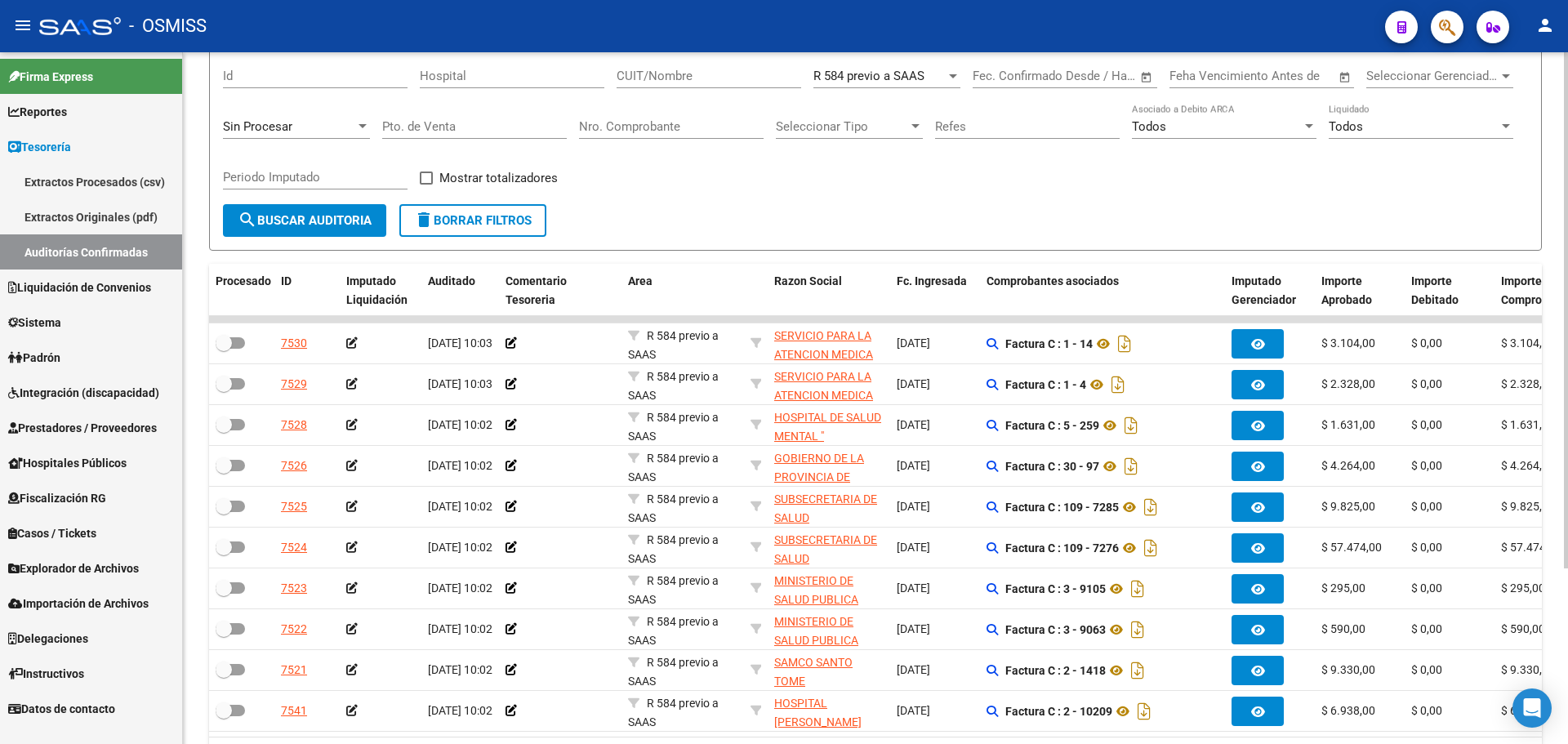
scroll to position [235, 0]
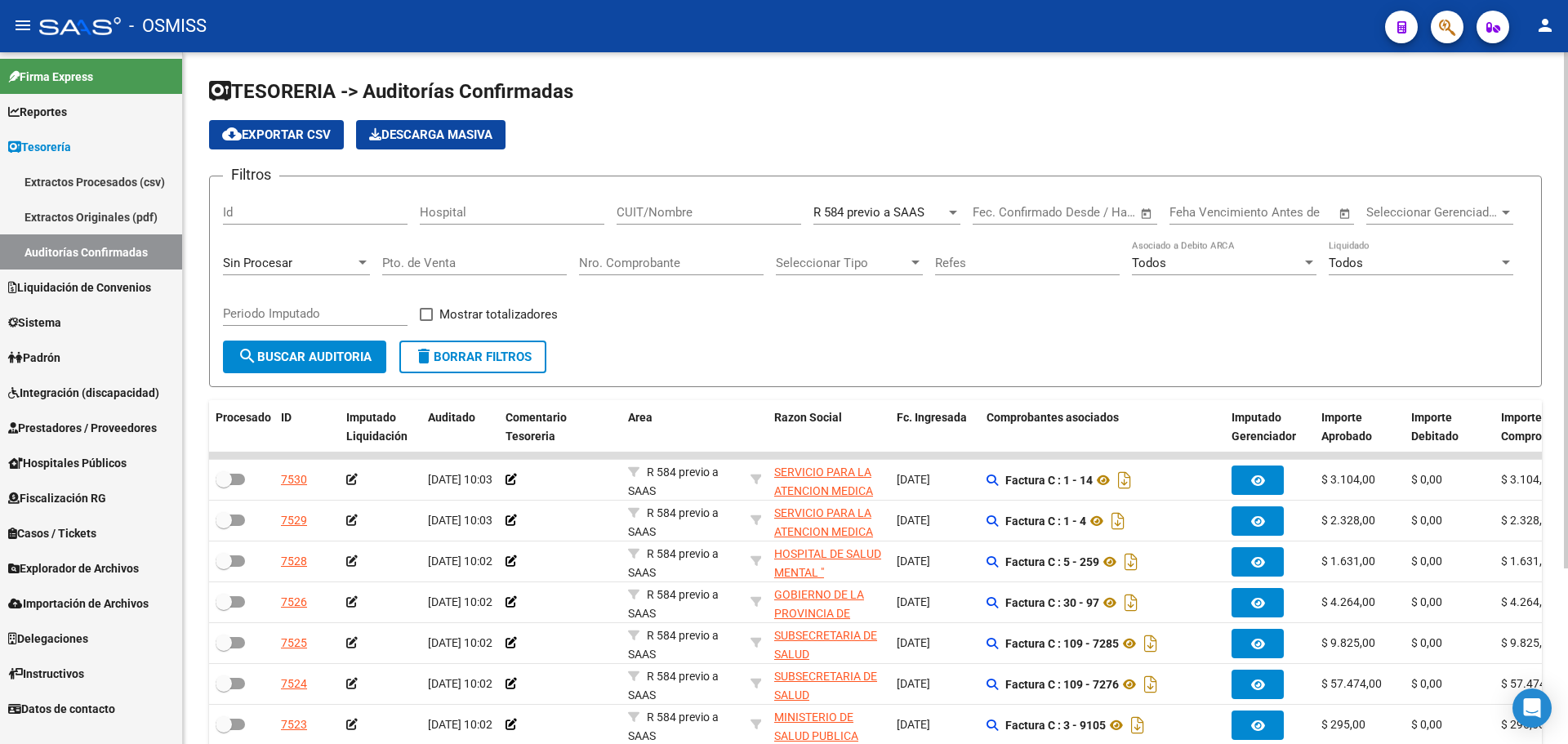
click at [864, 208] on span "R 584 previo a SAAS" at bounding box center [869, 212] width 111 height 15
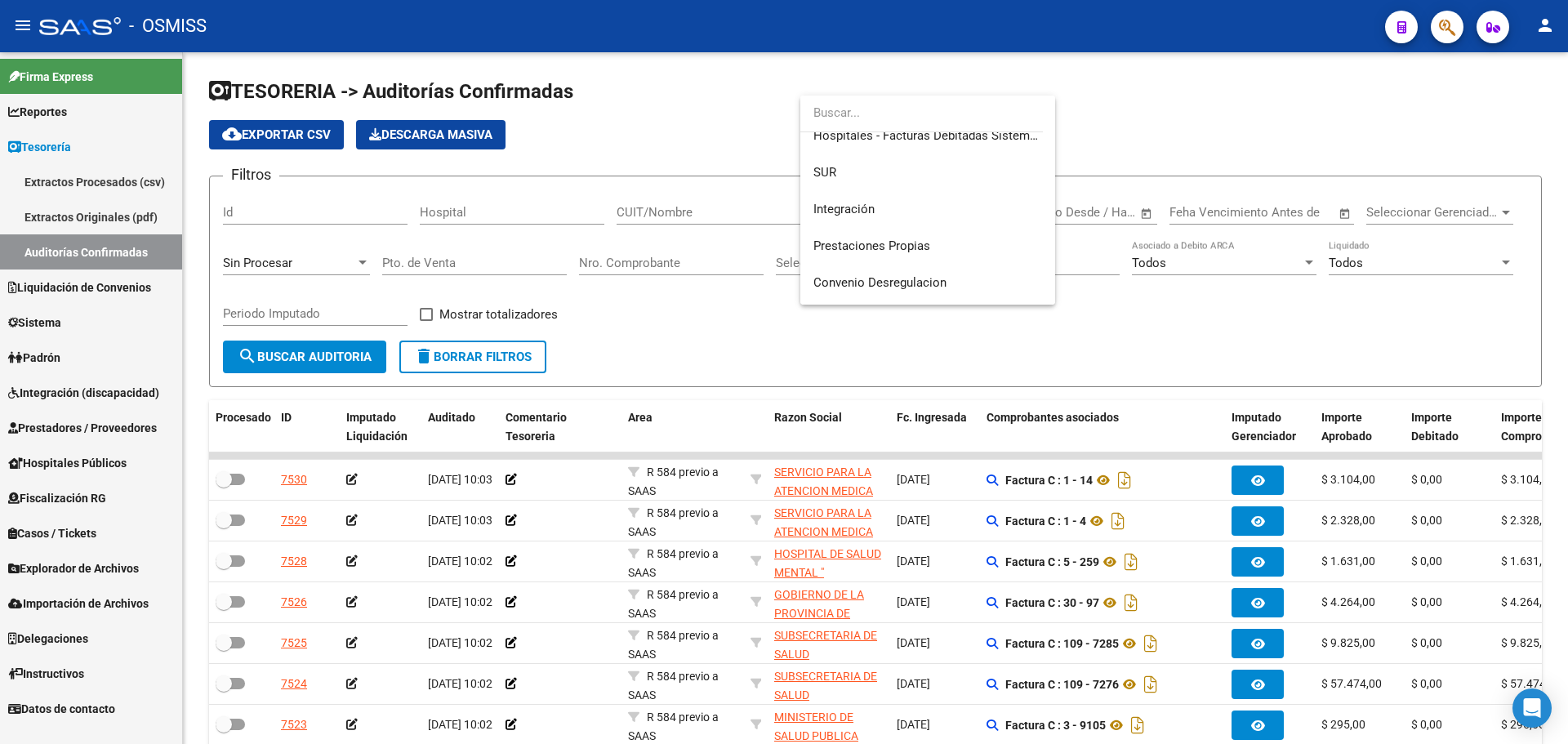
scroll to position [5, 0]
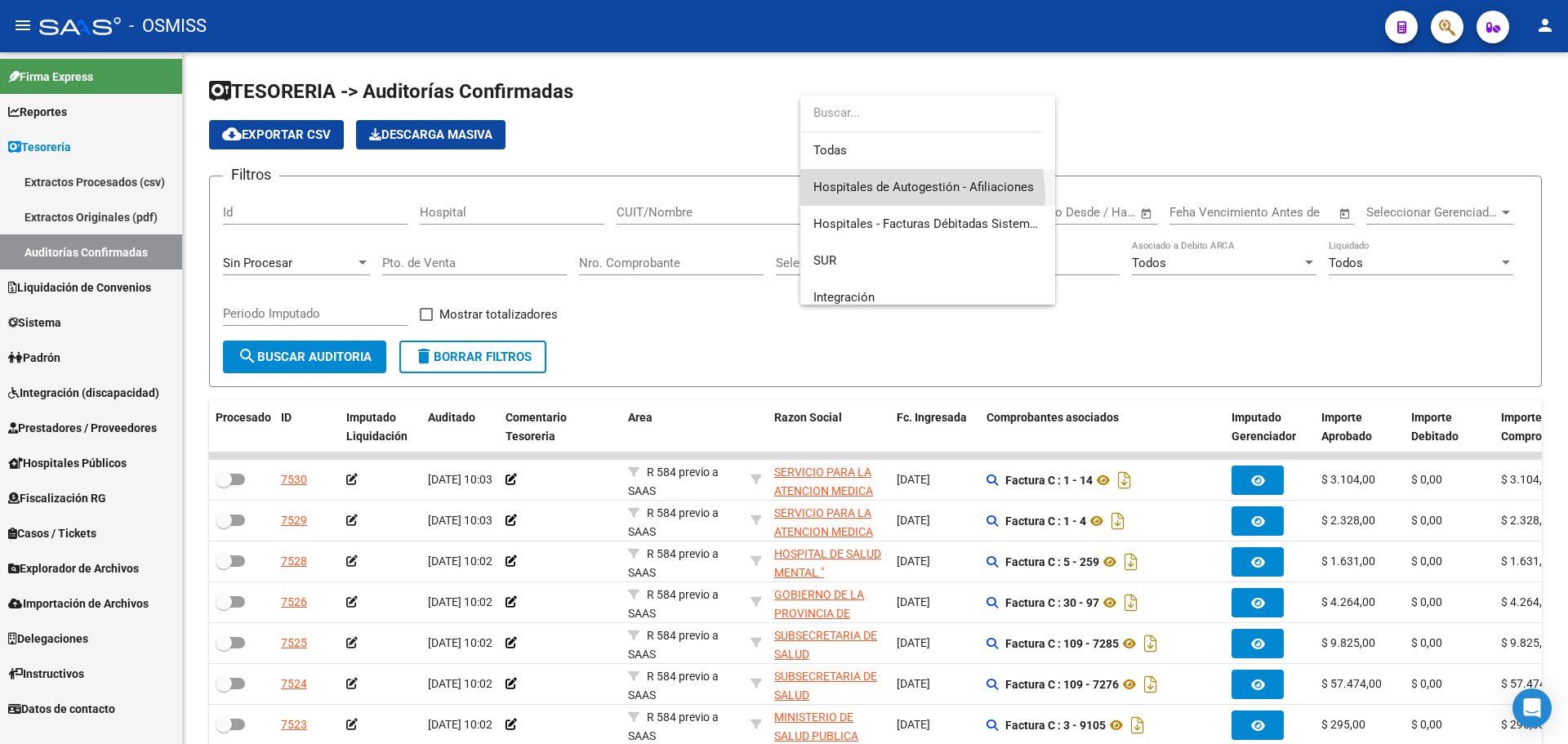
click at [905, 197] on span "Hospitales de Autogestión - Afiliaciones" at bounding box center [928, 187] width 229 height 37
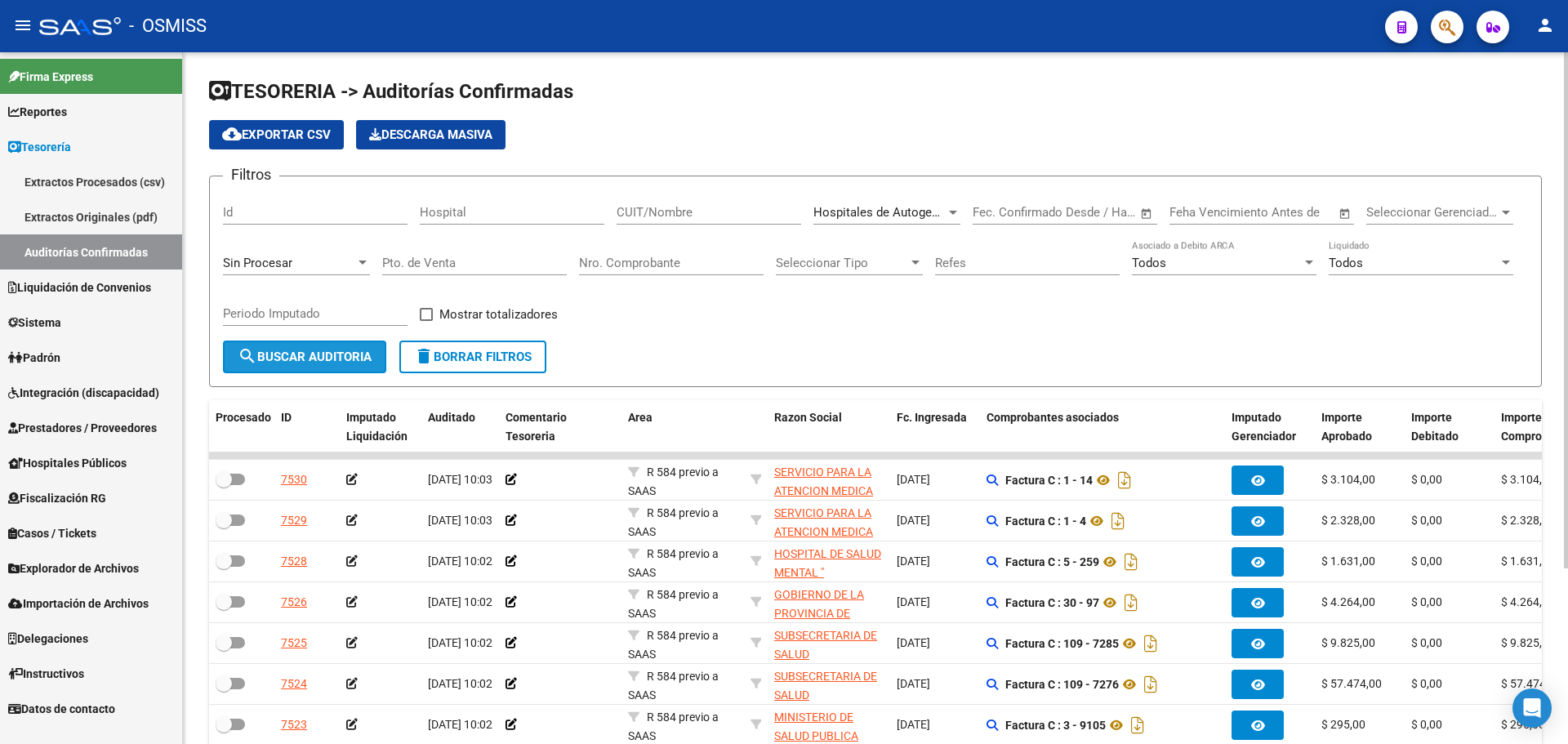
click at [357, 349] on button "search Buscar Auditoria" at bounding box center [305, 357] width 163 height 33
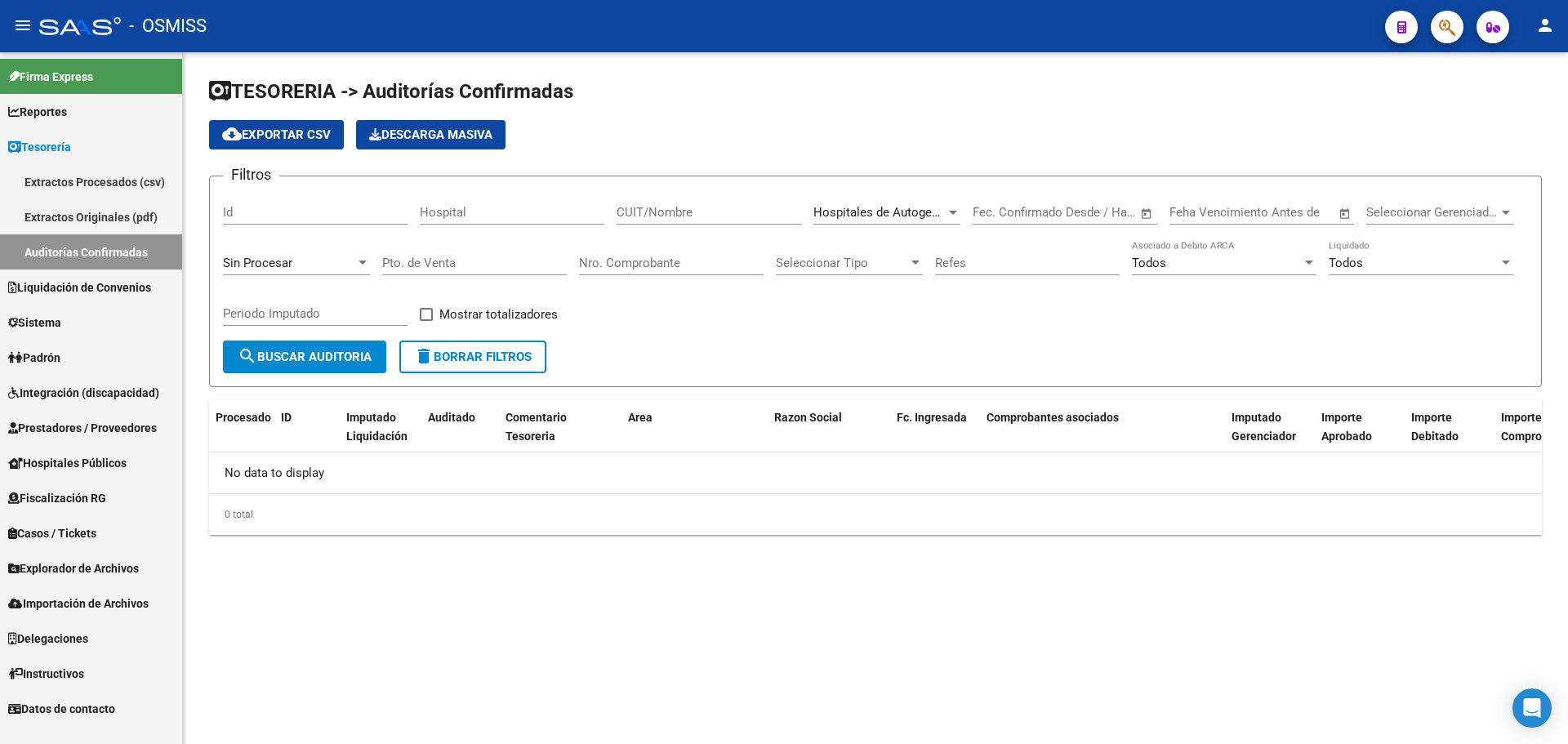
click at [885, 201] on div "Hospitales de Autogestión - Afiliaciones Seleccionar Area" at bounding box center [887, 207] width 147 height 35
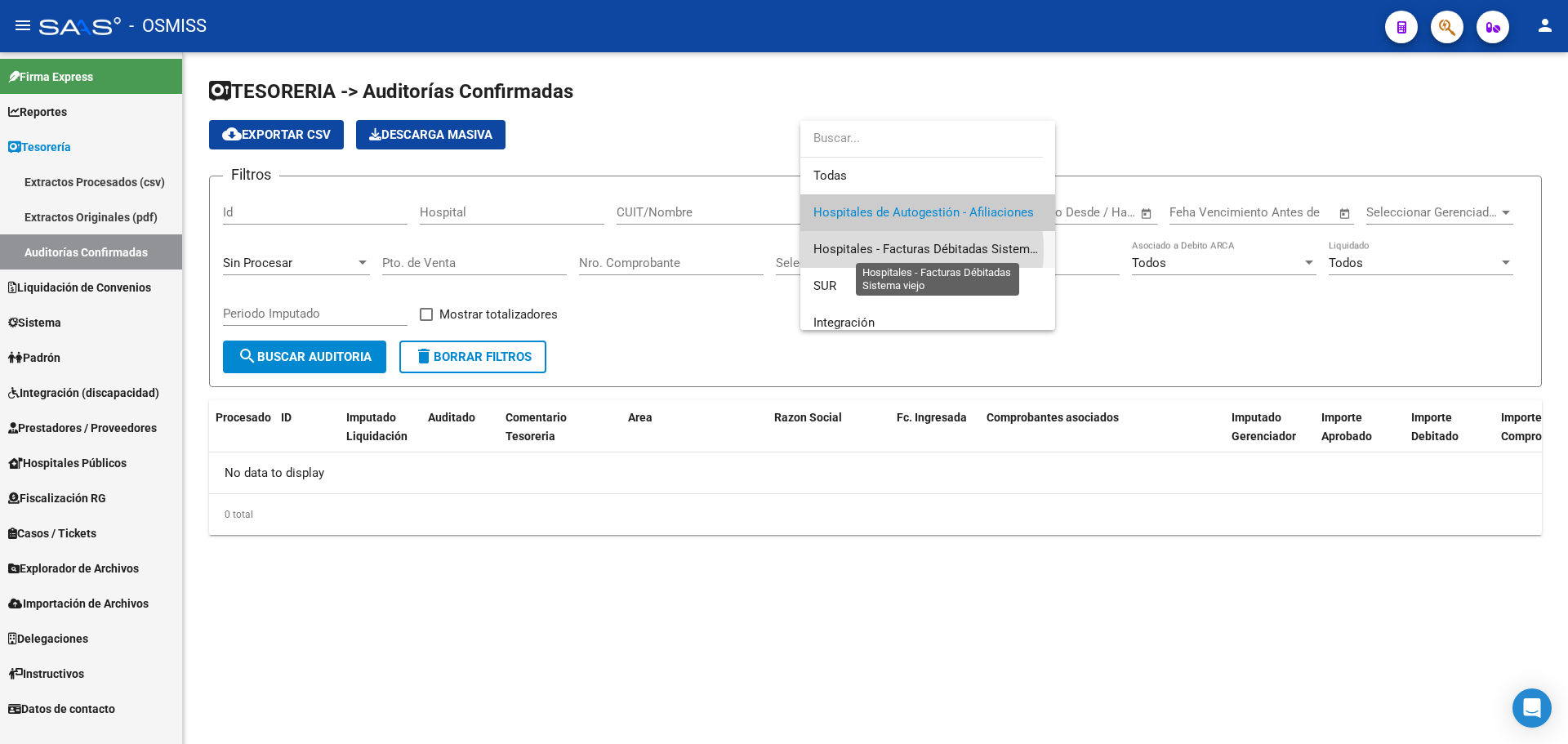
click at [879, 250] on span "Hospitales - Facturas Débitadas Sistema viejo" at bounding box center [940, 250] width 252 height 15
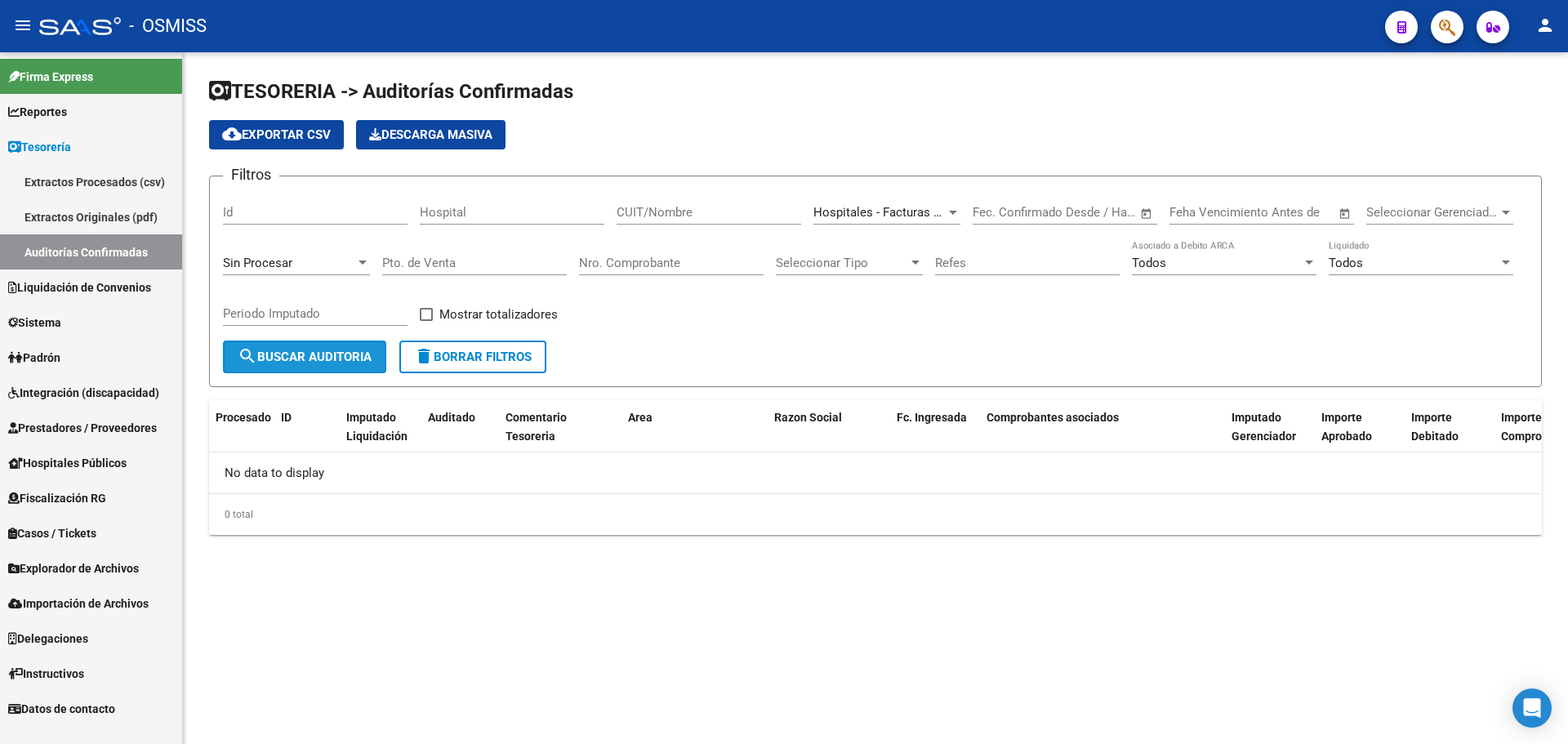
click at [301, 354] on span "search Buscar Auditoria" at bounding box center [305, 357] width 134 height 15
click at [827, 173] on app-list-header "TESORERIA -> Auditorías Confirmadas cloud_download Exportar CSV Descarga Masiva…" at bounding box center [876, 232] width 1333 height 308
click at [834, 201] on div "Hospitales - Facturas Débitadas Sistema viejo Seleccionar Area" at bounding box center [887, 207] width 147 height 35
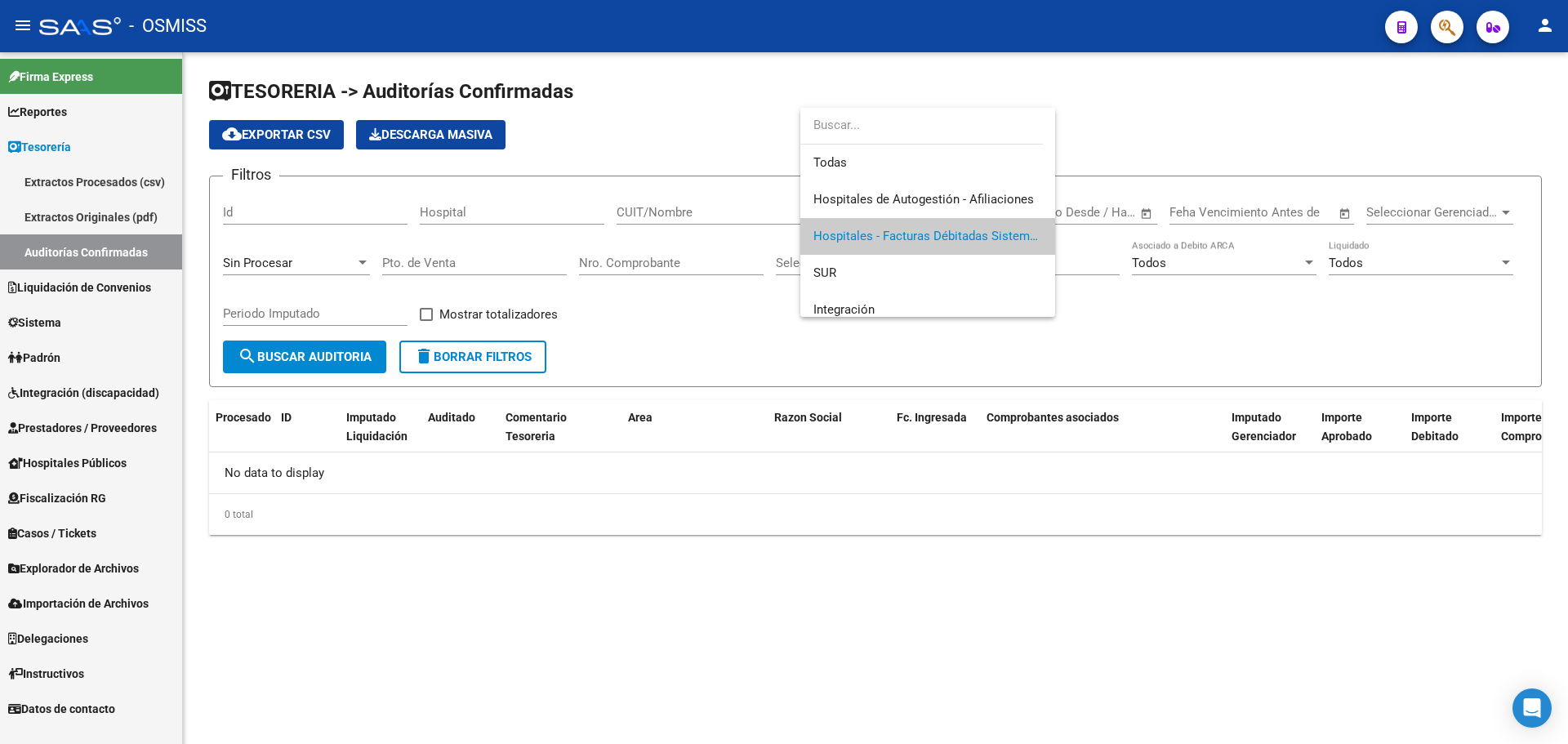
scroll to position [24, 0]
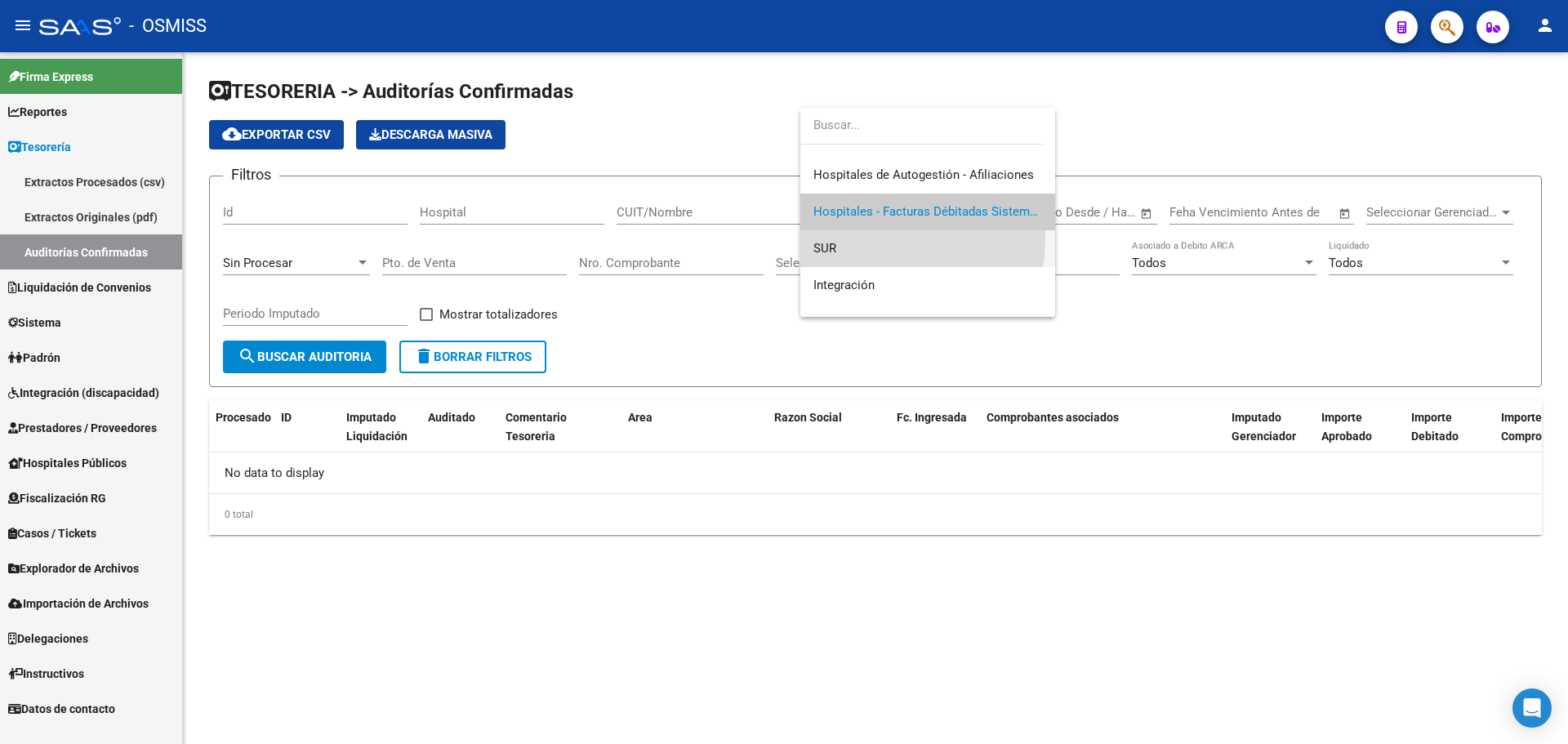
click at [838, 237] on span "SUR" at bounding box center [928, 249] width 229 height 37
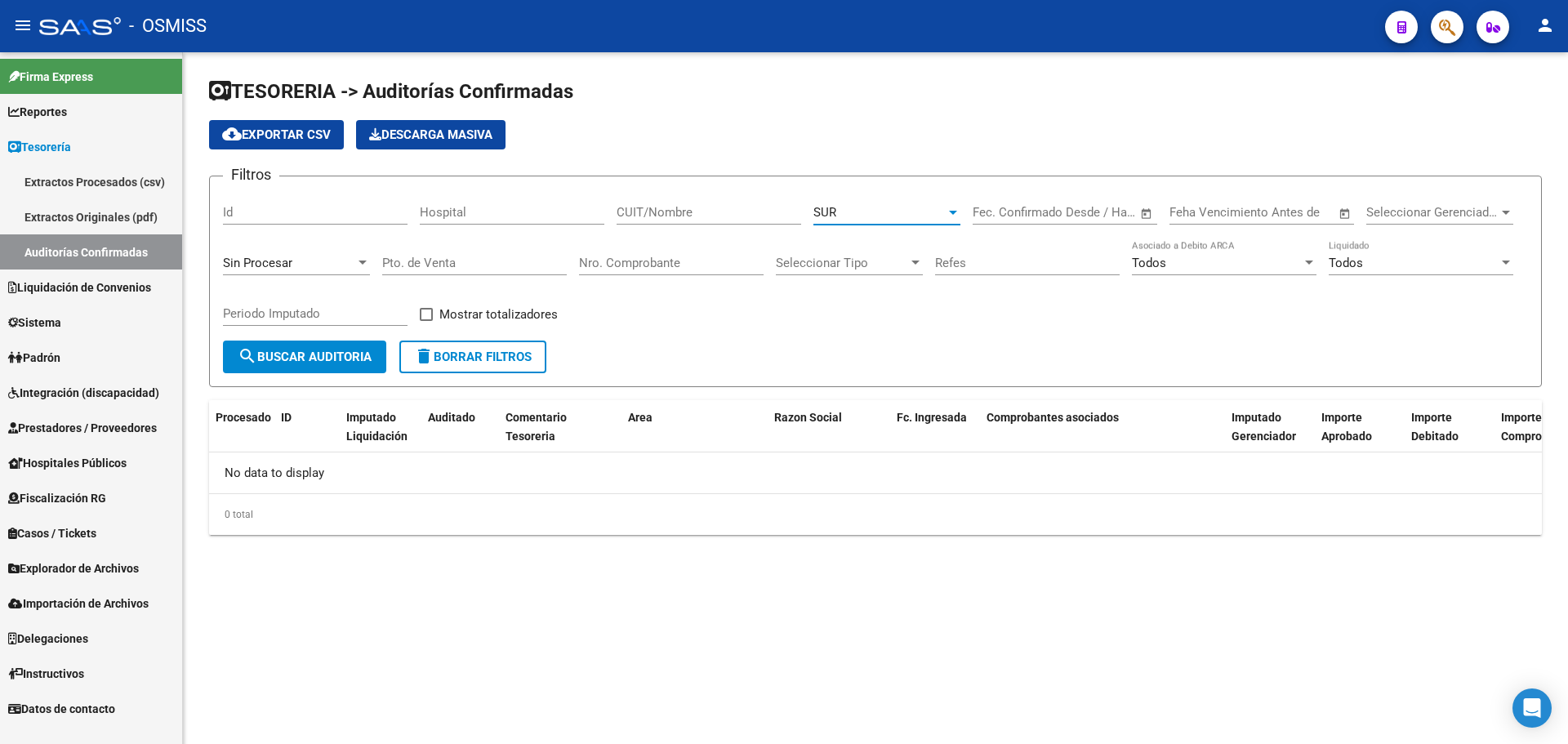
click at [366, 359] on span "search Buscar Auditoria" at bounding box center [305, 357] width 134 height 15
click at [872, 199] on div "SUR Seleccionar Area" at bounding box center [887, 207] width 147 height 35
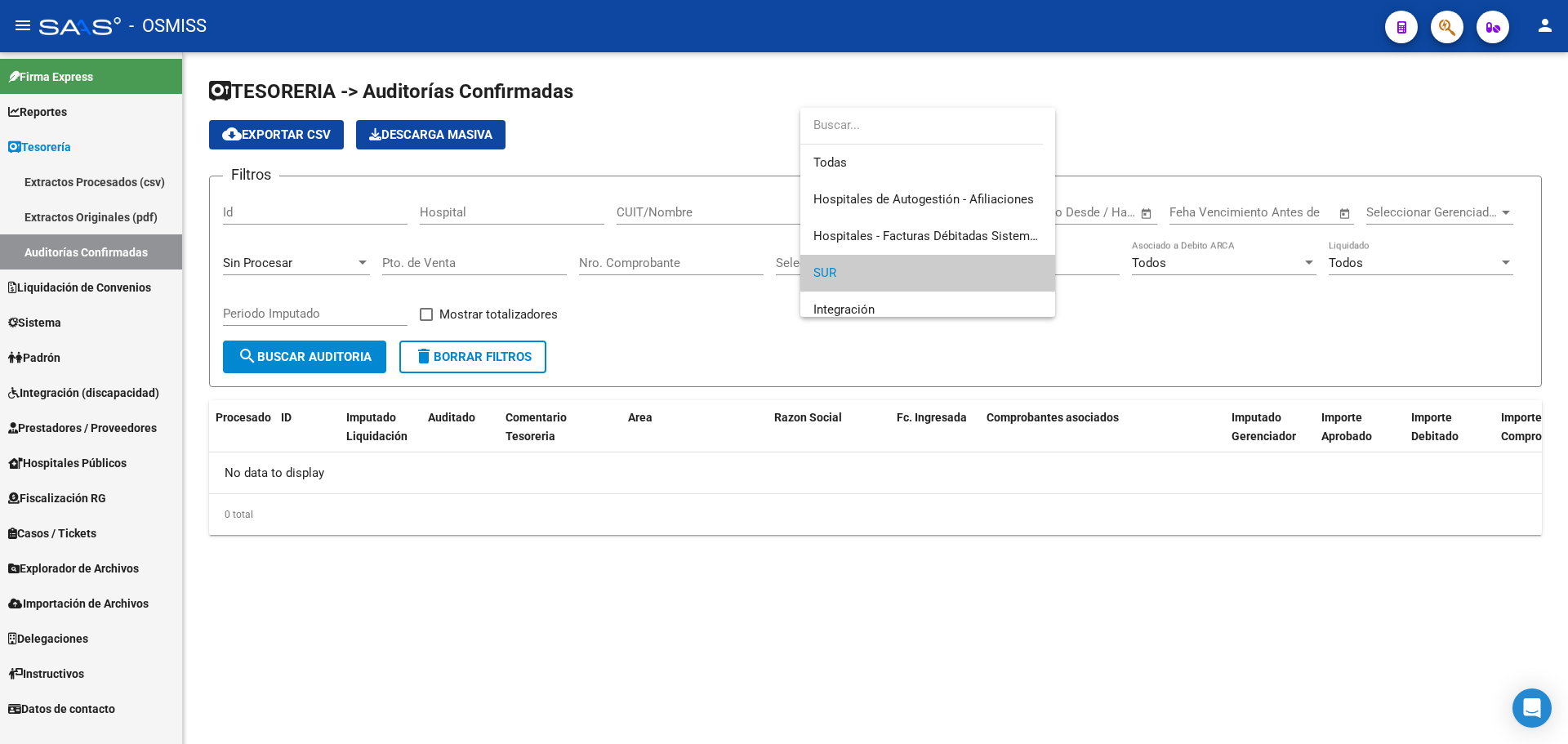
scroll to position [62, 0]
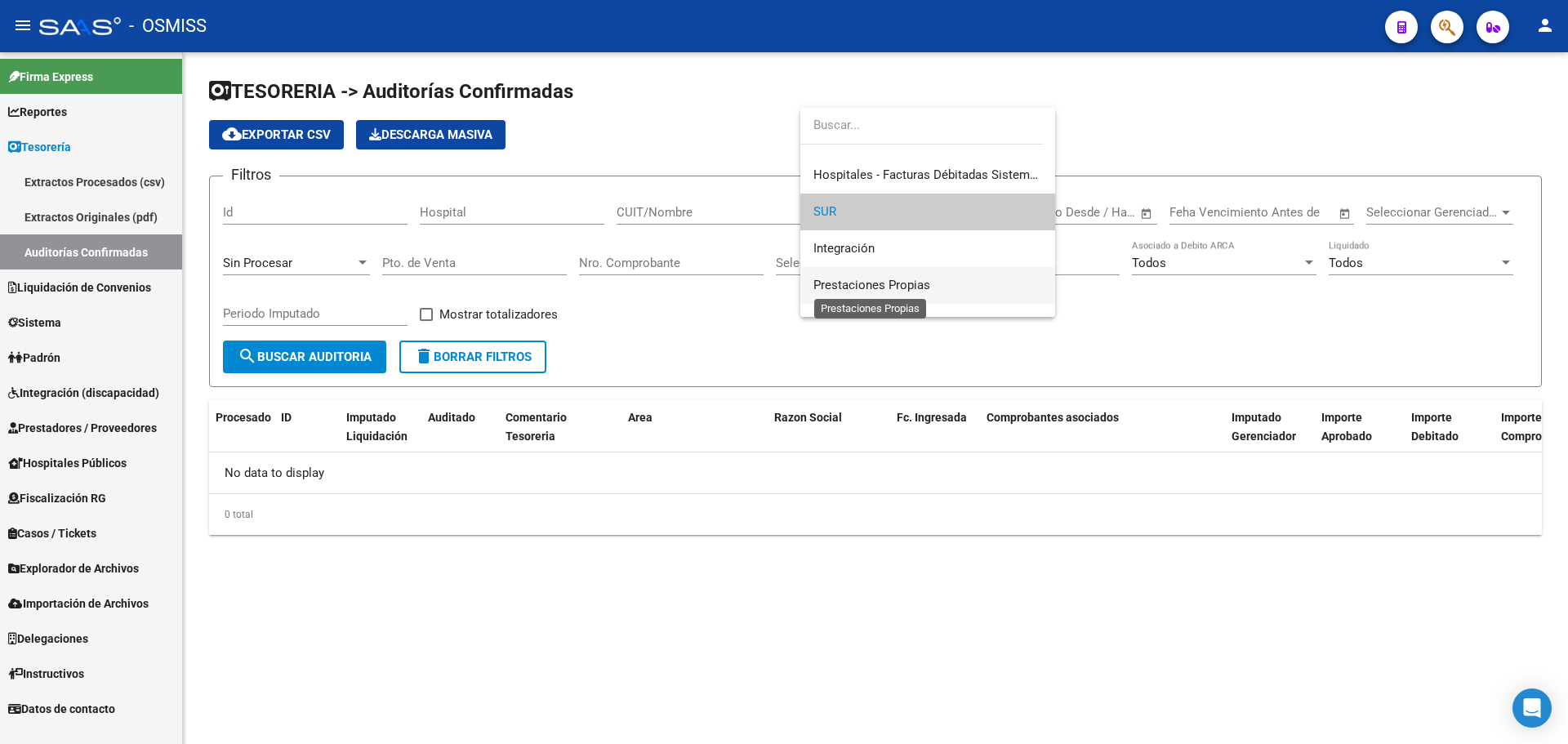
click at [880, 287] on span "Prestaciones Propias" at bounding box center [872, 285] width 117 height 15
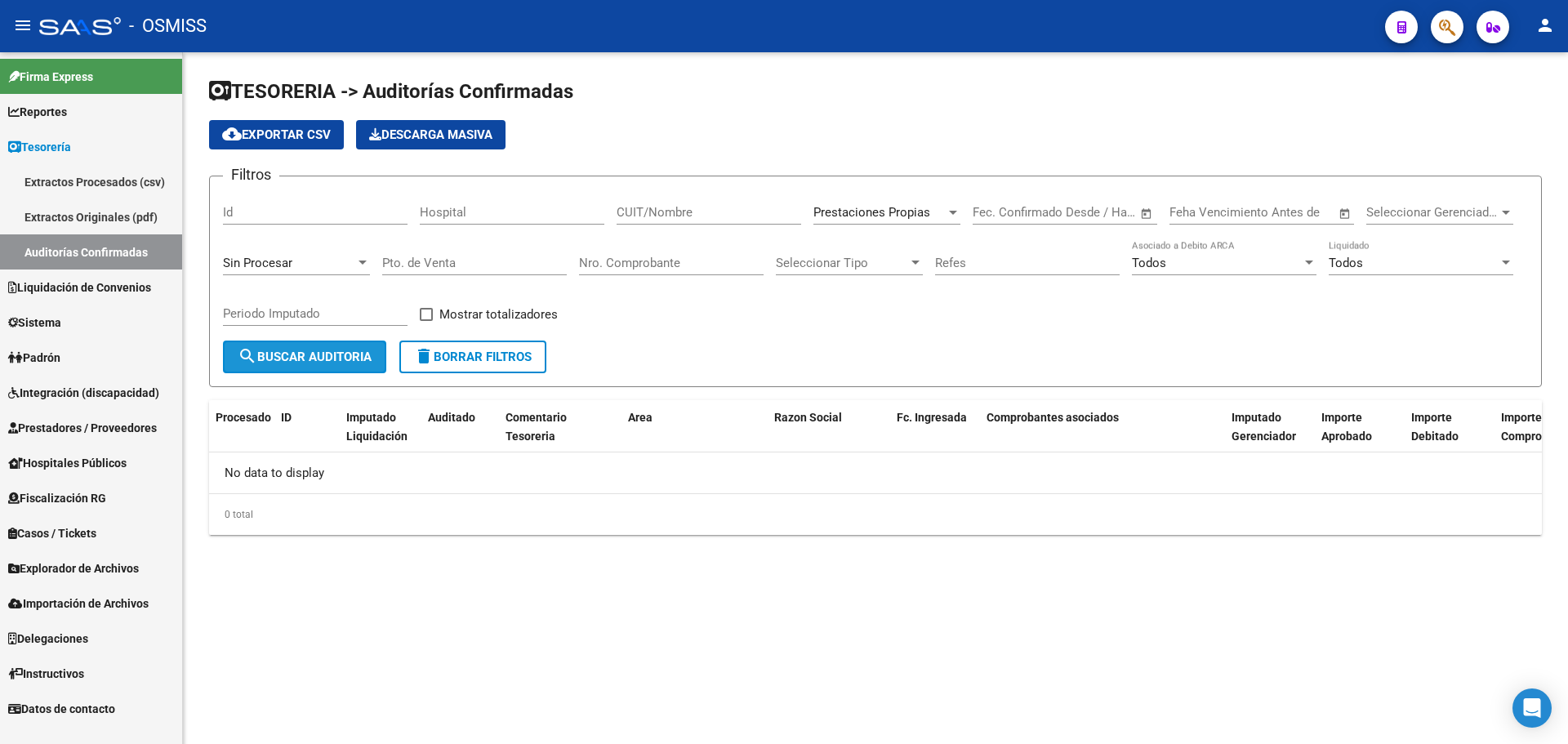
click at [344, 355] on span "search Buscar Auditoria" at bounding box center [305, 357] width 134 height 15
click at [880, 212] on span "Prestaciones Propias" at bounding box center [872, 212] width 117 height 15
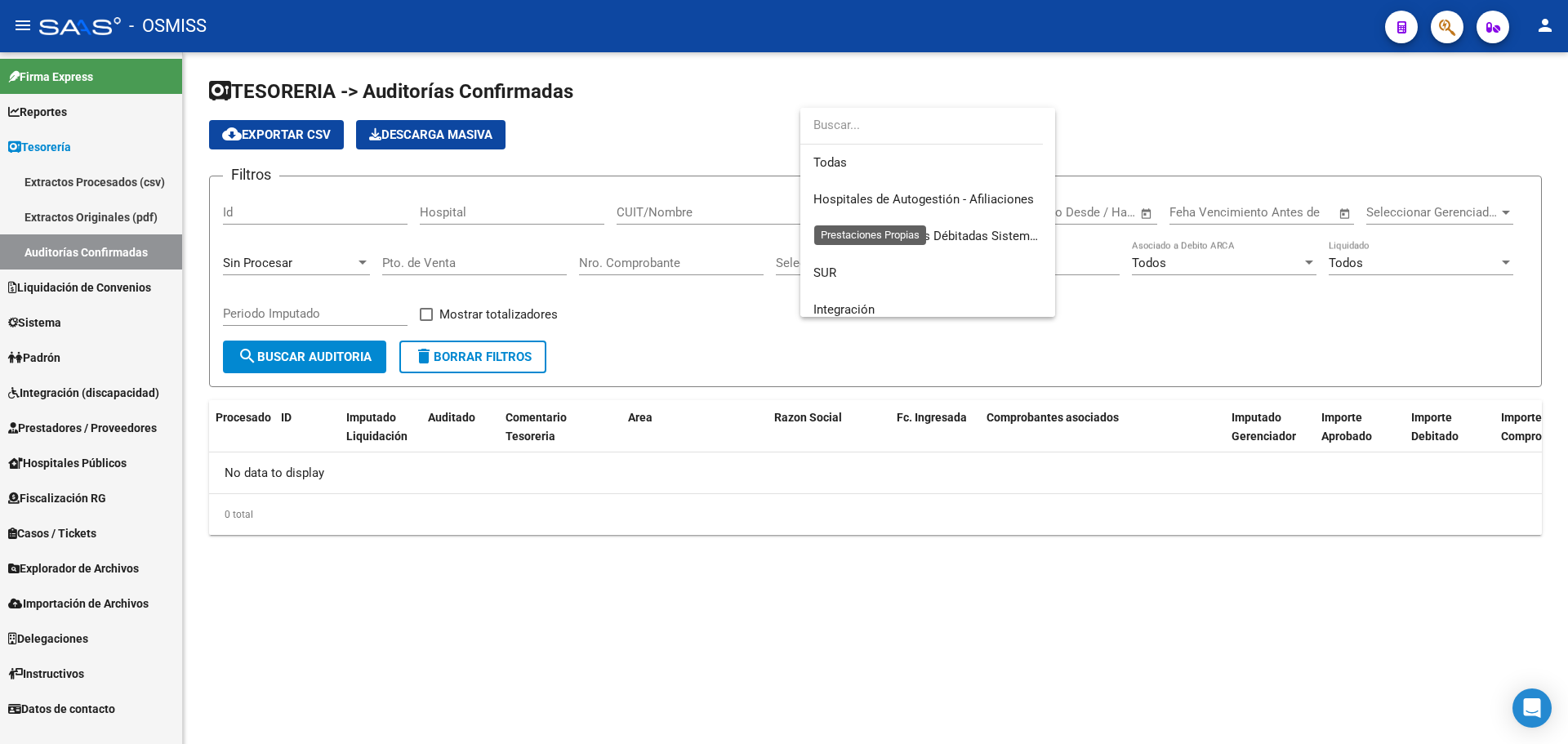
scroll to position [135, 0]
click at [959, 259] on span "Convenio Desregulacion" at bounding box center [928, 249] width 229 height 37
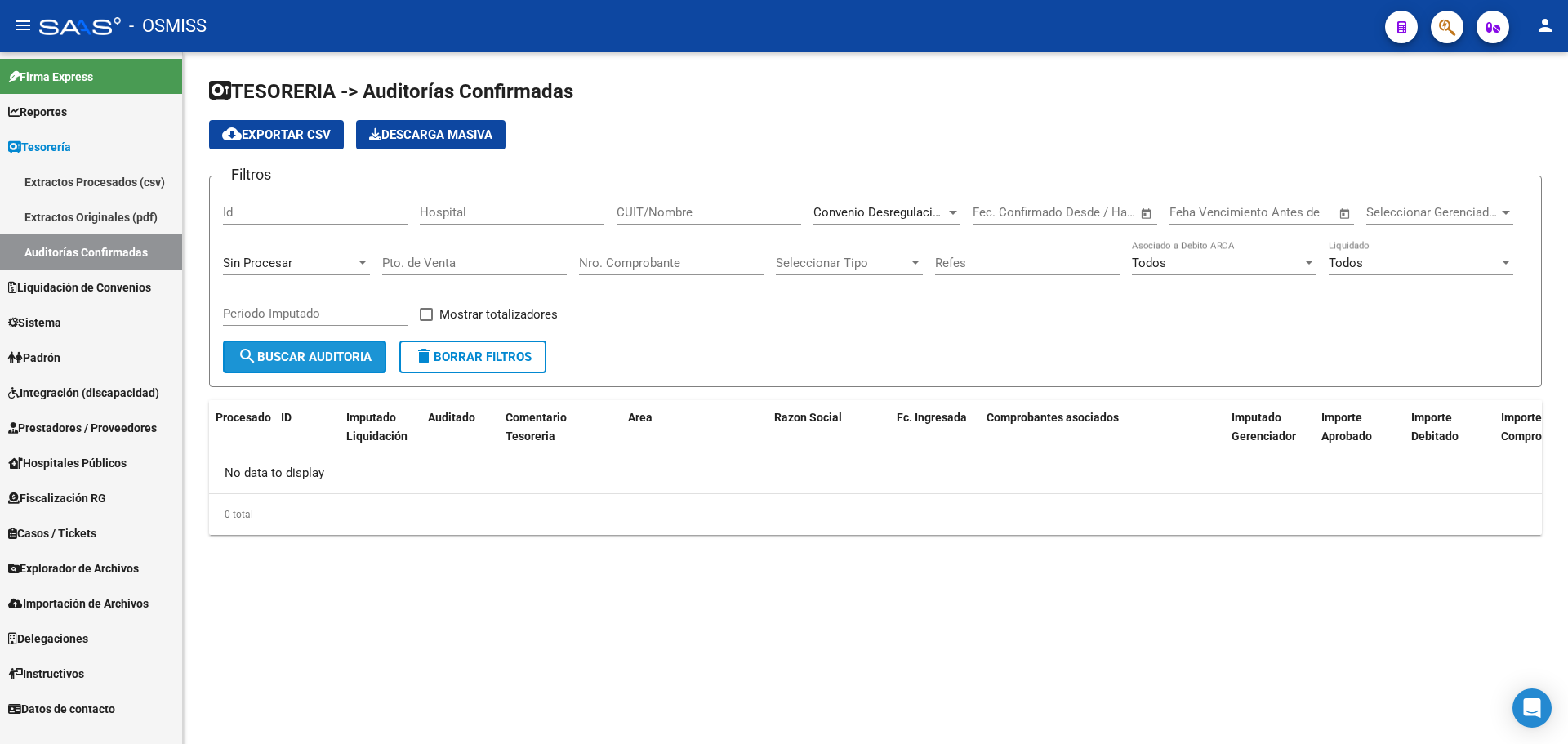
click at [331, 348] on button "search Buscar Auditoria" at bounding box center [305, 357] width 163 height 33
click at [845, 216] on span "Convenio Desregulacion" at bounding box center [880, 212] width 133 height 15
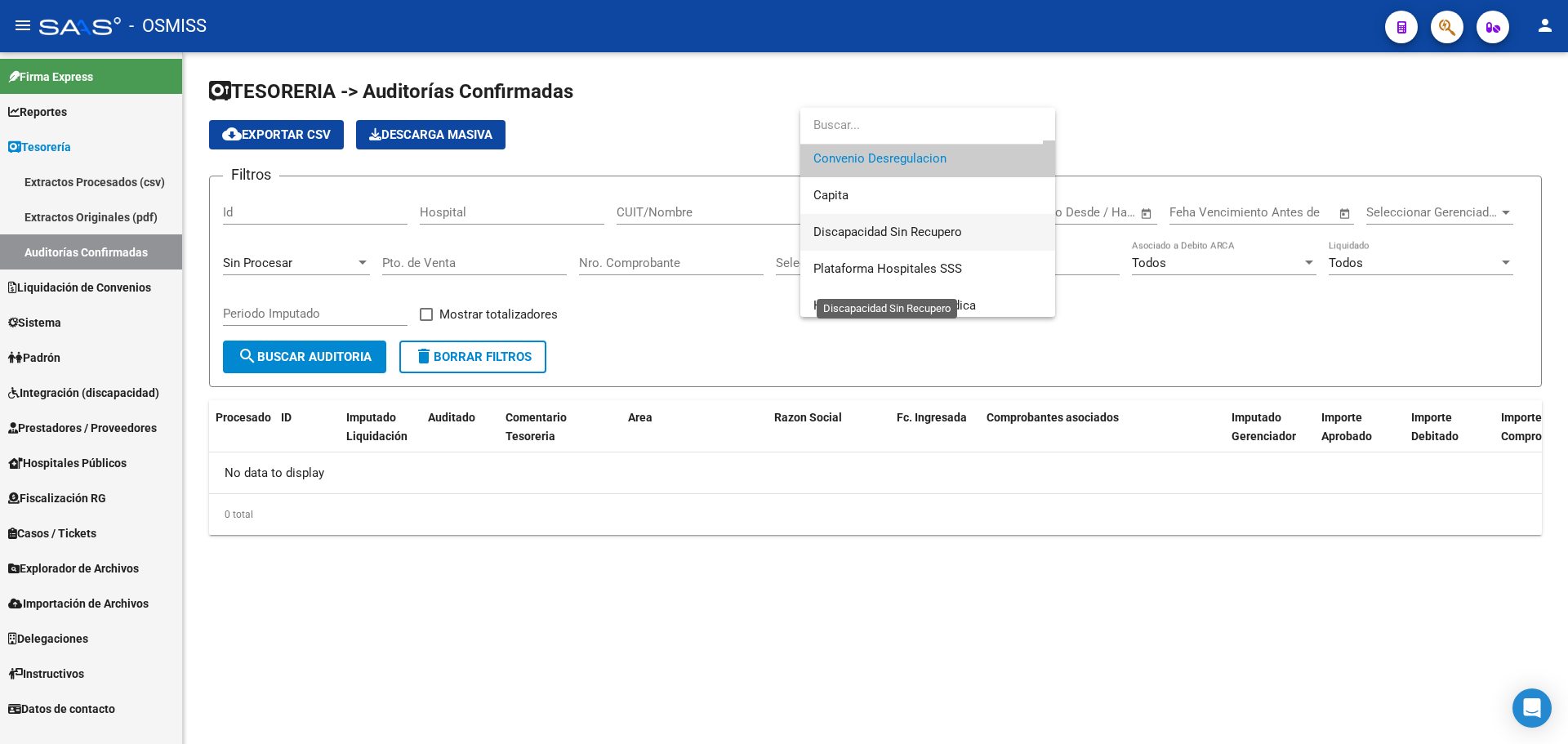
scroll to position [253, 0]
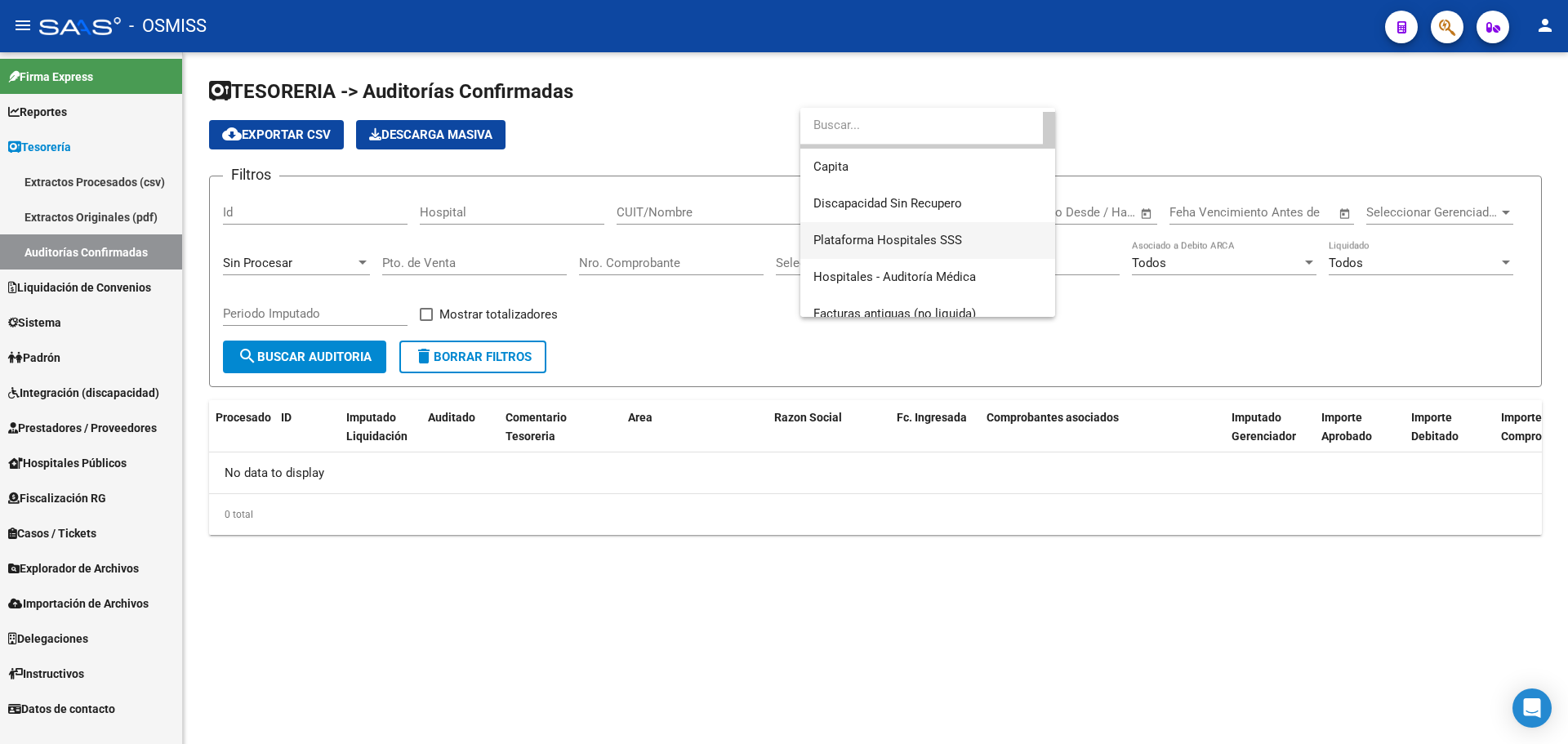
click at [894, 257] on span "Plataforma Hospitales SSS" at bounding box center [928, 240] width 229 height 37
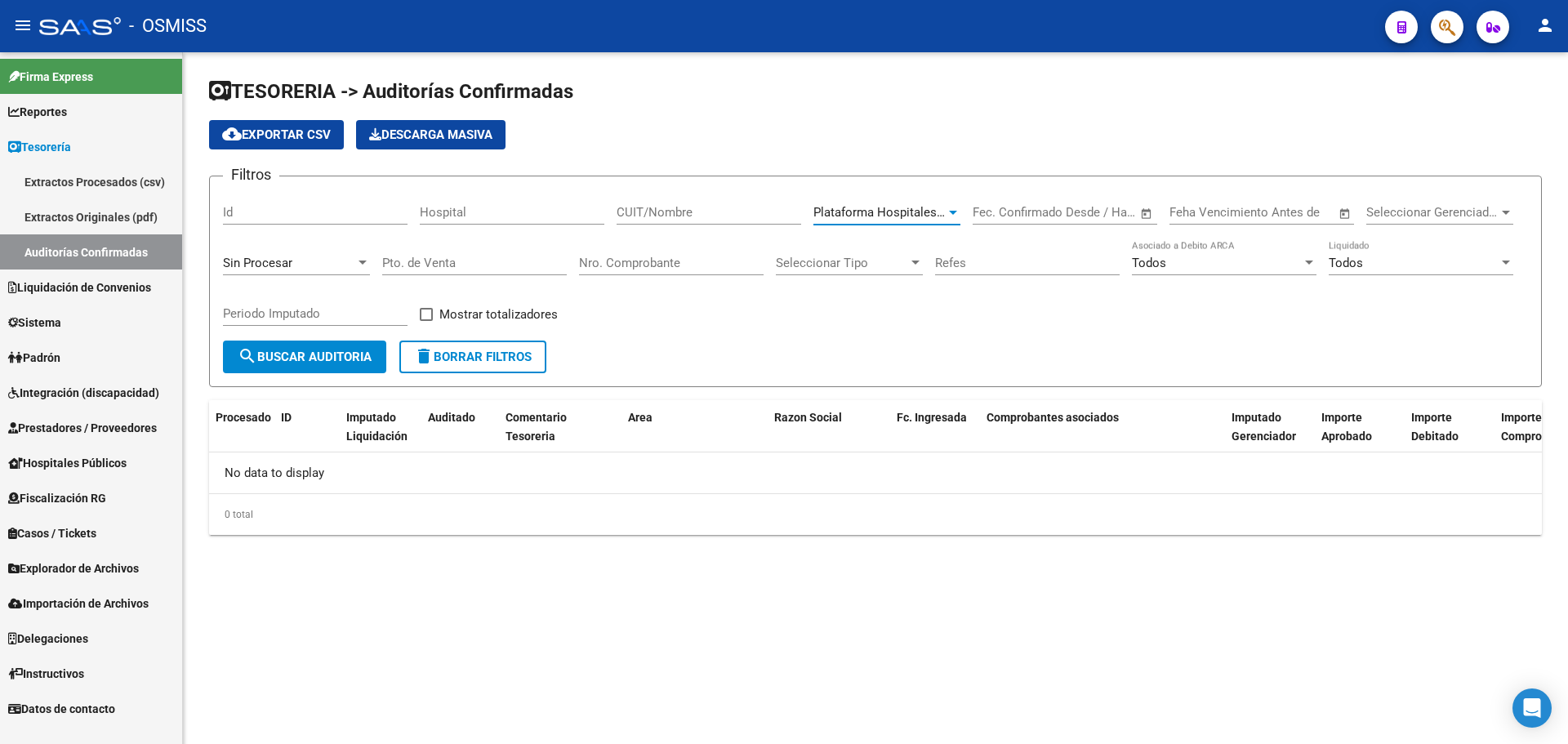
click at [293, 341] on form "Filtros Id Hospital CUIT/Nombre Plataforma Hospitales SSS Seleccionar Area Star…" at bounding box center [876, 281] width 1333 height 211
click at [308, 366] on button "search Buscar Auditoria" at bounding box center [305, 357] width 163 height 33
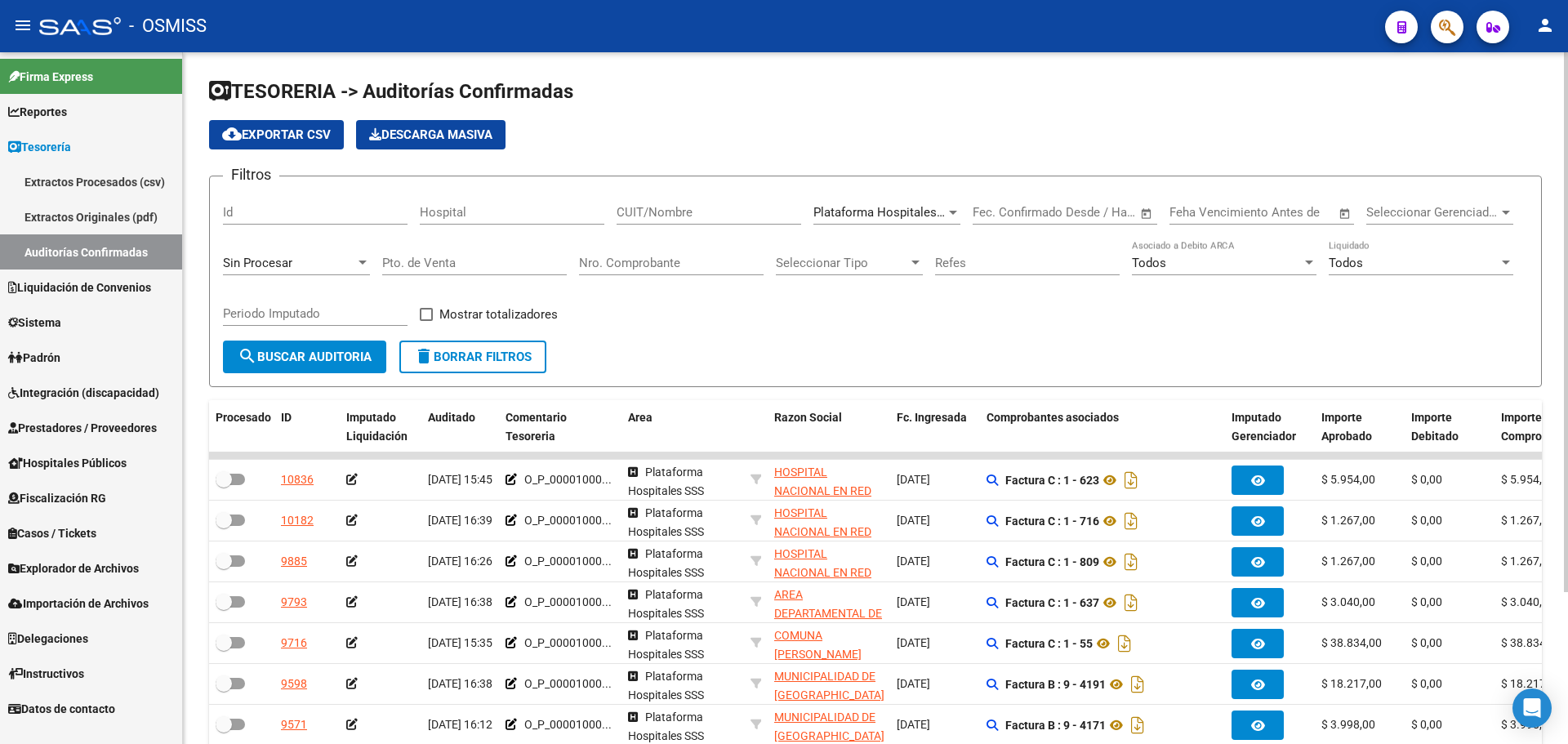
click at [716, 319] on div "Filtros Id Hospital CUIT/Nombre Plataforma Hospitales SSS Seleccionar Area Star…" at bounding box center [875, 265] width 1305 height 152
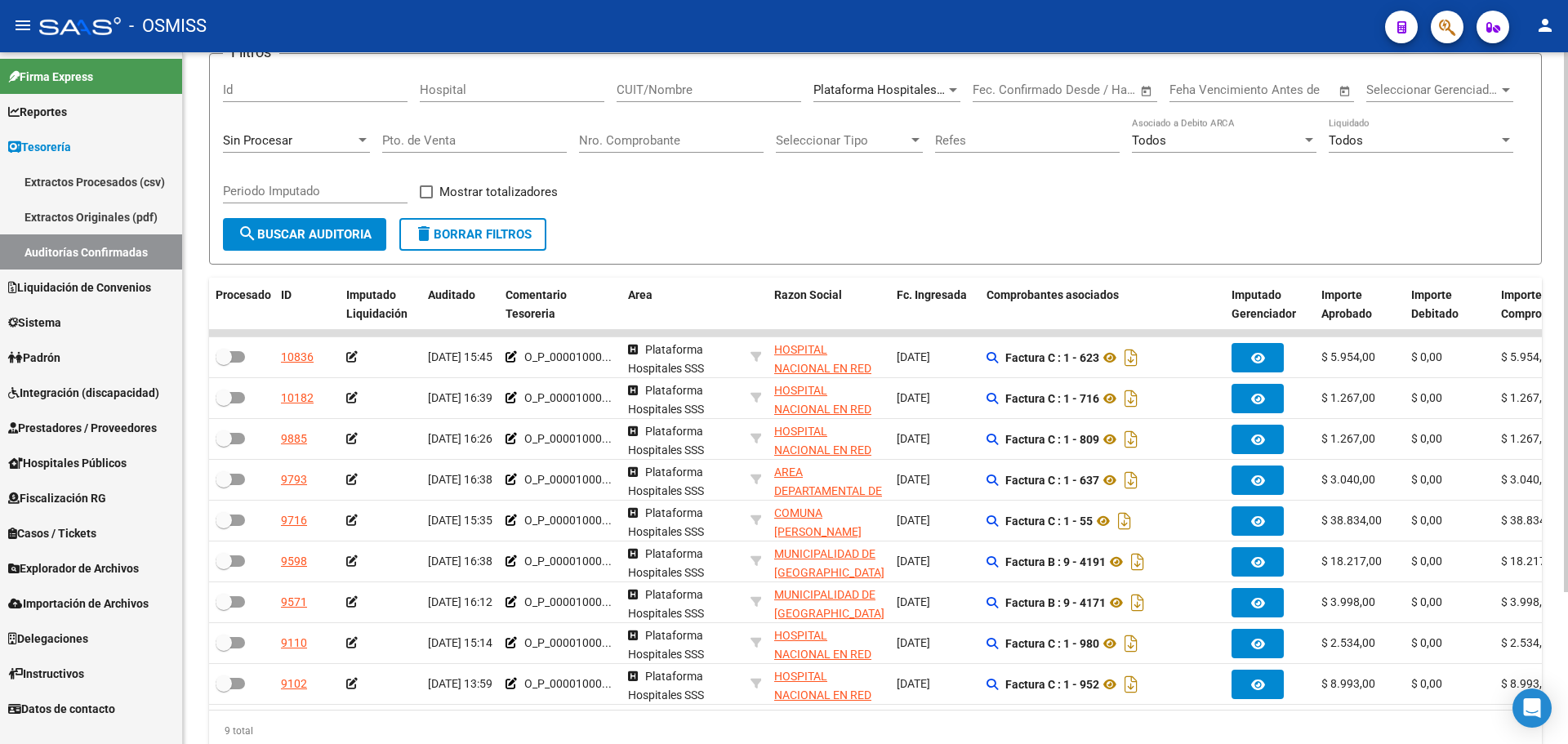
scroll to position [31, 0]
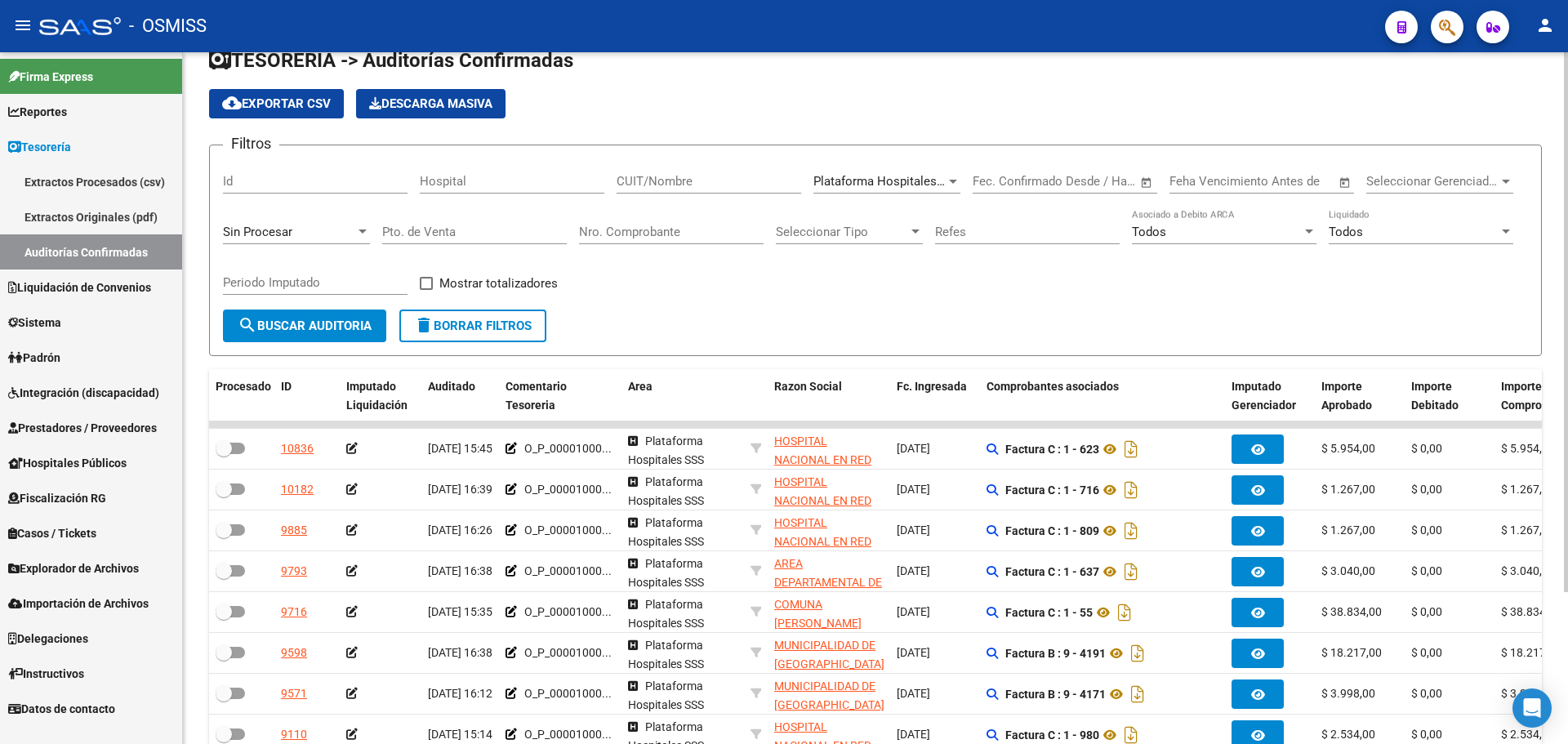
click at [854, 169] on div "Plataforma Hospitales SSS Seleccionar Area" at bounding box center [887, 176] width 147 height 35
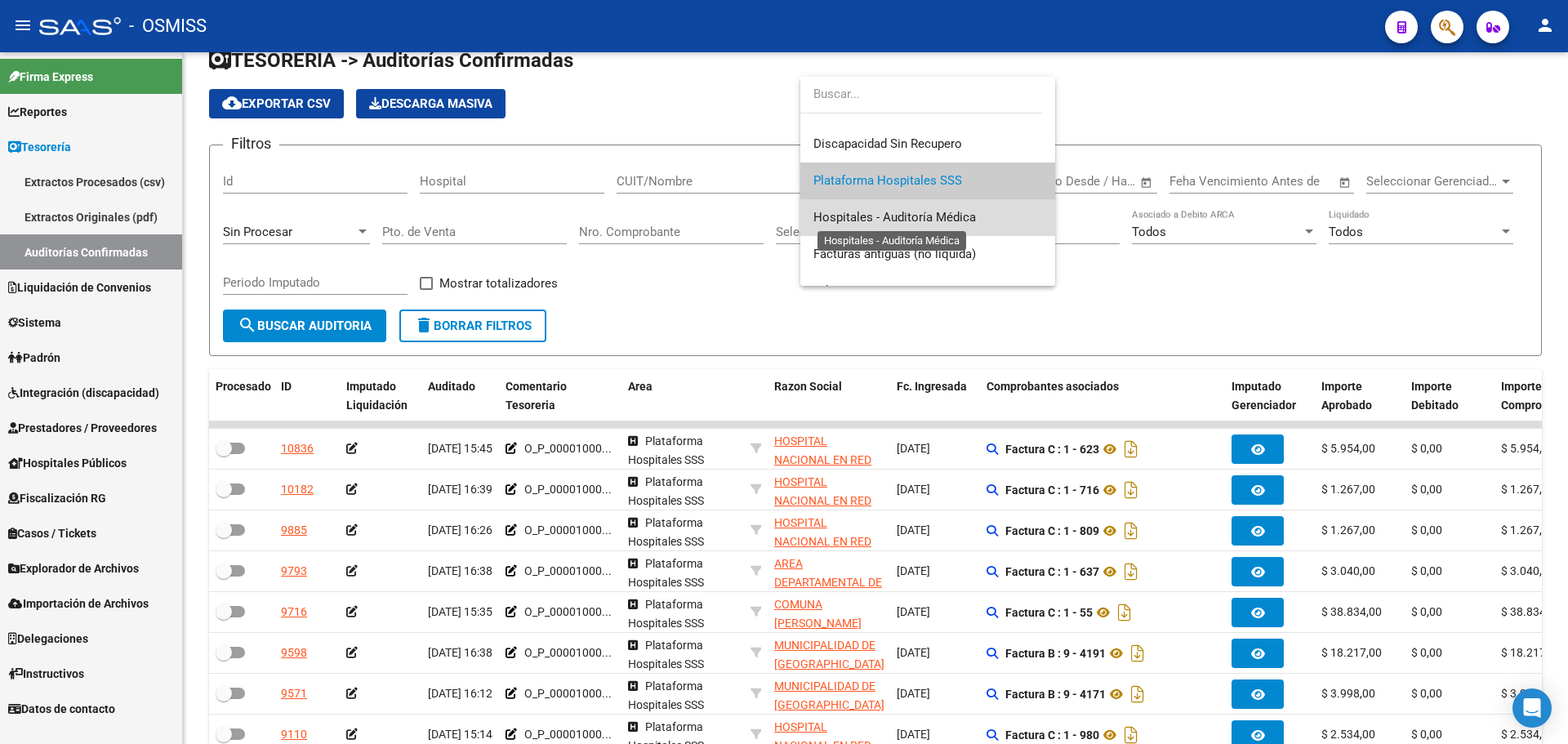
click at [929, 214] on span "Hospitales - Auditoría Médica" at bounding box center [894, 217] width 162 height 15
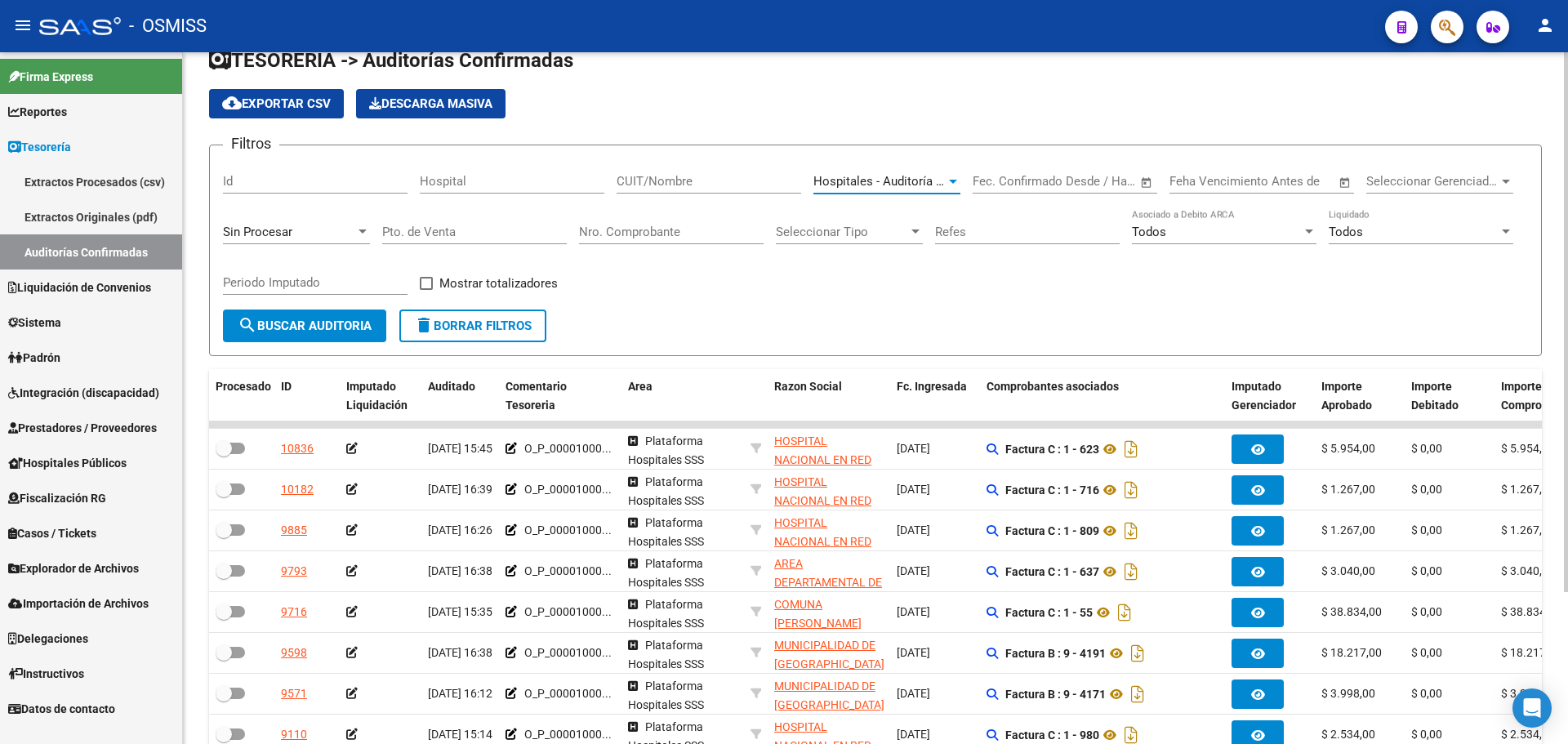
click at [349, 320] on span "search Buscar Auditoria" at bounding box center [305, 326] width 134 height 15
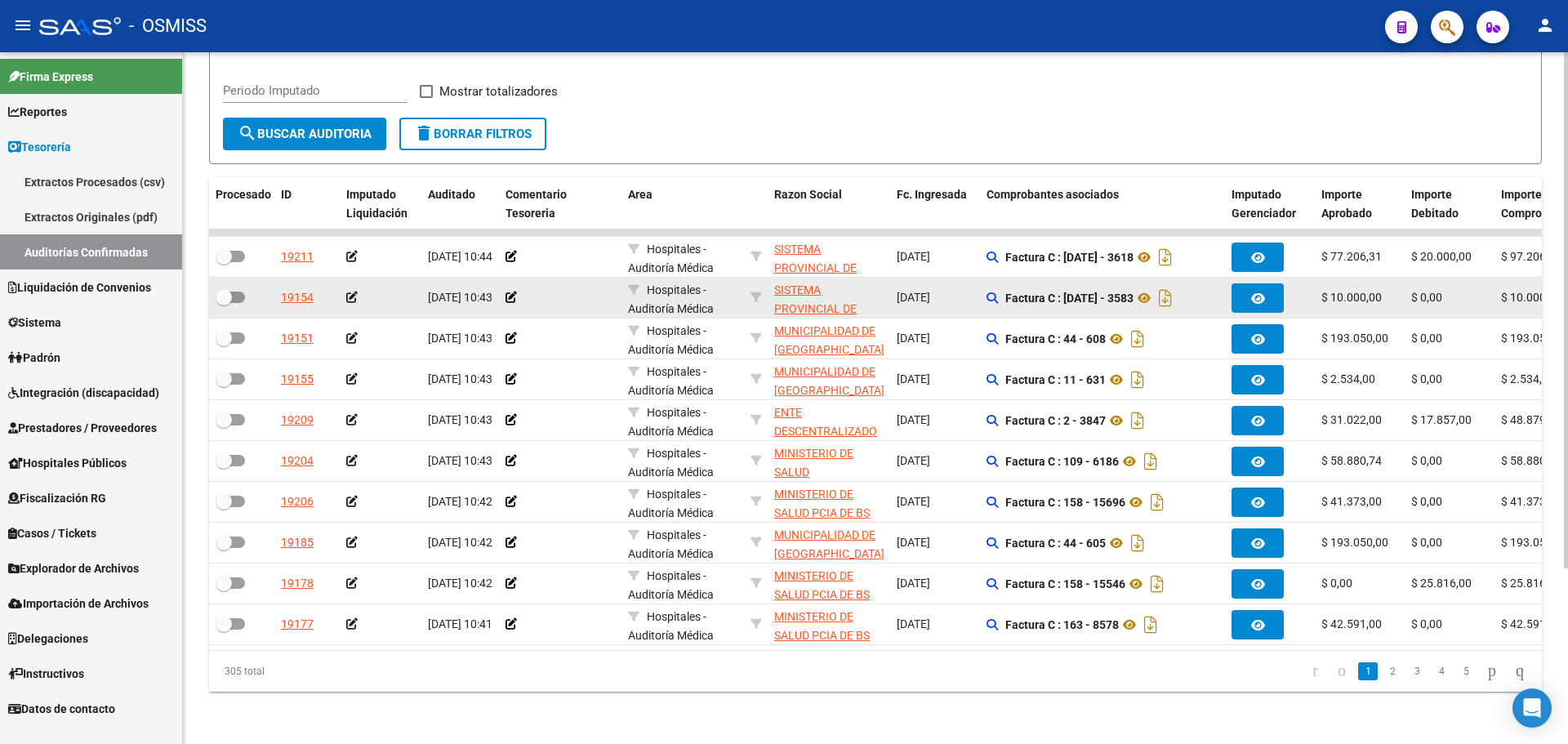
scroll to position [0, 0]
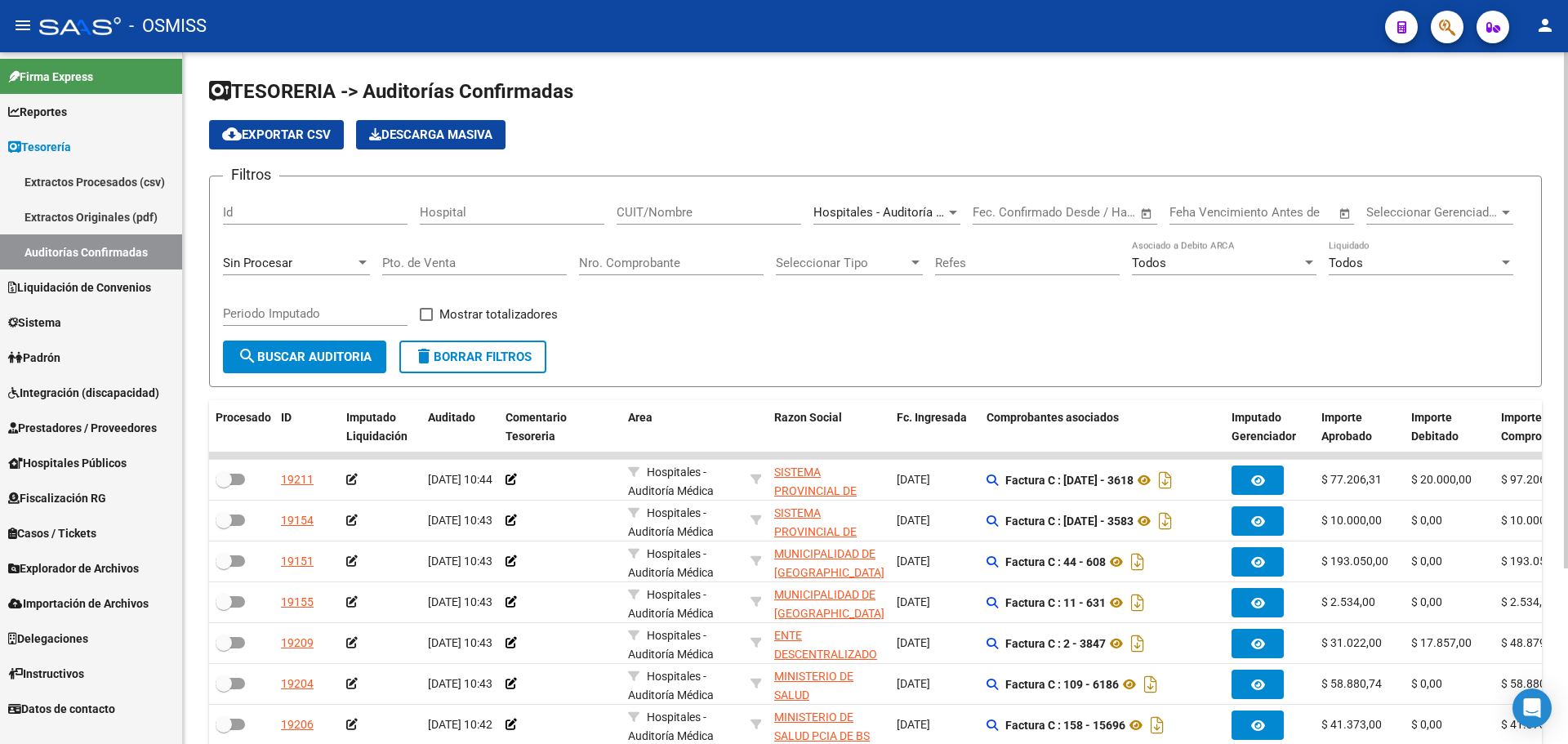
click at [901, 216] on span "Hospitales - Auditoría Médica" at bounding box center [894, 212] width 162 height 15
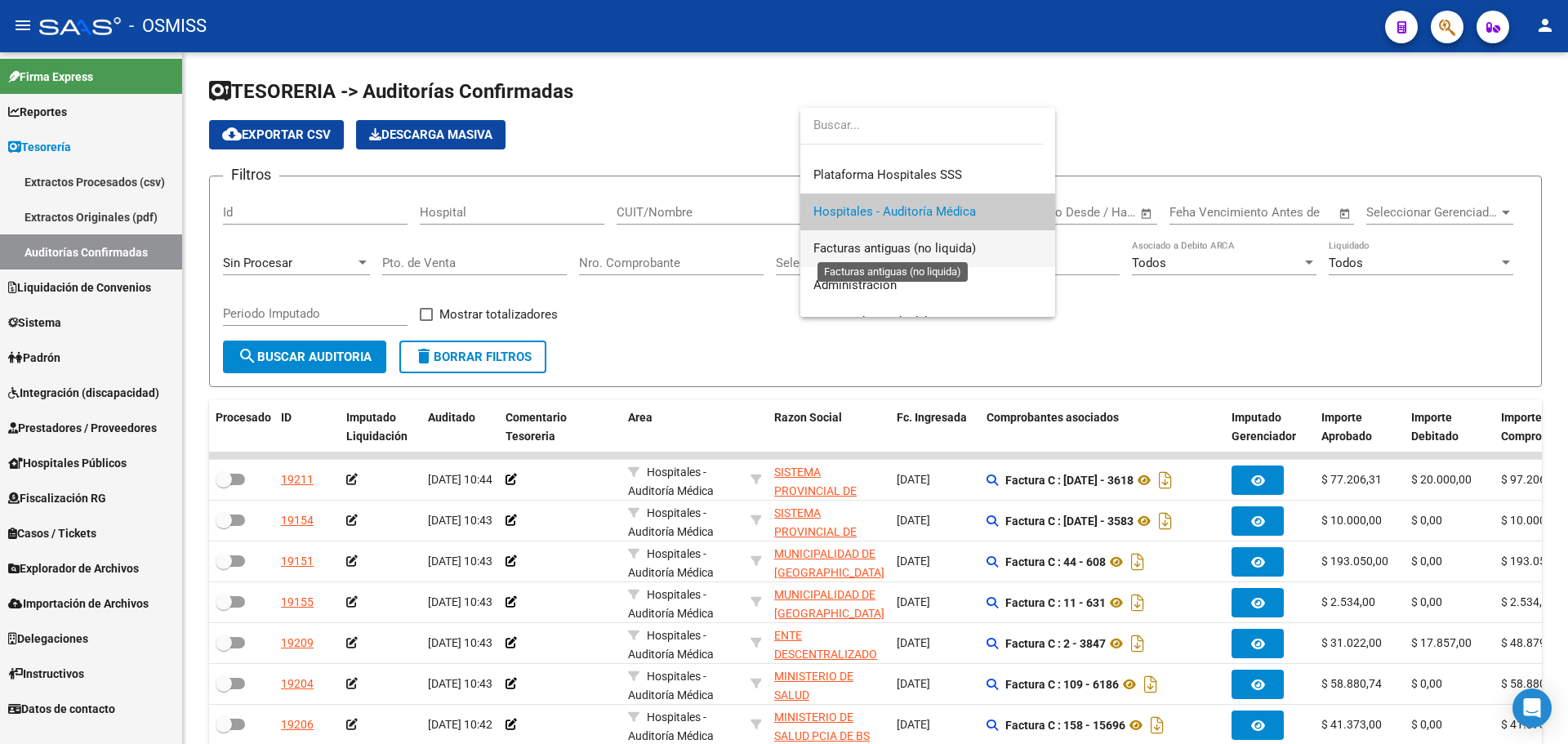
click at [934, 253] on span "Facturas antiguas (no liquida)" at bounding box center [894, 249] width 162 height 15
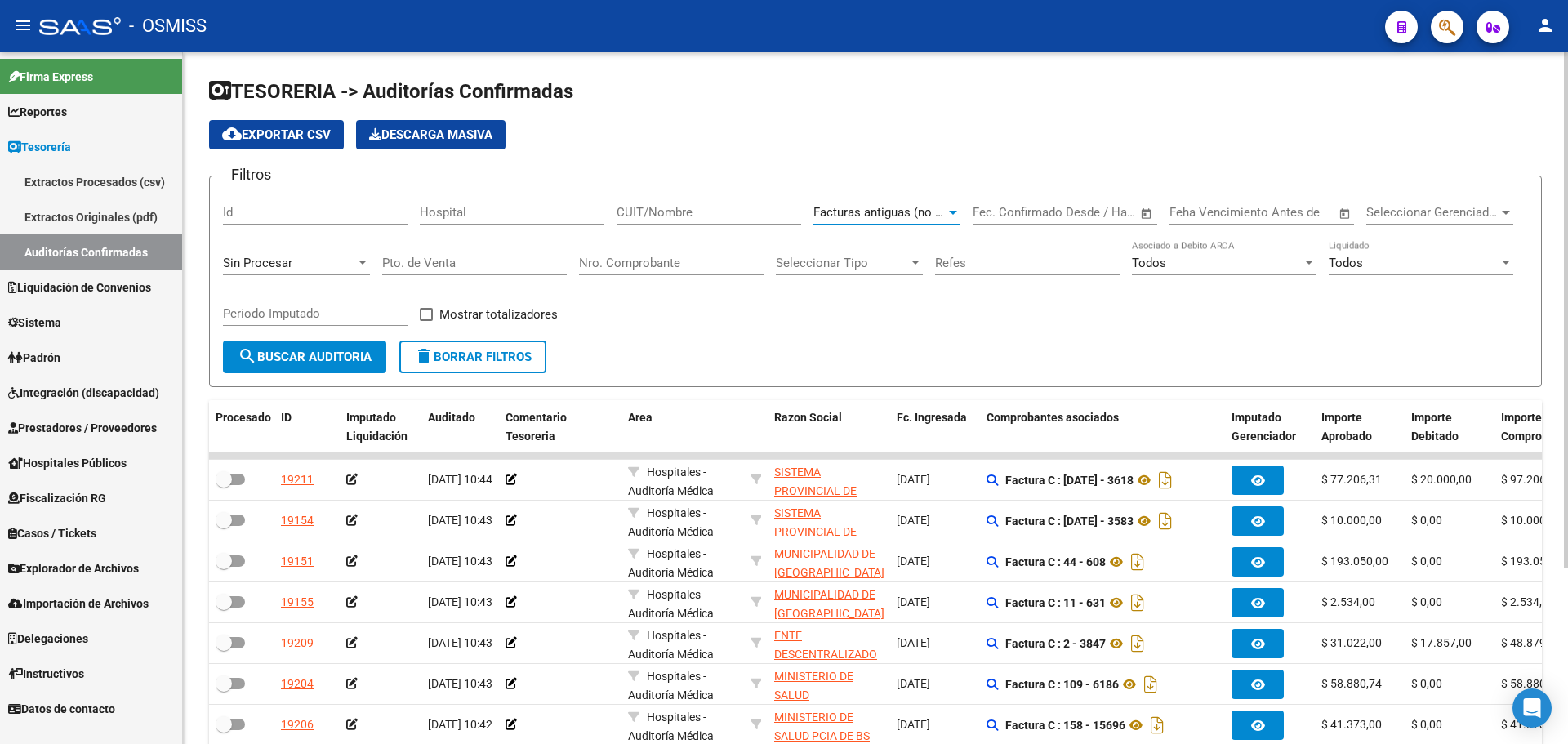
click at [295, 363] on span "search Buscar Auditoria" at bounding box center [305, 357] width 134 height 15
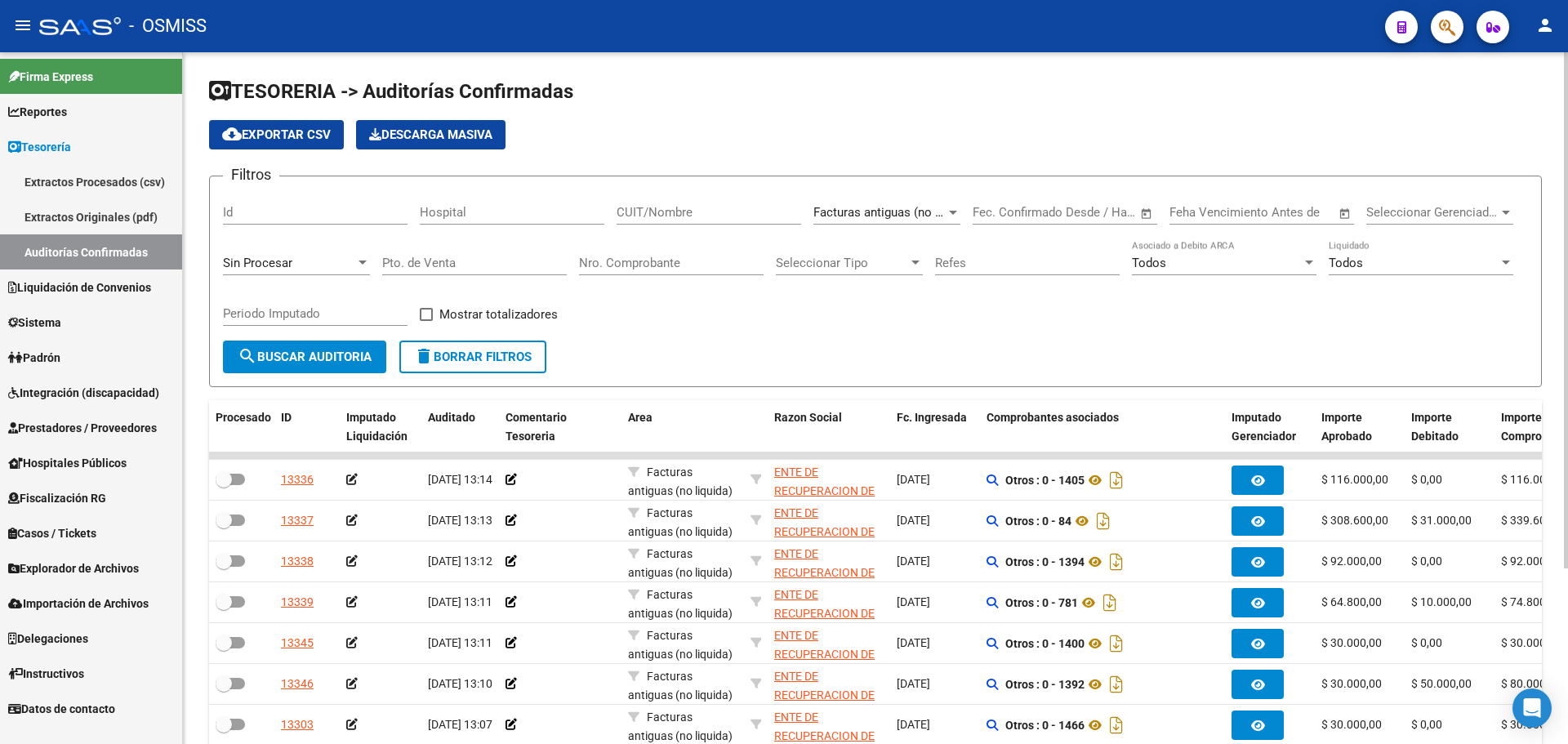
scroll to position [235, 0]
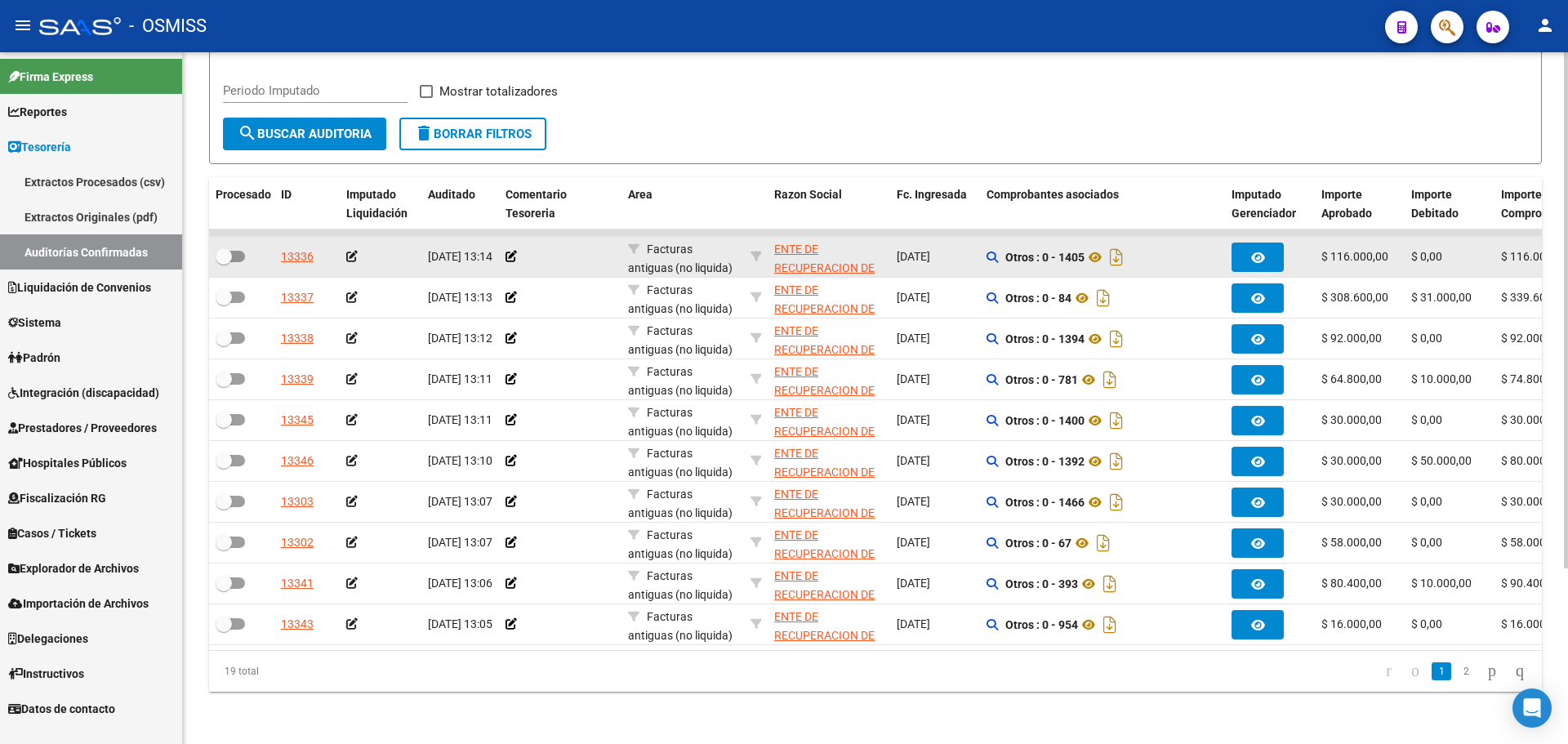
click at [257, 249] on div at bounding box center [242, 257] width 53 height 21
click at [229, 249] on span at bounding box center [224, 257] width 16 height 16
click at [224, 262] on input "checkbox" at bounding box center [223, 262] width 1 height 1
checkbox input "true"
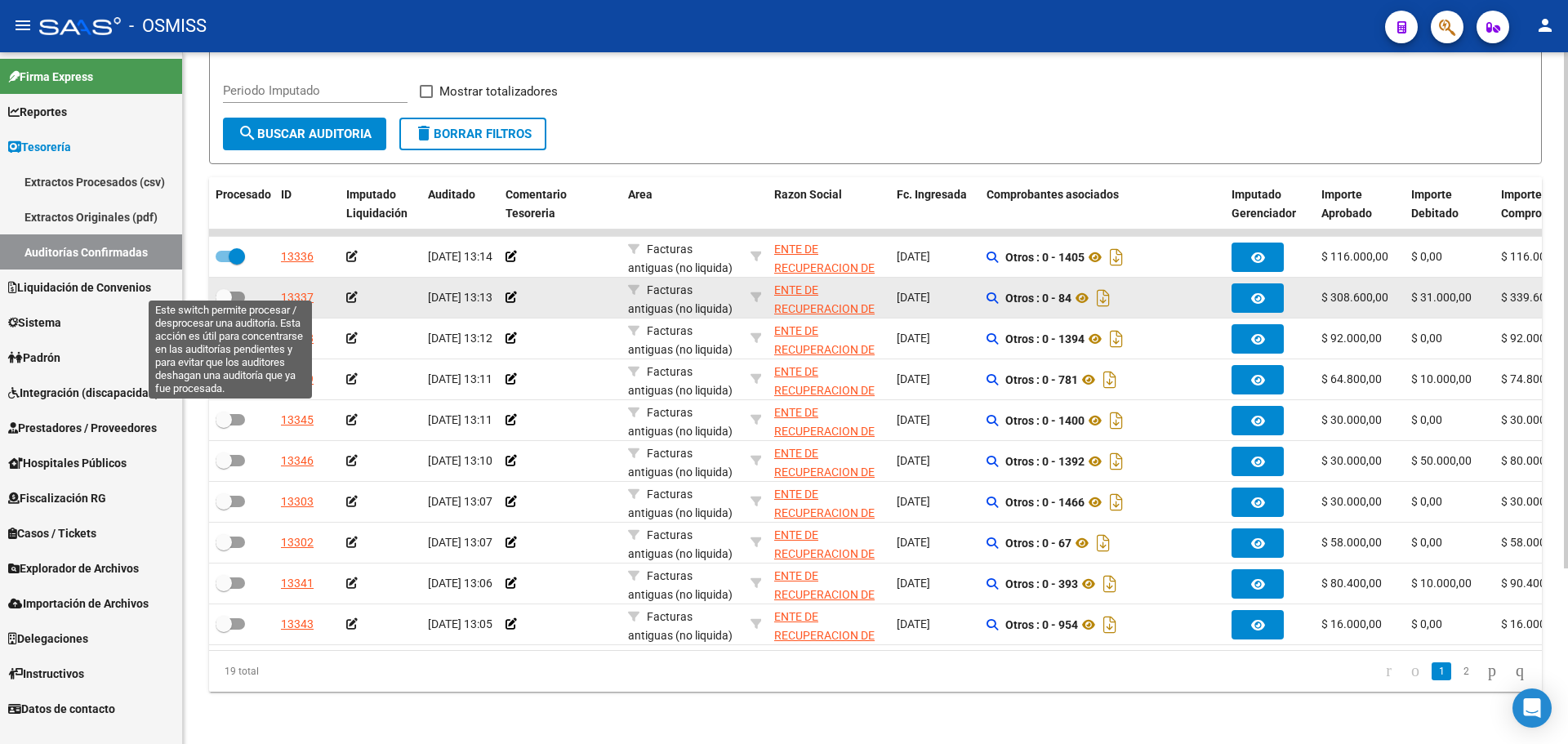
click at [226, 289] on span at bounding box center [224, 298] width 16 height 16
click at [224, 303] on input "checkbox" at bounding box center [223, 303] width 1 height 1
checkbox input "true"
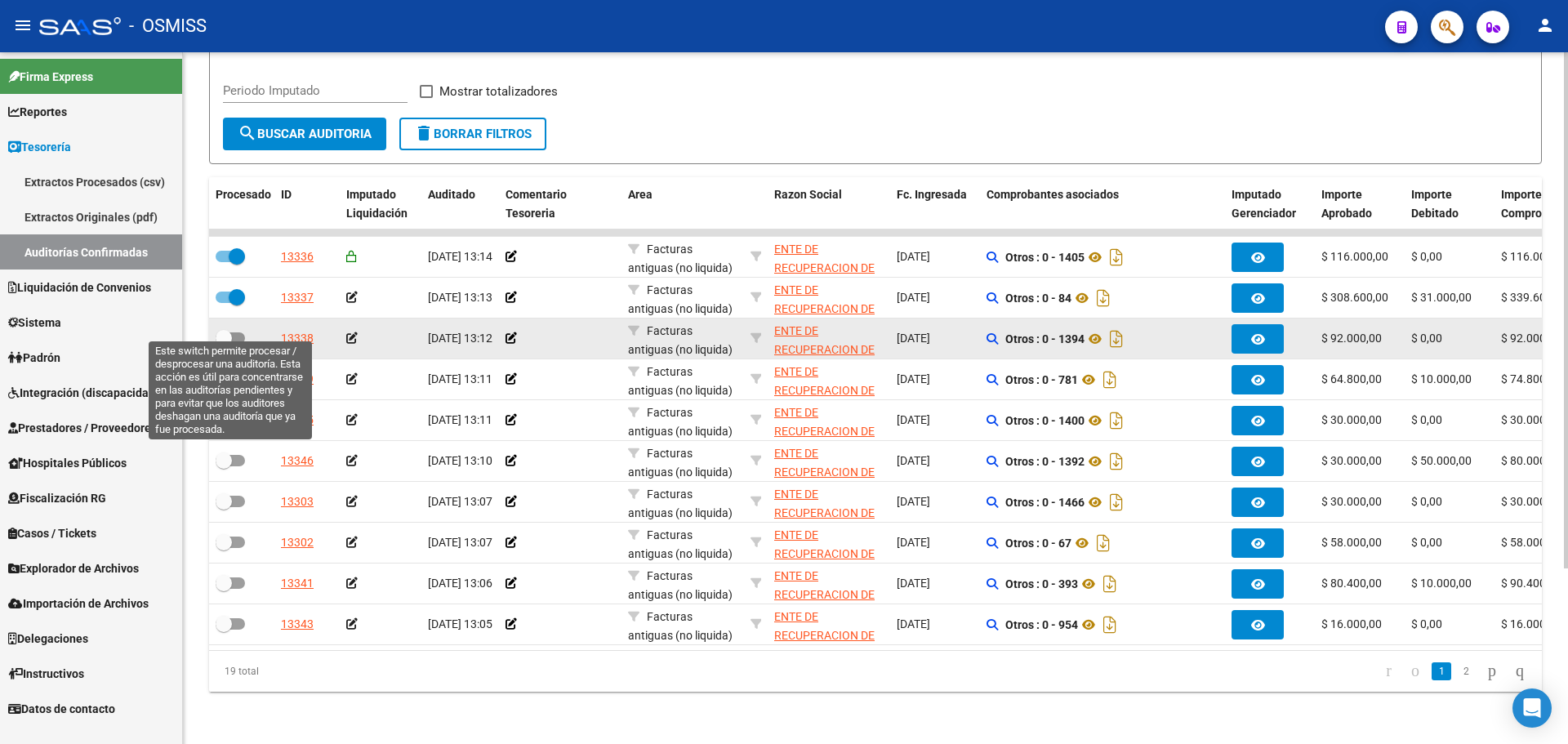
click at [229, 330] on span at bounding box center [224, 338] width 16 height 16
click at [224, 344] on input "checkbox" at bounding box center [223, 344] width 1 height 1
checkbox input "true"
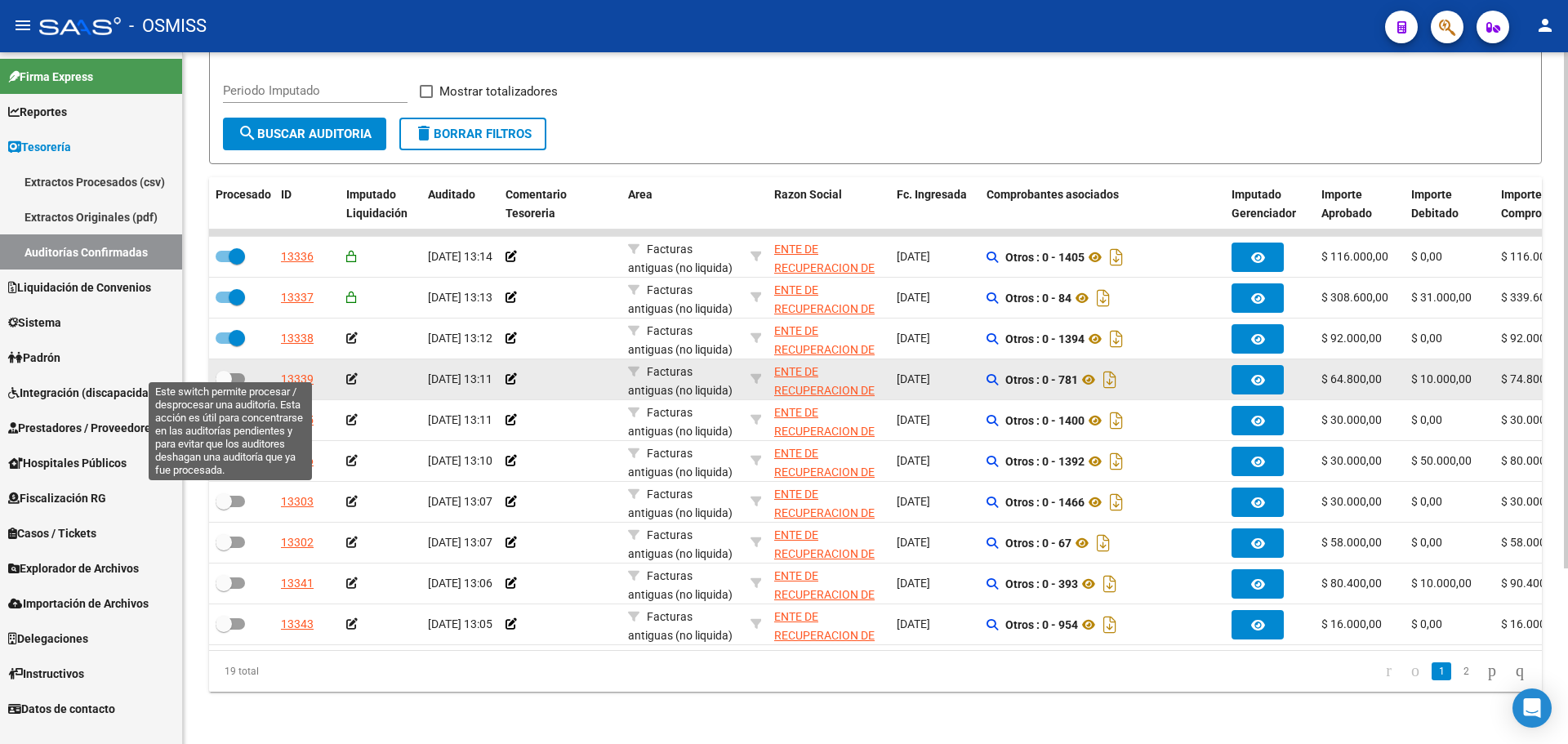
click at [232, 374] on span at bounding box center [230, 379] width 29 height 12
click at [224, 385] on input "checkbox" at bounding box center [223, 385] width 1 height 1
checkbox input "true"
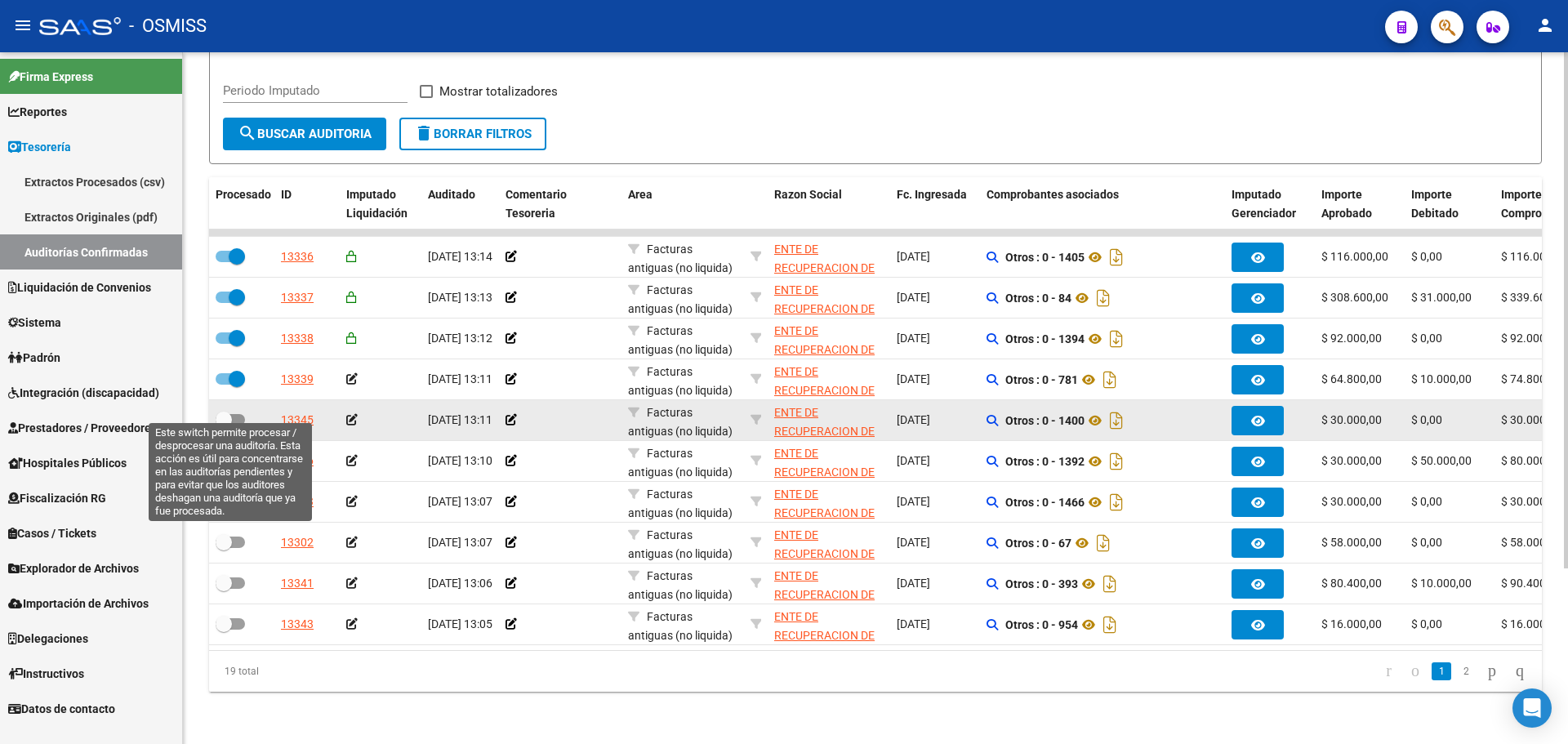
click at [244, 415] on span at bounding box center [230, 420] width 29 height 12
click at [224, 426] on input "checkbox" at bounding box center [223, 426] width 1 height 1
checkbox input "true"
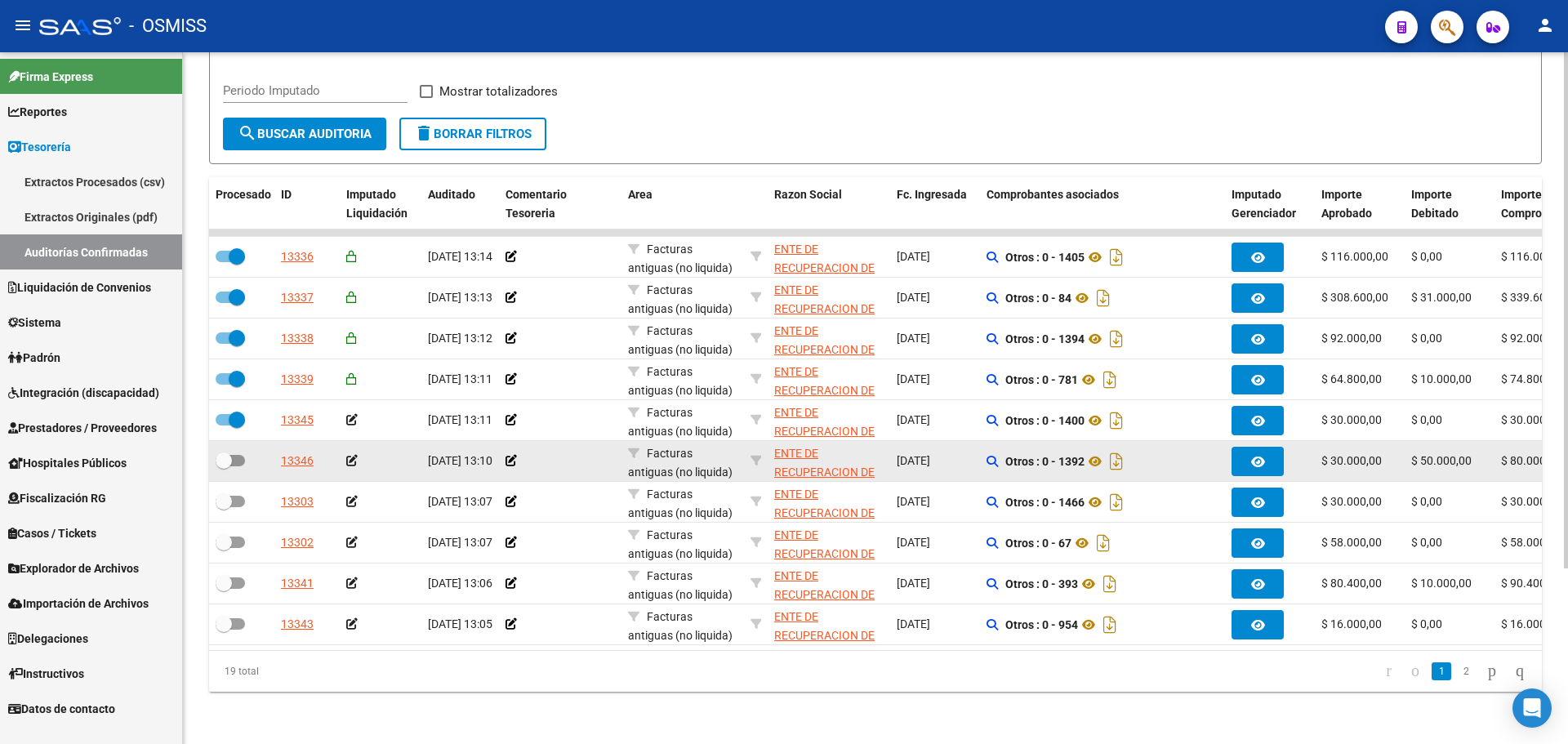
click at [244, 441] on datatable-body-cell at bounding box center [242, 461] width 65 height 40
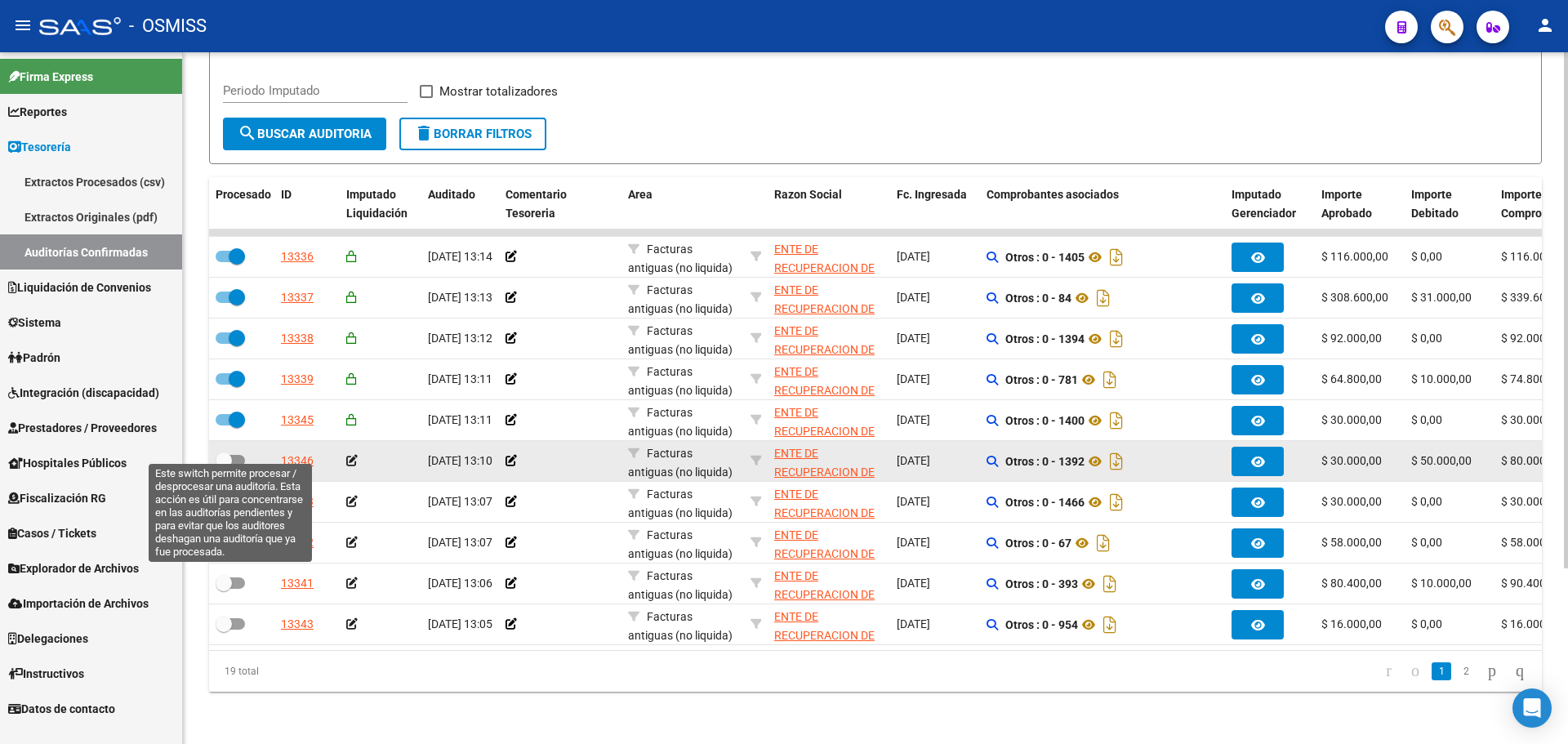
click at [236, 456] on label at bounding box center [230, 461] width 29 height 20
click at [224, 466] on input "checkbox" at bounding box center [223, 466] width 1 height 1
checkbox input "true"
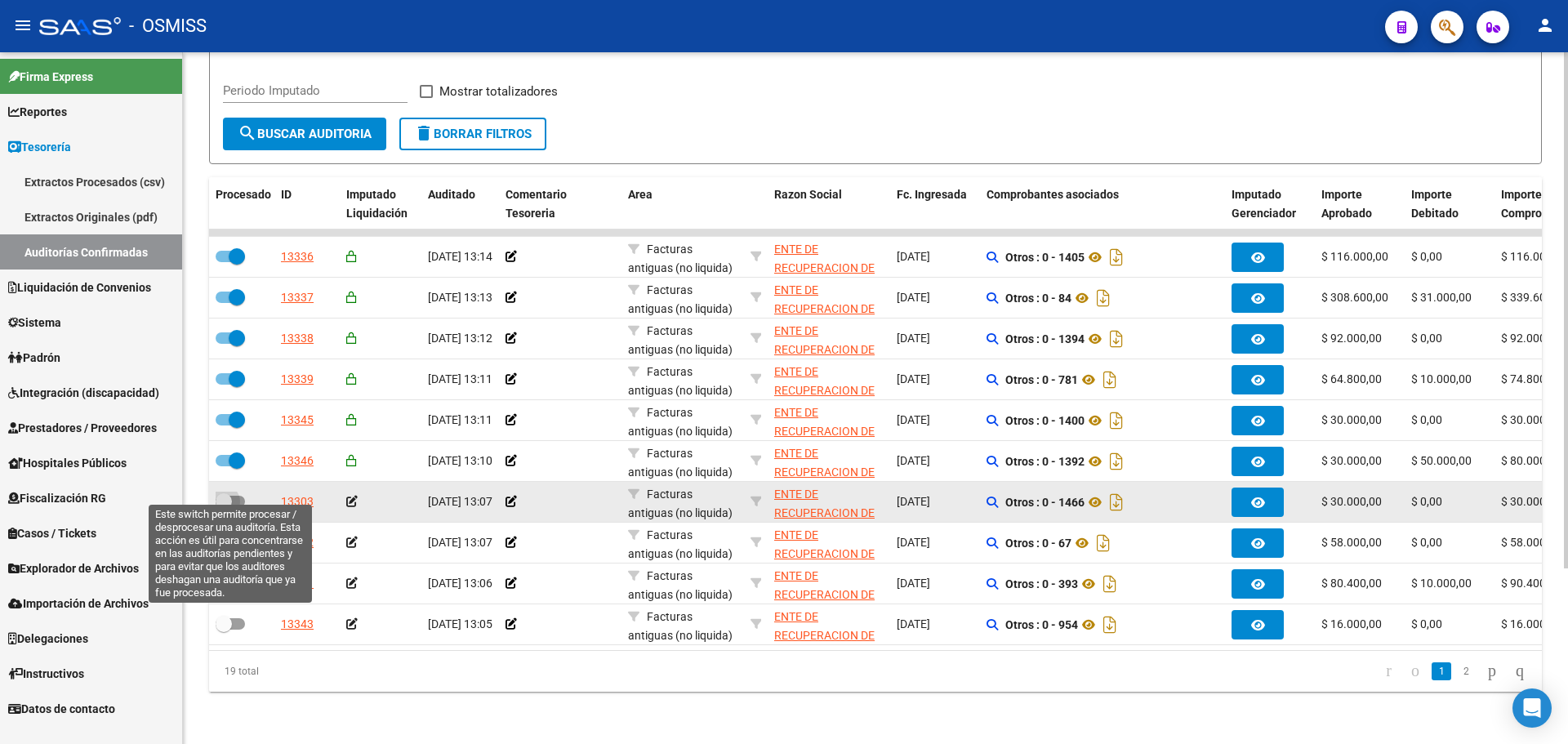
click at [236, 496] on span at bounding box center [230, 502] width 29 height 12
click at [224, 507] on input "checkbox" at bounding box center [223, 507] width 1 height 1
checkbox input "true"
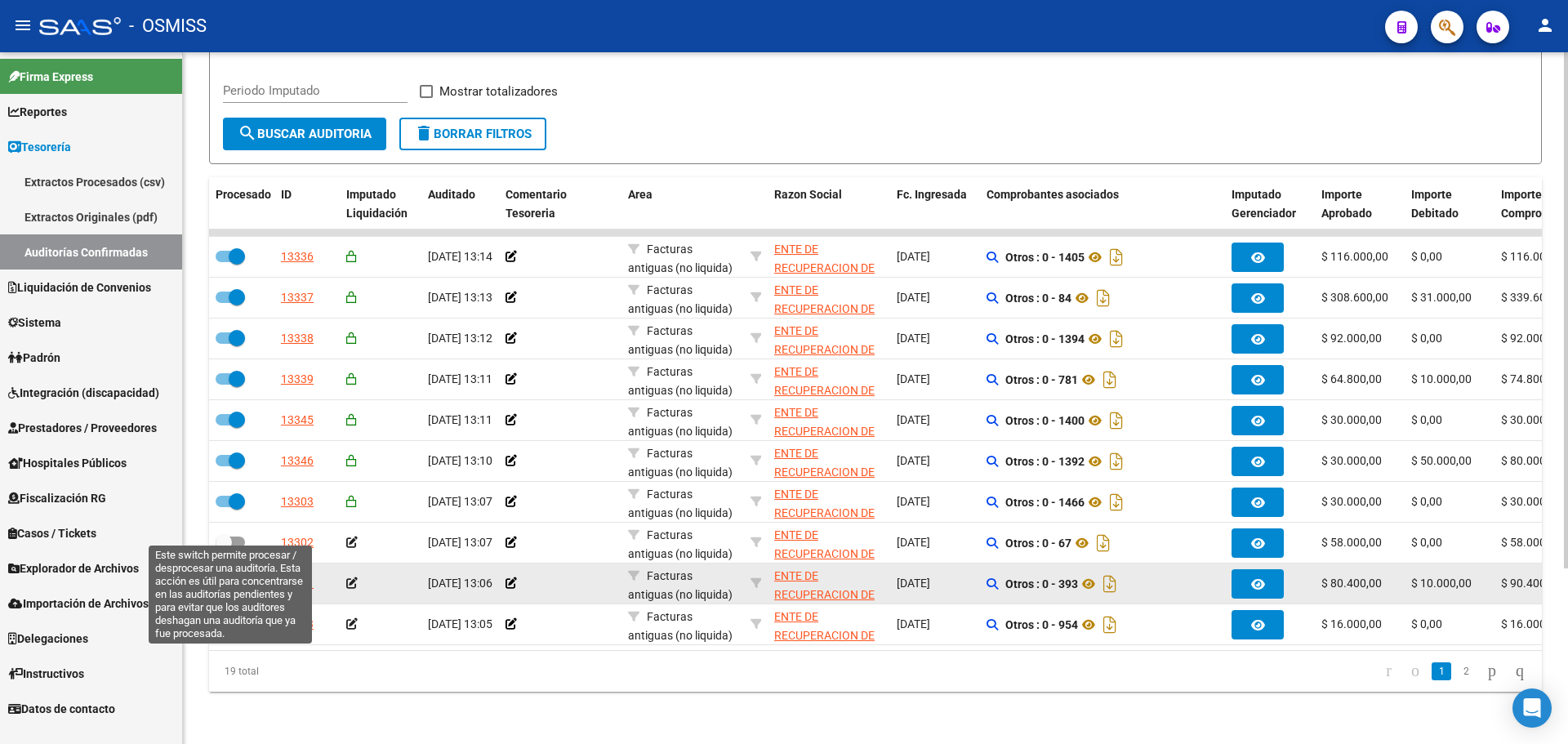
drag, startPoint x: 233, startPoint y: 535, endPoint x: 229, endPoint y: 562, distance: 27.3
click at [233, 536] on label at bounding box center [230, 543] width 29 height 20
click at [224, 548] on input "checkbox" at bounding box center [223, 548] width 1 height 1
checkbox input "true"
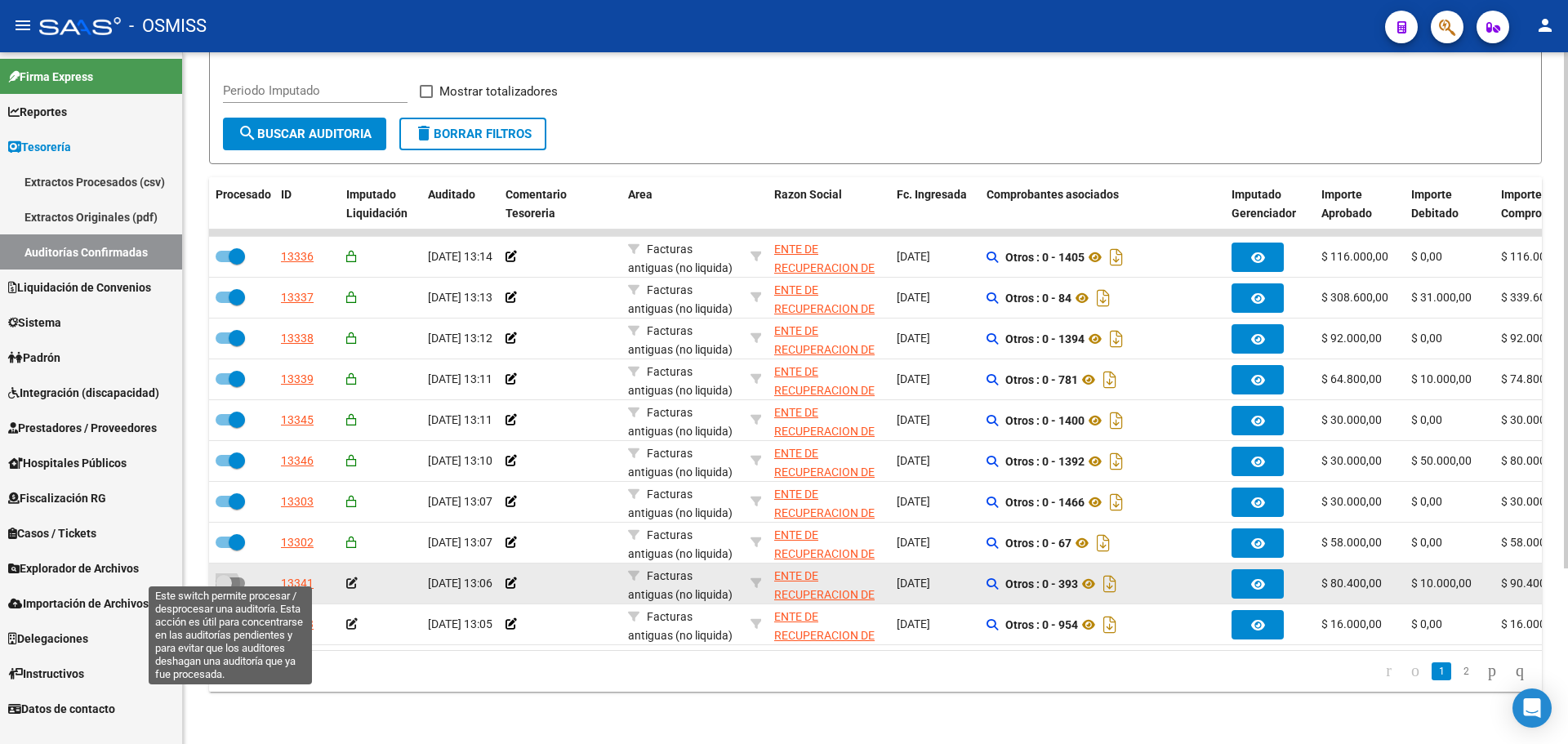
click at [231, 575] on span at bounding box center [224, 583] width 16 height 16
click at [224, 589] on input "checkbox" at bounding box center [223, 589] width 1 height 1
checkbox input "true"
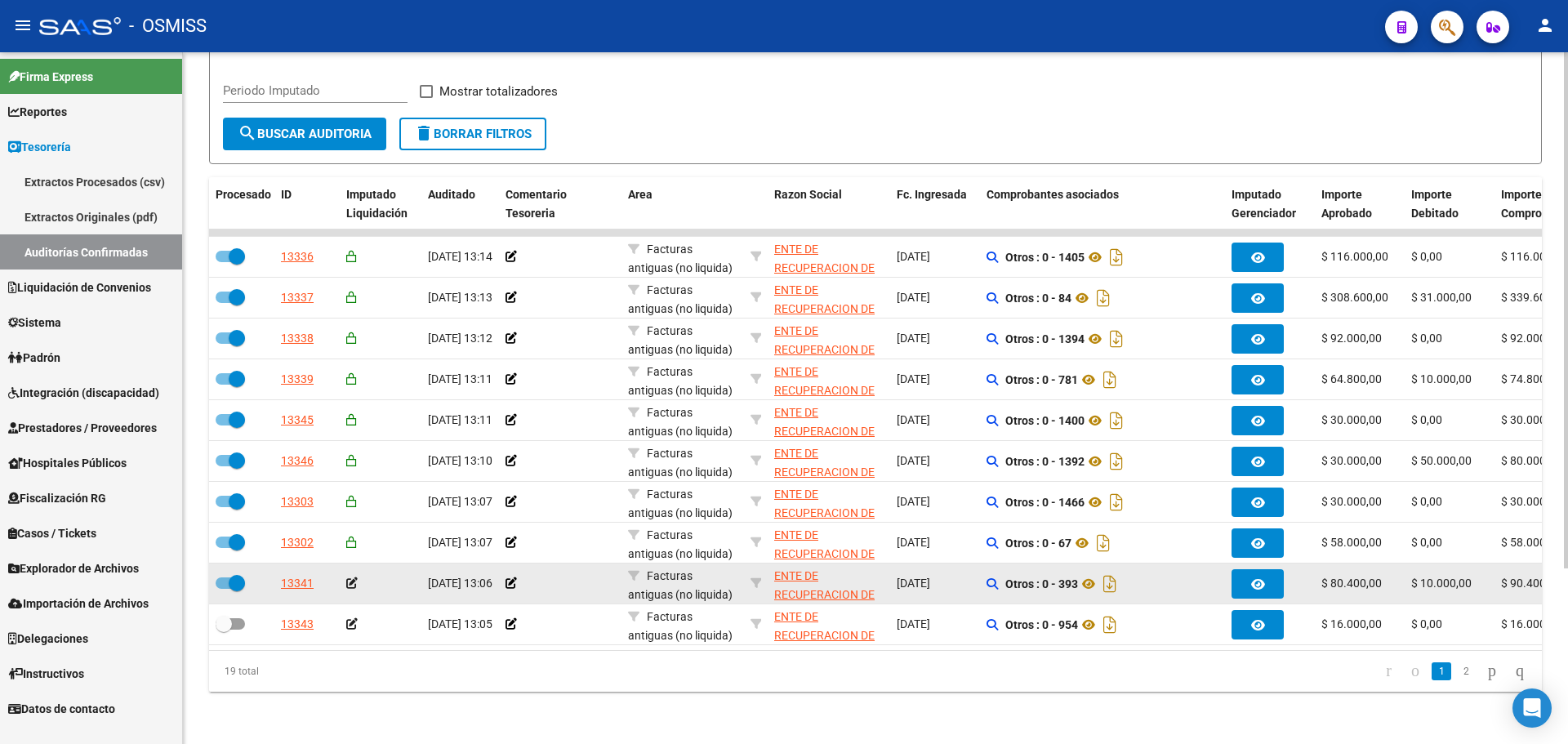
click at [230, 589] on datatable-body-cell at bounding box center [242, 583] width 65 height 40
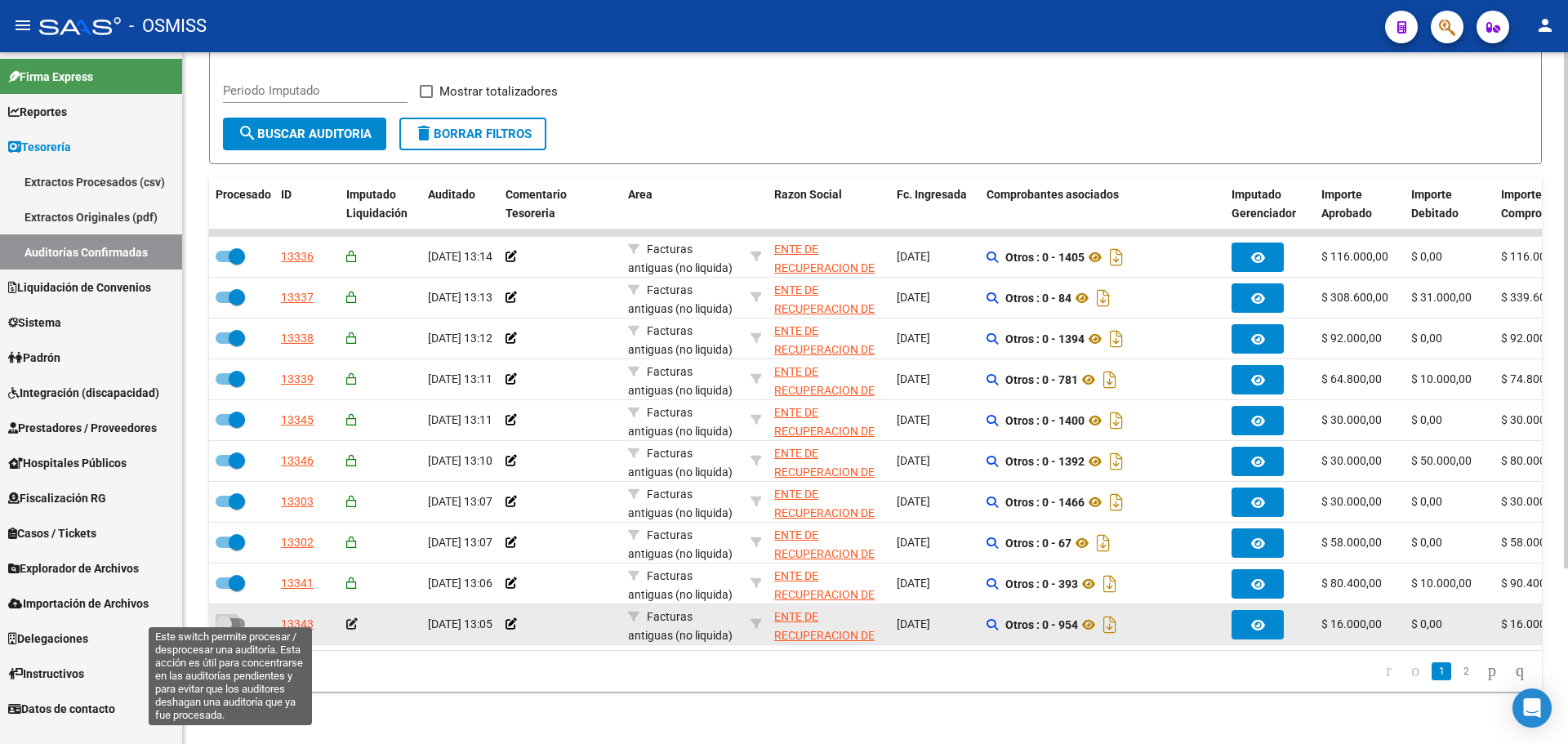
click at [229, 616] on span at bounding box center [224, 624] width 16 height 16
click at [224, 630] on input "checkbox" at bounding box center [223, 630] width 1 height 1
checkbox input "true"
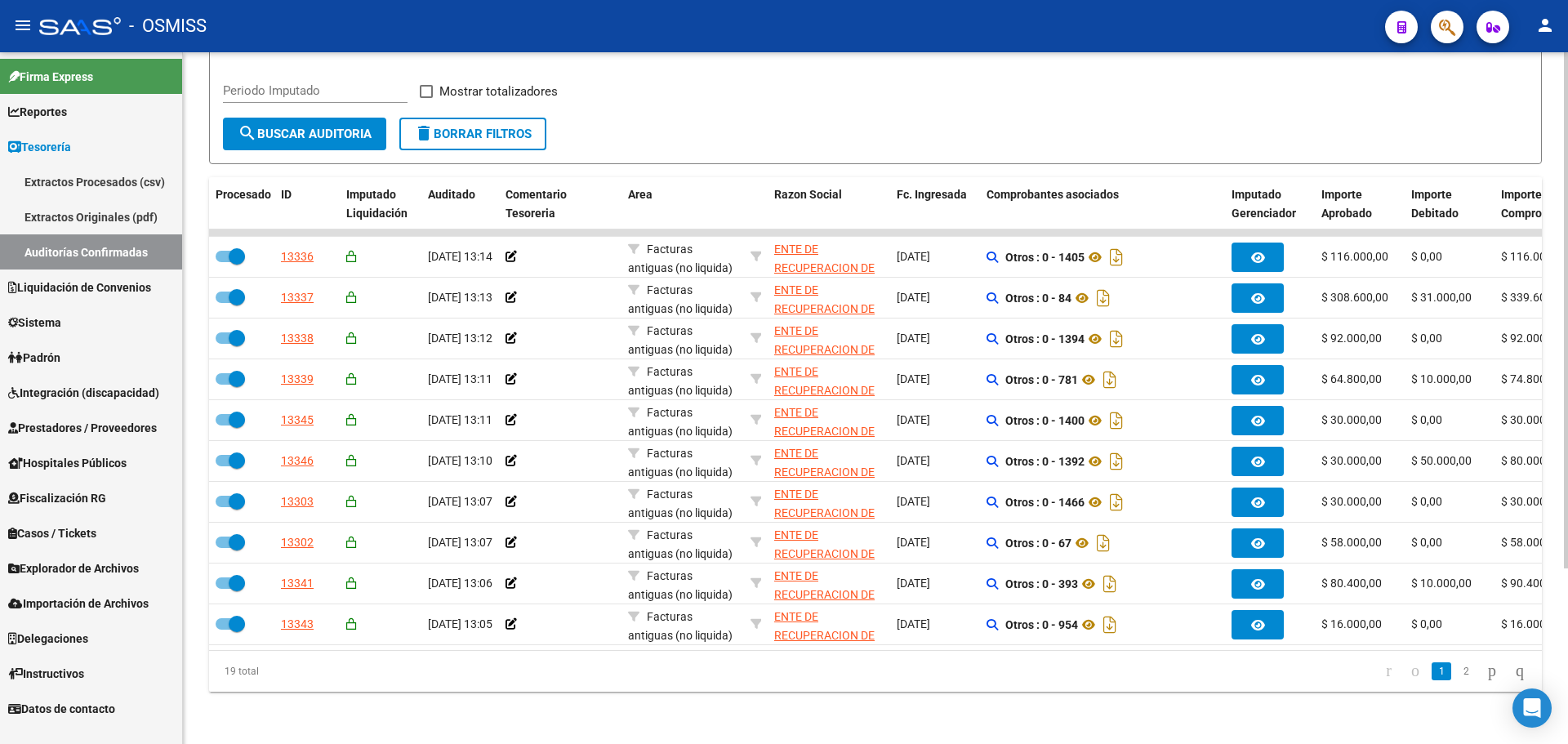
click at [258, 127] on span "search Buscar Auditoria" at bounding box center [305, 134] width 134 height 15
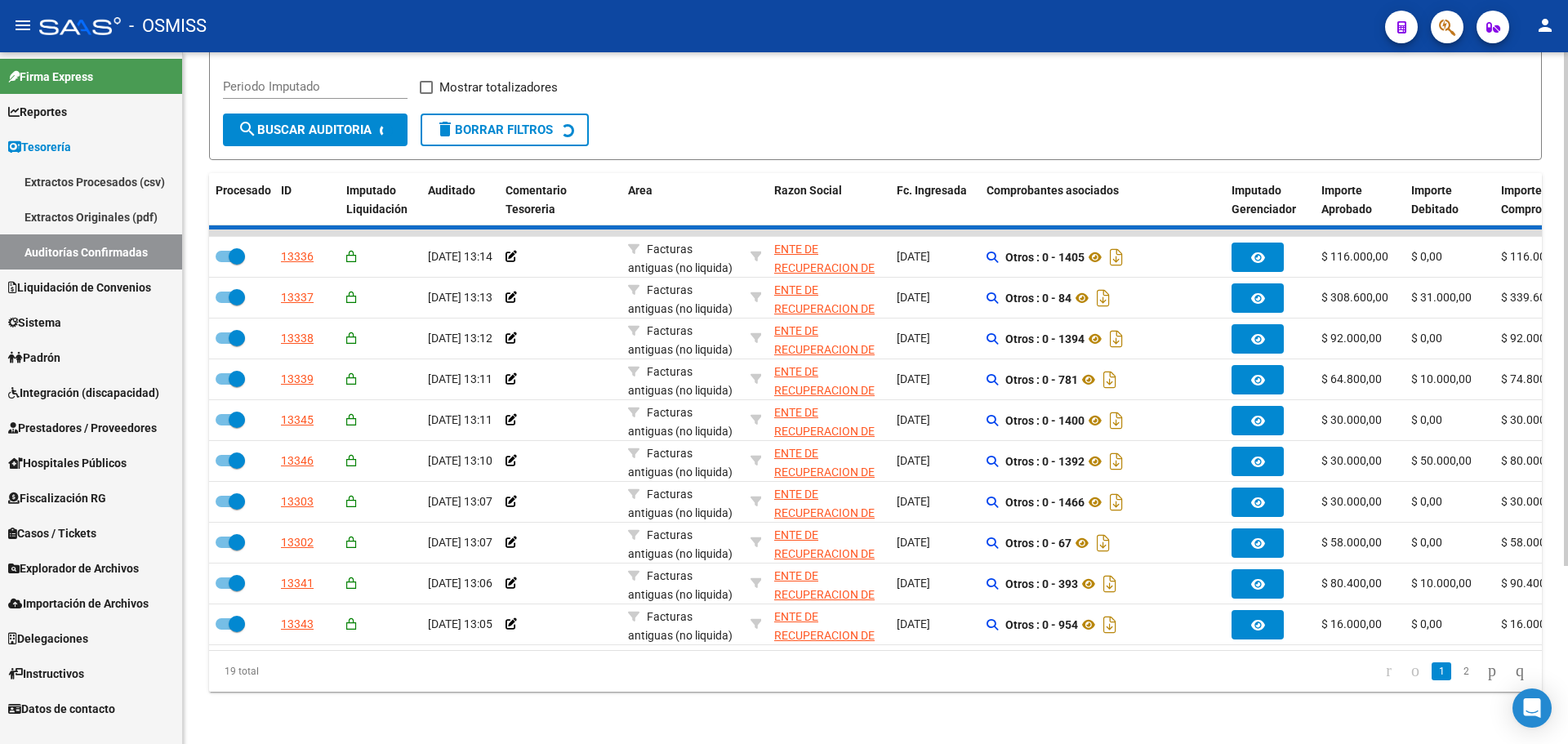
checkbox input "false"
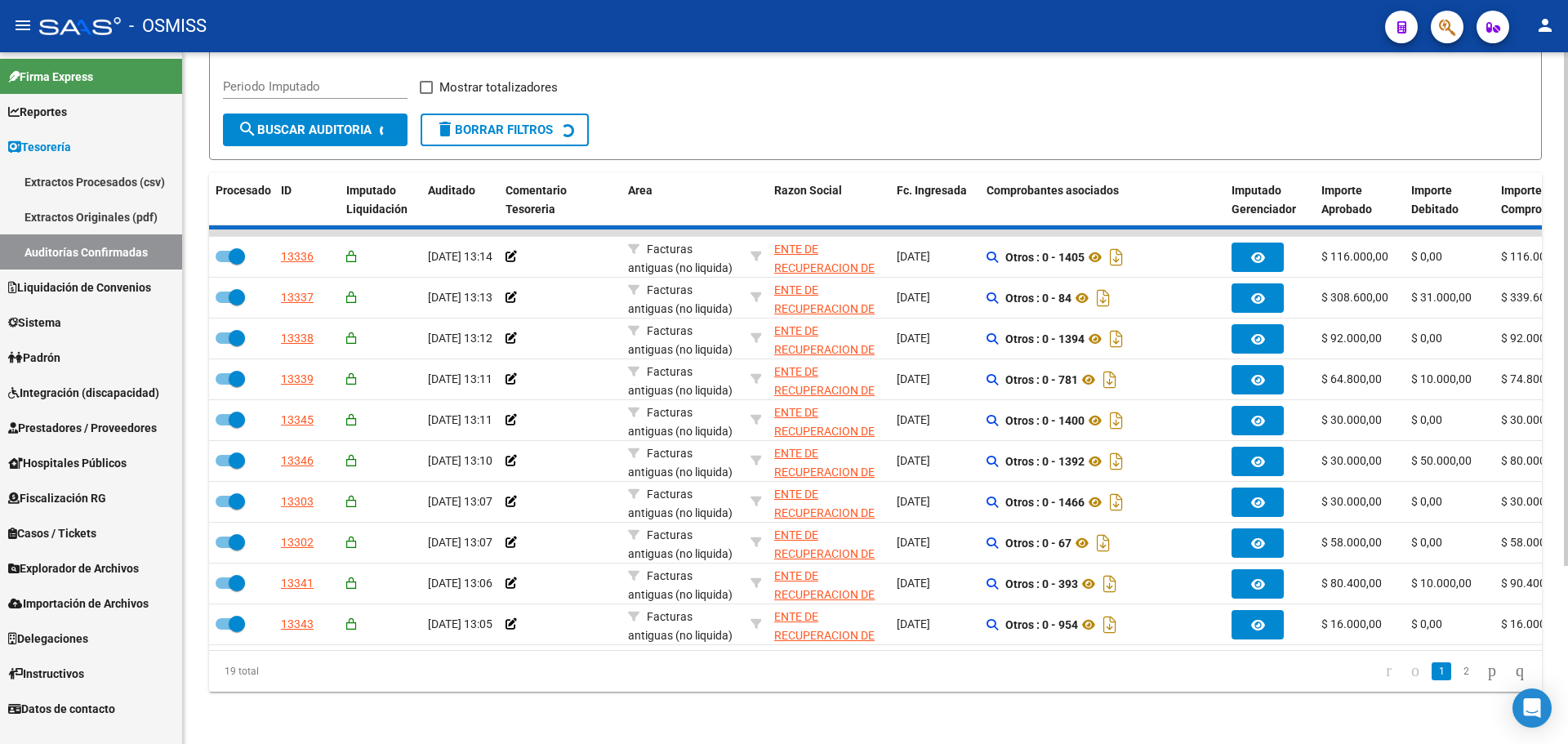
checkbox input "false"
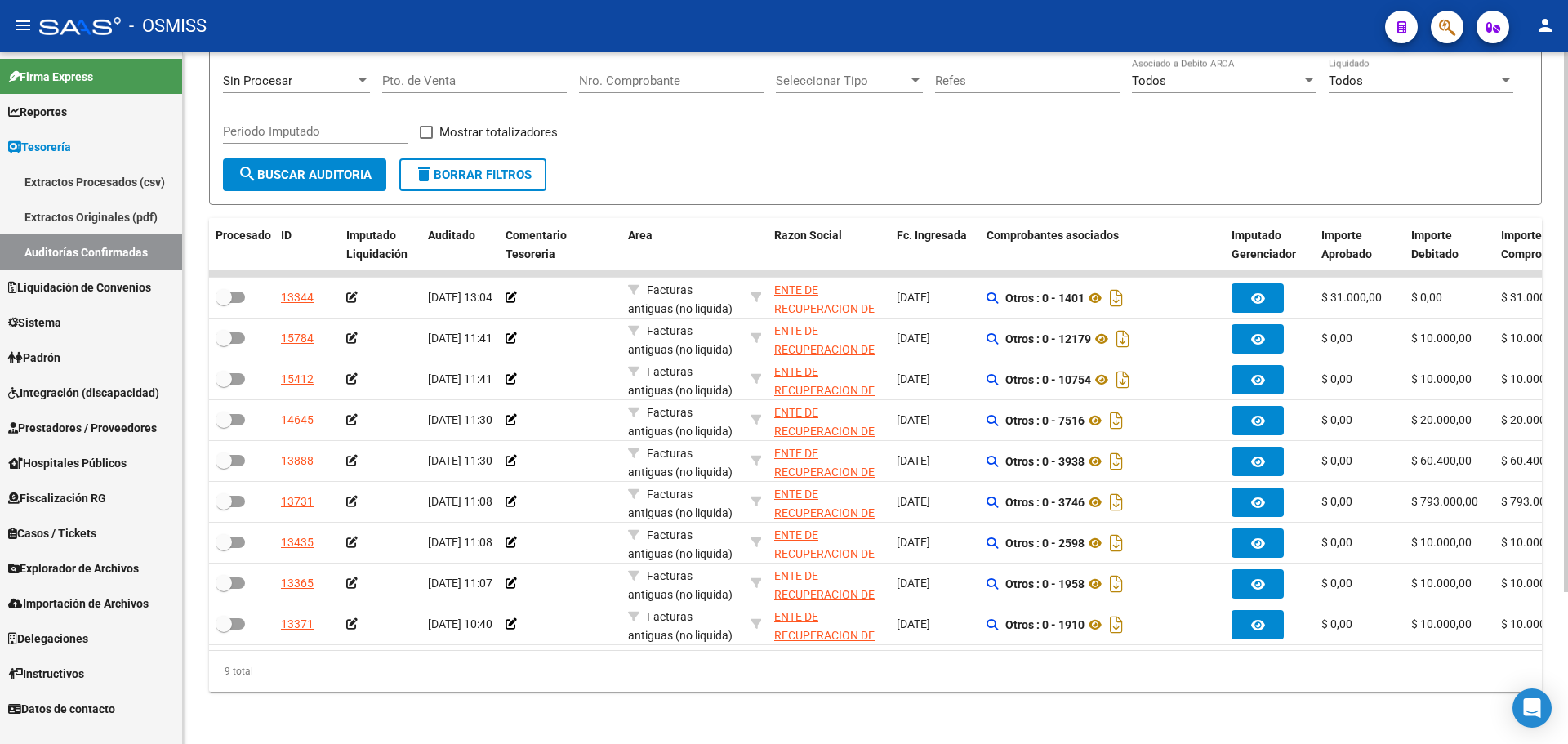
scroll to position [194, 0]
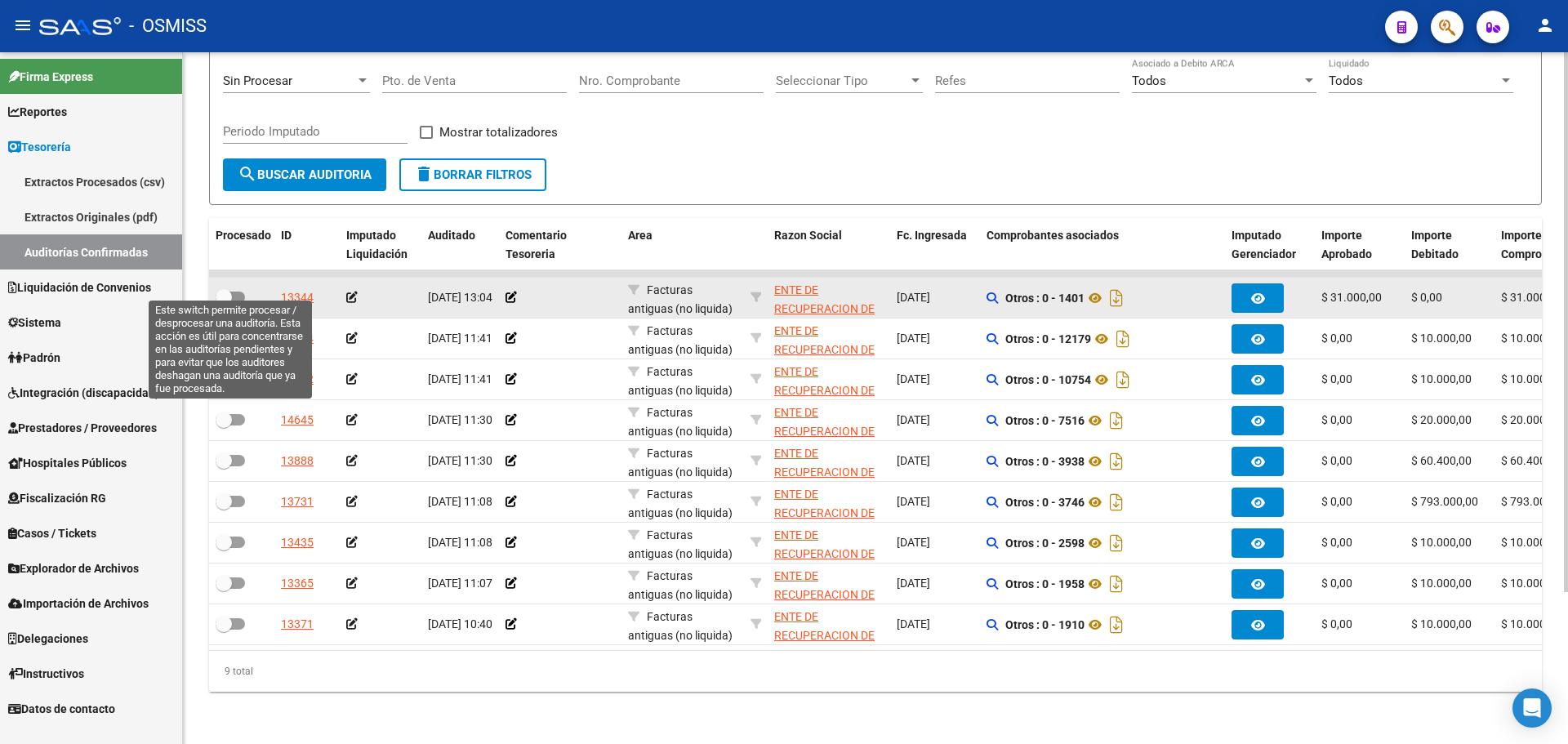
click at [239, 292] on label at bounding box center [230, 298] width 29 height 20
click at [224, 303] on input "checkbox" at bounding box center [223, 303] width 1 height 1
checkbox input "true"
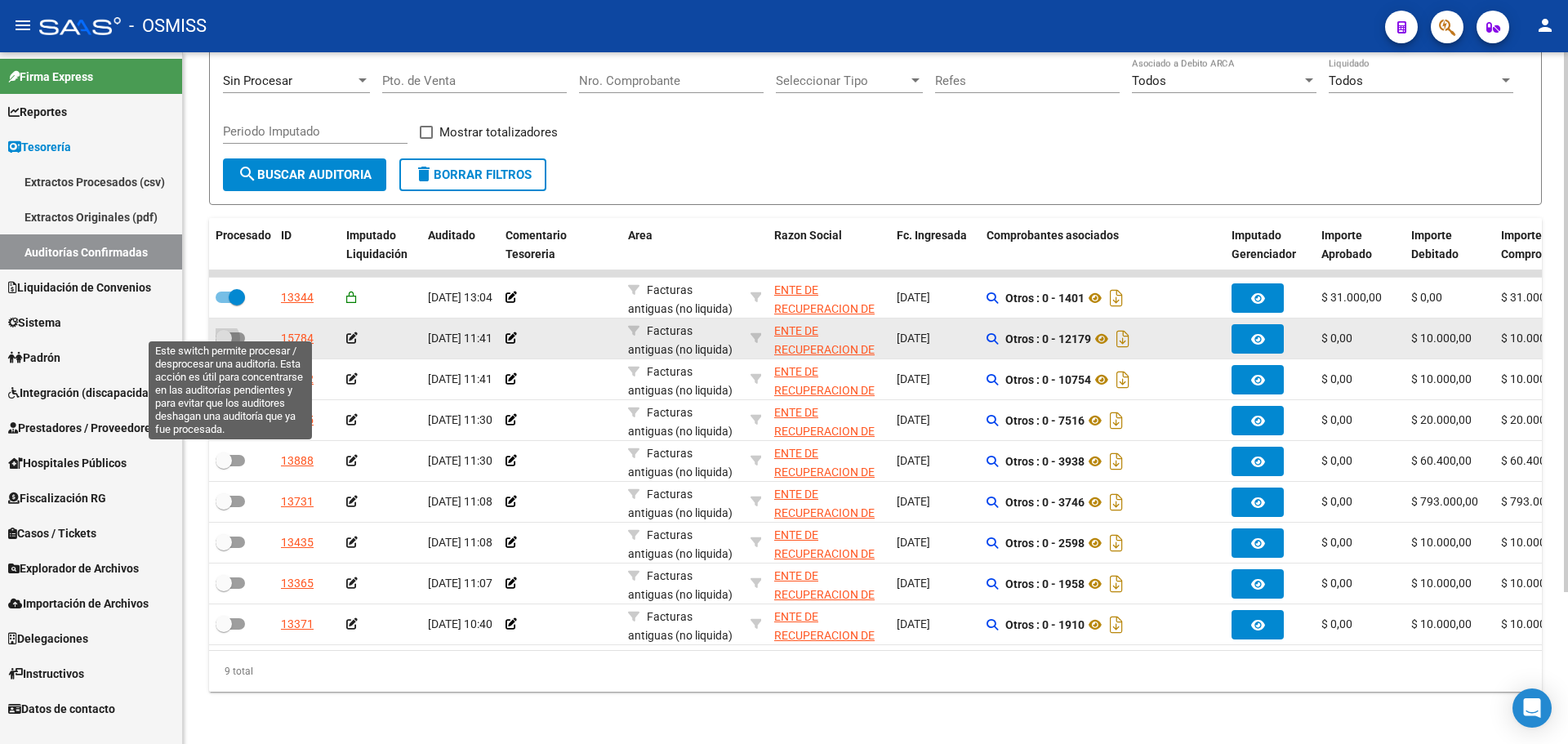
click at [229, 330] on span at bounding box center [224, 338] width 16 height 16
click at [224, 344] on input "checkbox" at bounding box center [223, 344] width 1 height 1
checkbox input "true"
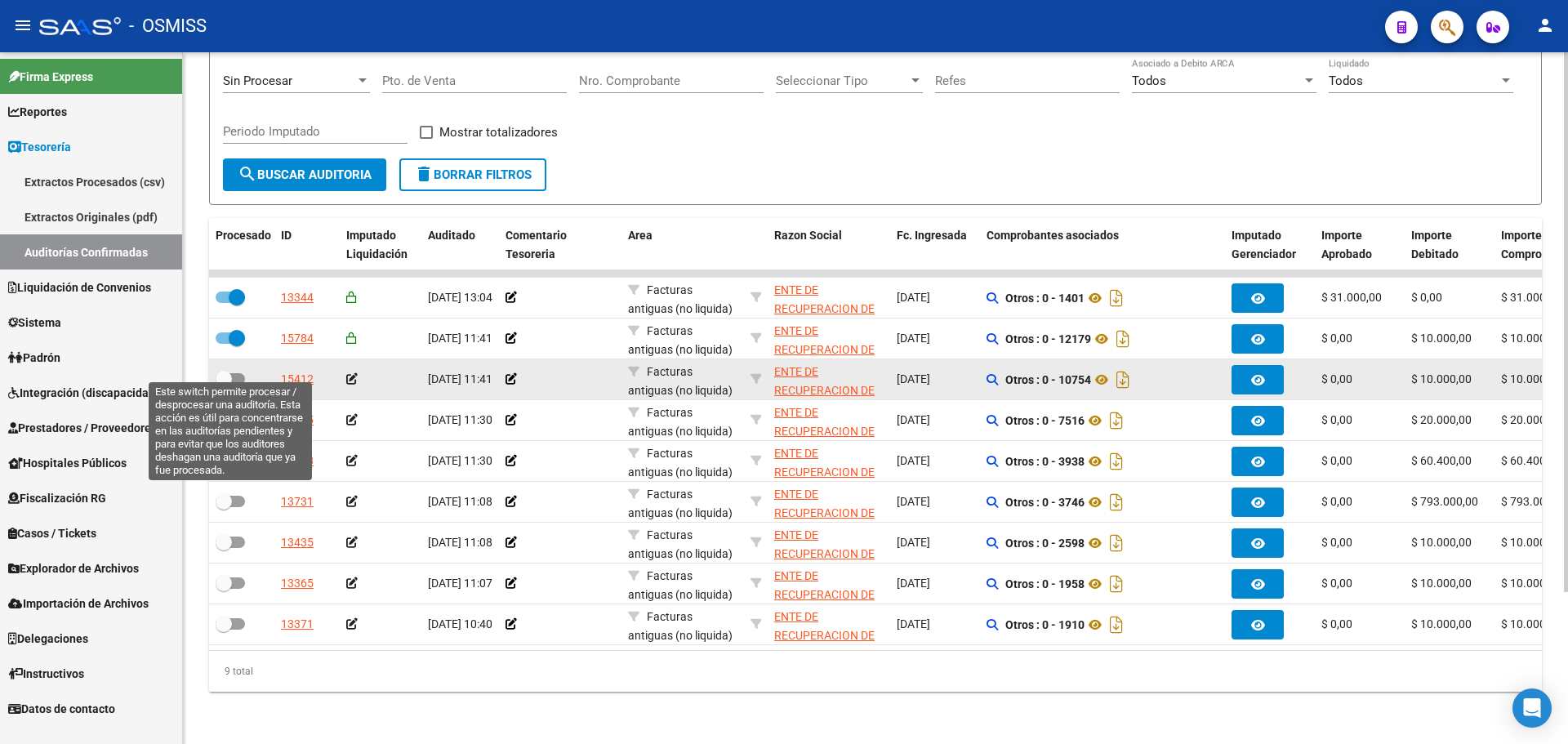
click at [229, 371] on span at bounding box center [224, 379] width 16 height 16
click at [224, 385] on input "checkbox" at bounding box center [223, 385] width 1 height 1
checkbox input "true"
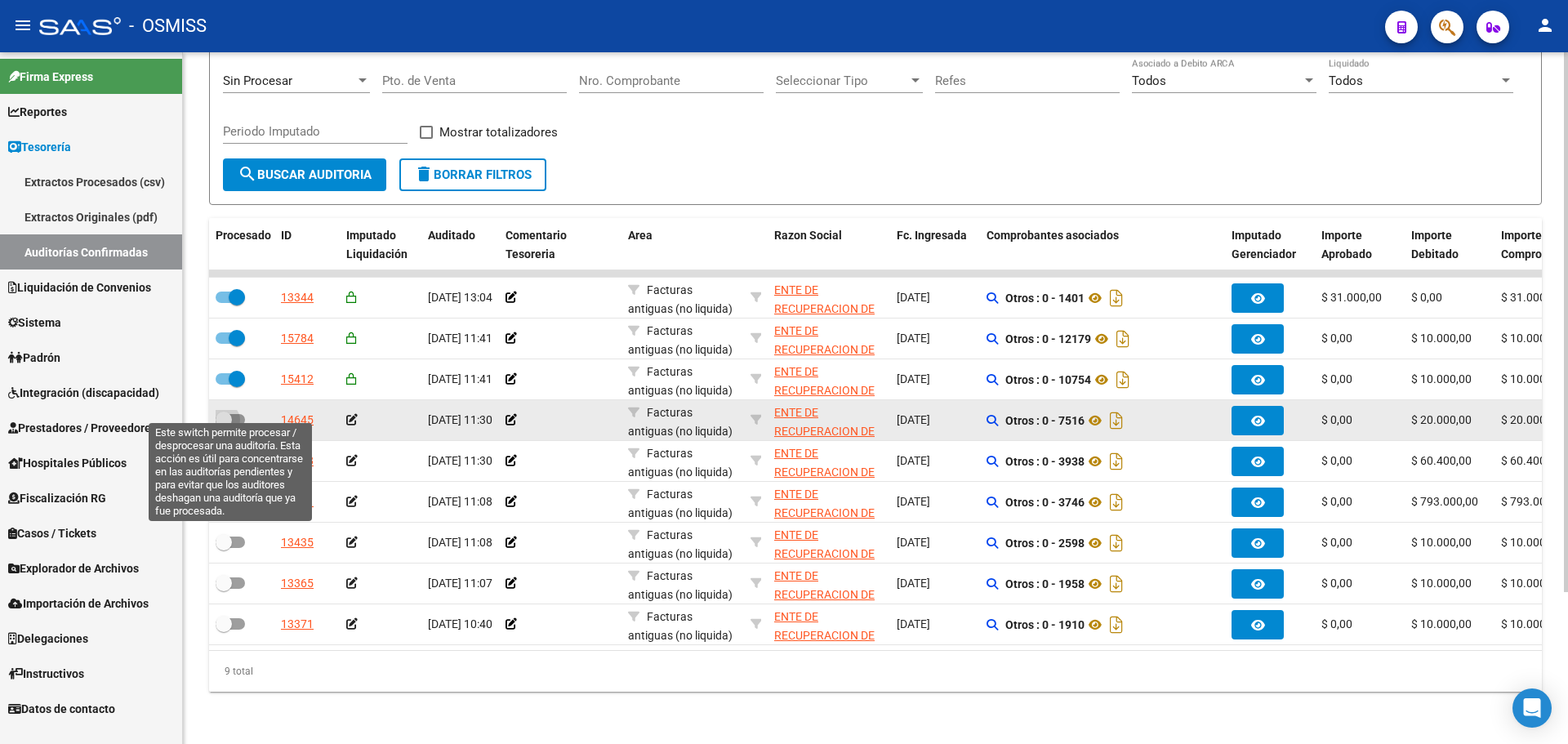
click at [226, 412] on span at bounding box center [224, 420] width 16 height 16
click at [224, 426] on input "checkbox" at bounding box center [223, 426] width 1 height 1
checkbox input "true"
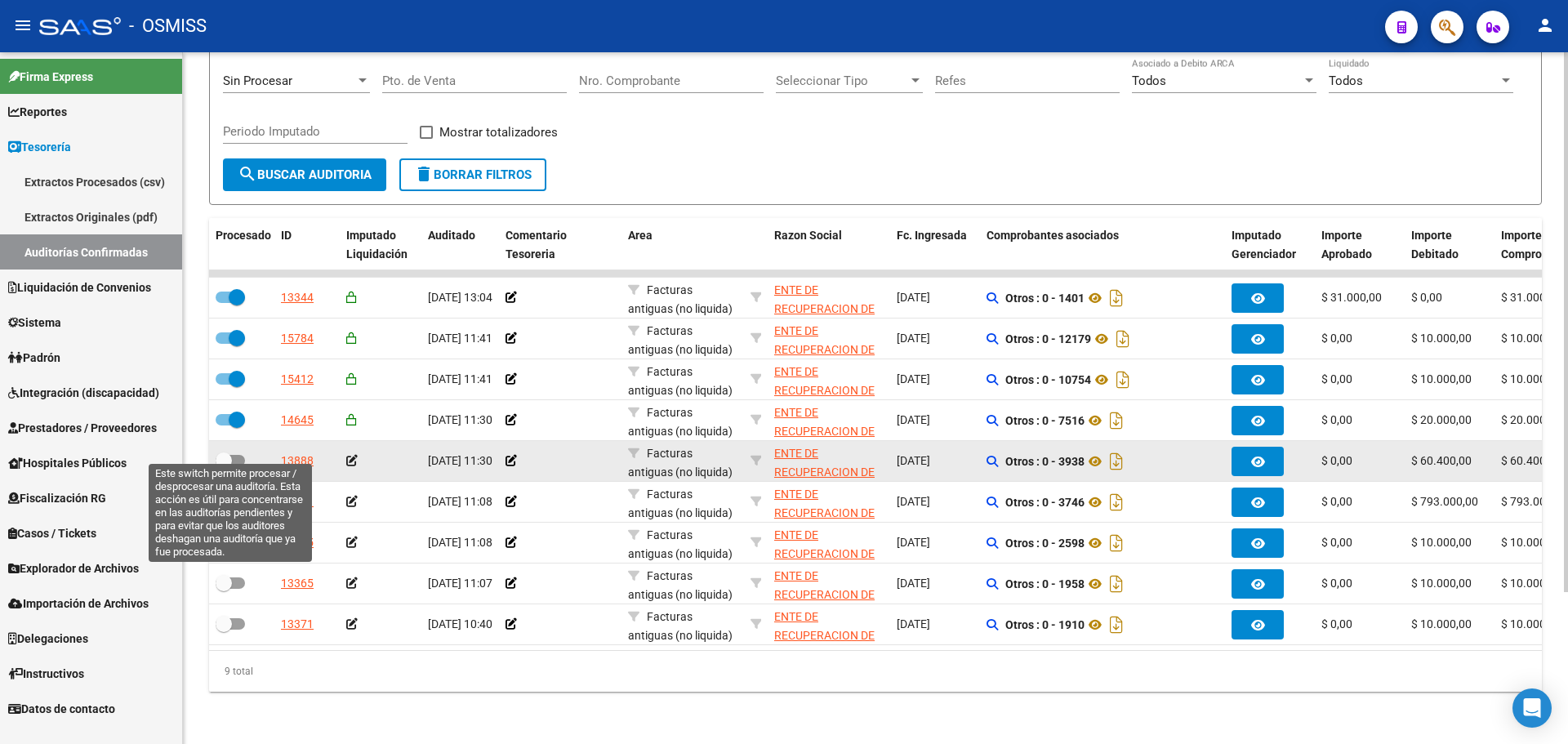
click at [234, 455] on span at bounding box center [230, 461] width 29 height 12
click at [224, 466] on input "checkbox" at bounding box center [223, 466] width 1 height 1
checkbox input "true"
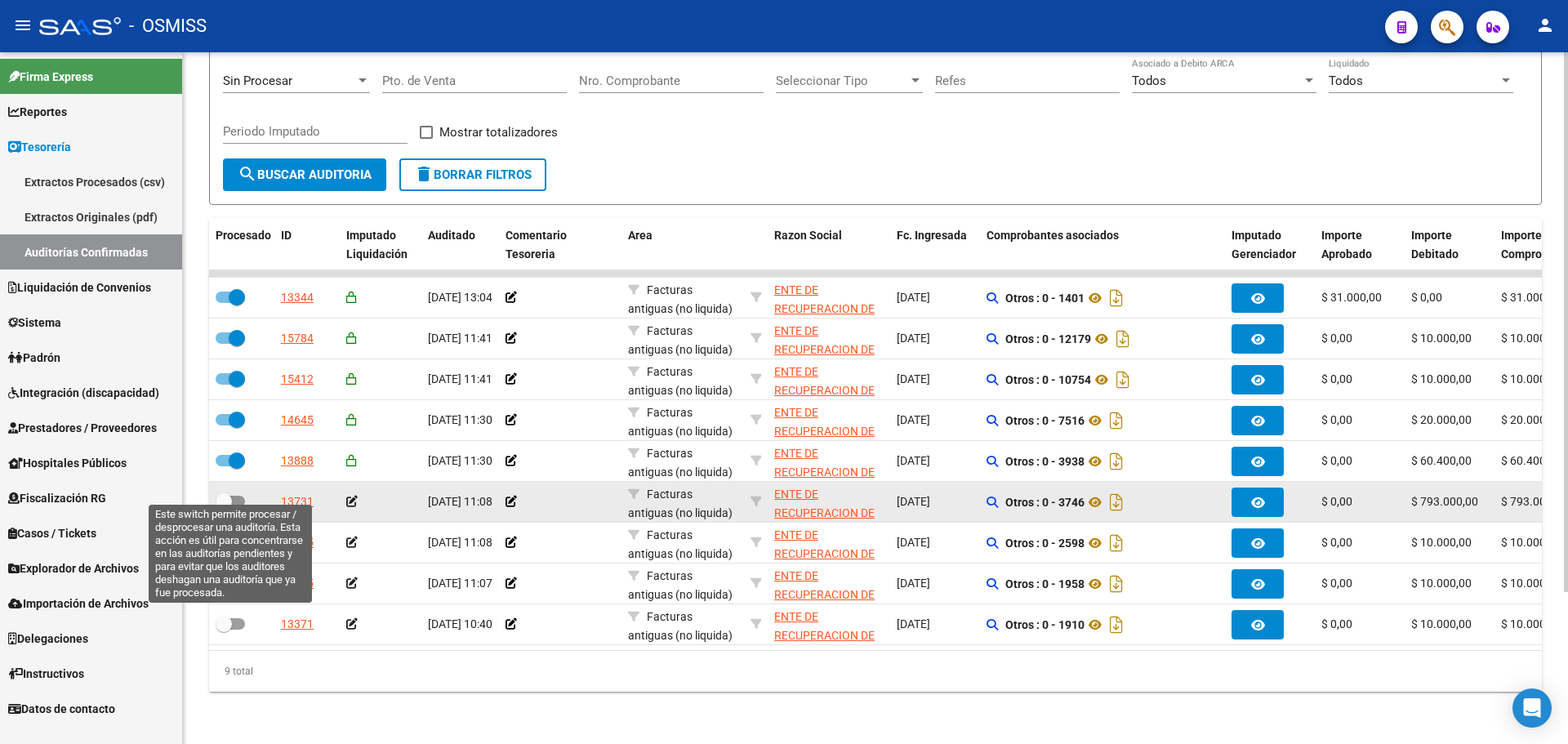
click at [236, 496] on span at bounding box center [230, 502] width 29 height 12
click at [224, 507] on input "checkbox" at bounding box center [223, 507] width 1 height 1
checkbox input "true"
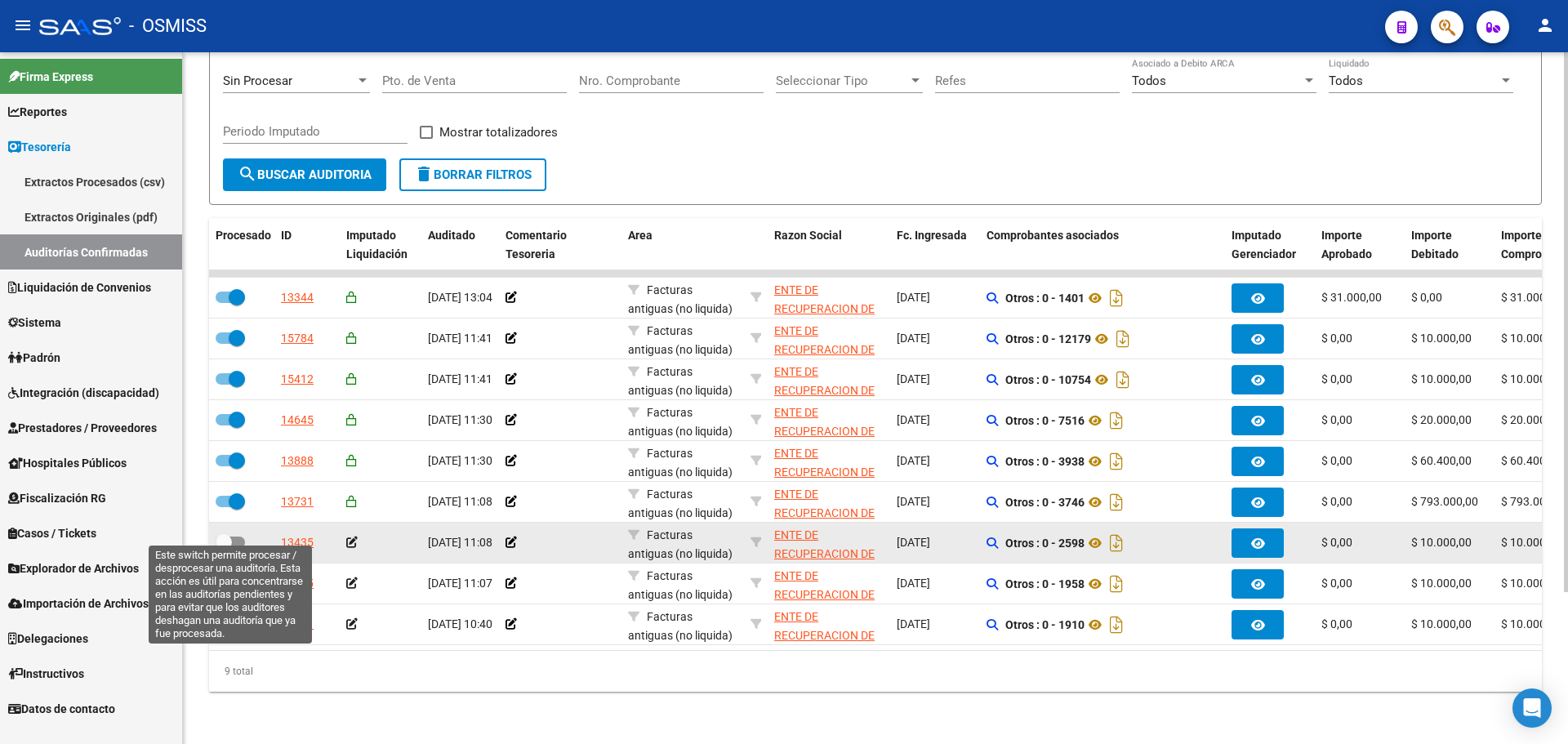
click at [233, 537] on span at bounding box center [230, 543] width 29 height 12
click at [224, 548] on input "checkbox" at bounding box center [223, 548] width 1 height 1
checkbox input "true"
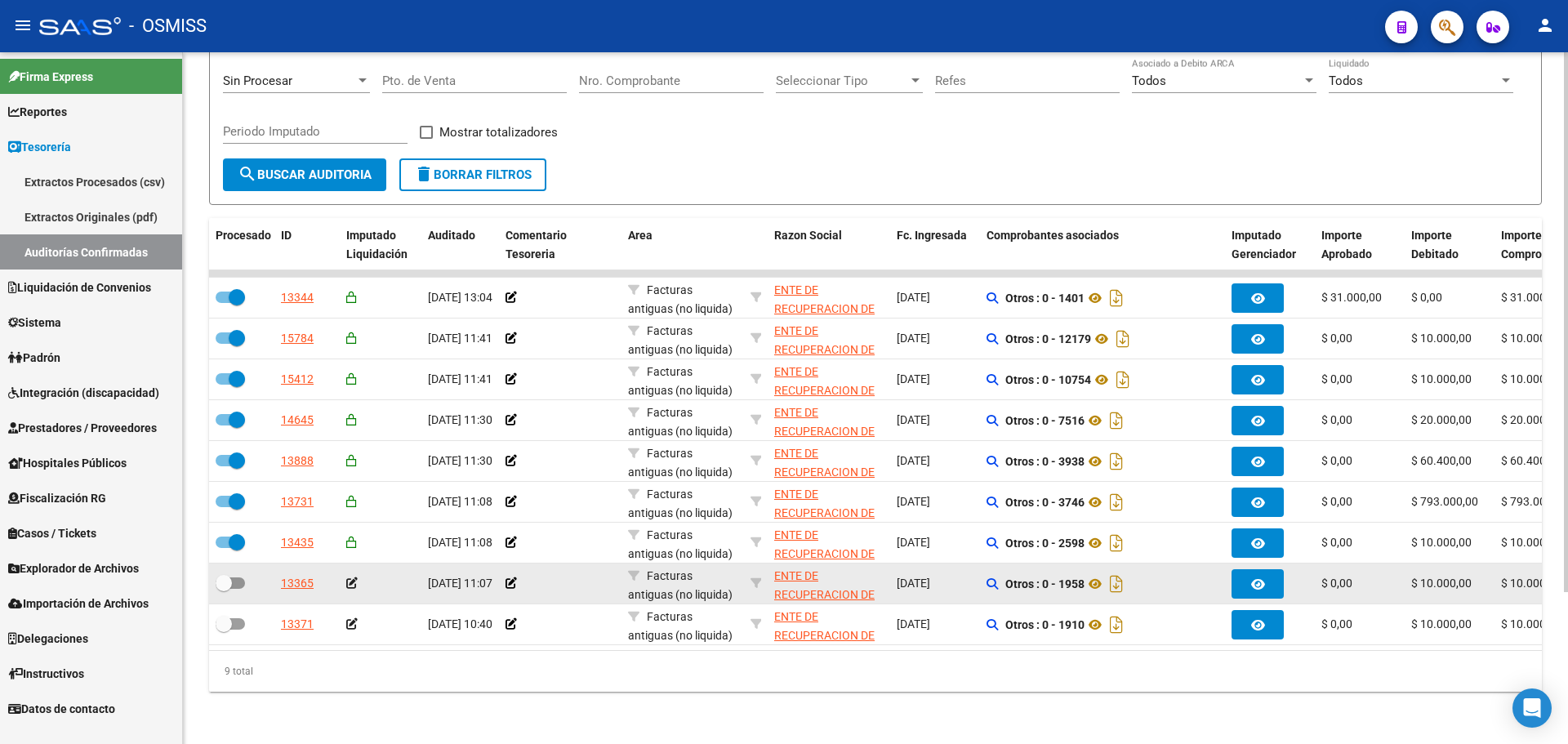
click at [230, 575] on span at bounding box center [224, 583] width 16 height 16
click at [224, 589] on input "checkbox" at bounding box center [223, 589] width 1 height 1
checkbox input "true"
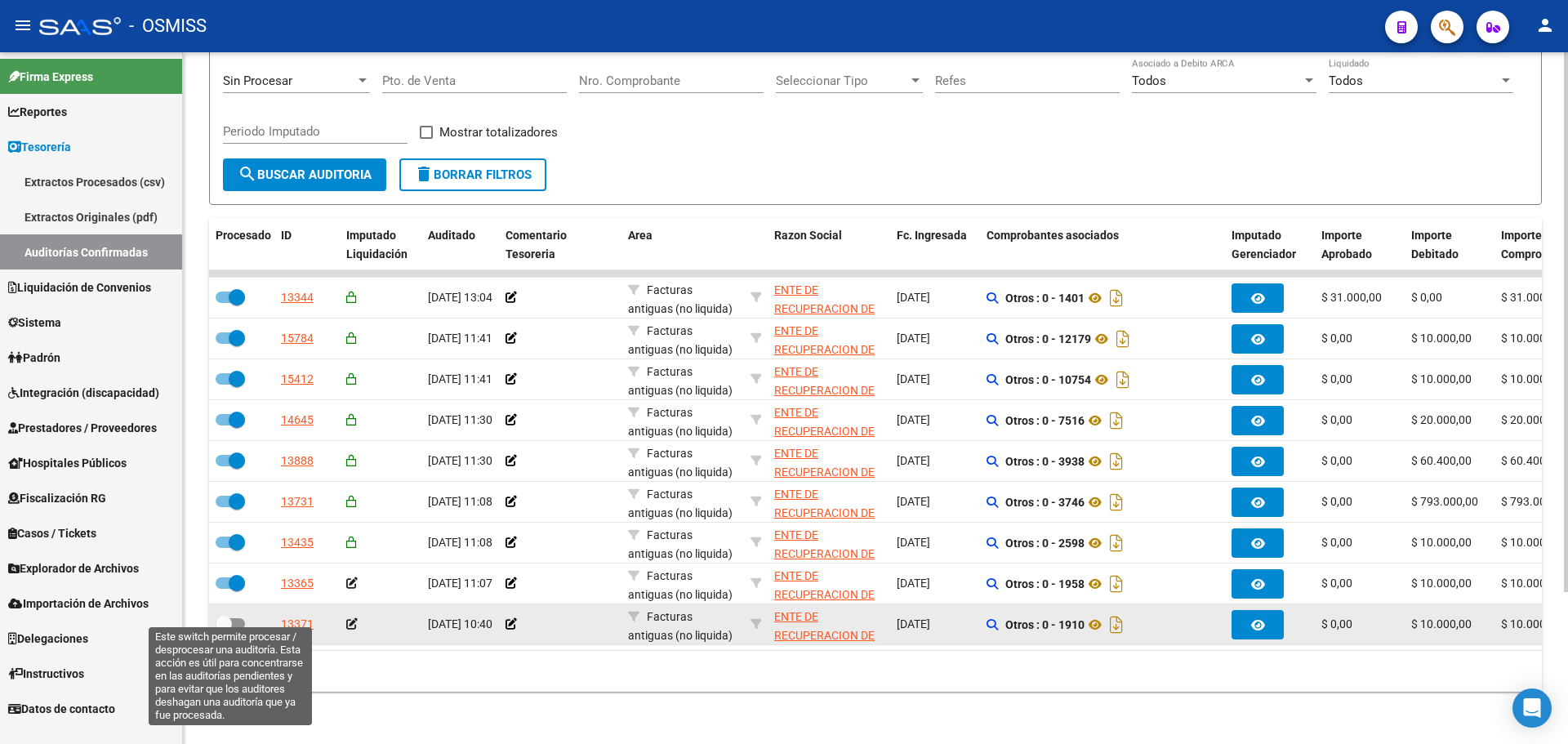
click at [238, 621] on label at bounding box center [230, 624] width 29 height 20
click at [224, 630] on input "checkbox" at bounding box center [223, 630] width 1 height 1
checkbox input "true"
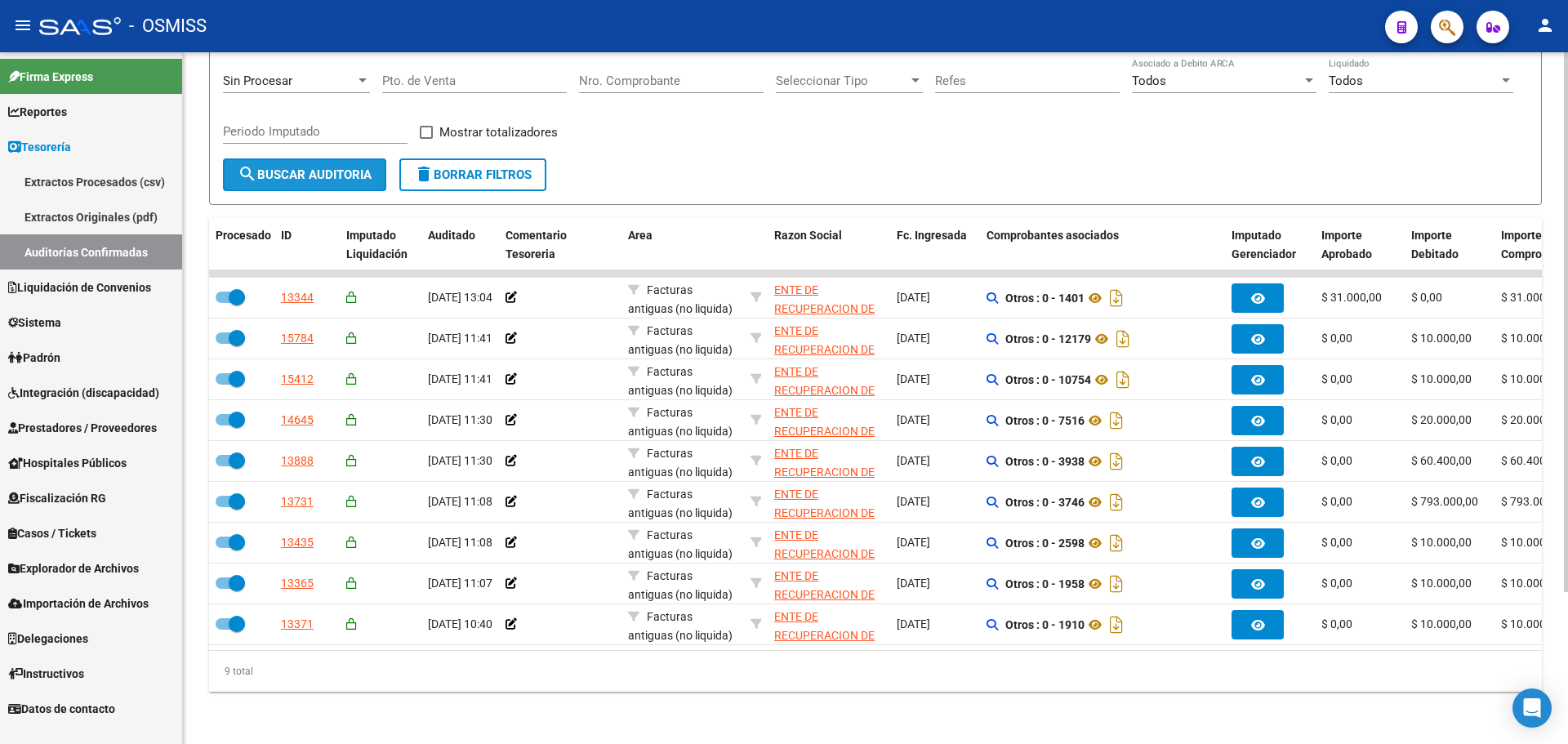
click at [329, 168] on span "search Buscar Auditoria" at bounding box center [305, 175] width 134 height 15
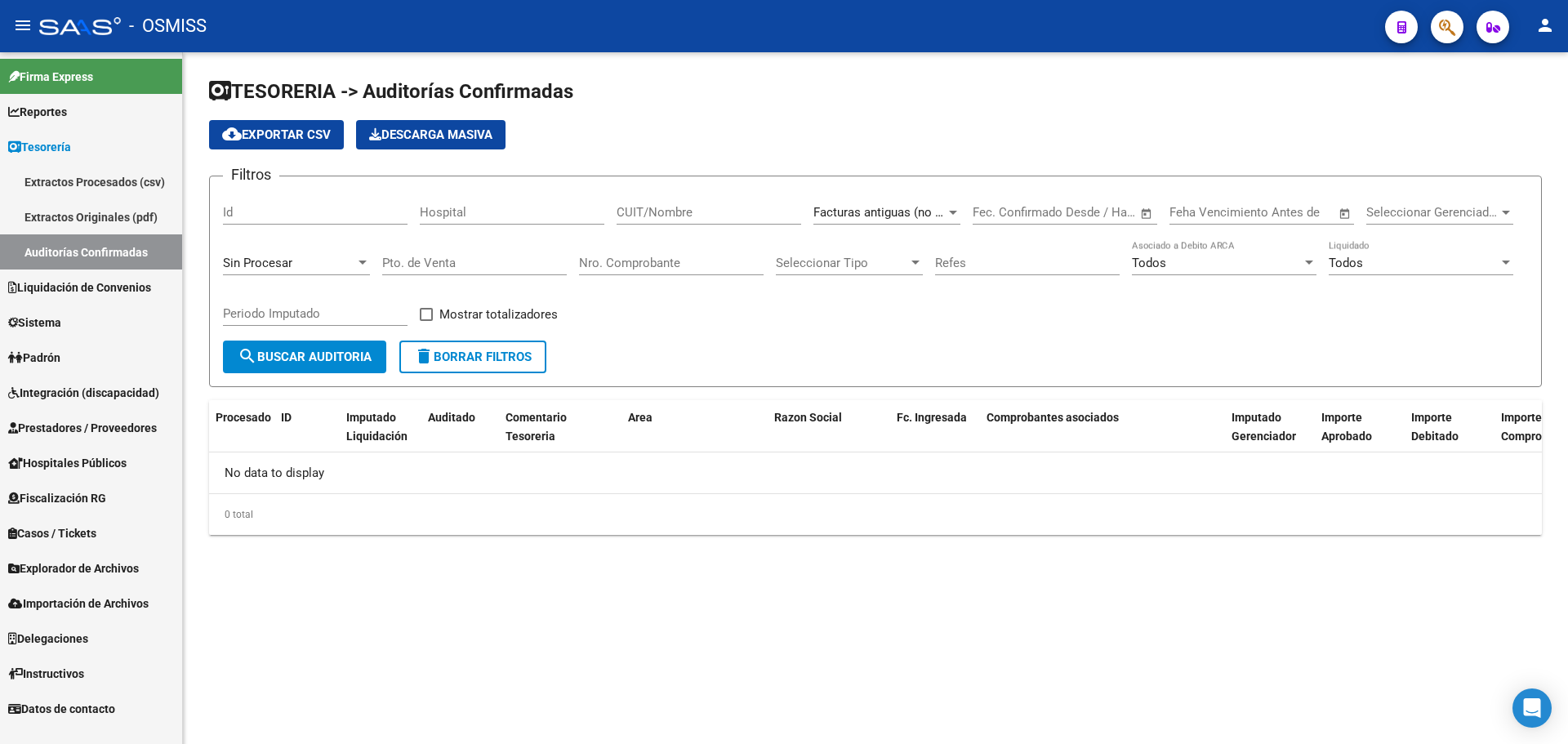
scroll to position [0, 0]
click at [925, 210] on span "Facturas antiguas (no liquida)" at bounding box center [894, 212] width 162 height 15
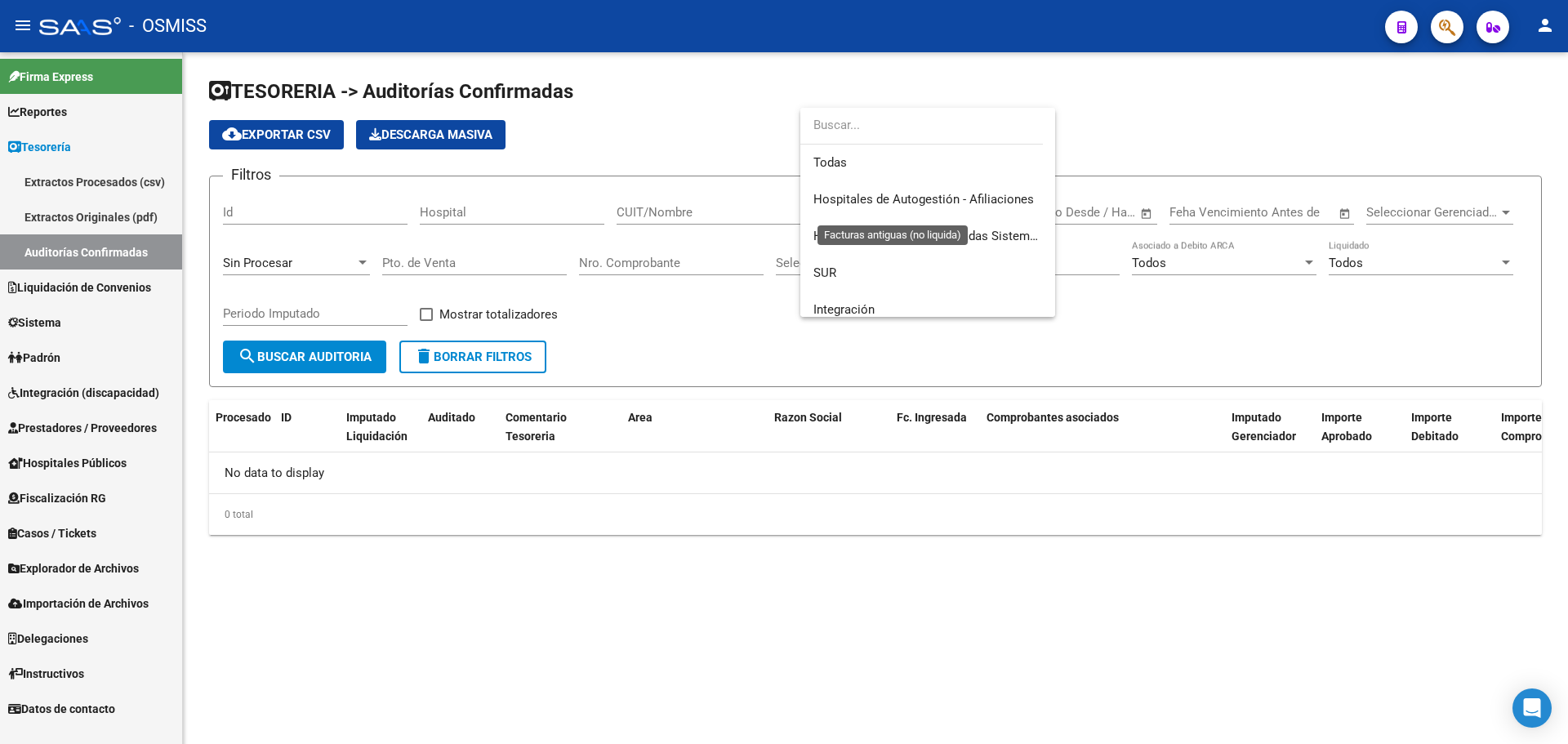
scroll to position [356, 0]
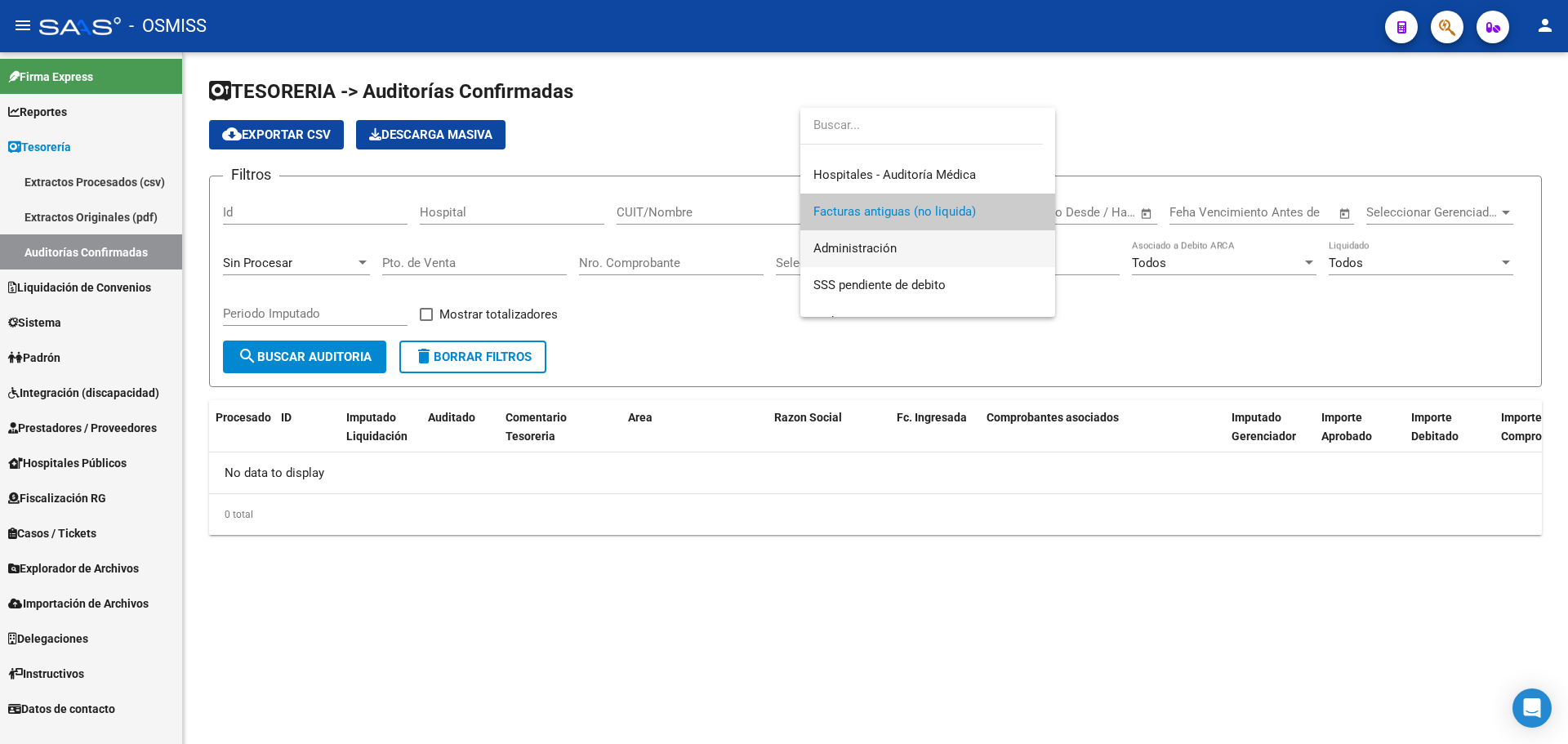
click at [932, 255] on span "Administración" at bounding box center [928, 249] width 229 height 37
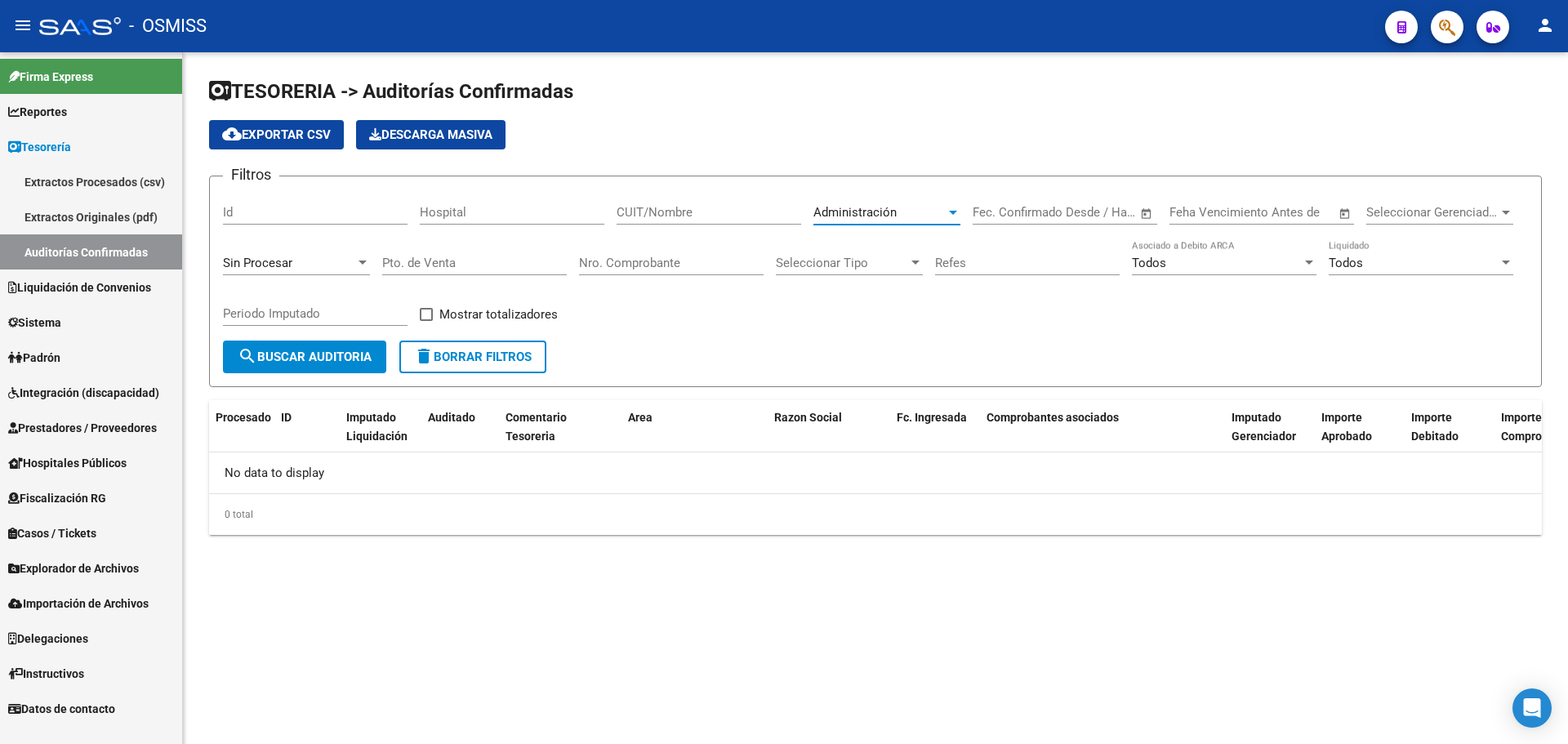
click at [296, 366] on button "search Buscar Auditoria" at bounding box center [305, 357] width 163 height 33
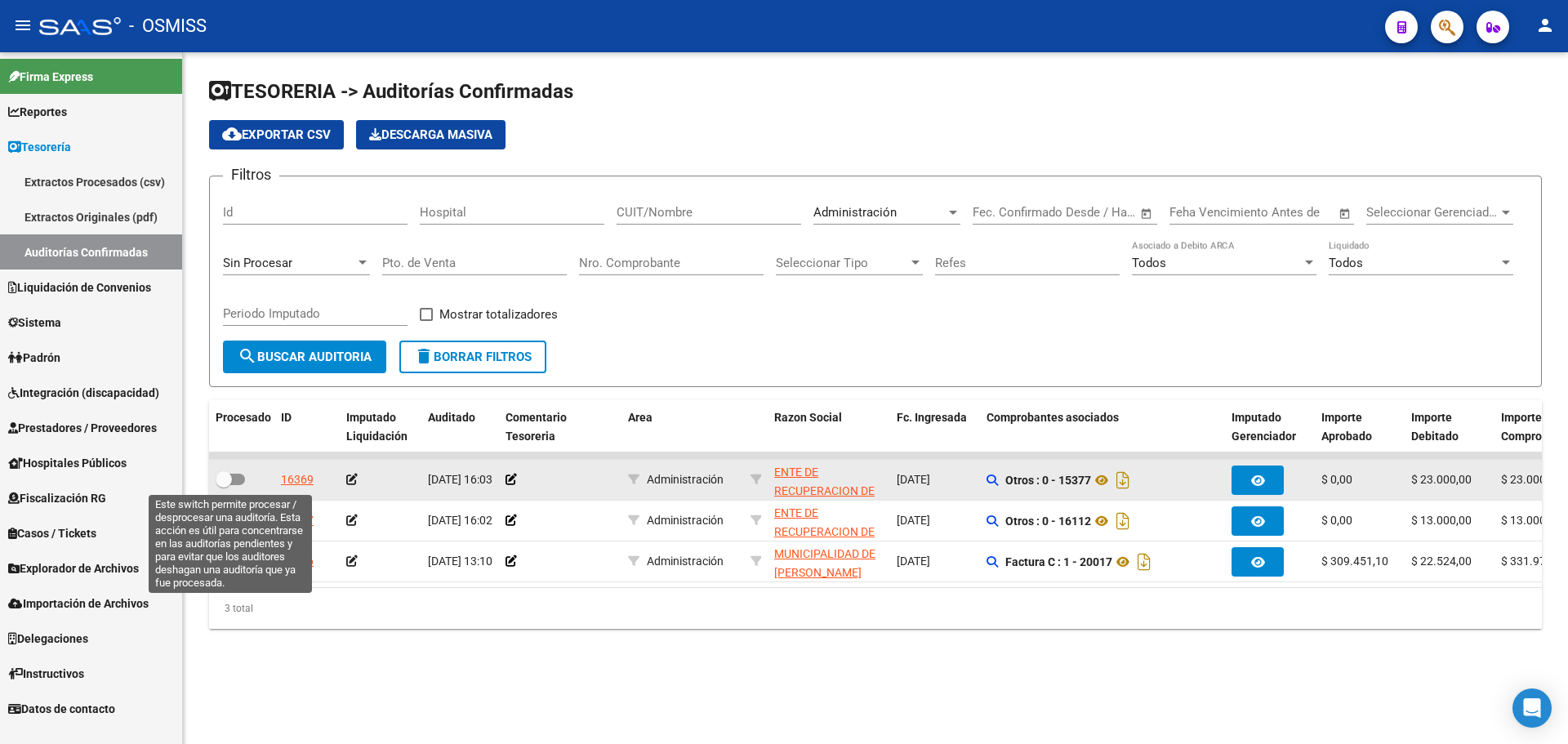
drag, startPoint x: 235, startPoint y: 474, endPoint x: 234, endPoint y: 487, distance: 13.0
click at [235, 474] on span at bounding box center [230, 479] width 29 height 12
click at [224, 485] on input "checkbox" at bounding box center [223, 485] width 1 height 1
checkbox input "true"
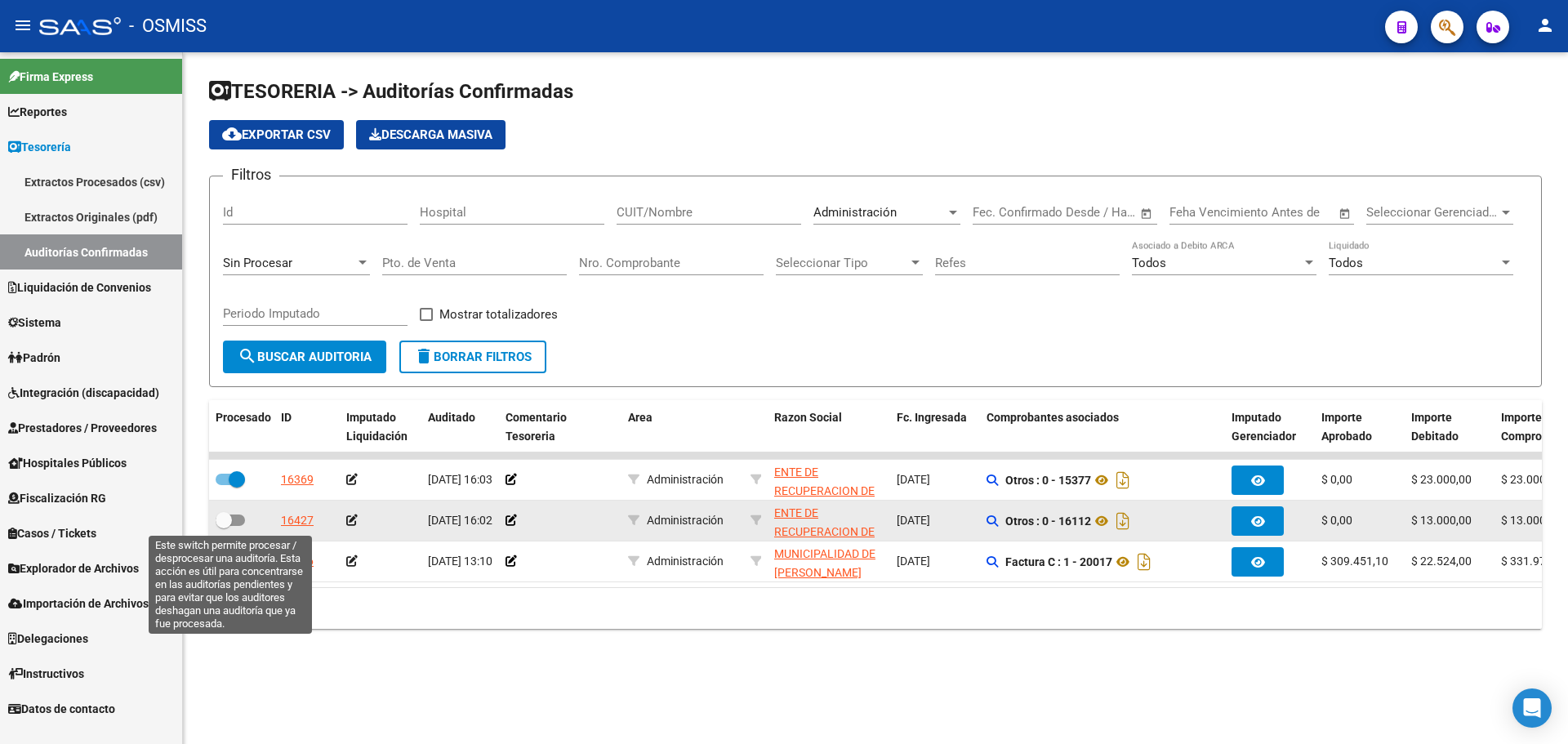
click at [231, 518] on span at bounding box center [224, 521] width 16 height 16
click at [224, 526] on input "checkbox" at bounding box center [223, 526] width 1 height 1
checkbox input "true"
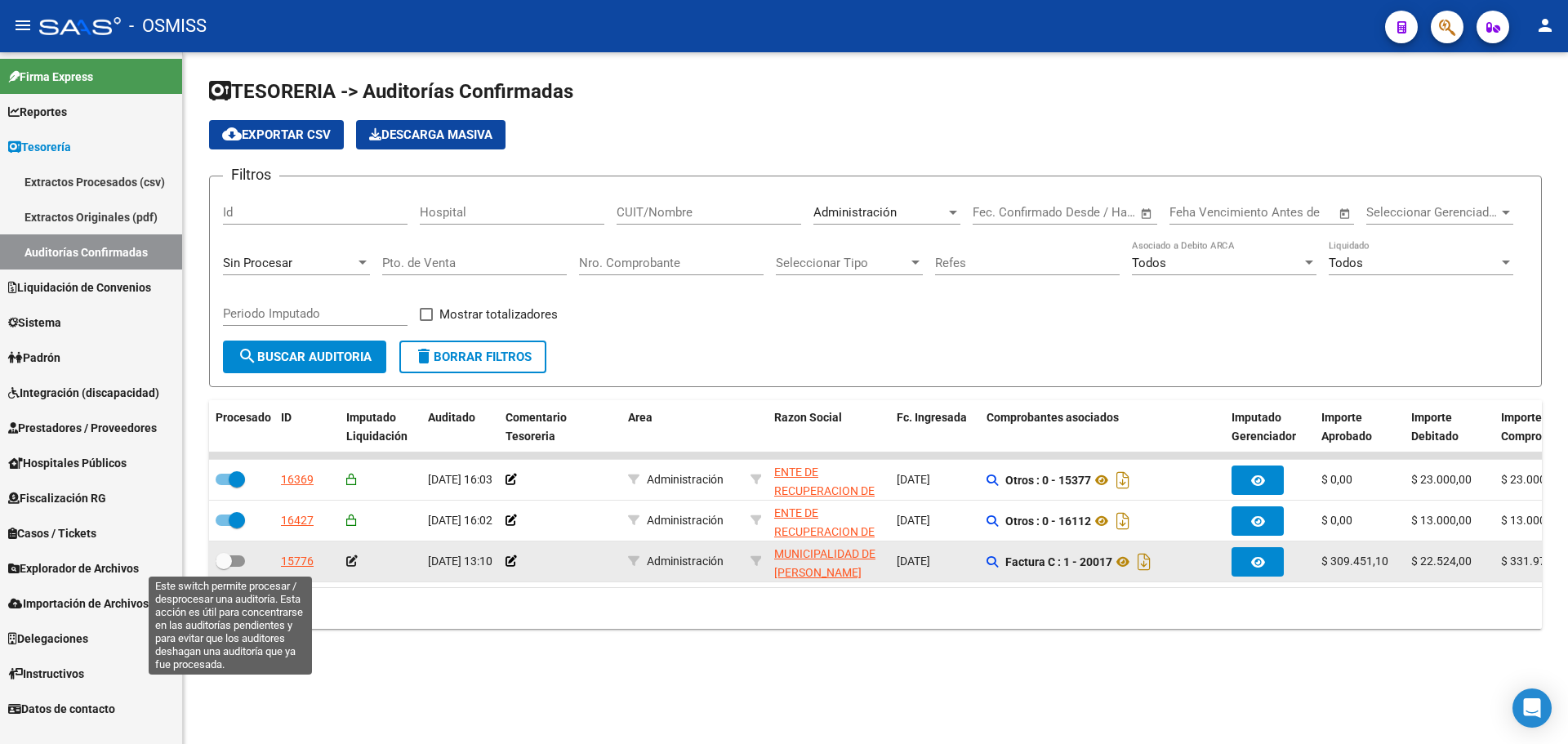
click at [232, 563] on span at bounding box center [230, 561] width 29 height 12
click at [224, 567] on input "checkbox" at bounding box center [223, 567] width 1 height 1
checkbox input "true"
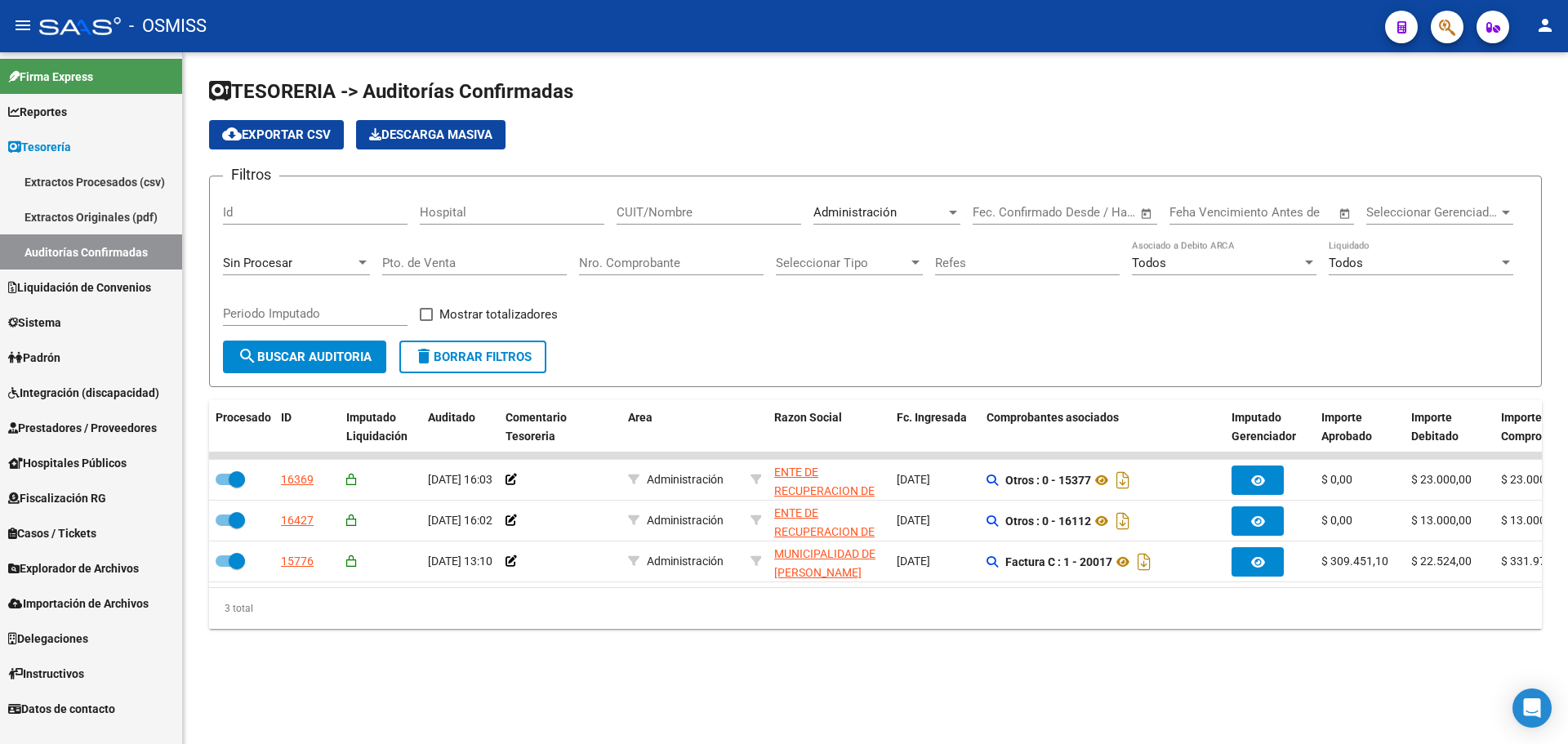
click at [891, 193] on div "Administración Seleccionar Area" at bounding box center [887, 207] width 147 height 35
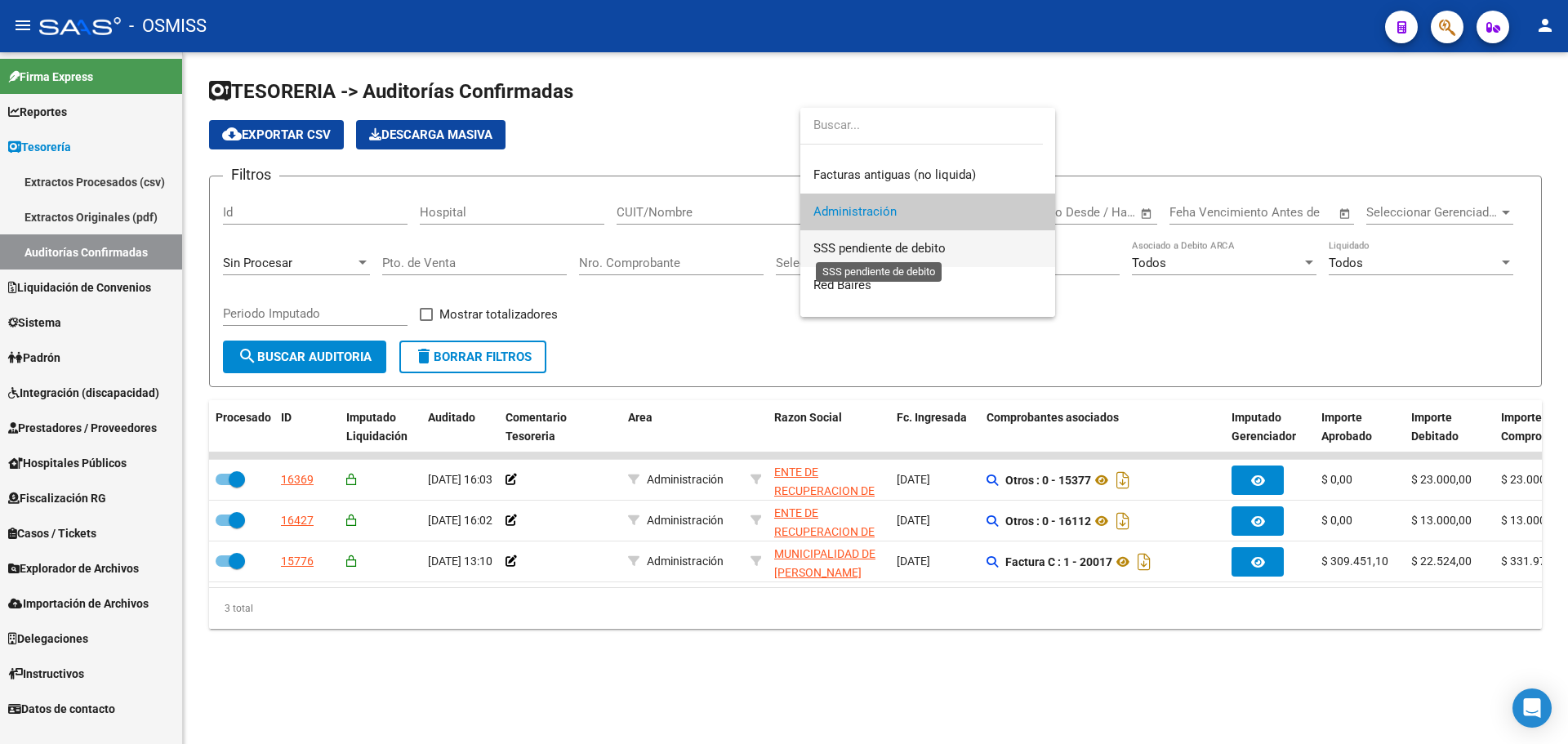
click at [917, 253] on span "SSS pendiente de debito" at bounding box center [880, 249] width 132 height 15
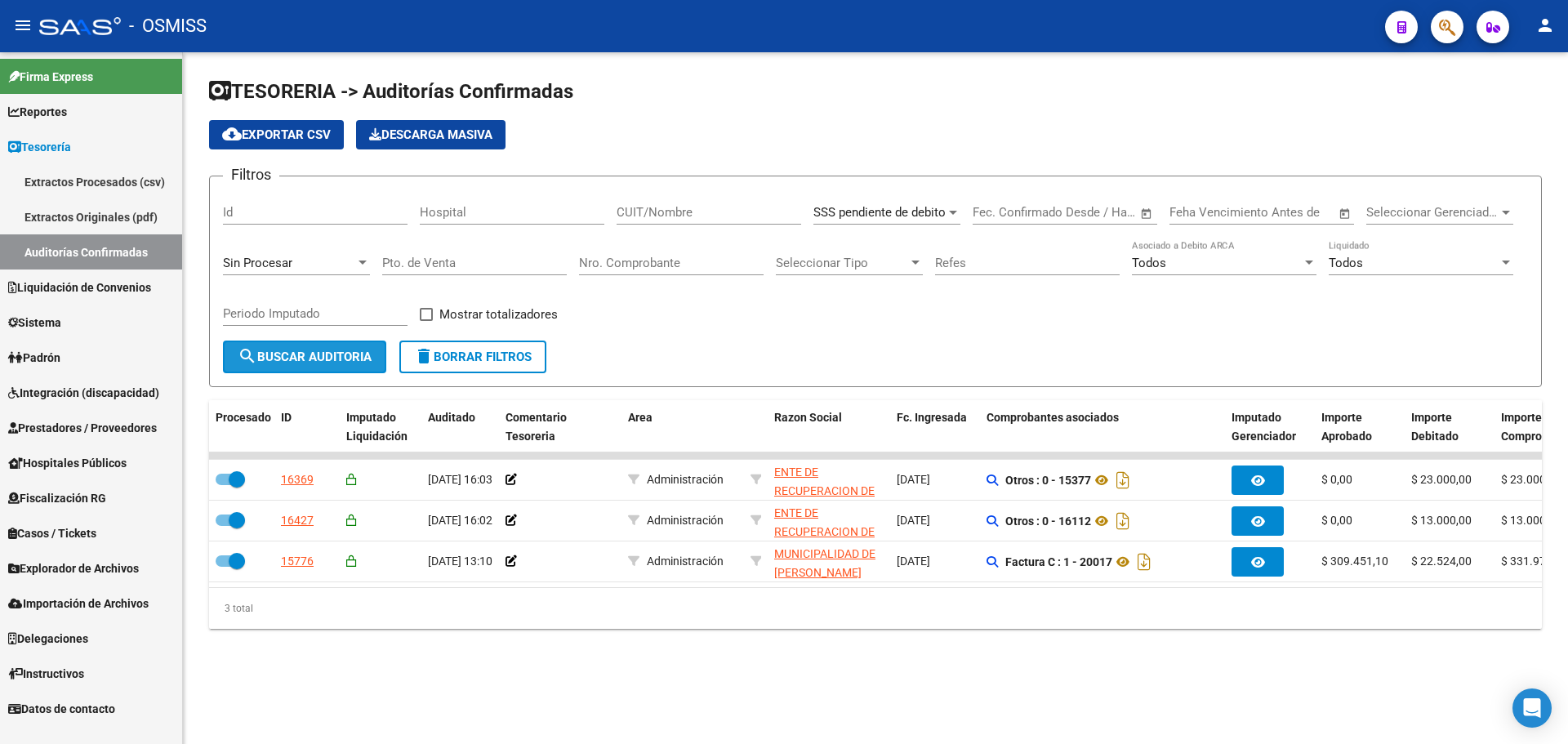
click at [349, 361] on span "search Buscar Auditoria" at bounding box center [305, 357] width 134 height 15
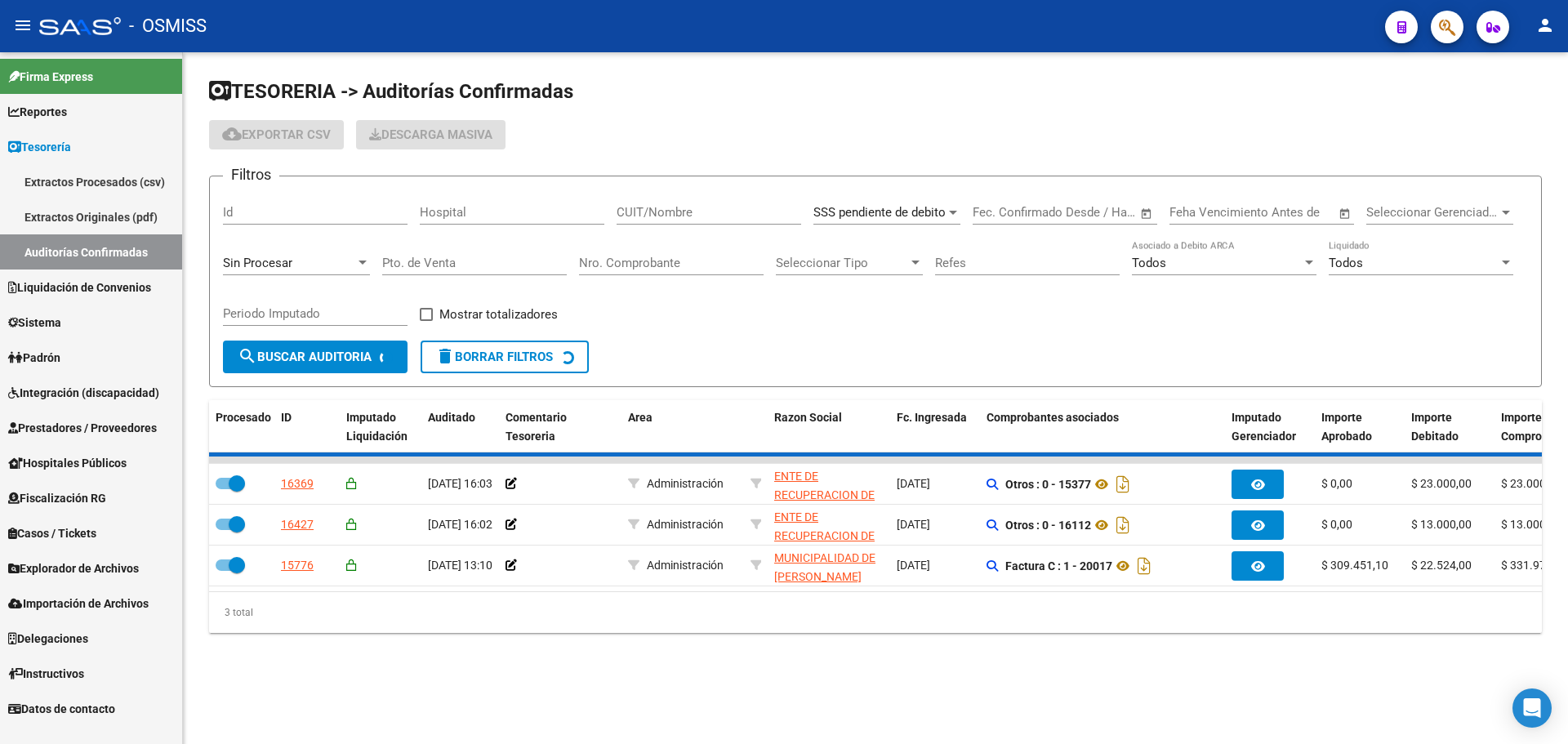
checkbox input "false"
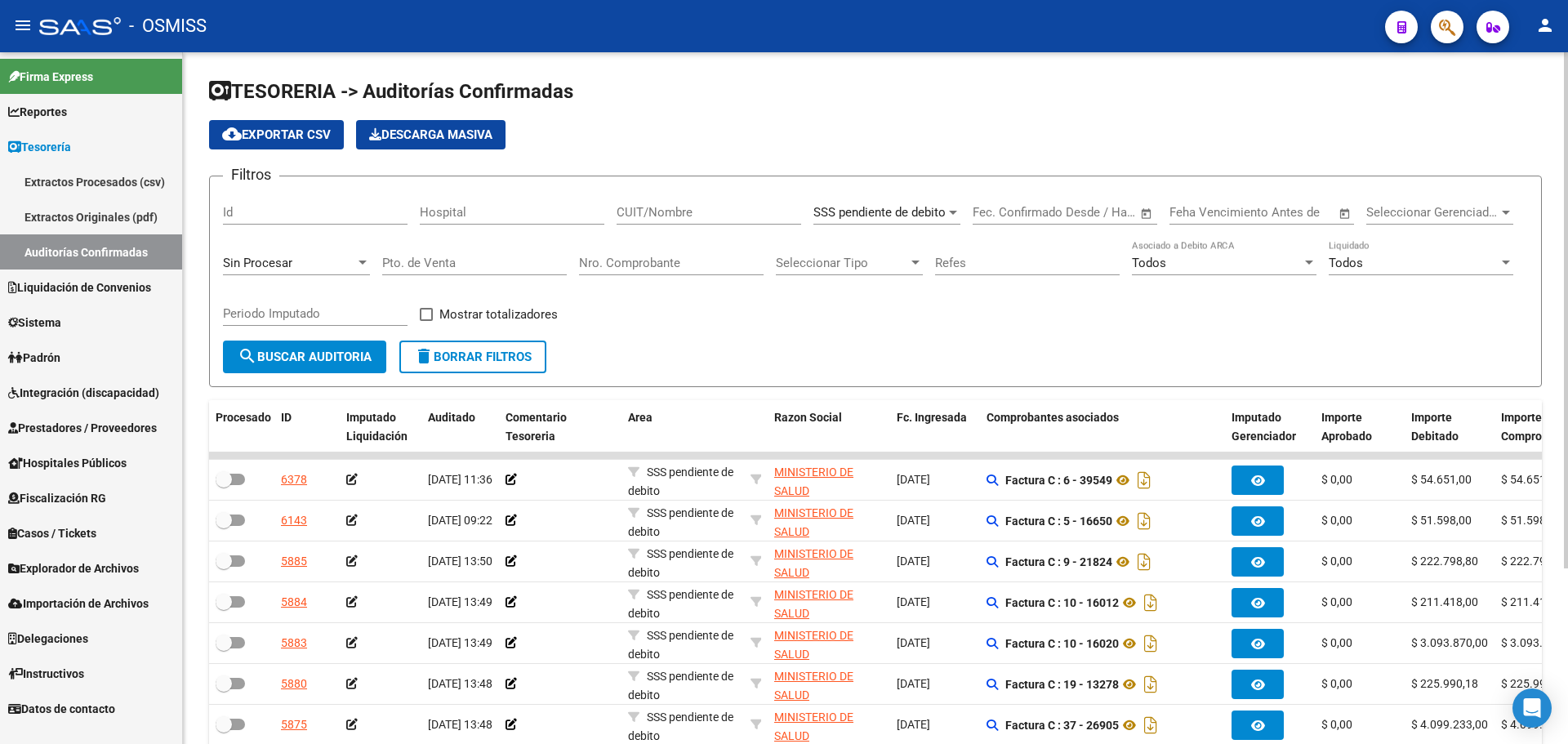
click at [889, 221] on div "SSS pendiente de debito Seleccionar Area" at bounding box center [887, 207] width 147 height 35
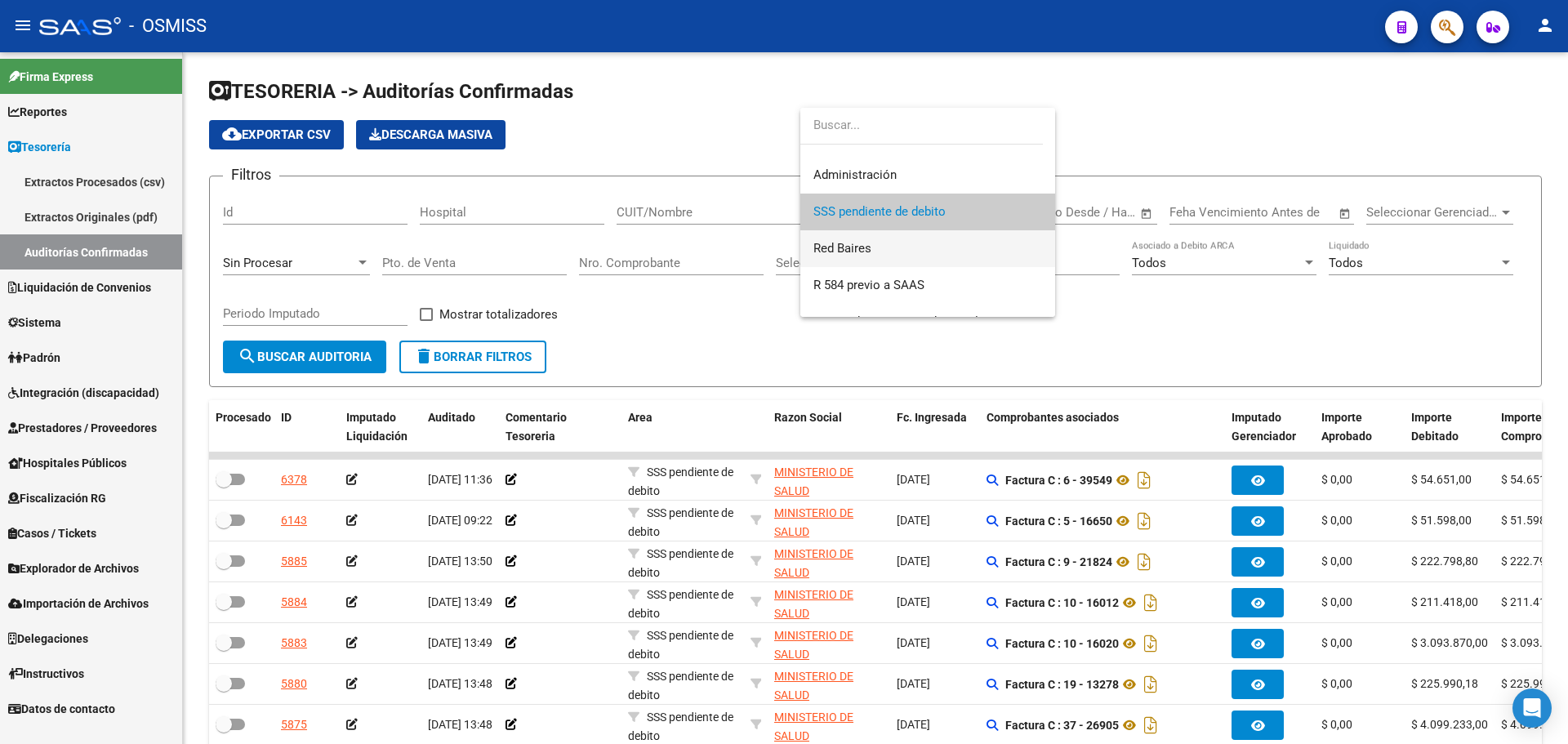
click at [1000, 254] on span "Red Baires" at bounding box center [928, 249] width 229 height 37
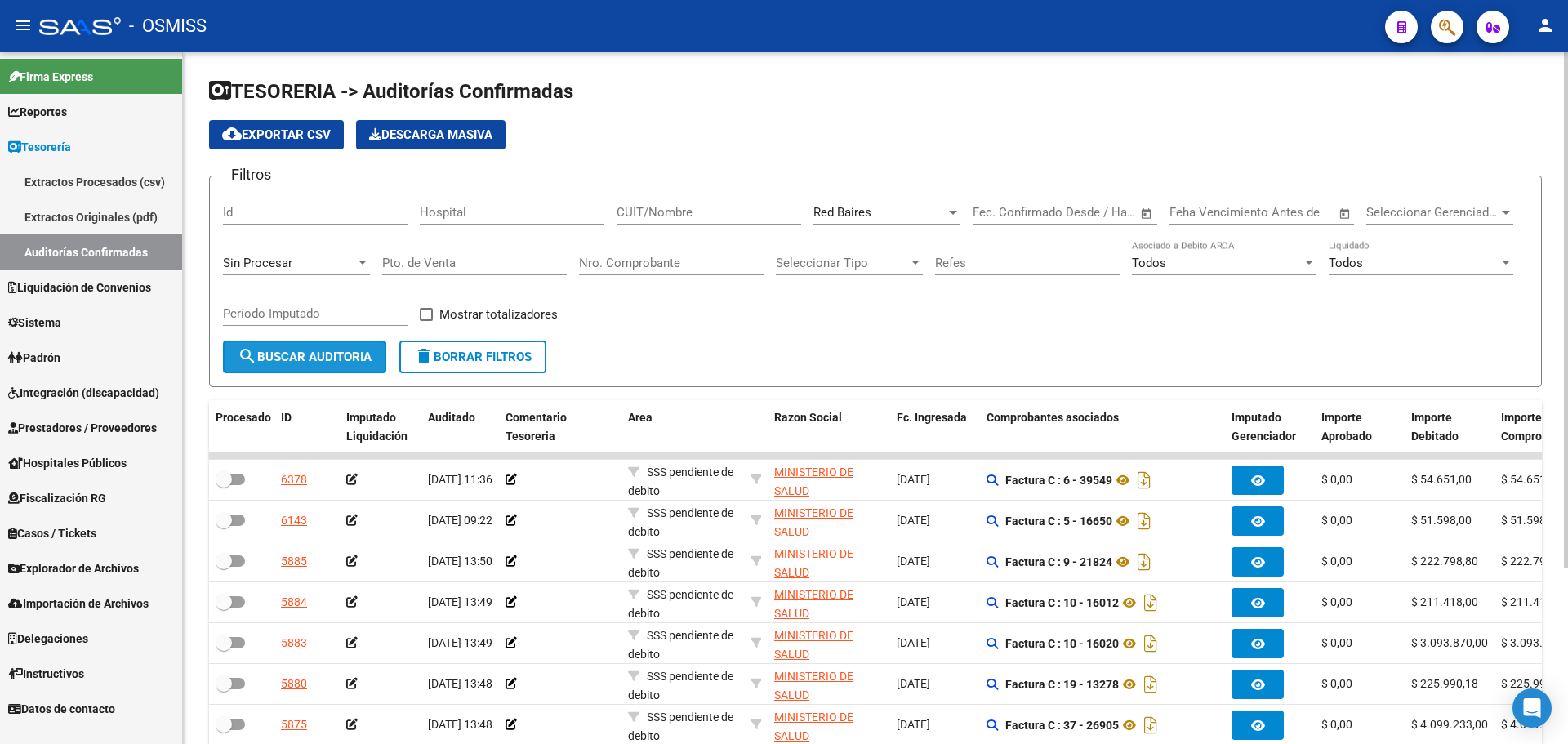
click at [287, 370] on button "search Buscar Auditoria" at bounding box center [305, 357] width 163 height 33
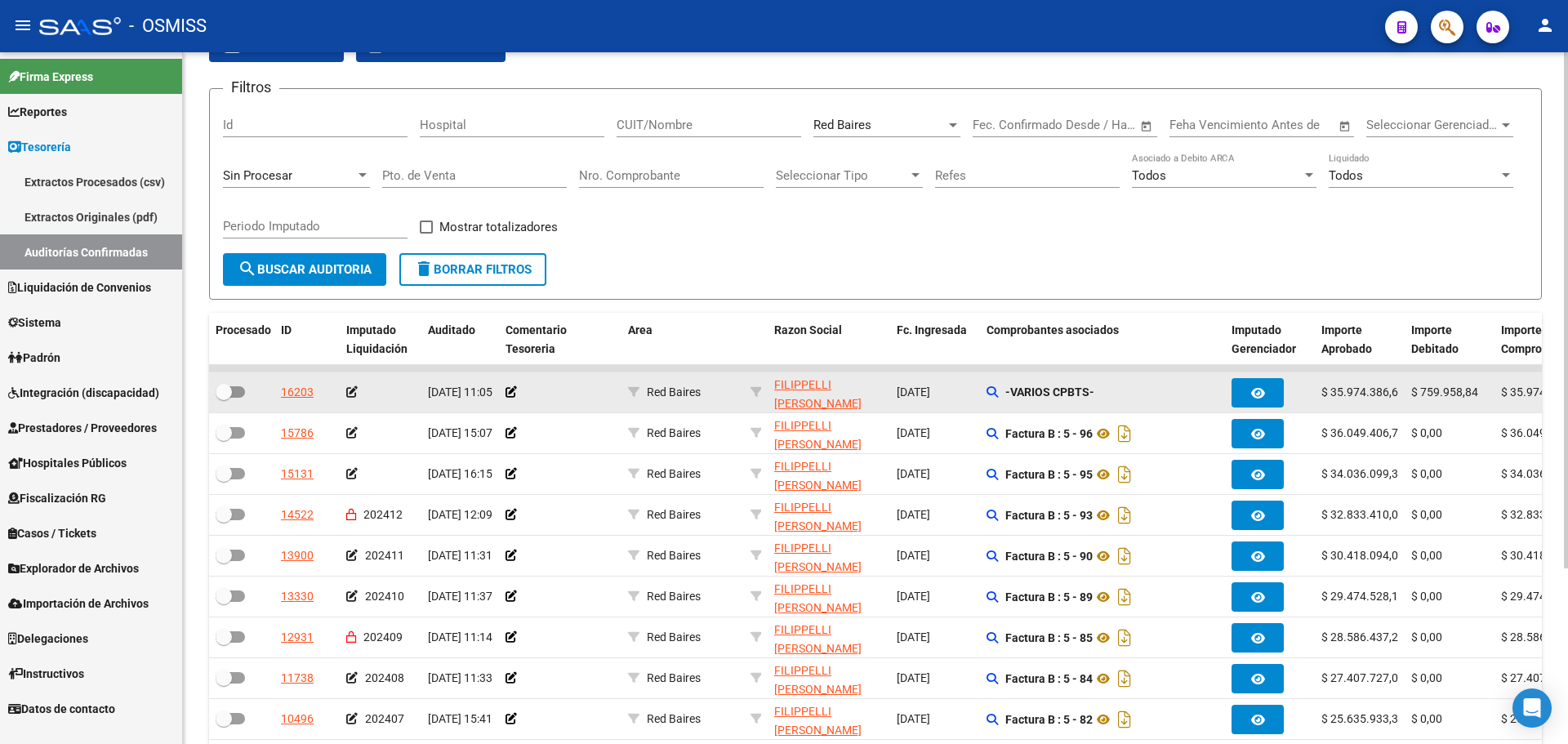
scroll to position [0, 0]
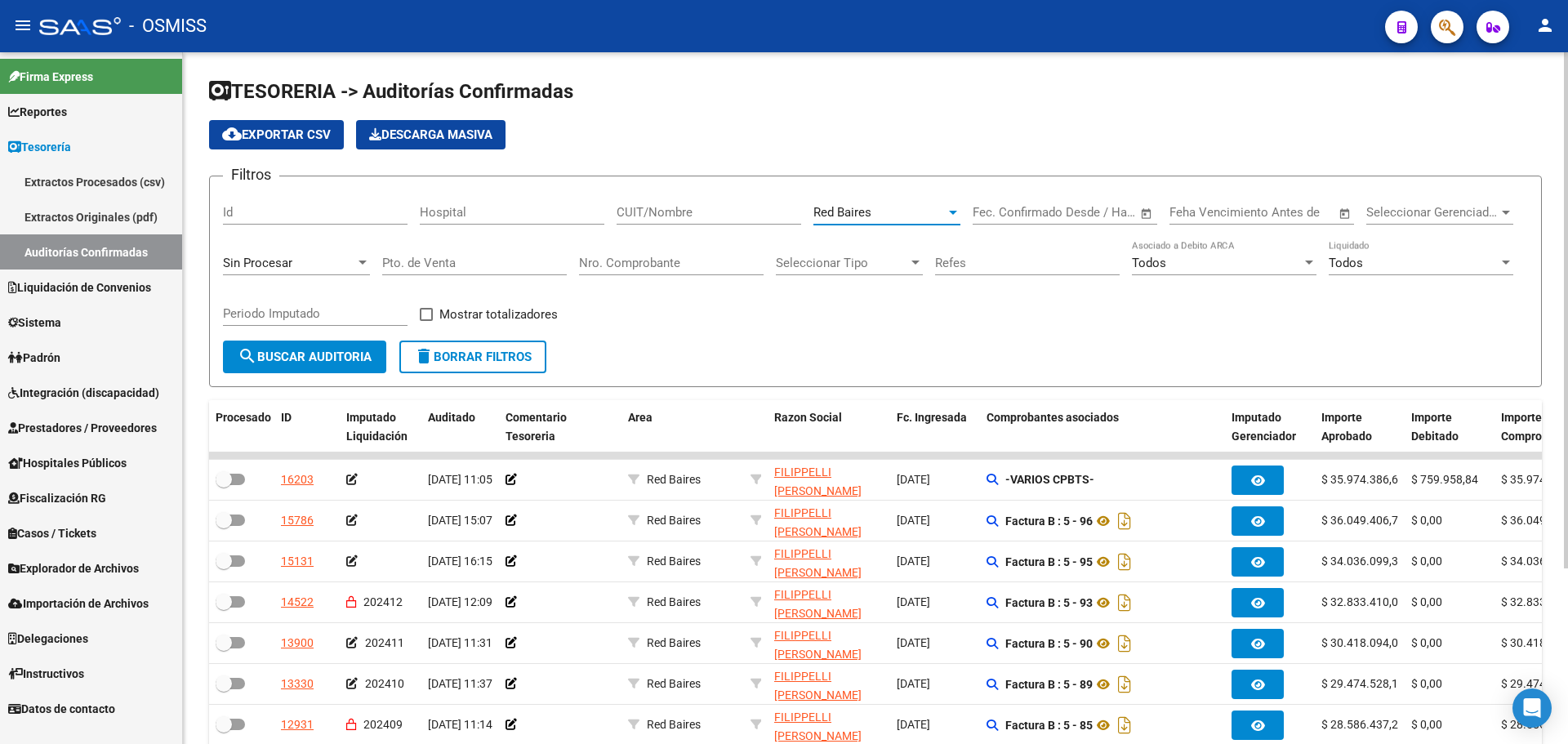
click at [871, 218] on span "Red Baires" at bounding box center [842, 212] width 58 height 15
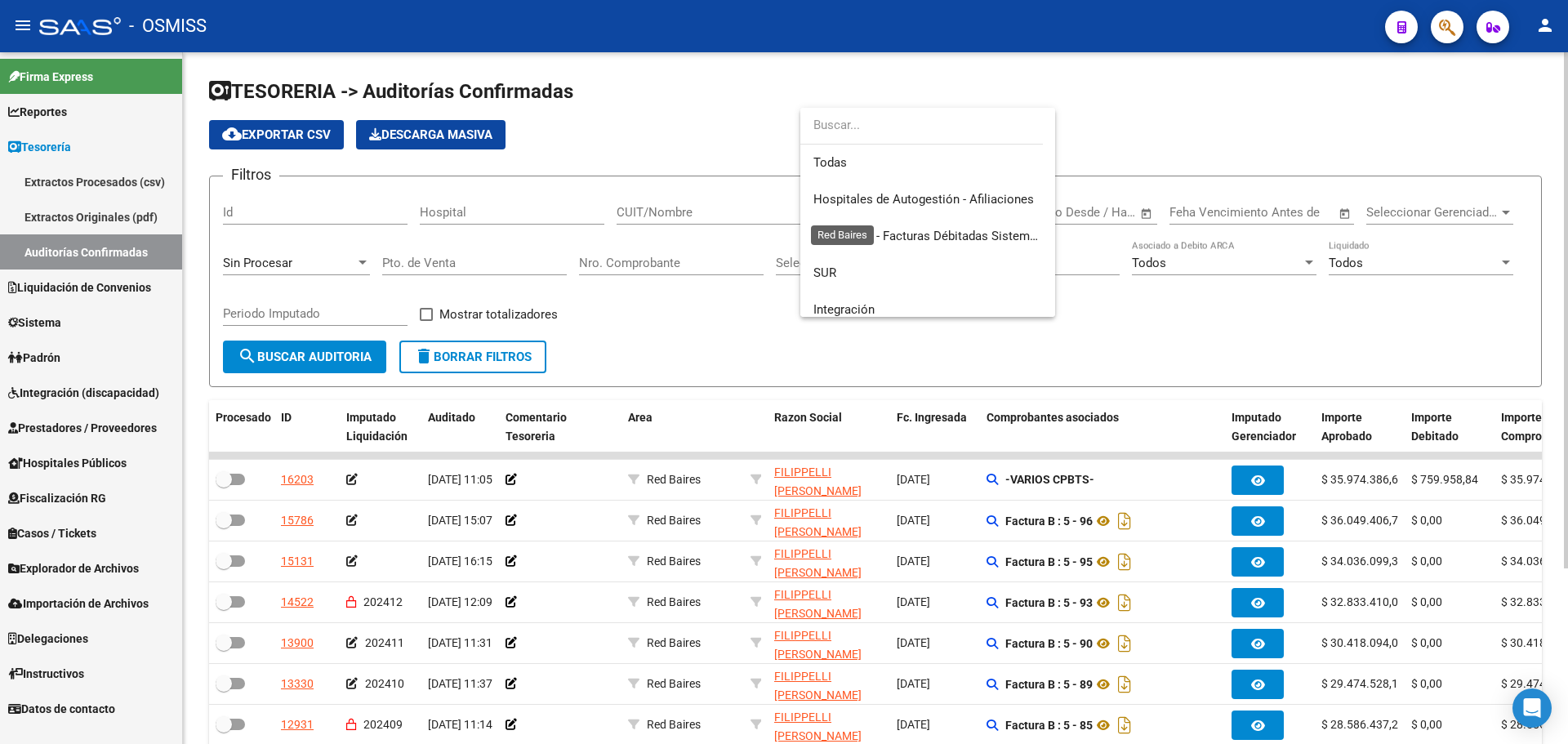
scroll to position [465, 0]
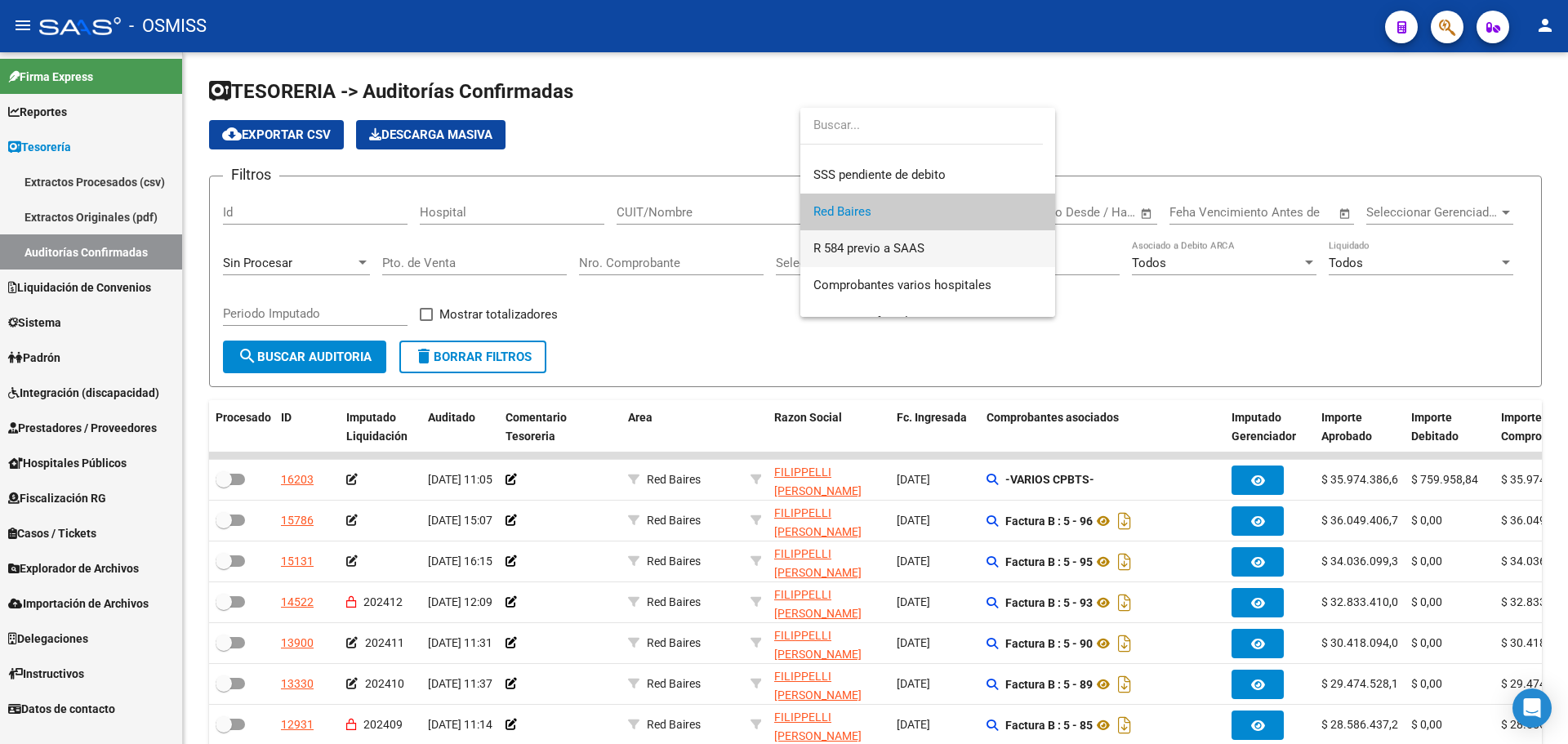
click at [874, 266] on span "R 584 previo a SAAS" at bounding box center [928, 249] width 229 height 37
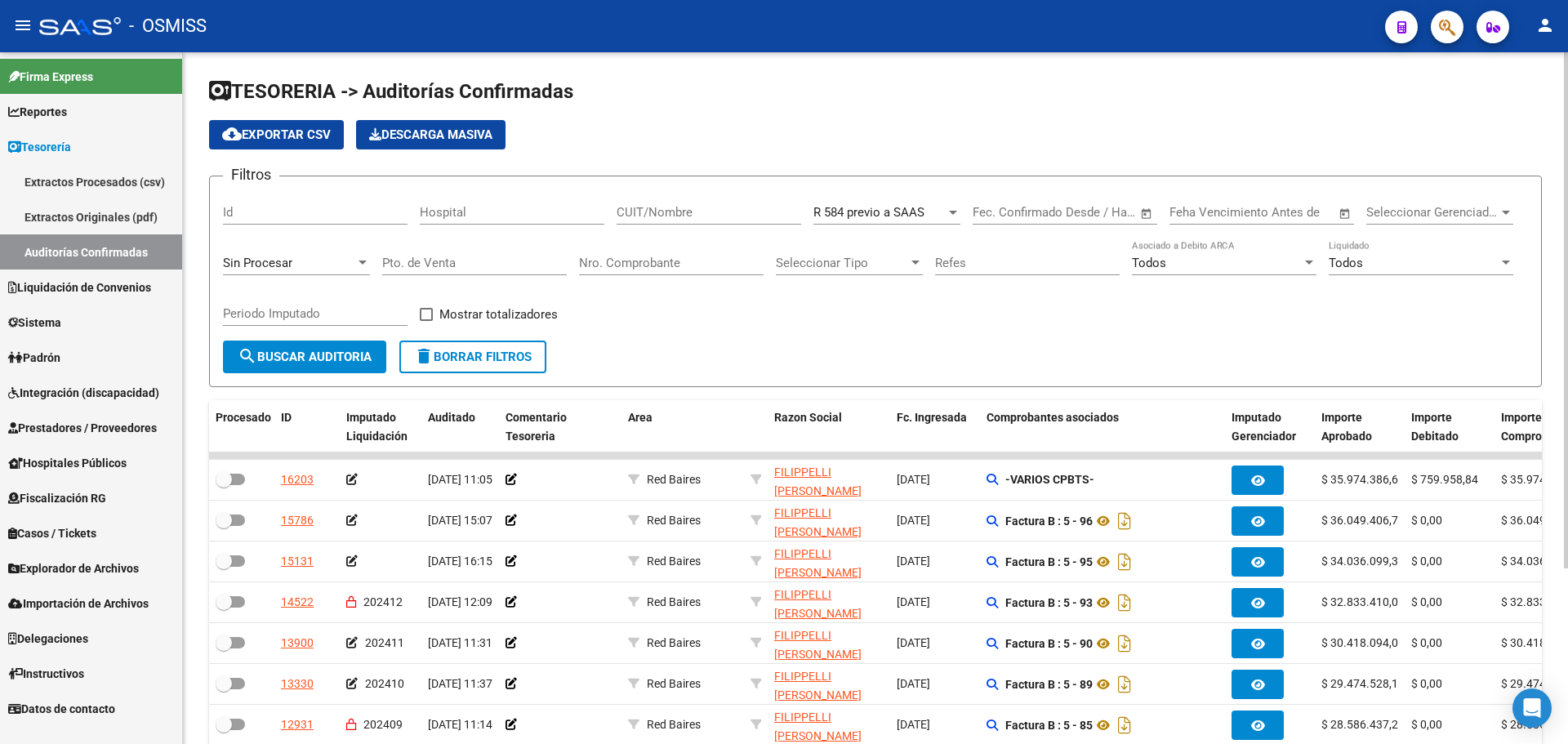
click at [852, 201] on div "R 584 previo a SAAS Seleccionar Area" at bounding box center [887, 207] width 147 height 35
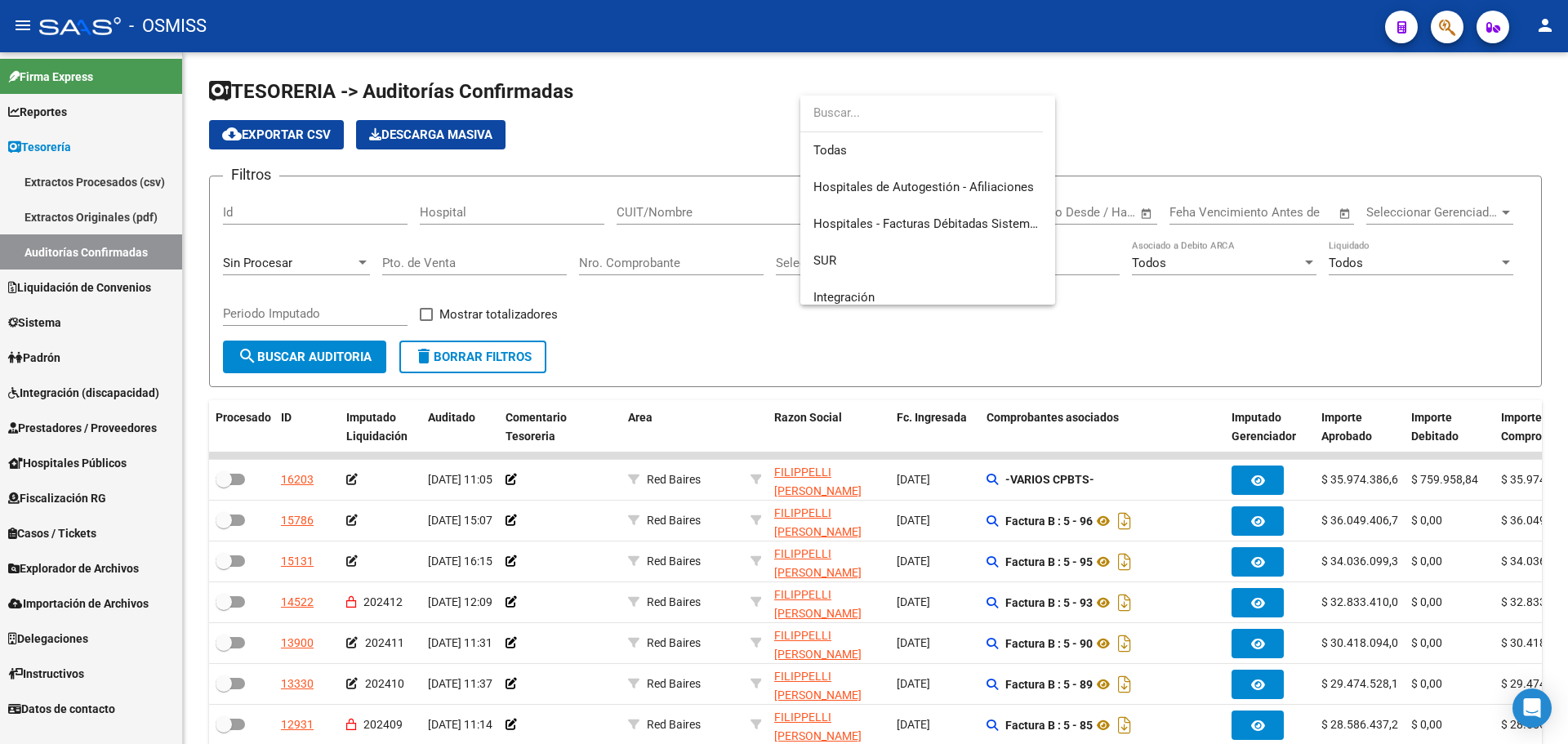
scroll to position [489, 0]
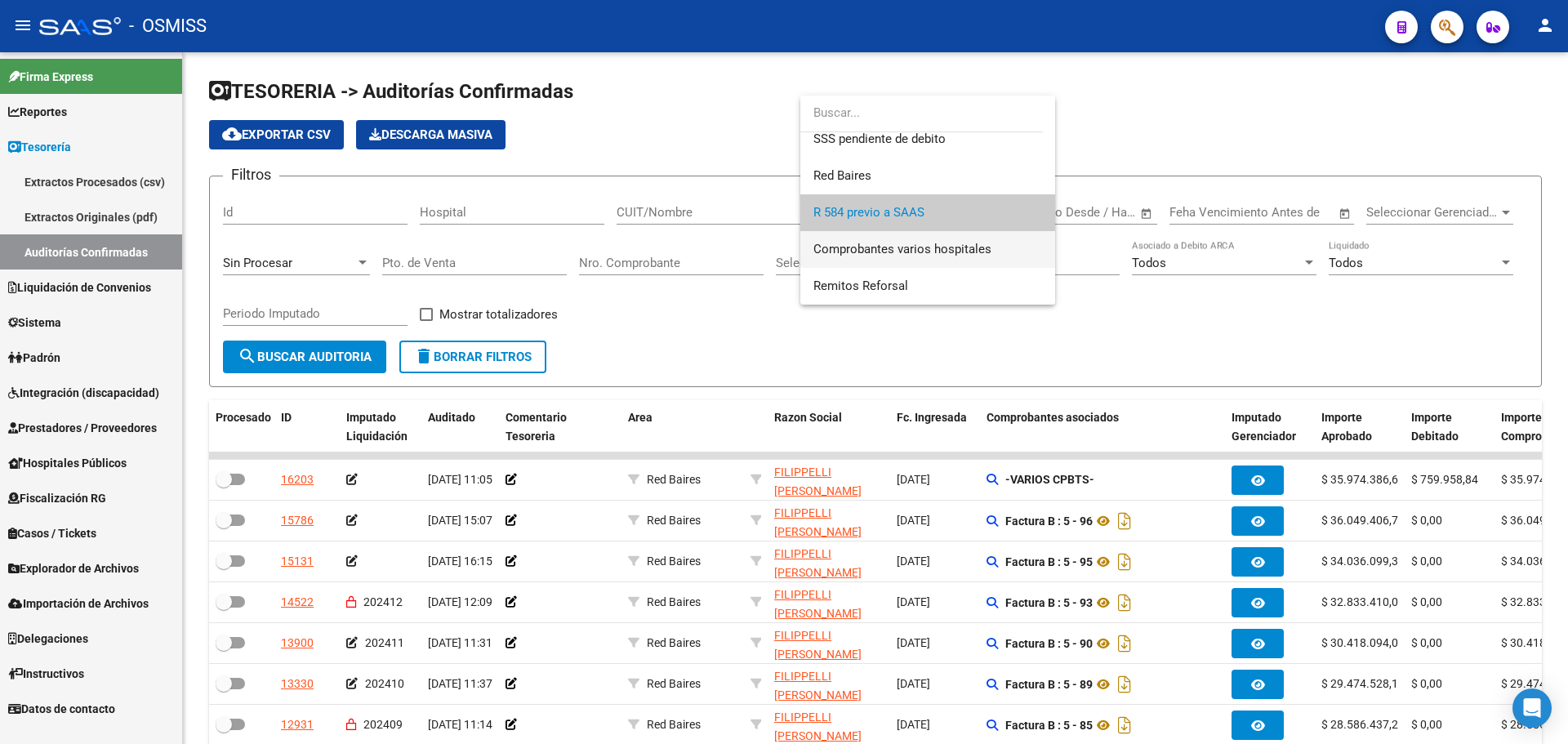
click at [866, 259] on span "Comprobantes varios hospitales" at bounding box center [928, 250] width 229 height 37
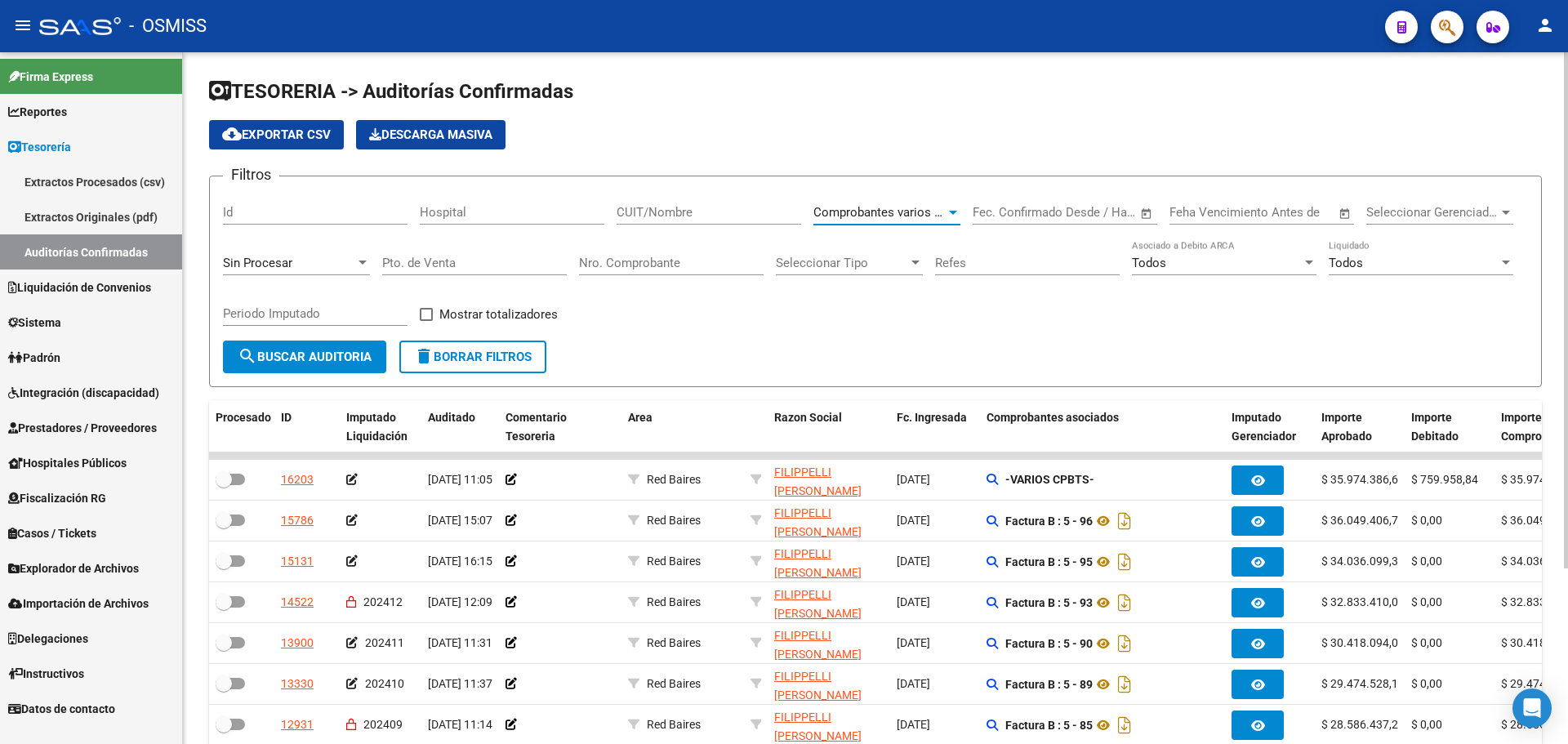
click at [346, 365] on span "search Buscar Auditoria" at bounding box center [305, 357] width 134 height 15
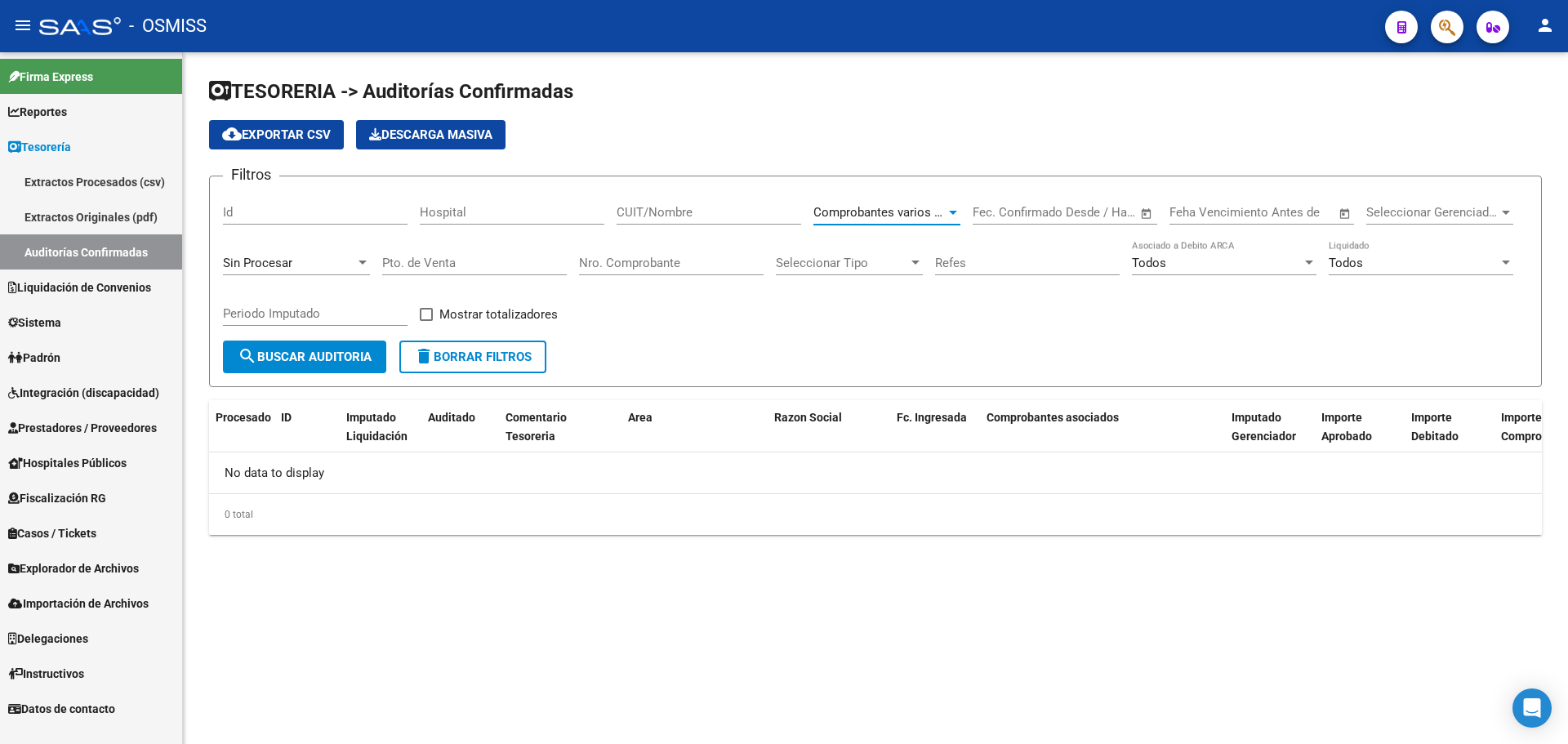
click at [852, 210] on span "Comprobantes varios hospitales" at bounding box center [902, 212] width 178 height 15
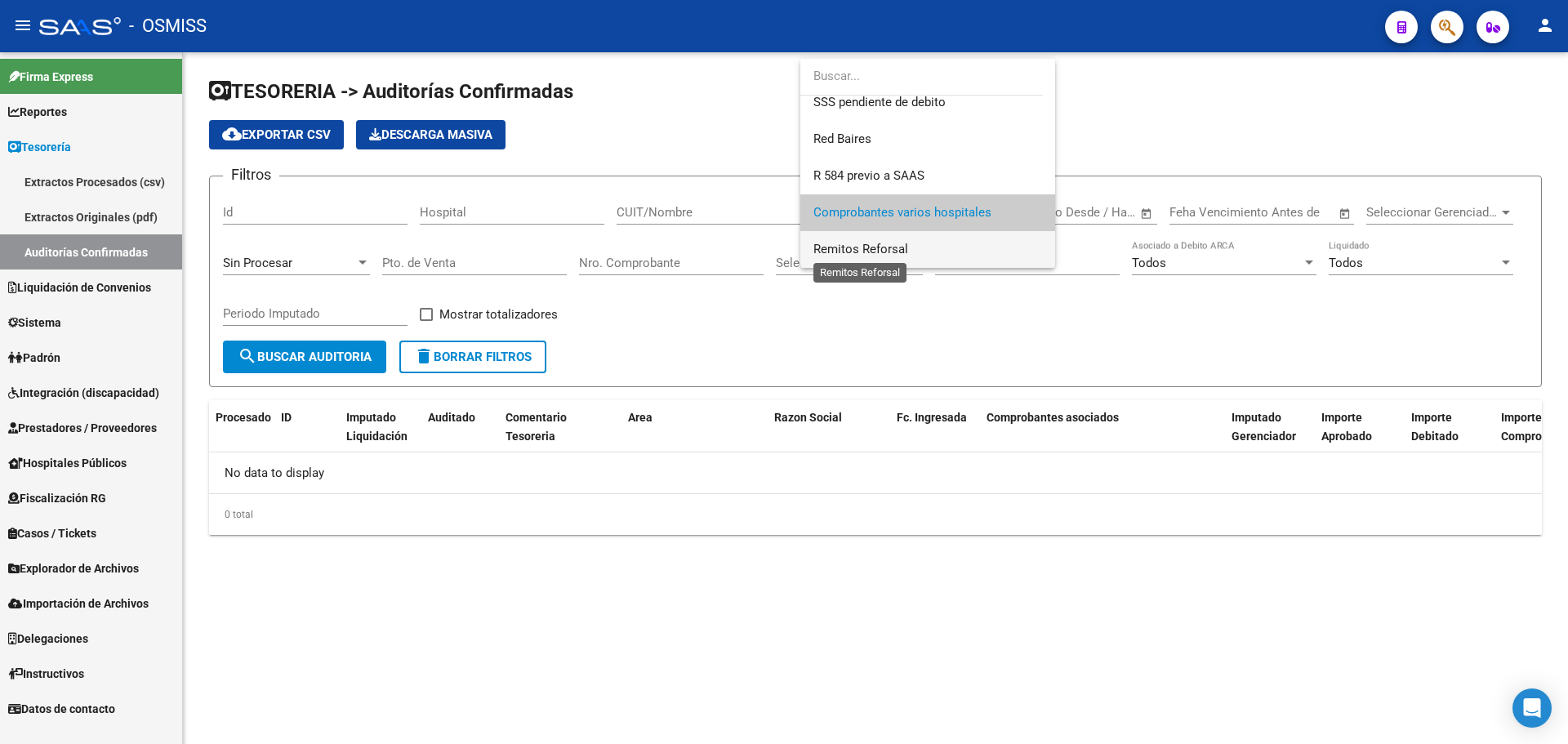
click at [854, 253] on span "Remitos Reforsal" at bounding box center [861, 250] width 94 height 15
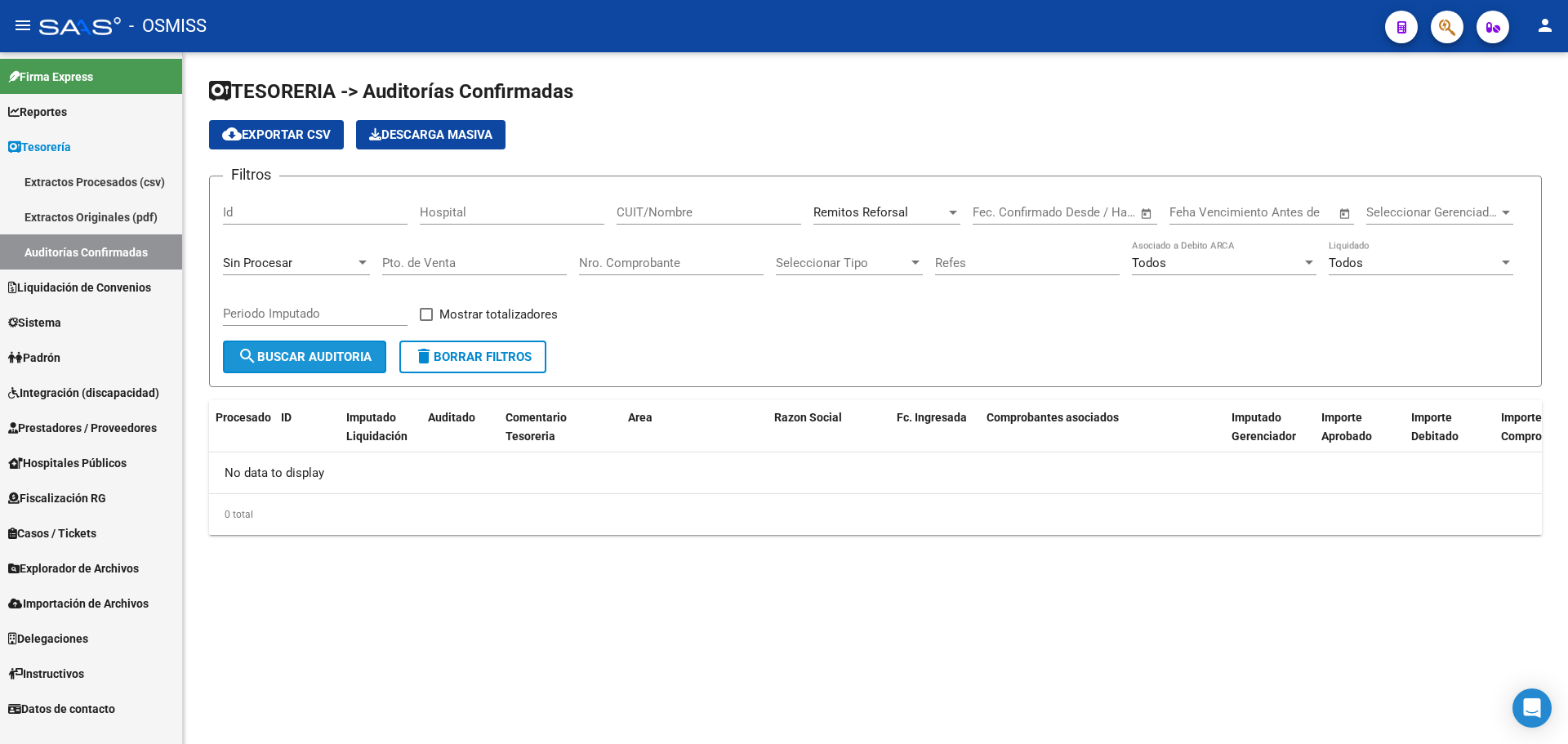
click at [326, 361] on span "search Buscar Auditoria" at bounding box center [305, 357] width 134 height 15
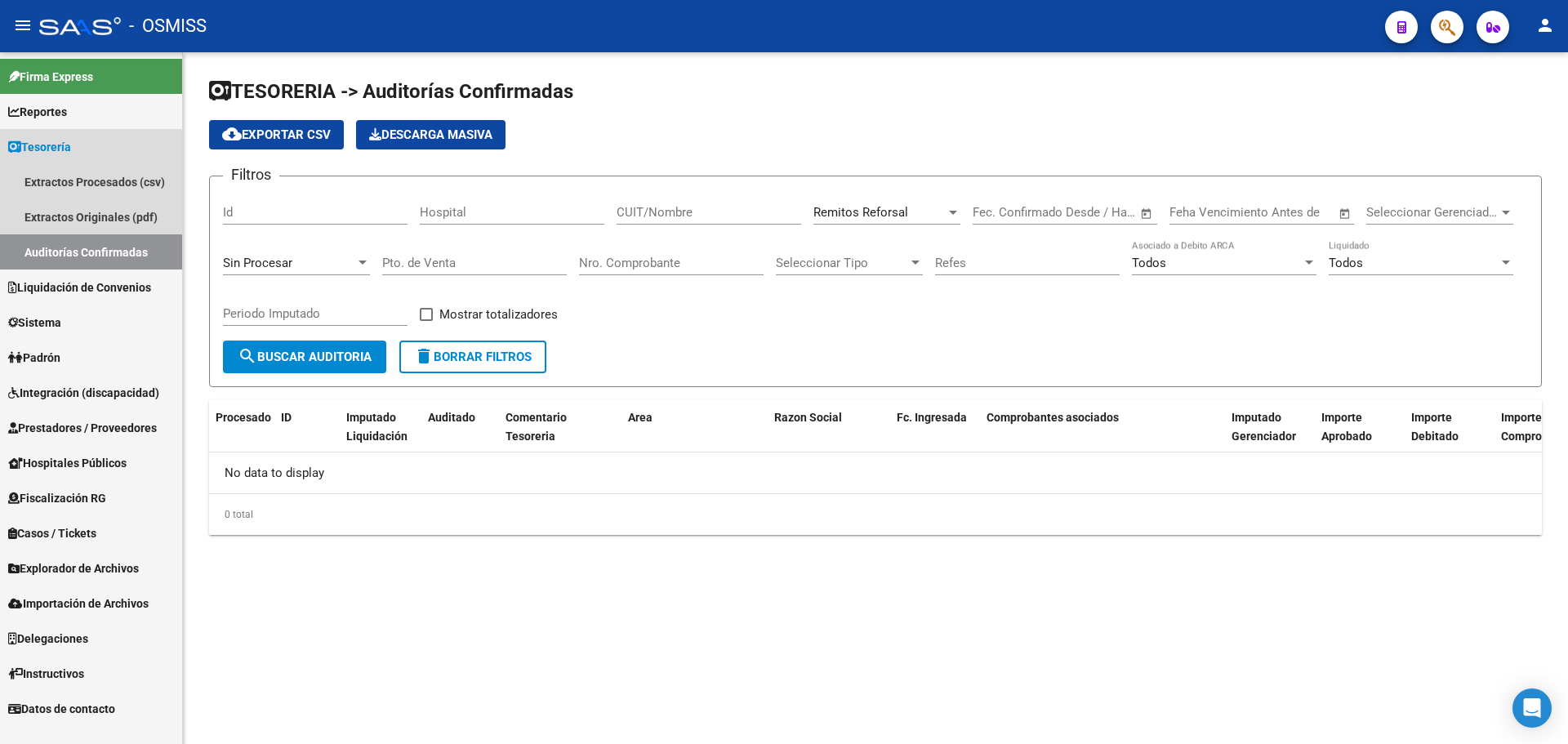
click at [125, 259] on link "Auditorías Confirmadas" at bounding box center [91, 251] width 182 height 35
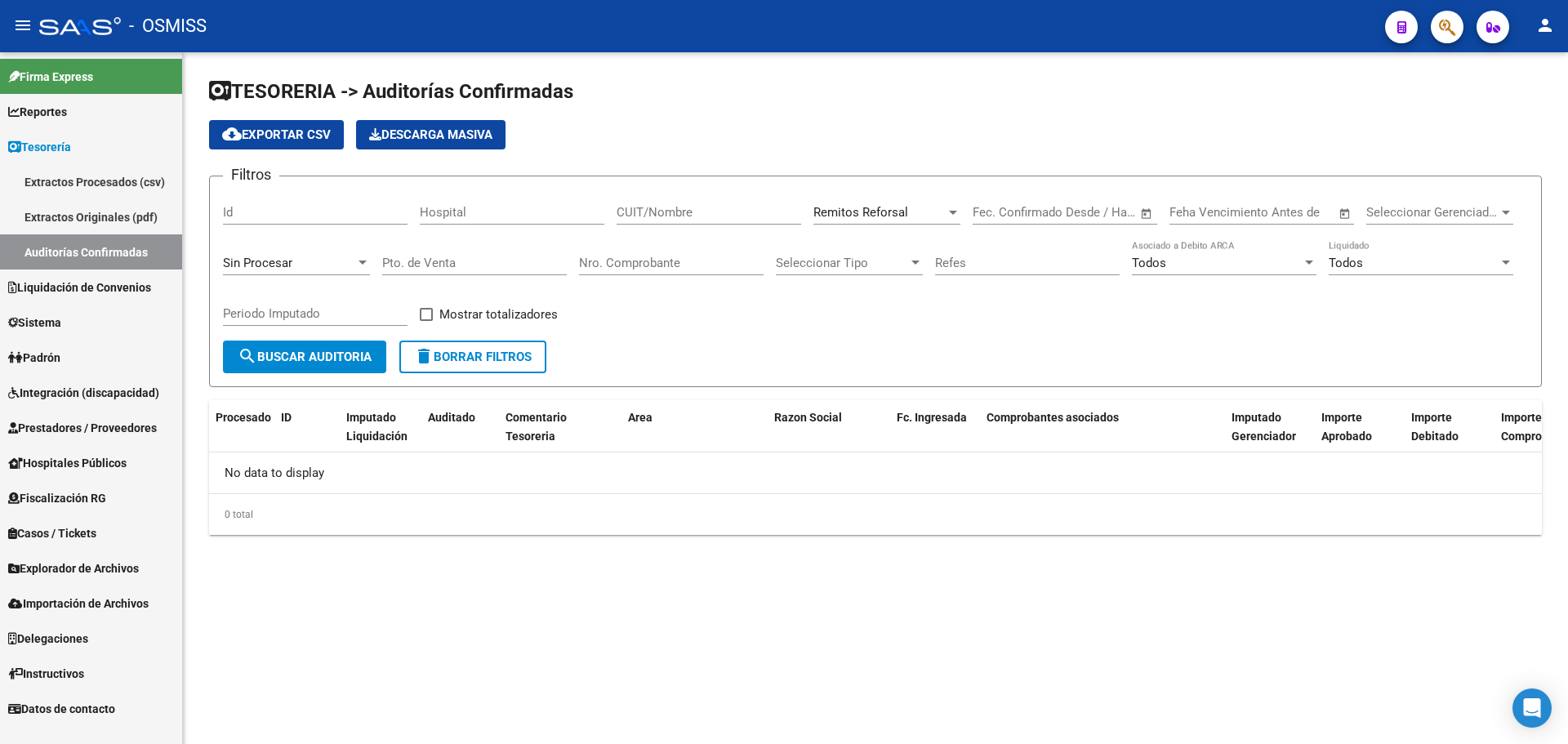
click at [484, 360] on span "delete Borrar Filtros" at bounding box center [473, 357] width 118 height 15
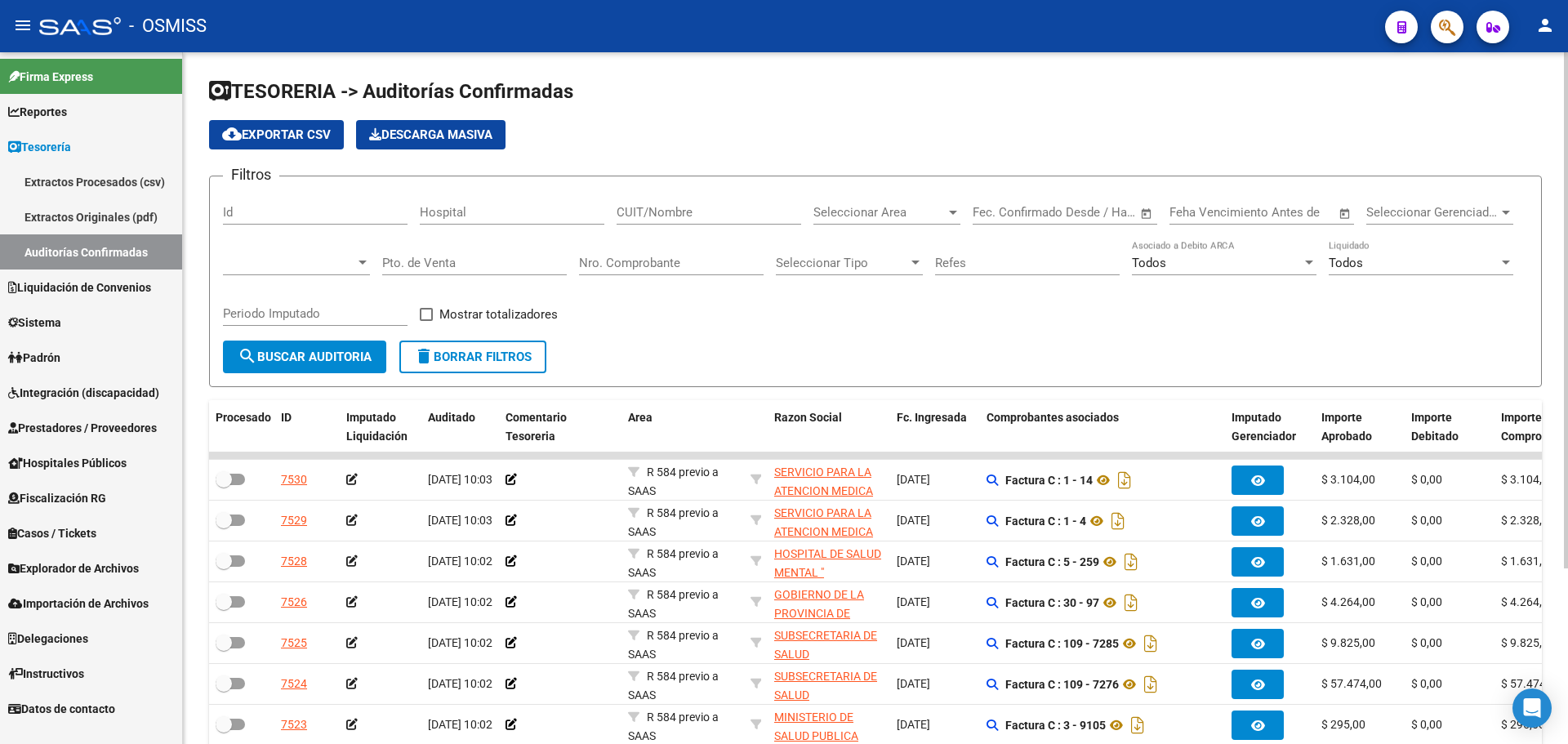
click at [648, 259] on input "Nro. Comprobante" at bounding box center [672, 263] width 185 height 15
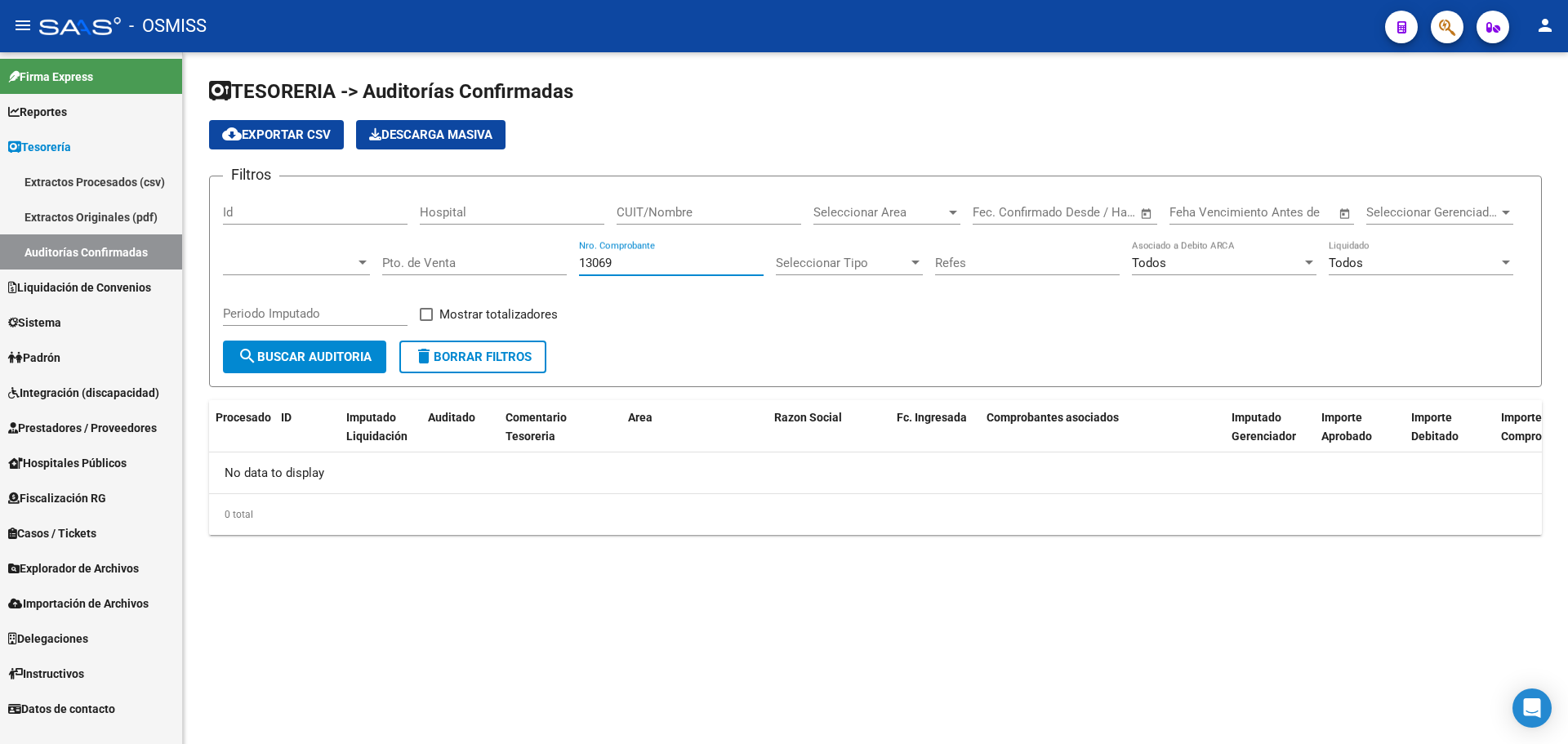
type input "13069"
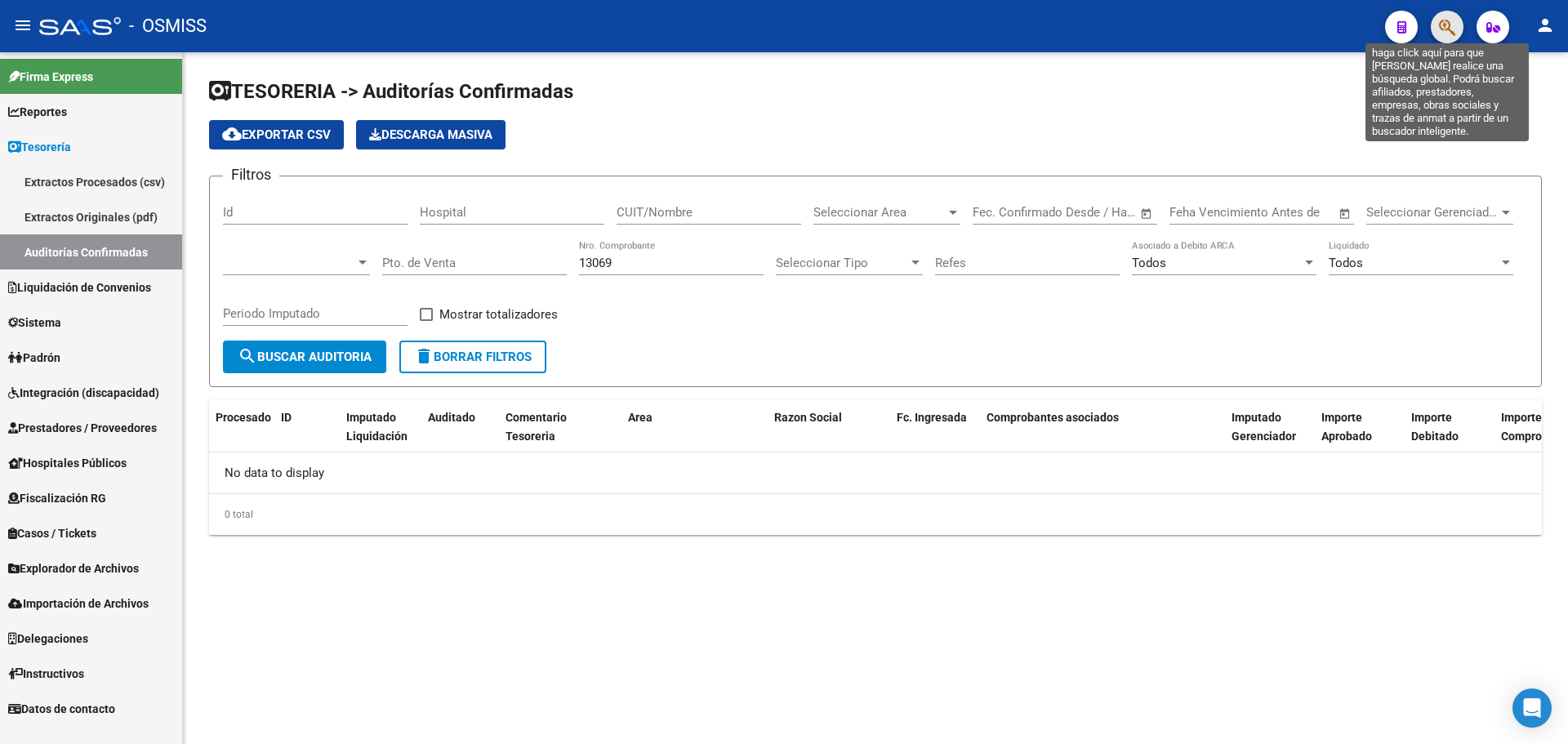
click at [1449, 31] on icon "button" at bounding box center [1447, 27] width 16 height 19
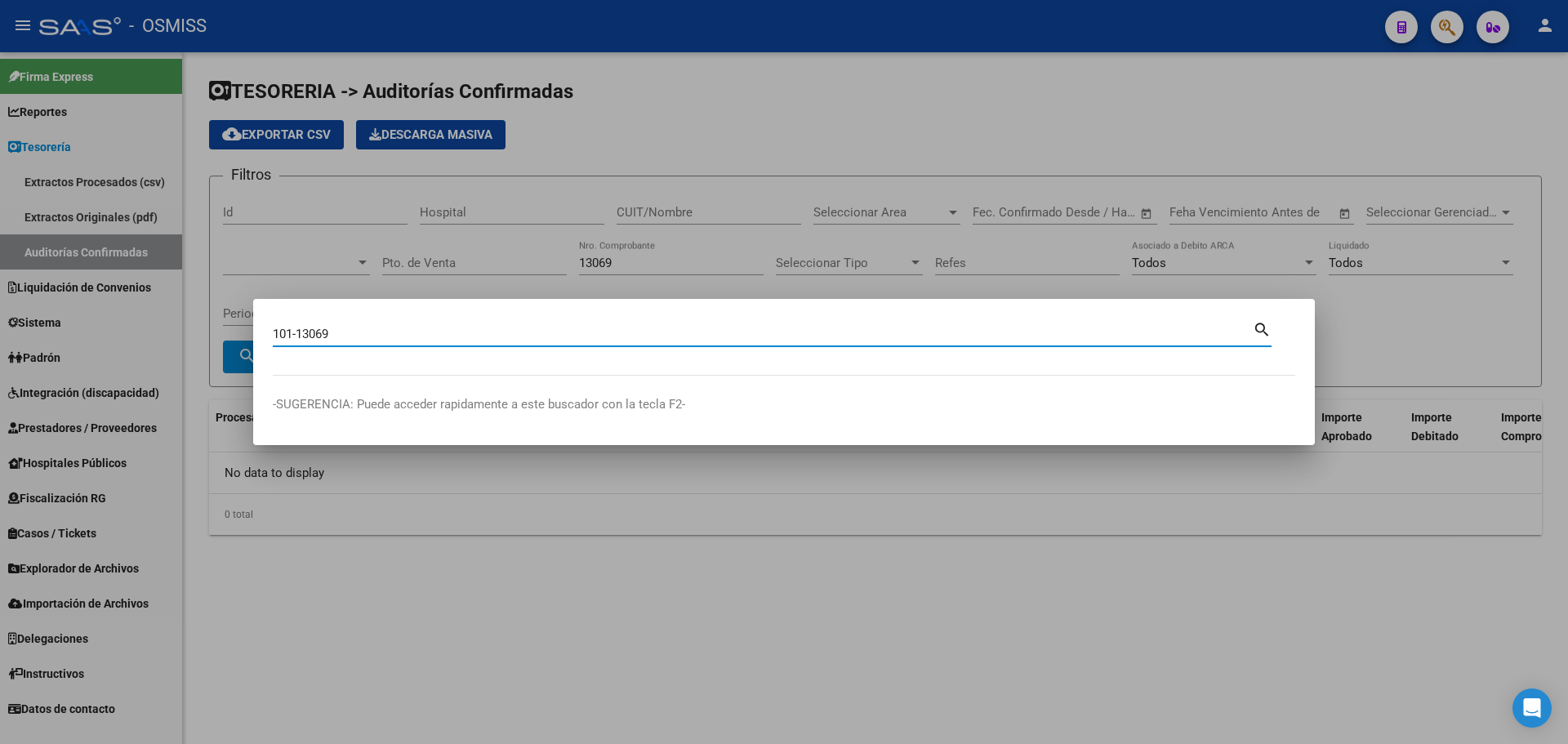
type input "101-13069"
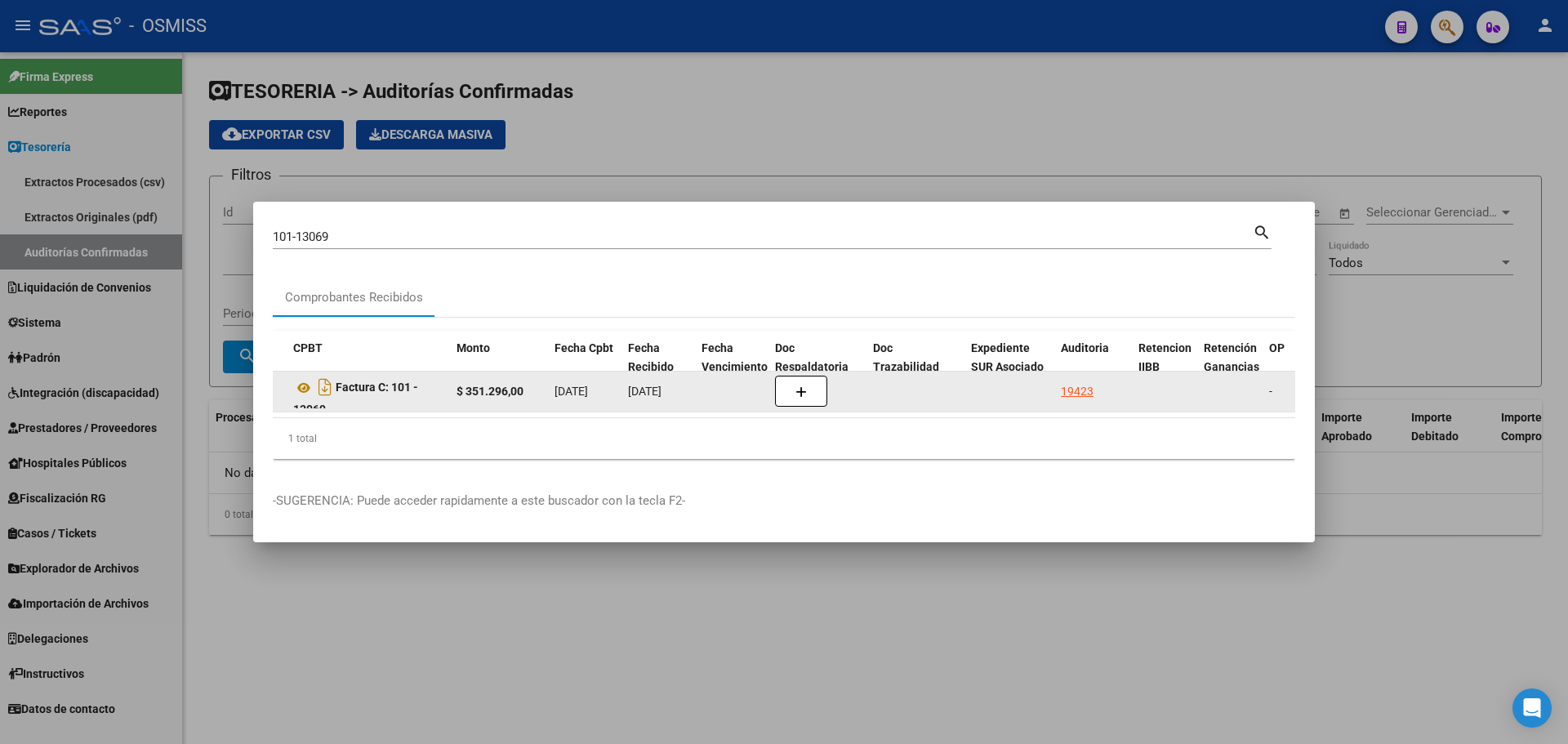
scroll to position [0, 540]
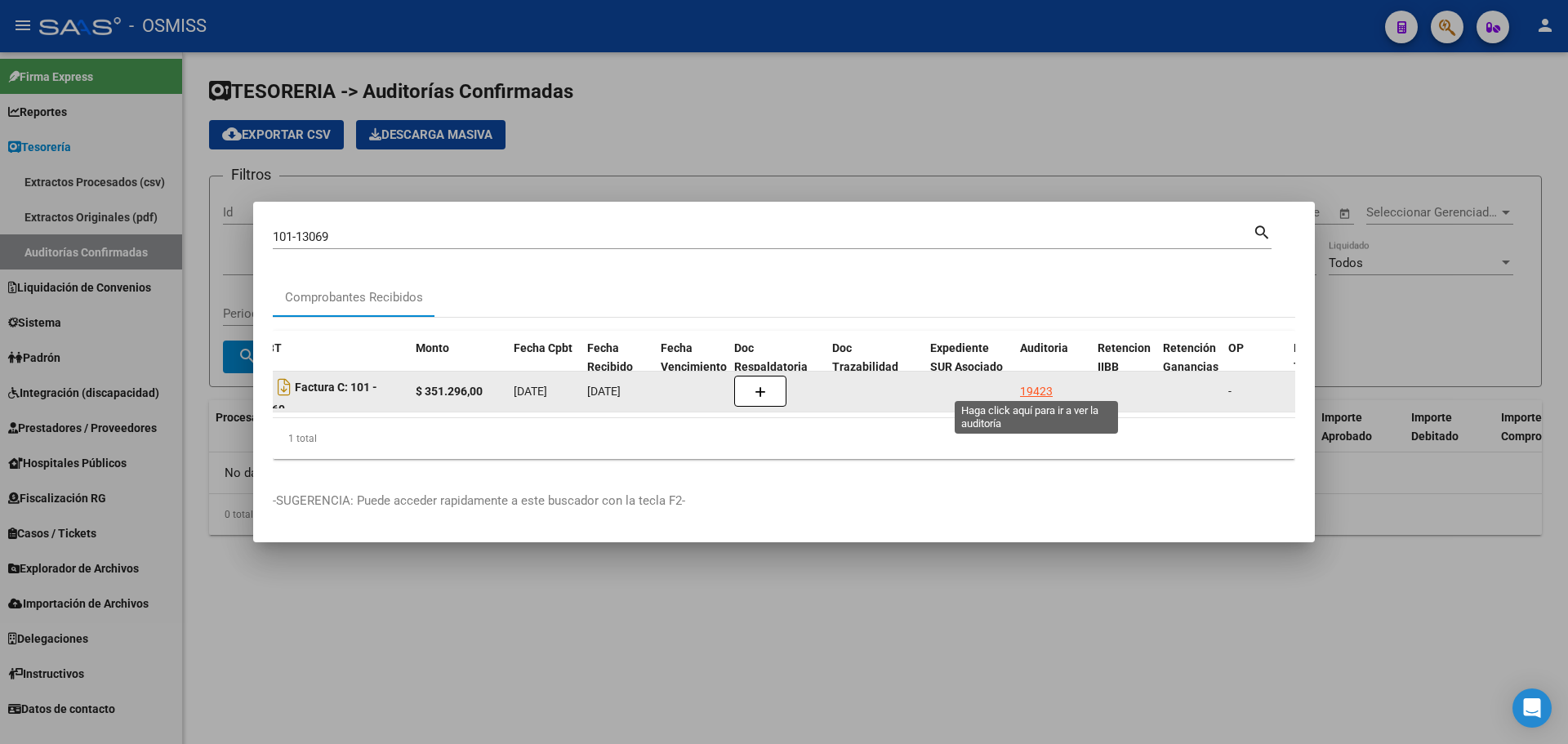
click at [1051, 394] on div "19423" at bounding box center [1037, 391] width 33 height 19
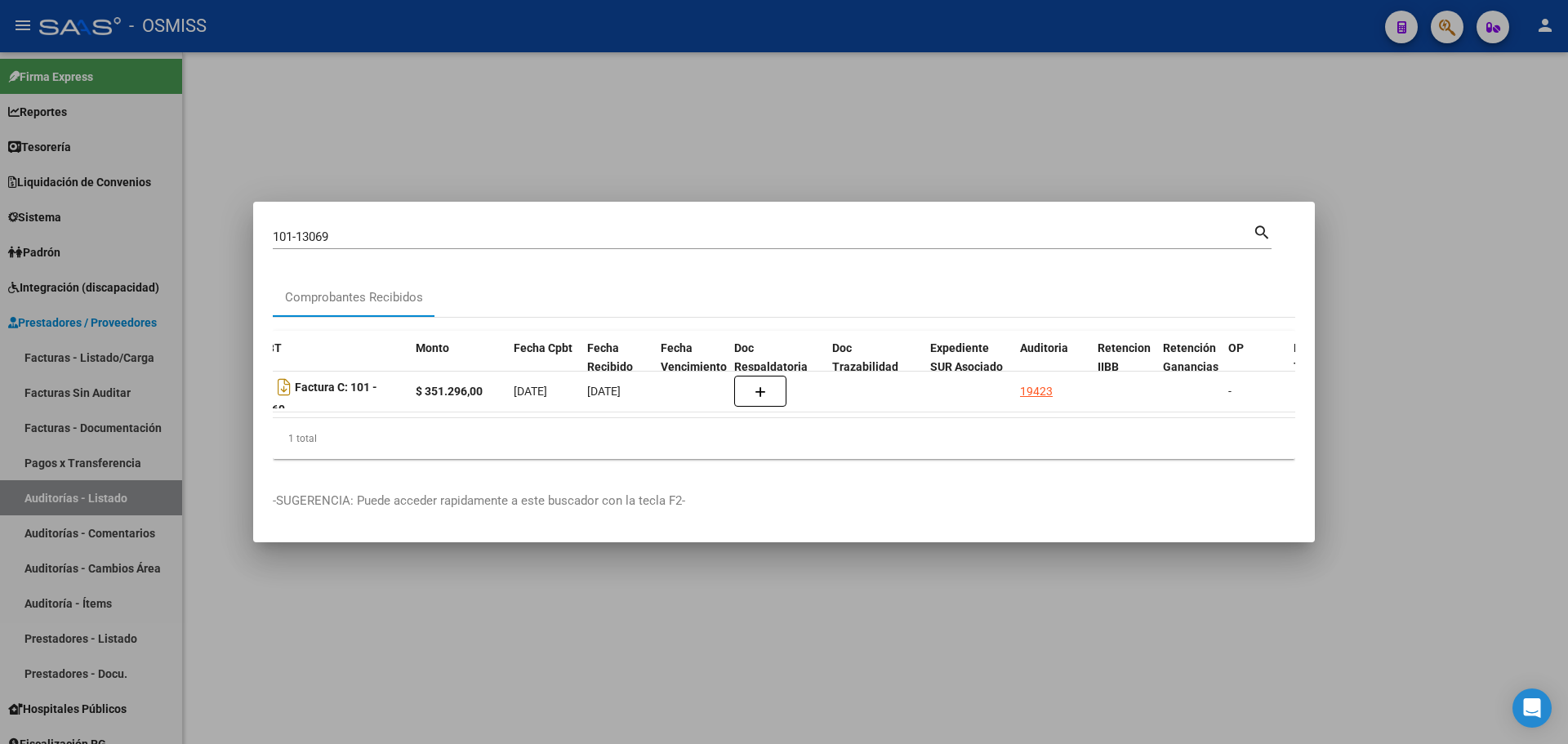
click at [783, 146] on div at bounding box center [784, 372] width 1568 height 744
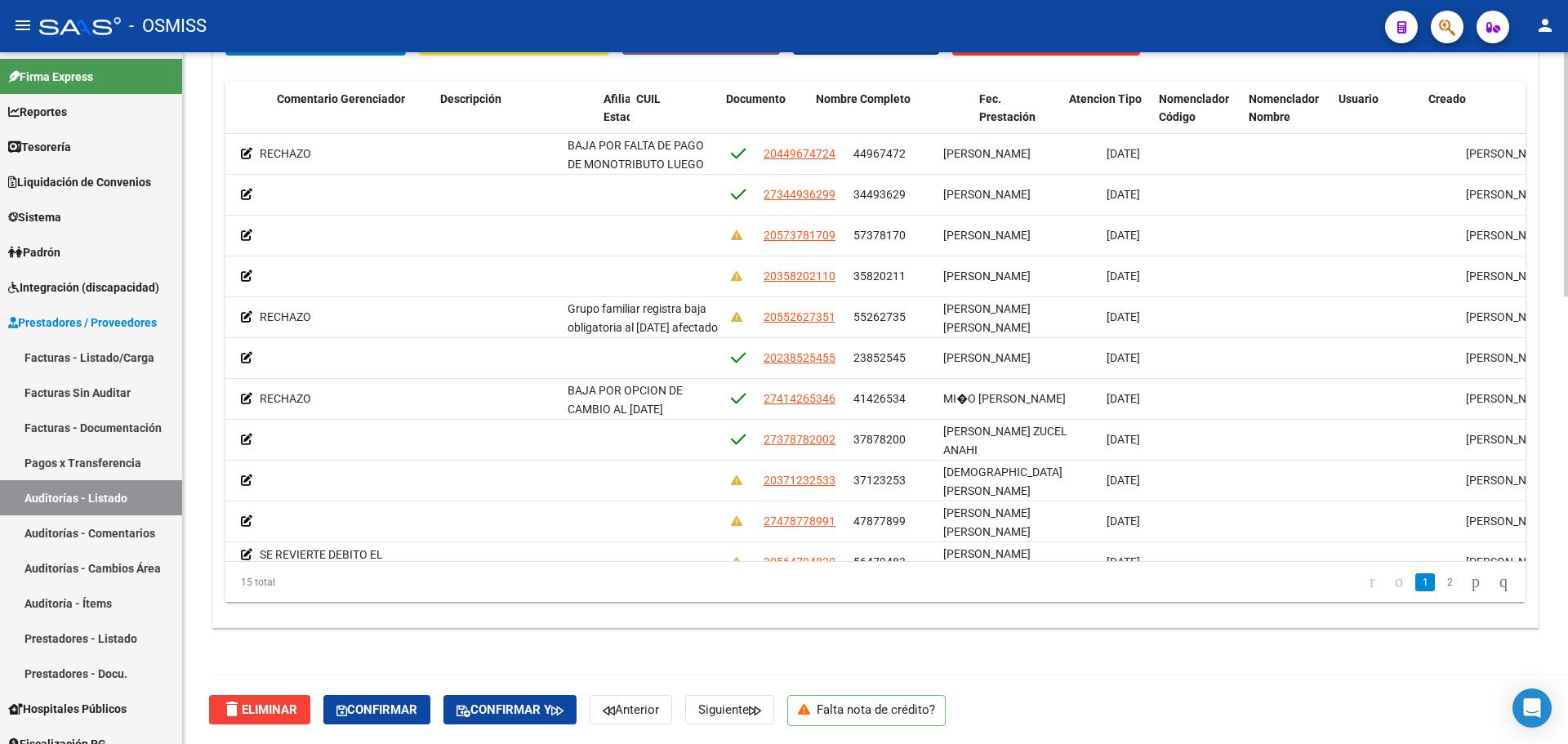
scroll to position [0, 923]
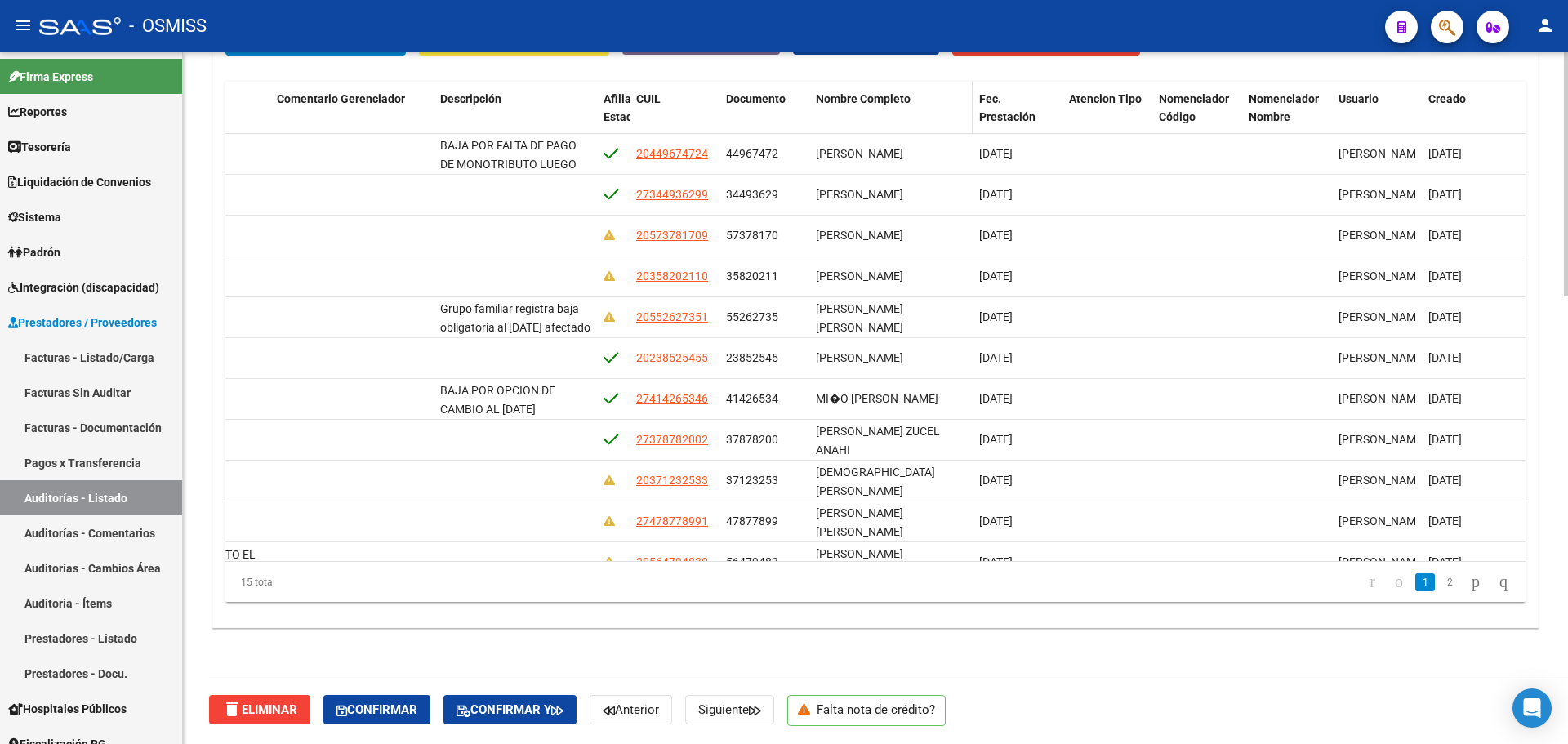
click at [849, 105] on div "Nombre Completo" at bounding box center [891, 99] width 151 height 19
click at [848, 101] on span "Nombre Completo" at bounding box center [863, 99] width 94 height 13
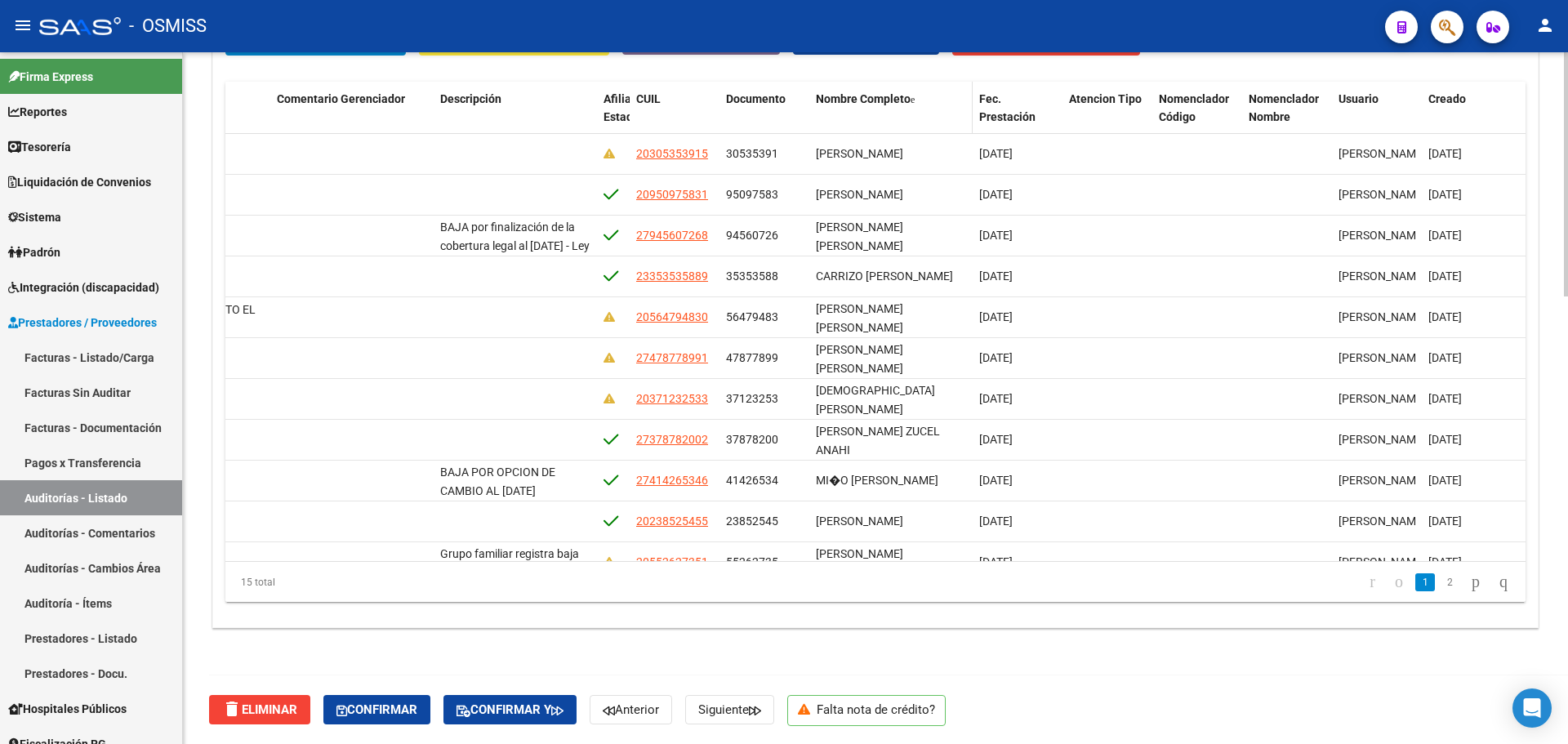
click at [847, 94] on span "Nombre Completo" at bounding box center [863, 99] width 94 height 13
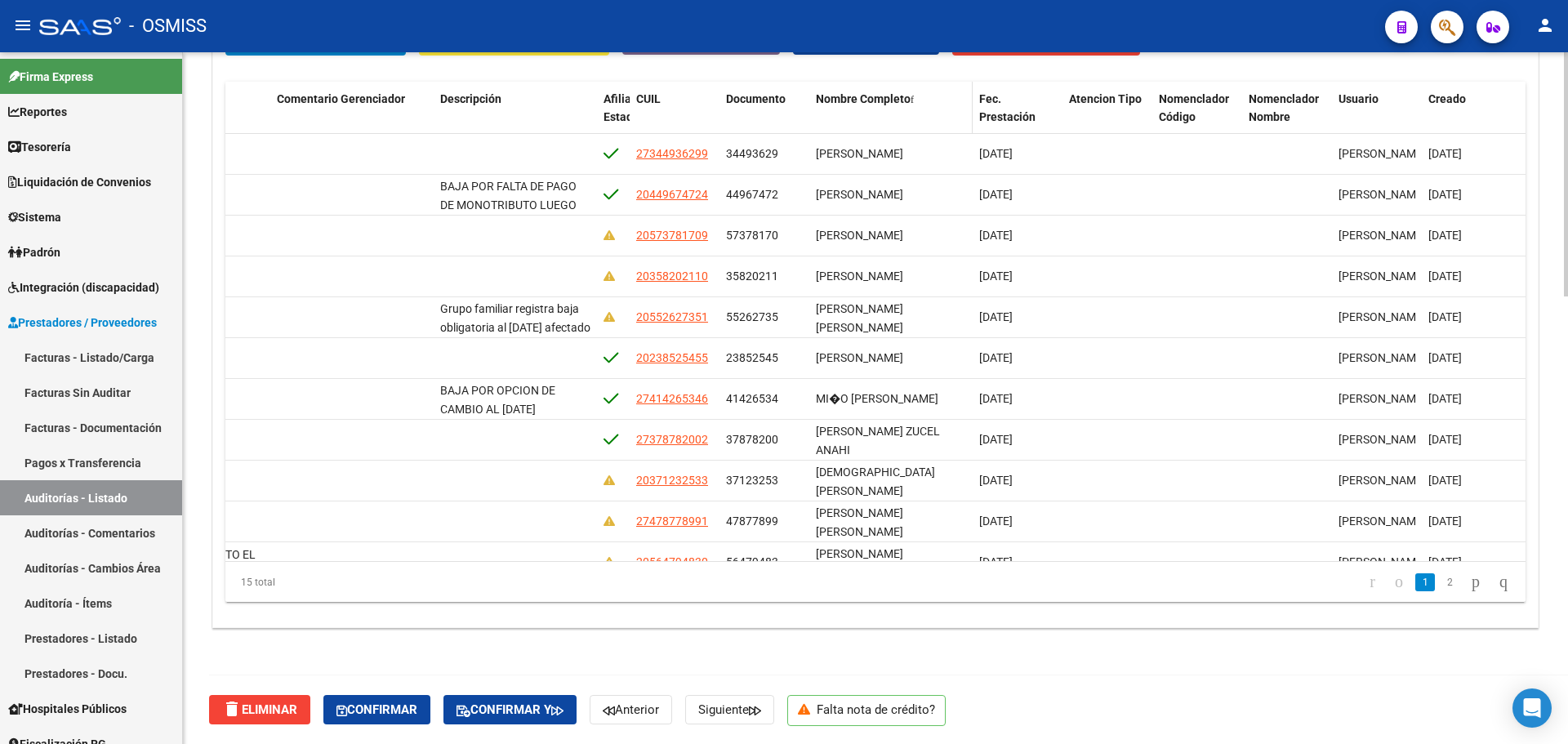
click at [847, 94] on span "Nombre Completo" at bounding box center [863, 99] width 94 height 13
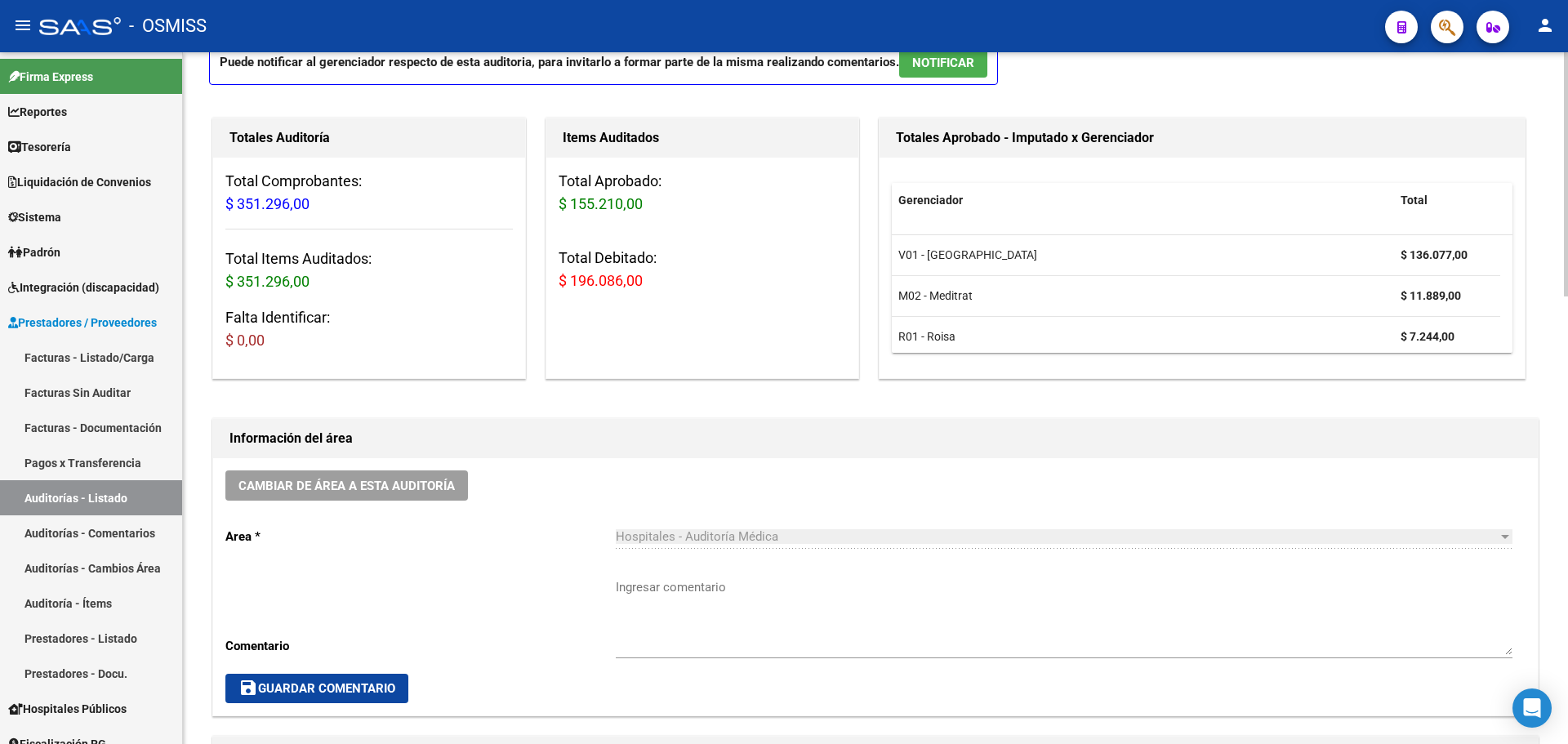
scroll to position [0, 0]
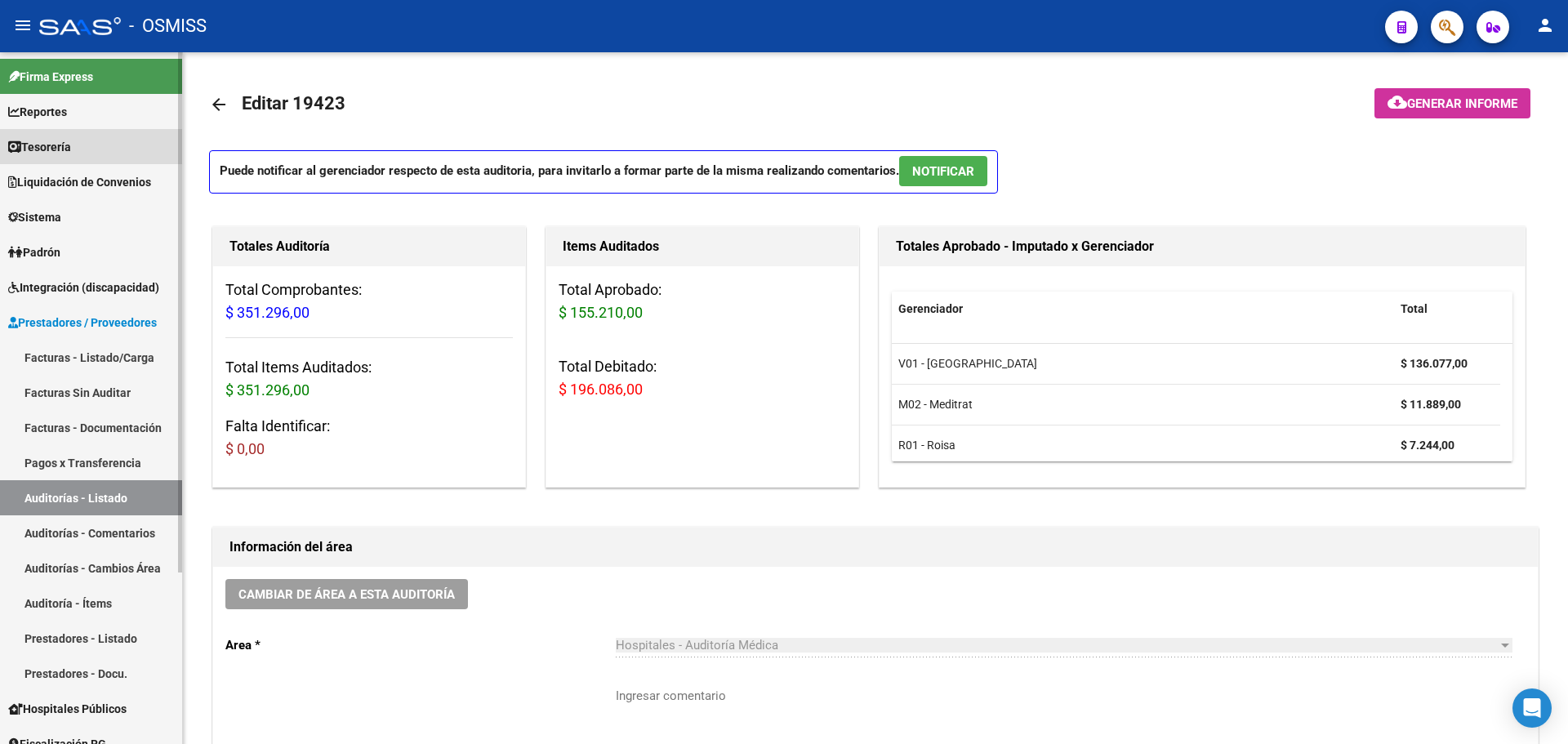
click at [54, 149] on span "Tesorería" at bounding box center [39, 147] width 63 height 18
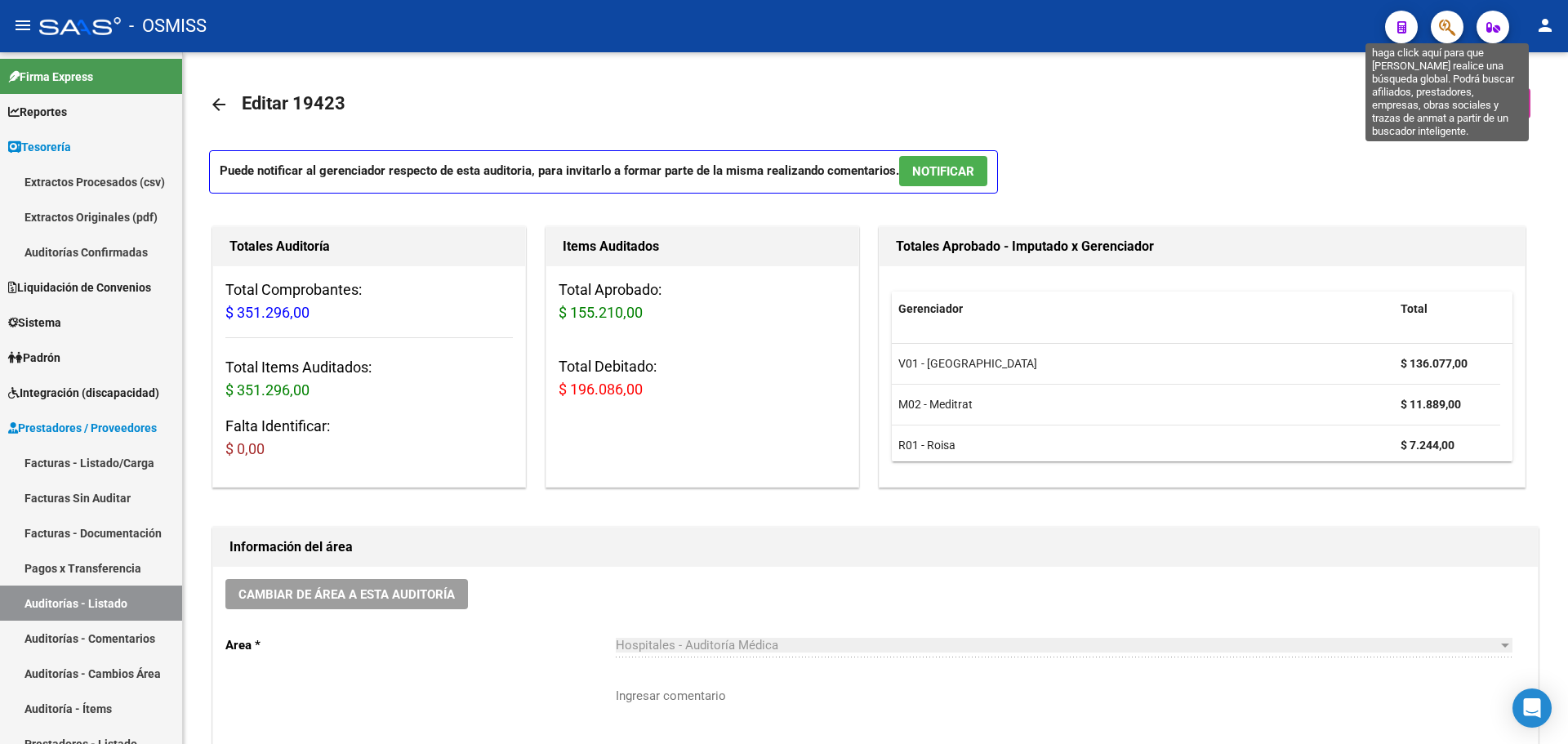
click at [1441, 28] on icon "button" at bounding box center [1447, 27] width 16 height 19
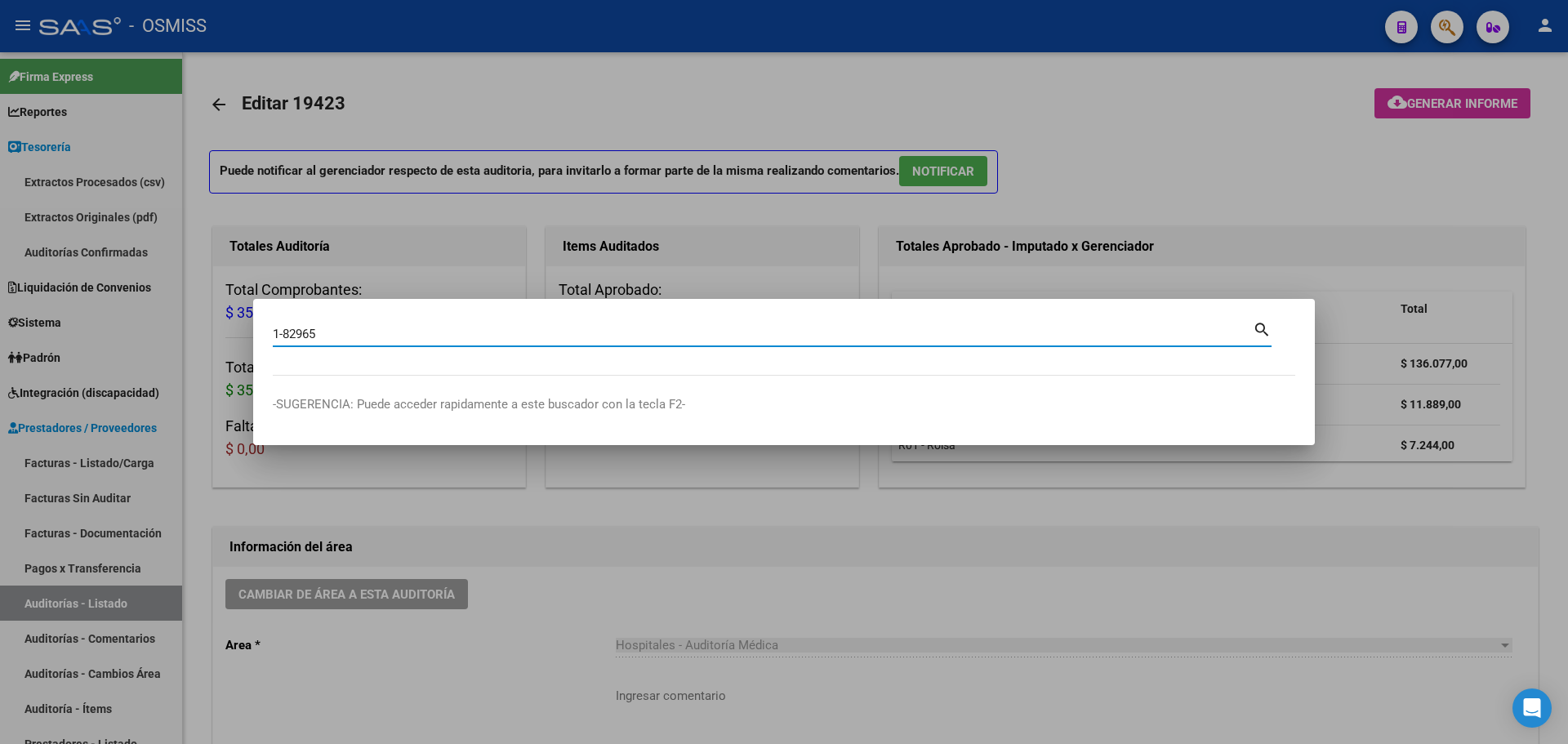
type input "1-82965"
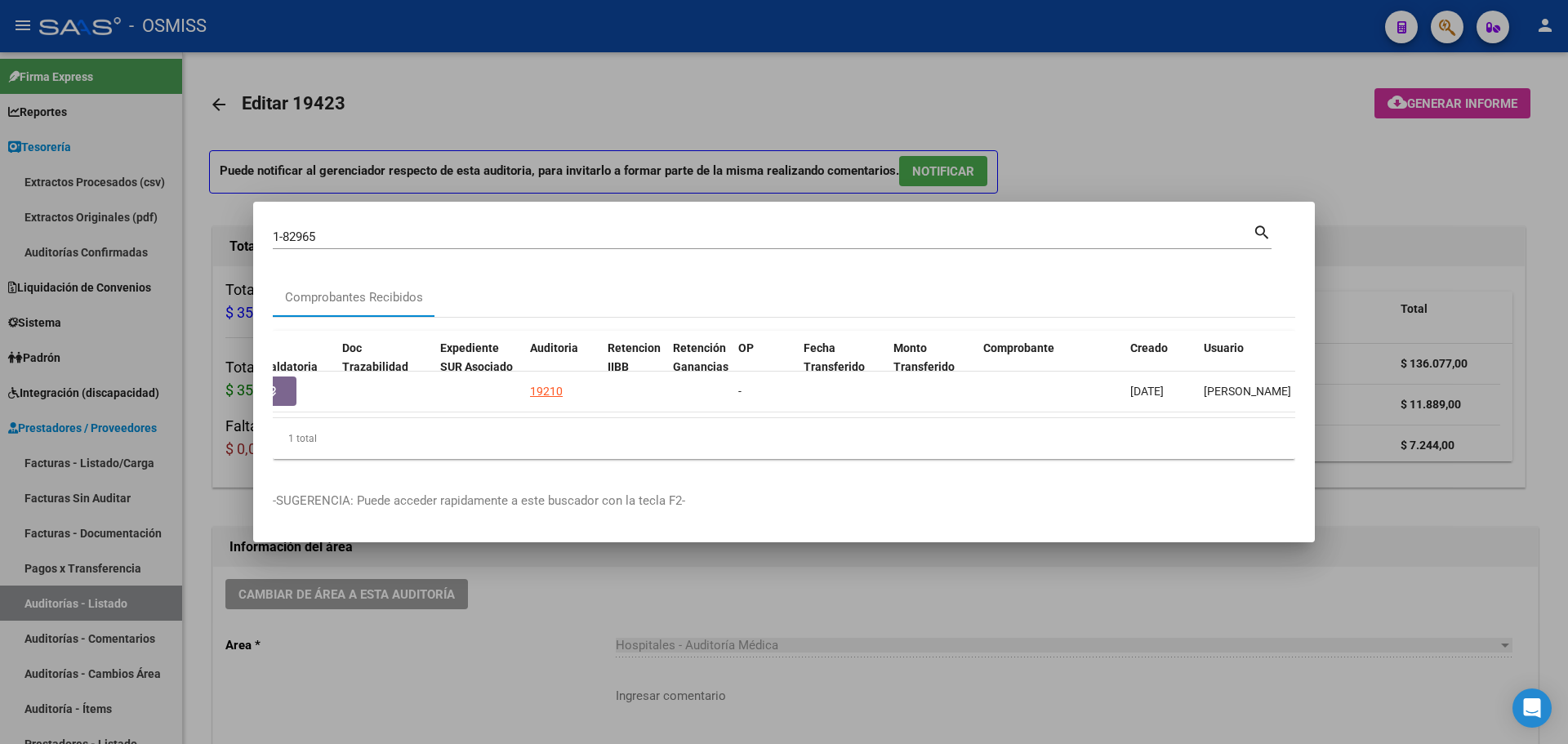
scroll to position [0, 753]
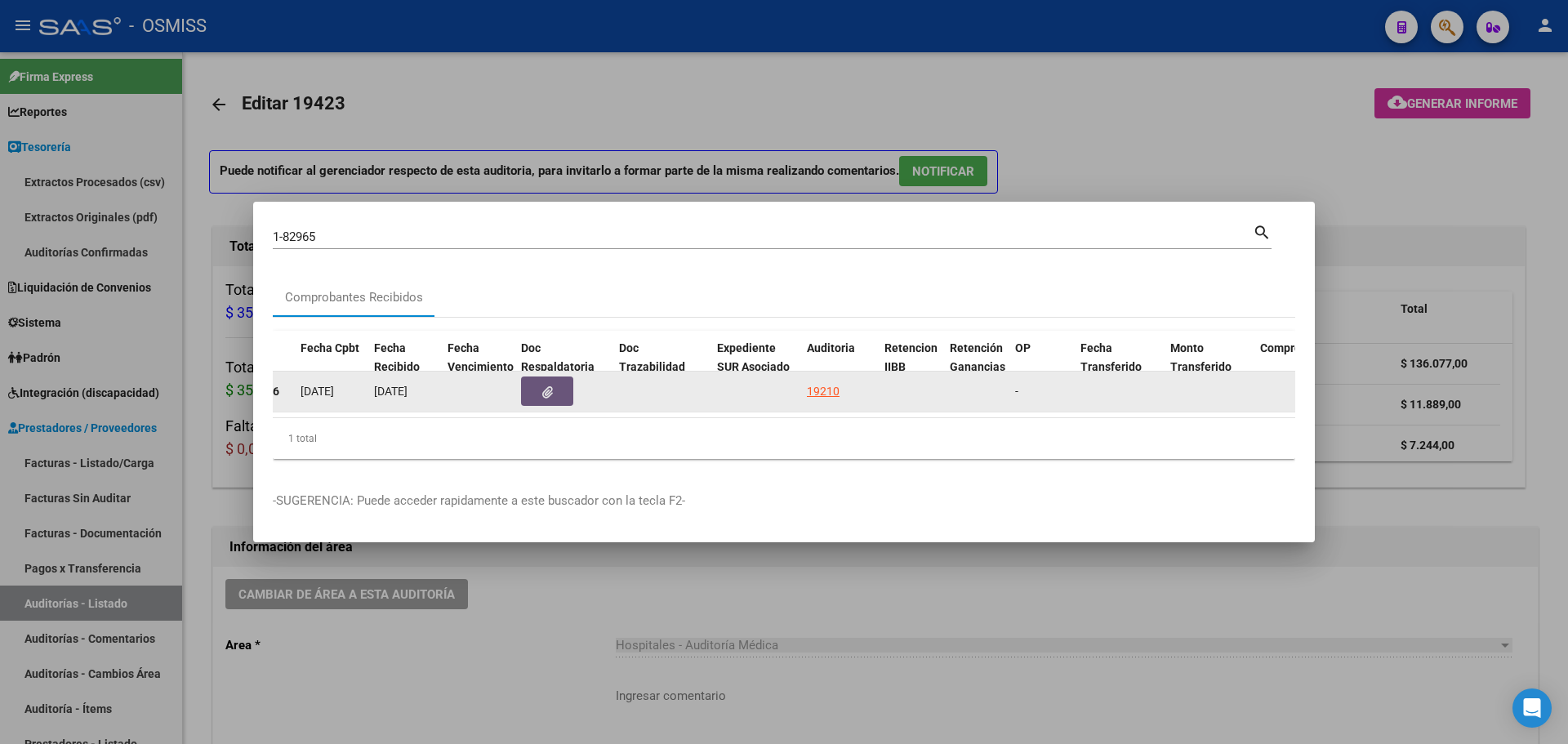
click at [552, 393] on button "button" at bounding box center [548, 391] width 53 height 29
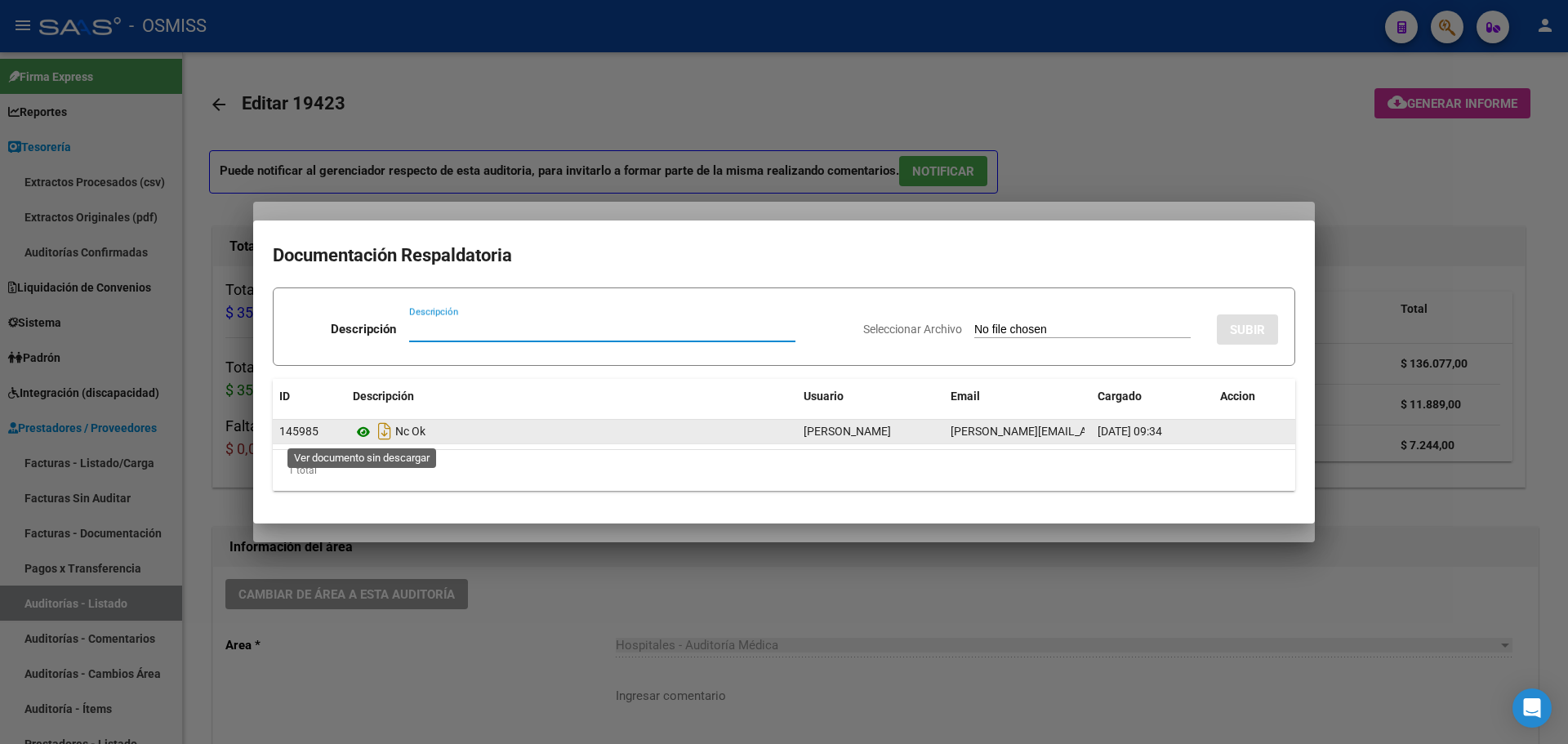
click at [365, 432] on icon at bounding box center [363, 433] width 21 height 20
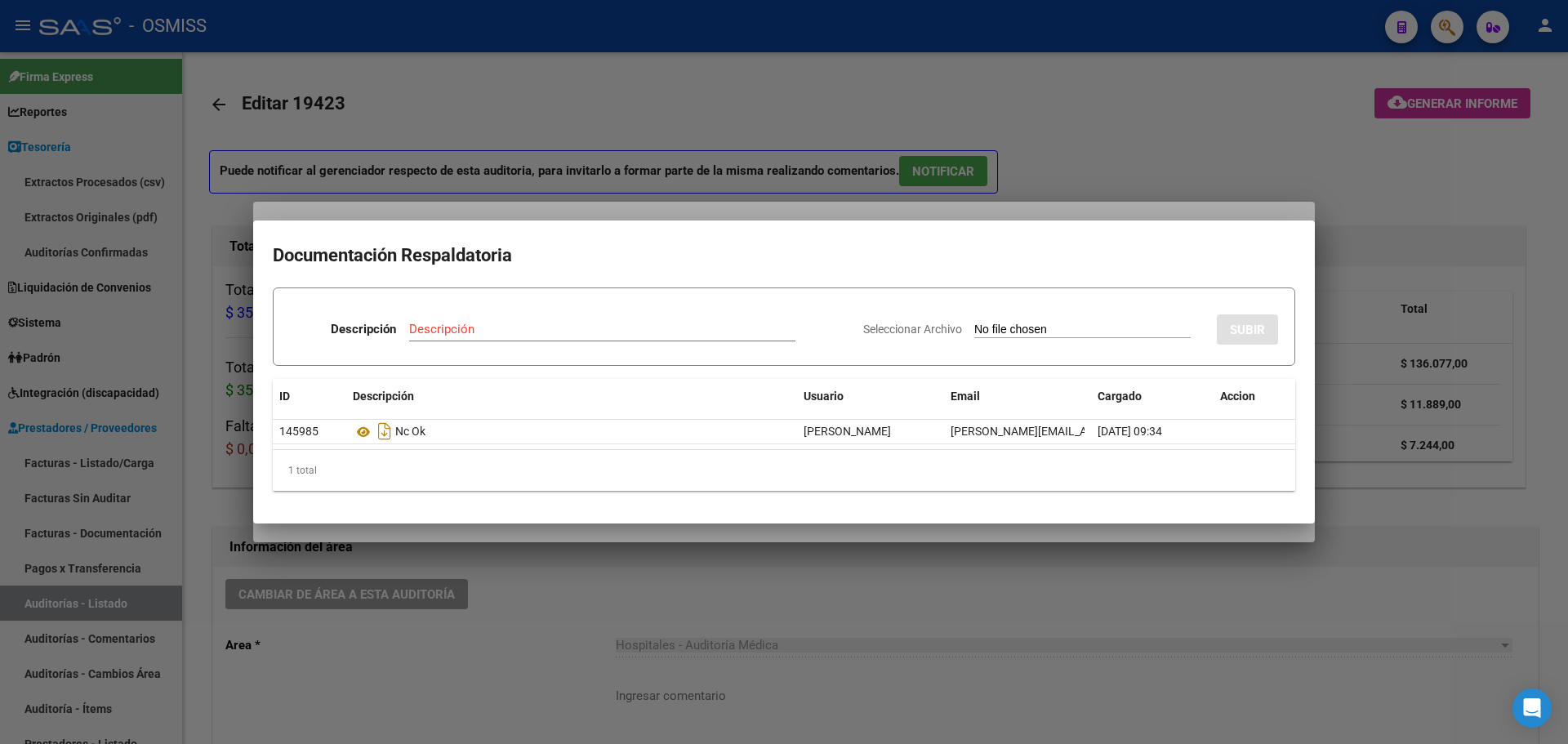
click at [453, 144] on div at bounding box center [784, 372] width 1568 height 744
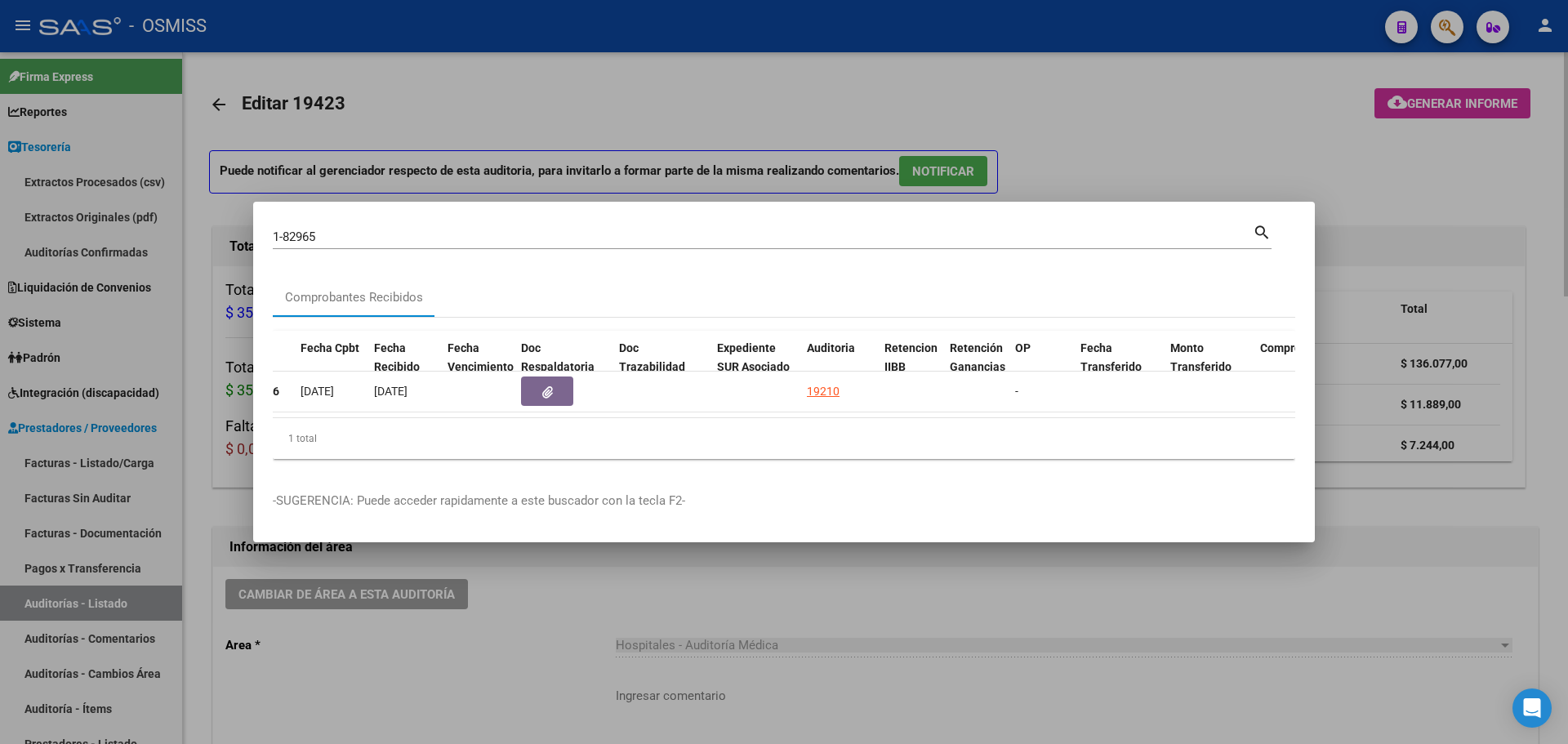
click at [581, 99] on div at bounding box center [784, 372] width 1568 height 744
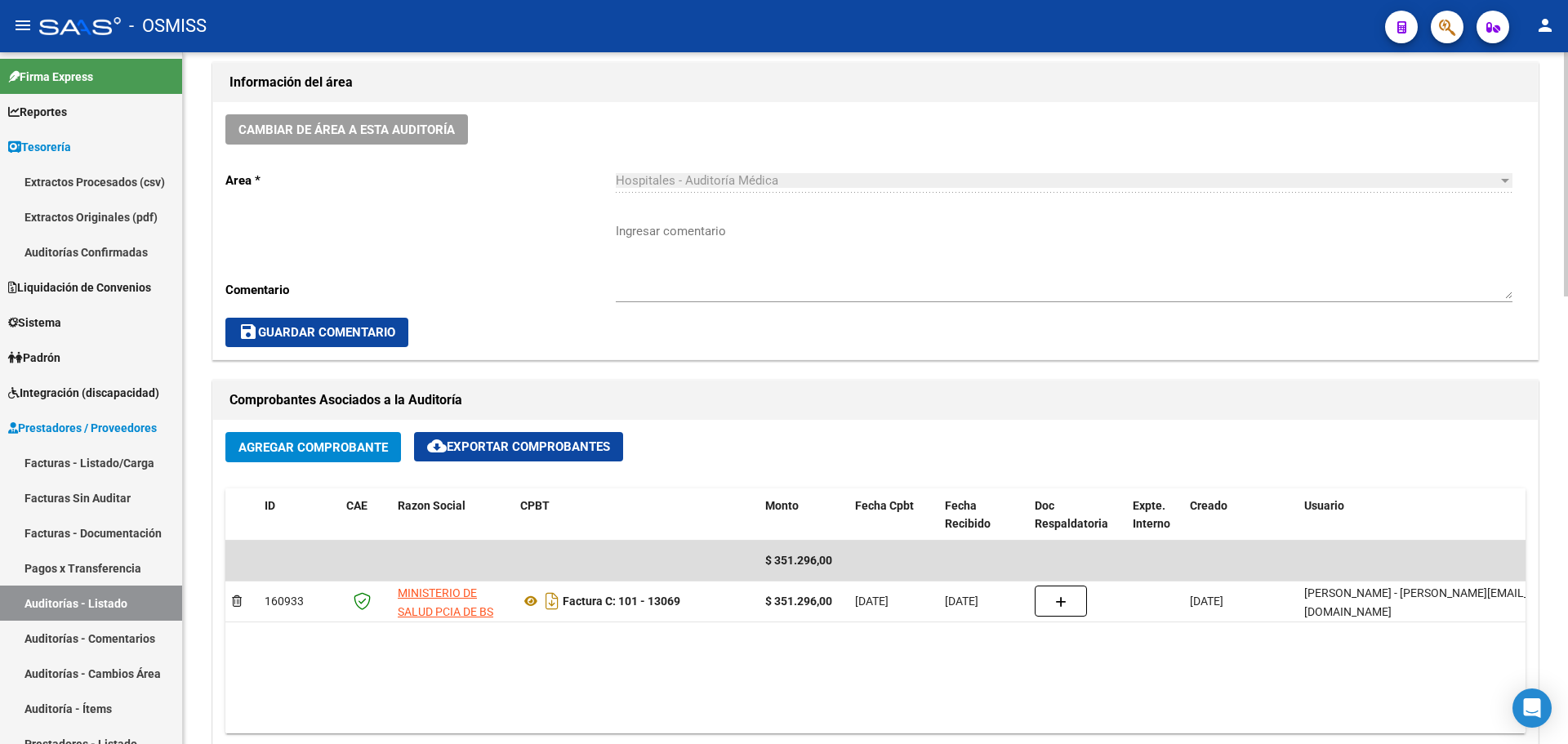
scroll to position [490, 0]
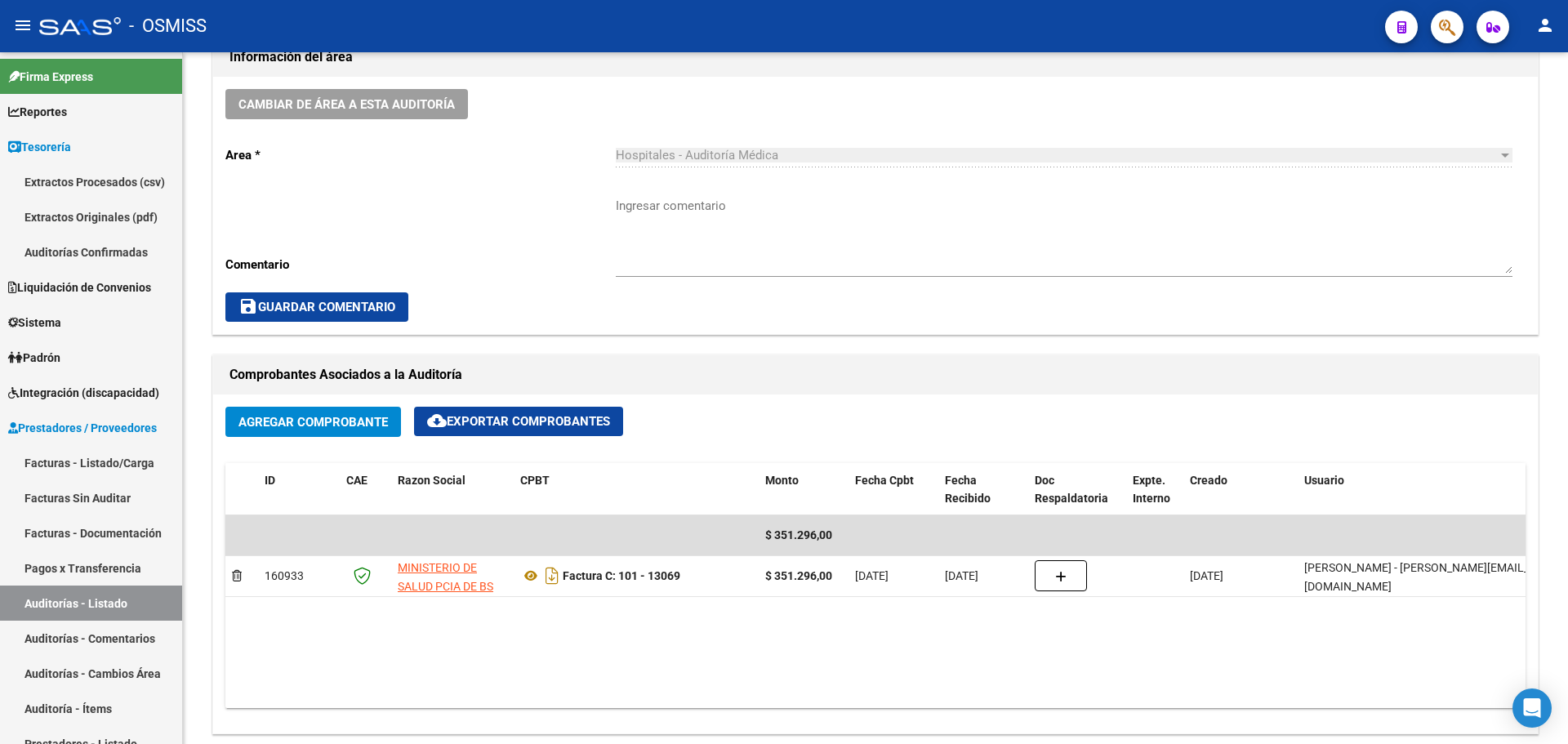
click at [1446, 40] on span "button" at bounding box center [1447, 27] width 16 height 34
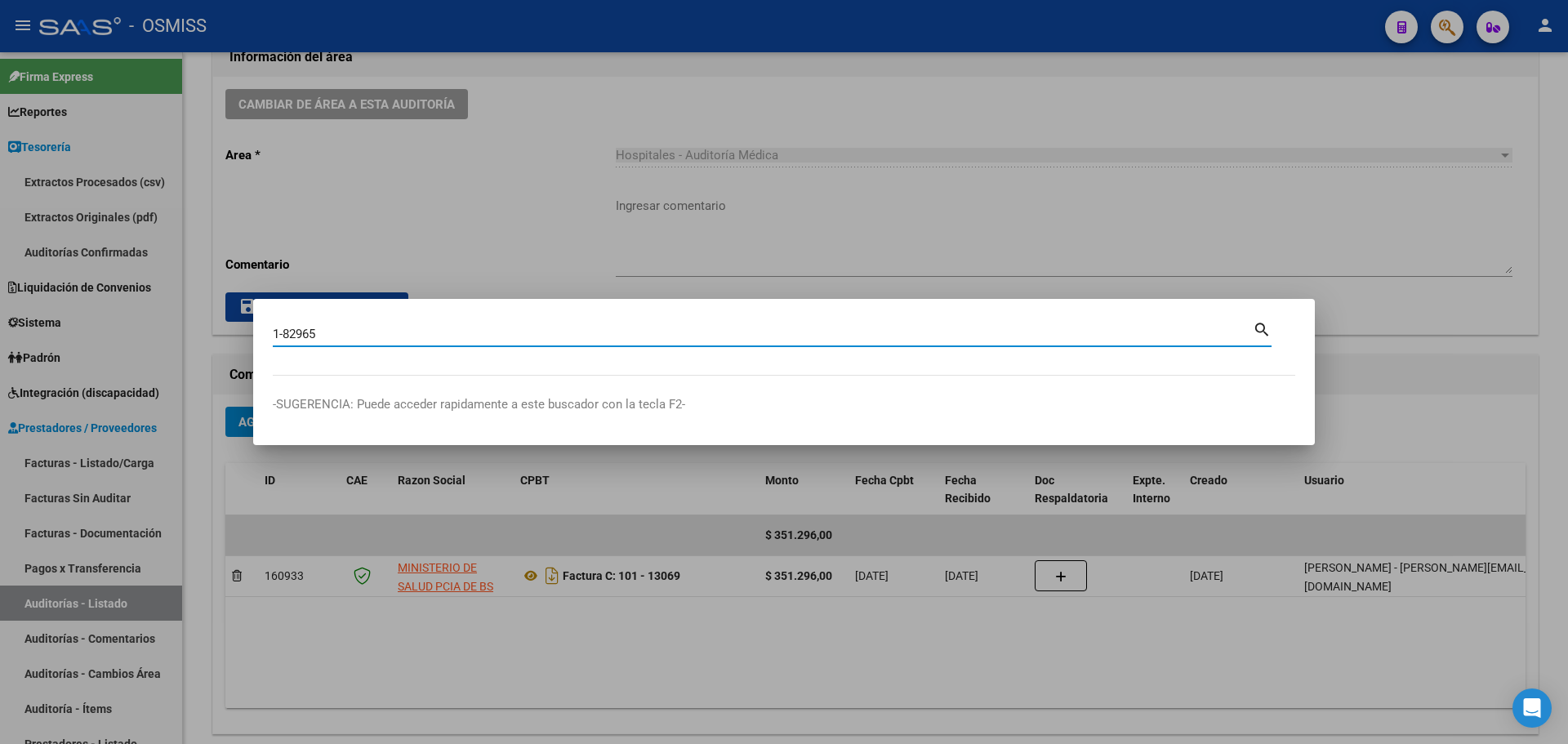
type input "1-82965"
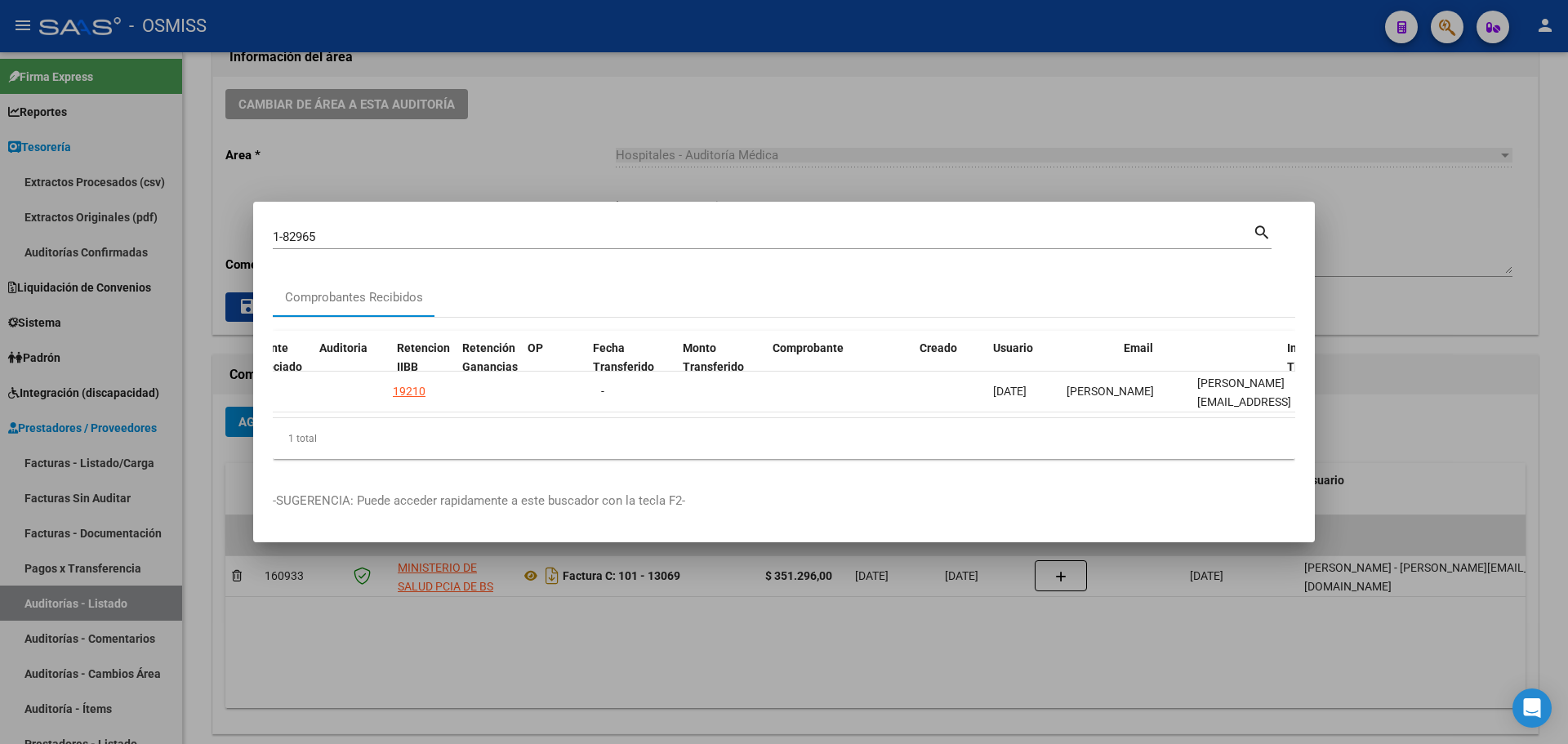
scroll to position [0, 1241]
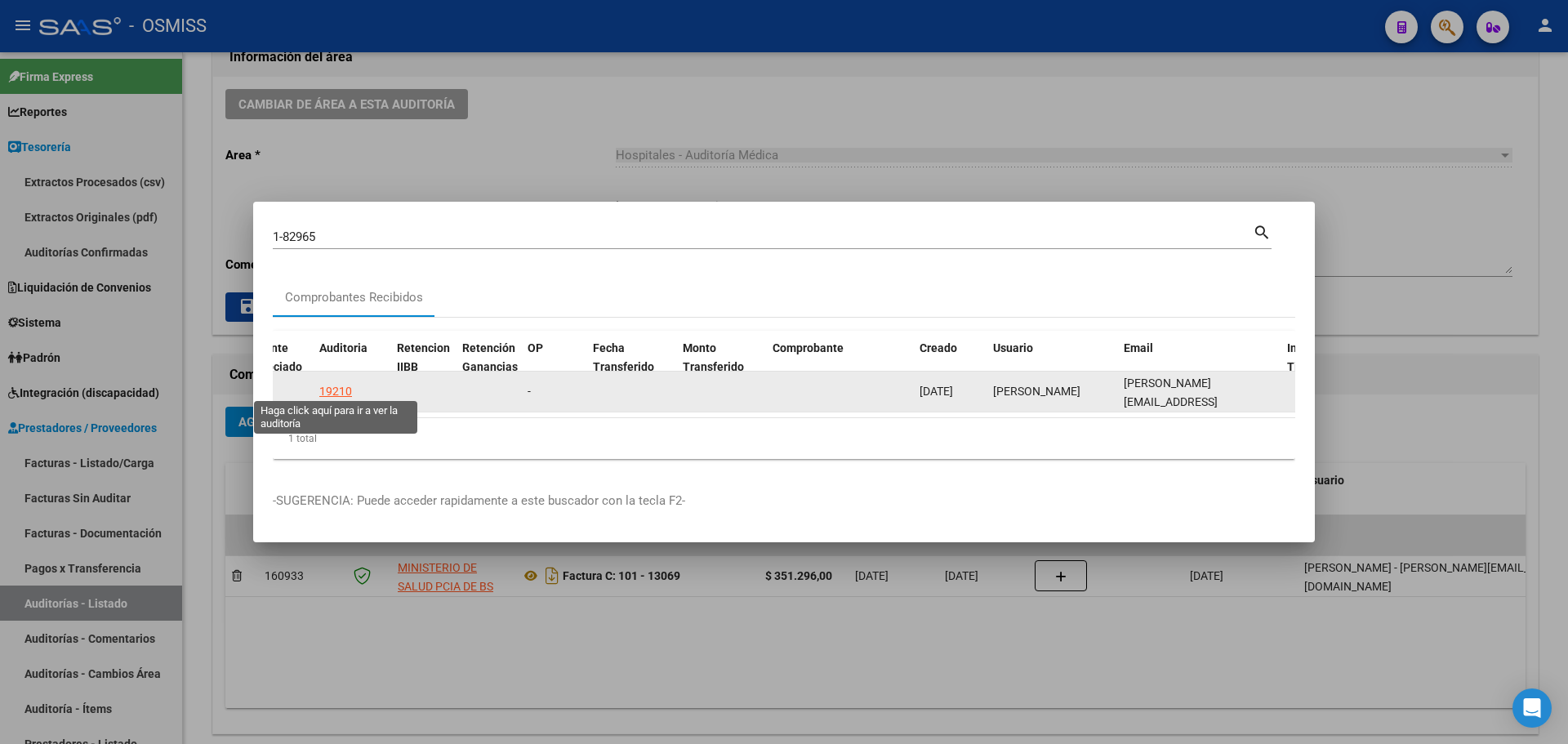
click at [323, 382] on div "19210" at bounding box center [336, 391] width 33 height 19
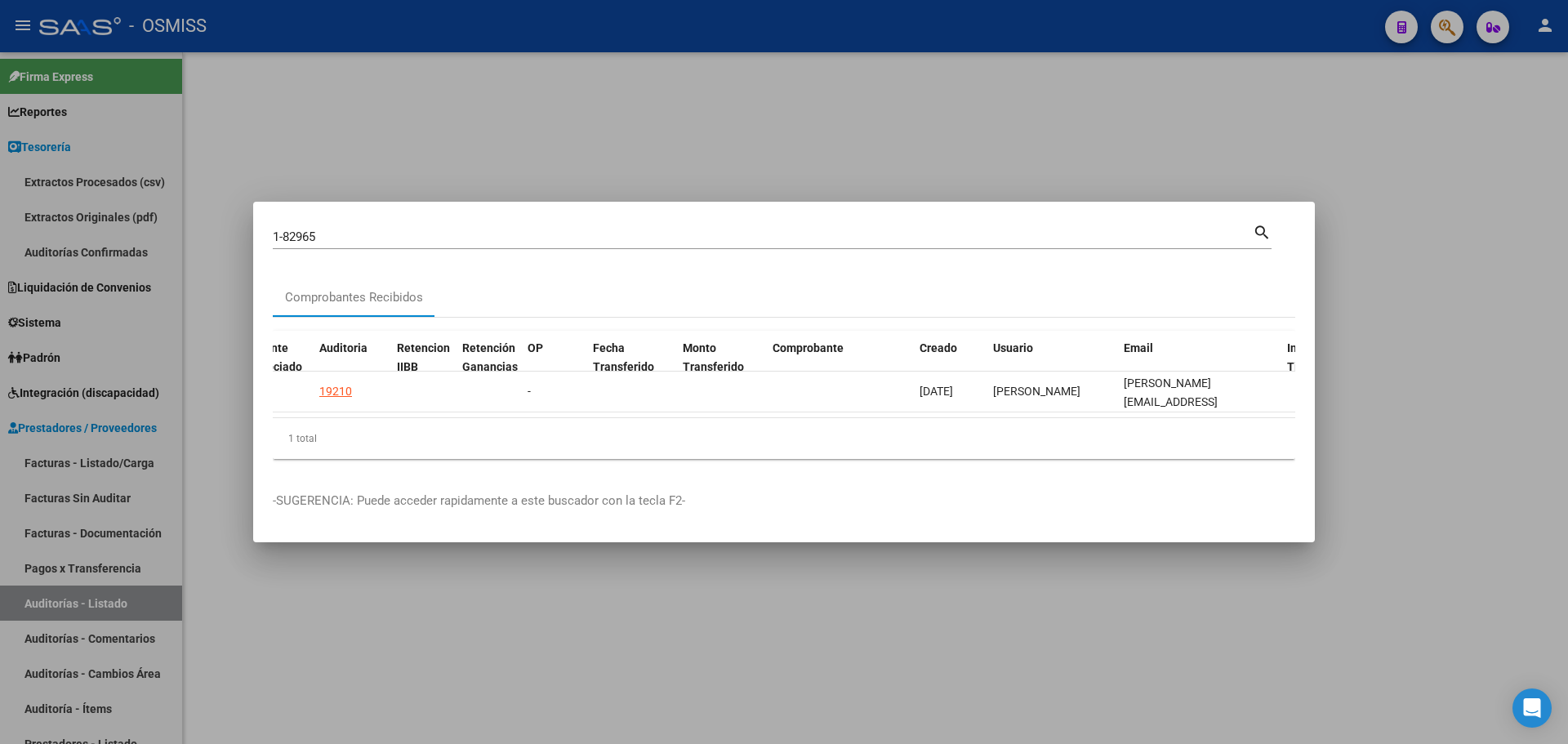
click at [547, 182] on div at bounding box center [784, 372] width 1568 height 744
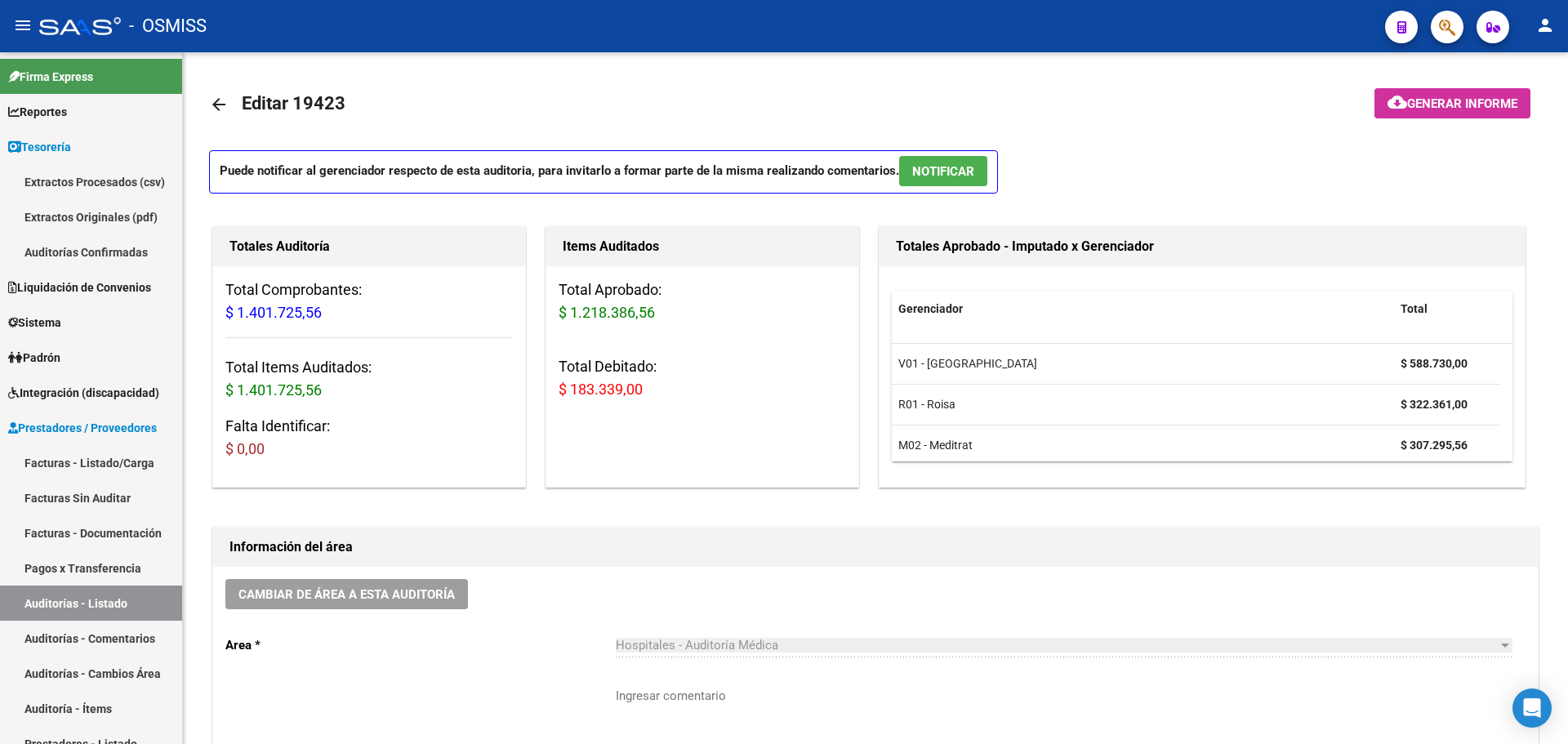
click at [1429, 33] on div at bounding box center [1441, 26] width 45 height 34
click at [1437, 33] on button "button" at bounding box center [1447, 27] width 33 height 33
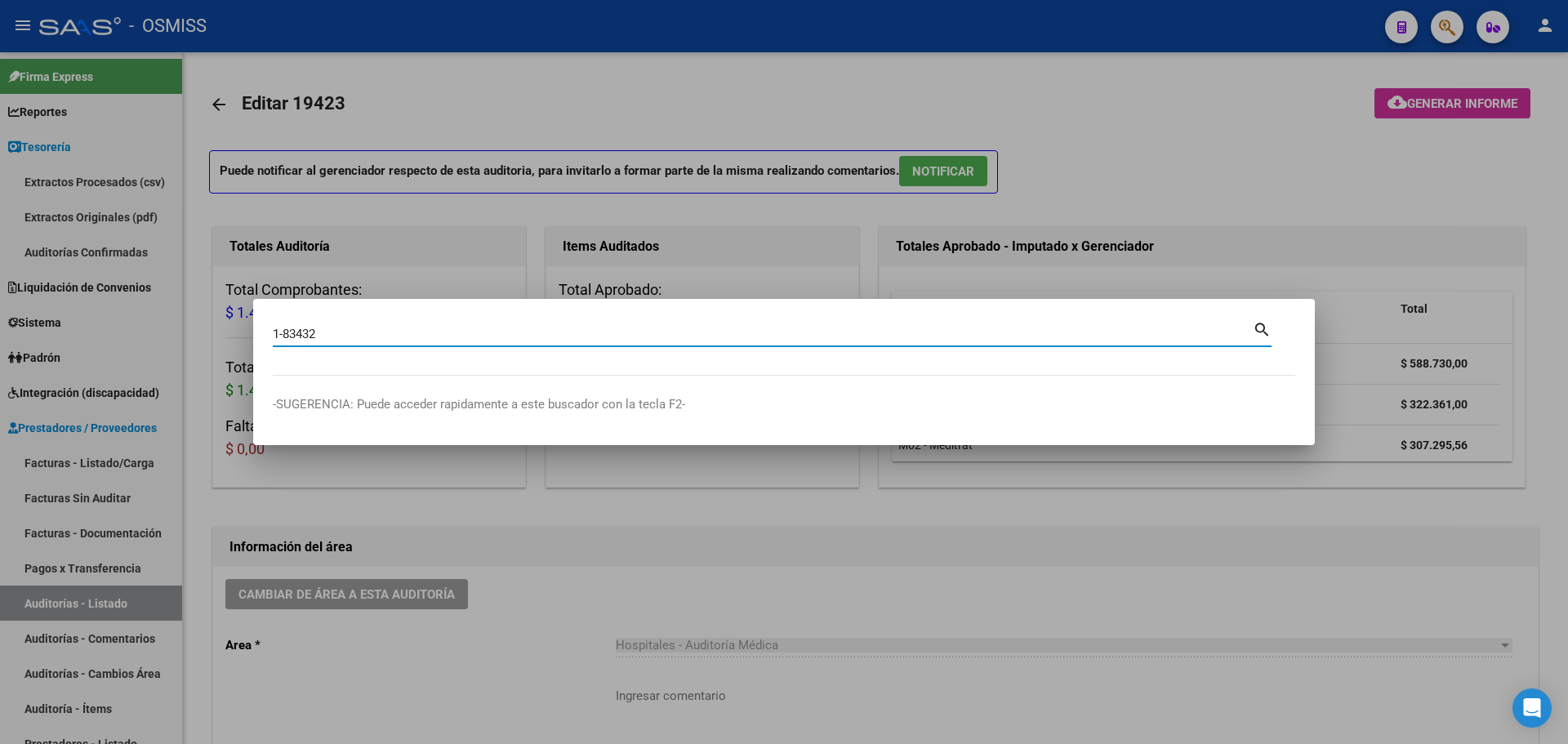
type input "1-83432"
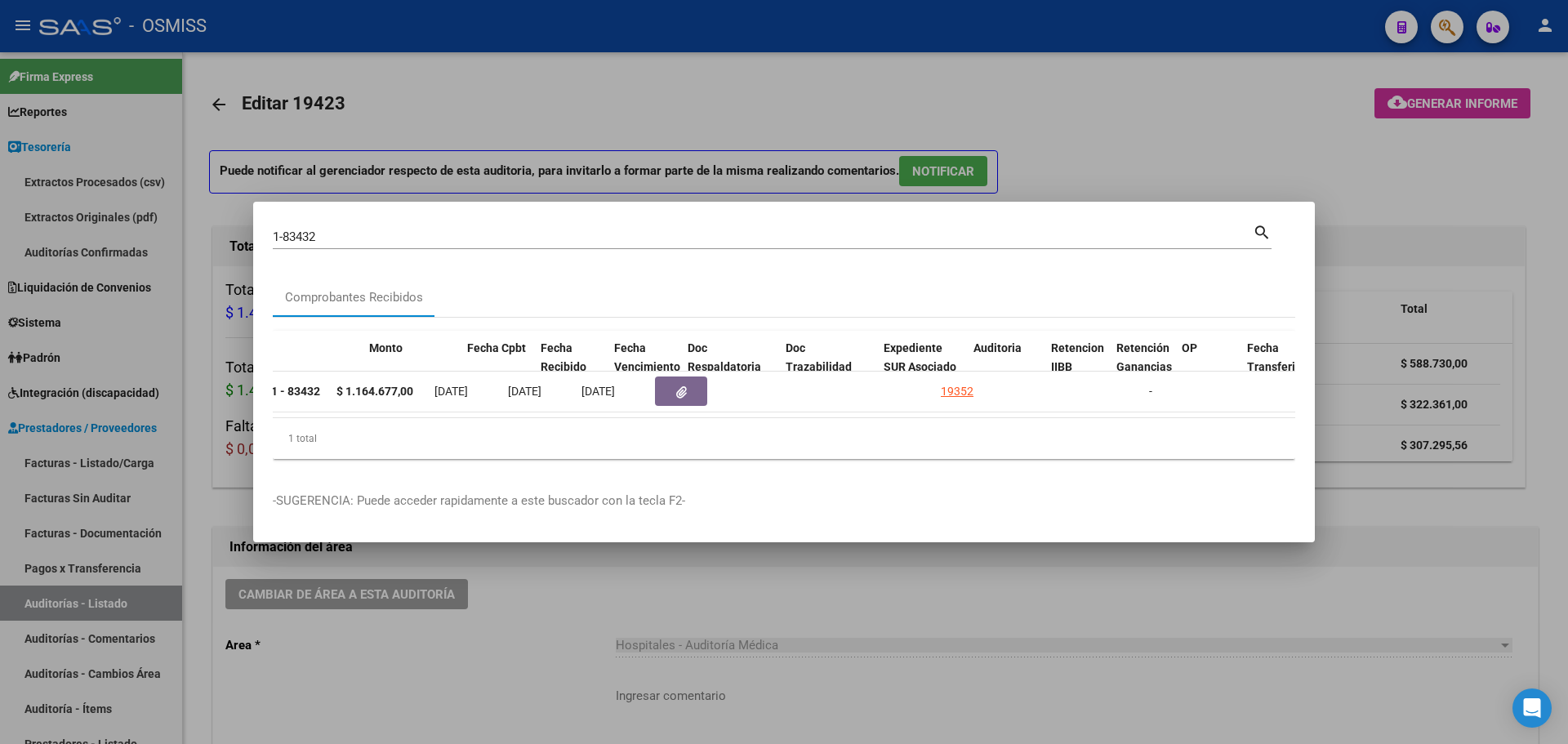
scroll to position [0, 587]
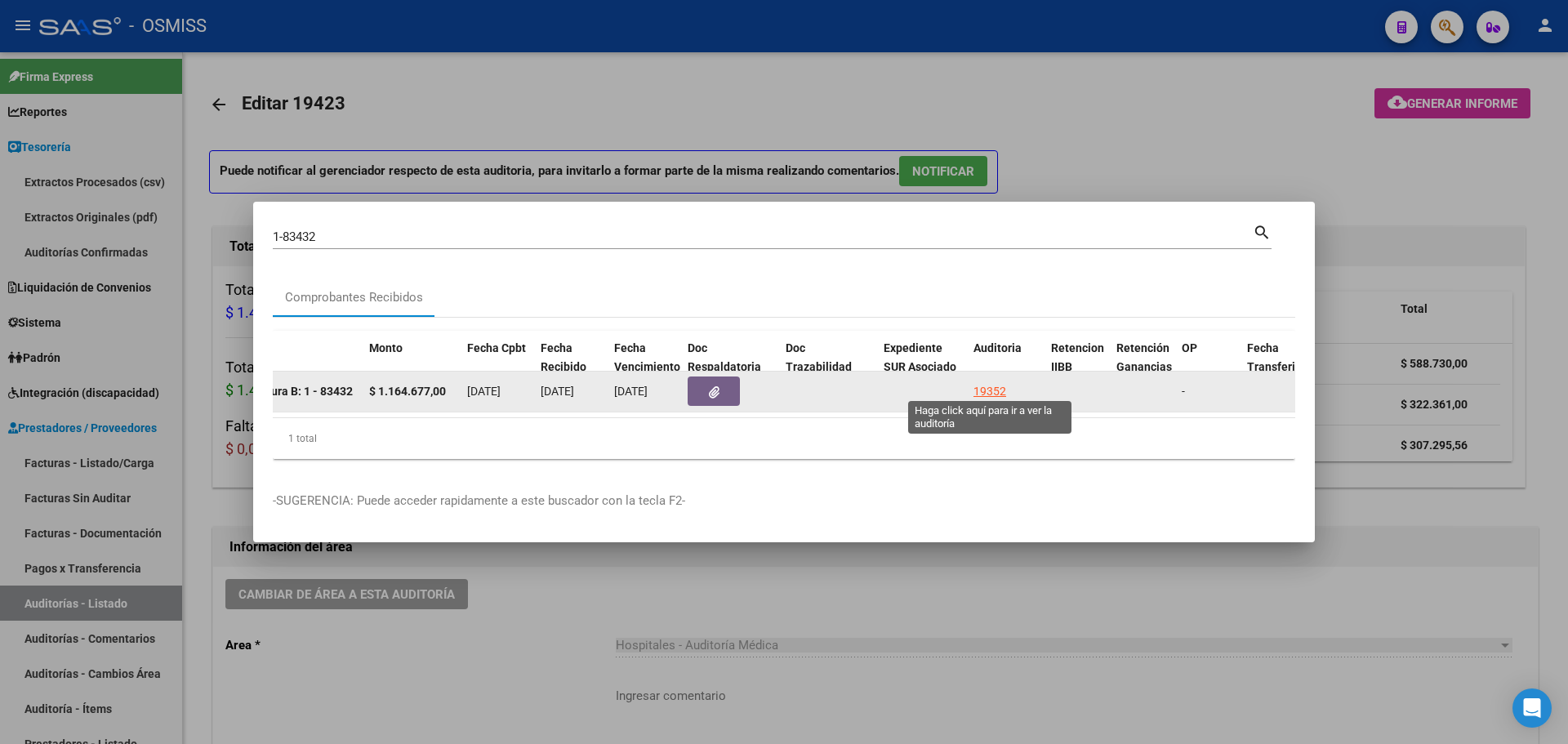
click at [979, 387] on div "19352" at bounding box center [990, 391] width 33 height 19
click at [719, 387] on icon "button" at bounding box center [715, 393] width 11 height 13
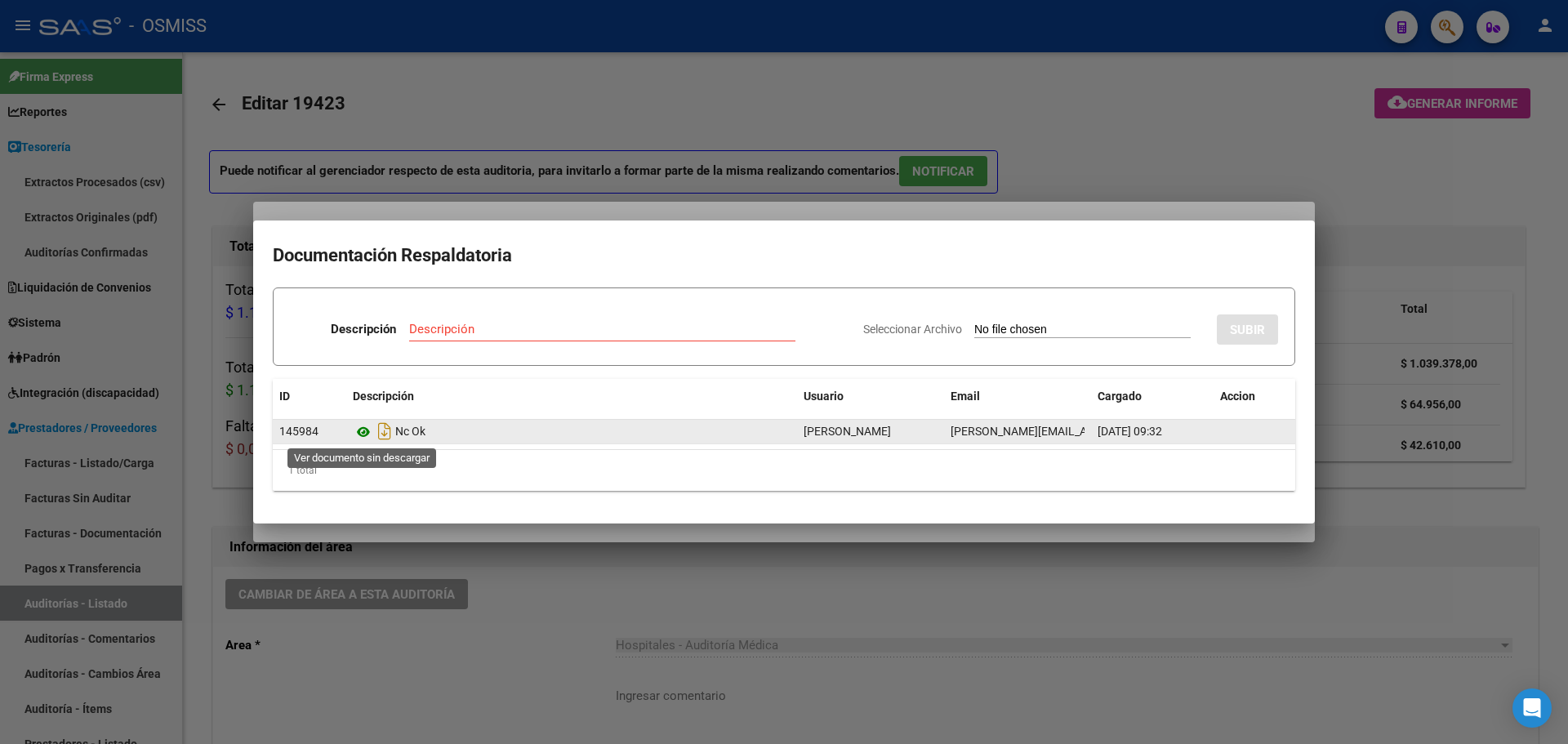
click at [368, 438] on icon at bounding box center [363, 433] width 21 height 20
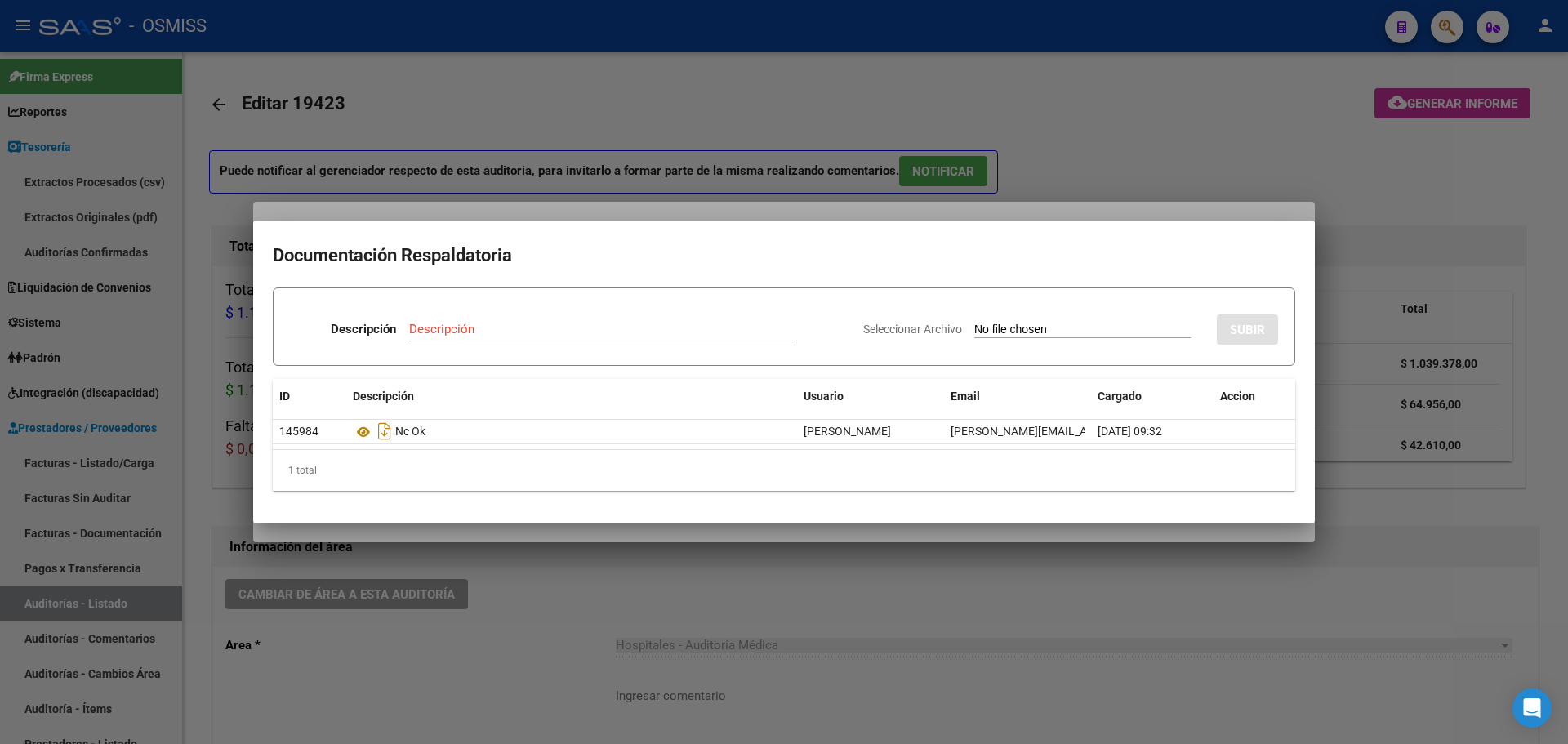
click at [577, 183] on div at bounding box center [784, 372] width 1568 height 744
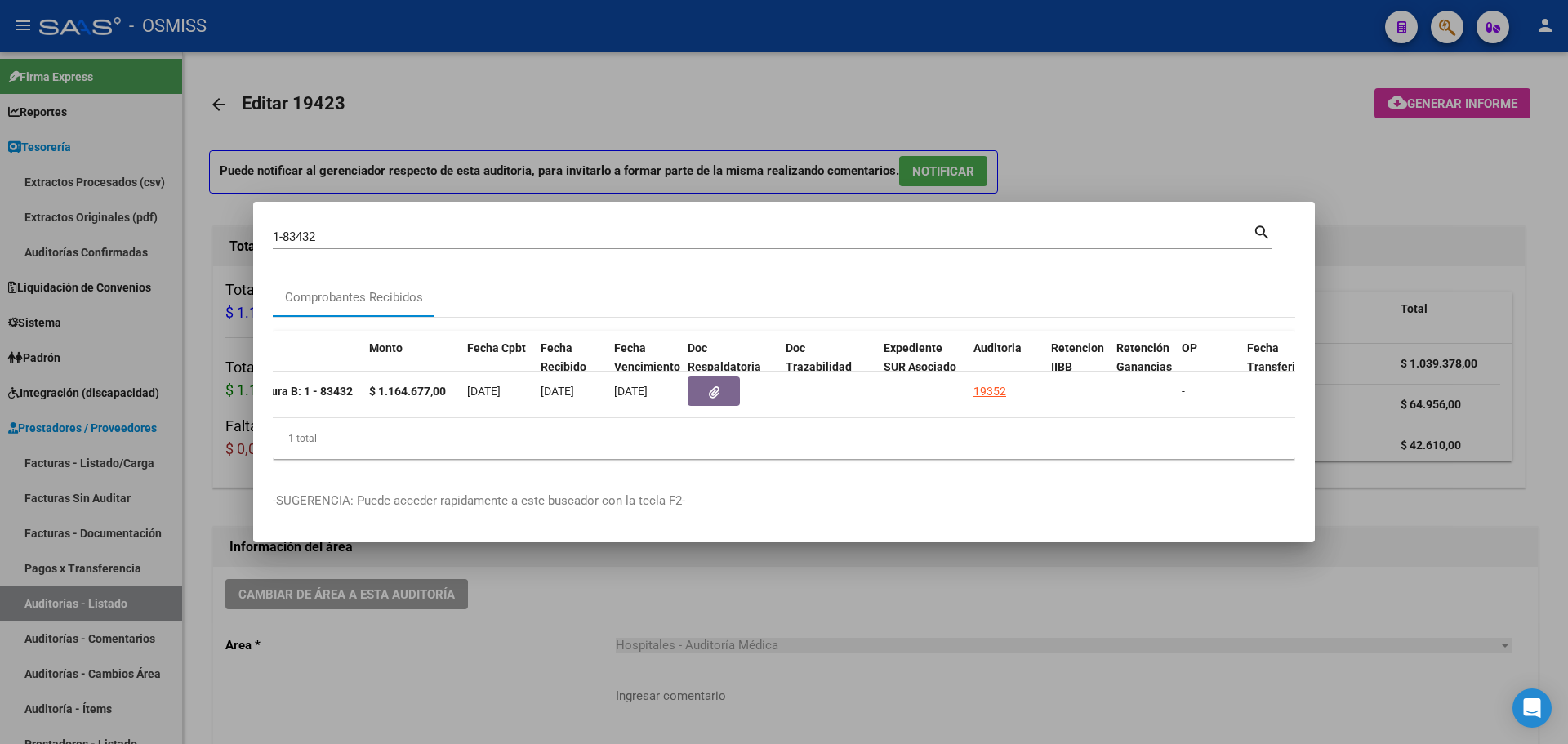
click at [548, 67] on div at bounding box center [784, 372] width 1568 height 744
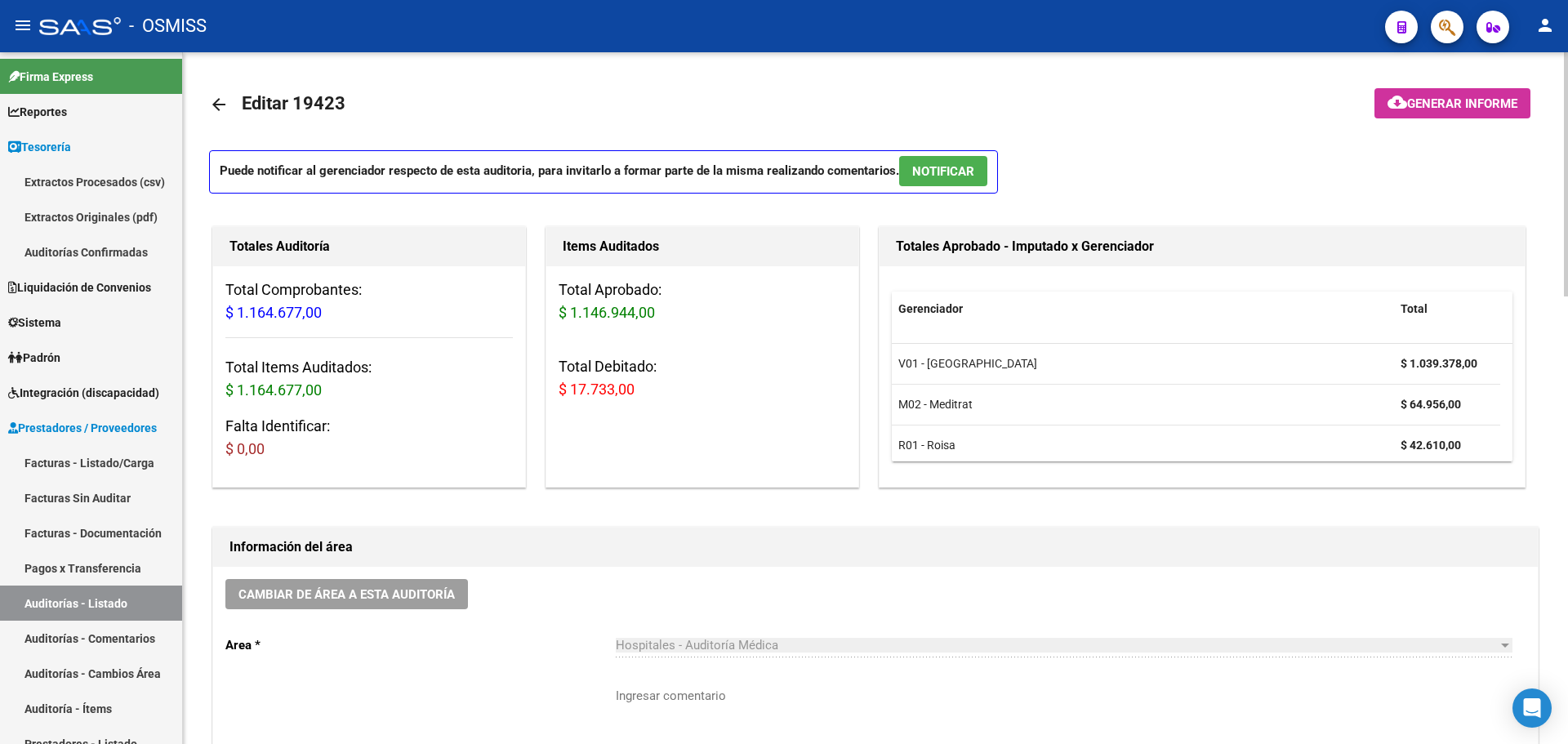
click at [494, 436] on h3 "Falta Identificar: $ 0,00" at bounding box center [369, 438] width 287 height 45
click at [88, 140] on link "Tesorería" at bounding box center [91, 146] width 182 height 35
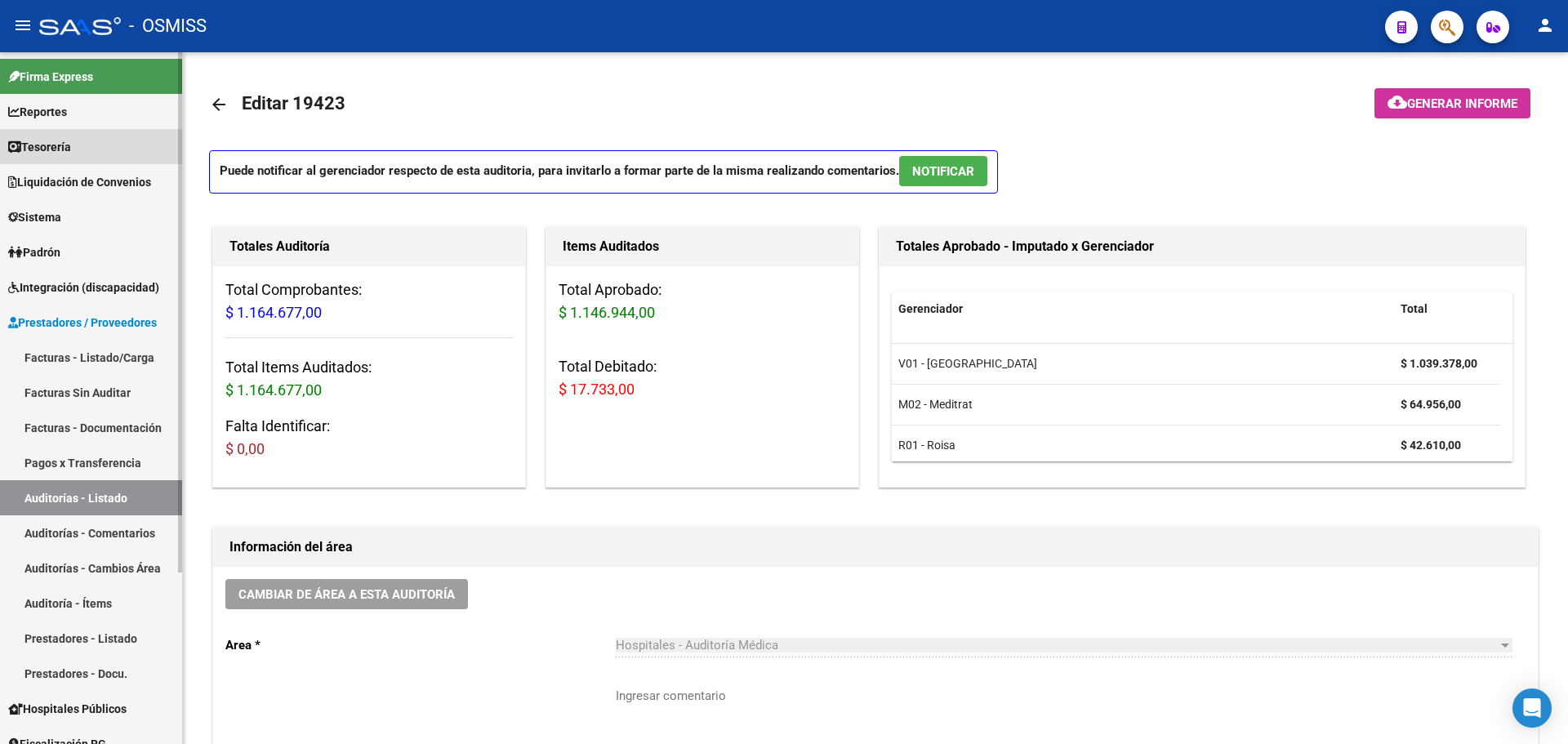
click at [83, 142] on link "Tesorería" at bounding box center [91, 146] width 182 height 35
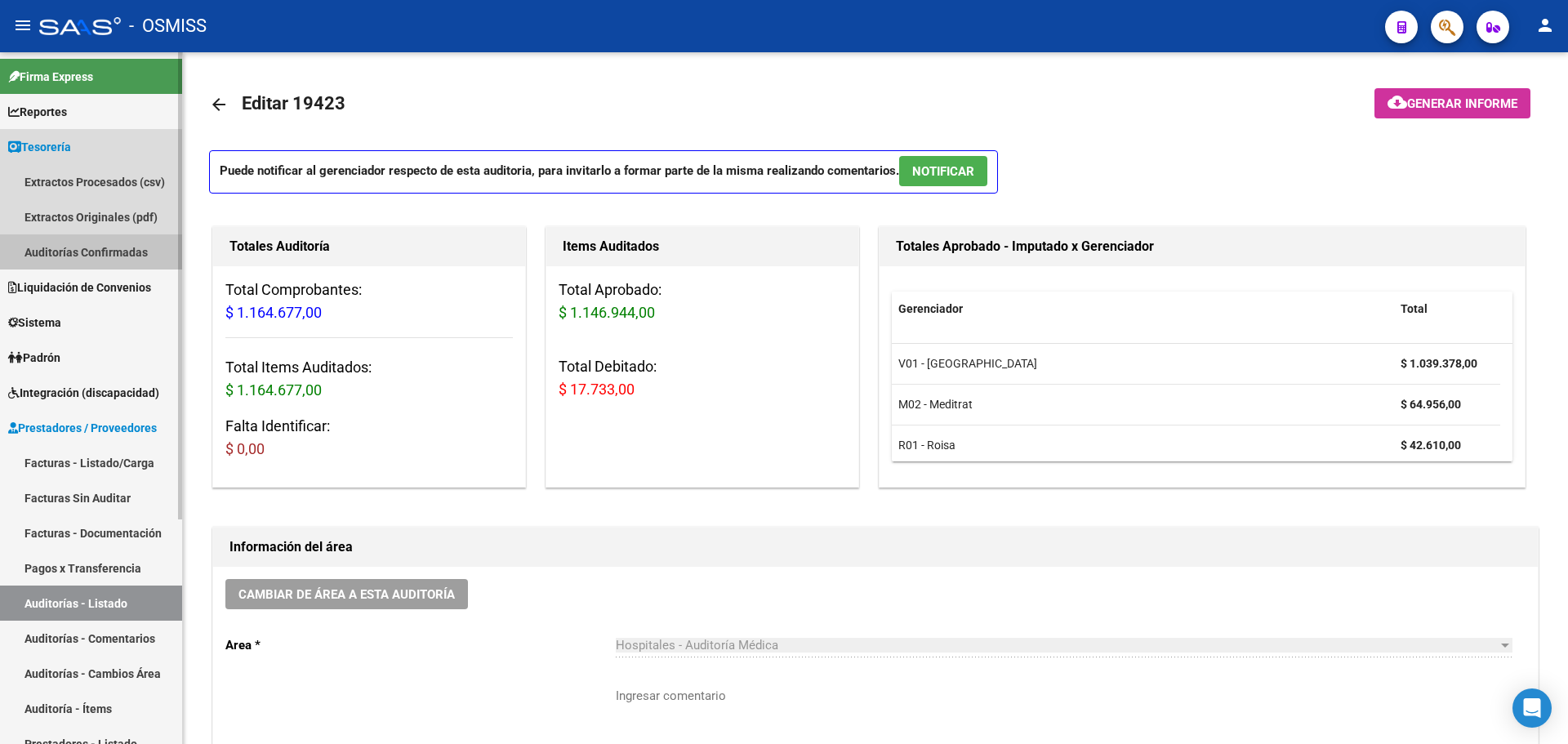
click at [49, 259] on link "Auditorías Confirmadas" at bounding box center [91, 251] width 182 height 35
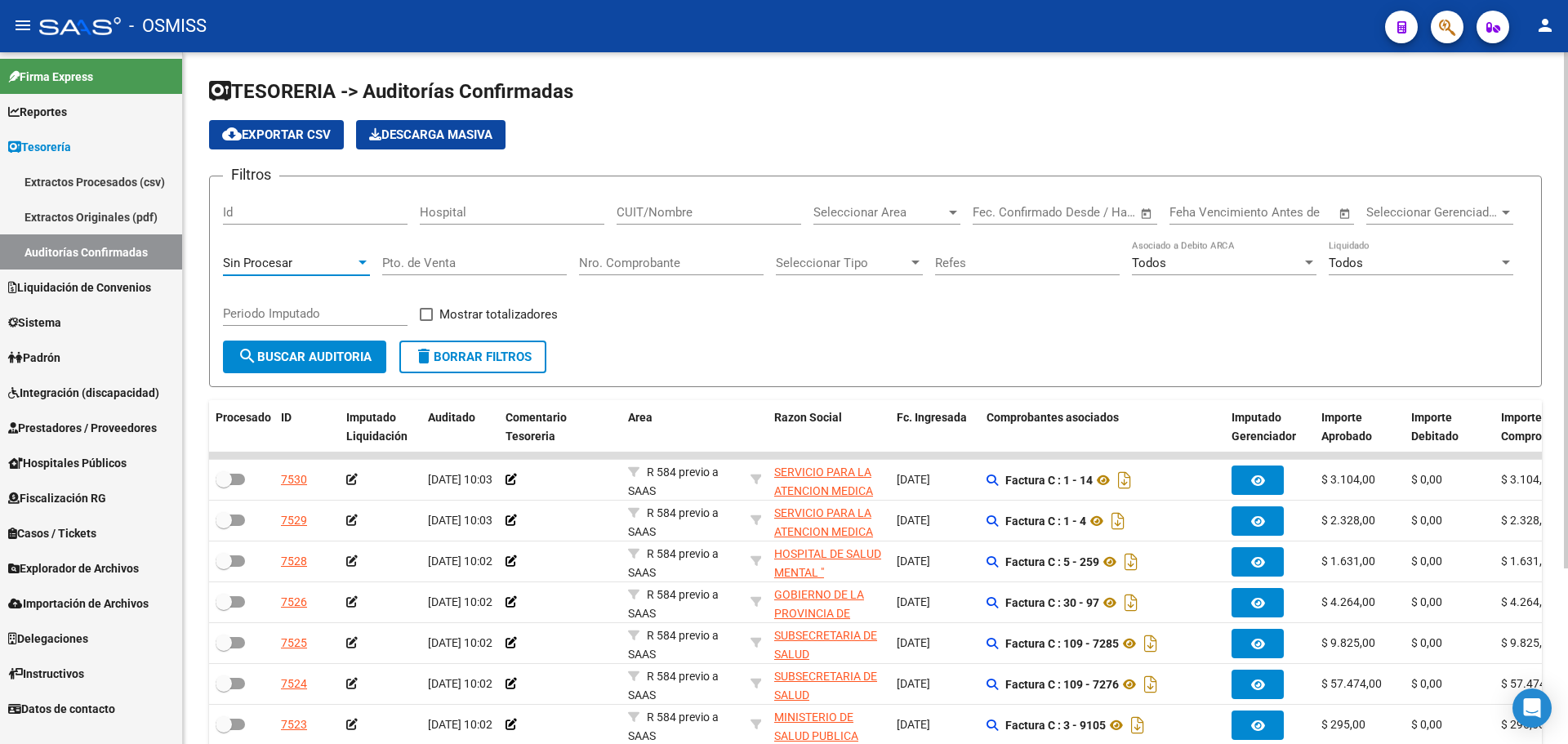
click at [355, 256] on div "Sin Procesar" at bounding box center [289, 263] width 132 height 15
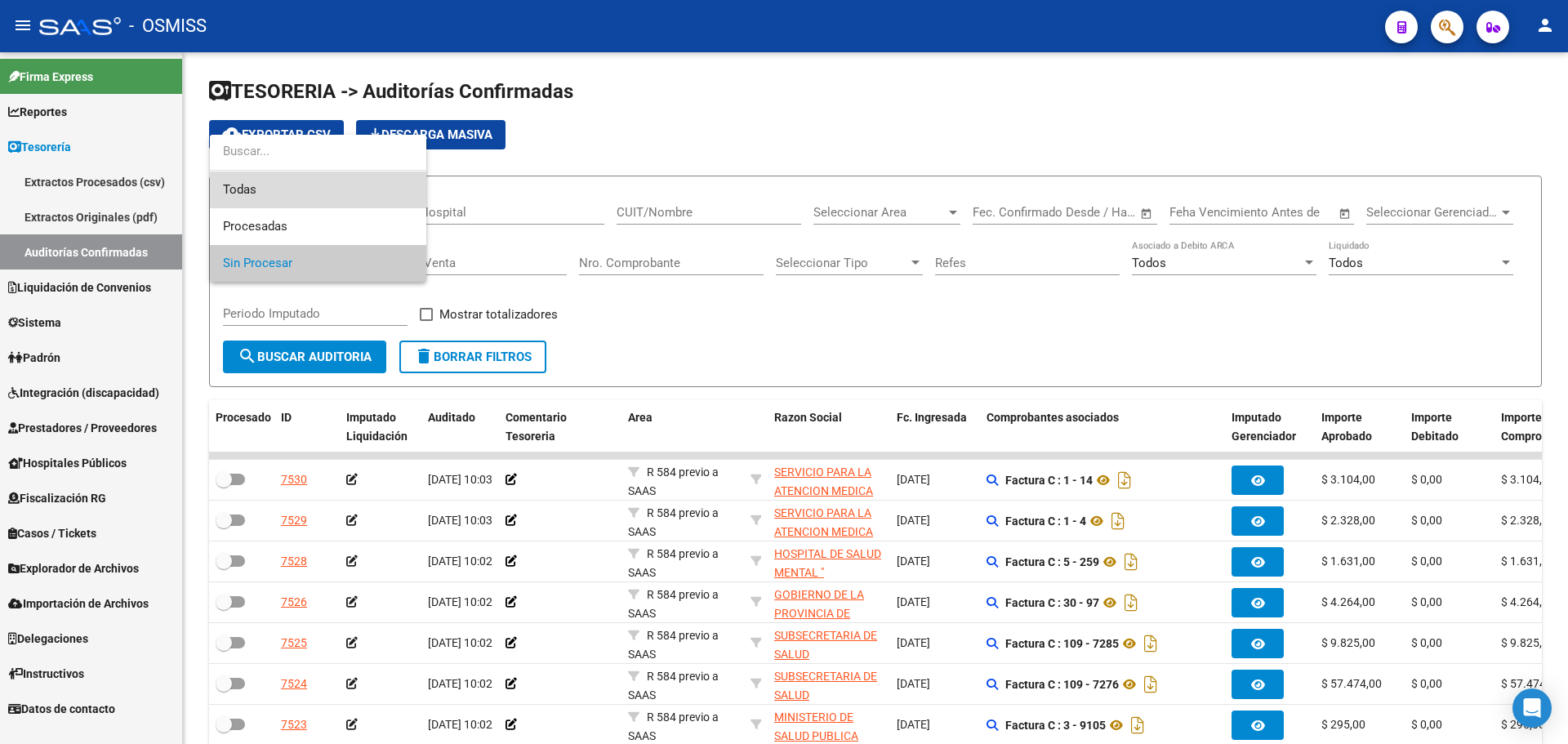
click at [326, 192] on span "Todas" at bounding box center [318, 190] width 190 height 37
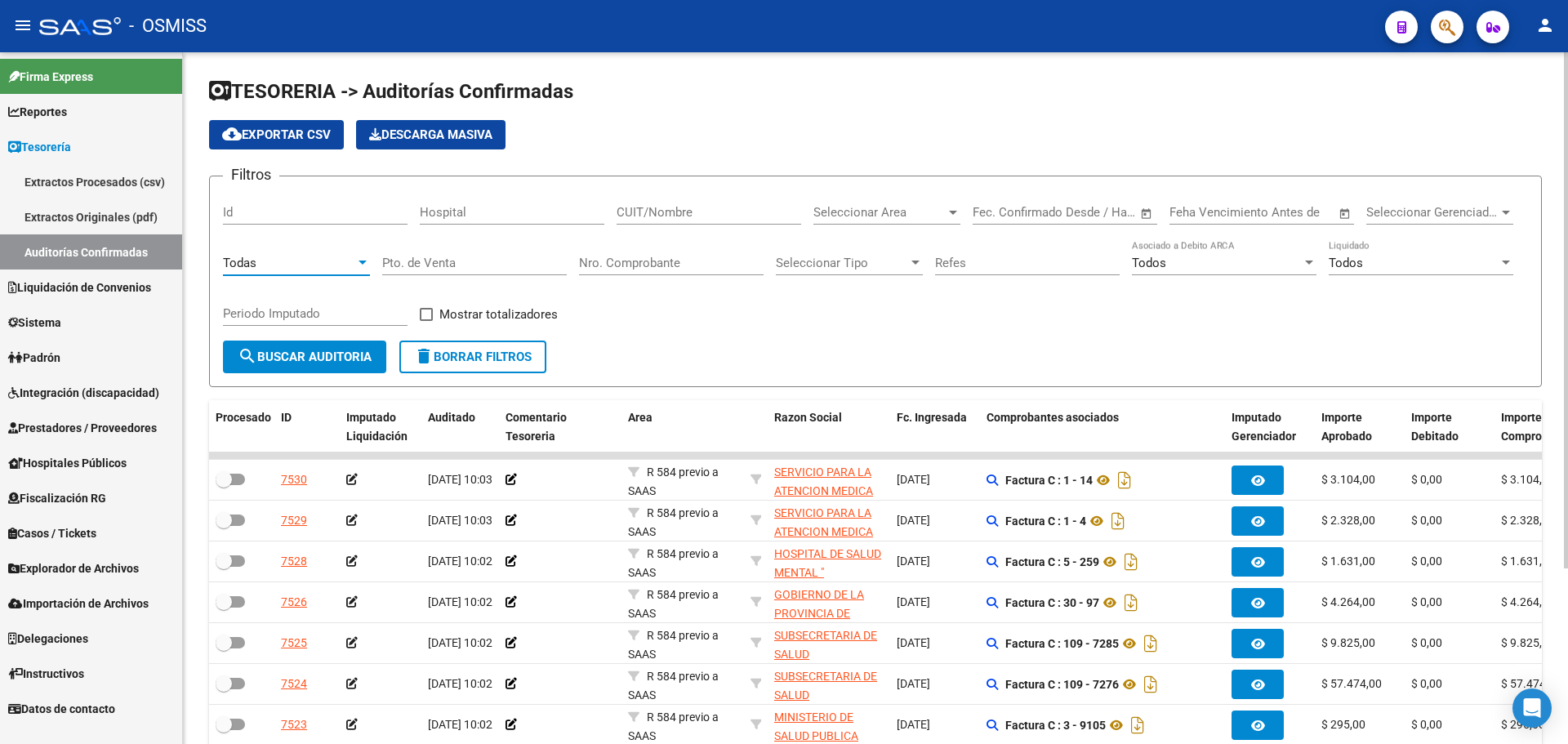
click at [637, 267] on input "Nro. Comprobante" at bounding box center [672, 263] width 185 height 15
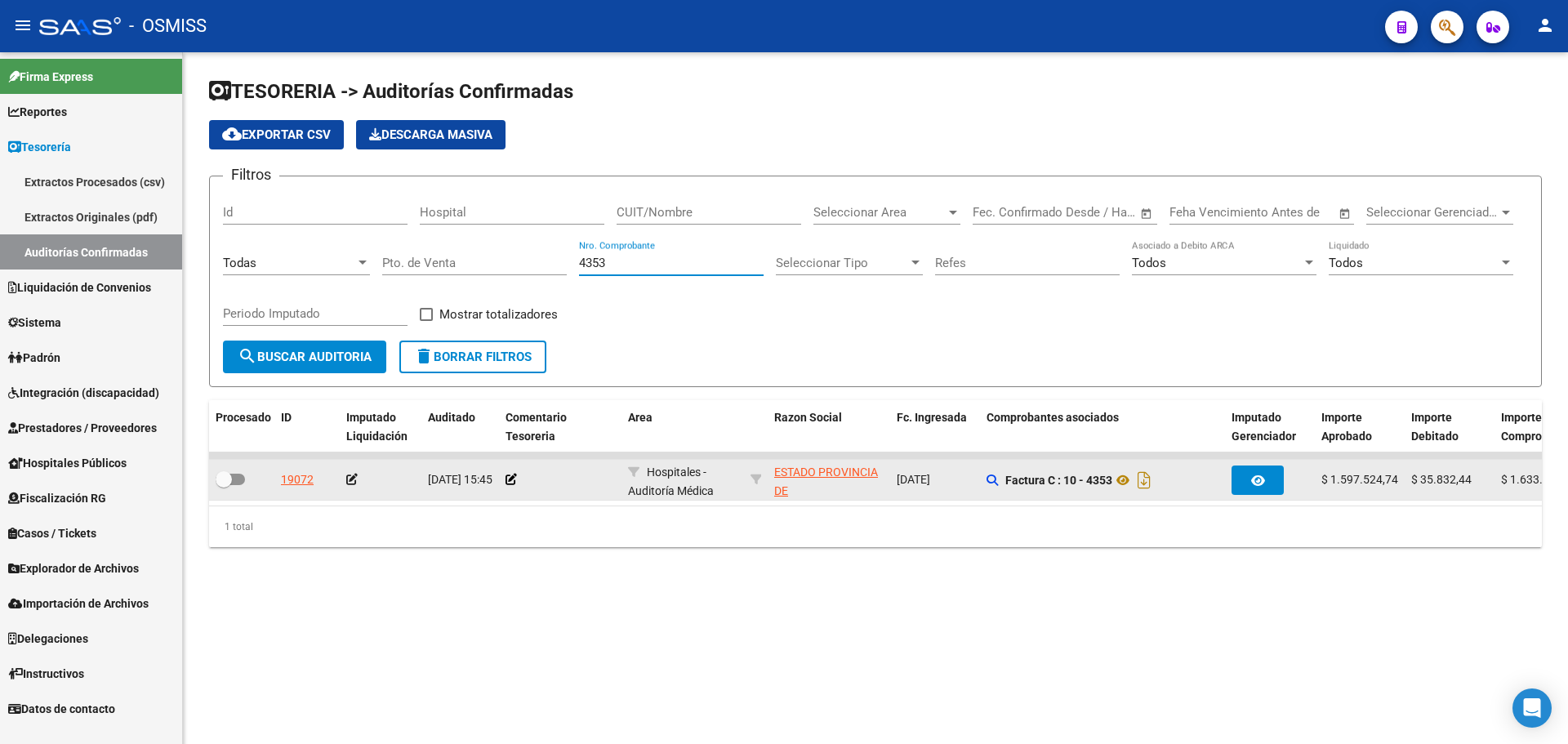
type input "4353"
click at [300, 483] on div "19072" at bounding box center [297, 480] width 33 height 19
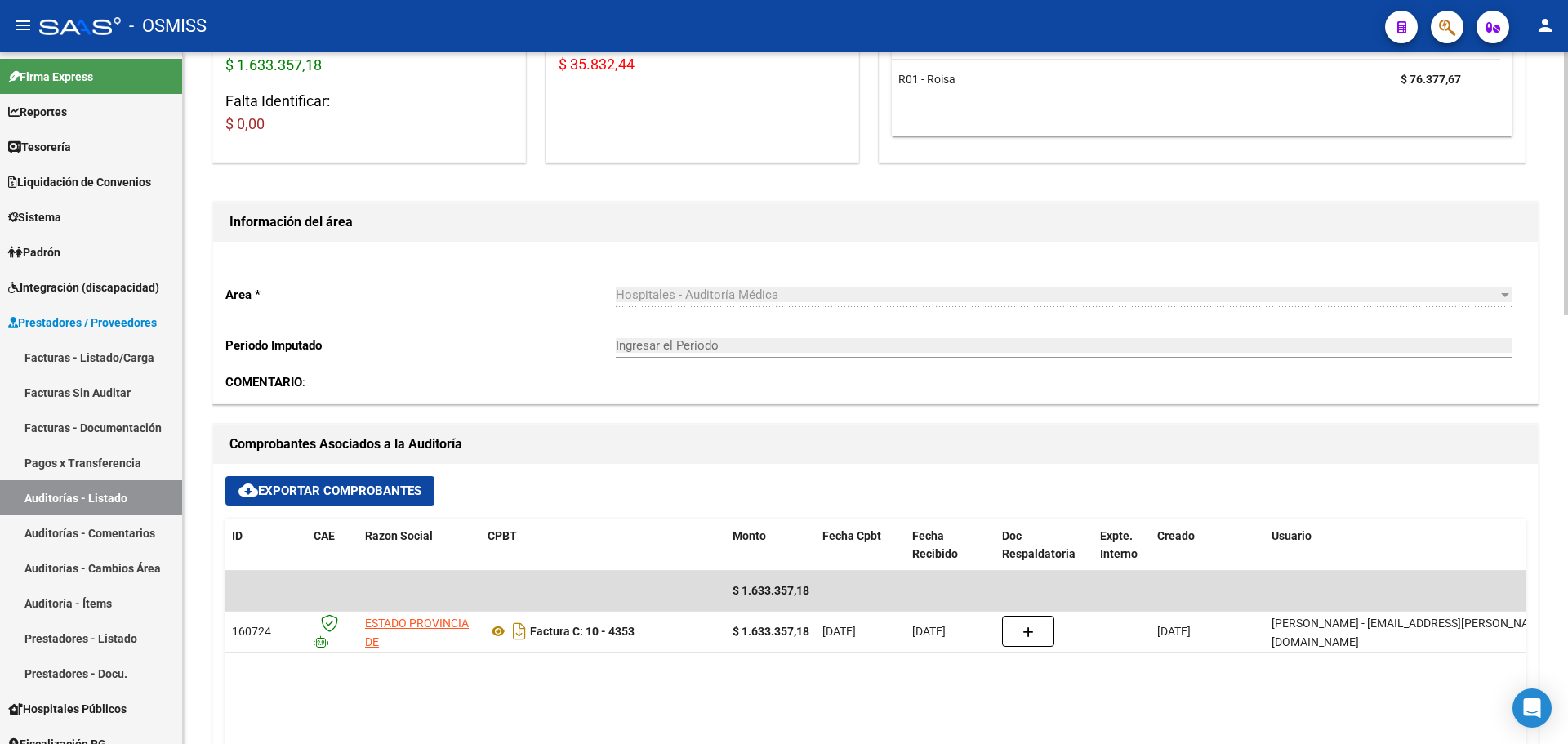
scroll to position [82, 0]
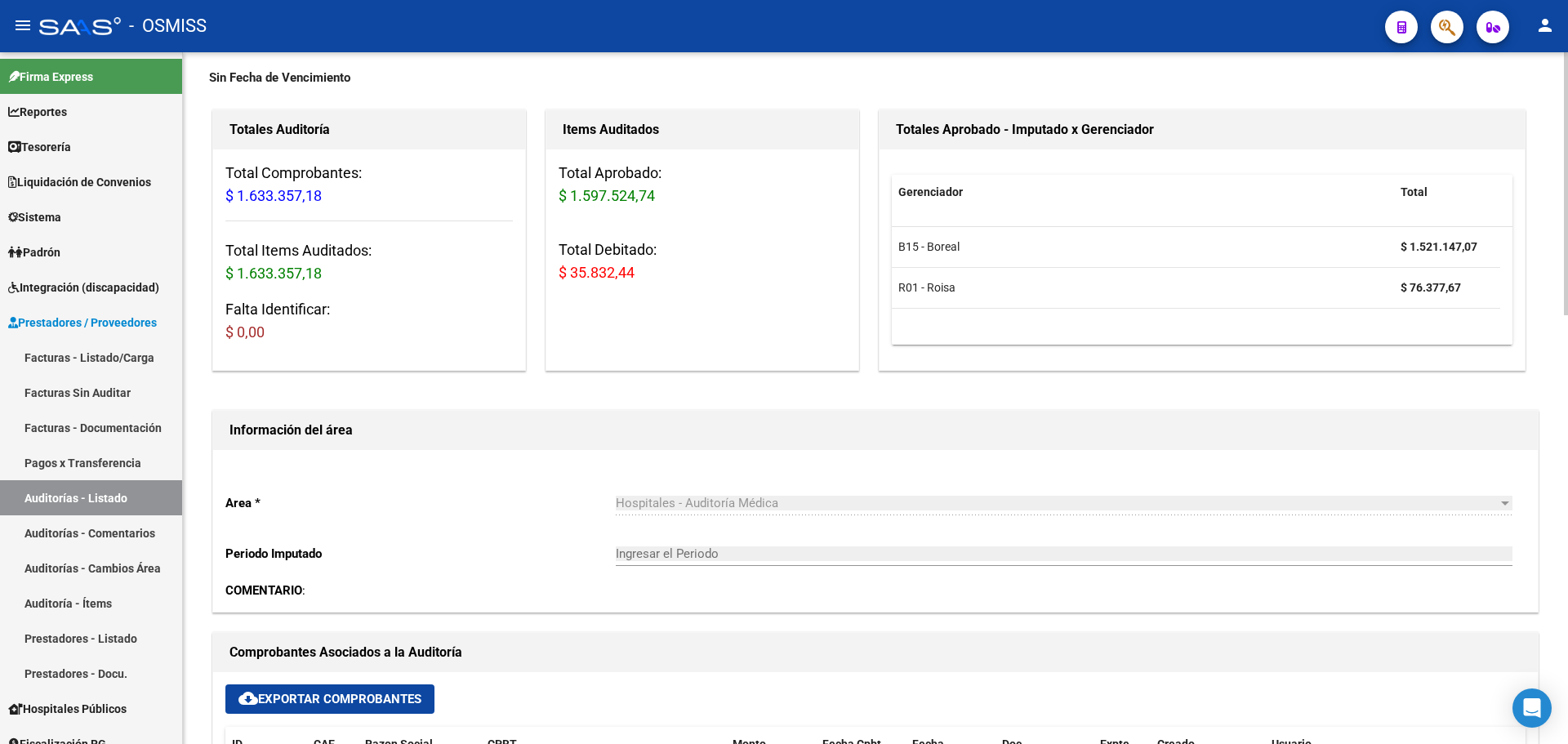
click at [610, 357] on div "Items Auditados Total Aprobado: $ 1.597.524,74 Total Debitado: $ 35.832,44" at bounding box center [703, 240] width 314 height 261
click at [737, 307] on div "Total Aprobado: $ 1.597.524,74 Total Debitado: $ 35.832,44" at bounding box center [703, 230] width 312 height 161
click at [724, 328] on div "Items Auditados Total Aprobado: $ 1.597.524,74 Total Debitado: $ 35.832,44" at bounding box center [703, 240] width 314 height 261
drag, startPoint x: 558, startPoint y: 276, endPoint x: 647, endPoint y: 277, distance: 89.0
click at [647, 277] on div "Total Aprobado: $ 1.597.524,74 Total Debitado: $ 35.832,44" at bounding box center [703, 230] width 312 height 161
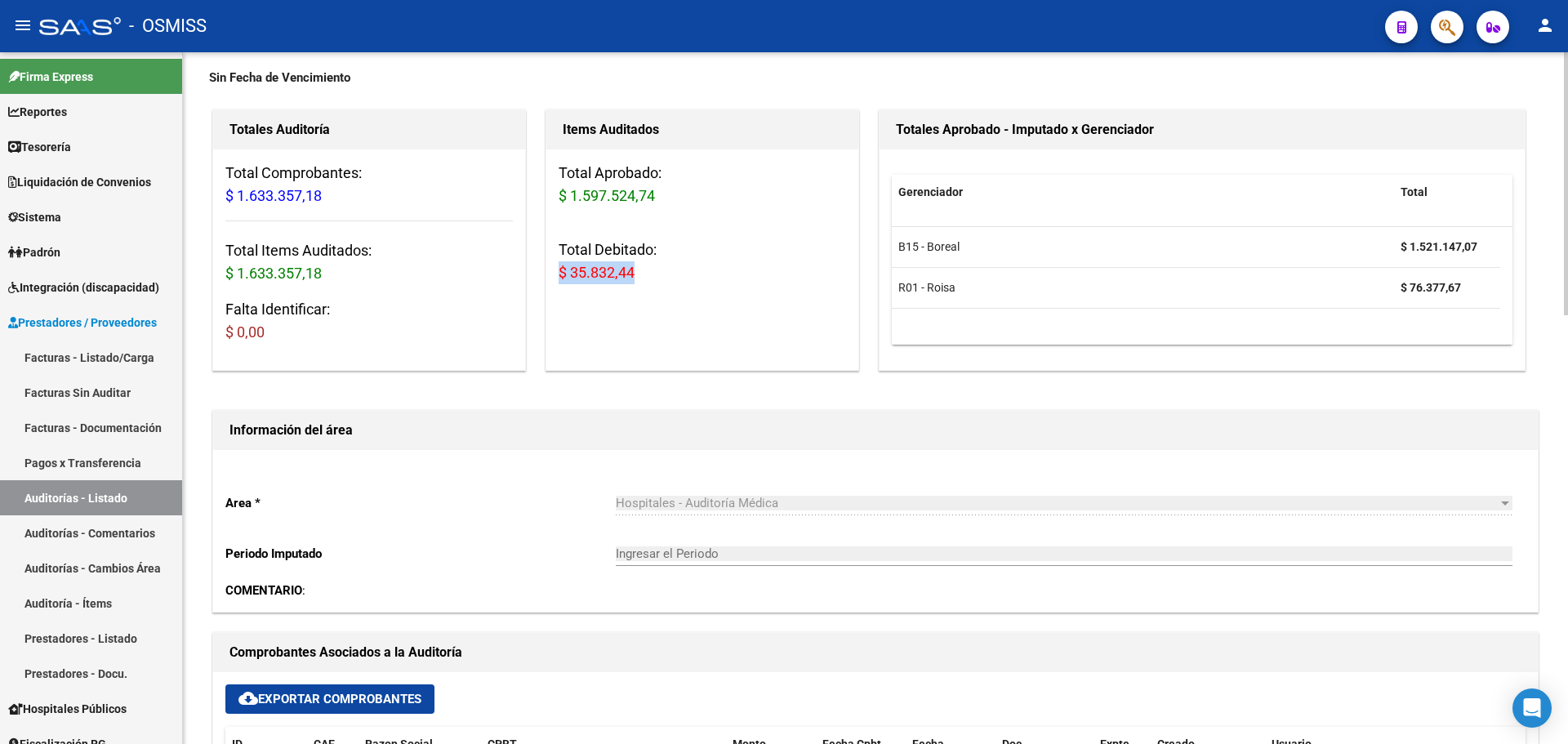
click at [647, 277] on h3 "Total Debitado: $ 35.832,44" at bounding box center [702, 261] width 287 height 45
click at [570, 260] on h3 "Total Debitado: $ 35.832,44" at bounding box center [702, 261] width 287 height 45
click at [657, 367] on div "Items Auditados Total Aprobado: $ 1.597.524,74 Total Debitado: $ 35.832,44" at bounding box center [703, 240] width 314 height 261
click at [699, 365] on div "Items Auditados Total Aprobado: $ 1.597.524,74 Total Debitado: $ 35.832,44" at bounding box center [703, 240] width 314 height 261
click at [761, 367] on div "Items Auditados Total Aprobado: $ 1.597.524,74 Total Debitado: $ 35.832,44" at bounding box center [703, 240] width 314 height 261
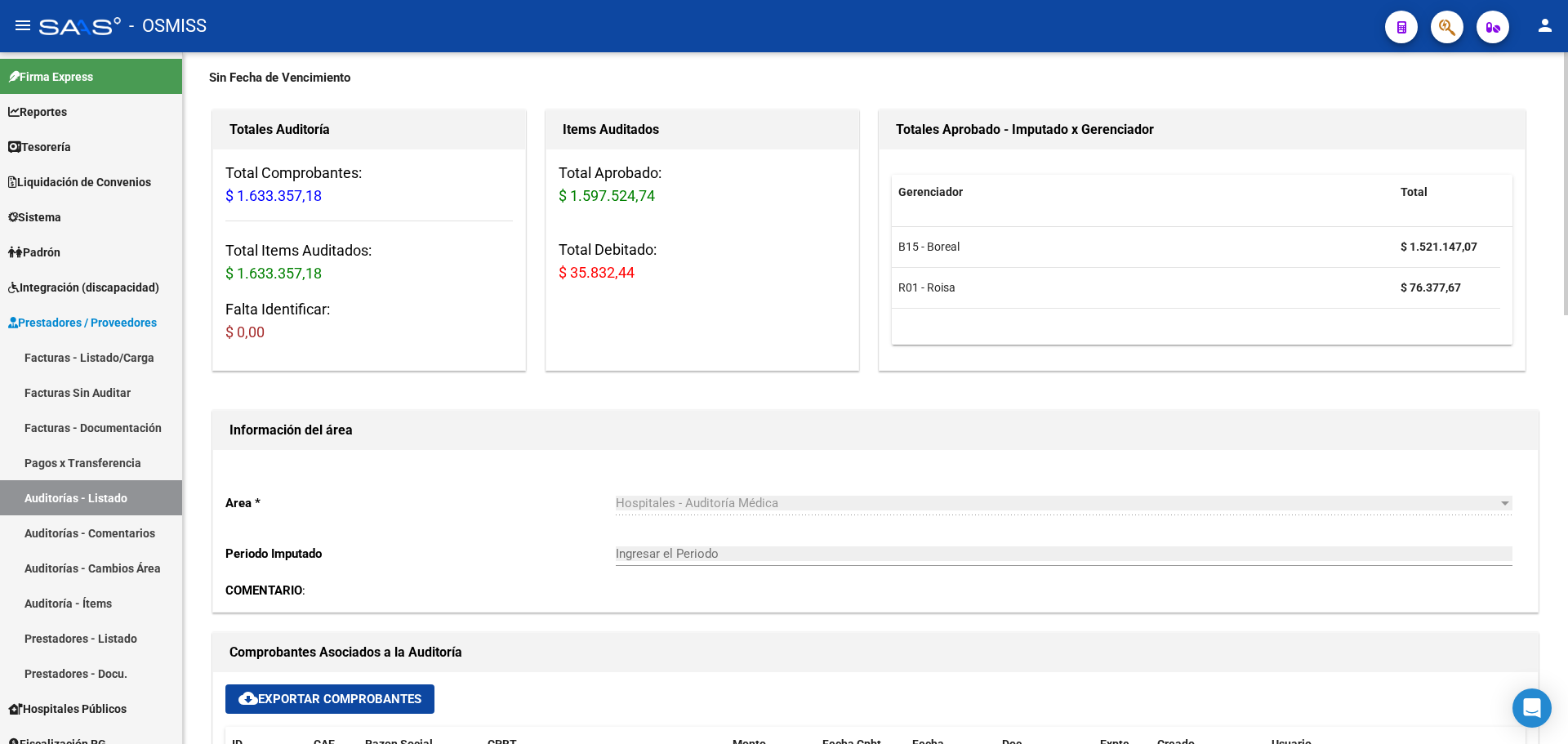
scroll to position [0, 0]
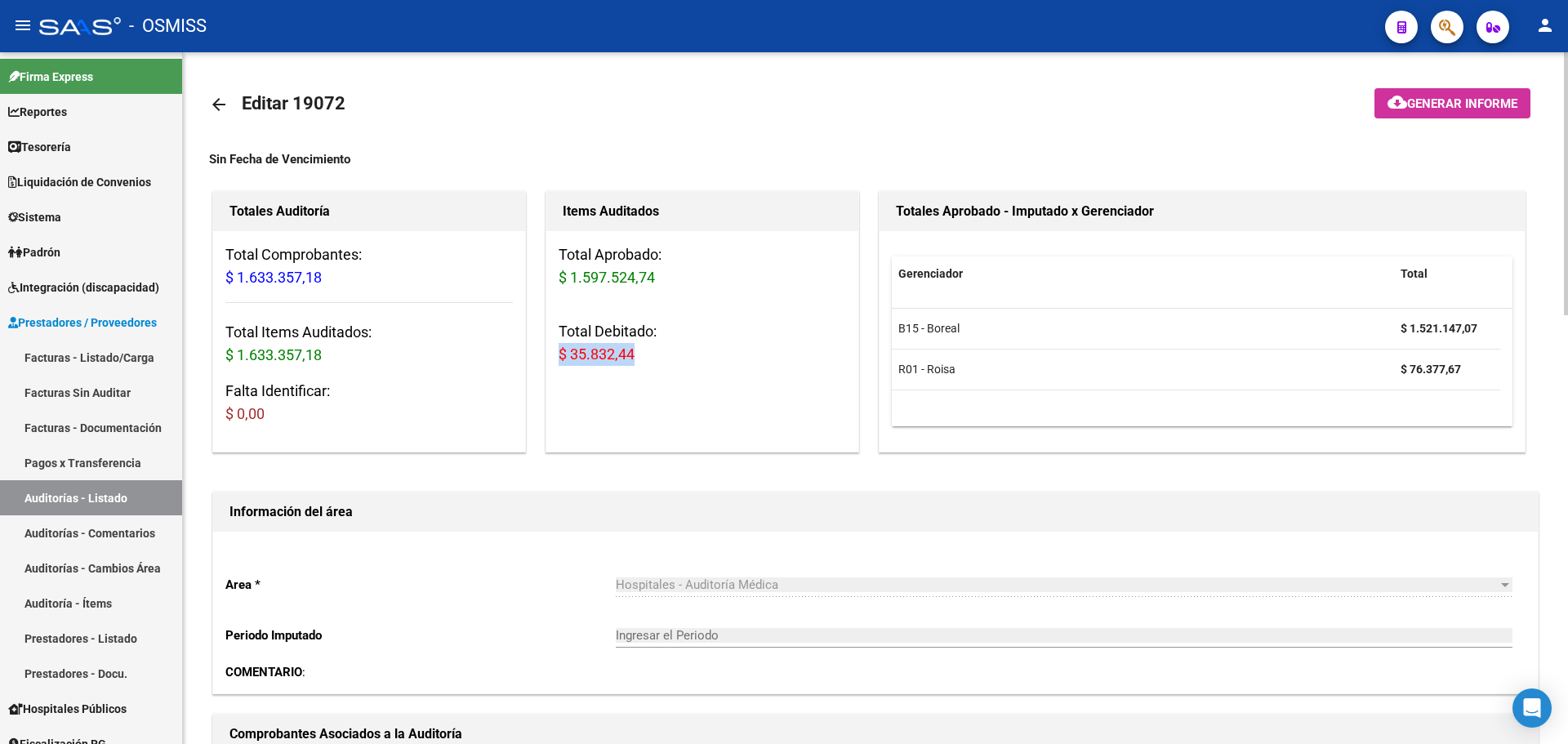
drag, startPoint x: 559, startPoint y: 349, endPoint x: 652, endPoint y: 349, distance: 93.0
click at [652, 349] on h3 "Total Debitado: $ 35.832,44" at bounding box center [702, 343] width 287 height 45
click at [660, 350] on h3 "Total Debitado: $ 35.832,44" at bounding box center [702, 343] width 287 height 45
drag, startPoint x: 563, startPoint y: 333, endPoint x: 667, endPoint y: 333, distance: 104.0
click at [667, 333] on h3 "Total Debitado: $ 35.832,44" at bounding box center [702, 343] width 287 height 45
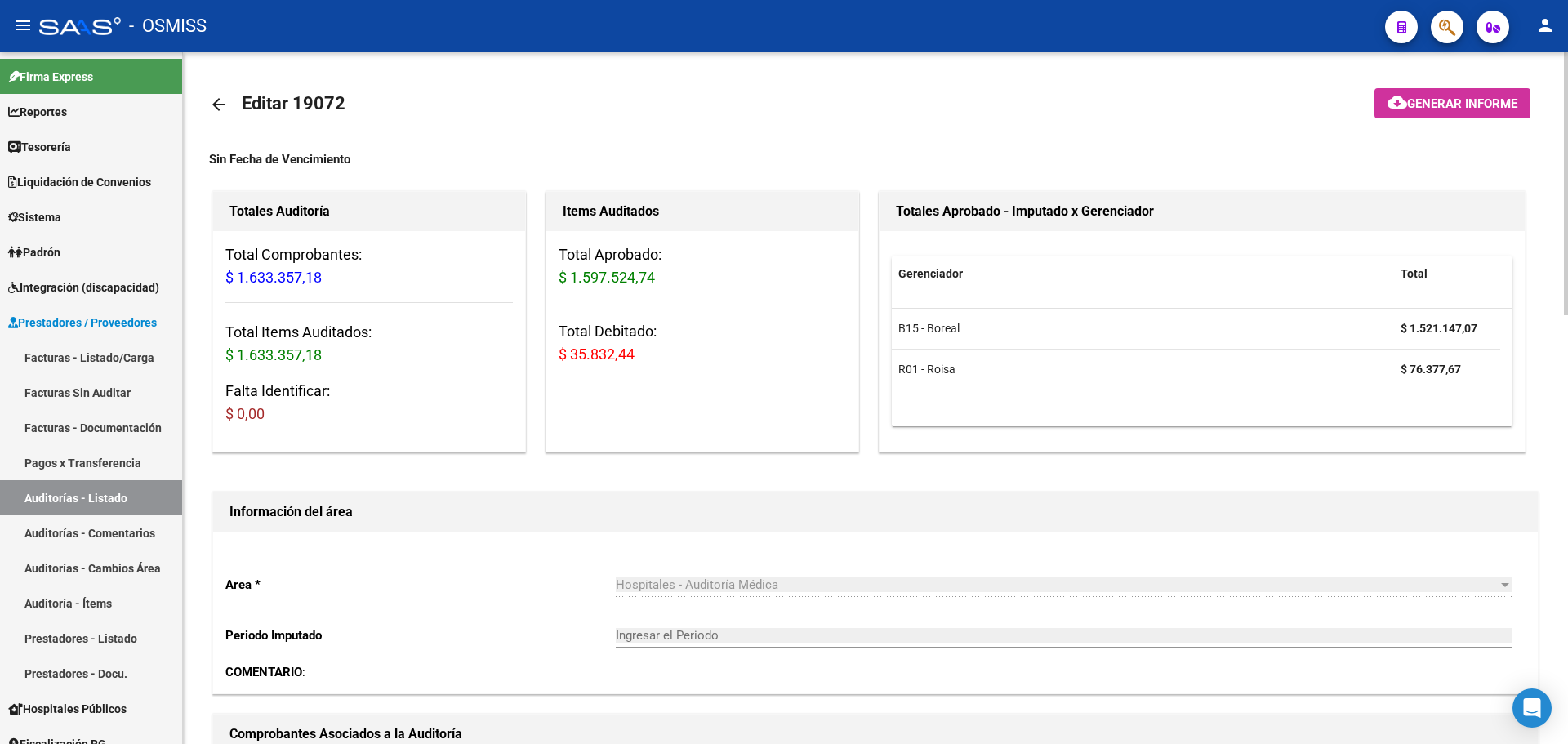
click at [667, 349] on h3 "Total Debitado: $ 35.832,44" at bounding box center [702, 343] width 287 height 45
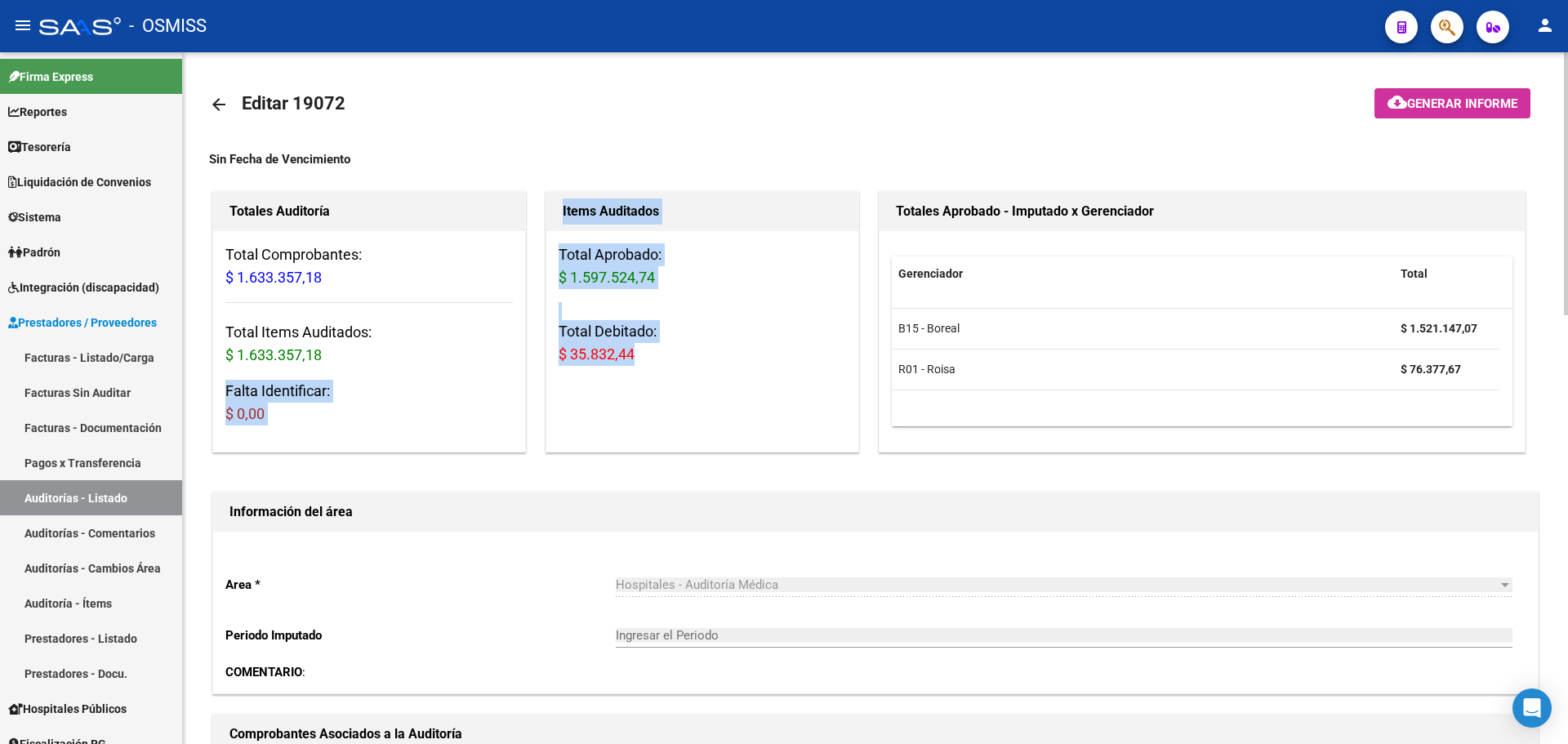
drag, startPoint x: 664, startPoint y: 357, endPoint x: 463, endPoint y: 359, distance: 201.0
click at [456, 356] on div "Totales Auditoría Total Comprobantes: $ 1.633.357,18 Total Items Auditados: $ 1…" at bounding box center [876, 321] width 1333 height 268
click at [579, 402] on div "Items Auditados Total Aprobado: $ 1.597.524,74 Total Debitado: $ 35.832,44" at bounding box center [703, 322] width 314 height 261
click at [574, 348] on span "$ 35.832,44" at bounding box center [597, 354] width 76 height 17
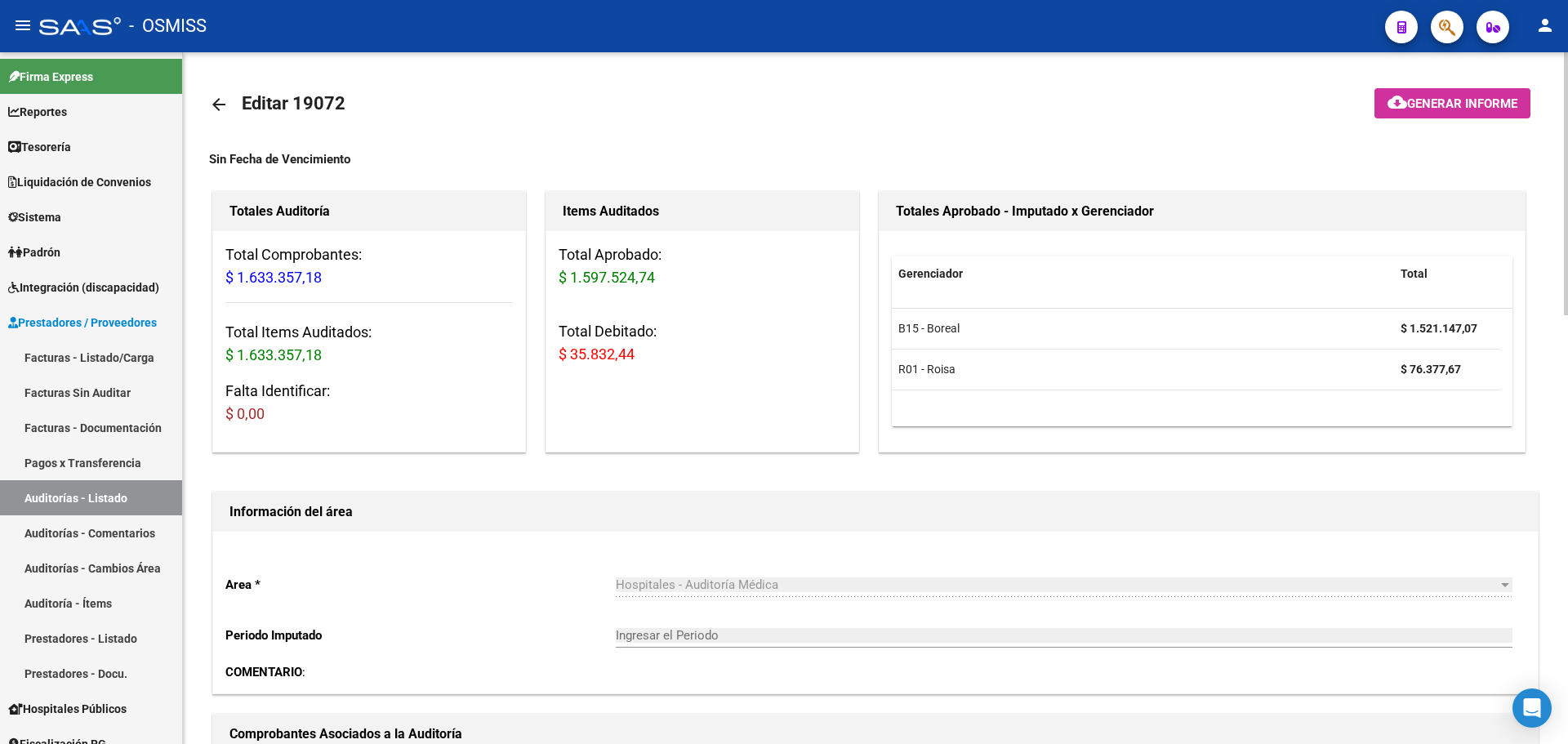
click at [563, 337] on h3 "Total Debitado: $ 35.832,44" at bounding box center [702, 343] width 287 height 45
click at [563, 334] on h3 "Total Debitado: $ 35.832,44" at bounding box center [702, 343] width 287 height 45
click at [728, 250] on h3 "Total Aprobado: $ 1.597.524,74" at bounding box center [702, 266] width 287 height 45
click at [71, 150] on span "Tesorería" at bounding box center [39, 147] width 63 height 18
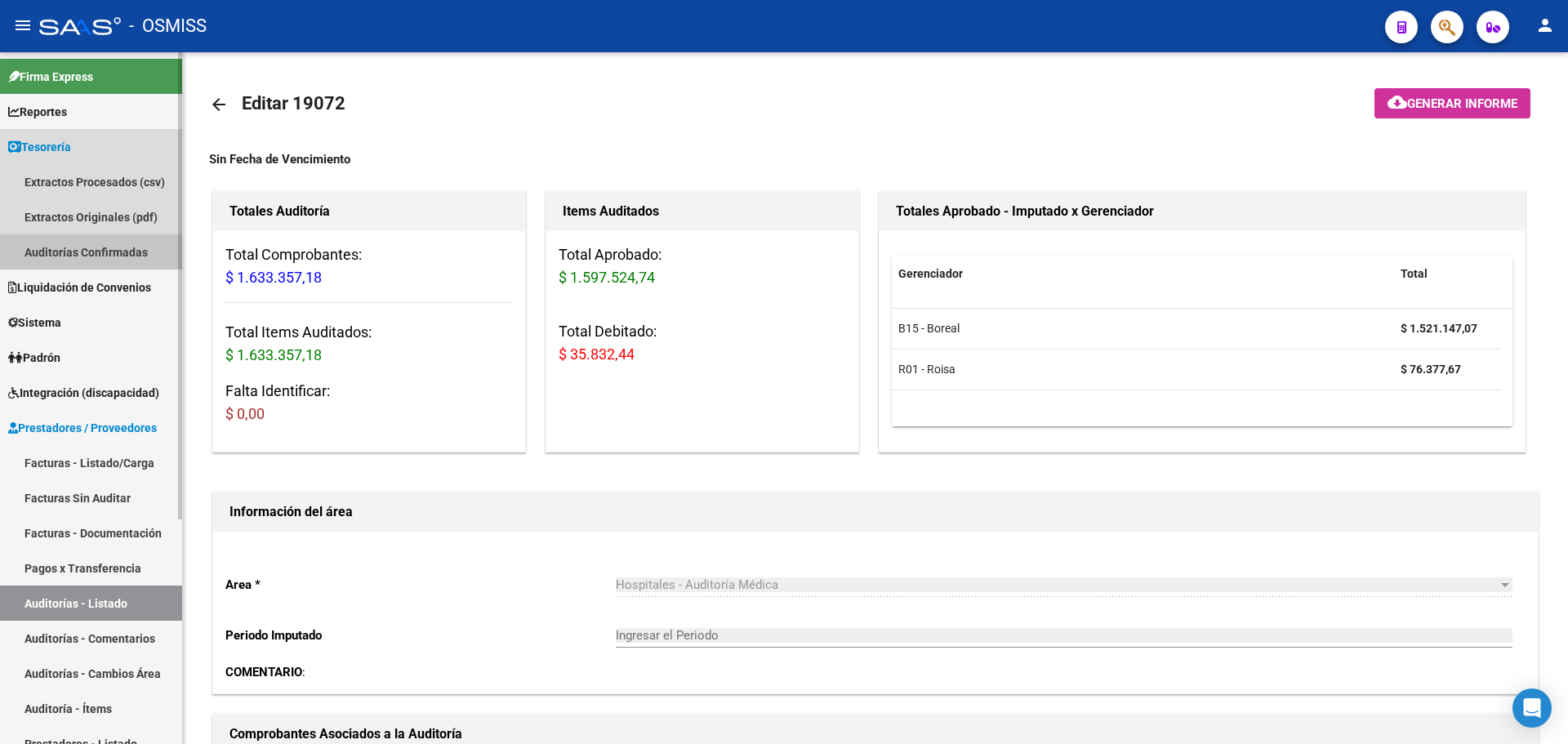
click at [56, 239] on link "Auditorías Confirmadas" at bounding box center [91, 251] width 182 height 35
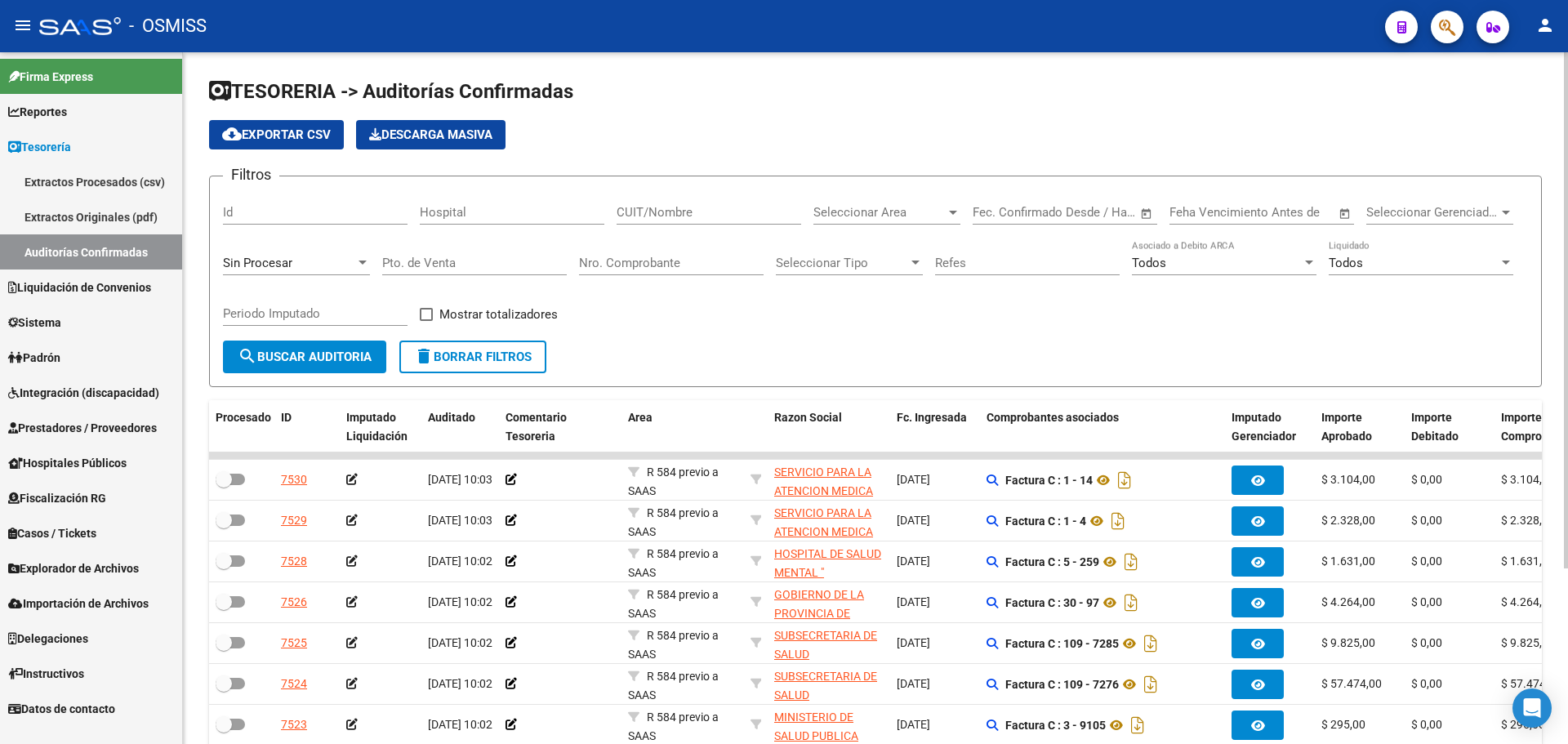
click at [336, 263] on div "Sin Procesar" at bounding box center [289, 263] width 132 height 15
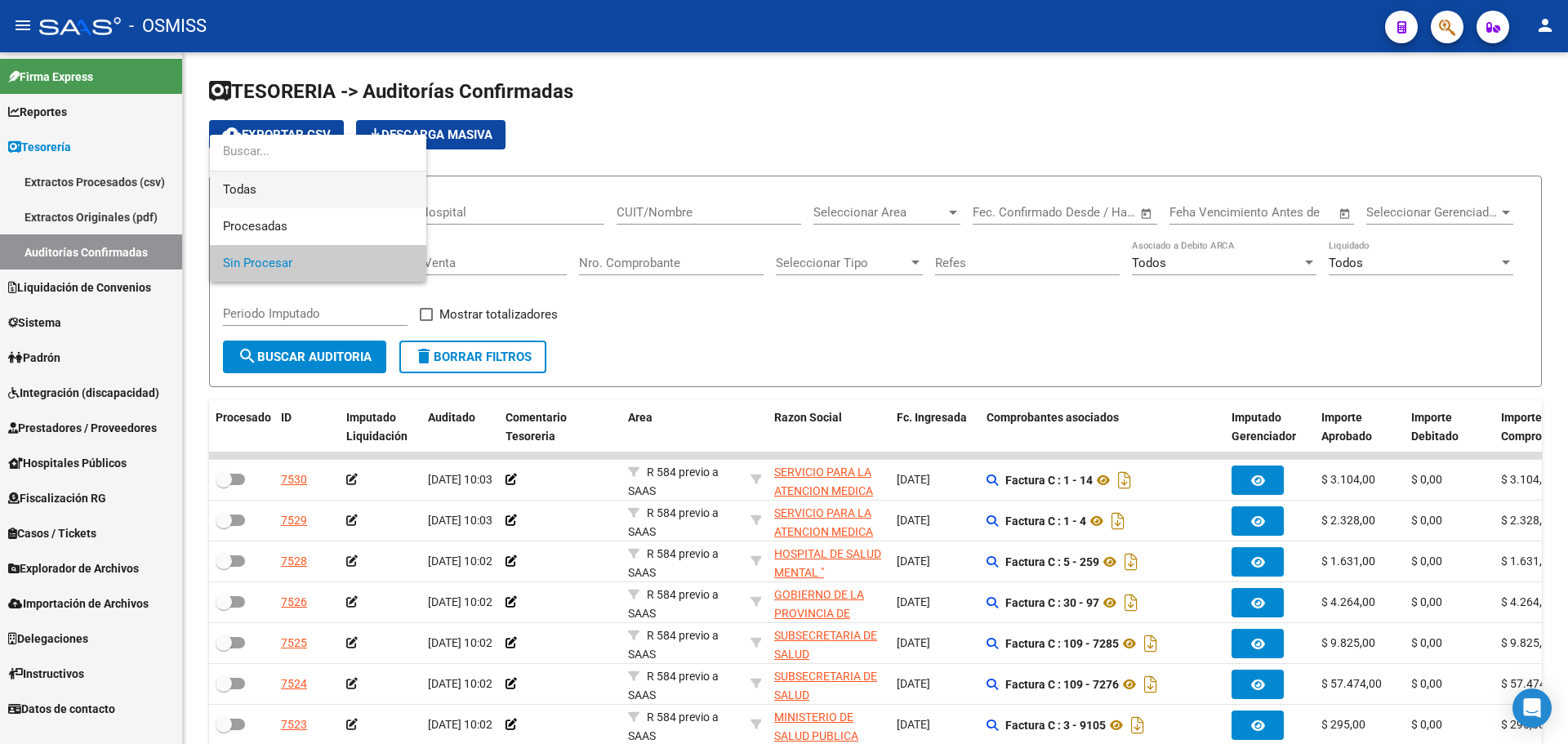
click at [277, 193] on span "Todas" at bounding box center [318, 190] width 190 height 37
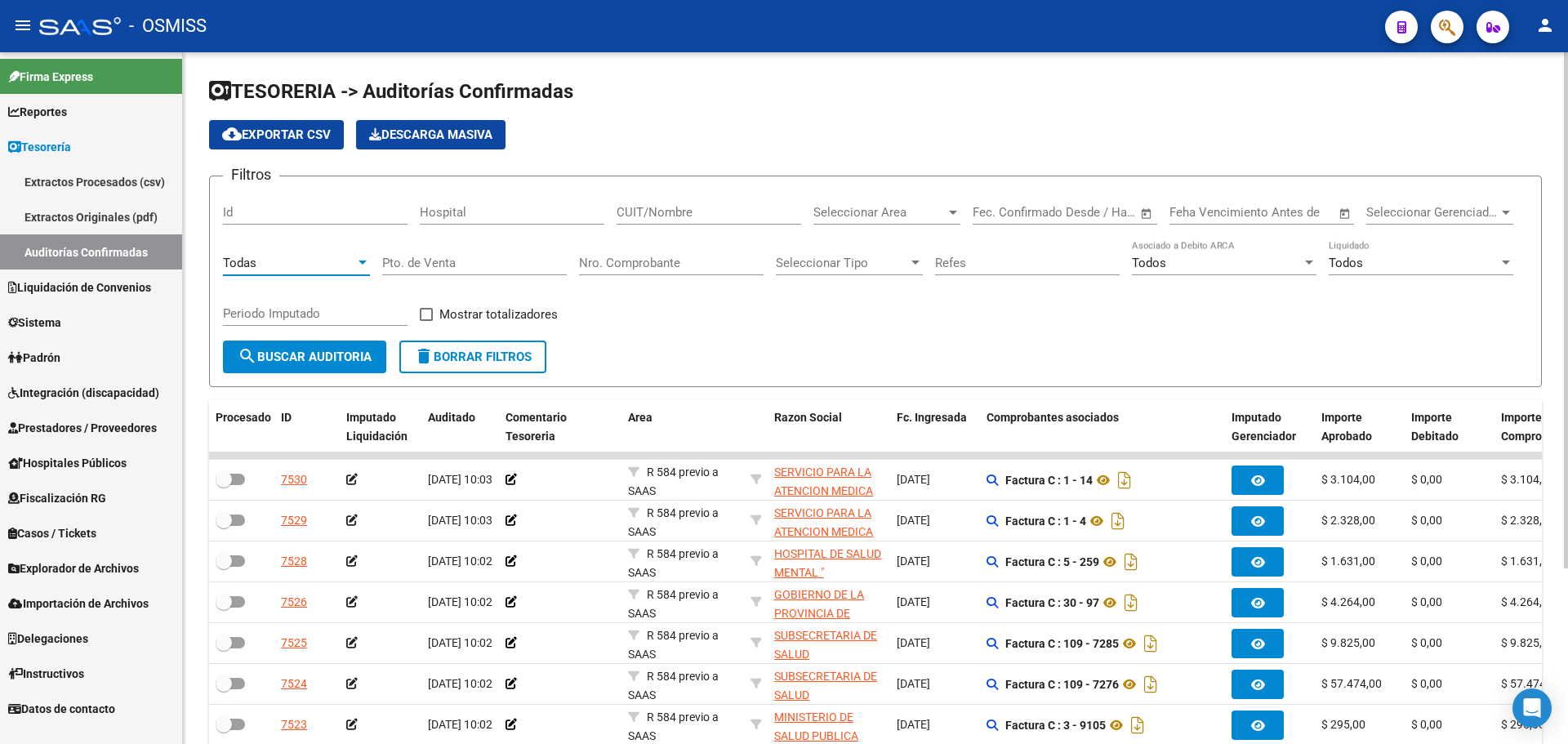
click at [612, 267] on input "Nro. Comprobante" at bounding box center [672, 263] width 185 height 15
type input "3502"
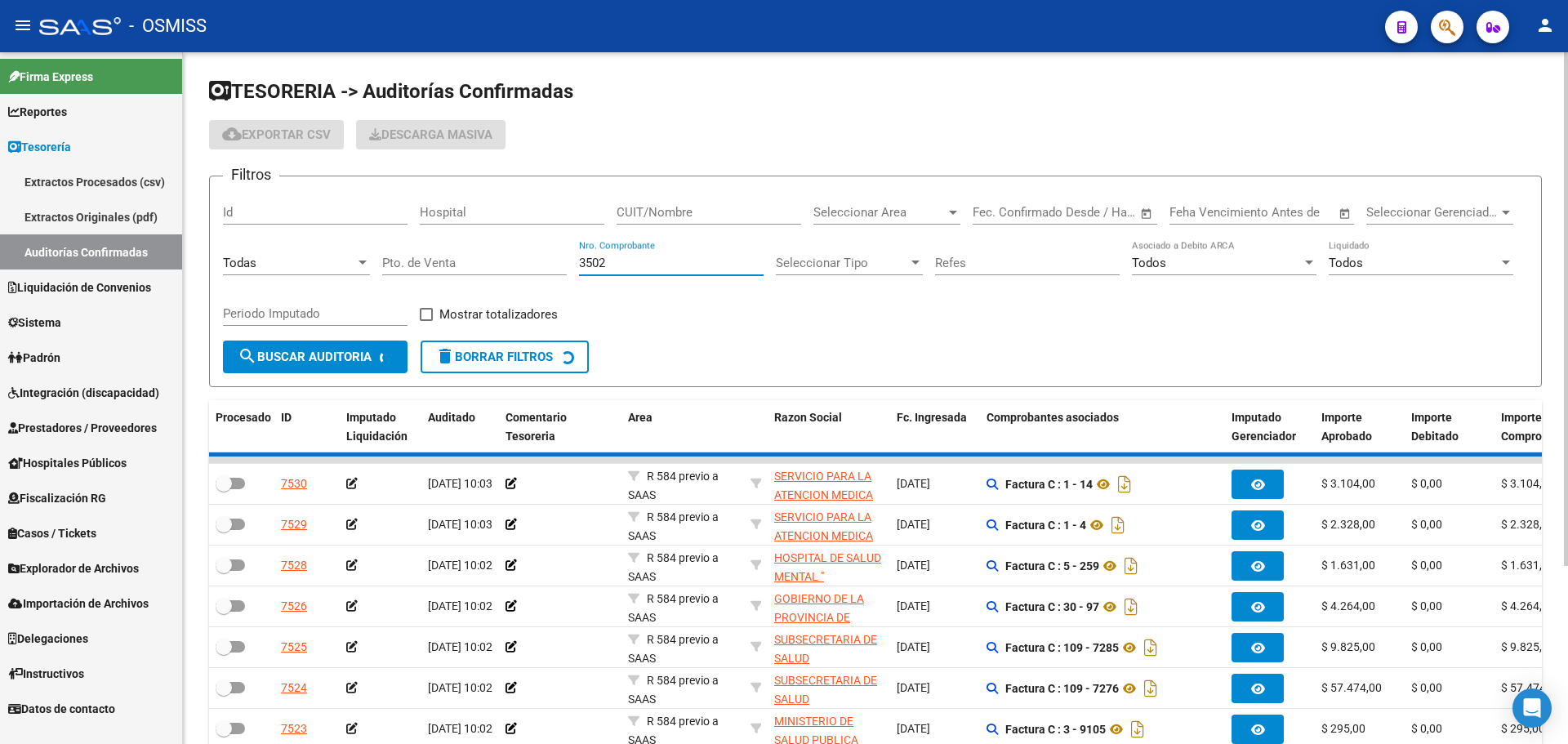
checkbox input "true"
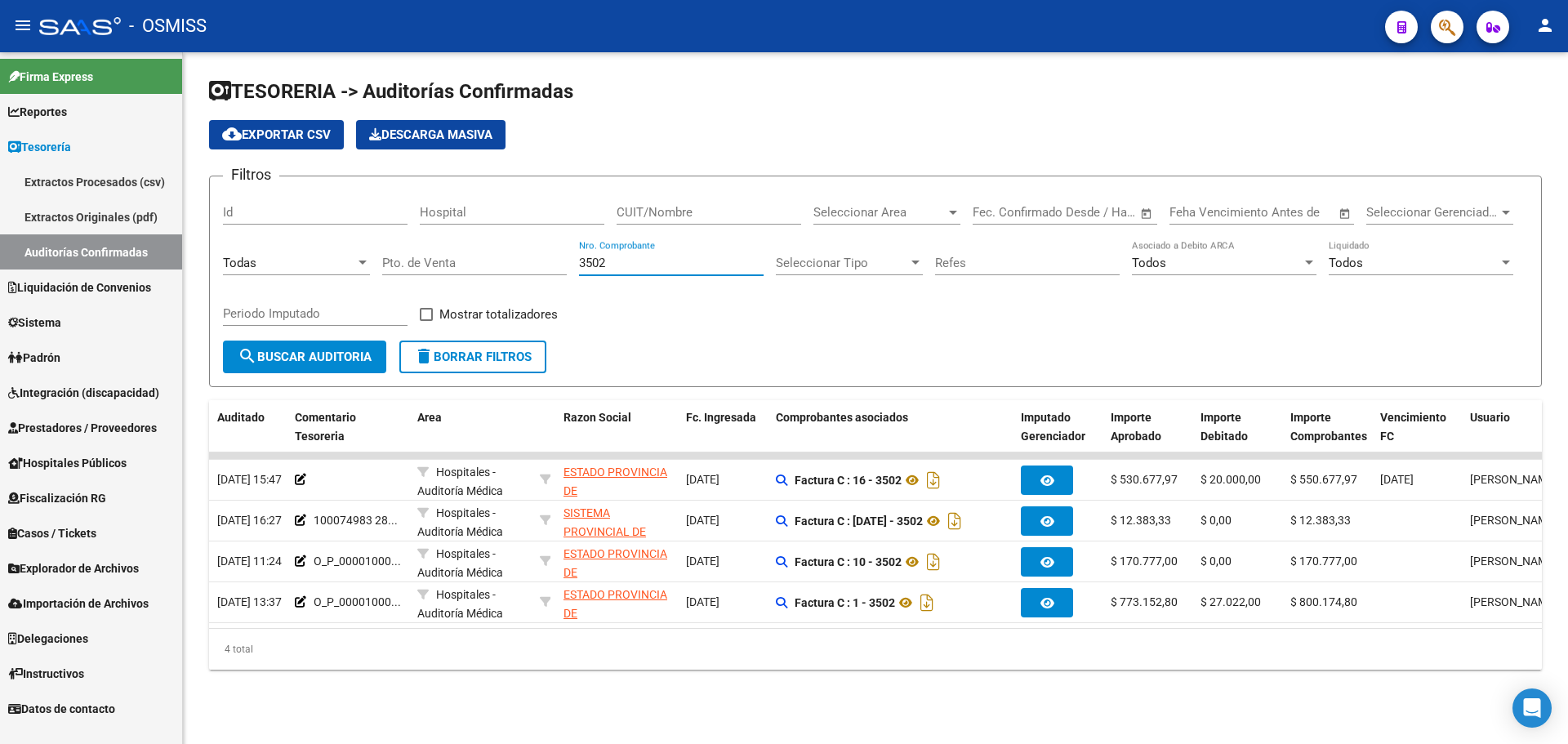
scroll to position [0, 242]
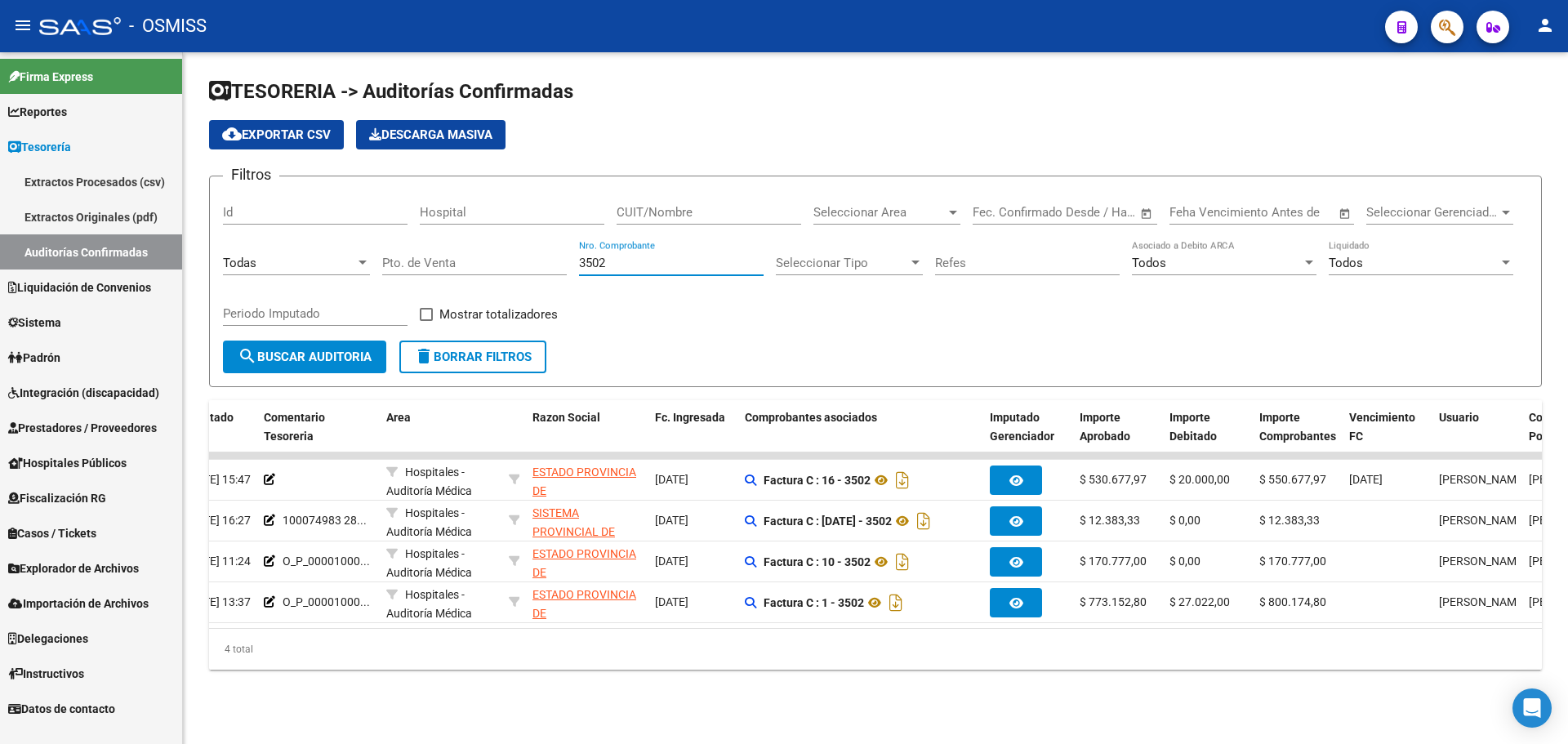
type input "3502"
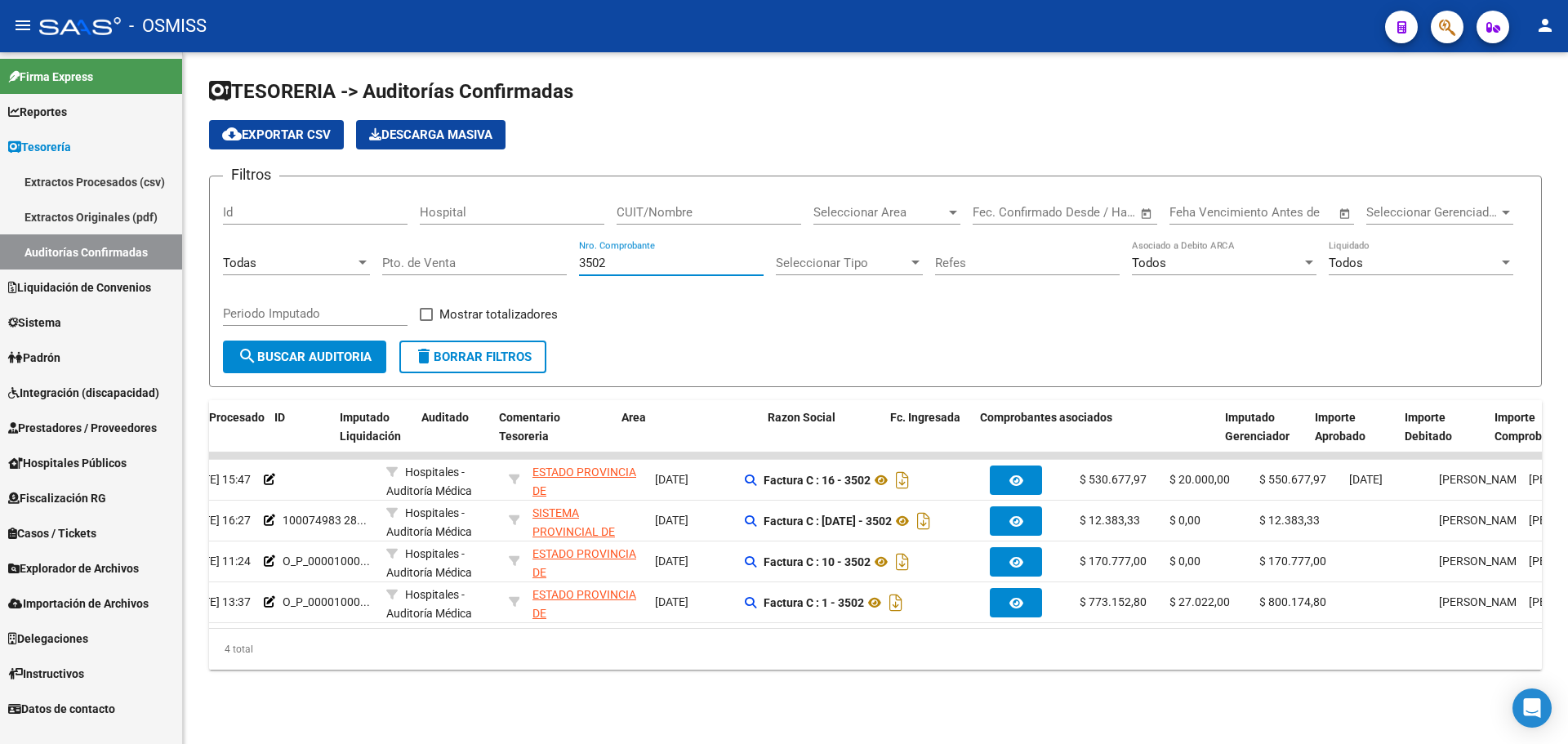
scroll to position [0, 0]
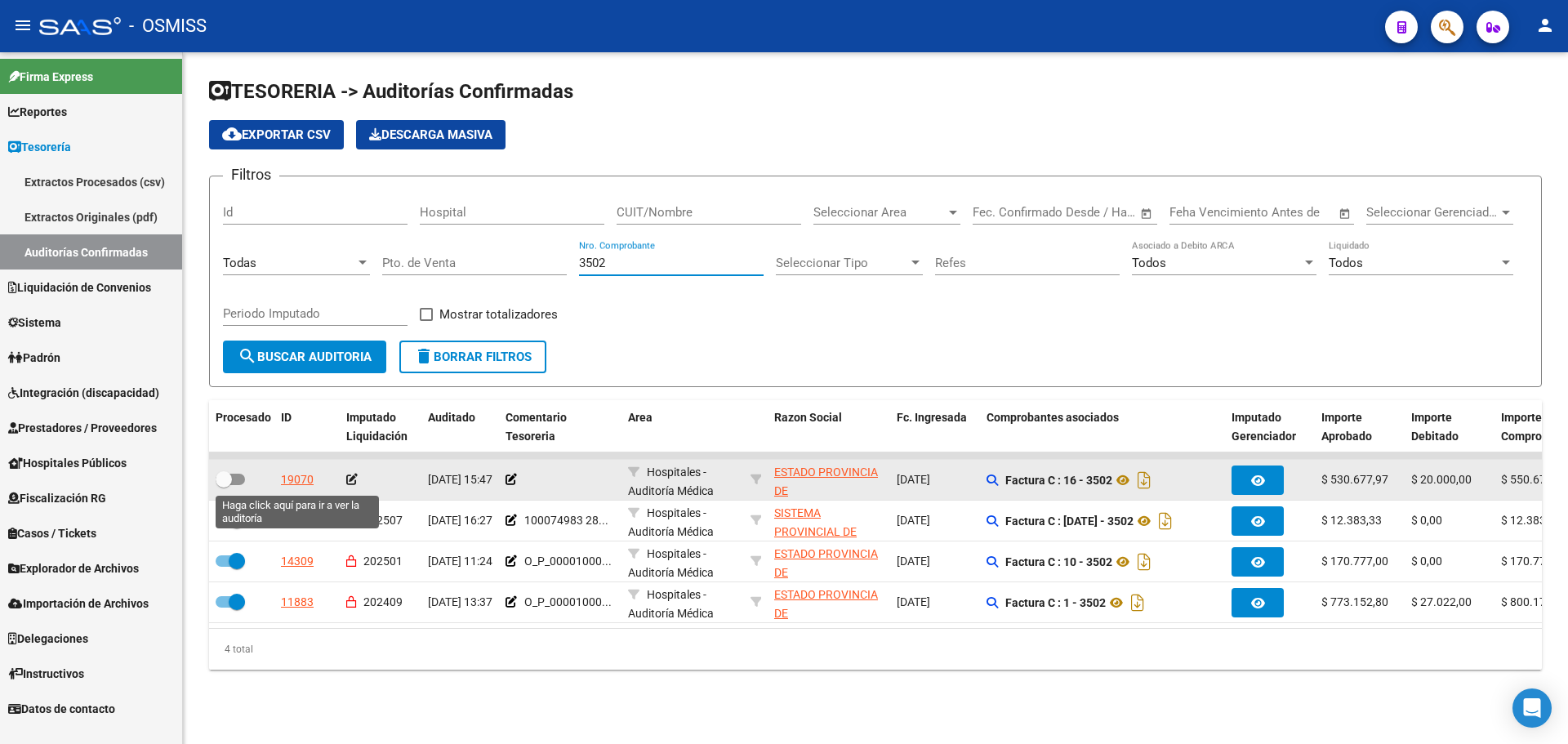
click at [305, 476] on div "19070" at bounding box center [297, 480] width 33 height 19
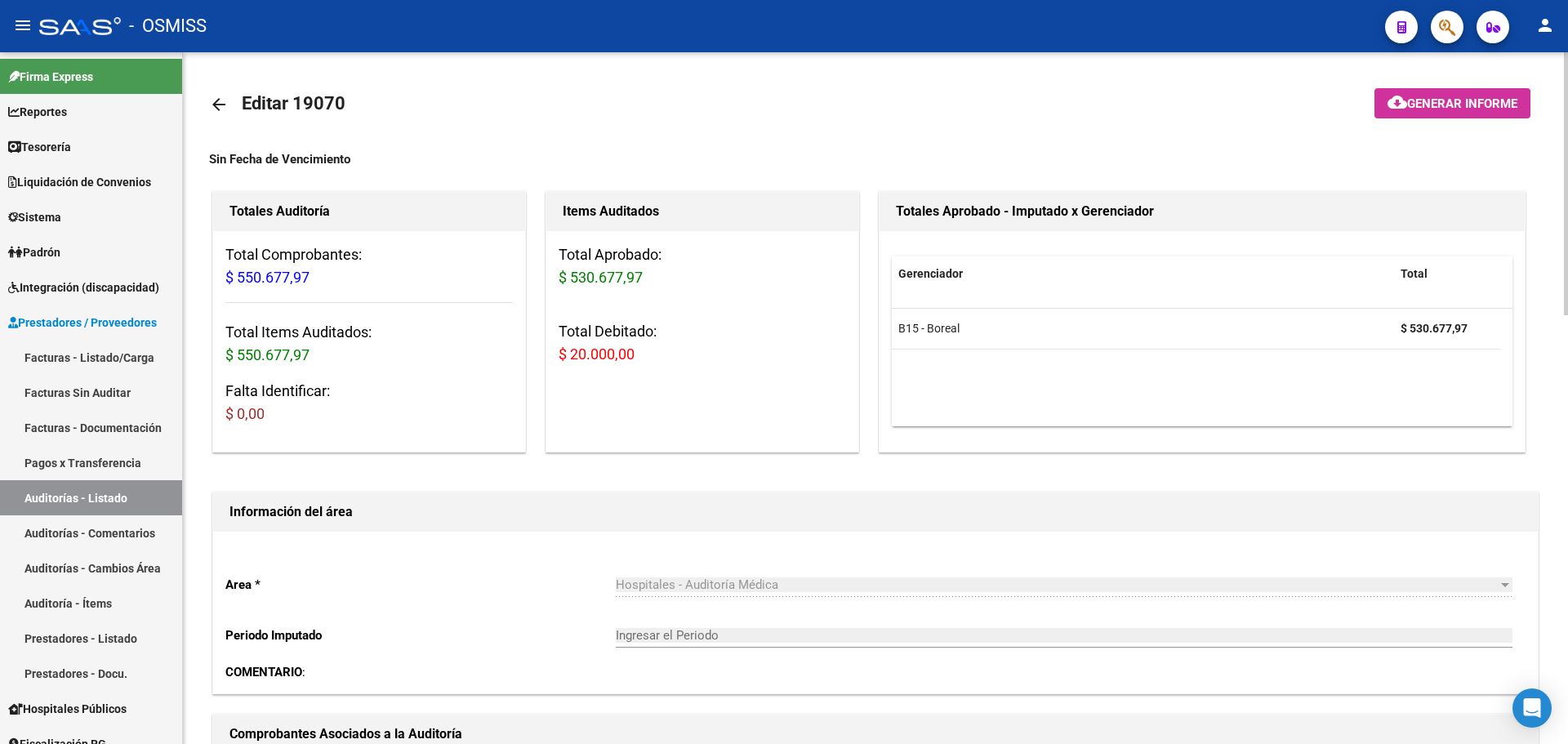
scroll to position [490, 0]
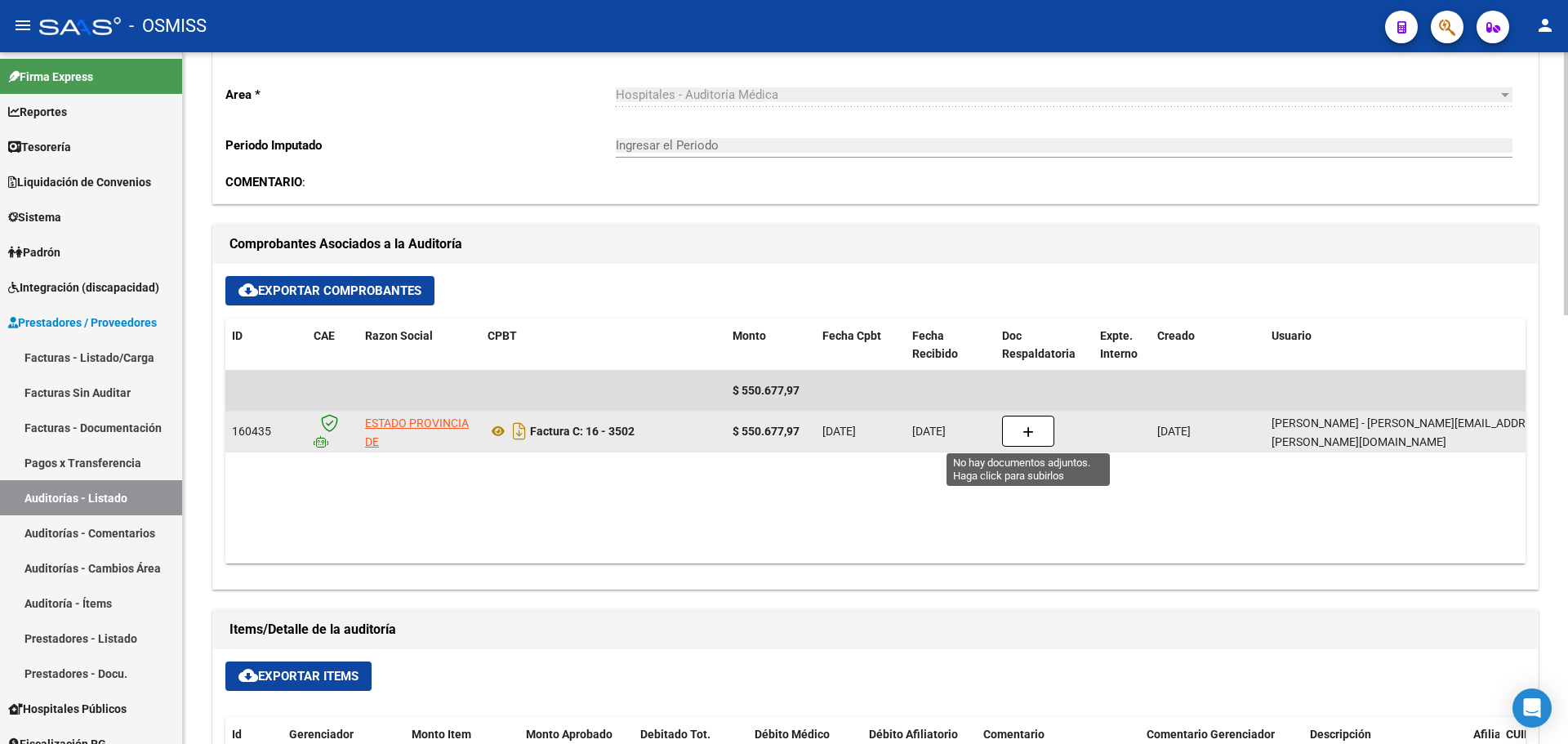
click at [1024, 422] on button "button" at bounding box center [1028, 431] width 53 height 31
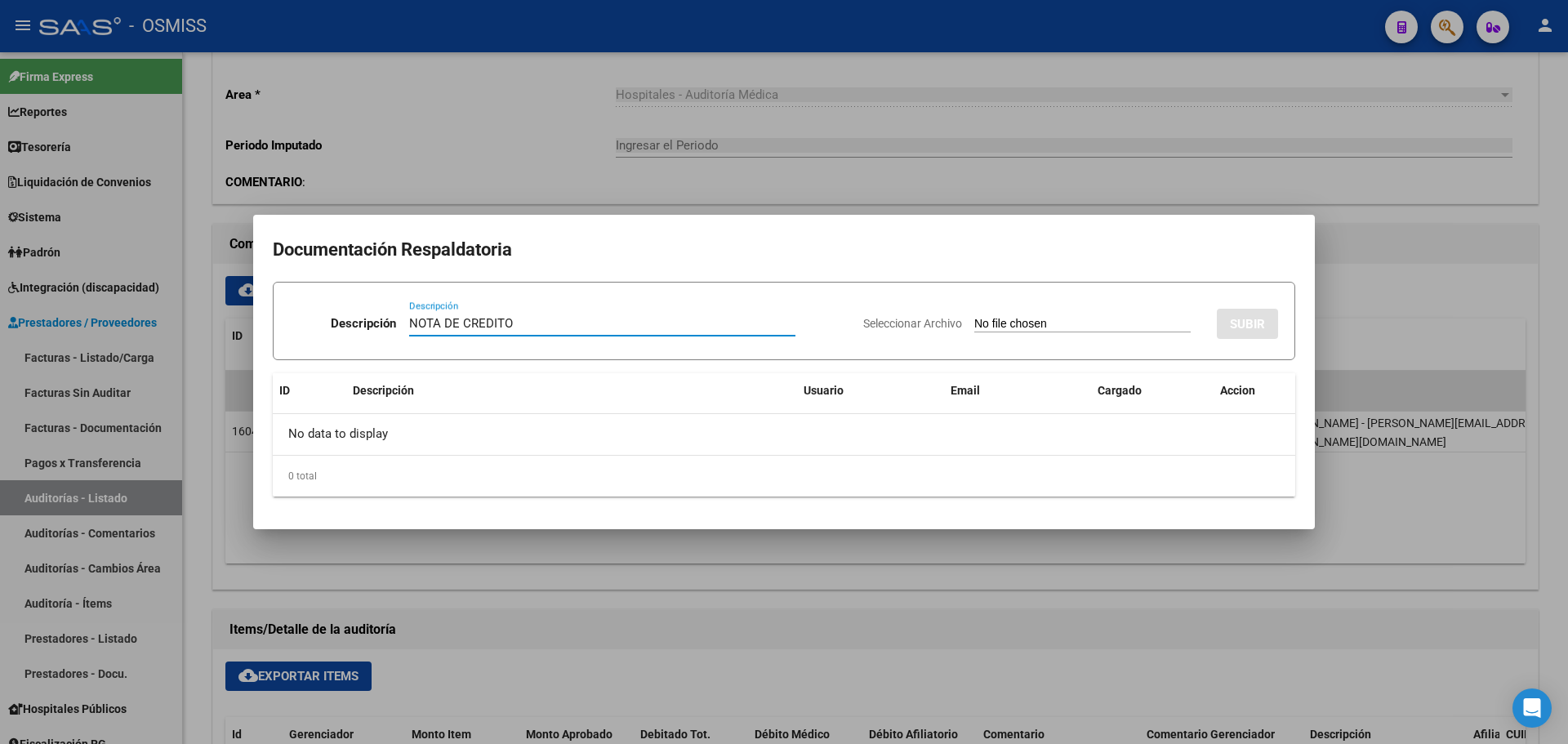
type input "NOTA DE CREDITO"
click at [974, 326] on input "Seleccionar Archivo" at bounding box center [1082, 324] width 217 height 15
type input "C:\fakepath\NC. MINISTERIO DE SAN LUIS FC. 3502.pdf"
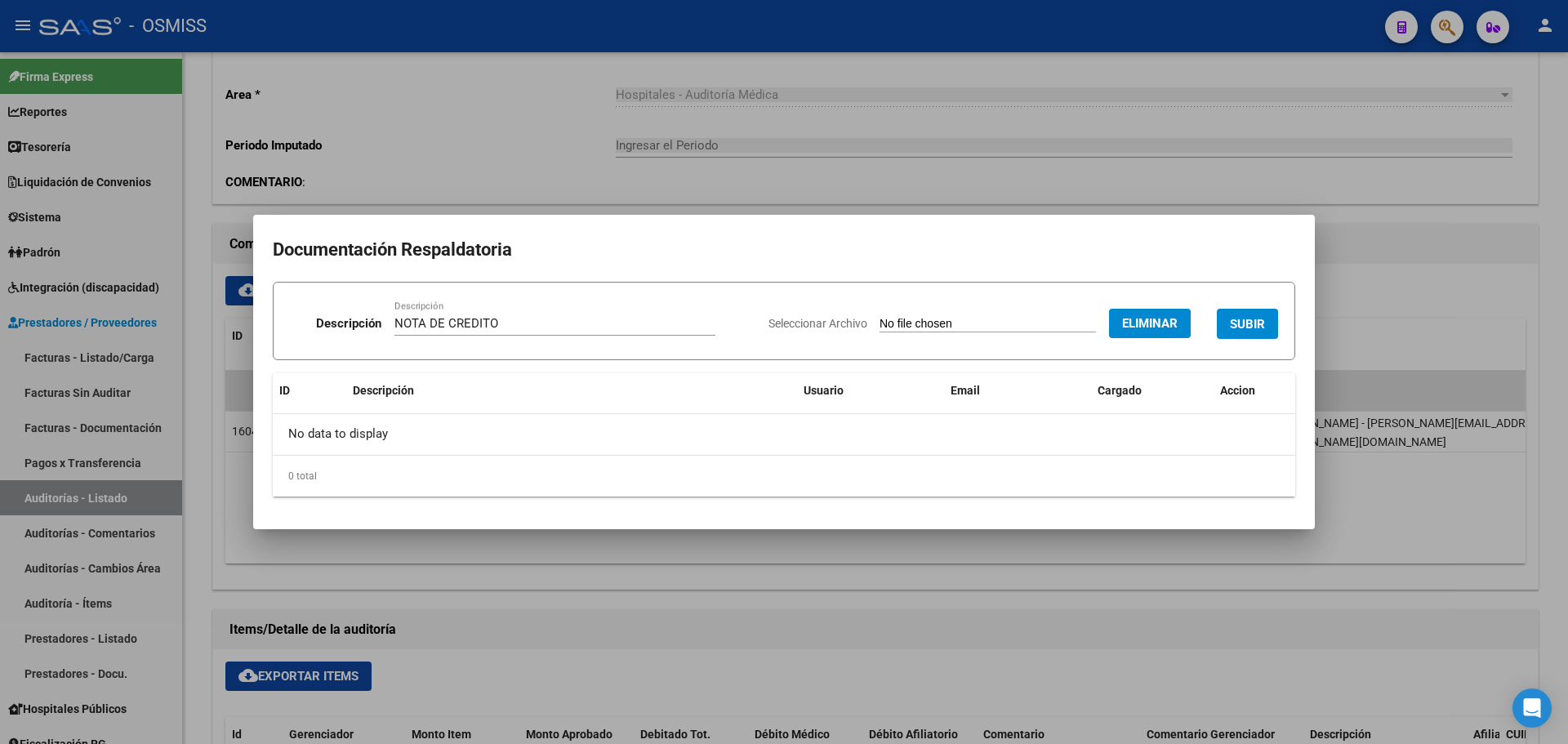
click at [1242, 312] on button "SUBIR" at bounding box center [1248, 323] width 62 height 30
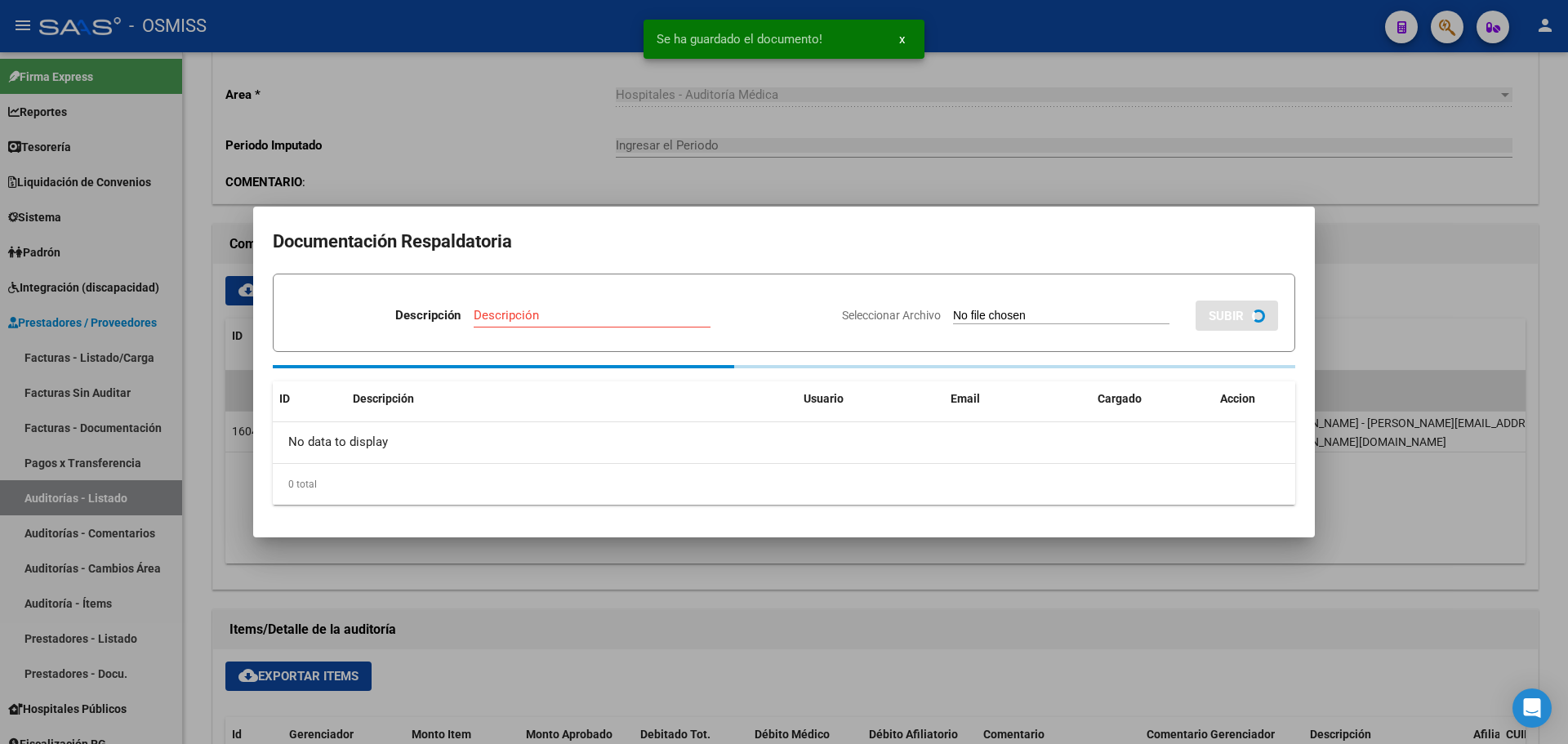
click at [442, 175] on div at bounding box center [784, 372] width 1568 height 744
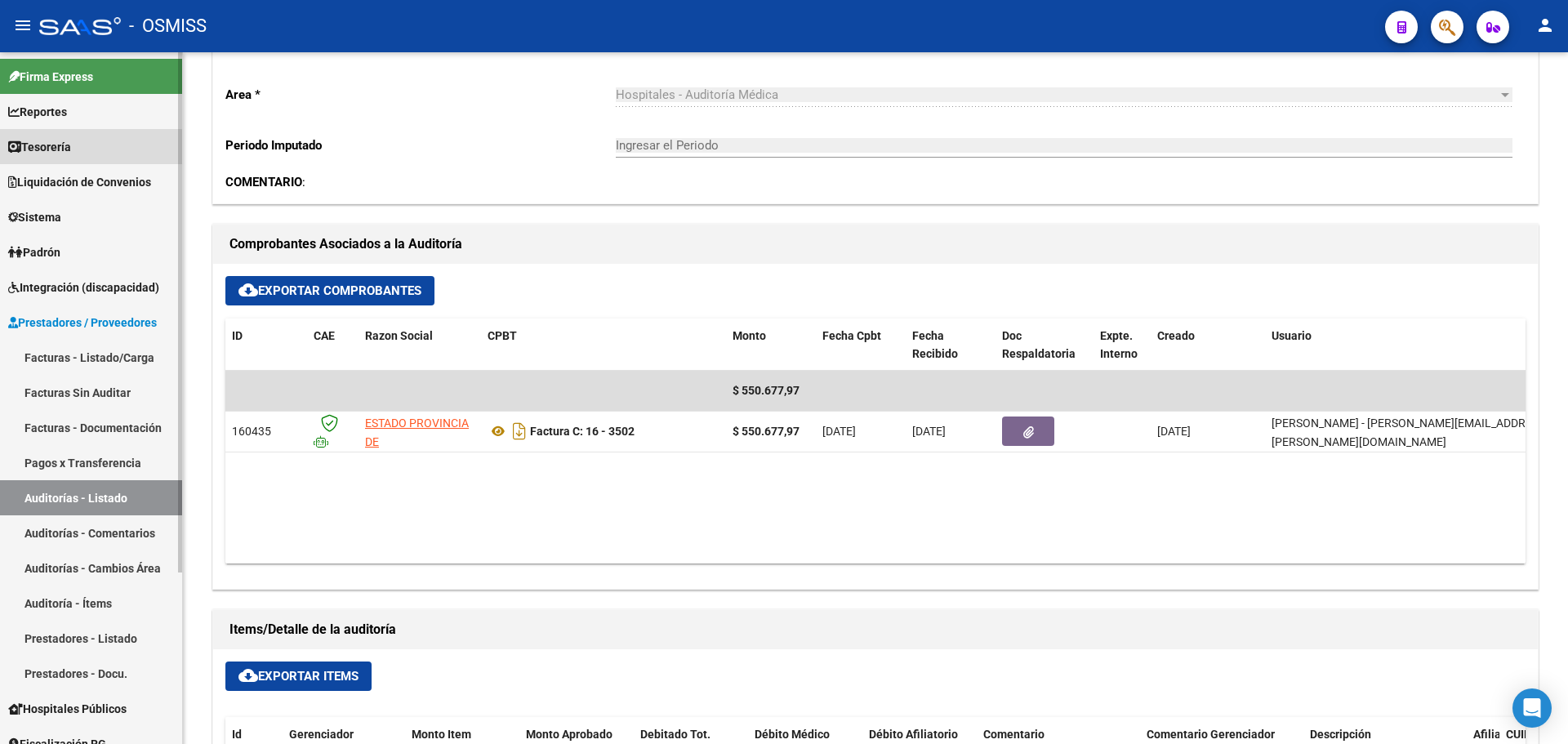
click at [81, 152] on link "Tesorería" at bounding box center [91, 146] width 182 height 35
click at [93, 139] on link "Tesorería" at bounding box center [91, 146] width 182 height 35
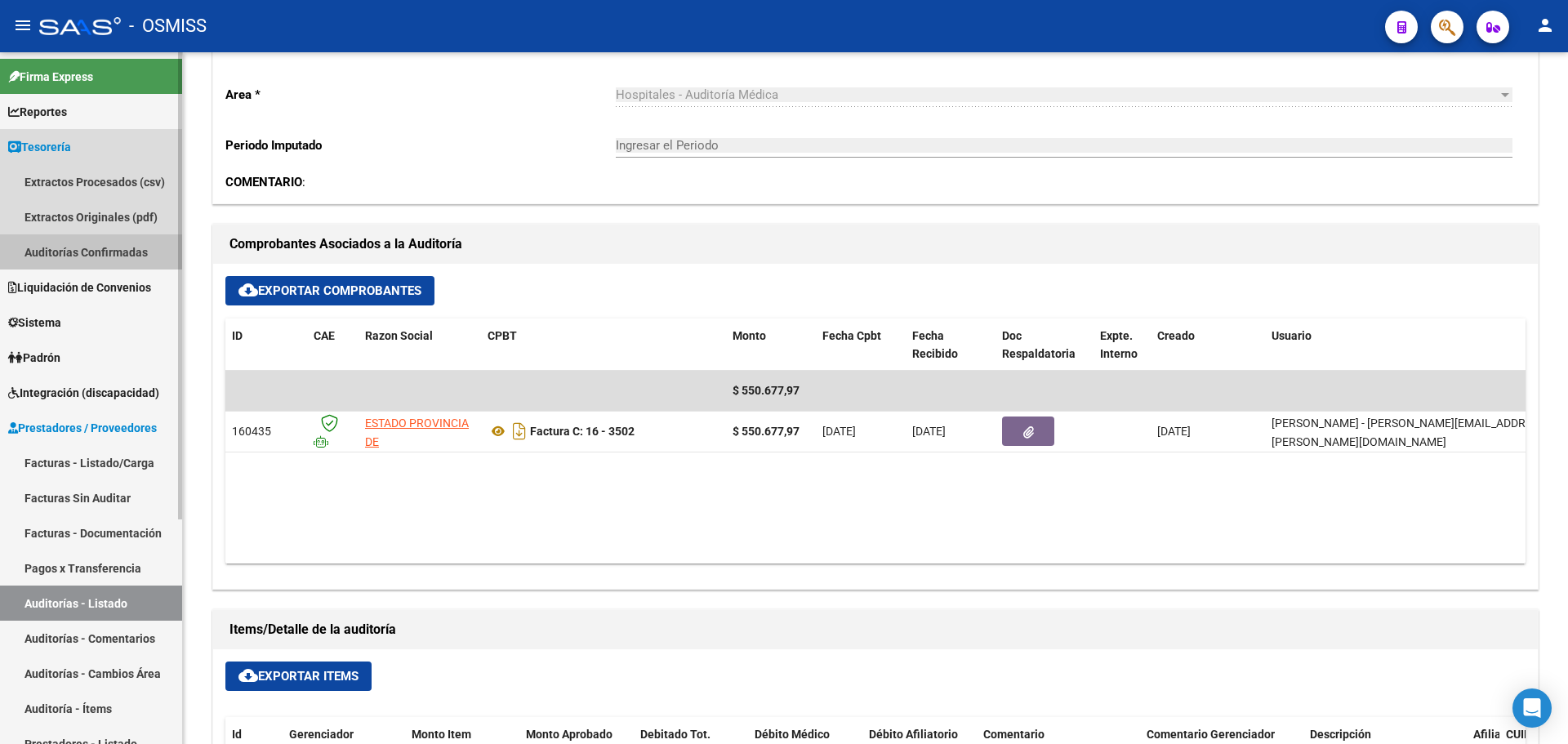
click at [86, 256] on link "Auditorías Confirmadas" at bounding box center [91, 251] width 182 height 35
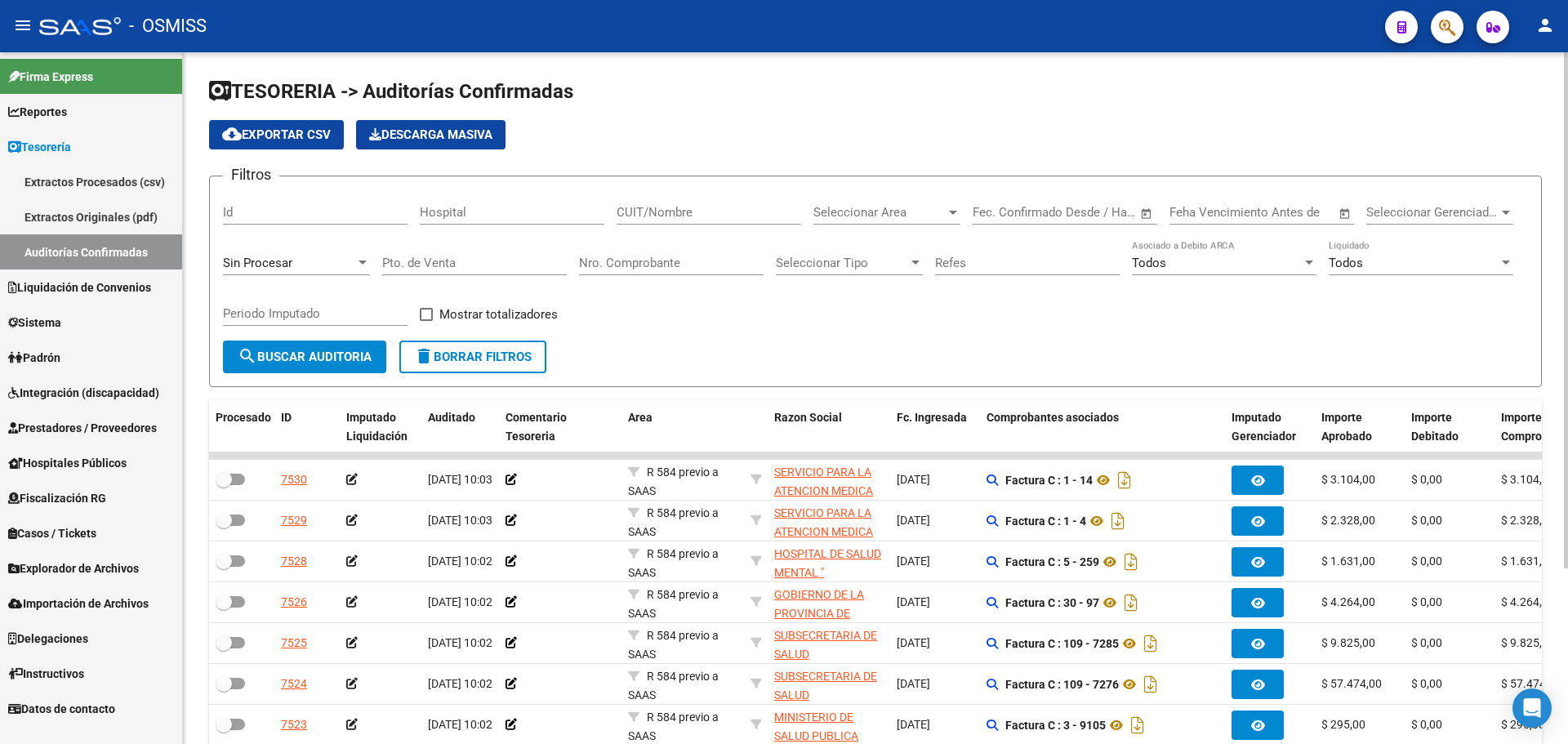
click at [655, 272] on div "Nro. Comprobante" at bounding box center [672, 258] width 185 height 35
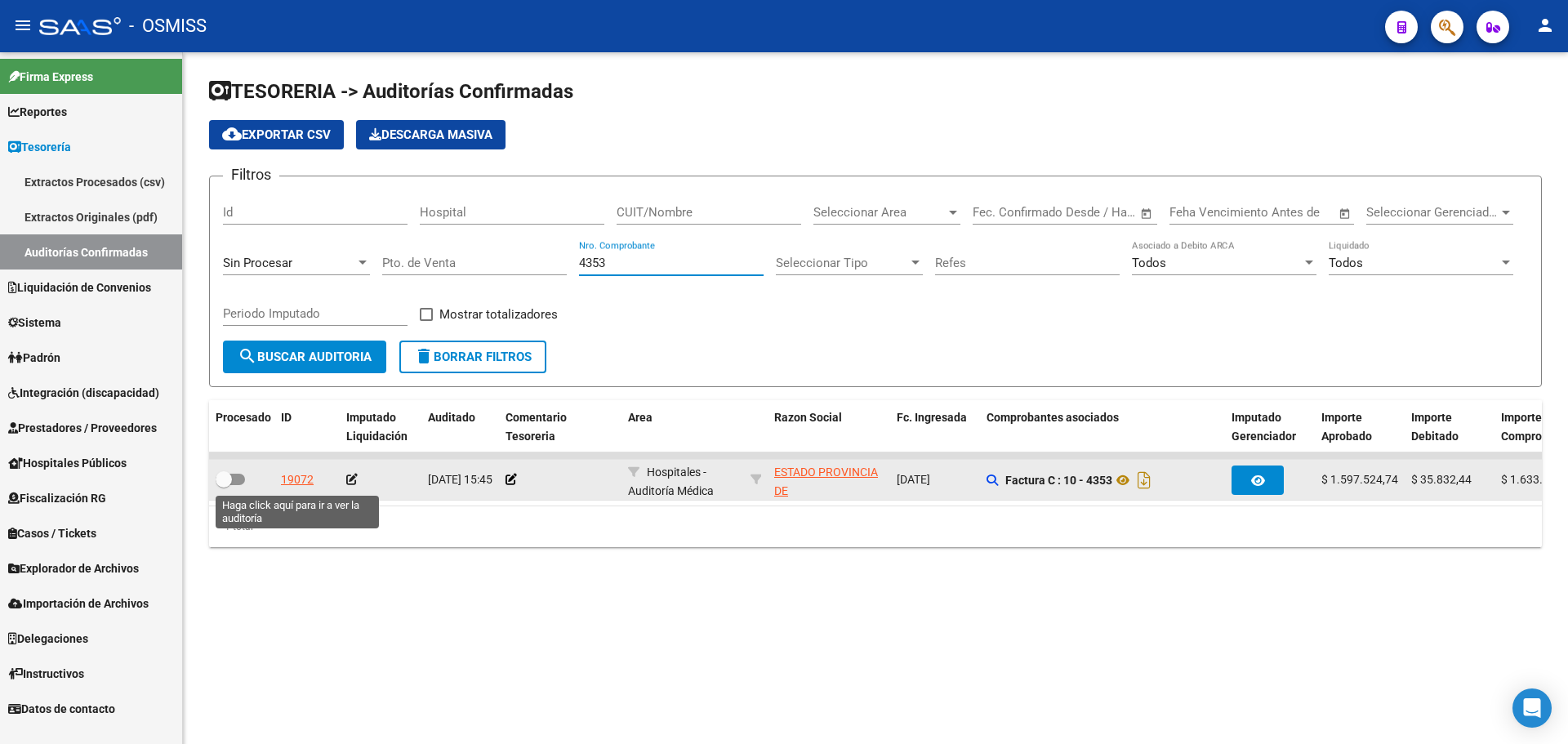
type input "4353"
click at [309, 485] on div "19072" at bounding box center [297, 480] width 33 height 19
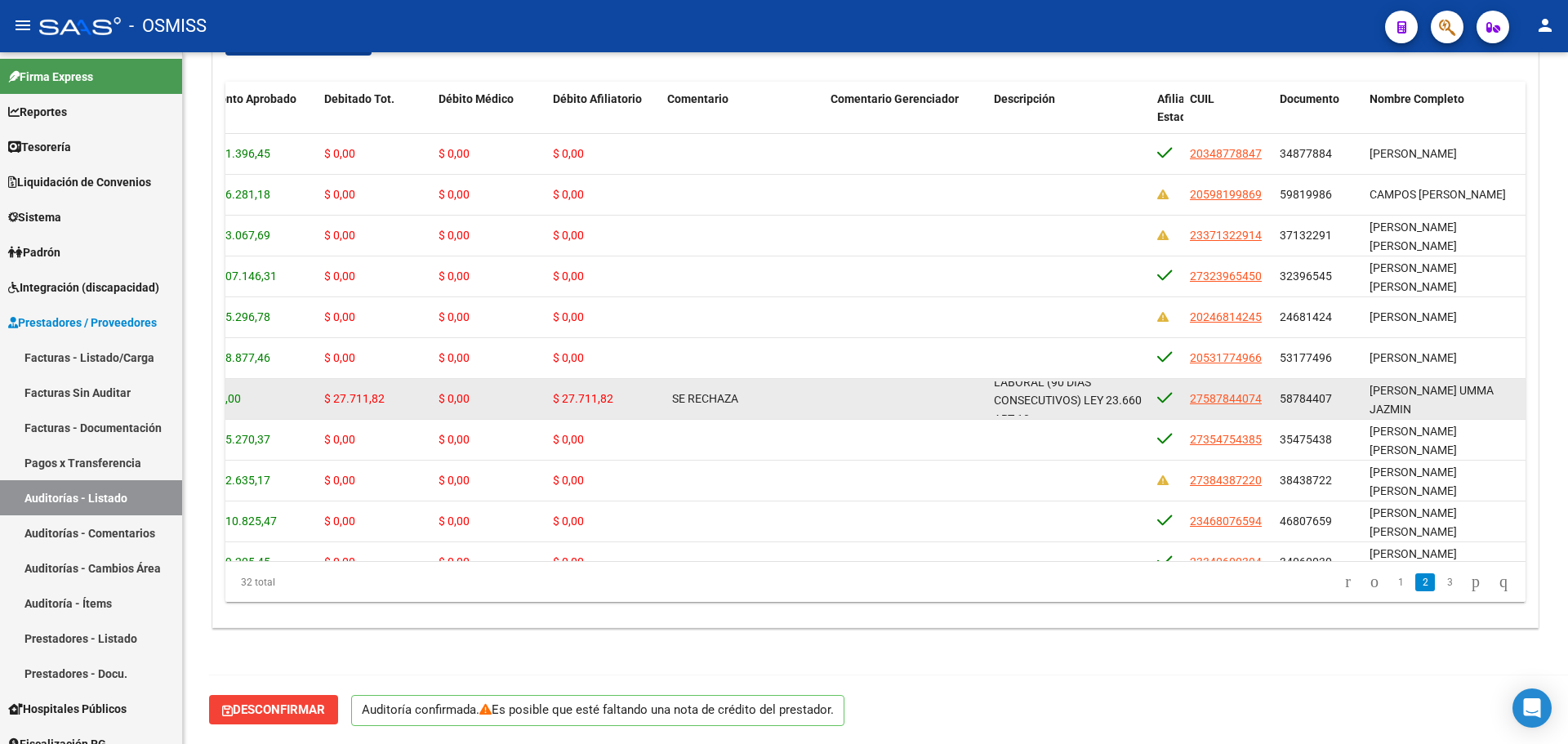
scroll to position [1, 0]
drag, startPoint x: 1032, startPoint y: 390, endPoint x: 1070, endPoint y: 416, distance: 46.0
click at [1070, 416] on datatable-body-cell "BAJA 28/02/2025 - SIN CONSITNUIDAD MINIMA LABORAL (90 DIAS CONSECUTIVOS) LEY 23…" at bounding box center [1069, 399] width 163 height 40
click at [1062, 406] on div "BAJA 28/02/2025 - SIN CONSITNUIDAD MINIMA LABORAL (90 DIAS CONSECUTIVOS) LEY 23…" at bounding box center [1069, 398] width 151 height 34
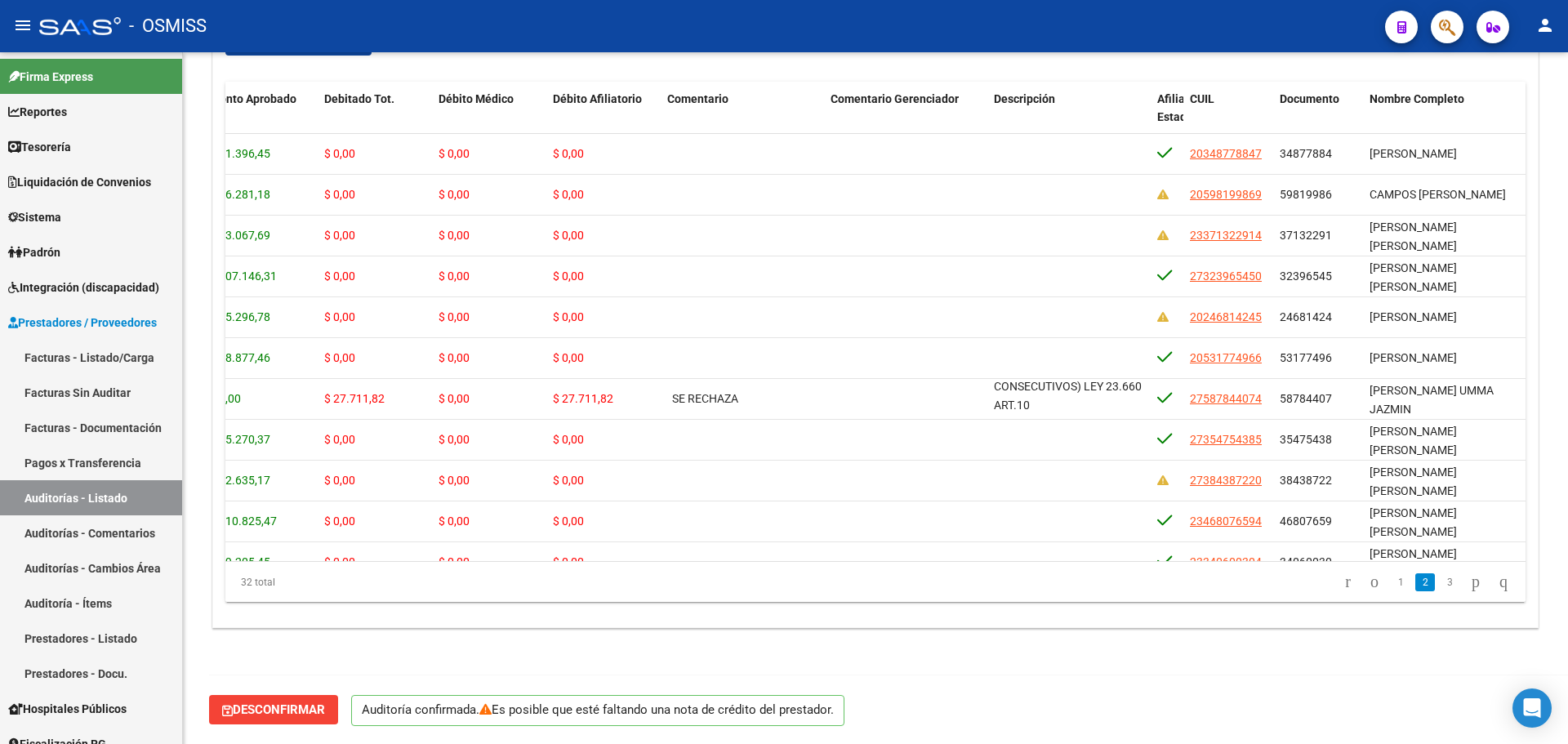
drag, startPoint x: 885, startPoint y: 566, endPoint x: 612, endPoint y: 572, distance: 273.1
click at [612, 572] on div "32 total 1 2 3" at bounding box center [876, 582] width 1300 height 41
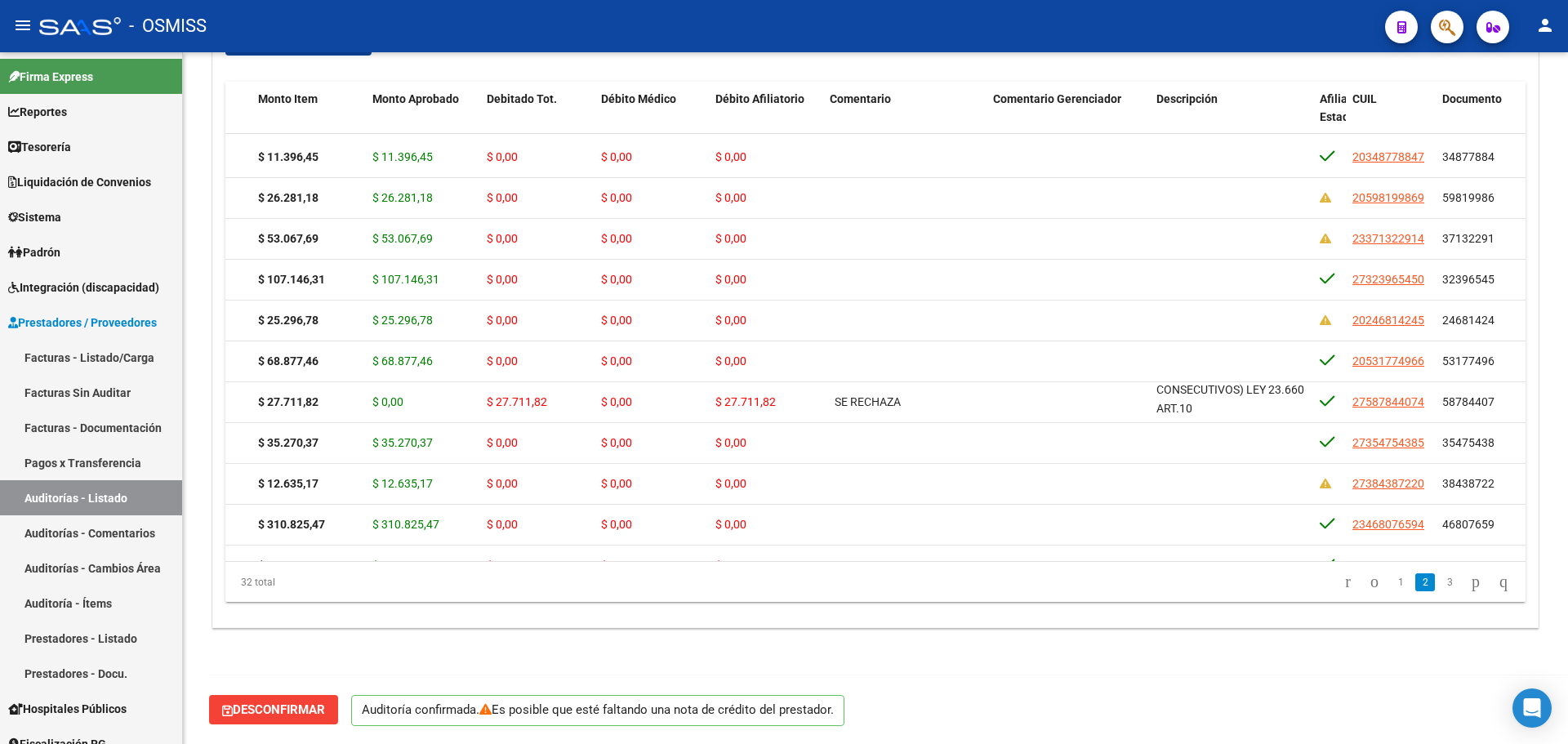
scroll to position [163, 153]
click at [86, 146] on link "Tesorería" at bounding box center [91, 146] width 182 height 35
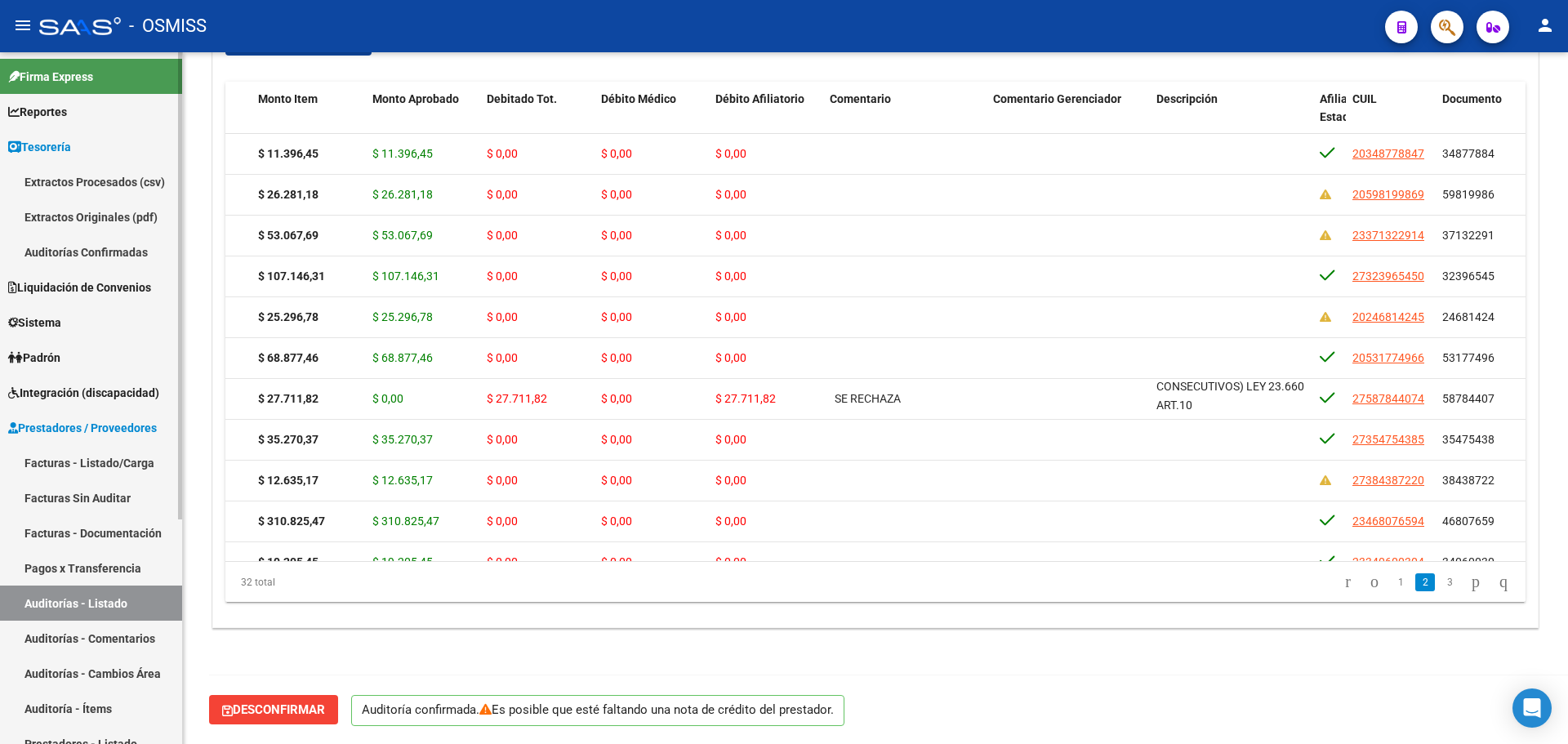
click at [86, 245] on link "Auditorías Confirmadas" at bounding box center [91, 251] width 182 height 35
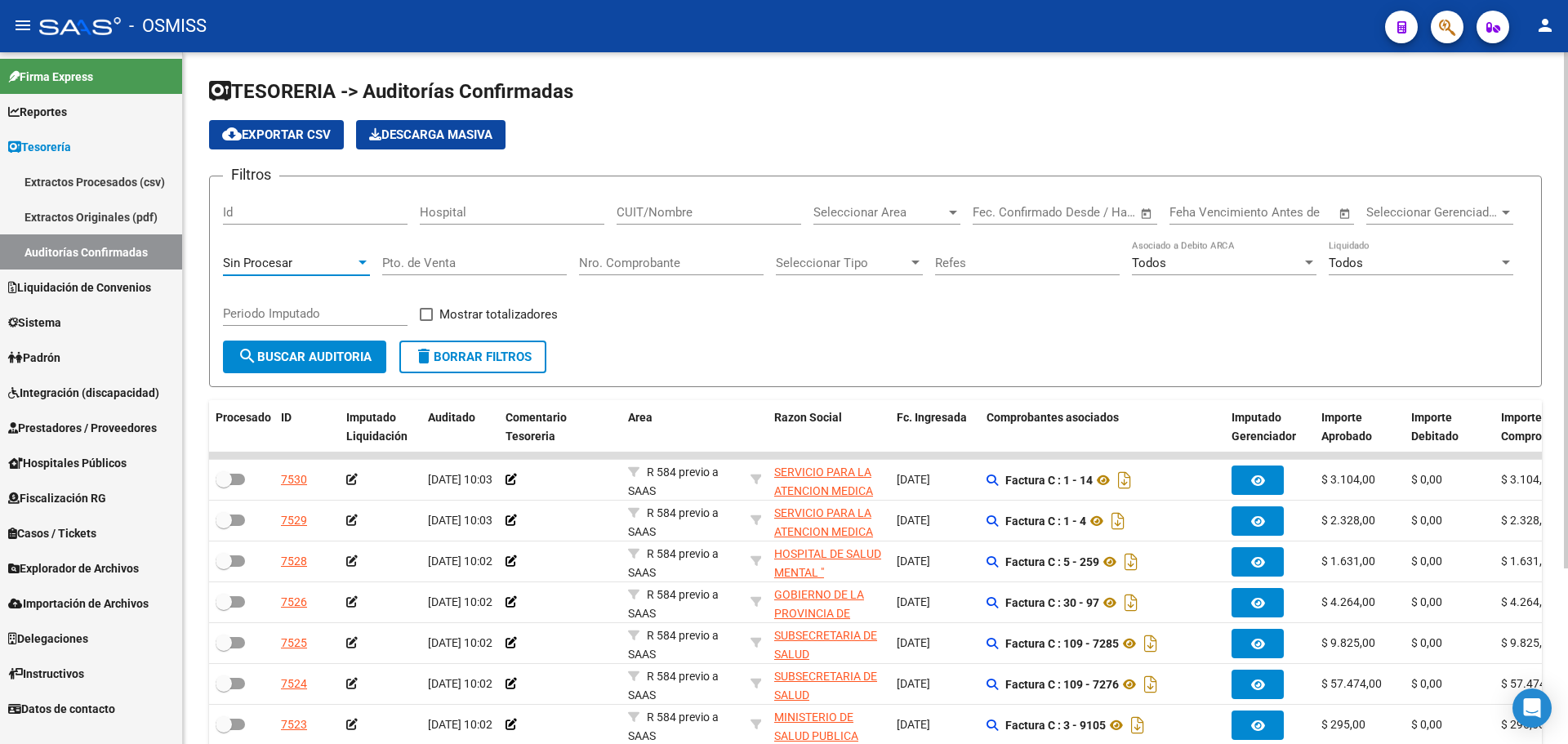
click at [348, 259] on div "Sin Procesar" at bounding box center [289, 263] width 132 height 15
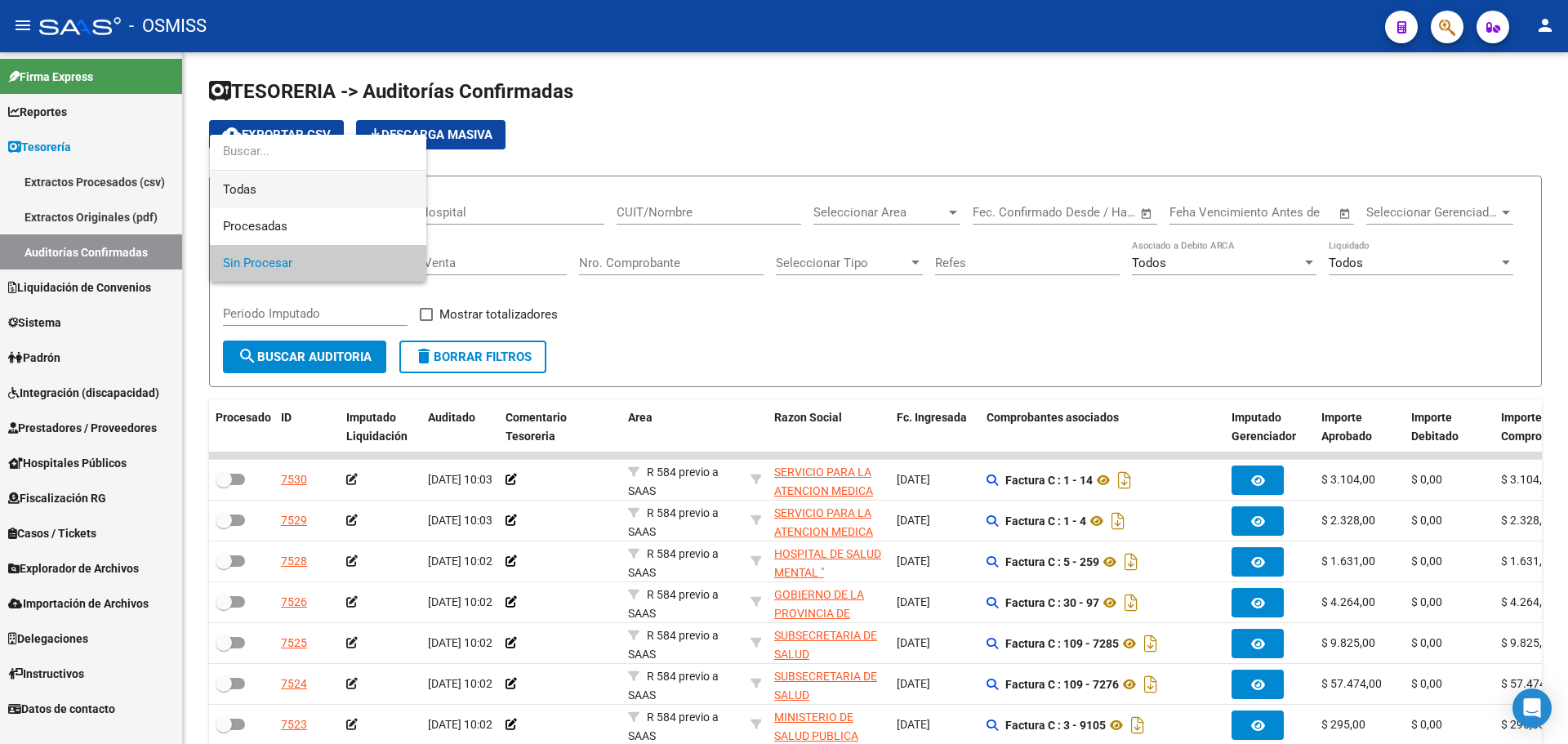
click at [350, 183] on span "Todas" at bounding box center [318, 190] width 190 height 37
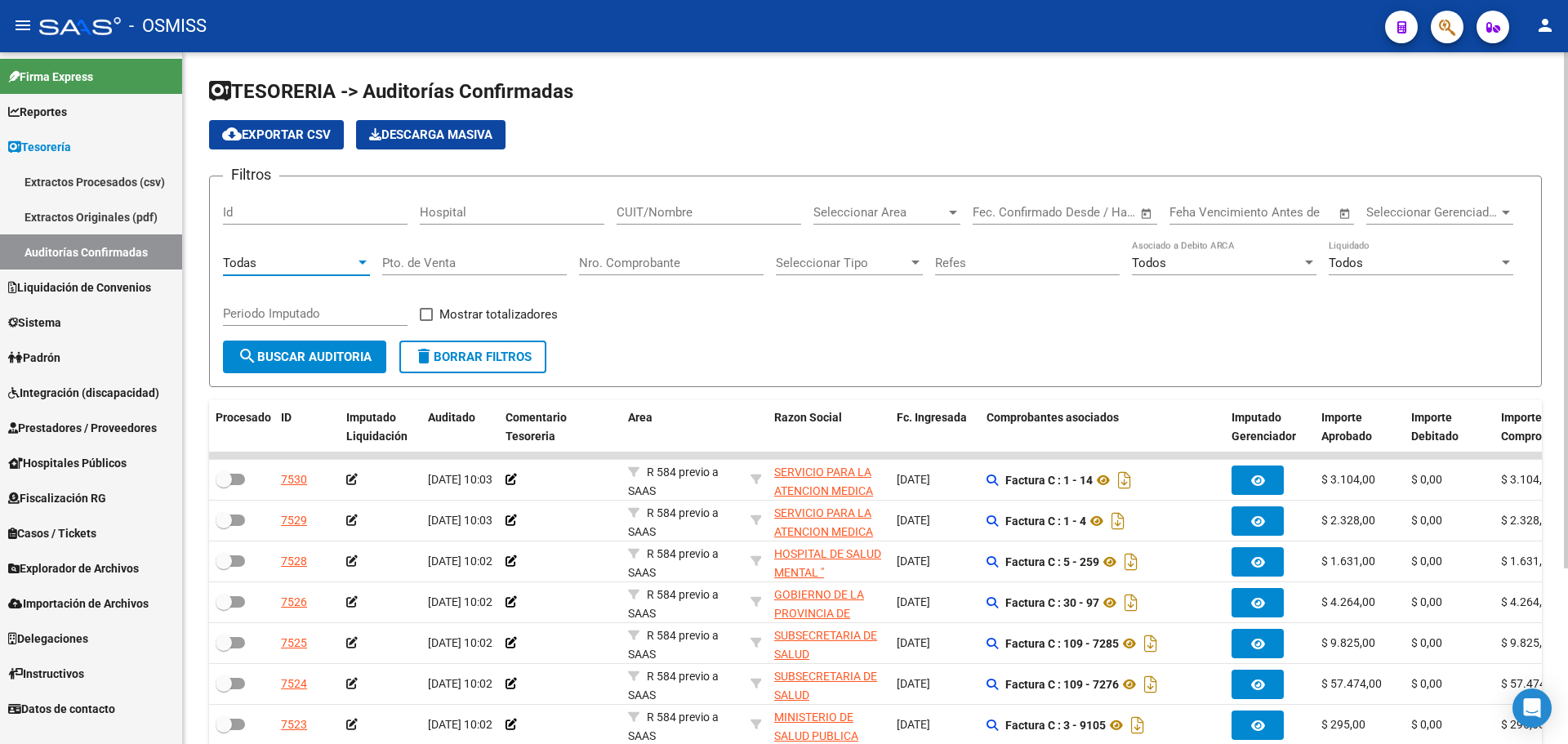
click at [621, 272] on div "Nro. Comprobante" at bounding box center [672, 258] width 185 height 35
type input "253"
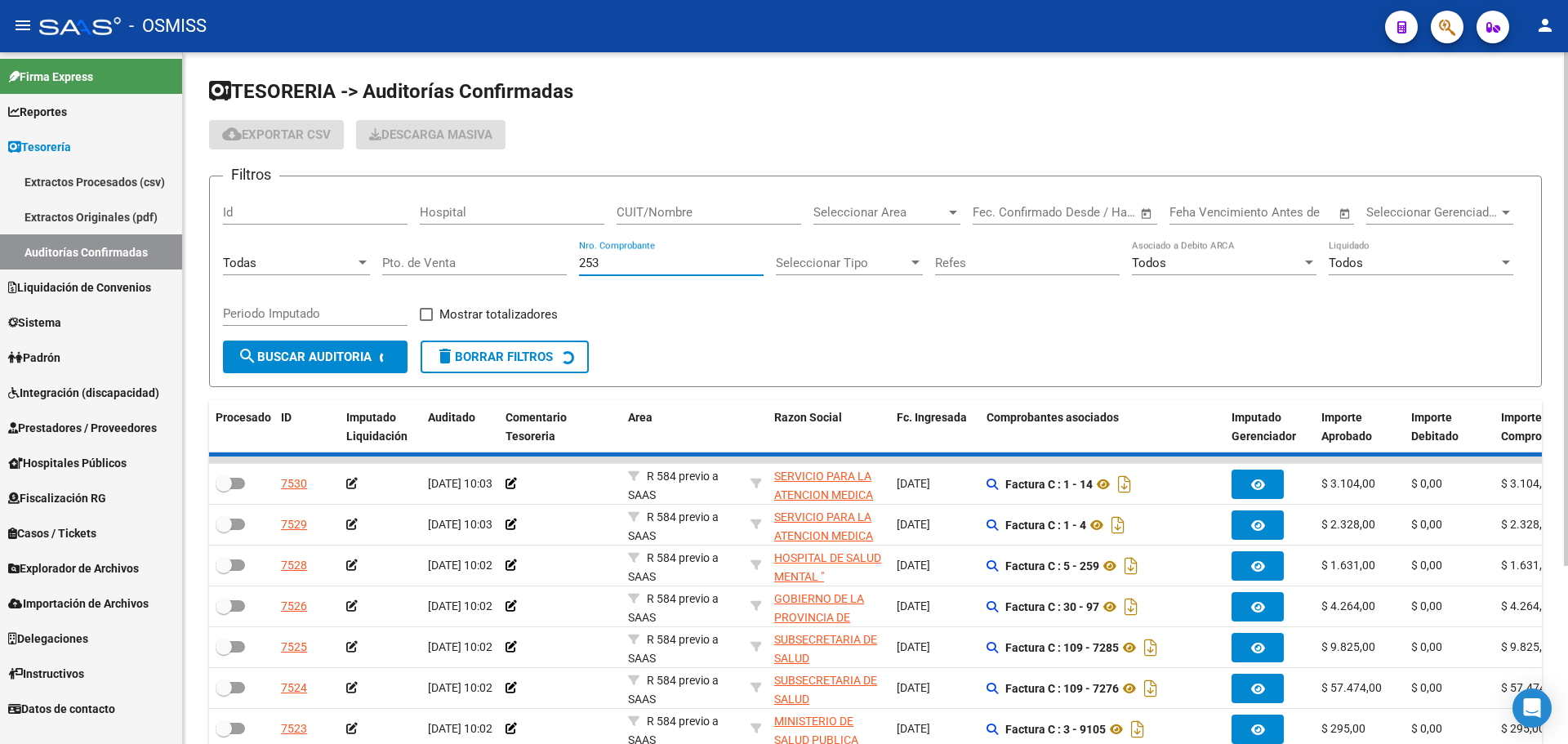
checkbox input "true"
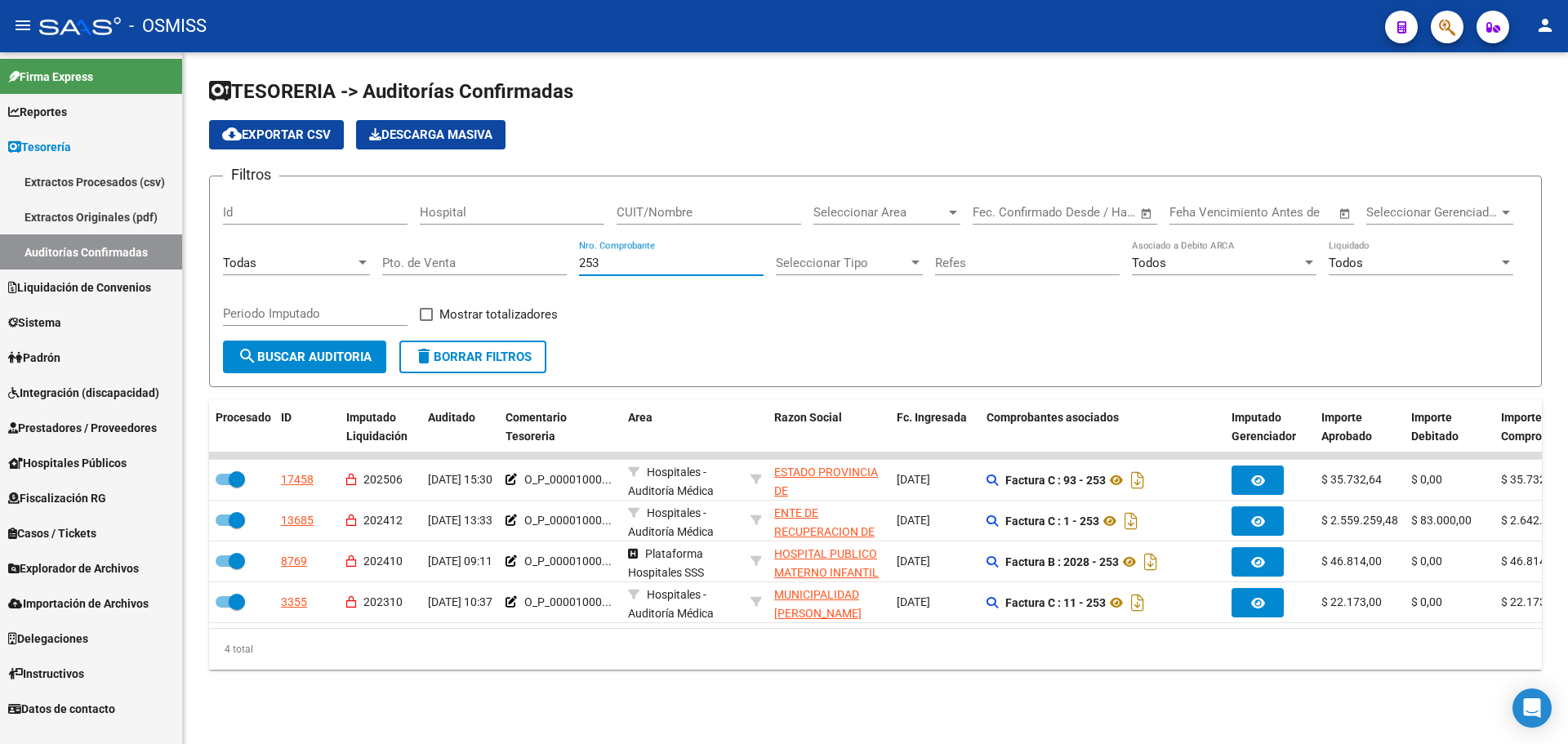
click at [857, 397] on div "TESORERIA -> Auditorías Confirmadas cloud_download Exportar CSV Descarga Masiva…" at bounding box center [876, 374] width 1333 height 592
drag, startPoint x: 629, startPoint y: 264, endPoint x: 325, endPoint y: 217, distance: 307.6
click at [325, 218] on div "Filtros Id Hospital CUIT/Nombre Seleccionar Area Seleccionar Area Start date – …" at bounding box center [875, 265] width 1305 height 152
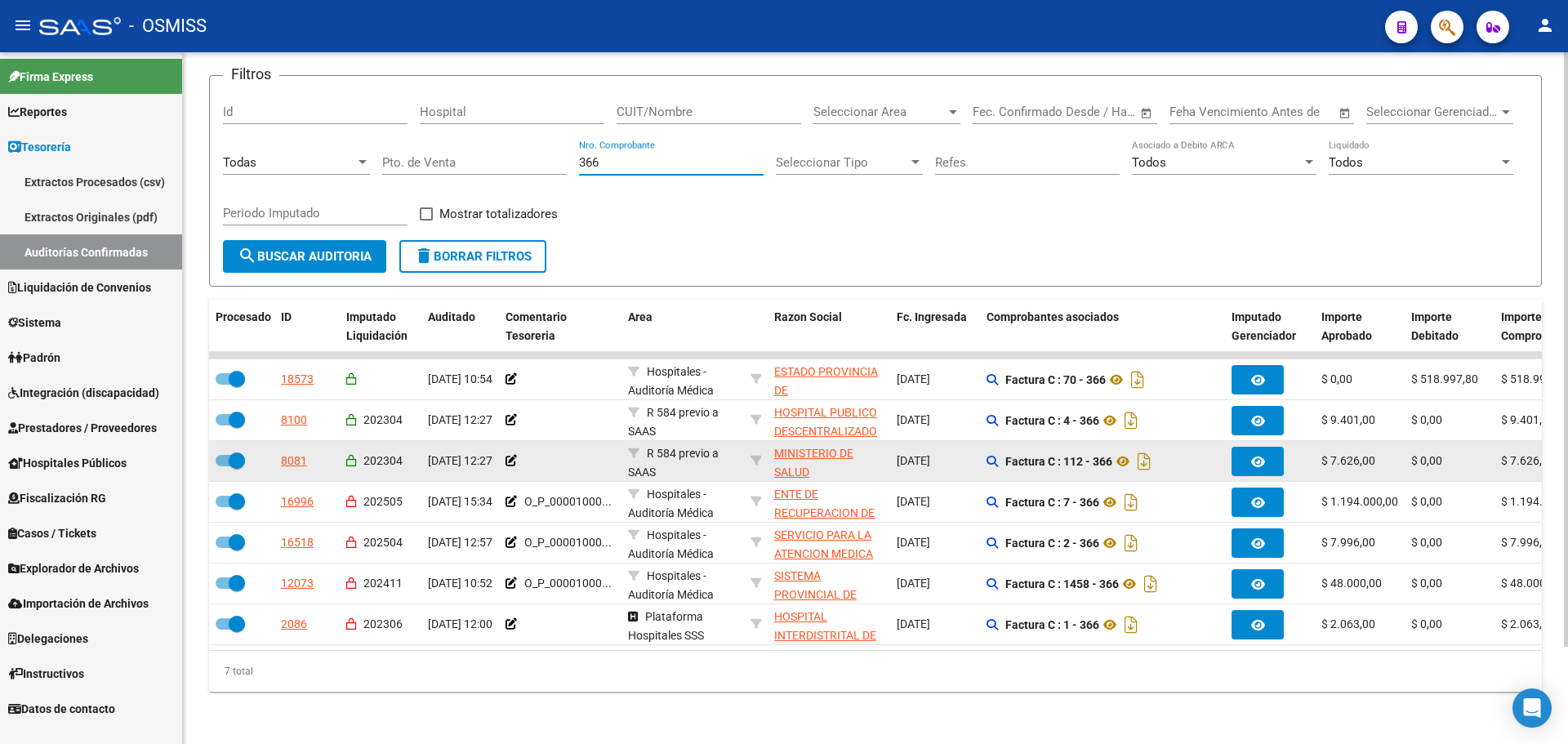
scroll to position [113, 0]
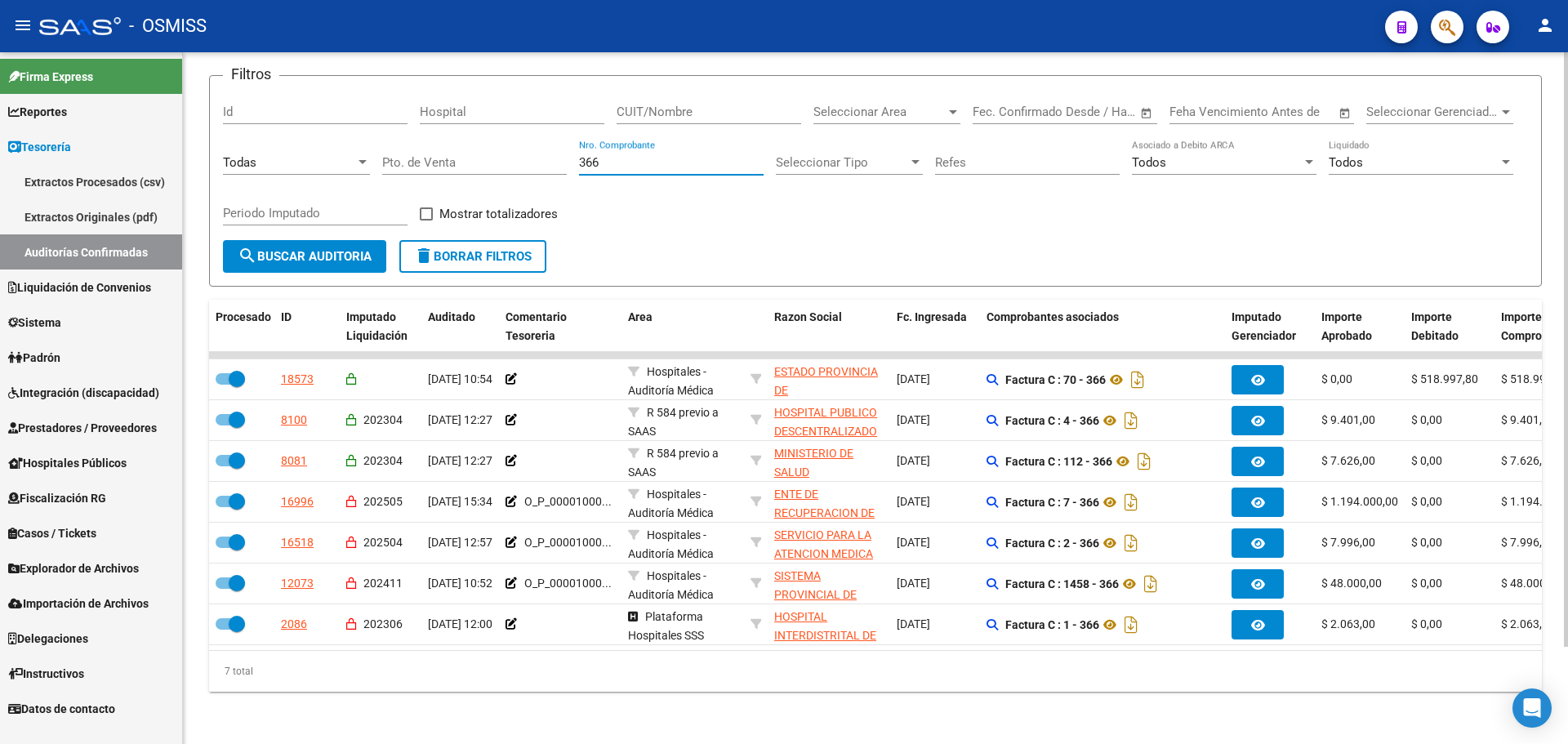
drag, startPoint x: 638, startPoint y: 154, endPoint x: 426, endPoint y: 131, distance: 213.2
click at [426, 131] on div "Filtros Id Hospital CUIT/Nombre Seleccionar Area Seleccionar Area Start date – …" at bounding box center [875, 164] width 1305 height 152
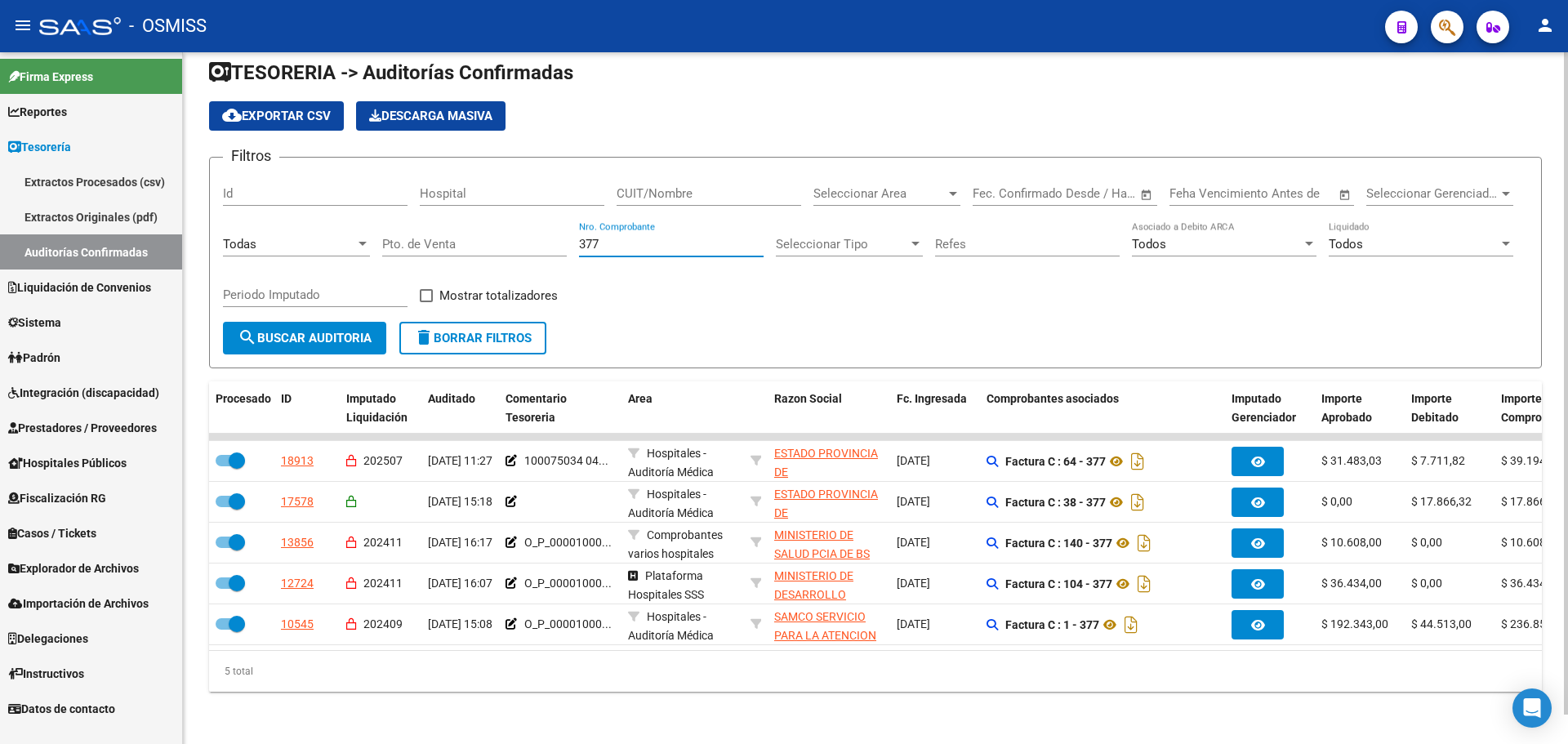
scroll to position [31, 0]
click at [651, 240] on div "377 Nro. Comprobante" at bounding box center [672, 239] width 185 height 35
drag, startPoint x: 646, startPoint y: 235, endPoint x: 492, endPoint y: 209, distance: 156.2
click at [549, 220] on div "Filtros Id Hospital CUIT/Nombre Seleccionar Area Seleccionar Area Start date – …" at bounding box center [875, 246] width 1305 height 152
type input "101"
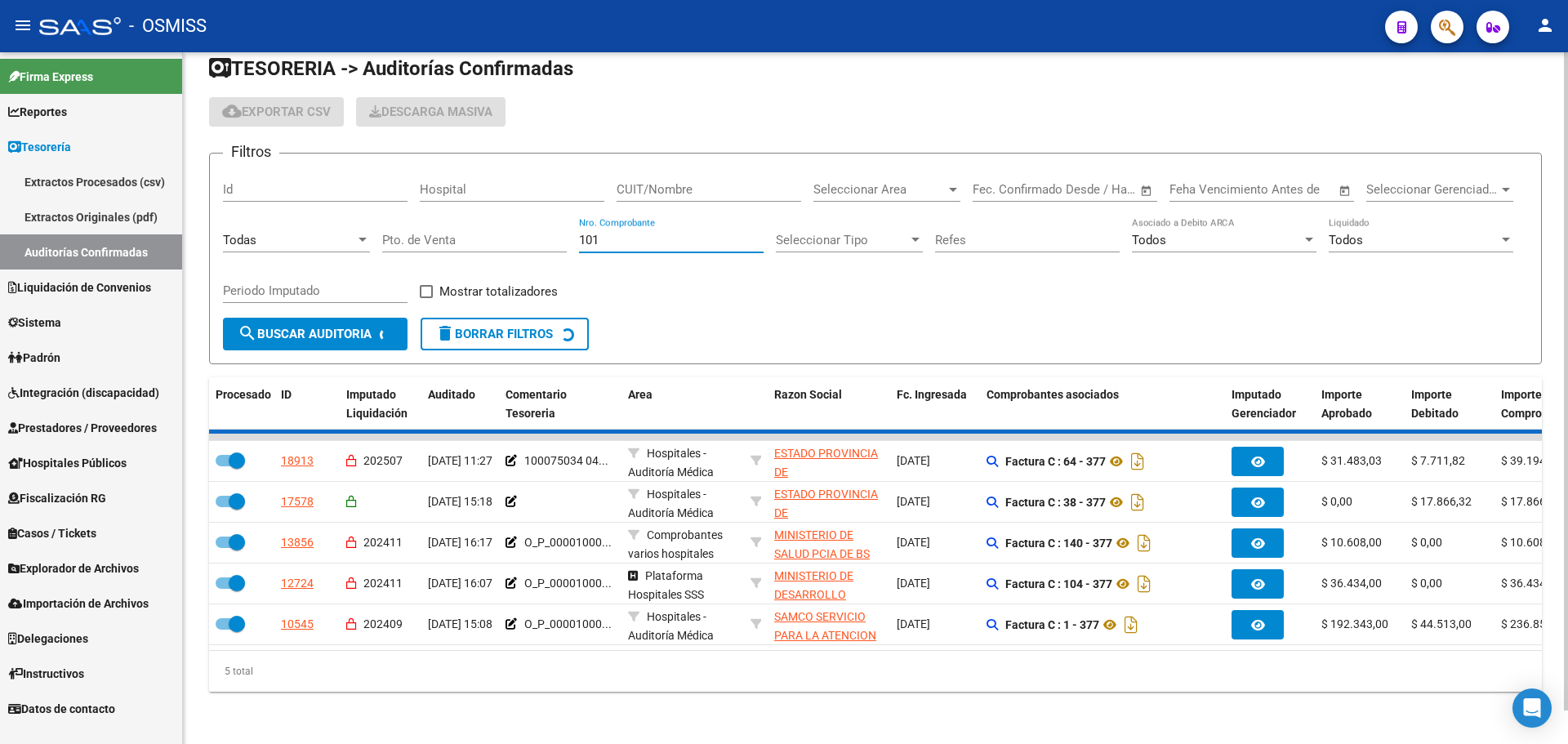
checkbox input "false"
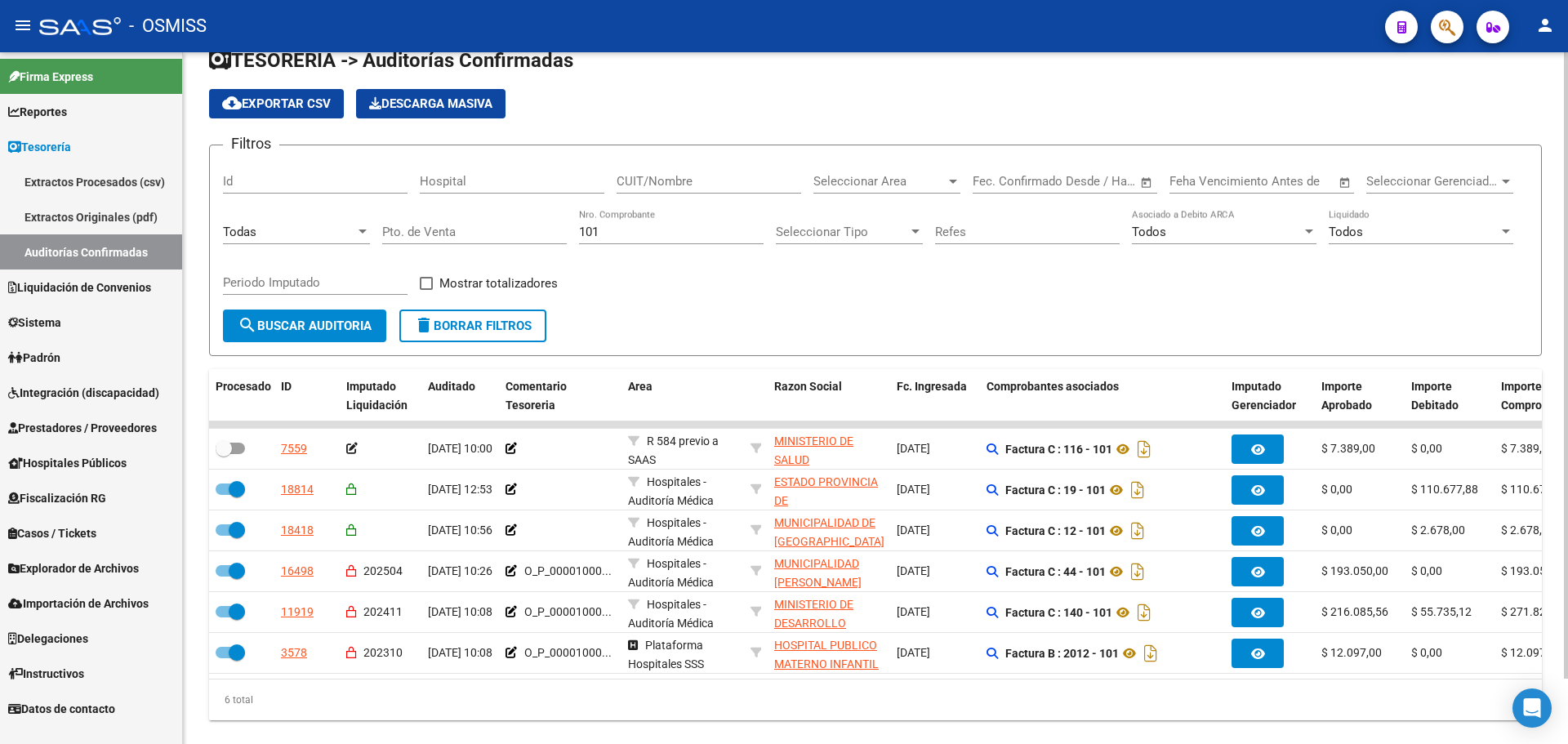
click at [899, 293] on div "Filtros Id Hospital CUIT/Nombre Seleccionar Area Seleccionar Area Start date – …" at bounding box center [875, 234] width 1305 height 152
drag, startPoint x: 632, startPoint y: 231, endPoint x: 411, endPoint y: 223, distance: 221.1
click at [415, 223] on div "Filtros Id Hospital CUIT/Nombre Seleccionar Area Seleccionar Area Start date – …" at bounding box center [875, 234] width 1305 height 152
type input "438"
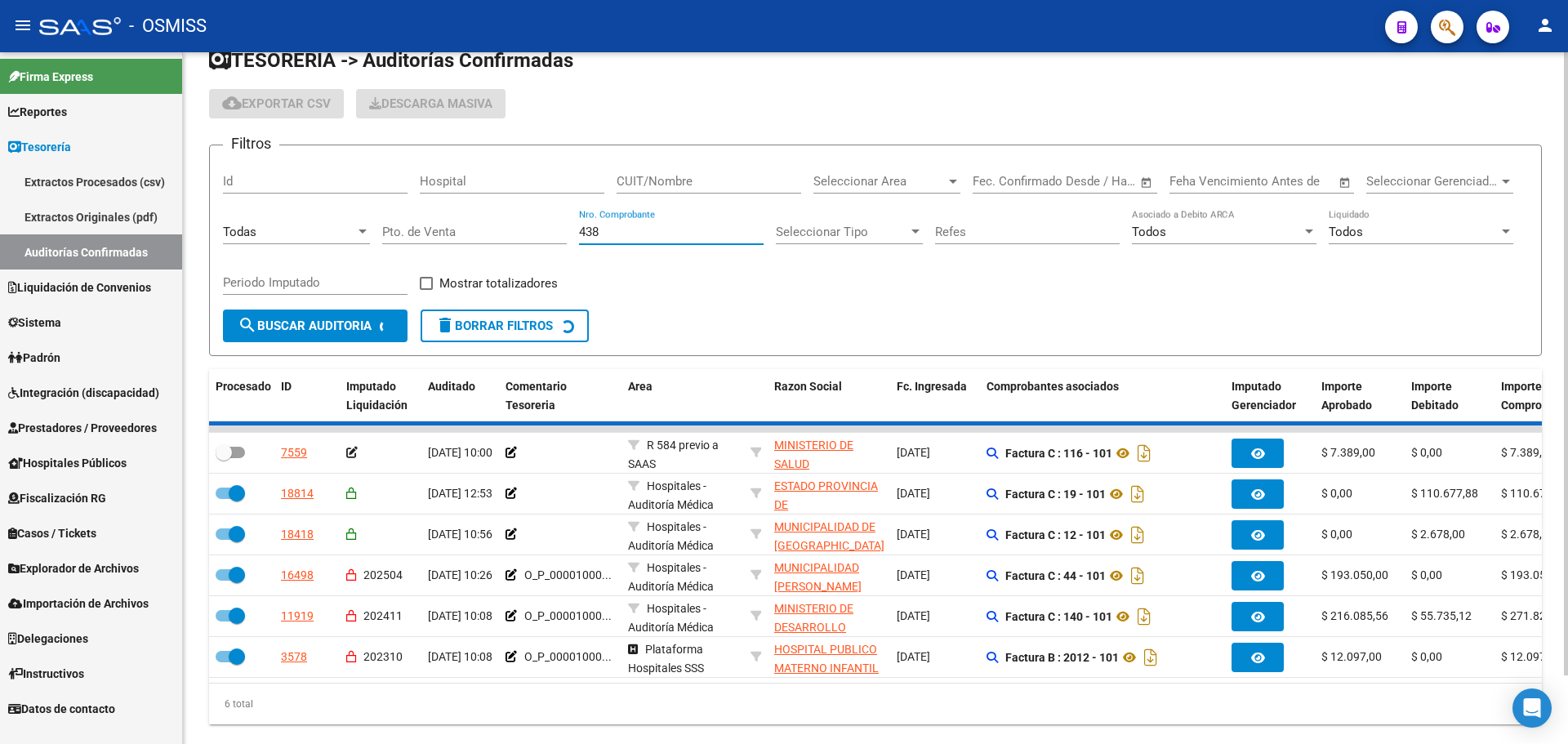
checkbox input "true"
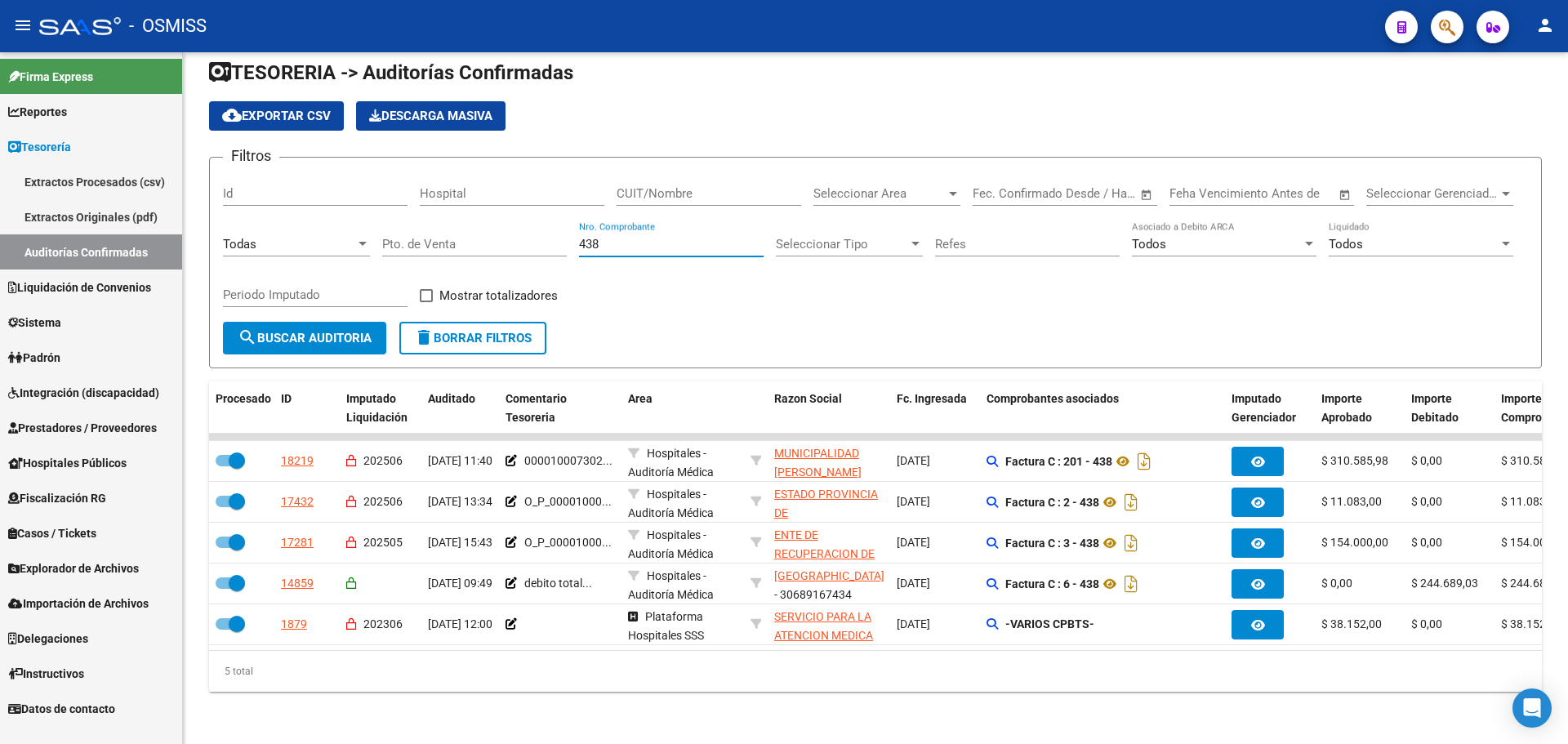
type input "438"
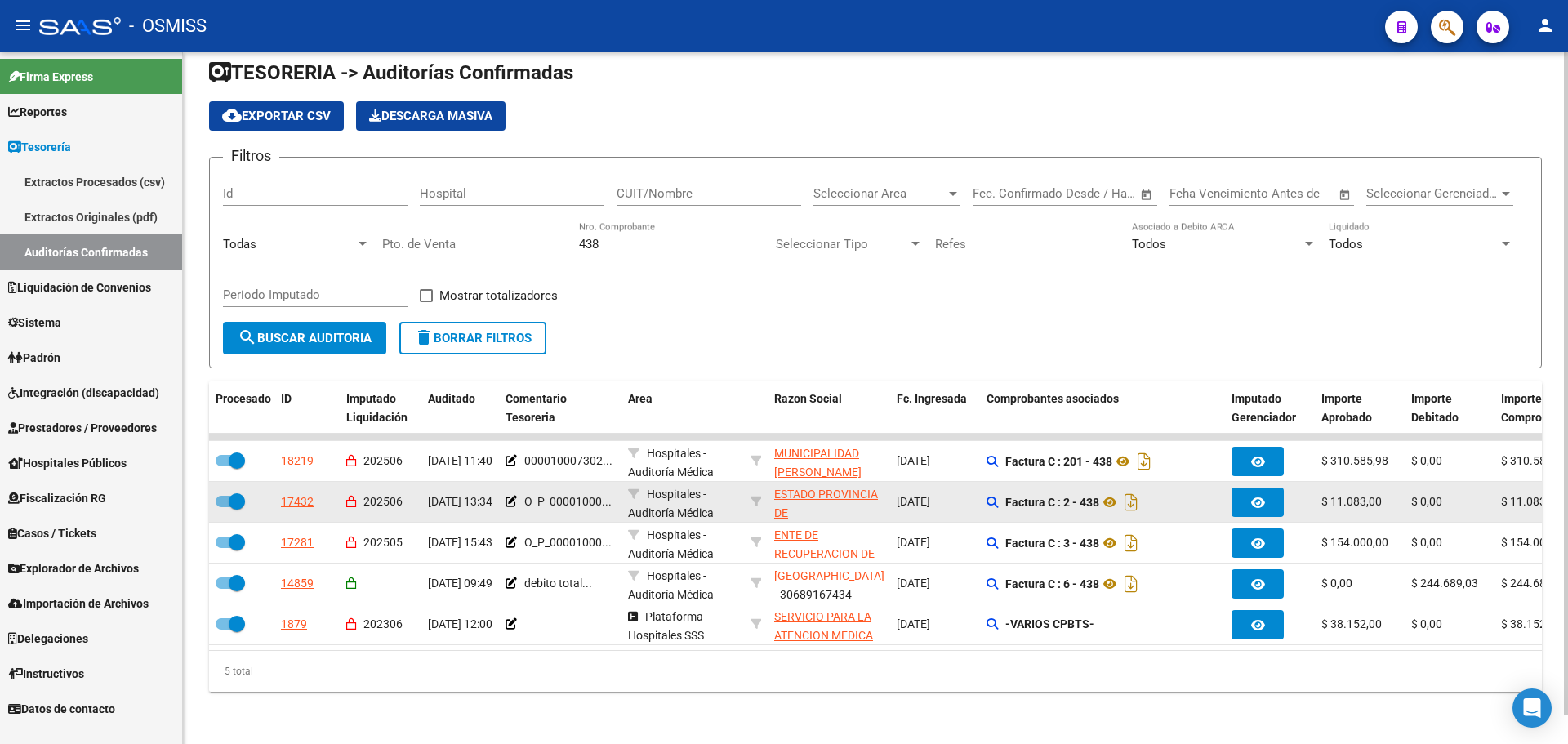
drag, startPoint x: 532, startPoint y: 483, endPoint x: 599, endPoint y: 503, distance: 69.9
click at [599, 503] on datatable-body-cell "O_P_00001000..." at bounding box center [560, 502] width 122 height 40
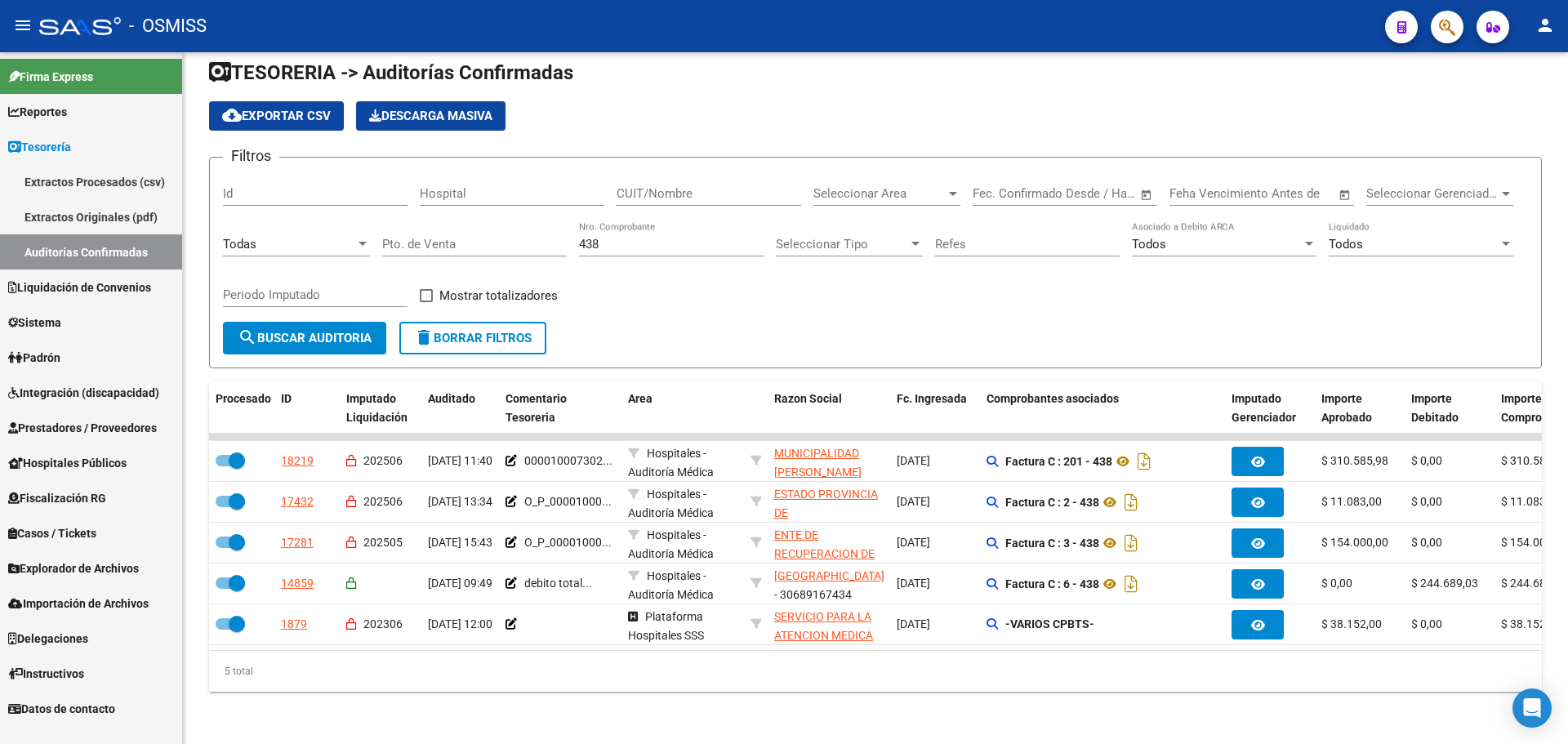
click at [1436, 34] on button "button" at bounding box center [1447, 27] width 33 height 33
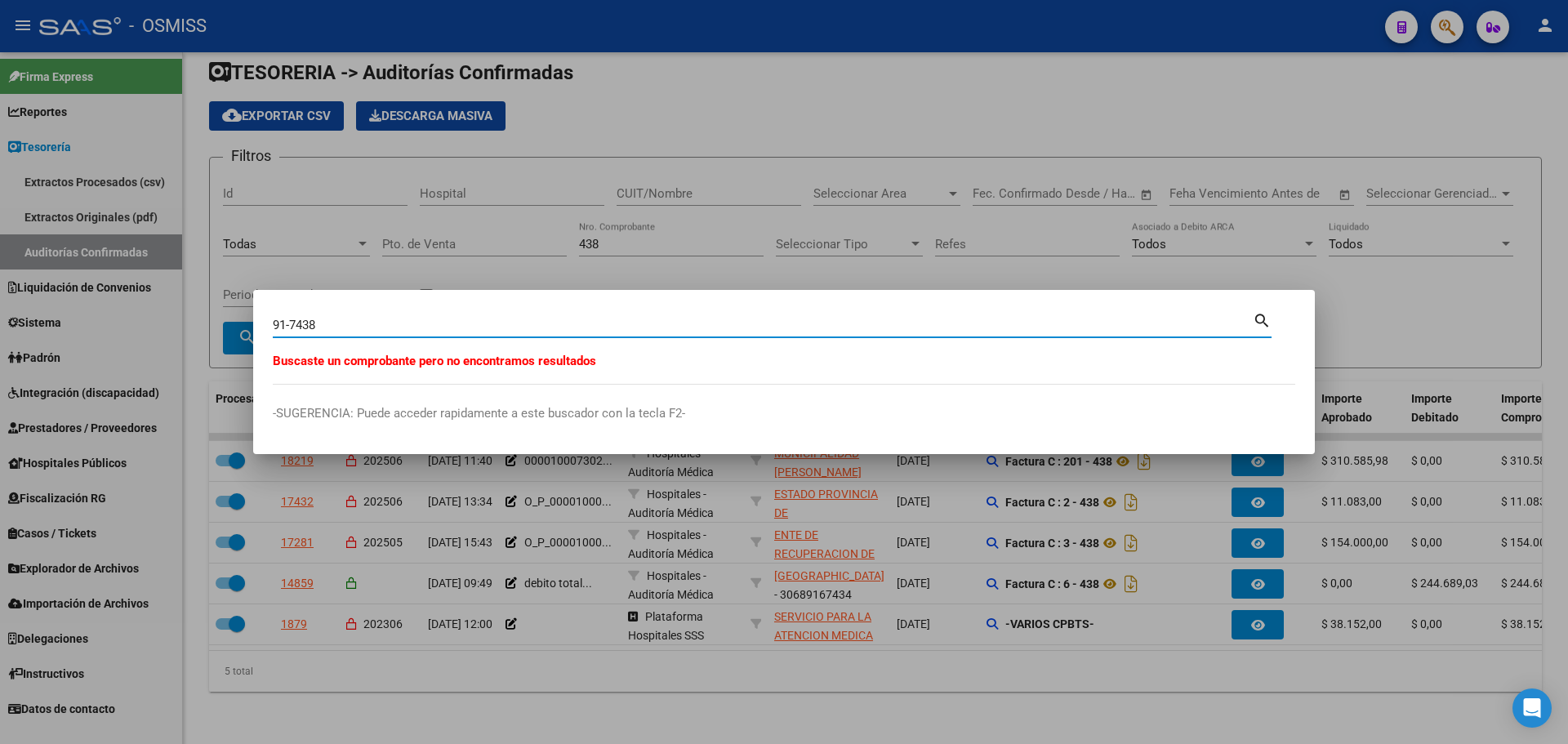
click at [296, 318] on input "91-7438" at bounding box center [763, 325] width 980 height 15
type input "91-438"
click at [365, 241] on div at bounding box center [784, 372] width 1568 height 744
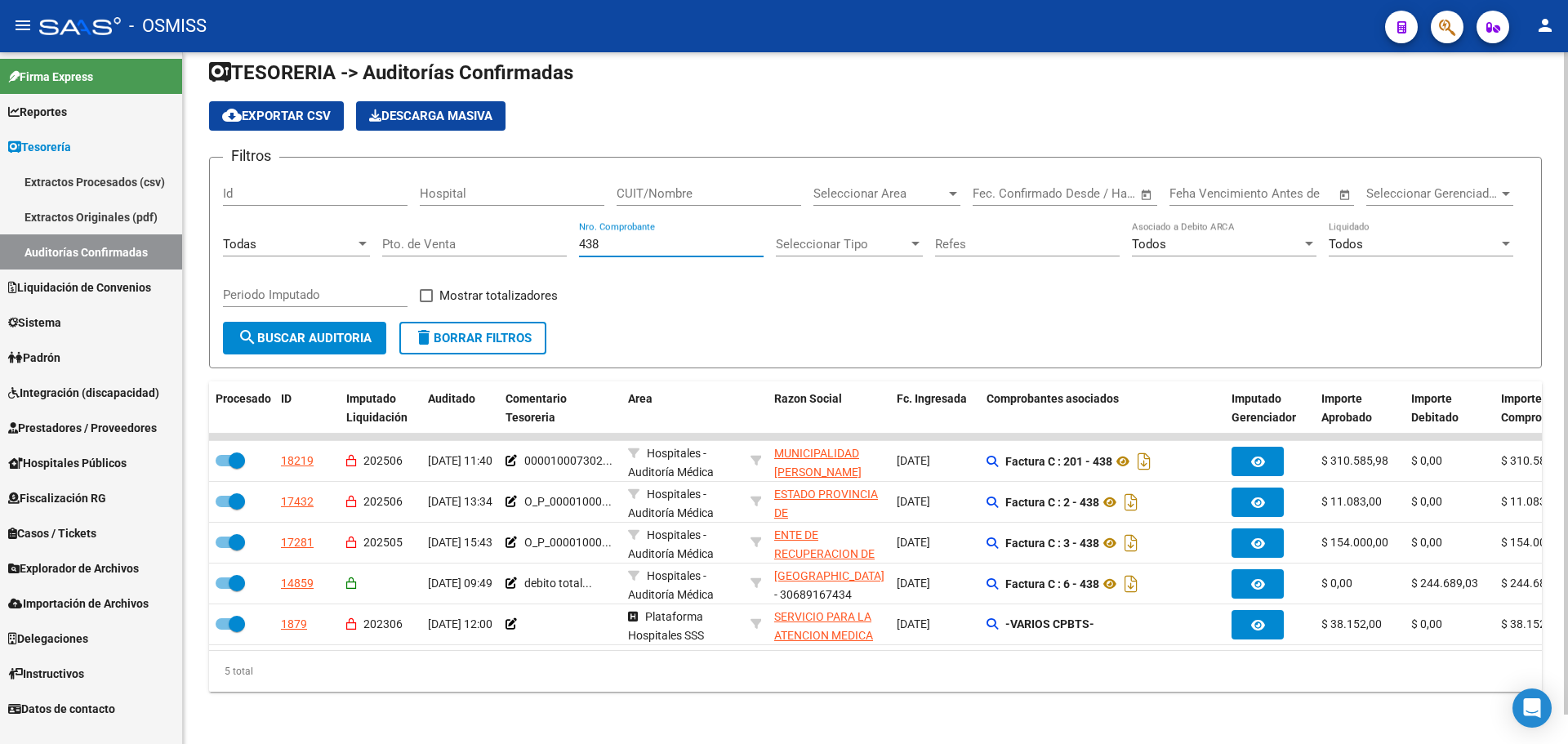
drag, startPoint x: 628, startPoint y: 226, endPoint x: 340, endPoint y: 210, distance: 288.4
click at [340, 210] on div "Filtros Id Hospital CUIT/Nombre Seleccionar Area Seleccionar Area Start date – …" at bounding box center [875, 246] width 1305 height 152
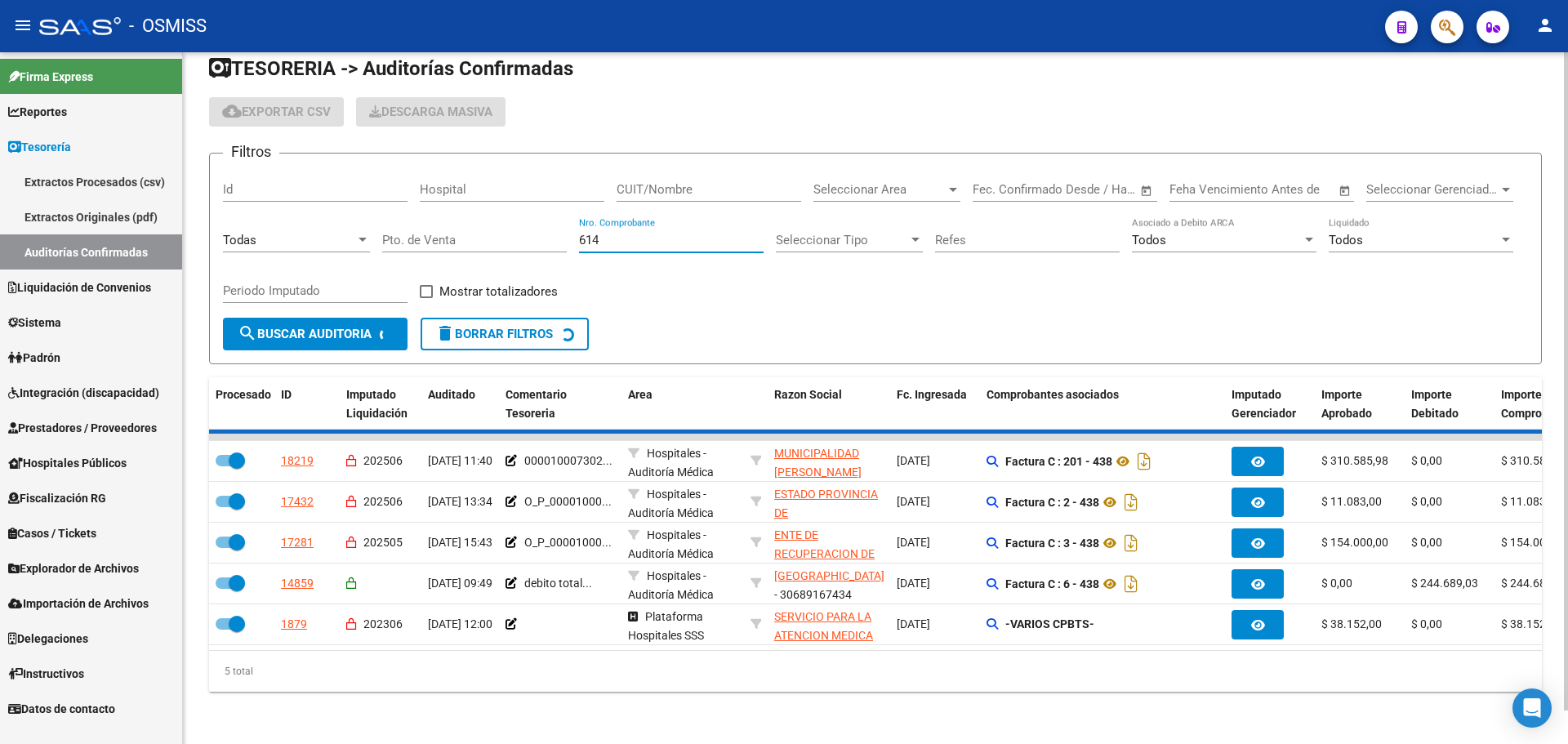
scroll to position [0, 0]
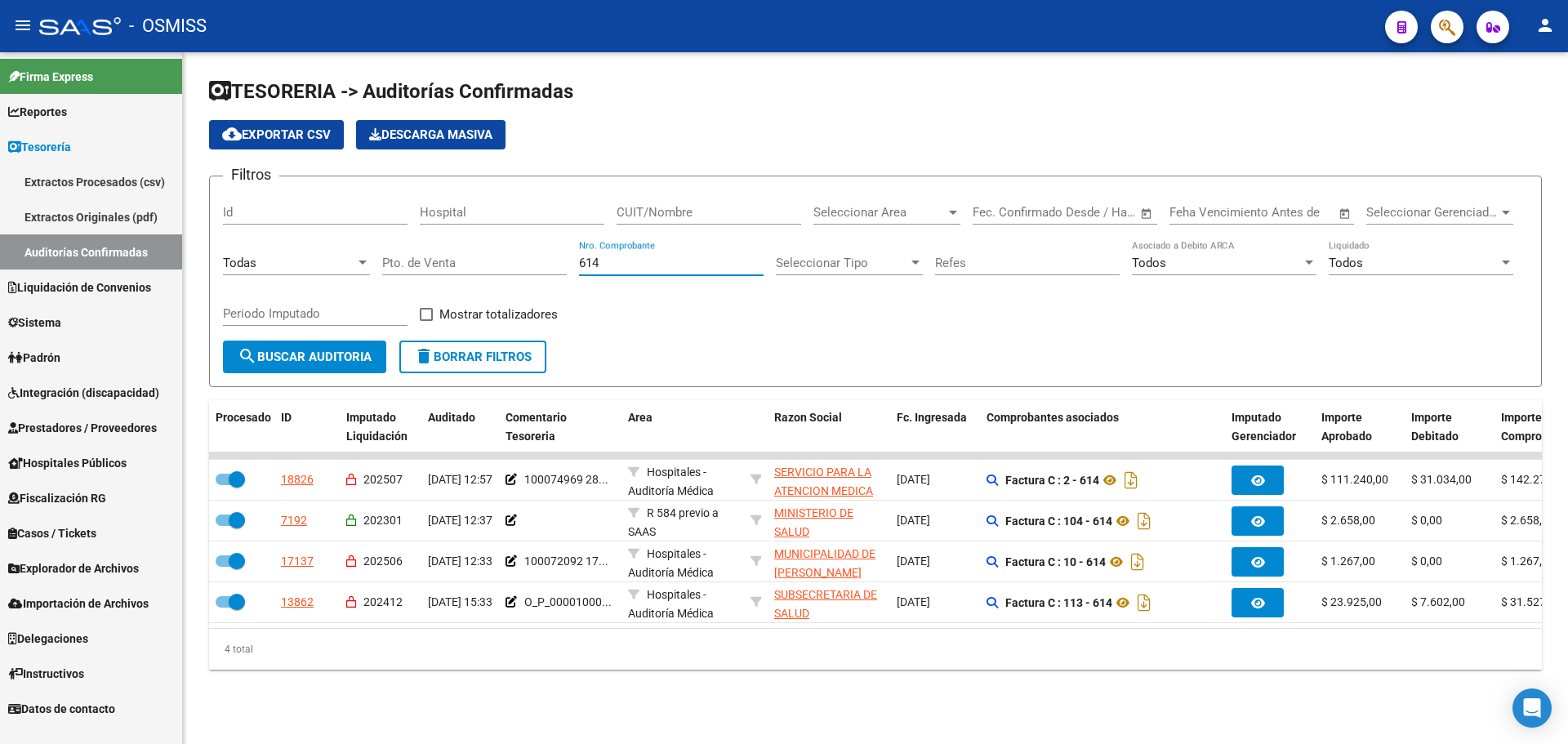
type input "614"
click at [833, 352] on form "Filtros Id Hospital CUIT/Nombre Seleccionar Area Seleccionar Area Start date – …" at bounding box center [876, 281] width 1333 height 211
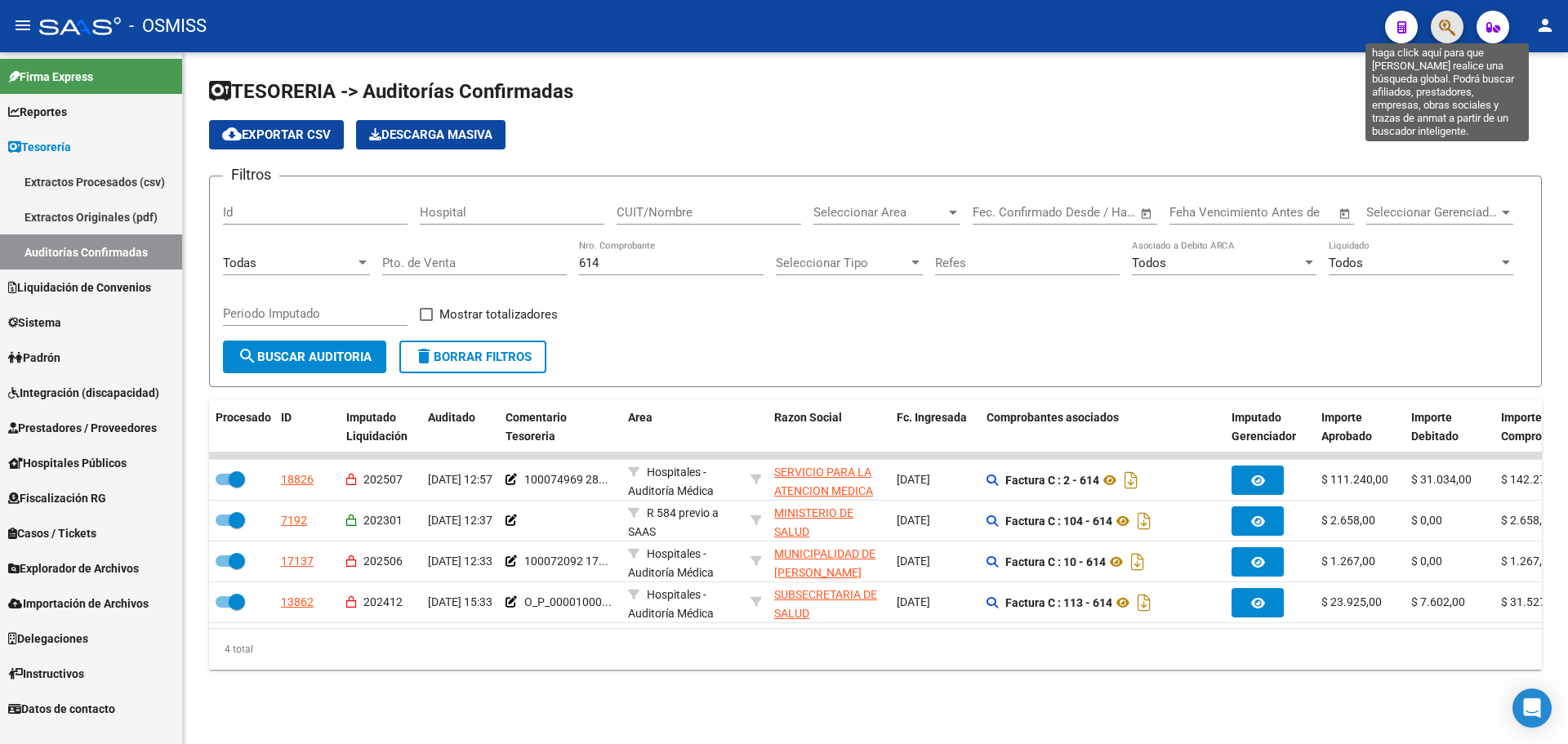
click at [1443, 35] on icon "button" at bounding box center [1447, 27] width 16 height 19
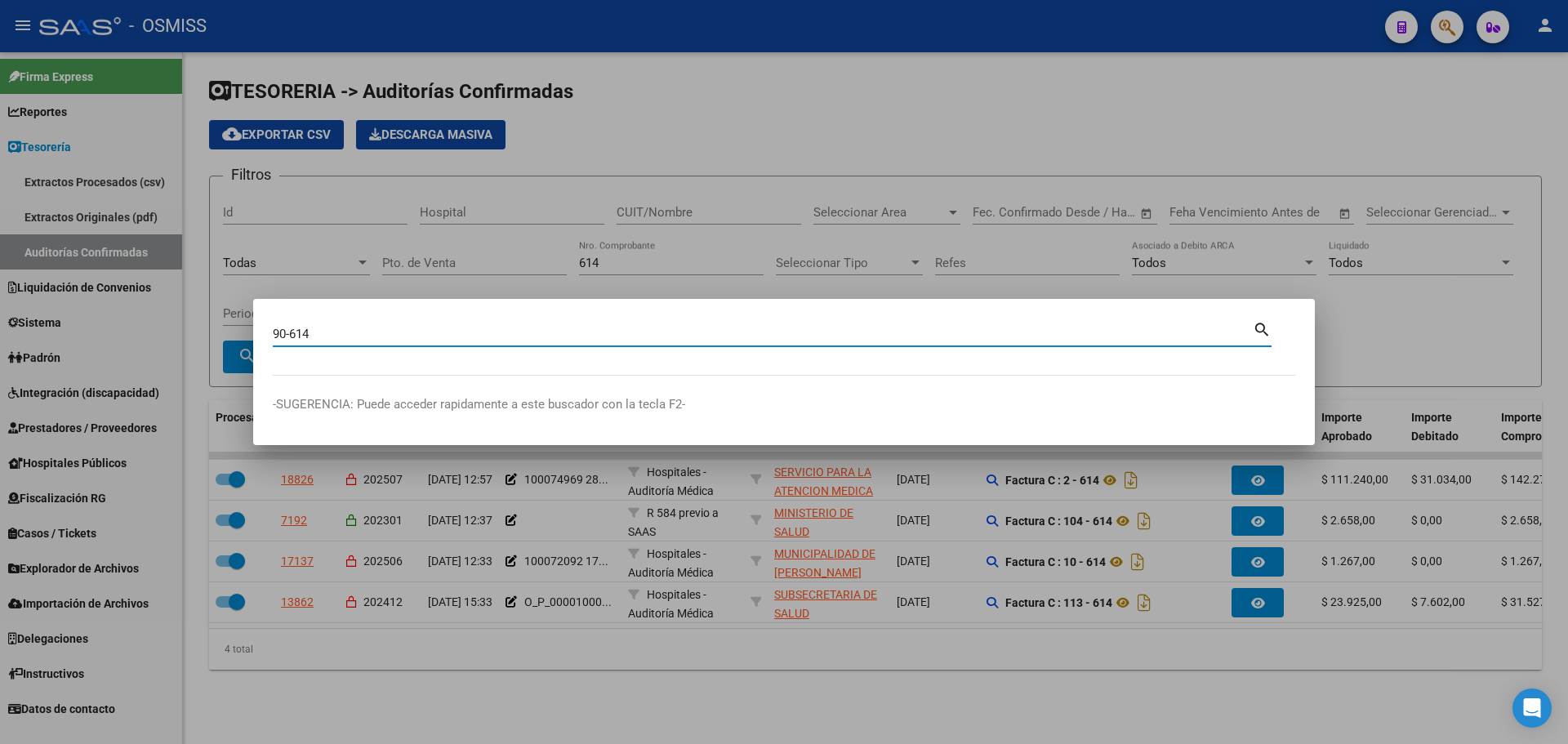
type input "90-614"
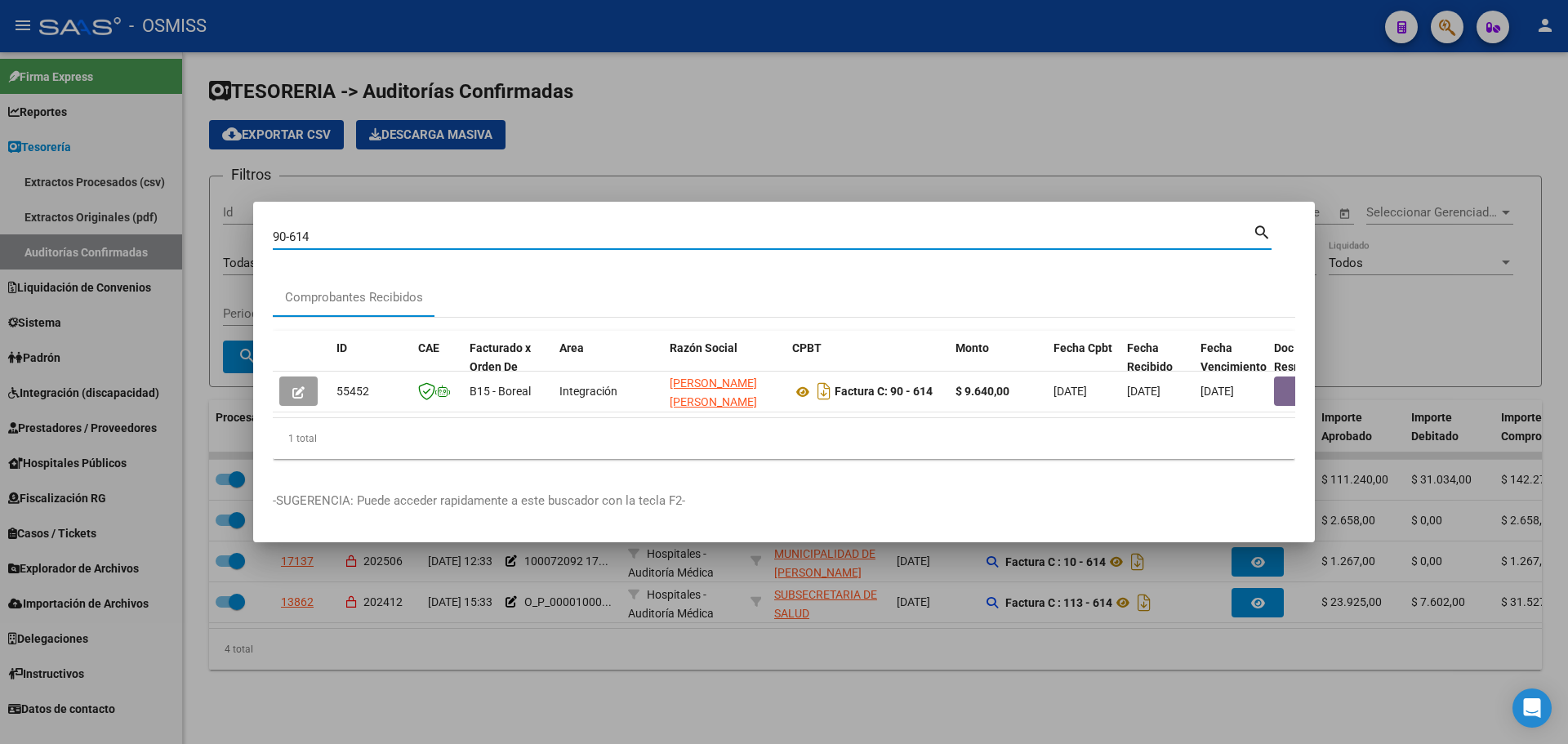
click at [735, 522] on mat-dialog-container "90-614 Buscar (apellido, dni, cuil, nro traspaso, cuit, obra social) search Com…" at bounding box center [784, 372] width 1062 height 341
click at [330, 237] on input "90-614" at bounding box center [763, 237] width 980 height 15
click at [287, 235] on input "90-614" at bounding box center [763, 237] width 980 height 15
click at [595, 201] on mat-dialog-container "90-614 Buscar (apellido, dni, cuil, nro traspaso, cuit, obra social) search Com…" at bounding box center [784, 372] width 1062 height 341
click at [599, 141] on div at bounding box center [784, 372] width 1568 height 744
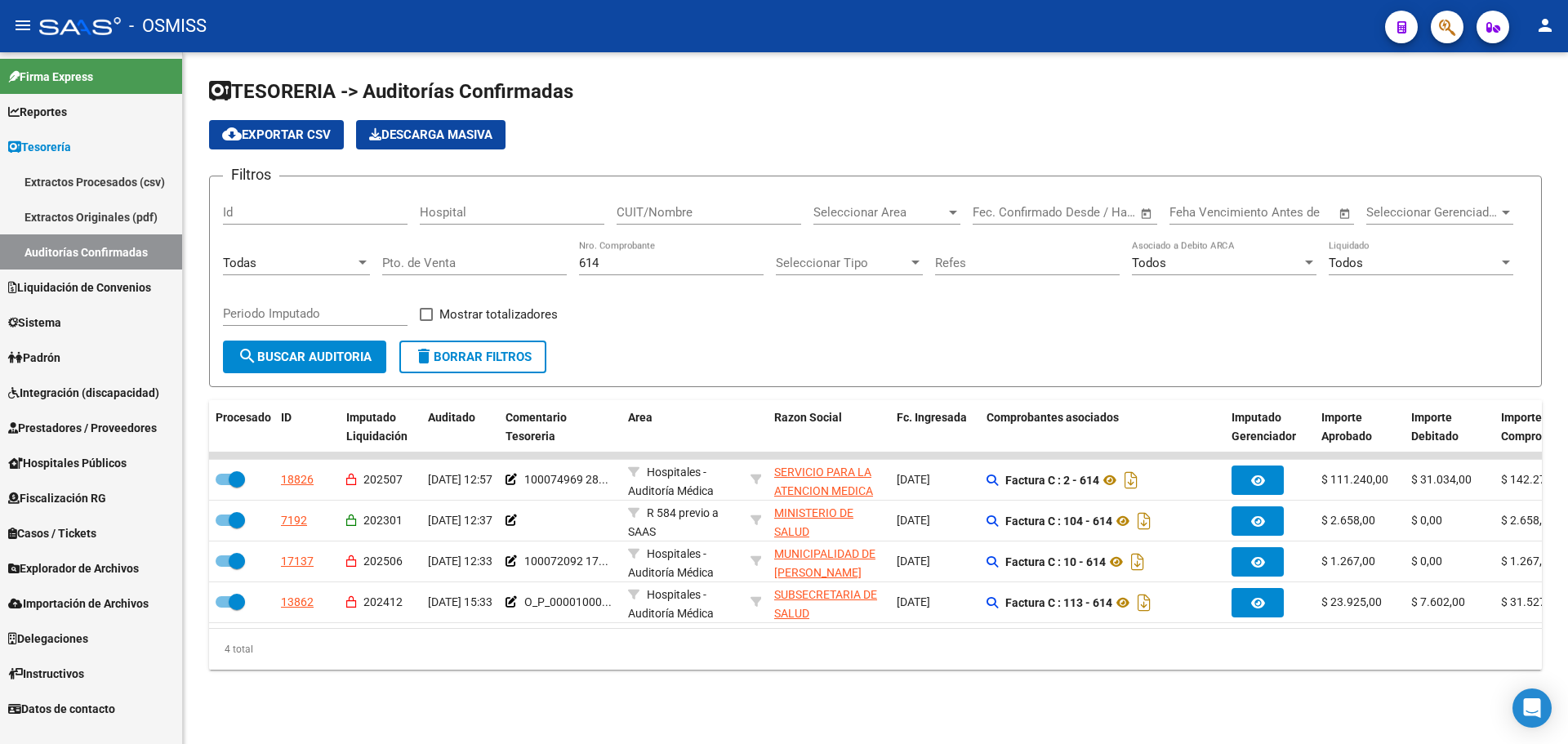
click at [628, 316] on div "Filtros Id Hospital CUIT/Nombre Seleccionar Area Seleccionar Area Start date – …" at bounding box center [875, 265] width 1305 height 152
click at [783, 671] on div "4 total" at bounding box center [876, 649] width 1333 height 41
click at [584, 129] on div "cloud_download Exportar CSV Descarga Masiva" at bounding box center [876, 134] width 1333 height 29
click at [1437, 33] on button "button" at bounding box center [1447, 27] width 33 height 33
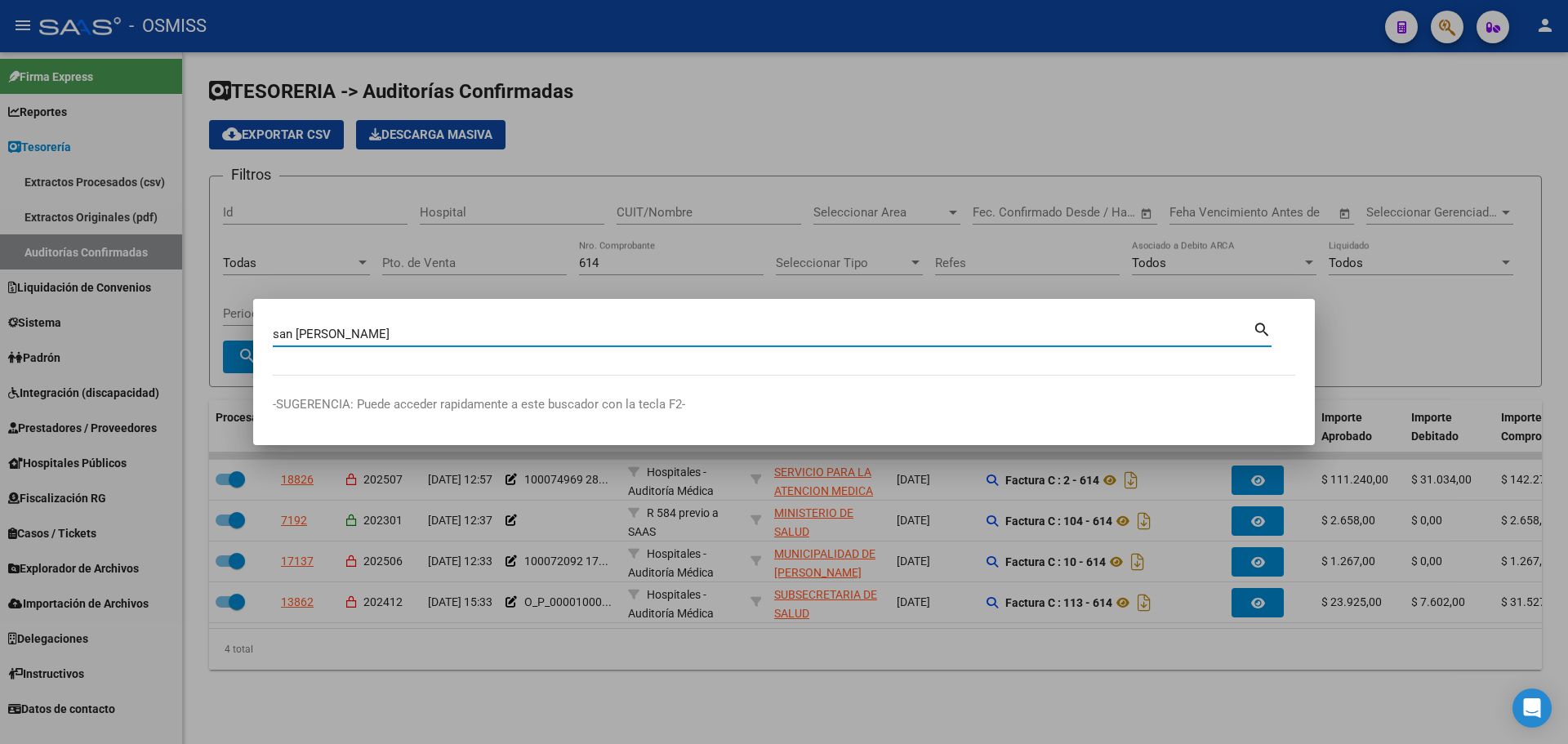
type input "san luis"
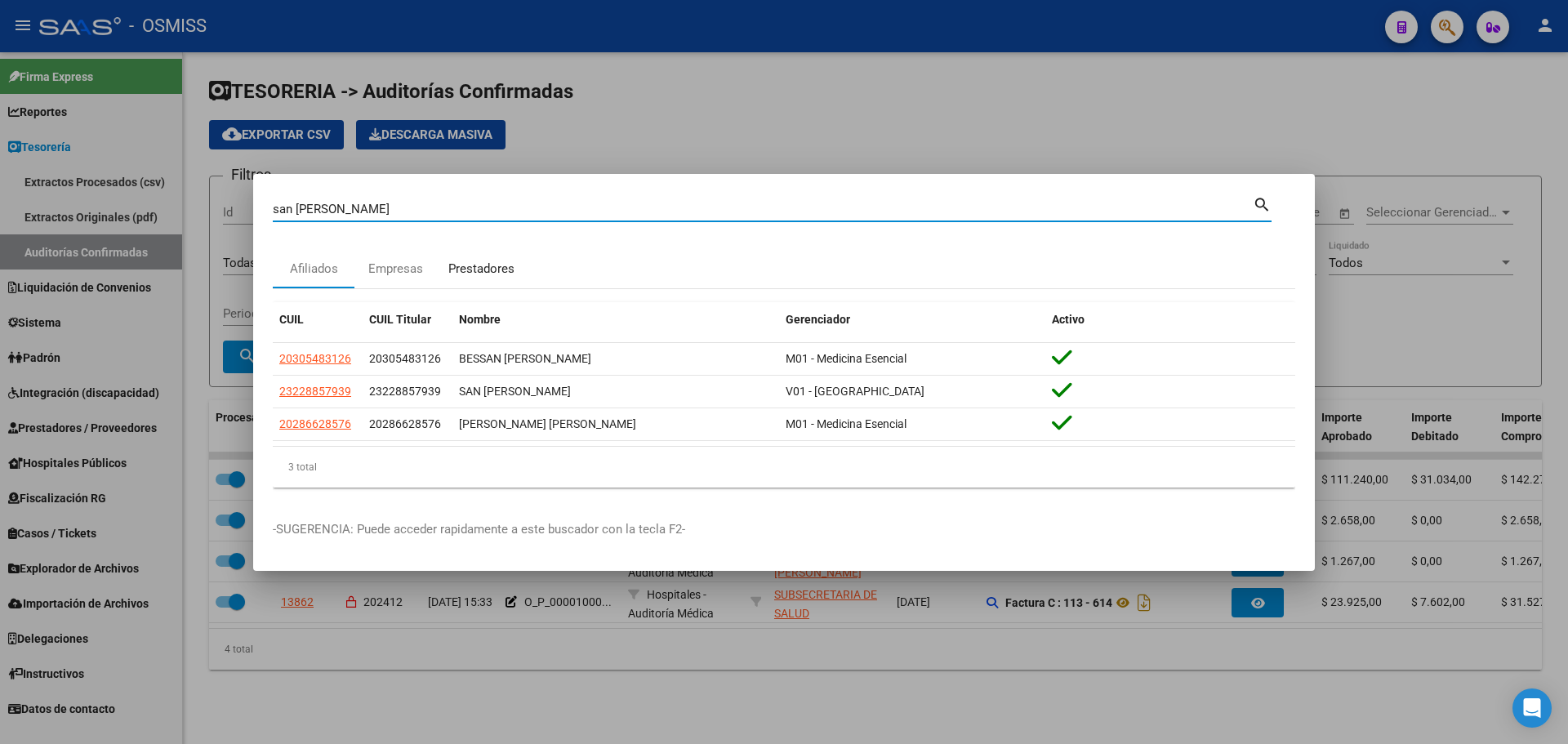
click at [454, 271] on div "Prestadores" at bounding box center [481, 269] width 66 height 19
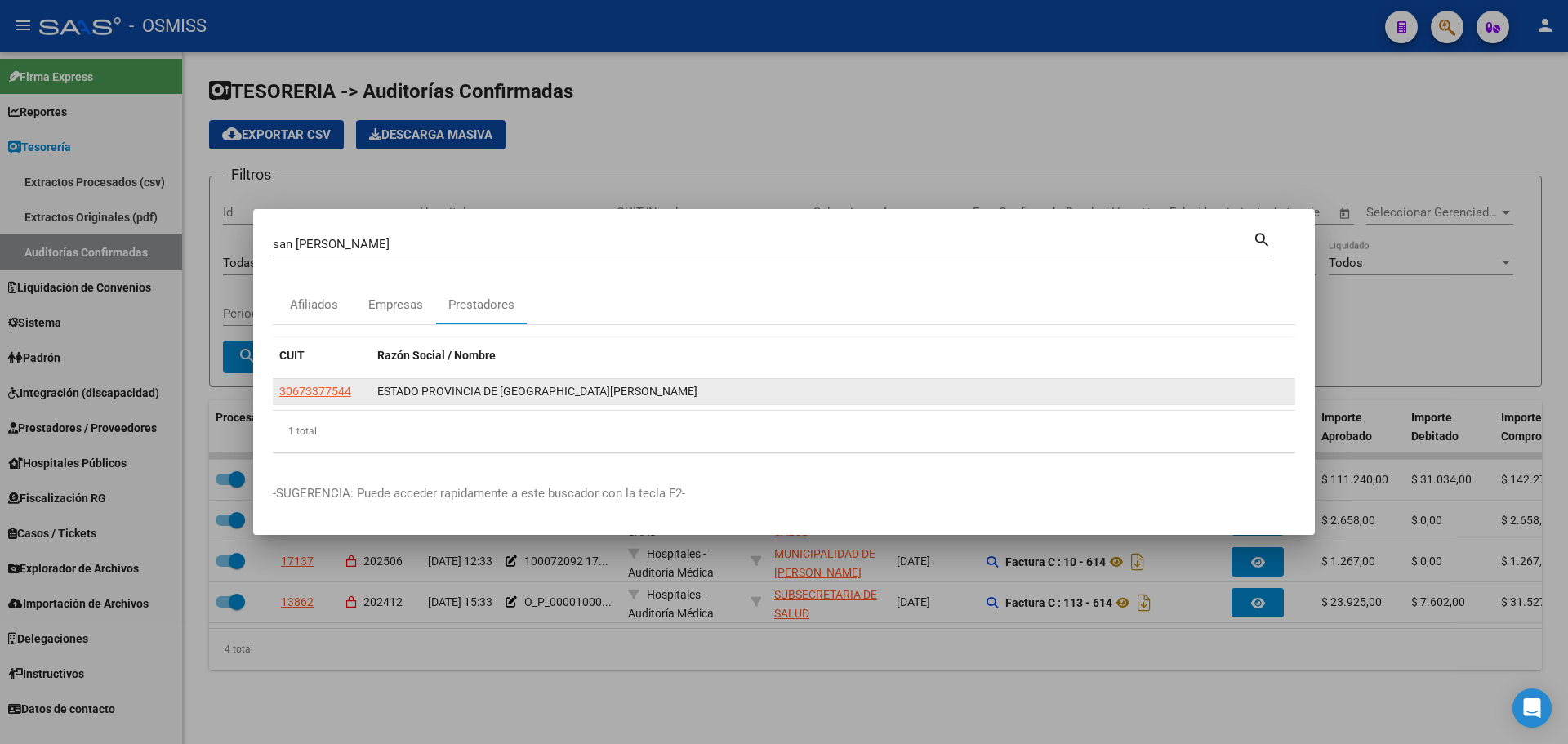
click at [317, 403] on datatable-body-cell "30673377544" at bounding box center [322, 392] width 98 height 25
click at [316, 379] on datatable-body-cell "30673377544" at bounding box center [322, 392] width 98 height 25
click at [315, 386] on span "30673377544" at bounding box center [315, 391] width 72 height 13
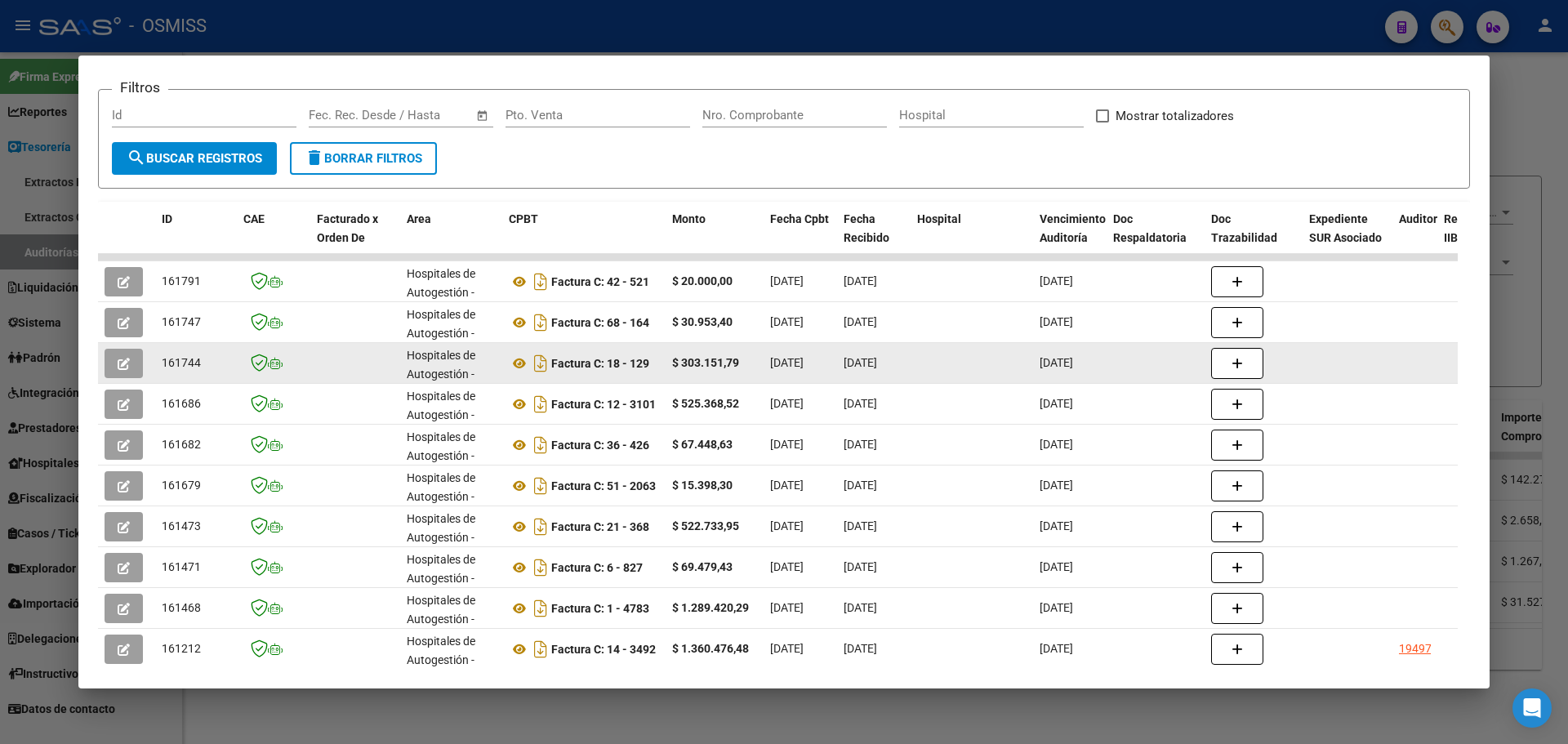
scroll to position [321, 0]
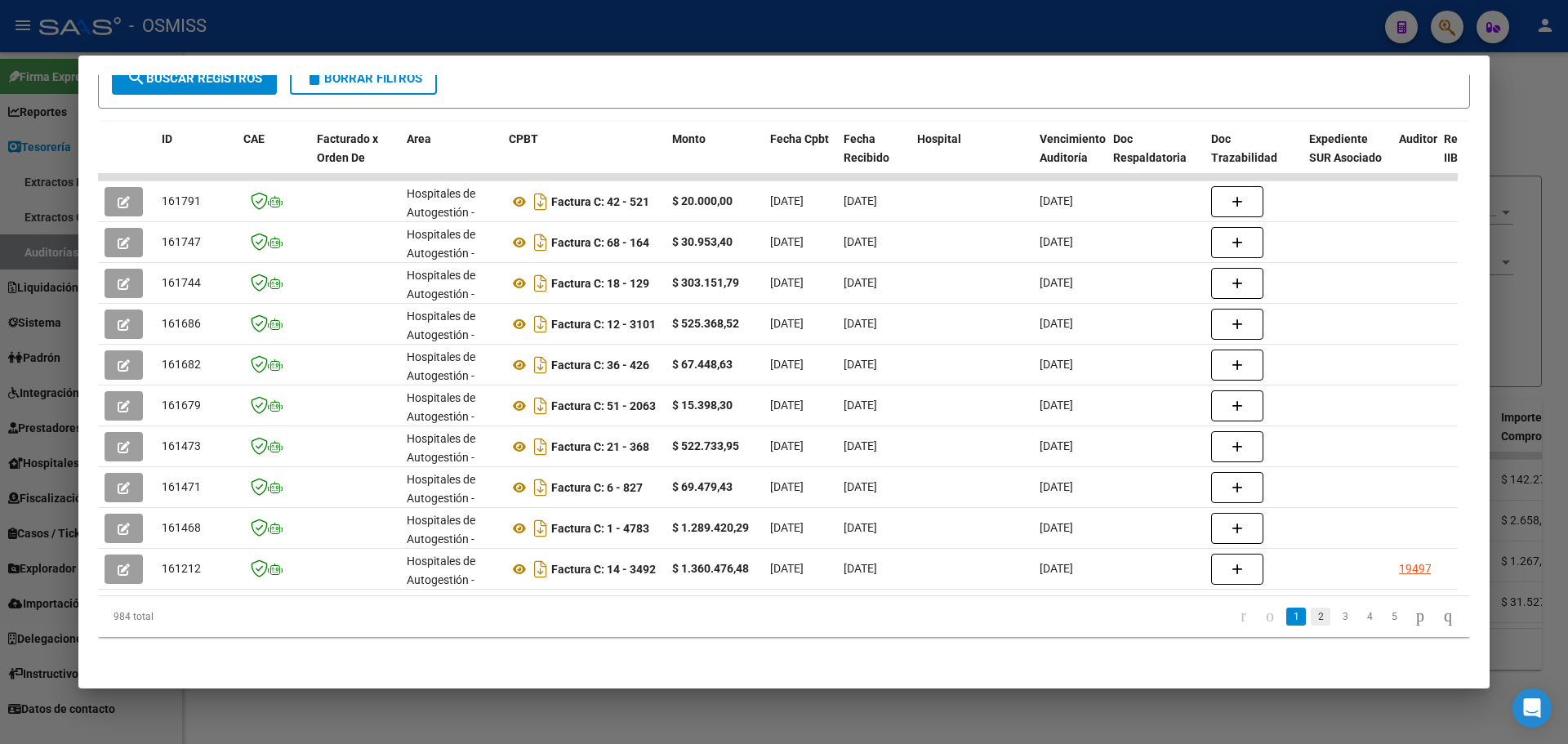
click at [1311, 616] on link "2" at bounding box center [1321, 617] width 20 height 18
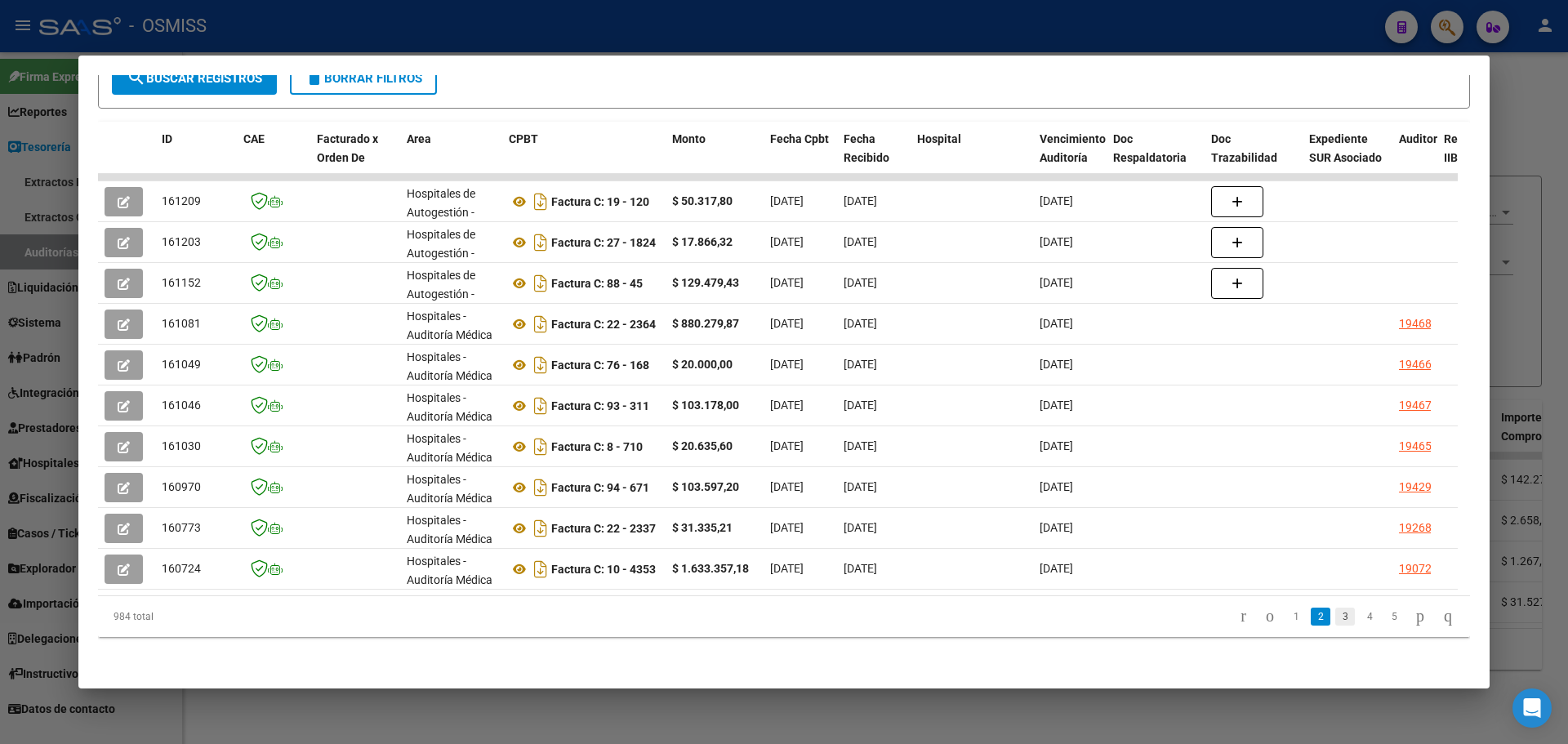
click at [1336, 620] on link "3" at bounding box center [1346, 617] width 20 height 18
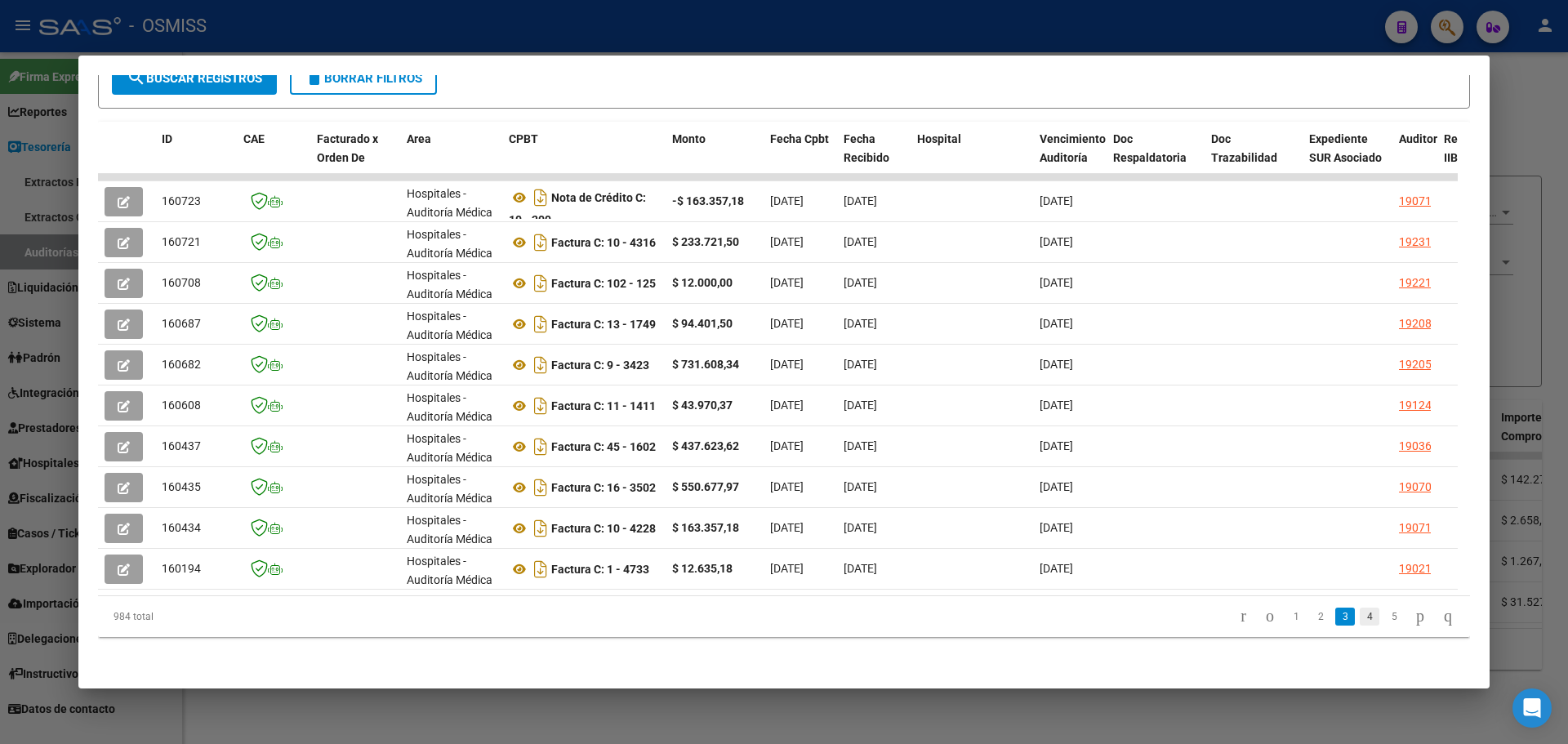
click at [1360, 622] on link "4" at bounding box center [1370, 617] width 20 height 18
click at [1360, 615] on link "5" at bounding box center [1370, 617] width 20 height 18
click at [1360, 615] on link "6" at bounding box center [1370, 617] width 20 height 18
click at [1360, 615] on link "7" at bounding box center [1370, 617] width 20 height 18
click at [1360, 620] on link "8" at bounding box center [1370, 617] width 20 height 18
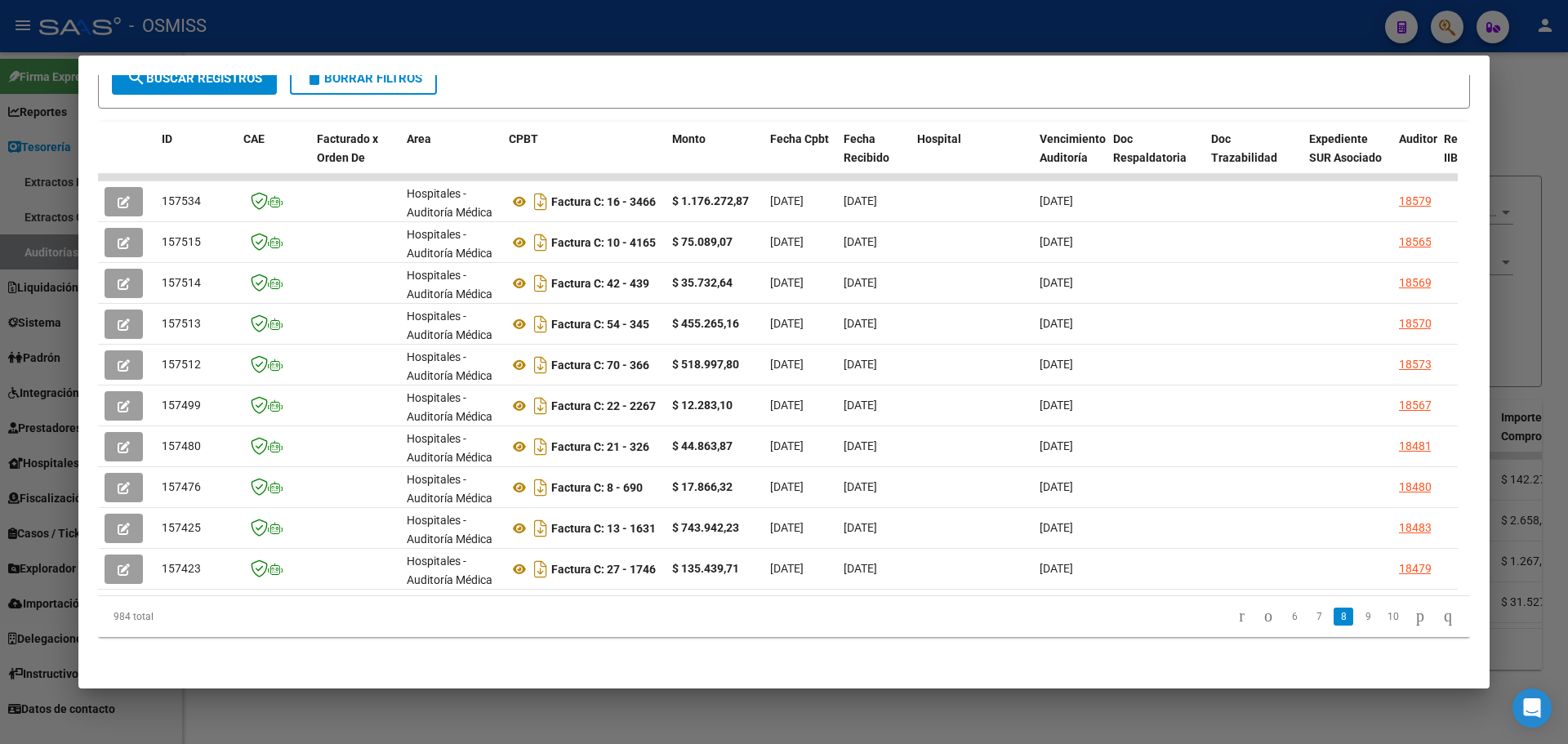
click at [1307, 621] on li "7" at bounding box center [1319, 617] width 24 height 28
click at [1310, 617] on link "7" at bounding box center [1320, 617] width 20 height 18
click at [1311, 617] on link "6" at bounding box center [1321, 617] width 20 height 18
click at [1311, 617] on link "5" at bounding box center [1321, 617] width 20 height 18
click at [1311, 616] on link "4" at bounding box center [1321, 617] width 20 height 18
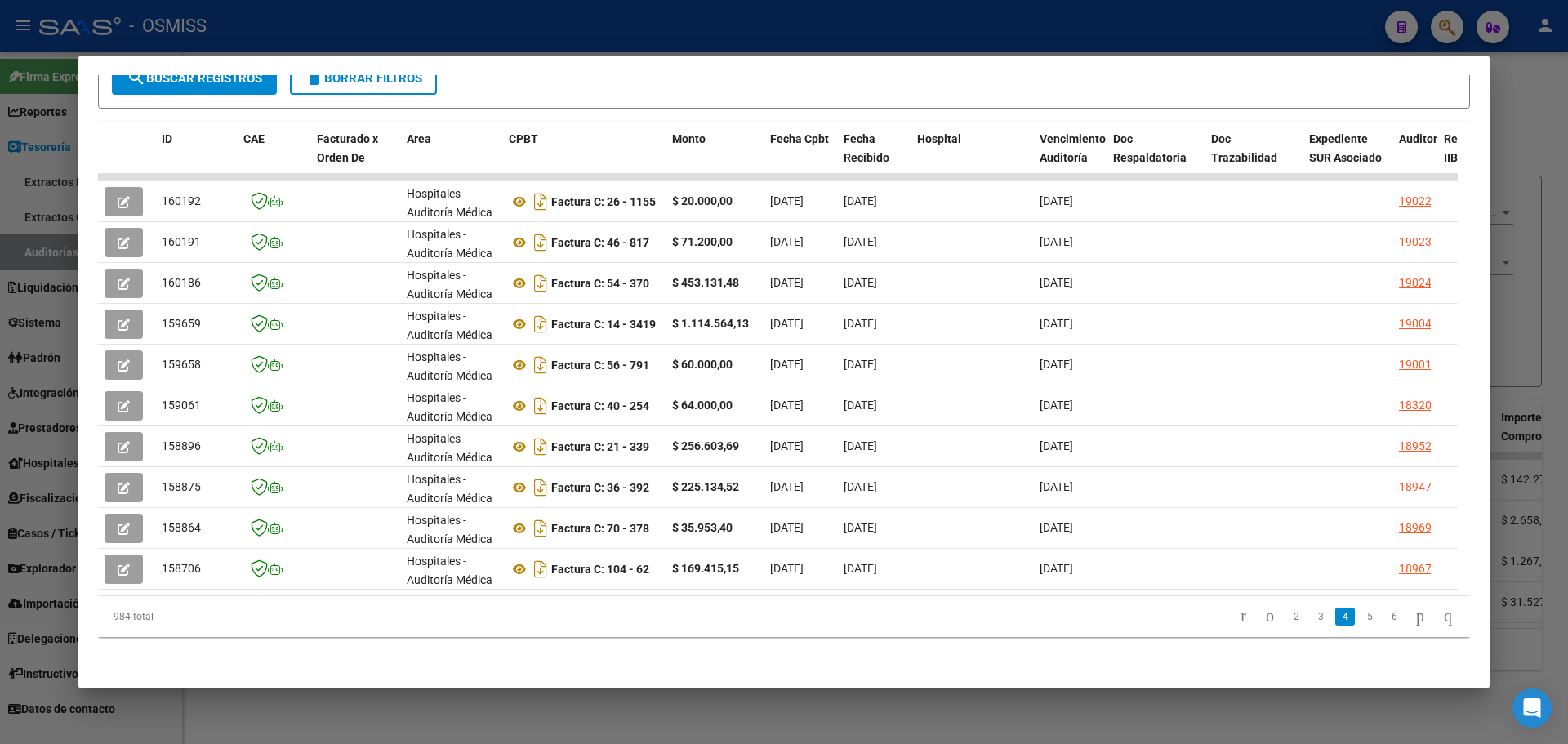
click at [0, 320] on div at bounding box center [784, 372] width 1568 height 744
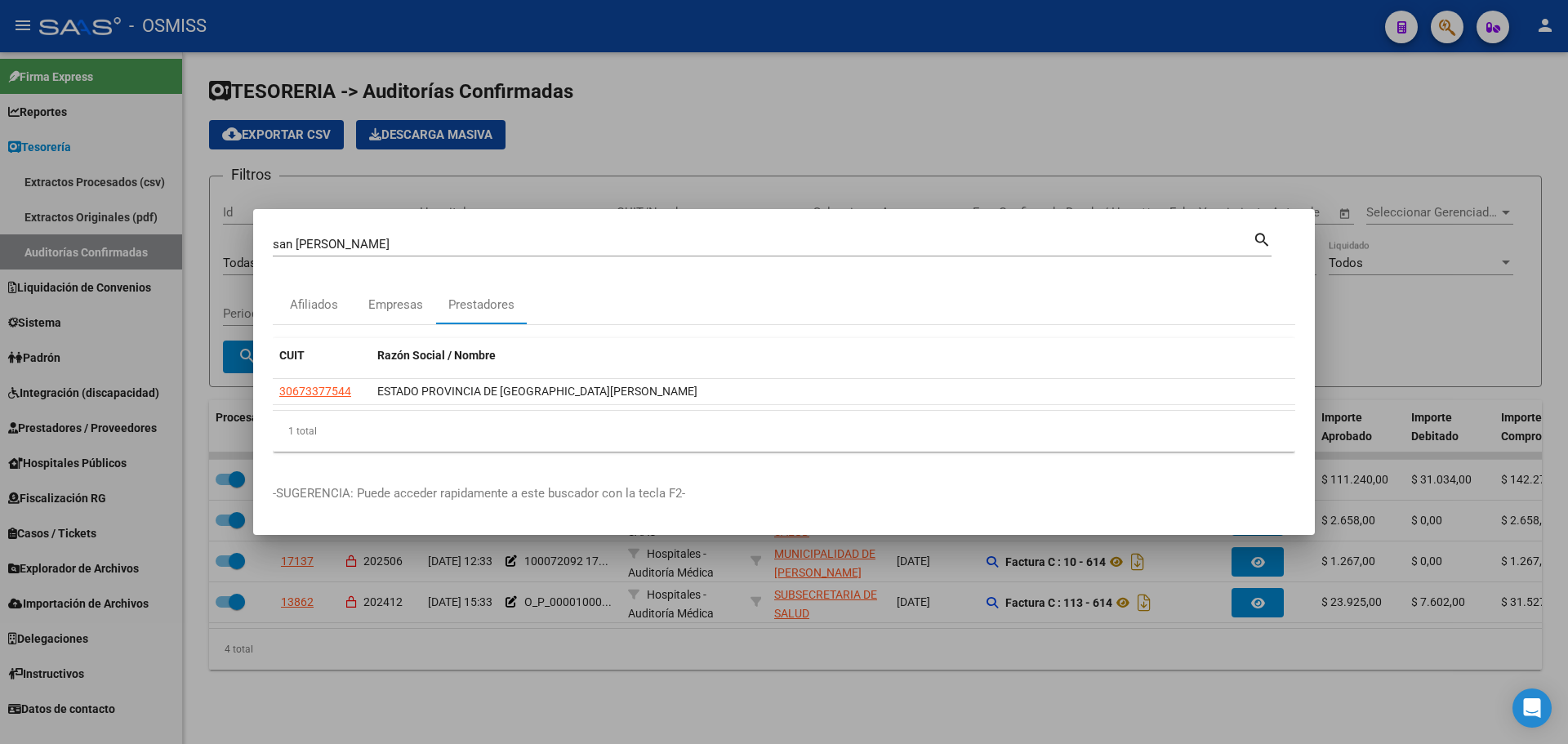
click at [54, 258] on div at bounding box center [784, 372] width 1568 height 744
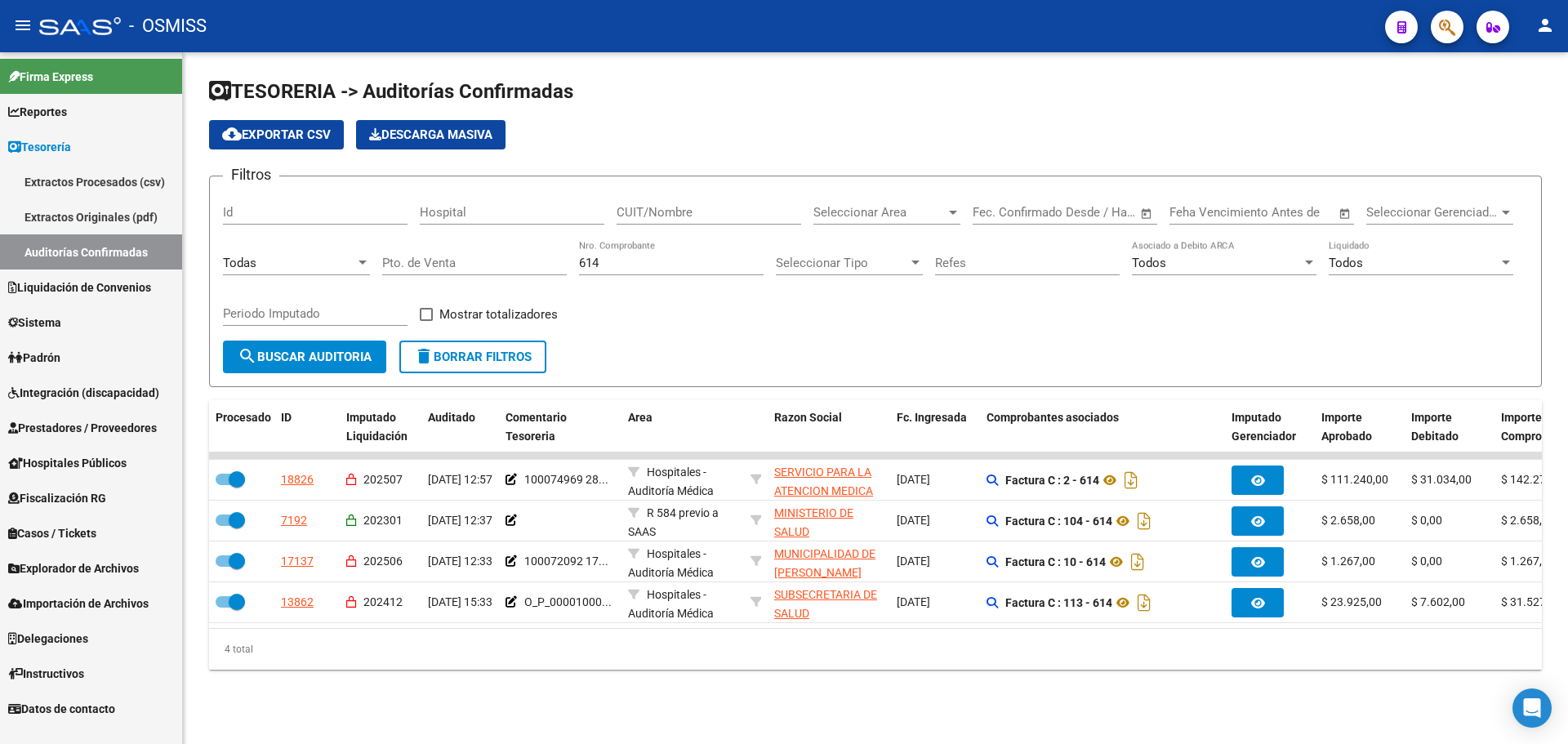
click at [59, 247] on link "Auditorías Confirmadas" at bounding box center [91, 251] width 182 height 35
click at [460, 351] on span "delete Borrar Filtros" at bounding box center [473, 357] width 118 height 15
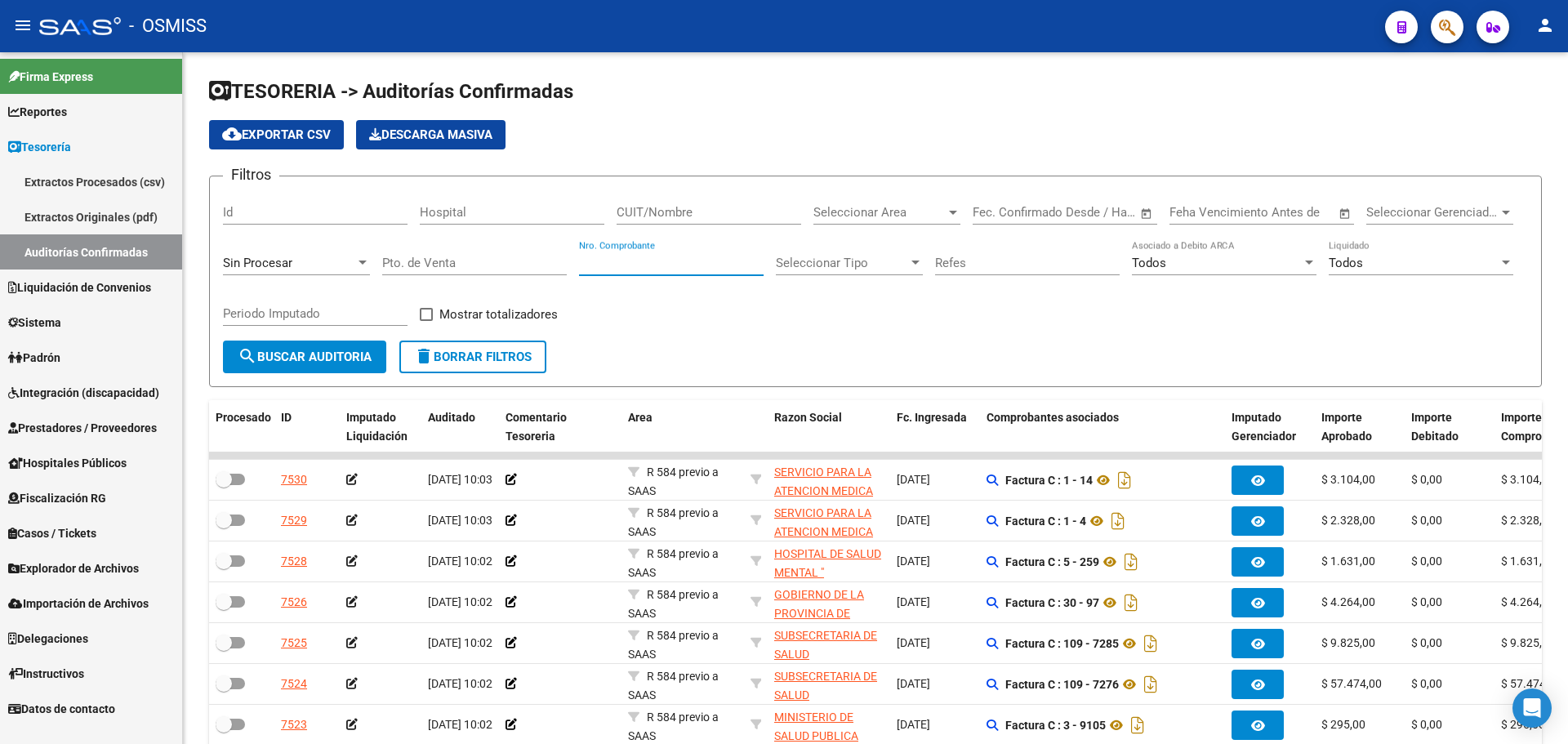
click at [644, 262] on input "Nro. Comprobante" at bounding box center [672, 263] width 185 height 15
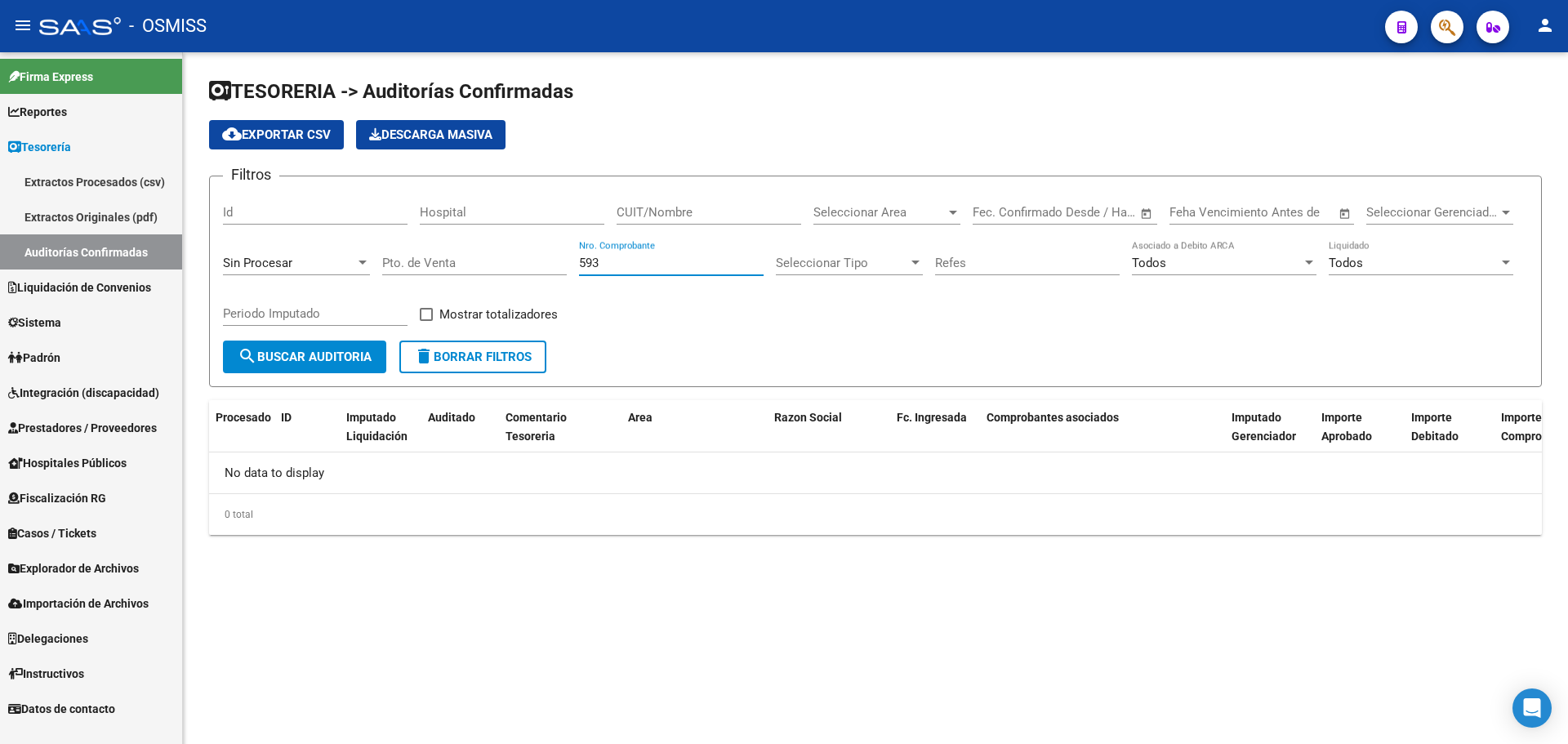
click at [686, 345] on form "Filtros Id Hospital CUIT/Nombre Seleccionar Area Seleccionar Area Start date – …" at bounding box center [876, 281] width 1333 height 211
click at [669, 341] on form "Filtros Id Hospital CUIT/Nombre Seleccionar Area Seleccionar Area Start date – …" at bounding box center [876, 281] width 1333 height 211
click at [337, 263] on div "Sin Procesar" at bounding box center [289, 263] width 132 height 15
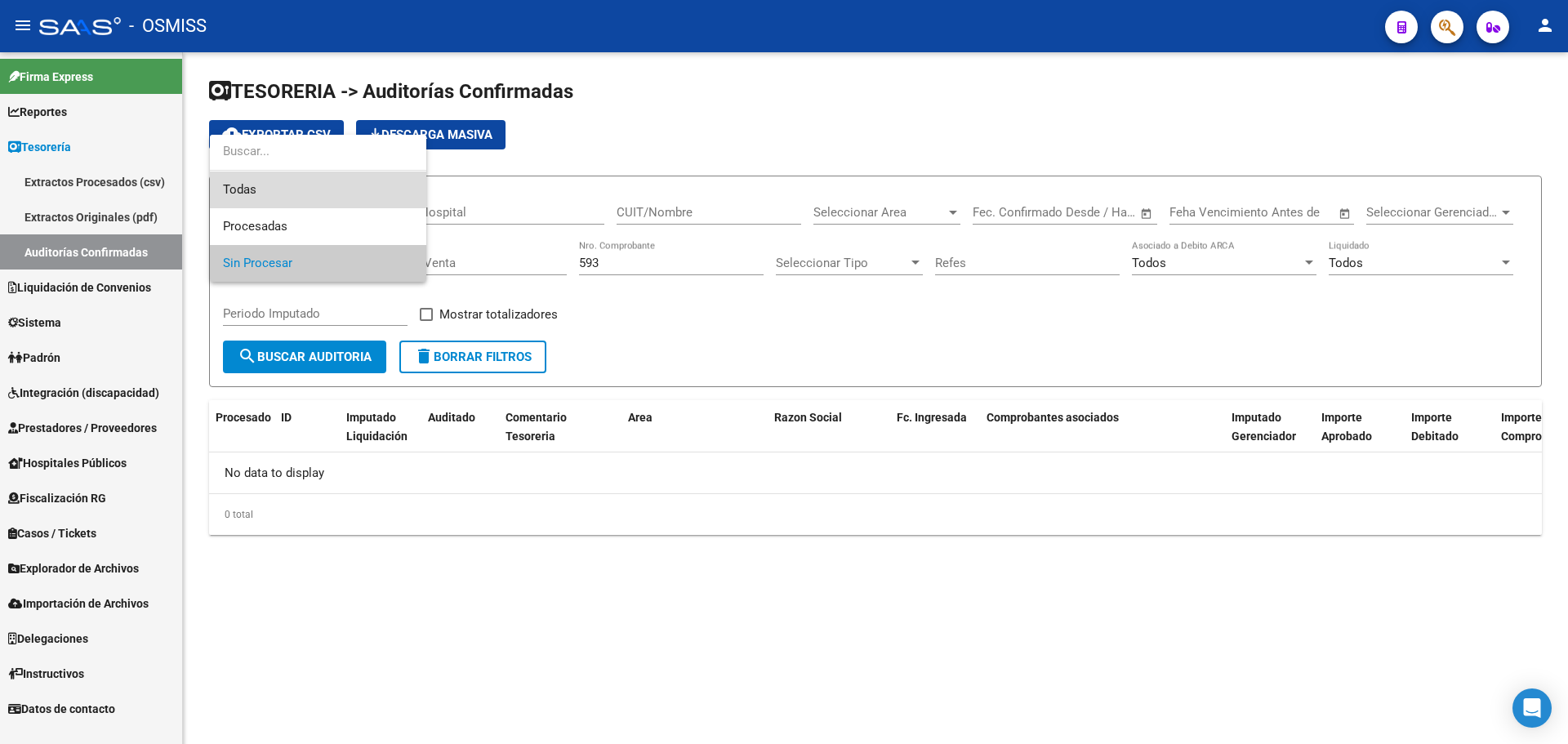
click at [293, 186] on span "Todas" at bounding box center [318, 190] width 190 height 37
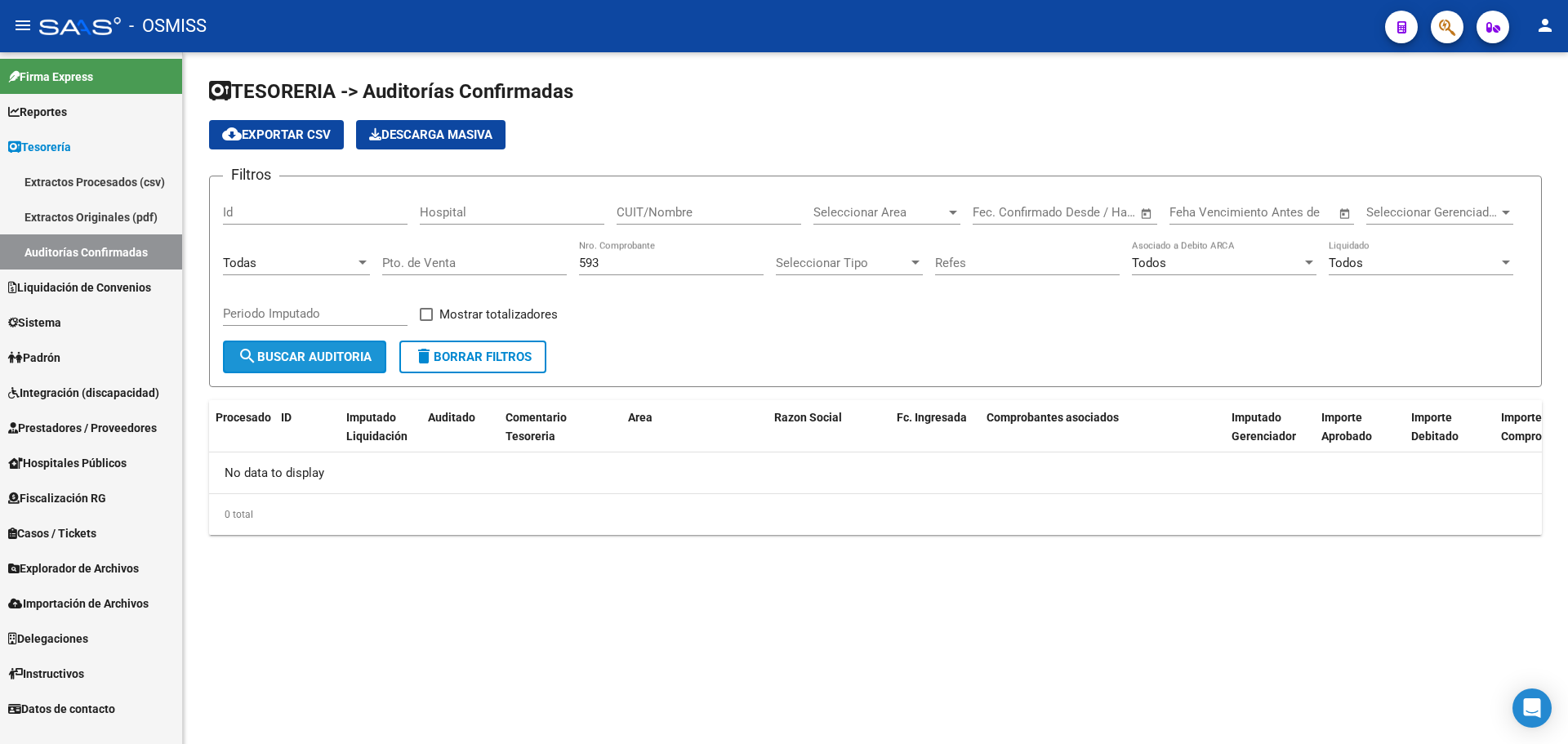
click at [281, 360] on span "search Buscar Auditoria" at bounding box center [305, 357] width 134 height 15
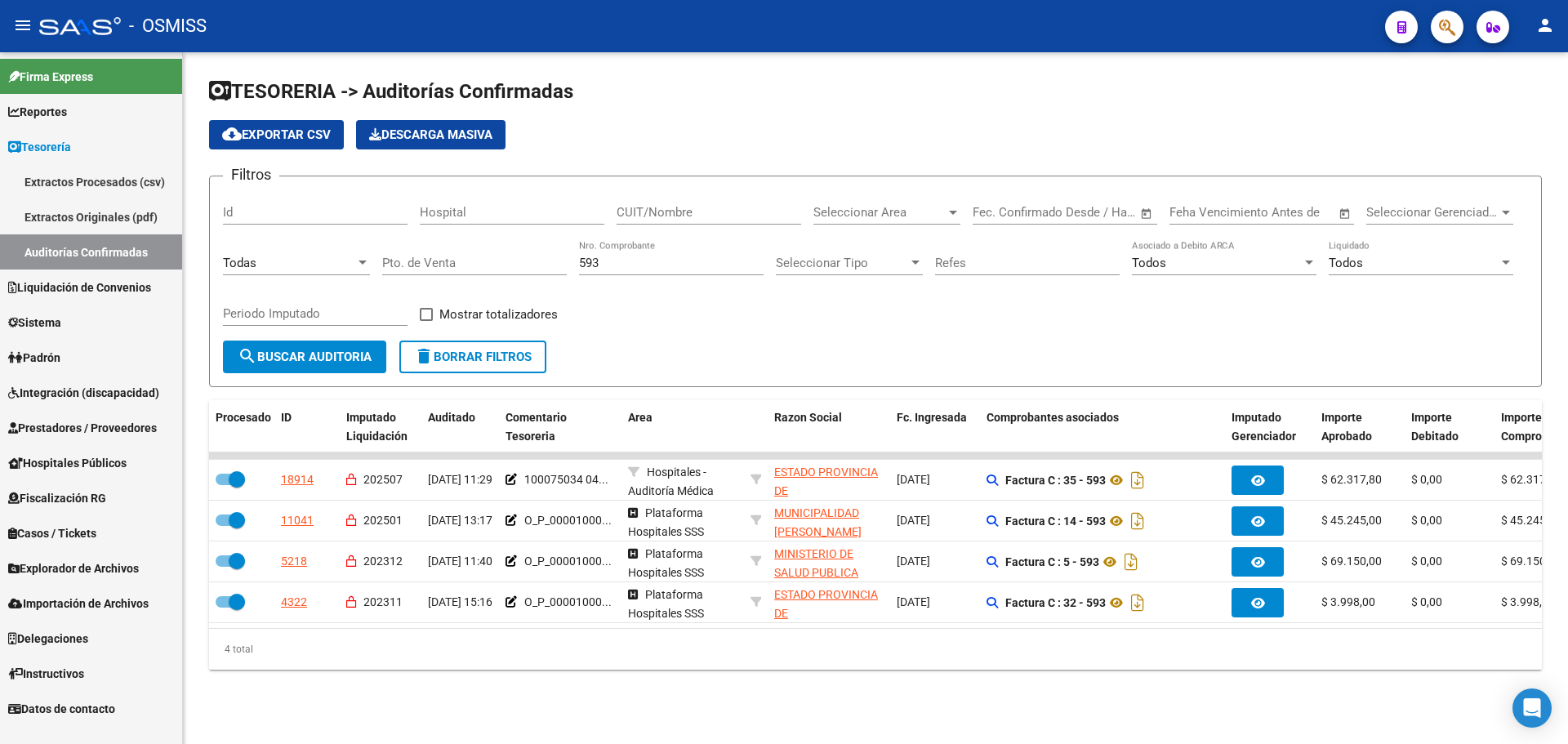
click at [810, 364] on form "Filtros Id Hospital CUIT/Nombre Seleccionar Area Seleccionar Area Start date – …" at bounding box center [876, 281] width 1333 height 211
click at [560, 253] on div "Pto. de Venta" at bounding box center [474, 258] width 185 height 35
drag, startPoint x: 654, startPoint y: 257, endPoint x: 413, endPoint y: 249, distance: 241.1
click at [421, 249] on div "Filtros Id Hospital CUIT/Nombre Seleccionar Area Seleccionar Area Start date – …" at bounding box center [875, 265] width 1305 height 152
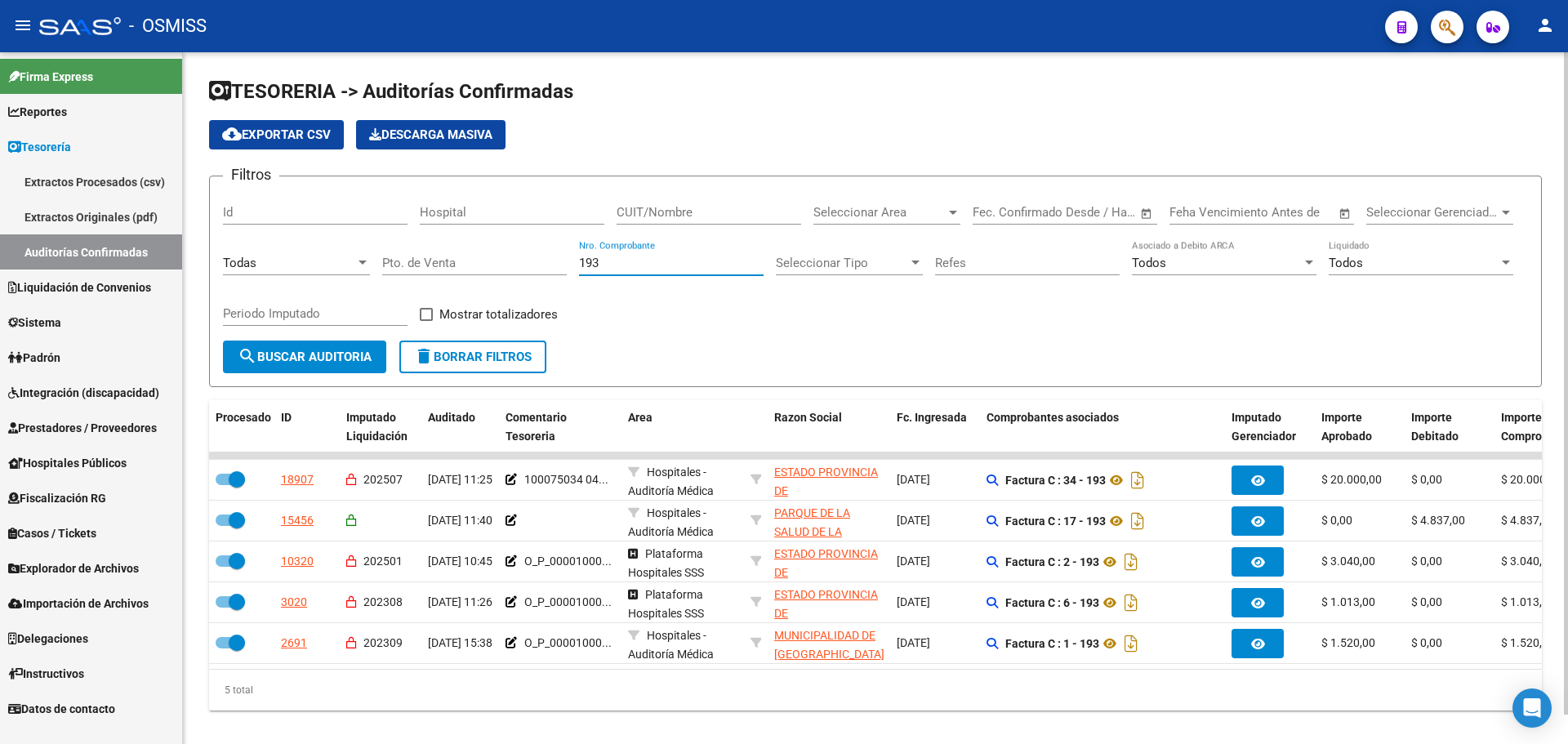
click at [953, 364] on form "Filtros Id Hospital CUIT/Nombre Seleccionar Area Seleccionar Area Start date – …" at bounding box center [876, 281] width 1333 height 211
drag, startPoint x: 645, startPoint y: 270, endPoint x: 455, endPoint y: 270, distance: 190.0
click at [455, 270] on div "Filtros Id Hospital CUIT/Nombre Seleccionar Area Seleccionar Area Start date – …" at bounding box center [875, 265] width 1305 height 152
click at [705, 277] on div "193 Nro. Comprobante" at bounding box center [672, 266] width 185 height 51
drag, startPoint x: 672, startPoint y: 268, endPoint x: 300, endPoint y: 265, distance: 372.0
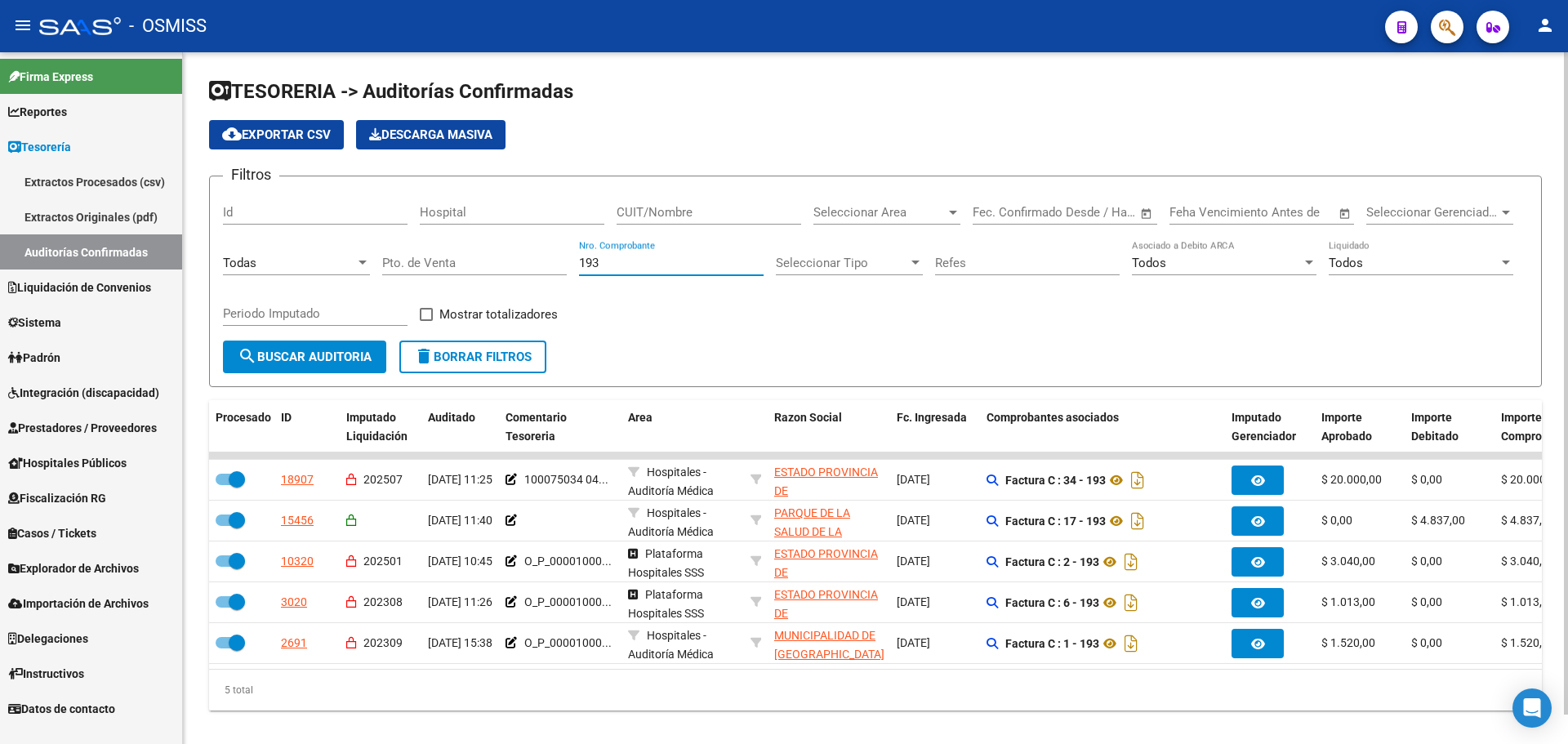
click at [300, 265] on div "Filtros Id Hospital CUIT/Nombre Seleccionar Area Seleccionar Area Start date – …" at bounding box center [875, 265] width 1305 height 152
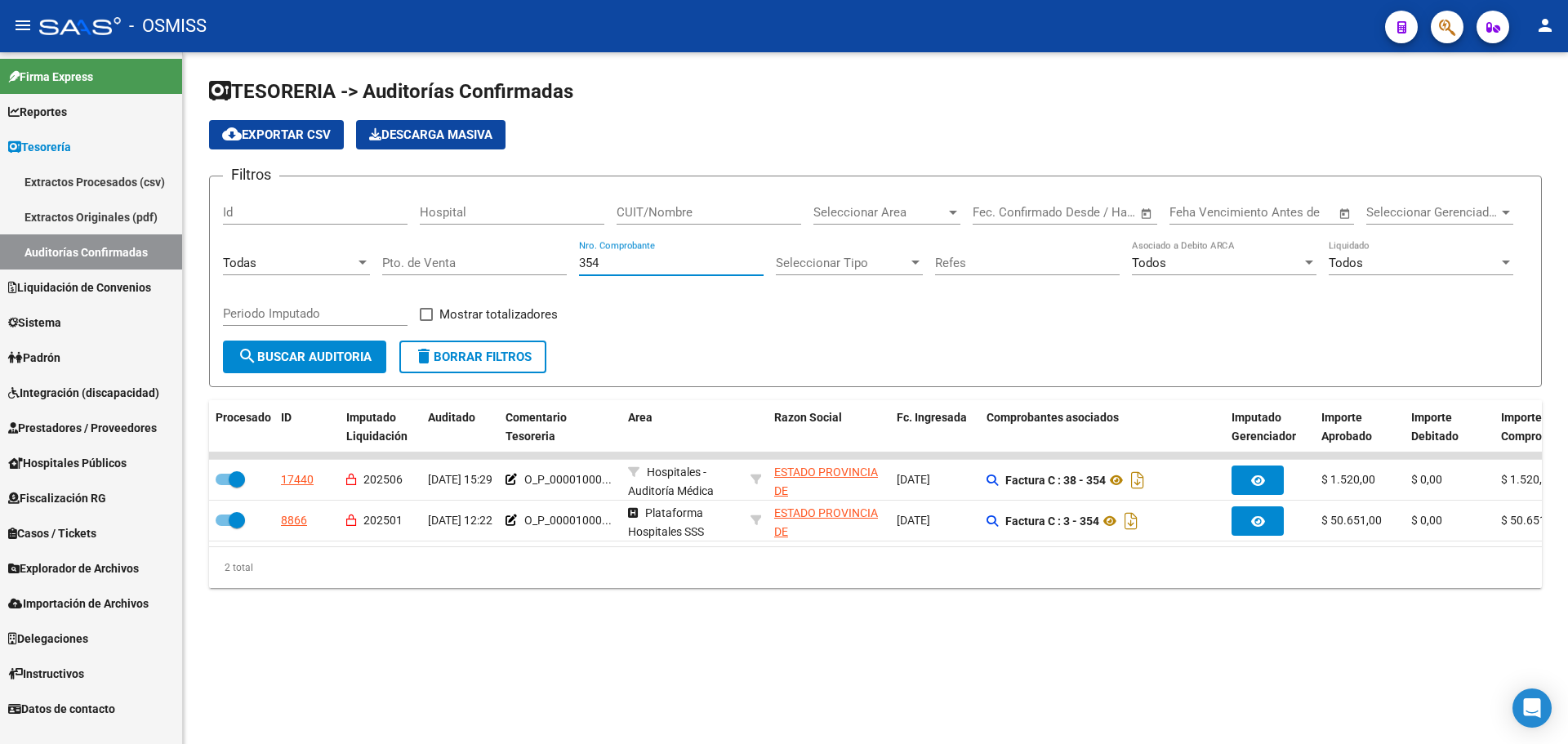
type input "354"
click at [557, 641] on div "TESORERIA -> Auditorías Confirmadas cloud_download Exportar CSV Descarga Masiva…" at bounding box center [875, 347] width 1385 height 588
click at [901, 637] on div "TESORERIA -> Auditorías Confirmadas cloud_download Exportar CSV Descarga Masiva…" at bounding box center [875, 347] width 1385 height 588
click at [1032, 624] on div "TESORERIA -> Auditorías Confirmadas cloud_download Exportar CSV Descarga Masiva…" at bounding box center [875, 347] width 1385 height 588
click at [1433, 32] on button "button" at bounding box center [1447, 27] width 33 height 33
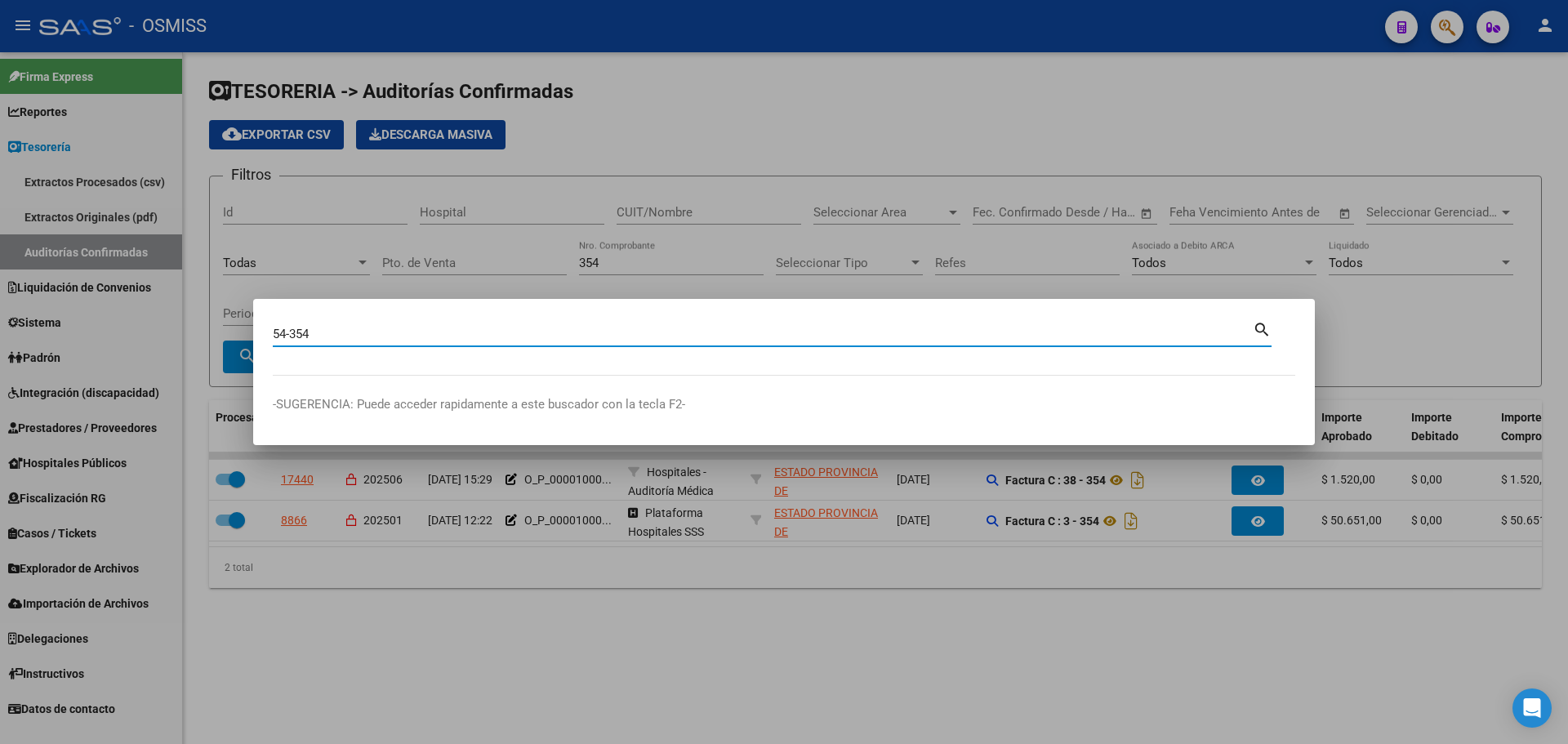
type input "54-354"
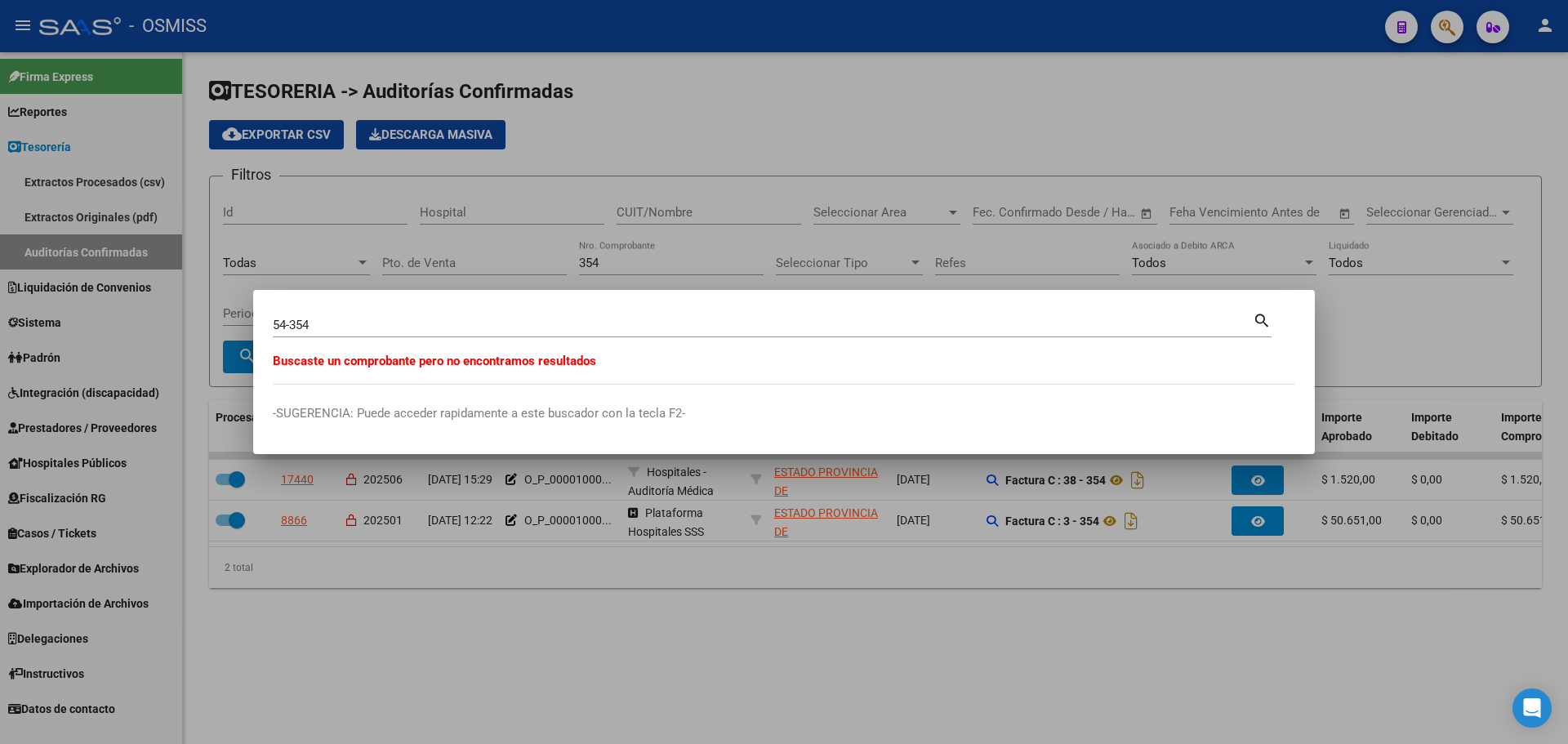
click at [382, 262] on div at bounding box center [784, 372] width 1568 height 744
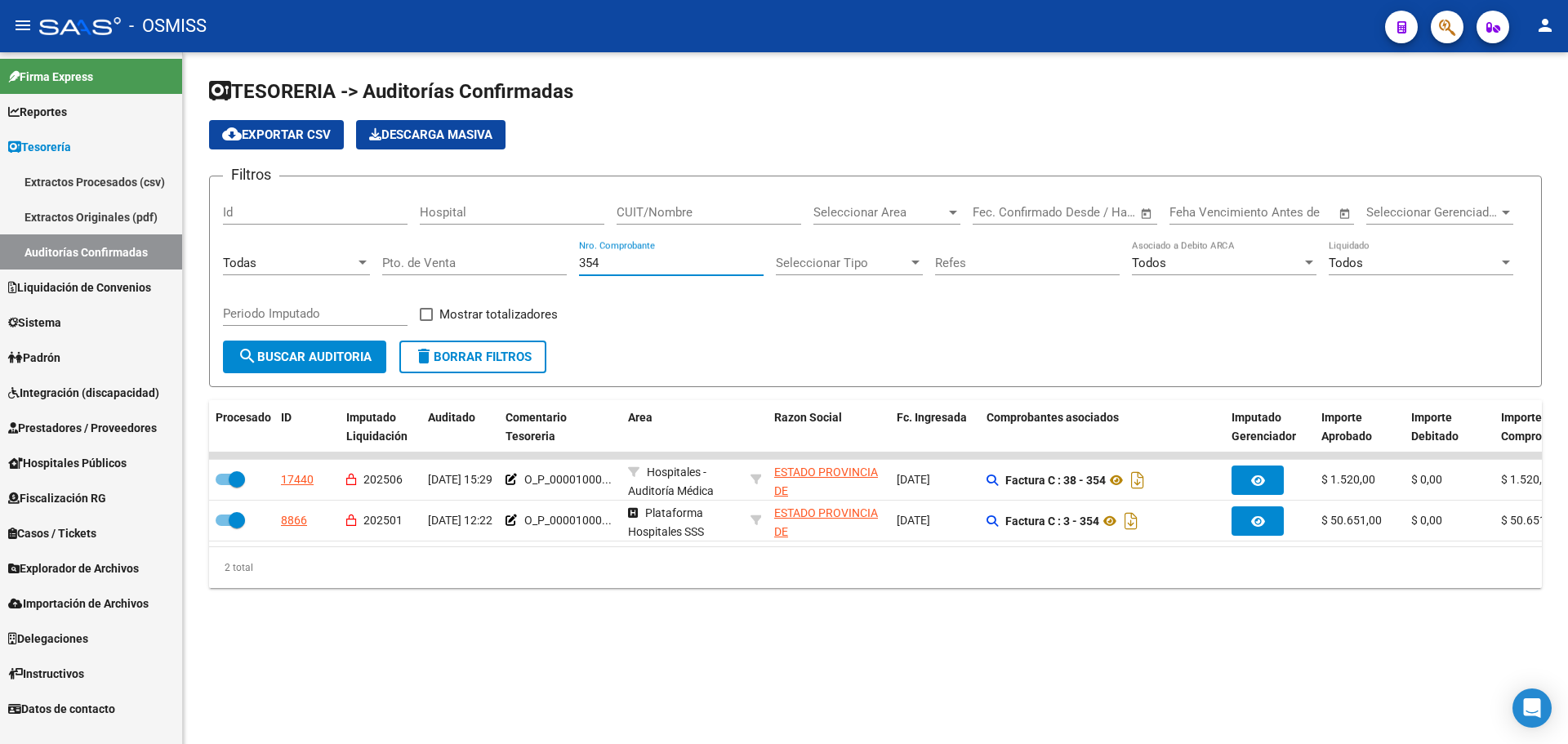
drag, startPoint x: 660, startPoint y: 260, endPoint x: 249, endPoint y: 247, distance: 411.2
click at [306, 246] on div "Filtros Id Hospital CUIT/Nombre Seleccionar Area Seleccionar Area Start date – …" at bounding box center [875, 265] width 1305 height 152
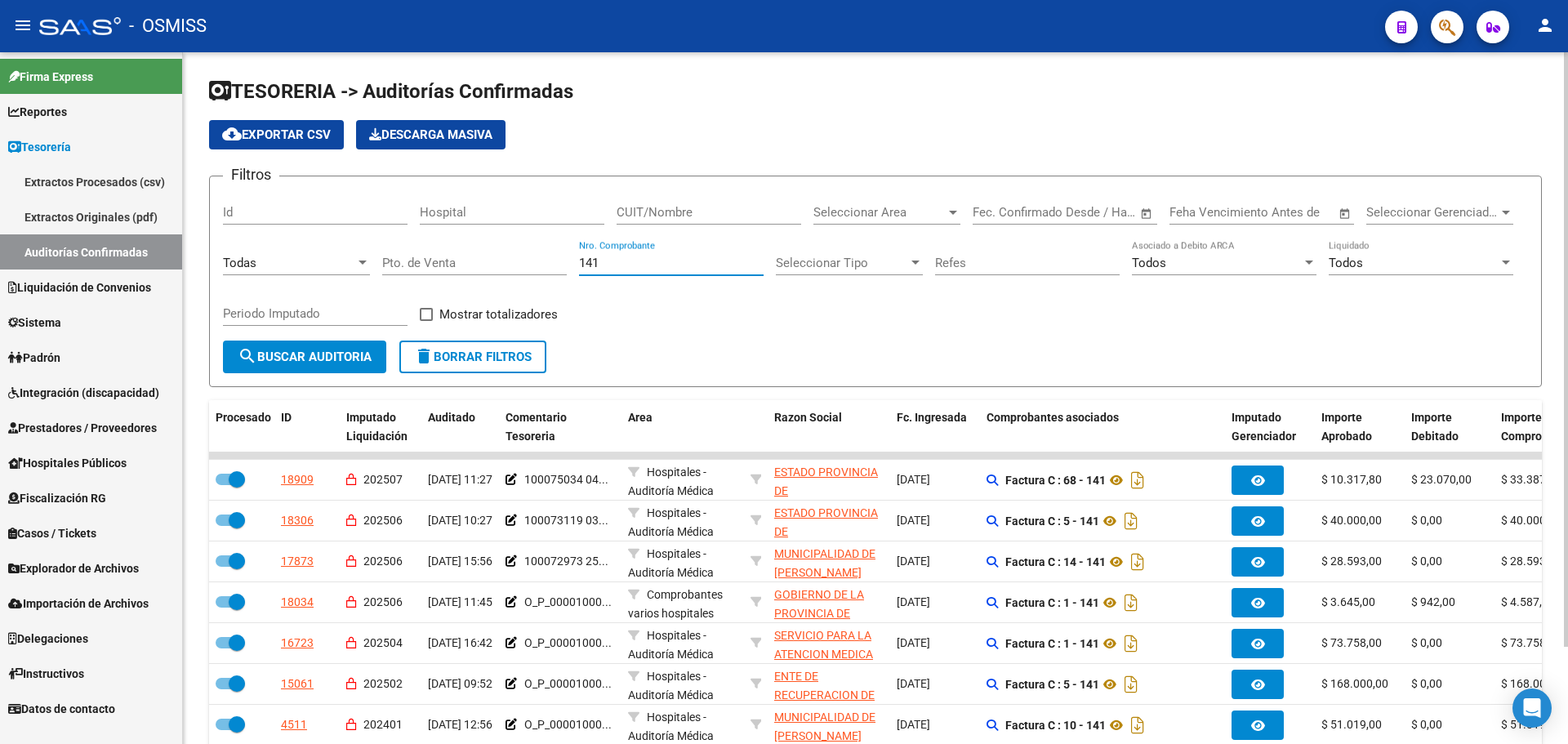
click at [921, 381] on form "Filtros Id Hospital CUIT/Nombre Seleccionar Area Seleccionar Area Start date – …" at bounding box center [876, 281] width 1333 height 211
drag, startPoint x: 617, startPoint y: 259, endPoint x: 402, endPoint y: 243, distance: 215.6
click at [402, 243] on div "Filtros Id Hospital CUIT/Nombre Seleccionar Area Seleccionar Area Start date – …" at bounding box center [875, 265] width 1305 height 152
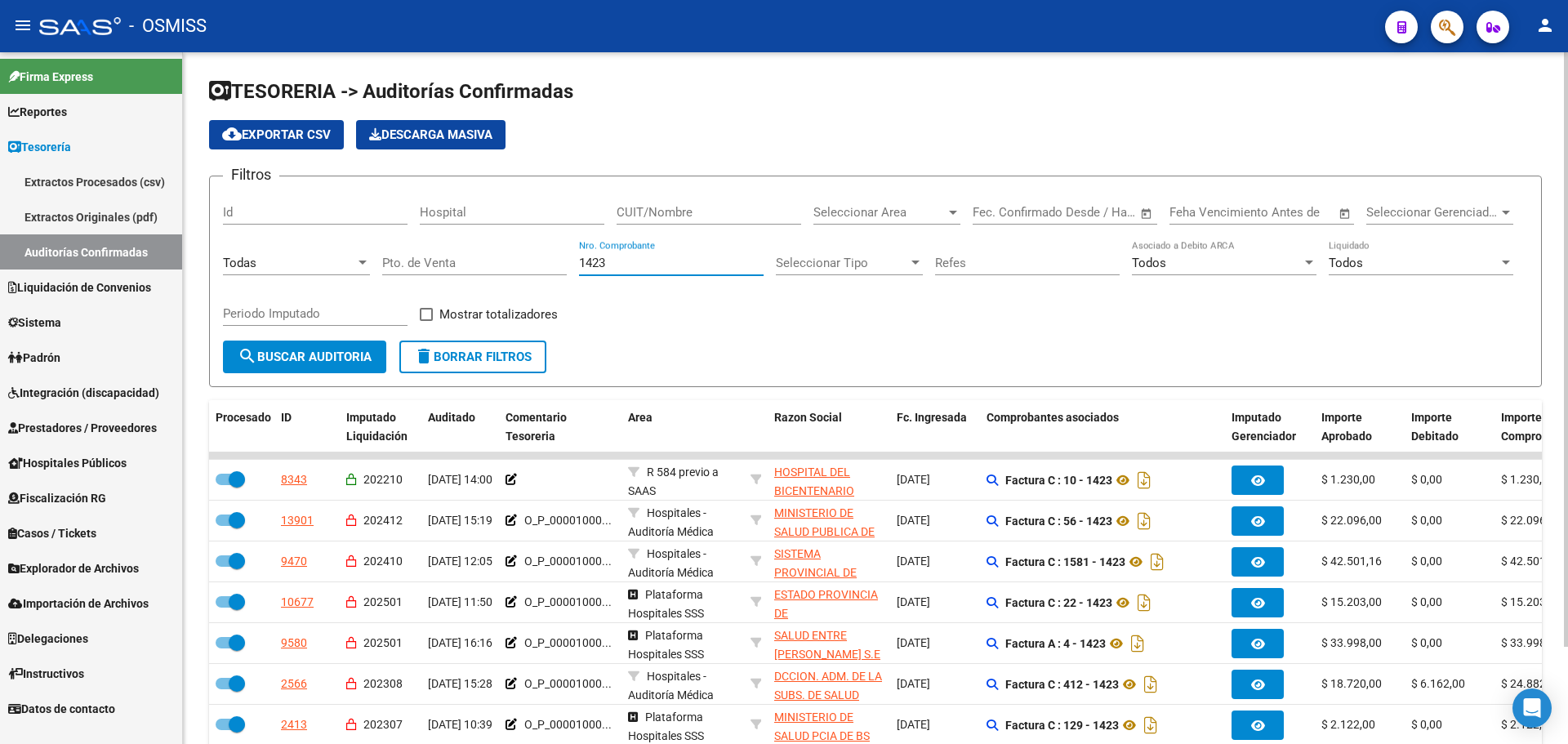
scroll to position [113, 0]
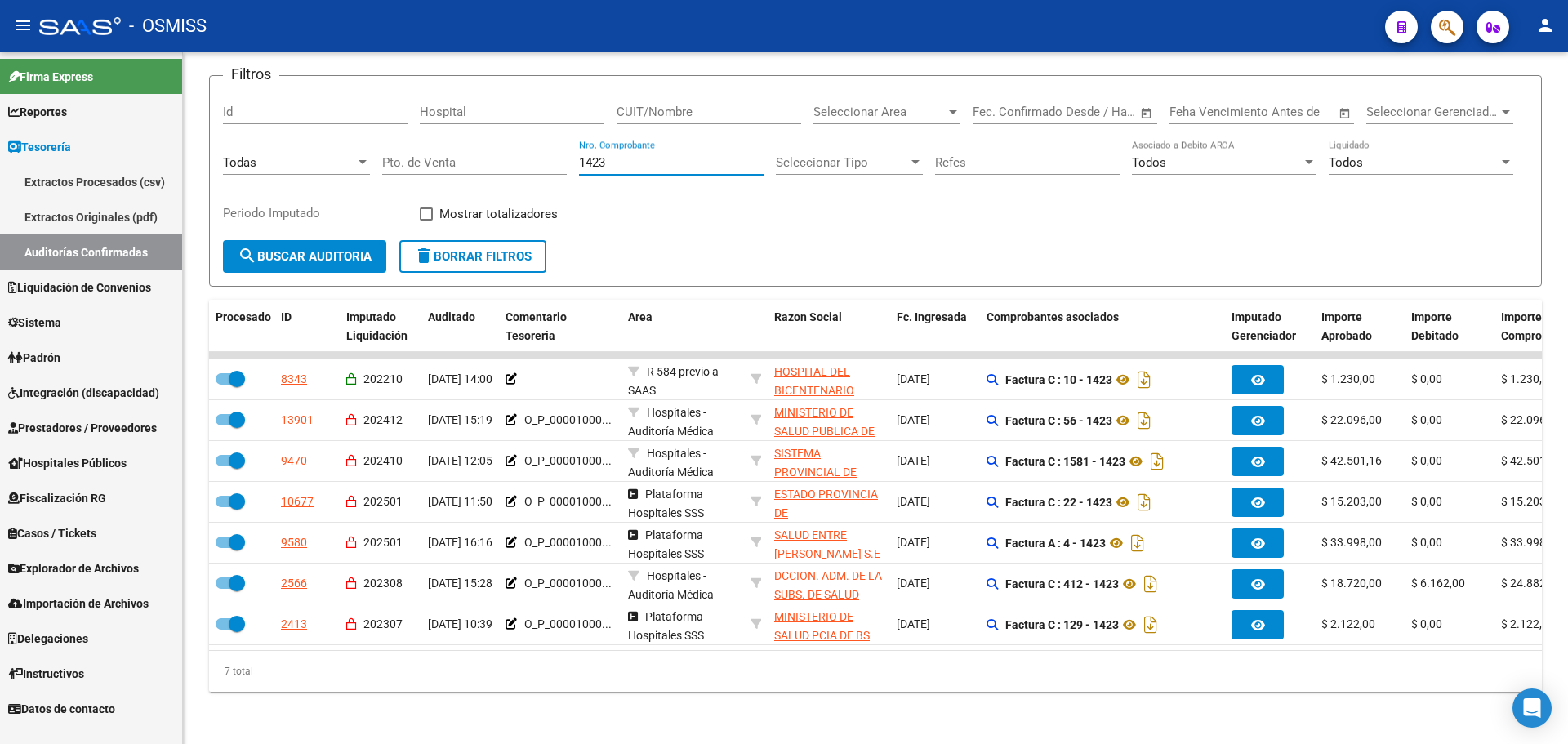
type input "1423"
click at [1437, 32] on button "button" at bounding box center [1447, 27] width 33 height 33
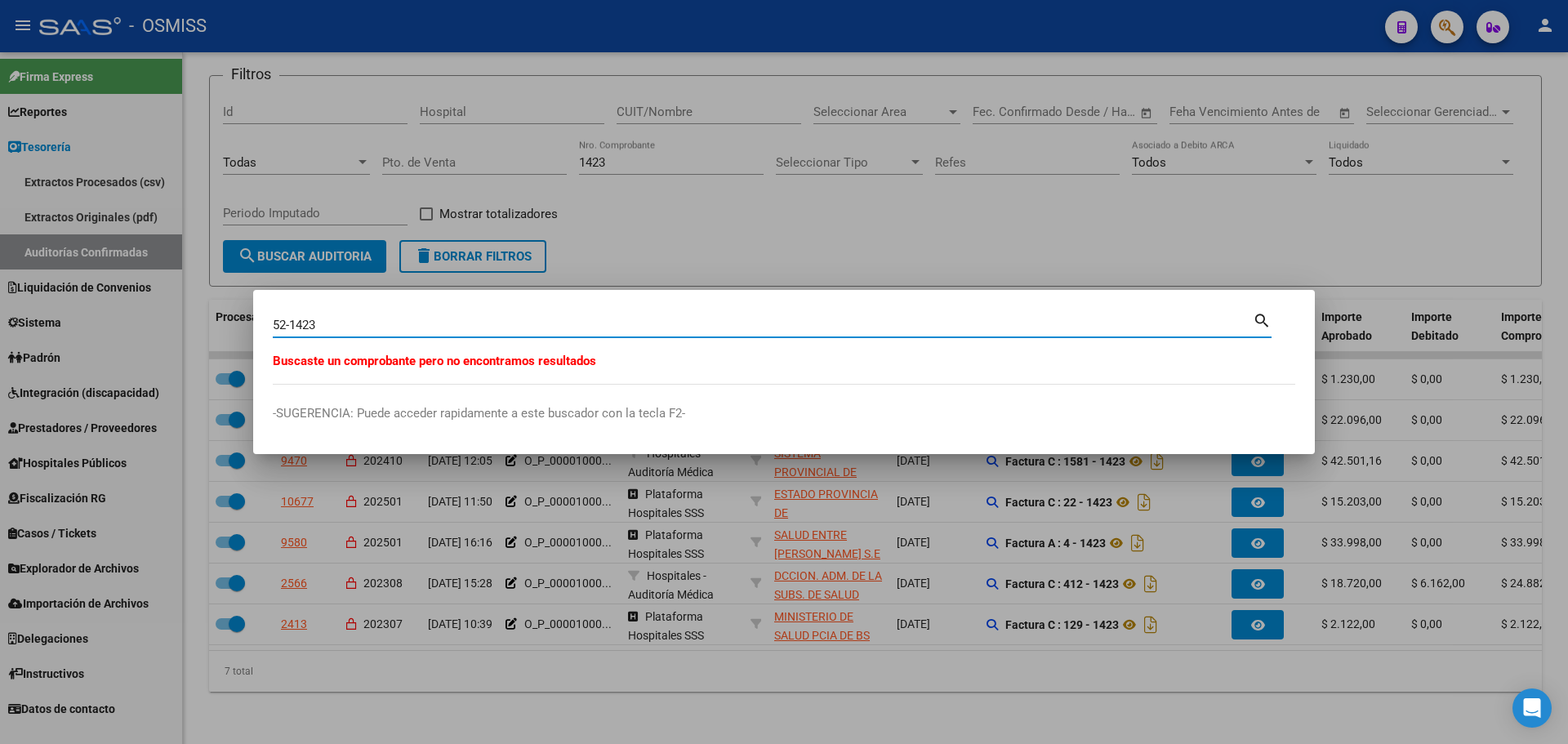
drag, startPoint x: 346, startPoint y: 323, endPoint x: 201, endPoint y: 300, distance: 146.8
click at [201, 300] on div "52-1423 Buscar (apellido, dni, cuil, nro traspaso, cuit, obra social) search Bu…" at bounding box center [784, 372] width 1568 height 744
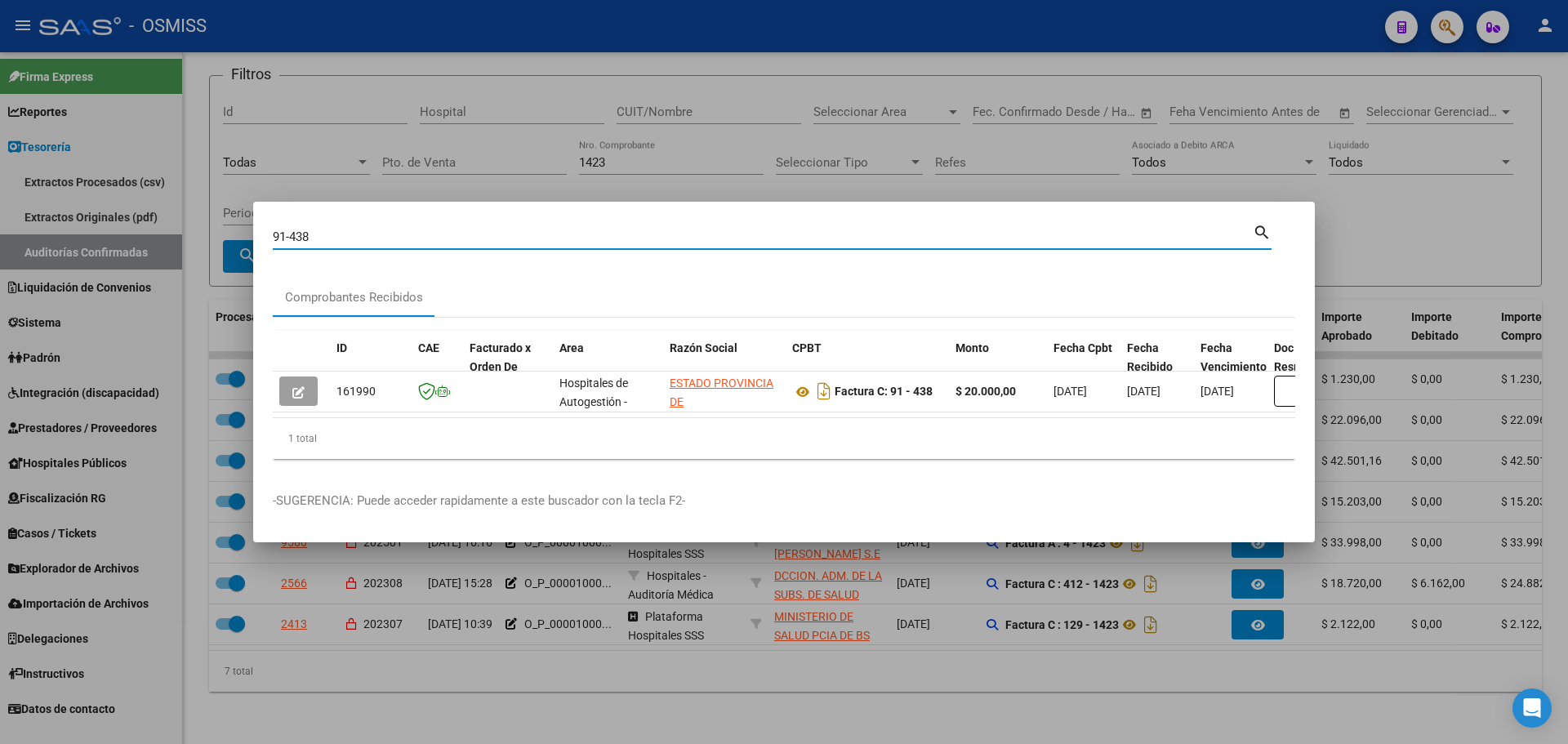
drag, startPoint x: 402, startPoint y: 232, endPoint x: 152, endPoint y: 203, distance: 251.7
click at [152, 203] on div "91-438 Buscar (apellido, dni, cuil, nro traspaso, cuit, obra social) search Com…" at bounding box center [784, 372] width 1568 height 744
drag, startPoint x: 366, startPoint y: 245, endPoint x: 359, endPoint y: 233, distance: 13.9
click at [365, 242] on div "54-354 Buscar (apellido, dni, cuil, nro traspaso, cuit, obra social) search" at bounding box center [772, 243] width 998 height 44
drag, startPoint x: 359, startPoint y: 233, endPoint x: 226, endPoint y: 217, distance: 134.0
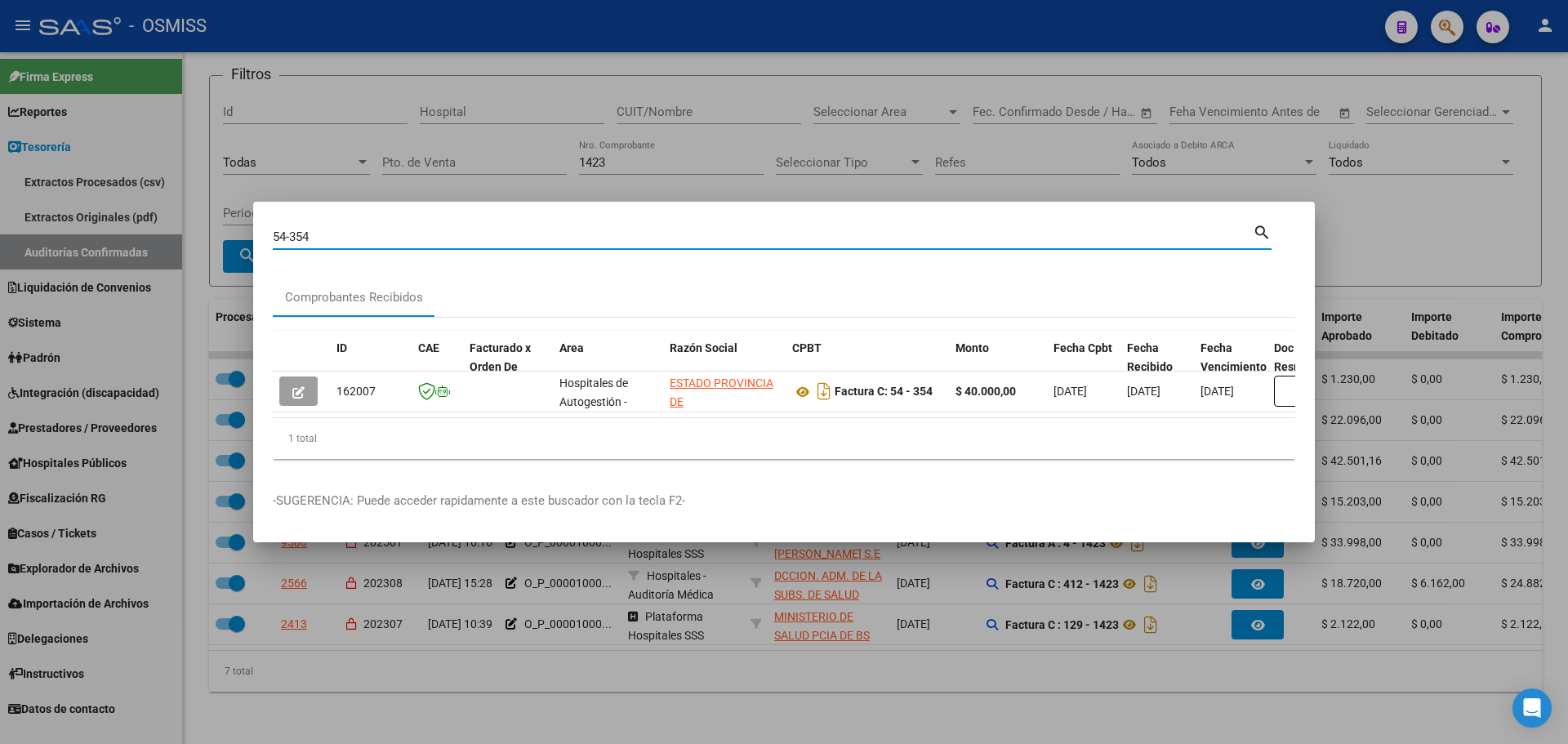
click at [226, 217] on div "54-354 Buscar (apellido, dni, cuil, nro traspaso, cuit, obra social) search Com…" at bounding box center [784, 372] width 1568 height 744
drag, startPoint x: 398, startPoint y: 236, endPoint x: 74, endPoint y: 213, distance: 324.8
click at [74, 213] on div "70-378 Buscar (apellido, dni, cuil, nro traspaso, cuit, obra social) search Com…" at bounding box center [784, 372] width 1568 height 744
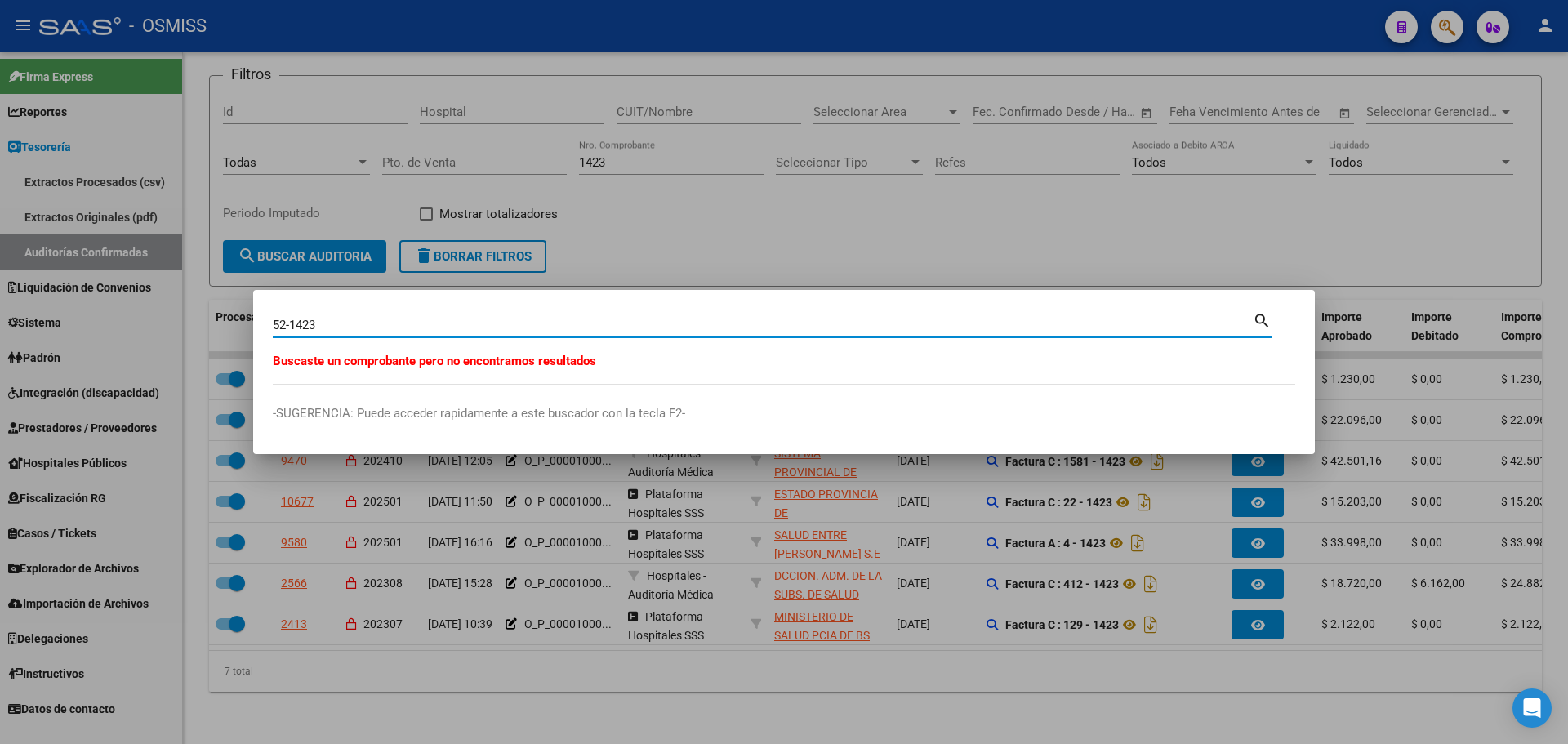
drag, startPoint x: 268, startPoint y: 315, endPoint x: 200, endPoint y: 309, distance: 68.3
click at [202, 309] on div "52-1423 Buscar (apellido, dni, cuil, nro traspaso, cuit, obra social) search Bu…" at bounding box center [784, 372] width 1568 height 744
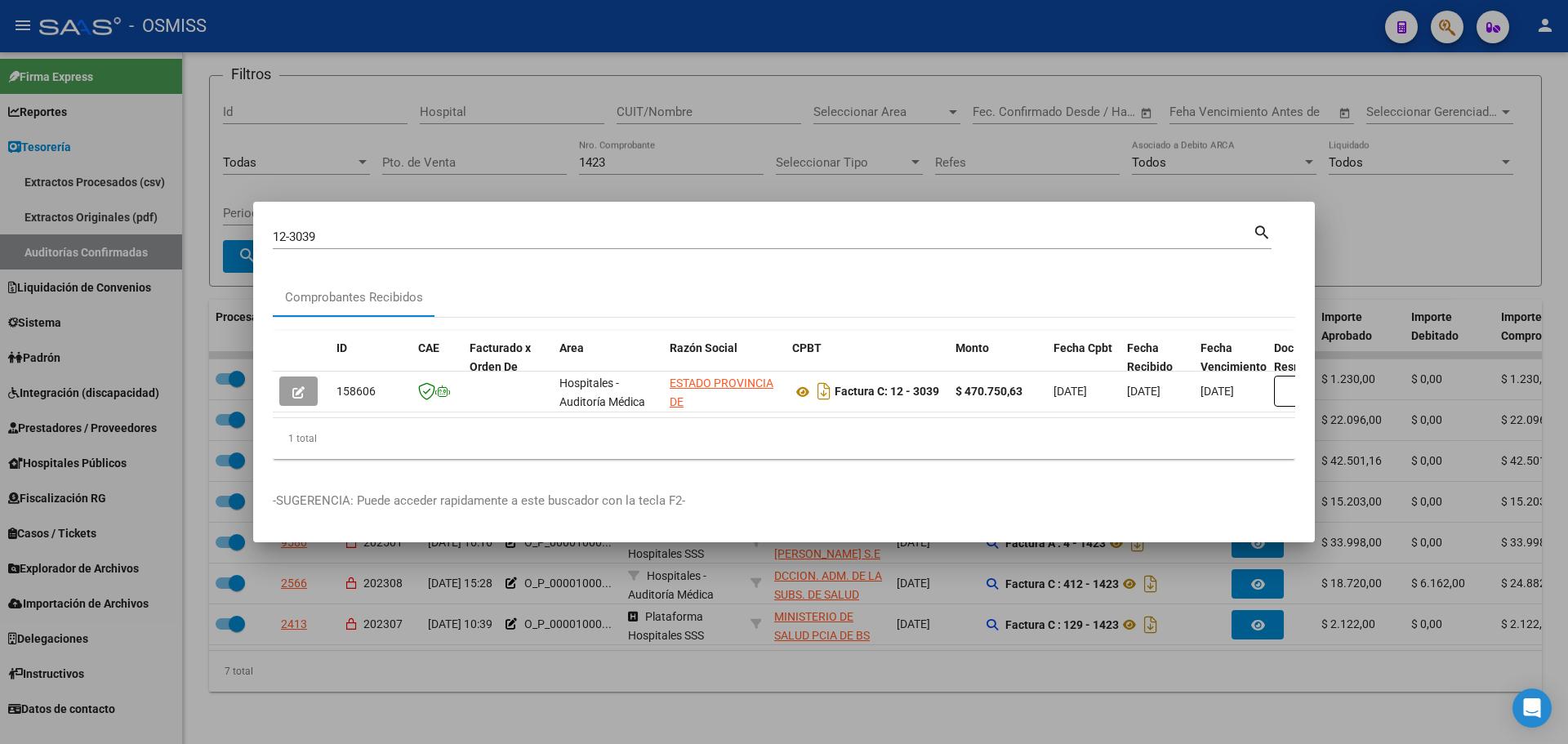
scroll to position [0, 309]
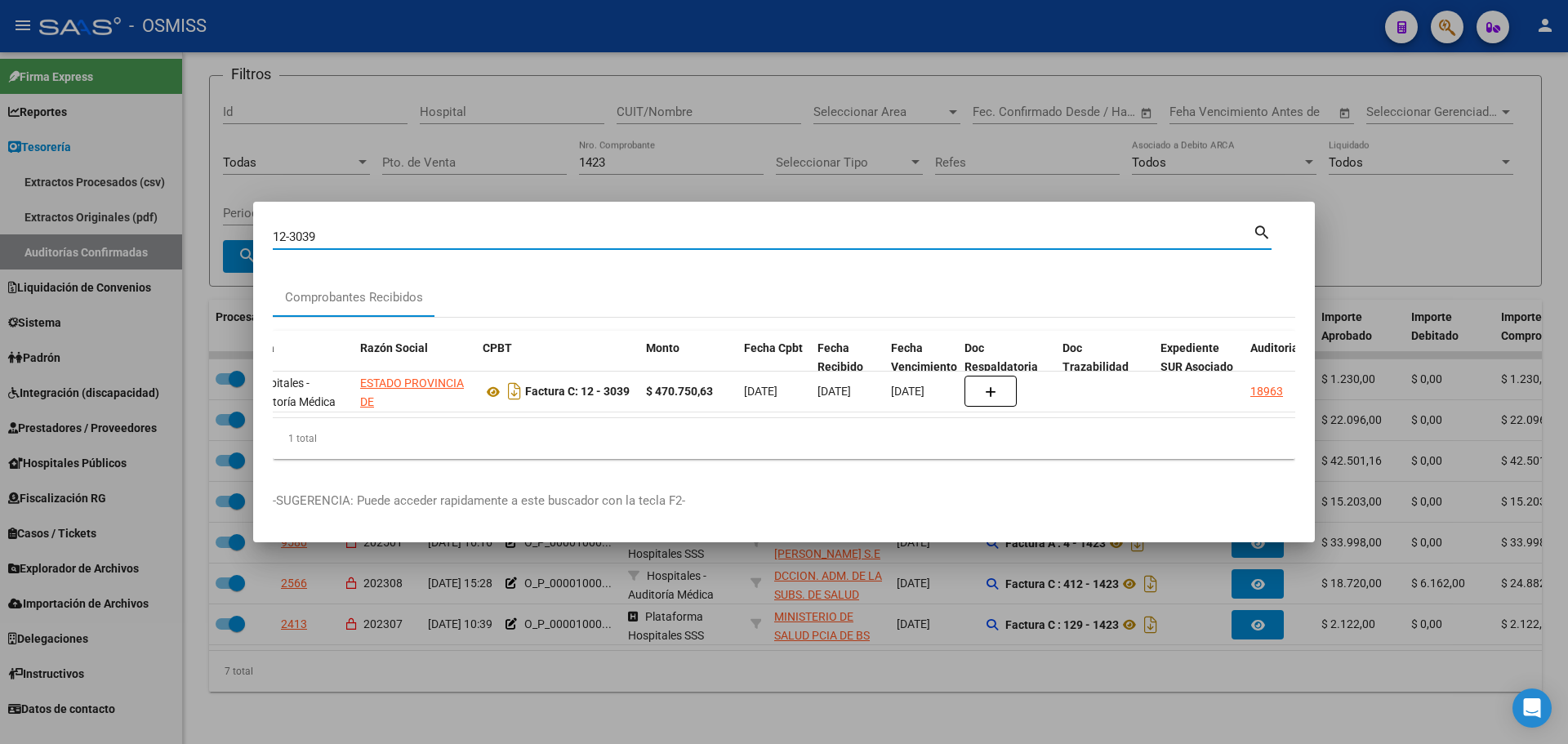
drag, startPoint x: 325, startPoint y: 237, endPoint x: 156, endPoint y: 234, distance: 169.0
click at [156, 234] on div "12-3039 Buscar (apellido, dni, cuil, nro traspaso, cuit, obra social) search Co…" at bounding box center [784, 372] width 1568 height 744
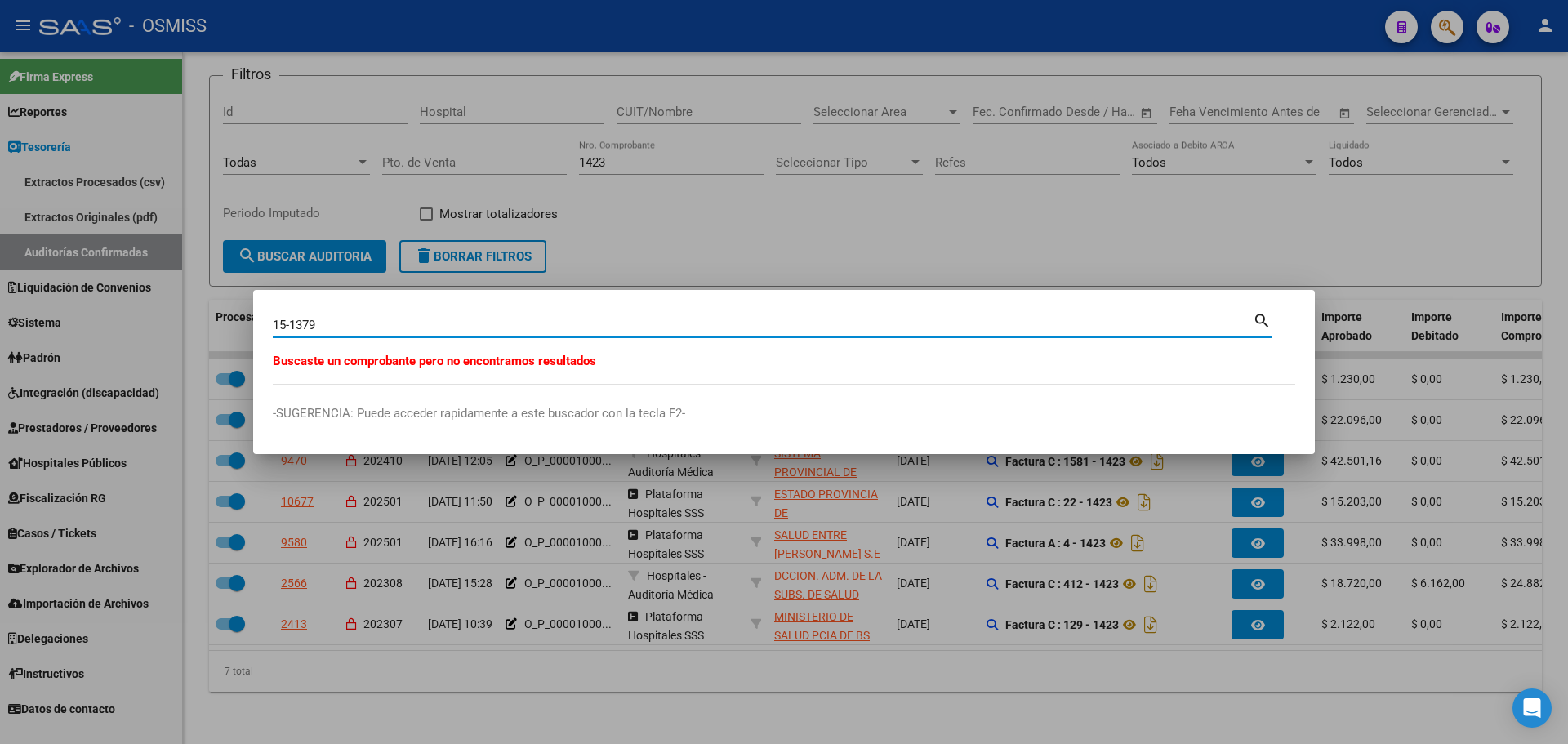
drag, startPoint x: 371, startPoint y: 328, endPoint x: 2, endPoint y: 307, distance: 369.6
click at [2, 307] on div "15-1379 Buscar (apellido, dni, cuil, nro traspaso, cuit, obra social) search Bu…" at bounding box center [784, 372] width 1568 height 744
type input "72-1245"
